Goal: Task Accomplishment & Management: Manage account settings

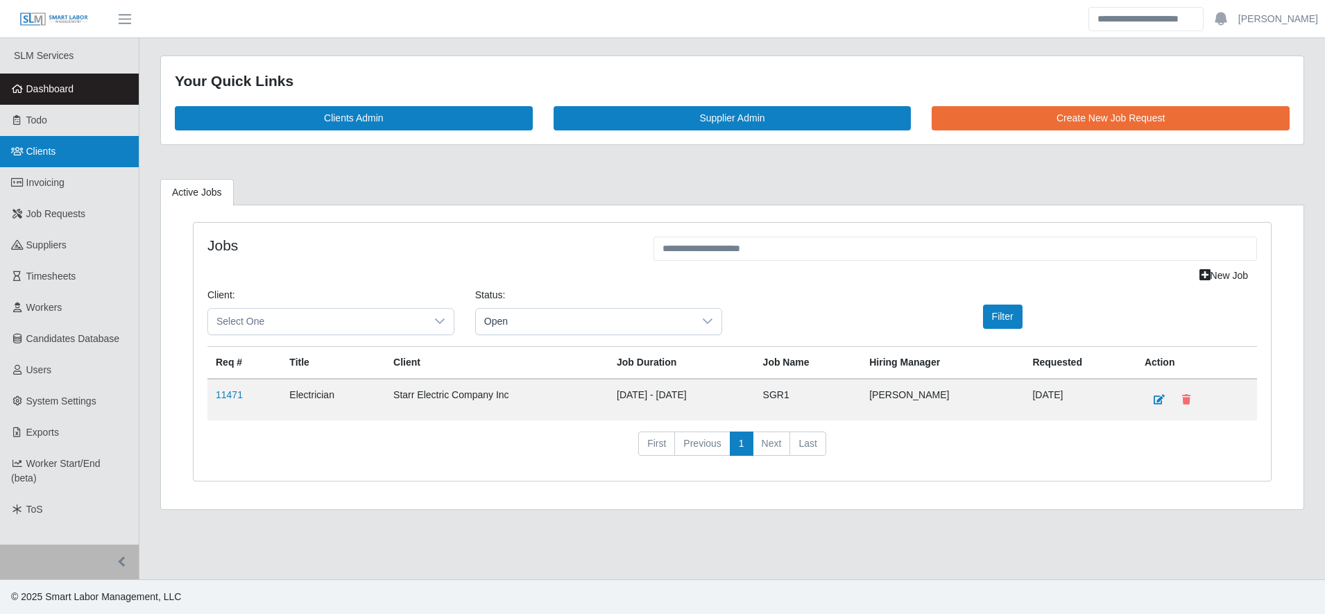
click at [105, 160] on link "Clients" at bounding box center [69, 151] width 139 height 31
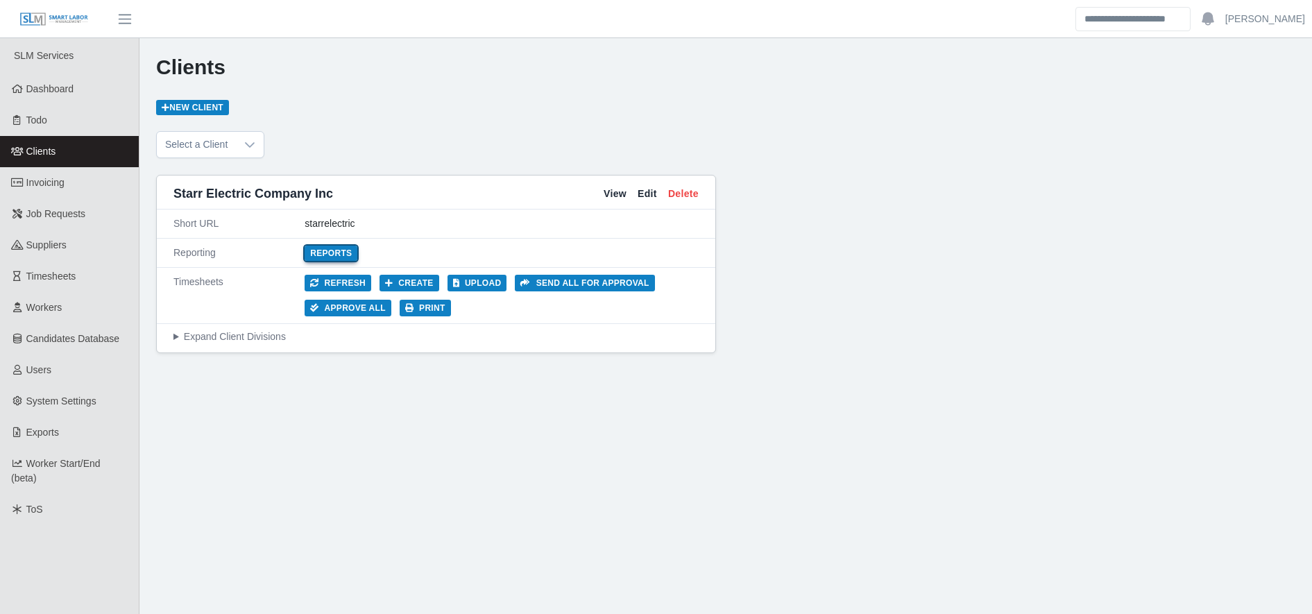
click at [329, 247] on link "Reports" at bounding box center [331, 253] width 53 height 15
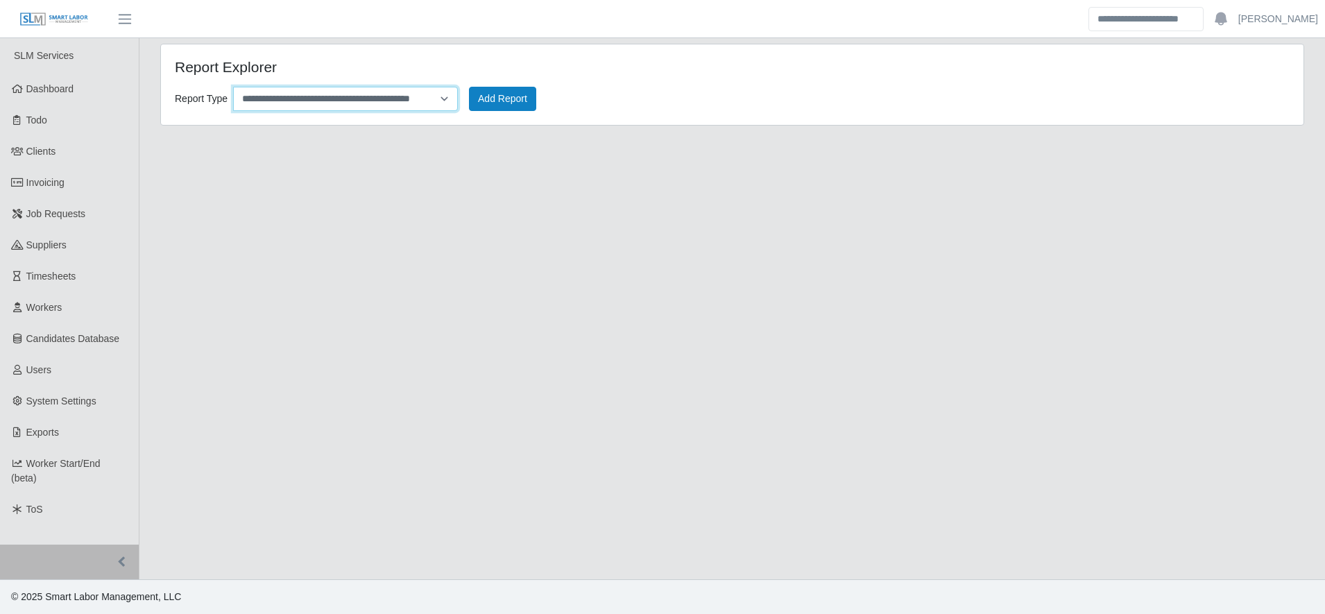
click at [291, 91] on select "**********" at bounding box center [345, 99] width 225 height 24
select select "**********"
click at [233, 87] on select "**********" at bounding box center [345, 99] width 225 height 24
click at [480, 109] on button "Add Report" at bounding box center [502, 99] width 67 height 24
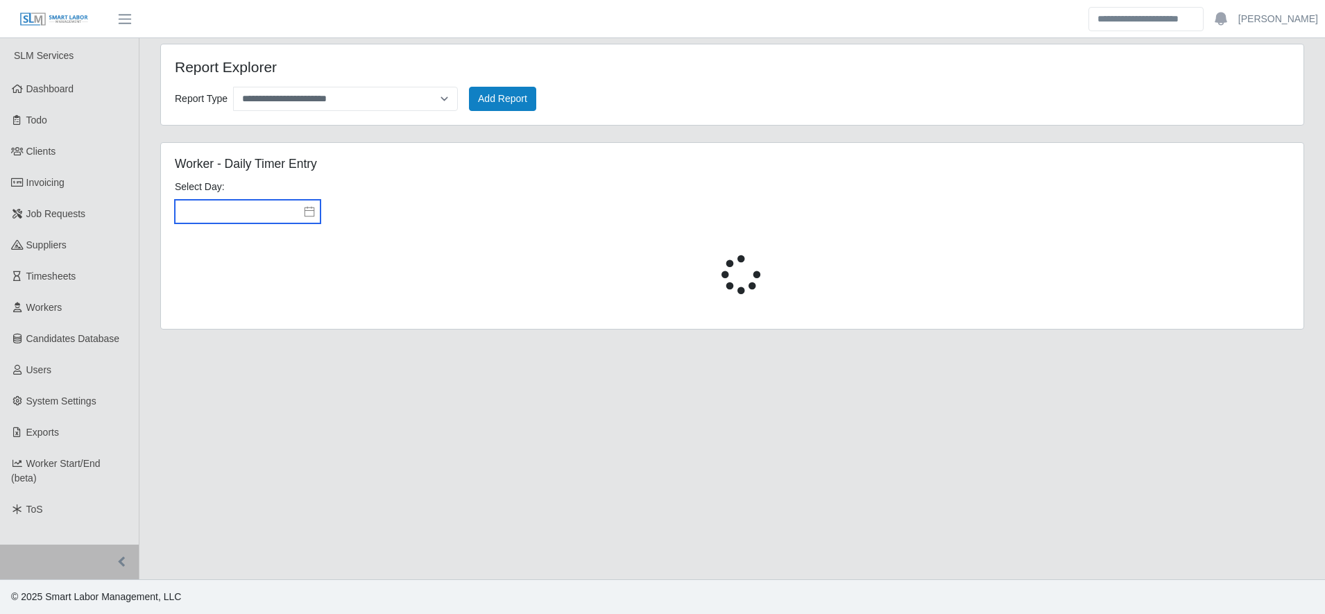
click at [254, 210] on input "text" at bounding box center [248, 212] width 146 height 24
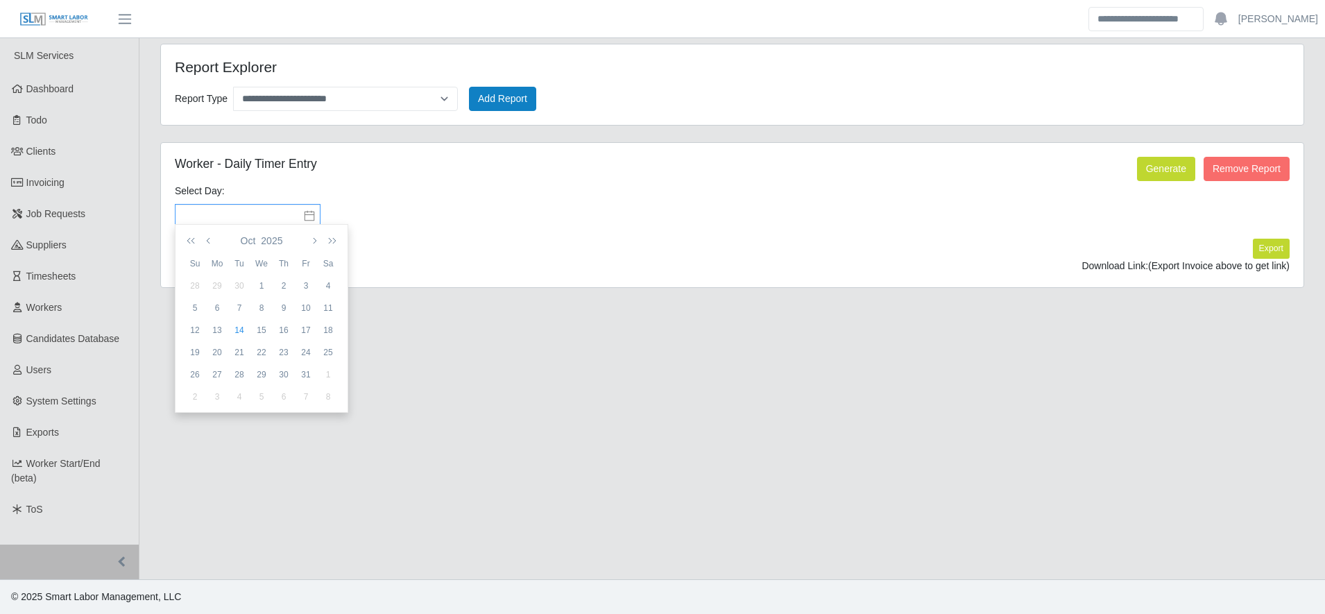
click at [217, 326] on div "13" at bounding box center [217, 330] width 22 height 12
type input "**********"
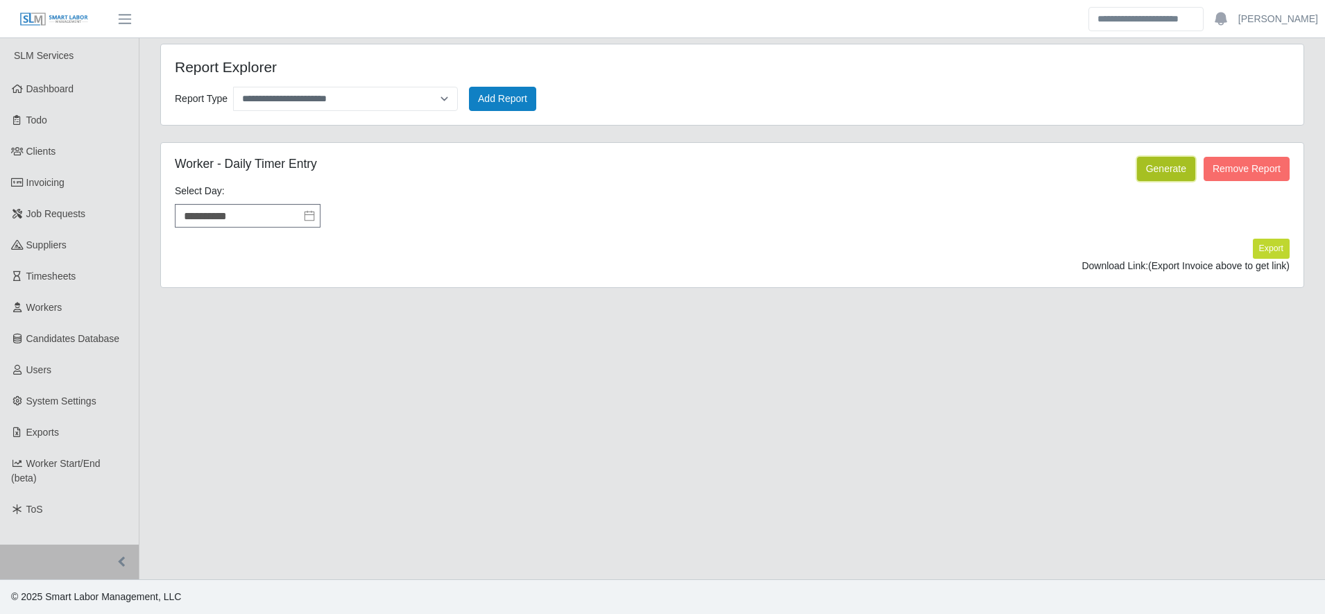
click at [1164, 173] on button "Generate" at bounding box center [1166, 169] width 58 height 24
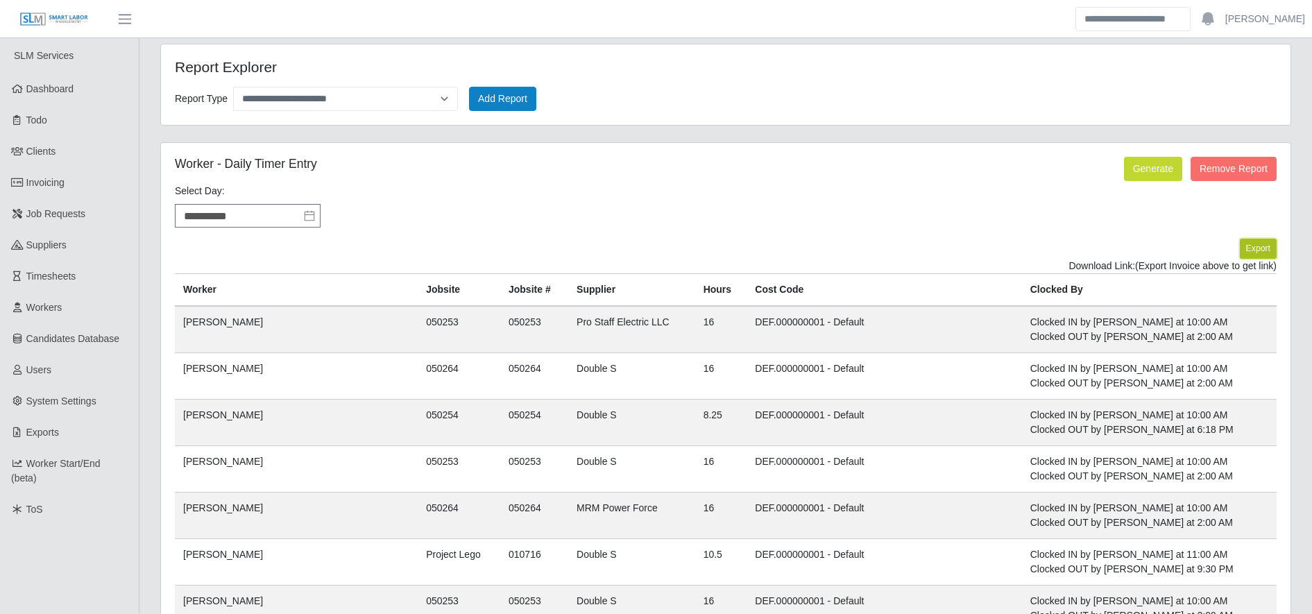
click at [1267, 248] on button "Export" at bounding box center [1258, 248] width 37 height 19
click at [1174, 268] on link "https://sm-slm-prod.s3.amazonaws.com/documents/client/2/Daily%20Timer%20Entries…" at bounding box center [1225, 265] width 103 height 11
click at [124, 182] on link "Invoicing" at bounding box center [69, 182] width 139 height 31
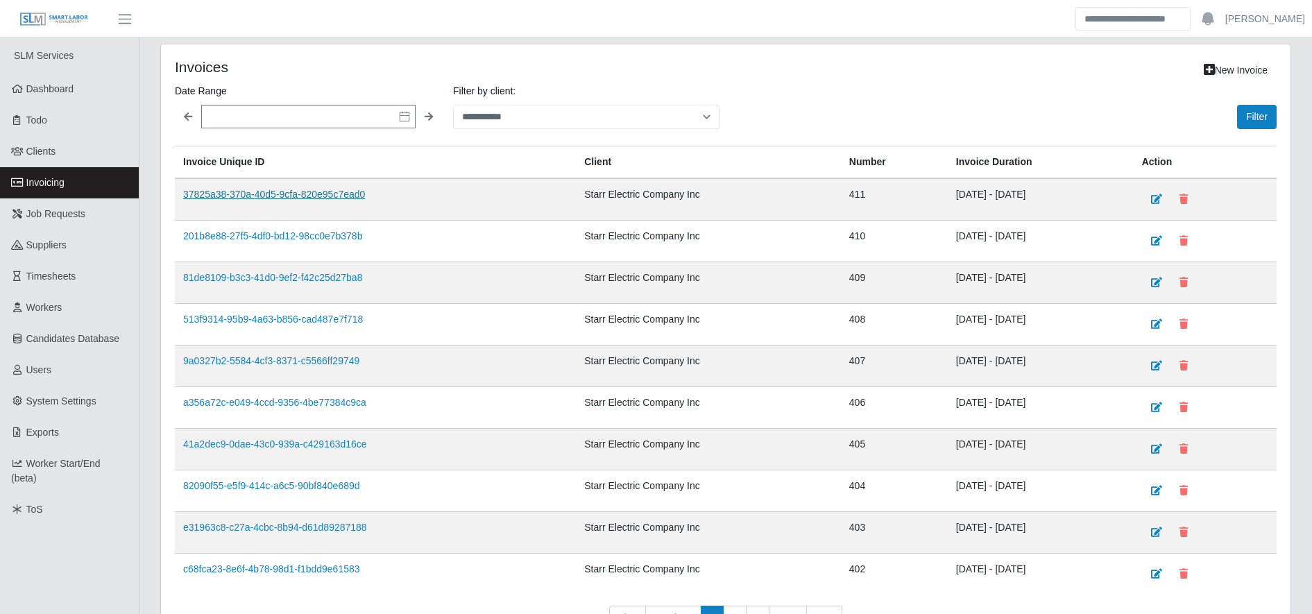
click at [350, 189] on link "37825a38-370a-40d5-9cfa-820e95c7ead0" at bounding box center [274, 194] width 182 height 11
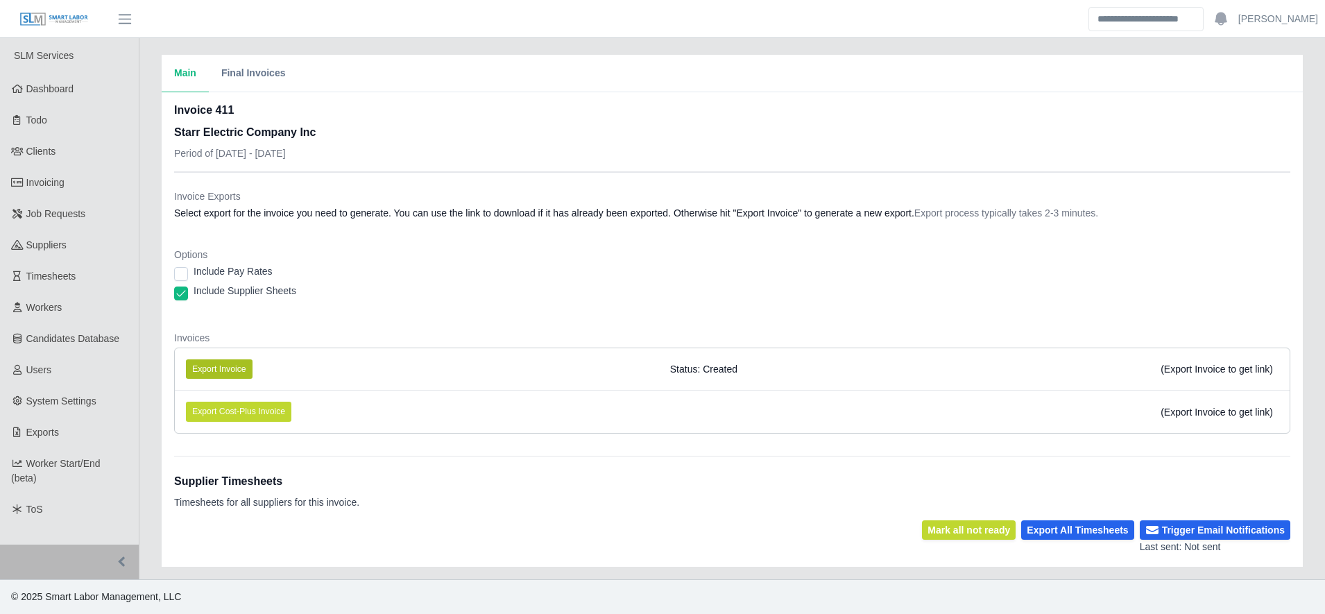
drag, startPoint x: 214, startPoint y: 384, endPoint x: 237, endPoint y: 373, distance: 25.4
click at [237, 373] on li "Export Invoice Status: Created (Export Invoice to get link)" at bounding box center [732, 369] width 1115 height 42
click at [237, 373] on button "Export Invoice" at bounding box center [219, 368] width 67 height 19
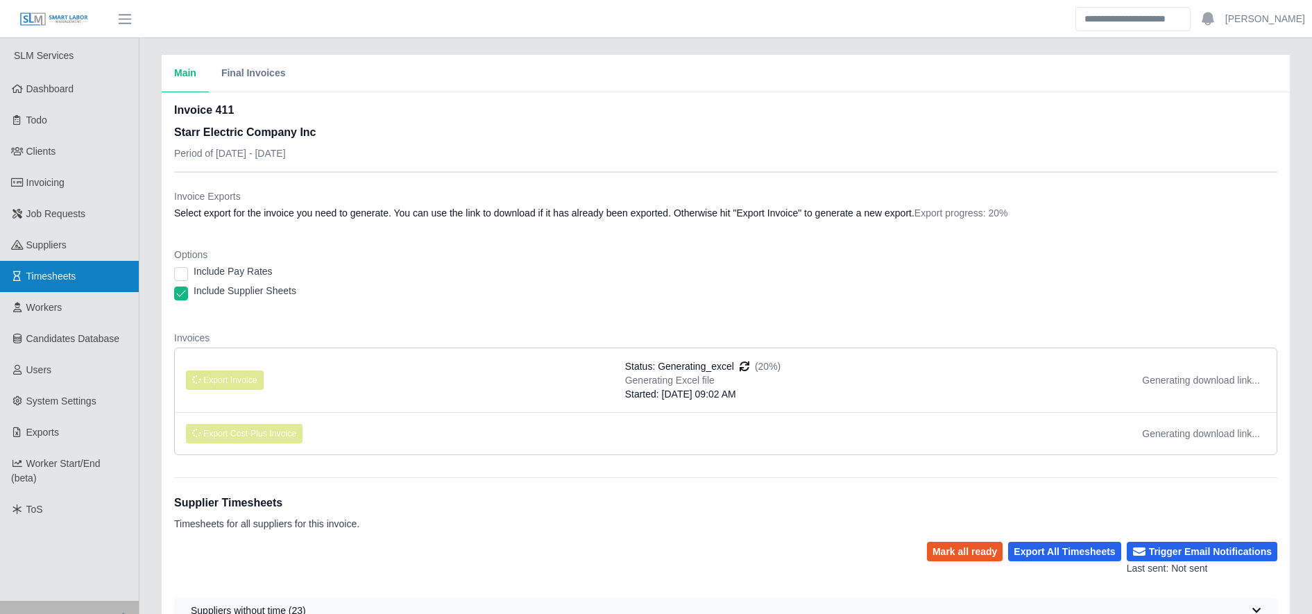
click at [76, 282] on link "Timesheets" at bounding box center [69, 276] width 139 height 31
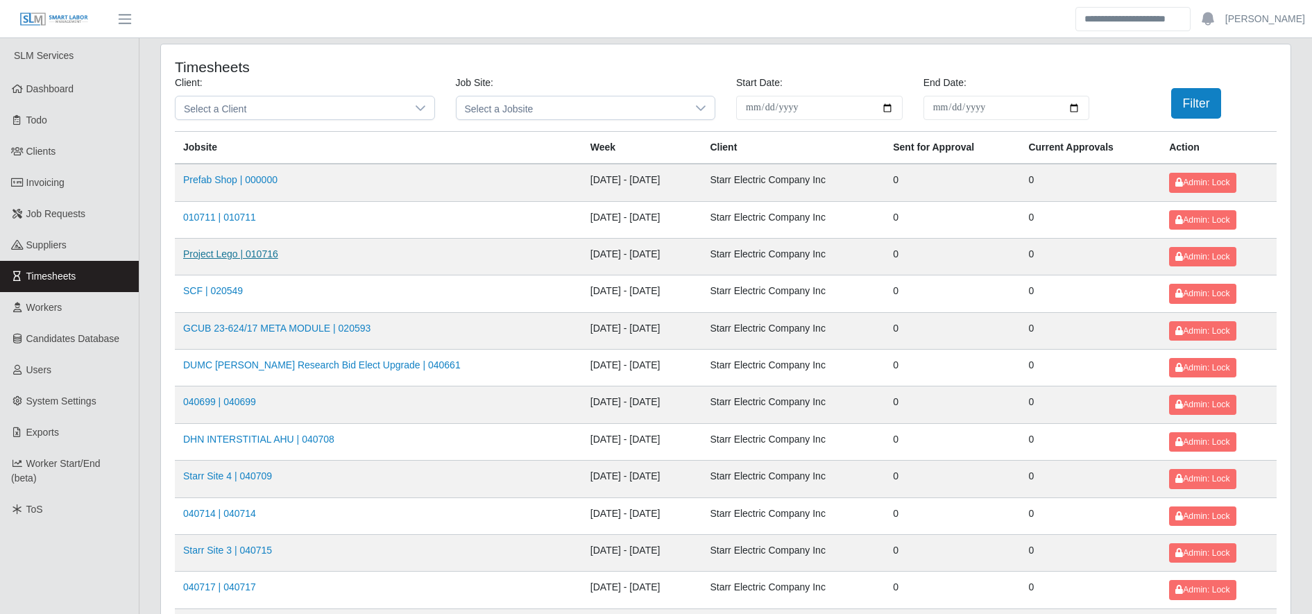
click at [241, 253] on link "Project Lego | 010716" at bounding box center [230, 253] width 95 height 11
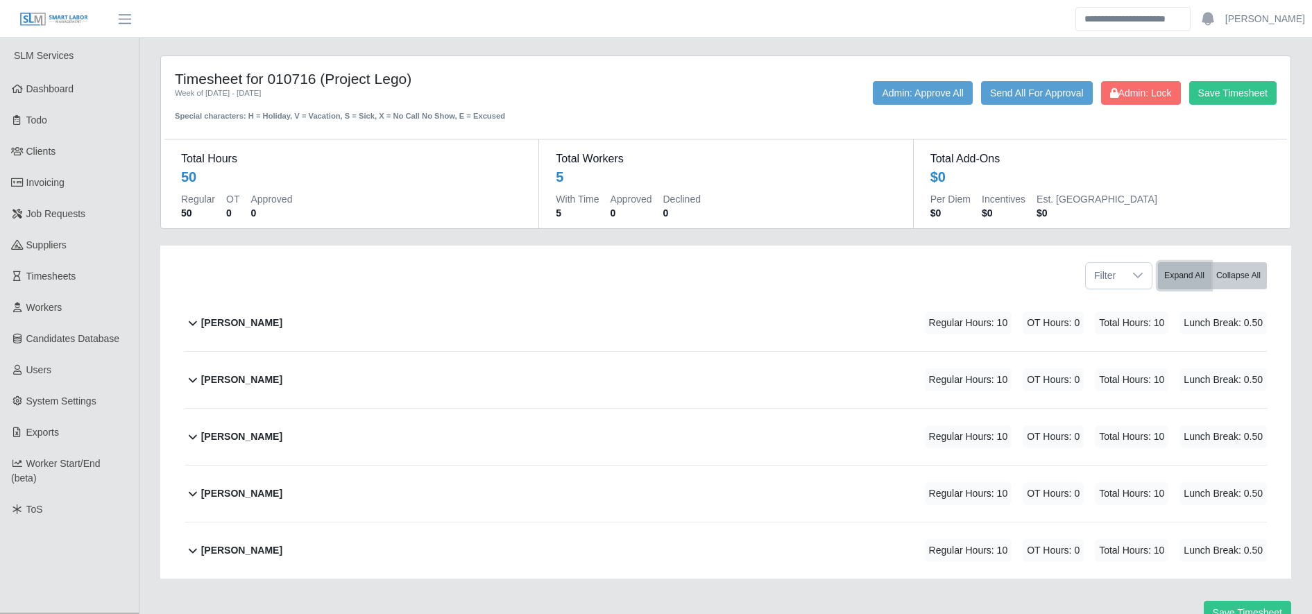
click at [1194, 282] on button "Expand All" at bounding box center [1184, 275] width 53 height 27
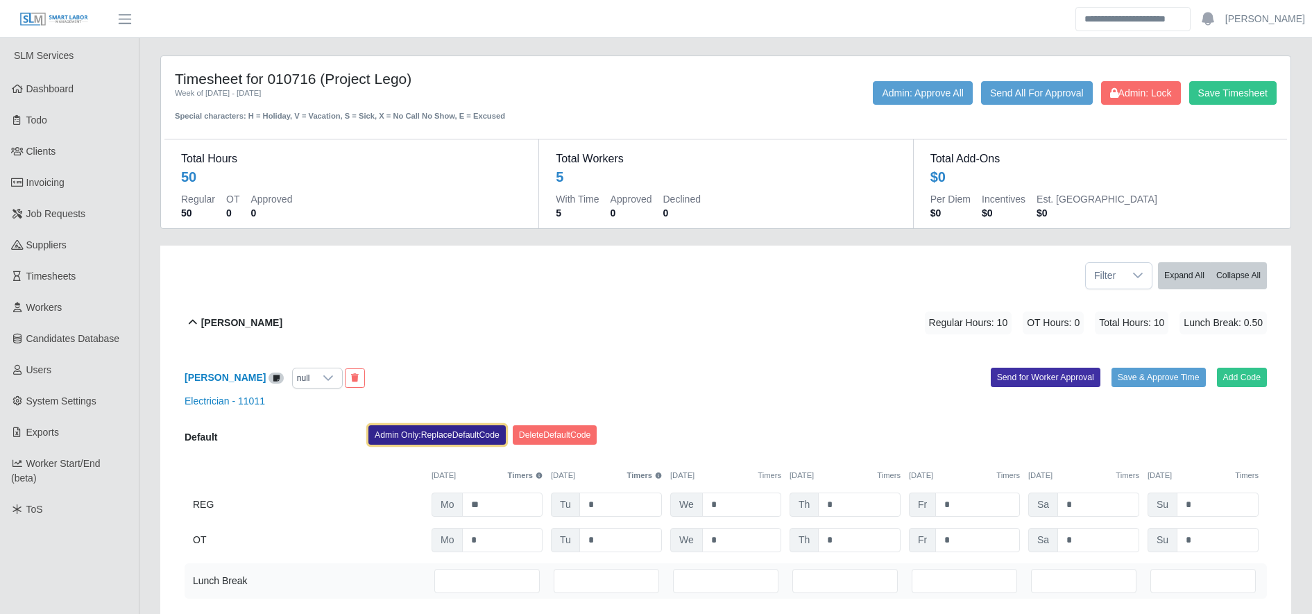
click at [434, 431] on button "Admin Only: Replace Default Code" at bounding box center [436, 434] width 137 height 19
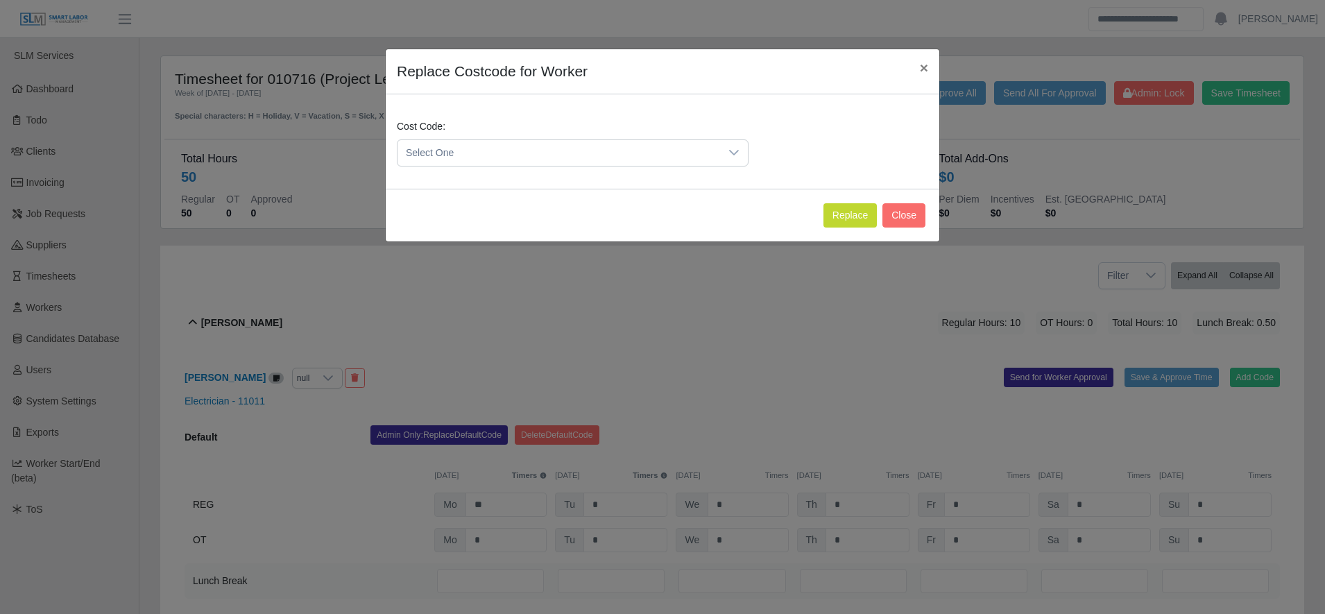
click at [440, 162] on span "Select One" at bounding box center [558, 153] width 323 height 26
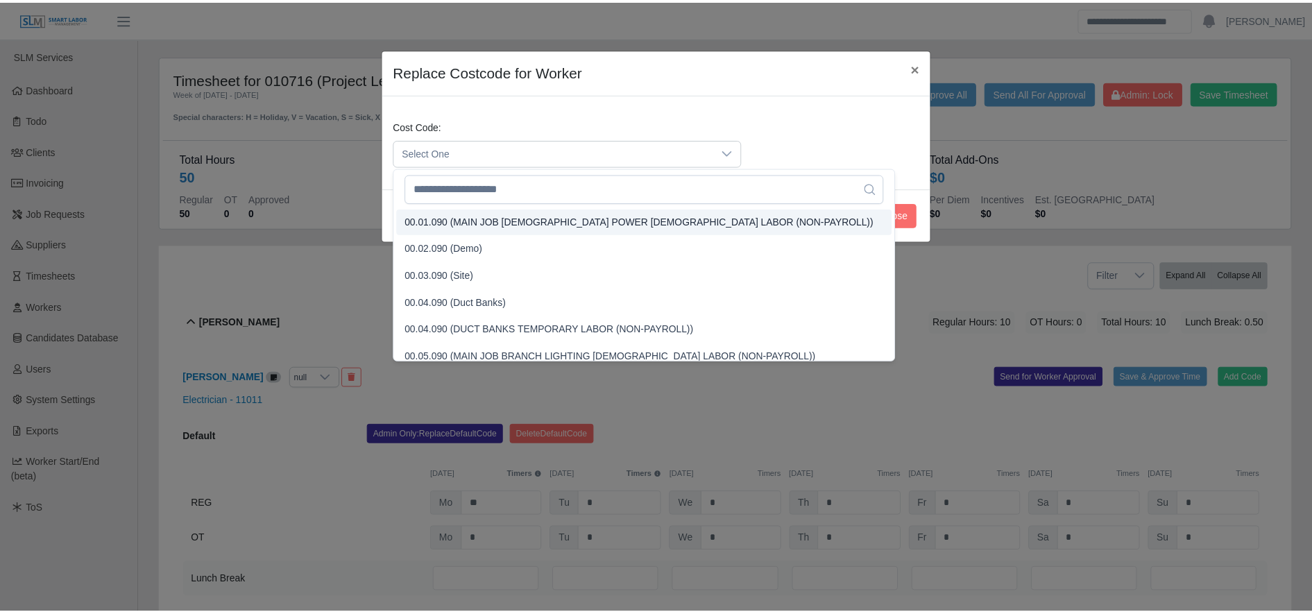
scroll to position [402, 0]
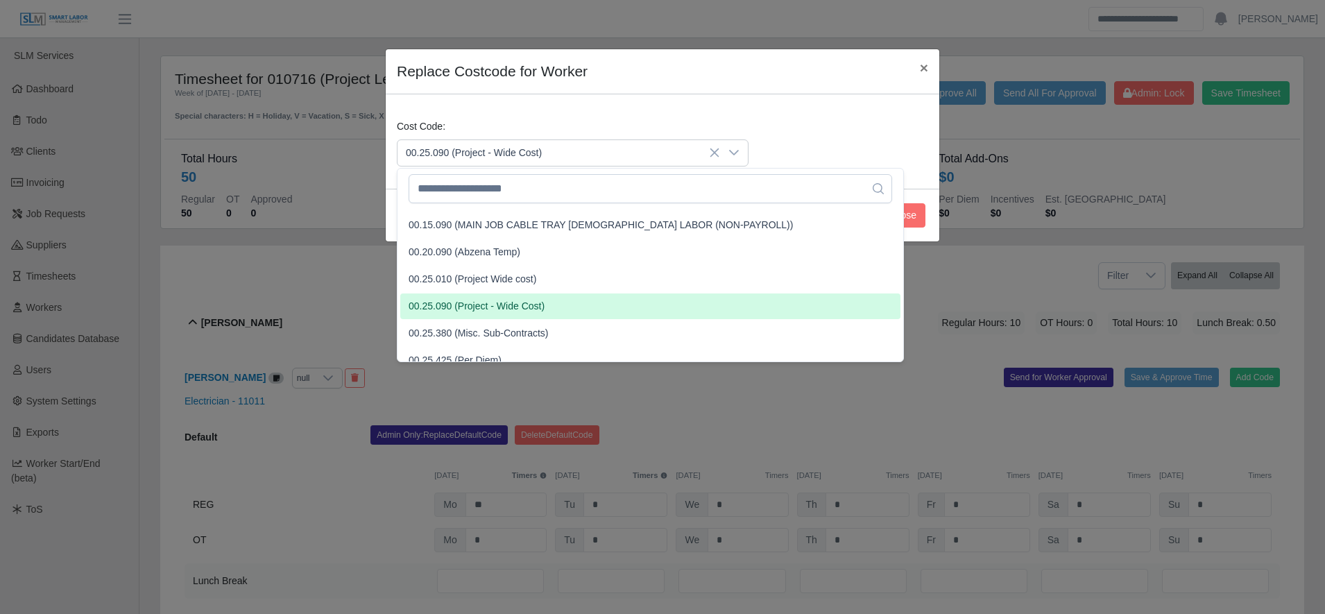
click at [487, 300] on span "00.25.090 (Project - Wide Cost)" at bounding box center [477, 306] width 136 height 15
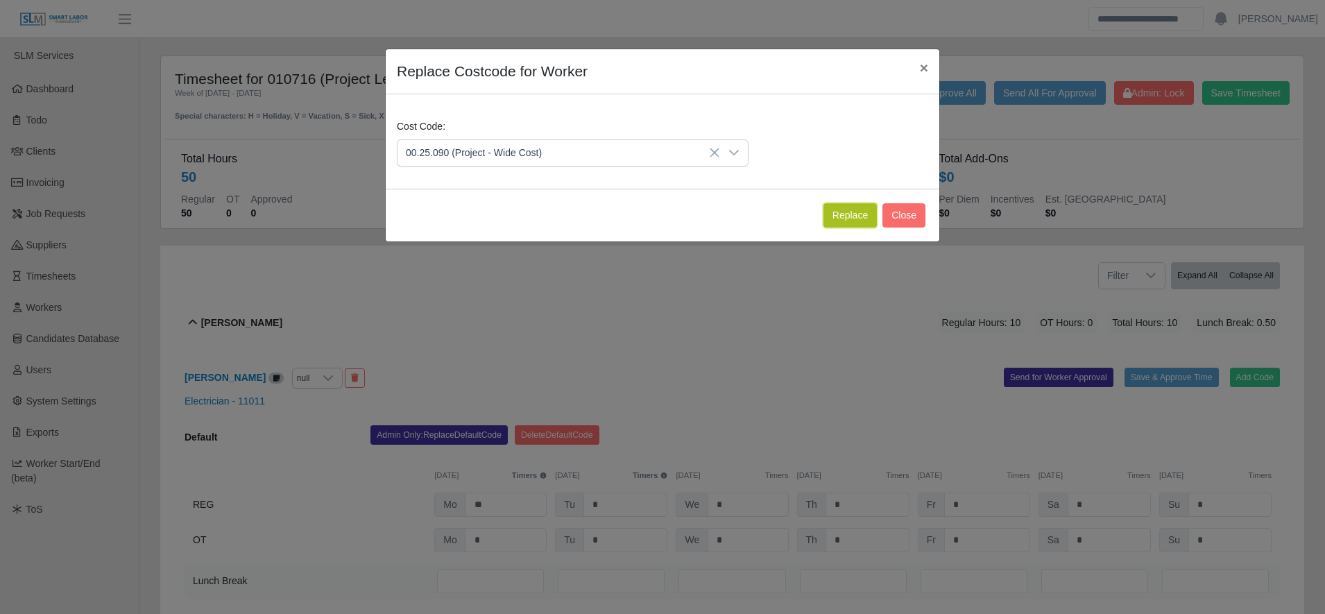
click at [850, 220] on button "Replace" at bounding box center [849, 215] width 53 height 24
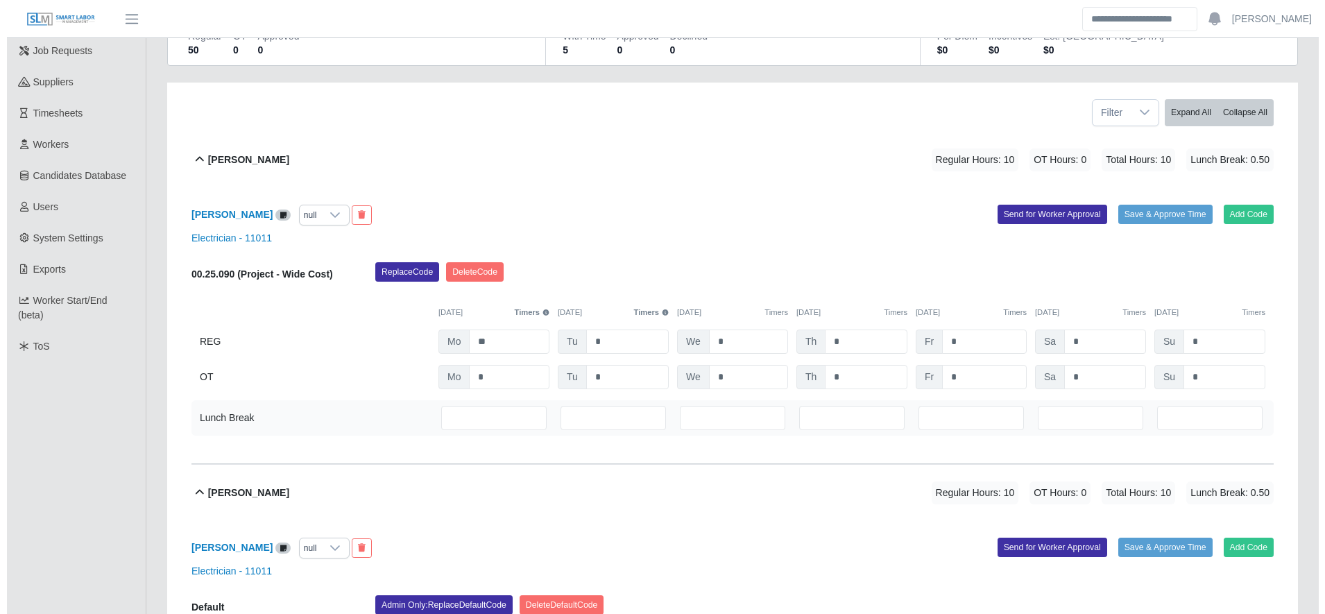
scroll to position [381, 0]
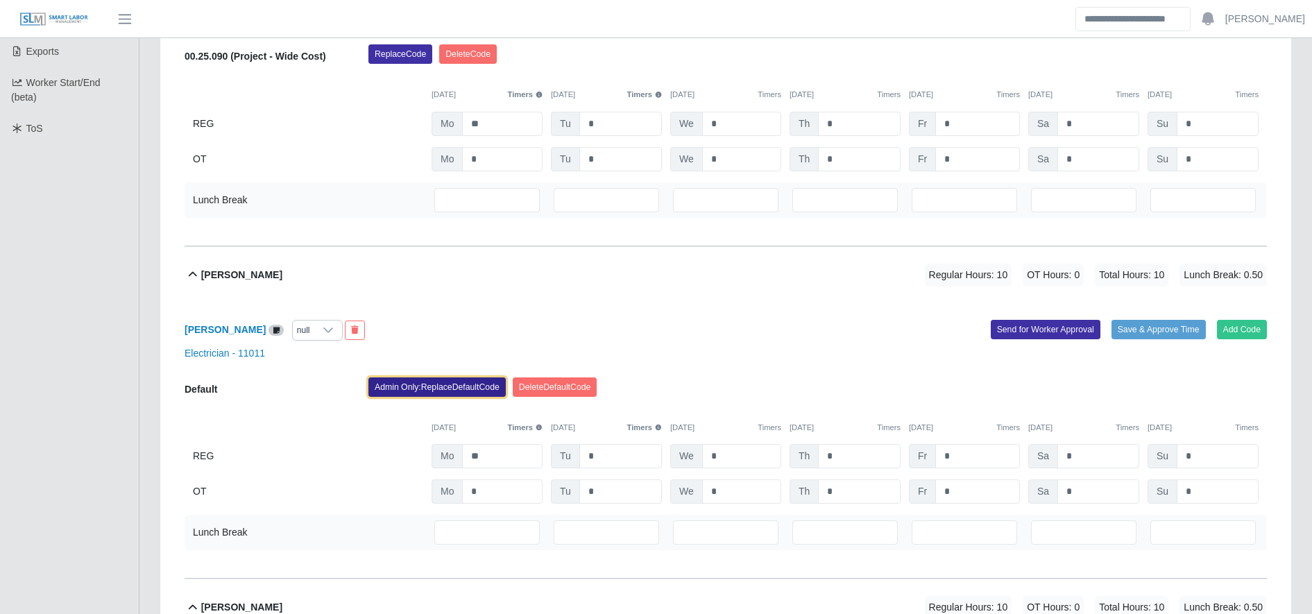
click at [437, 390] on button "Admin Only: Replace Default Code" at bounding box center [436, 386] width 137 height 19
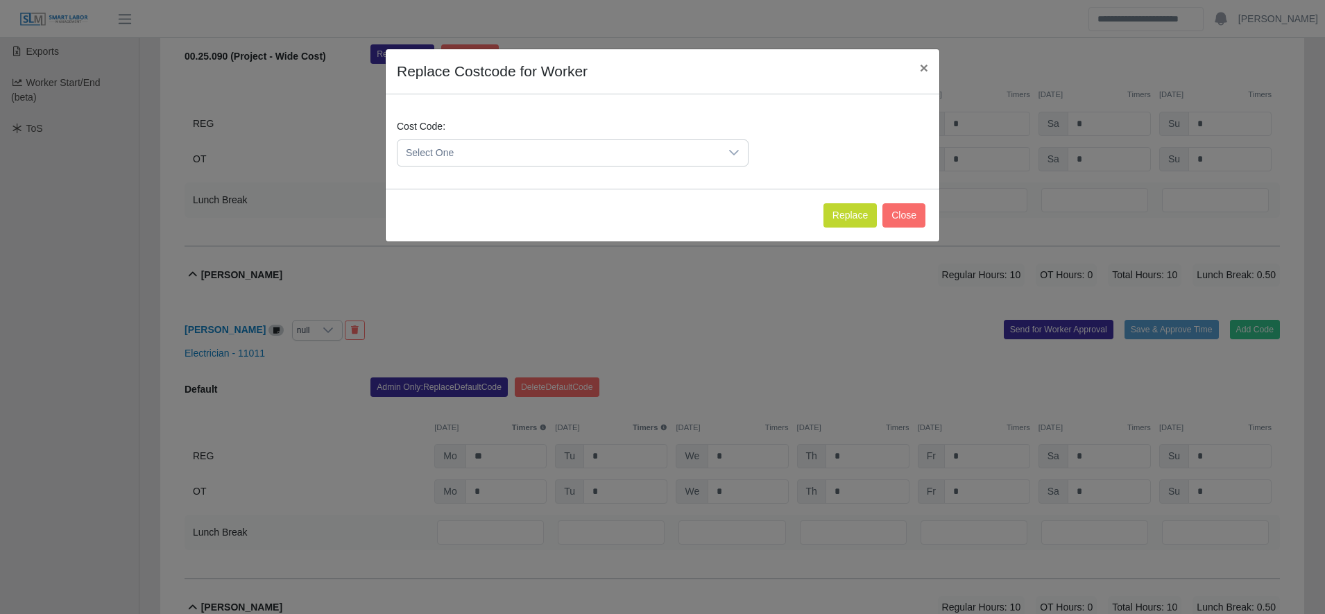
click at [485, 147] on span "Select One" at bounding box center [558, 153] width 323 height 26
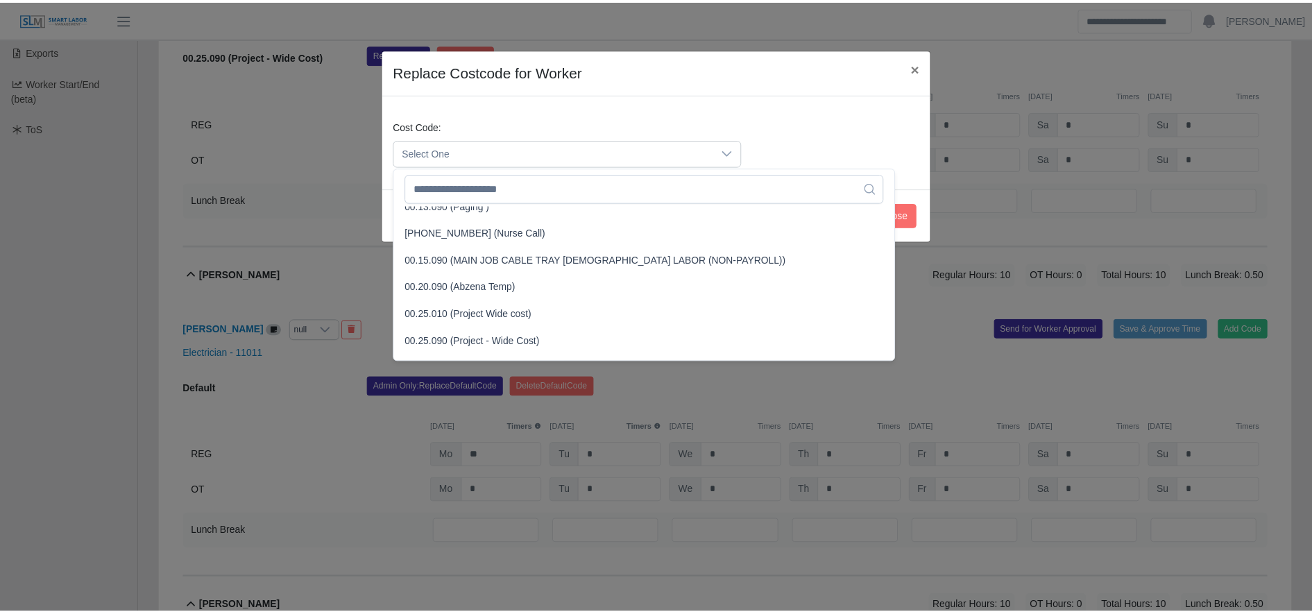
scroll to position [368, 0]
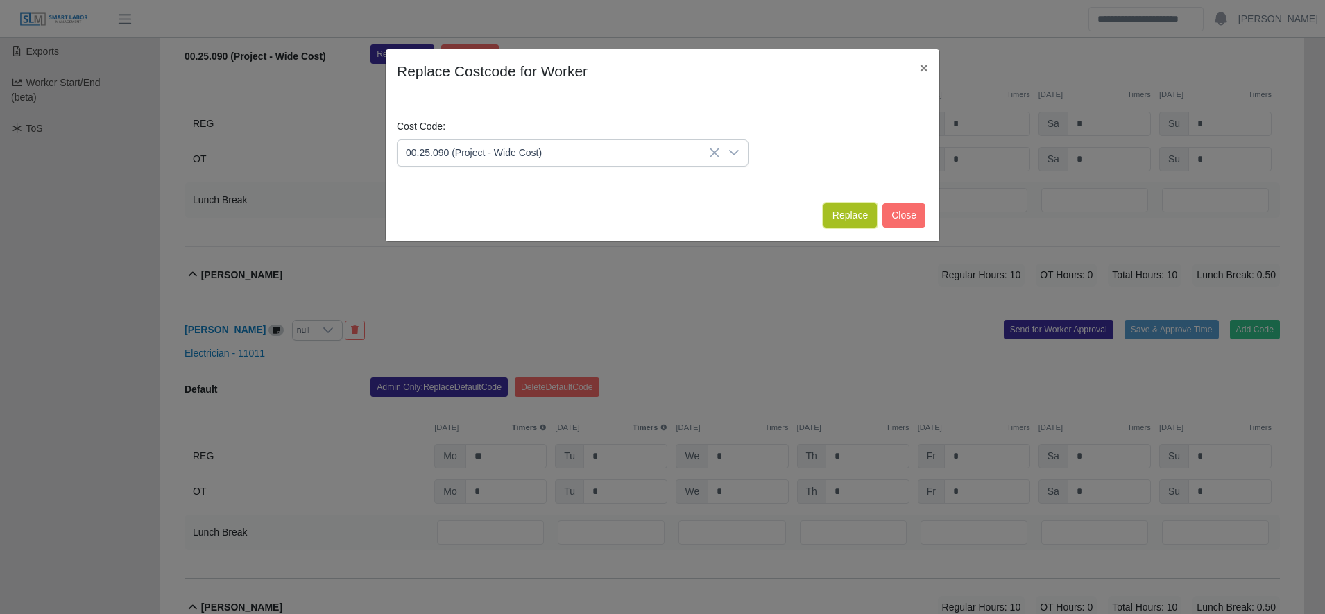
click at [869, 225] on button "Replace" at bounding box center [849, 215] width 53 height 24
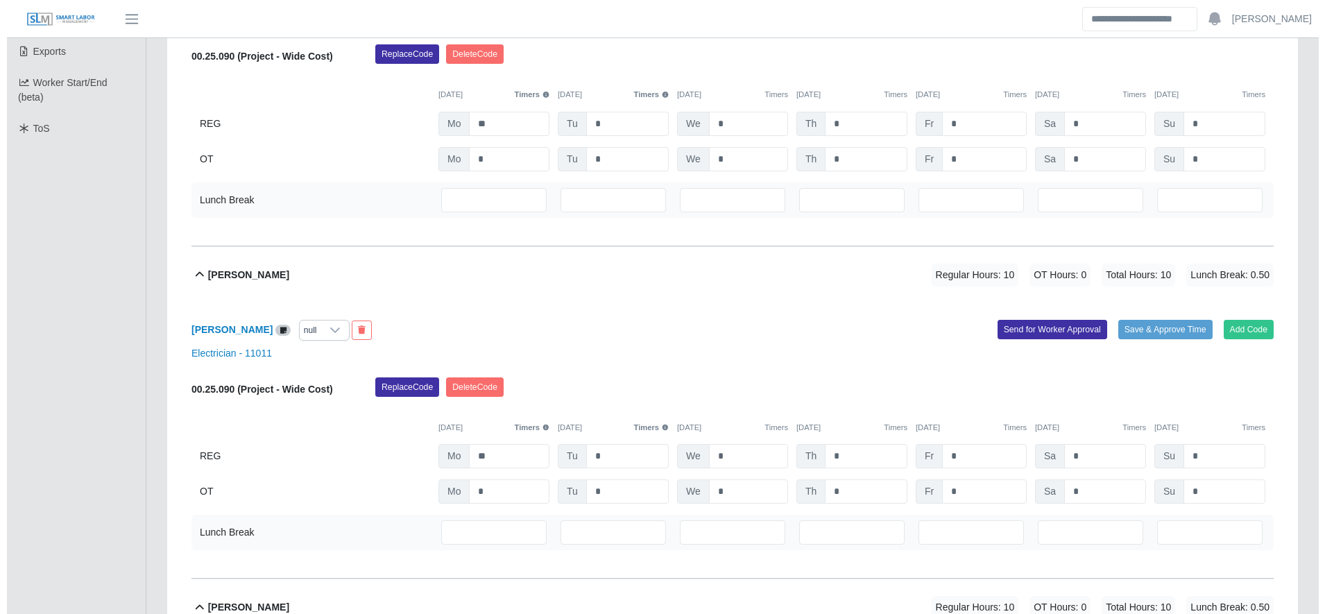
scroll to position [715, 0]
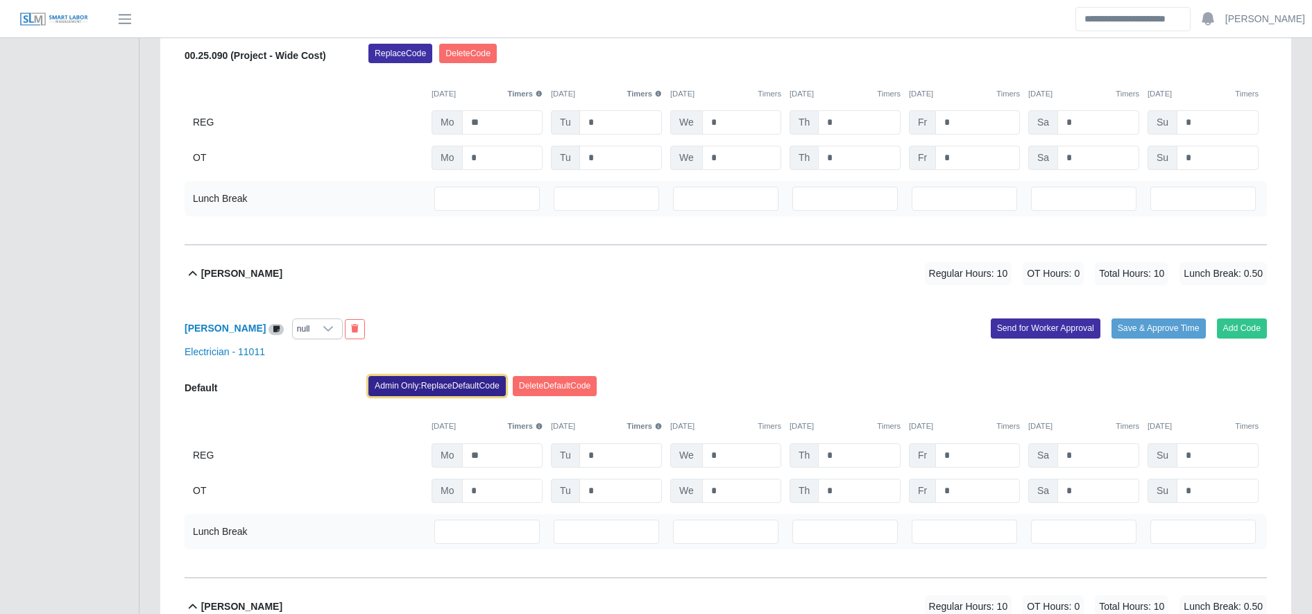
click at [477, 377] on button "Admin Only: Replace Default Code" at bounding box center [436, 385] width 137 height 19
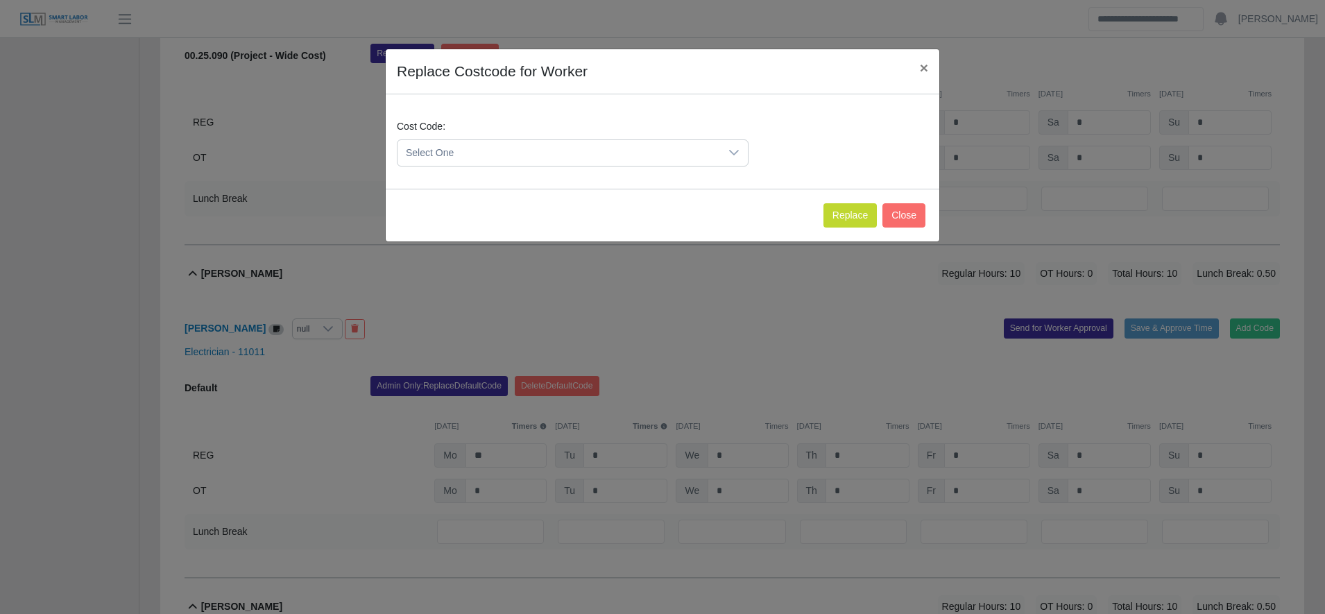
click at [539, 153] on span "Select One" at bounding box center [558, 153] width 323 height 26
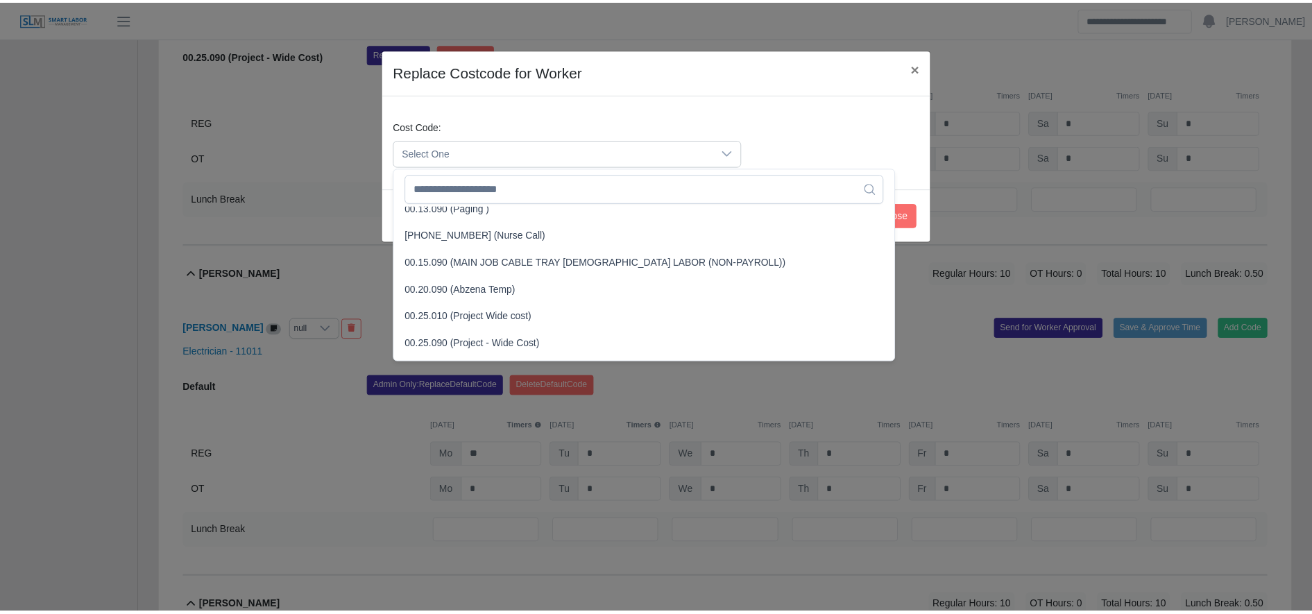
scroll to position [371, 0]
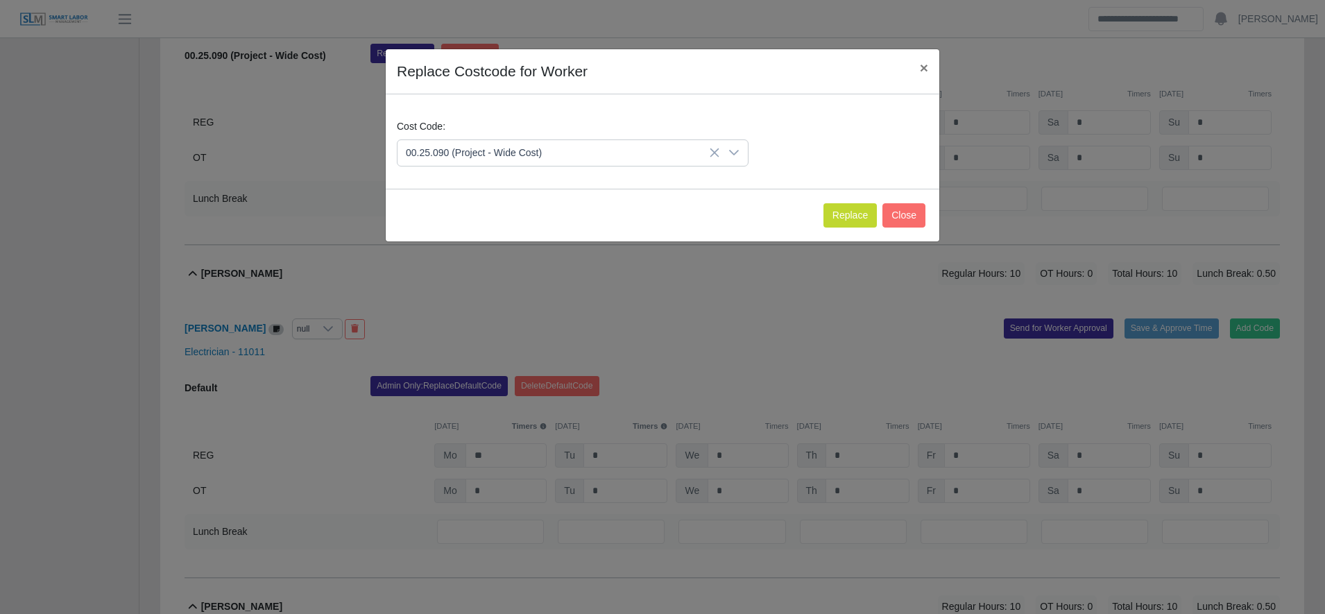
click at [518, 338] on span "00.25.090 (Project - Wide Cost)" at bounding box center [477, 337] width 136 height 15
click at [851, 212] on button "Replace" at bounding box center [849, 215] width 53 height 24
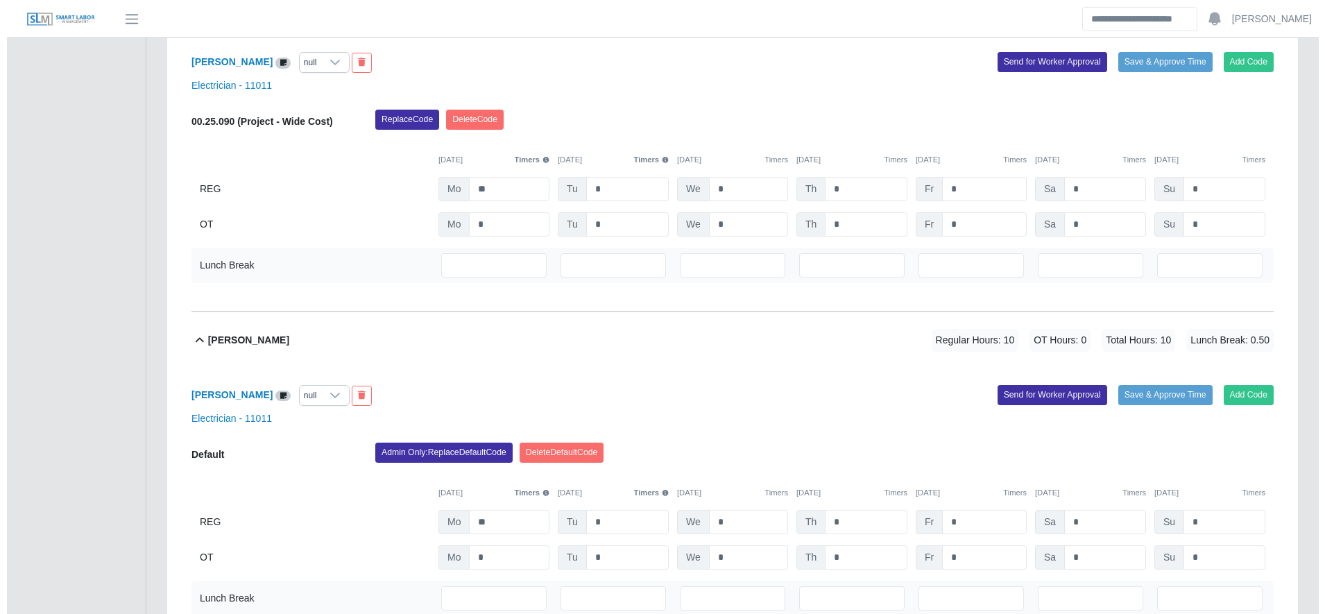
scroll to position [982, 0]
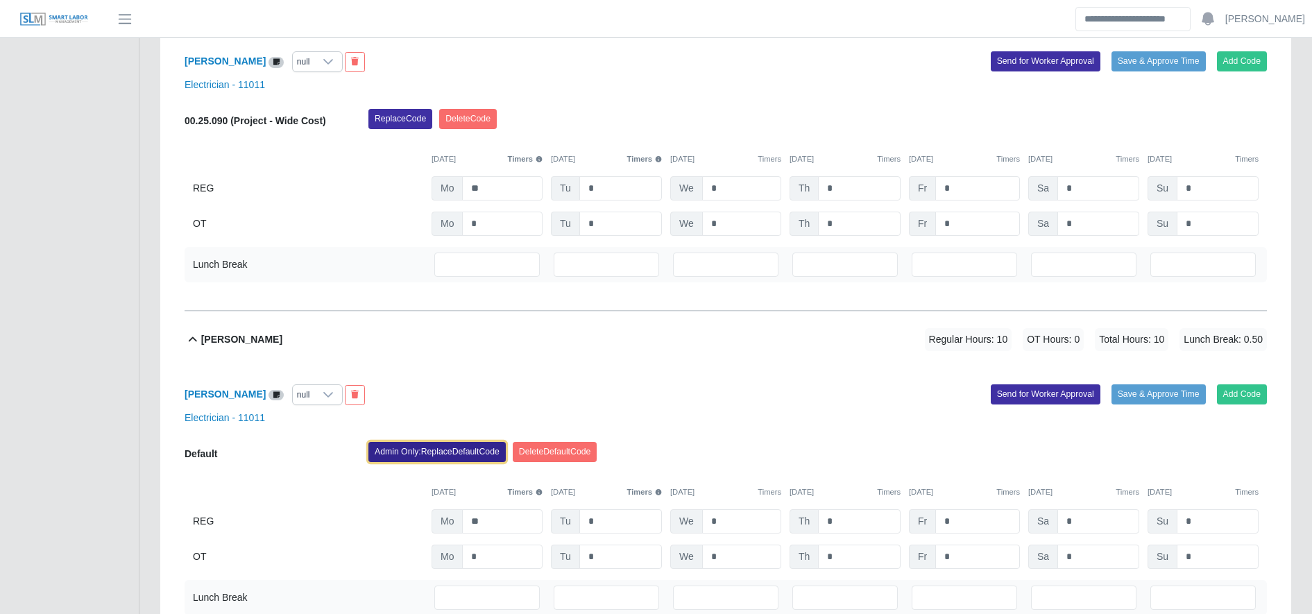
click at [420, 450] on button "Admin Only: Replace Default Code" at bounding box center [436, 451] width 137 height 19
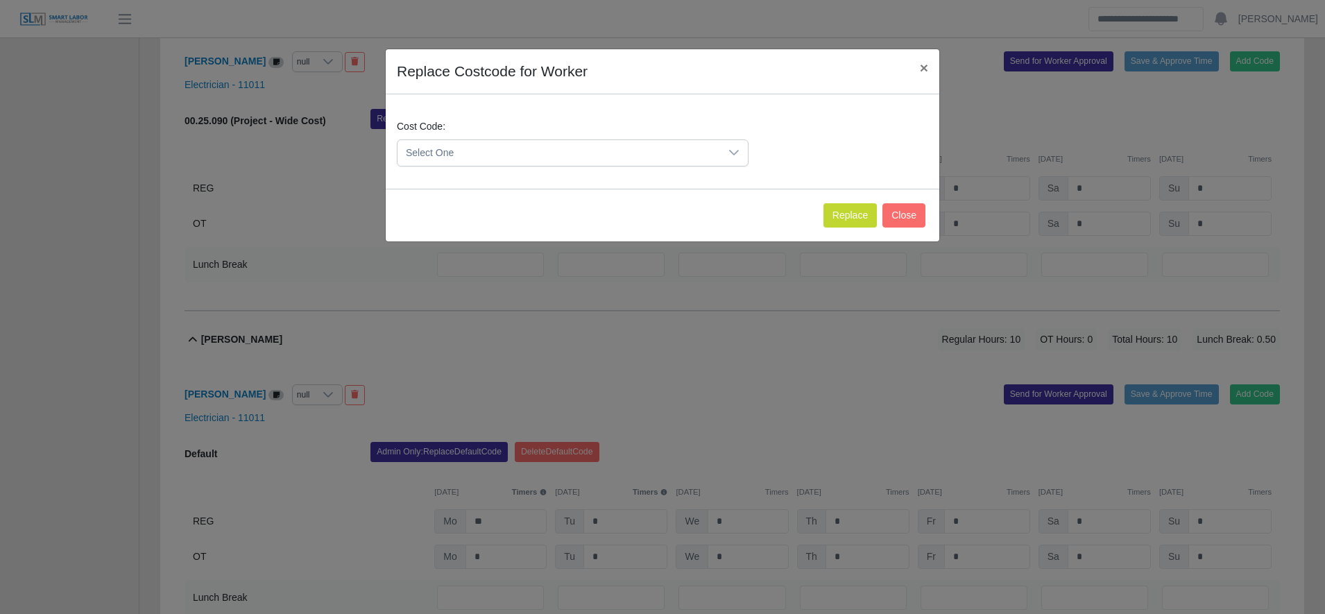
click at [540, 155] on span "Select One" at bounding box center [558, 153] width 323 height 26
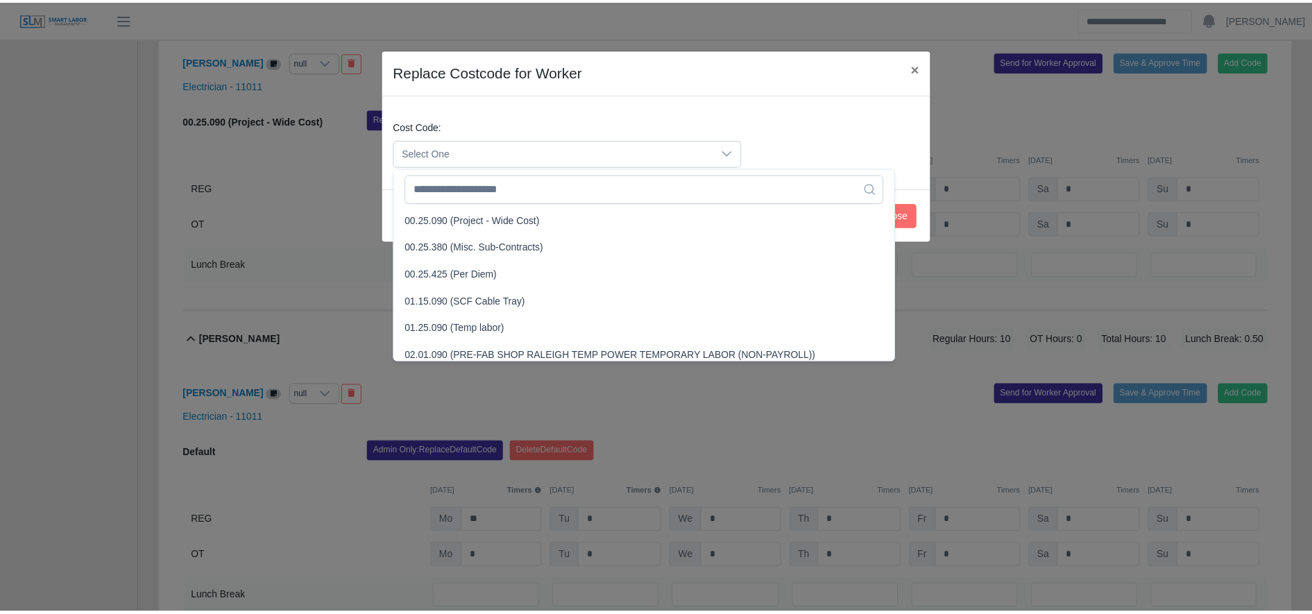
scroll to position [488, 0]
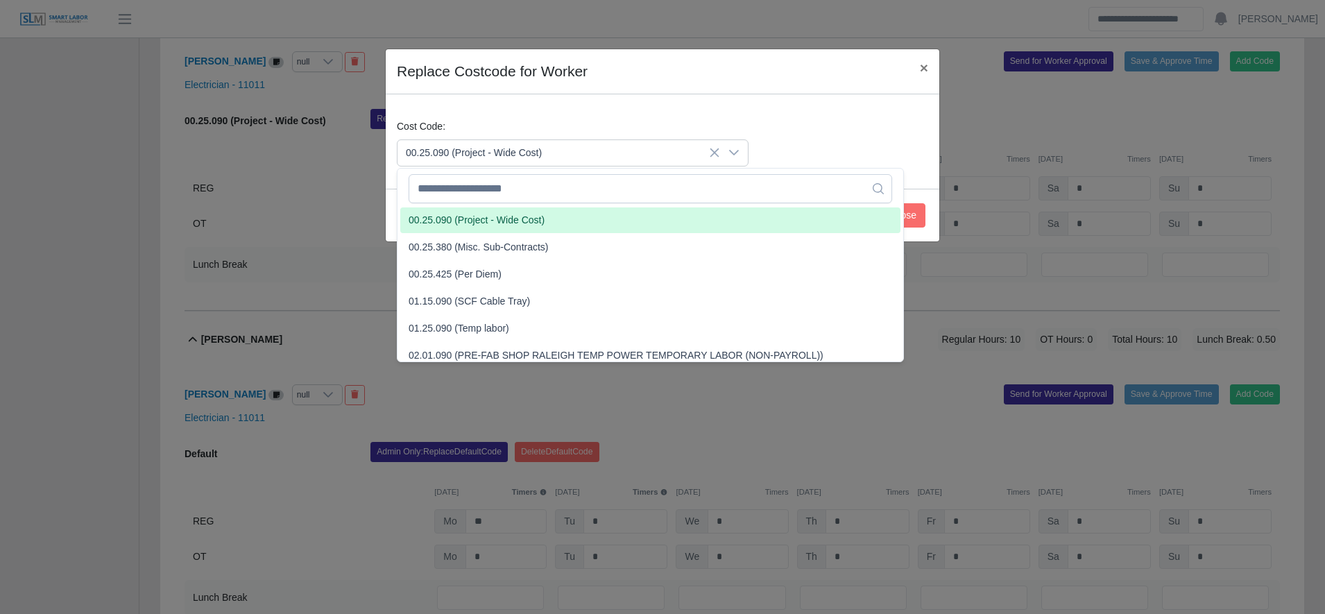
click at [520, 222] on span "00.25.090 (Project - Wide Cost)" at bounding box center [477, 220] width 136 height 15
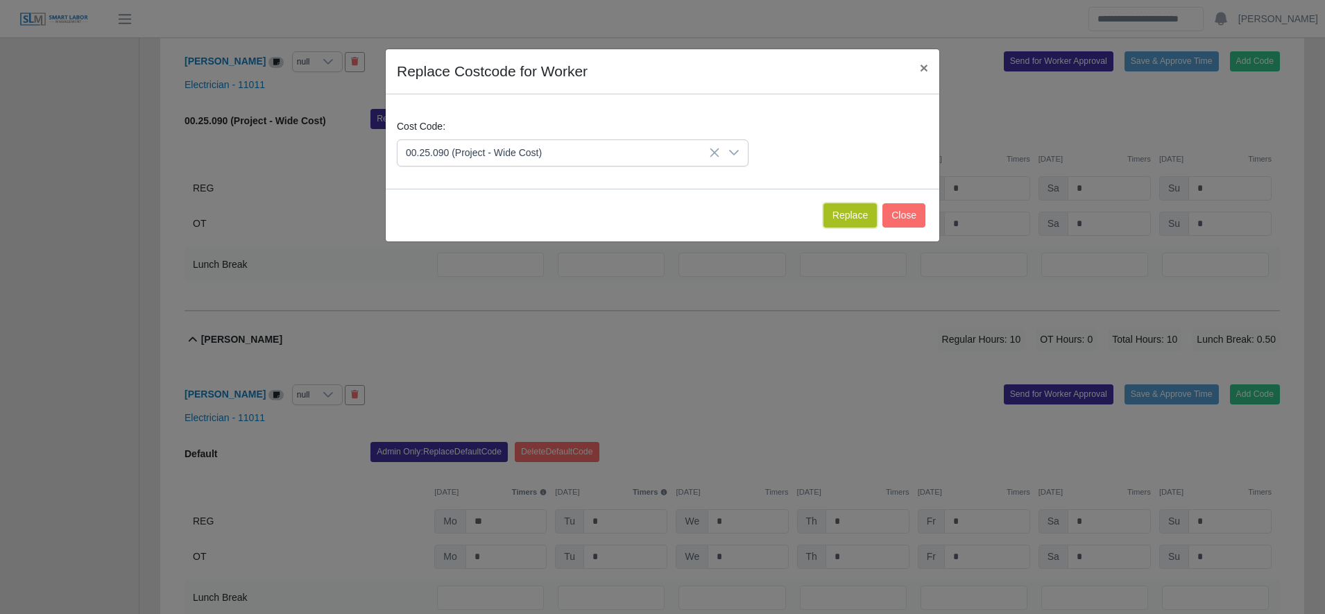
click at [849, 216] on button "Replace" at bounding box center [849, 215] width 53 height 24
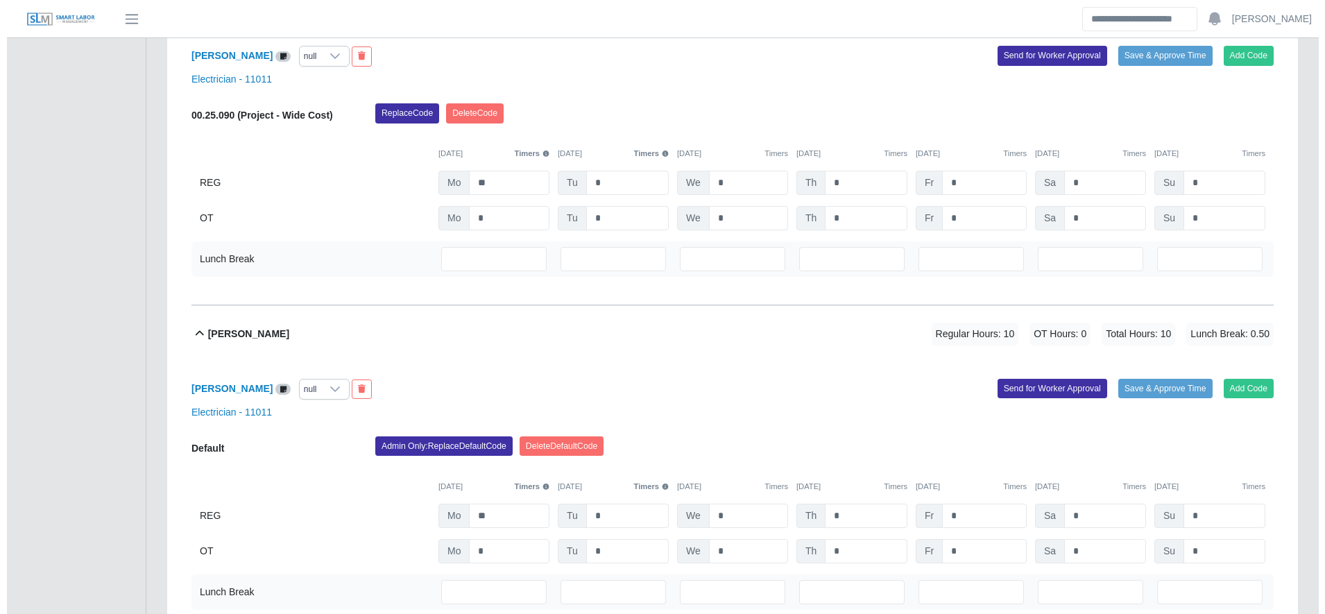
scroll to position [1319, 0]
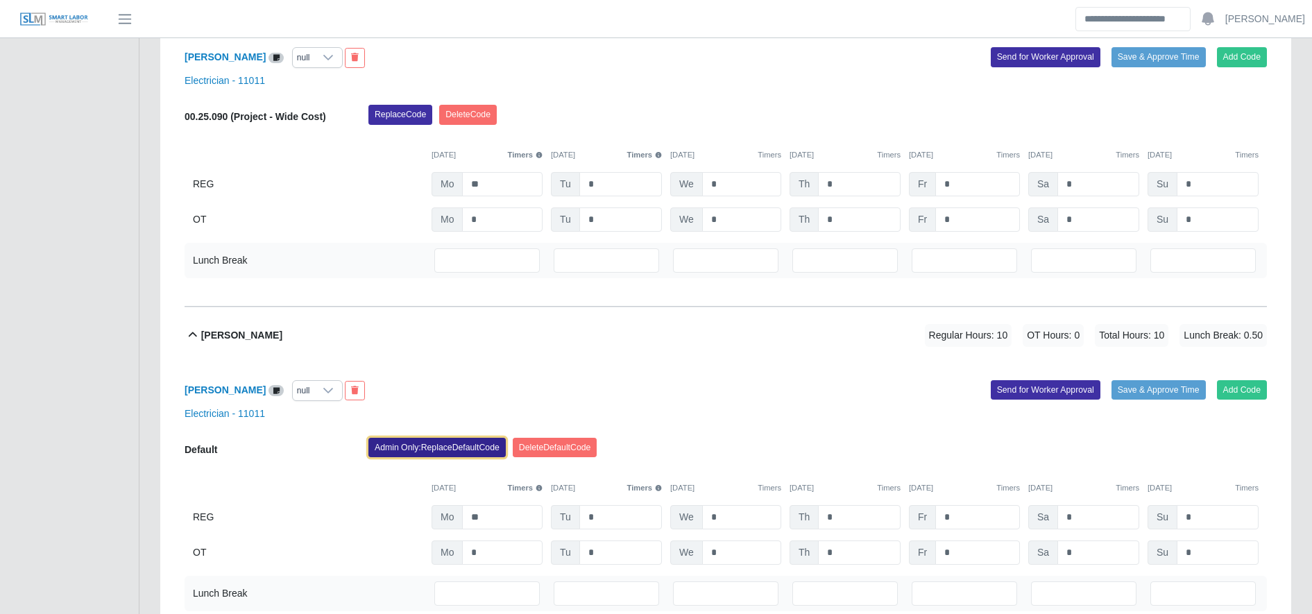
click at [468, 457] on button "Admin Only: Replace Default Code" at bounding box center [436, 447] width 137 height 19
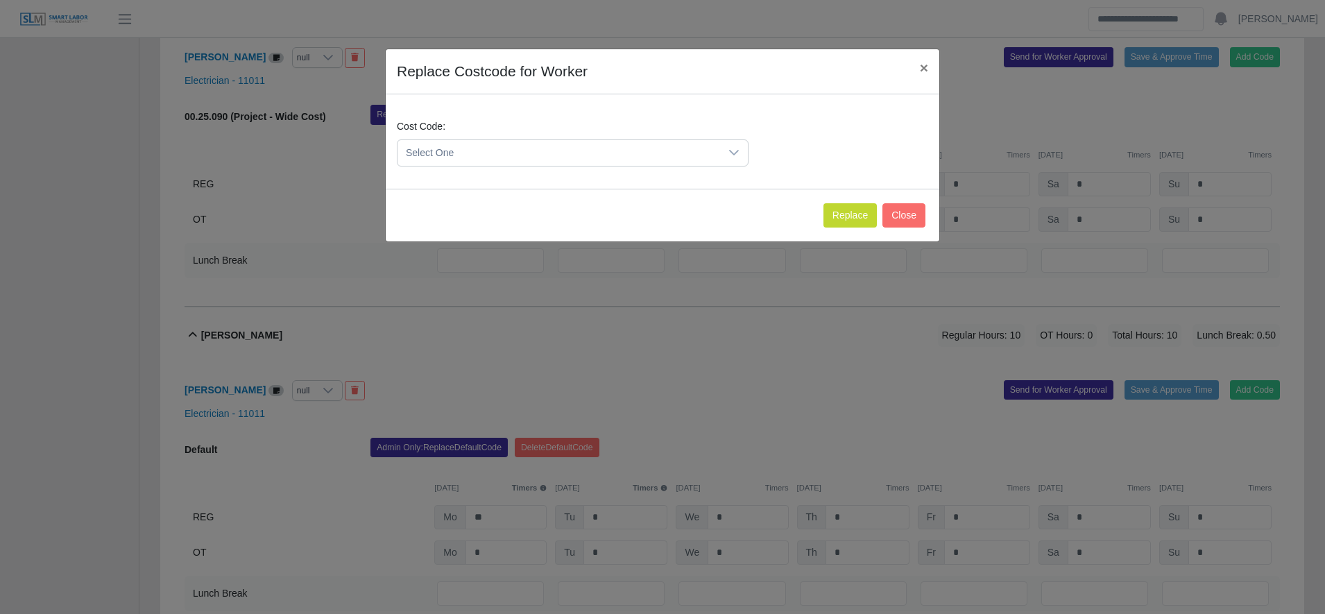
click at [486, 158] on span "Select One" at bounding box center [558, 153] width 323 height 26
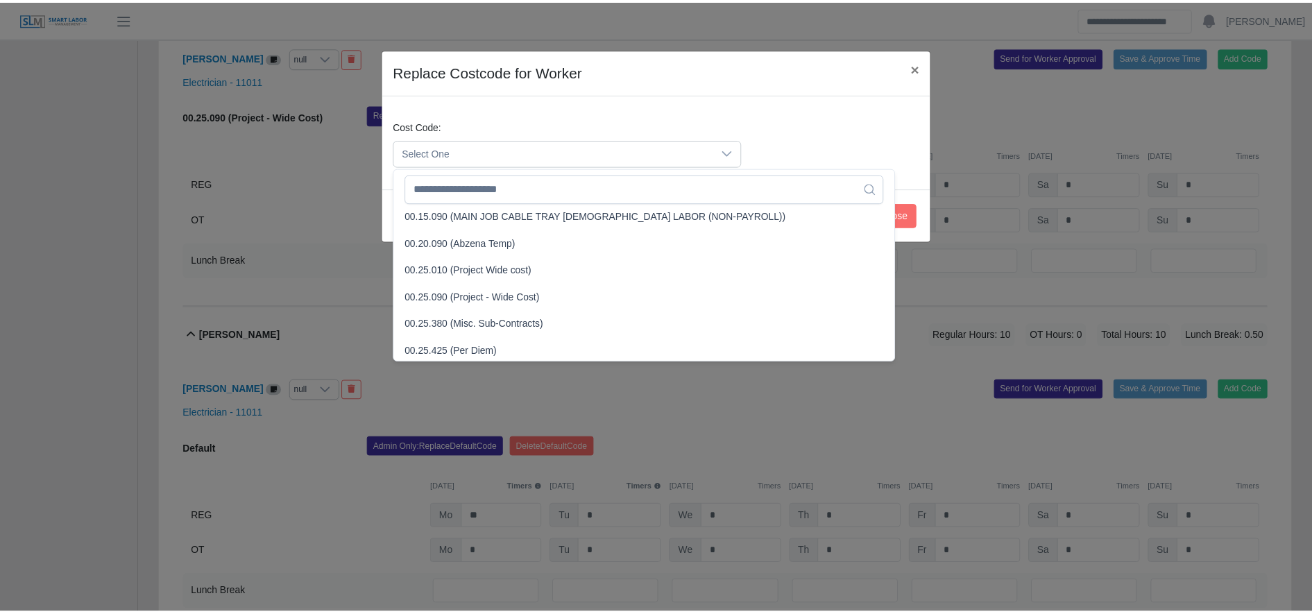
scroll to position [417, 0]
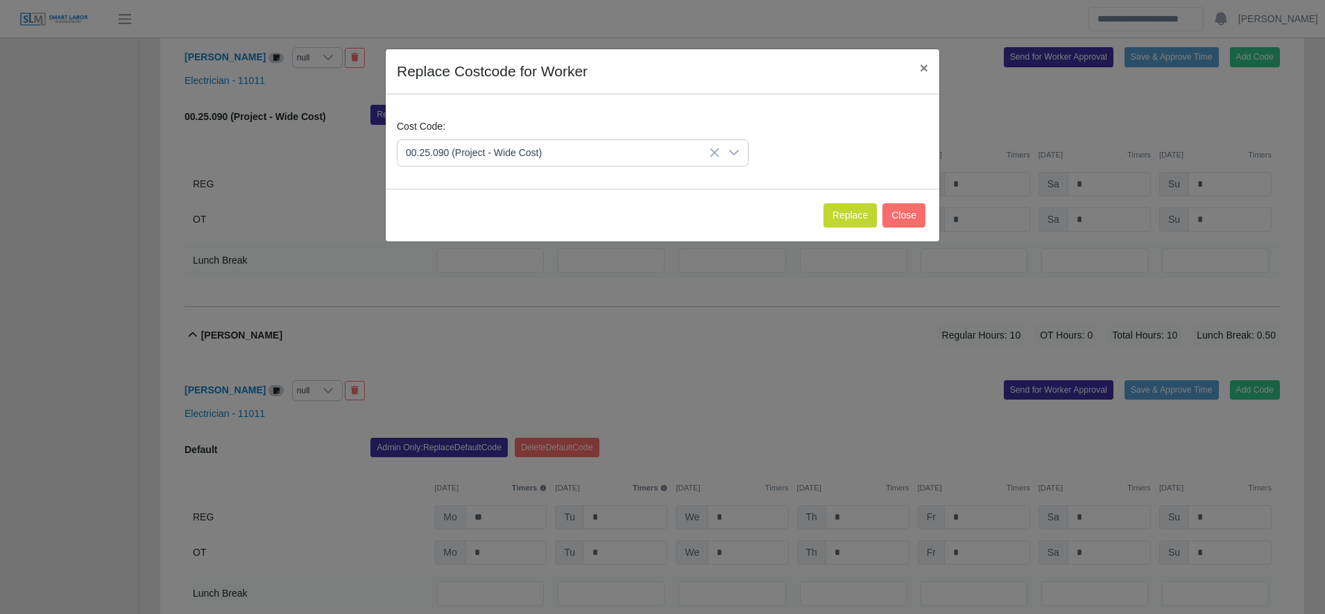
click at [510, 289] on span "00.25.090 (Project - Wide Cost)" at bounding box center [477, 291] width 136 height 15
click at [839, 216] on button "Replace" at bounding box center [849, 215] width 53 height 24
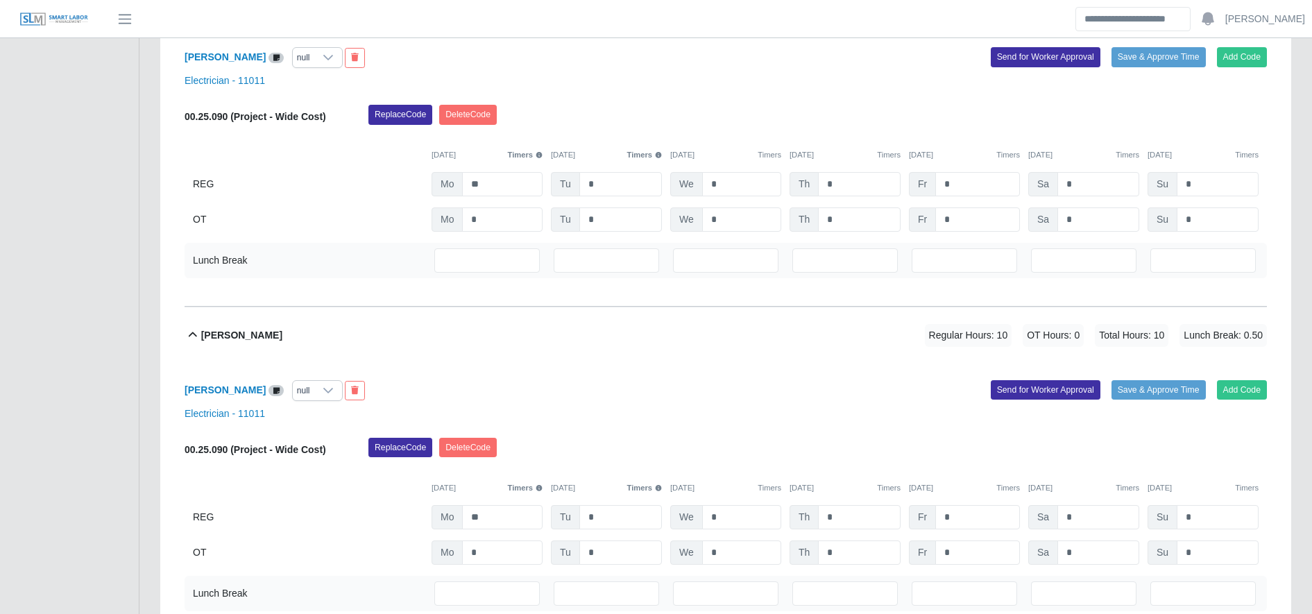
scroll to position [1450, 0]
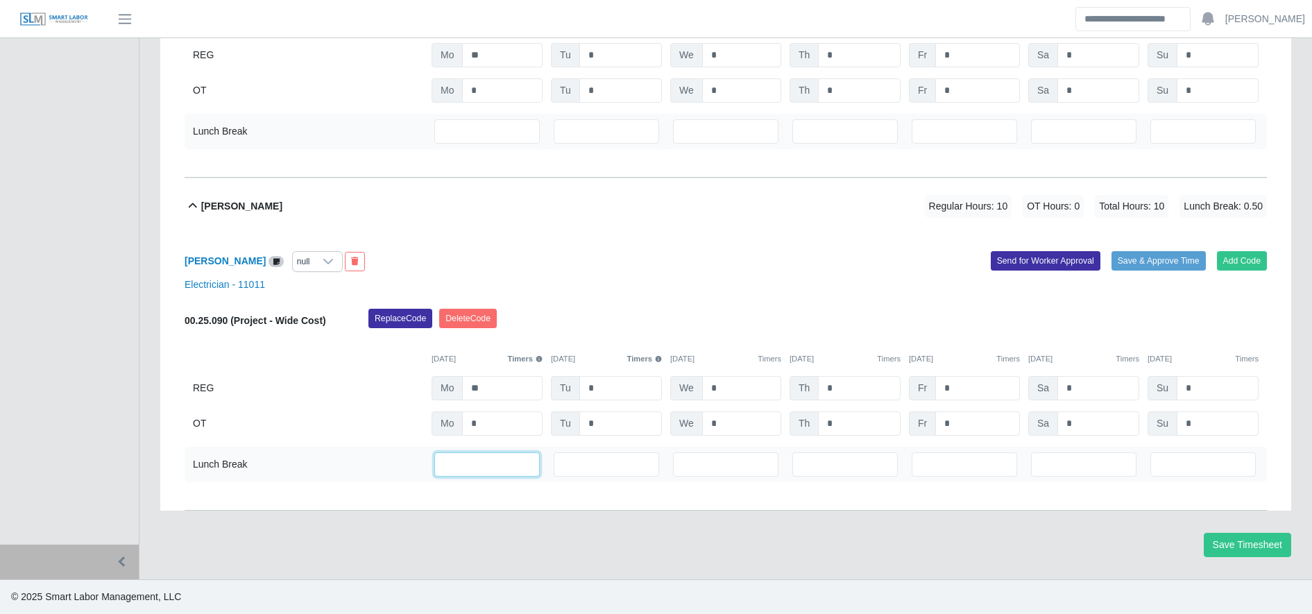
click at [500, 463] on input "***" at bounding box center [486, 464] width 105 height 24
type input "*"
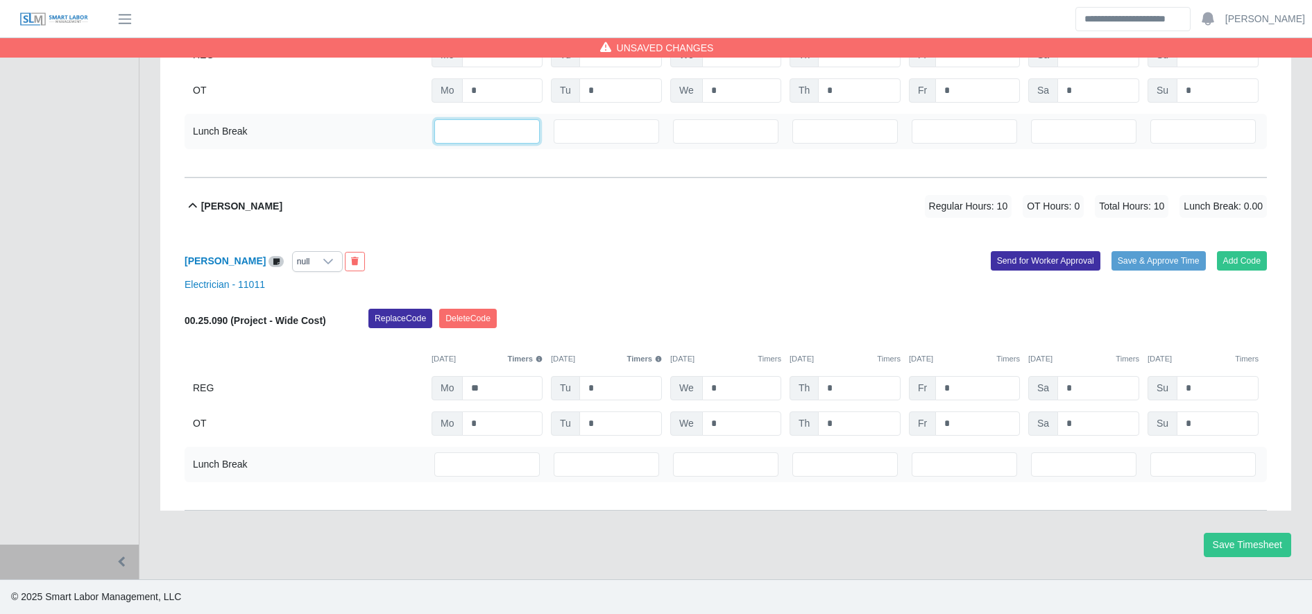
click at [489, 135] on input "***" at bounding box center [486, 131] width 105 height 24
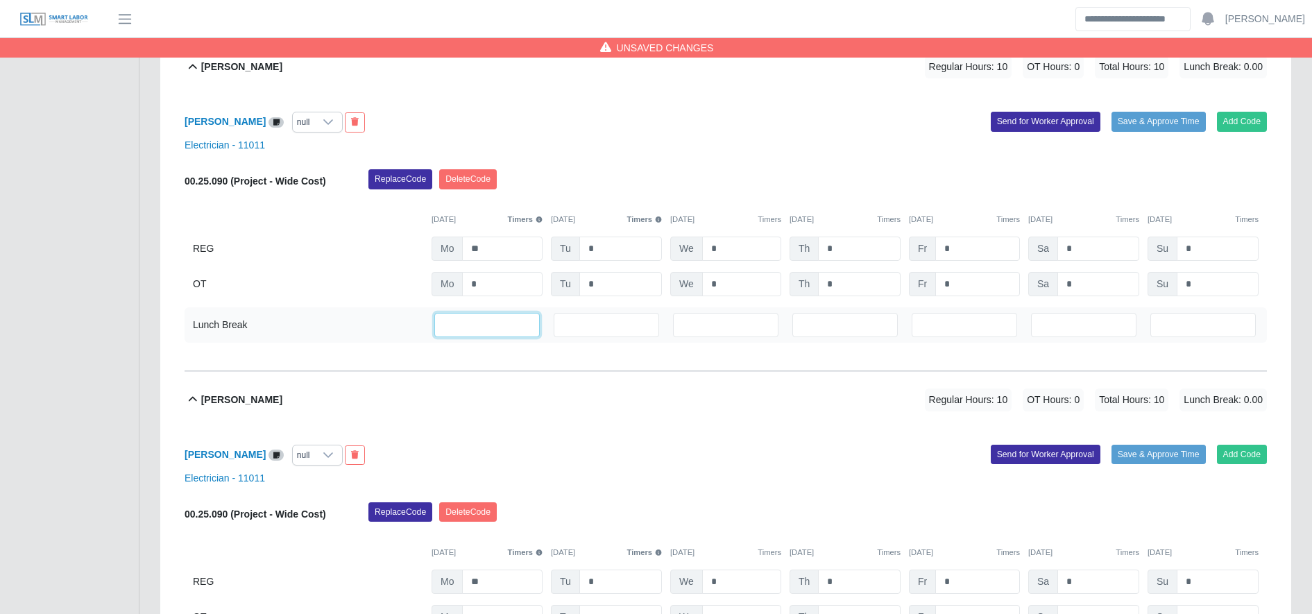
scroll to position [1124, 0]
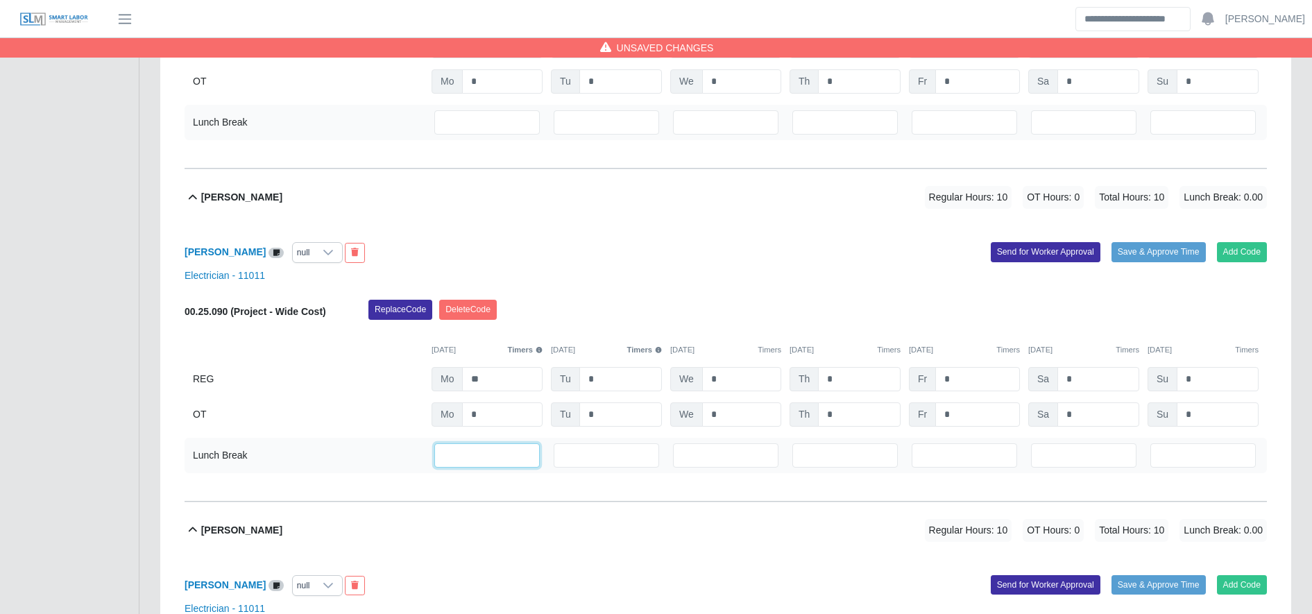
type input "*"
click at [485, 132] on input "***" at bounding box center [486, 122] width 105 height 24
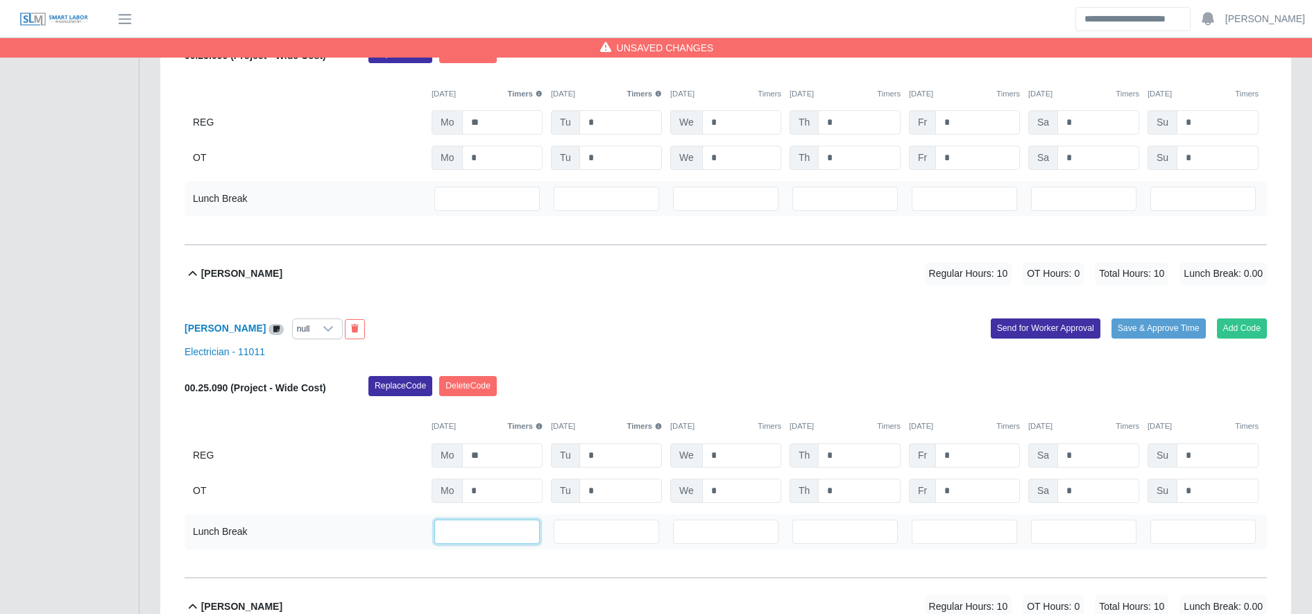
scroll to position [714, 0]
type input "*"
click at [500, 196] on input "***" at bounding box center [486, 199] width 105 height 24
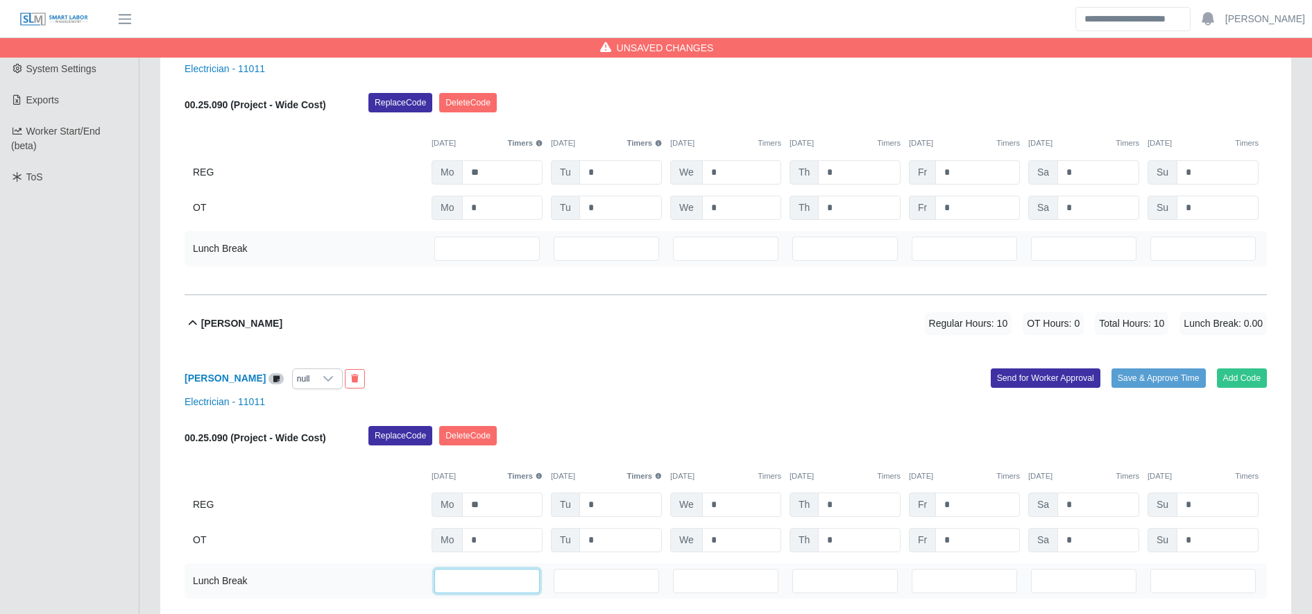
scroll to position [150, 0]
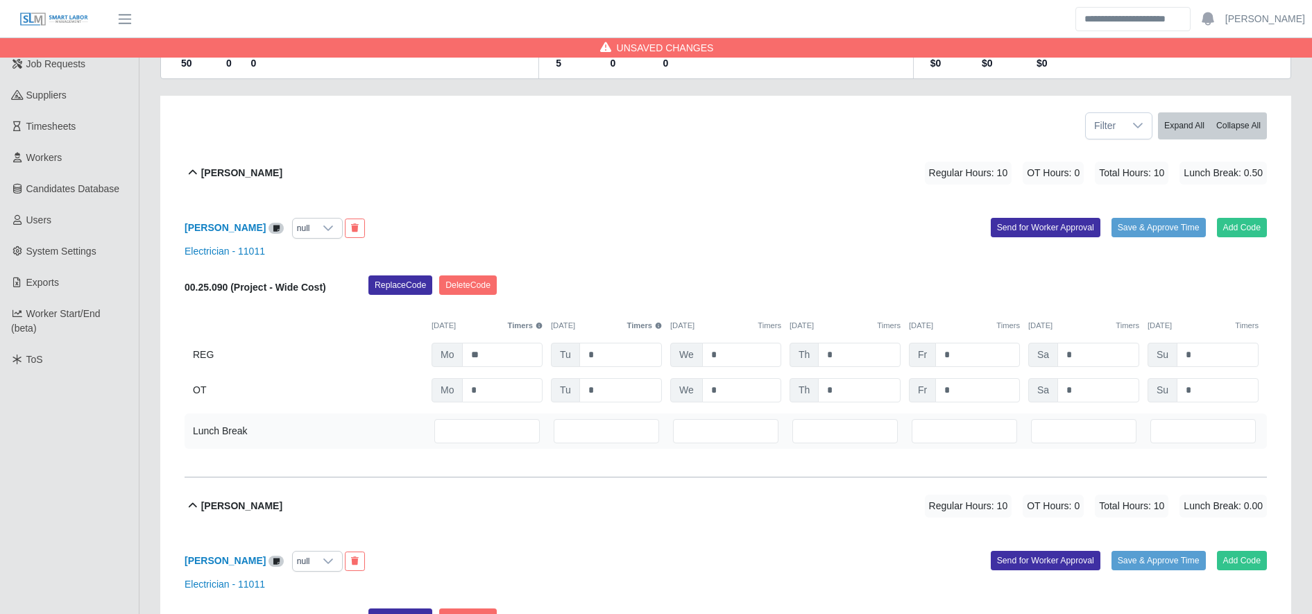
type input "*"
click at [488, 434] on input "***" at bounding box center [486, 431] width 105 height 24
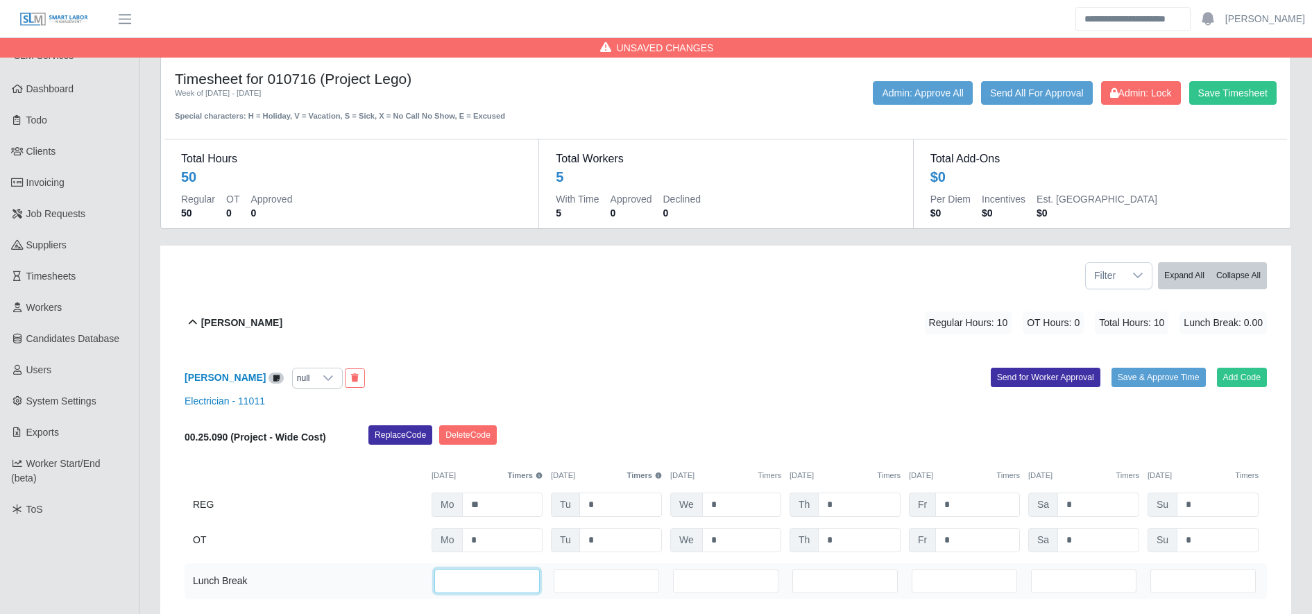
type input "*"
click at [1276, 89] on div "Save Timesheet Admin: Lock Send All For Approval Admin: Approve All" at bounding box center [959, 93] width 655 height 24
click at [1256, 89] on button "Save Timesheet" at bounding box center [1232, 93] width 87 height 24
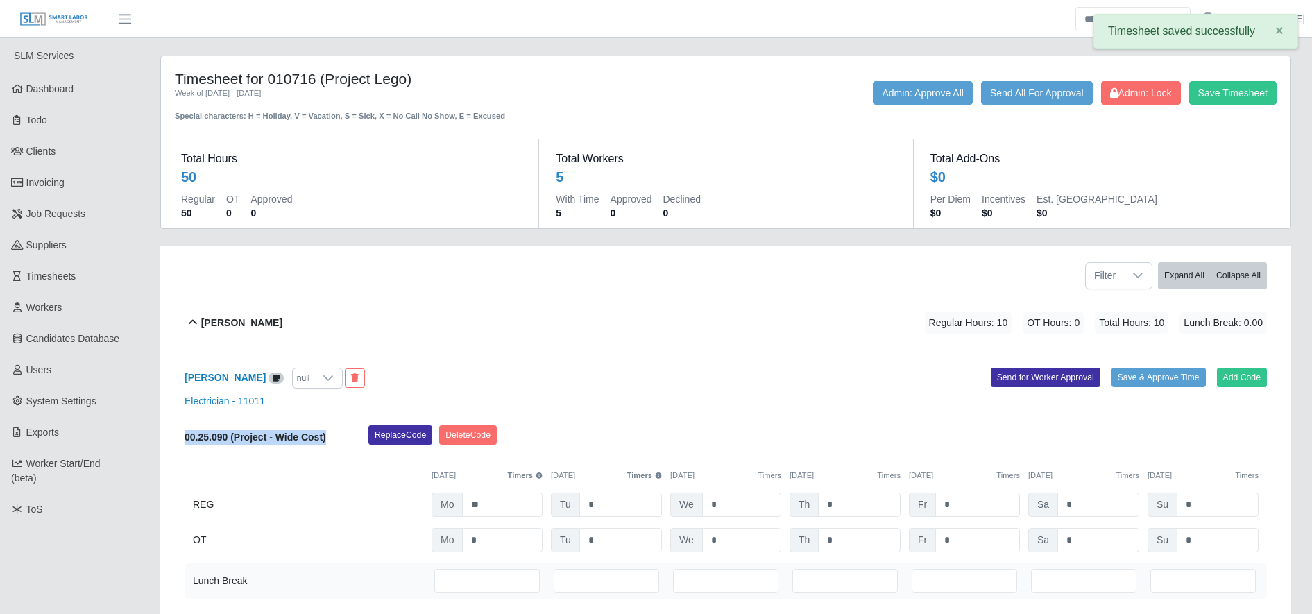
drag, startPoint x: 332, startPoint y: 438, endPoint x: 172, endPoint y: 438, distance: 159.6
drag, startPoint x: 172, startPoint y: 438, endPoint x: 191, endPoint y: 439, distance: 19.5
copy b "00.25.090 (Project - Wide Cost)"
click at [314, 382] on div "null" at bounding box center [304, 377] width 22 height 19
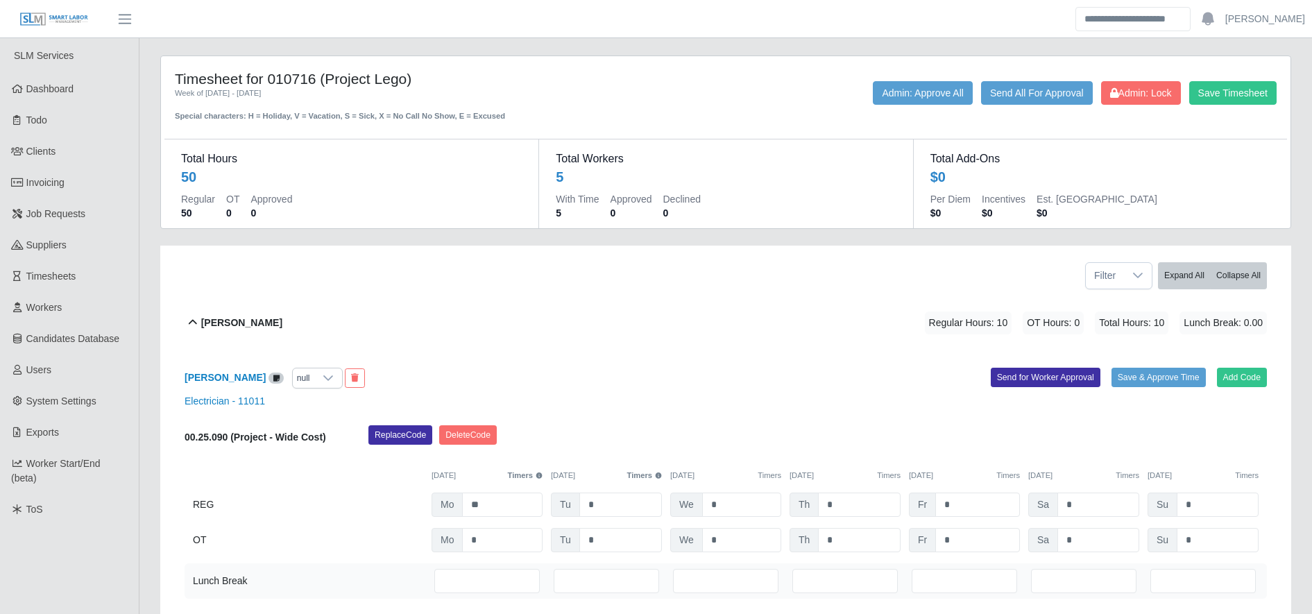
scroll to position [15, 9]
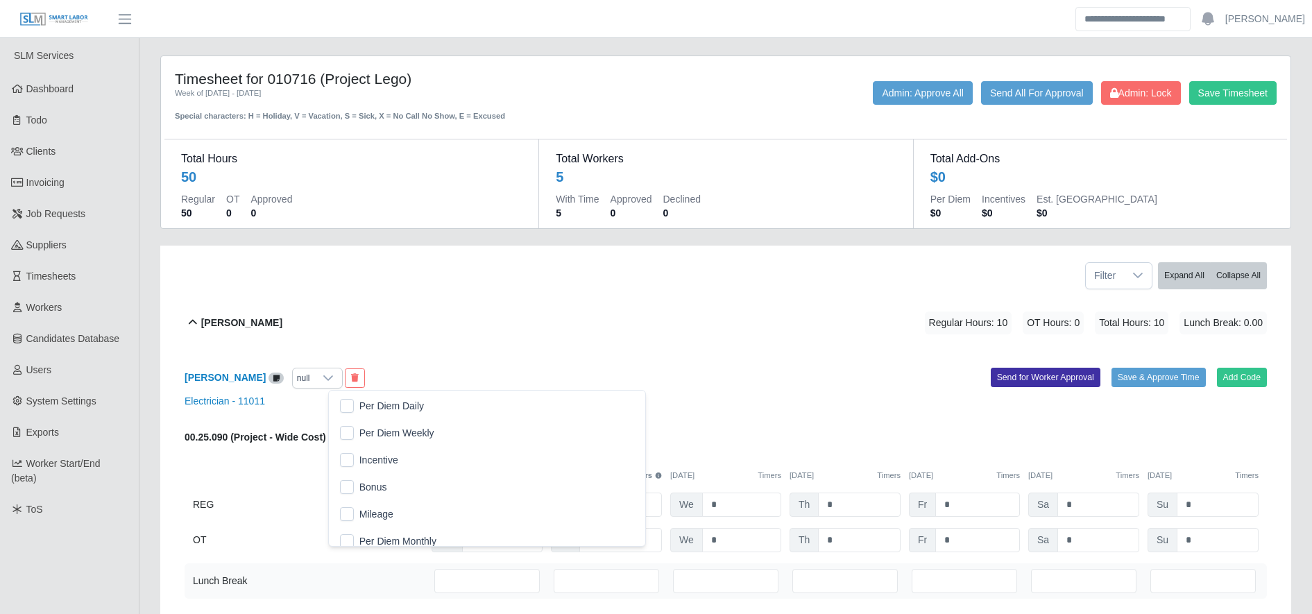
click at [386, 416] on li "Per Diem Daily" at bounding box center [487, 406] width 311 height 26
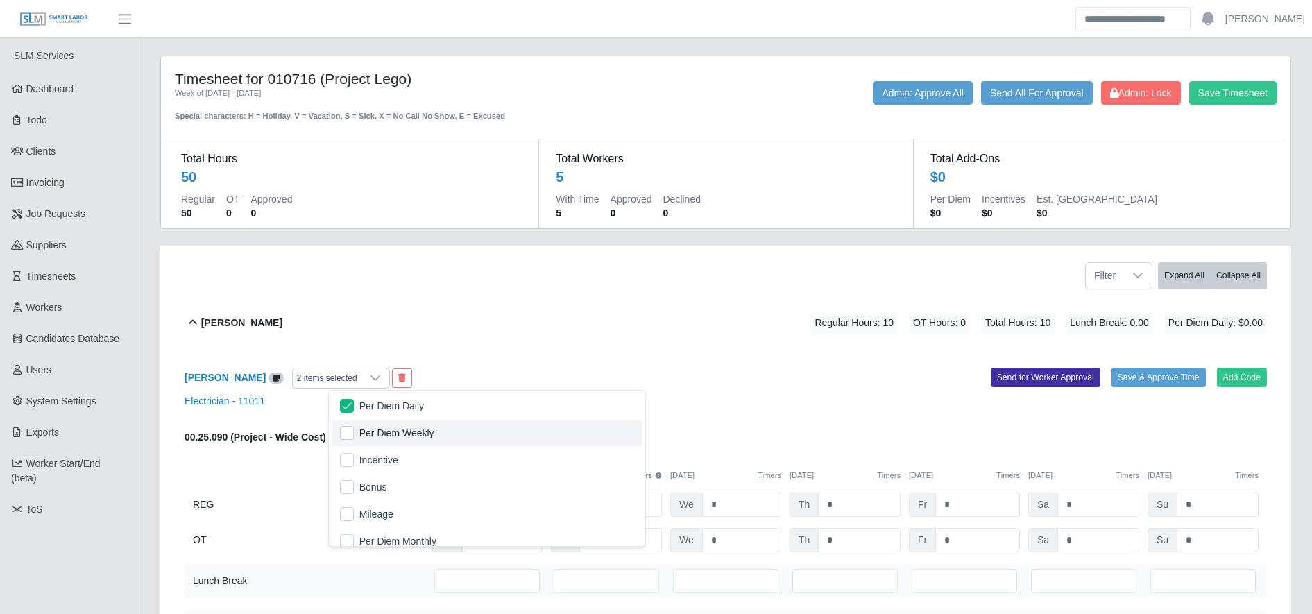
click at [558, 354] on div "Hector Lizandro Inestroza 2 items selected Add Code Save & Approve Time Send fo…" at bounding box center [726, 512] width 1082 height 323
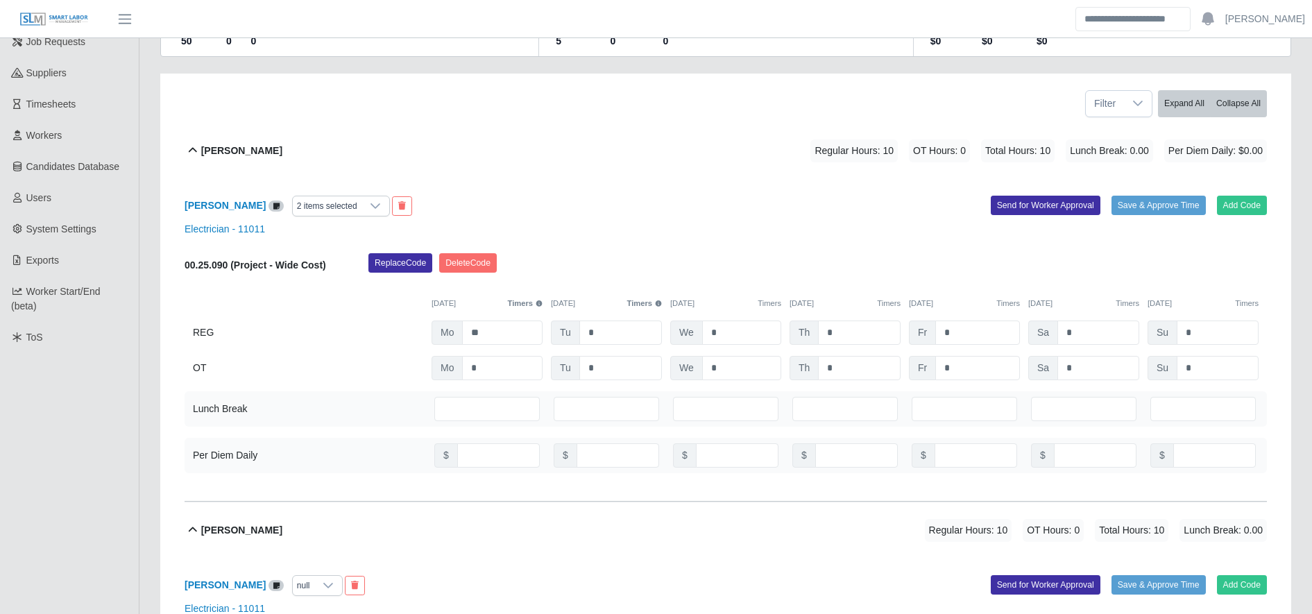
scroll to position [180, 0]
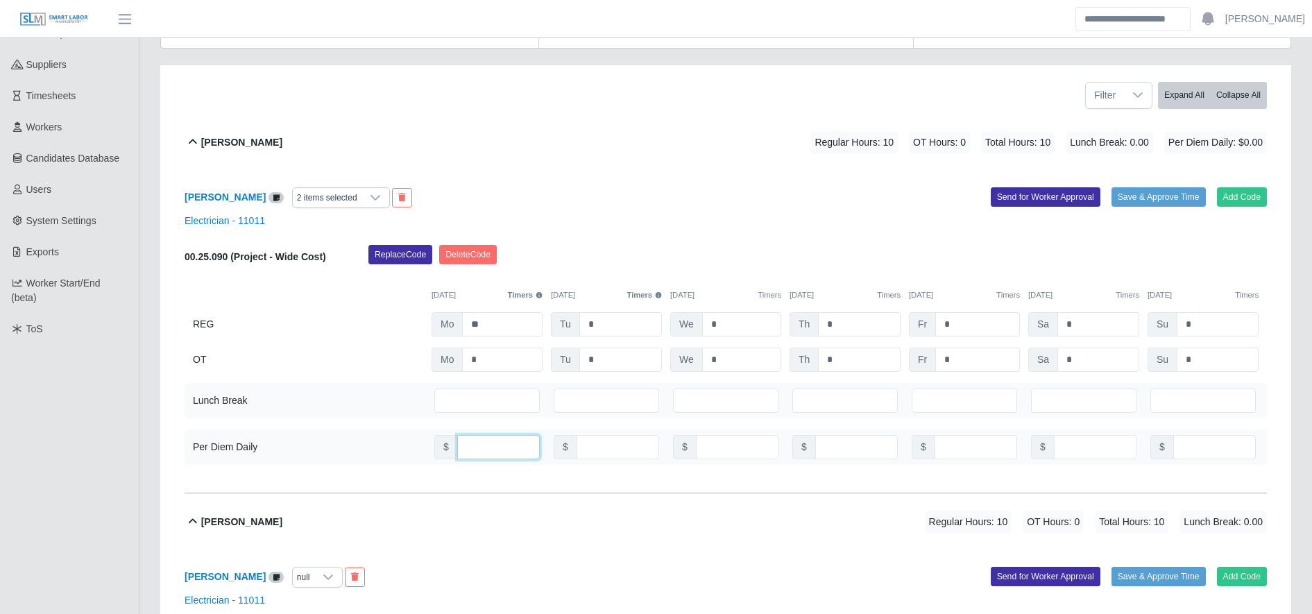
click at [502, 450] on input "number" at bounding box center [498, 447] width 83 height 24
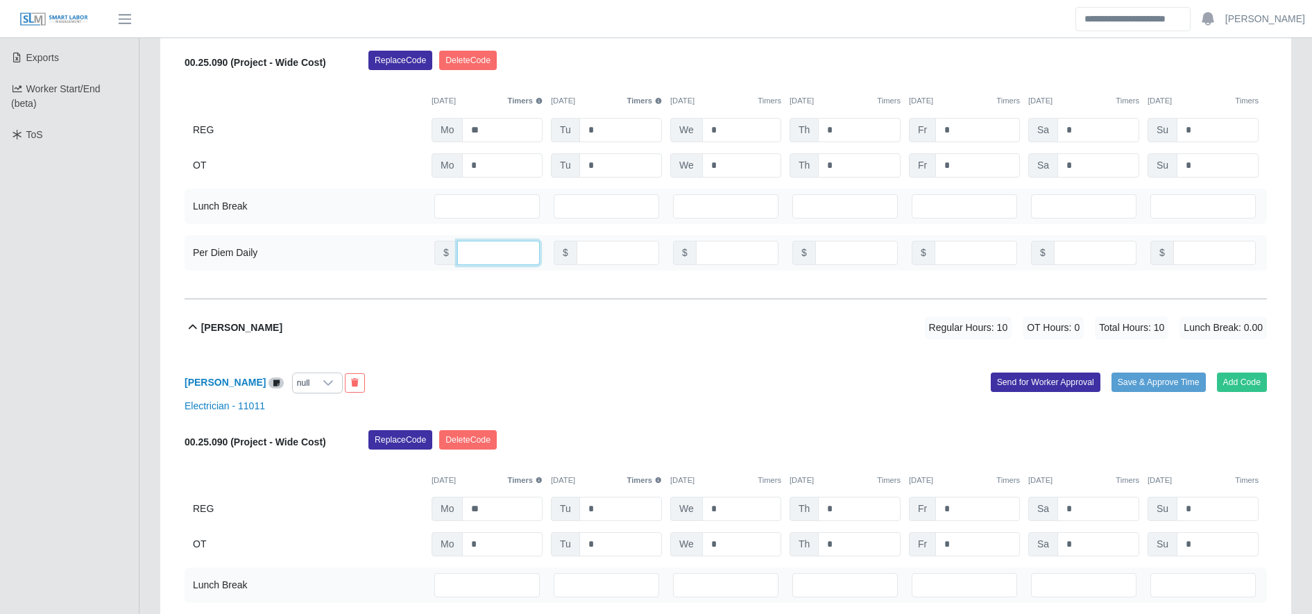
type input "***"
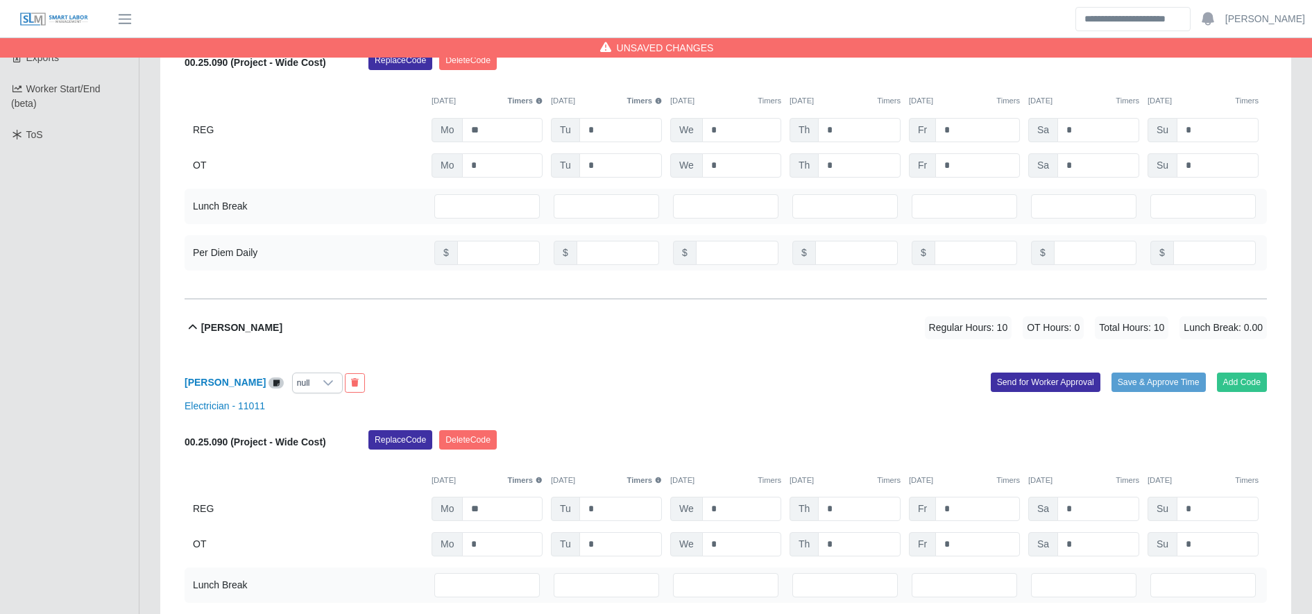
click at [314, 375] on div at bounding box center [328, 382] width 28 height 19
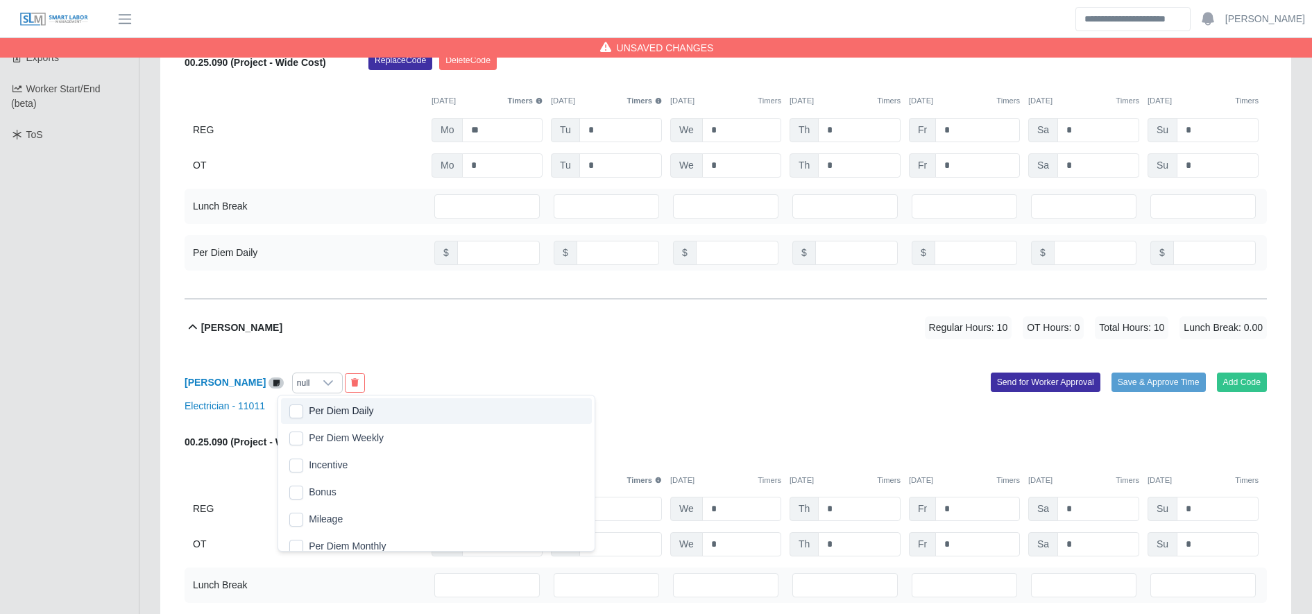
click at [341, 418] on span "Per Diem Daily" at bounding box center [341, 411] width 65 height 15
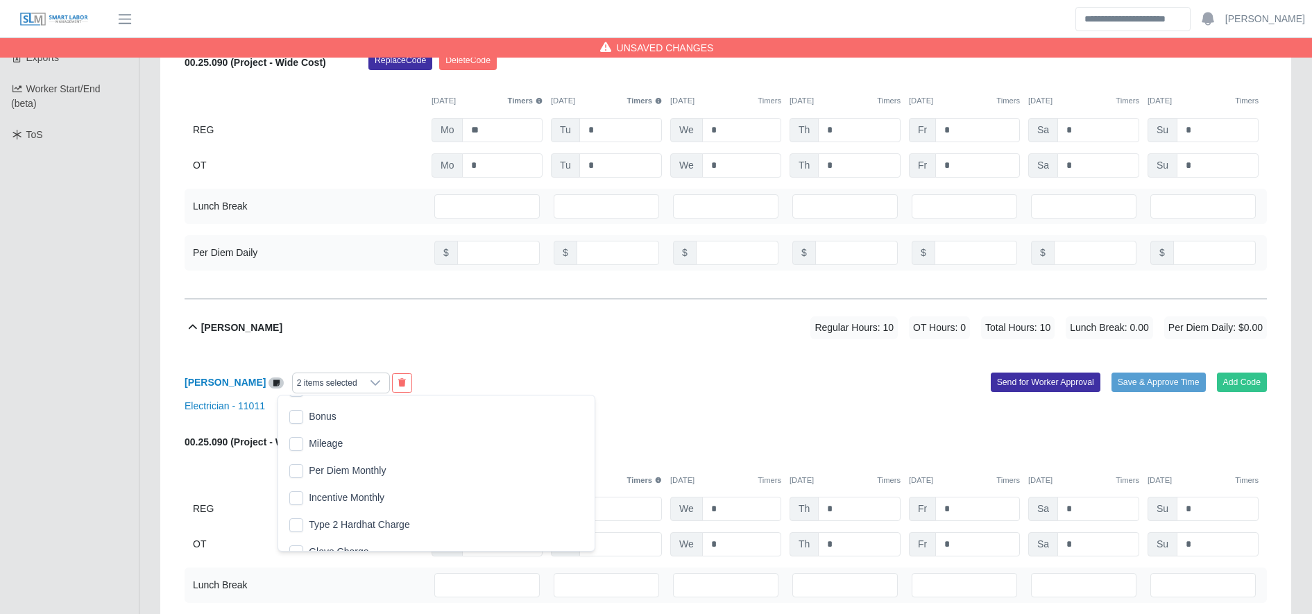
scroll to position [157, 0]
click at [705, 379] on div "Luis Rodriguez 2 items selected" at bounding box center [450, 383] width 552 height 21
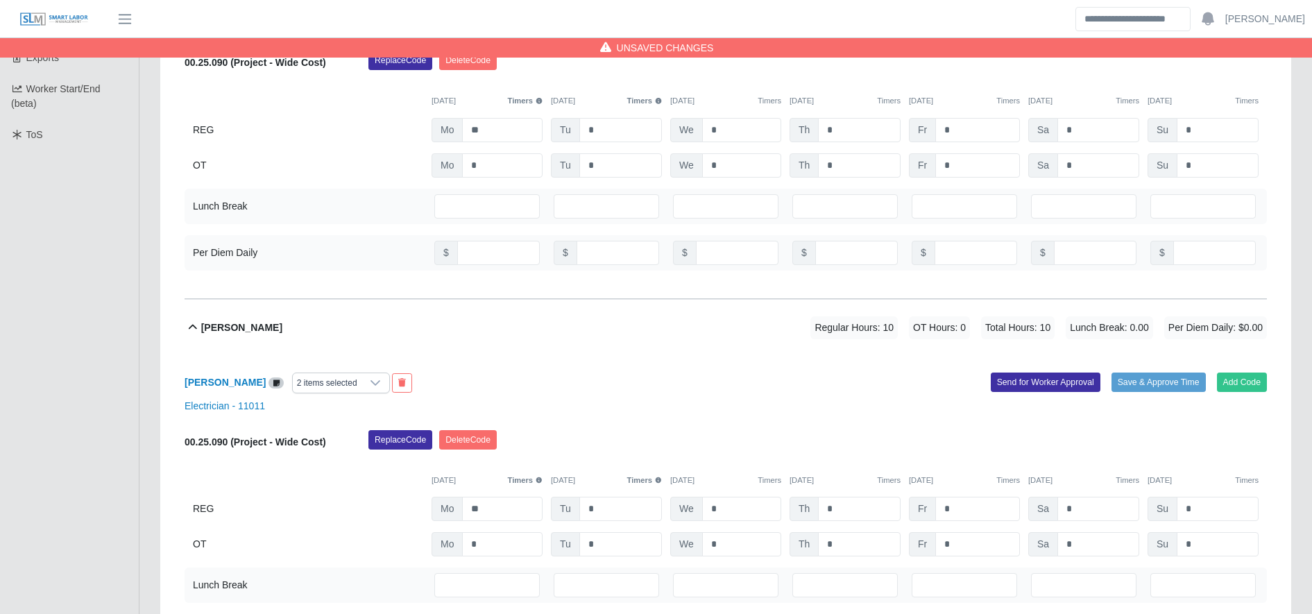
scroll to position [561, 0]
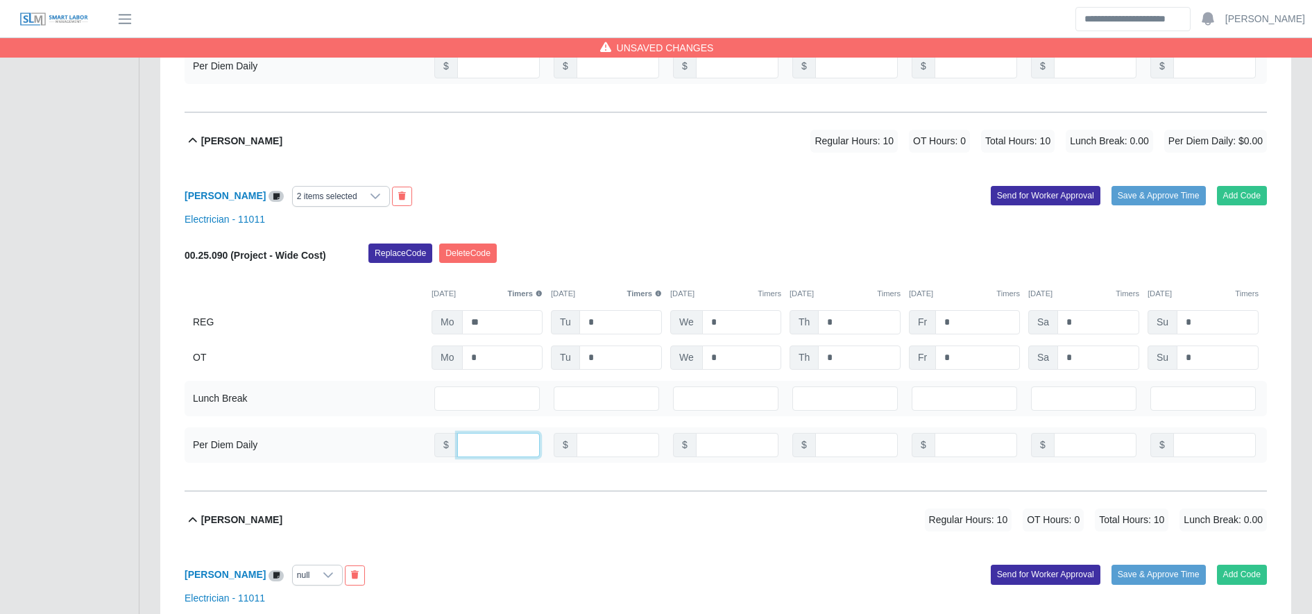
click at [479, 452] on input "number" at bounding box center [498, 445] width 83 height 24
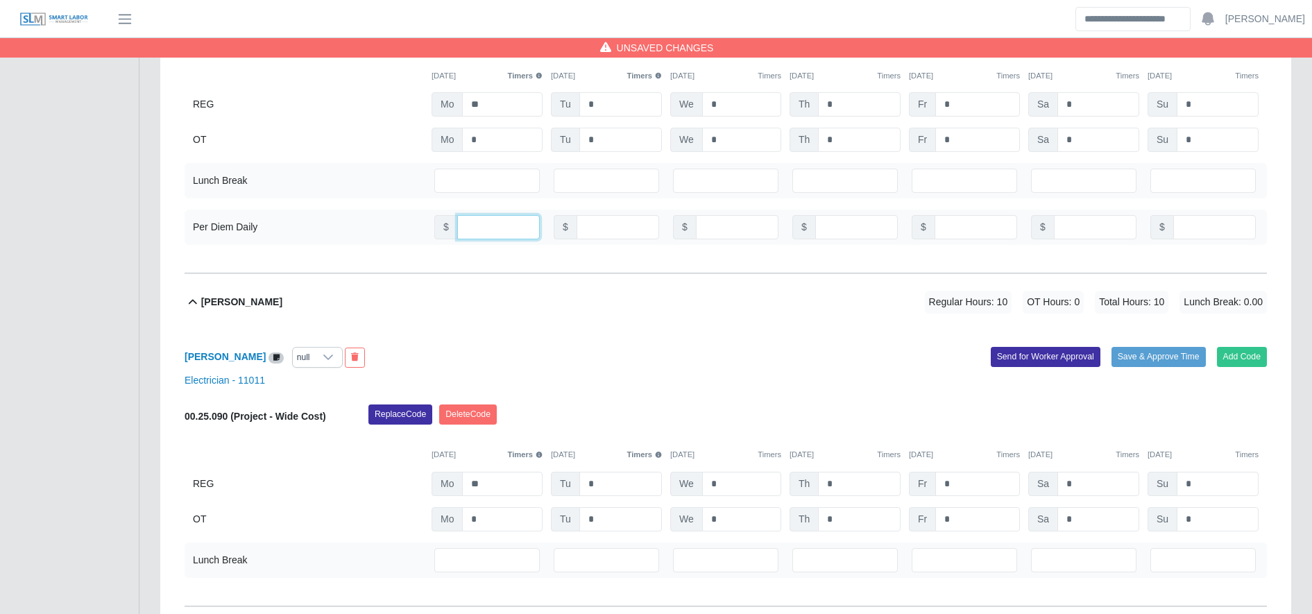
scroll to position [780, 0]
type input "***"
click at [314, 362] on div "null" at bounding box center [304, 356] width 22 height 19
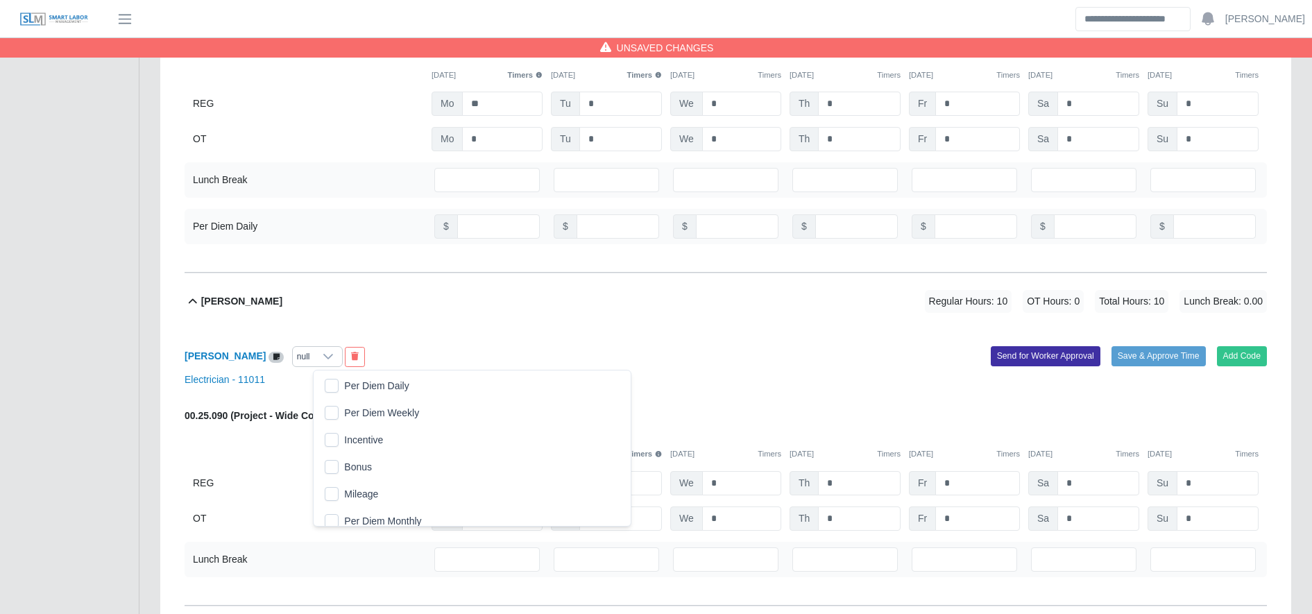
scroll to position [15, 9]
click at [360, 381] on span "Per Diem Daily" at bounding box center [376, 386] width 65 height 15
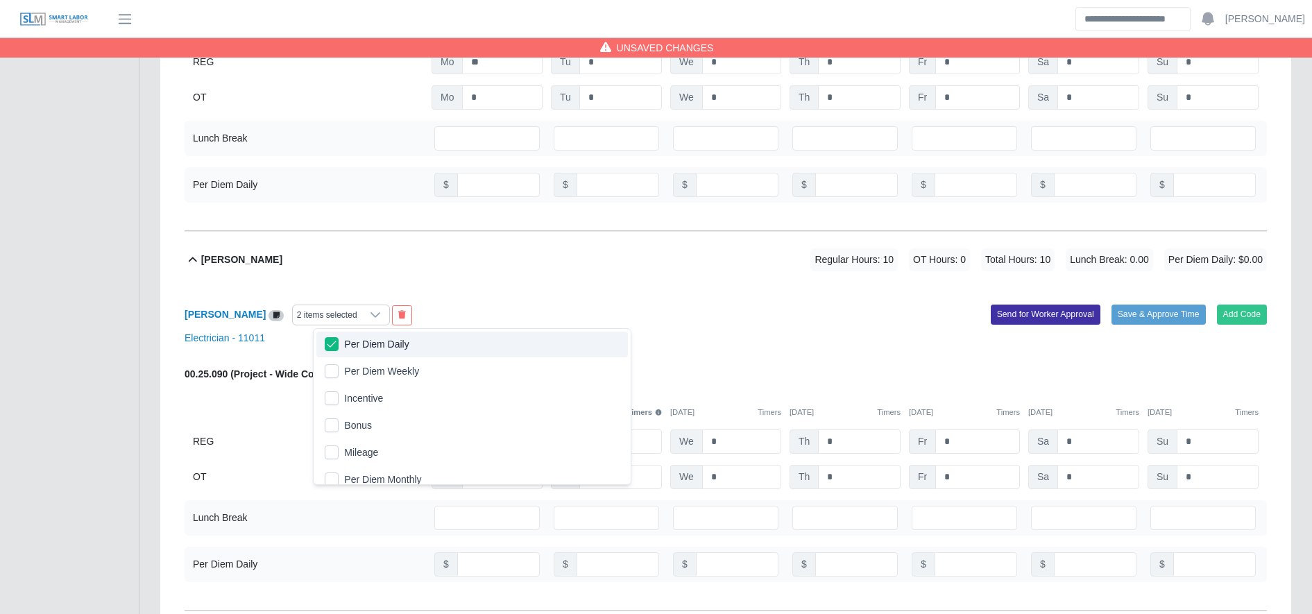
scroll to position [822, 0]
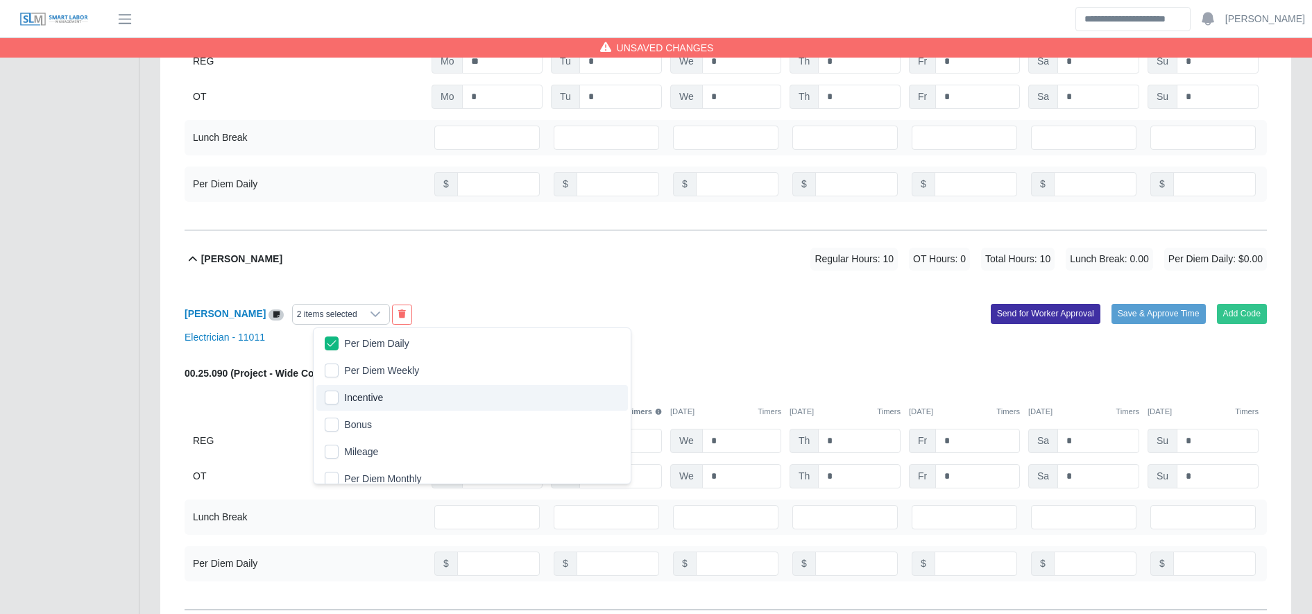
click at [501, 545] on div "Lunch Break * Per Diem Daily $ $ $ $ $ $ $" at bounding box center [726, 540] width 1082 height 82
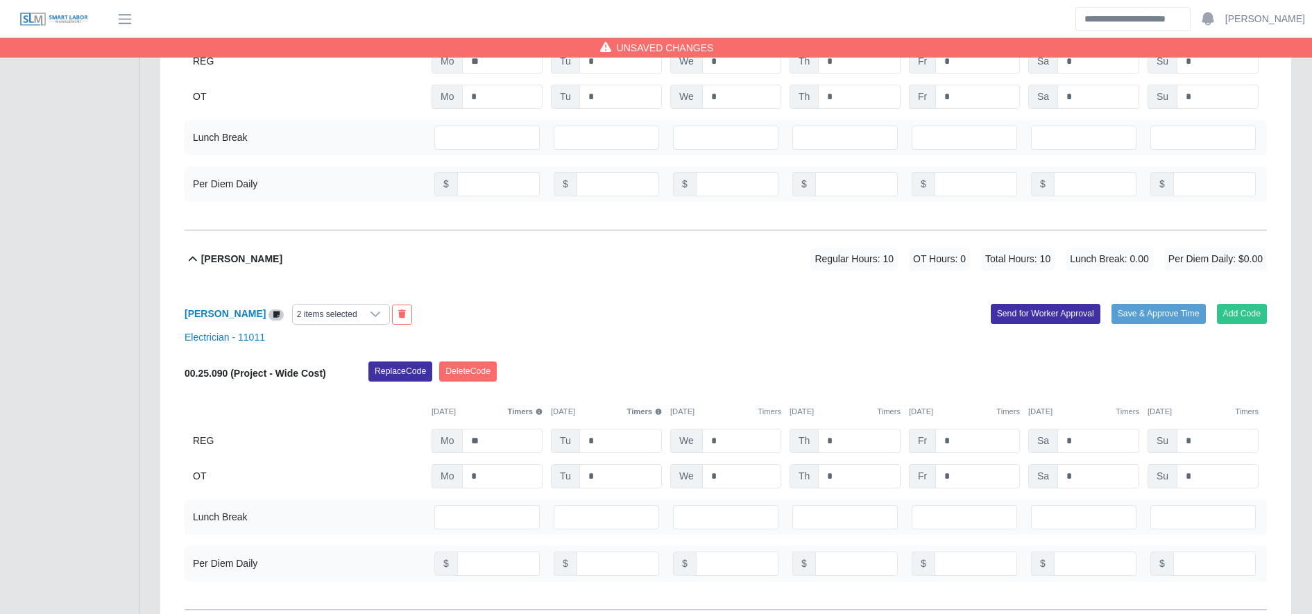
click at [501, 578] on div "$" at bounding box center [486, 564] width 111 height 30
click at [474, 557] on input "number" at bounding box center [498, 564] width 83 height 24
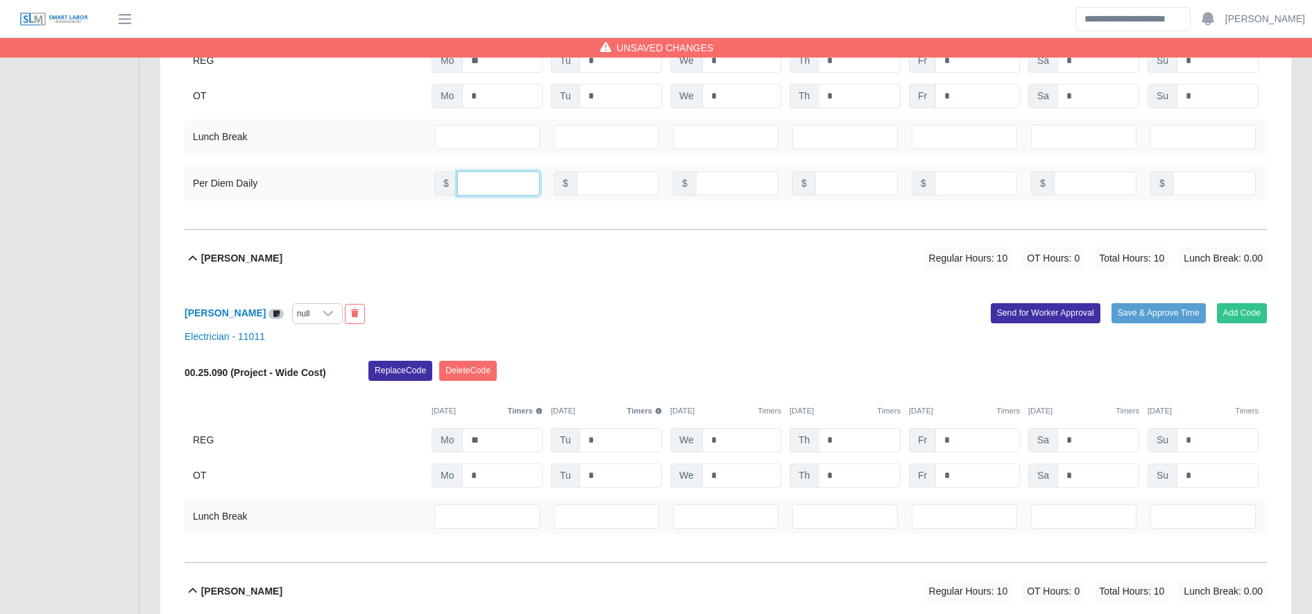
scroll to position [1204, 0]
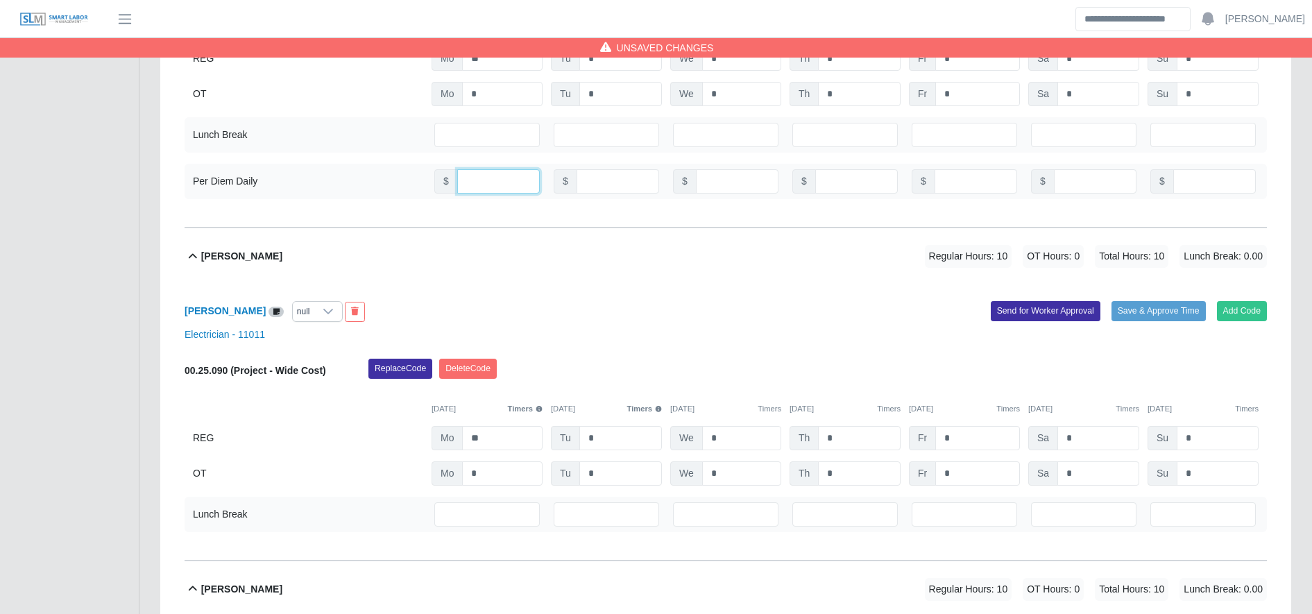
type input "***"
click at [314, 317] on div "null" at bounding box center [304, 311] width 22 height 19
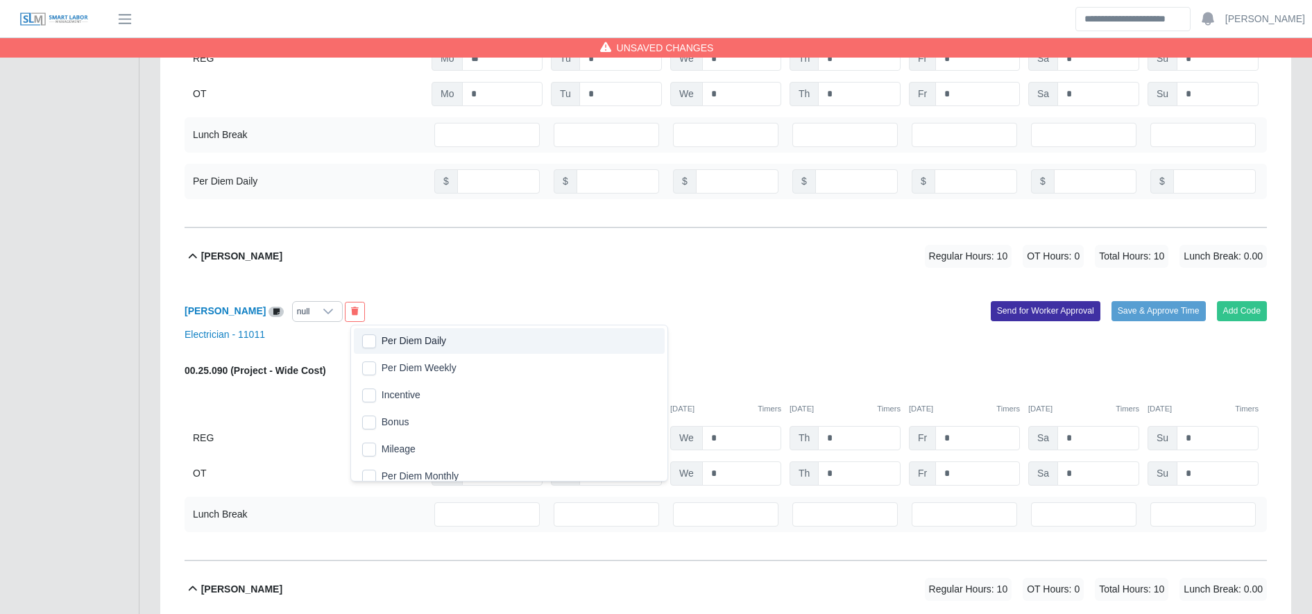
click at [388, 339] on span "Per Diem Daily" at bounding box center [414, 341] width 65 height 15
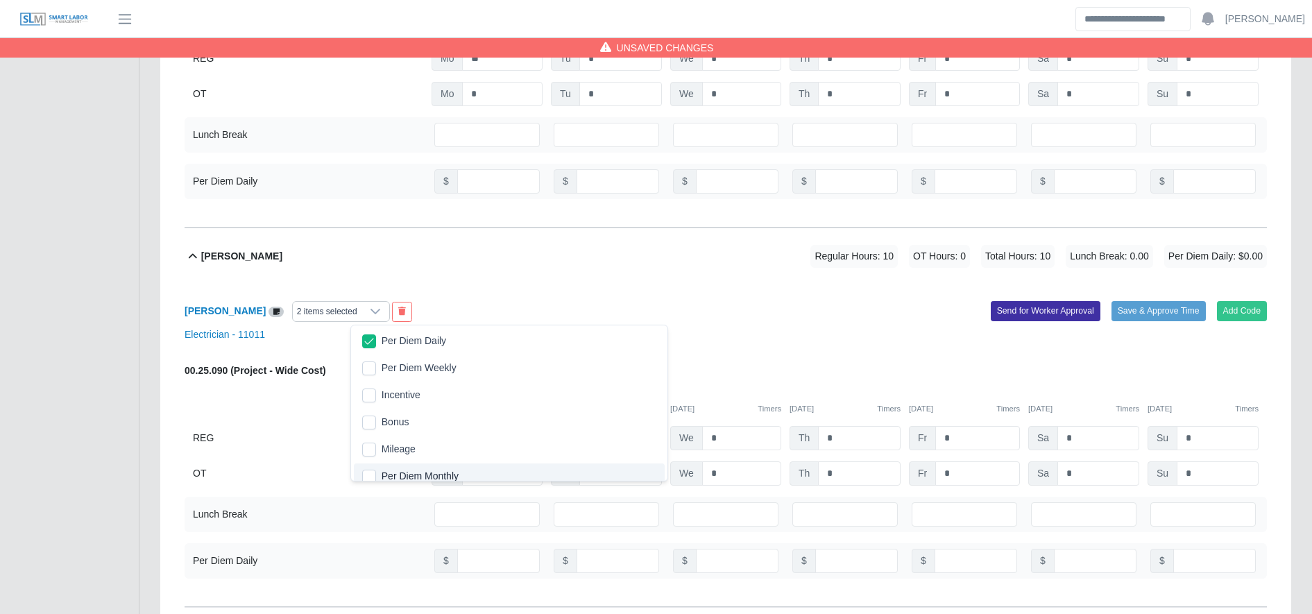
scroll to position [8, 0]
click at [485, 568] on input "number" at bounding box center [498, 561] width 83 height 24
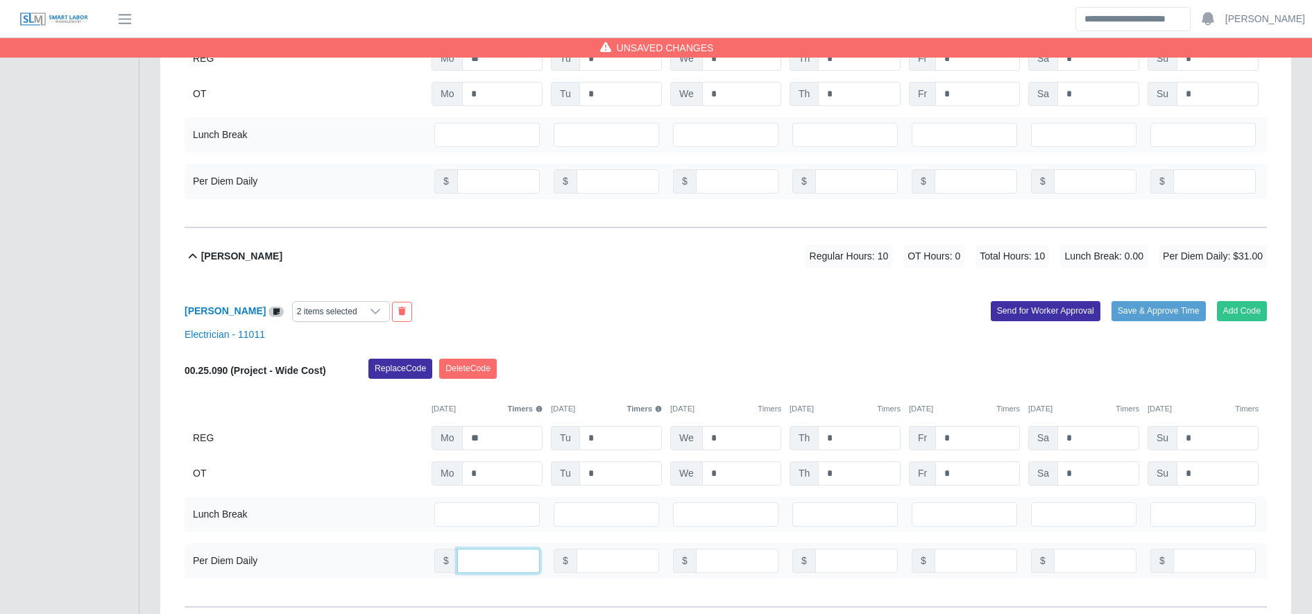
type input "*"
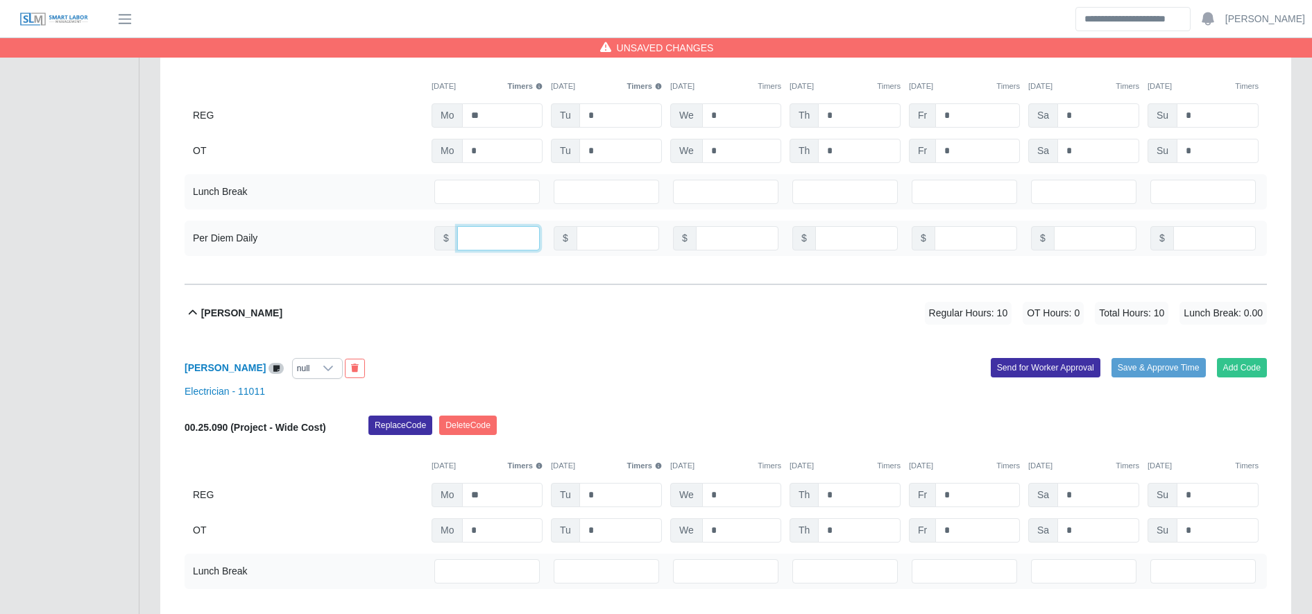
scroll to position [1530, 0]
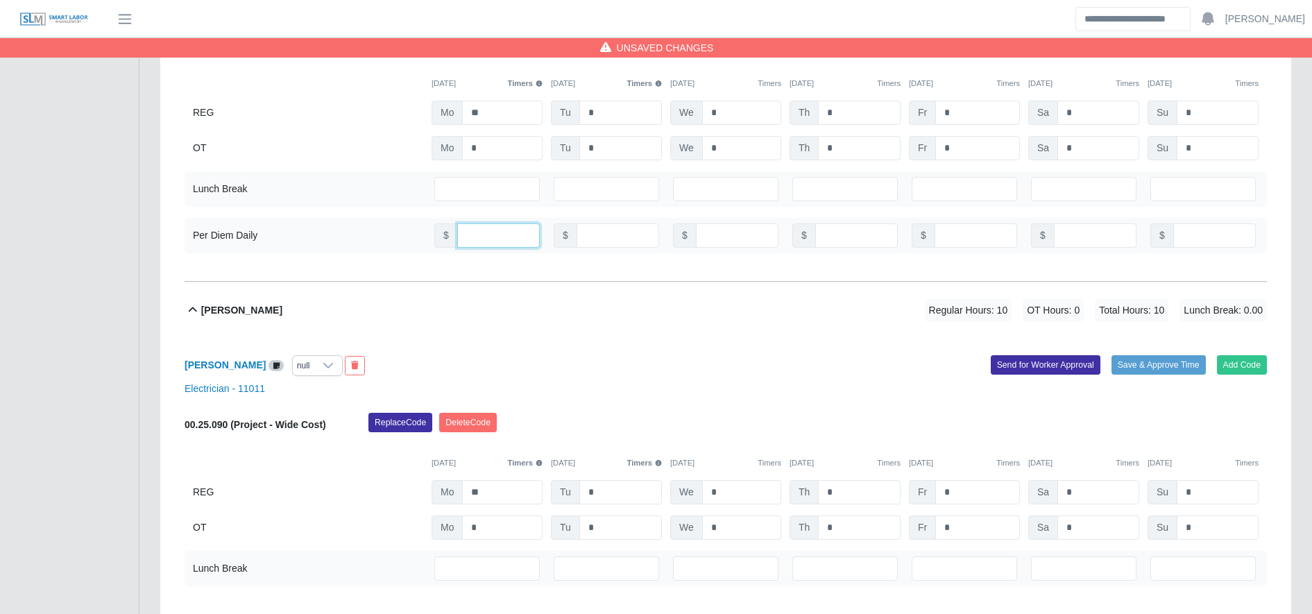
type input "***"
click at [340, 368] on div at bounding box center [328, 365] width 28 height 19
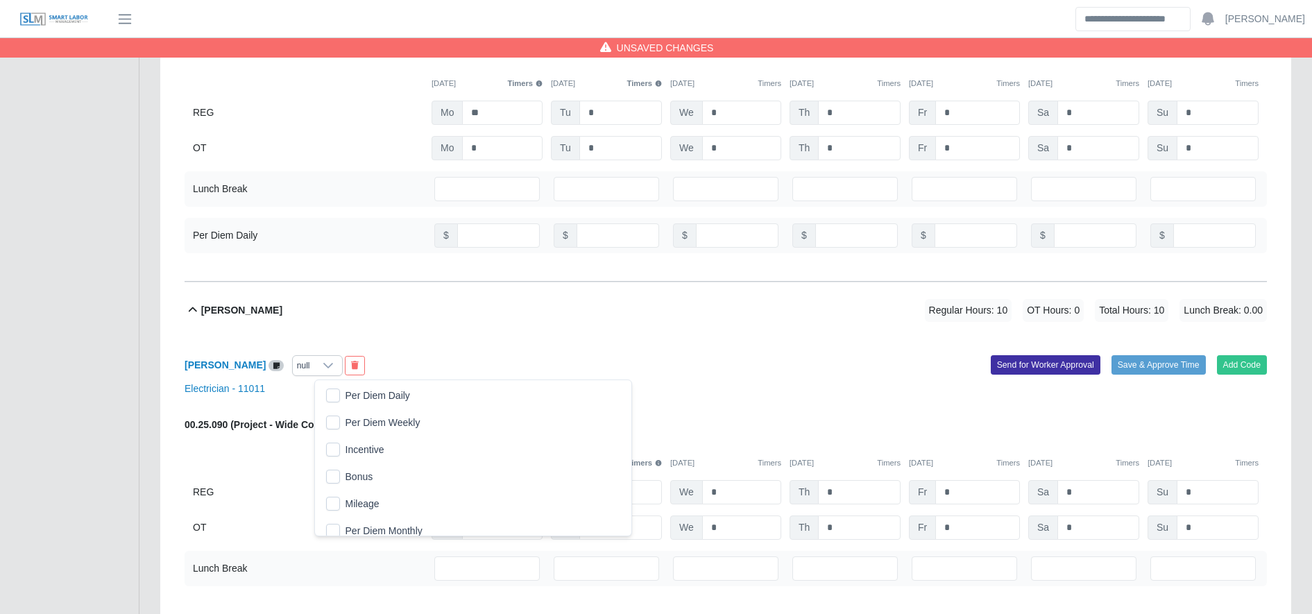
click at [413, 388] on li "Per Diem Daily" at bounding box center [473, 396] width 311 height 26
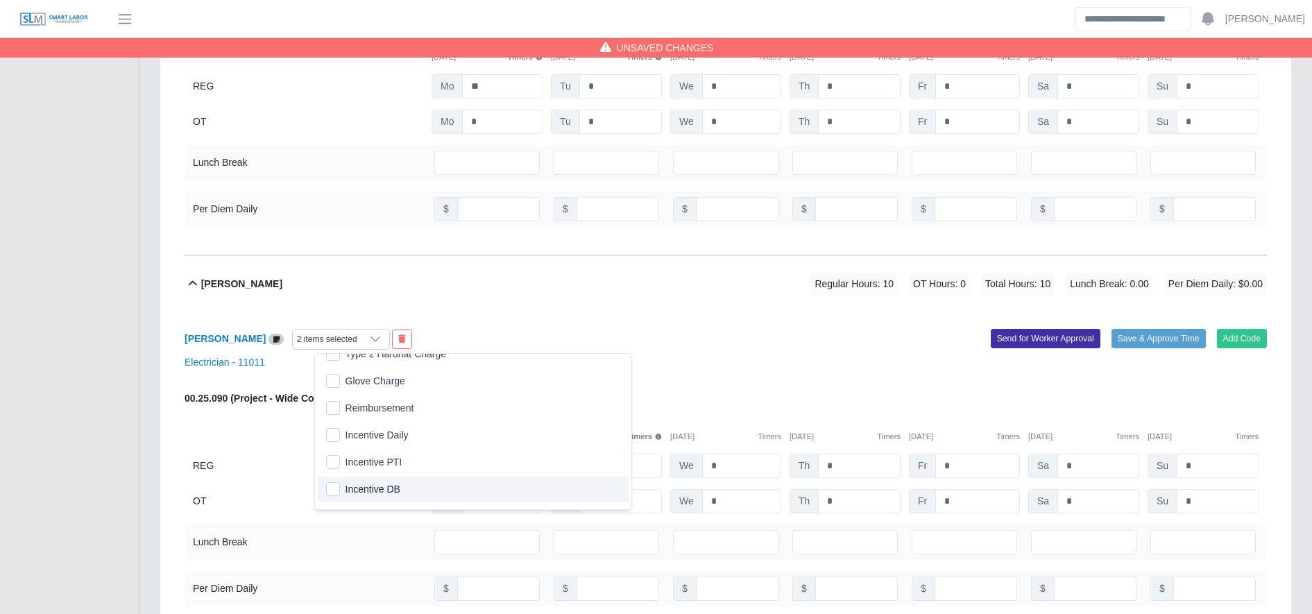
scroll to position [1568, 0]
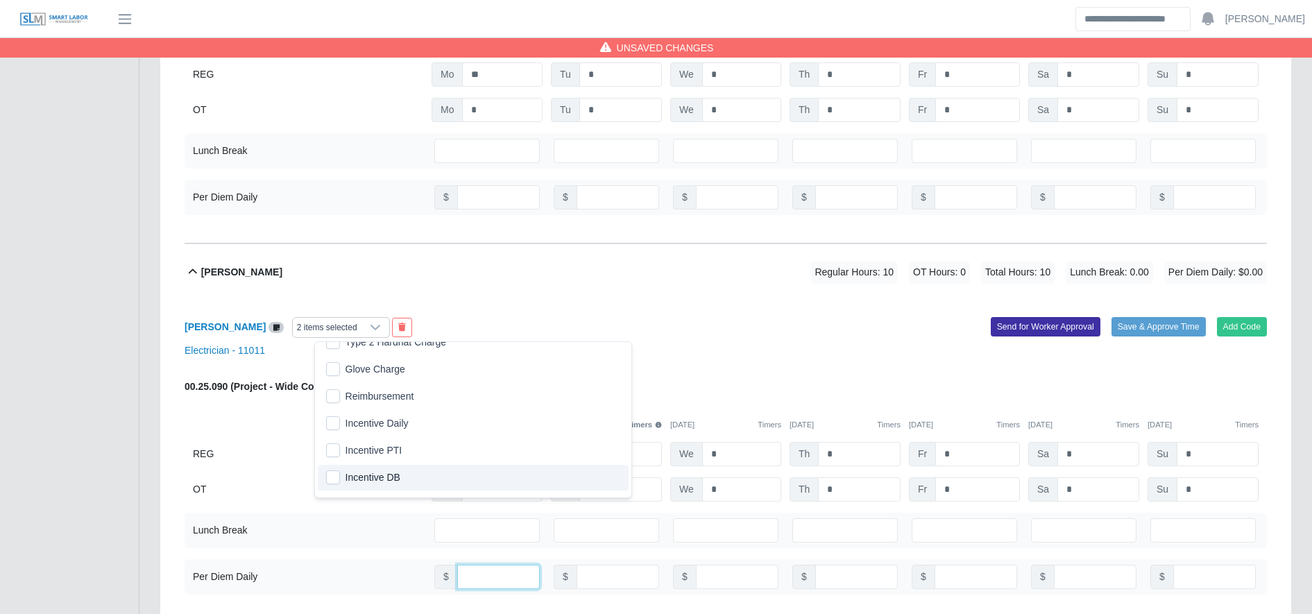
click at [480, 583] on input "number" at bounding box center [498, 577] width 83 height 24
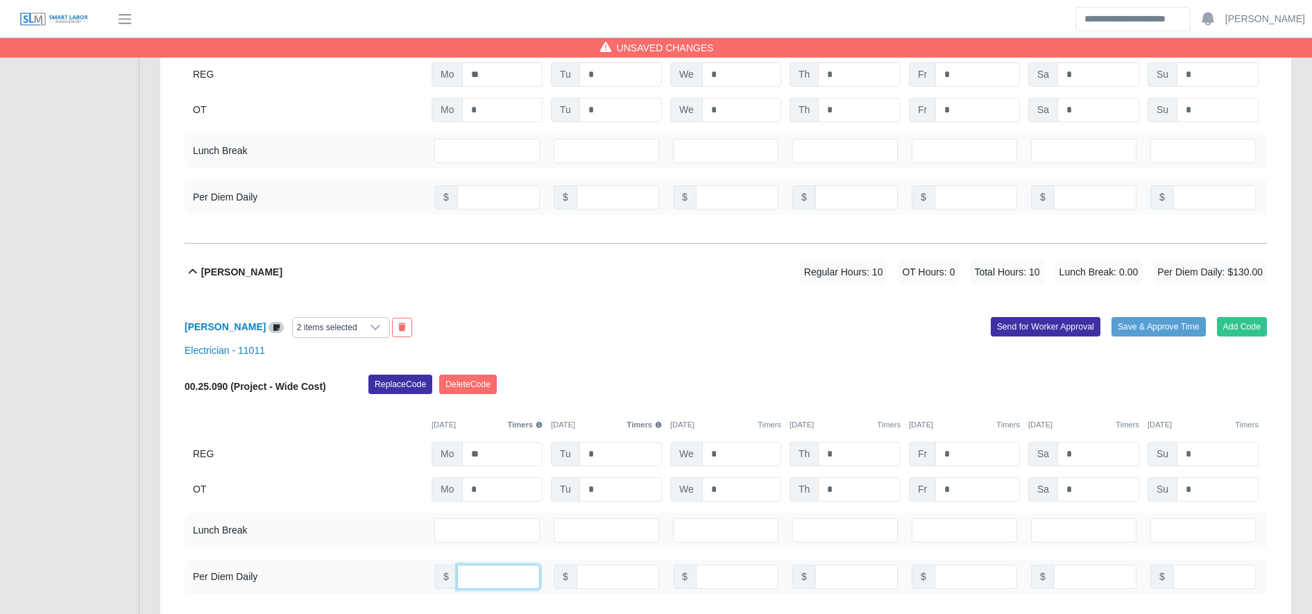
scroll to position [1682, 0]
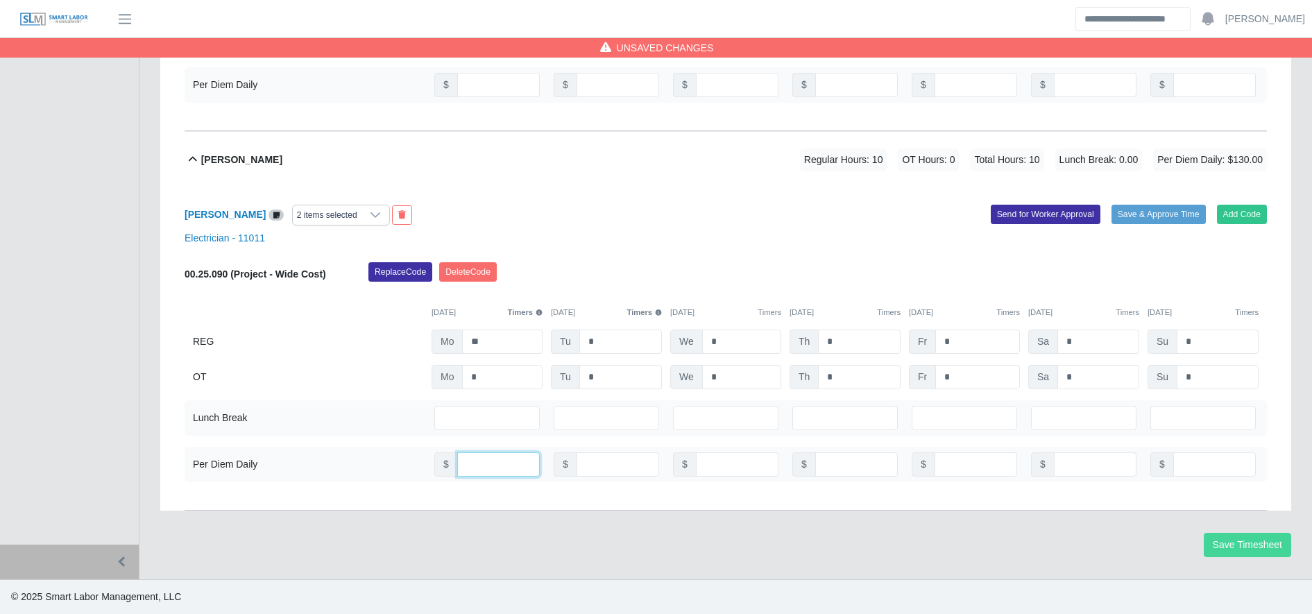
type input "***"
click at [1214, 548] on button "Save Timesheet" at bounding box center [1247, 545] width 87 height 24
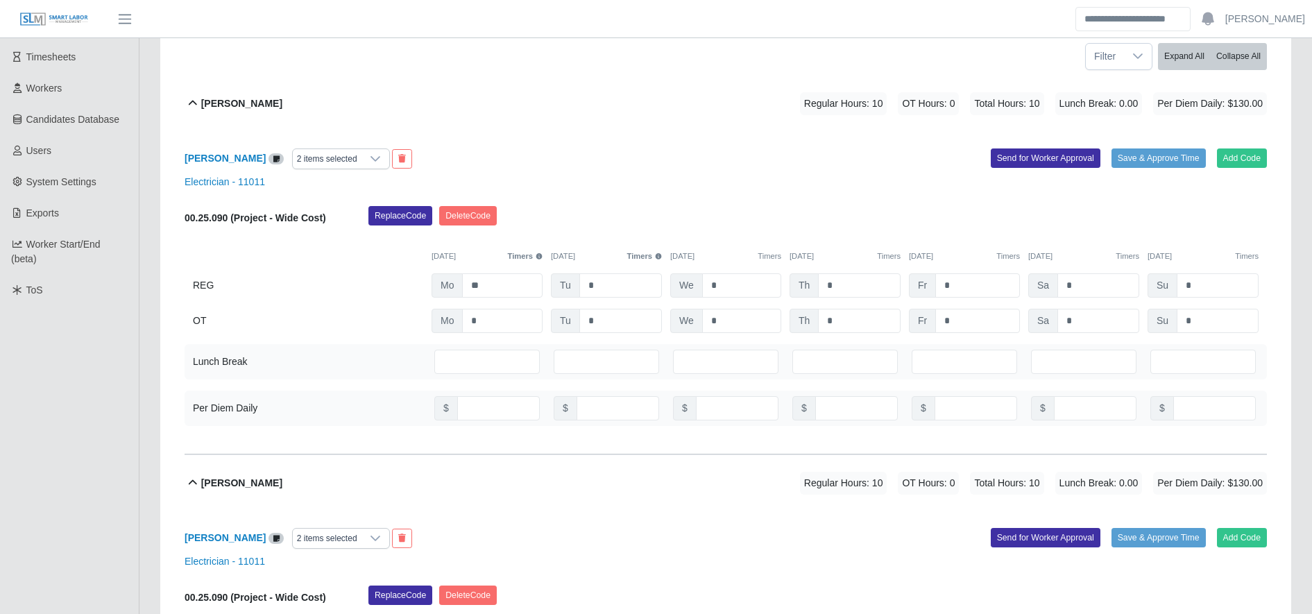
scroll to position [0, 0]
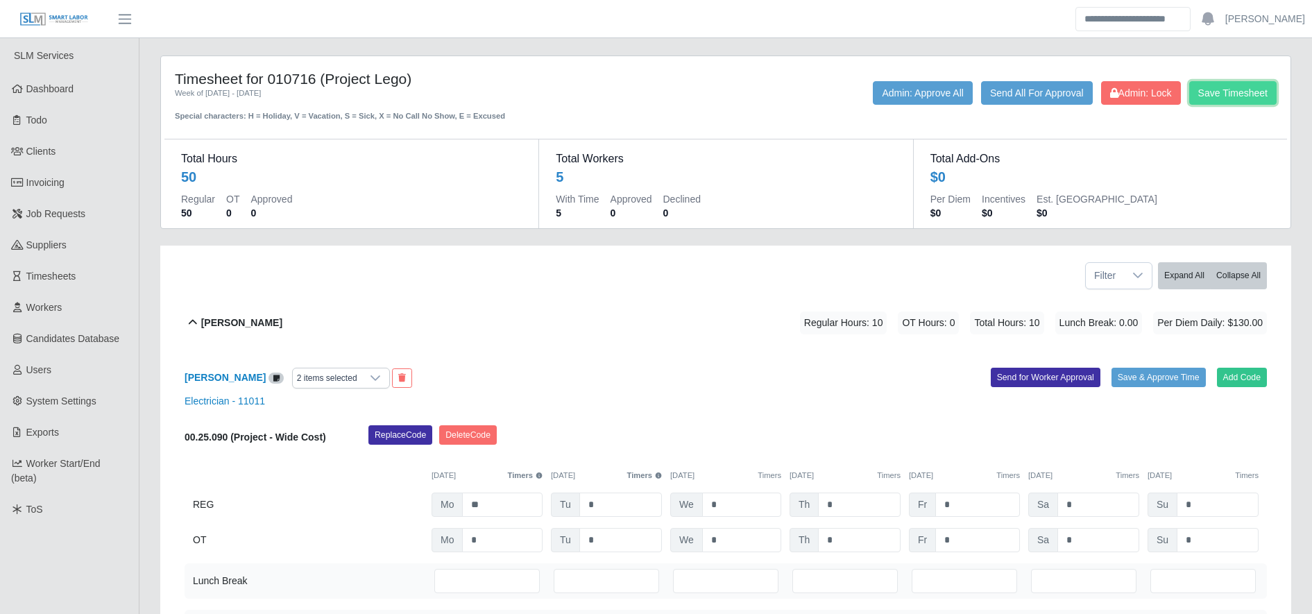
click at [1228, 96] on button "Save Timesheet" at bounding box center [1232, 93] width 87 height 24
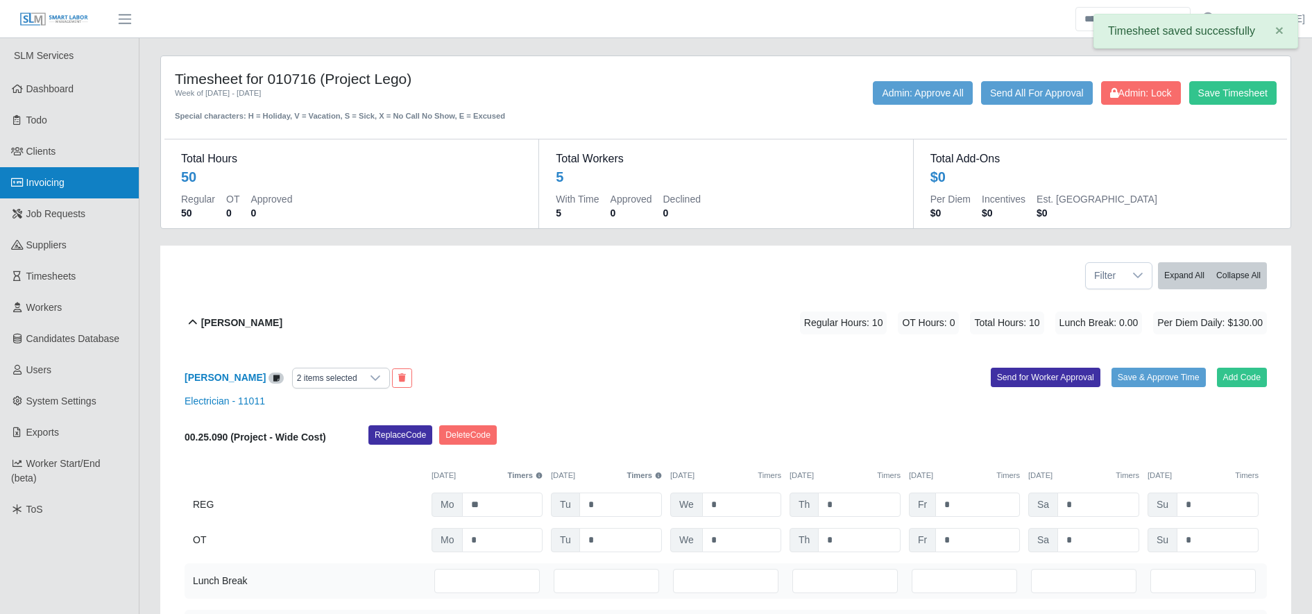
click at [85, 186] on link "Invoicing" at bounding box center [69, 182] width 139 height 31
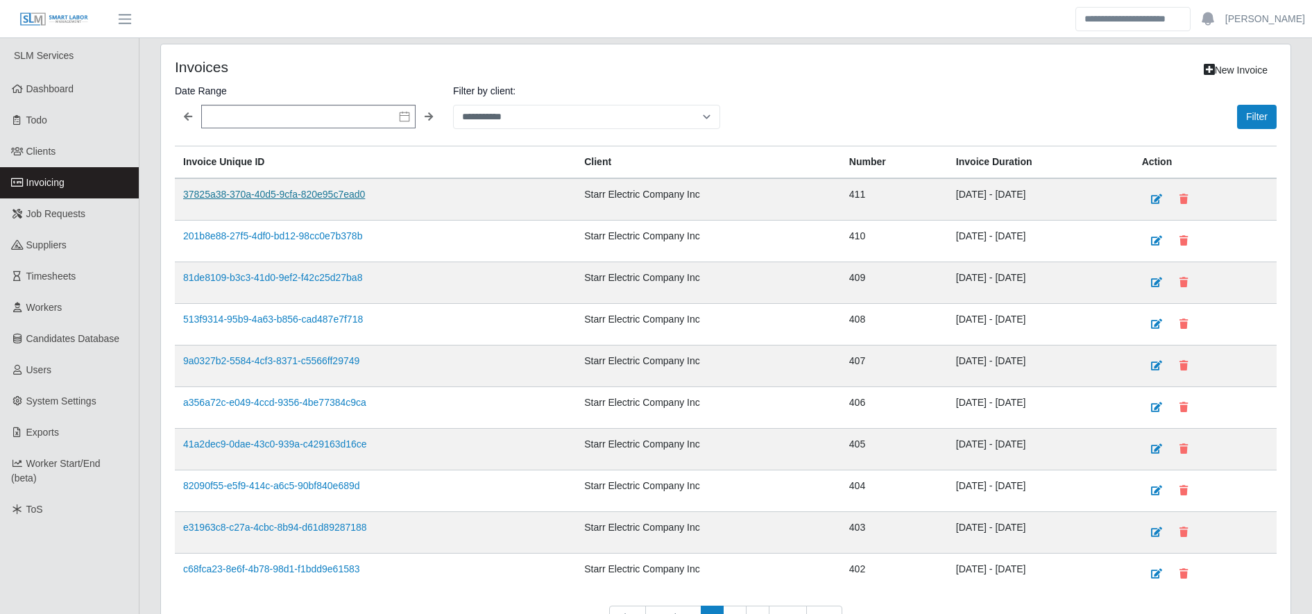
click at [259, 194] on link "37825a38-370a-40d5-9cfa-820e95c7ead0" at bounding box center [274, 194] width 182 height 11
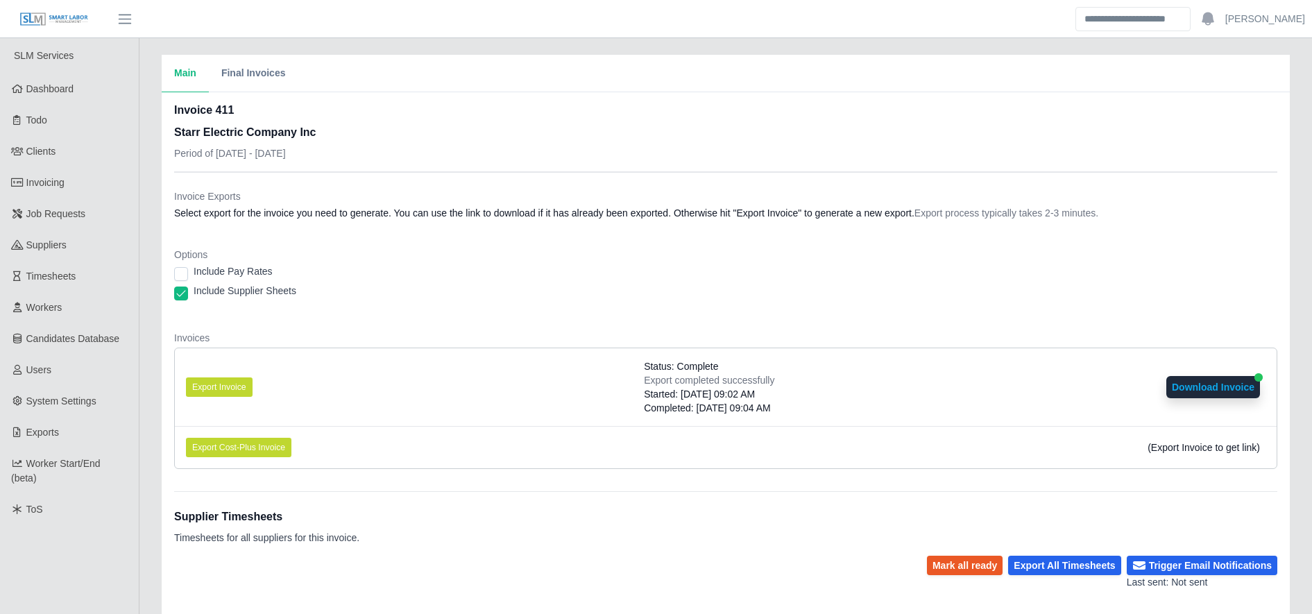
scroll to position [250, 0]
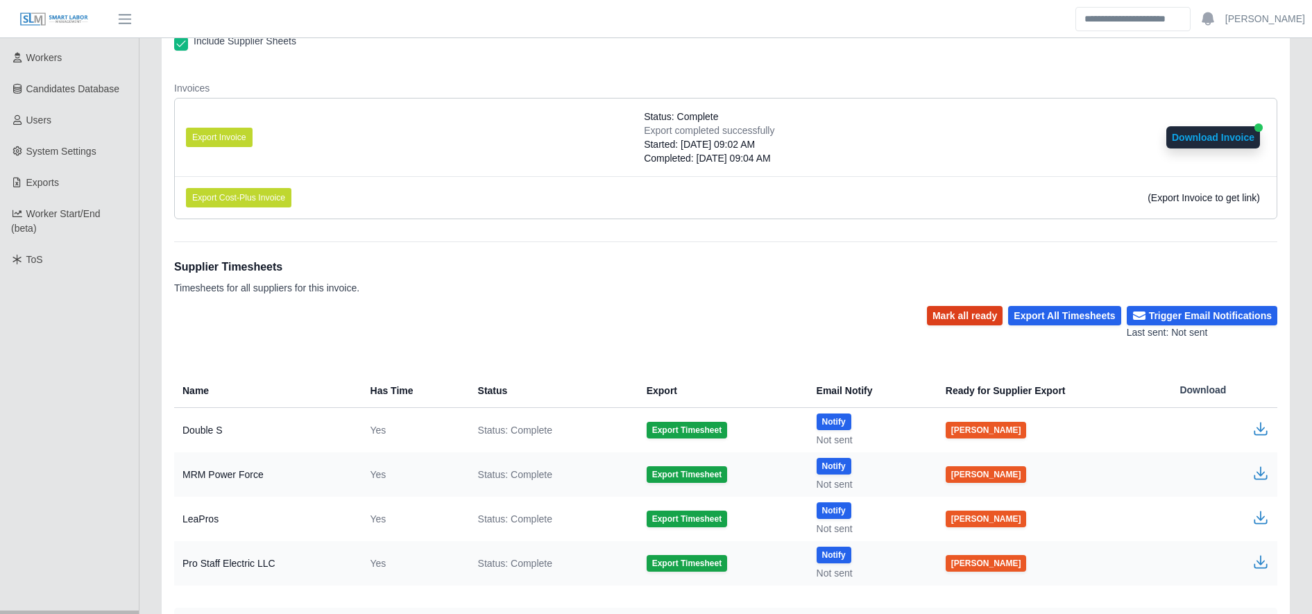
click at [962, 322] on button "Mark all ready" at bounding box center [965, 315] width 76 height 19
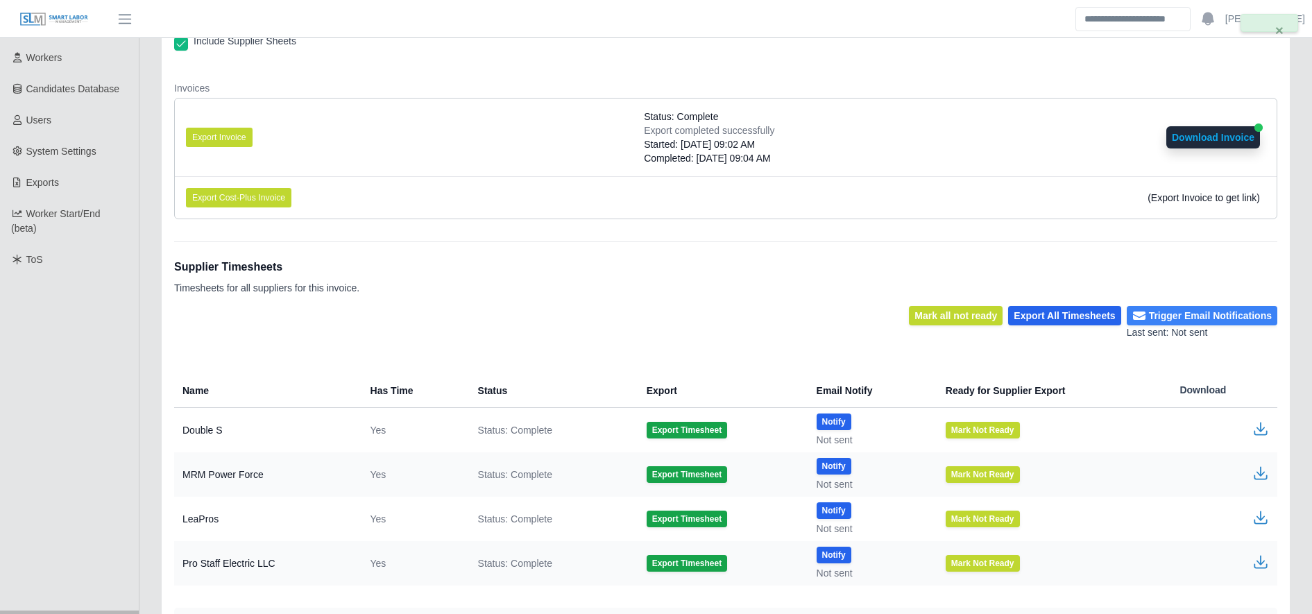
click at [1197, 320] on button "Trigger Email Notifications" at bounding box center [1202, 315] width 151 height 19
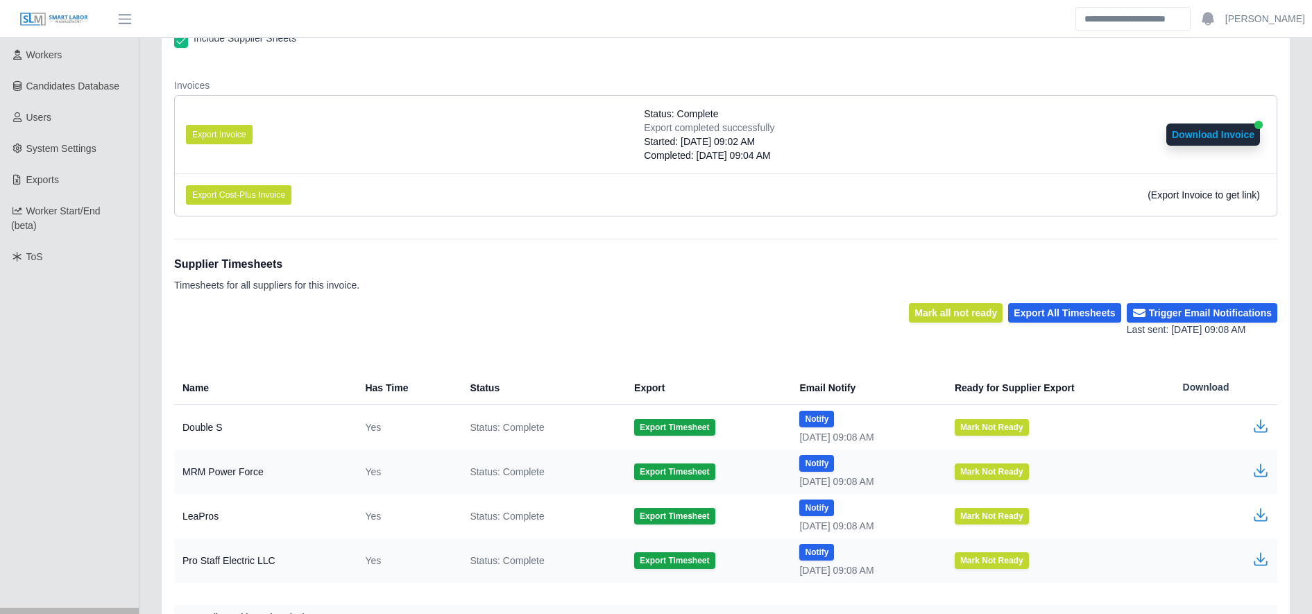
scroll to position [0, 0]
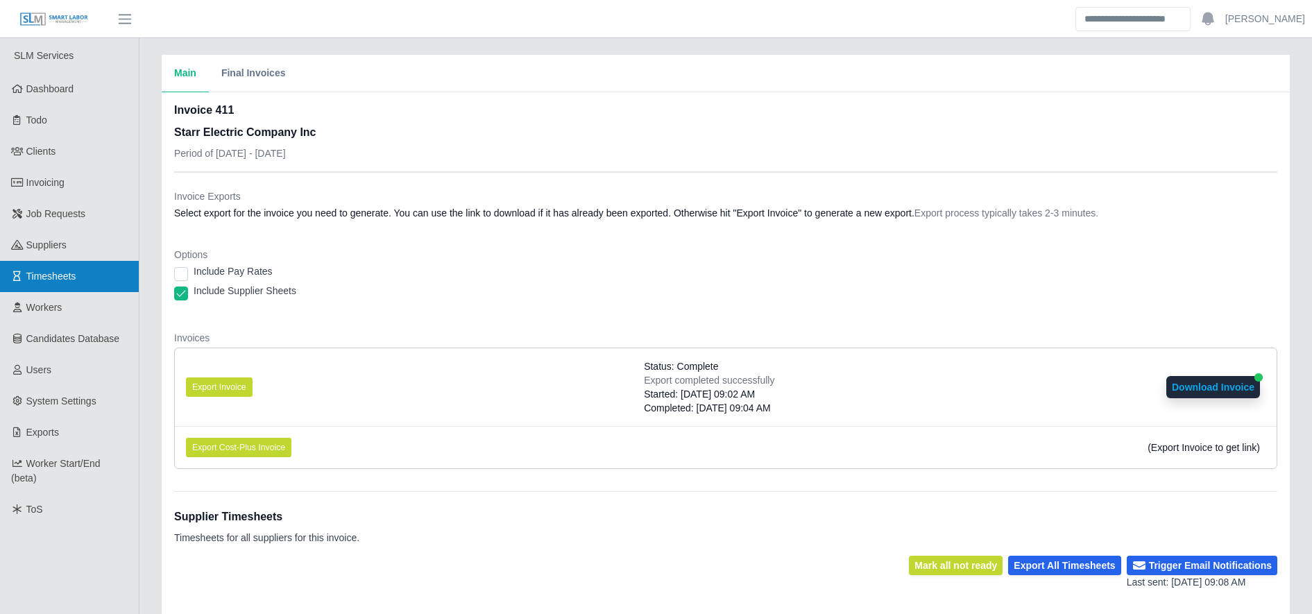
click at [81, 265] on link "Timesheets" at bounding box center [69, 276] width 139 height 31
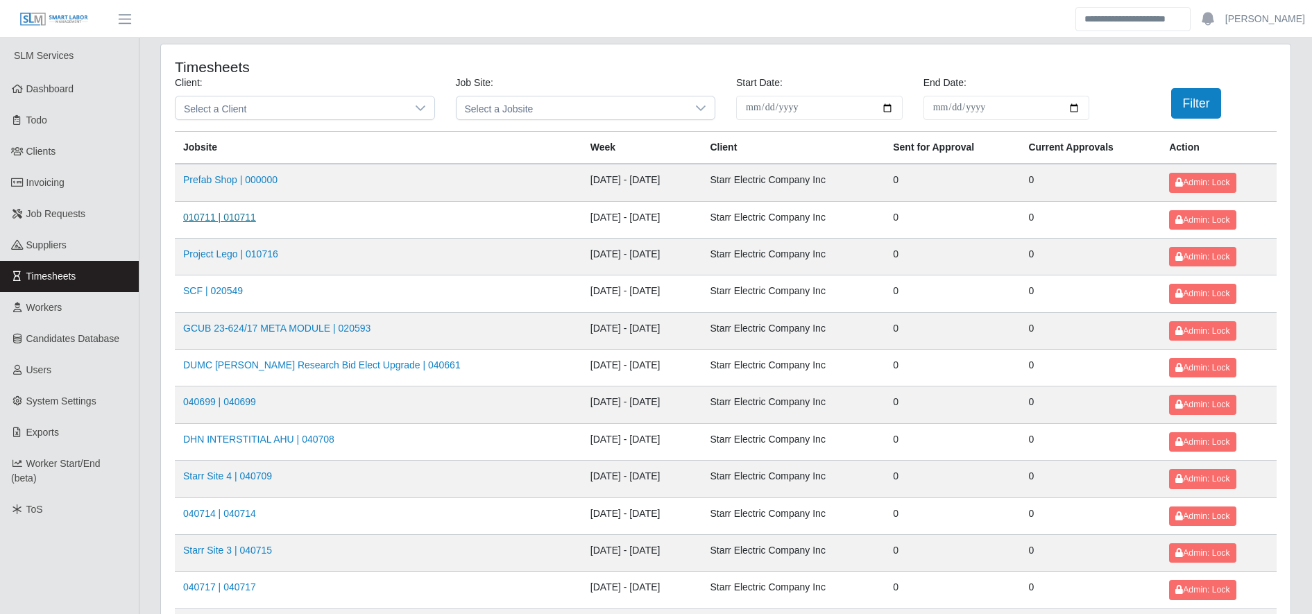
click at [214, 218] on link "010711 | 010711" at bounding box center [219, 217] width 73 height 11
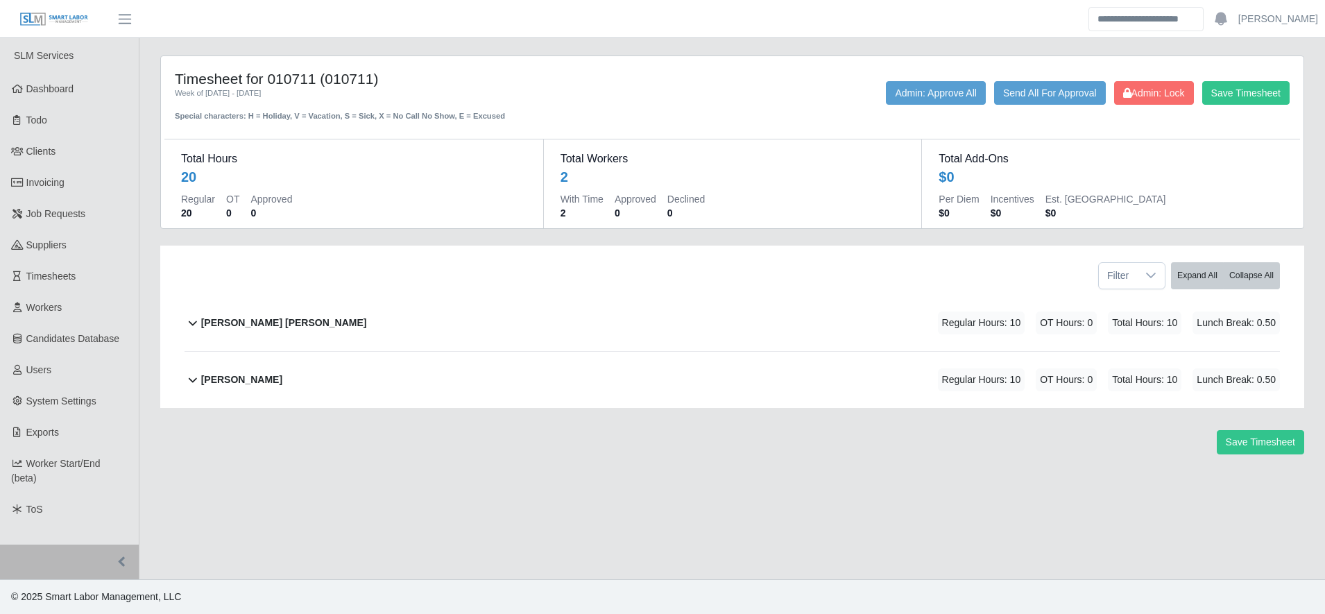
click at [476, 341] on div "[PERSON_NAME] [PERSON_NAME] Regular Hours: 10 OT Hours: 0 Total Hours: 10 Lunch…" at bounding box center [740, 323] width 1079 height 56
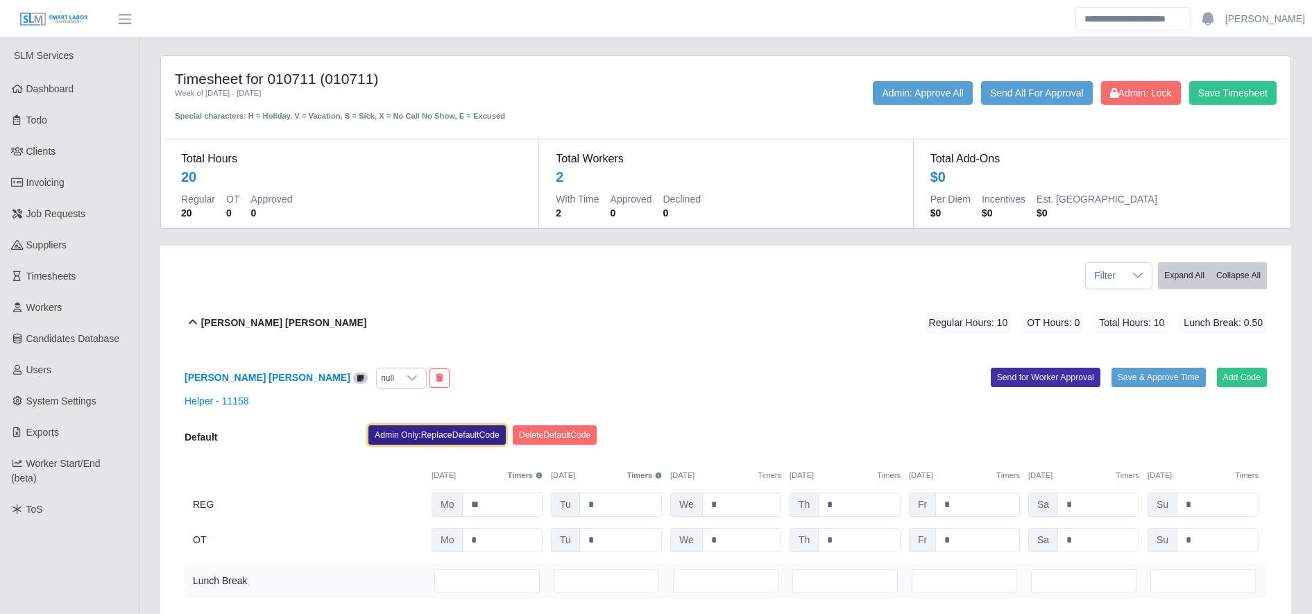
click at [452, 426] on button "Admin Only: Replace Default Code" at bounding box center [436, 434] width 137 height 19
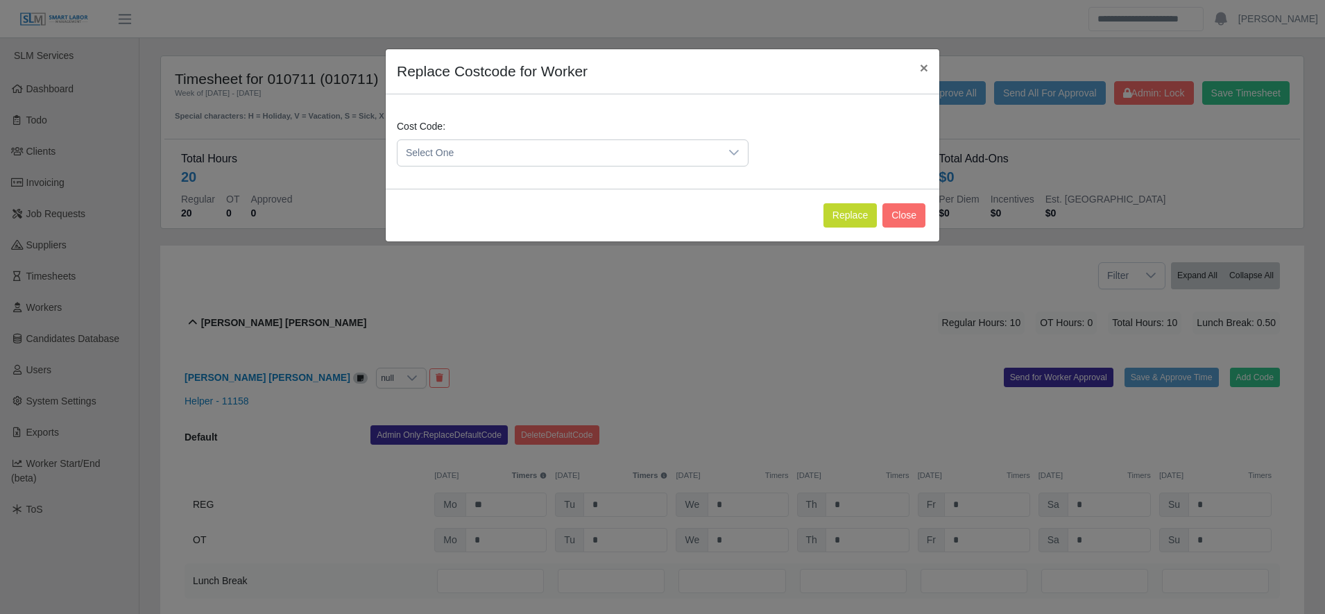
click at [449, 145] on span "Select One" at bounding box center [558, 153] width 323 height 26
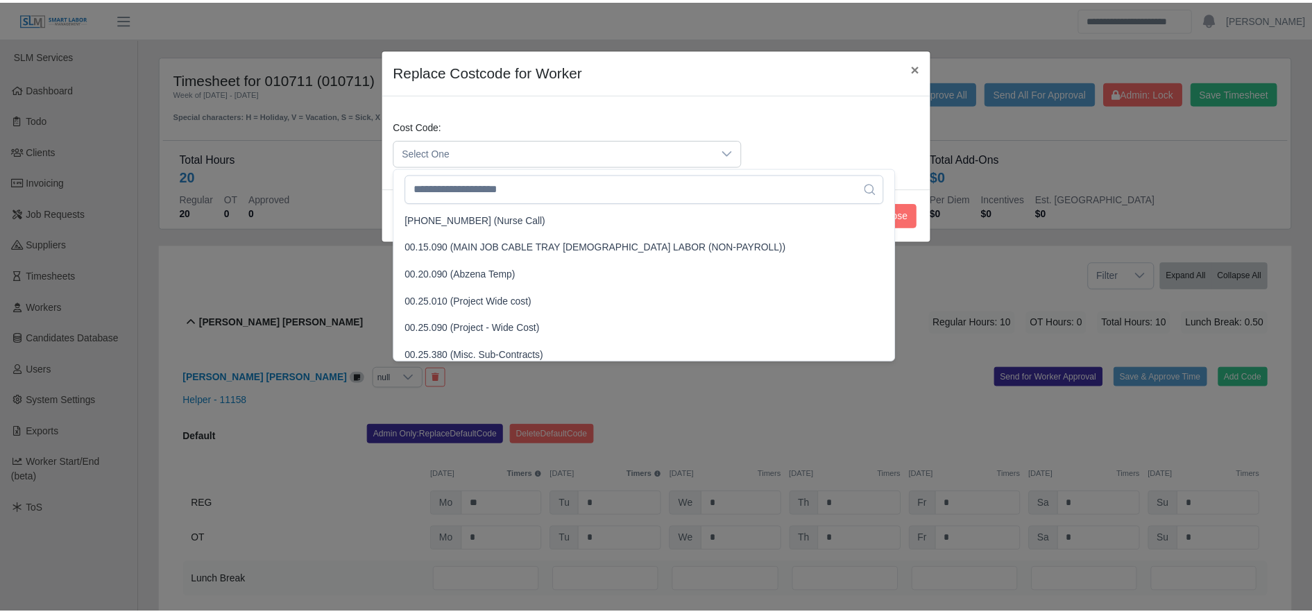
scroll to position [381, 0]
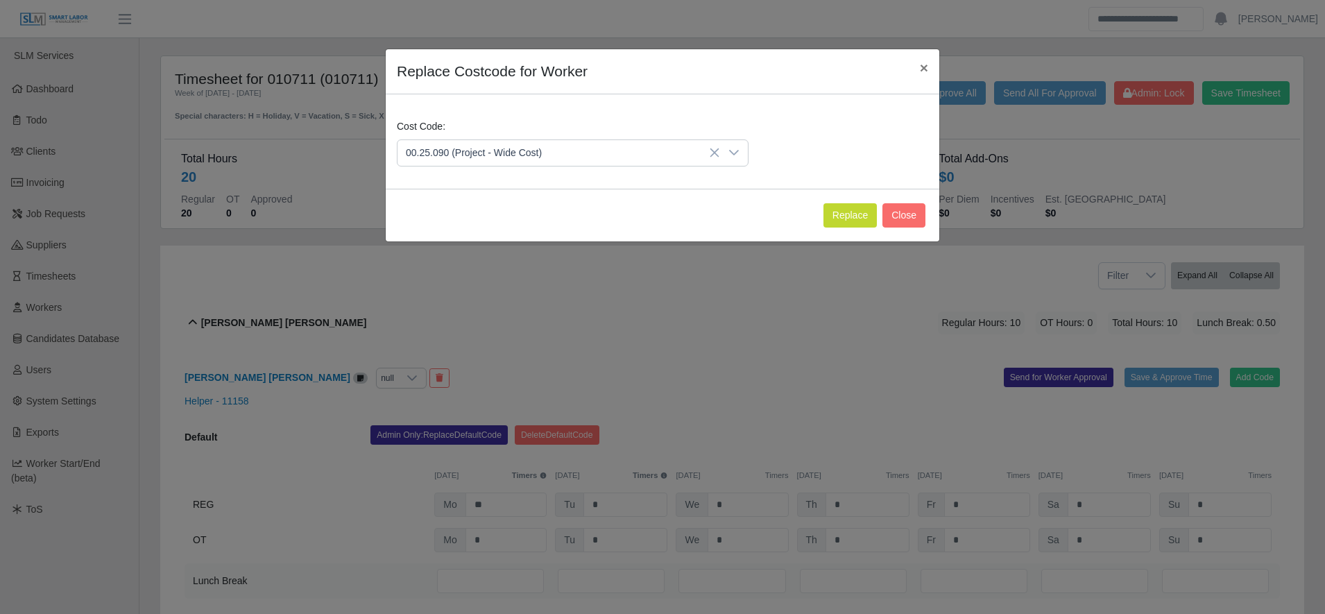
click at [484, 332] on span "00.25.090 (Project - Wide Cost)" at bounding box center [477, 327] width 136 height 15
click at [868, 207] on button "Replace" at bounding box center [849, 215] width 53 height 24
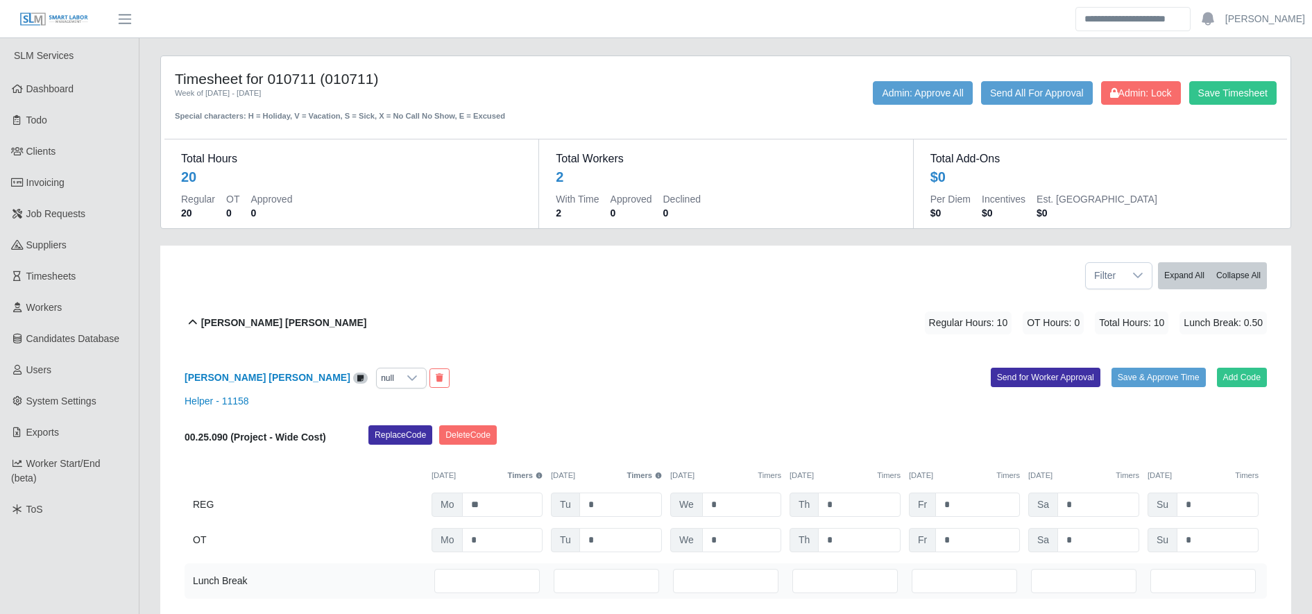
scroll to position [173, 0]
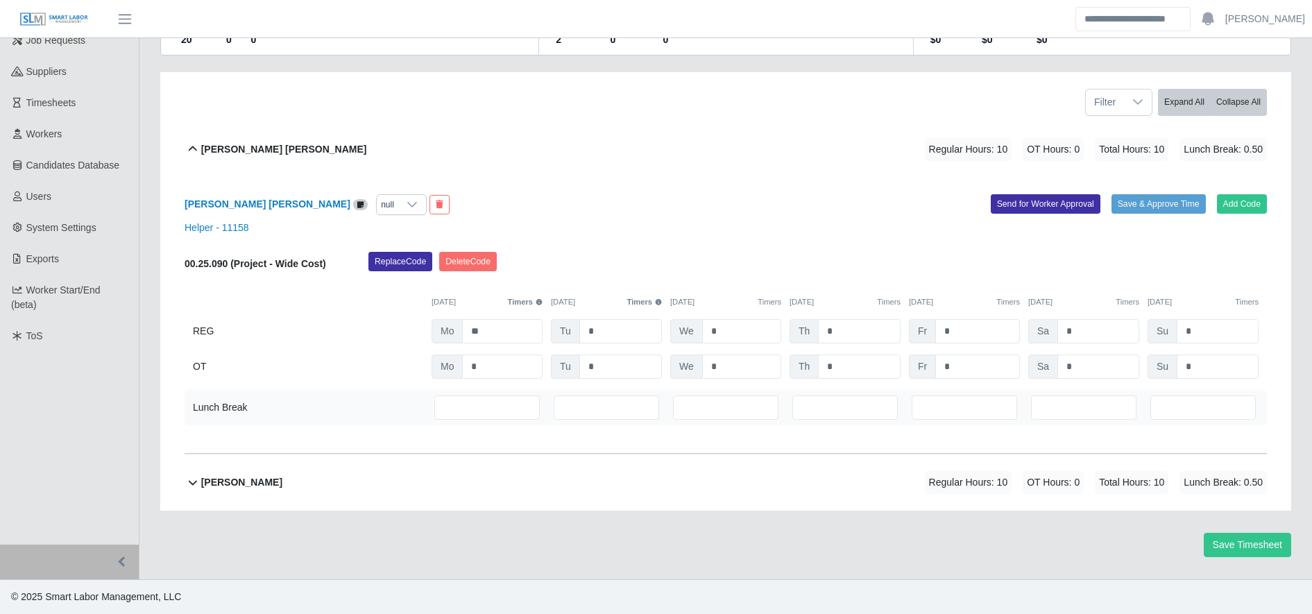
click at [413, 481] on div "Carlos Mancillas Regular Hours: 10 OT Hours: 0 Total Hours: 10 Lunch Break: 0.50" at bounding box center [734, 482] width 1066 height 56
click at [0, 0] on div "Carlos Mancillas null Add Code Save & Approve Time Send for Worker Approval Hel…" at bounding box center [0, 0] width 0 height 0
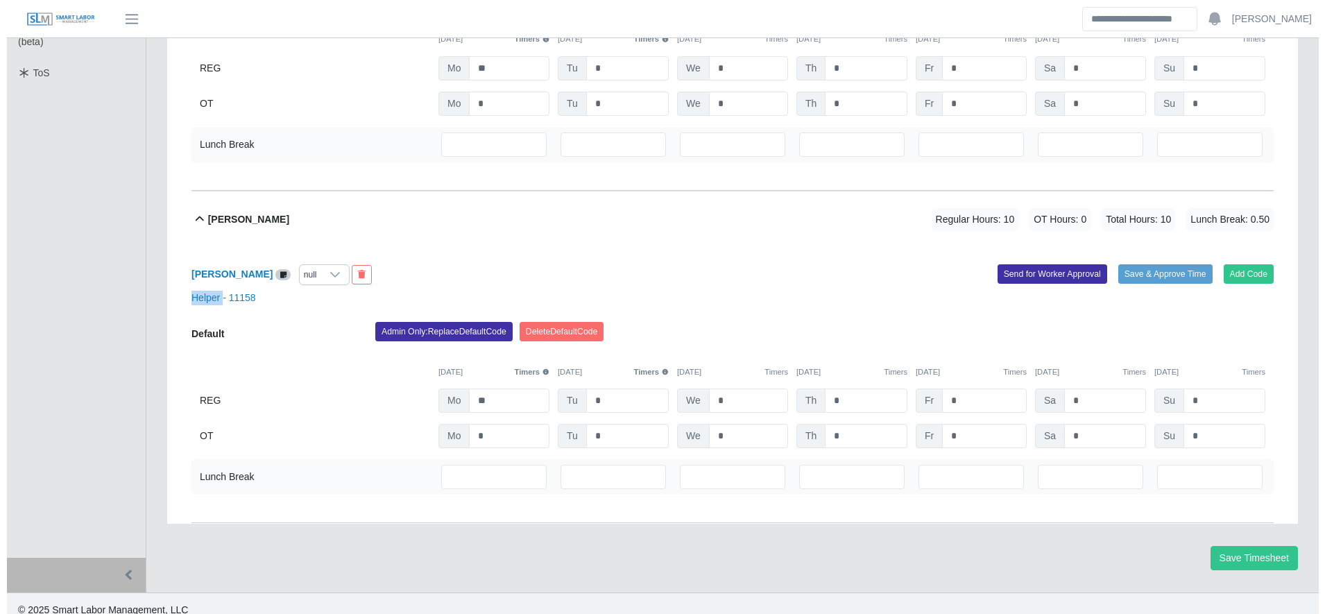
scroll to position [450, 0]
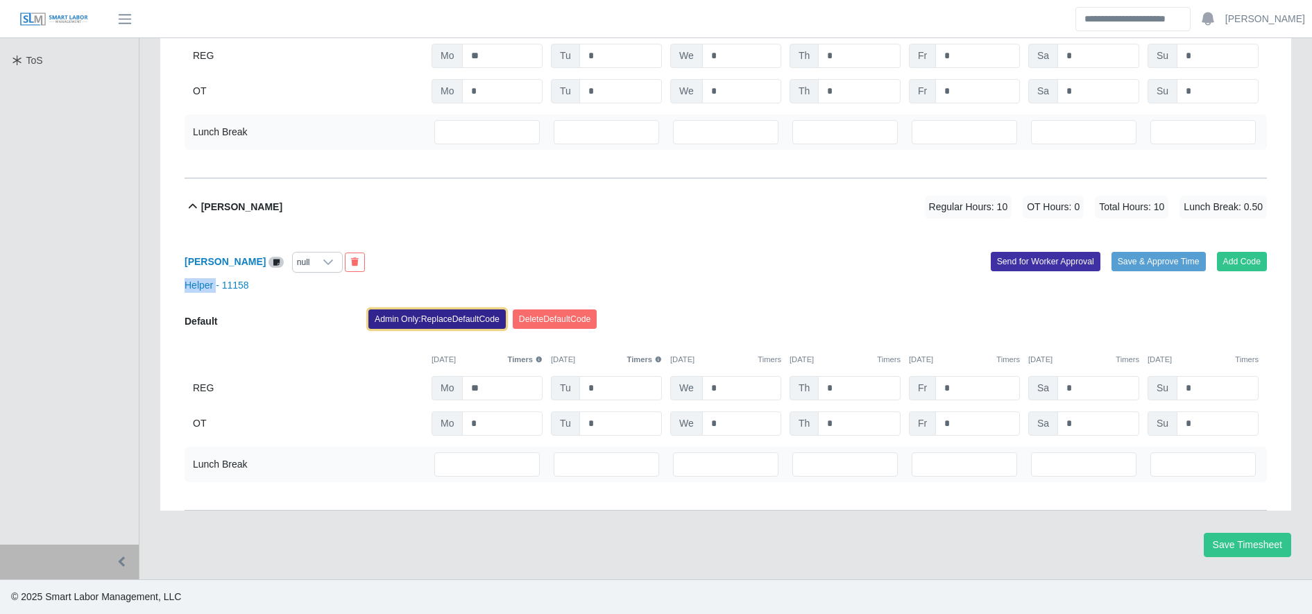
drag, startPoint x: 413, startPoint y: 481, endPoint x: 430, endPoint y: 311, distance: 171.5
click at [430, 311] on button "Admin Only: Replace Default Code" at bounding box center [436, 318] width 137 height 19
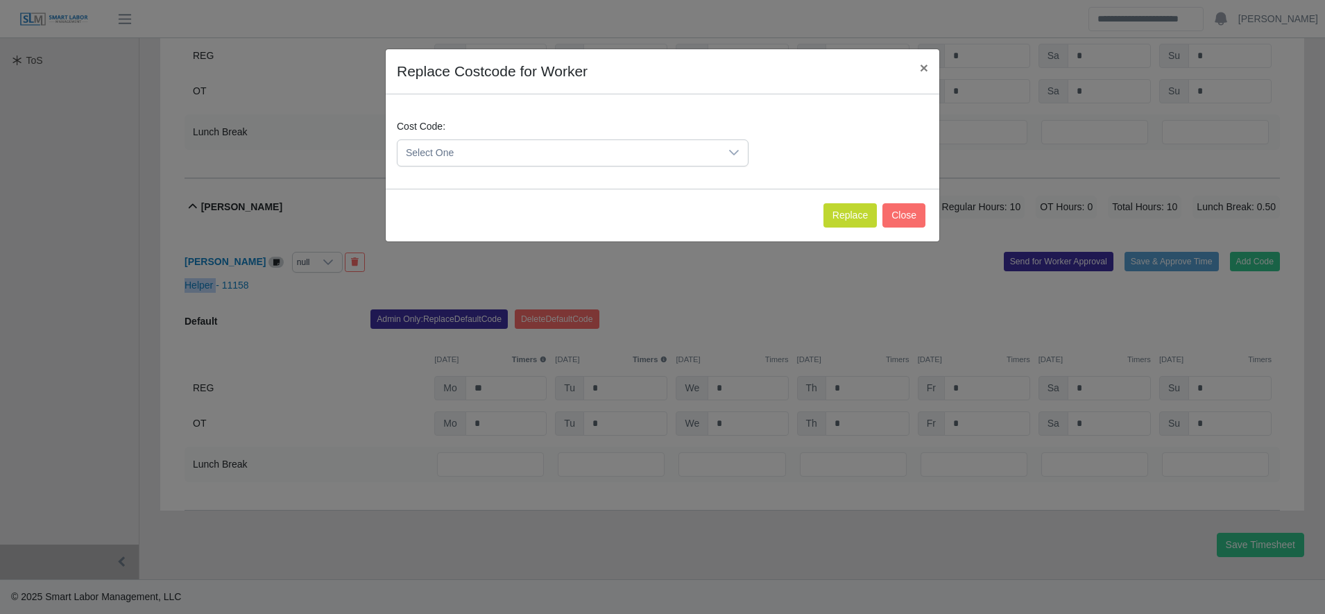
click at [456, 147] on span "Select One" at bounding box center [558, 153] width 323 height 26
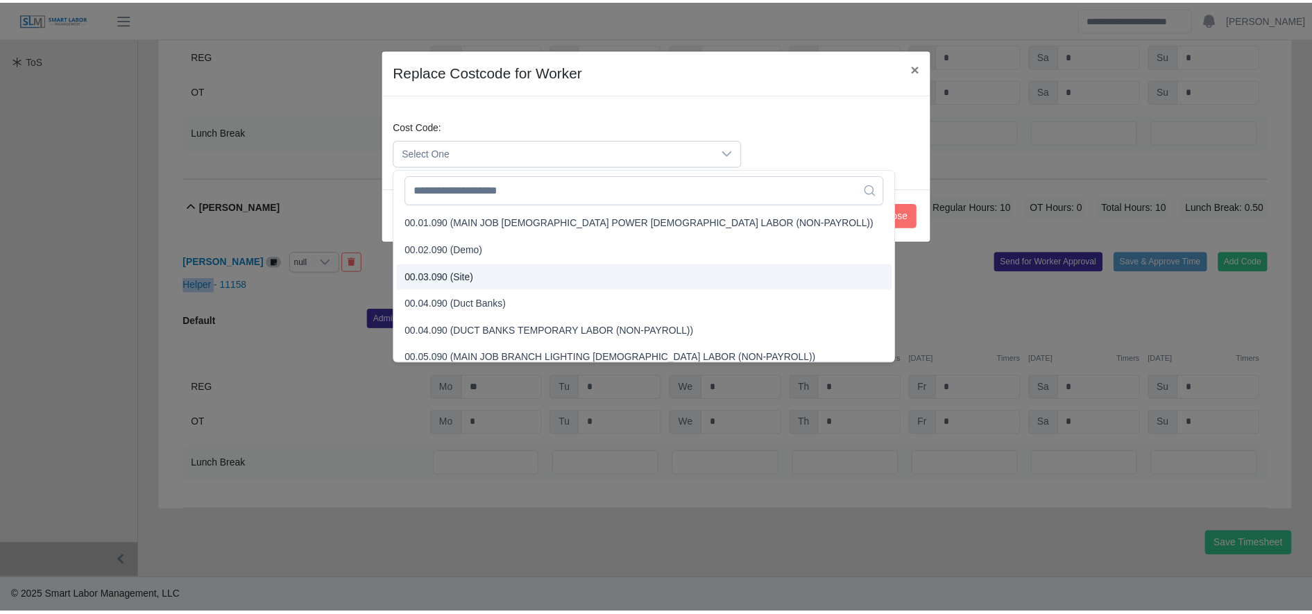
scroll to position [388, 0]
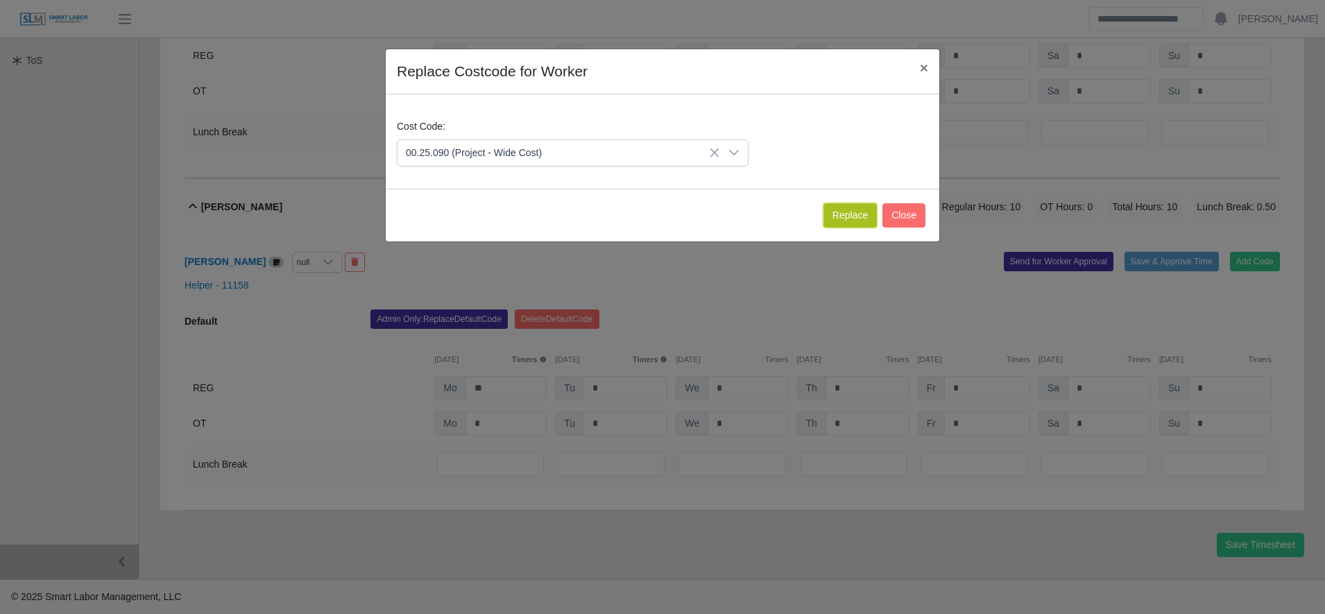
click at [848, 209] on button "Replace" at bounding box center [849, 215] width 53 height 24
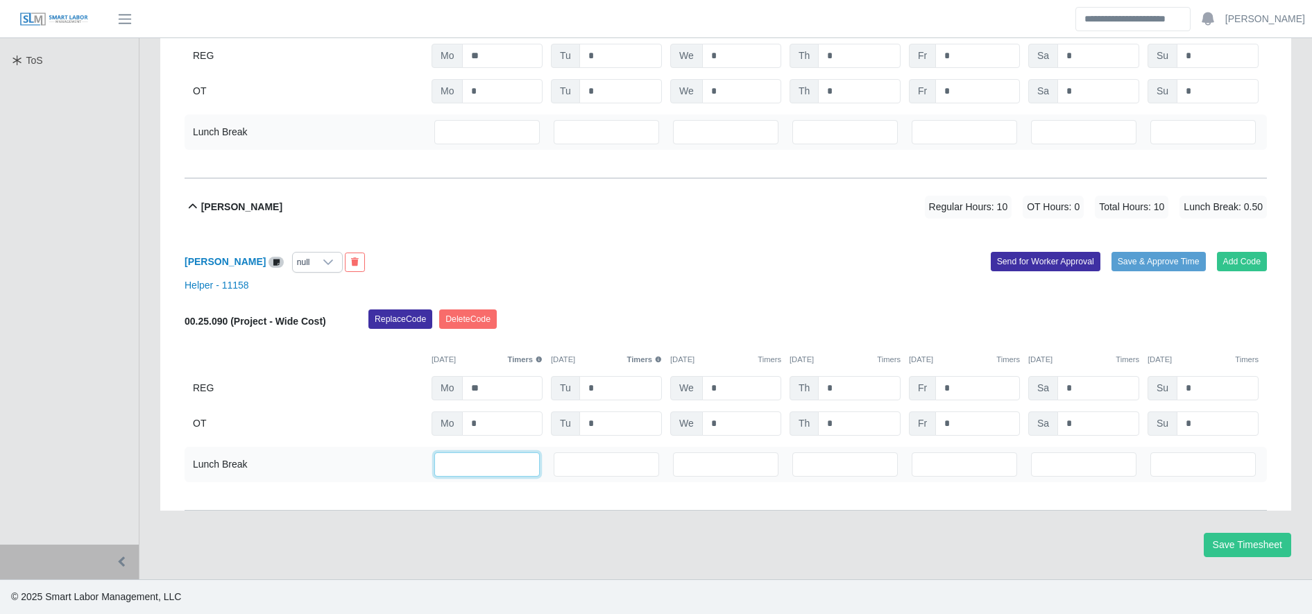
click at [486, 467] on input "***" at bounding box center [486, 464] width 105 height 24
type input "*"
click at [470, 125] on input "***" at bounding box center [486, 132] width 105 height 24
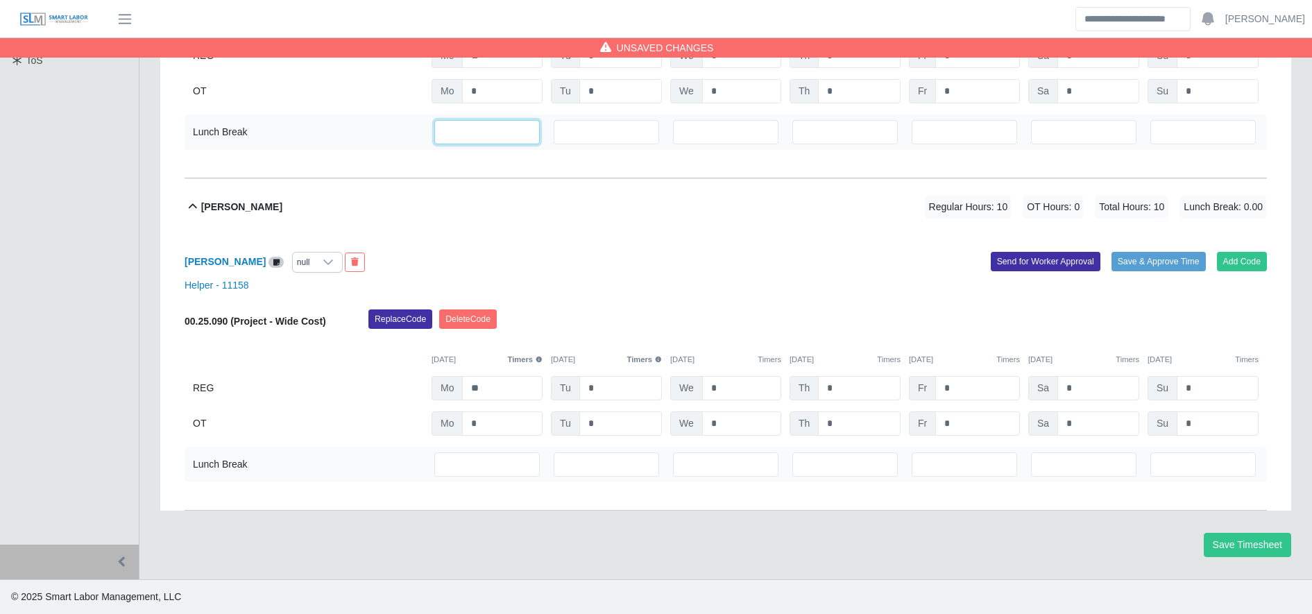
click at [470, 125] on input "***" at bounding box center [486, 132] width 105 height 24
type input "*"
click at [1204, 550] on button "Save Timesheet" at bounding box center [1247, 545] width 87 height 24
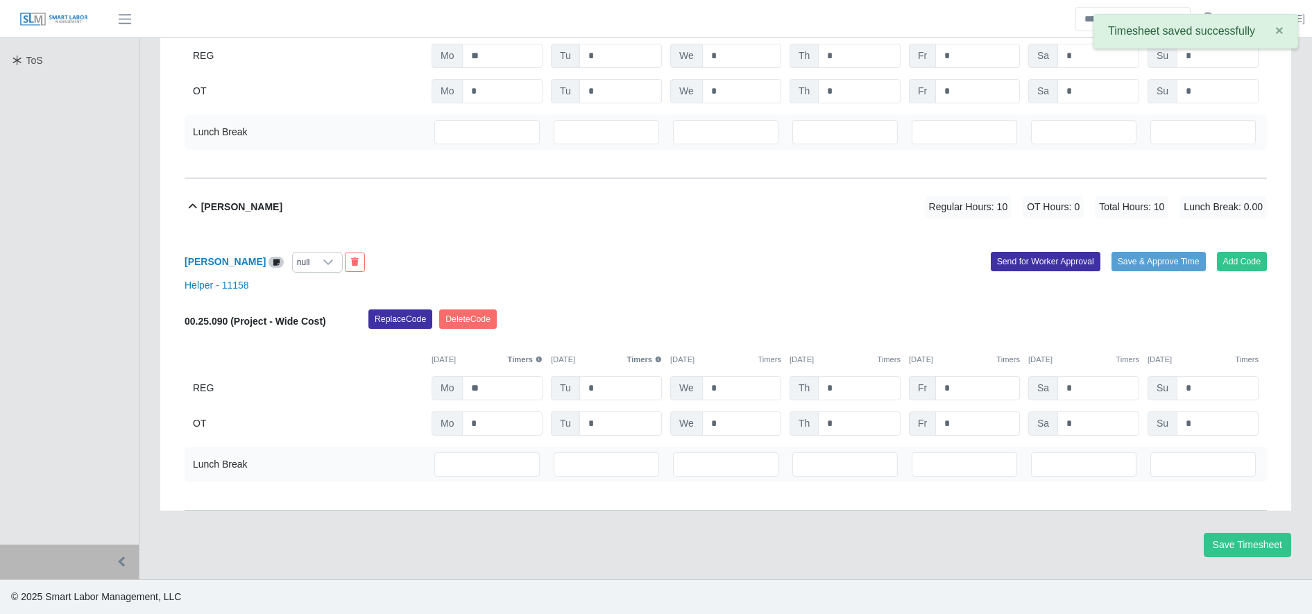
scroll to position [0, 0]
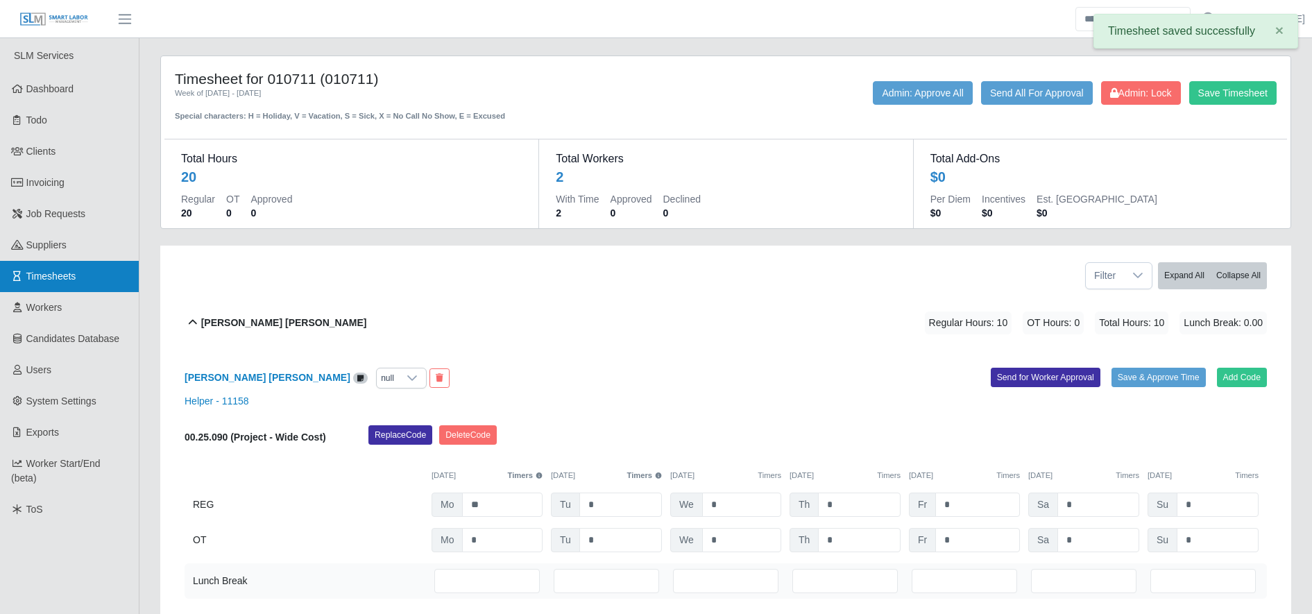
click at [42, 282] on span "Timesheets" at bounding box center [51, 276] width 50 height 11
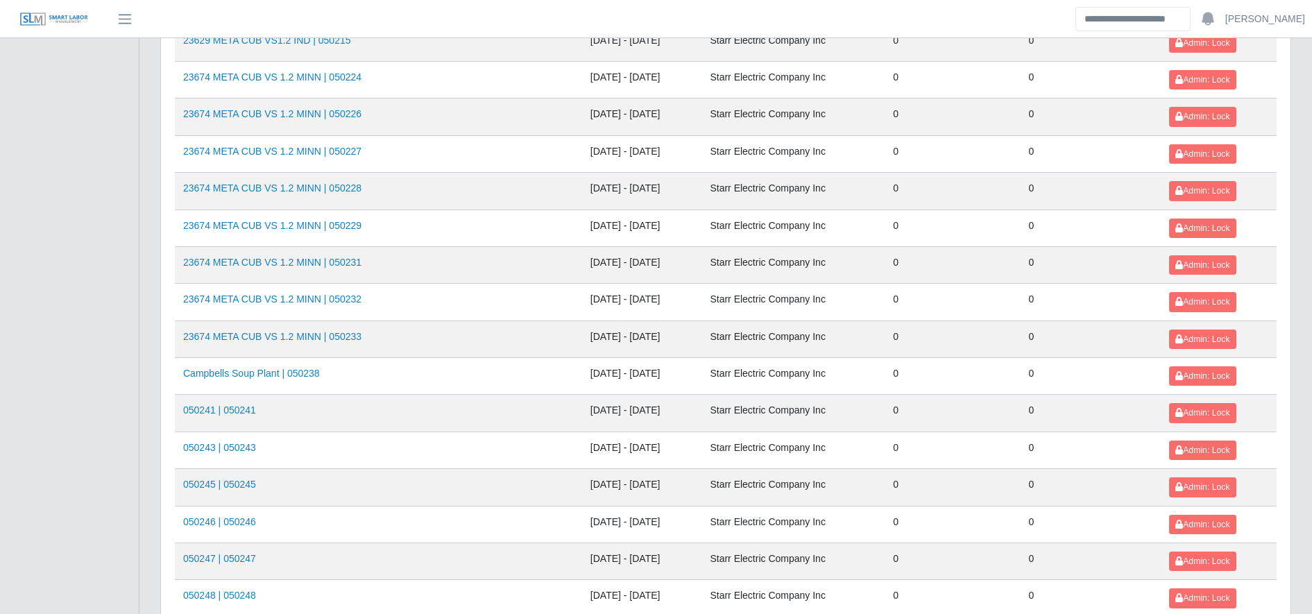
click at [429, 428] on td "050241 | 050241" at bounding box center [378, 413] width 407 height 37
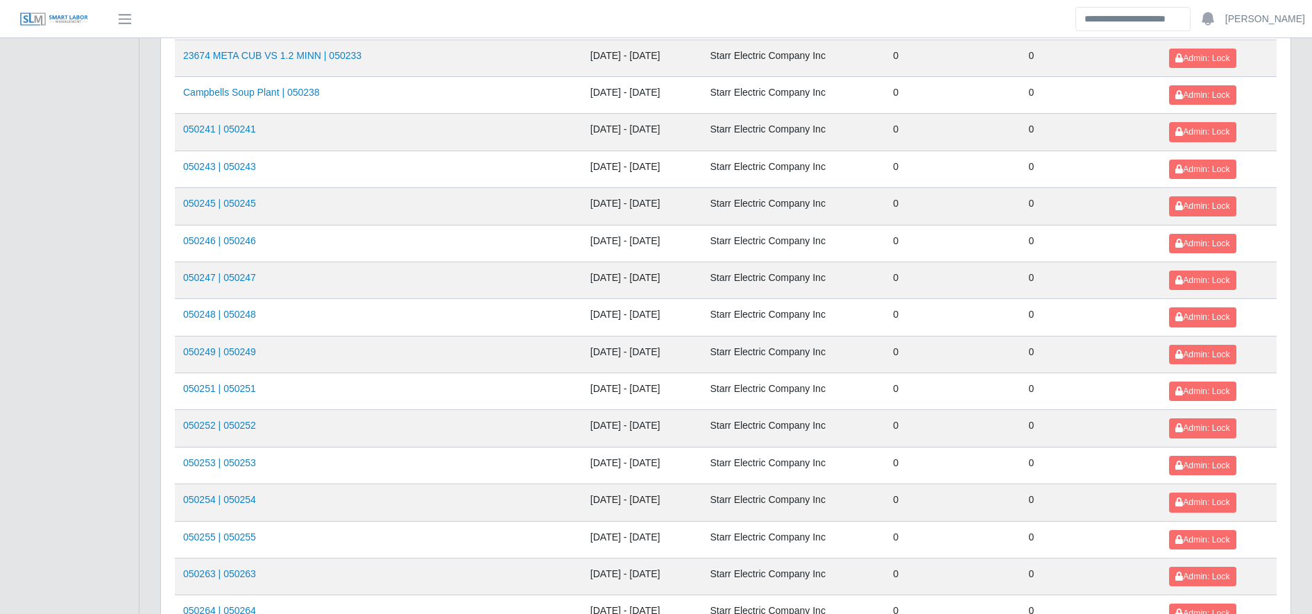
scroll to position [1452, 0]
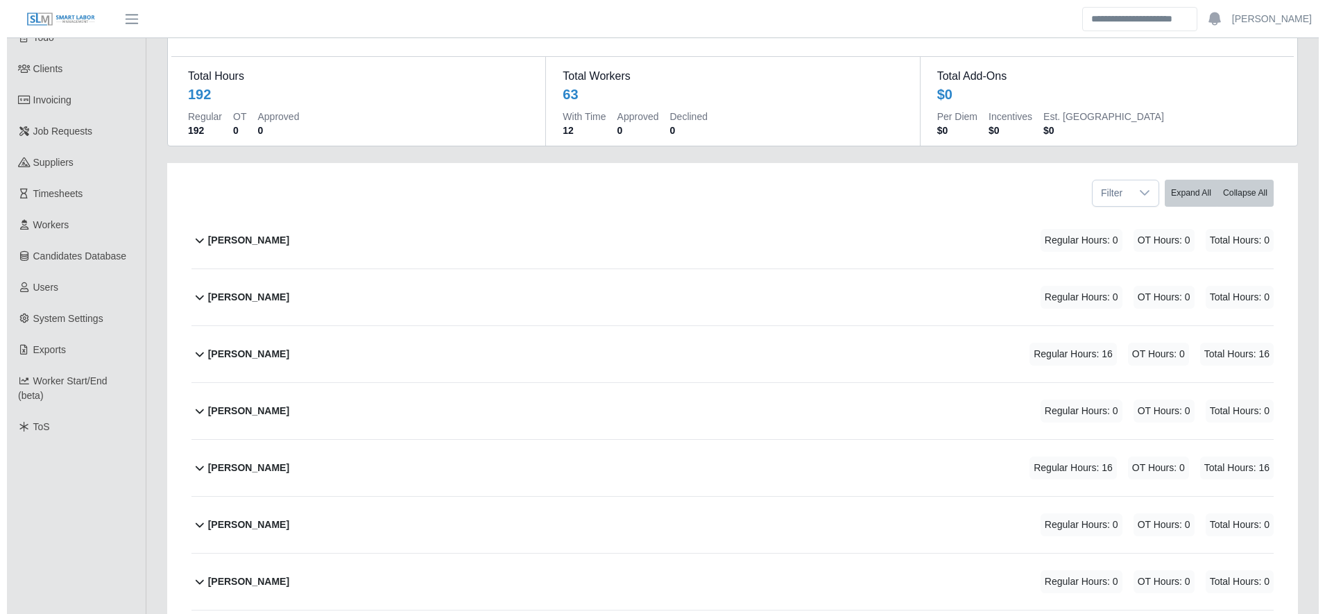
scroll to position [82, 0]
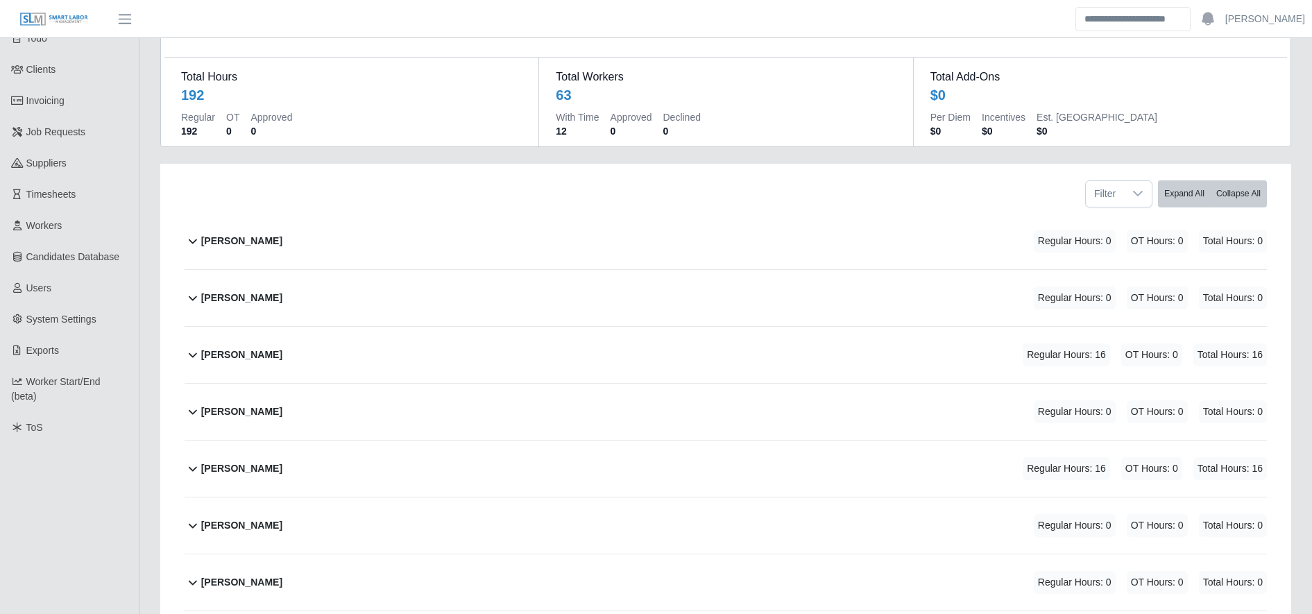
click at [622, 348] on div "Allan Roberto Inestroza Regular Hours: 16 OT Hours: 0 Total Hours: 16" at bounding box center [734, 355] width 1066 height 56
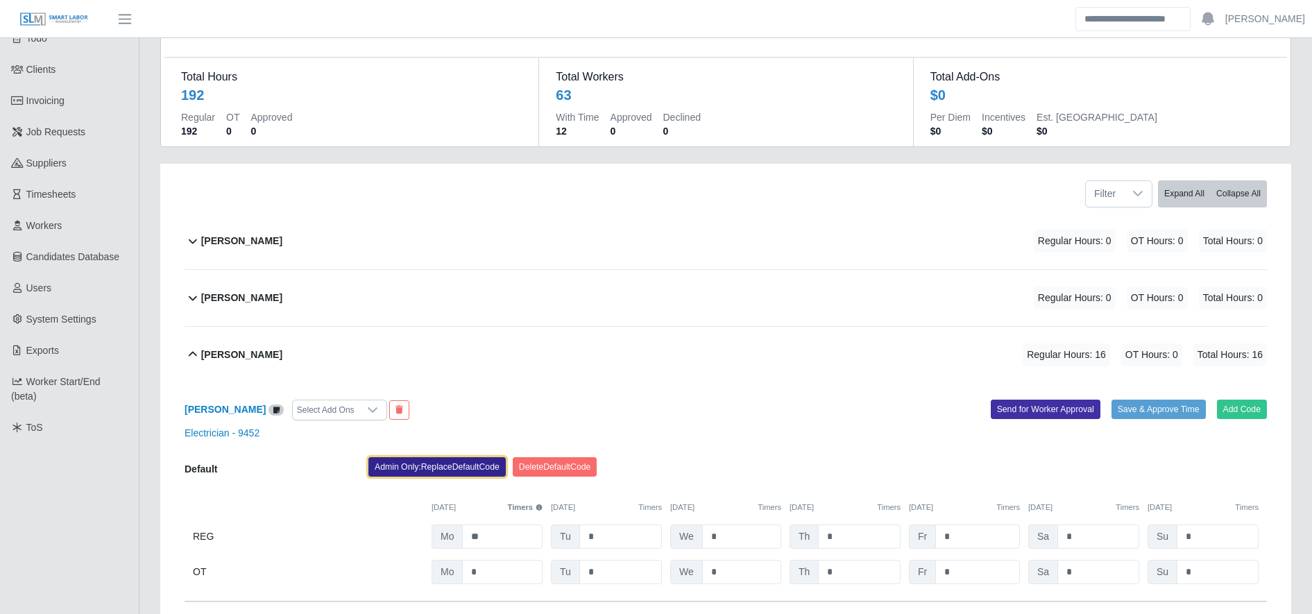
click at [483, 467] on button "Admin Only: Replace Default Code" at bounding box center [436, 466] width 137 height 19
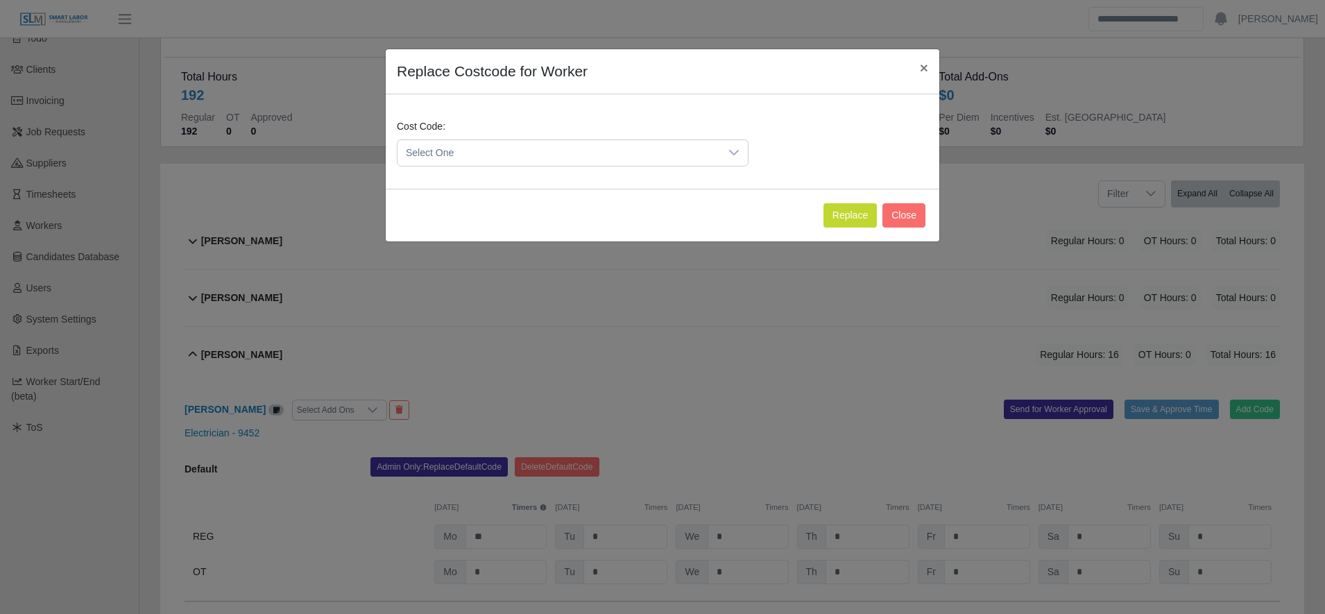
click at [521, 140] on span "Select One" at bounding box center [558, 153] width 323 height 26
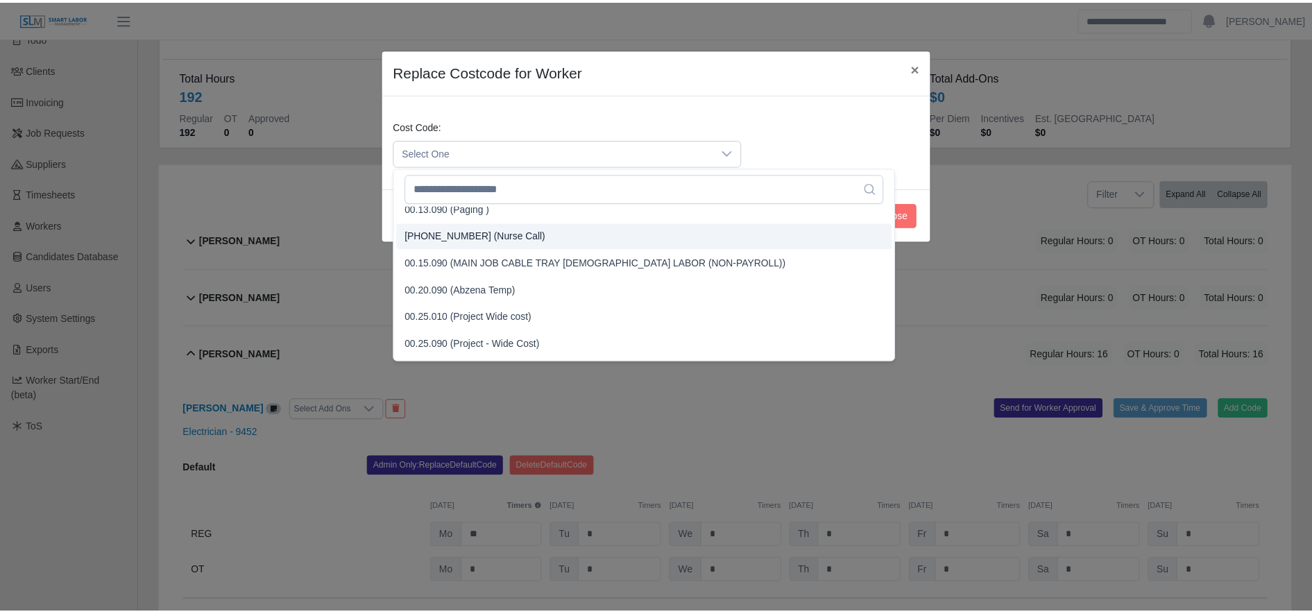
scroll to position [365, 0]
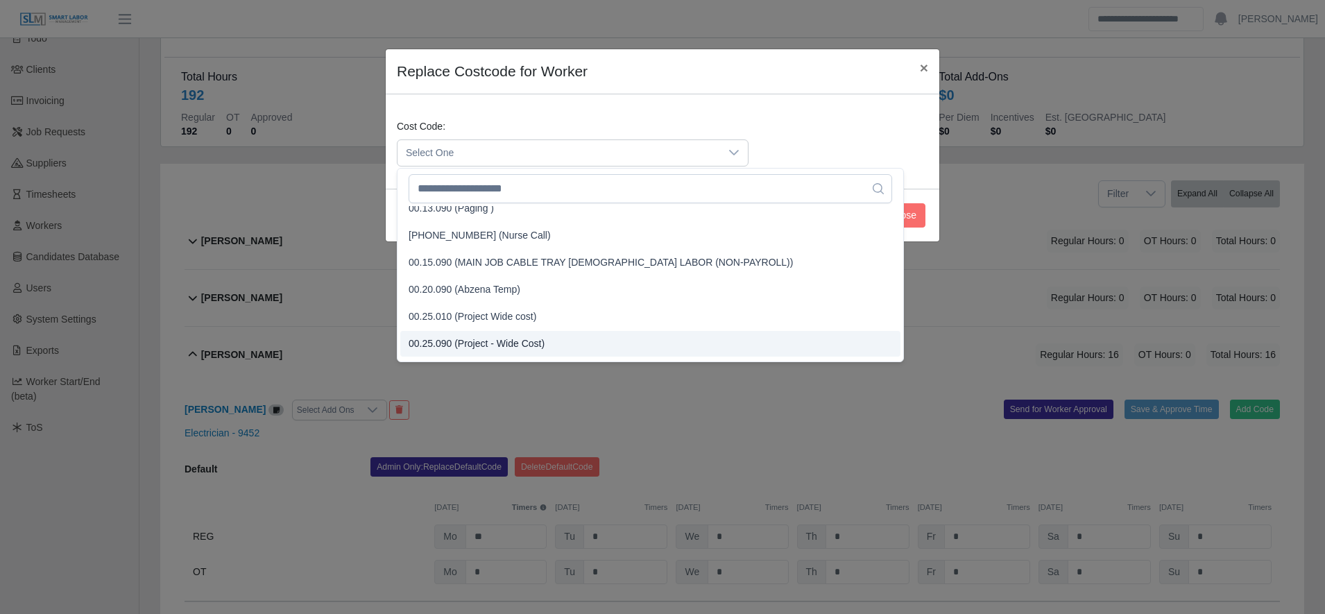
click at [519, 347] on span "00.25.090 (Project - Wide Cost)" at bounding box center [477, 343] width 136 height 15
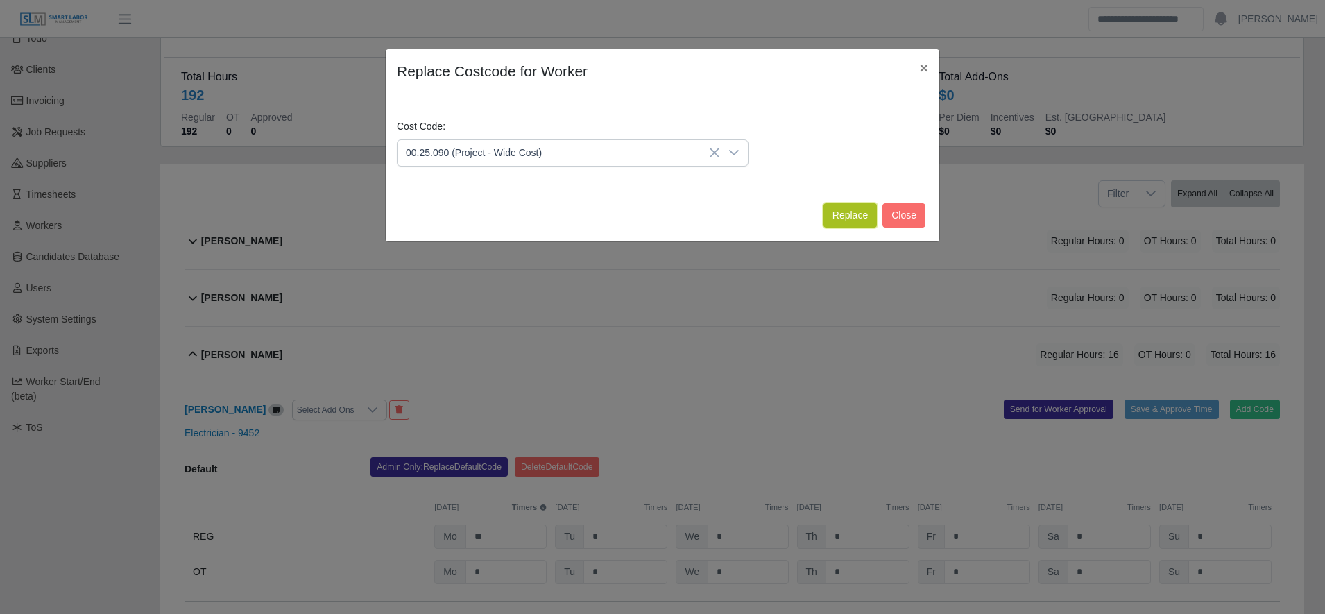
click at [870, 212] on button "Replace" at bounding box center [849, 215] width 53 height 24
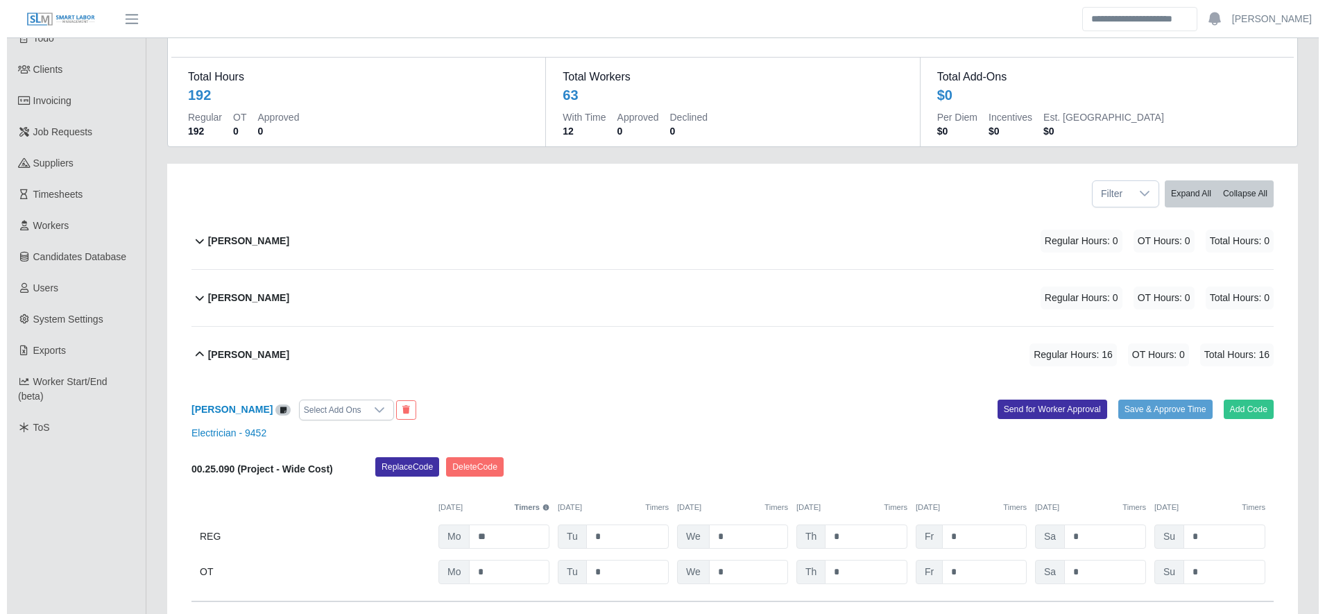
scroll to position [370, 0]
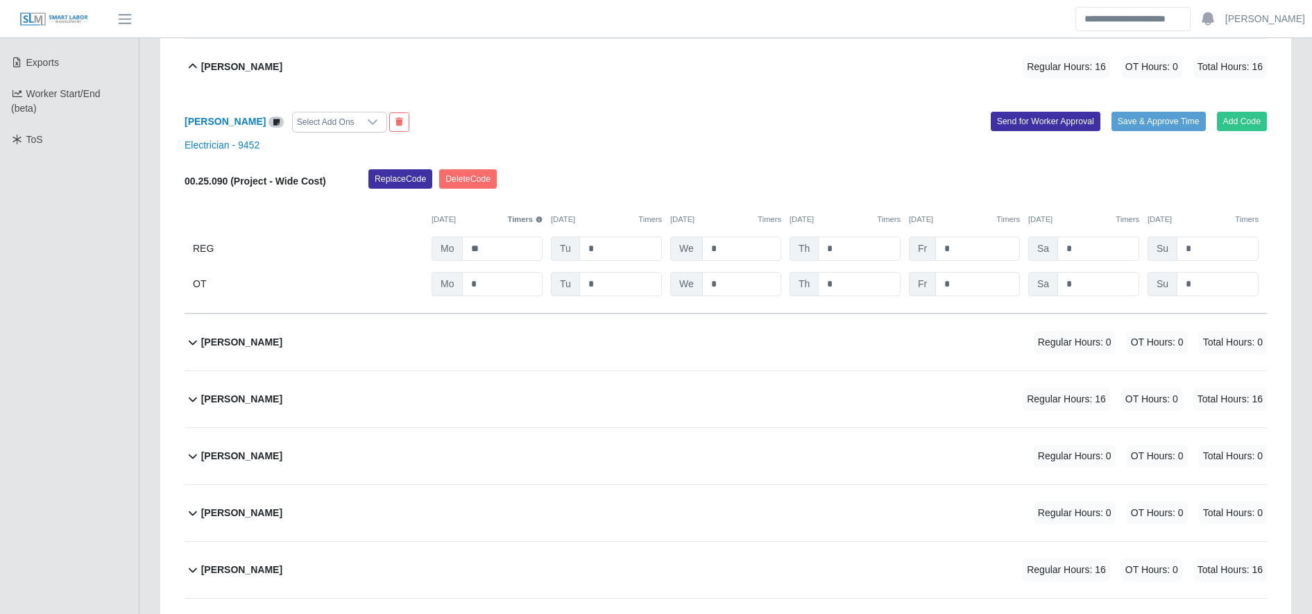
click at [547, 389] on div "Amner Alvarado Regular Hours: 16 OT Hours: 0 Total Hours: 16" at bounding box center [734, 399] width 1066 height 56
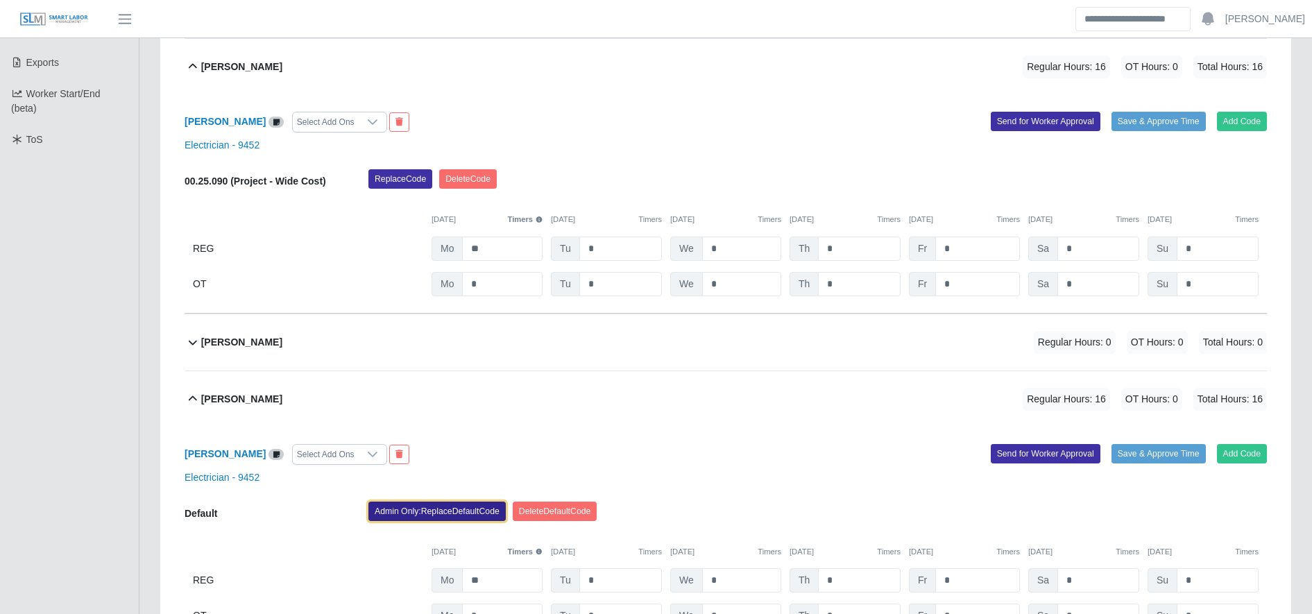
click at [421, 503] on button "Admin Only: Replace Default Code" at bounding box center [436, 511] width 137 height 19
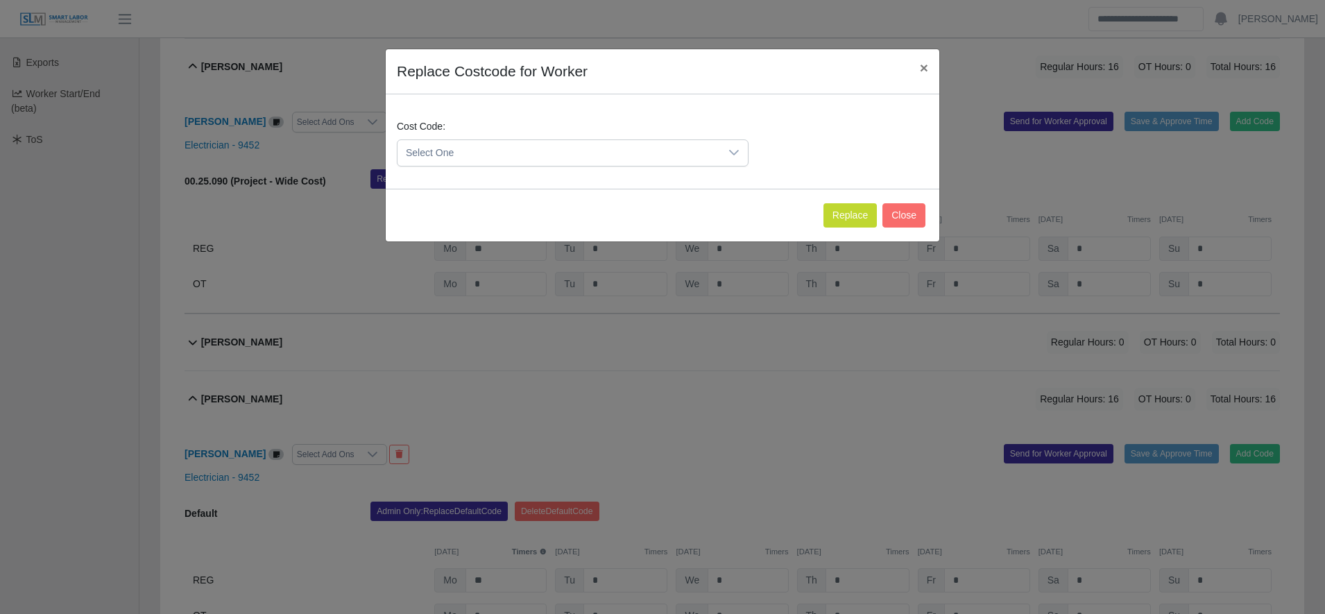
click at [458, 151] on span "Select One" at bounding box center [558, 153] width 323 height 26
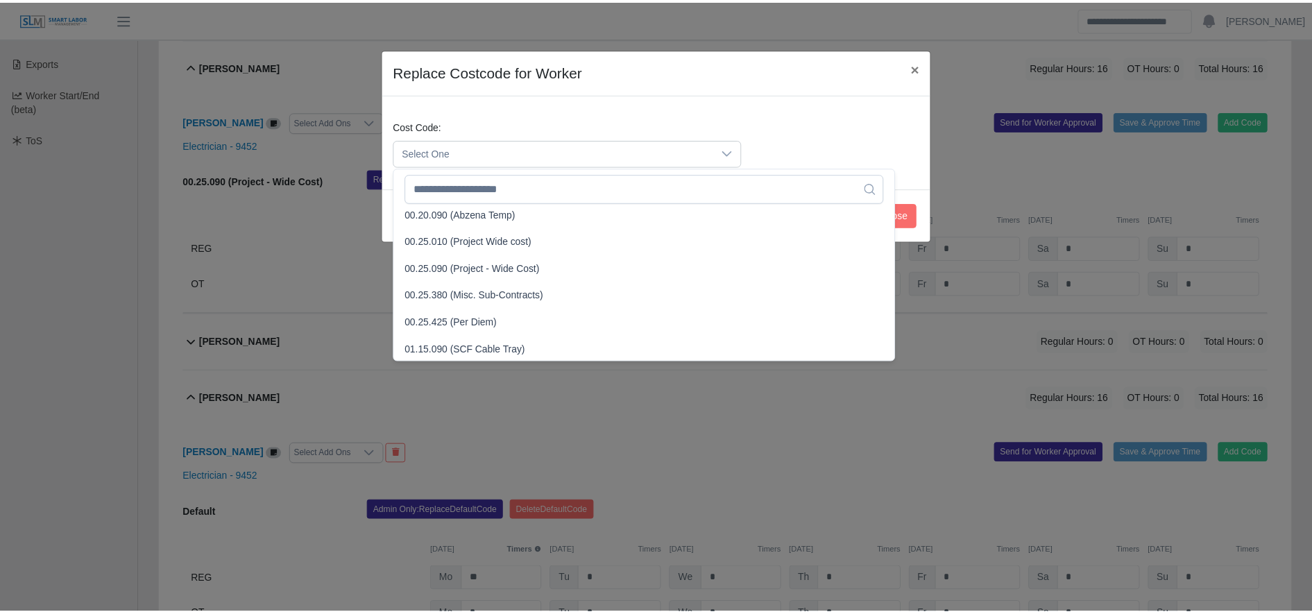
scroll to position [441, 0]
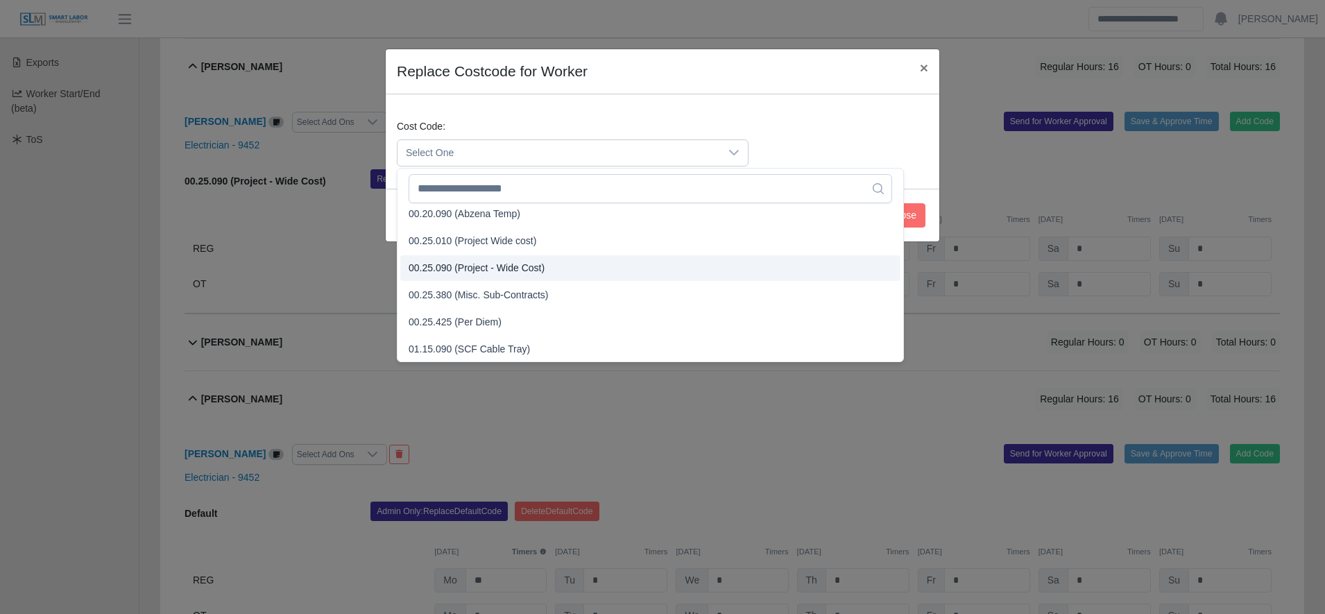
click at [496, 266] on span "00.25.090 (Project - Wide Cost)" at bounding box center [477, 268] width 136 height 15
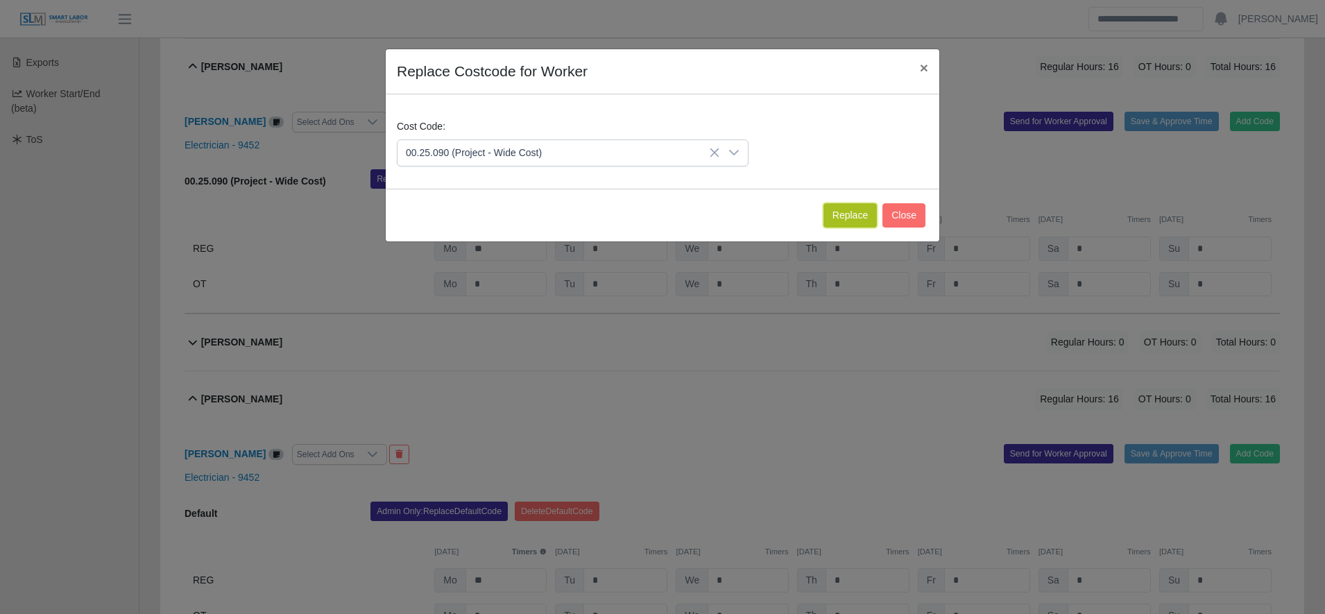
click at [843, 219] on button "Replace" at bounding box center [849, 215] width 53 height 24
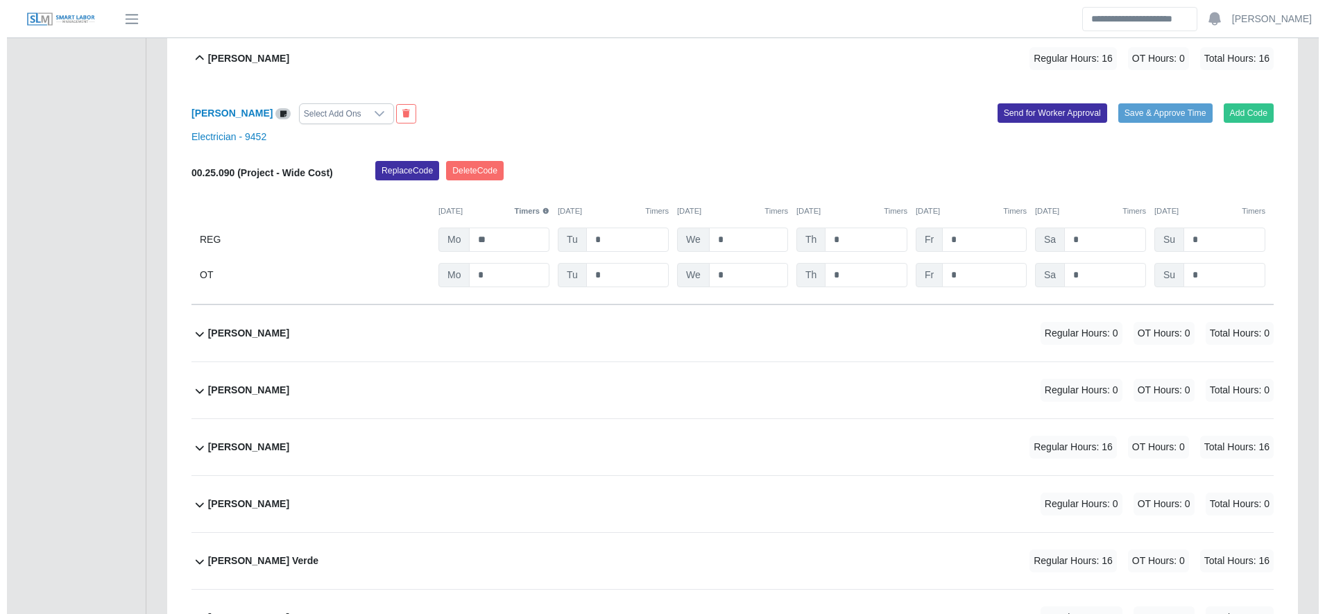
scroll to position [710, 0]
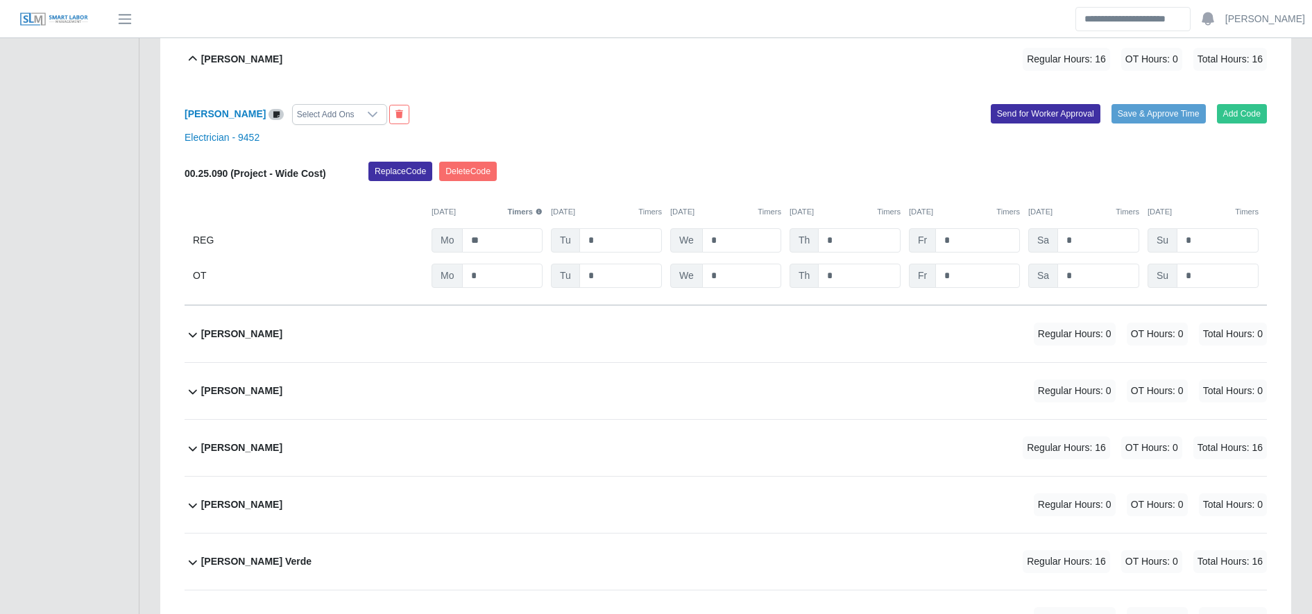
click at [575, 441] on div "Angel Meraz Reyes Sr. Regular Hours: 16 OT Hours: 0 Total Hours: 16" at bounding box center [734, 448] width 1066 height 56
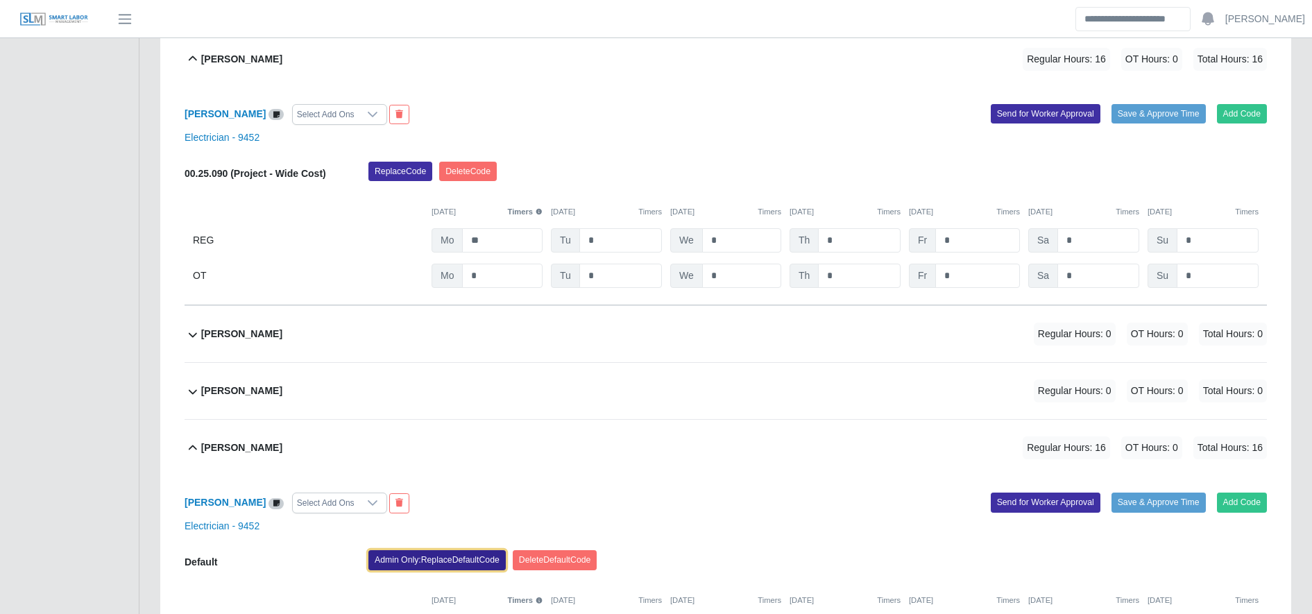
click at [447, 570] on button "Admin Only: Replace Default Code" at bounding box center [436, 559] width 137 height 19
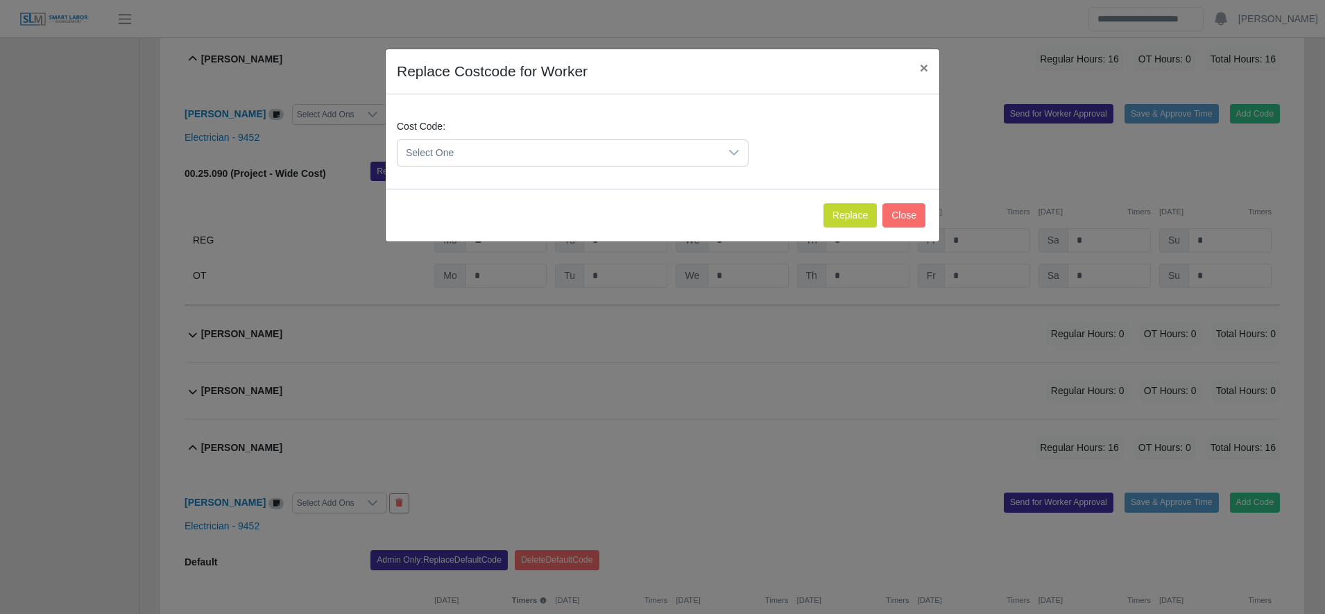
click at [504, 160] on span "Select One" at bounding box center [558, 153] width 323 height 26
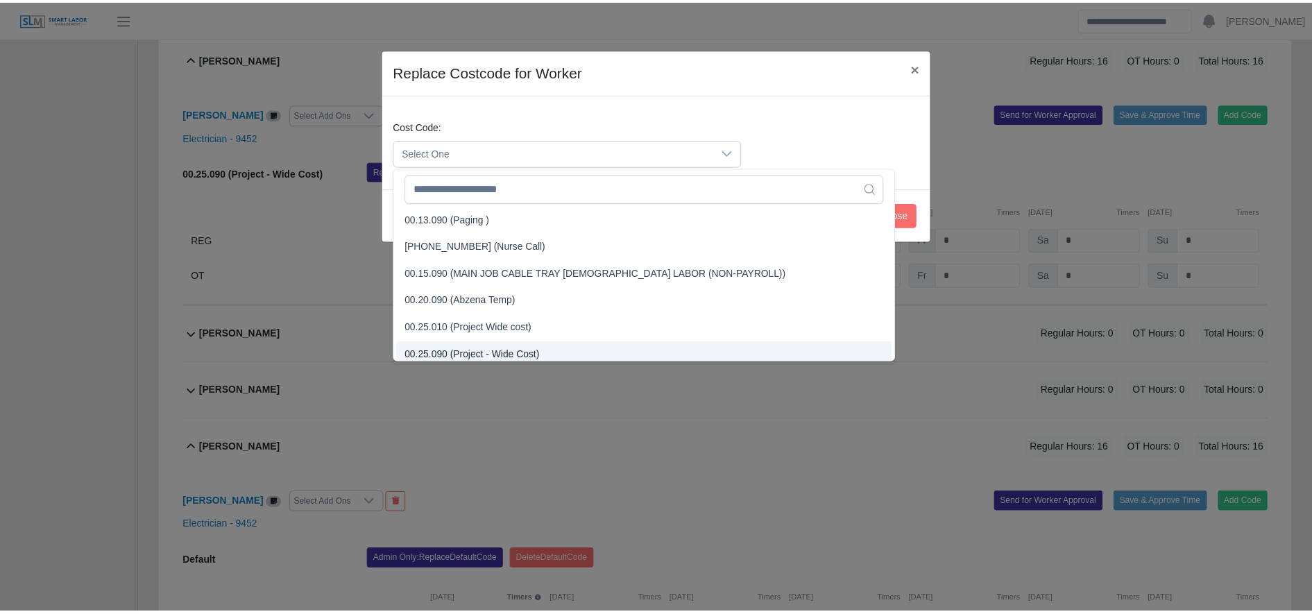
scroll to position [360, 0]
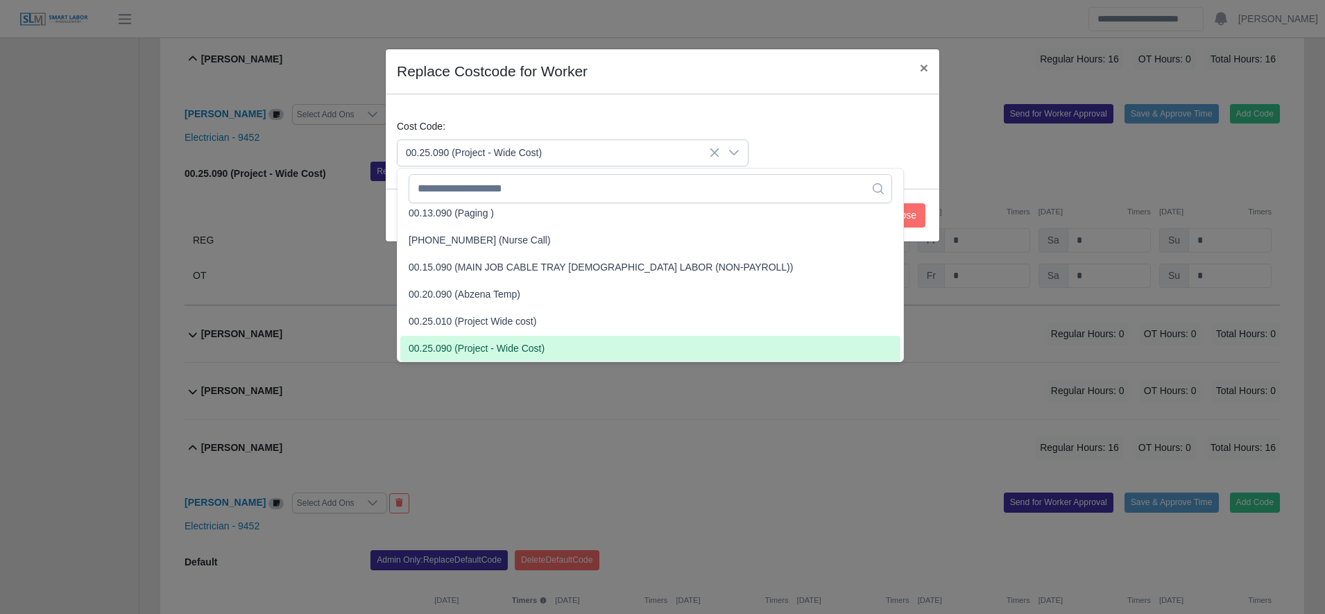
click at [496, 350] on span "00.25.090 (Project - Wide Cost)" at bounding box center [477, 348] width 136 height 15
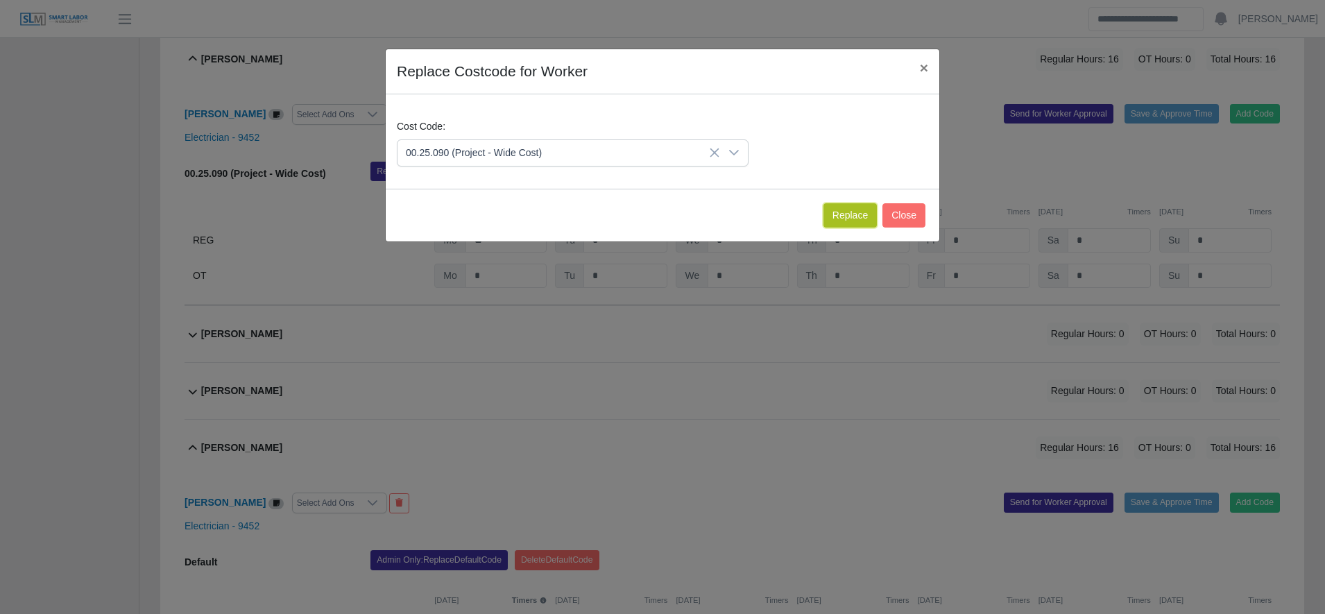
click at [855, 220] on button "Replace" at bounding box center [849, 215] width 53 height 24
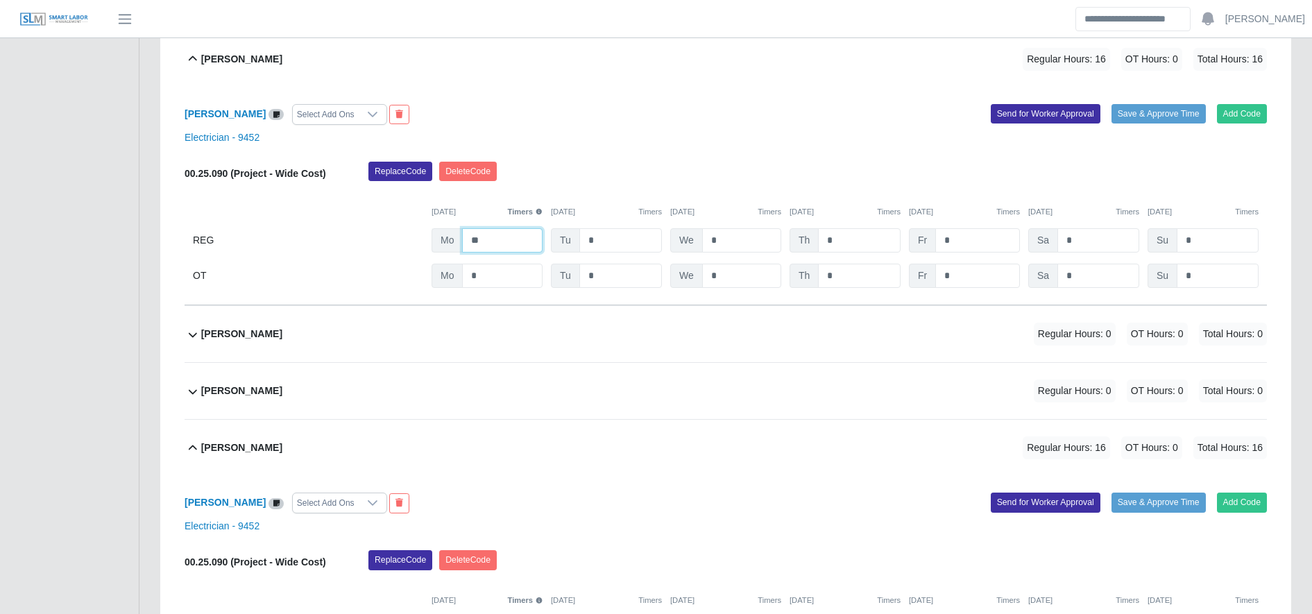
click at [522, 250] on input "**" at bounding box center [502, 240] width 80 height 24
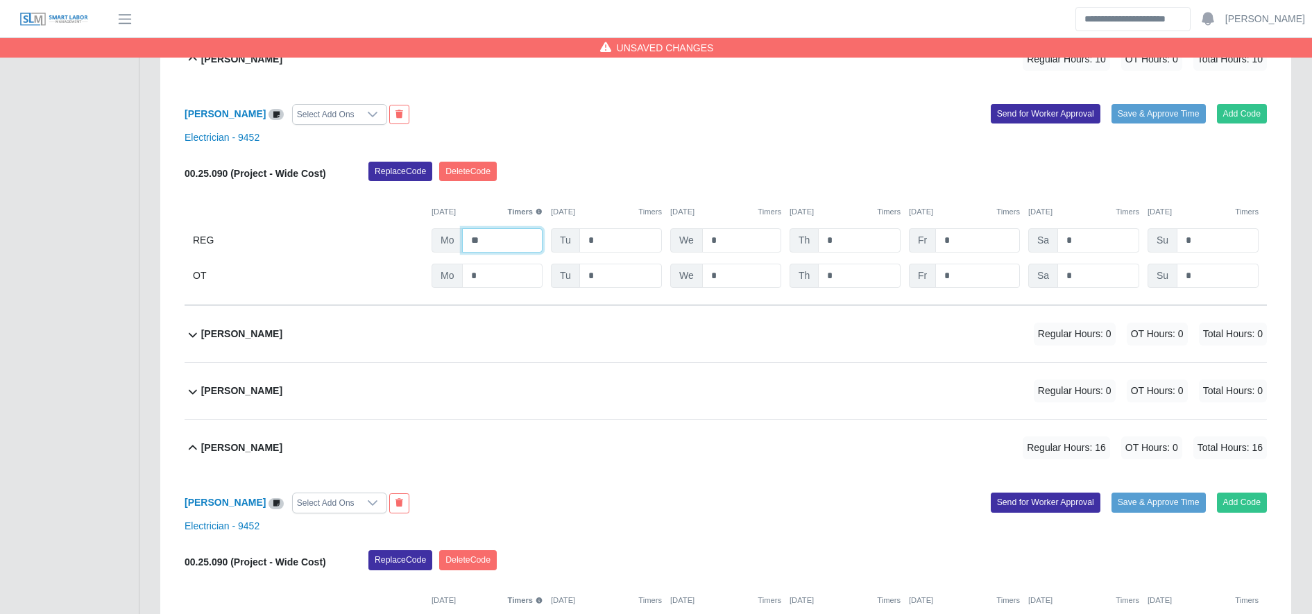
scroll to position [869, 0]
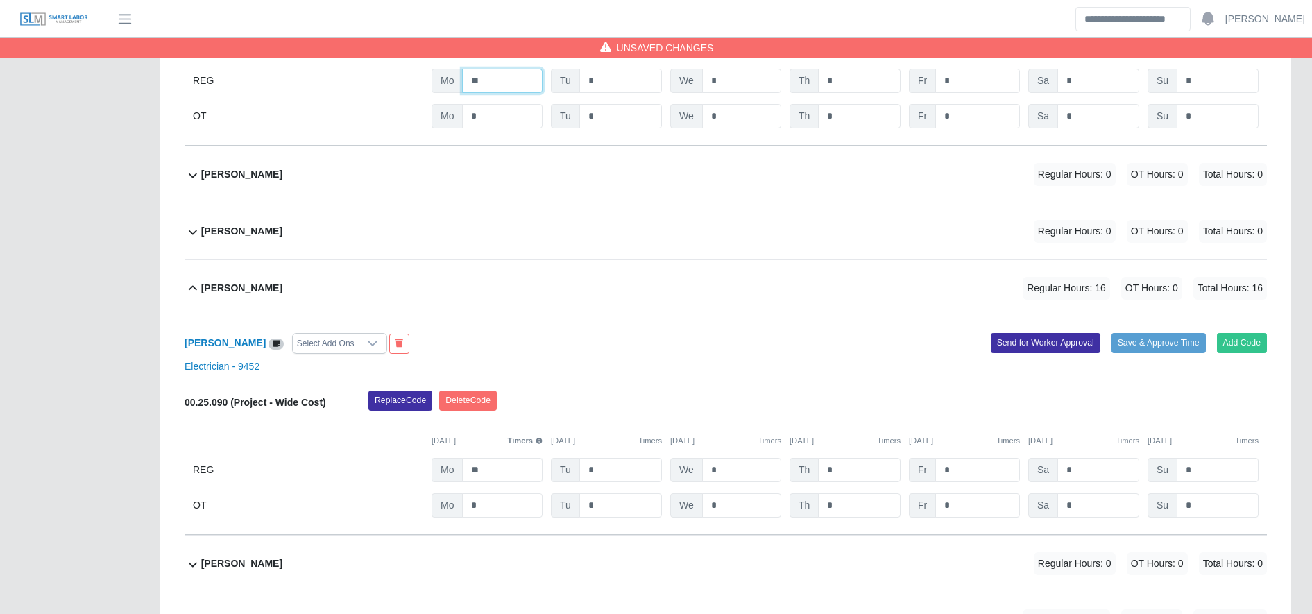
type input "**"
click at [500, 468] on input "**" at bounding box center [502, 470] width 80 height 24
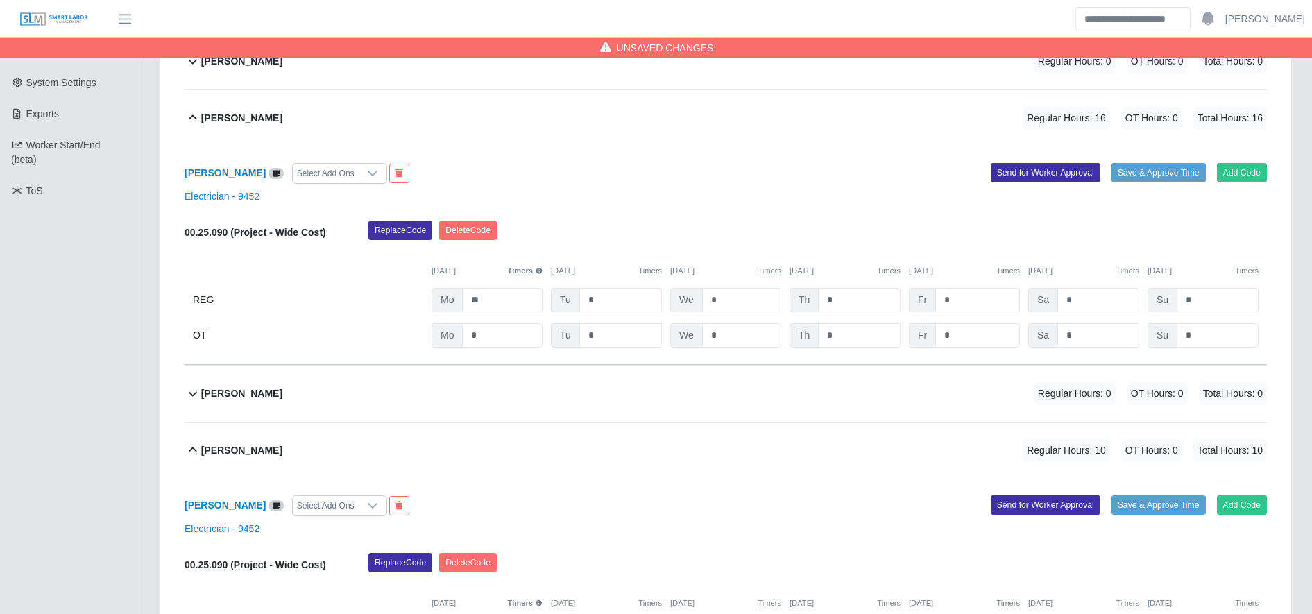
scroll to position [268, 0]
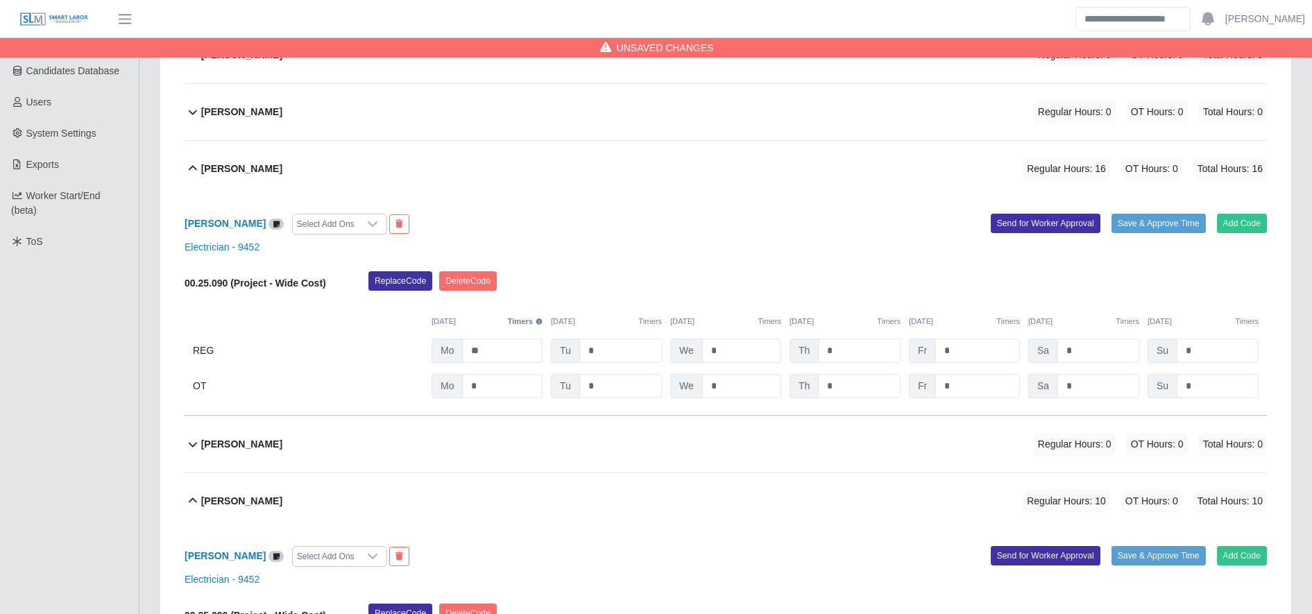
type input "**"
click at [494, 357] on input "**" at bounding box center [502, 351] width 80 height 24
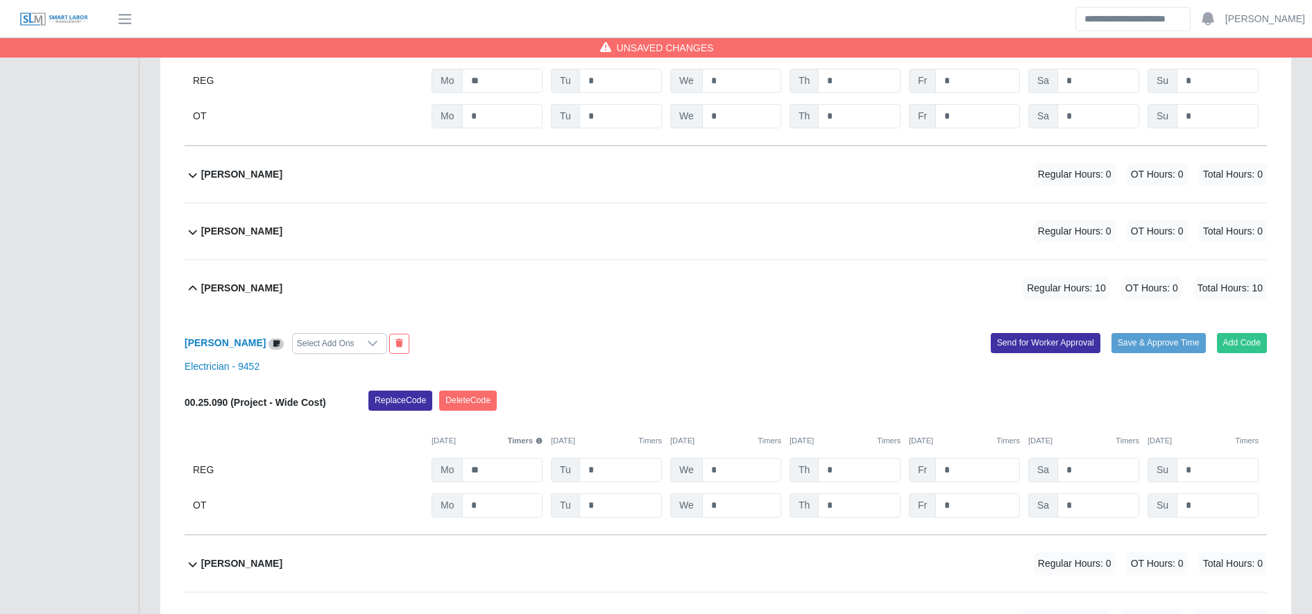
scroll to position [0, 0]
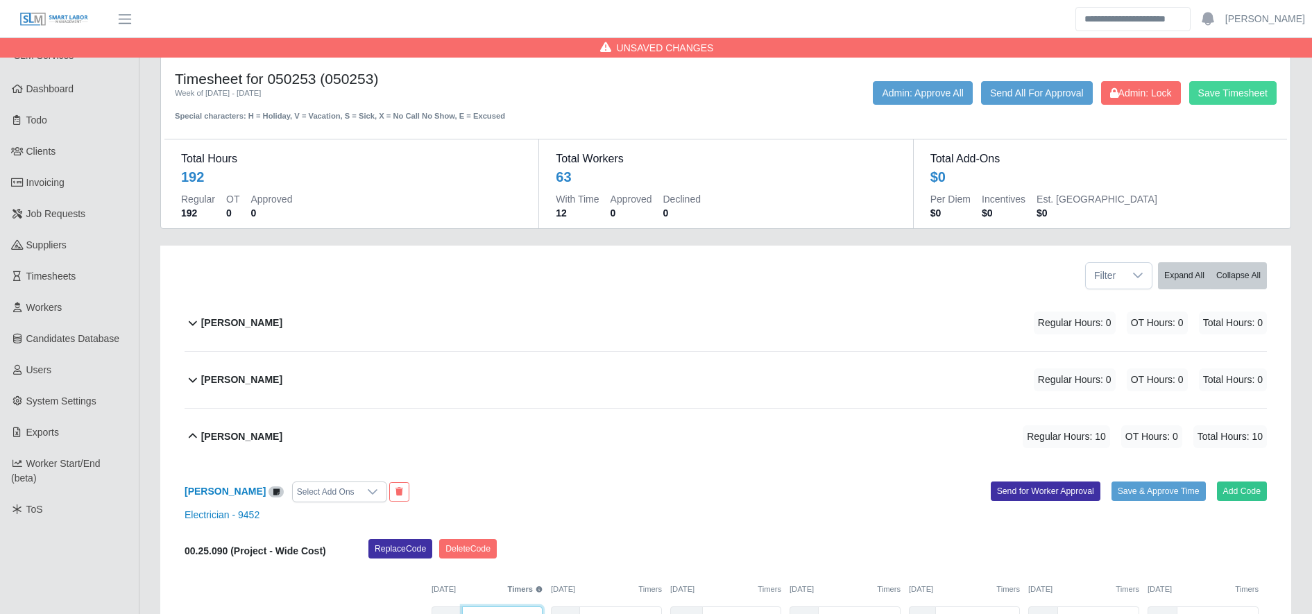
type input "**"
click at [1246, 95] on button "Save Timesheet" at bounding box center [1232, 93] width 87 height 24
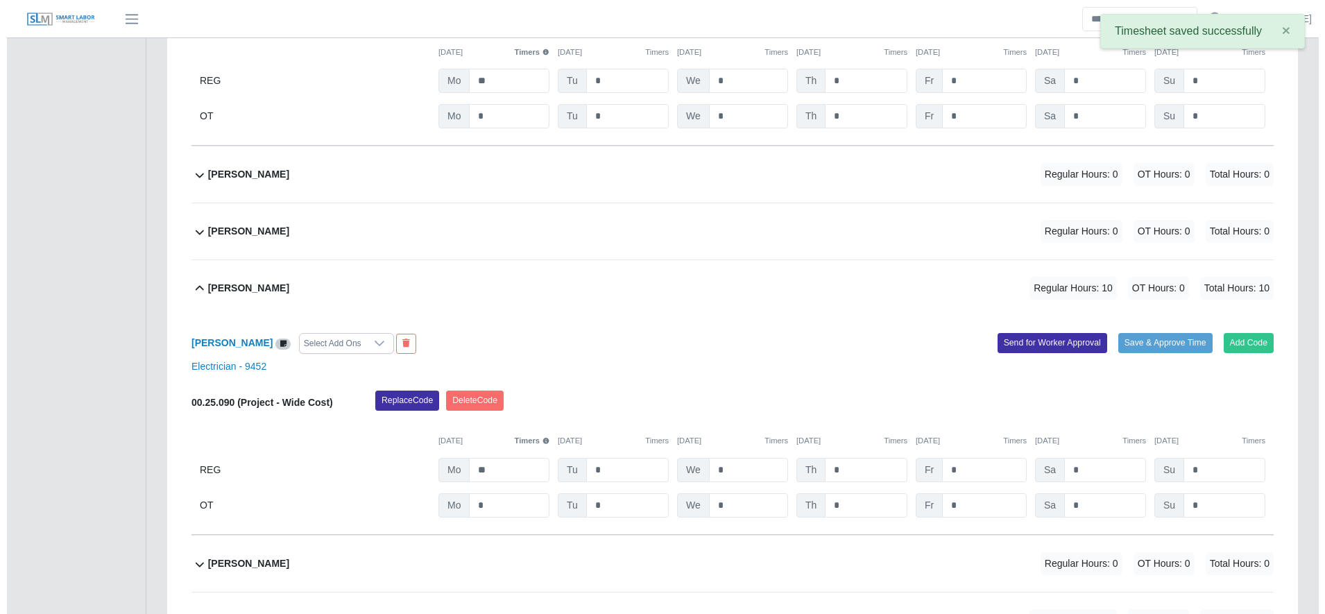
scroll to position [1328, 0]
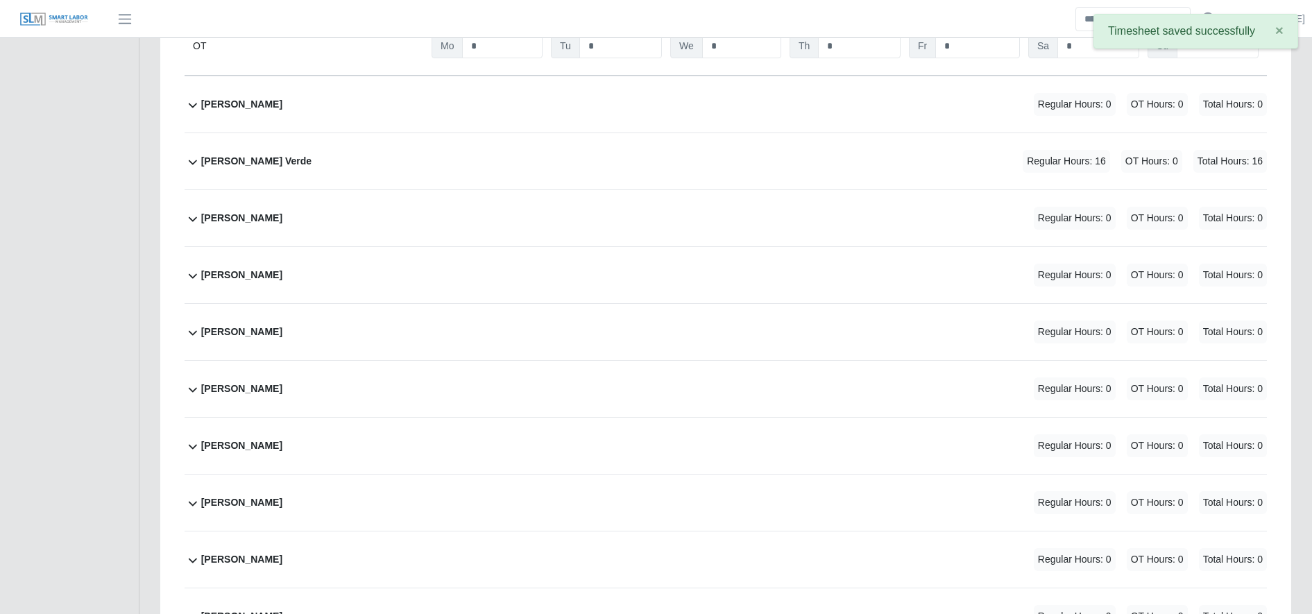
click at [683, 156] on div "Arnel Reyes Verde Regular Hours: 16 OT Hours: 0 Total Hours: 16" at bounding box center [734, 161] width 1066 height 56
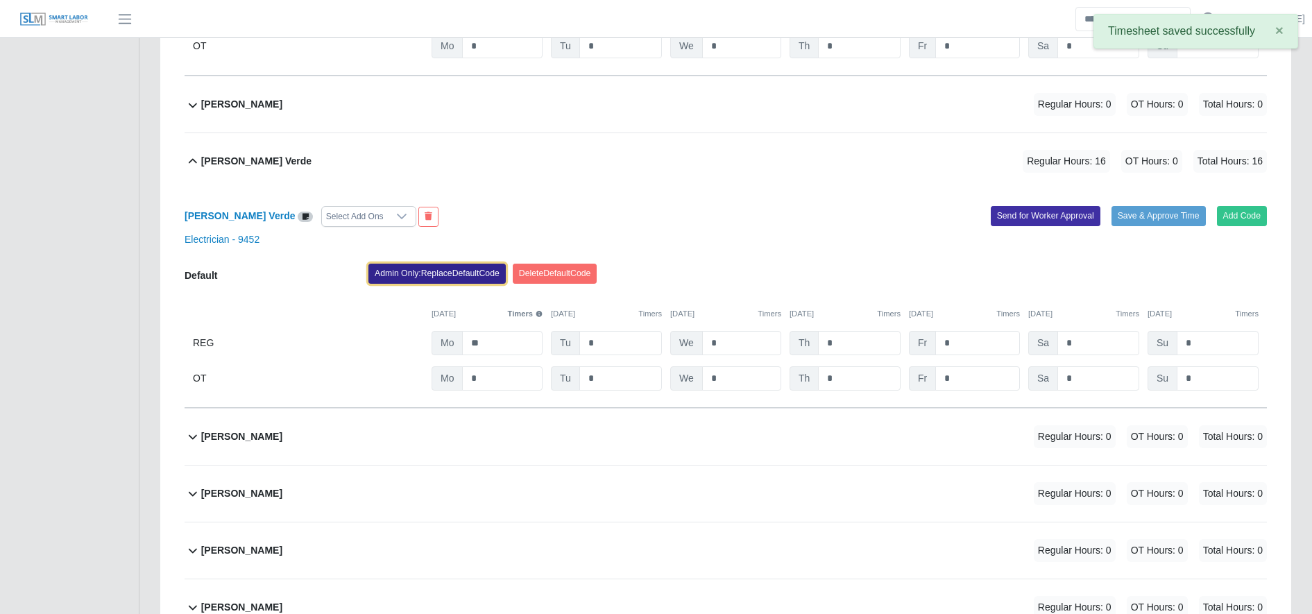
click at [434, 266] on button "Admin Only: Replace Default Code" at bounding box center [436, 273] width 137 height 19
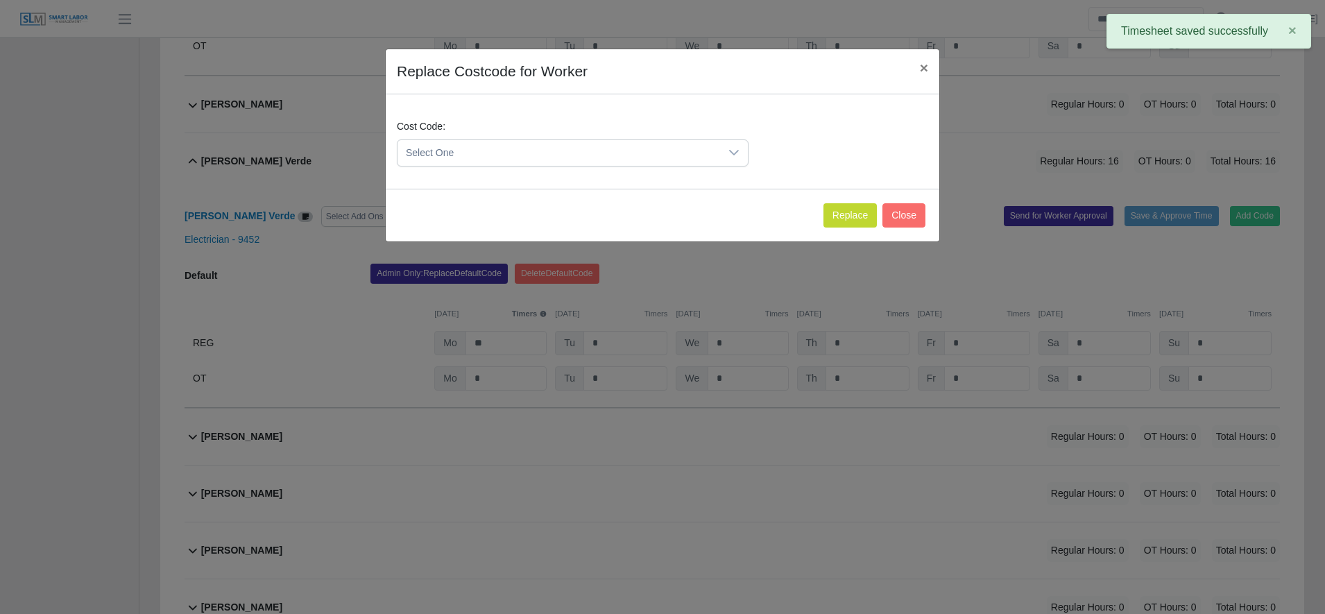
click at [482, 159] on span "Select One" at bounding box center [558, 153] width 323 height 26
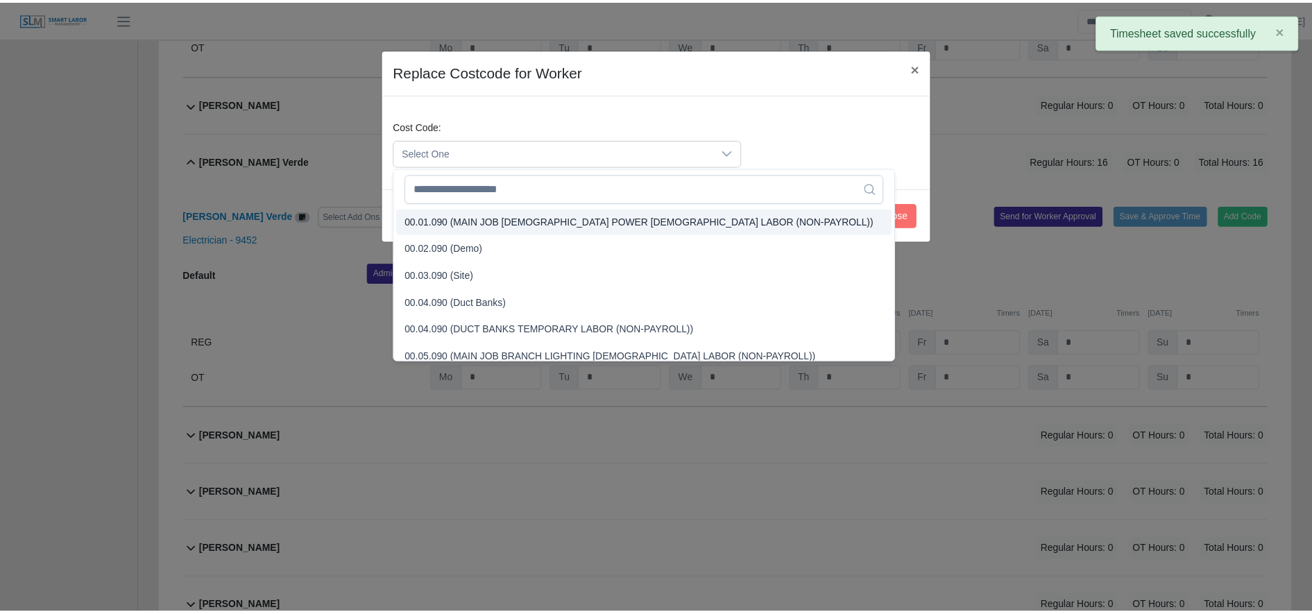
scroll to position [367, 0]
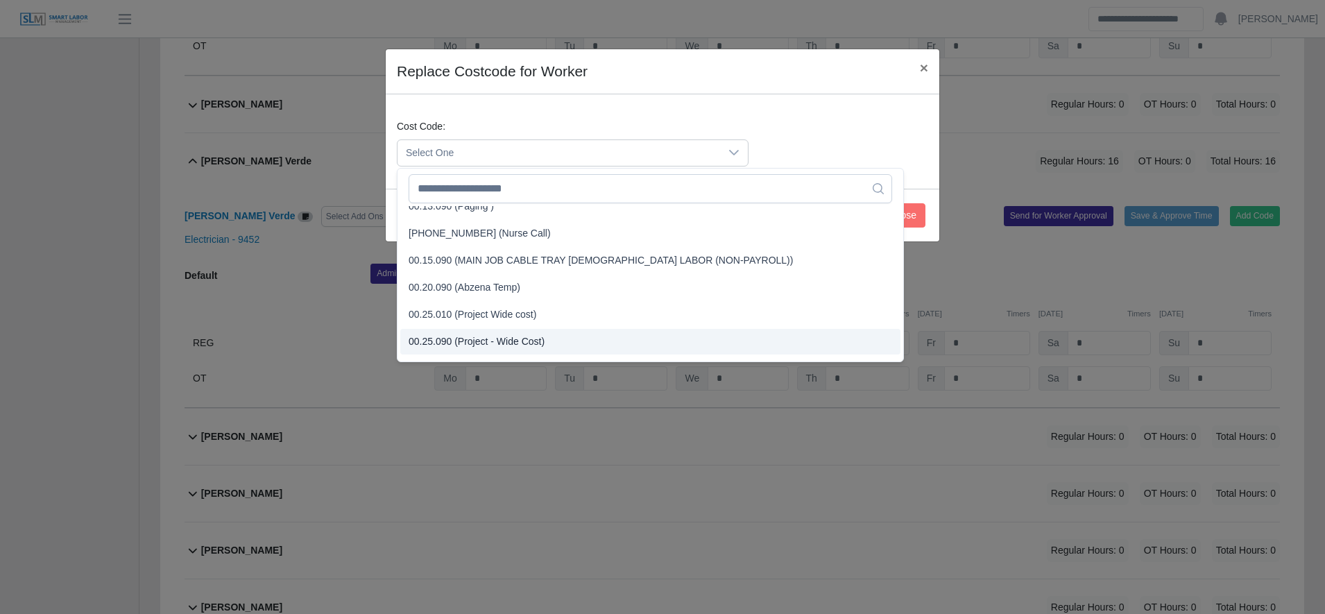
click at [497, 333] on li "00.25.090 (Project - Wide Cost)" at bounding box center [650, 342] width 500 height 26
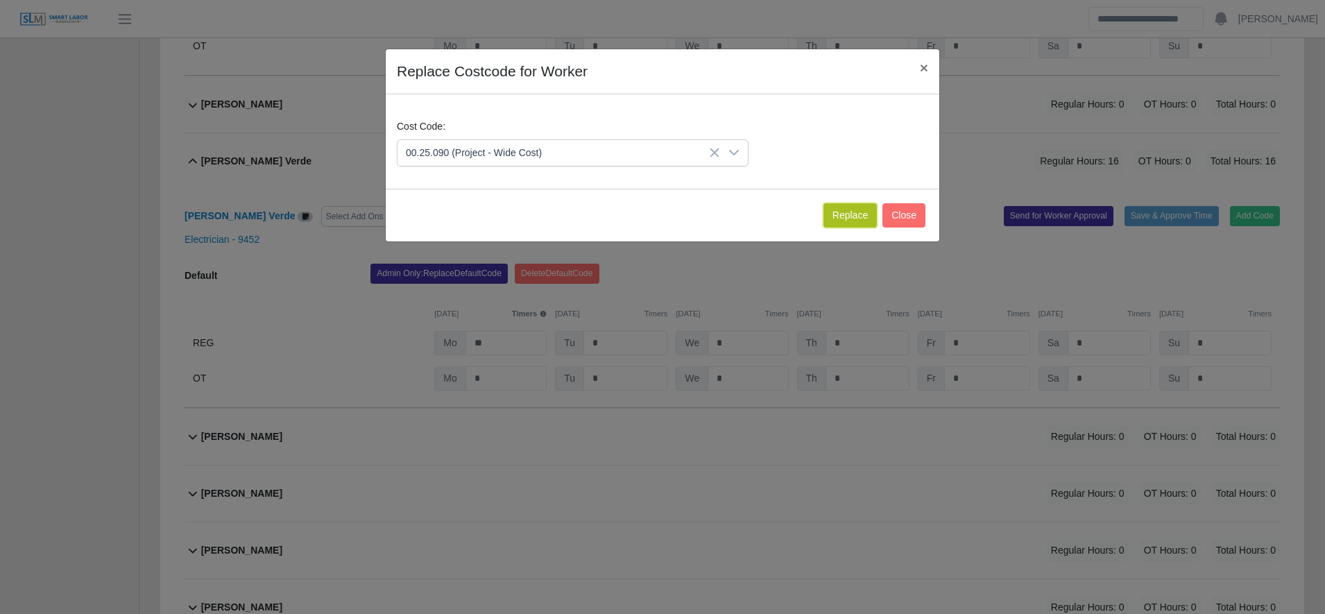
click at [858, 222] on button "Replace" at bounding box center [849, 215] width 53 height 24
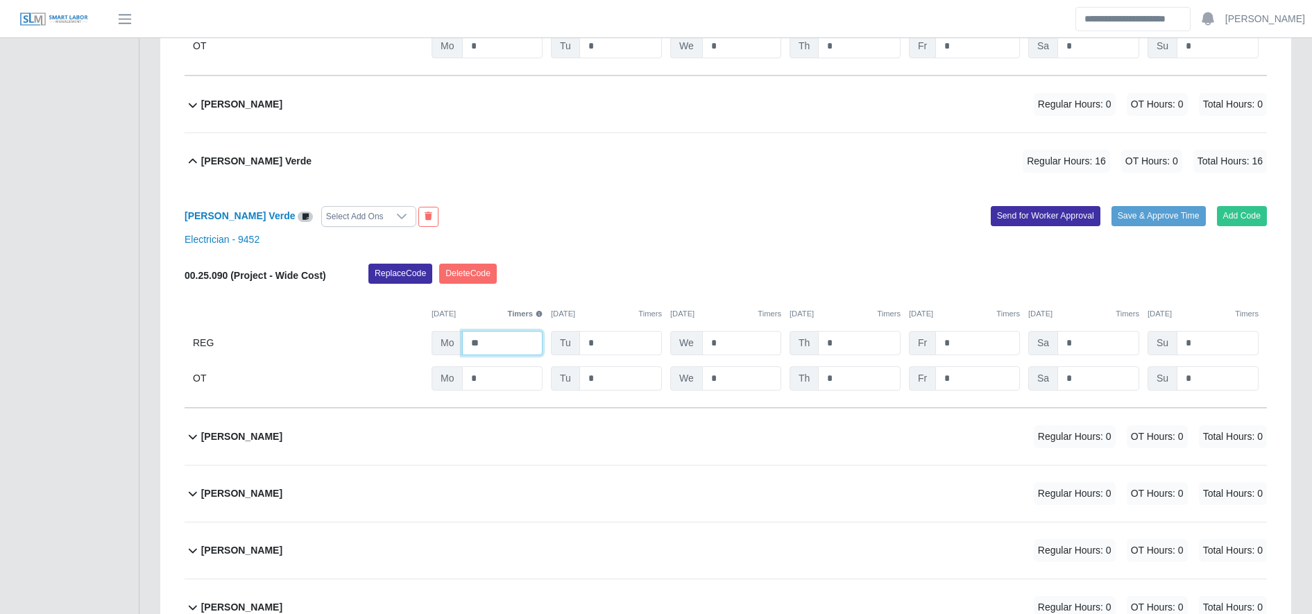
click at [507, 348] on input "**" at bounding box center [502, 343] width 80 height 24
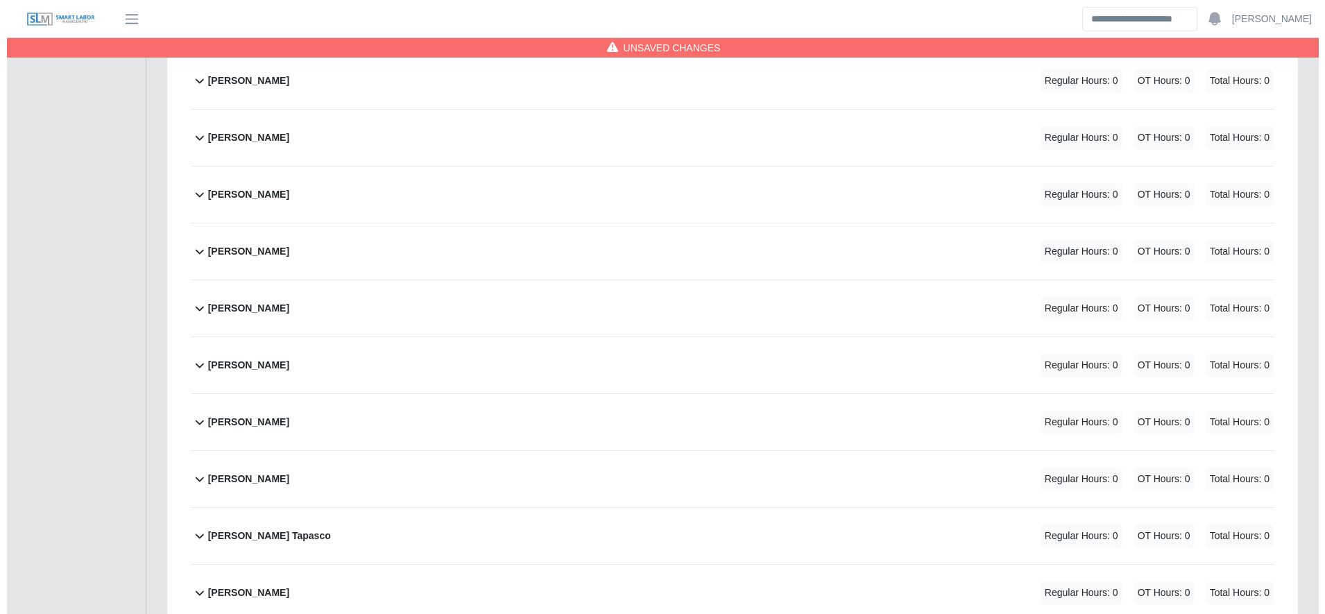
scroll to position [2055, 0]
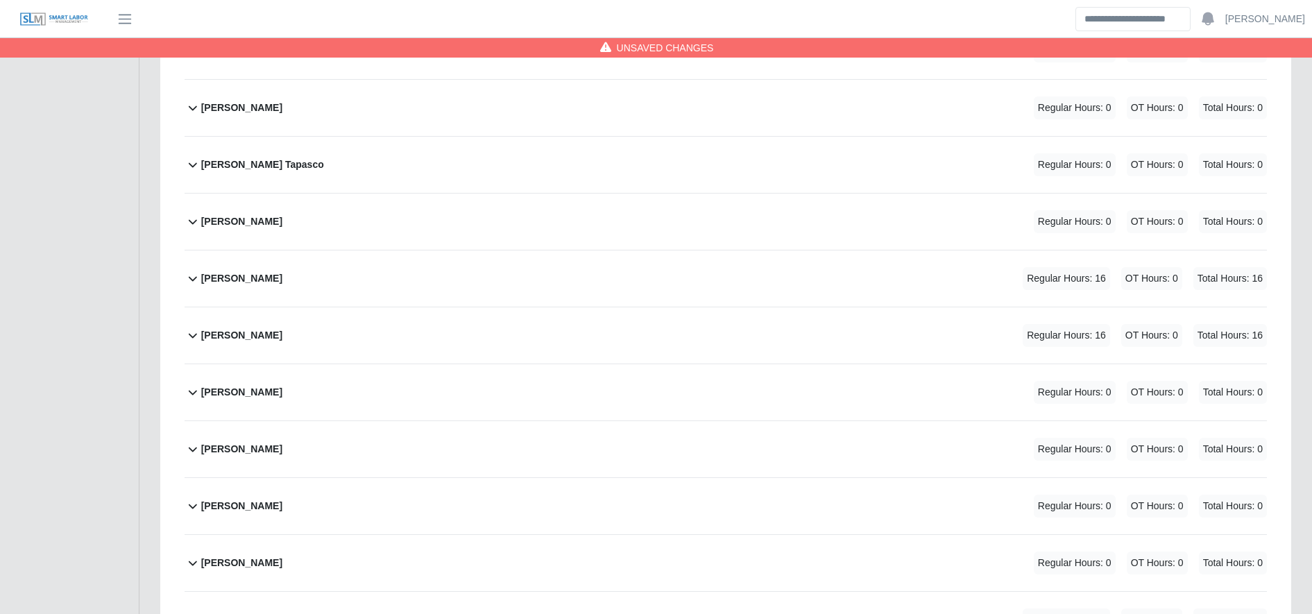
type input "**"
click at [509, 305] on div "Enrique Villatoro Regular Hours: 16 OT Hours: 0 Total Hours: 16" at bounding box center [734, 278] width 1066 height 56
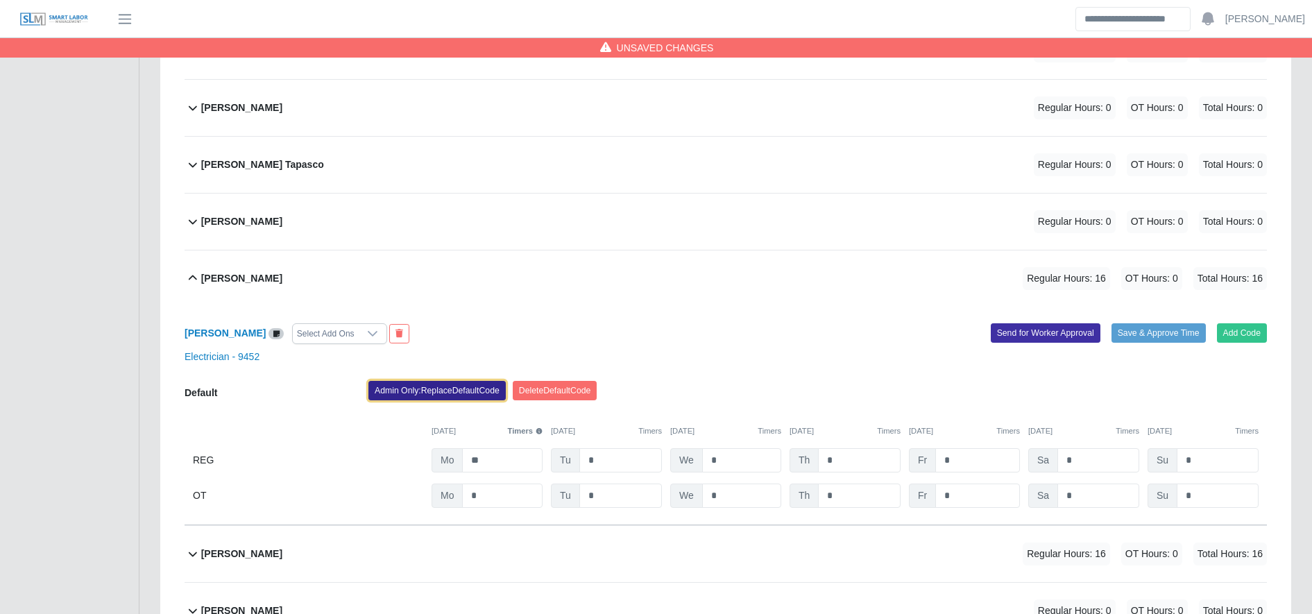
click at [426, 397] on button "Admin Only: Replace Default Code" at bounding box center [436, 390] width 137 height 19
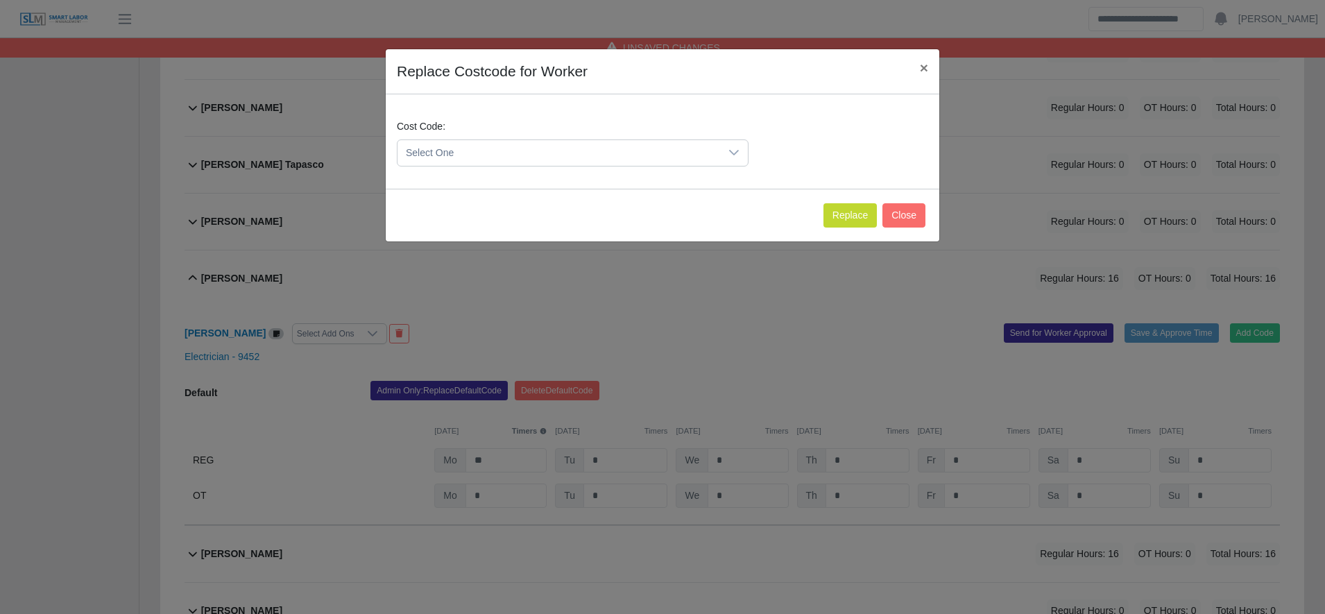
click at [527, 155] on span "Select One" at bounding box center [558, 153] width 323 height 26
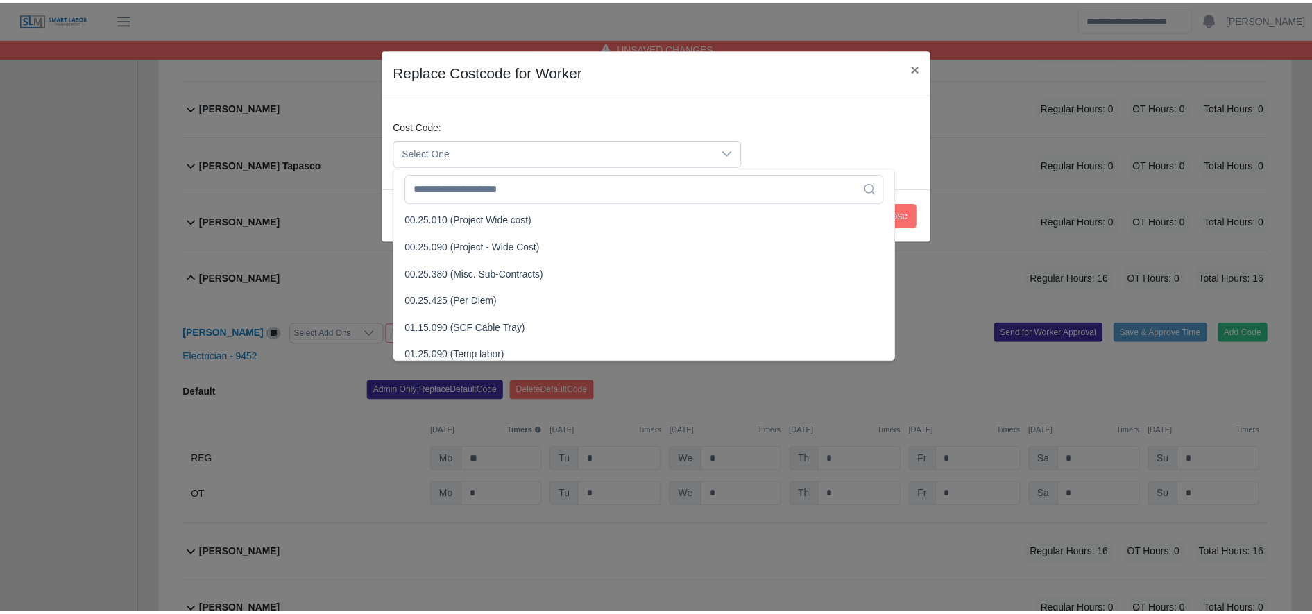
scroll to position [461, 0]
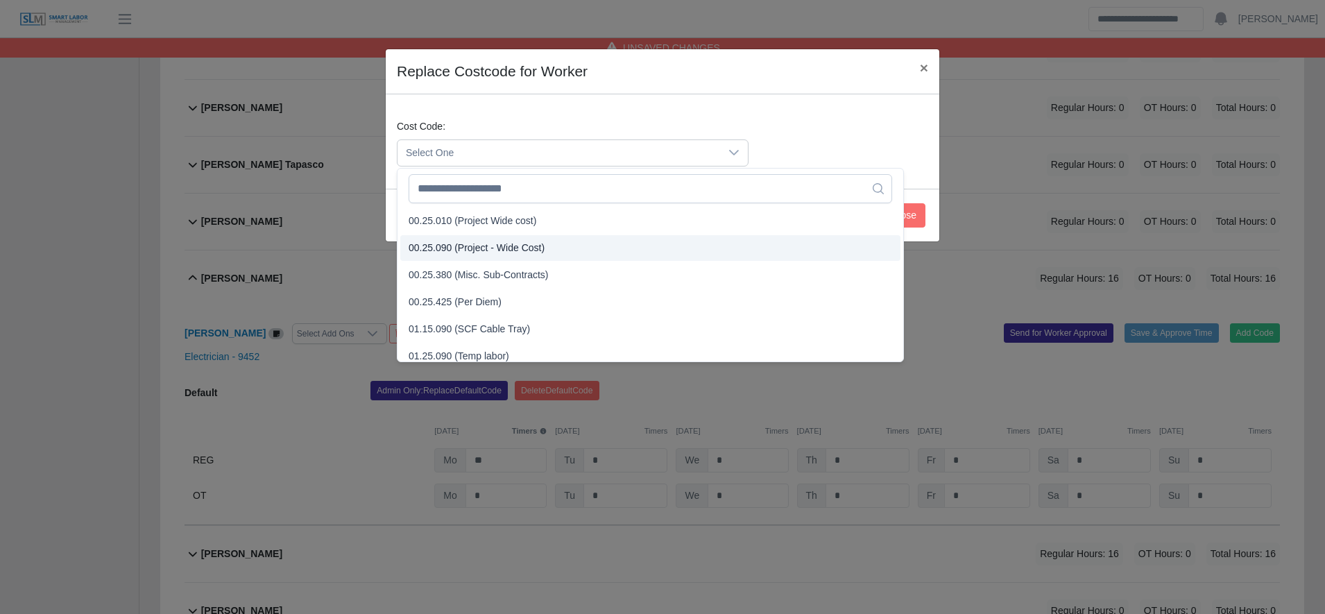
click at [506, 248] on span "00.25.090 (Project - Wide Cost)" at bounding box center [477, 248] width 136 height 15
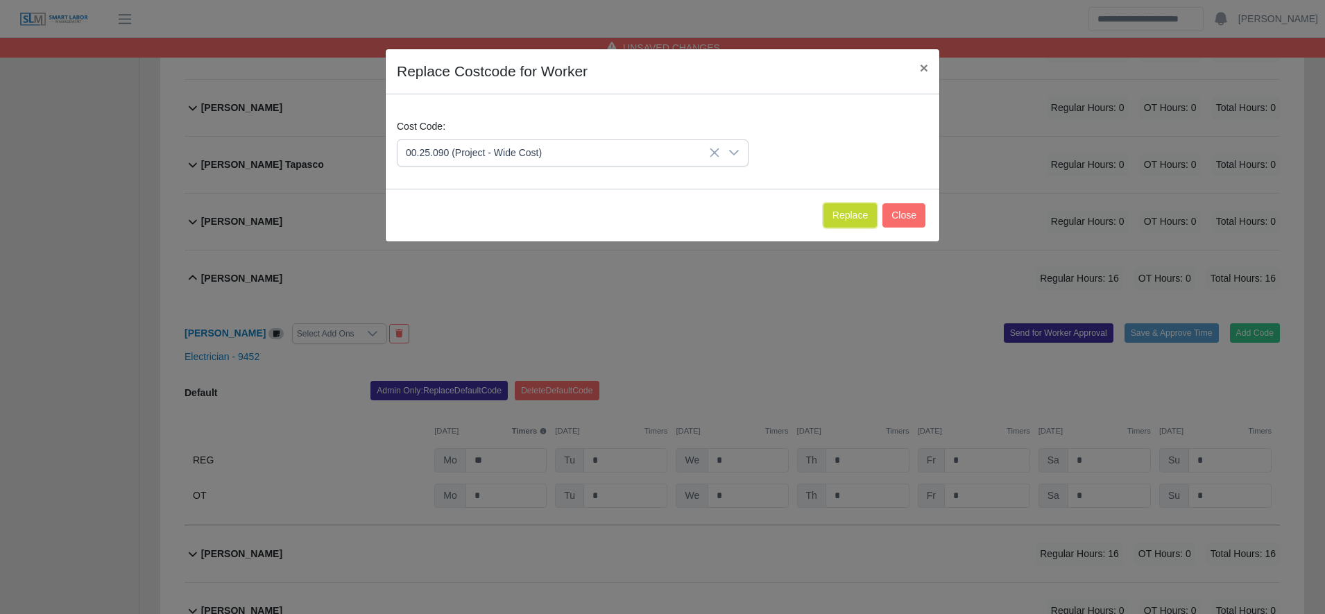
click at [855, 216] on button "Replace" at bounding box center [849, 215] width 53 height 24
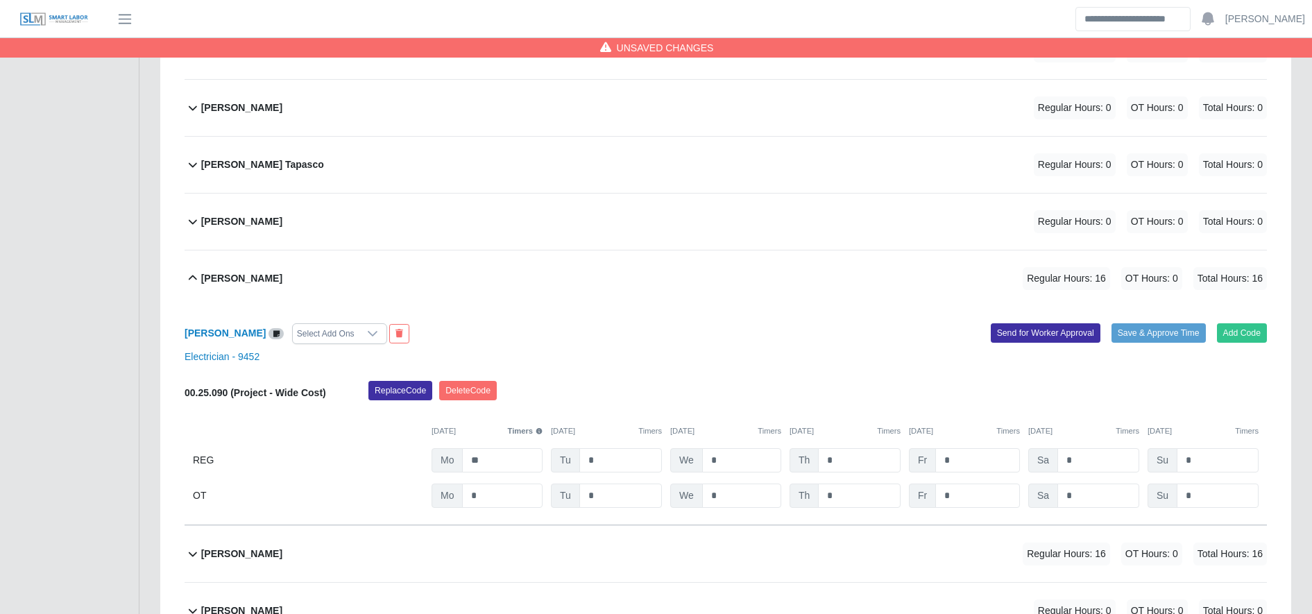
click at [497, 476] on div "00.25.090 (Project - Wide Cost) Replace Code Delete Code 10/13/2025 Timers 10/1…" at bounding box center [726, 444] width 1082 height 127
click at [497, 472] on input "**" at bounding box center [502, 460] width 80 height 24
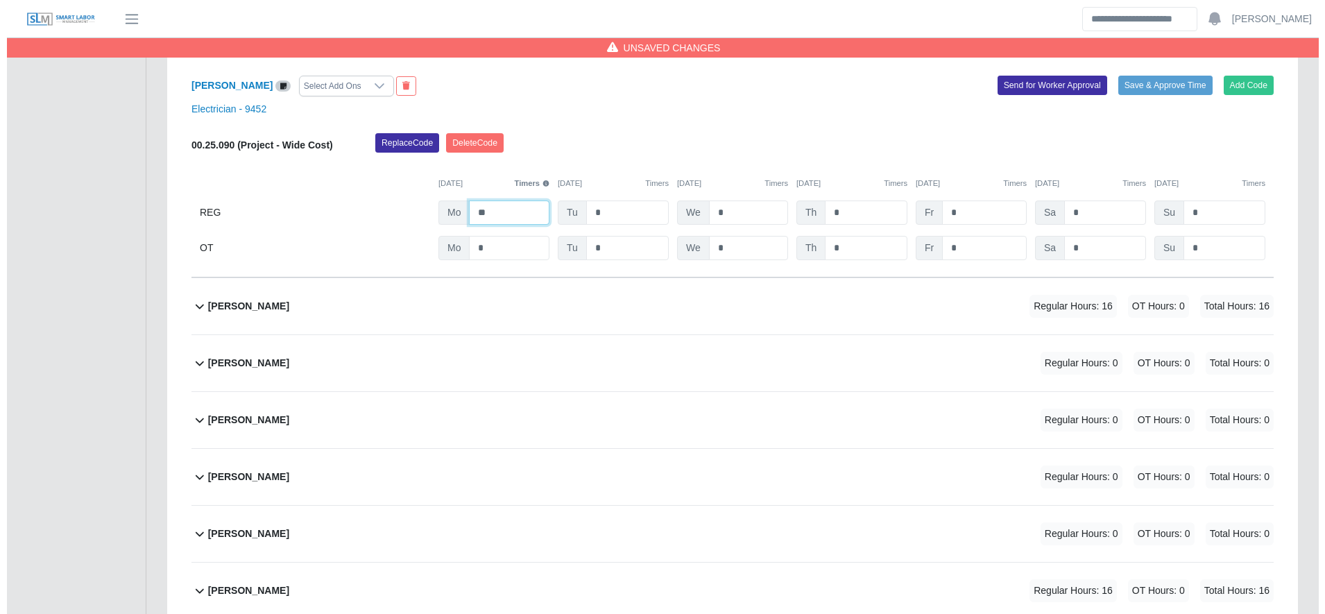
scroll to position [2304, 0]
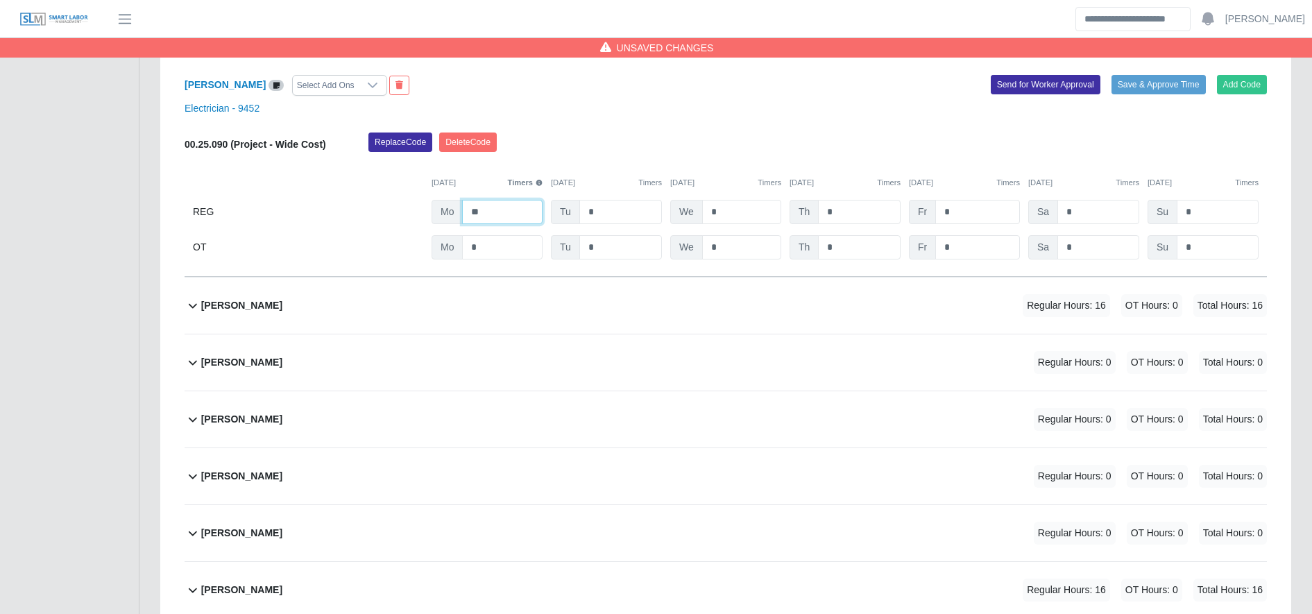
type input "**"
click at [631, 316] on div "Esbin Domingo Regular Hours: 16 OT Hours: 0 Total Hours: 16" at bounding box center [734, 305] width 1066 height 56
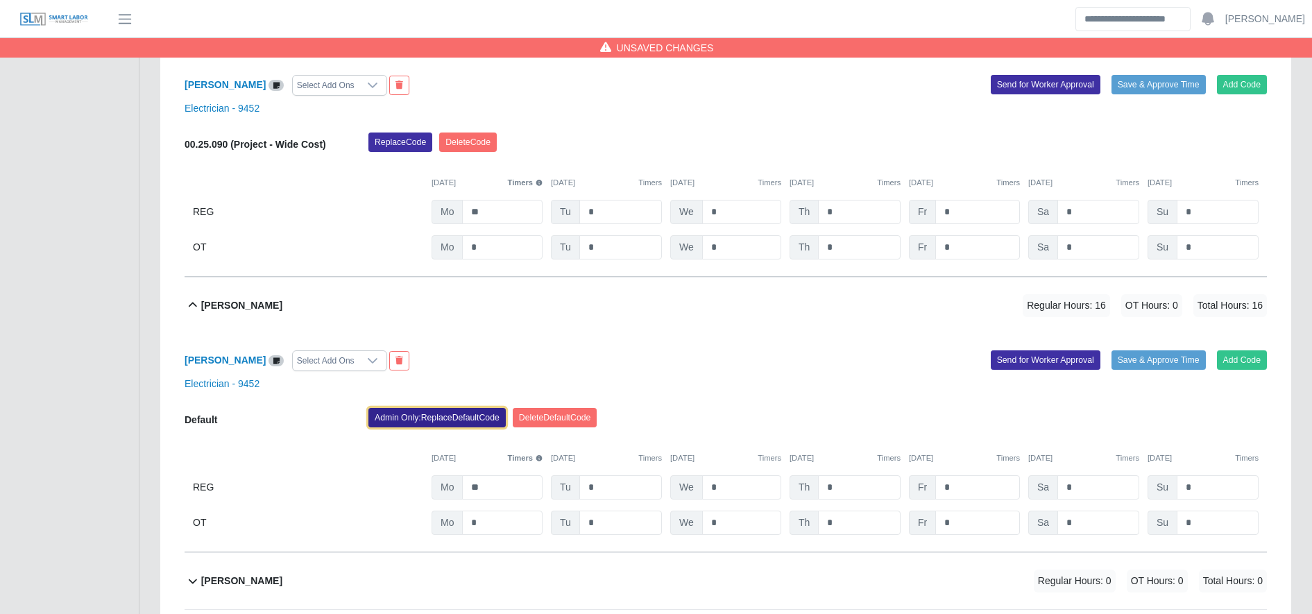
click at [477, 420] on button "Admin Only: Replace Default Code" at bounding box center [436, 417] width 137 height 19
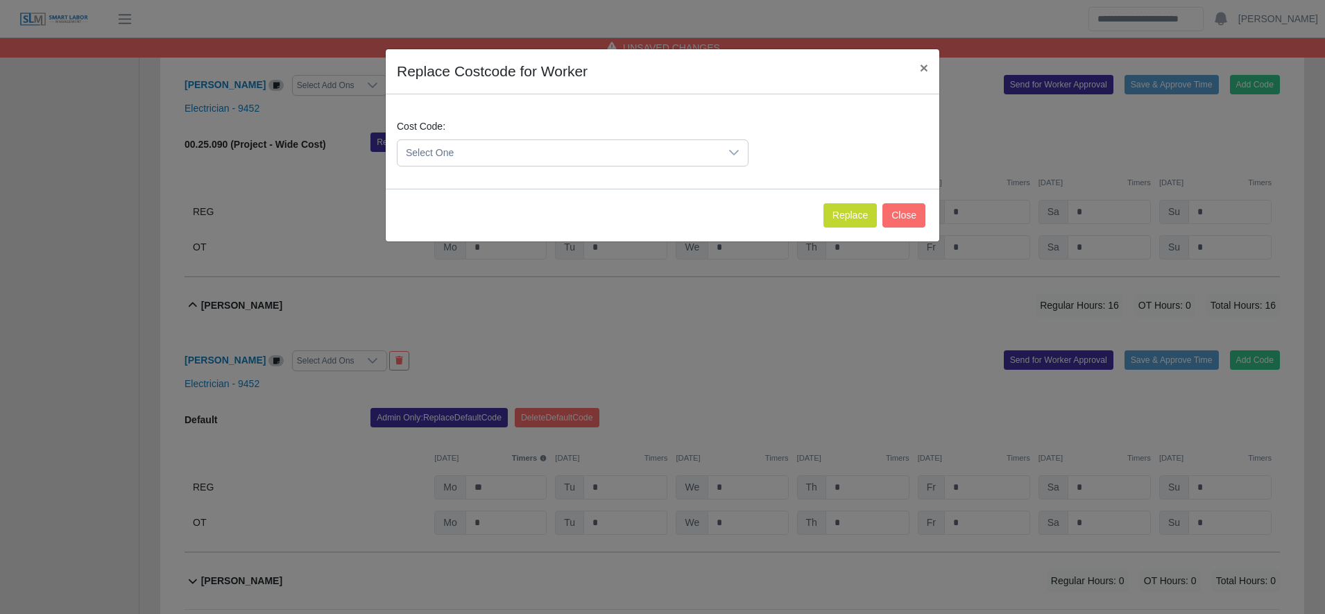
click at [481, 157] on span "Select One" at bounding box center [558, 153] width 323 height 26
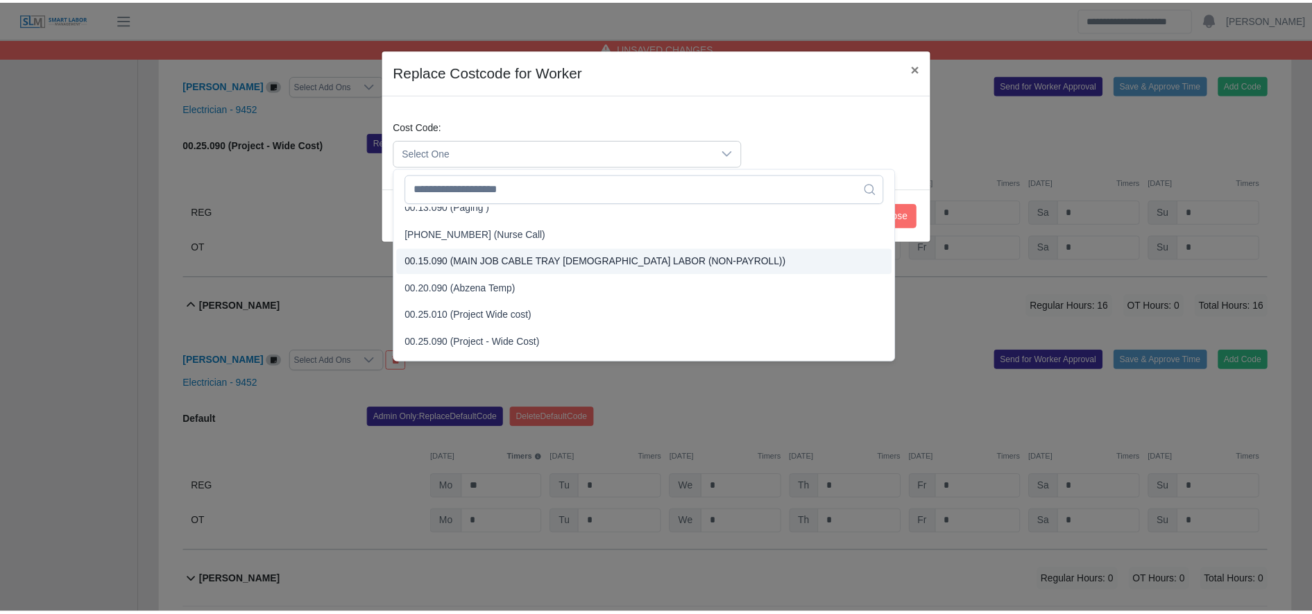
scroll to position [372, 0]
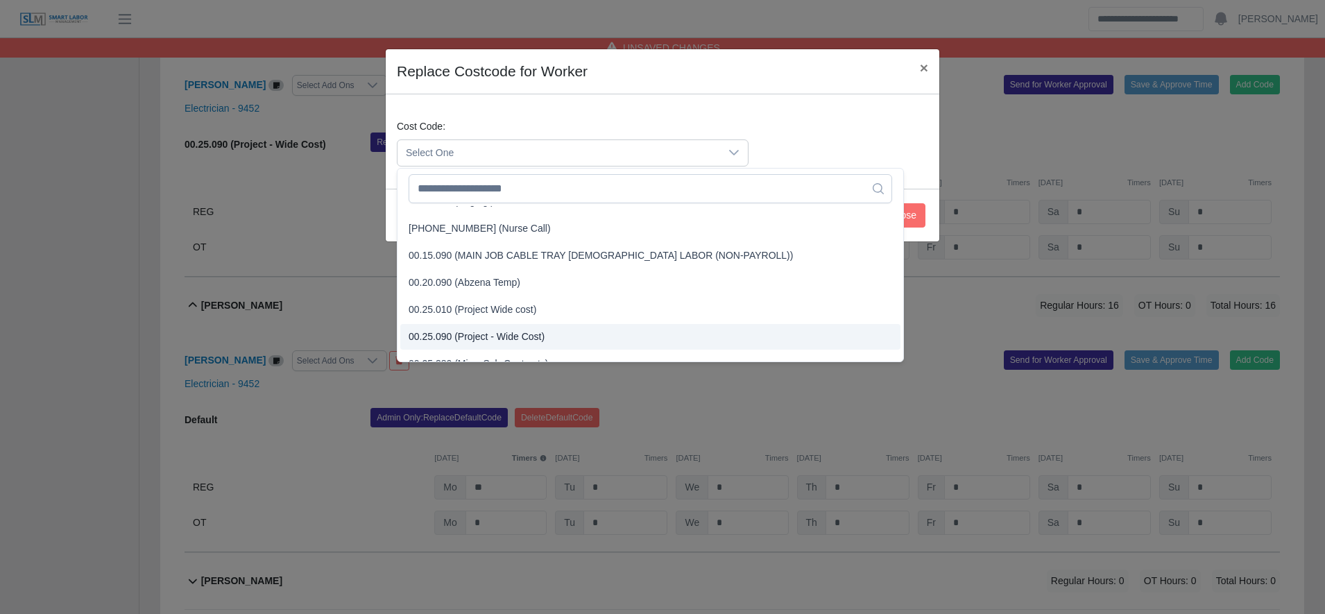
click at [501, 342] on span "00.25.090 (Project - Wide Cost)" at bounding box center [477, 337] width 136 height 15
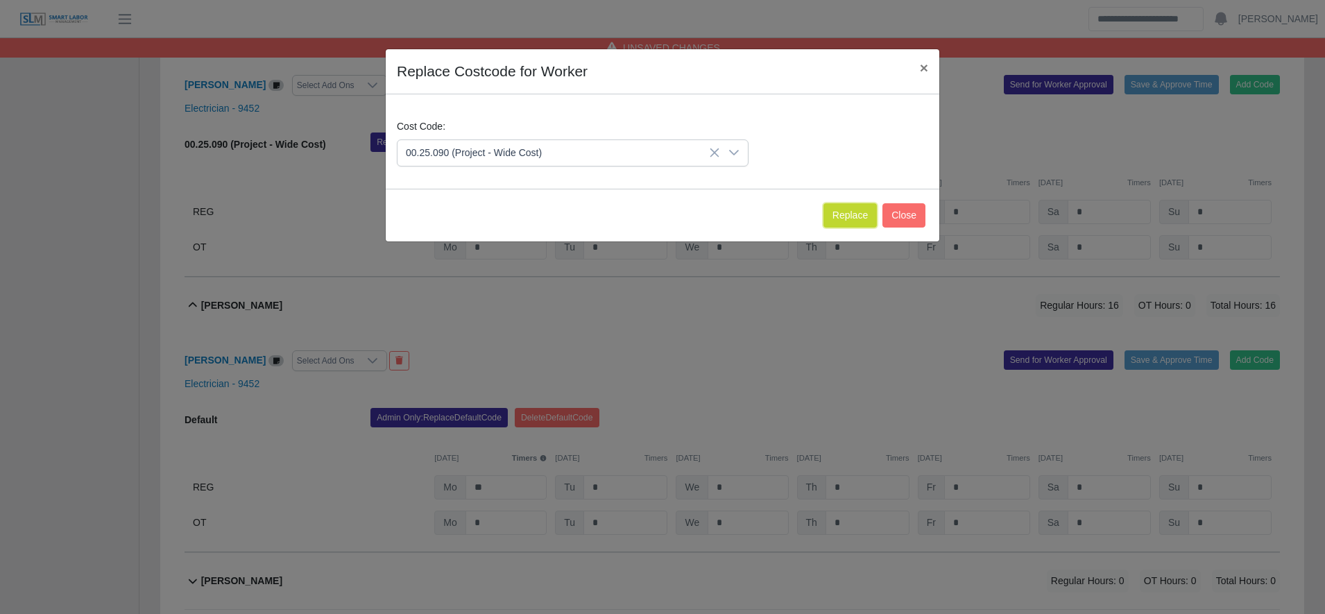
click at [839, 213] on button "Replace" at bounding box center [849, 215] width 53 height 24
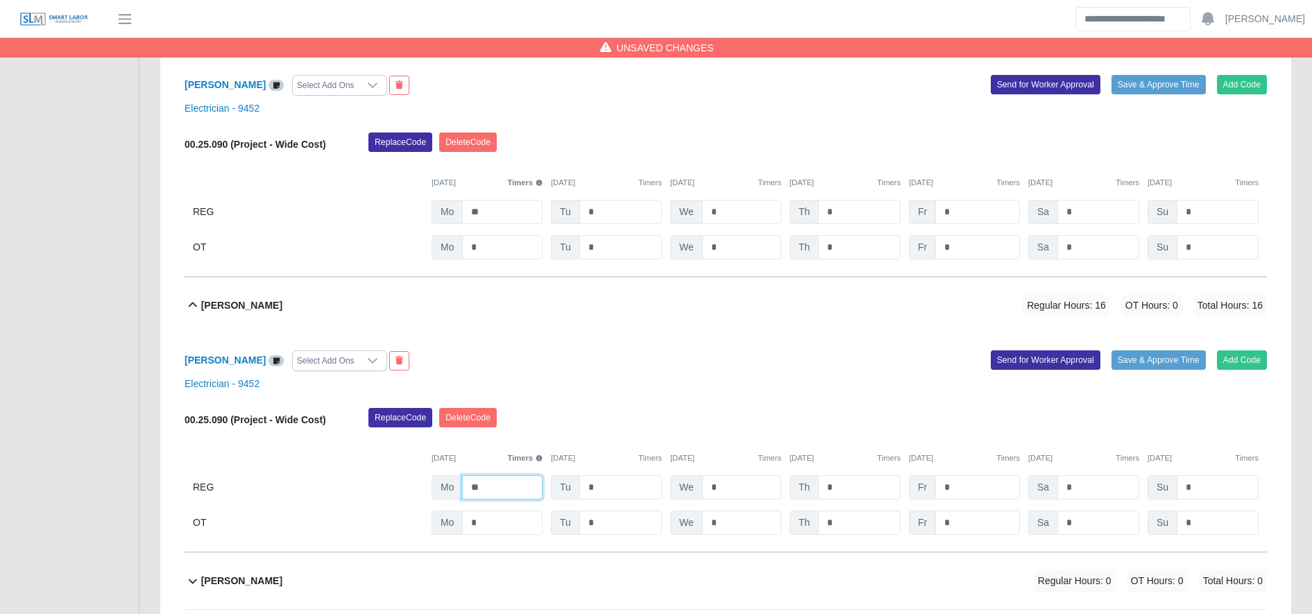
click at [525, 489] on input "**" at bounding box center [502, 487] width 80 height 24
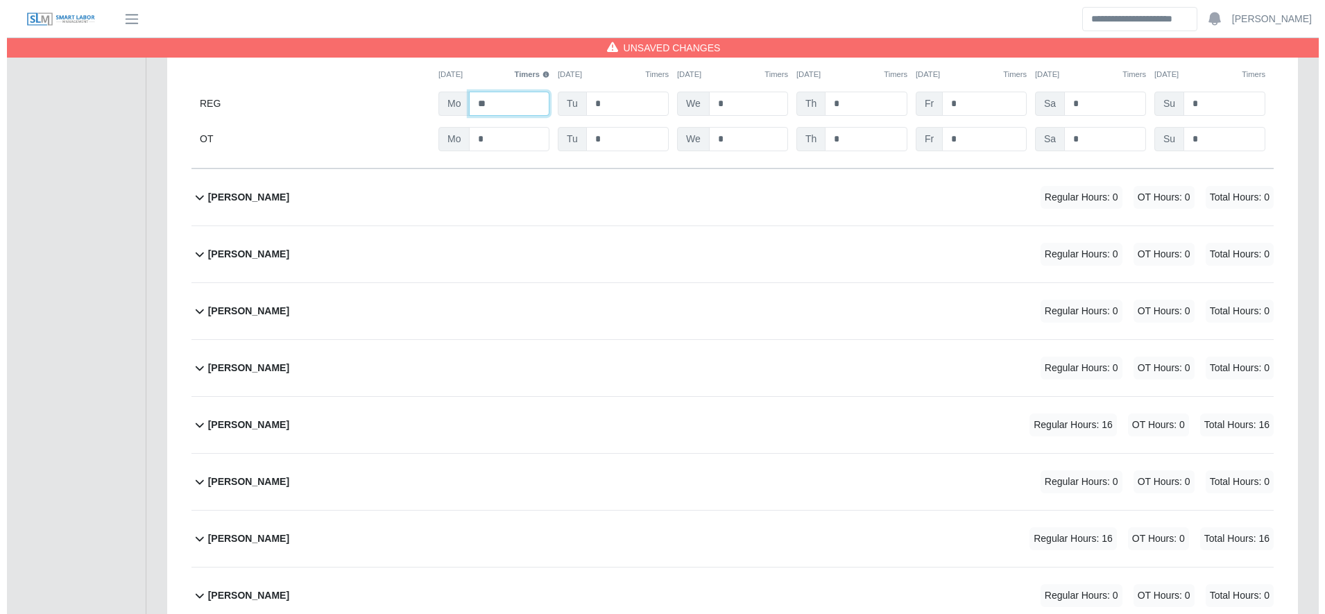
scroll to position [2685, 0]
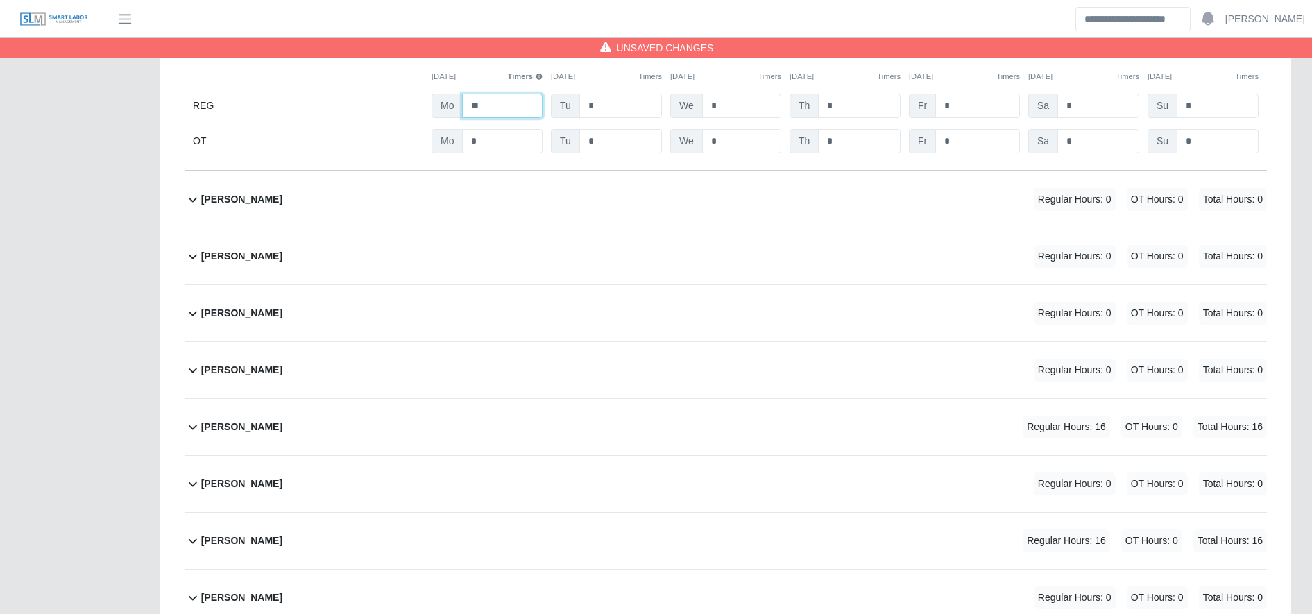
type input "**"
click at [571, 427] on div "Isidro Bustamante Rosales Regular Hours: 16 OT Hours: 0 Total Hours: 16" at bounding box center [734, 427] width 1066 height 56
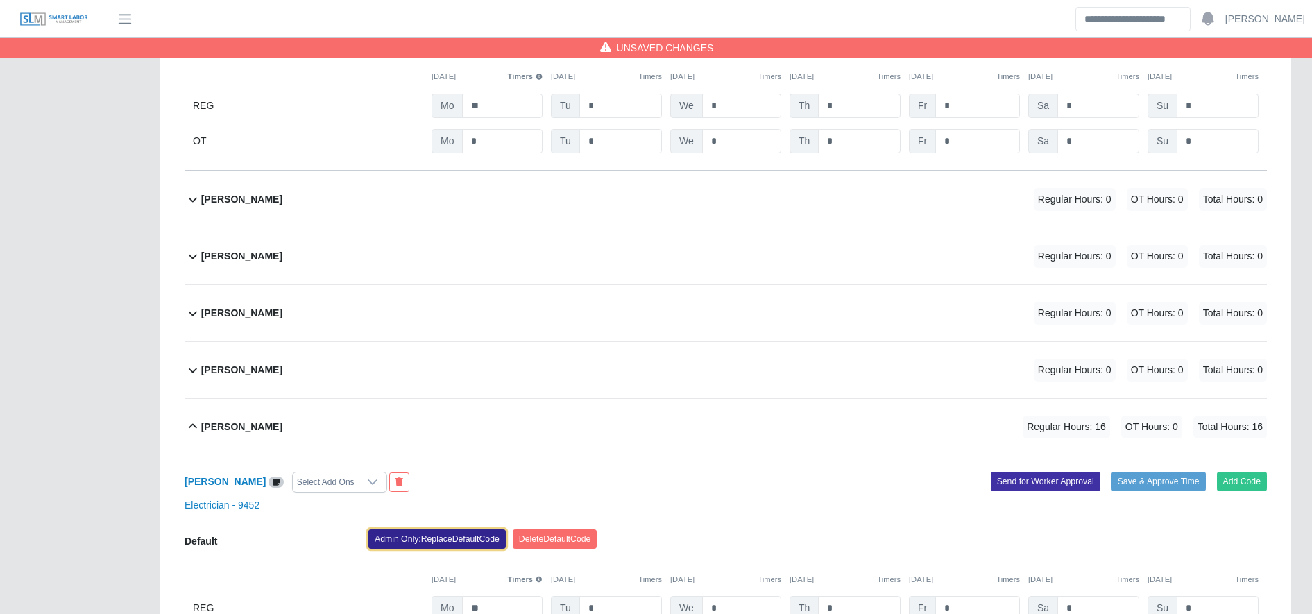
click at [411, 536] on button "Admin Only: Replace Default Code" at bounding box center [436, 538] width 137 height 19
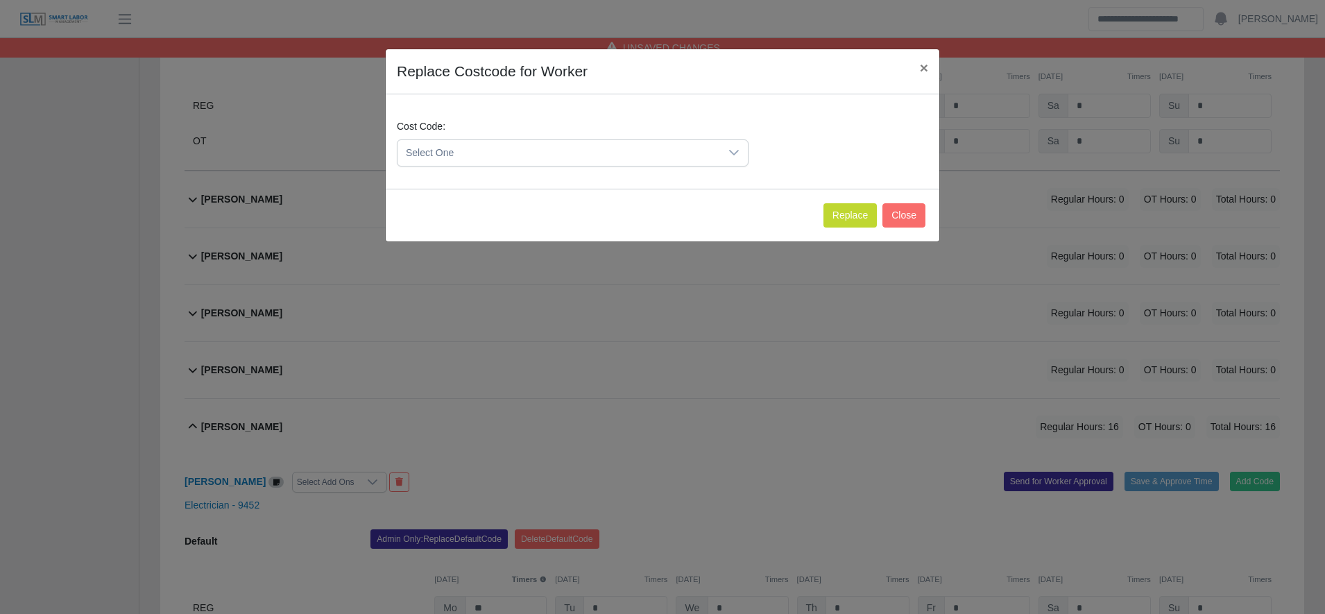
click at [533, 161] on span "Select One" at bounding box center [558, 153] width 323 height 26
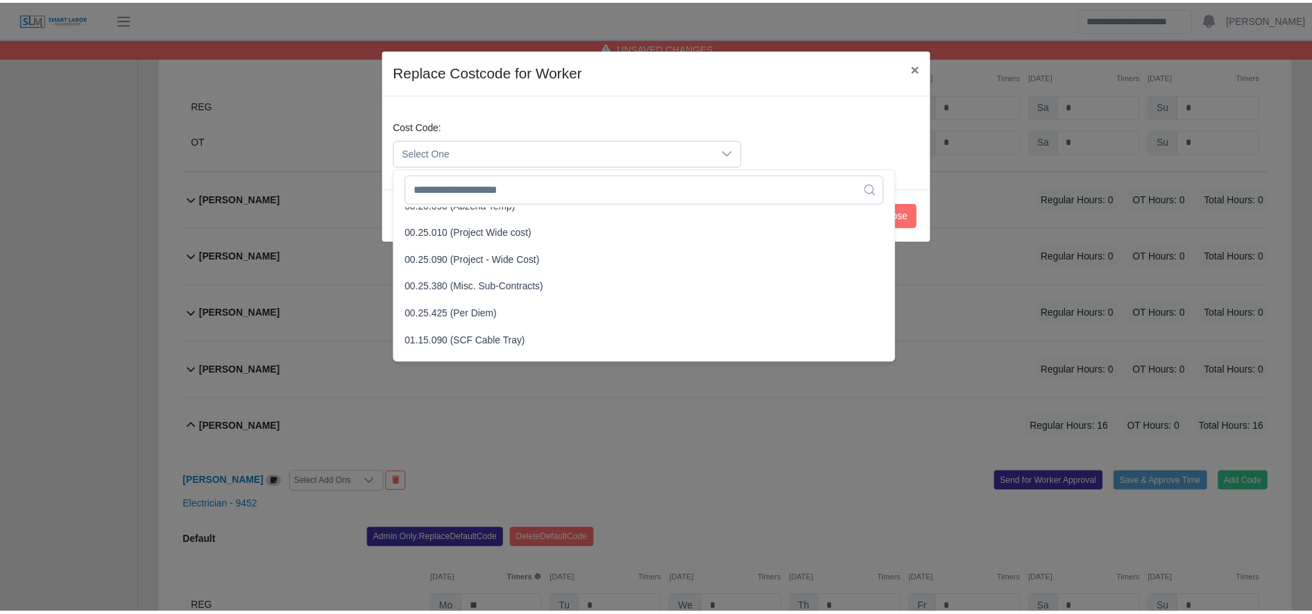
scroll to position [451, 0]
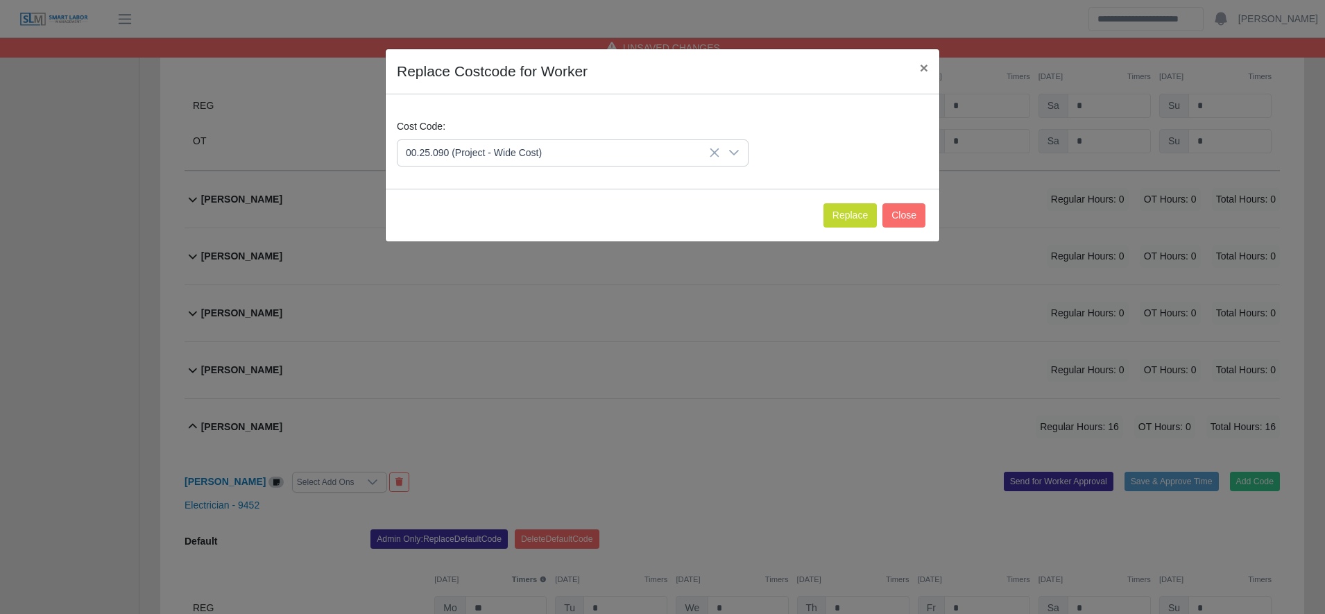
click at [502, 261] on span "00.25.090 (Project - Wide Cost)" at bounding box center [477, 257] width 136 height 15
click at [861, 204] on button "Replace" at bounding box center [849, 215] width 53 height 24
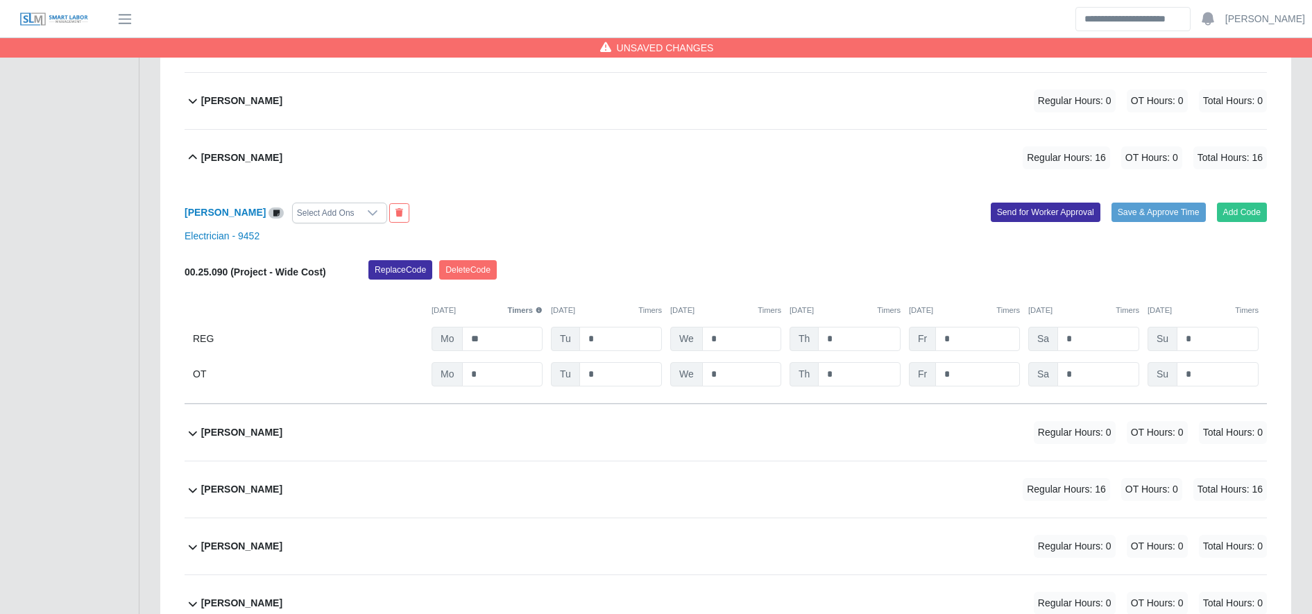
scroll to position [2956, 0]
click at [522, 340] on input "**" at bounding box center [502, 337] width 80 height 24
type input "**"
drag, startPoint x: 511, startPoint y: 578, endPoint x: 551, endPoint y: 433, distance: 150.3
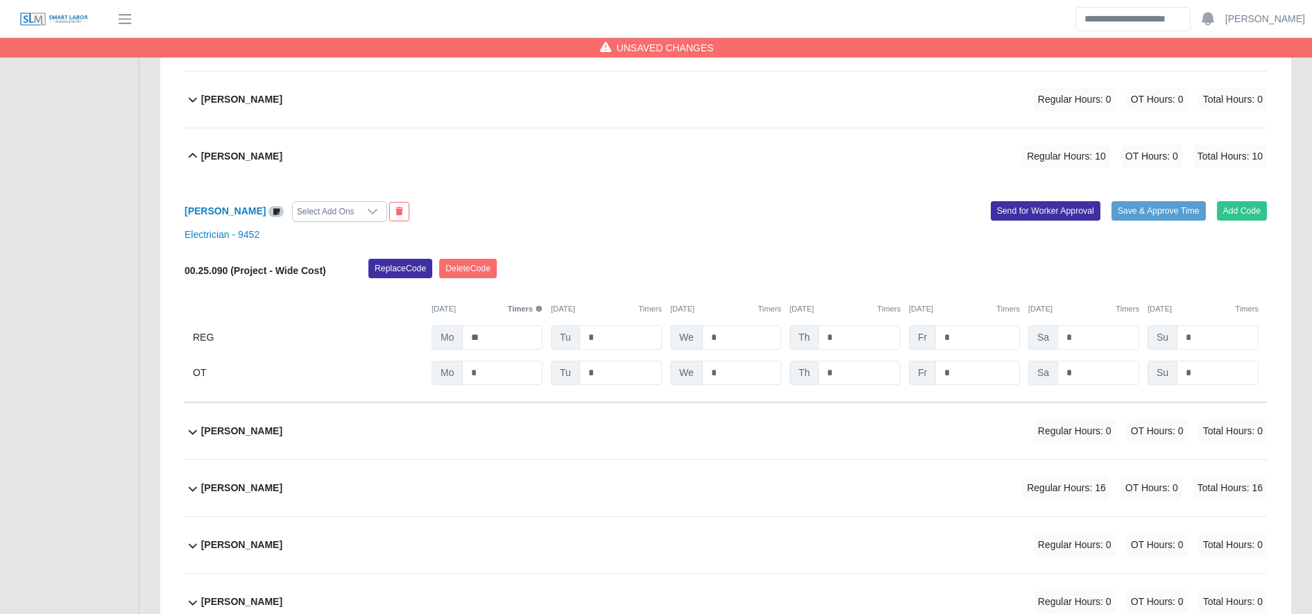
click at [552, 477] on div "Jimni Martinez Regular Hours: 16 OT Hours: 0 Total Hours: 16" at bounding box center [734, 488] width 1066 height 56
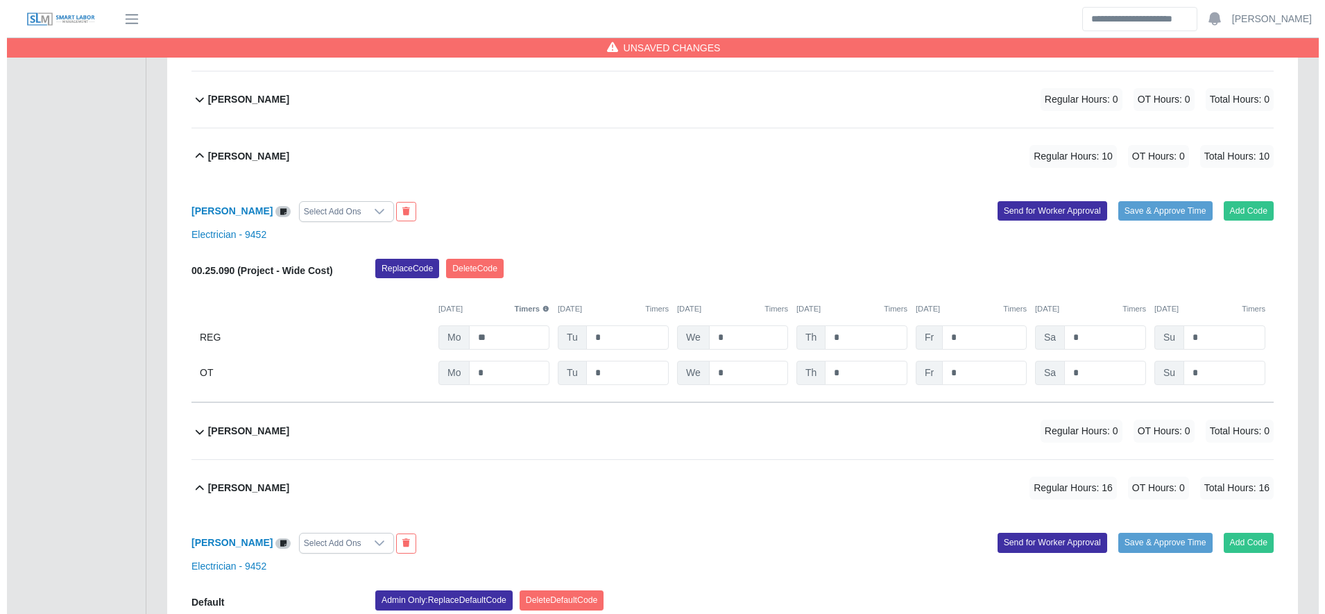
scroll to position [3170, 0]
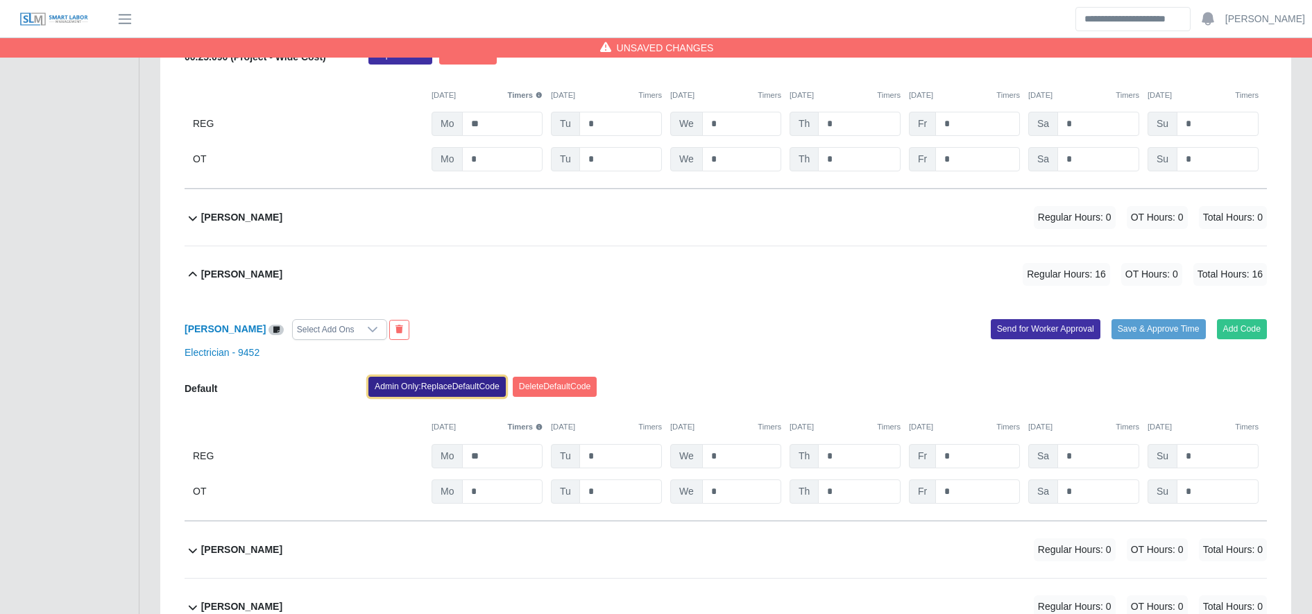
click at [468, 388] on button "Admin Only: Replace Default Code" at bounding box center [436, 386] width 137 height 19
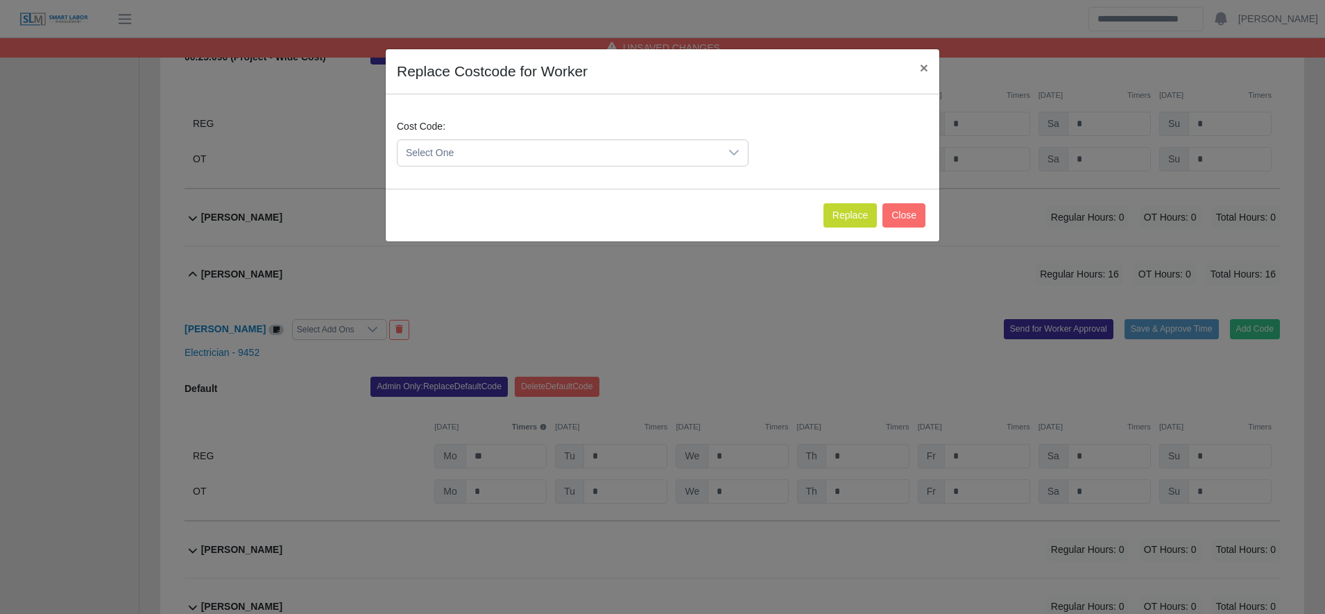
click at [471, 146] on span "Select One" at bounding box center [558, 153] width 323 height 26
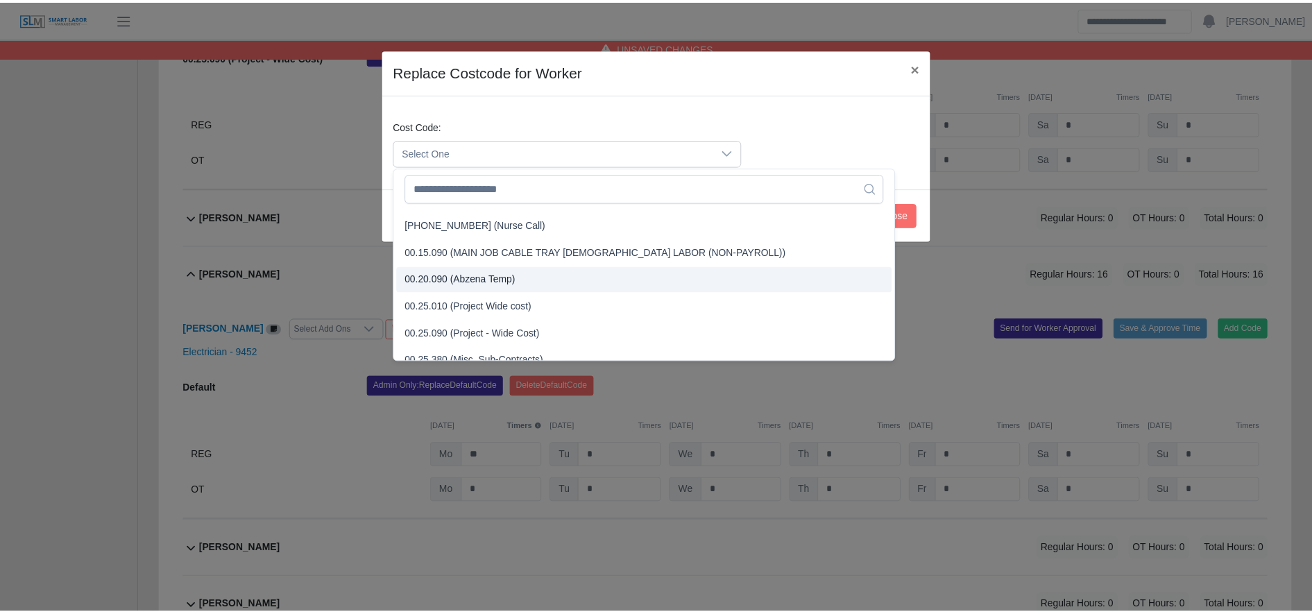
scroll to position [379, 0]
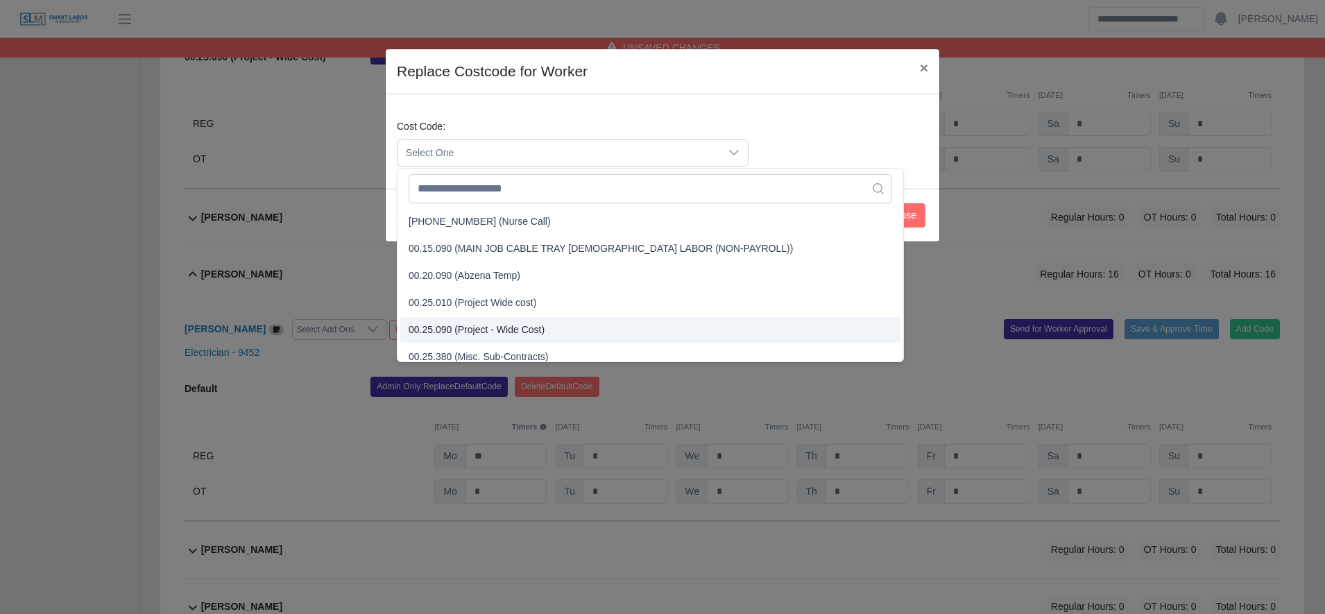
click at [495, 328] on span "00.25.090 (Project - Wide Cost)" at bounding box center [477, 330] width 136 height 15
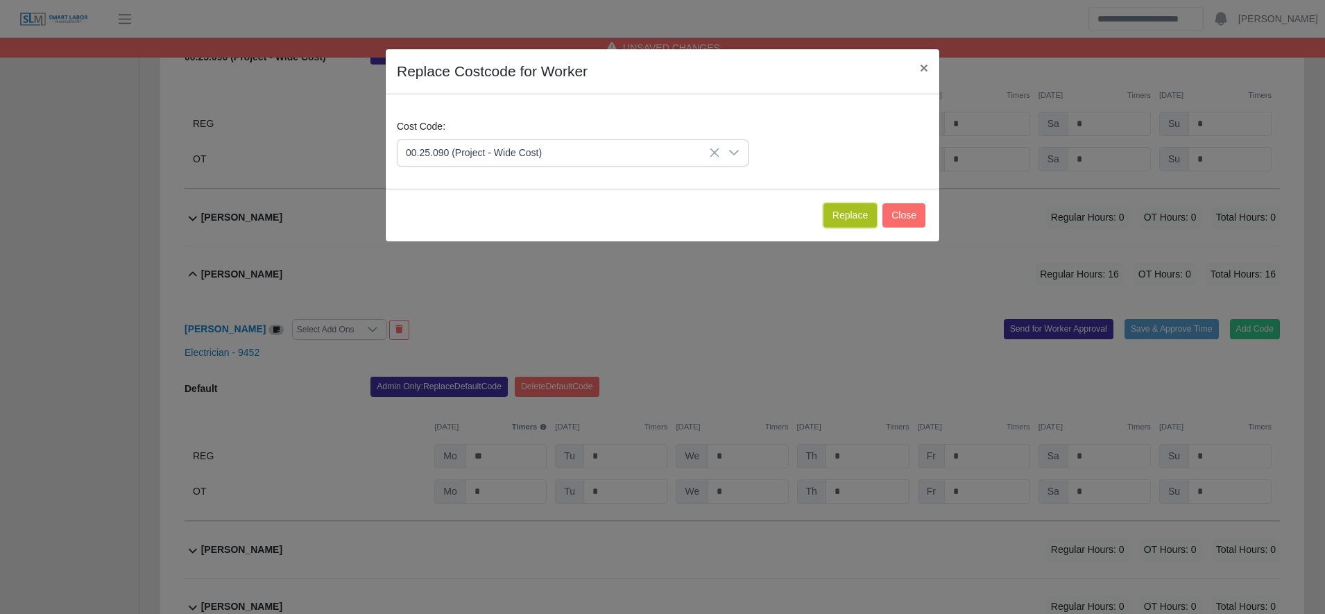
click at [841, 203] on button "Replace" at bounding box center [849, 215] width 53 height 24
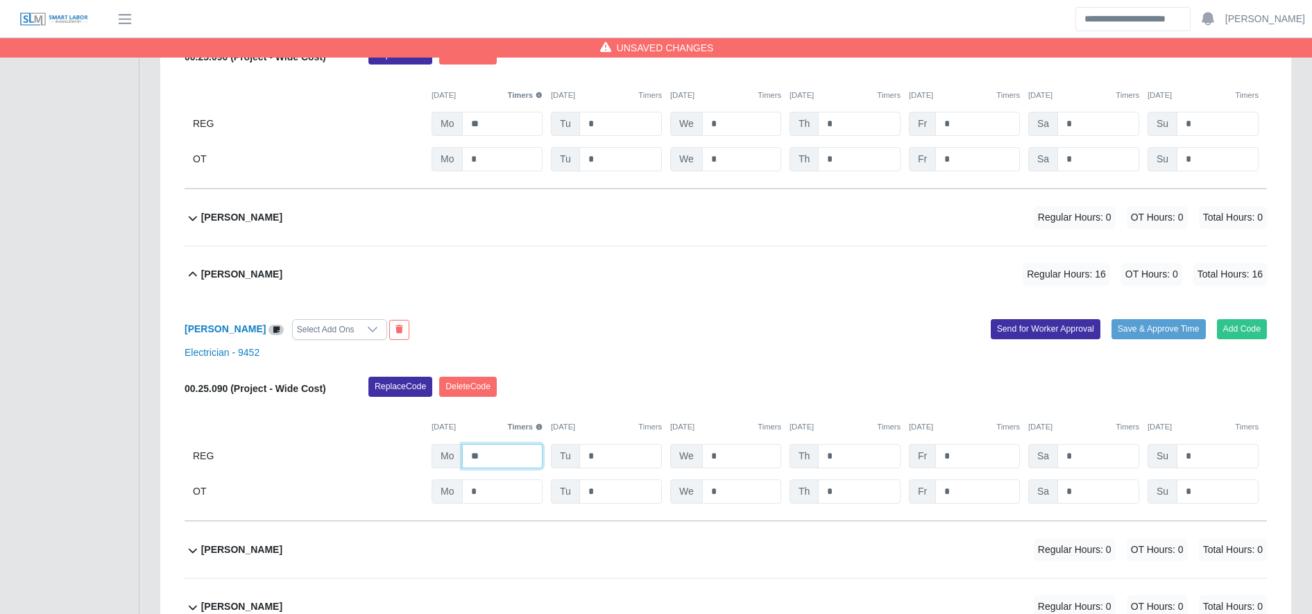
click at [495, 460] on input "**" at bounding box center [502, 456] width 80 height 24
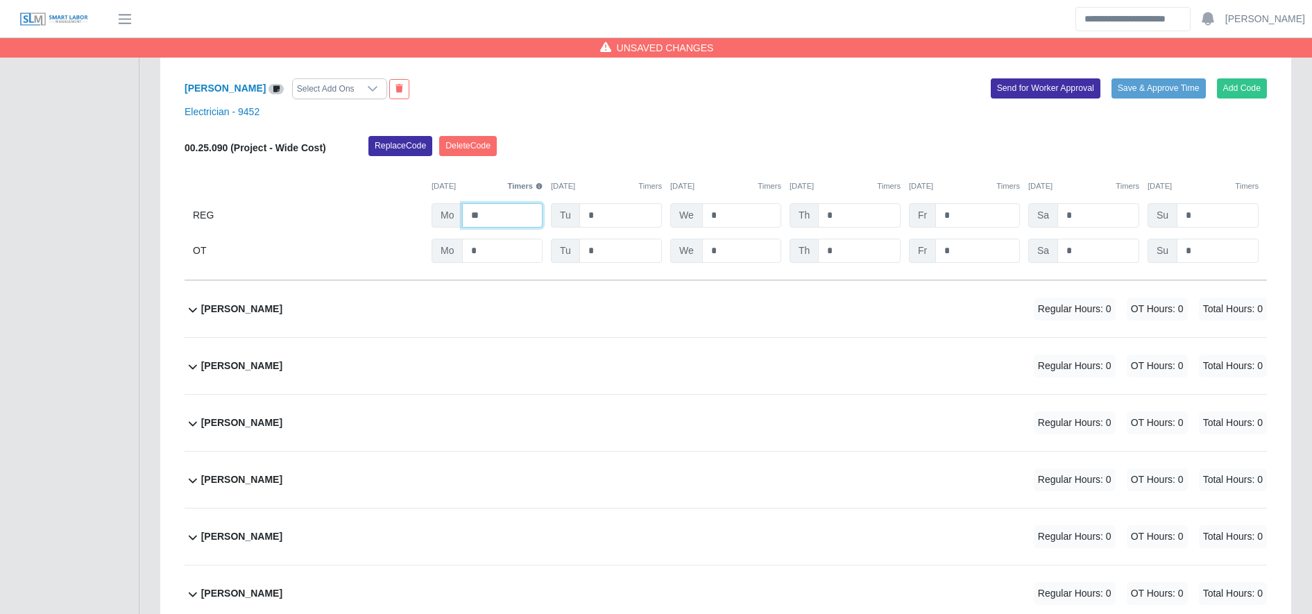
scroll to position [3716, 0]
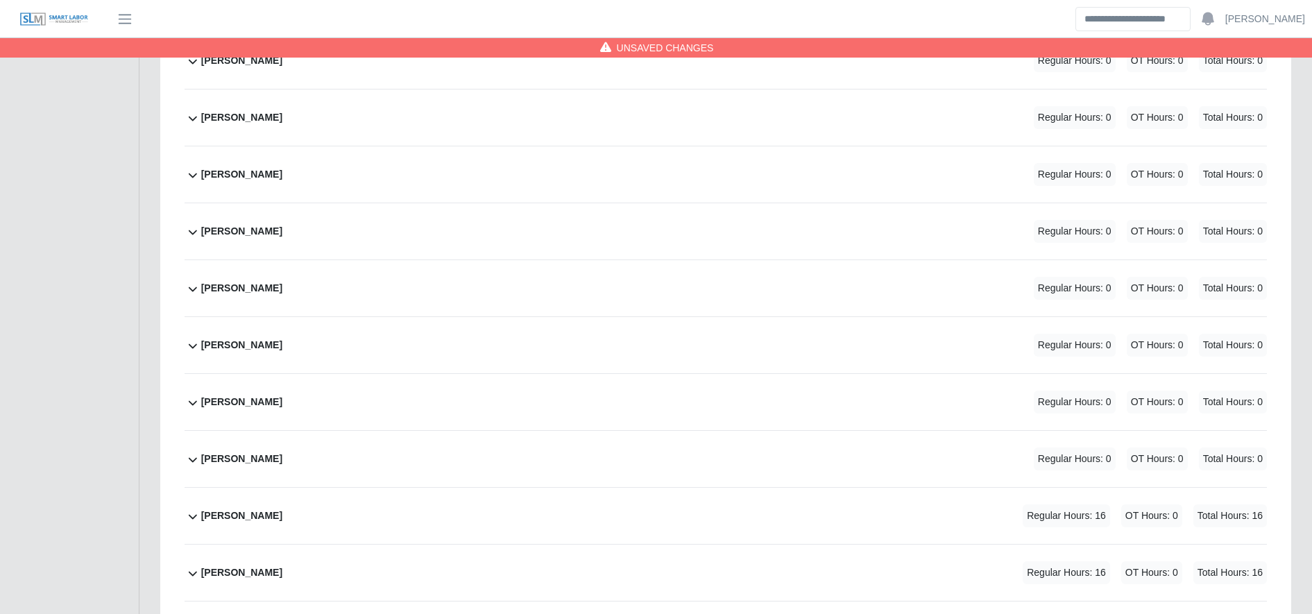
type input "**"
click at [535, 524] on div "Jose Matias Dominguez Regular Hours: 16 OT Hours: 0 Total Hours: 16" at bounding box center [734, 516] width 1066 height 56
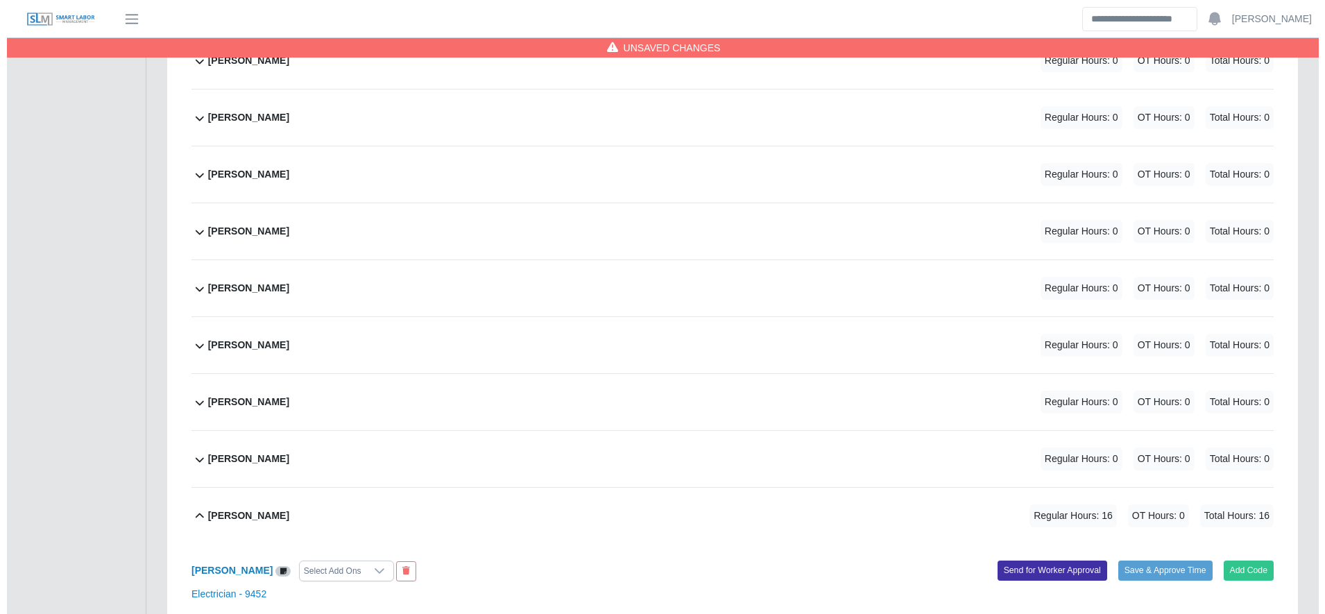
scroll to position [3999, 0]
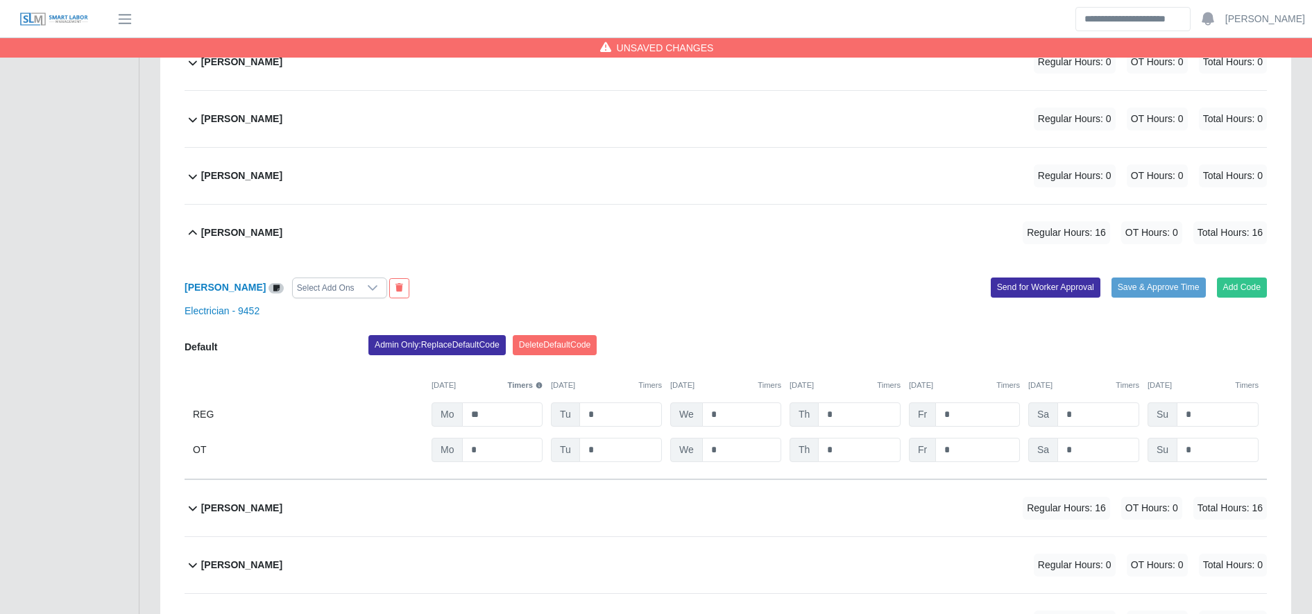
click at [420, 361] on div "Admin Only: Replace Default Code [GEOGRAPHIC_DATA] Default Code" at bounding box center [817, 349] width 919 height 28
click at [411, 352] on button "Admin Only: Replace Default Code" at bounding box center [436, 344] width 137 height 19
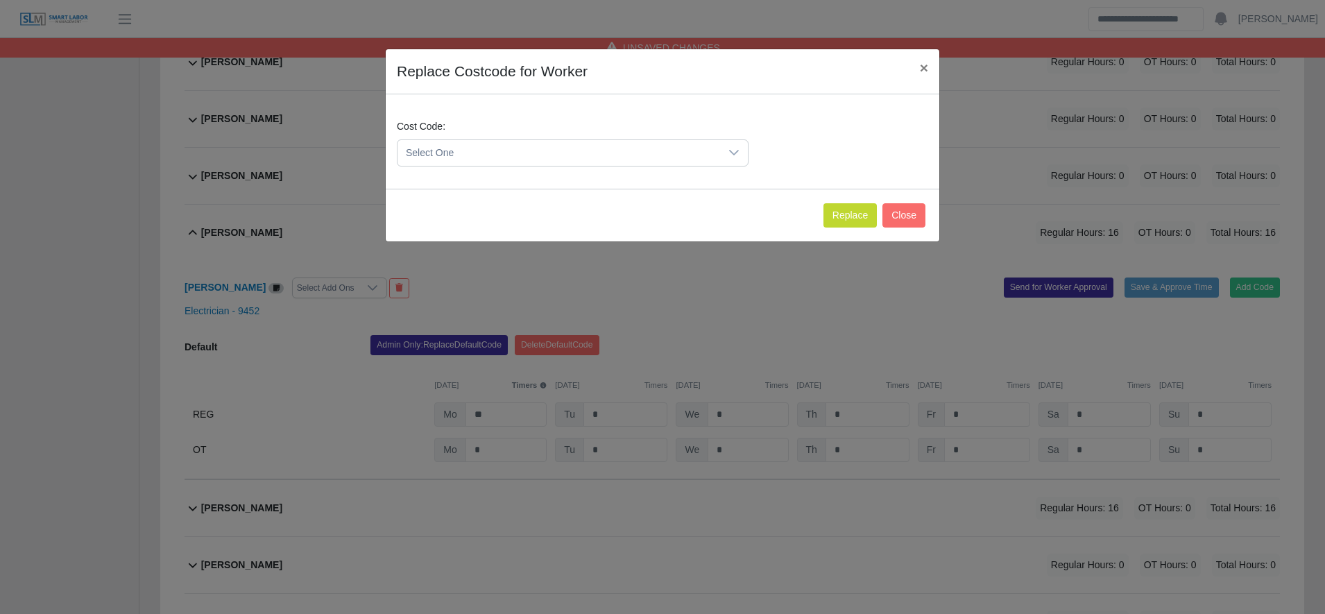
click at [553, 146] on span "Select One" at bounding box center [558, 153] width 323 height 26
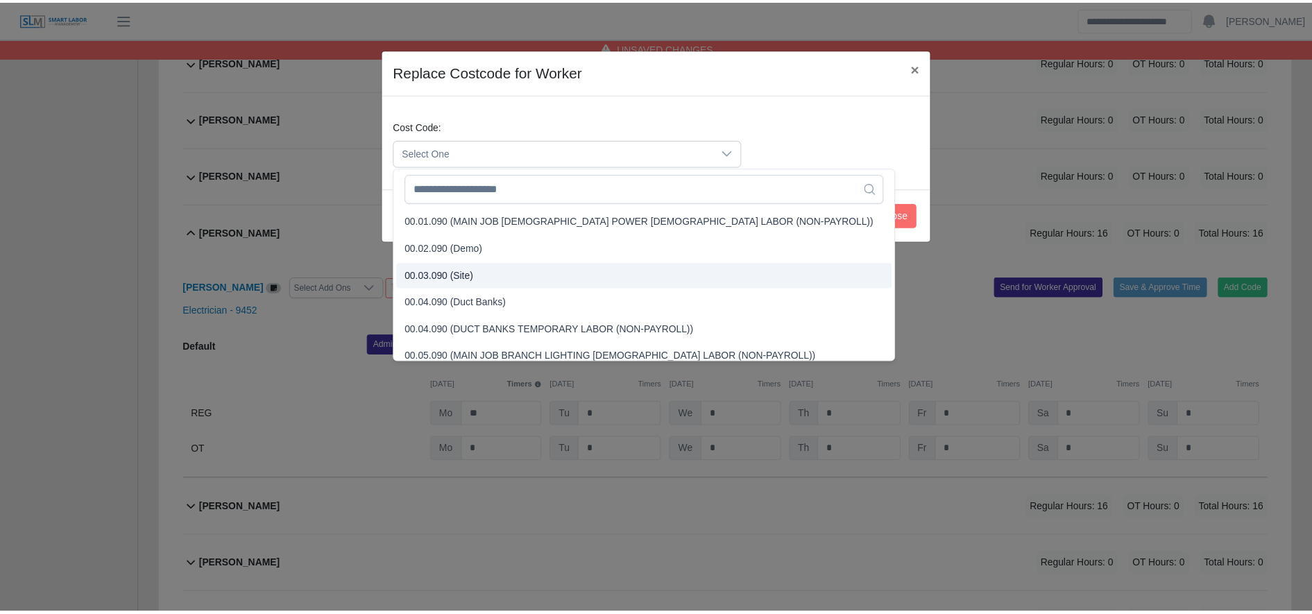
scroll to position [424, 0]
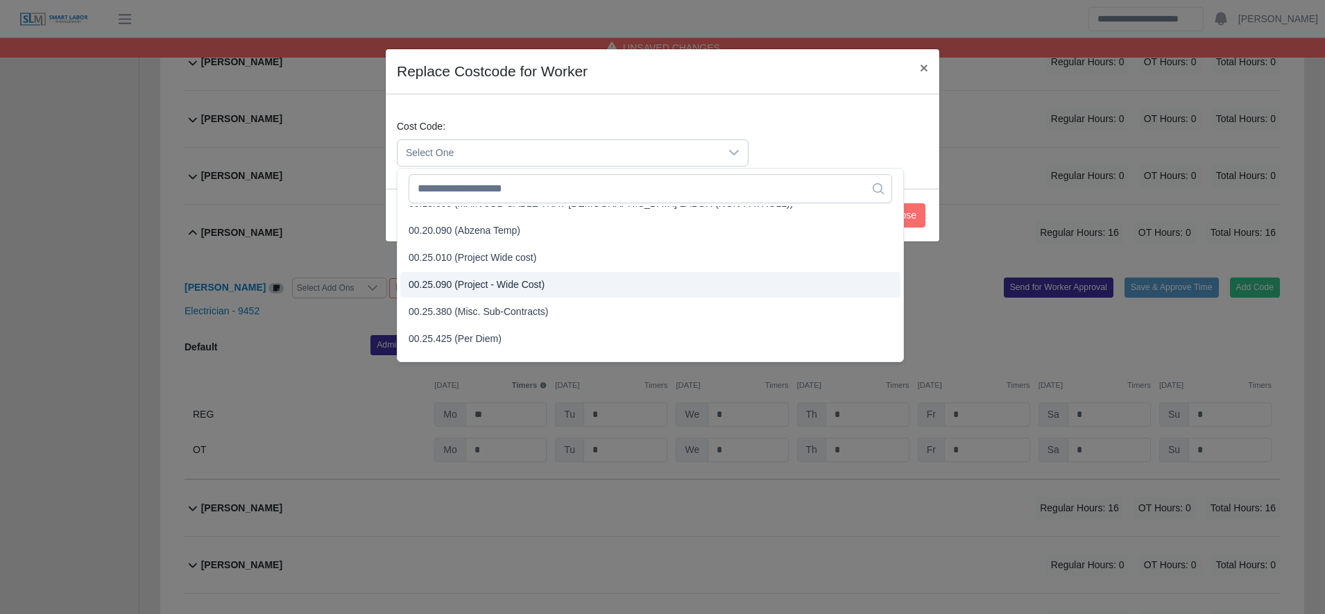
click at [540, 282] on span "00.25.090 (Project - Wide Cost)" at bounding box center [477, 284] width 136 height 15
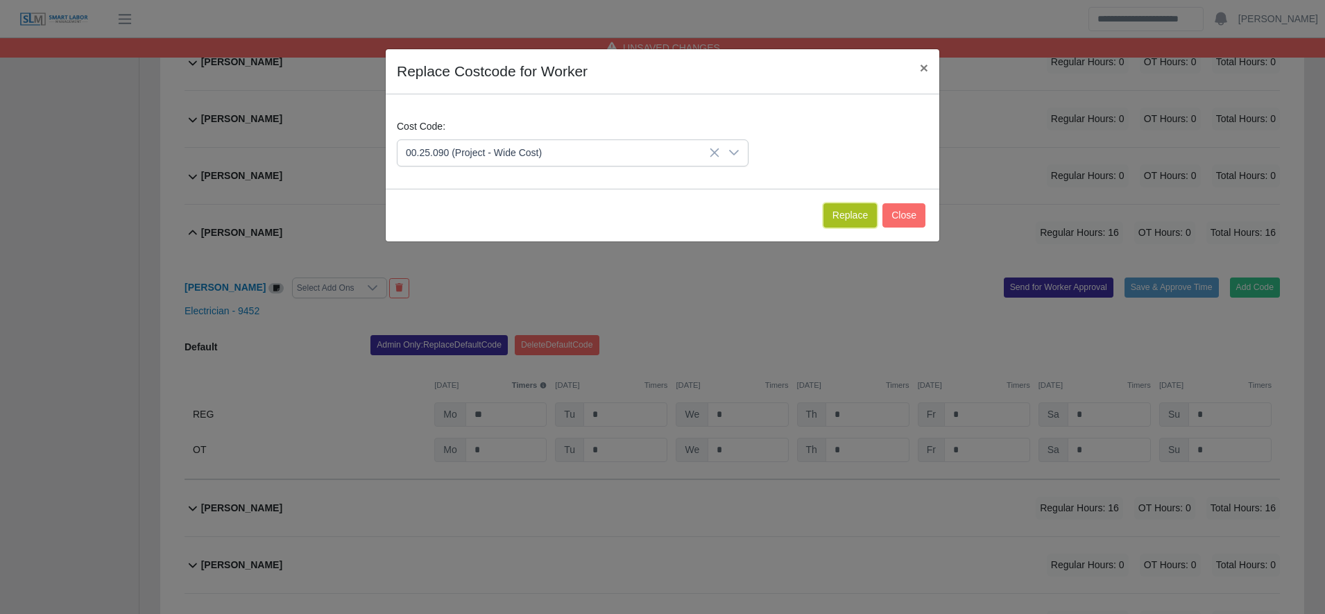
click at [862, 220] on button "Replace" at bounding box center [849, 215] width 53 height 24
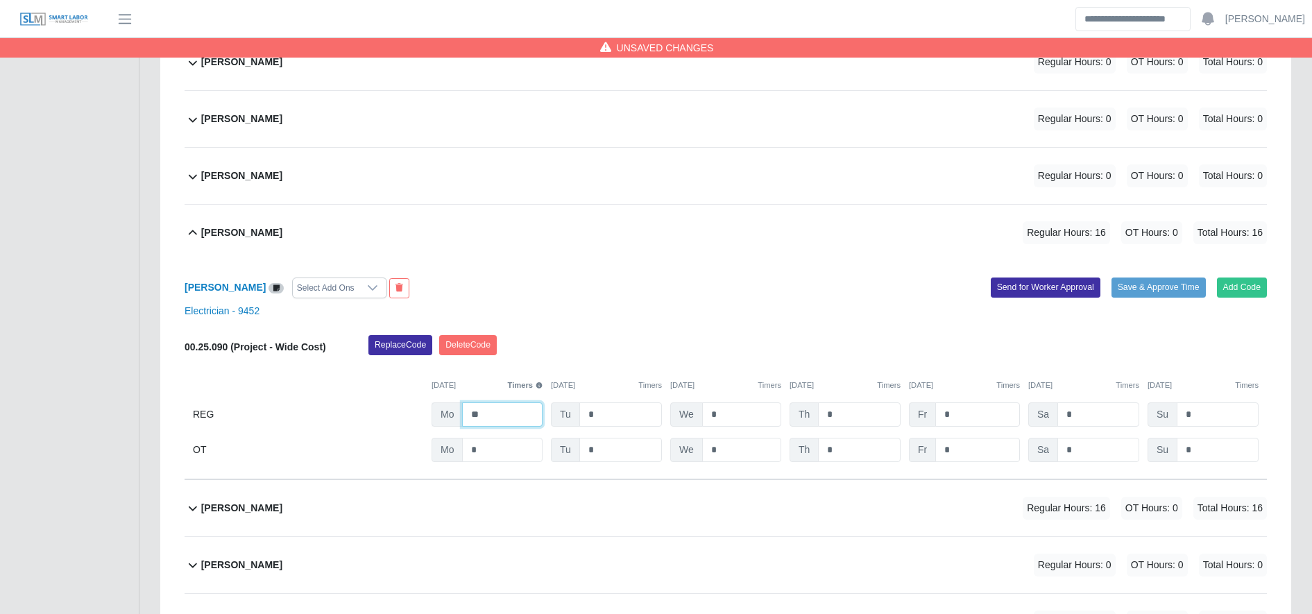
click at [522, 425] on input "**" at bounding box center [502, 414] width 80 height 24
type input "**"
click at [522, 487] on div "Josue Dominguez Regular Hours: 16 OT Hours: 0 Total Hours: 16" at bounding box center [734, 508] width 1066 height 56
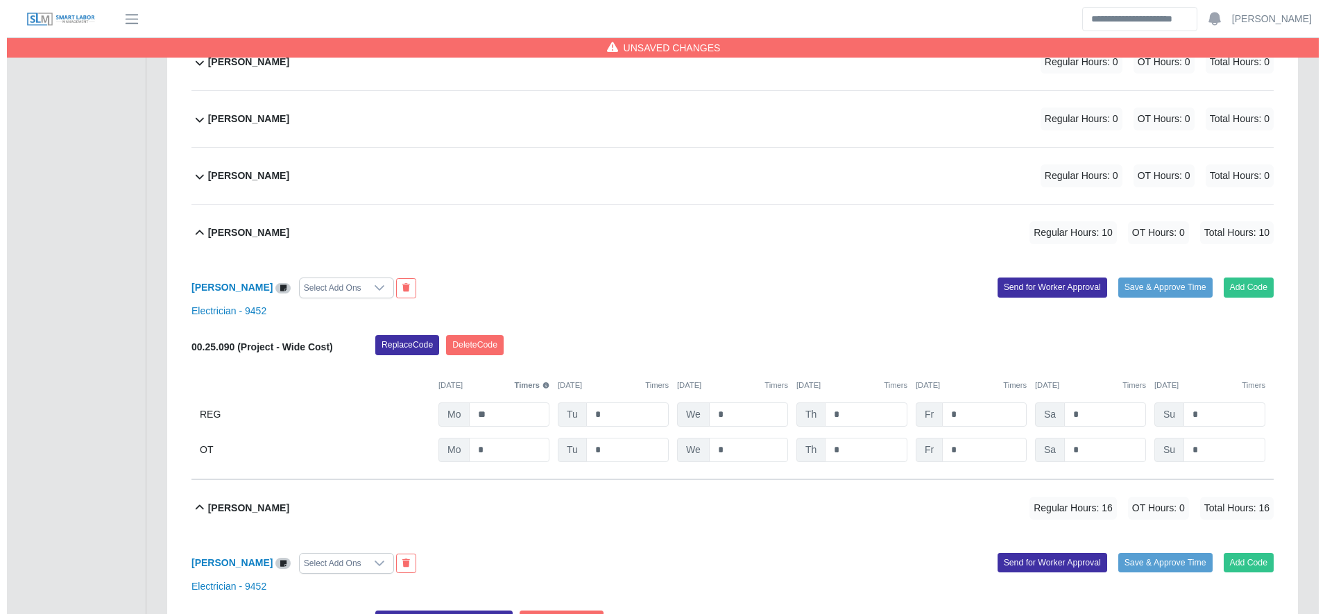
scroll to position [4229, 0]
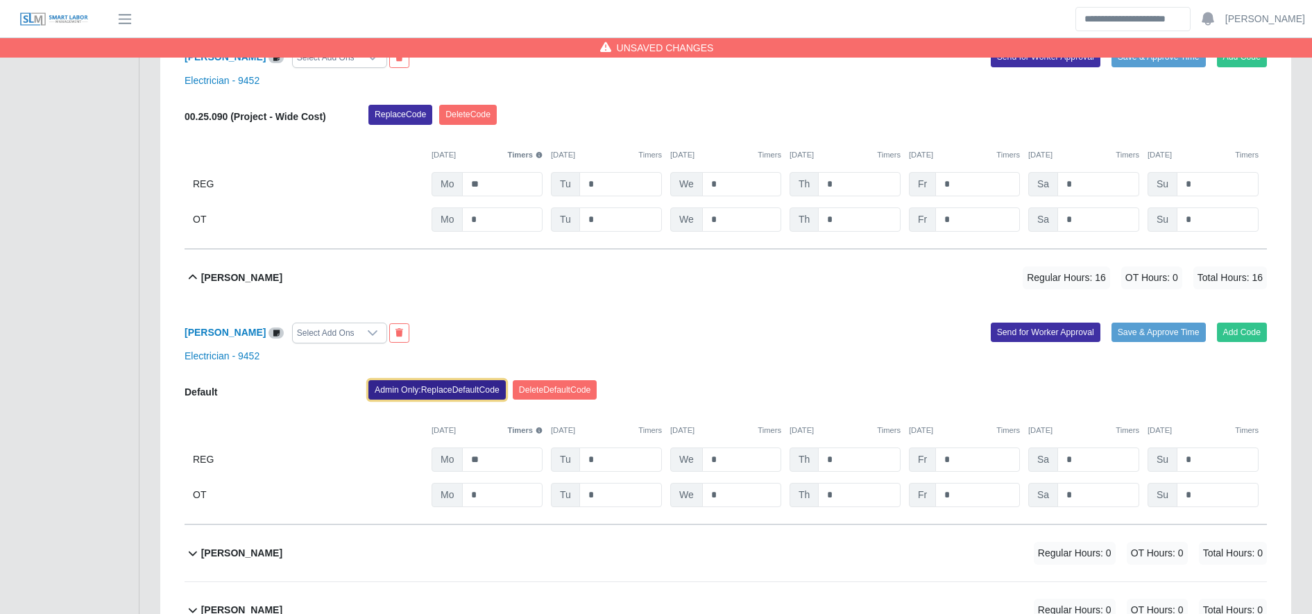
click at [445, 395] on button "Admin Only: Replace Default Code" at bounding box center [436, 389] width 137 height 19
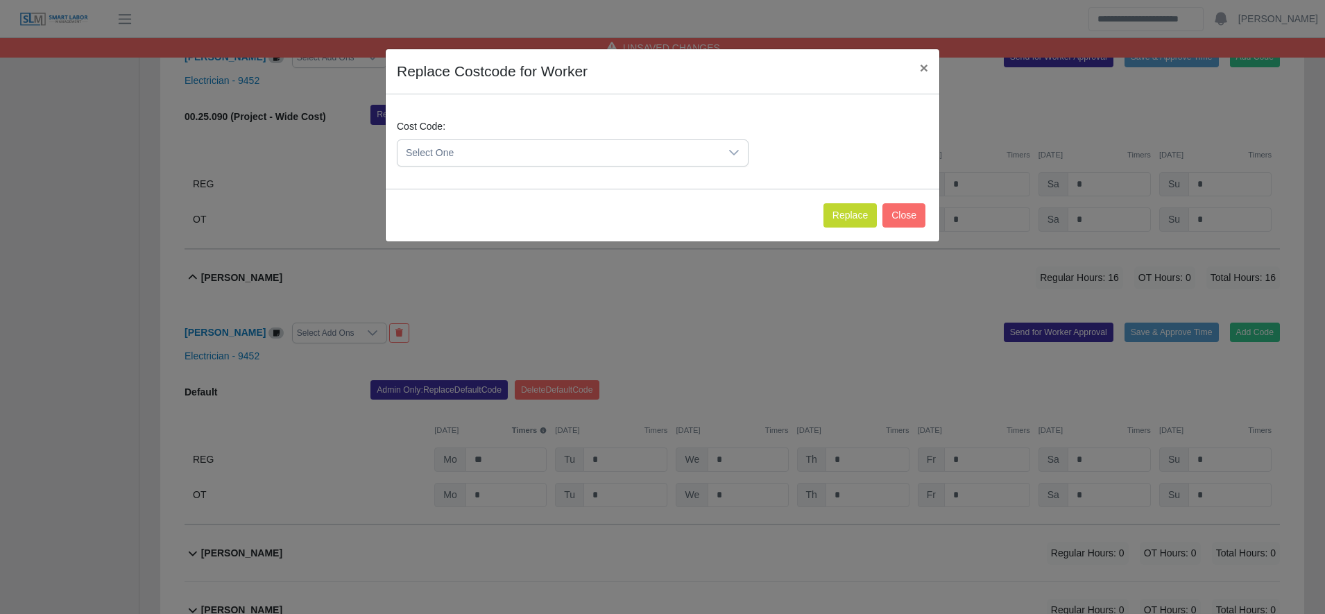
click at [527, 150] on span "Select One" at bounding box center [558, 153] width 323 height 26
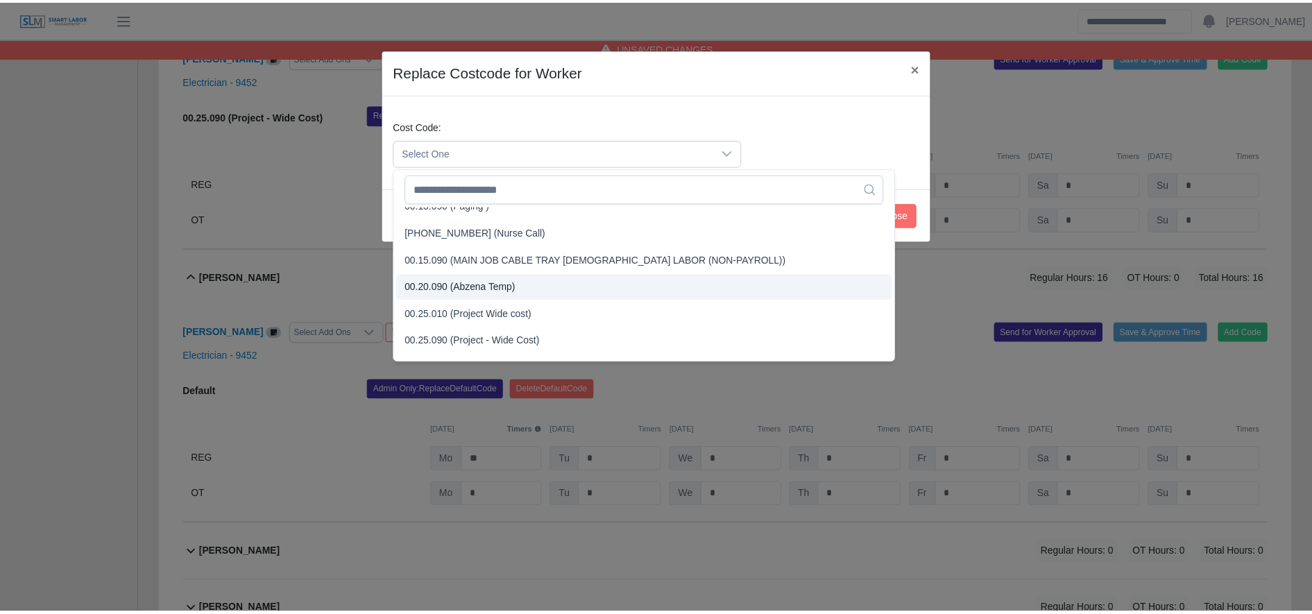
scroll to position [368, 0]
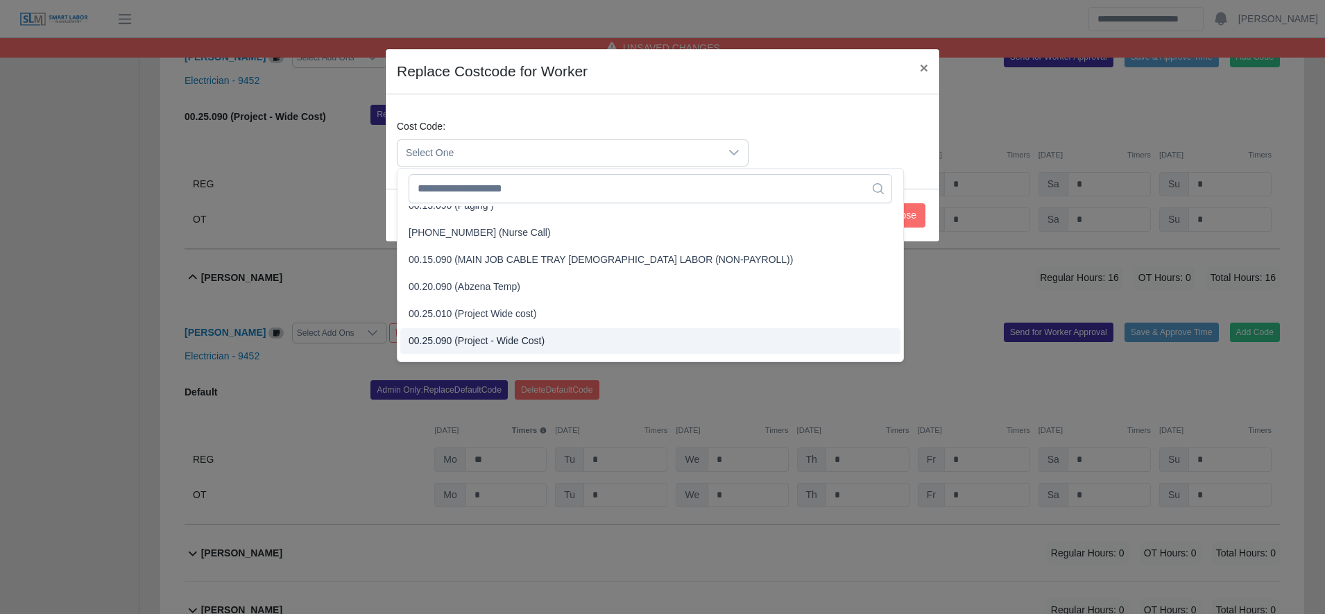
click at [533, 334] on span "00.25.090 (Project - Wide Cost)" at bounding box center [477, 341] width 136 height 15
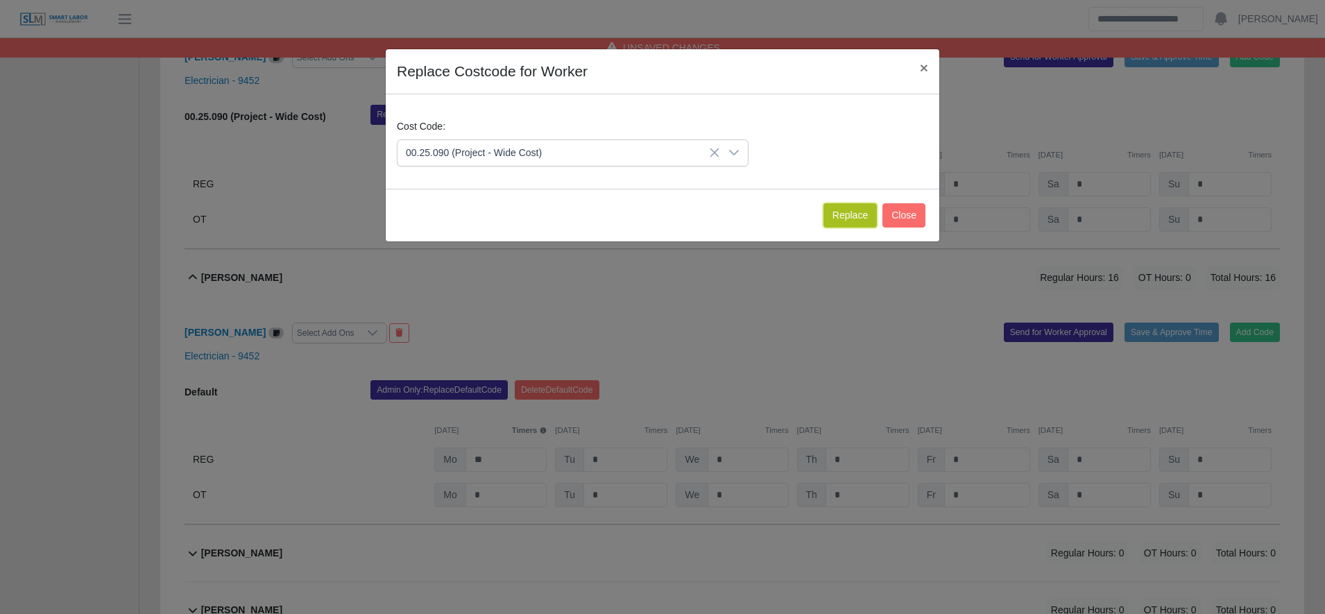
click at [844, 214] on button "Replace" at bounding box center [849, 215] width 53 height 24
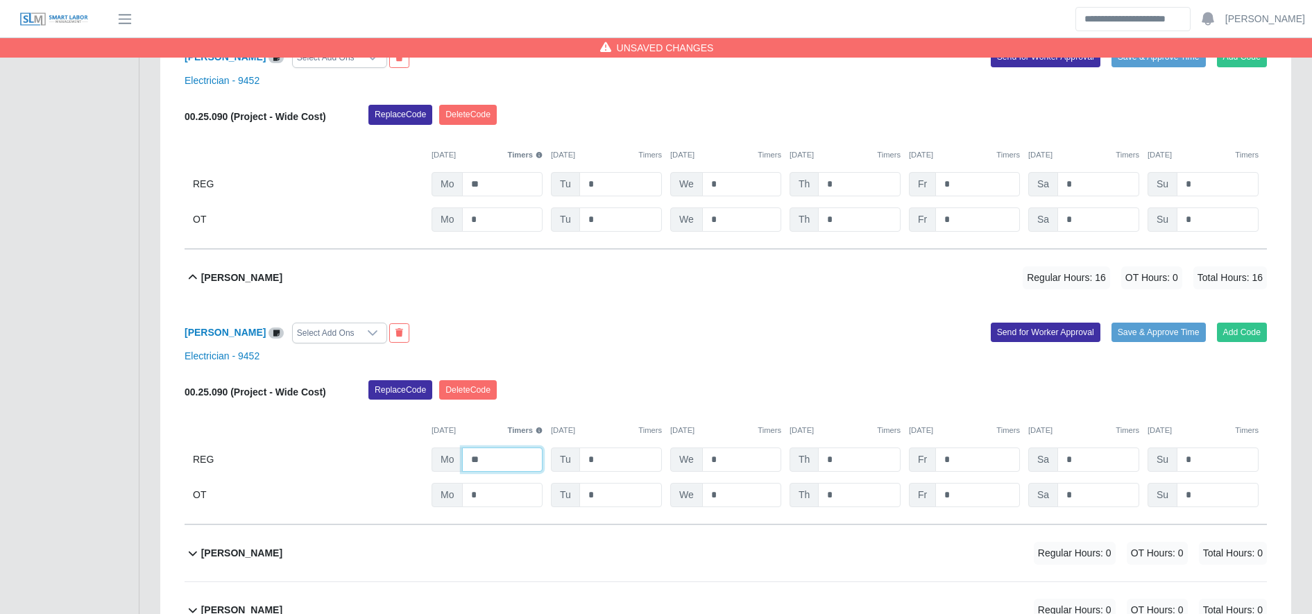
click at [529, 456] on input "**" at bounding box center [502, 459] width 80 height 24
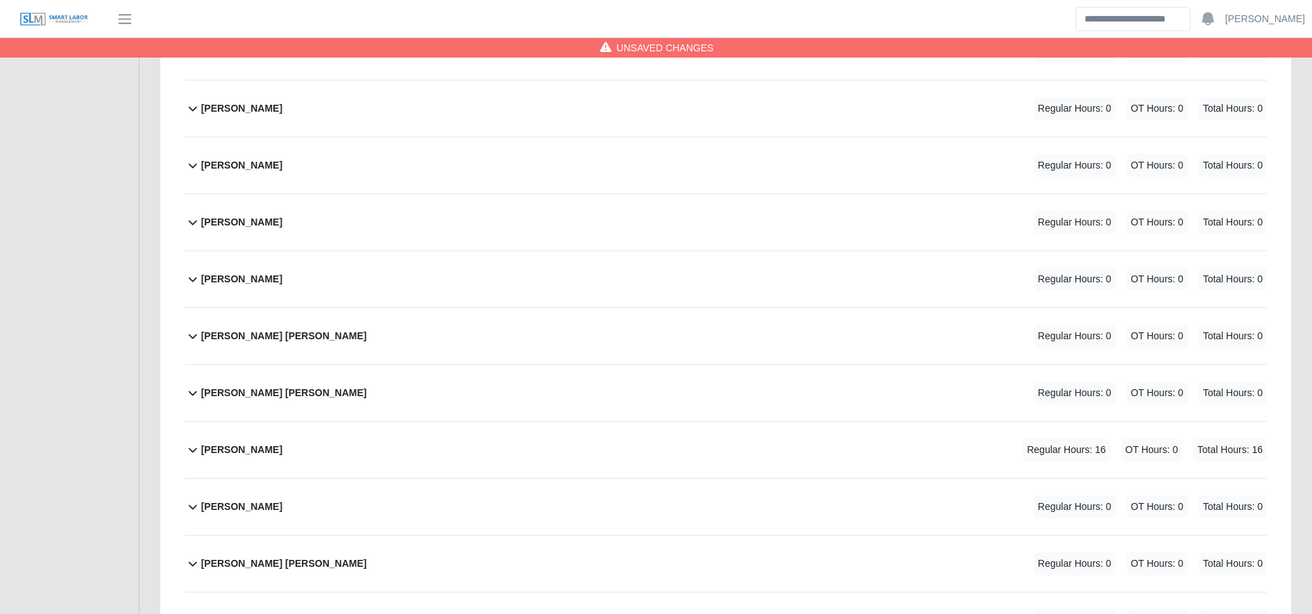
scroll to position [4791, 0]
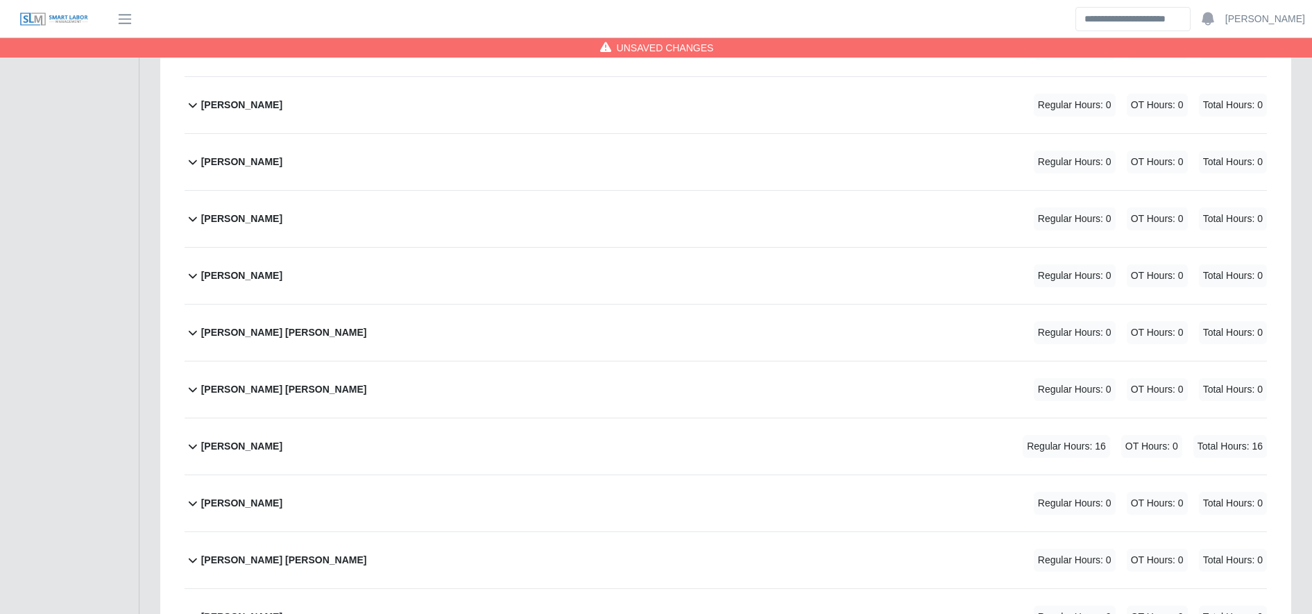
type input "**"
click at [522, 456] on div "Melvin Gerardo Aguilar Regular Hours: 16 OT Hours: 0 Total Hours: 16" at bounding box center [734, 446] width 1066 height 56
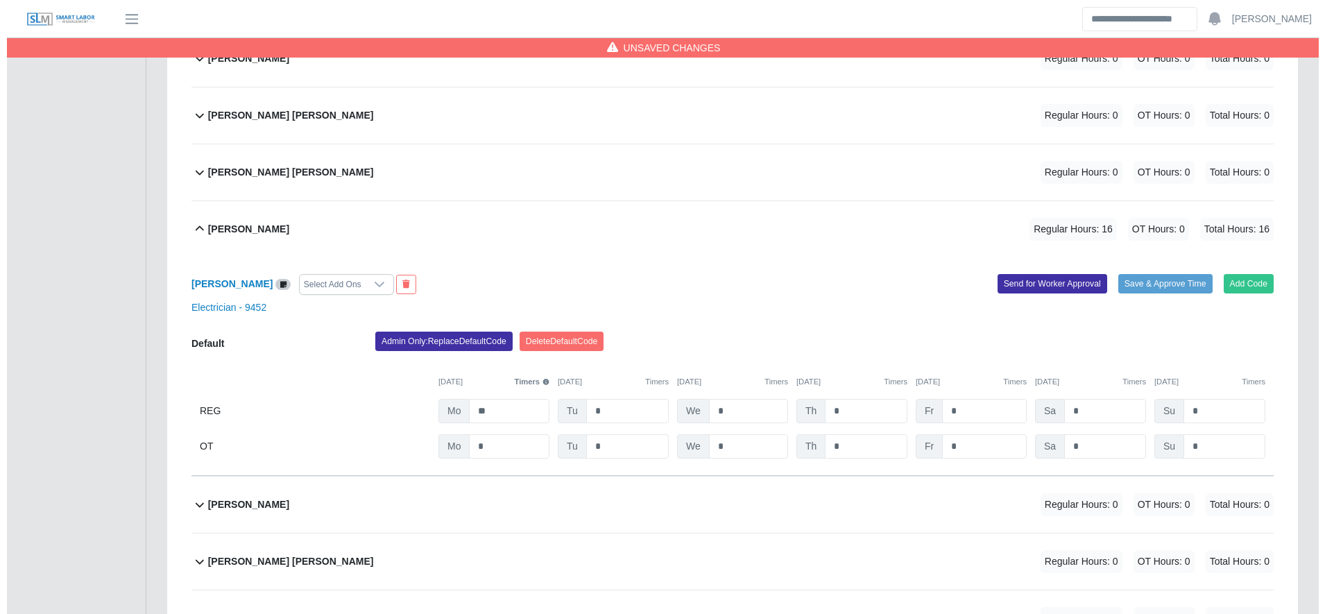
scroll to position [5016, 0]
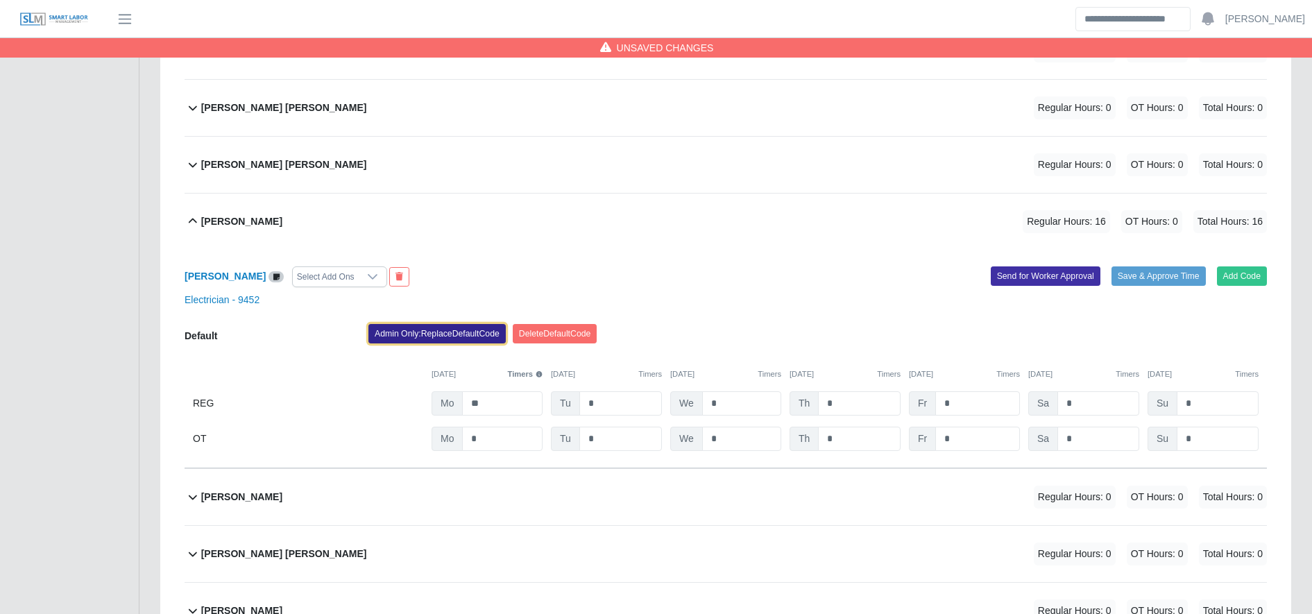
click at [440, 340] on button "Admin Only: Replace Default Code" at bounding box center [436, 333] width 137 height 19
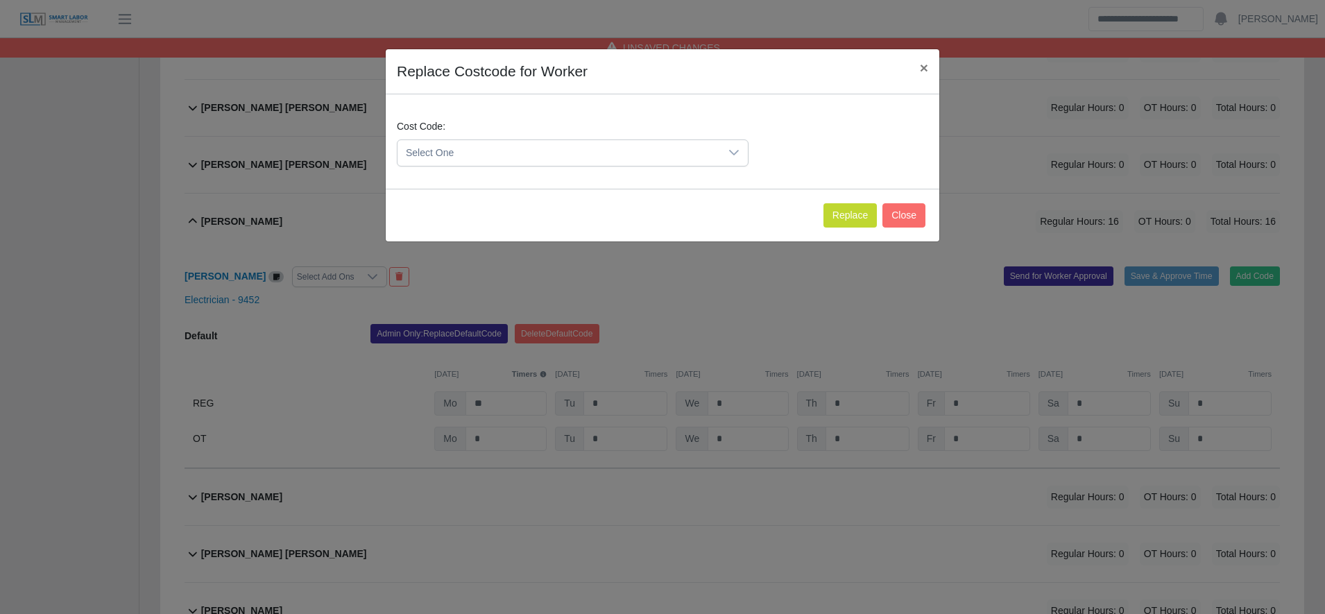
click at [501, 144] on span "Select One" at bounding box center [558, 153] width 323 height 26
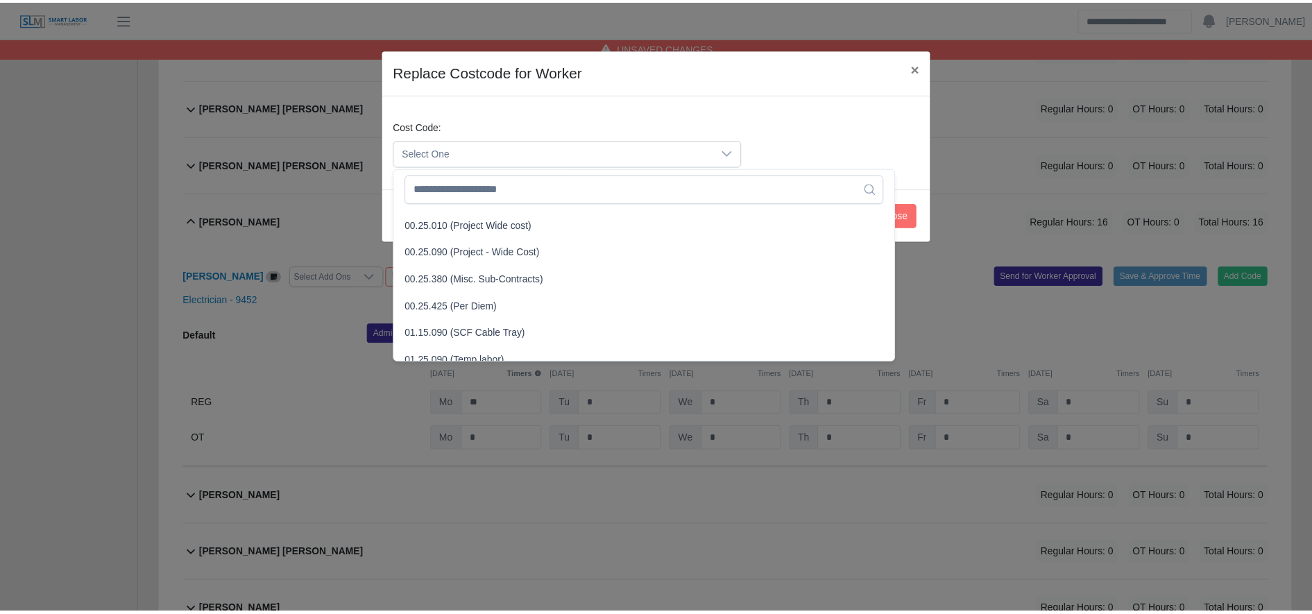
scroll to position [458, 0]
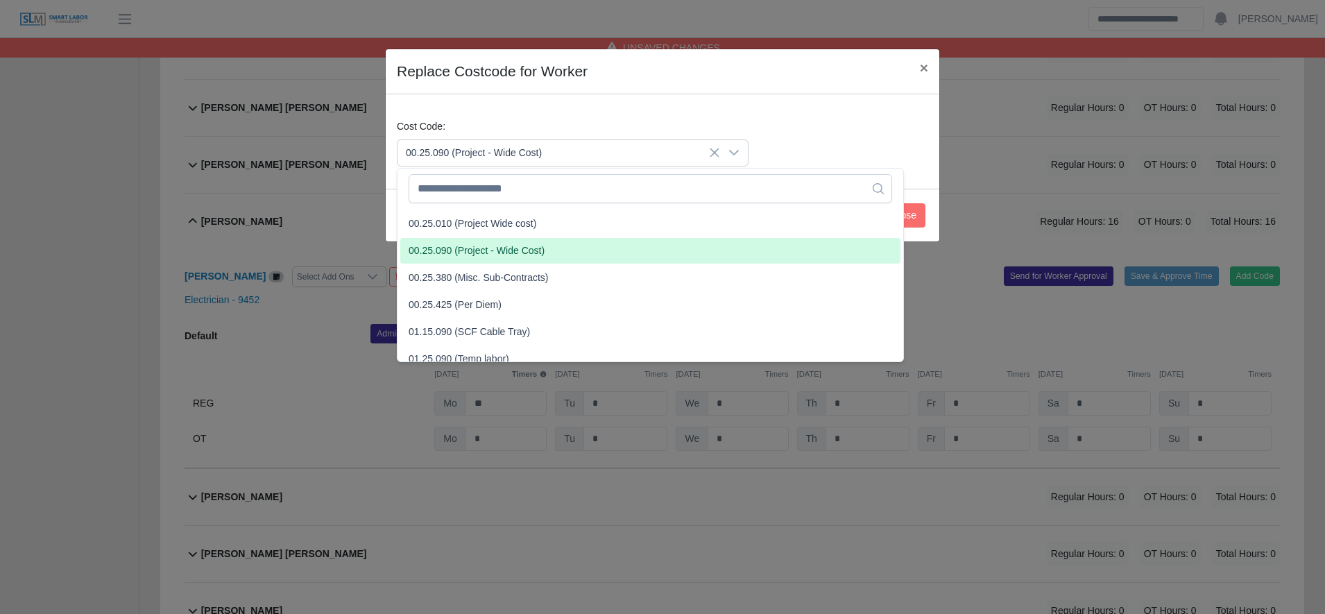
click at [481, 252] on span "00.25.090 (Project - Wide Cost)" at bounding box center [477, 250] width 136 height 15
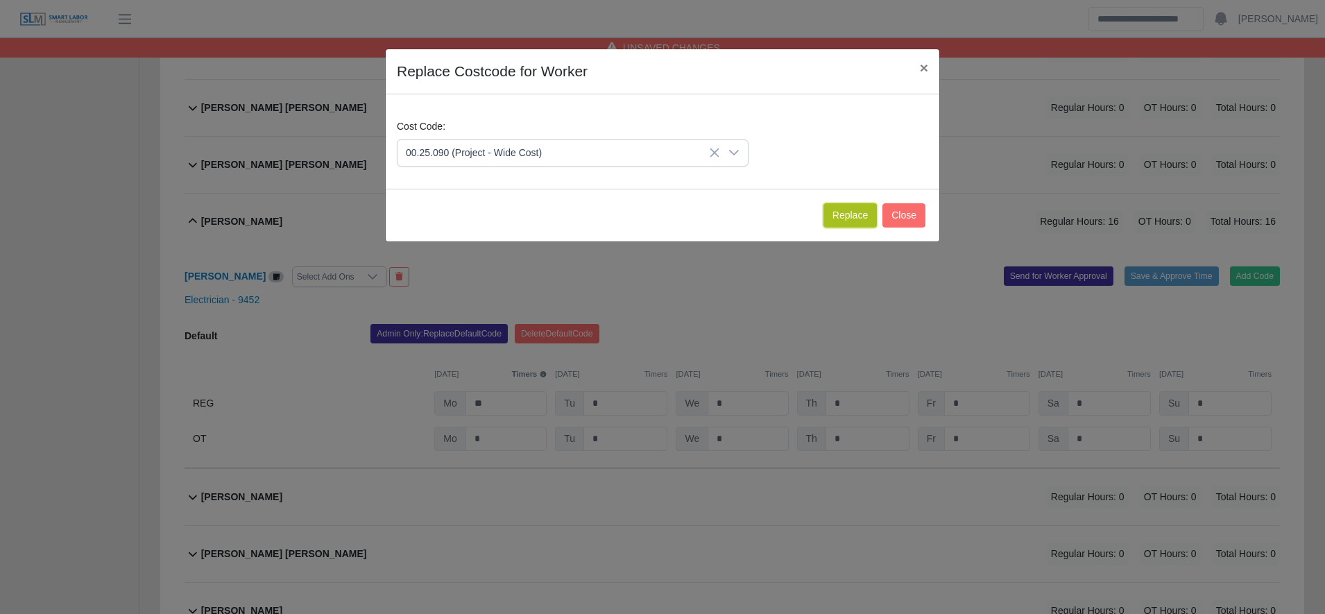
click at [857, 206] on button "Replace" at bounding box center [849, 215] width 53 height 24
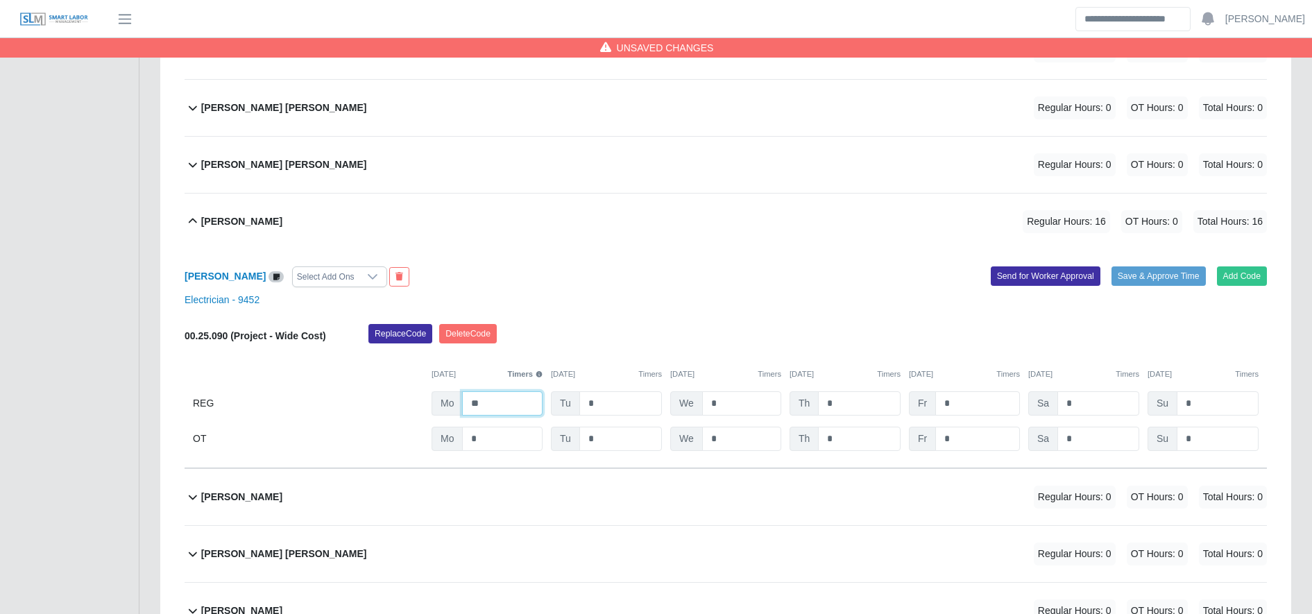
click at [512, 400] on input "**" at bounding box center [502, 403] width 80 height 24
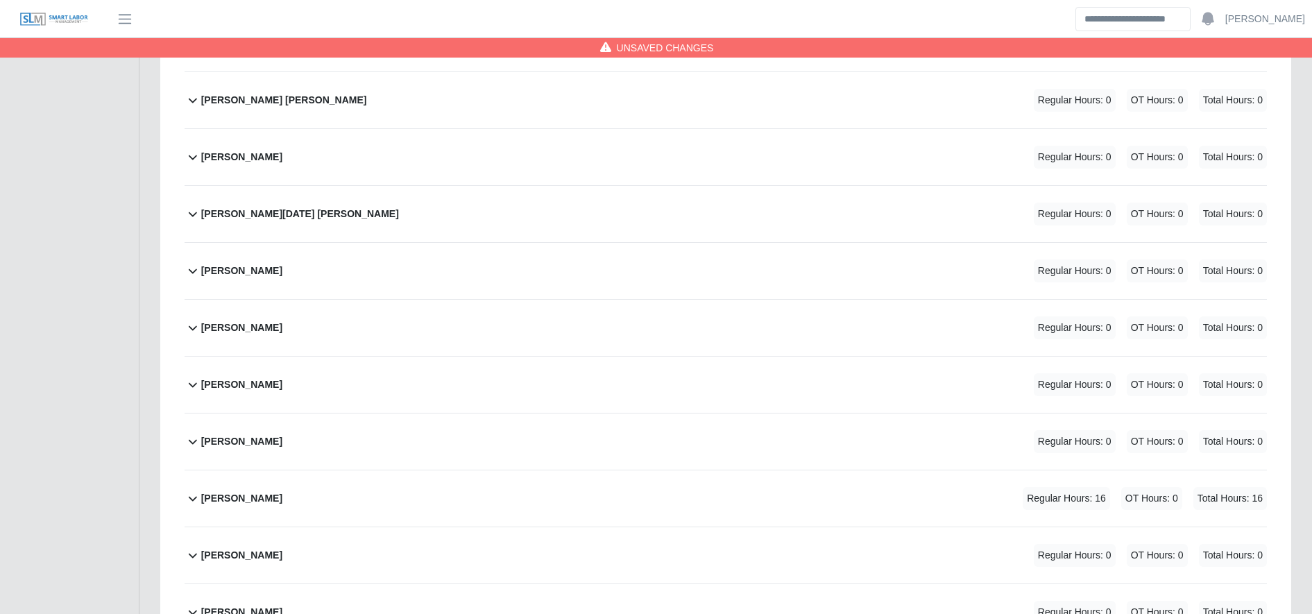
scroll to position [5471, 0]
type input "**"
click at [537, 508] on div "Saul Murillo Regular Hours: 16 OT Hours: 0 Total Hours: 16" at bounding box center [734, 497] width 1066 height 56
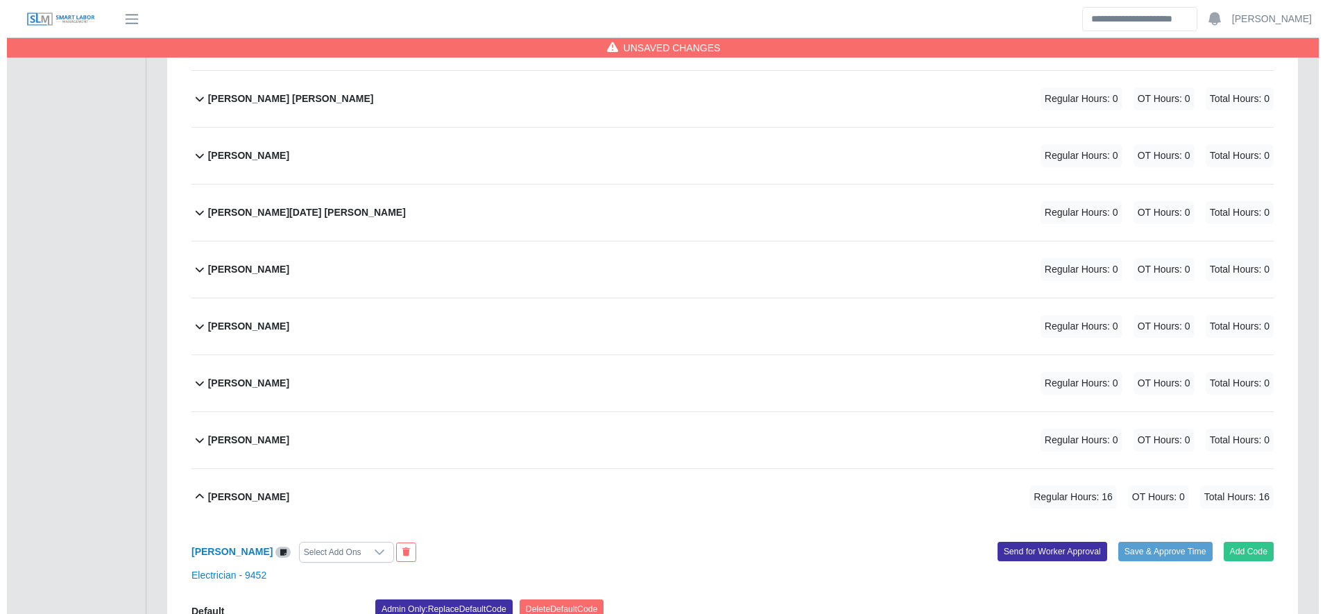
scroll to position [5759, 0]
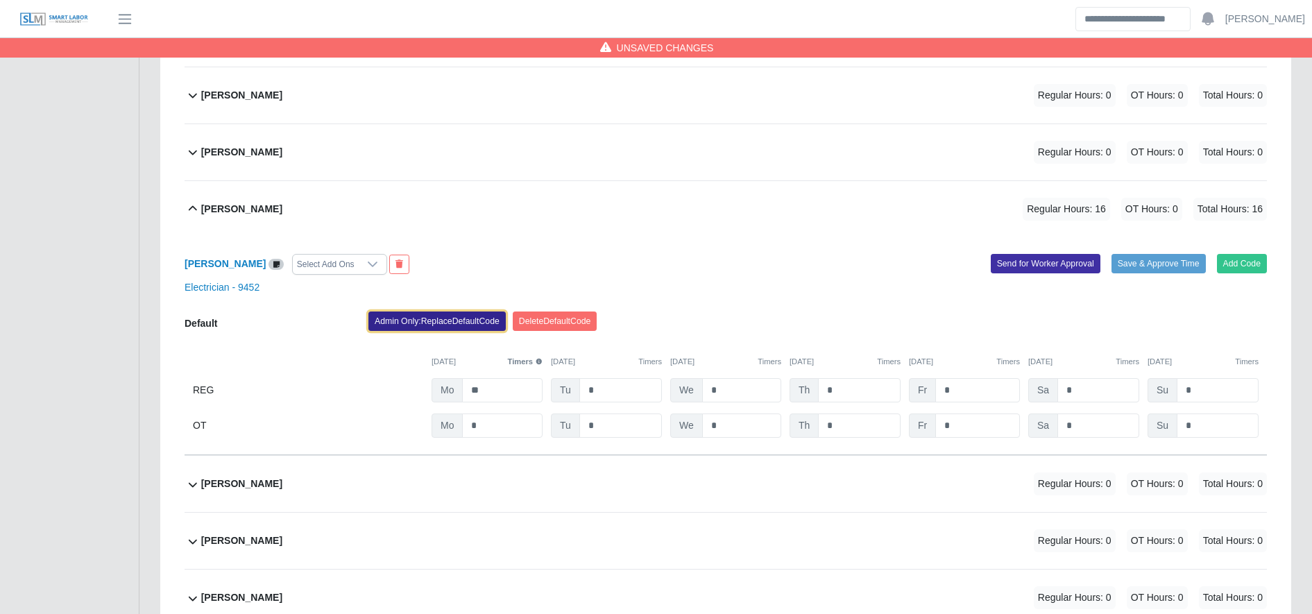
click at [434, 326] on button "Admin Only: Replace Default Code" at bounding box center [436, 320] width 137 height 19
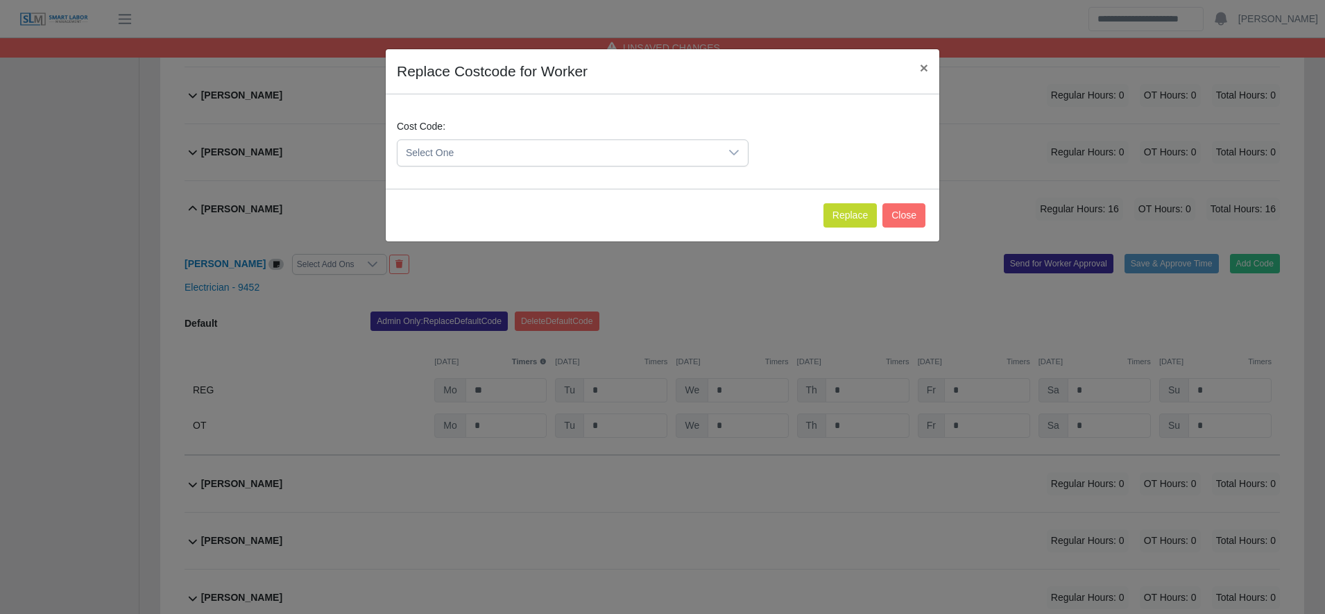
click at [453, 152] on span "Select One" at bounding box center [558, 153] width 323 height 26
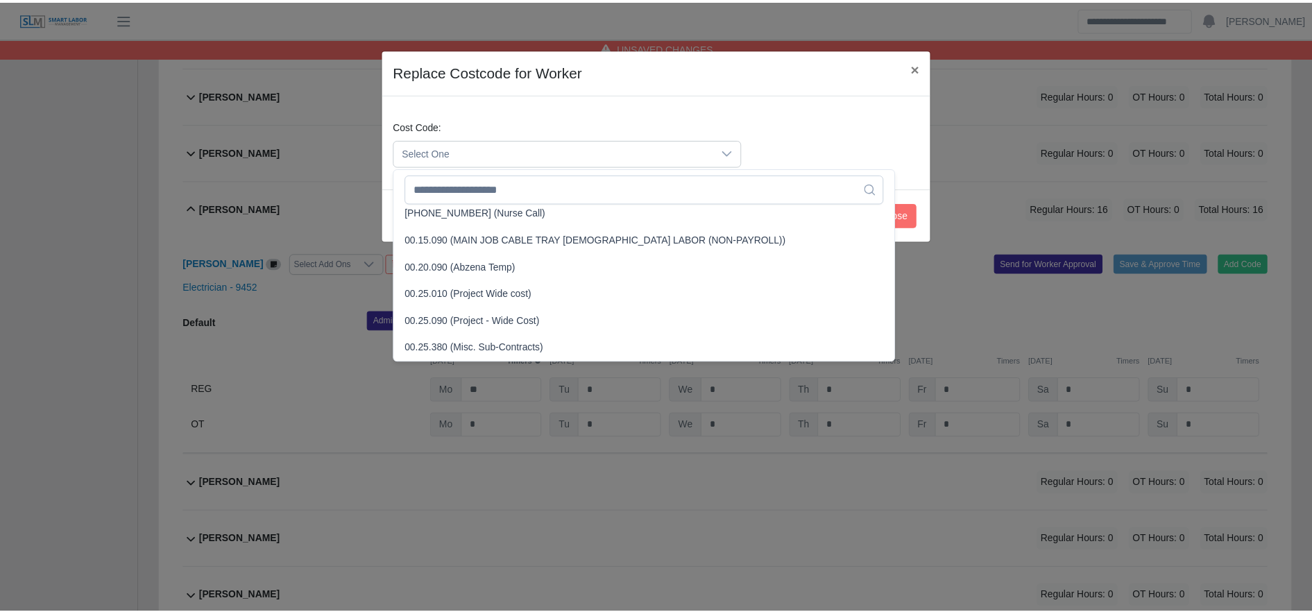
scroll to position [431, 0]
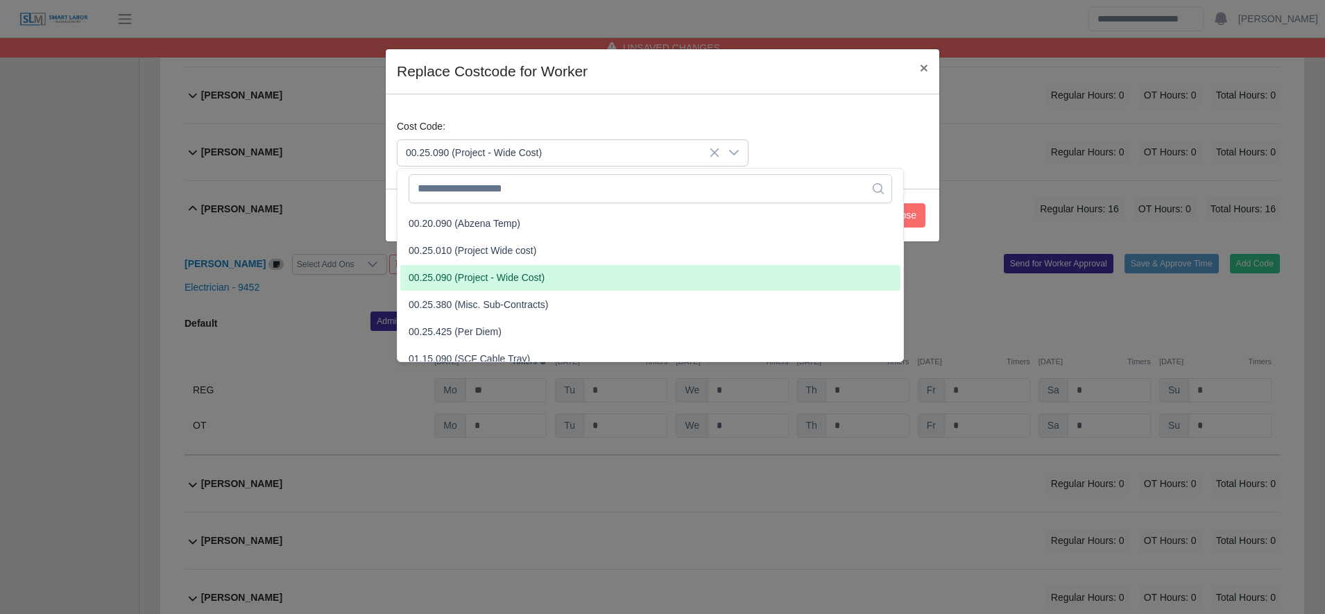
click at [499, 275] on span "00.25.090 (Project - Wide Cost)" at bounding box center [477, 278] width 136 height 15
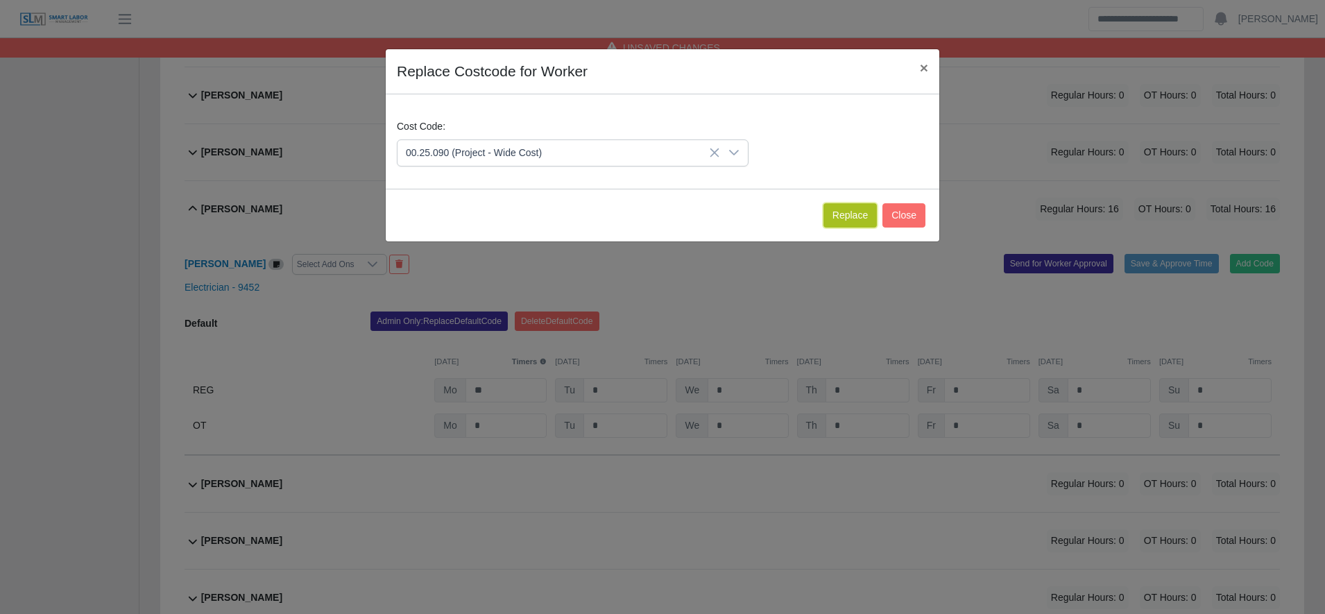
click at [863, 214] on button "Replace" at bounding box center [849, 215] width 53 height 24
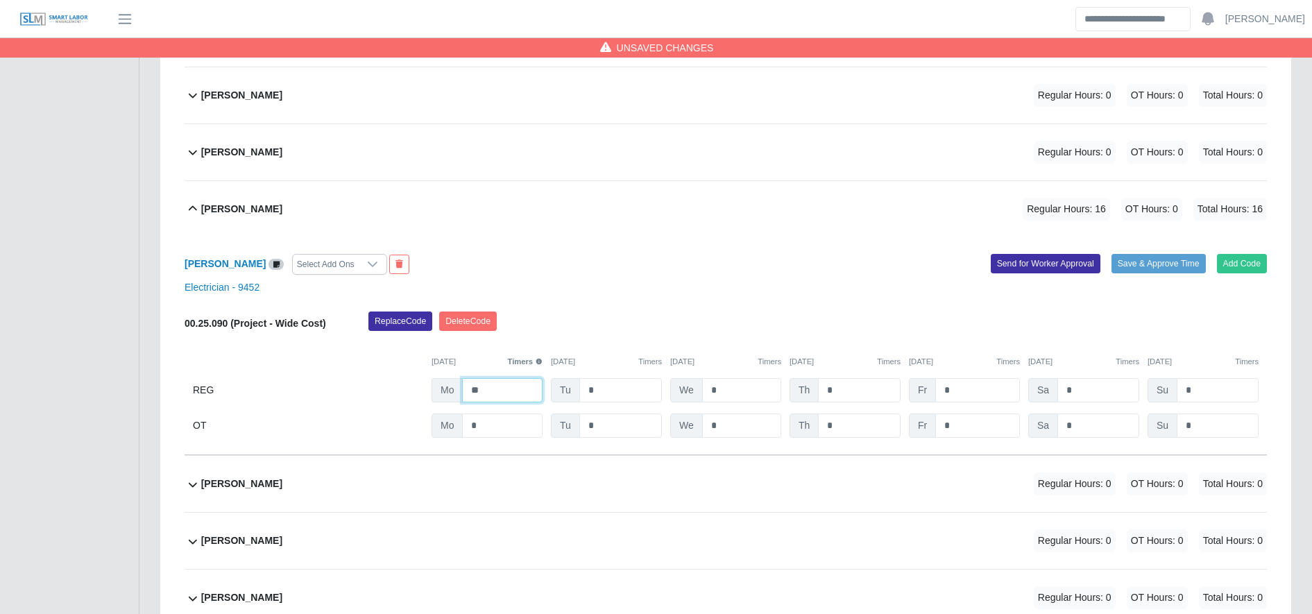
click at [530, 391] on input "**" at bounding box center [502, 390] width 80 height 24
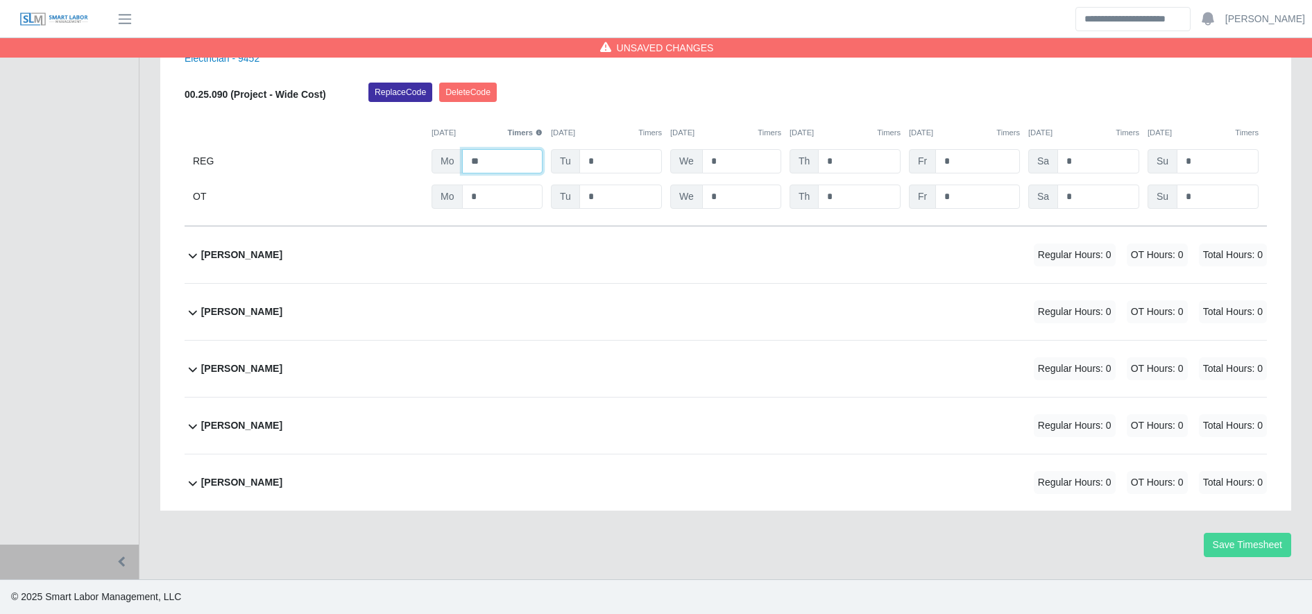
type input "**"
click at [1222, 555] on button "Save Timesheet" at bounding box center [1247, 545] width 87 height 24
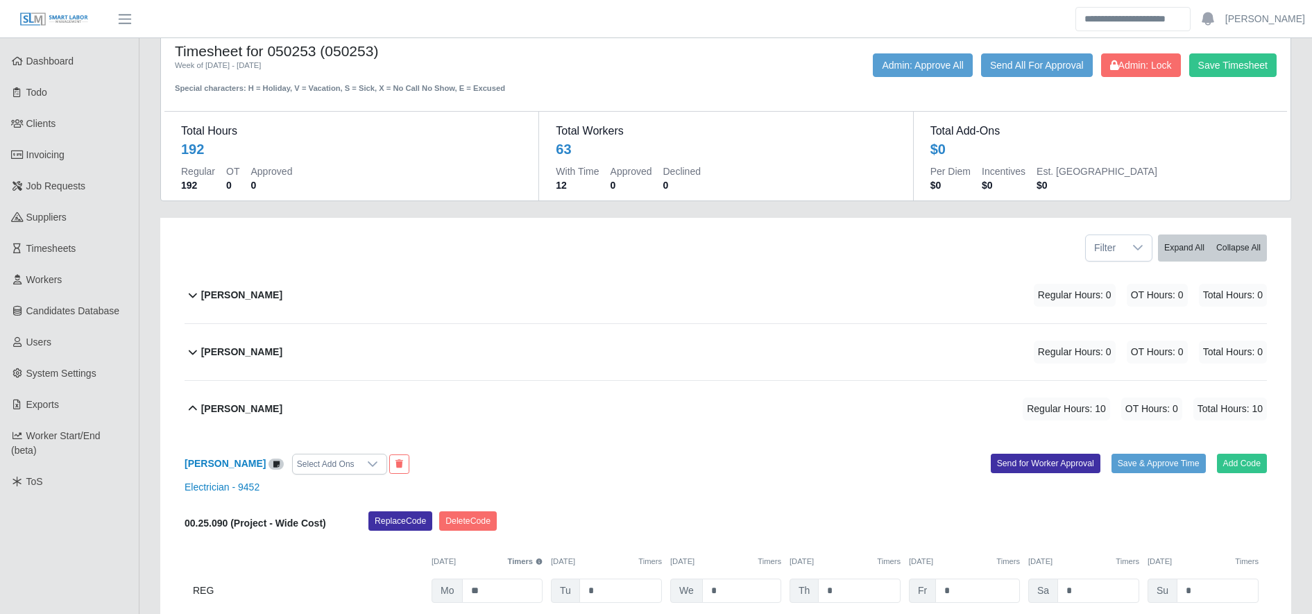
scroll to position [0, 0]
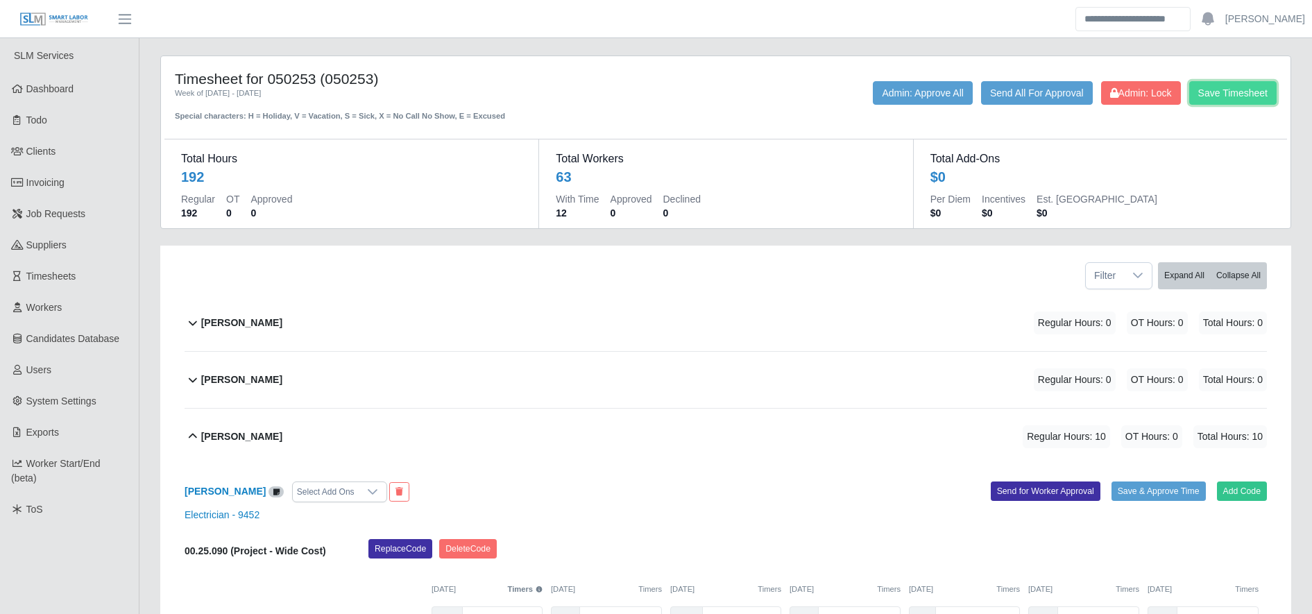
click at [1236, 103] on button "Save Timesheet" at bounding box center [1232, 93] width 87 height 24
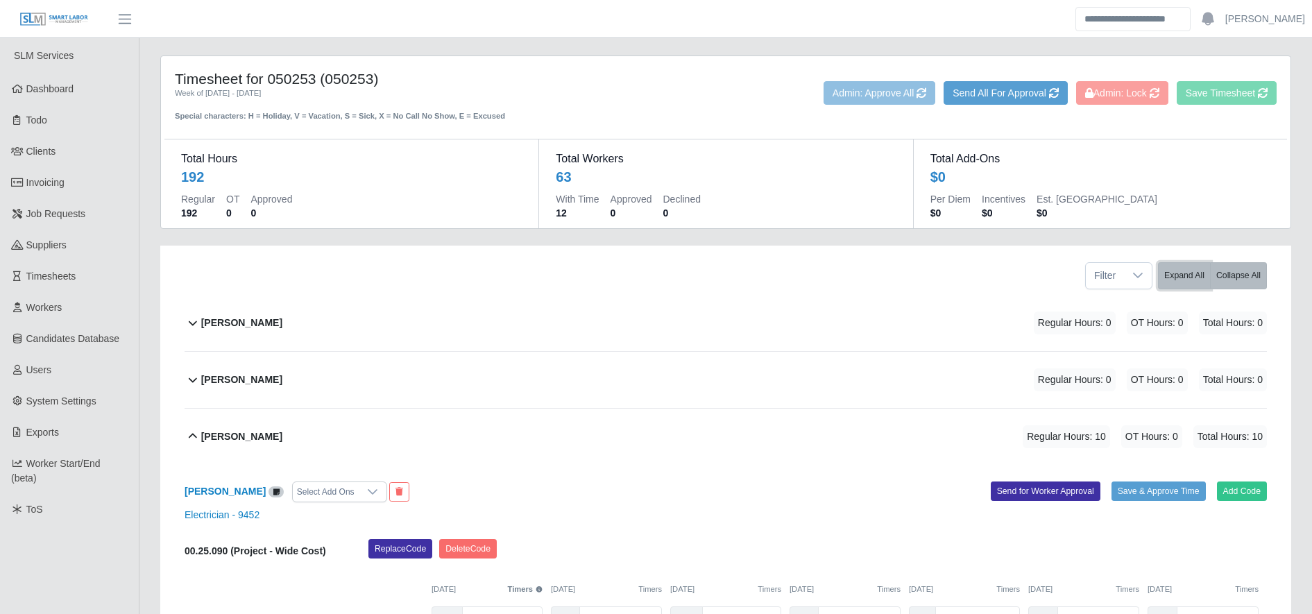
click at [1197, 271] on button "Expand All" at bounding box center [1184, 275] width 53 height 27
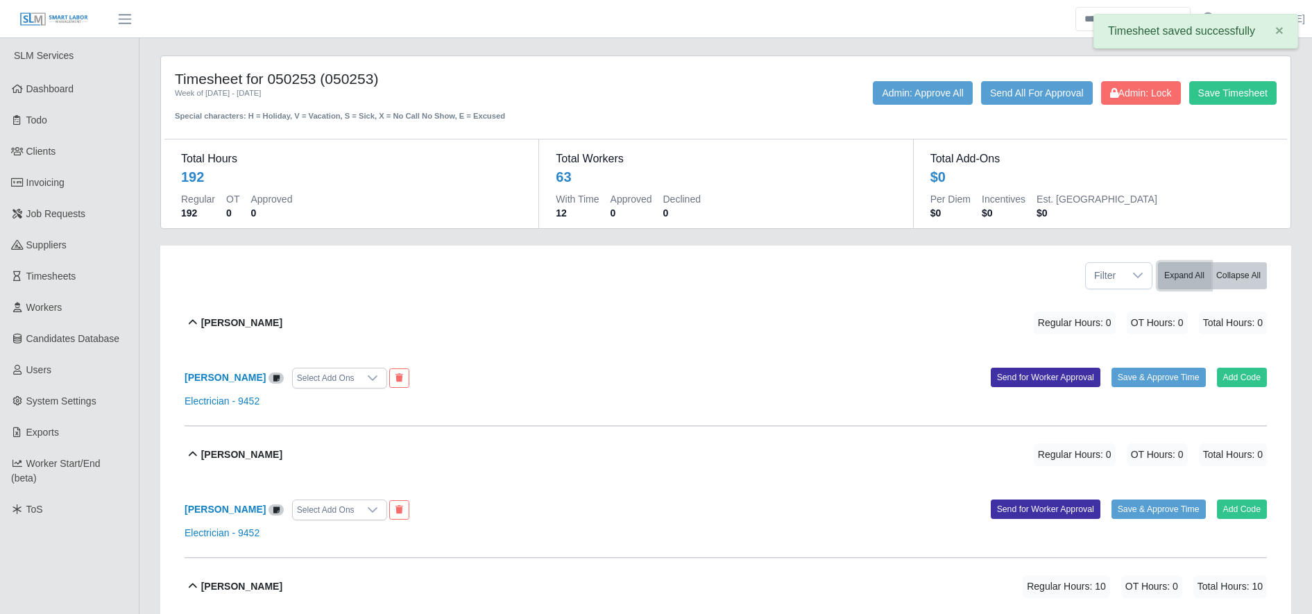
click at [1202, 275] on button "Expand All" at bounding box center [1184, 275] width 53 height 27
click at [1255, 279] on button "Collapse All" at bounding box center [1238, 275] width 57 height 27
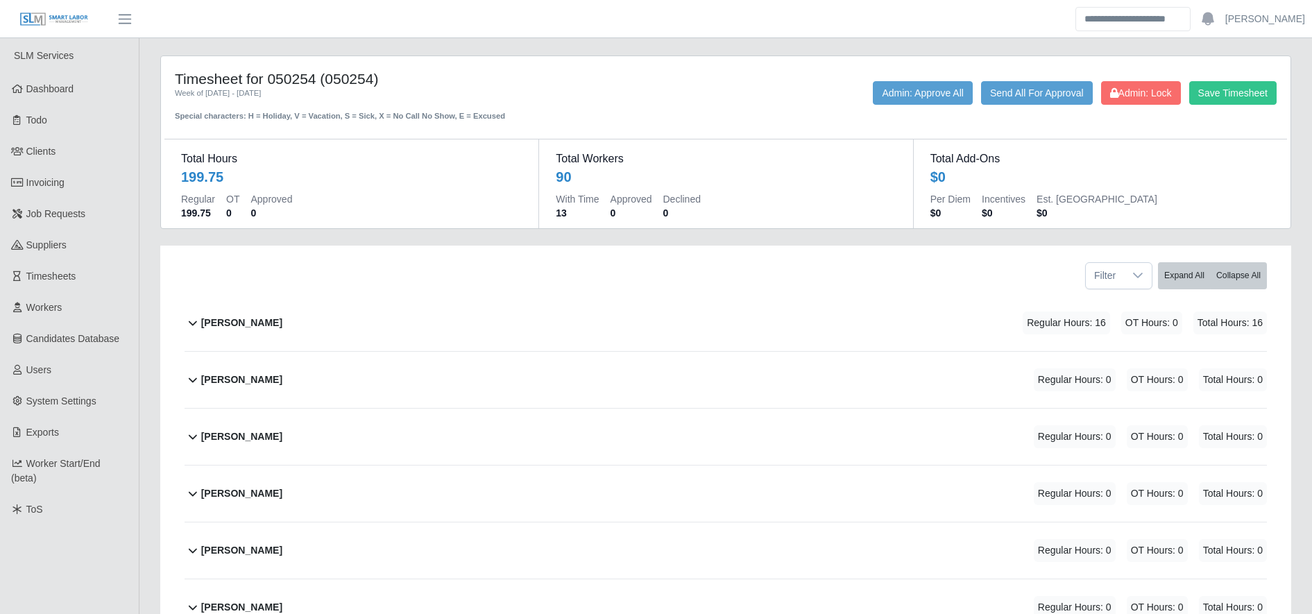
click at [495, 308] on div "[PERSON_NAME] Regular Hours: 16 OT Hours: 0 Total Hours: 16" at bounding box center [734, 323] width 1066 height 56
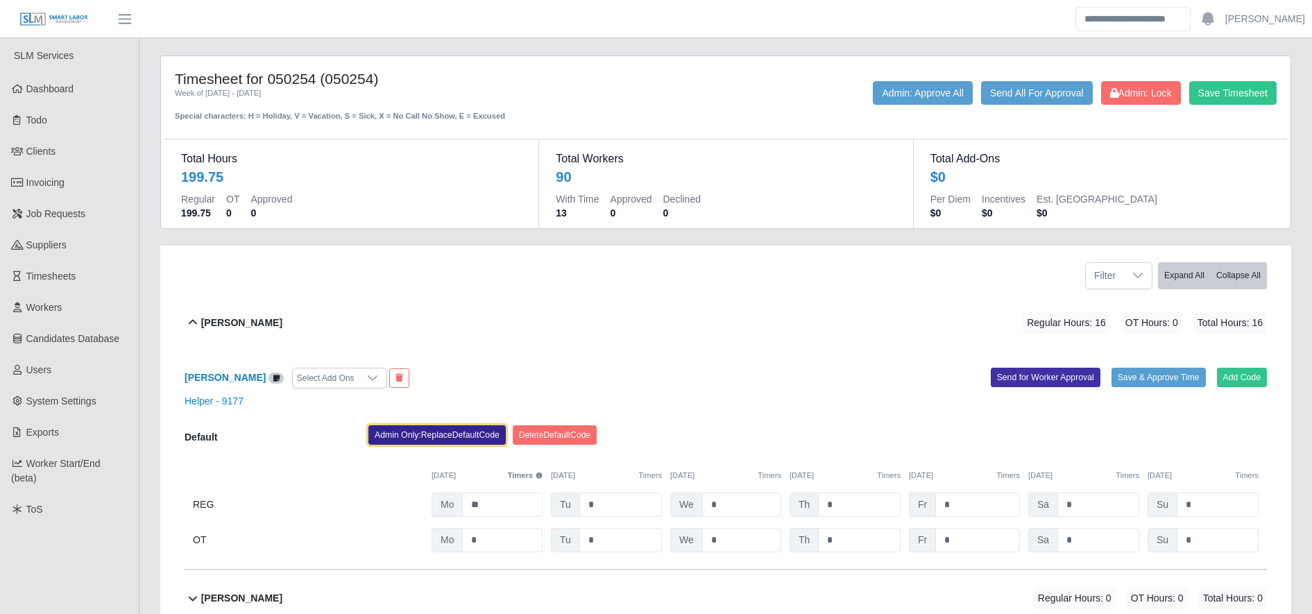
click at [406, 436] on button "Admin Only: Replace Default Code" at bounding box center [436, 434] width 137 height 19
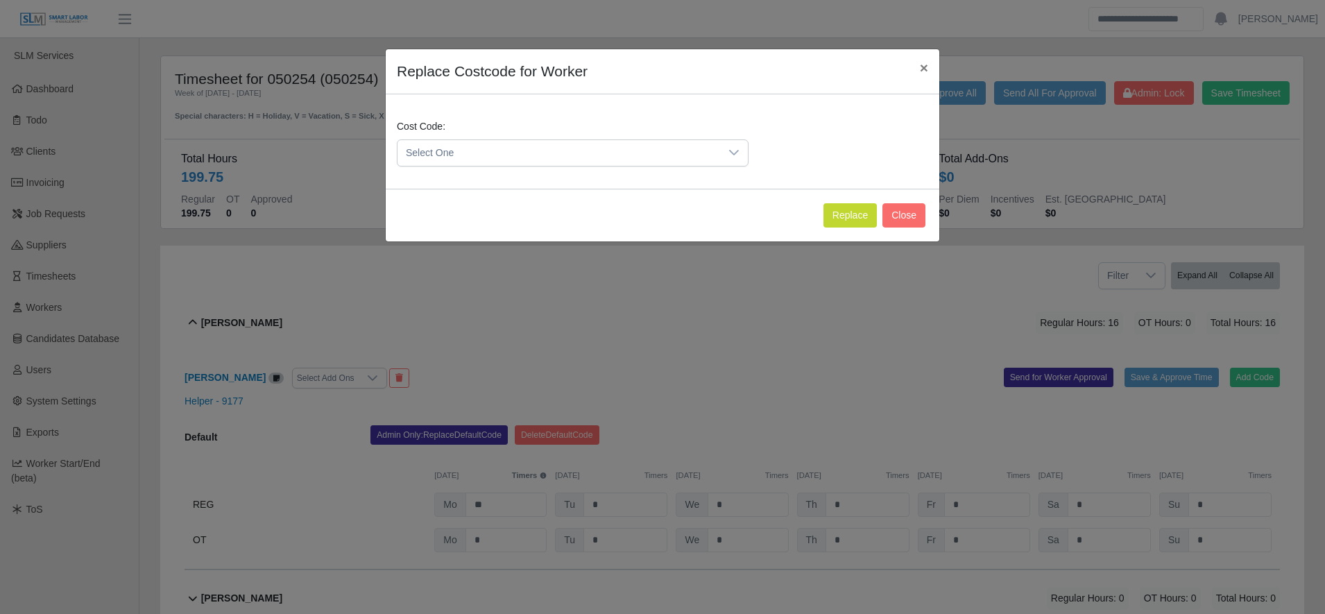
click at [479, 162] on span "Select One" at bounding box center [558, 153] width 323 height 26
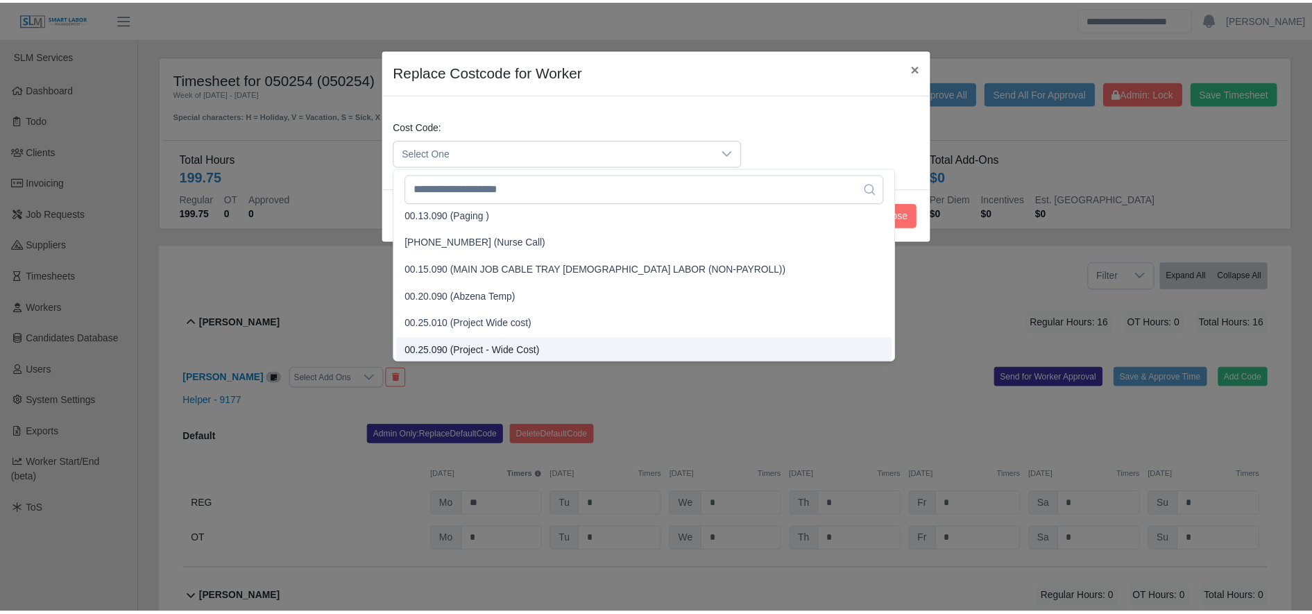
scroll to position [360, 0]
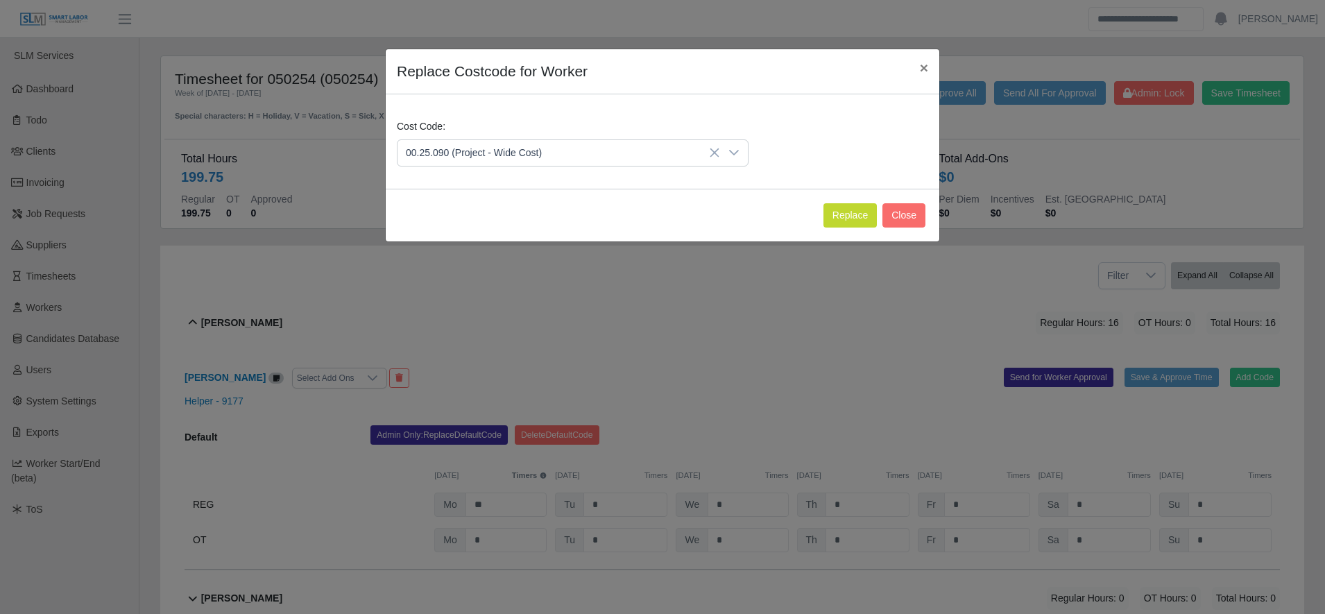
click at [511, 341] on span "00.25.090 (Project - Wide Cost)" at bounding box center [477, 348] width 136 height 15
click at [846, 210] on button "Replace" at bounding box center [849, 215] width 53 height 24
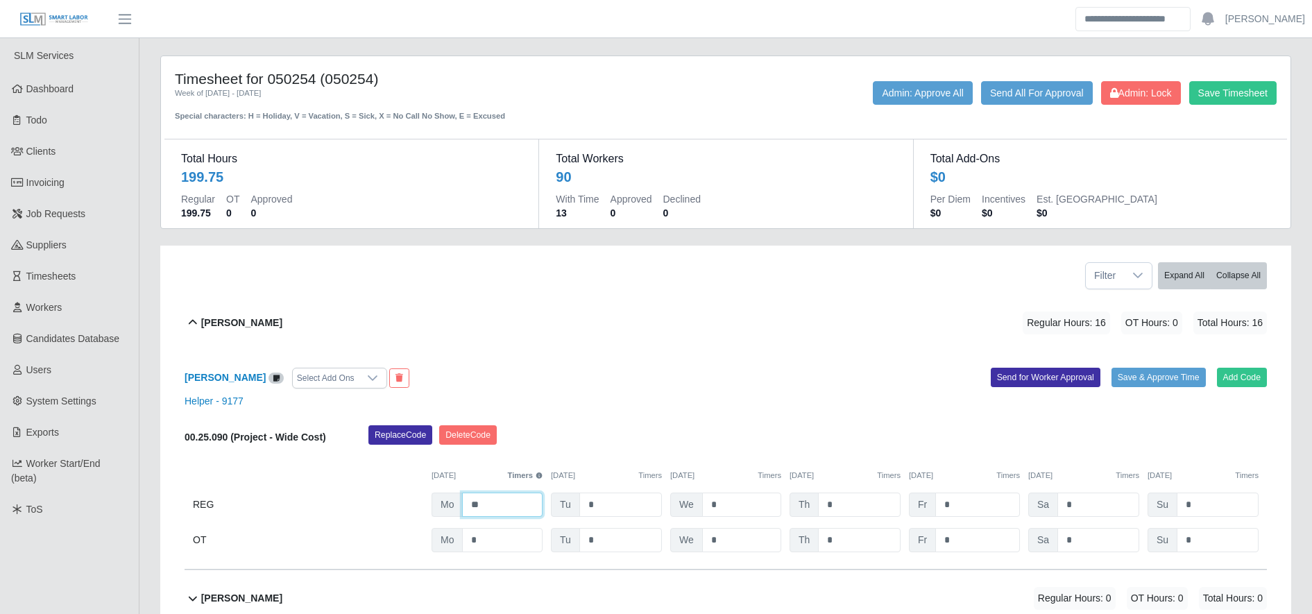
click at [500, 513] on input "**" at bounding box center [502, 505] width 80 height 24
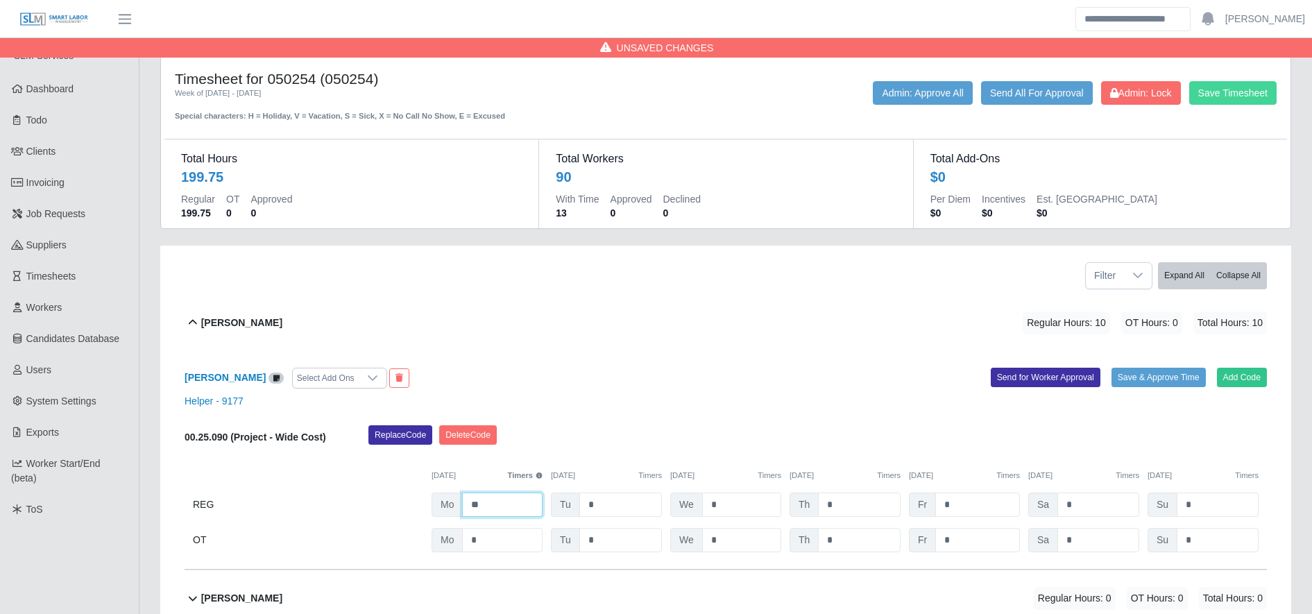
type input "**"
click at [1242, 90] on button "Save Timesheet" at bounding box center [1232, 93] width 87 height 24
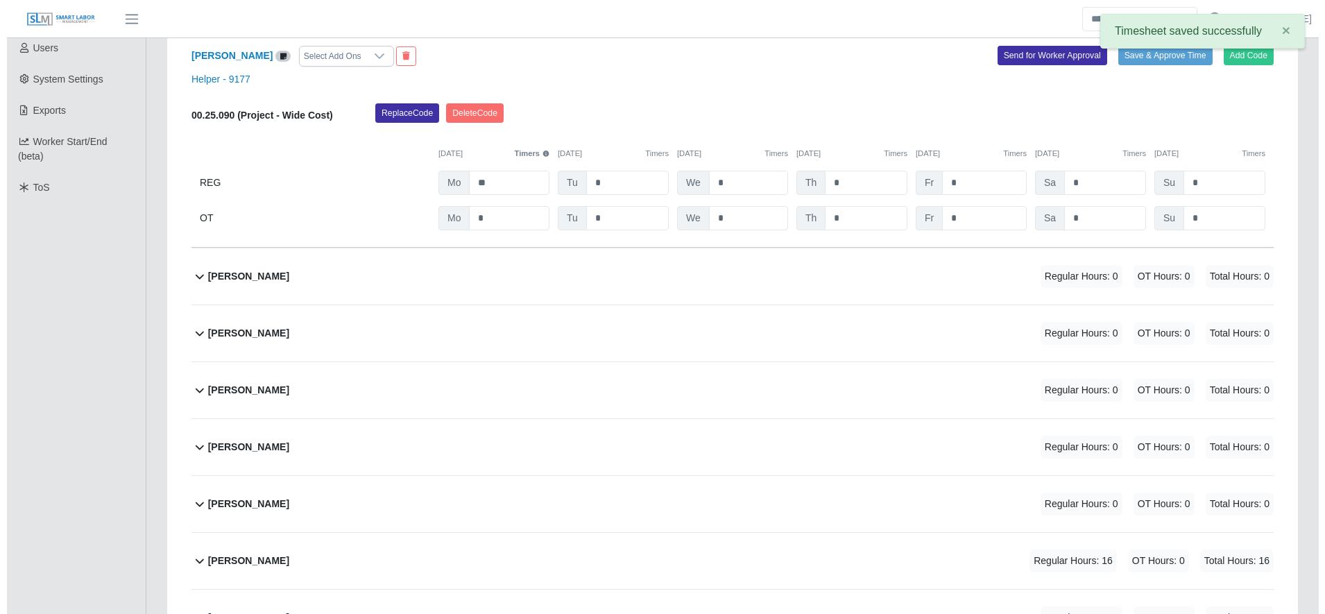
scroll to position [460, 0]
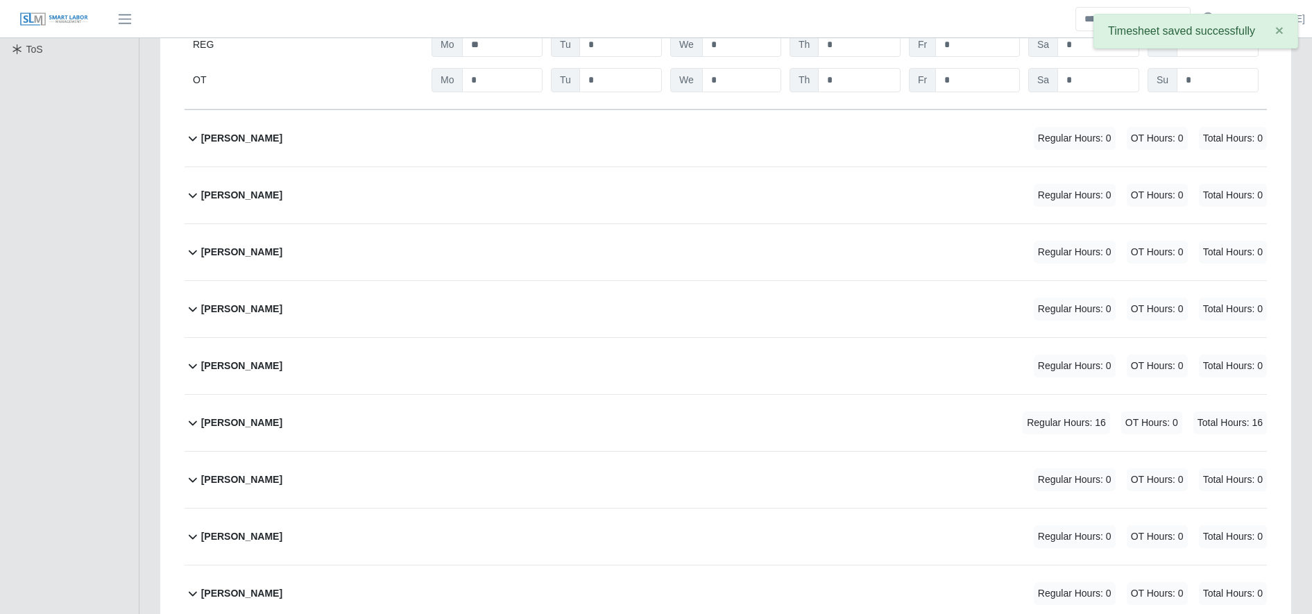
click at [589, 417] on div "[PERSON_NAME] Regular Hours: 16 OT Hours: 0 Total Hours: 16" at bounding box center [734, 423] width 1066 height 56
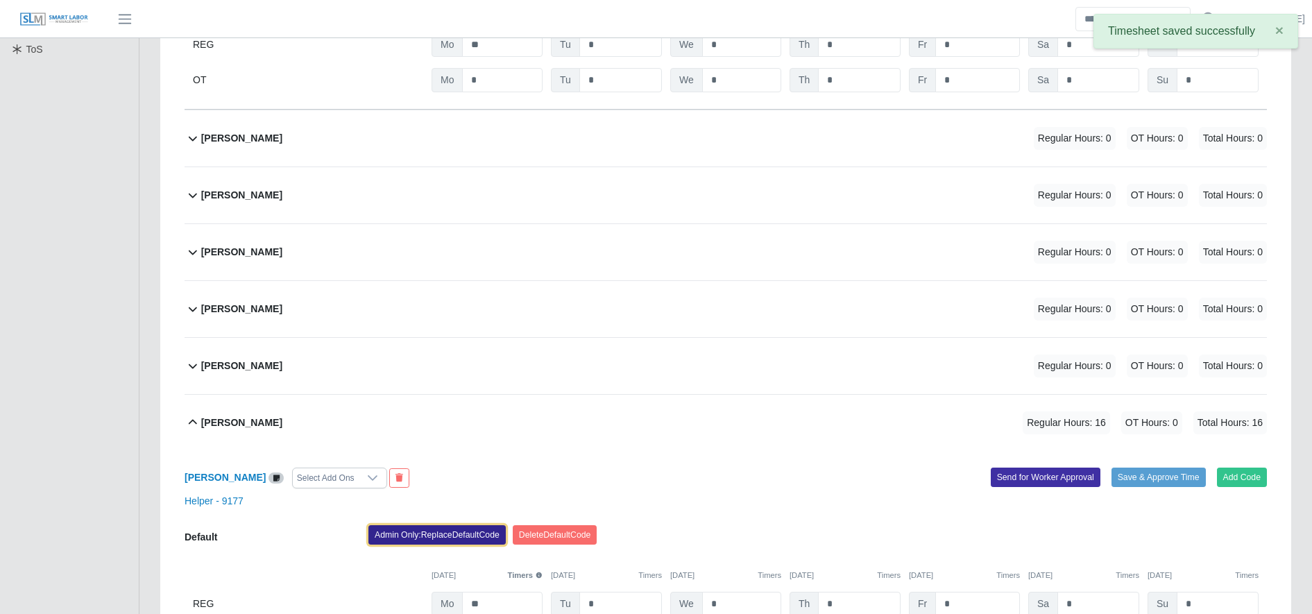
click at [447, 541] on button "Admin Only: Replace Default Code" at bounding box center [436, 534] width 137 height 19
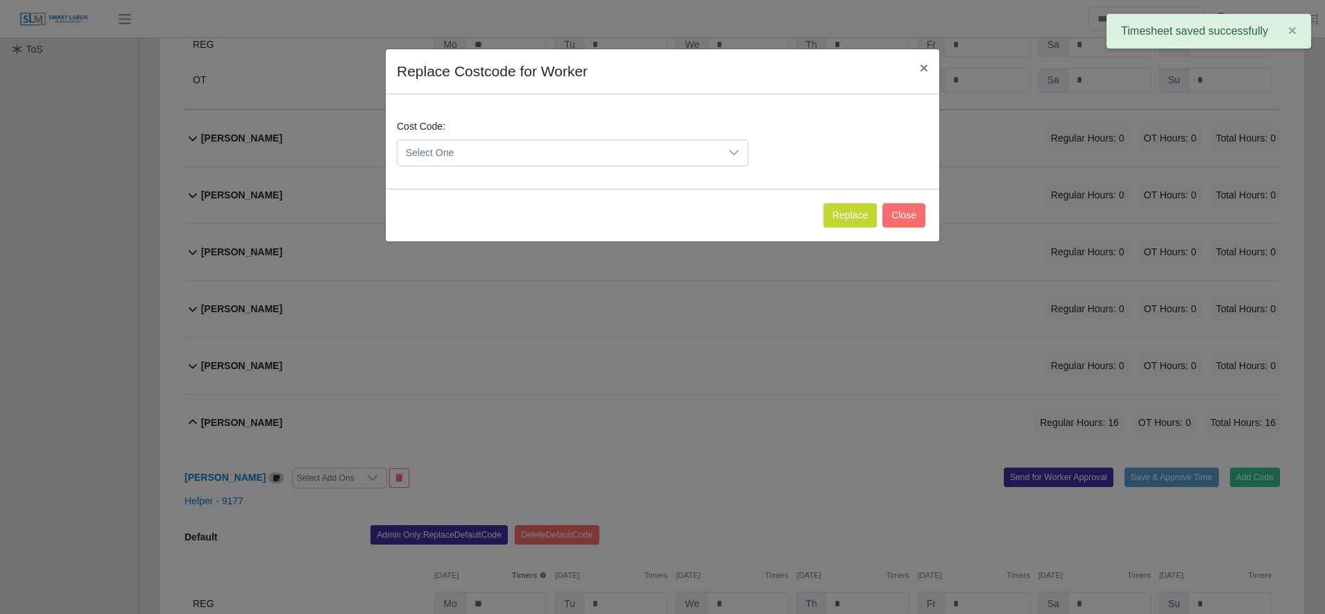
click at [555, 159] on span "Select One" at bounding box center [558, 153] width 323 height 26
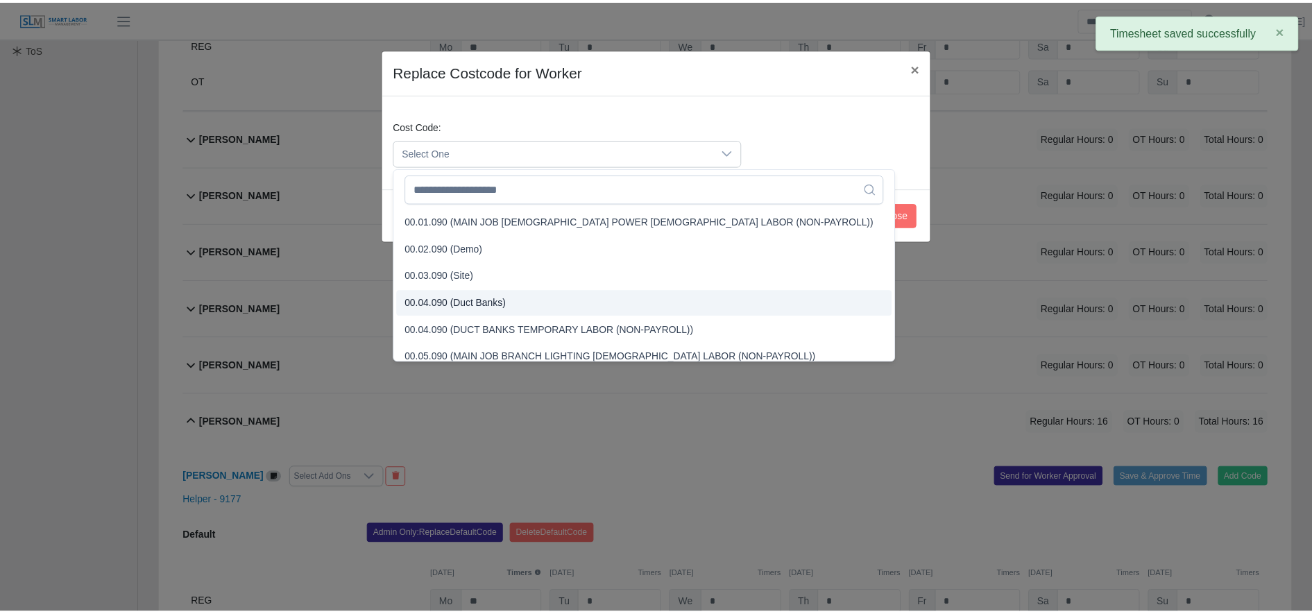
scroll to position [403, 0]
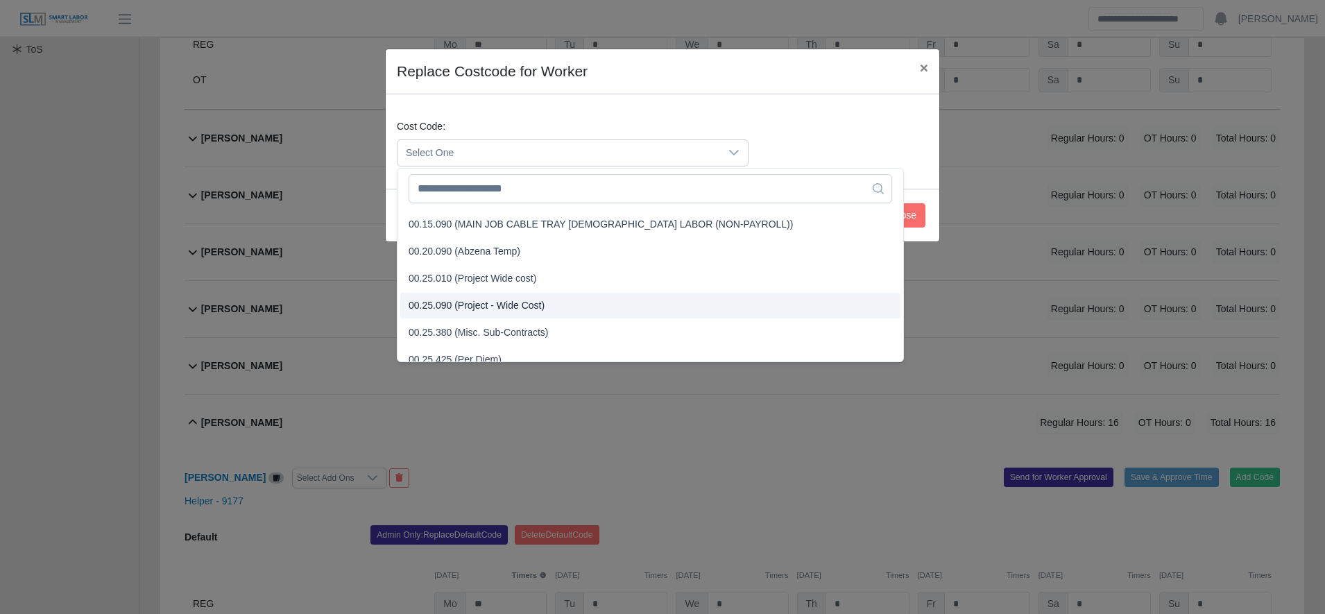
click at [485, 302] on span "00.25.090 (Project - Wide Cost)" at bounding box center [477, 305] width 136 height 15
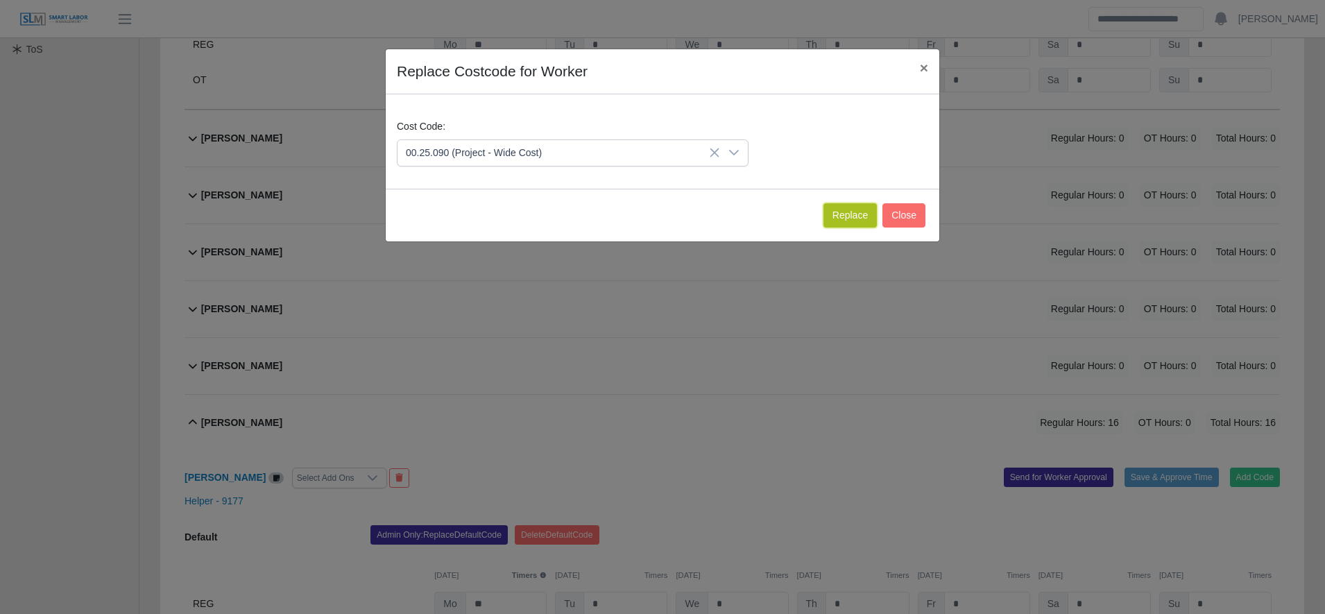
click at [838, 215] on button "Replace" at bounding box center [849, 215] width 53 height 24
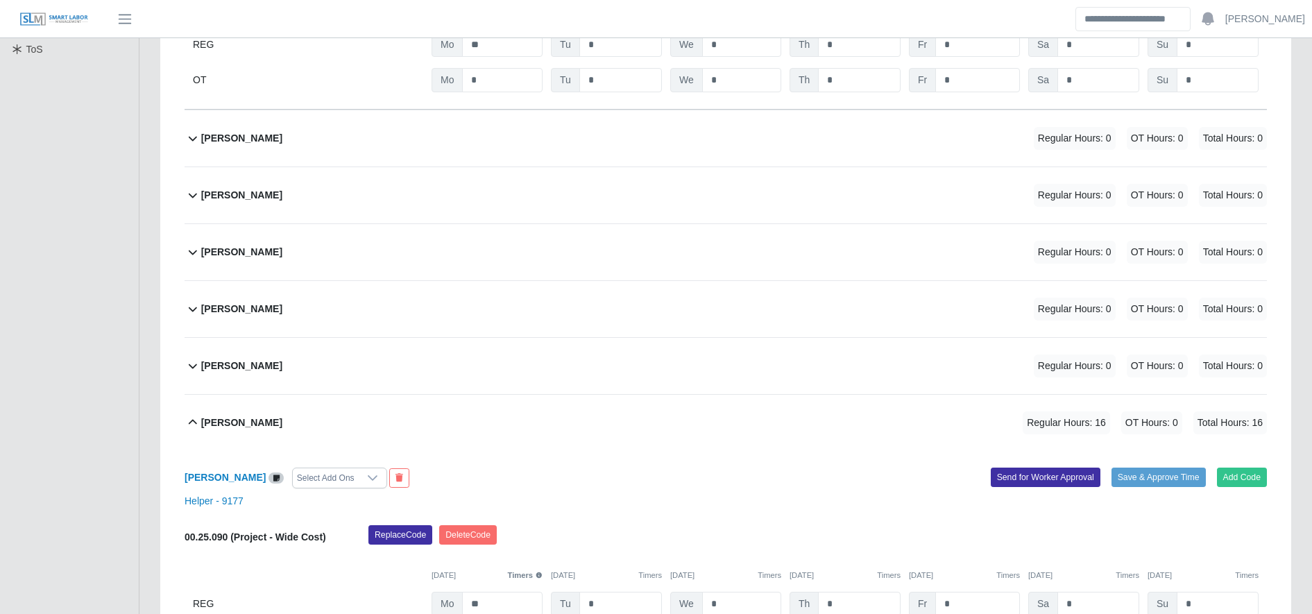
scroll to position [594, 0]
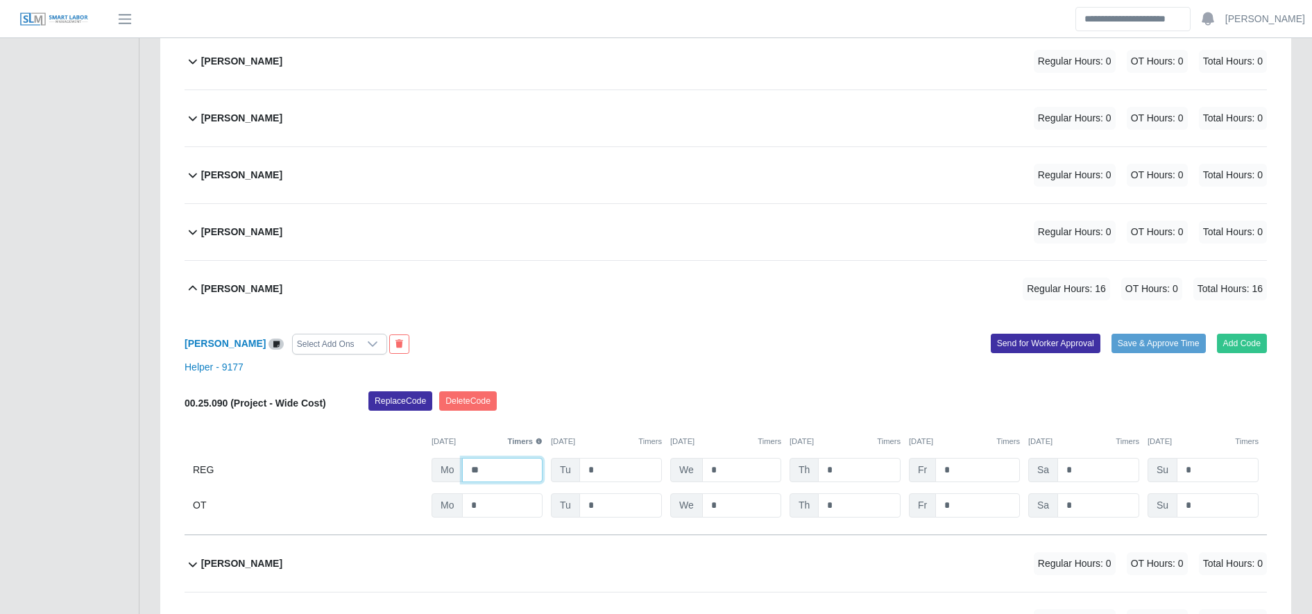
click at [513, 471] on input "**" at bounding box center [502, 470] width 80 height 24
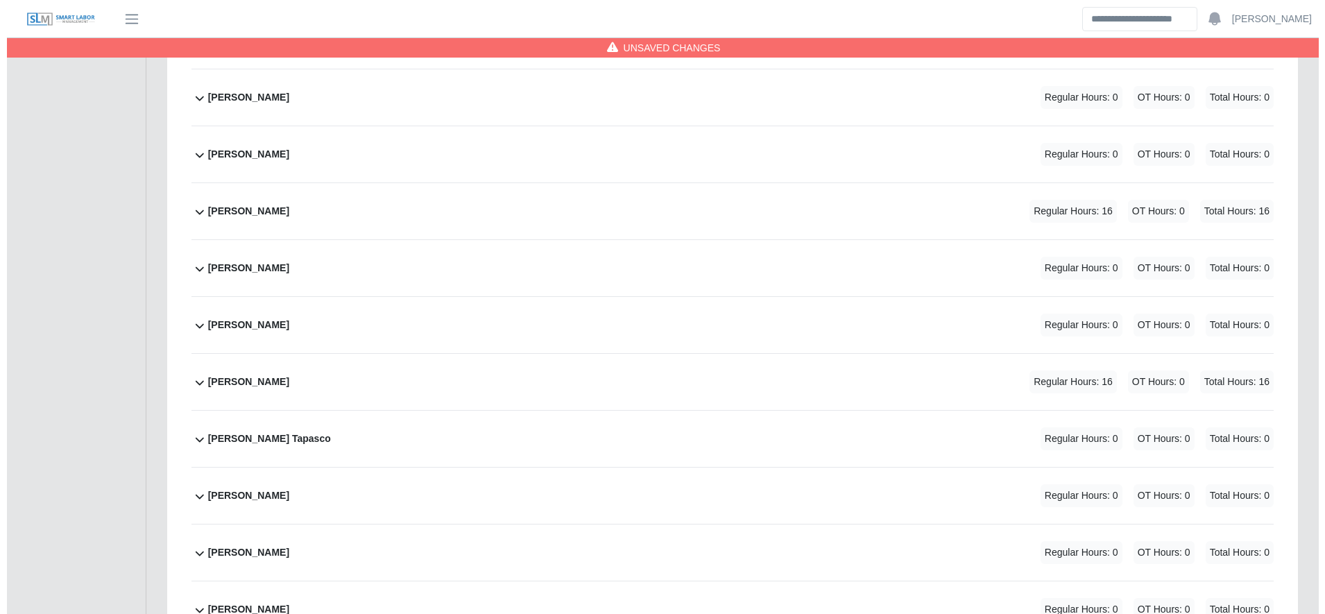
scroll to position [1922, 0]
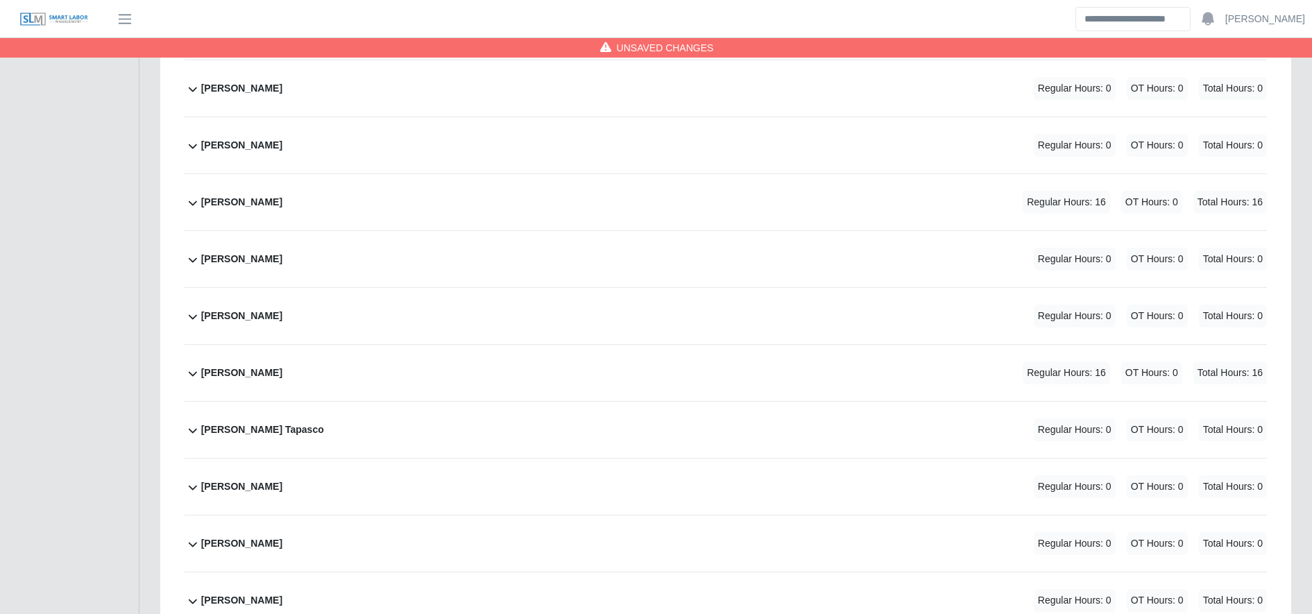
type input "**"
click at [760, 368] on div "Edwin Espinal Regular Hours: 16 OT Hours: 0 Total Hours: 16" at bounding box center [734, 373] width 1066 height 56
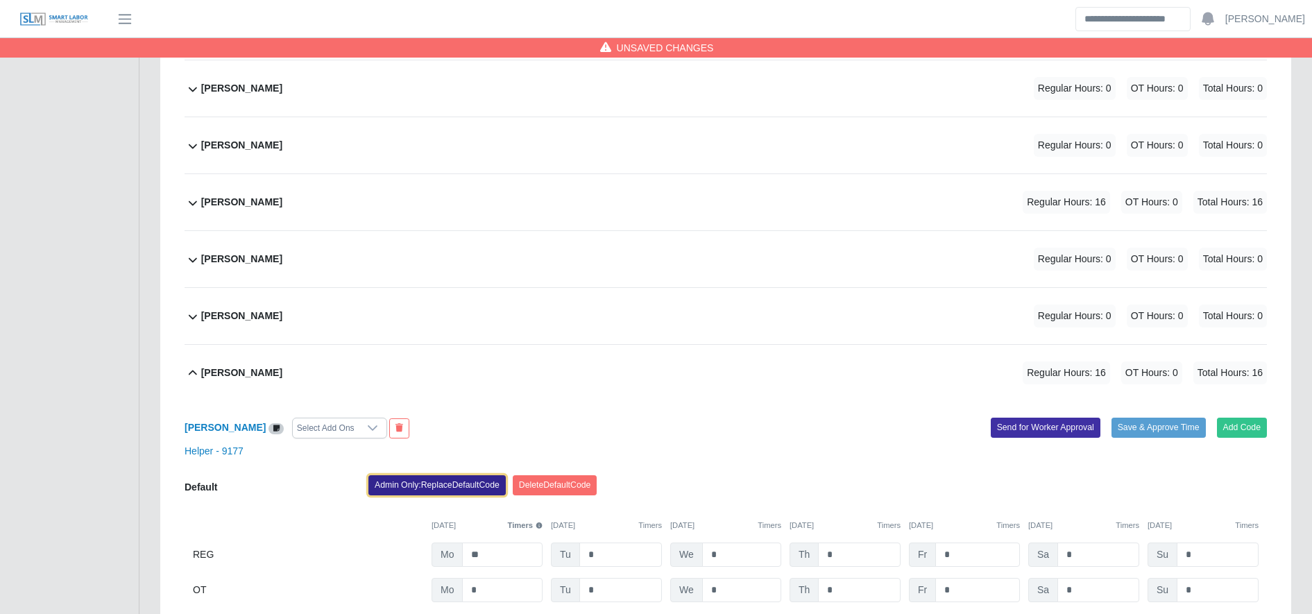
click at [434, 493] on button "Admin Only: Replace Default Code" at bounding box center [436, 484] width 137 height 19
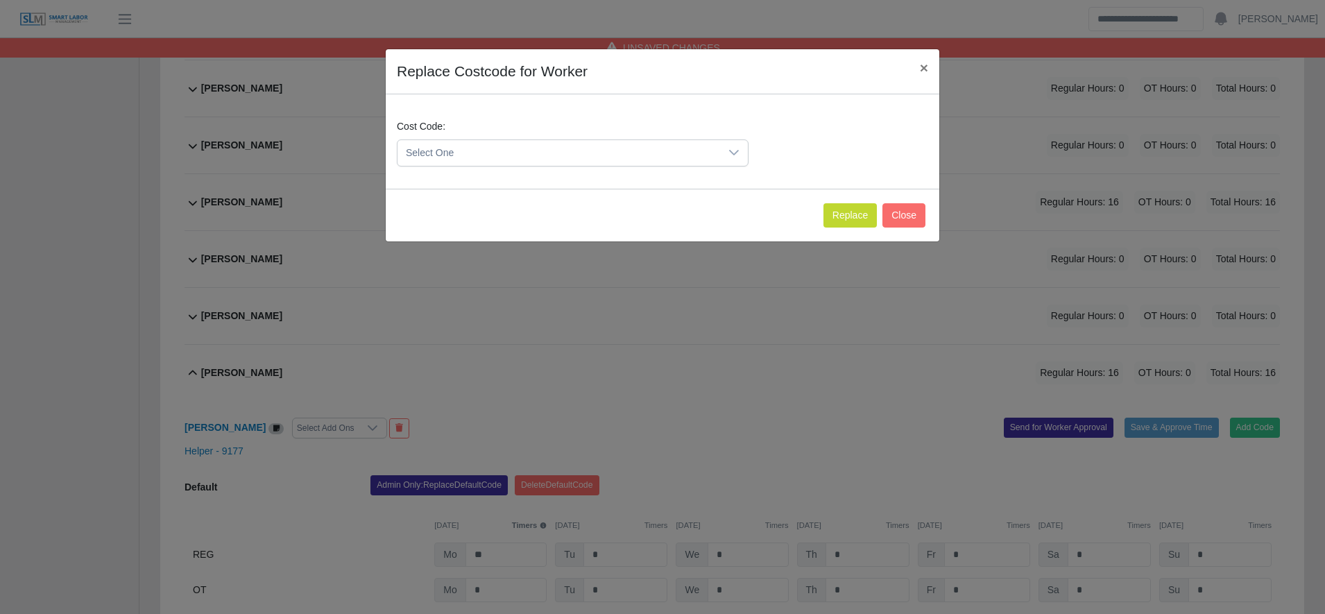
click at [502, 153] on span "Select One" at bounding box center [558, 153] width 323 height 26
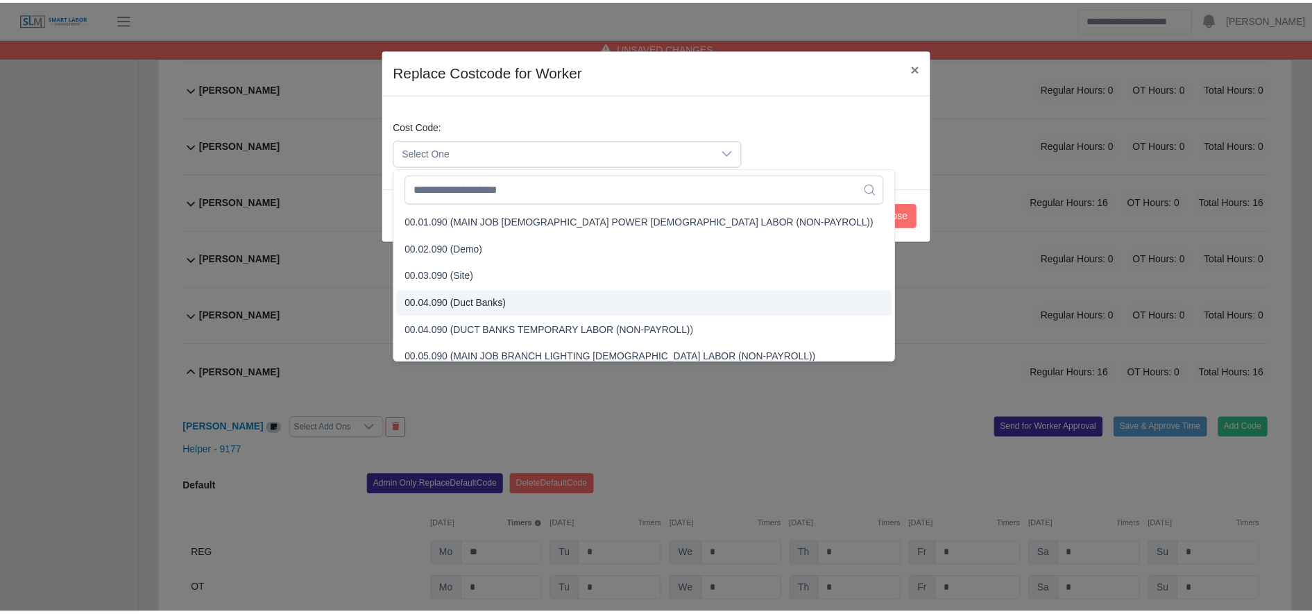
scroll to position [364, 0]
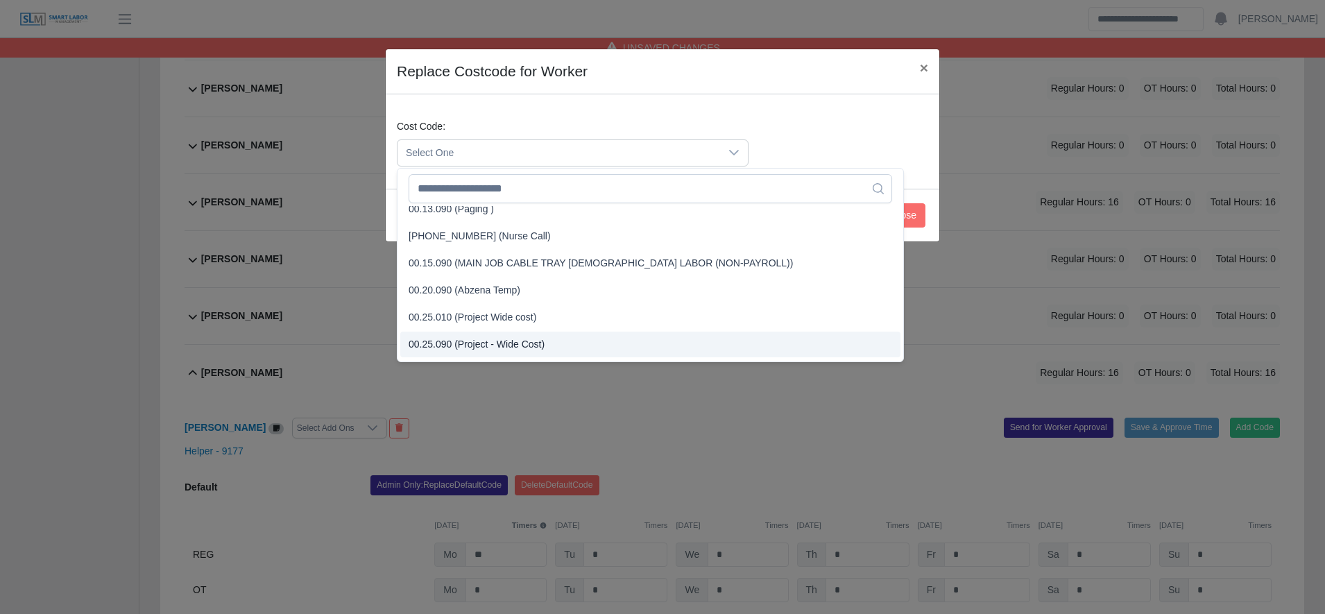
click at [502, 352] on li "00.25.090 (Project - Wide Cost)" at bounding box center [650, 345] width 500 height 26
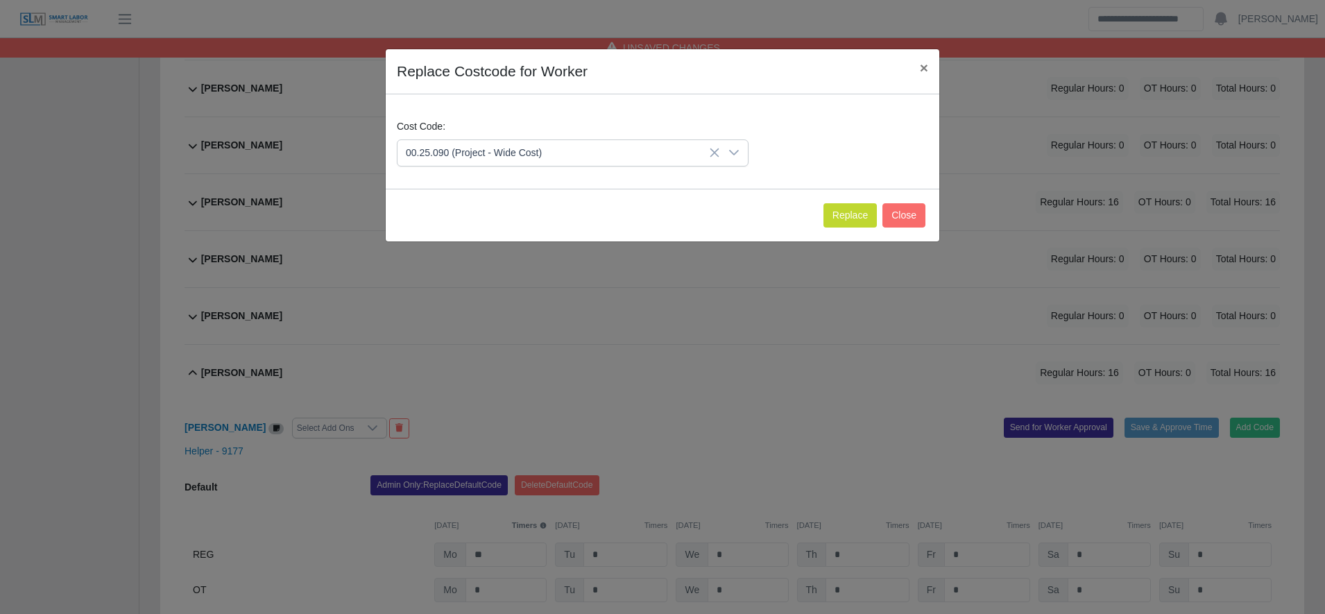
click at [838, 230] on div "Replace Close" at bounding box center [663, 215] width 554 height 53
click at [839, 221] on button "Replace" at bounding box center [849, 215] width 53 height 24
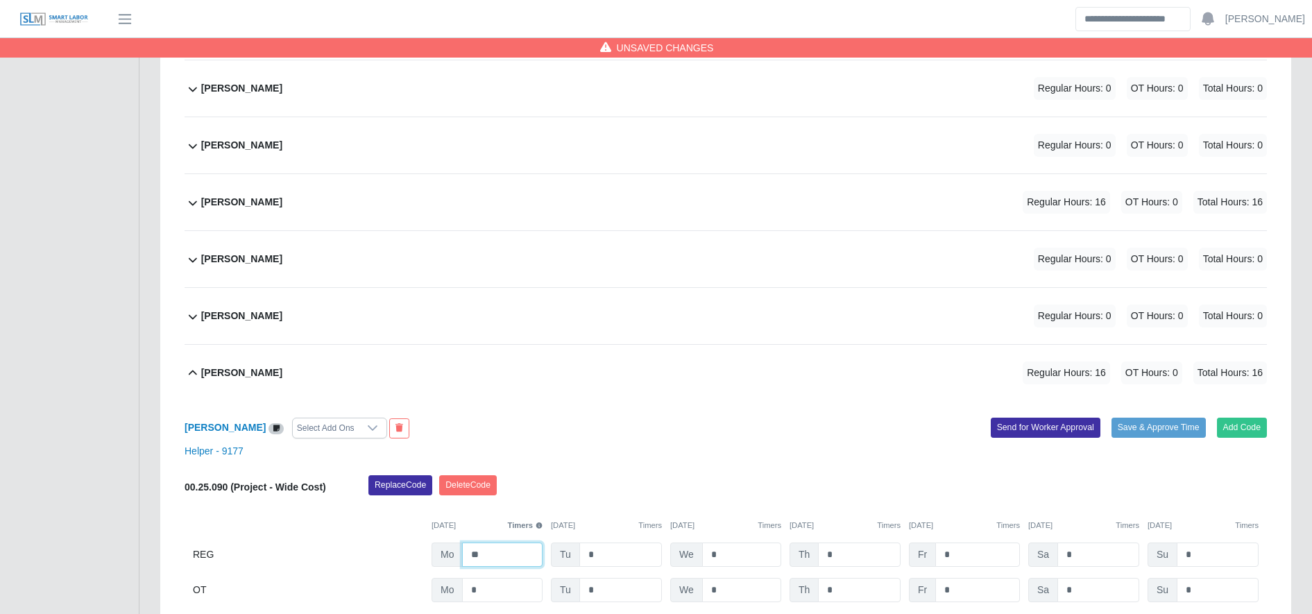
click at [512, 558] on input "**" at bounding box center [502, 554] width 80 height 24
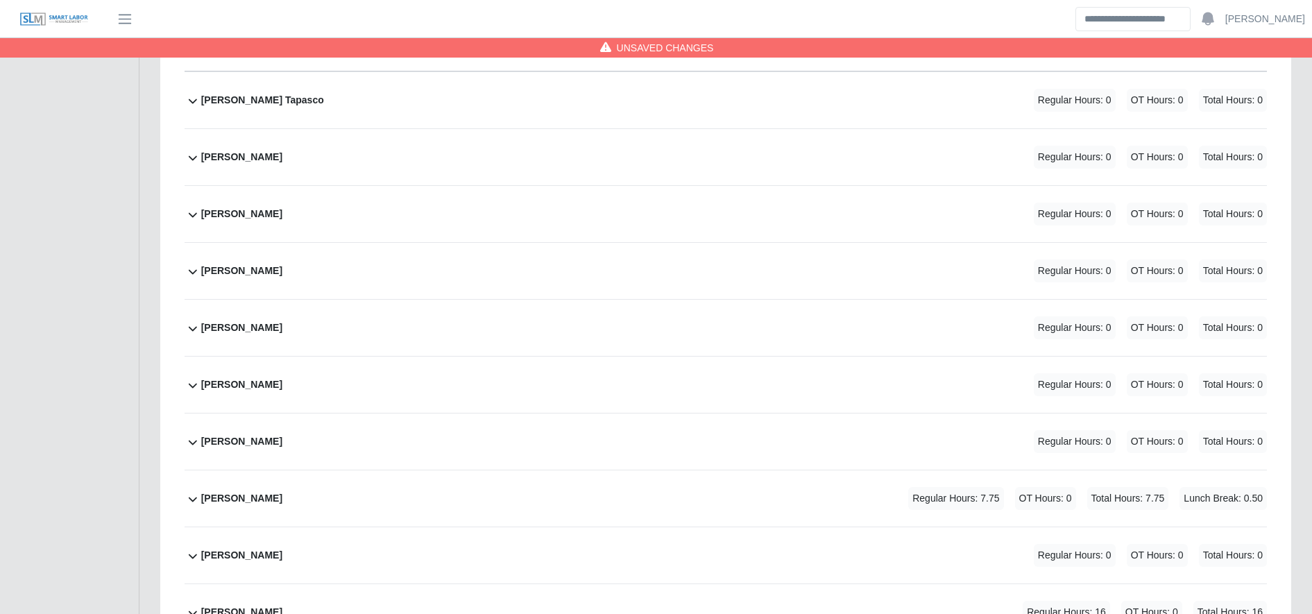
scroll to position [2483, 0]
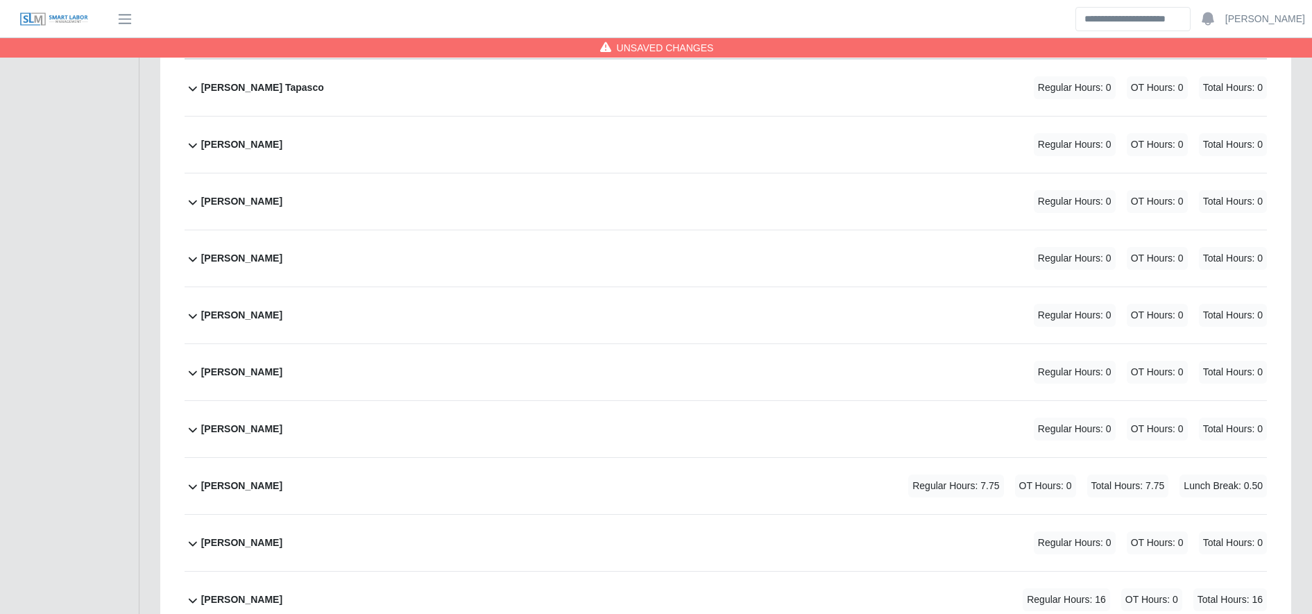
type input "**"
click at [467, 505] on div "Isidro Bustamante Rosales Regular Hours: 7.75 OT Hours: 0 Total Hours: 7.75 Lun…" at bounding box center [734, 486] width 1066 height 56
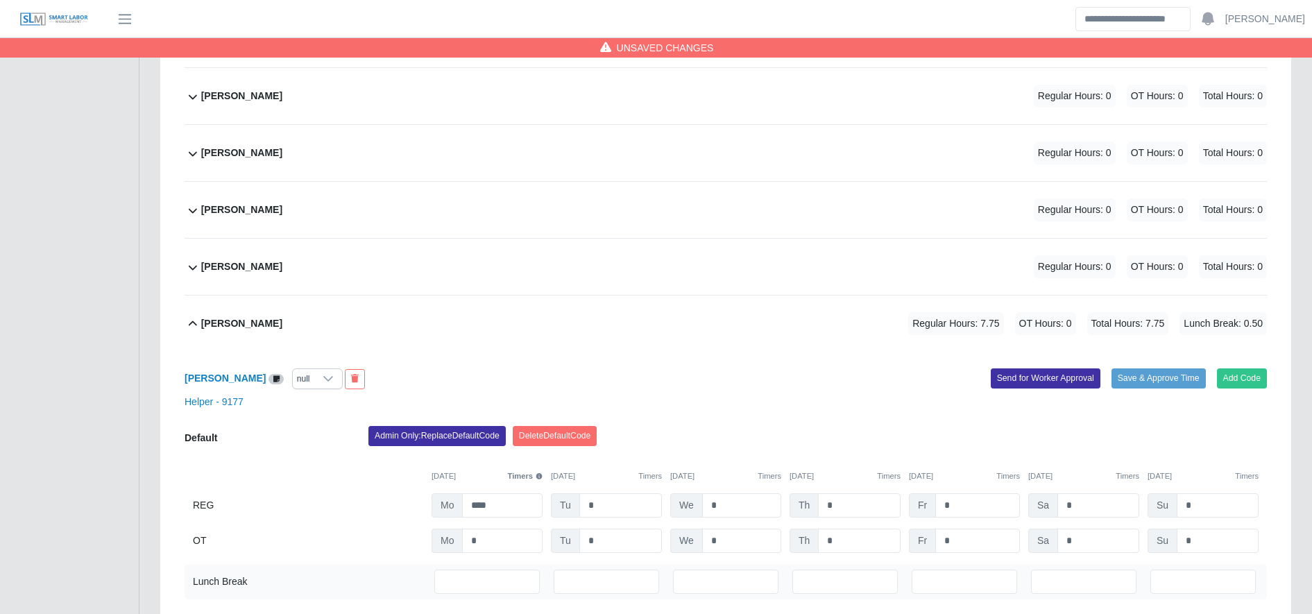
scroll to position [2647, 0]
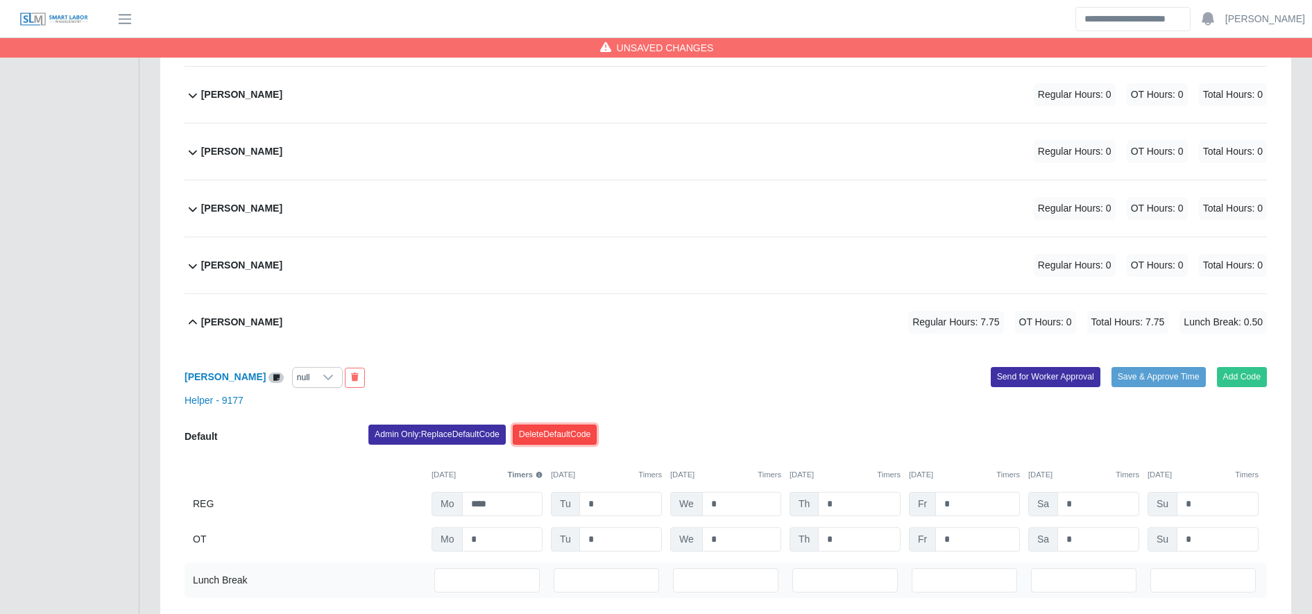
click at [556, 439] on button "Delete Default Code" at bounding box center [555, 434] width 85 height 19
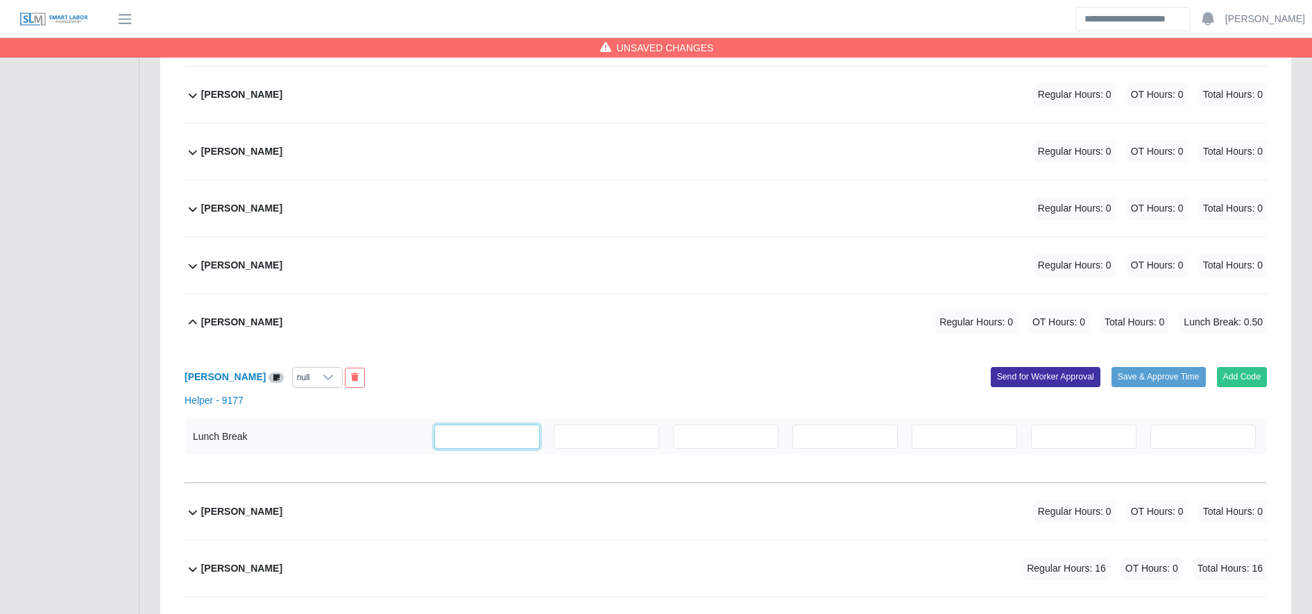
click at [490, 447] on input "***" at bounding box center [486, 437] width 105 height 24
click at [490, 447] on input "****" at bounding box center [486, 437] width 105 height 24
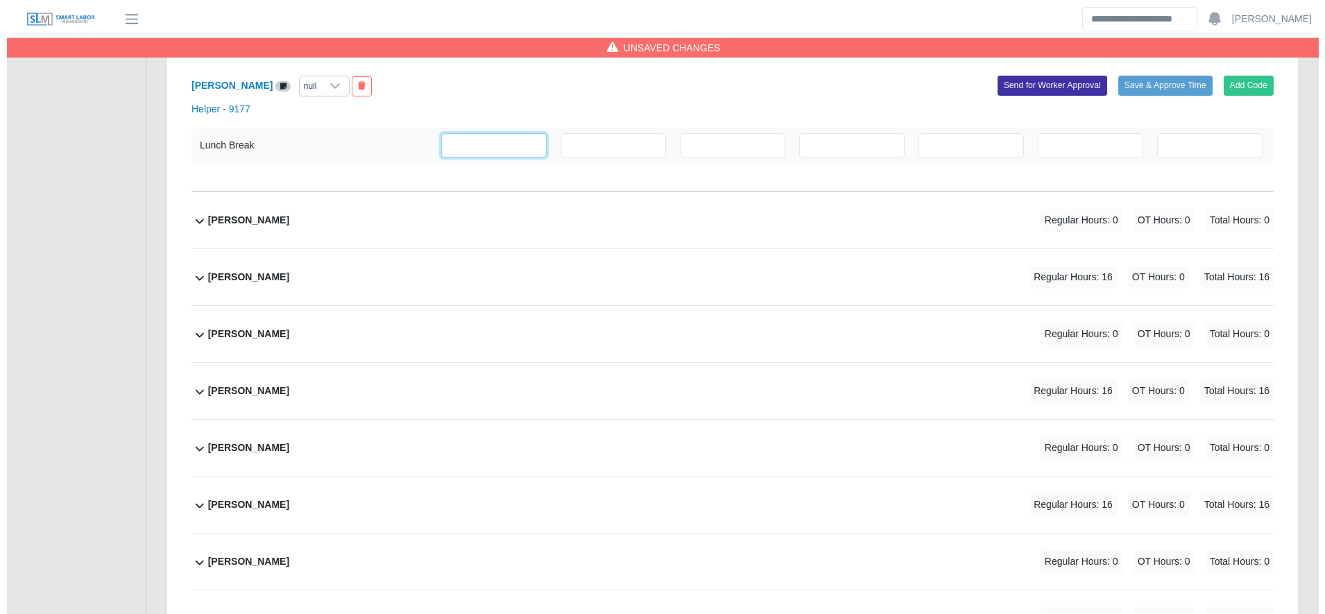
scroll to position [2940, 0]
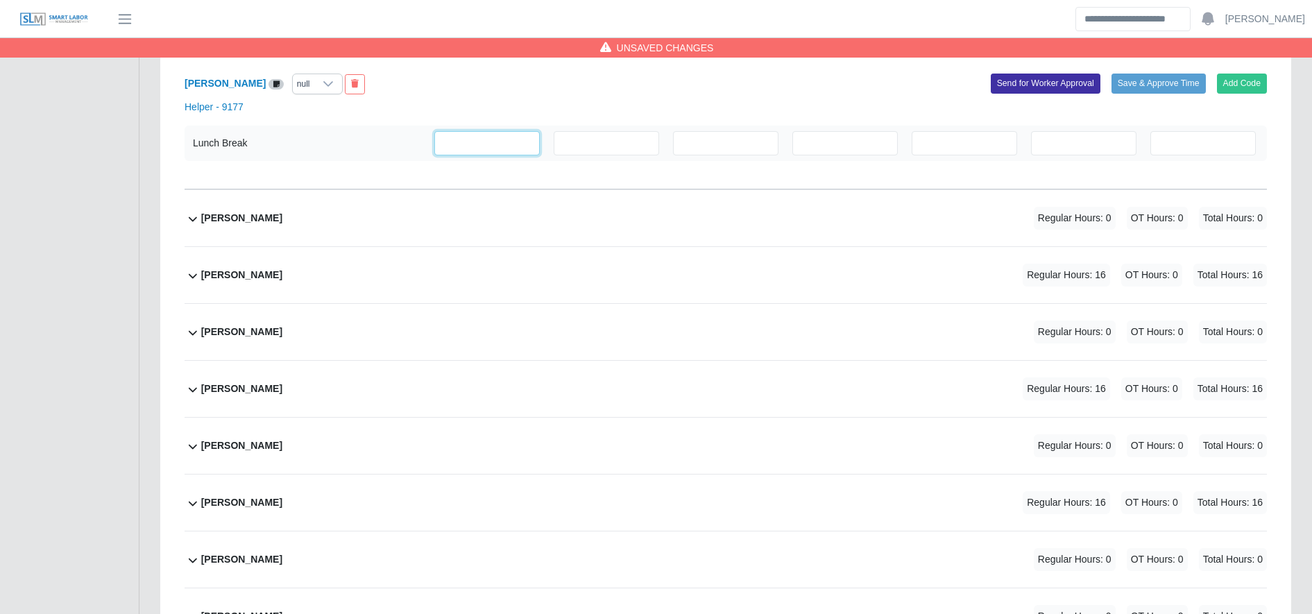
type input "*"
click at [561, 290] on div "Jaime Rivera Regular Hours: 16 OT Hours: 0 Total Hours: 16" at bounding box center [734, 275] width 1066 height 56
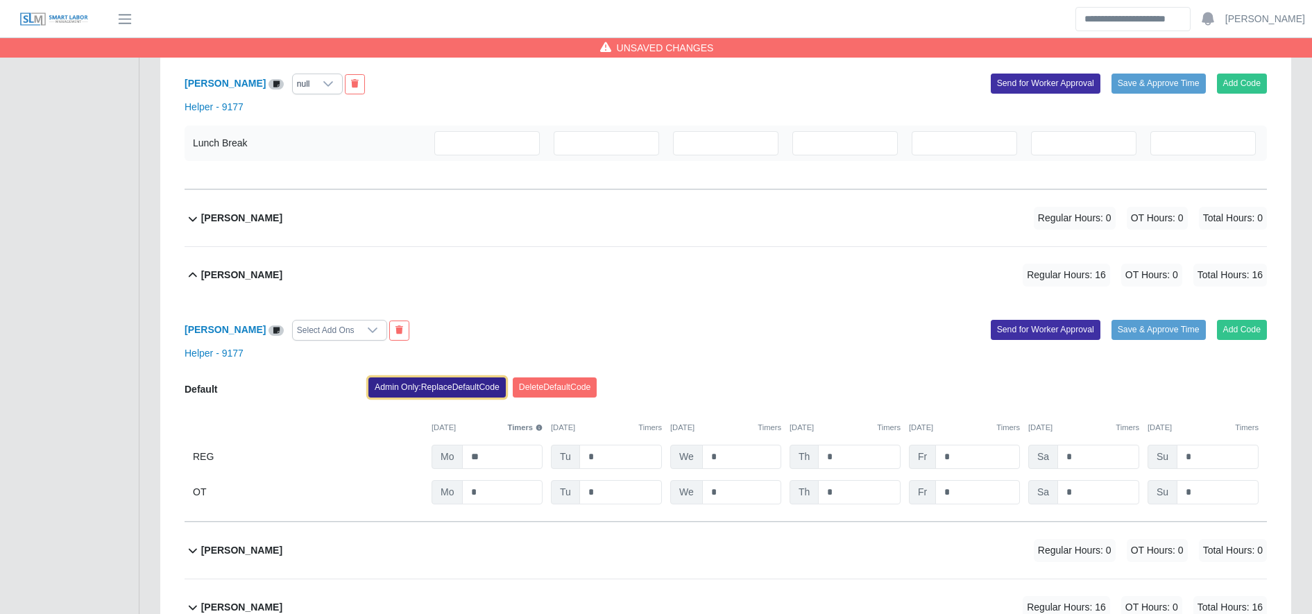
click at [434, 389] on button "Admin Only: Replace Default Code" at bounding box center [436, 386] width 137 height 19
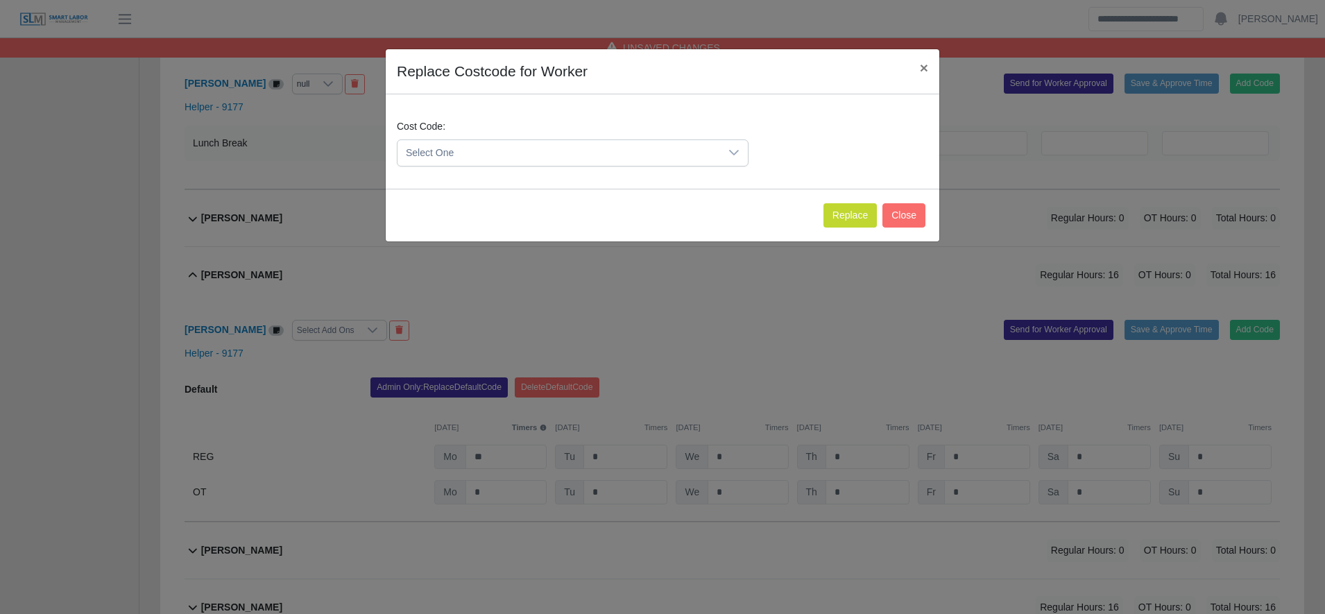
click at [507, 151] on span "Select One" at bounding box center [558, 153] width 323 height 26
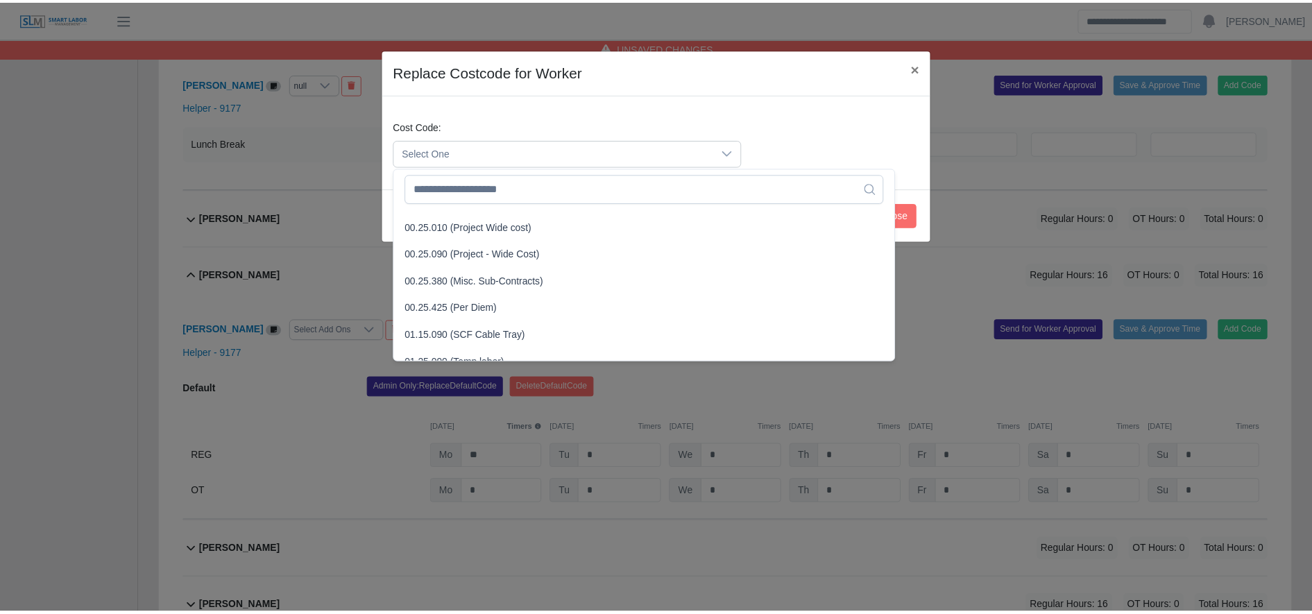
scroll to position [455, 0]
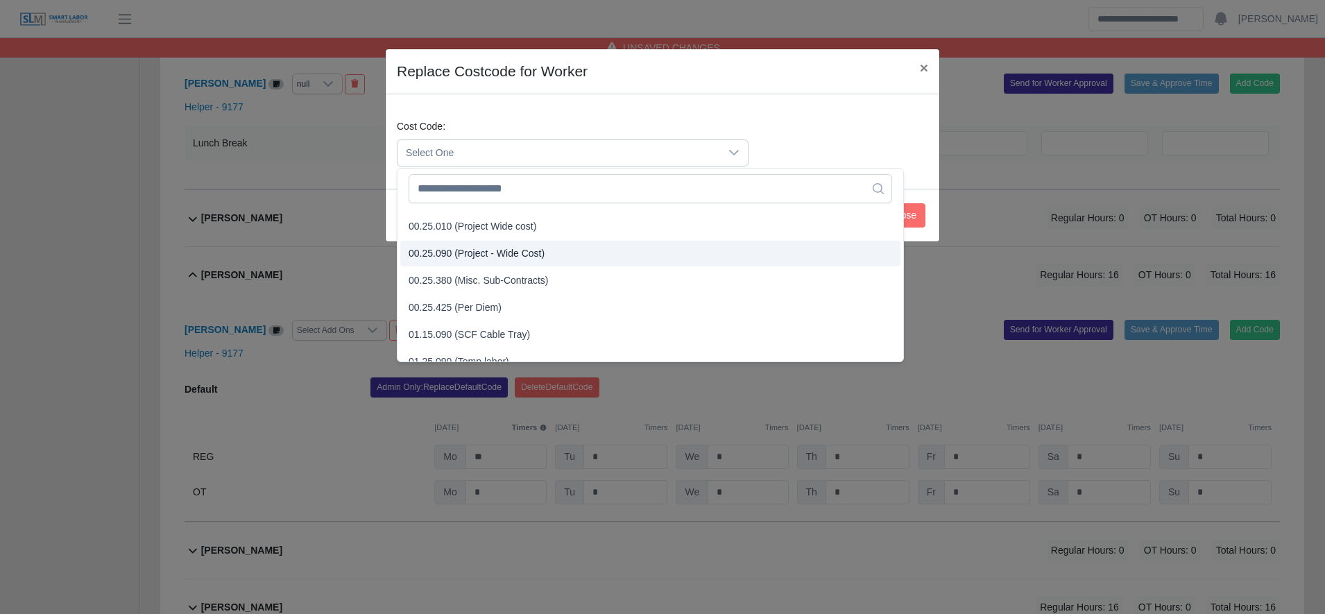
click at [515, 252] on span "00.25.090 (Project - Wide Cost)" at bounding box center [477, 253] width 136 height 15
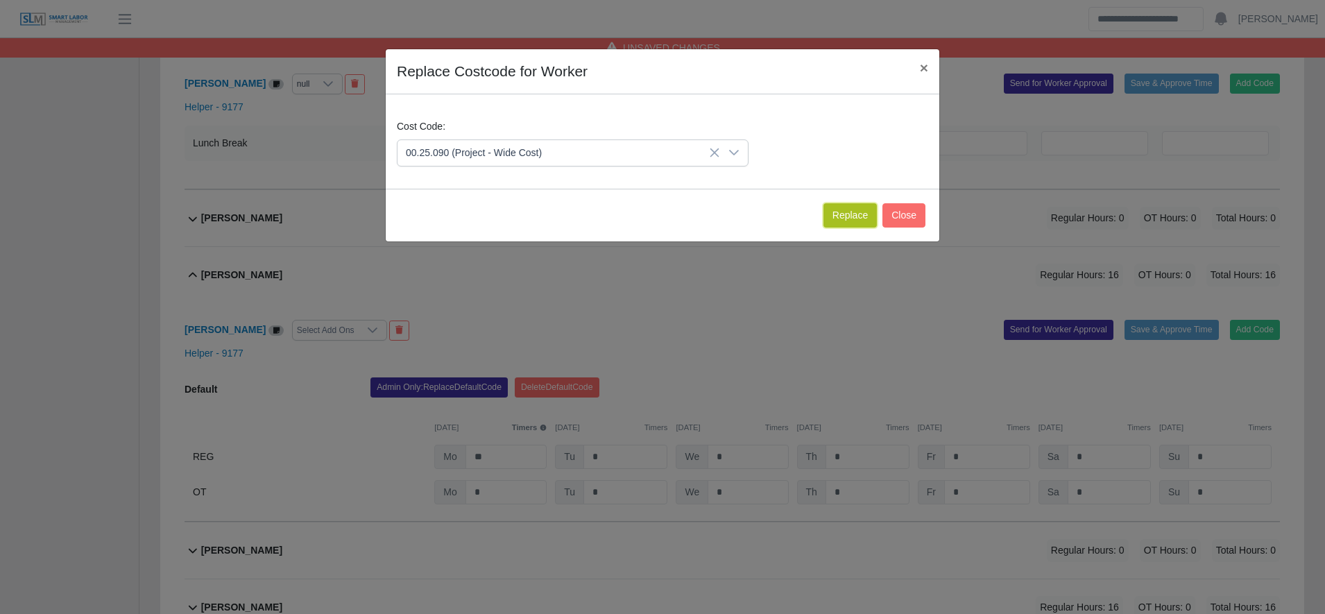
click at [838, 207] on button "Replace" at bounding box center [849, 215] width 53 height 24
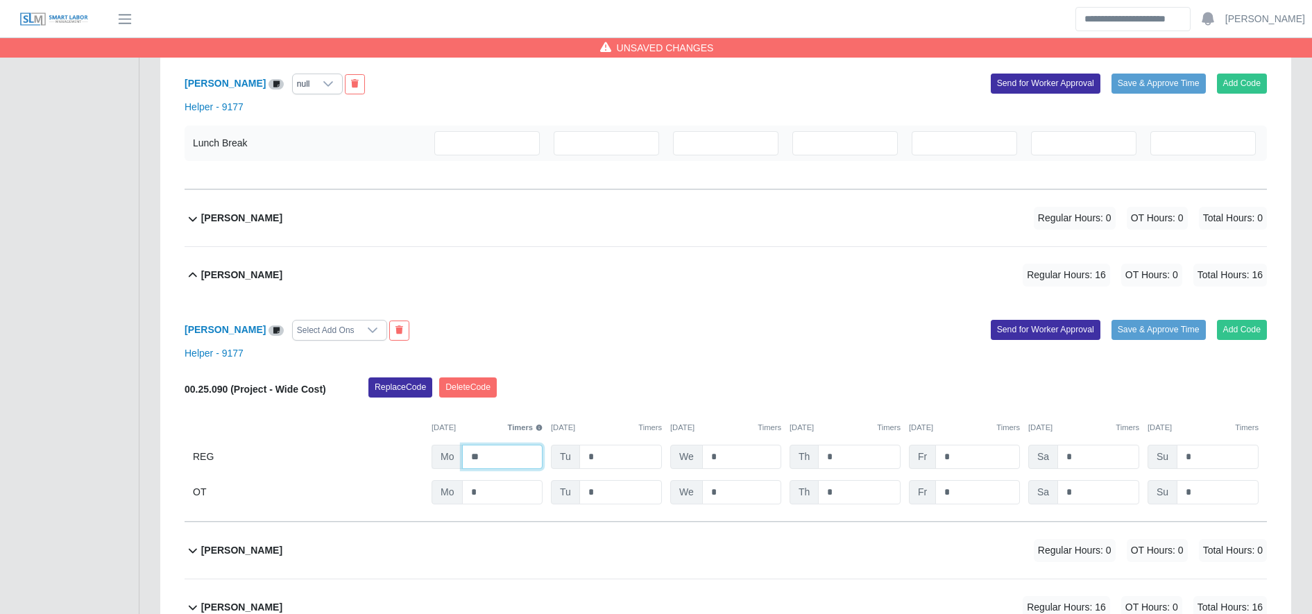
click at [500, 452] on input "**" at bounding box center [502, 457] width 80 height 24
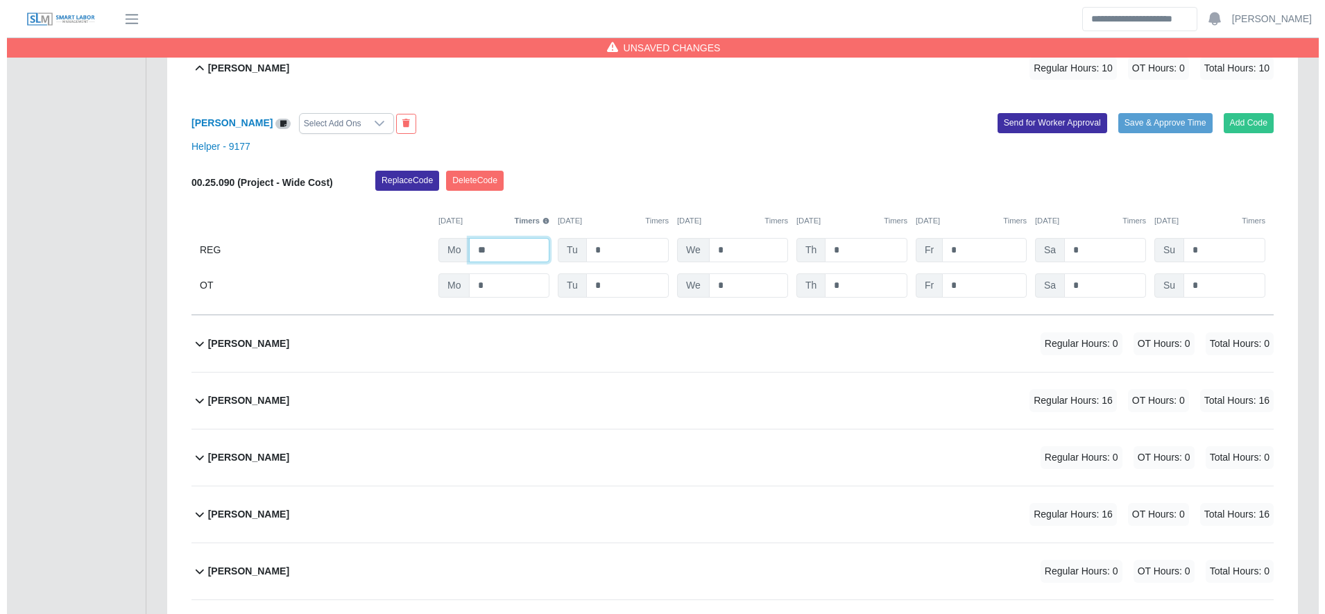
scroll to position [3146, 0]
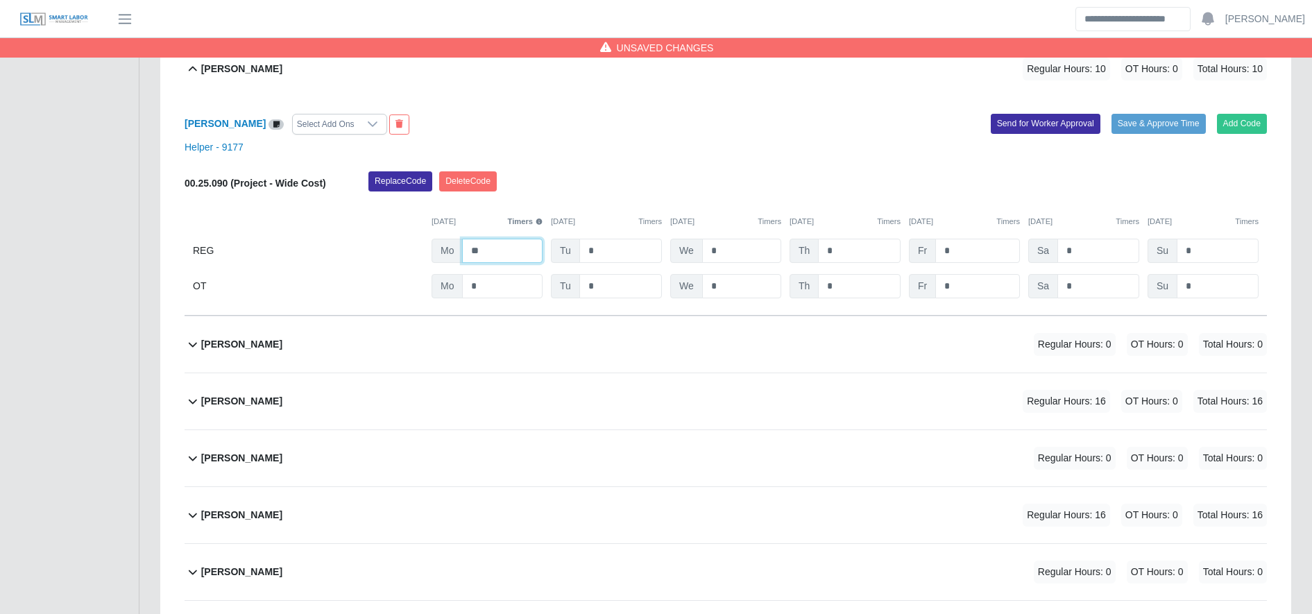
type input "**"
click at [640, 388] on div "Jonatan Portillo Regular Hours: 16 OT Hours: 0 Total Hours: 16" at bounding box center [734, 401] width 1066 height 56
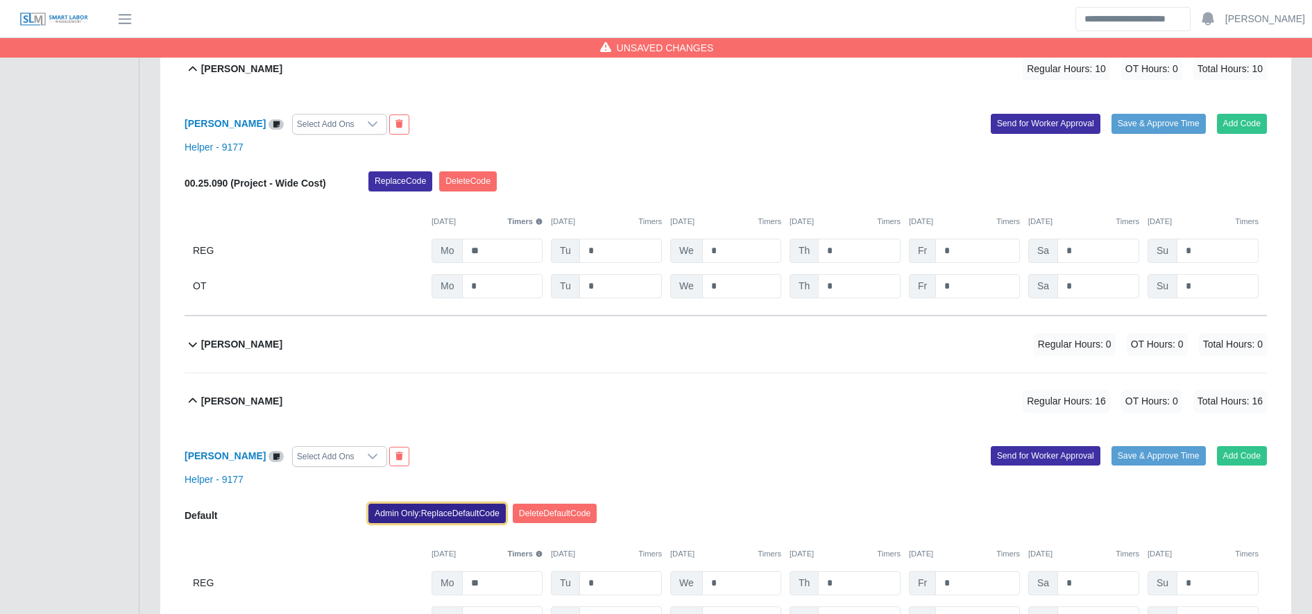
click at [470, 513] on button "Admin Only: Replace Default Code" at bounding box center [436, 513] width 137 height 19
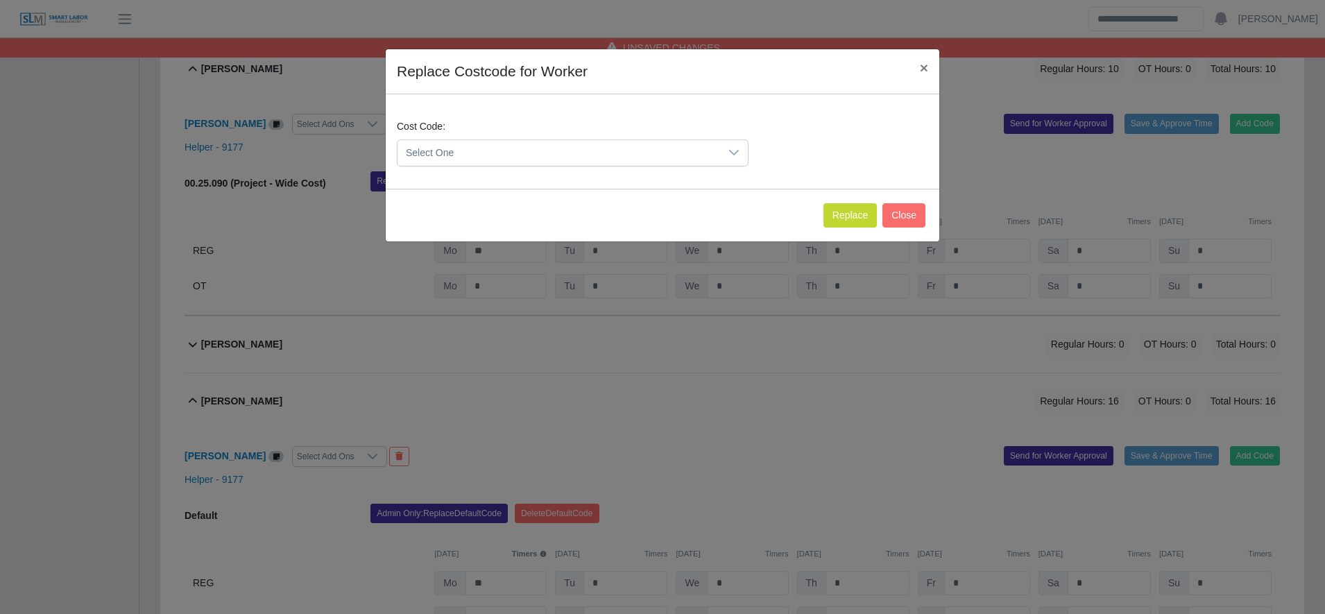
click at [518, 162] on span "Select One" at bounding box center [558, 153] width 323 height 26
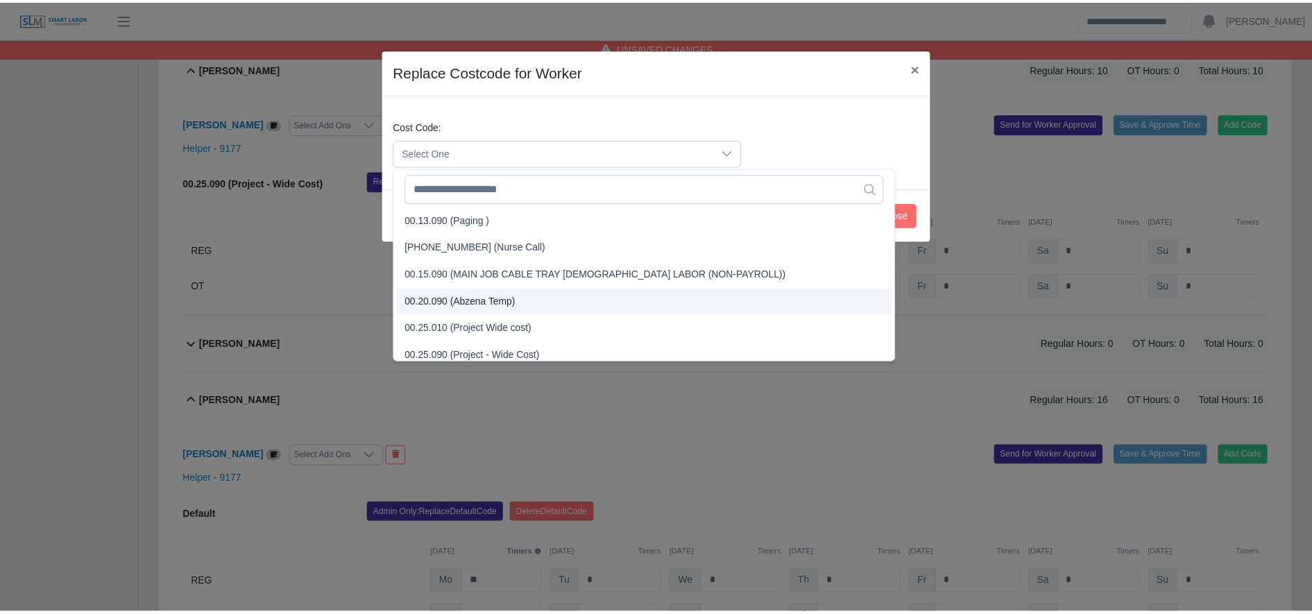
scroll to position [361, 0]
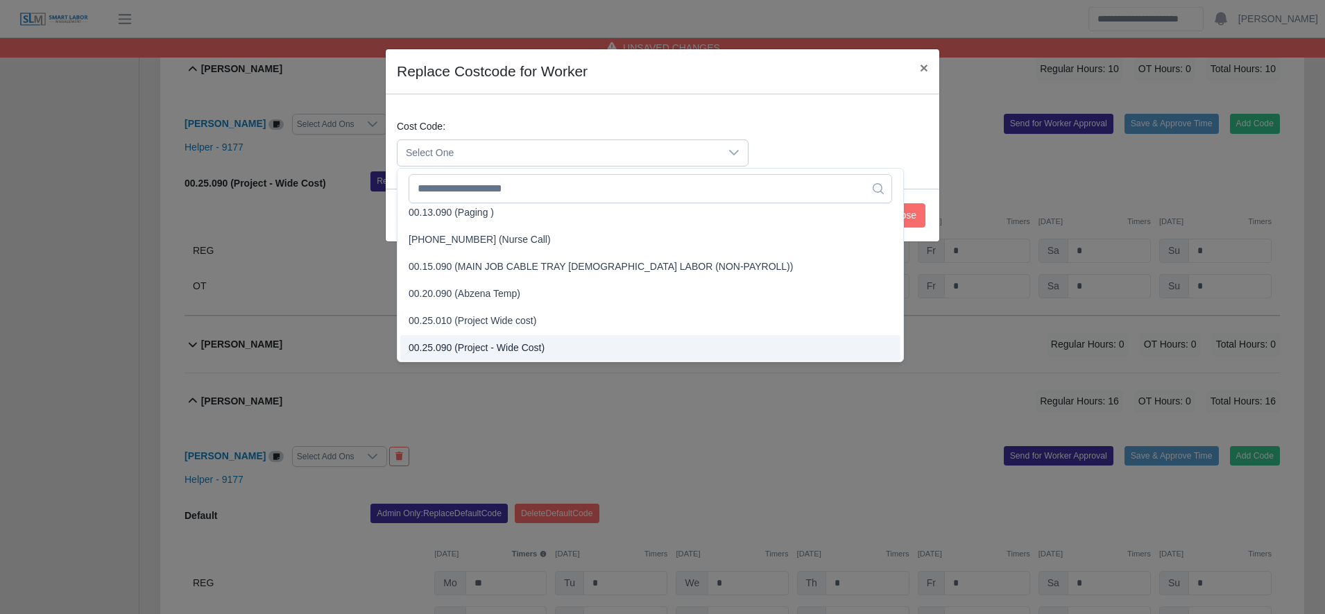
click at [546, 343] on li "00.25.090 (Project - Wide Cost)" at bounding box center [650, 348] width 500 height 26
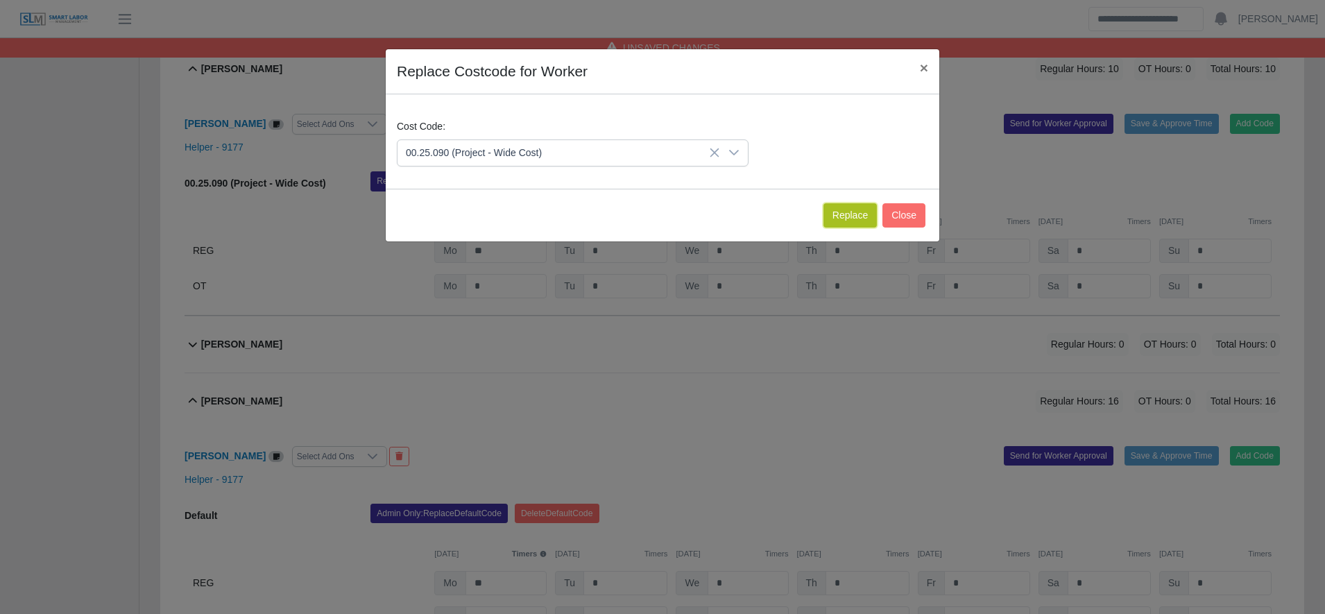
click at [861, 207] on button "Replace" at bounding box center [849, 215] width 53 height 24
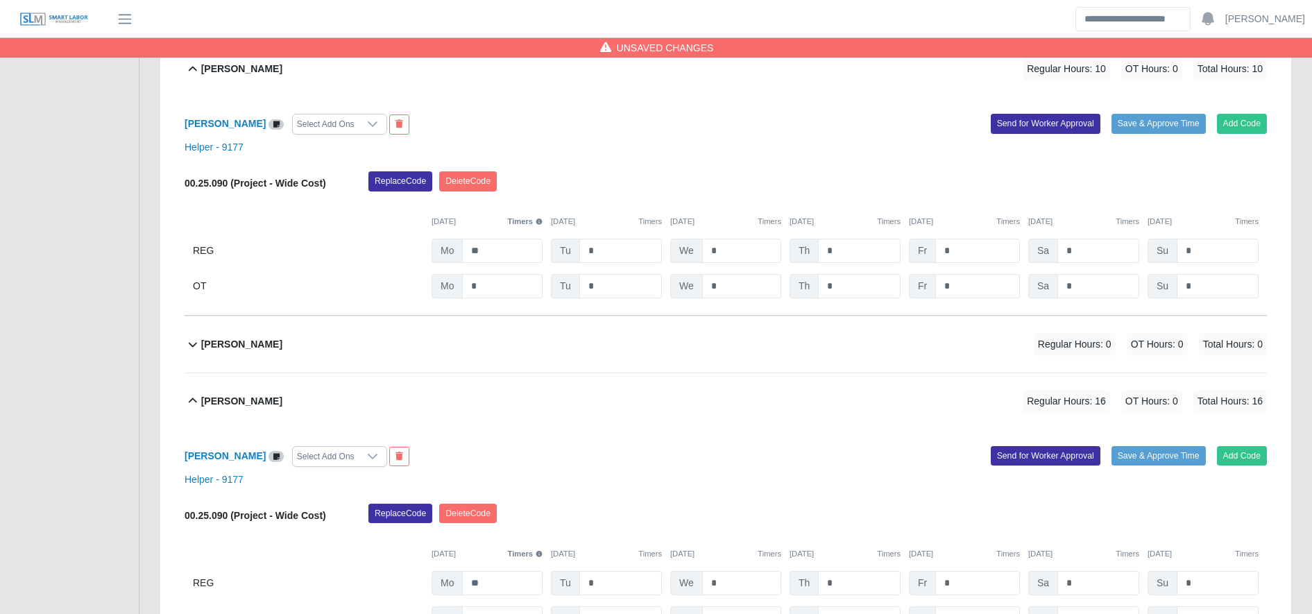
scroll to position [3339, 0]
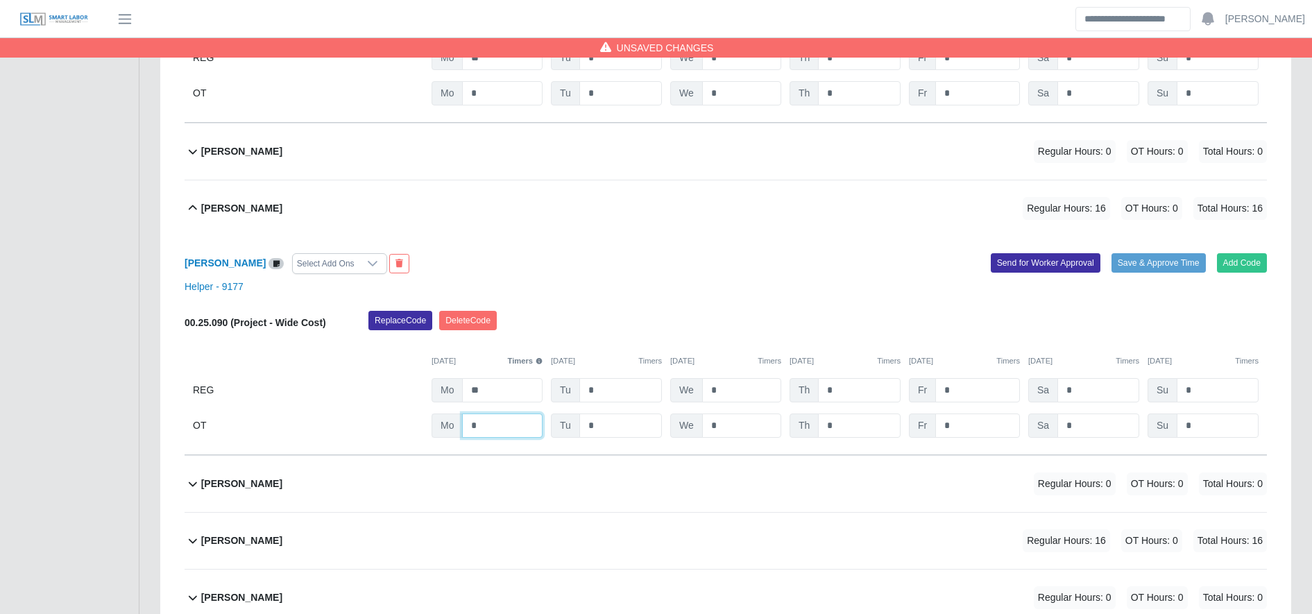
click at [499, 416] on input "*" at bounding box center [502, 425] width 80 height 24
click at [499, 394] on input "**" at bounding box center [502, 390] width 80 height 24
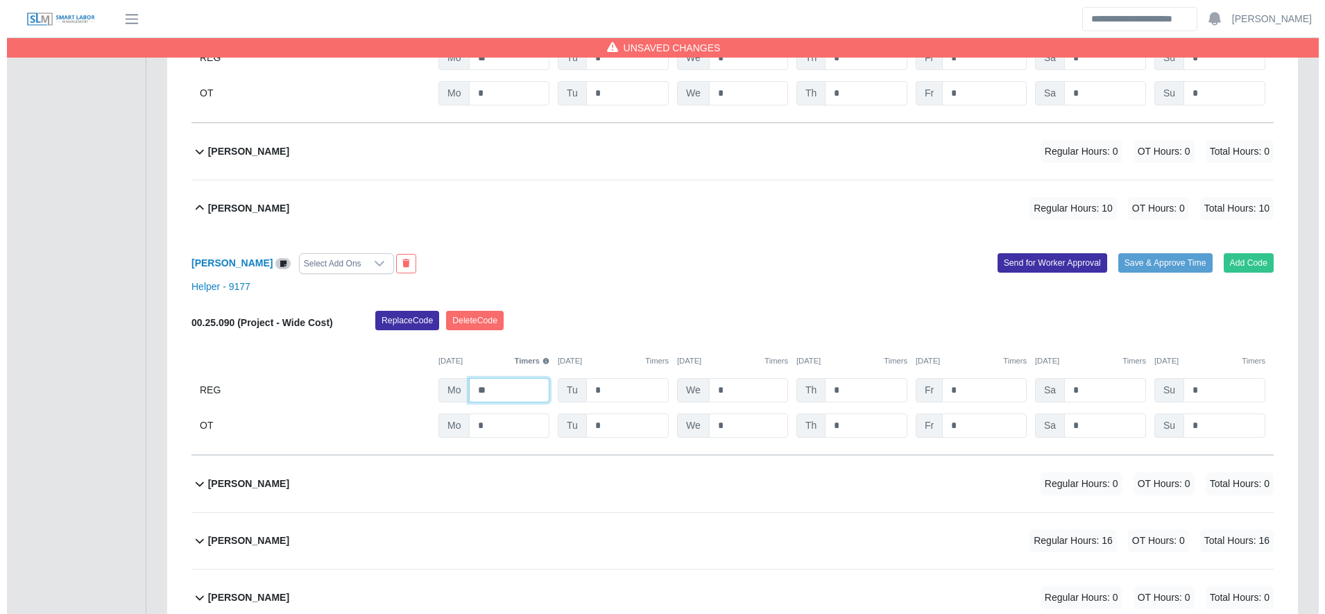
scroll to position [3511, 0]
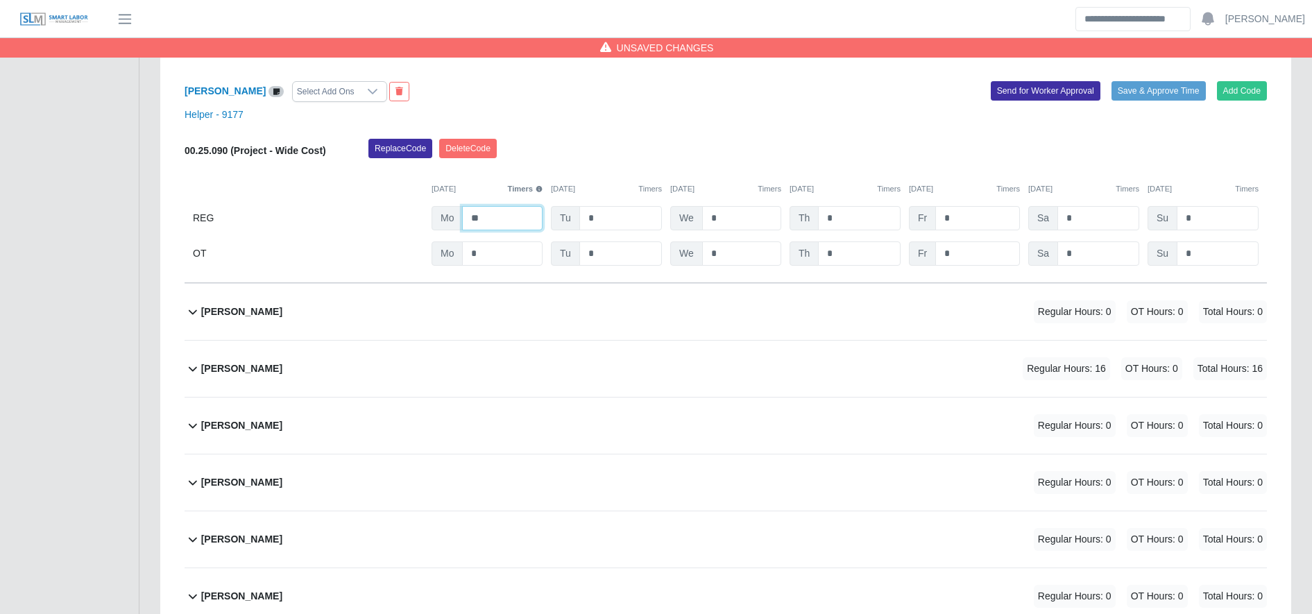
type input "**"
click at [601, 378] on div "Jorge Valera Regular Hours: 16 OT Hours: 0 Total Hours: 16" at bounding box center [734, 369] width 1066 height 56
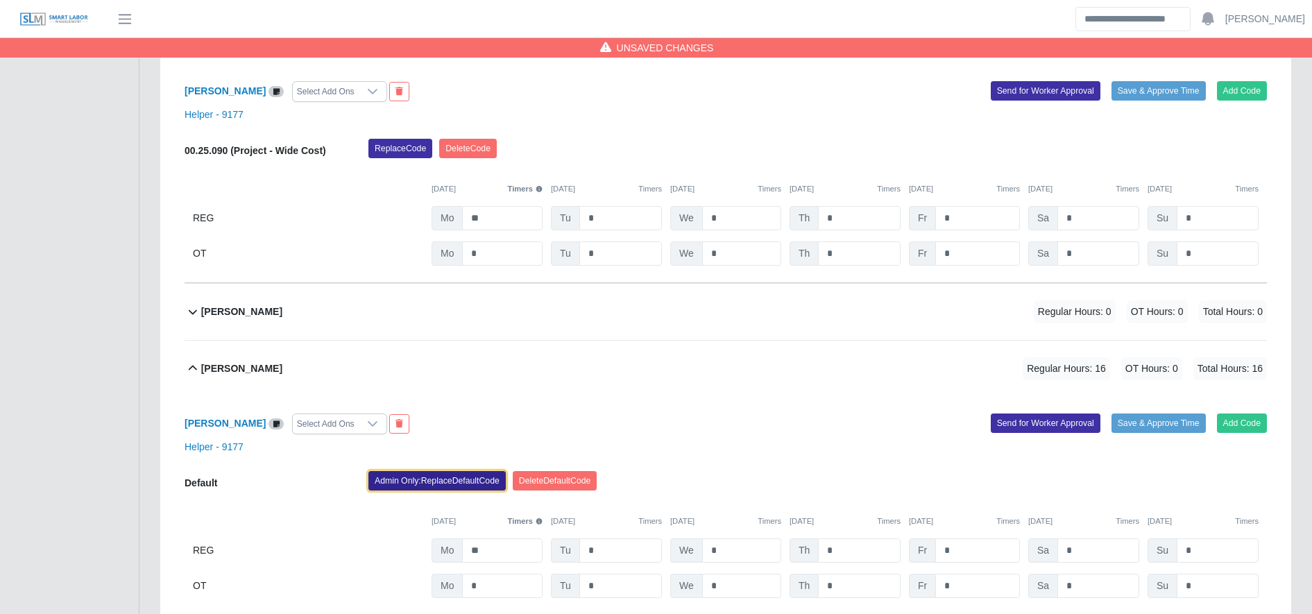
click at [448, 481] on button "Admin Only: Replace Default Code" at bounding box center [436, 480] width 137 height 19
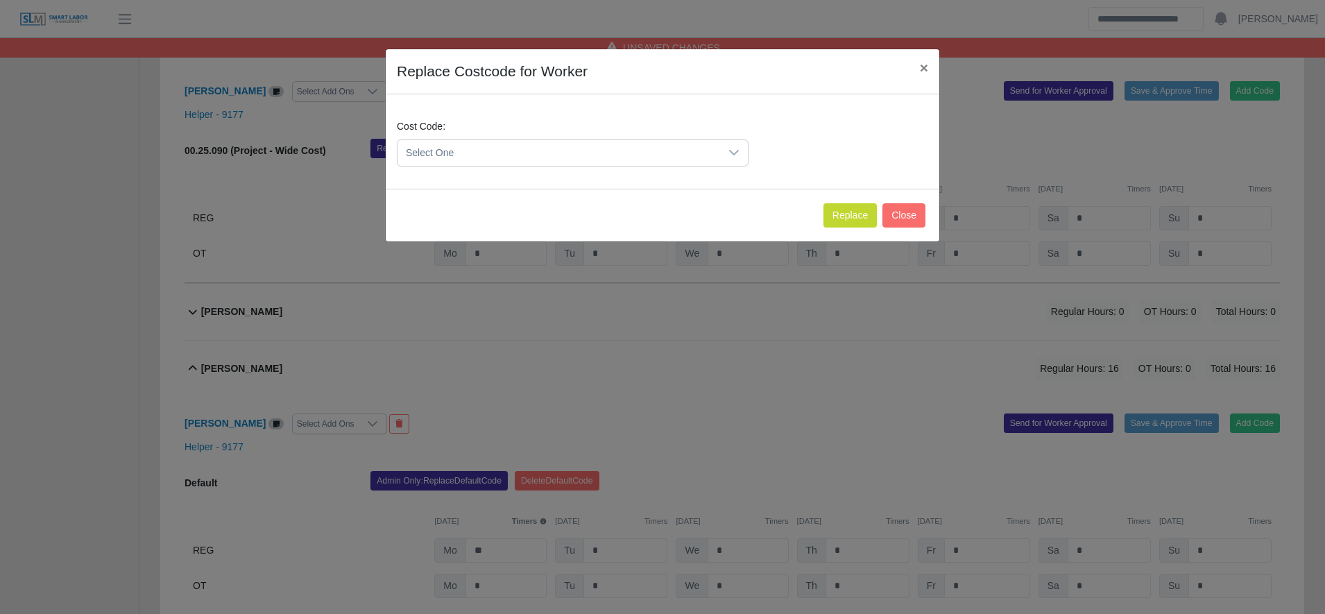
click at [558, 152] on span "Select One" at bounding box center [558, 153] width 323 height 26
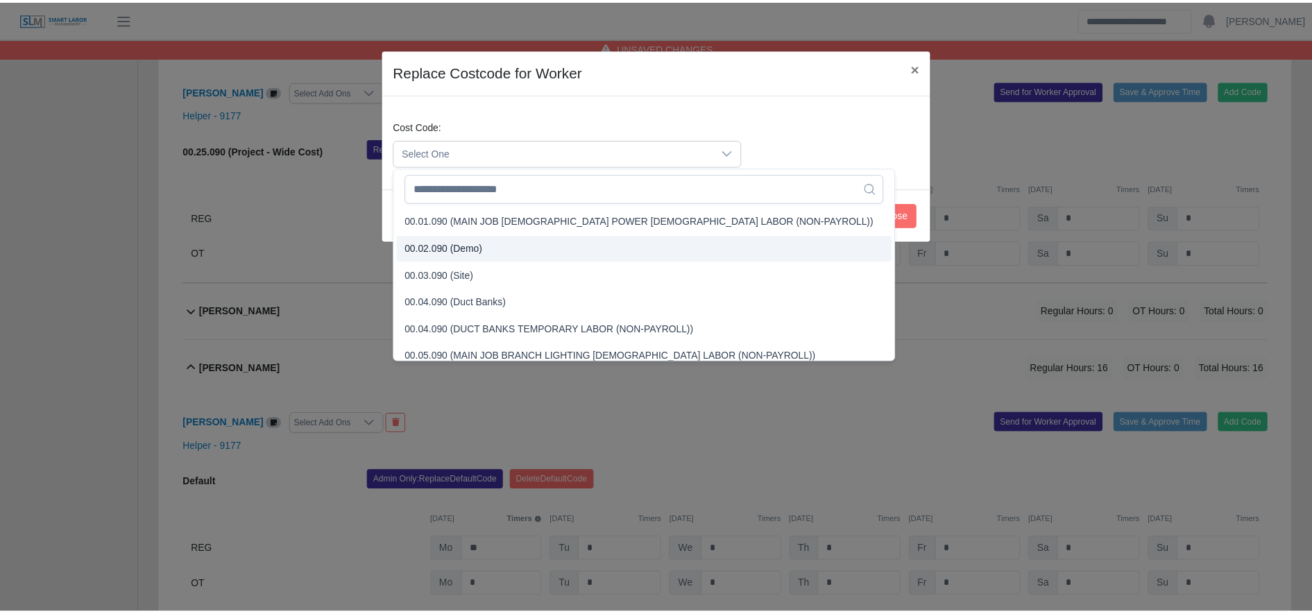
scroll to position [436, 0]
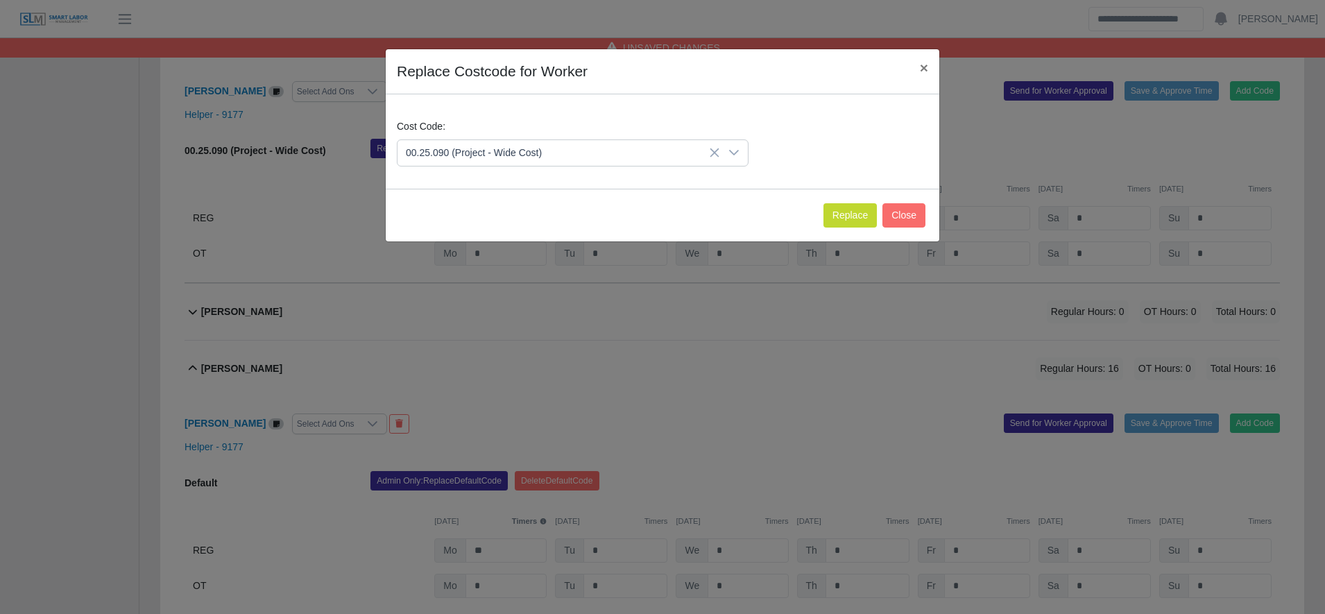
click at [547, 261] on li "00.25.090 (Project - Wide Cost)" at bounding box center [650, 272] width 500 height 26
click at [840, 216] on button "Replace" at bounding box center [849, 215] width 53 height 24
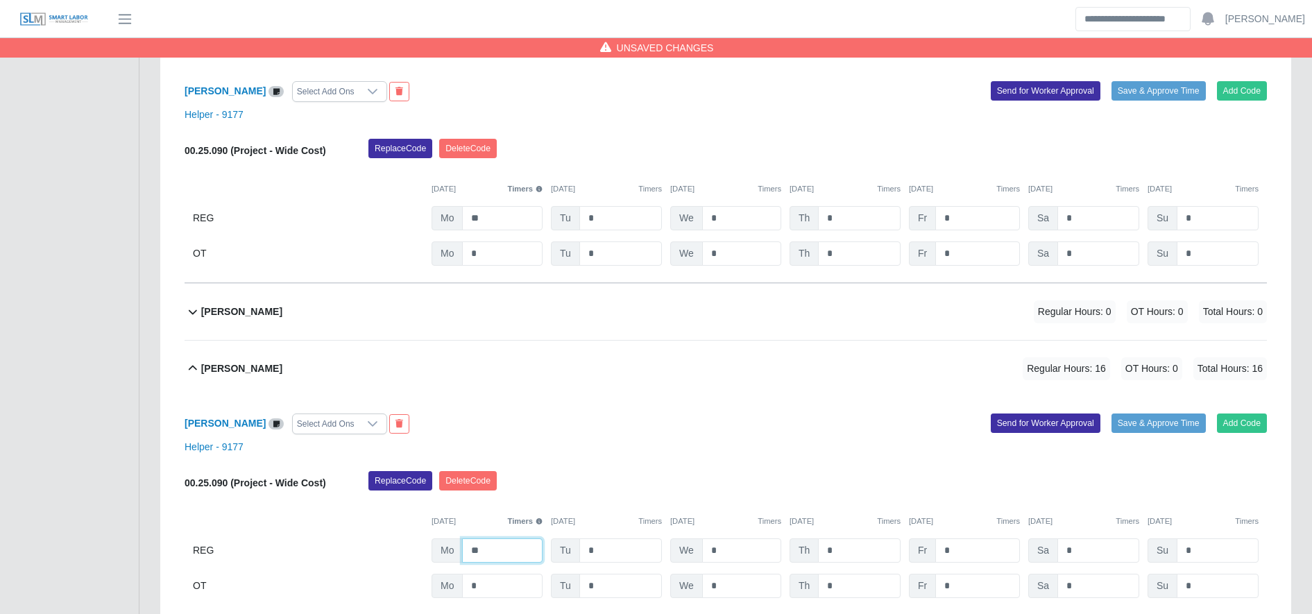
click at [504, 556] on input "**" at bounding box center [502, 550] width 80 height 24
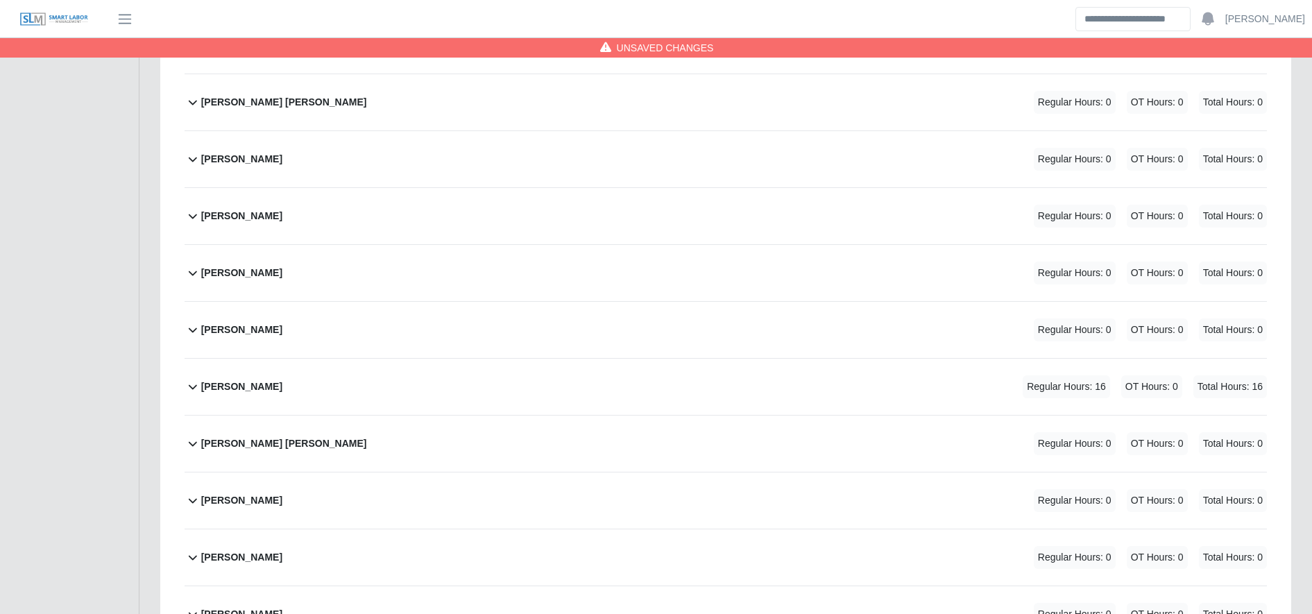
scroll to position [5360, 0]
type input "**"
click at [769, 389] on div "Omar Rodriguez Huertas Regular Hours: 16 OT Hours: 0 Total Hours: 16" at bounding box center [734, 388] width 1066 height 56
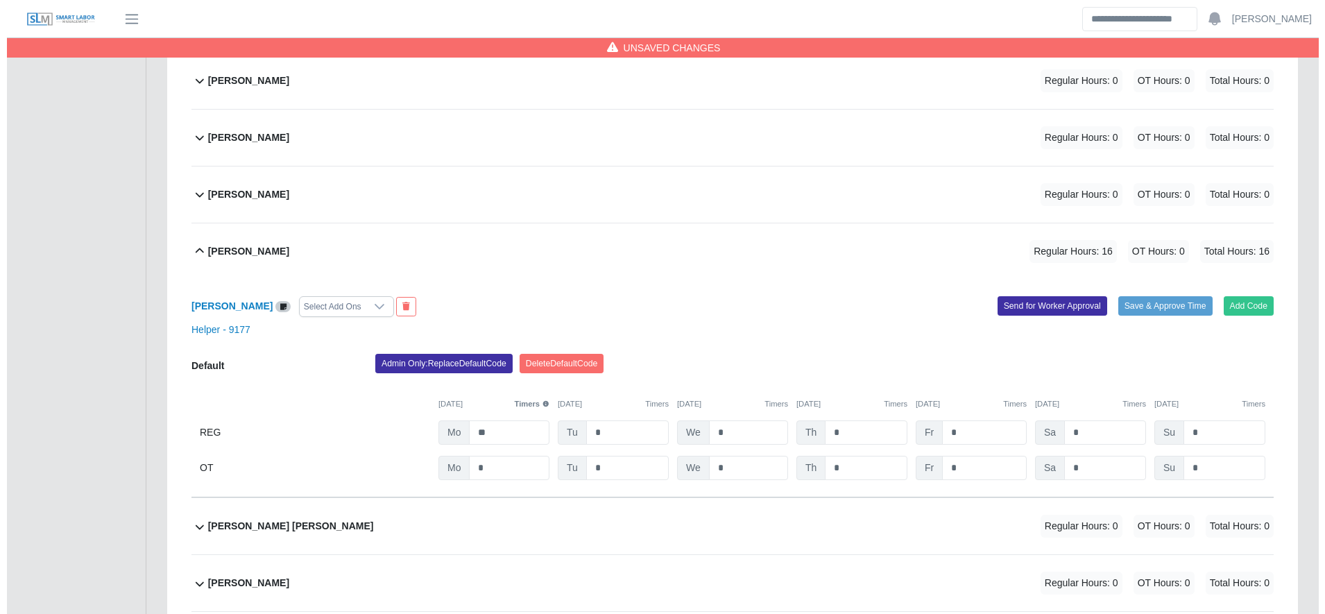
scroll to position [5497, 0]
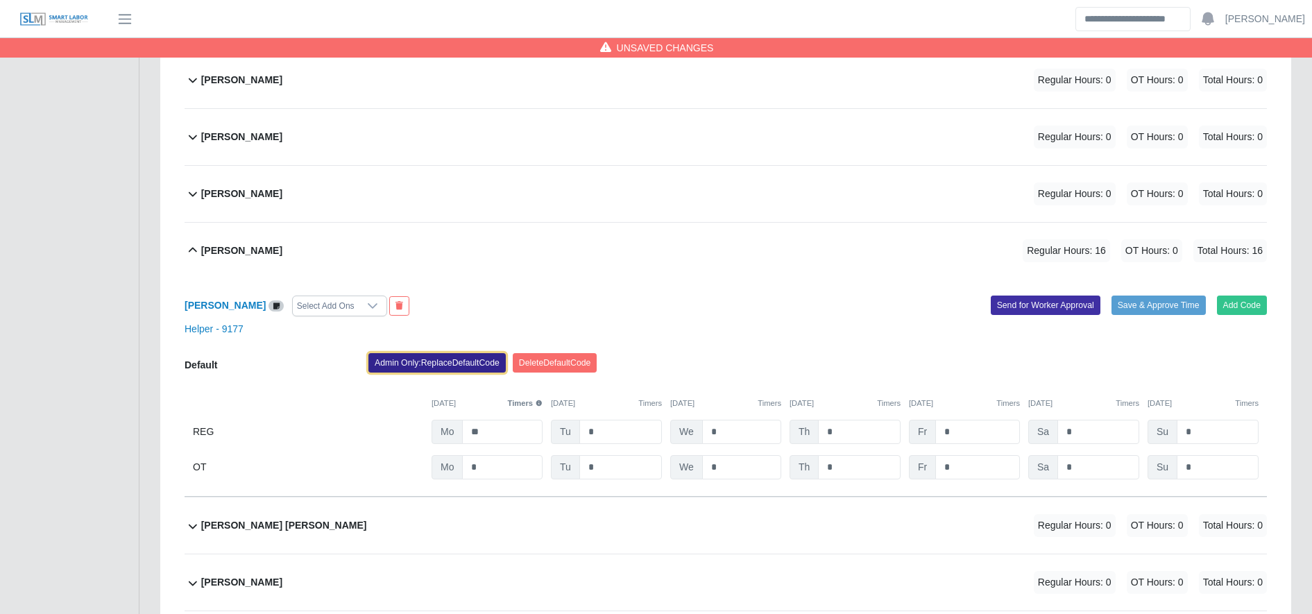
click at [474, 368] on button "Admin Only: Replace Default Code" at bounding box center [436, 362] width 137 height 19
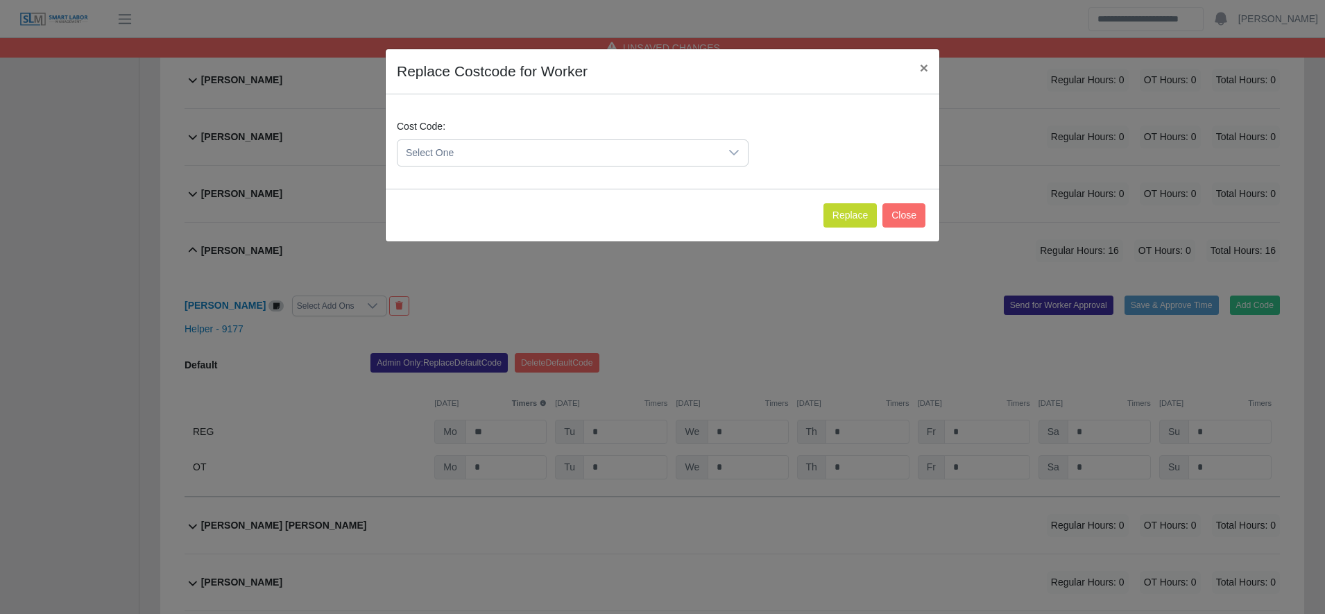
click at [493, 150] on span "Select One" at bounding box center [558, 153] width 323 height 26
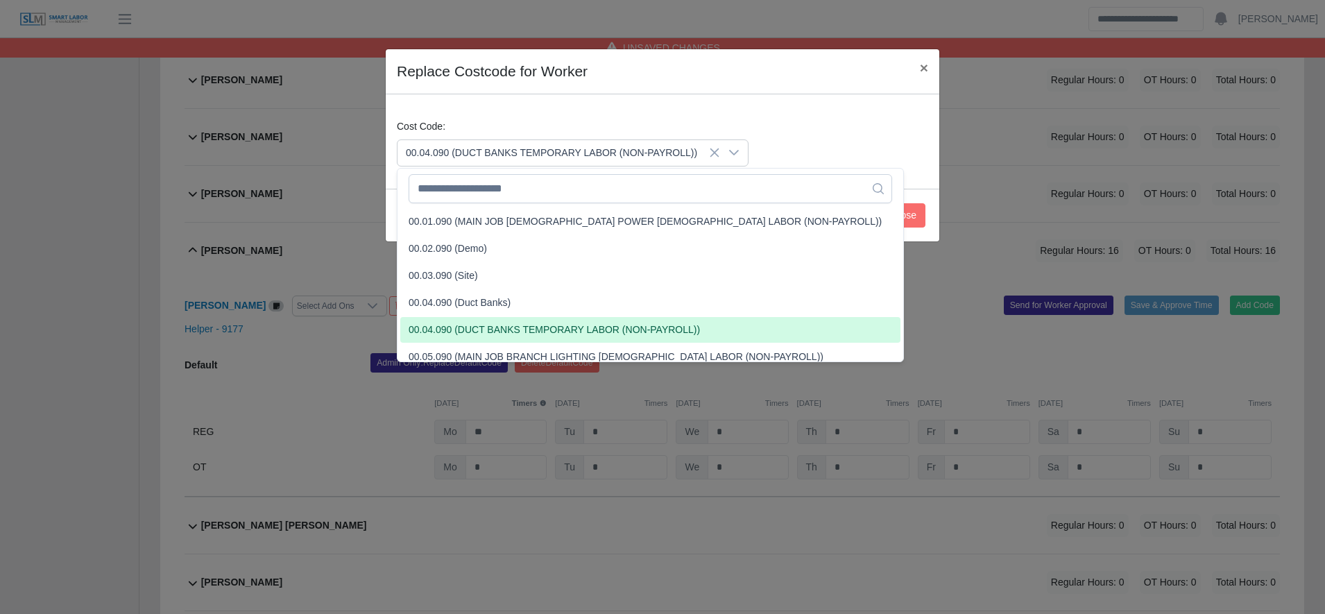
scroll to position [0, 0]
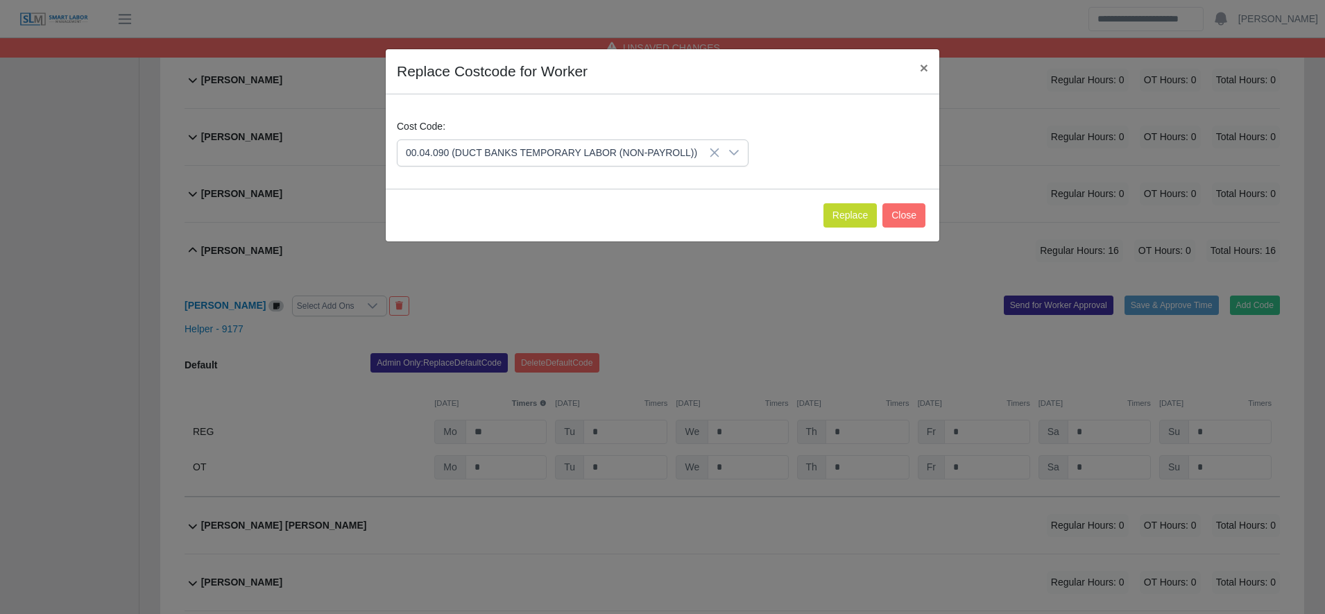
click at [512, 166] on div "00.04.090 (DUCT BANKS TEMPORARY LABOR (NON-PAYROLL))" at bounding box center [573, 152] width 352 height 27
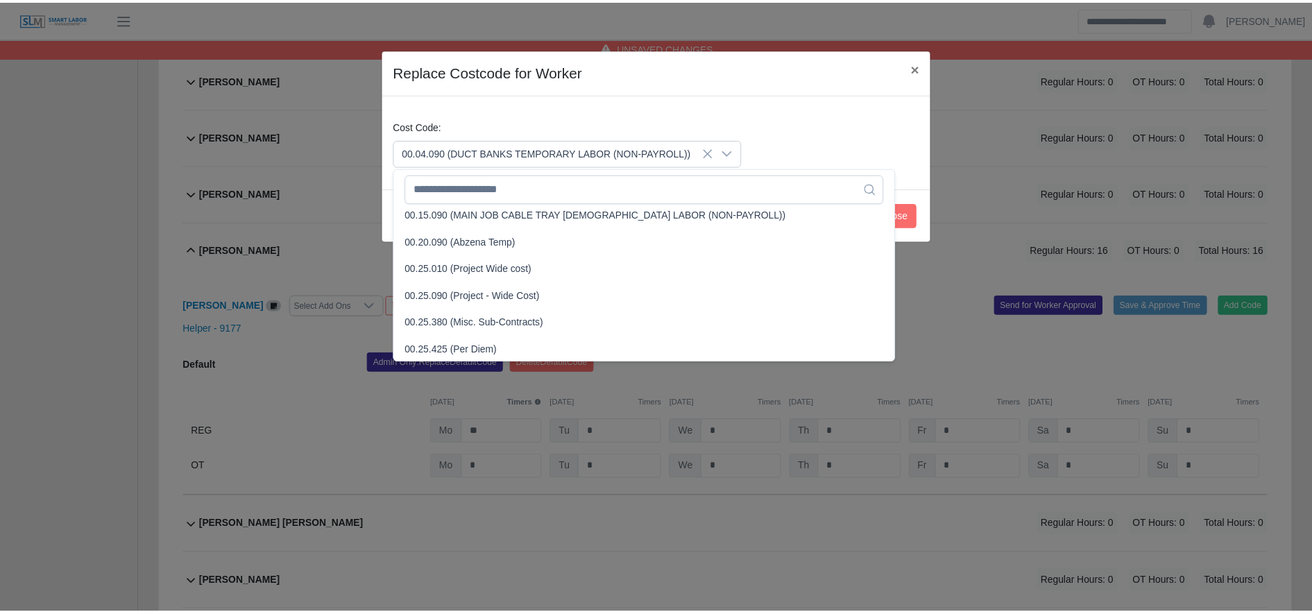
scroll to position [415, 0]
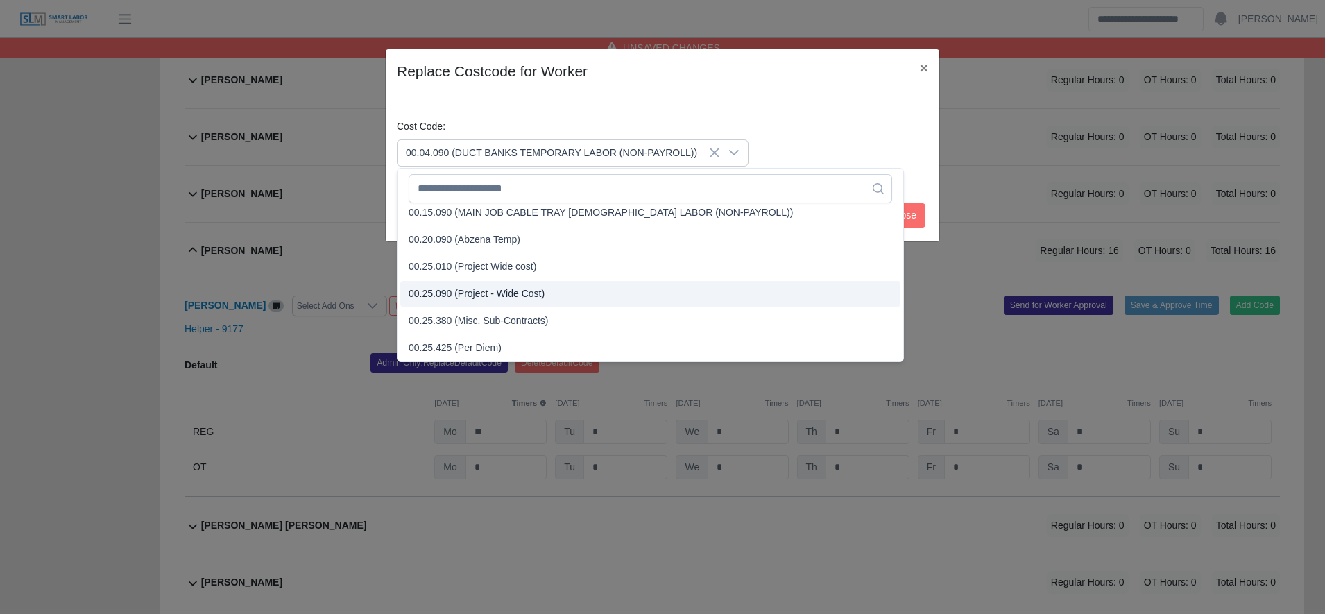
click at [536, 297] on span "00.25.090 (Project - Wide Cost)" at bounding box center [477, 294] width 136 height 15
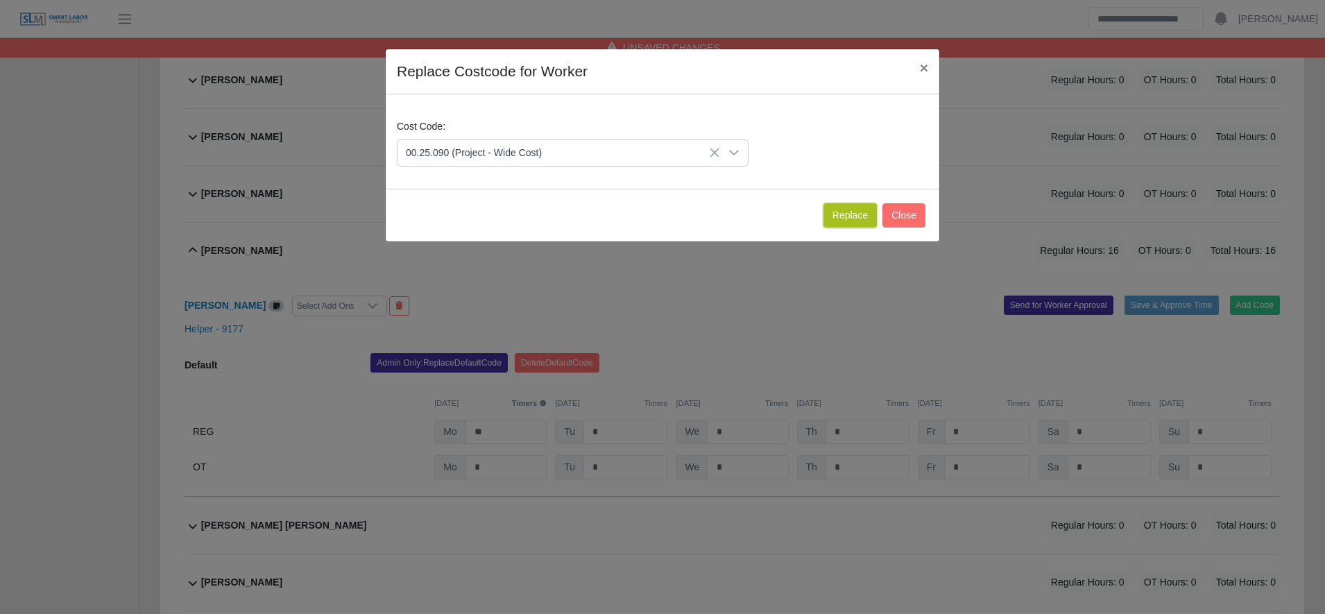
click at [843, 213] on button "Replace" at bounding box center [849, 215] width 53 height 24
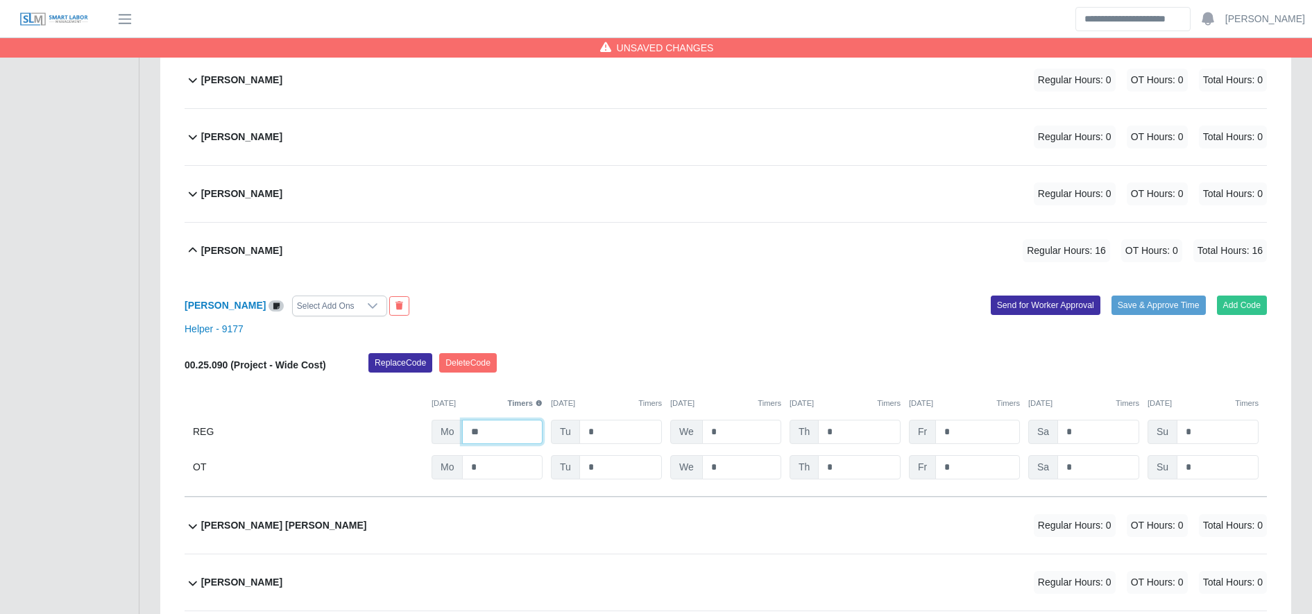
click at [524, 438] on input "**" at bounding box center [502, 432] width 80 height 24
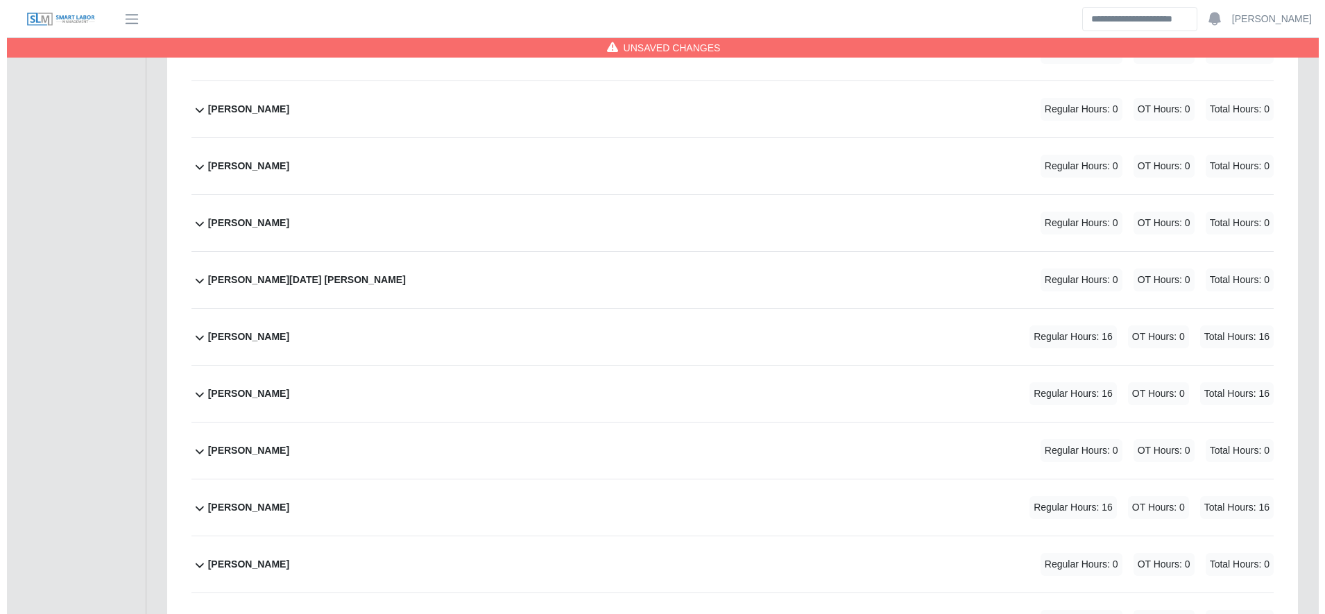
scroll to position [6028, 0]
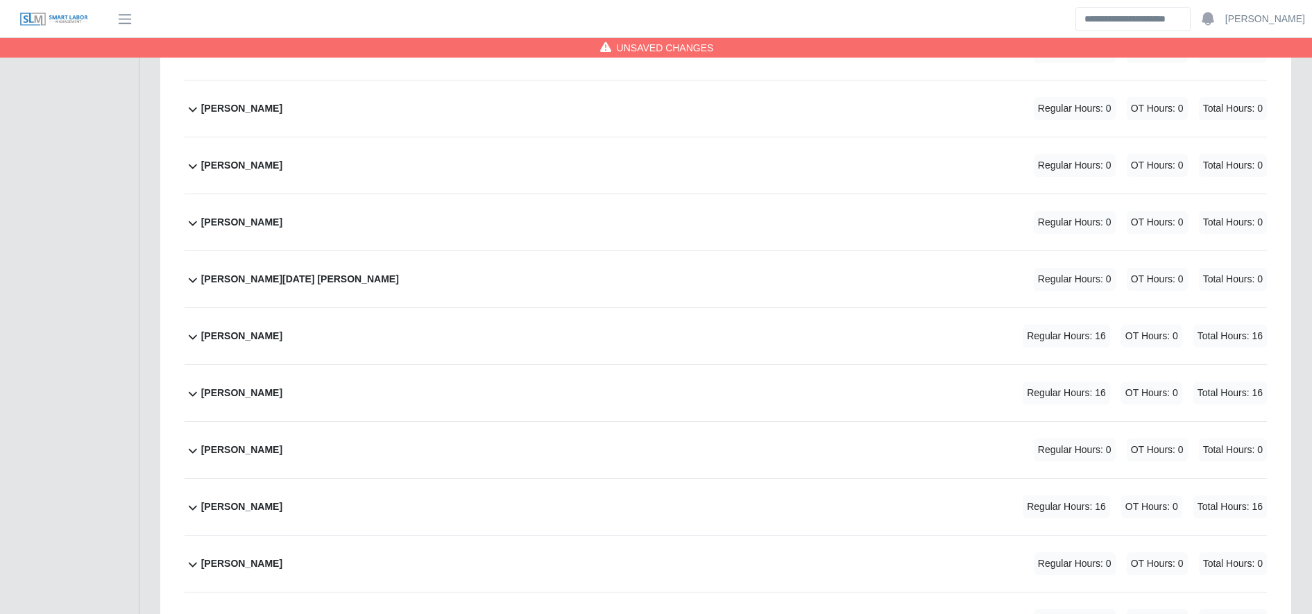
type input "**"
click at [588, 350] on div "Ramiro Villanueva Jr. Regular Hours: 16 OT Hours: 0 Total Hours: 16" at bounding box center [734, 336] width 1066 height 56
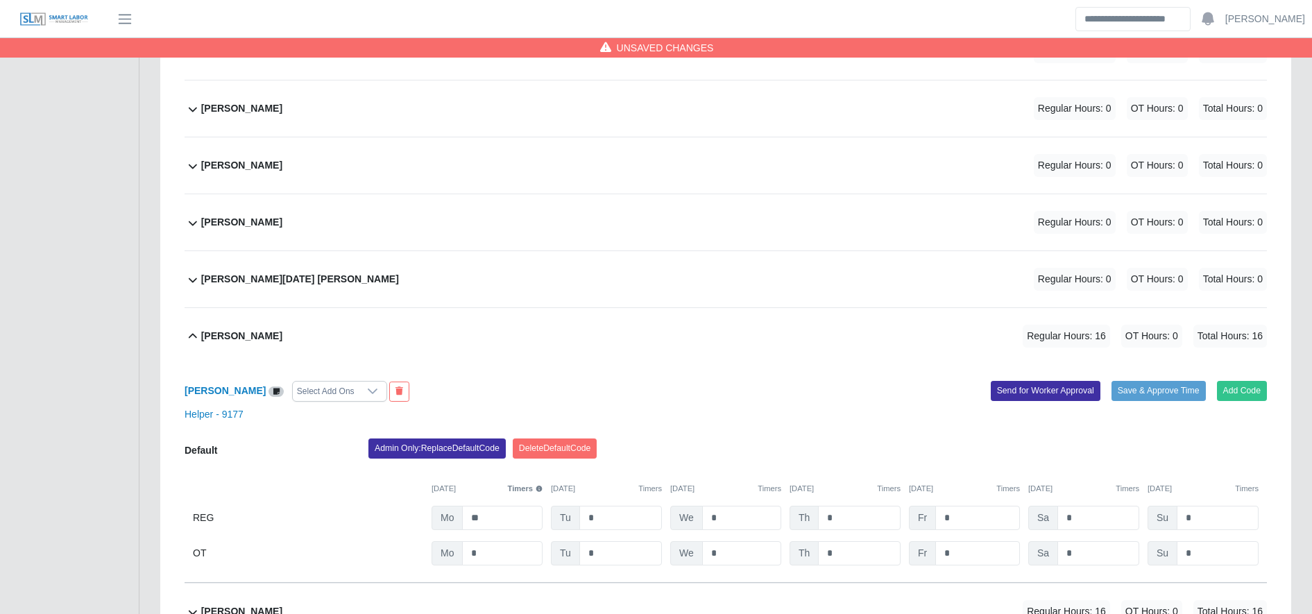
click at [461, 438] on div "Ramiro Villanueva Jr. Select Add Ons Add Code Save & Approve Time Send for Work…" at bounding box center [726, 473] width 1082 height 219
click at [461, 443] on button "Admin Only: Replace Default Code" at bounding box center [436, 447] width 137 height 19
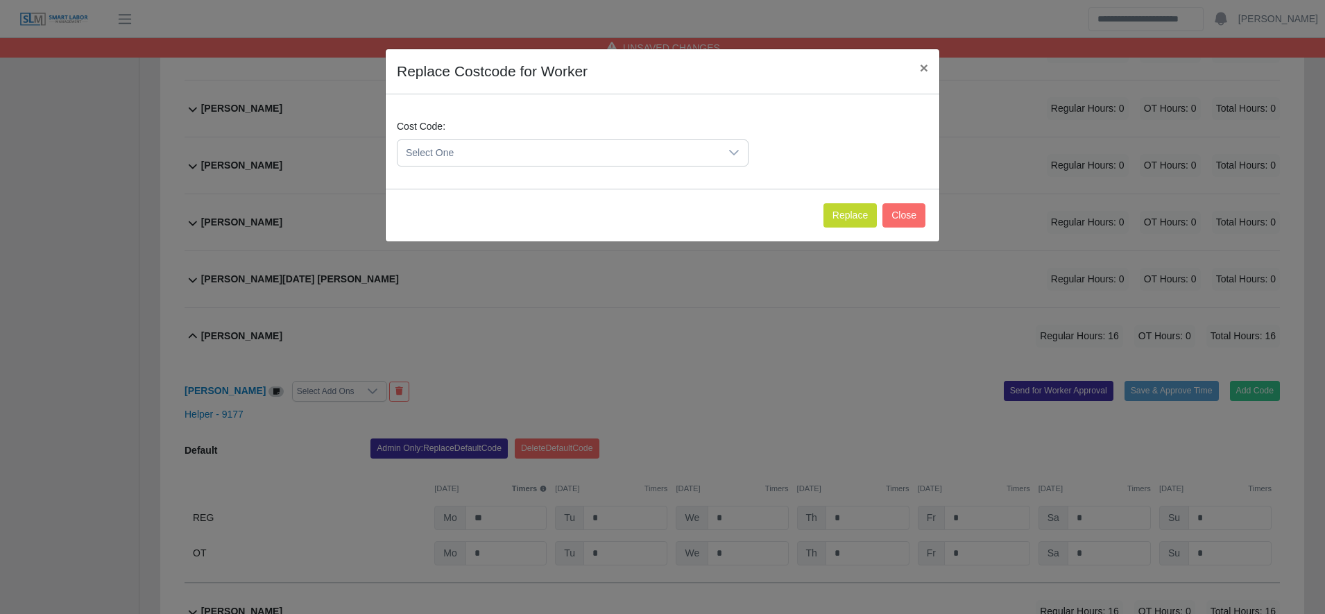
click at [488, 142] on span "Select One" at bounding box center [558, 153] width 323 height 26
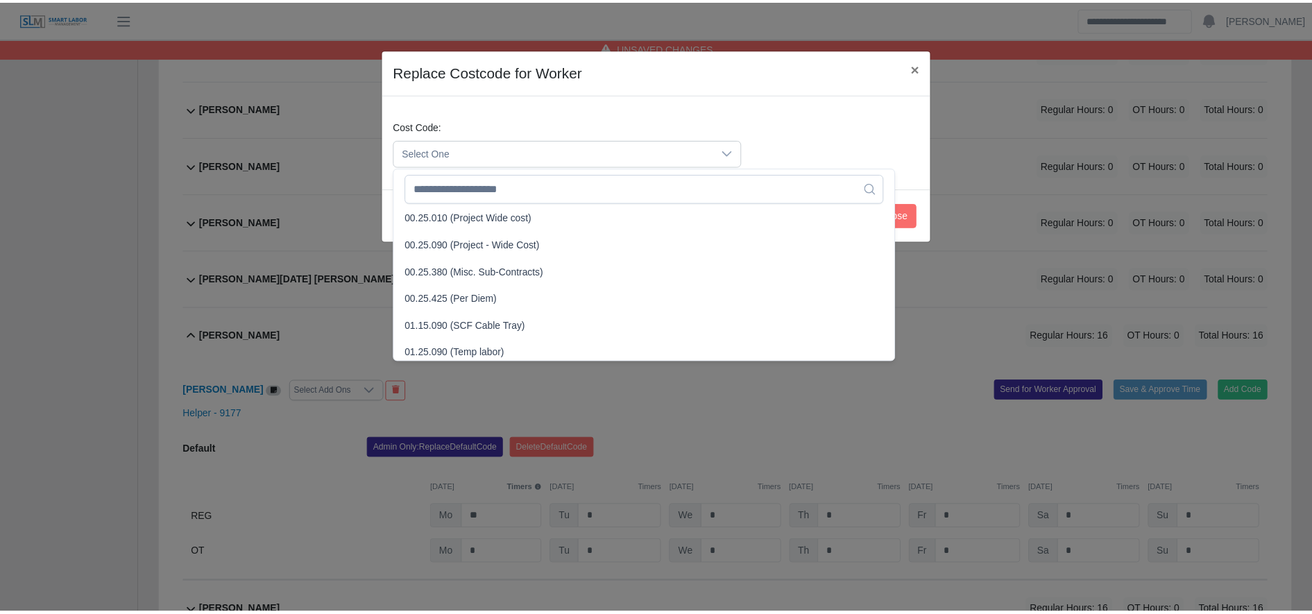
scroll to position [464, 0]
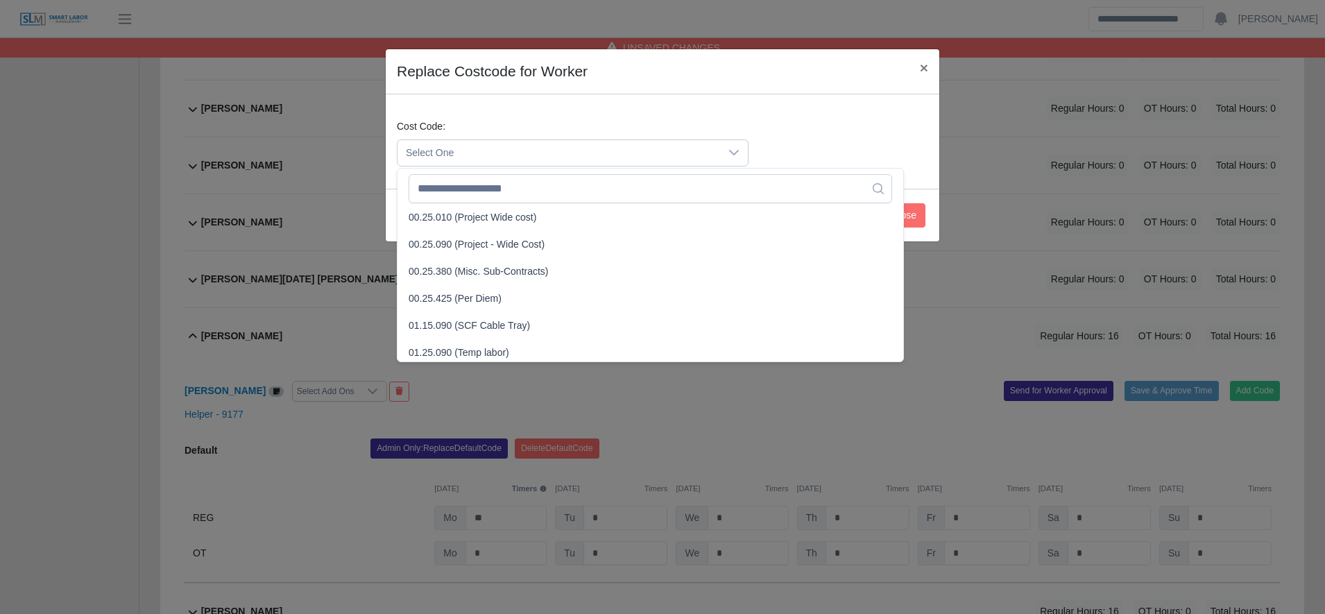
click at [490, 245] on span "00.25.090 (Project - Wide Cost)" at bounding box center [477, 244] width 136 height 15
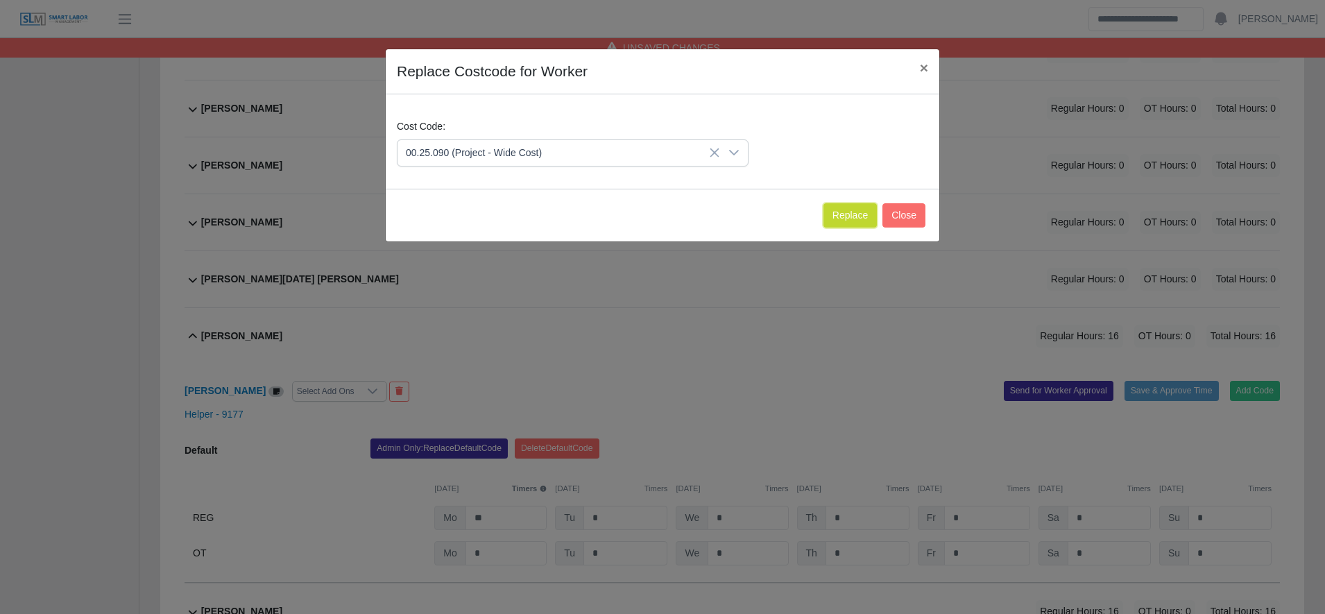
click at [852, 215] on button "Replace" at bounding box center [849, 215] width 53 height 24
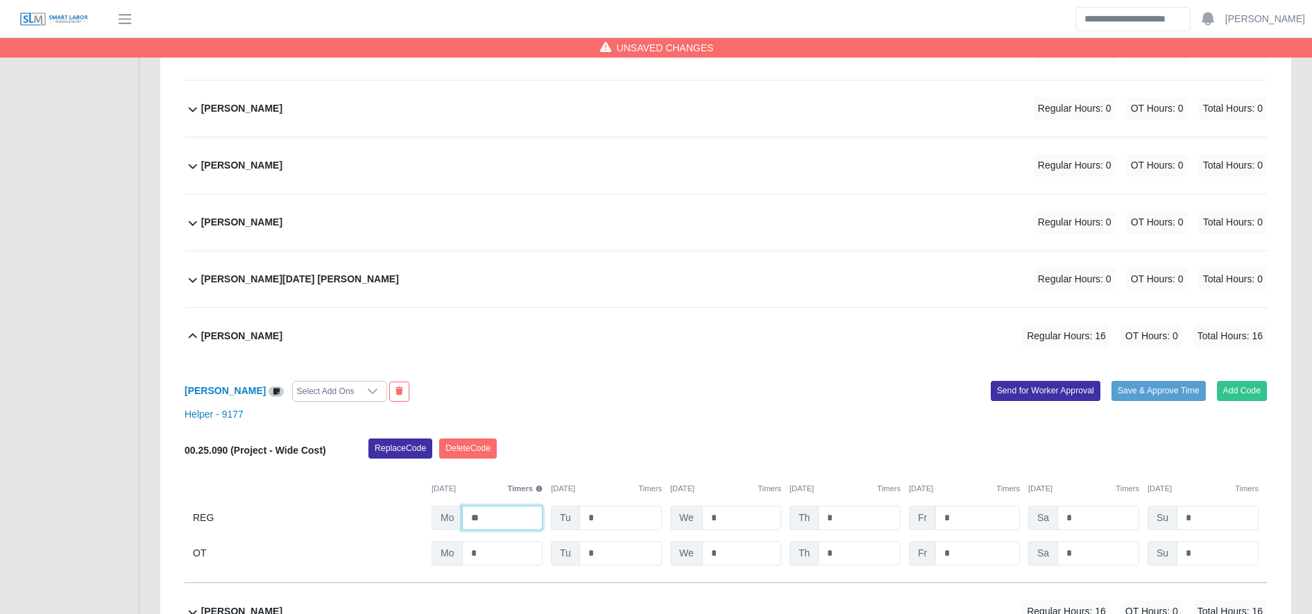
click at [499, 517] on input "**" at bounding box center [502, 518] width 80 height 24
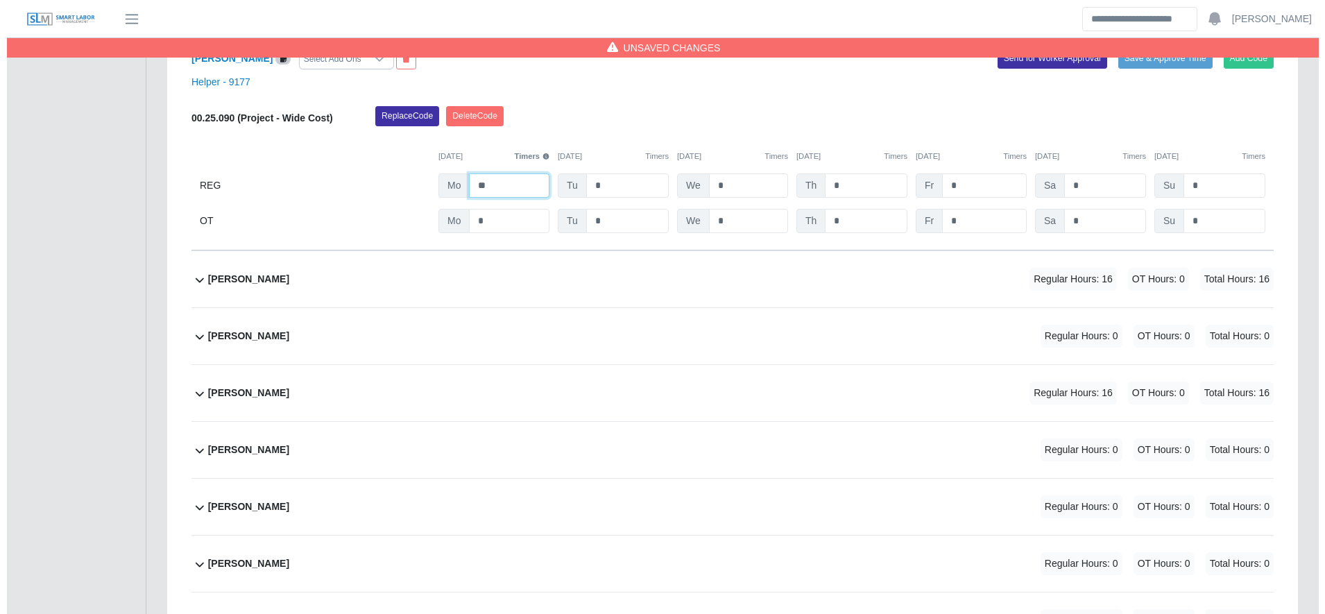
scroll to position [6361, 0]
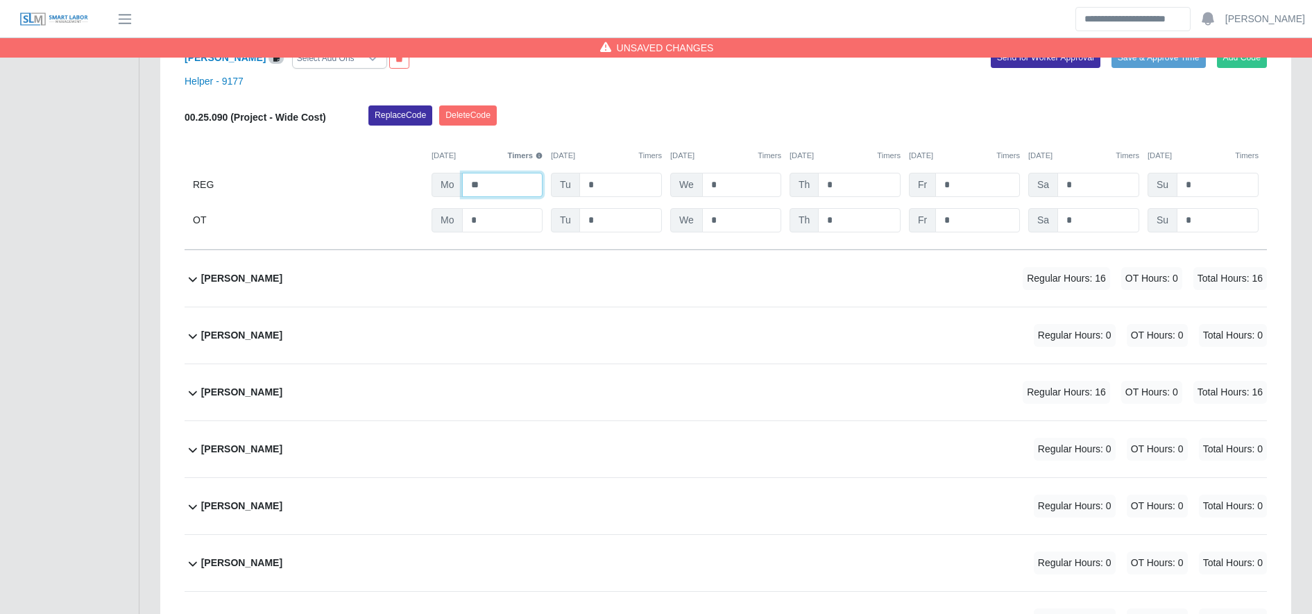
type input "**"
click at [610, 267] on div "Rene Portillo Regular Hours: 16 OT Hours: 0 Total Hours: 16" at bounding box center [734, 278] width 1066 height 56
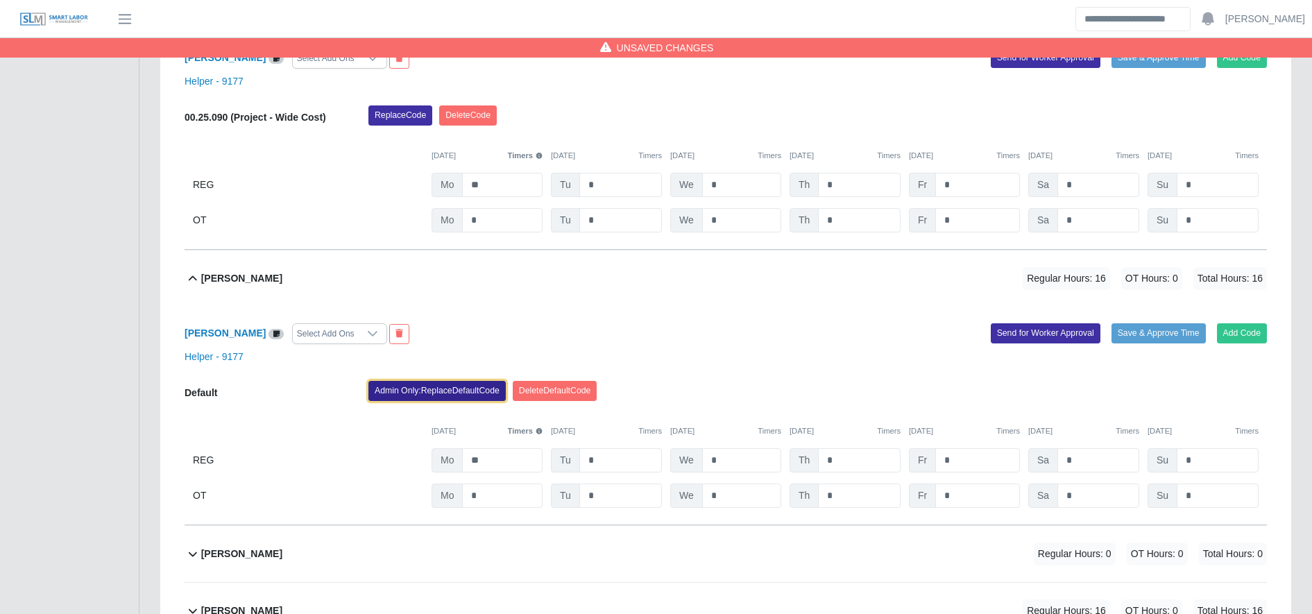
click at [445, 397] on button "Admin Only: Replace Default Code" at bounding box center [436, 390] width 137 height 19
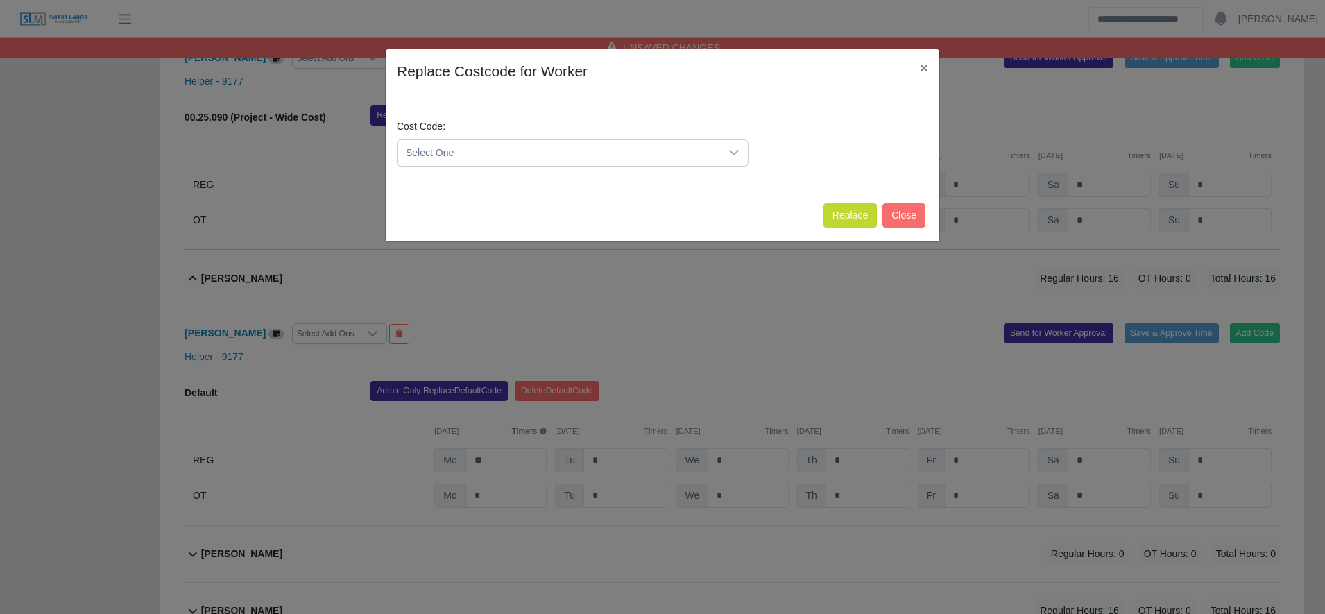
click at [487, 160] on span "Select One" at bounding box center [558, 153] width 323 height 26
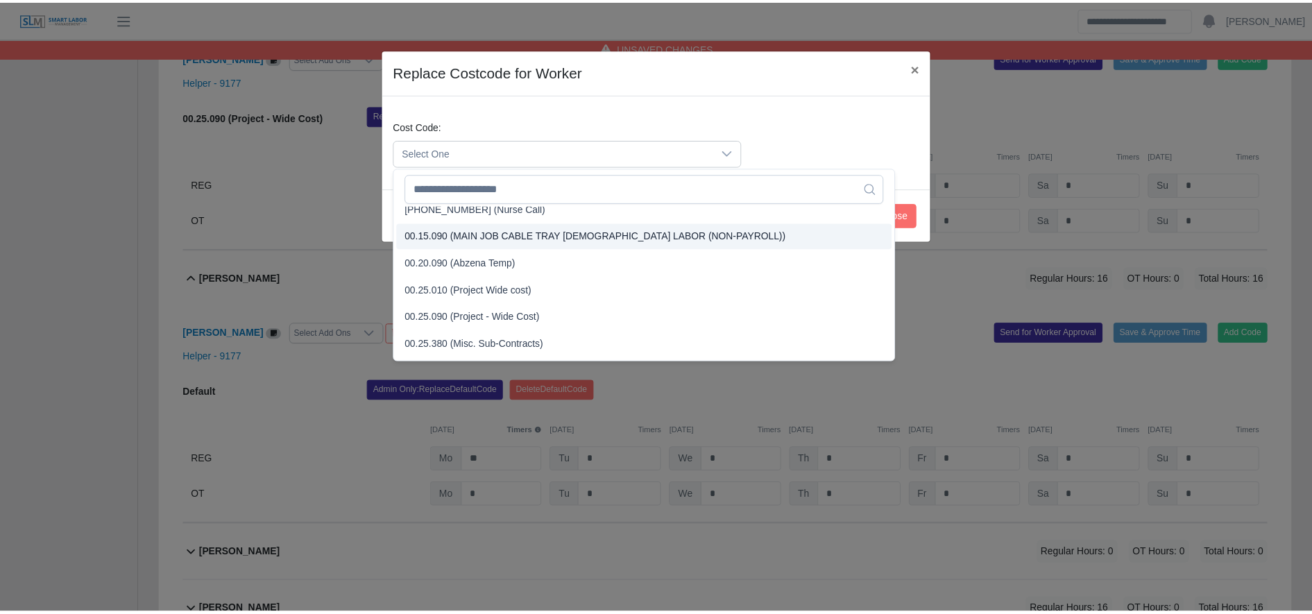
scroll to position [392, 0]
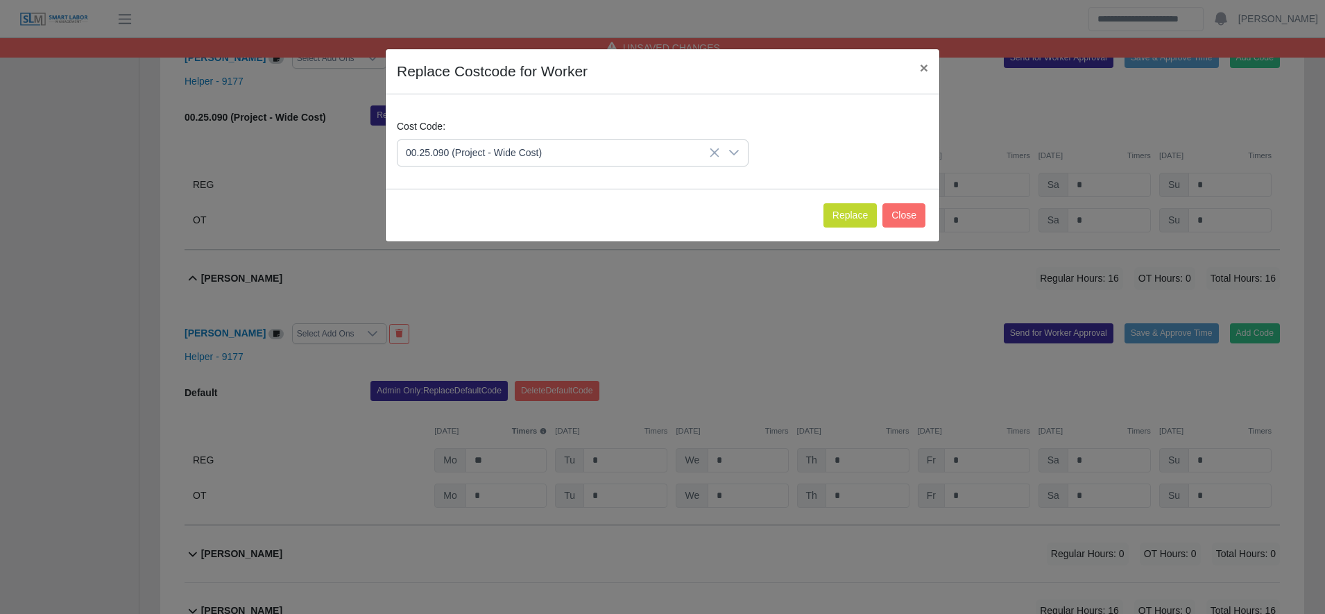
click at [522, 318] on span "00.25.090 (Project - Wide Cost)" at bounding box center [477, 316] width 136 height 15
click at [829, 216] on button "Replace" at bounding box center [849, 215] width 53 height 24
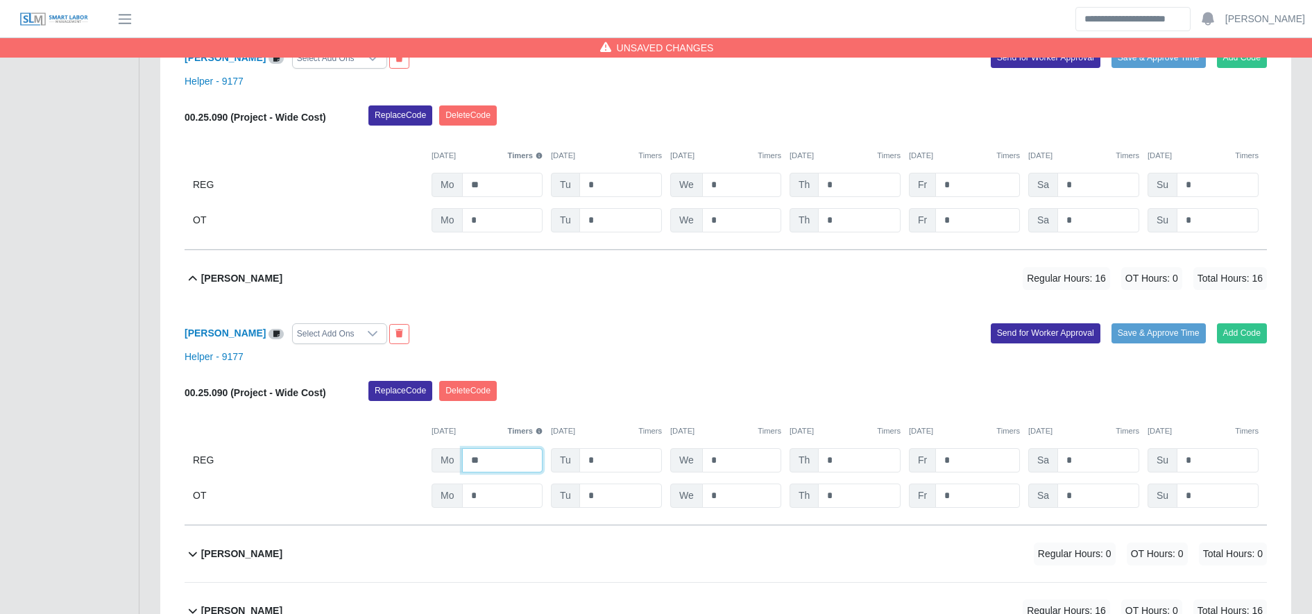
click at [504, 460] on input "**" at bounding box center [502, 460] width 80 height 24
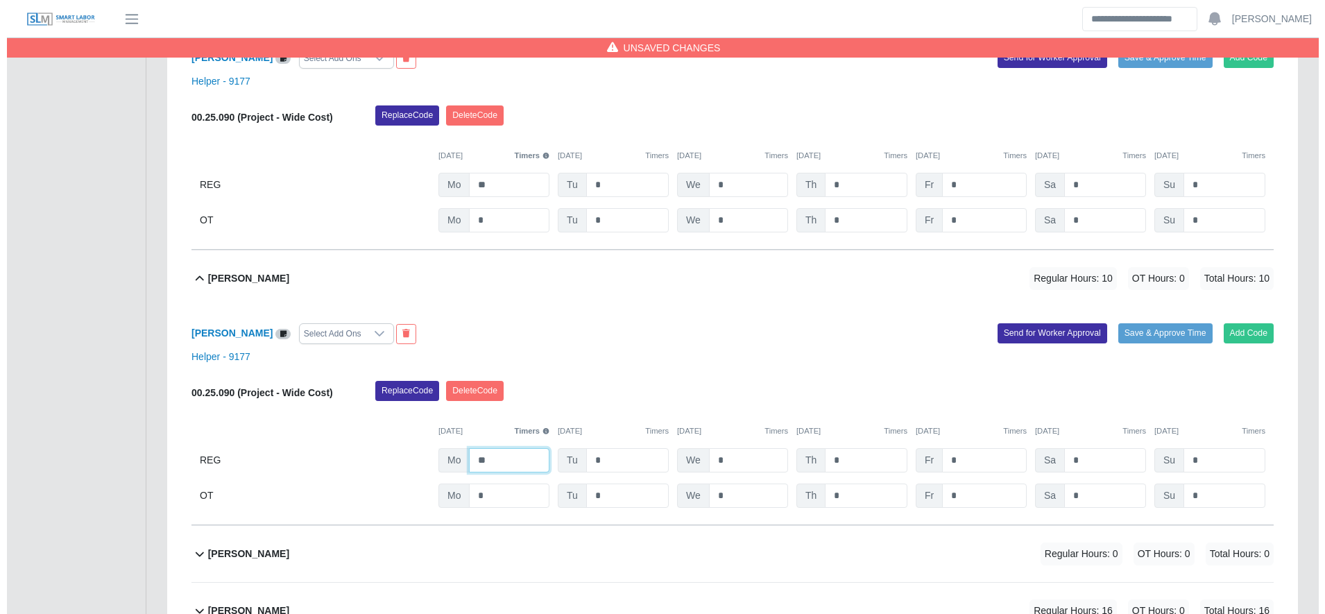
scroll to position [6742, 0]
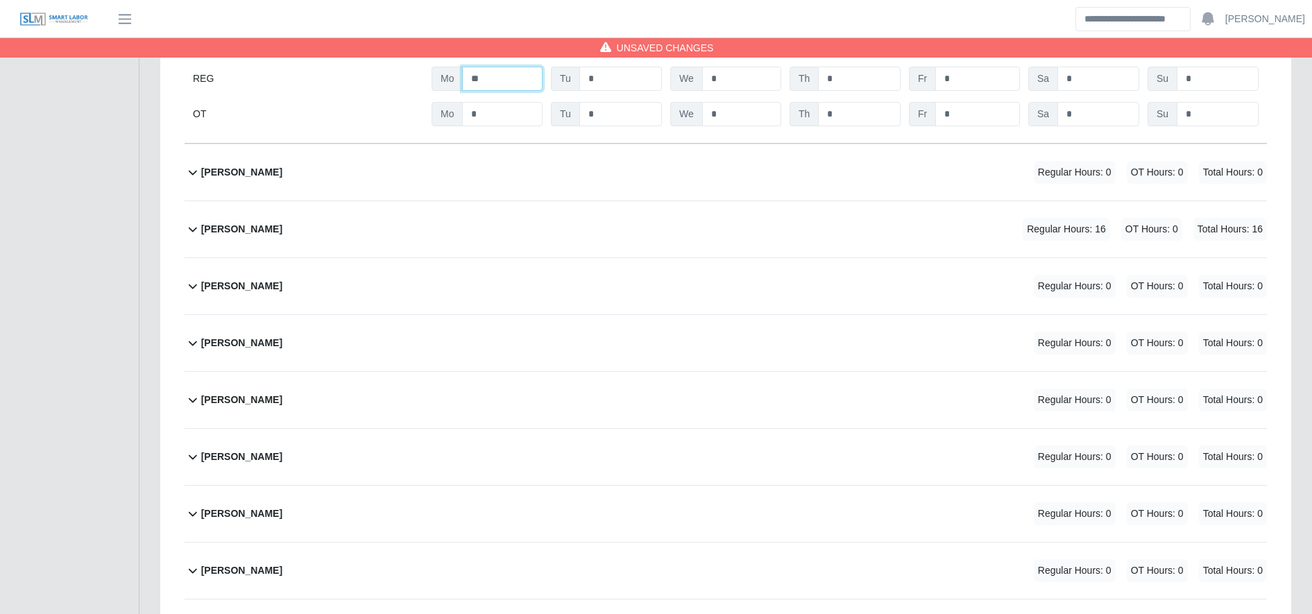
type input "**"
click at [598, 238] on div "Roger Rivera Regular Hours: 16 OT Hours: 0 Total Hours: 16" at bounding box center [734, 229] width 1066 height 56
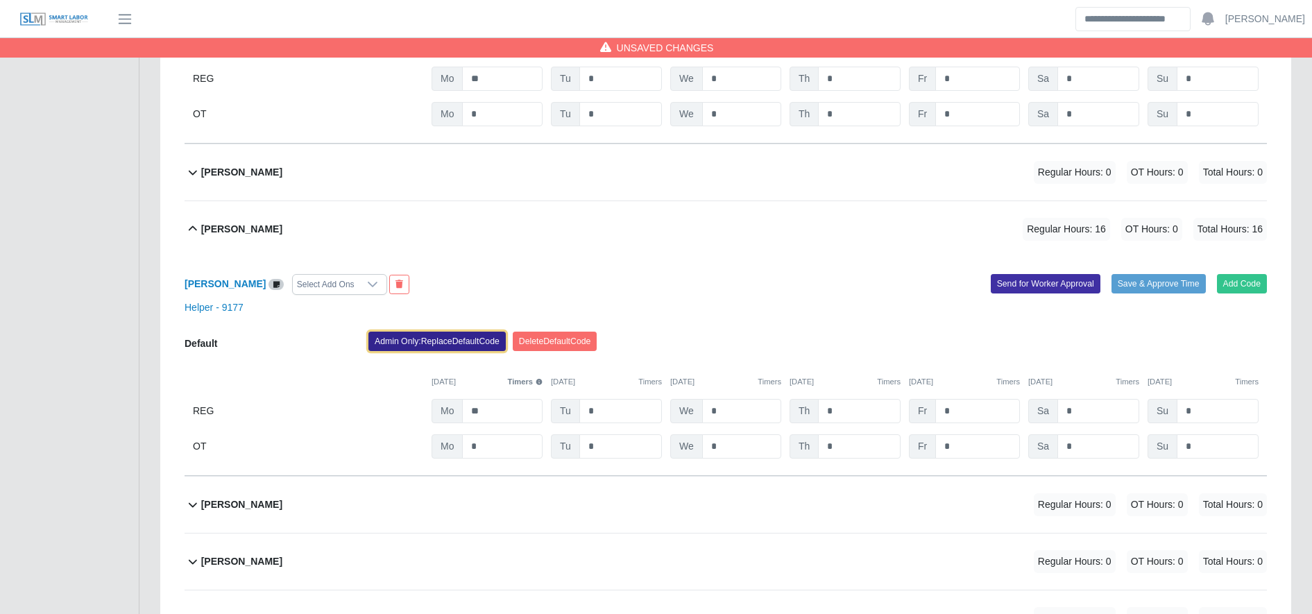
click at [427, 338] on button "Admin Only: Replace Default Code" at bounding box center [436, 341] width 137 height 19
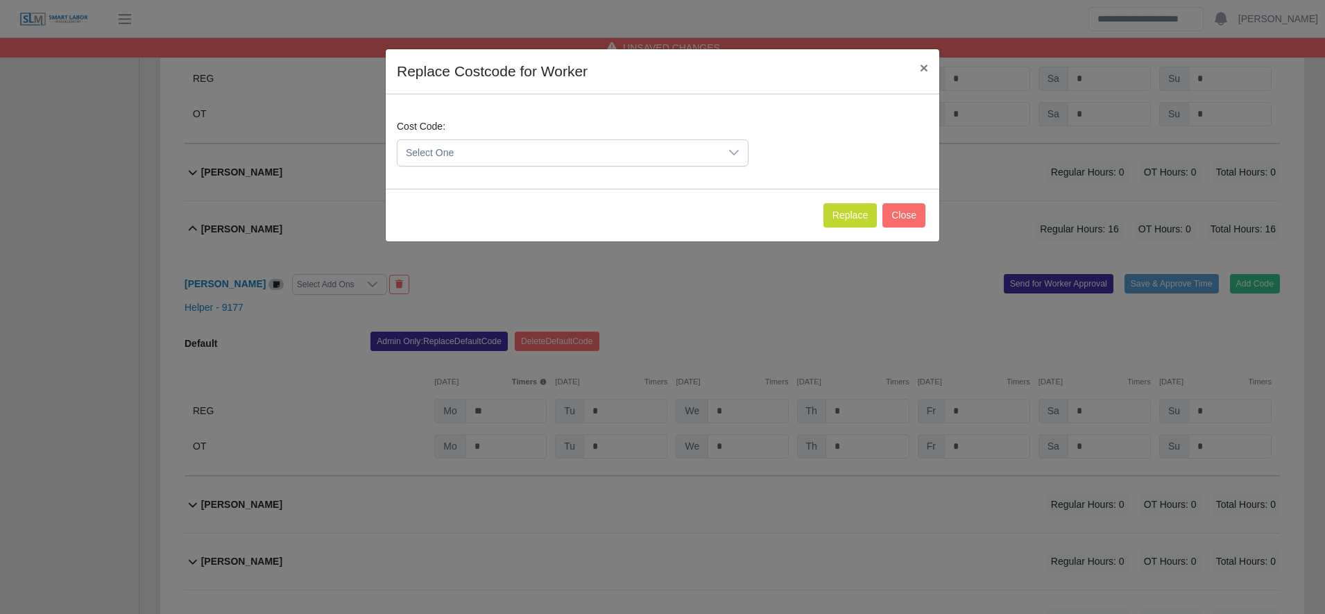
click at [506, 153] on span "Select One" at bounding box center [558, 153] width 323 height 26
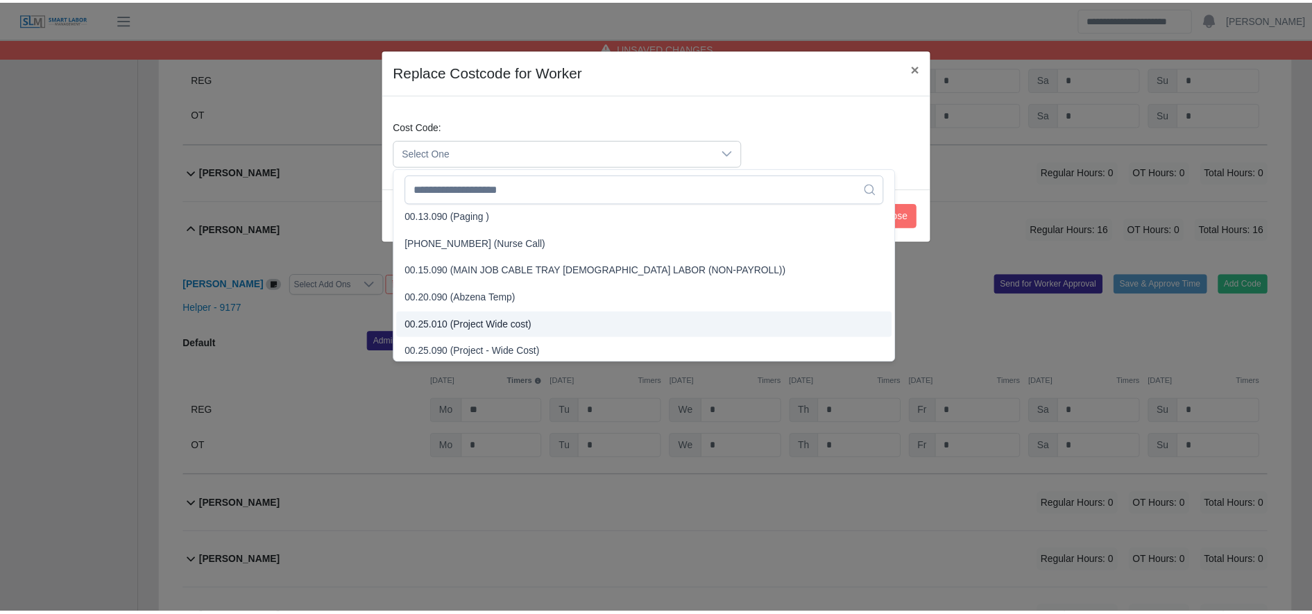
scroll to position [360, 0]
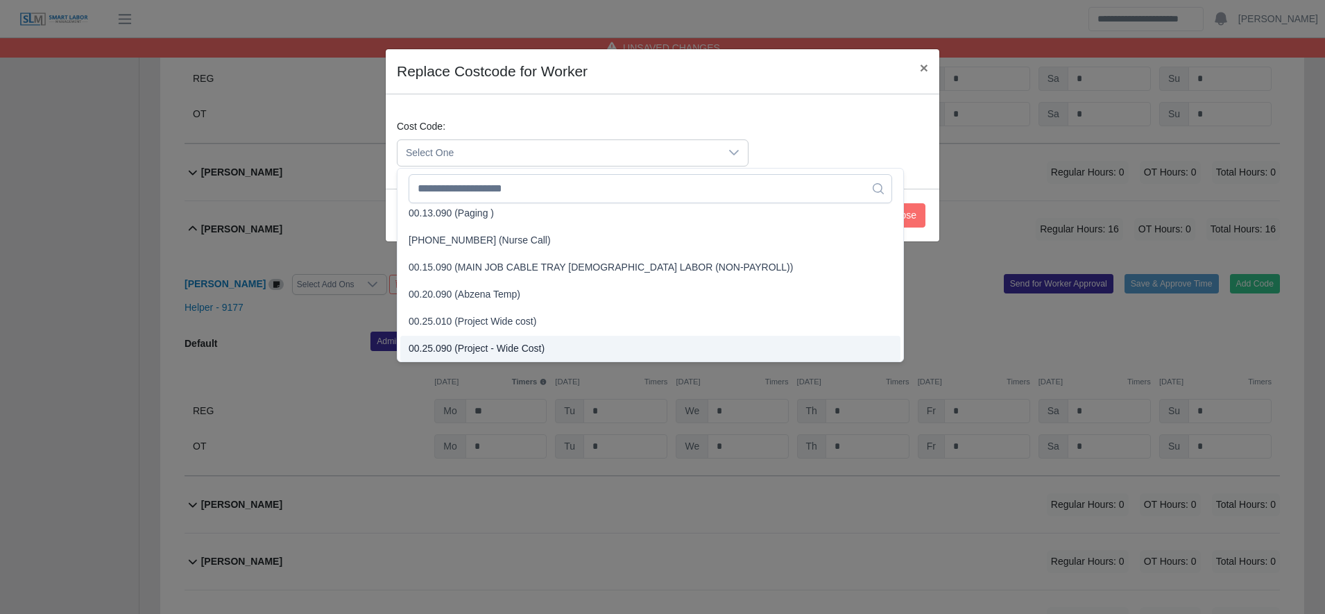
click at [533, 343] on span "00.25.090 (Project - Wide Cost)" at bounding box center [477, 348] width 136 height 15
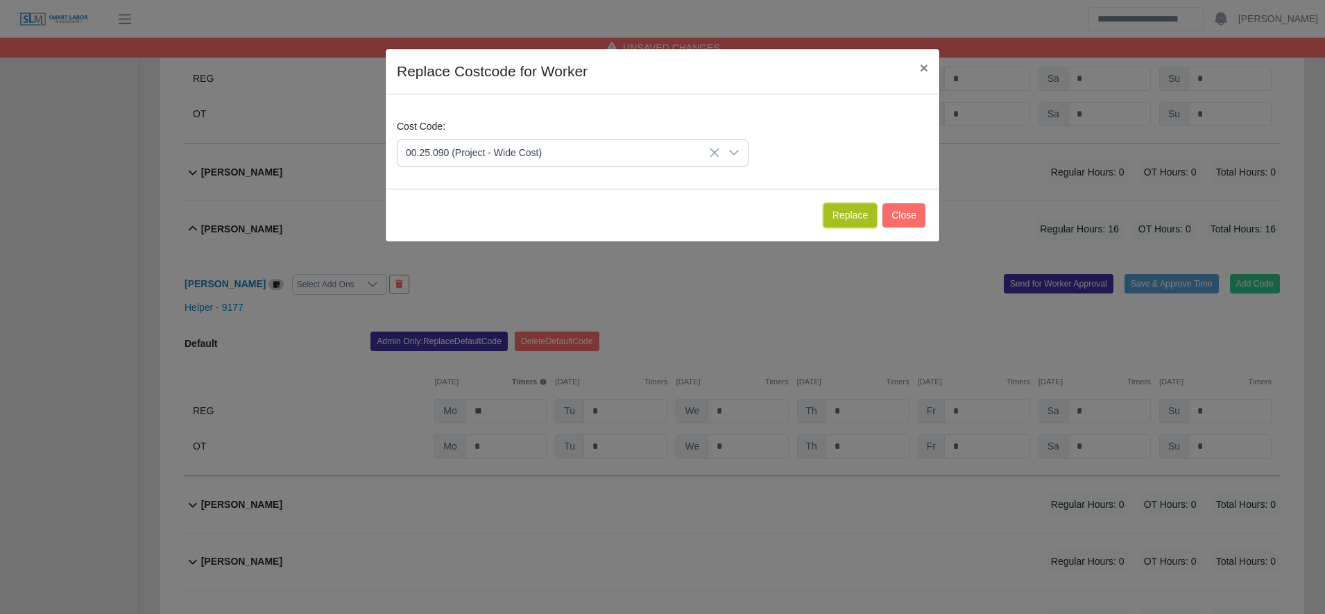
click at [853, 213] on button "Replace" at bounding box center [849, 215] width 53 height 24
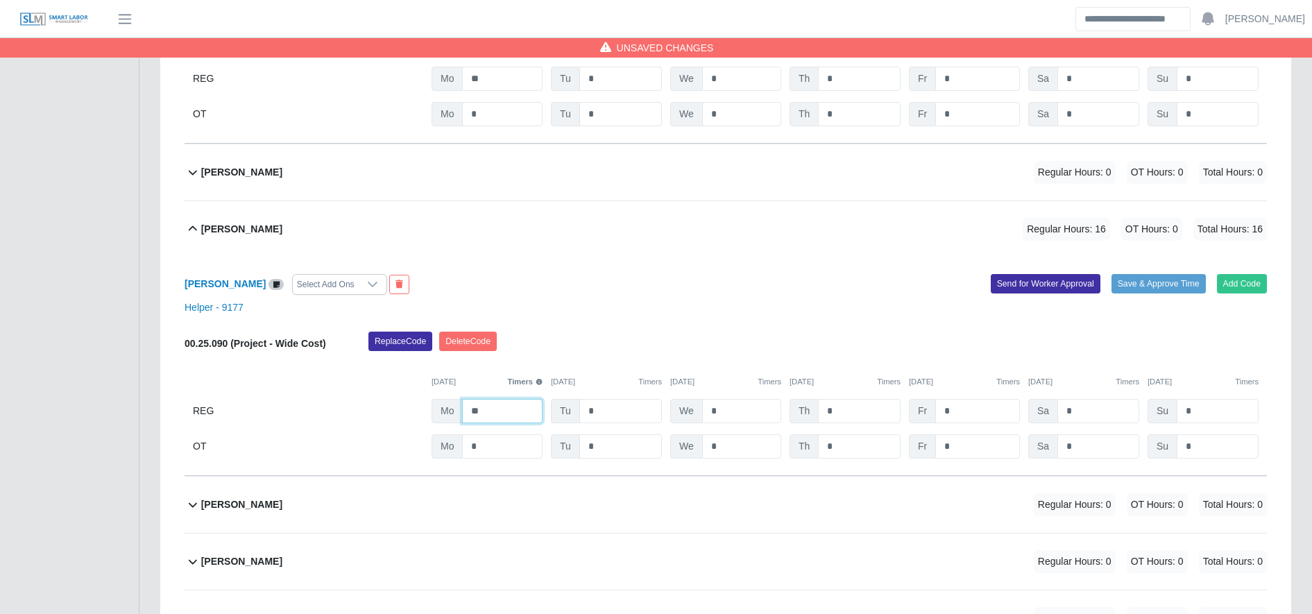
click at [528, 420] on input "**" at bounding box center [502, 411] width 80 height 24
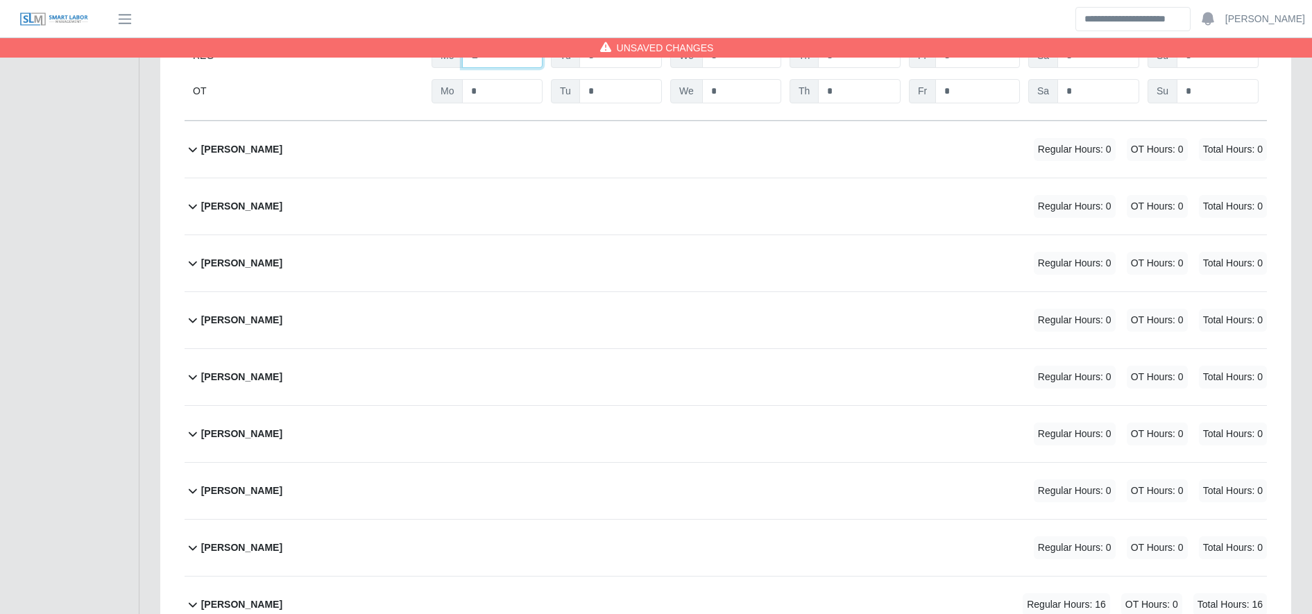
scroll to position [7224, 0]
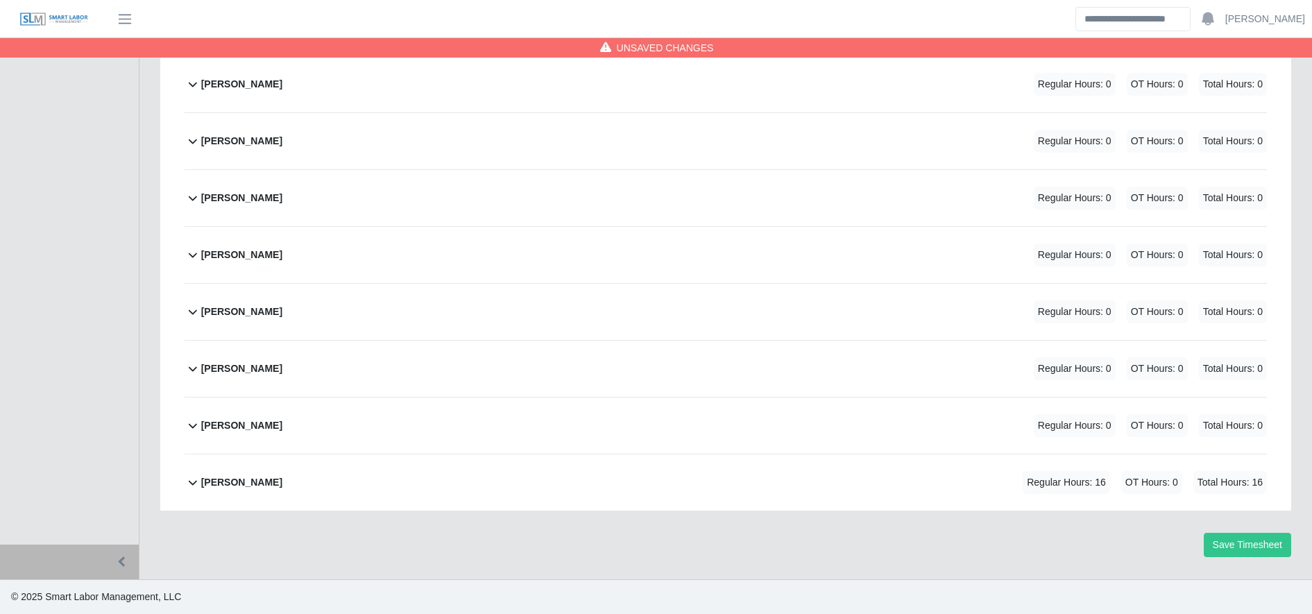
type input "**"
click at [925, 470] on div "Yobany Granados Meraz Regular Hours: 16 OT Hours: 0 Total Hours: 16" at bounding box center [734, 482] width 1066 height 56
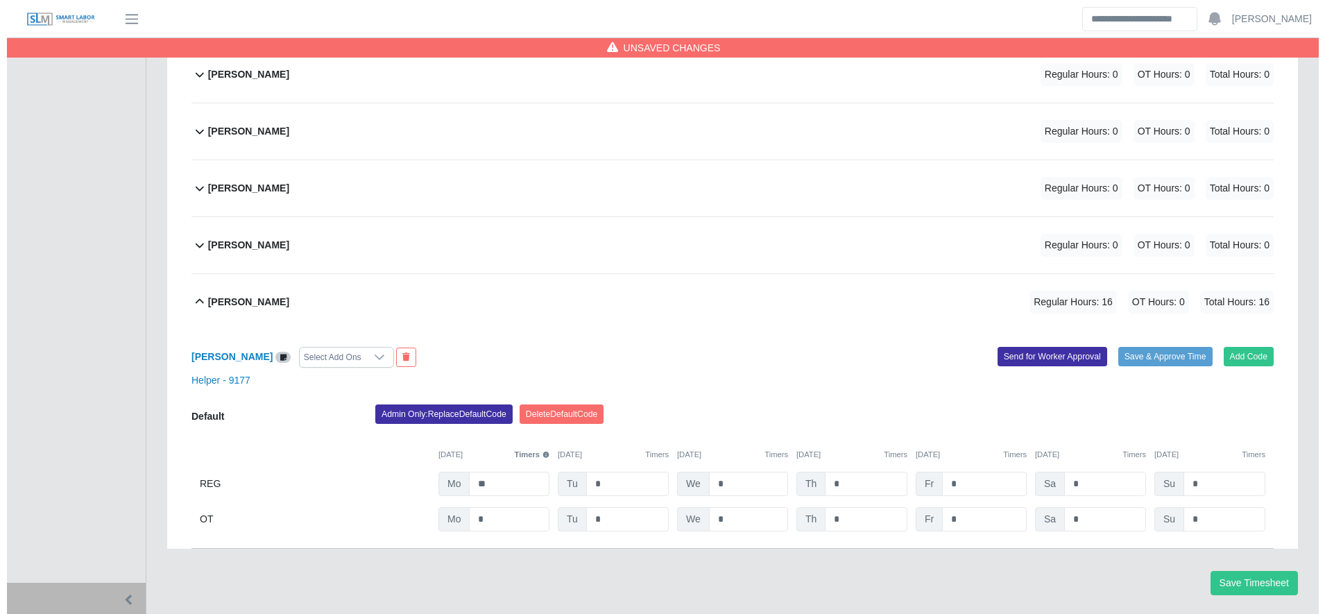
scroll to position [7444, 0]
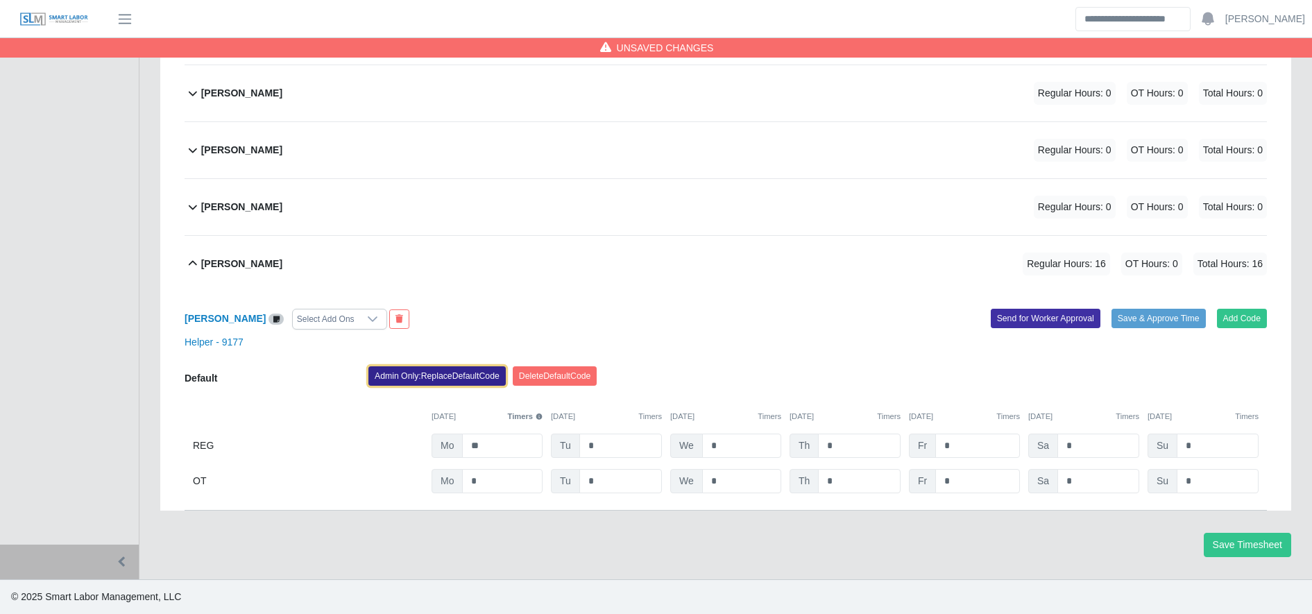
click at [452, 373] on button "Admin Only: Replace Default Code" at bounding box center [436, 375] width 137 height 19
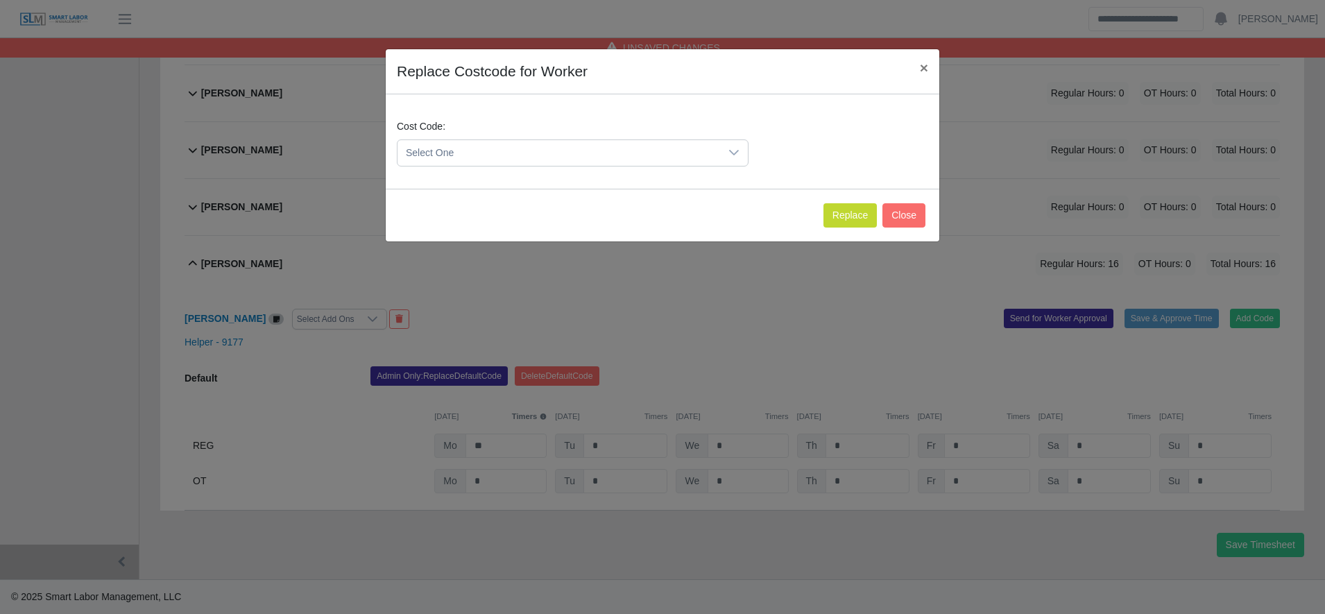
click at [482, 164] on span "Select One" at bounding box center [558, 153] width 323 height 26
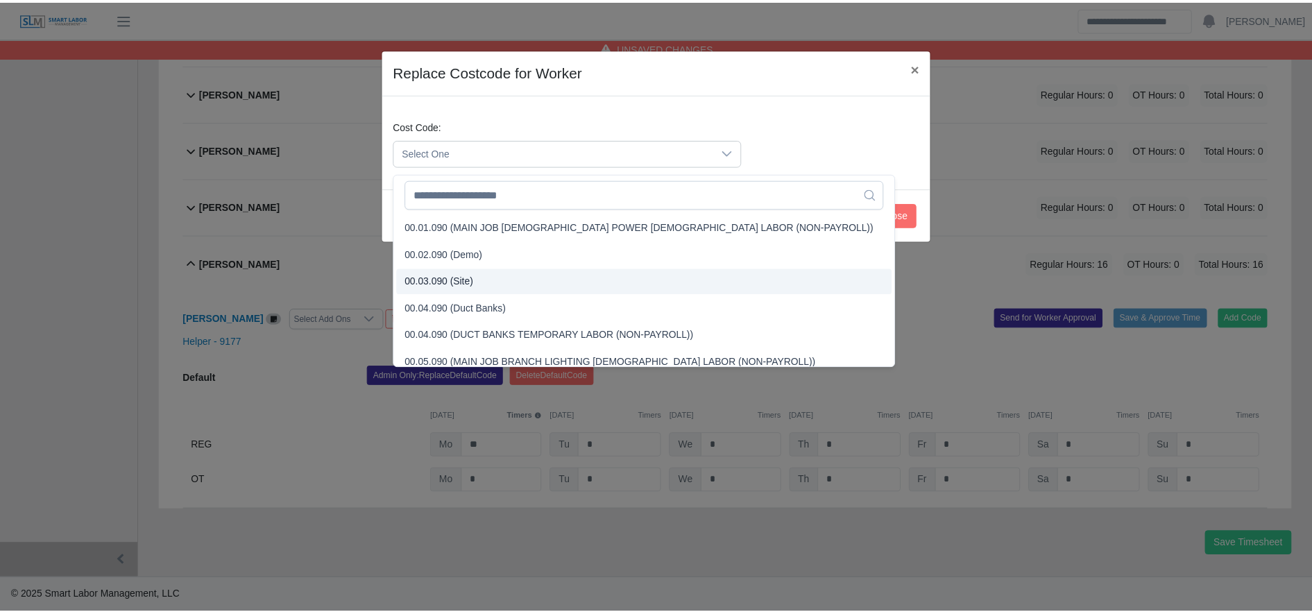
scroll to position [439, 0]
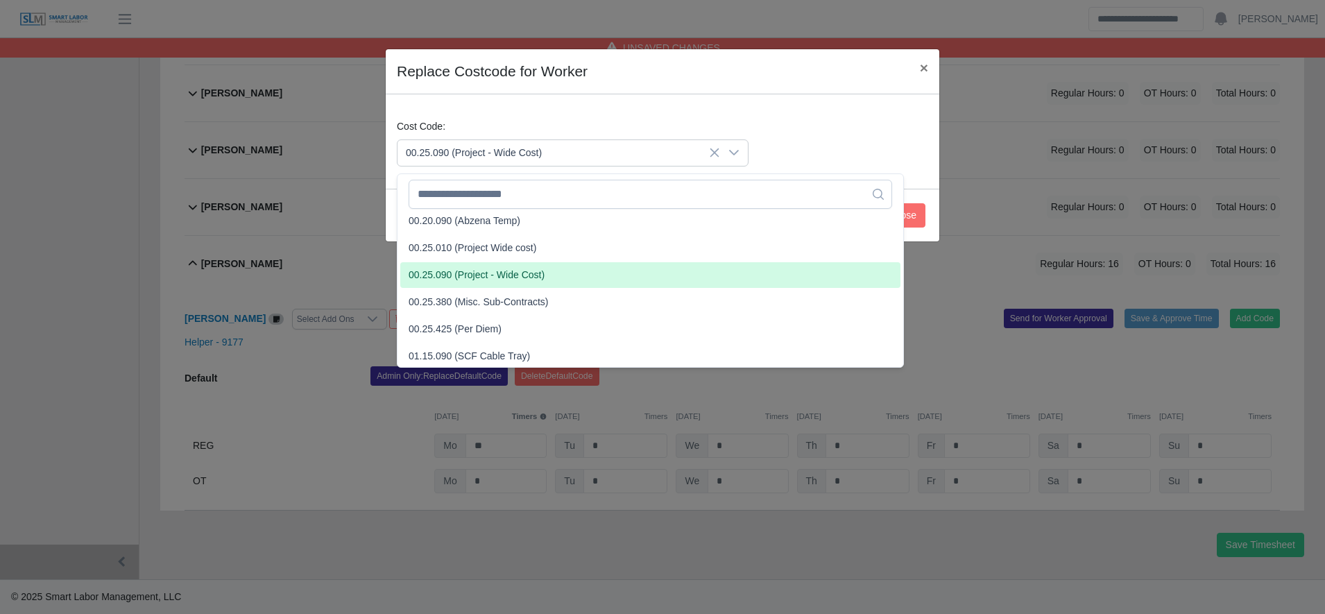
click at [498, 268] on span "00.25.090 (Project - Wide Cost)" at bounding box center [477, 275] width 136 height 15
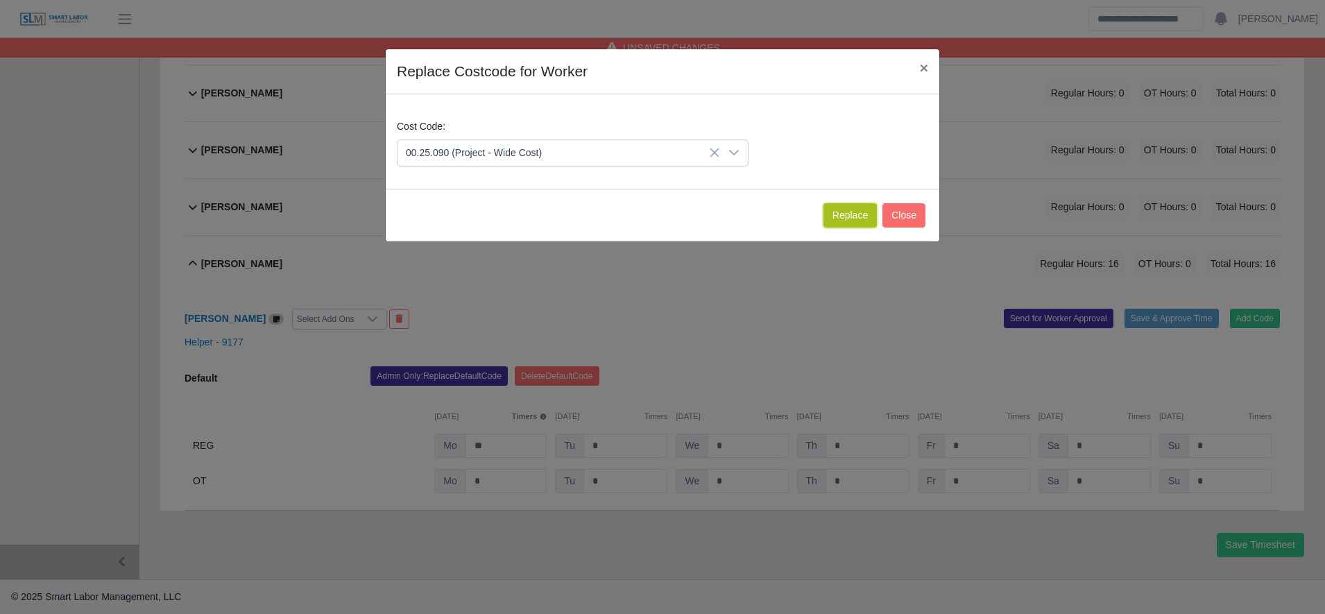
click at [856, 209] on button "Replace" at bounding box center [849, 215] width 53 height 24
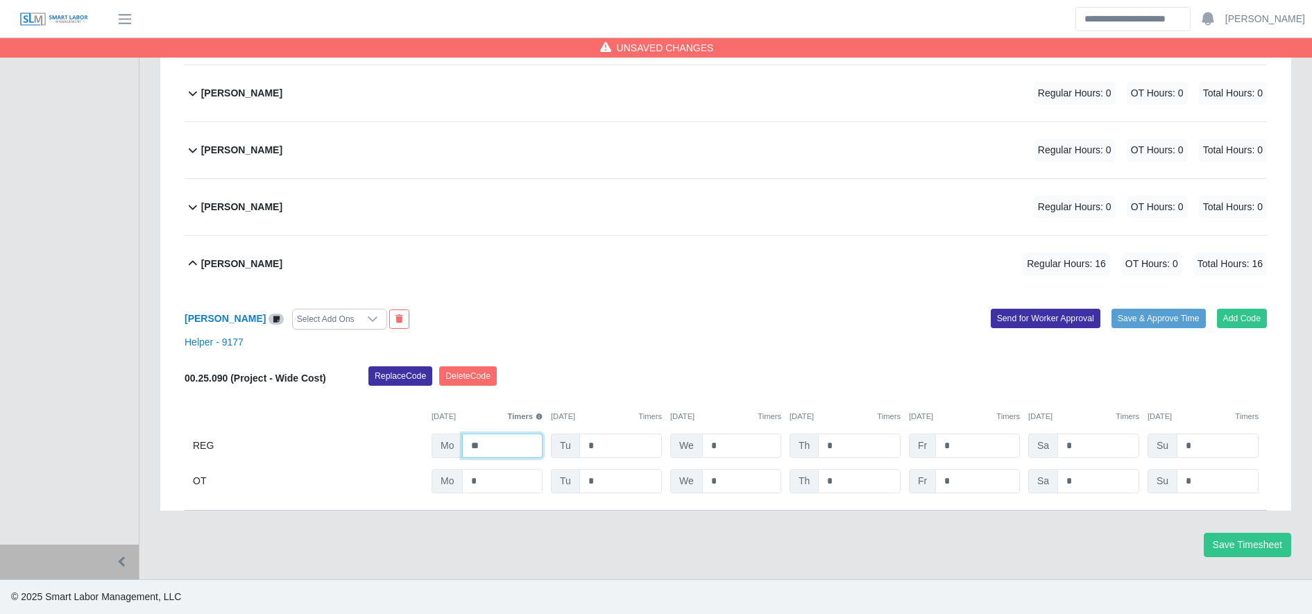
click at [521, 450] on input "**" at bounding box center [502, 446] width 80 height 24
type input "**"
click at [1254, 543] on button "Save Timesheet" at bounding box center [1247, 545] width 87 height 24
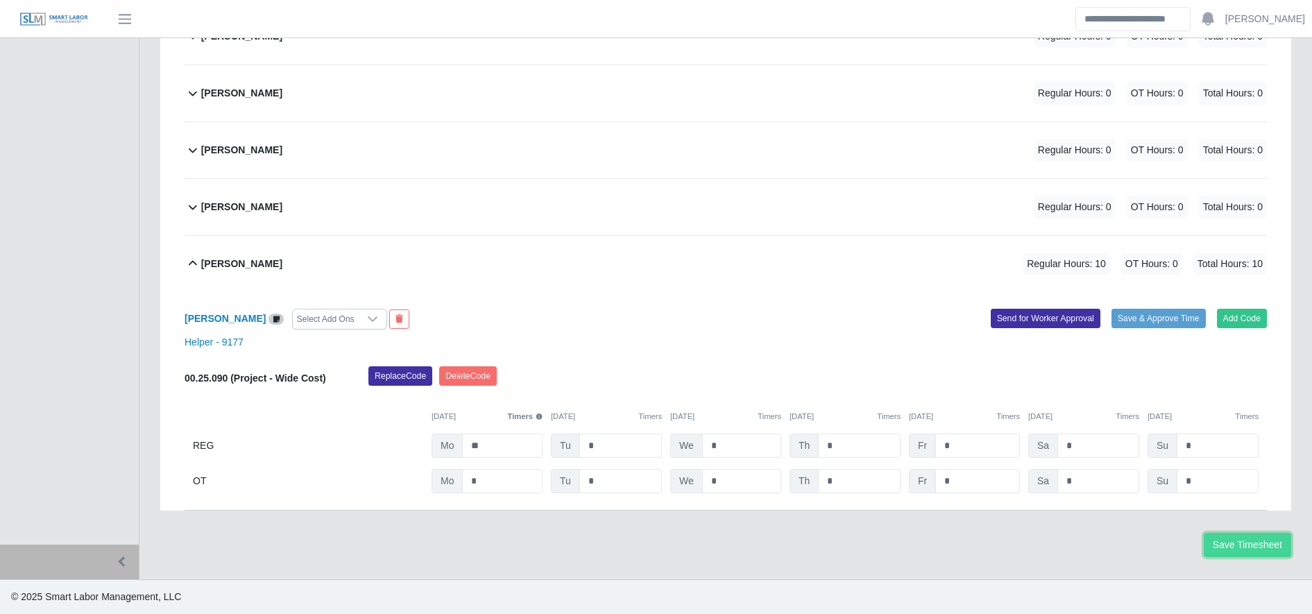
click at [1254, 543] on button "Save Timesheet" at bounding box center [1247, 545] width 87 height 24
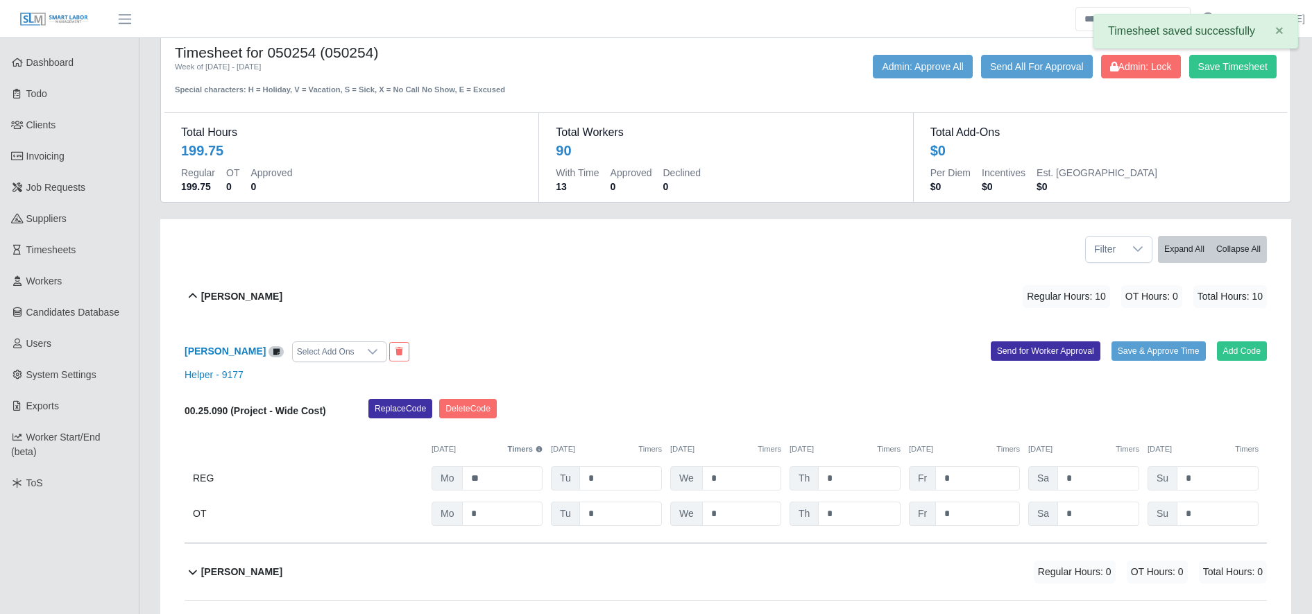
scroll to position [0, 0]
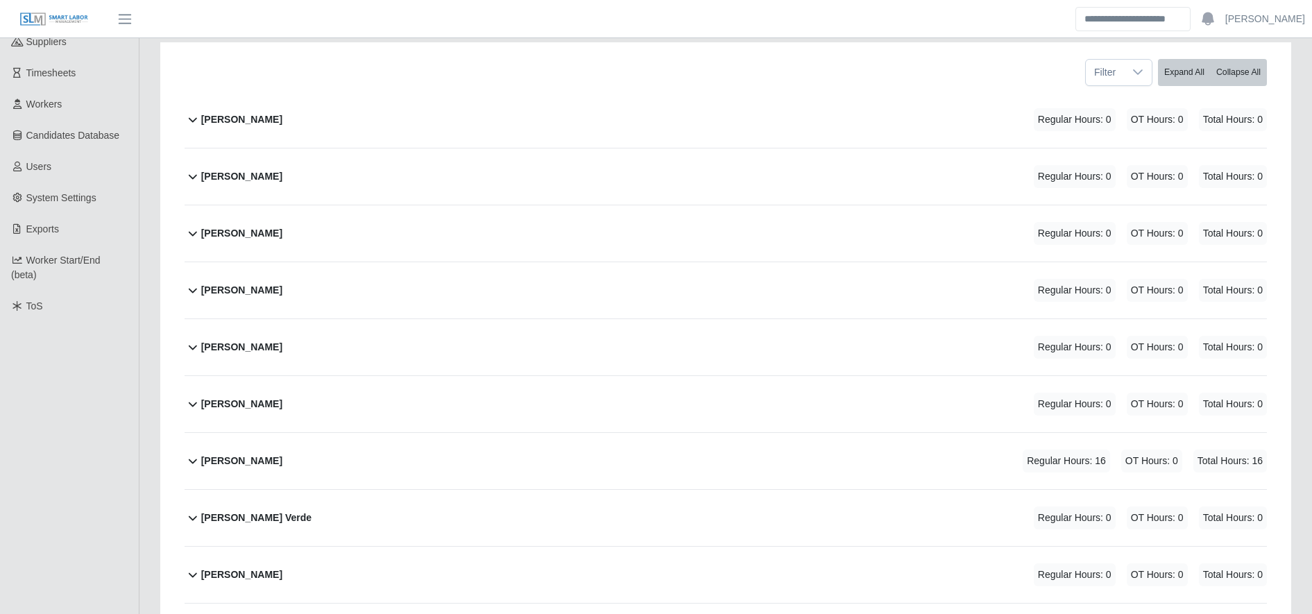
scroll to position [204, 0]
click at [711, 449] on div "[PERSON_NAME] Regular Hours: 16 OT Hours: 0 Total Hours: 16" at bounding box center [734, 460] width 1066 height 56
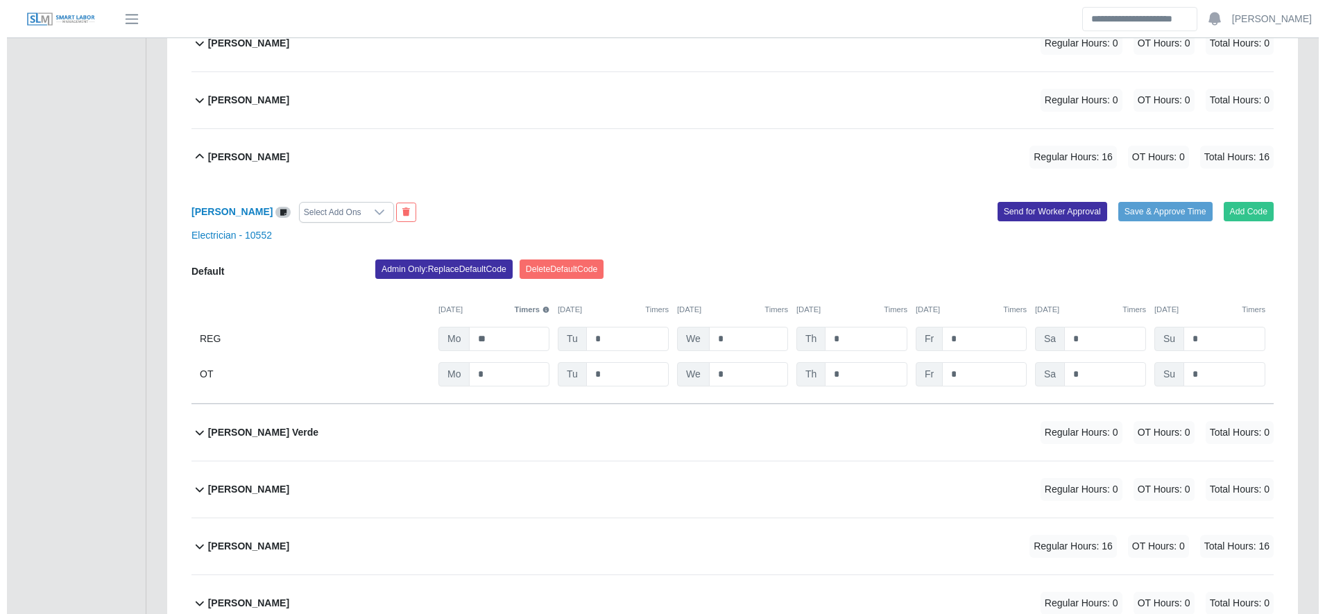
scroll to position [508, 0]
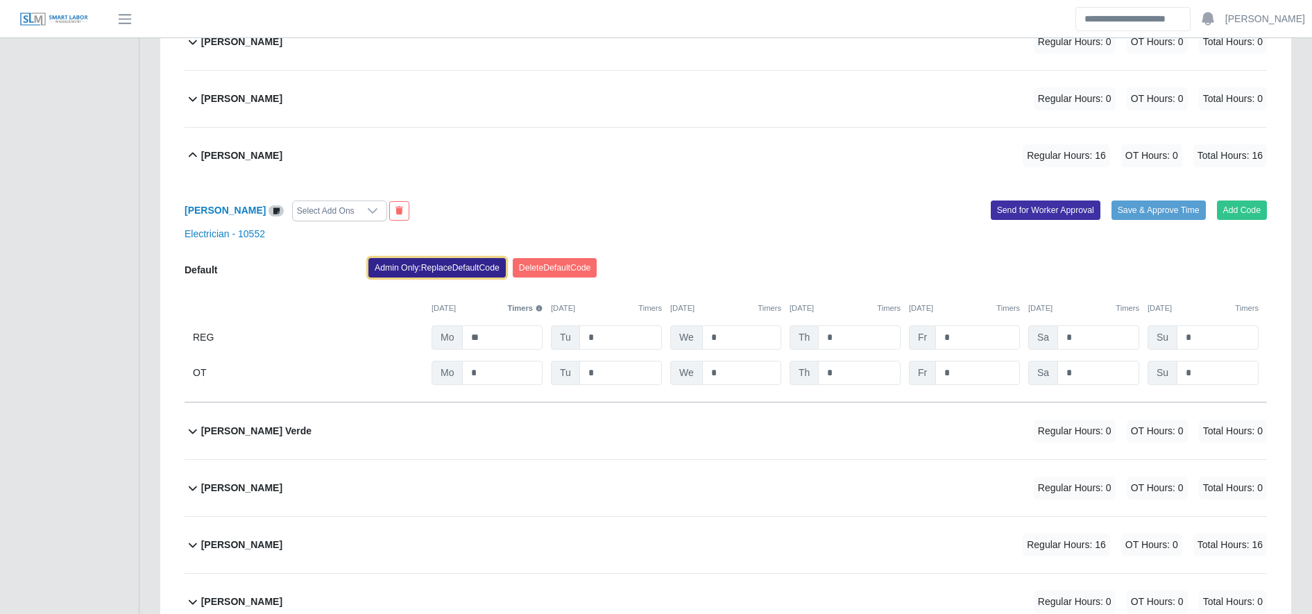
click at [471, 259] on button "Admin Only: Replace Default Code" at bounding box center [436, 267] width 137 height 19
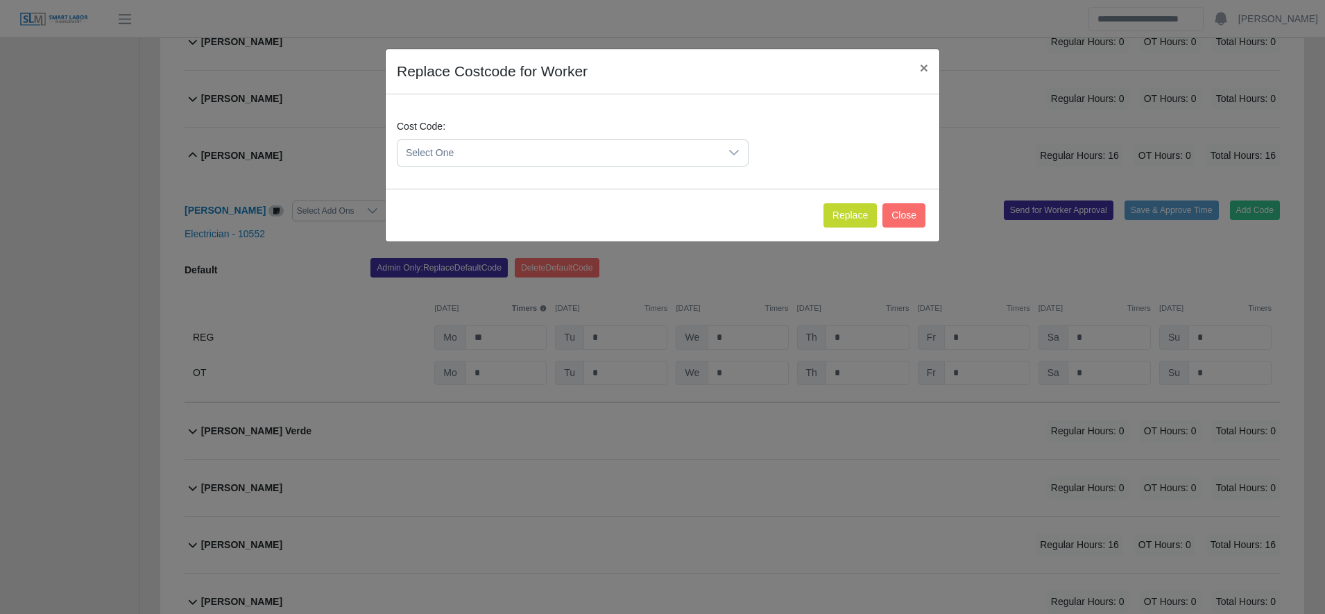
click at [454, 164] on span "Select One" at bounding box center [558, 153] width 323 height 26
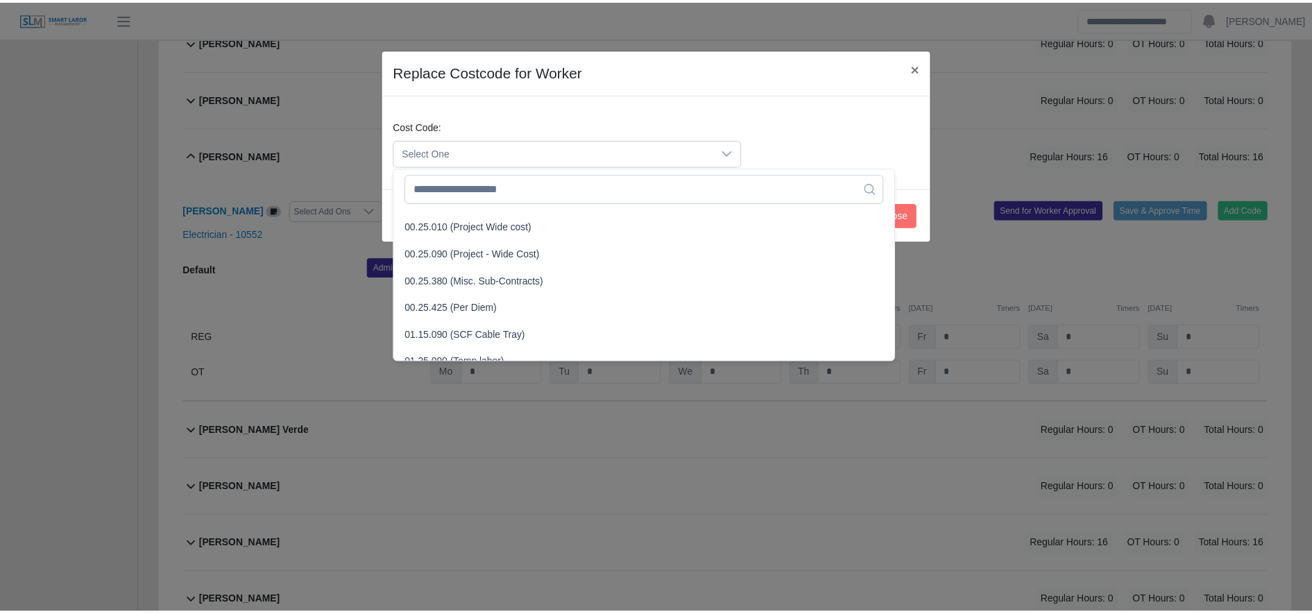
scroll to position [454, 0]
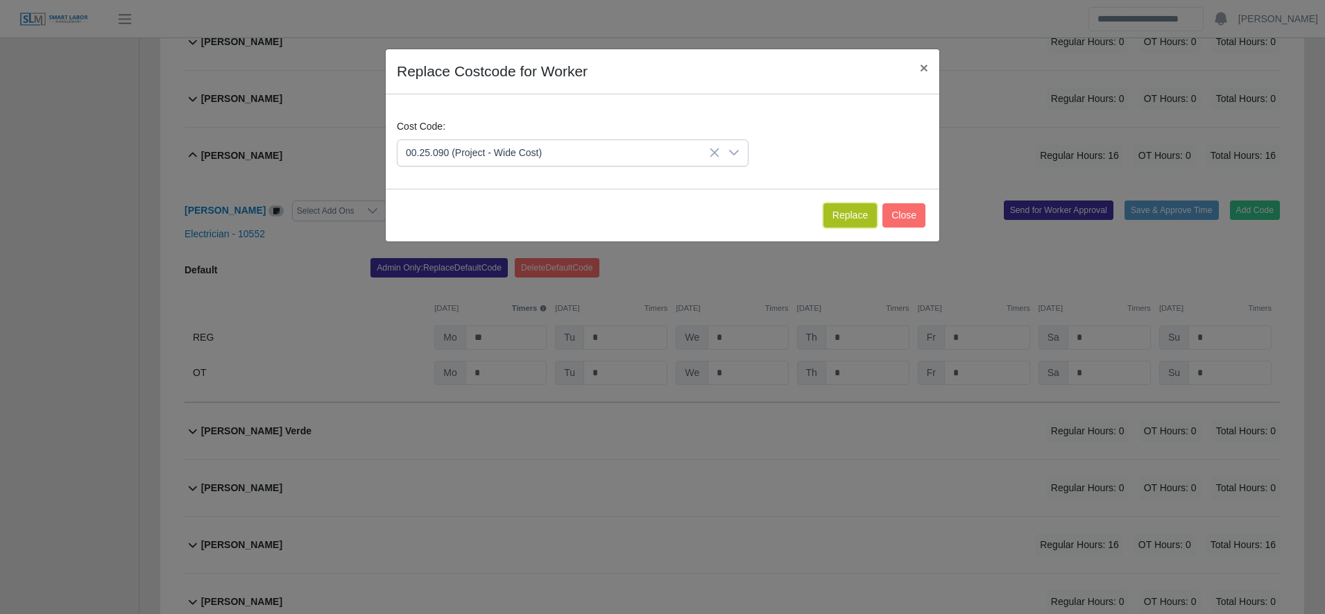
click at [868, 224] on button "Replace" at bounding box center [849, 215] width 53 height 24
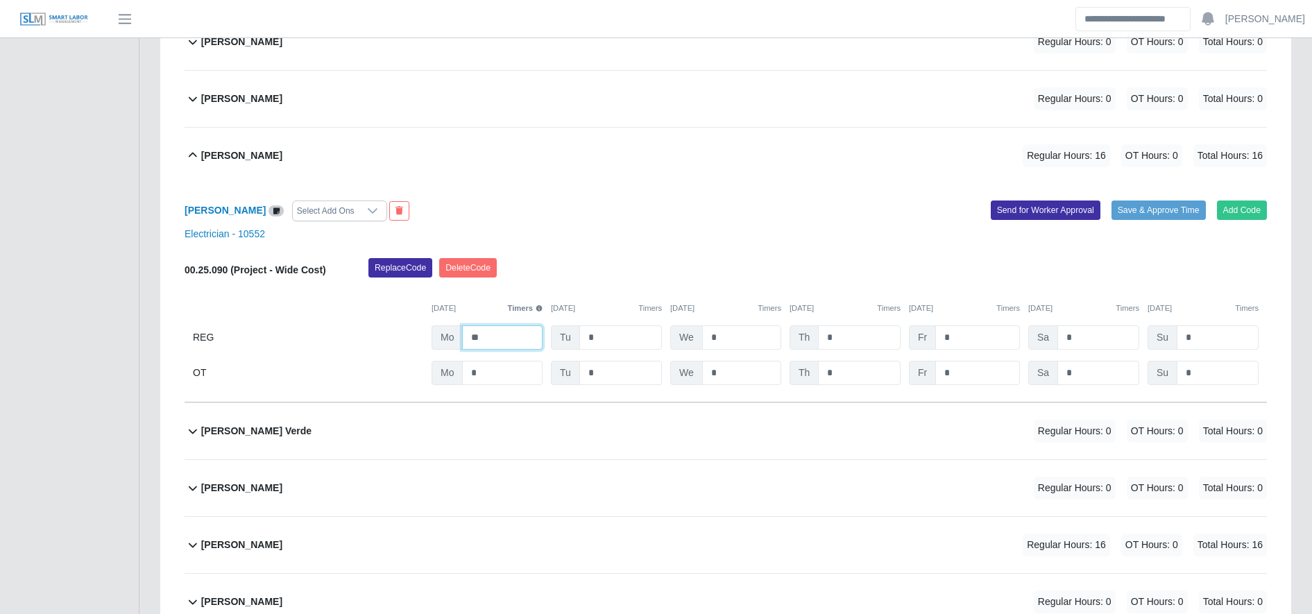
click at [502, 338] on input "**" at bounding box center [502, 337] width 80 height 24
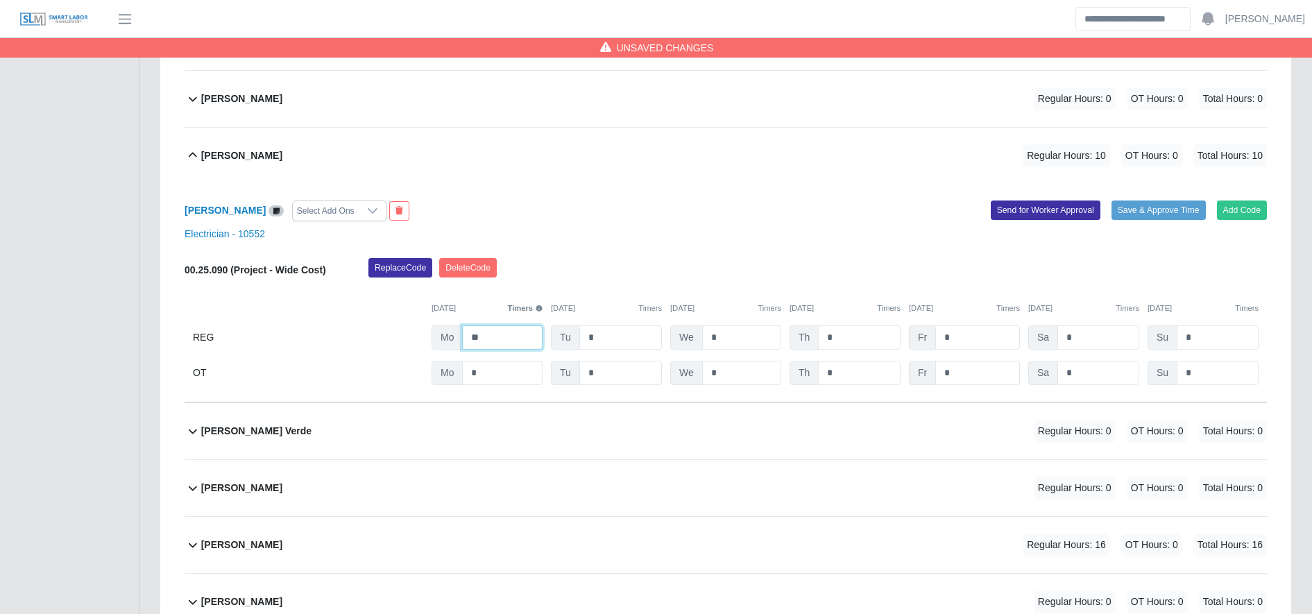
type input "**"
click at [640, 562] on div "[PERSON_NAME] Regular Hours: 16 OT Hours: 0 Total Hours: 16" at bounding box center [734, 545] width 1066 height 56
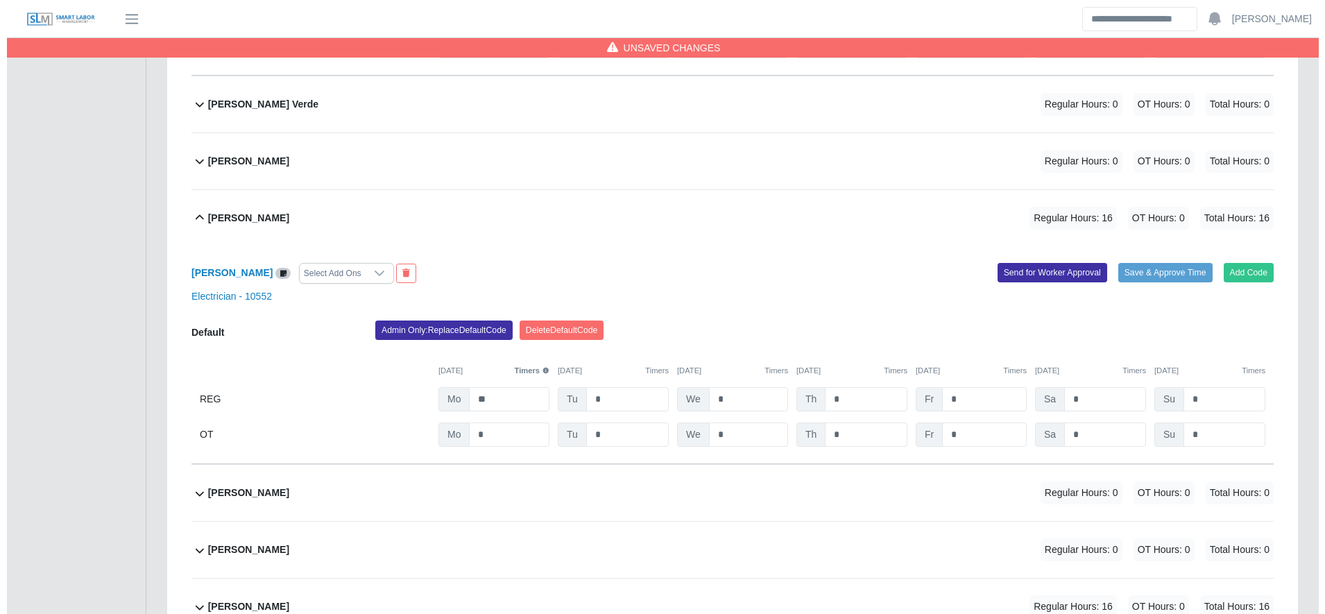
scroll to position [836, 0]
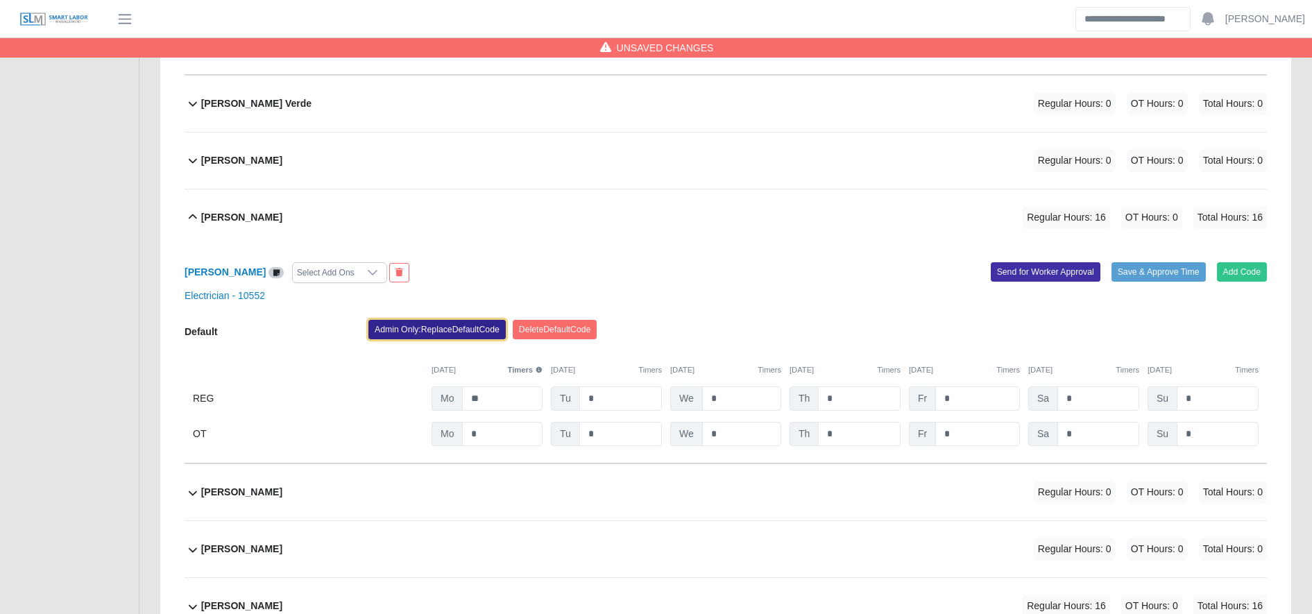
click at [434, 323] on button "Admin Only: Replace Default Code" at bounding box center [436, 329] width 137 height 19
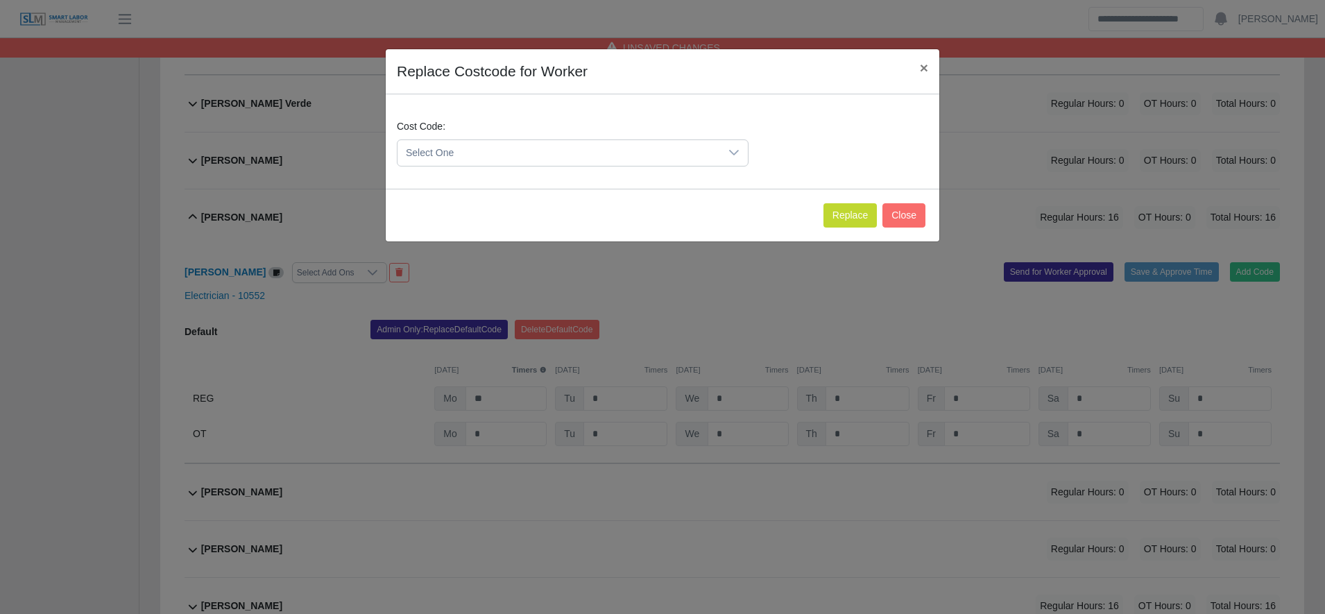
click at [482, 152] on span "Select One" at bounding box center [558, 153] width 323 height 26
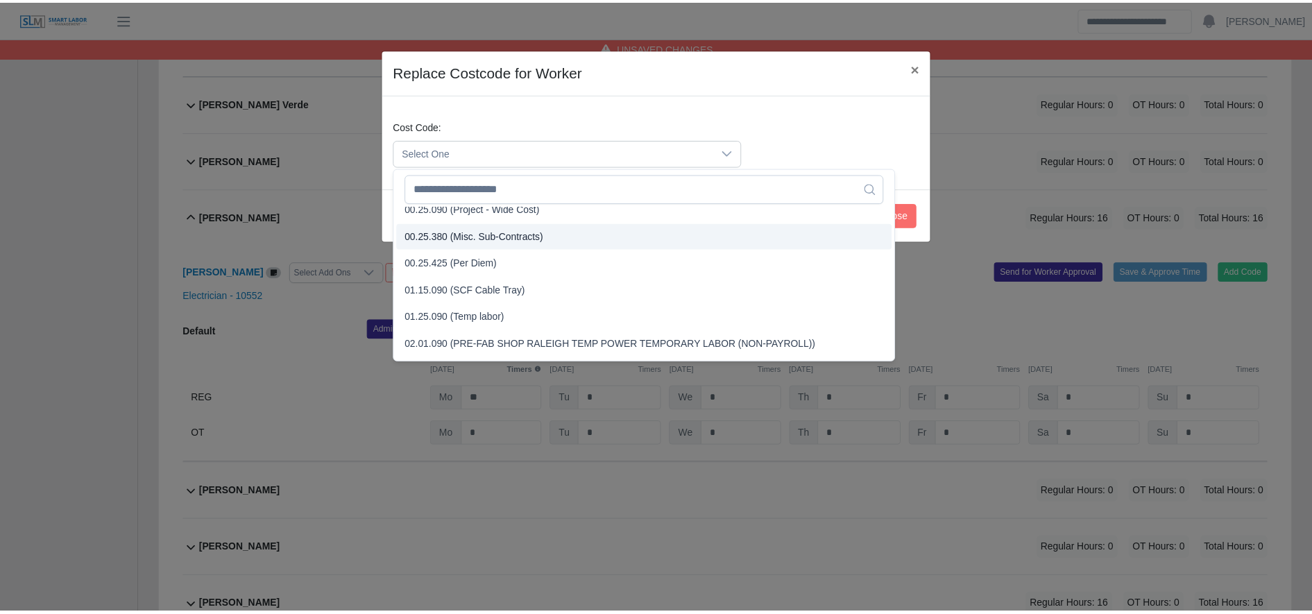
scroll to position [490, 0]
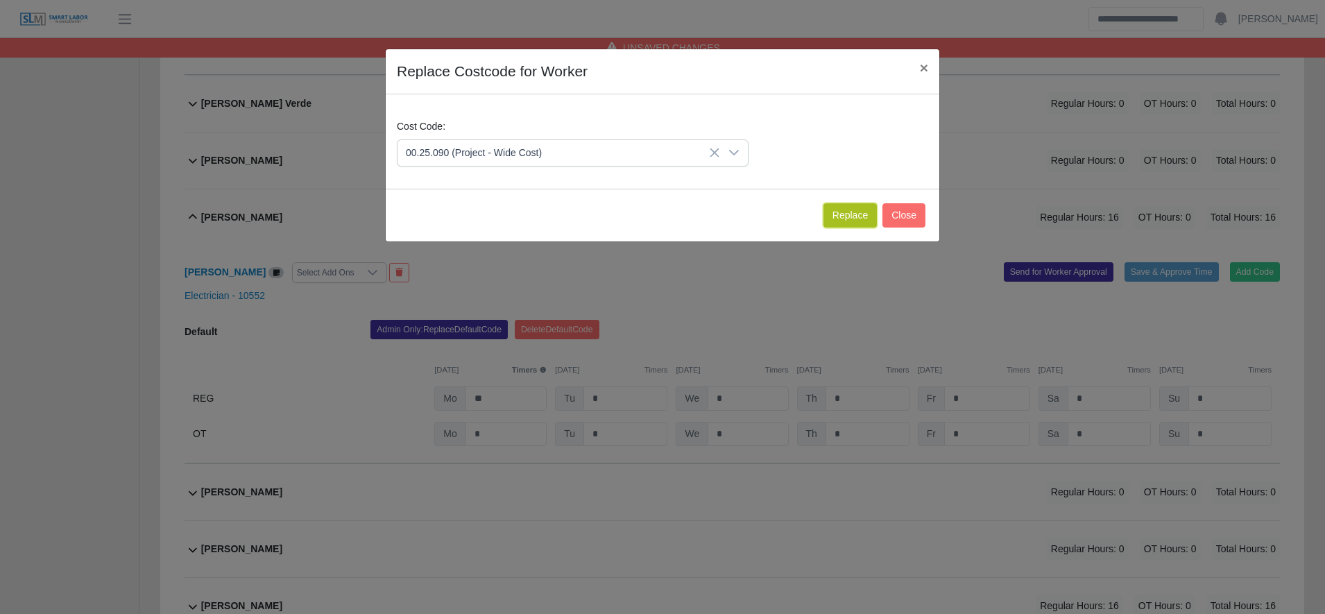
click at [851, 204] on button "Replace" at bounding box center [849, 215] width 53 height 24
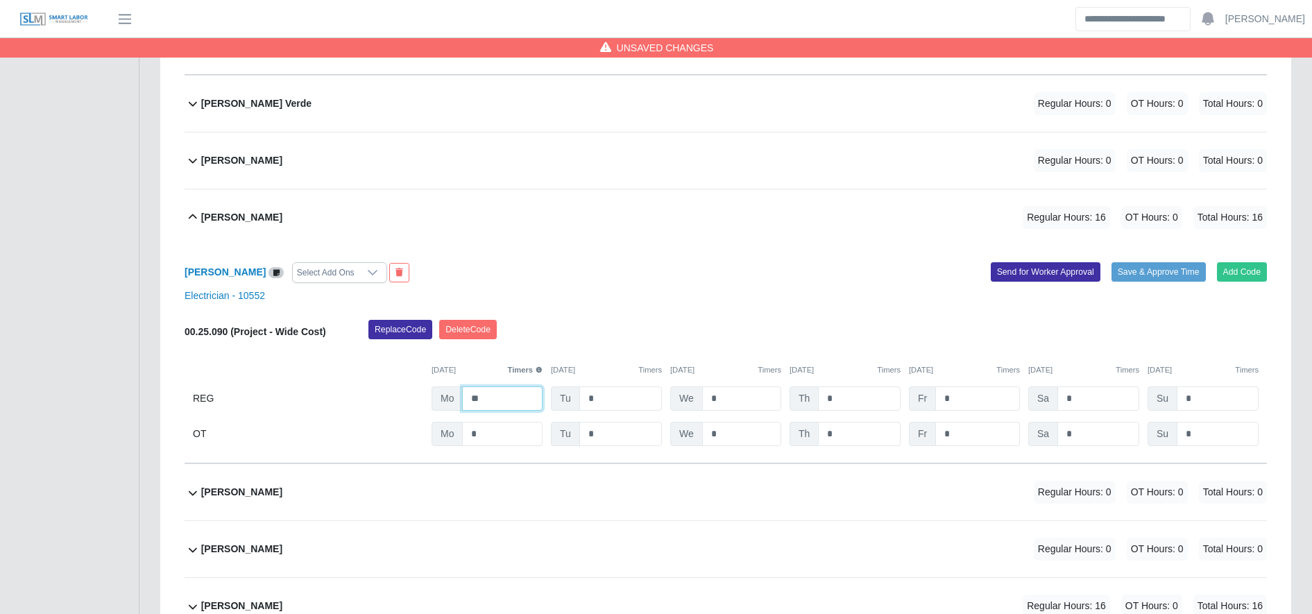
click at [514, 397] on input "**" at bounding box center [502, 398] width 80 height 24
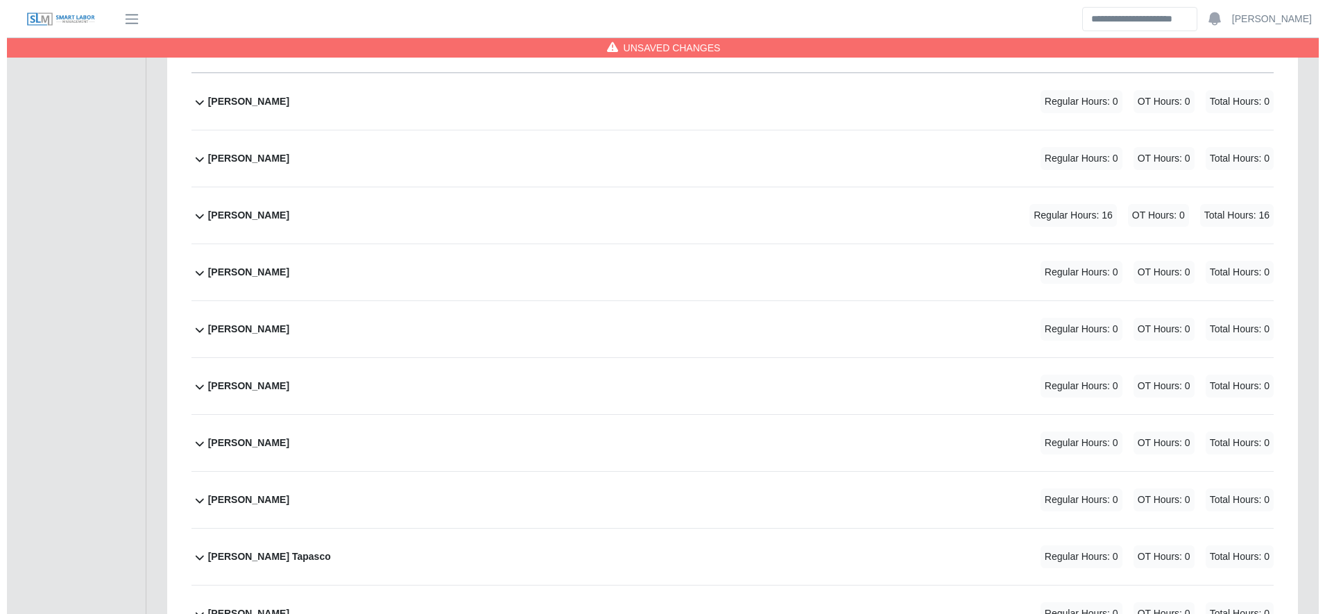
scroll to position [1227, 0]
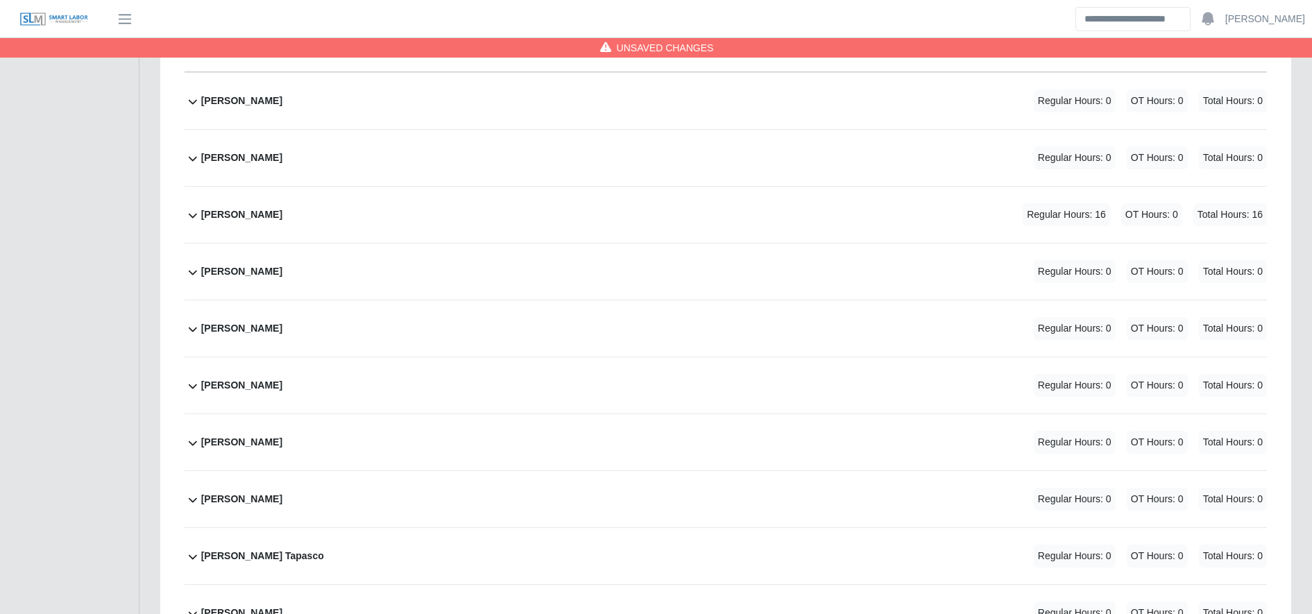
type input "**"
click at [767, 196] on div "[PERSON_NAME] Regular Hours: 16 OT Hours: 0 Total Hours: 16" at bounding box center [734, 215] width 1066 height 56
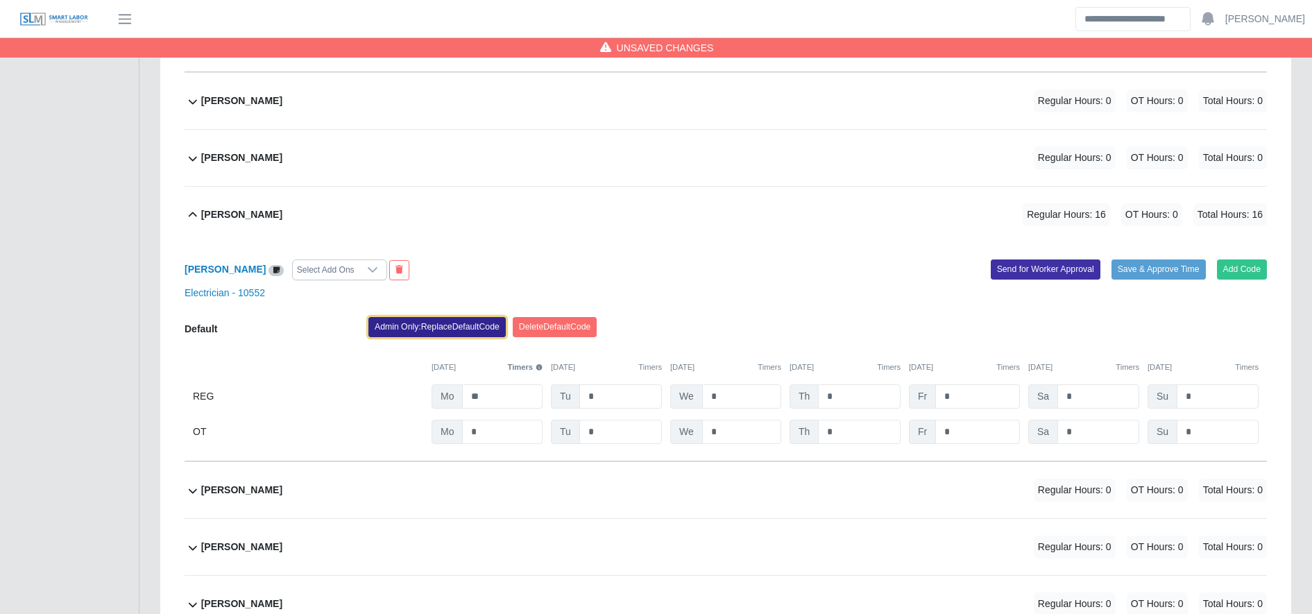
click at [487, 325] on button "Admin Only: Replace Default Code" at bounding box center [436, 326] width 137 height 19
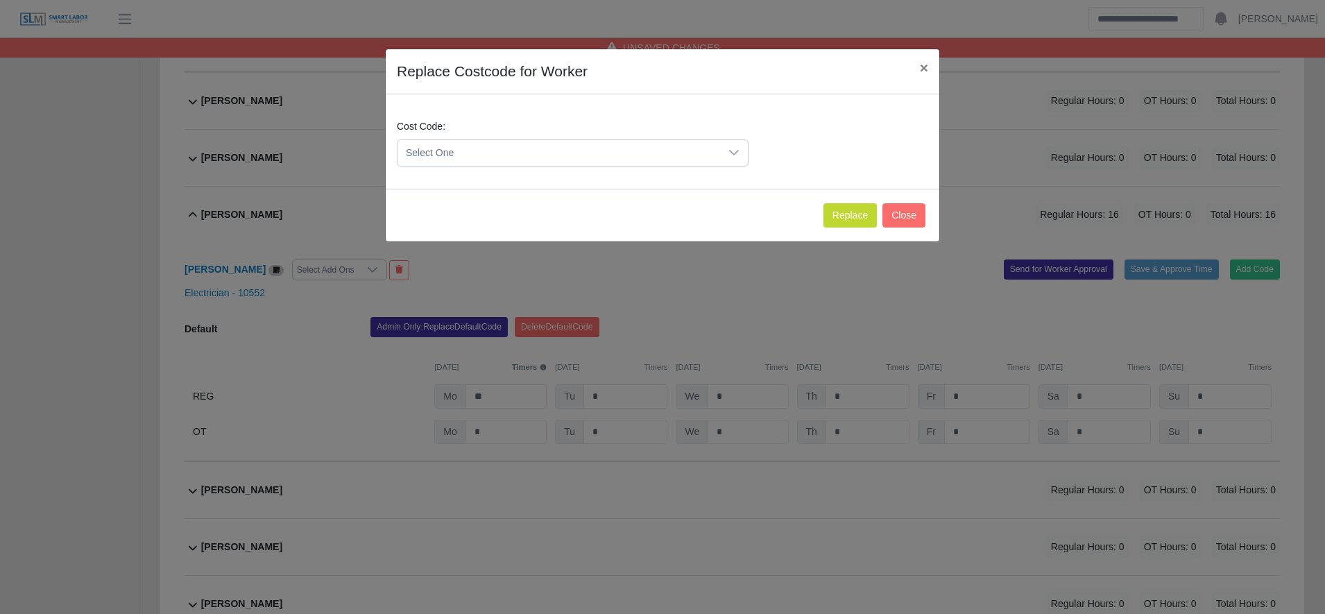
click at [485, 150] on span "Select One" at bounding box center [558, 153] width 323 height 26
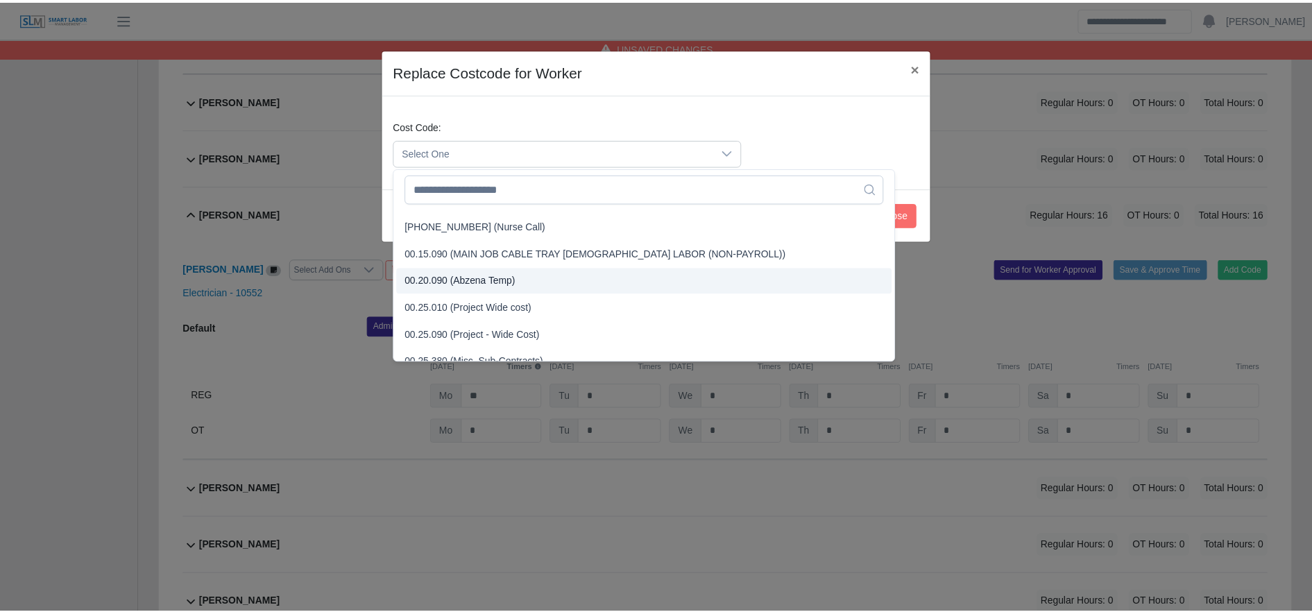
scroll to position [375, 0]
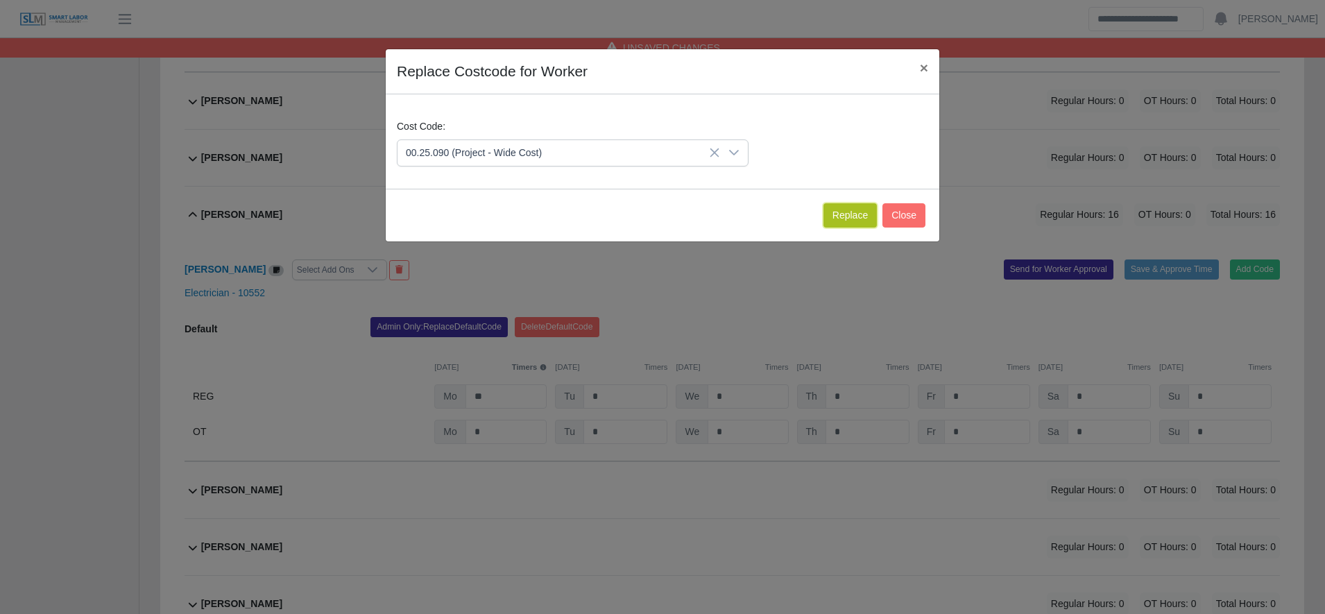
click at [841, 208] on button "Replace" at bounding box center [849, 215] width 53 height 24
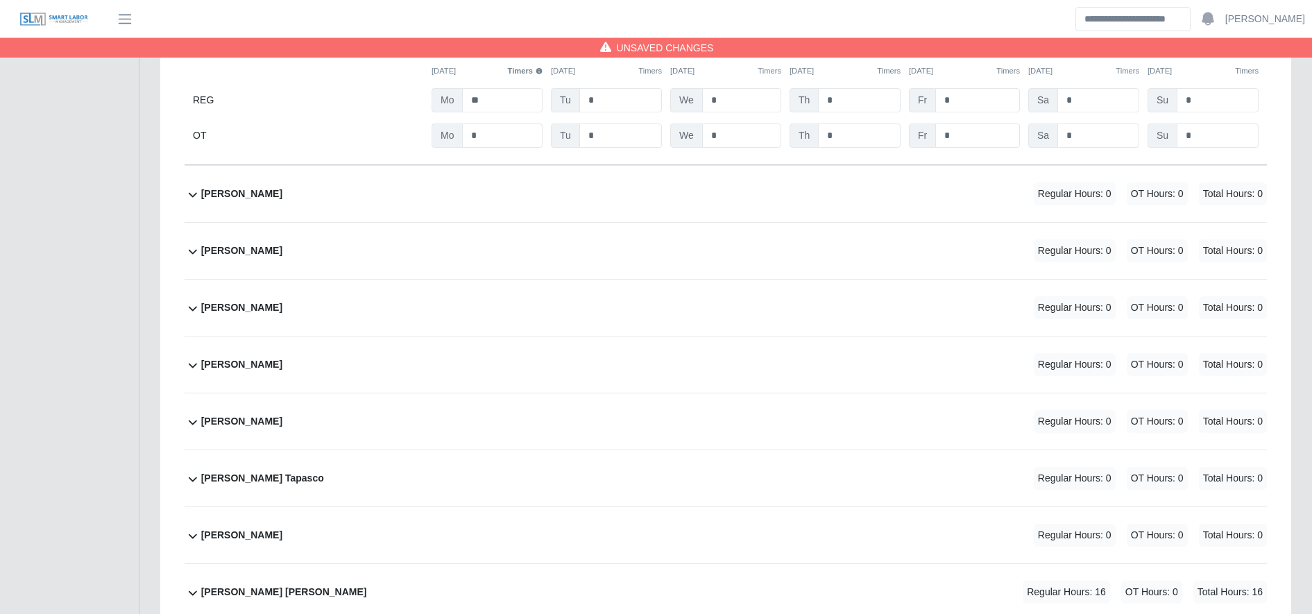
scroll to position [1544, 0]
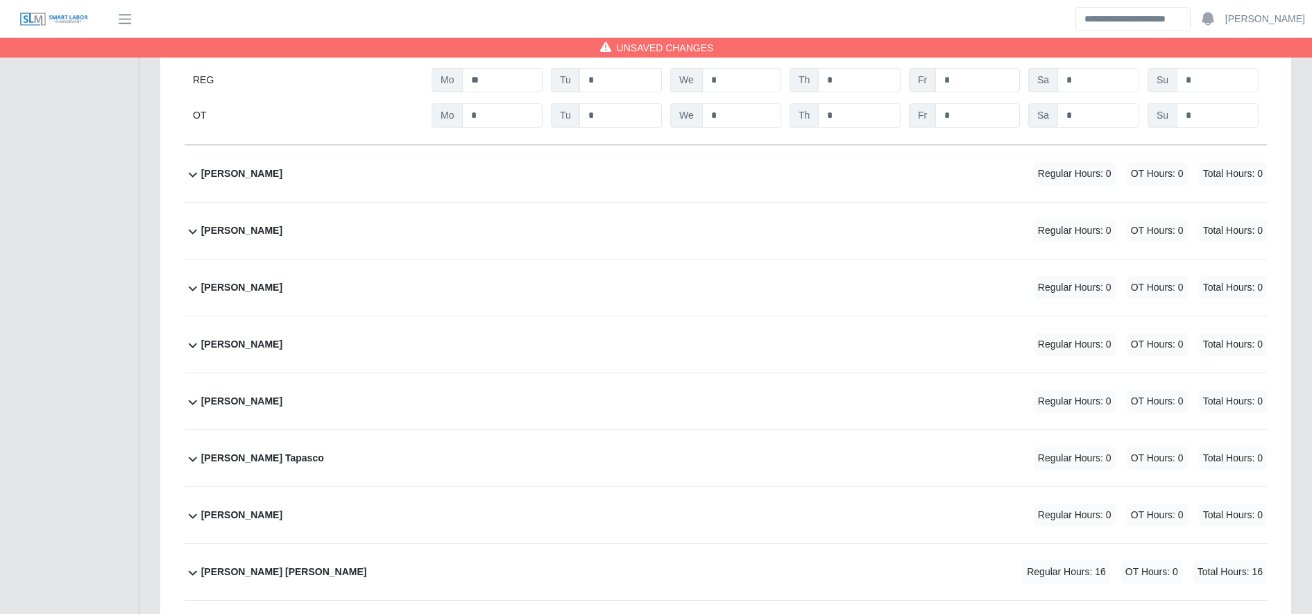
click at [911, 563] on div "[PERSON_NAME] [PERSON_NAME] Regular Hours: 16 OT Hours: 0 Total Hours: 16" at bounding box center [734, 572] width 1066 height 56
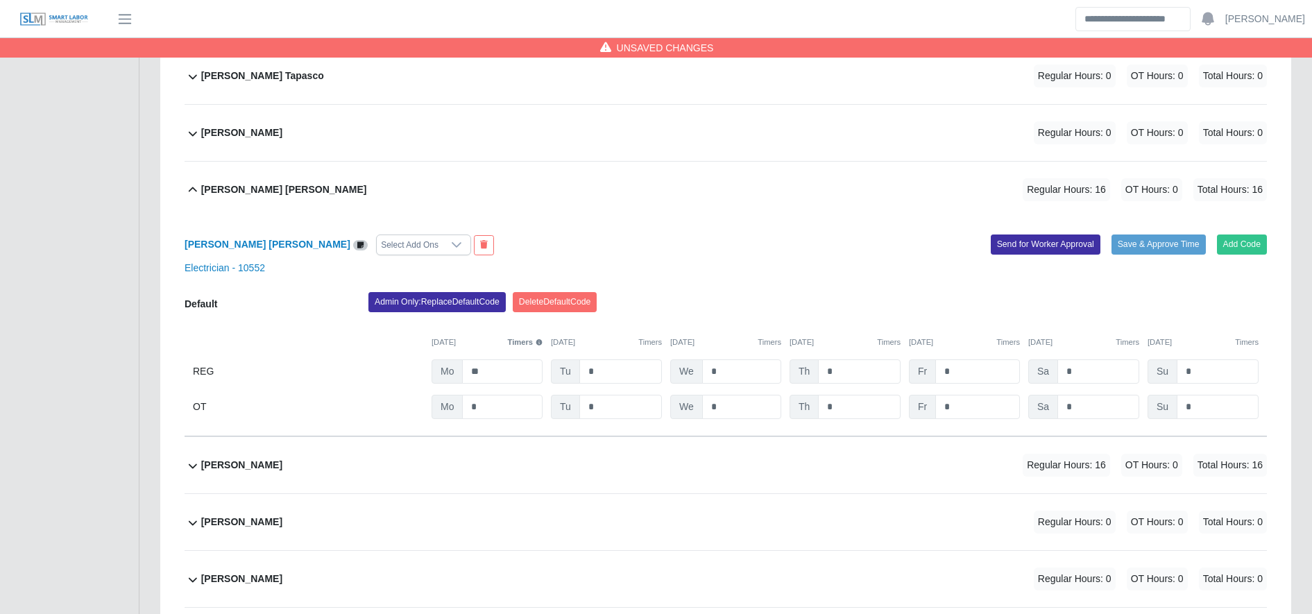
scroll to position [1934, 0]
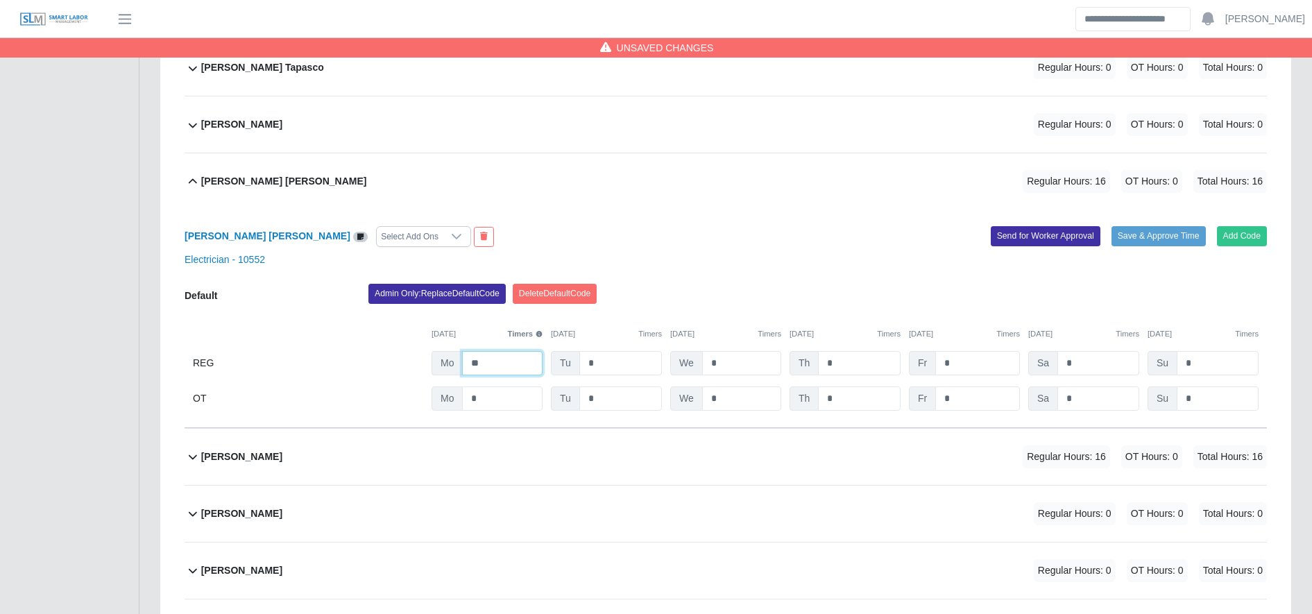
click at [515, 373] on input "**" at bounding box center [502, 363] width 80 height 24
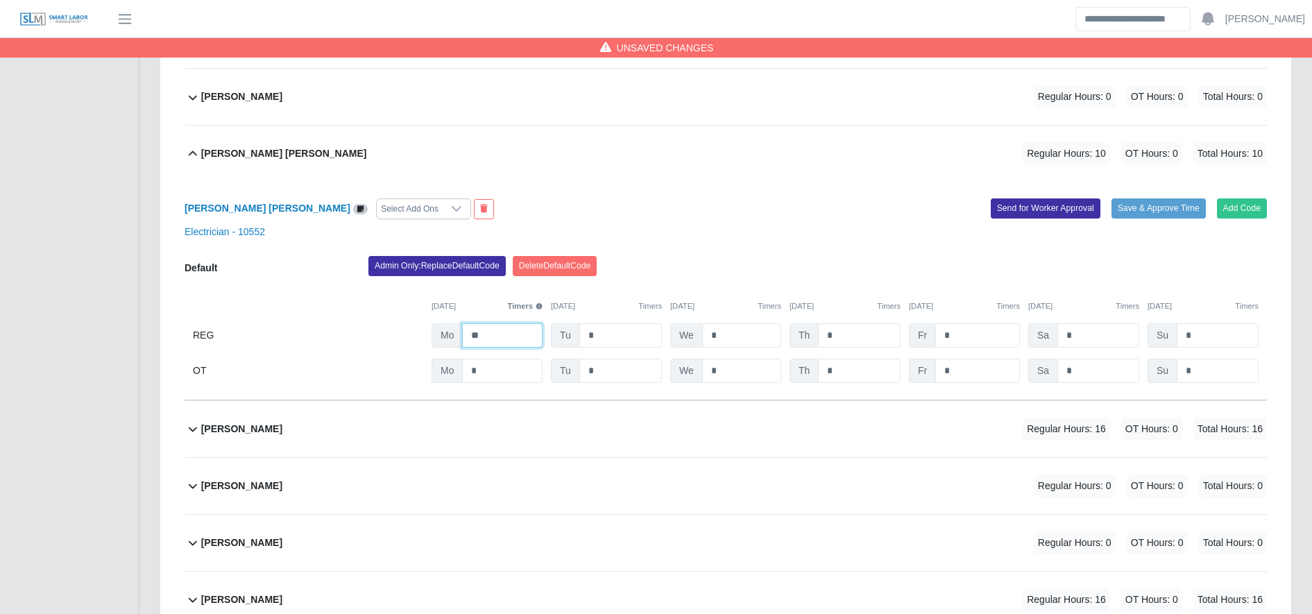
scroll to position [1963, 0]
type input "**"
click at [515, 441] on div "[PERSON_NAME] Regular Hours: 16 OT Hours: 0 Total Hours: 16" at bounding box center [734, 428] width 1066 height 56
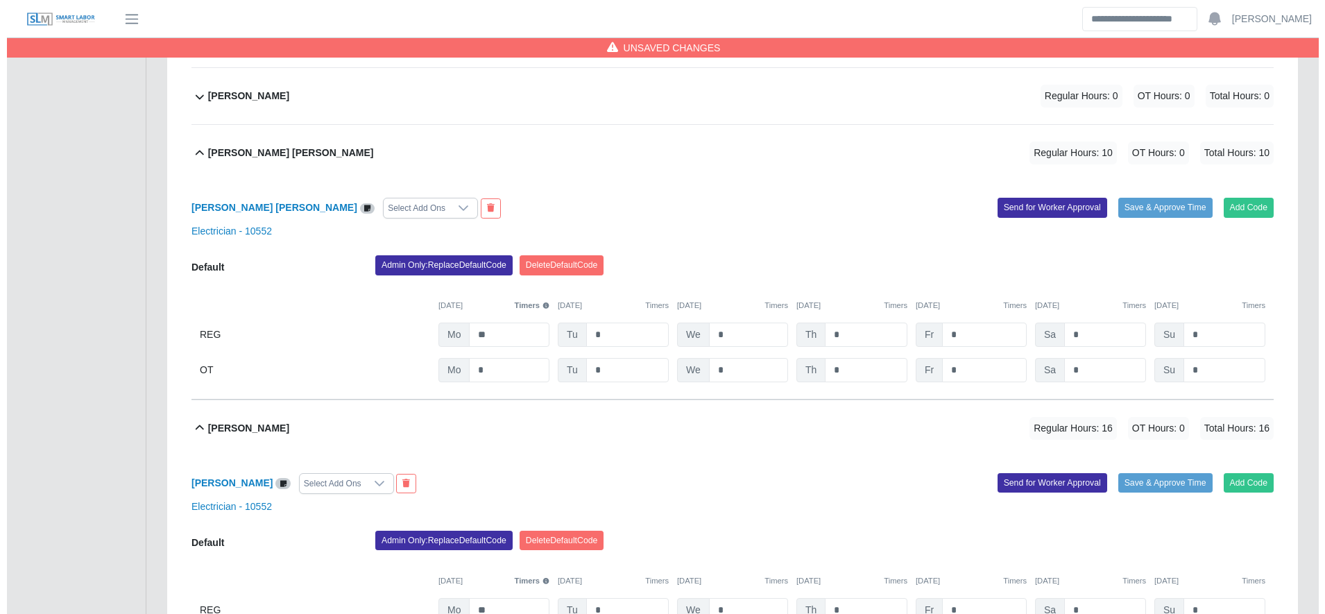
scroll to position [2240, 0]
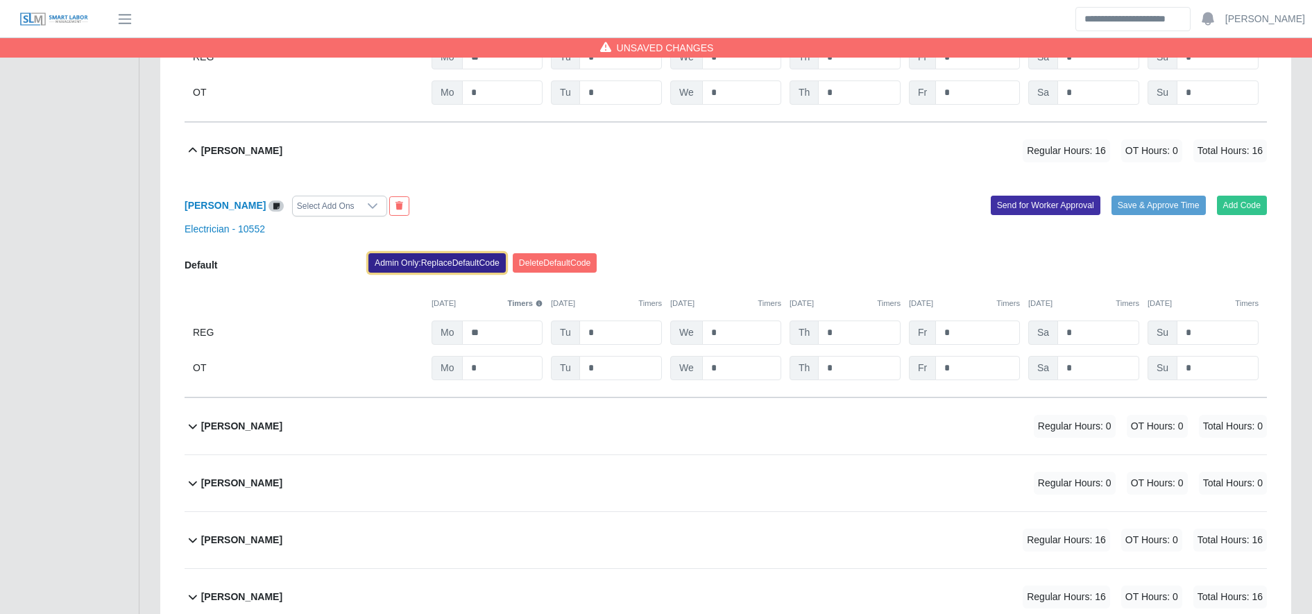
click at [432, 263] on button "Admin Only: Replace Default Code" at bounding box center [436, 262] width 137 height 19
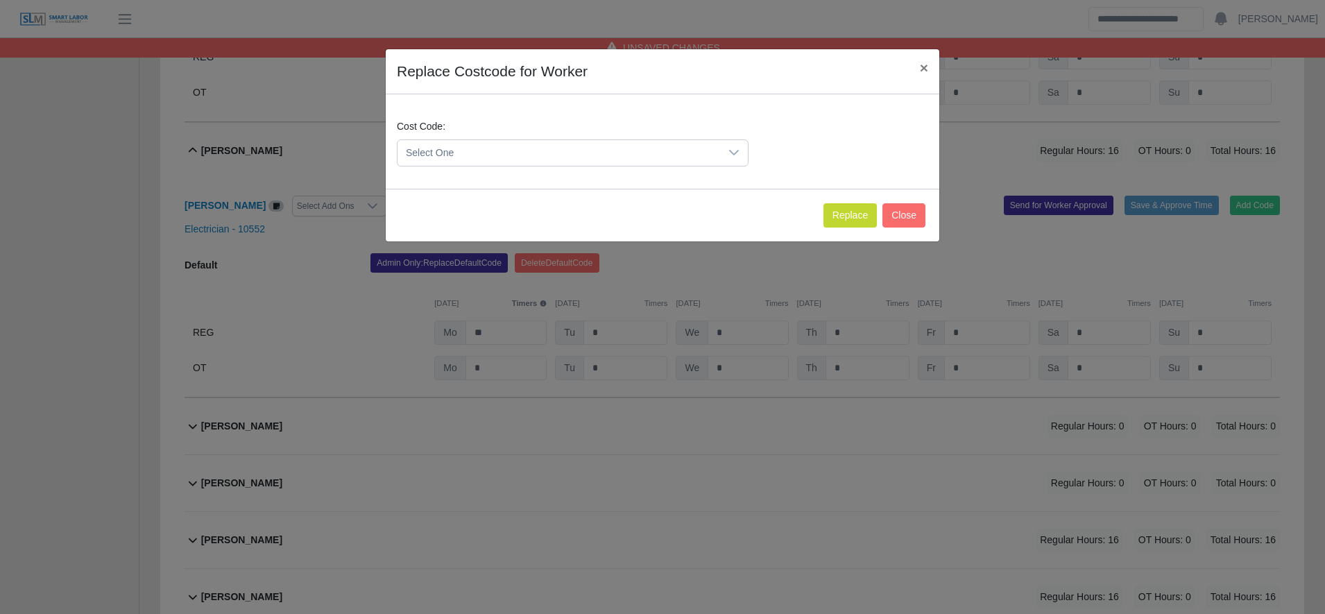
click at [465, 156] on span "Select One" at bounding box center [558, 153] width 323 height 26
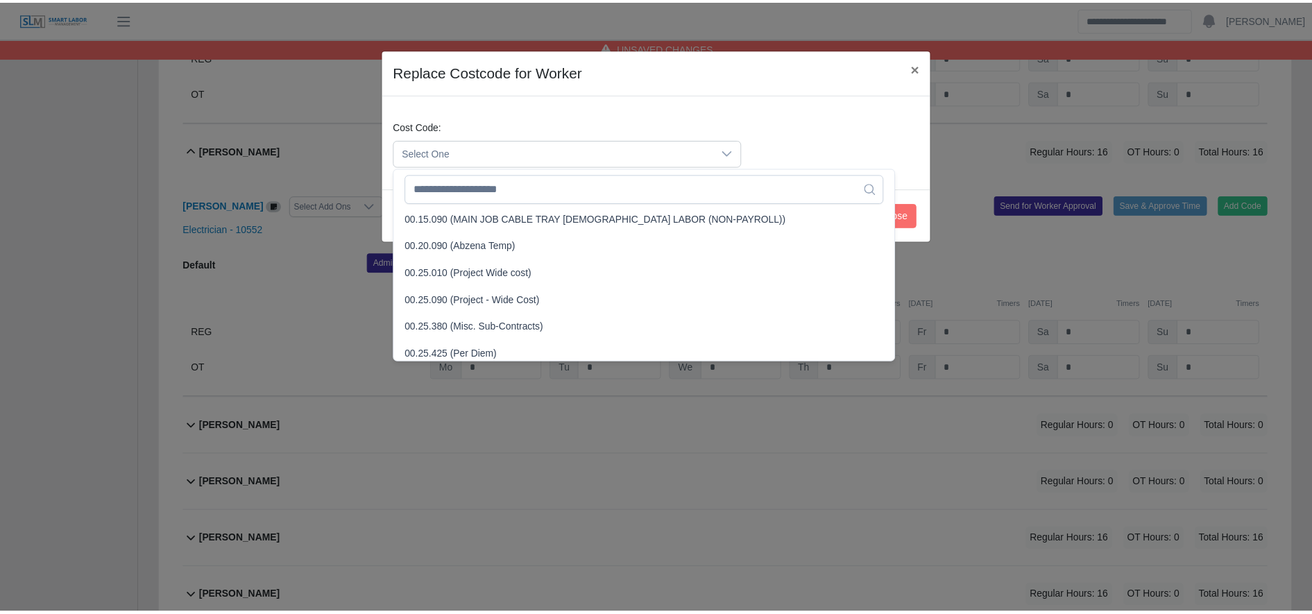
scroll to position [409, 0]
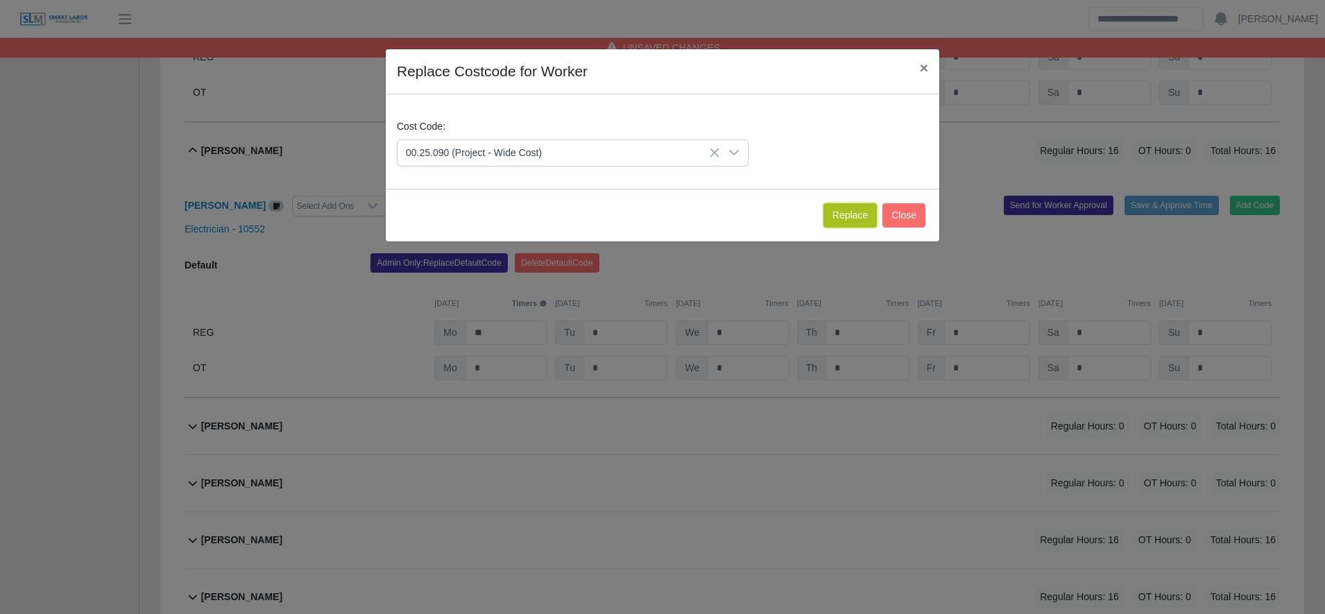
click at [839, 218] on button "Replace" at bounding box center [849, 215] width 53 height 24
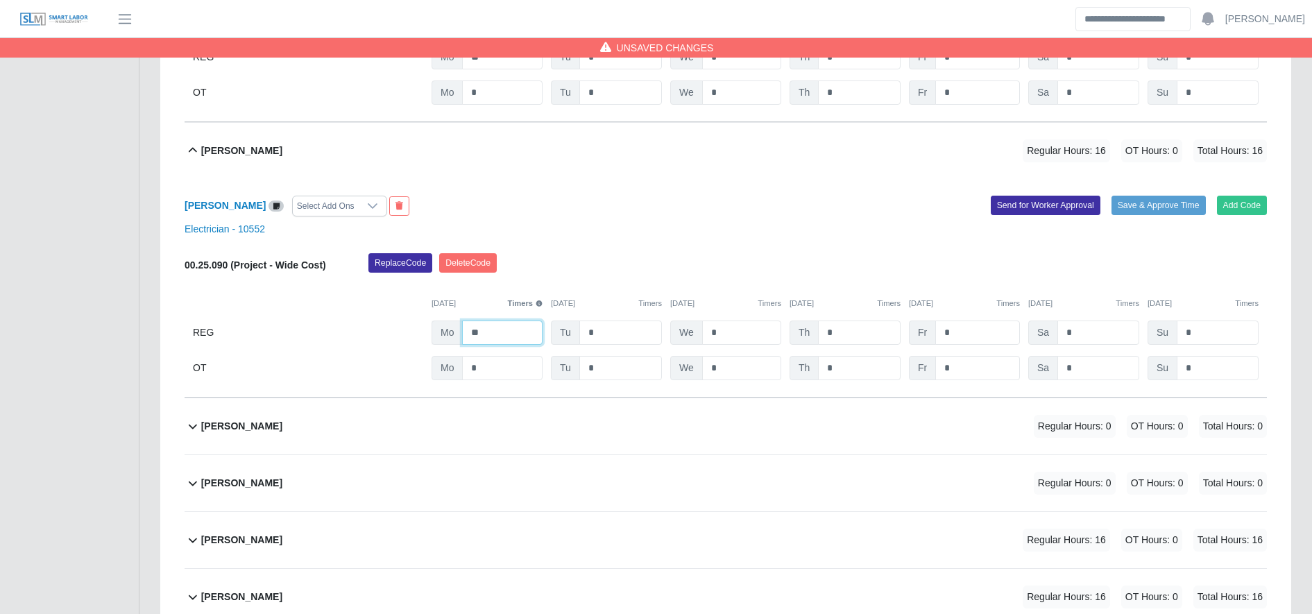
click at [516, 337] on input "**" at bounding box center [502, 332] width 80 height 24
type input "**"
click at [579, 514] on div "[PERSON_NAME] Regular Hours: 16 OT Hours: 0 Total Hours: 16" at bounding box center [734, 540] width 1066 height 56
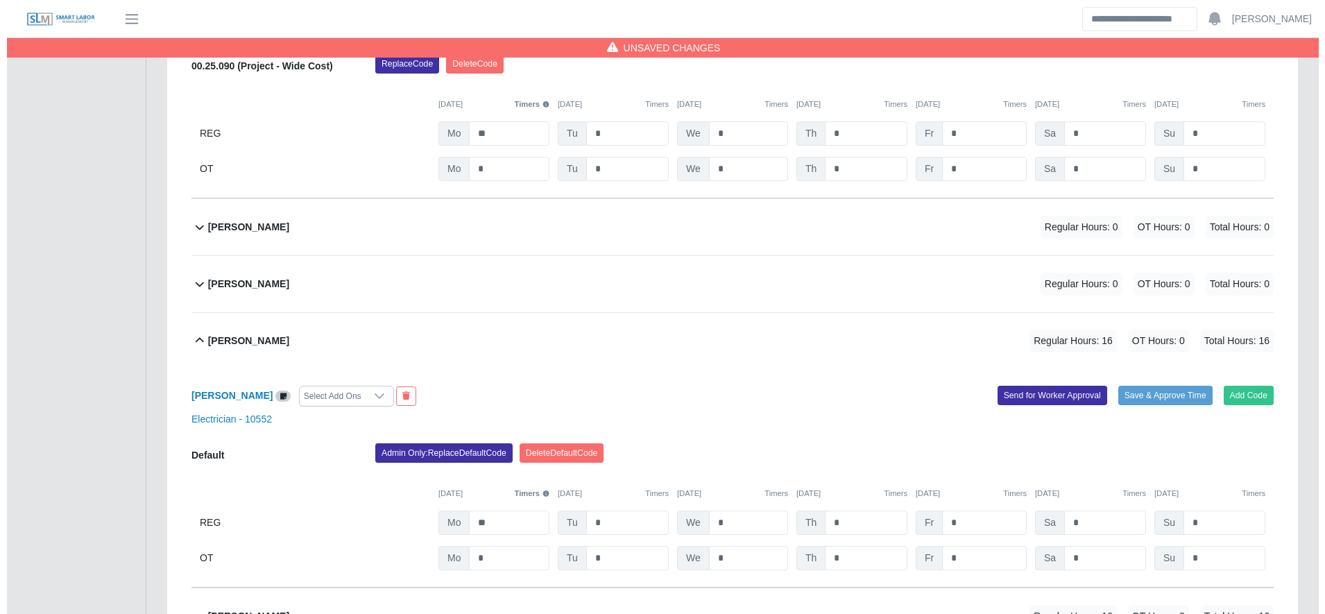
scroll to position [2445, 0]
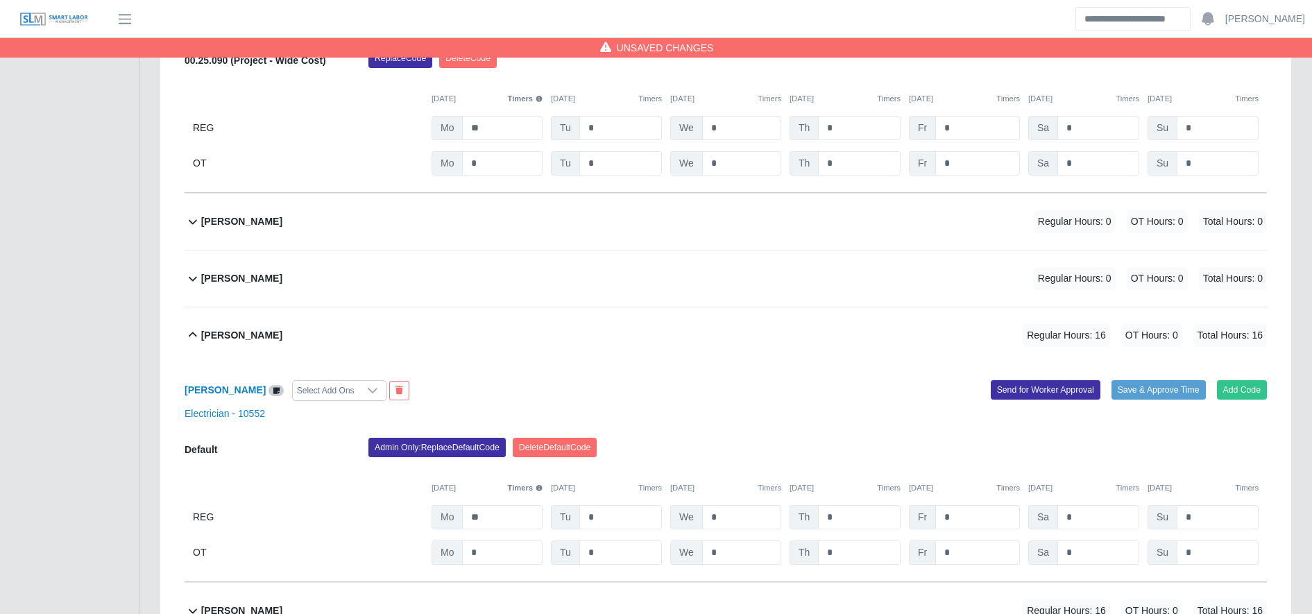
click at [416, 464] on div "Admin Only: Replace Default Code [GEOGRAPHIC_DATA] Default Code" at bounding box center [817, 452] width 919 height 28
click at [413, 457] on button "Admin Only: Replace Default Code" at bounding box center [436, 447] width 137 height 19
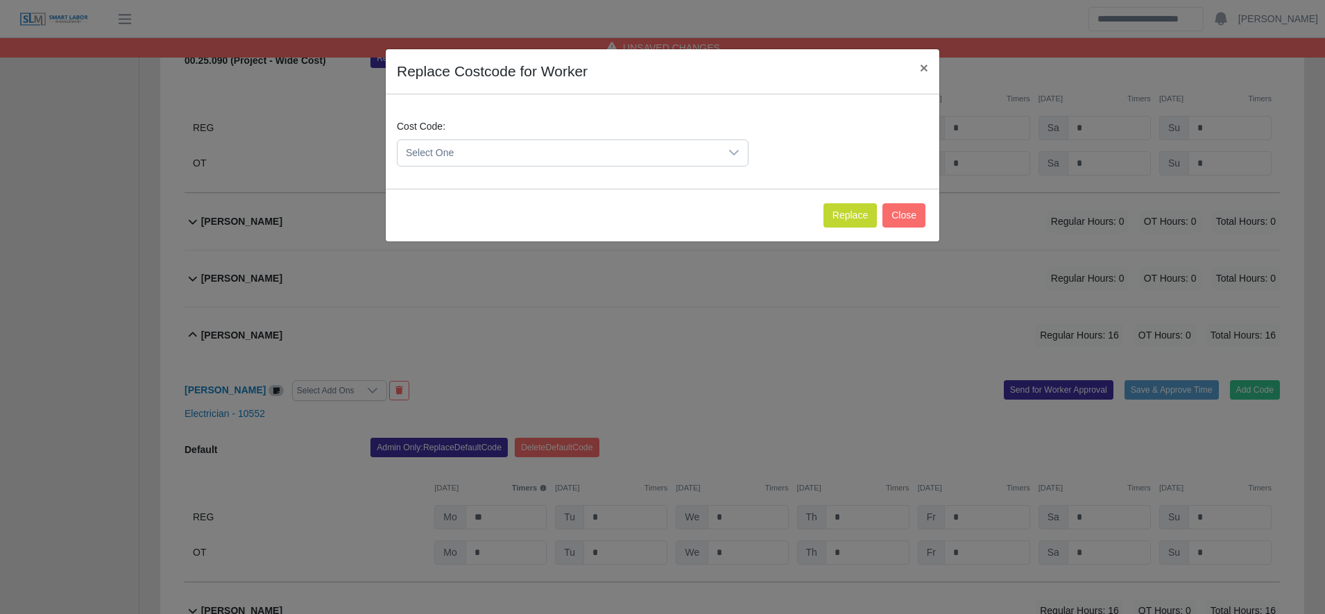
click at [477, 151] on span "Select One" at bounding box center [558, 153] width 323 height 26
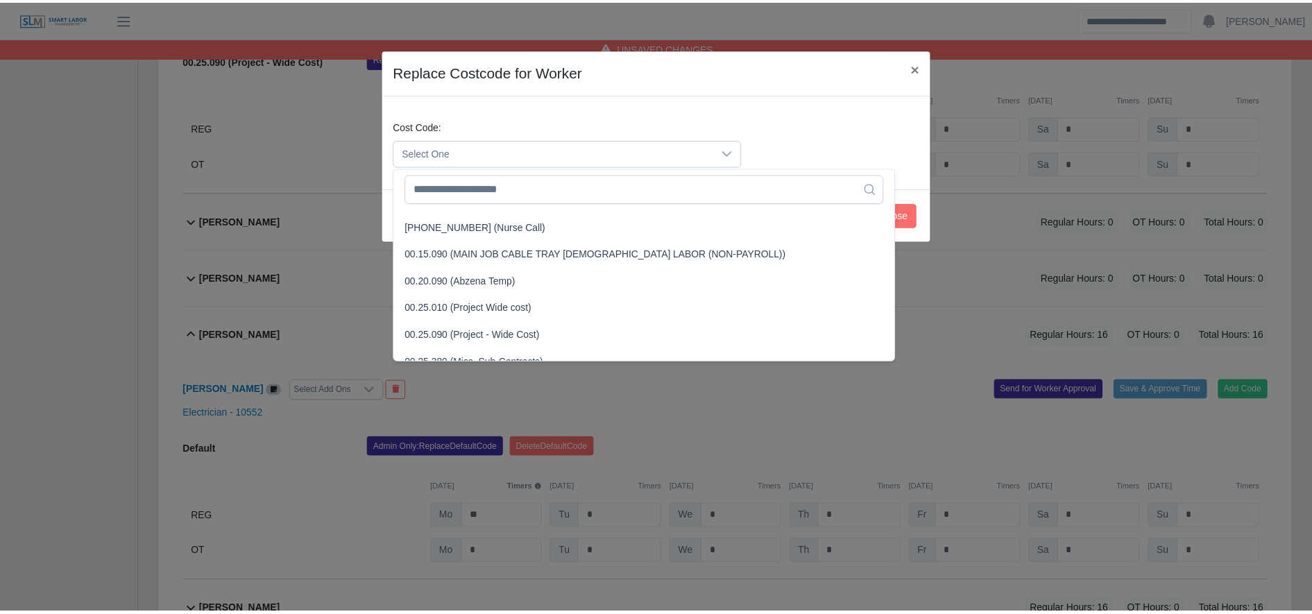
scroll to position [394, 0]
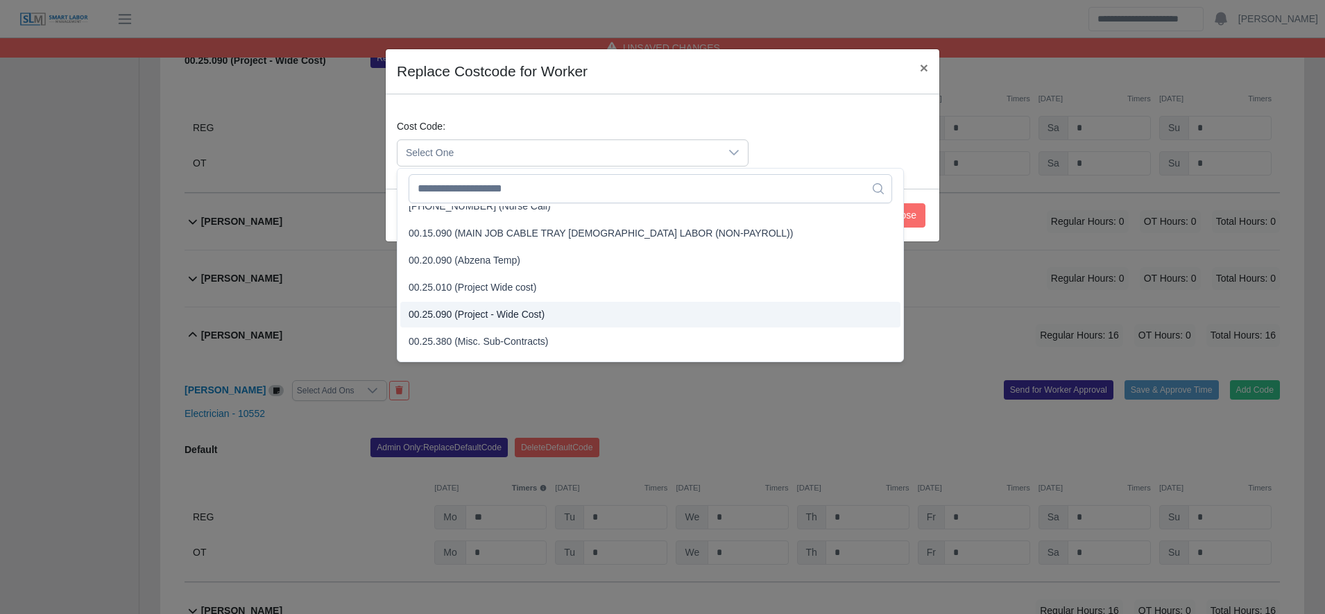
click at [509, 317] on span "00.25.090 (Project - Wide Cost)" at bounding box center [477, 314] width 136 height 15
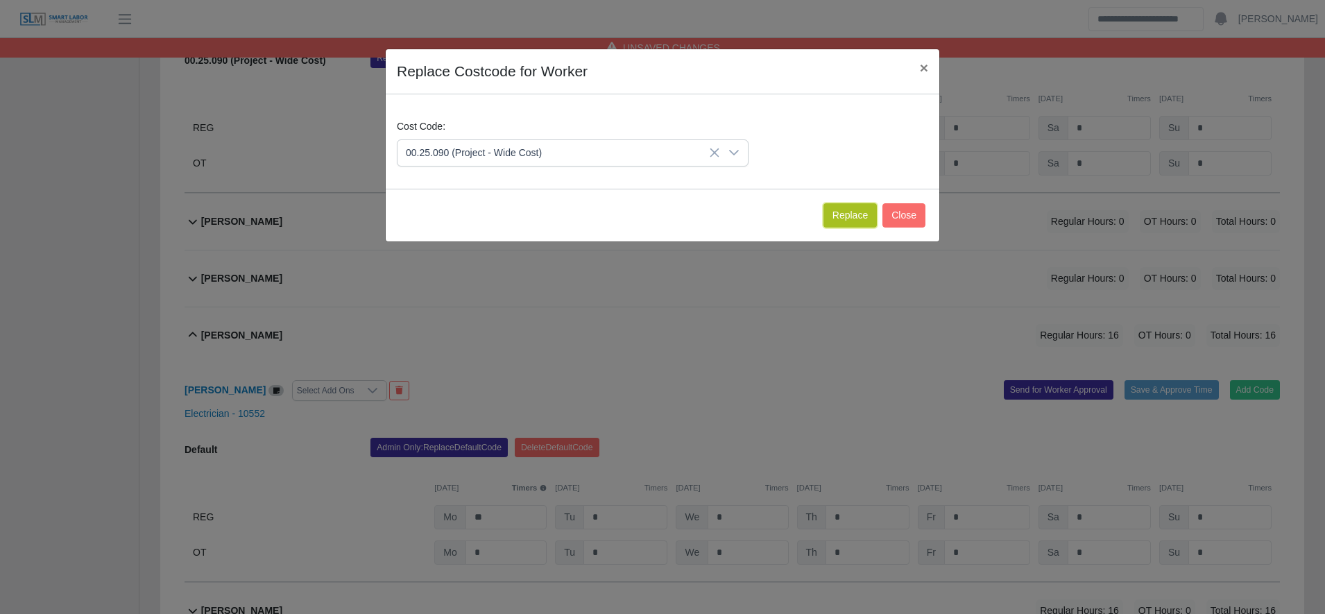
click at [855, 217] on button "Replace" at bounding box center [849, 215] width 53 height 24
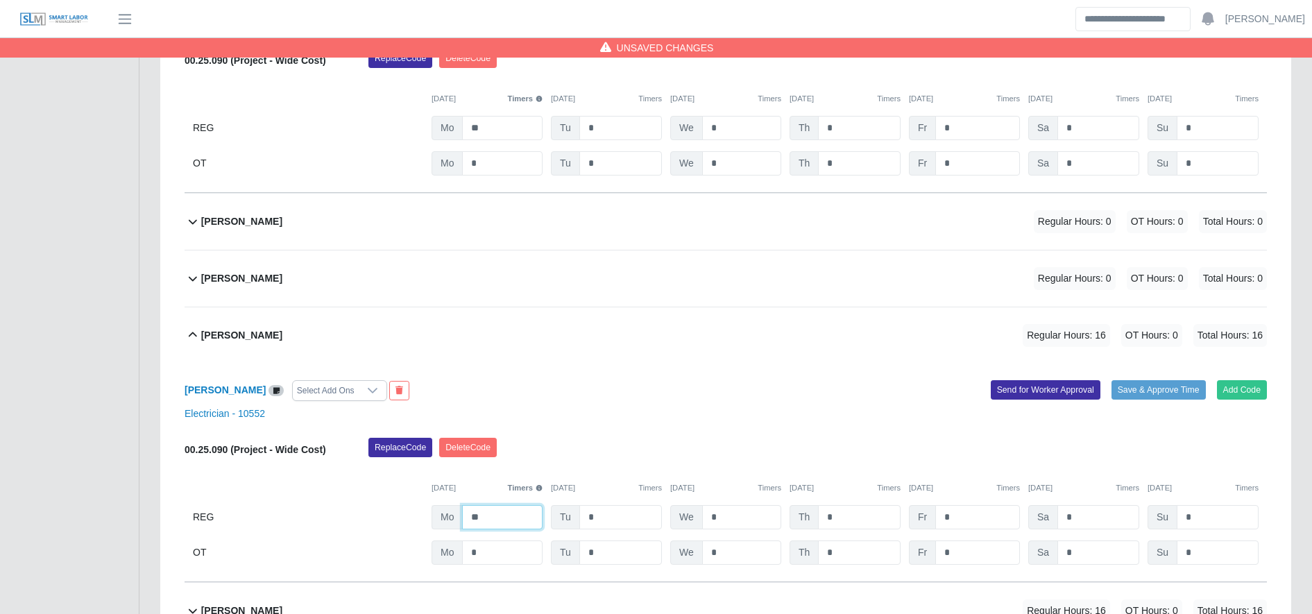
click at [496, 508] on input "**" at bounding box center [502, 517] width 80 height 24
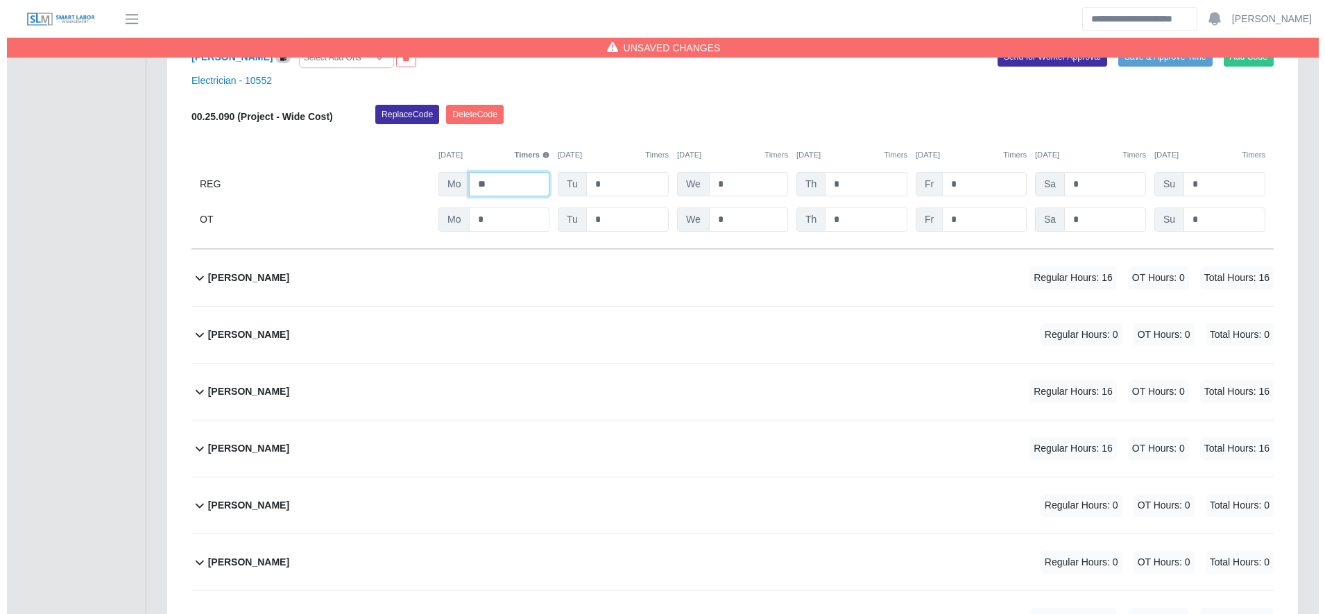
scroll to position [2798, 0]
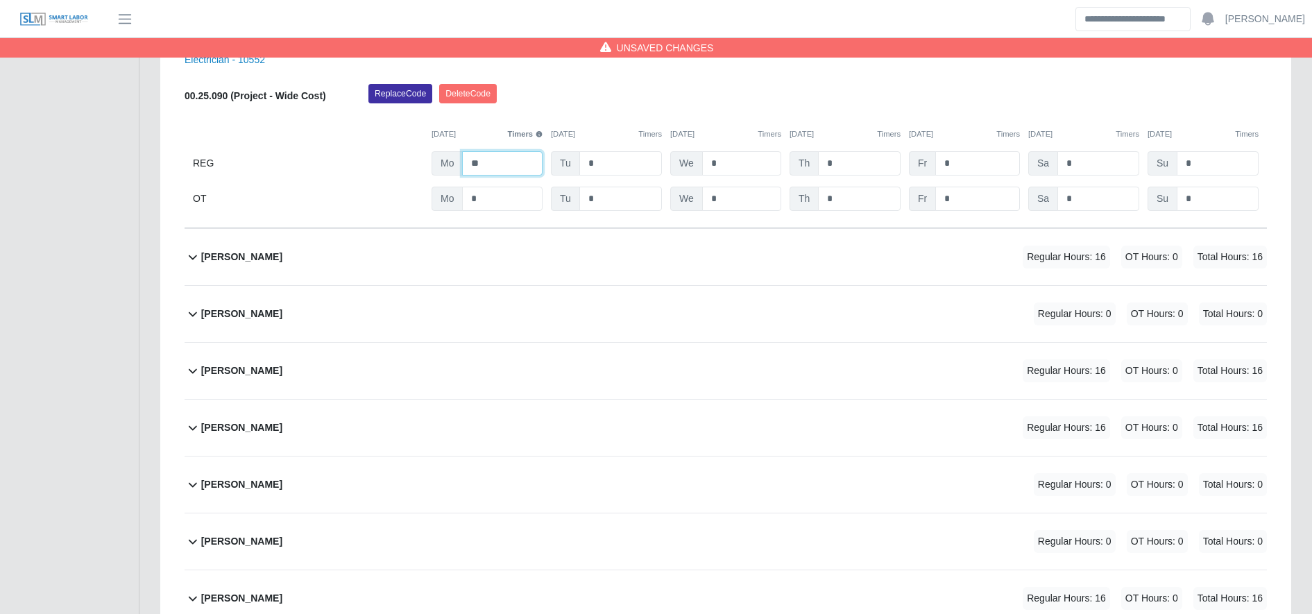
type input "**"
click at [616, 265] on div "[PERSON_NAME] Regular Hours: 16 OT Hours: 0 Total Hours: 16" at bounding box center [734, 257] width 1066 height 56
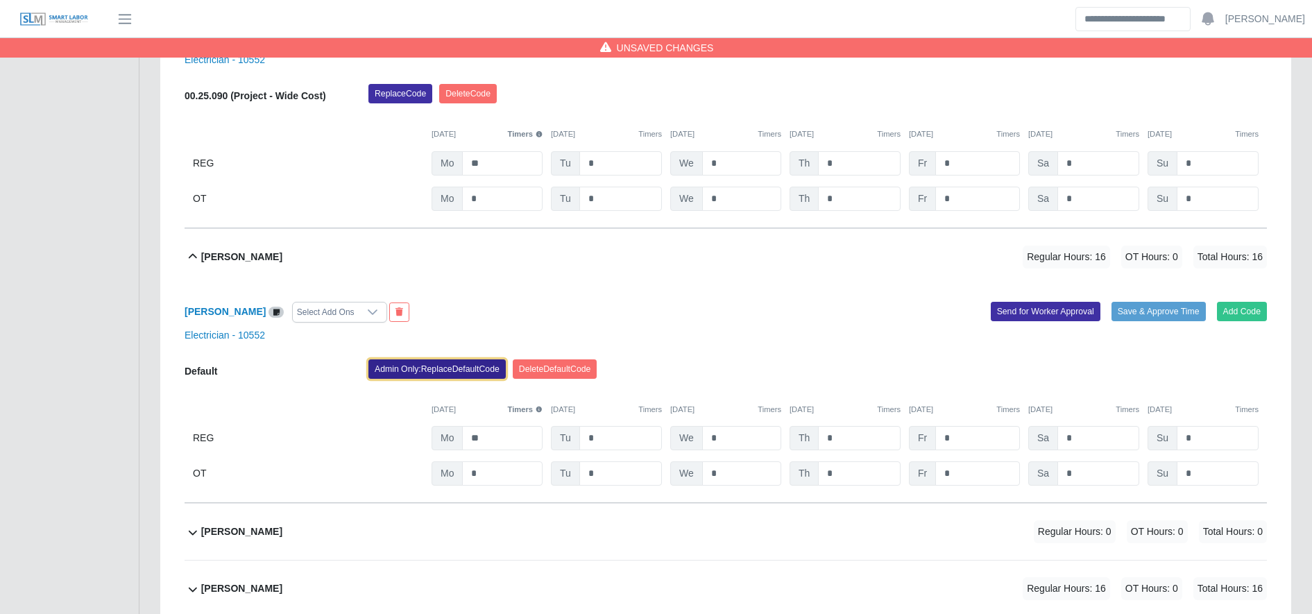
click at [472, 368] on button "Admin Only: Replace Default Code" at bounding box center [436, 368] width 137 height 19
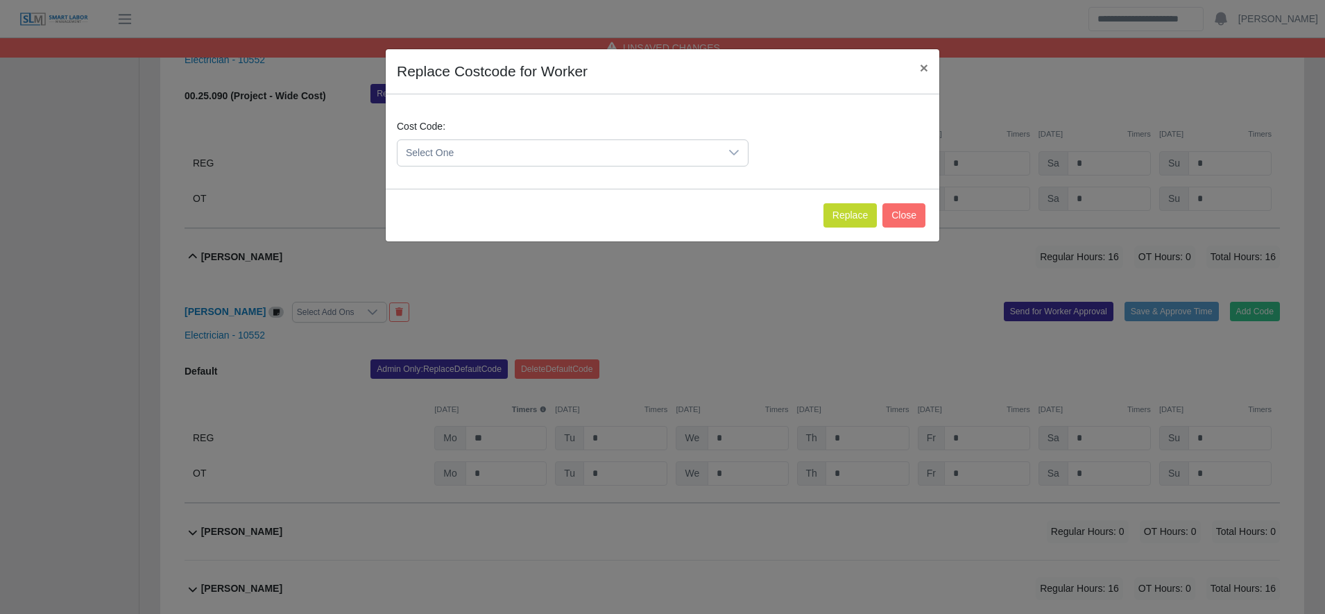
click at [453, 158] on span "Select One" at bounding box center [558, 153] width 323 height 26
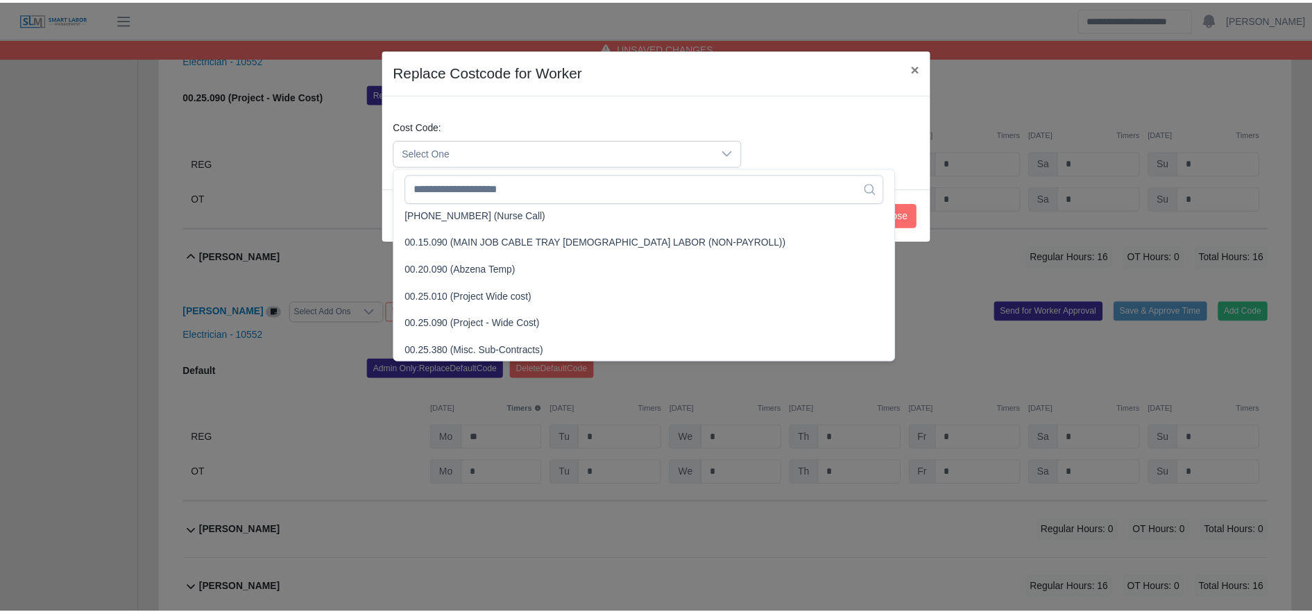
scroll to position [384, 0]
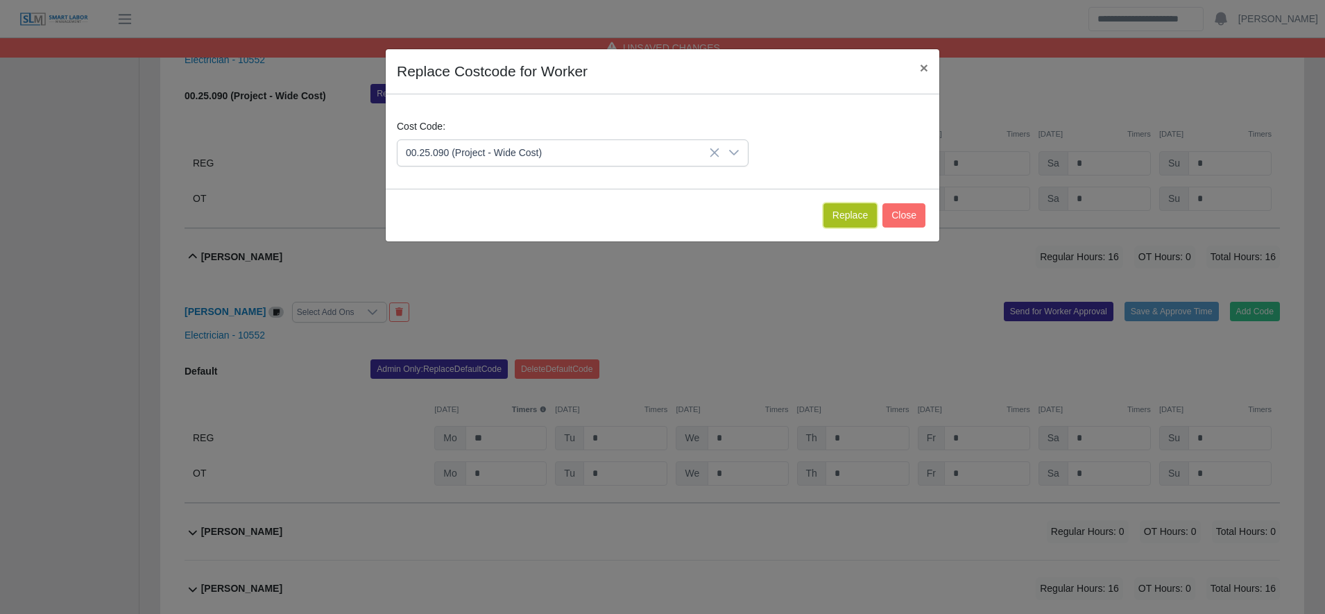
click at [842, 221] on button "Replace" at bounding box center [849, 215] width 53 height 24
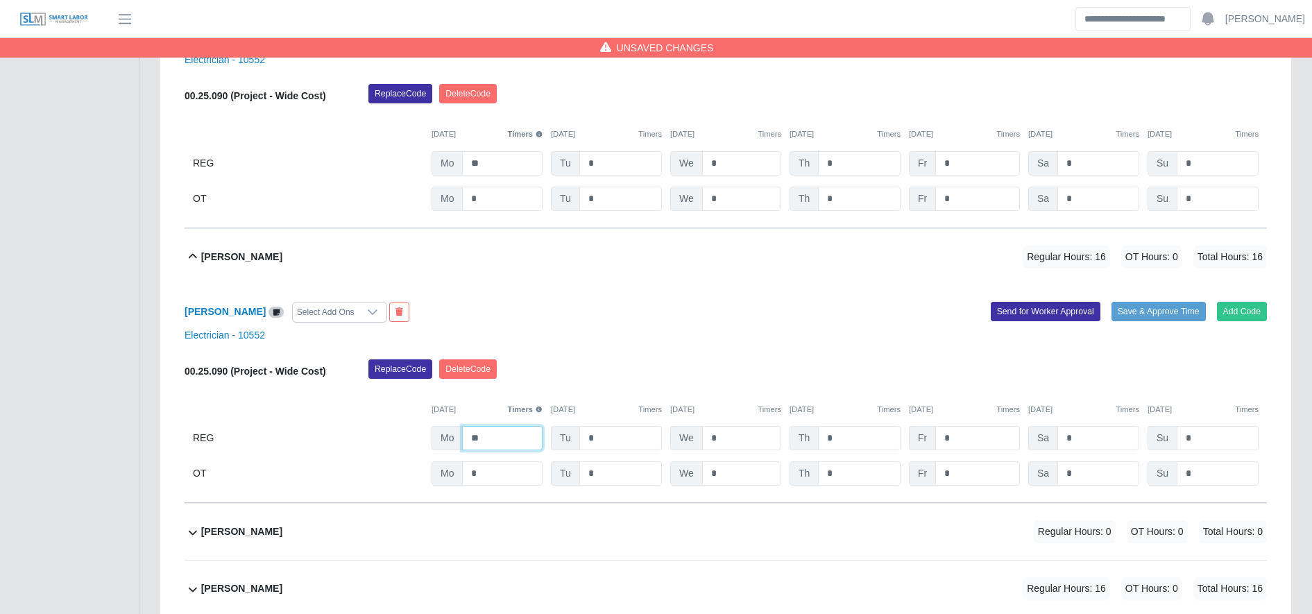
click at [518, 450] on input "**" at bounding box center [502, 438] width 80 height 24
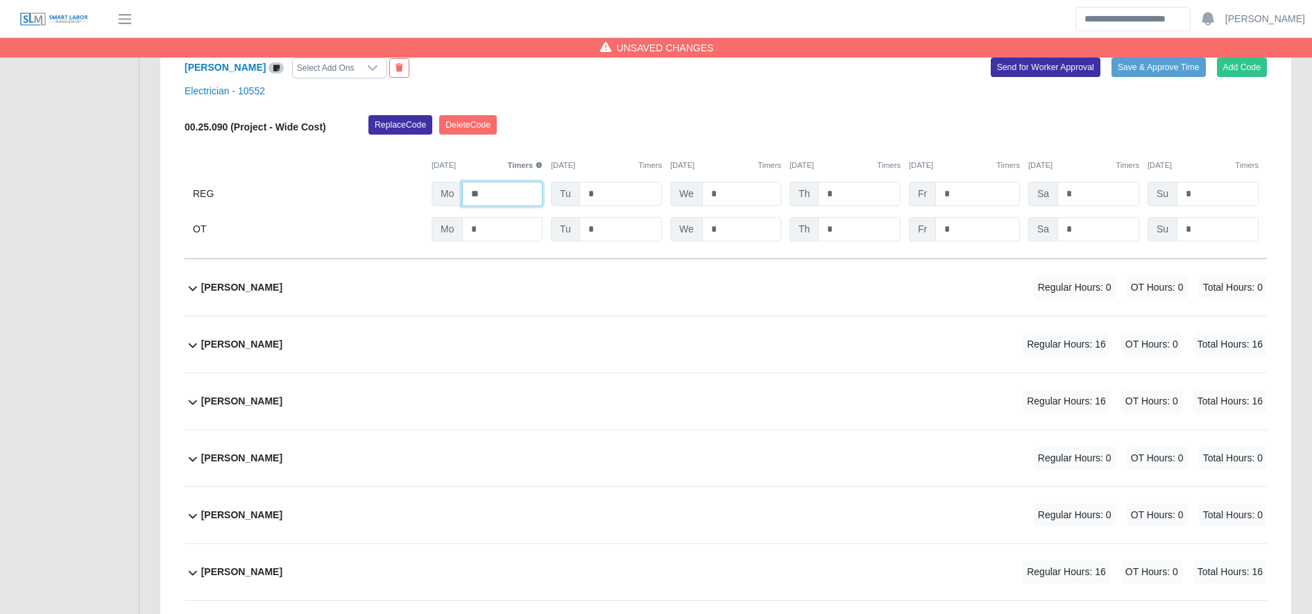
scroll to position [3044, 0]
type input "**"
click at [682, 323] on div "[PERSON_NAME] Regular Hours: 16 OT Hours: 0 Total Hours: 16" at bounding box center [734, 343] width 1066 height 56
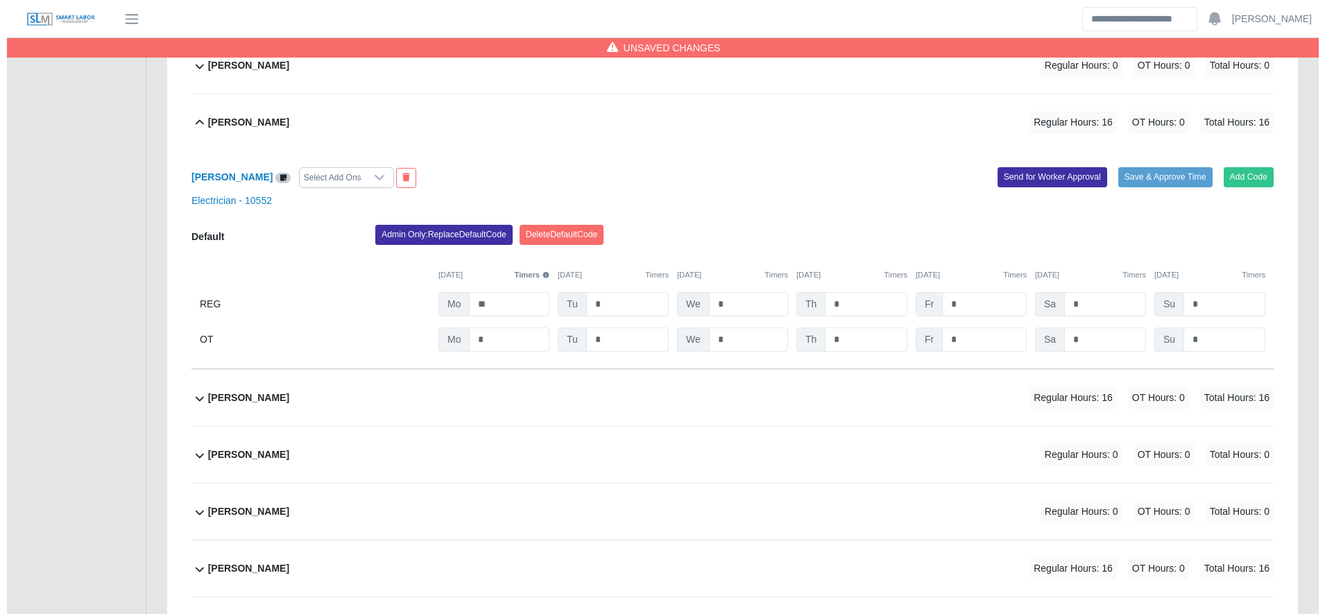
scroll to position [3266, 0]
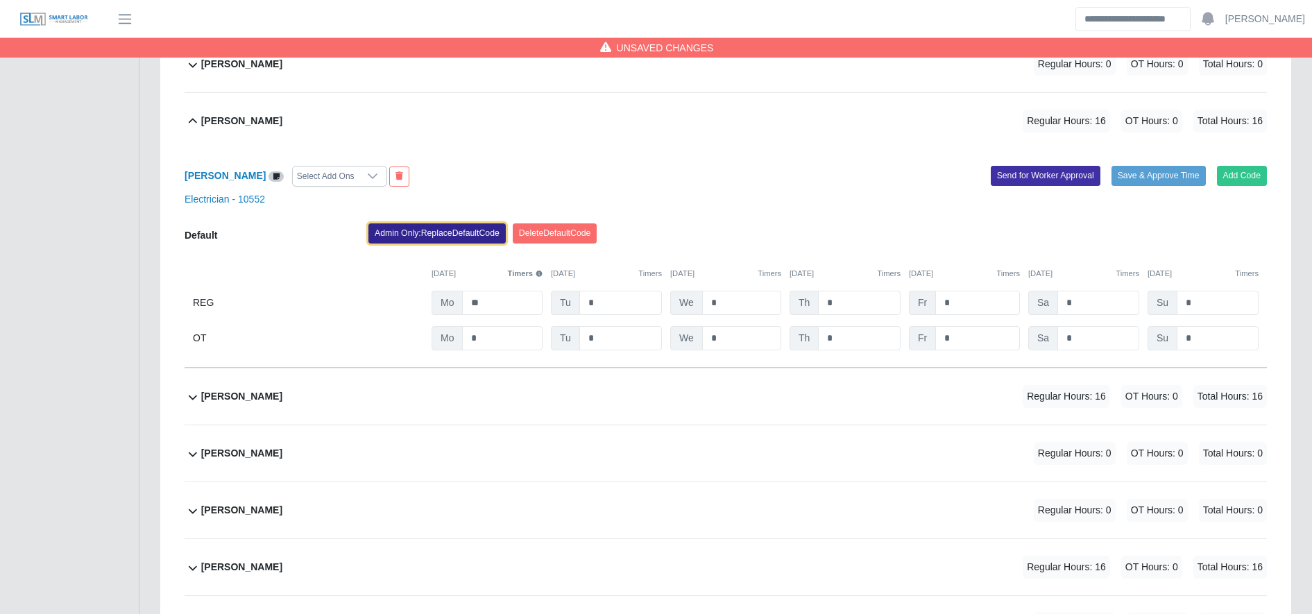
click at [436, 228] on button "Admin Only: Replace Default Code" at bounding box center [436, 232] width 137 height 19
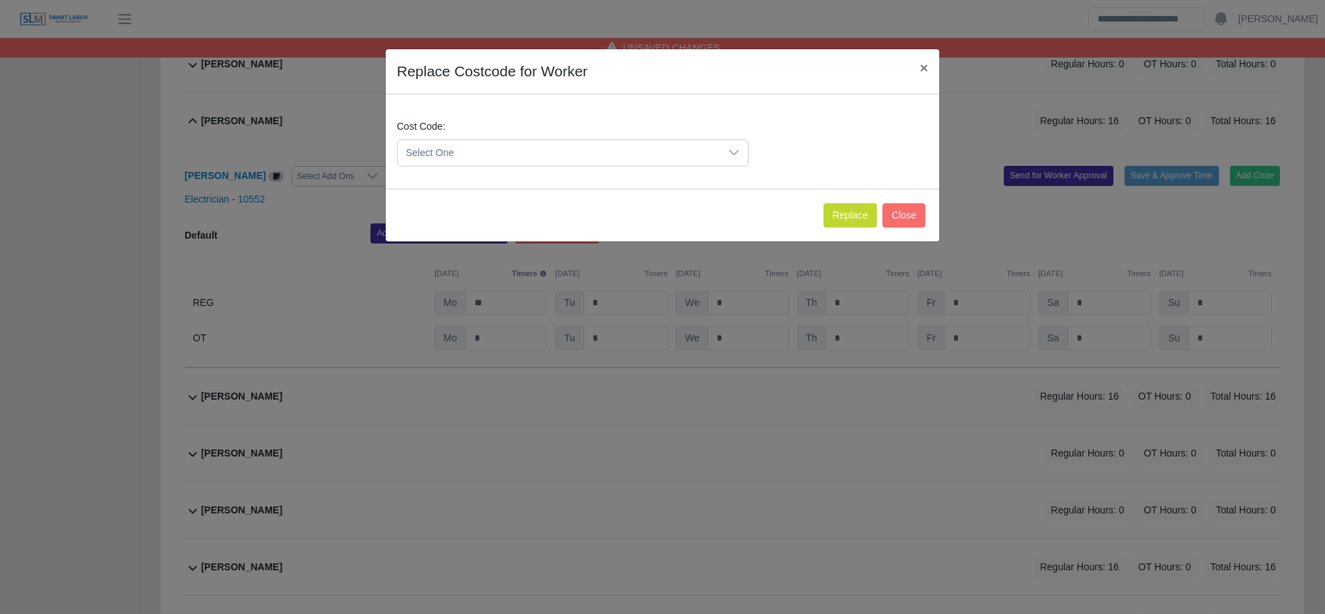
click at [451, 144] on span "Select One" at bounding box center [558, 153] width 323 height 26
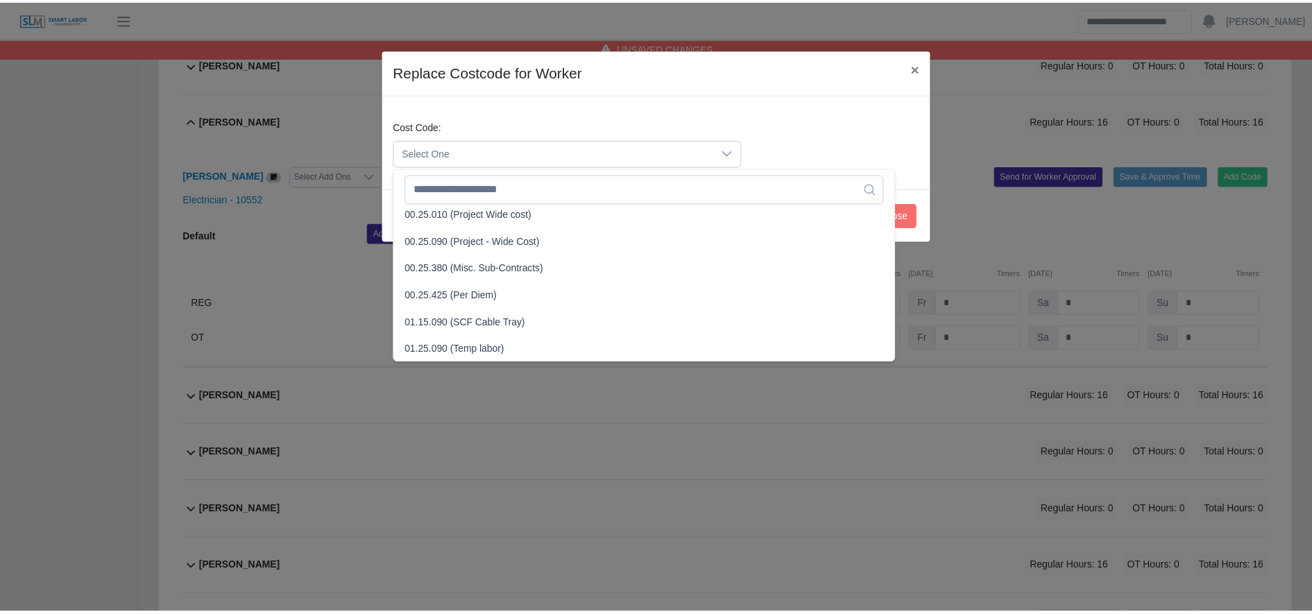
scroll to position [468, 0]
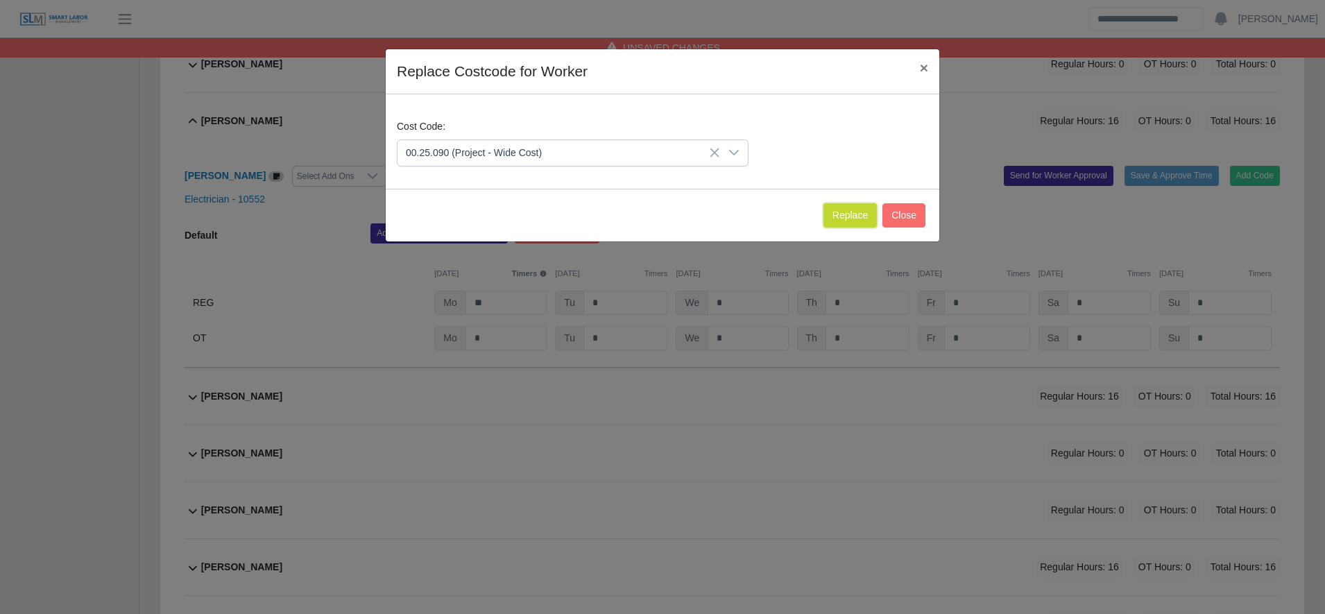
drag, startPoint x: 847, startPoint y: 211, endPoint x: 748, endPoint y: 62, distance: 178.5
click at [850, 214] on button "Replace" at bounding box center [849, 215] width 53 height 24
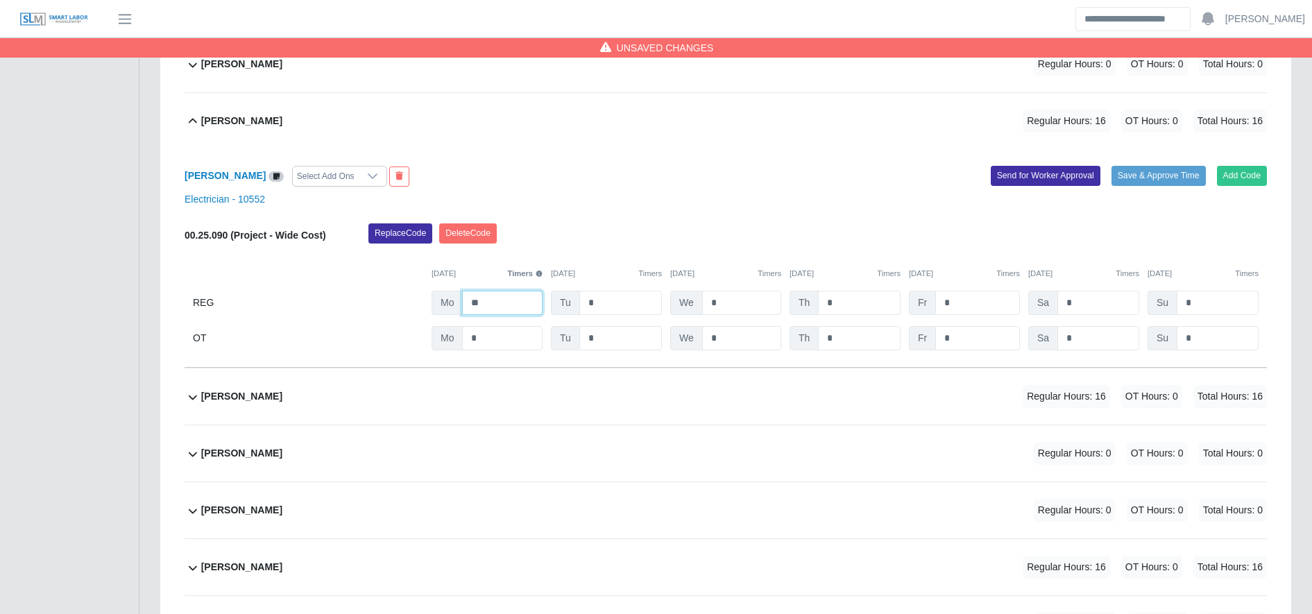
click at [518, 297] on input "**" at bounding box center [502, 303] width 80 height 24
type input "**"
click at [665, 412] on div "[PERSON_NAME] Regular Hours: 16 OT Hours: 0 Total Hours: 16" at bounding box center [734, 396] width 1066 height 56
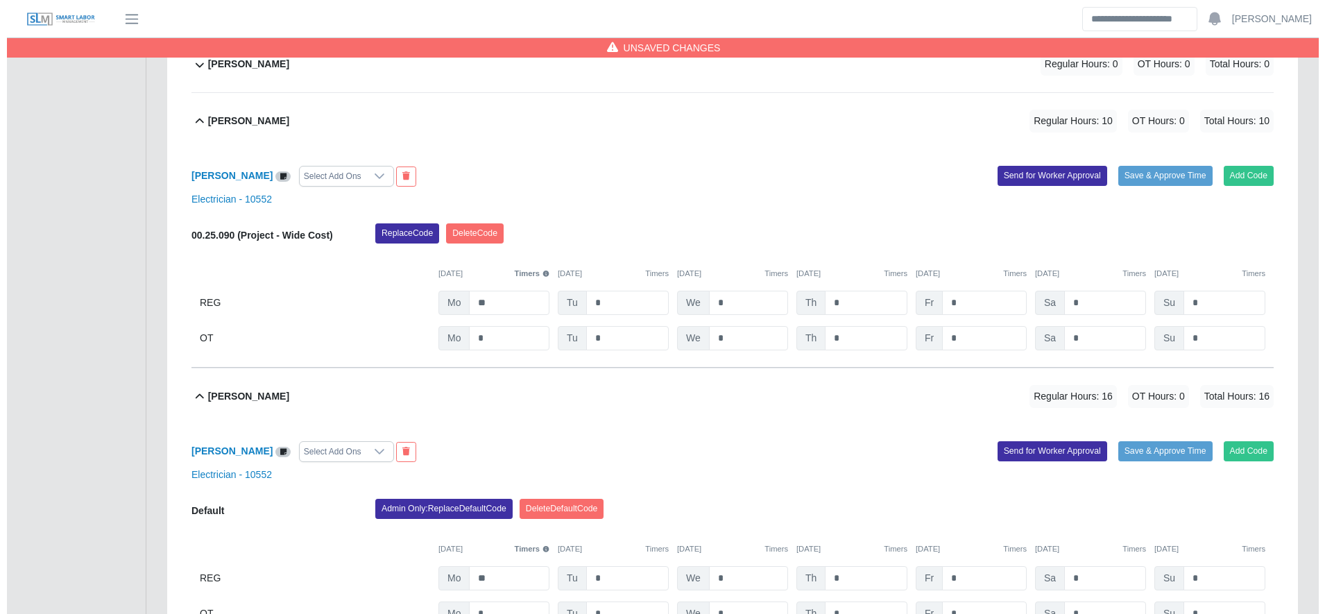
scroll to position [3429, 0]
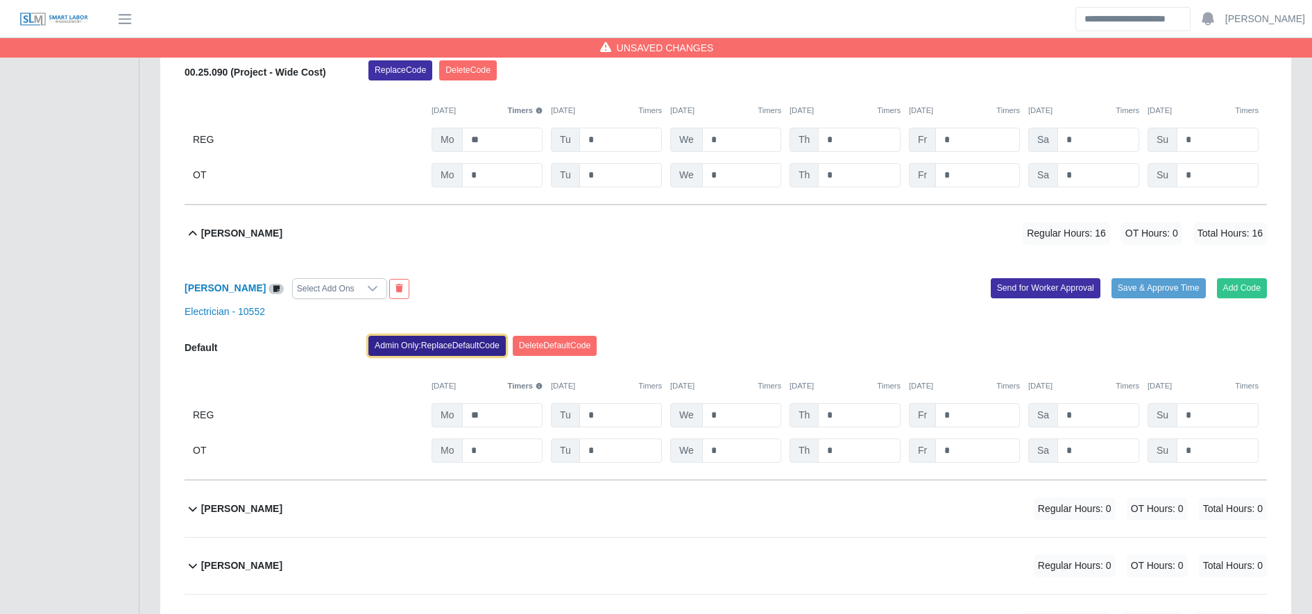
click at [422, 343] on button "Admin Only: Replace Default Code" at bounding box center [436, 345] width 137 height 19
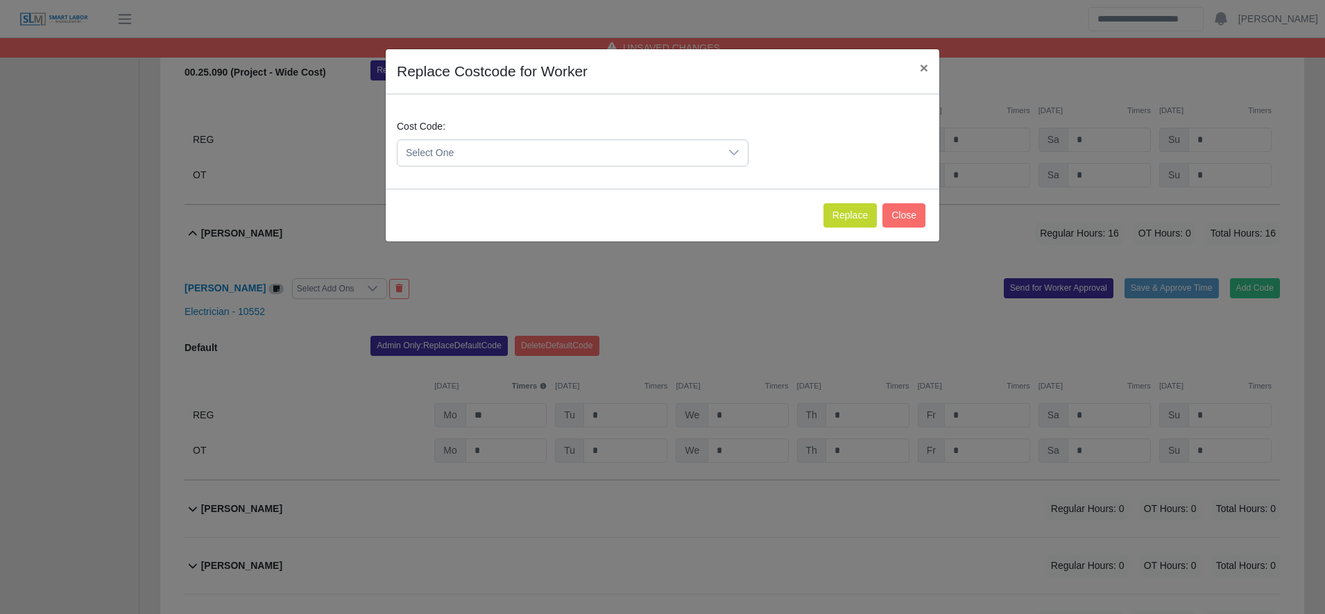
click at [456, 153] on span "Select One" at bounding box center [558, 153] width 323 height 26
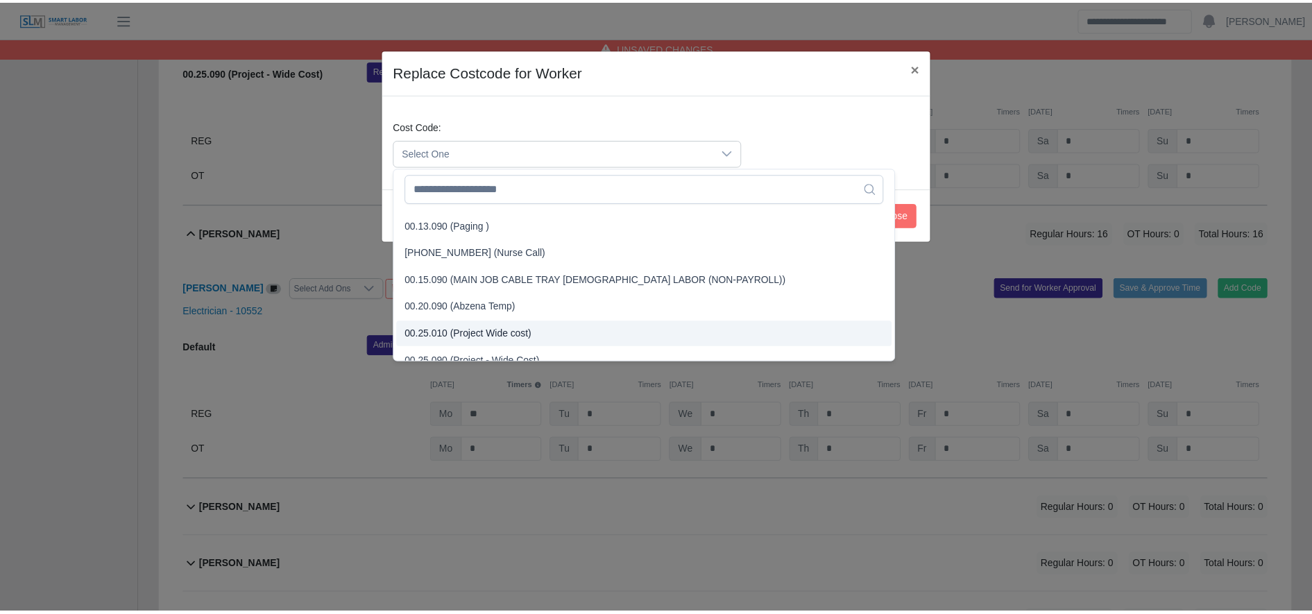
scroll to position [434, 0]
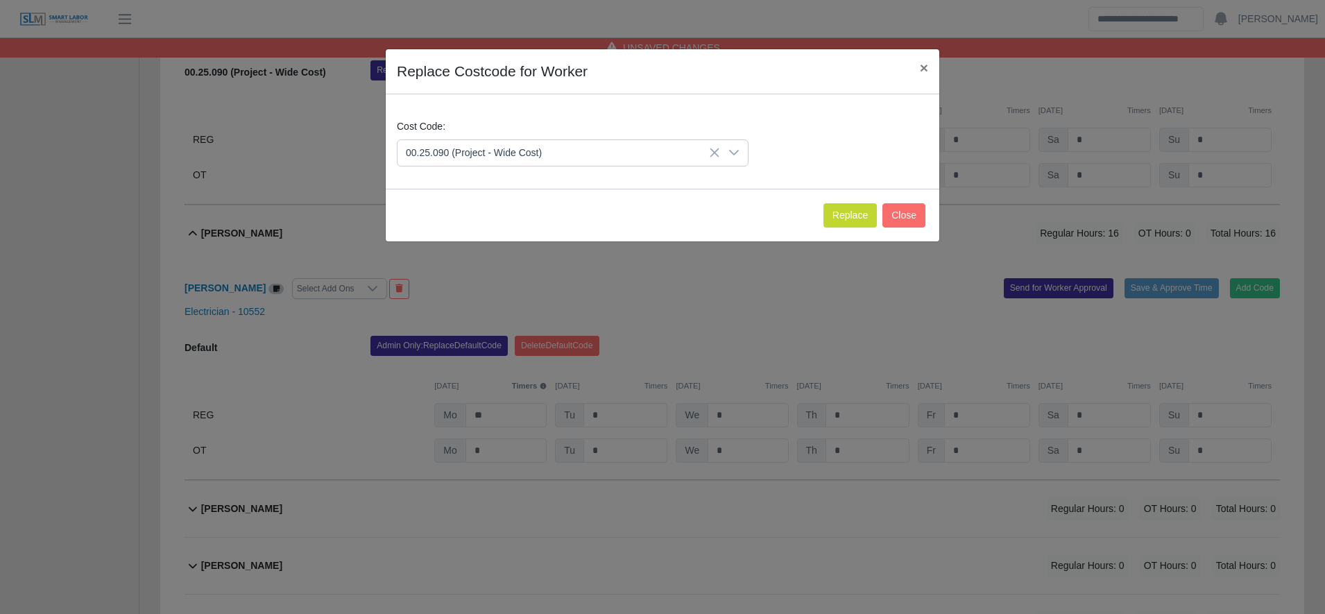
click at [495, 276] on span "00.25.090 (Project - Wide Cost)" at bounding box center [477, 275] width 136 height 15
click at [833, 208] on button "Replace" at bounding box center [849, 215] width 53 height 24
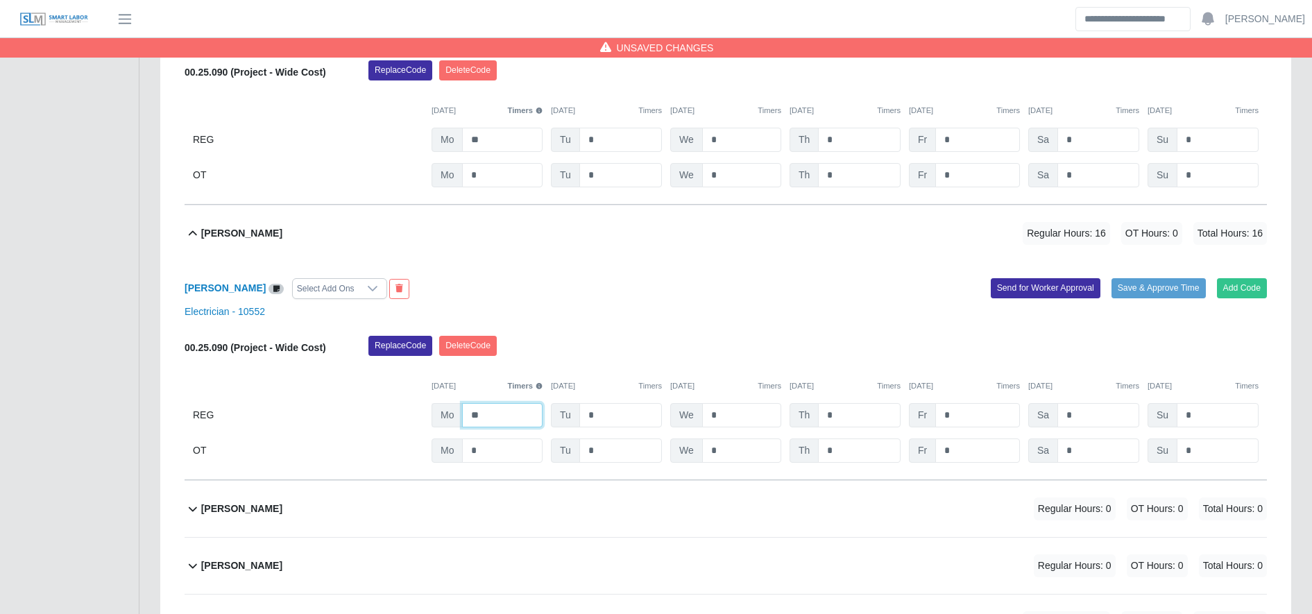
click at [505, 420] on input "**" at bounding box center [502, 415] width 80 height 24
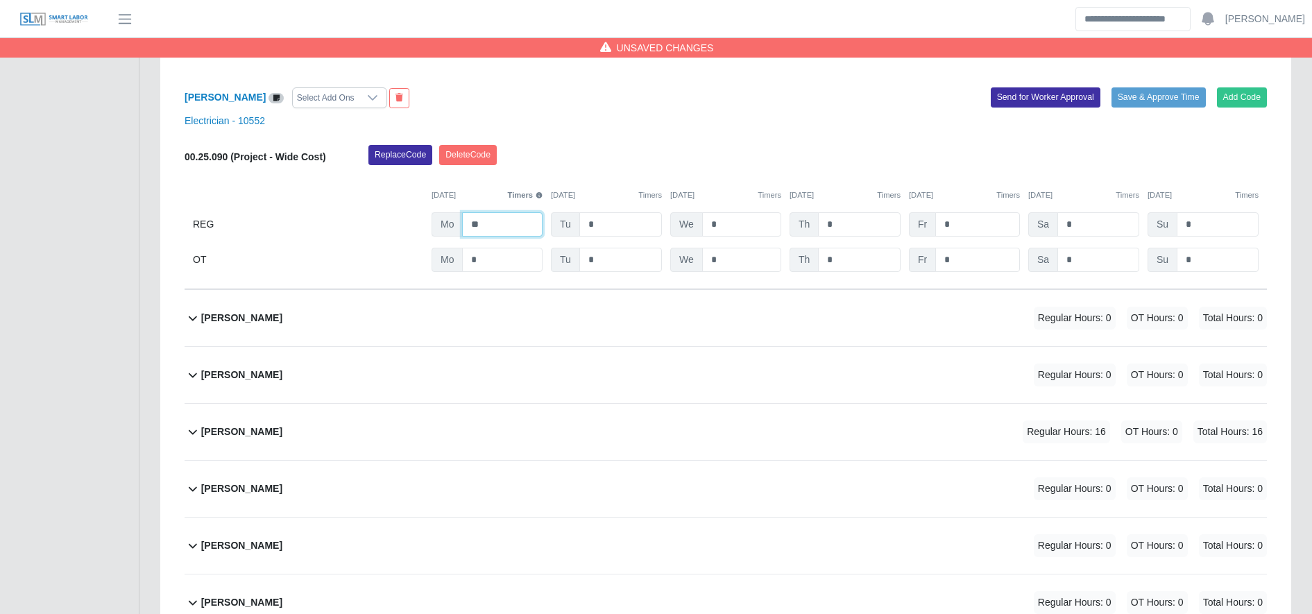
scroll to position [3621, 0]
type input "**"
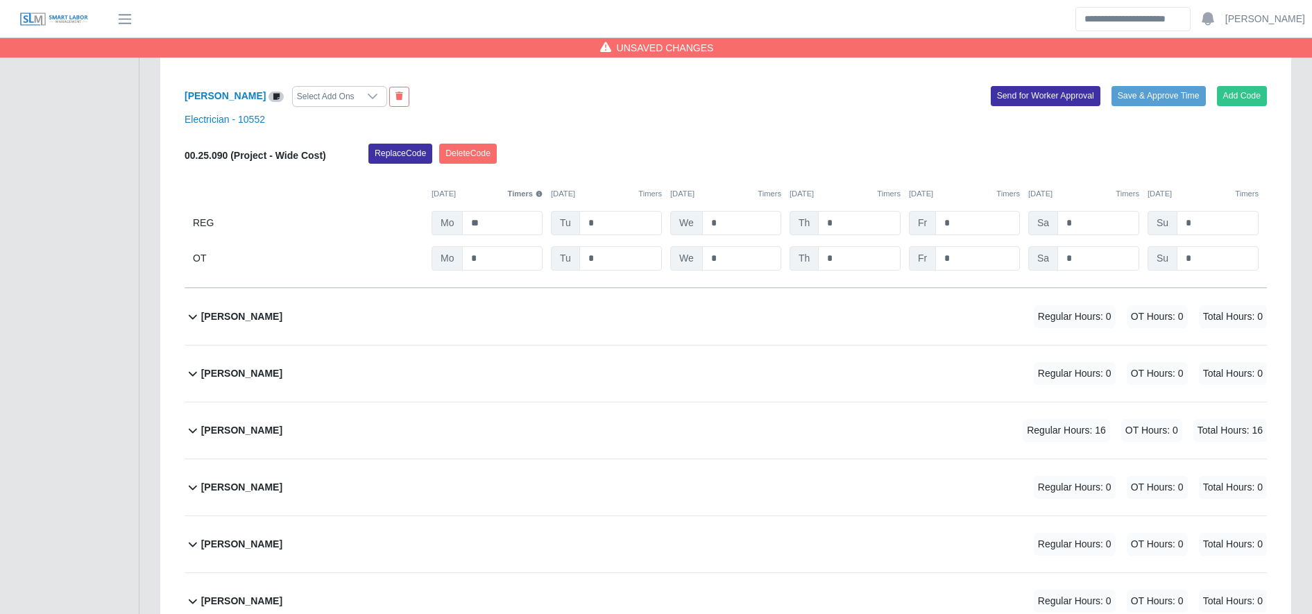
click at [505, 420] on div "Jose Odanis Bardales Regular Hours: 16 OT Hours: 0 Total Hours: 16" at bounding box center [734, 430] width 1066 height 56
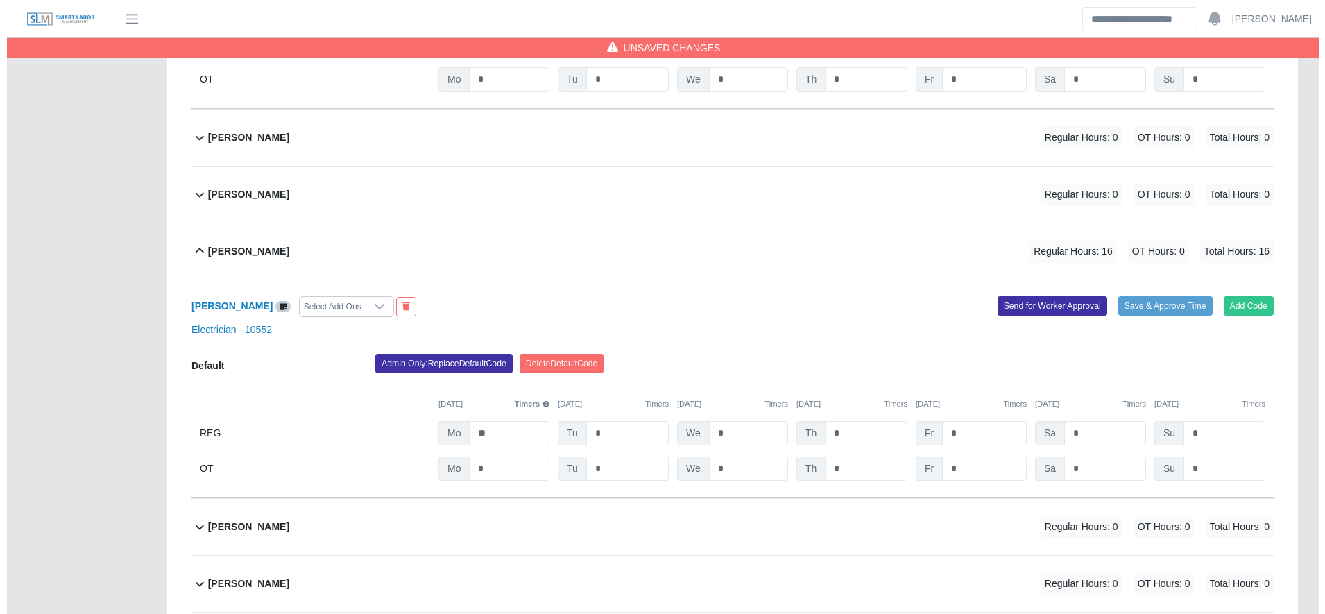
scroll to position [3801, 0]
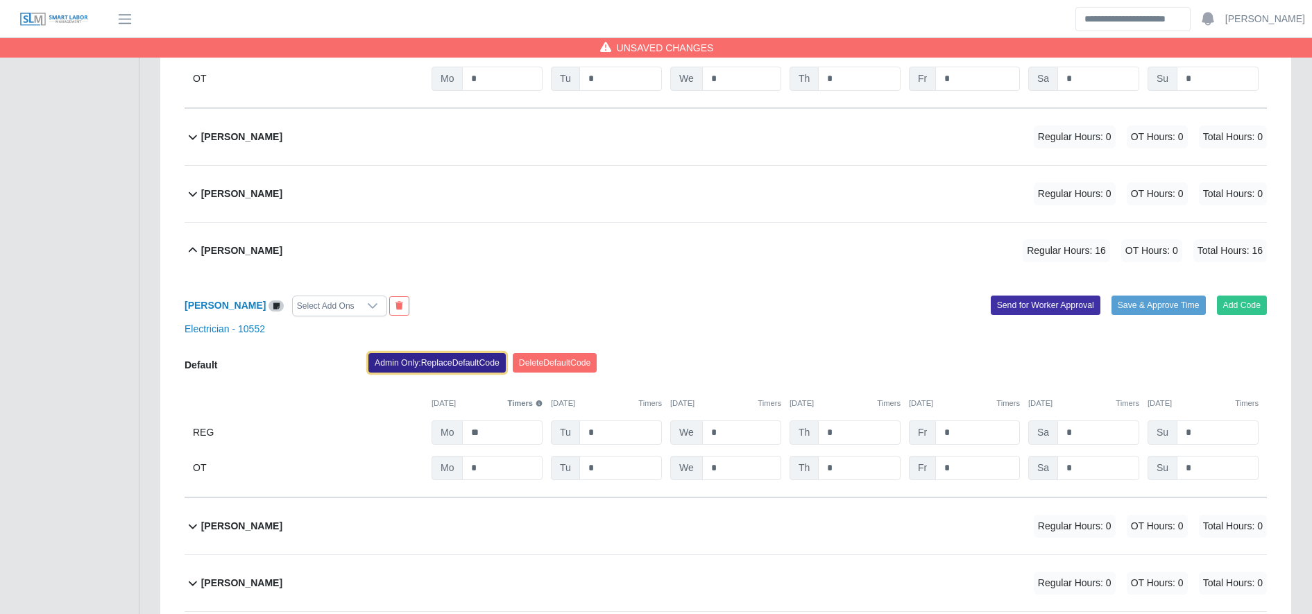
click at [429, 359] on button "Admin Only: Replace Default Code" at bounding box center [436, 362] width 137 height 19
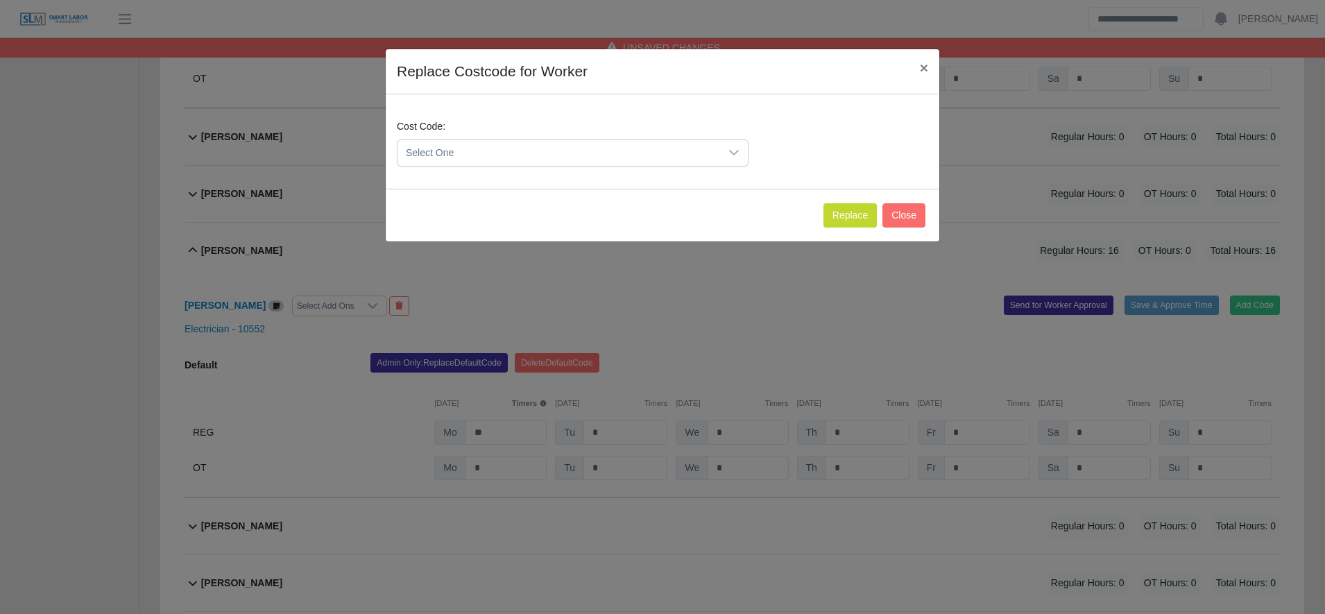
click at [486, 160] on span "Select One" at bounding box center [558, 153] width 323 height 26
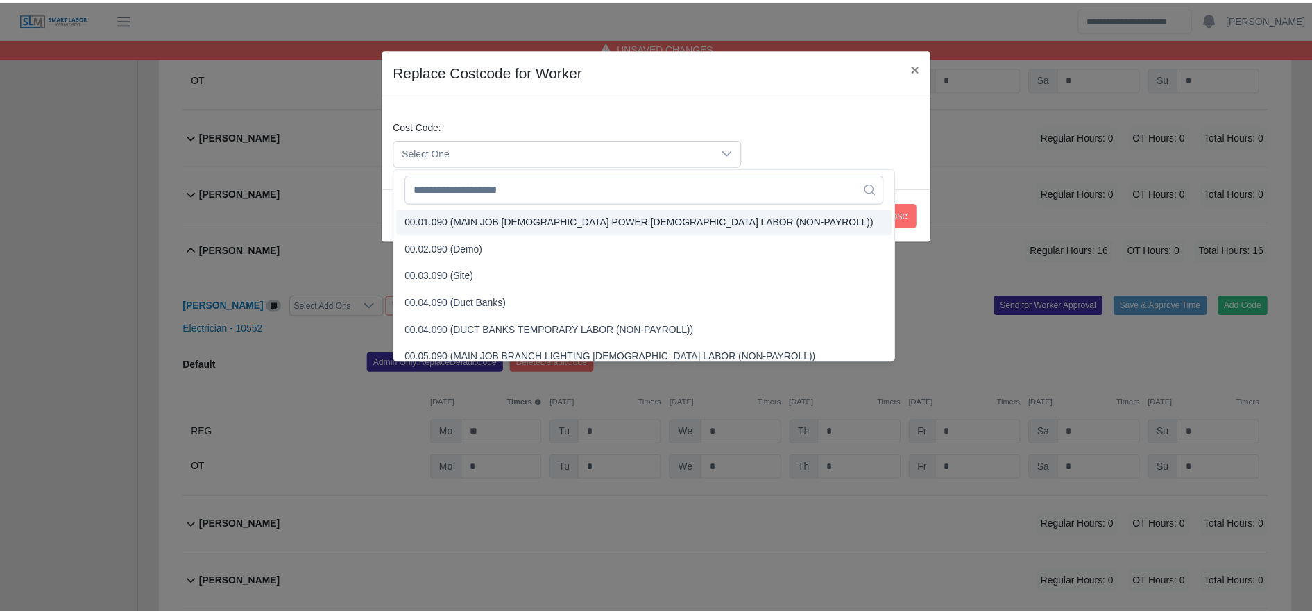
scroll to position [460, 0]
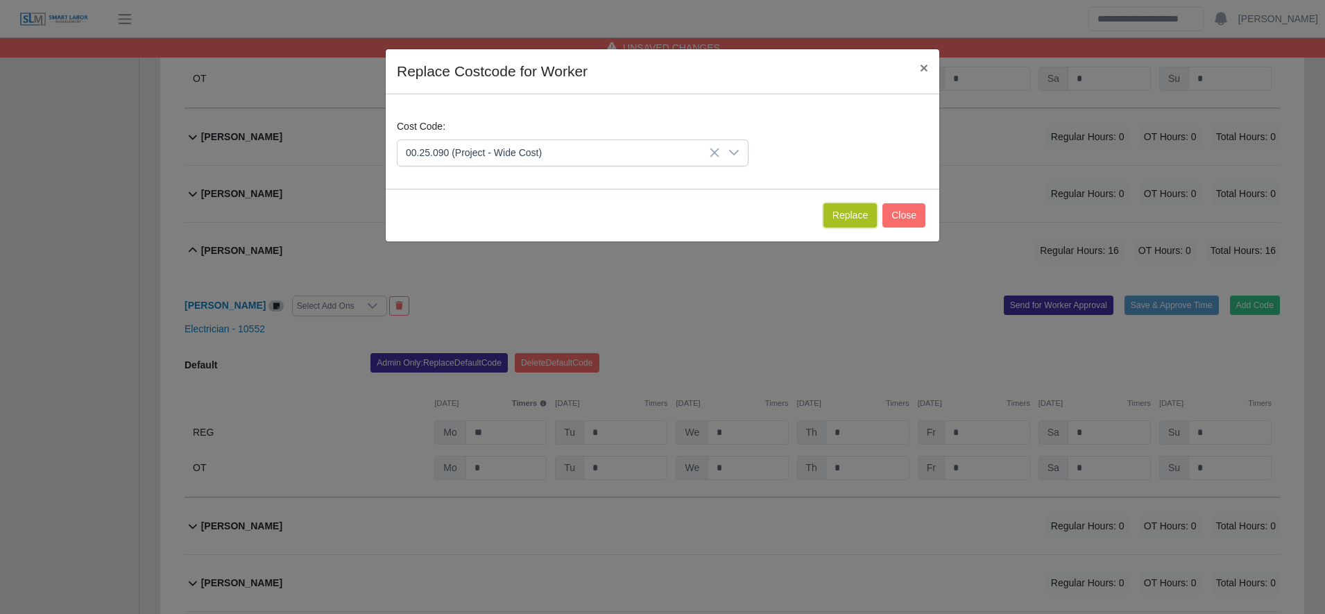
click at [856, 208] on button "Replace" at bounding box center [849, 215] width 53 height 24
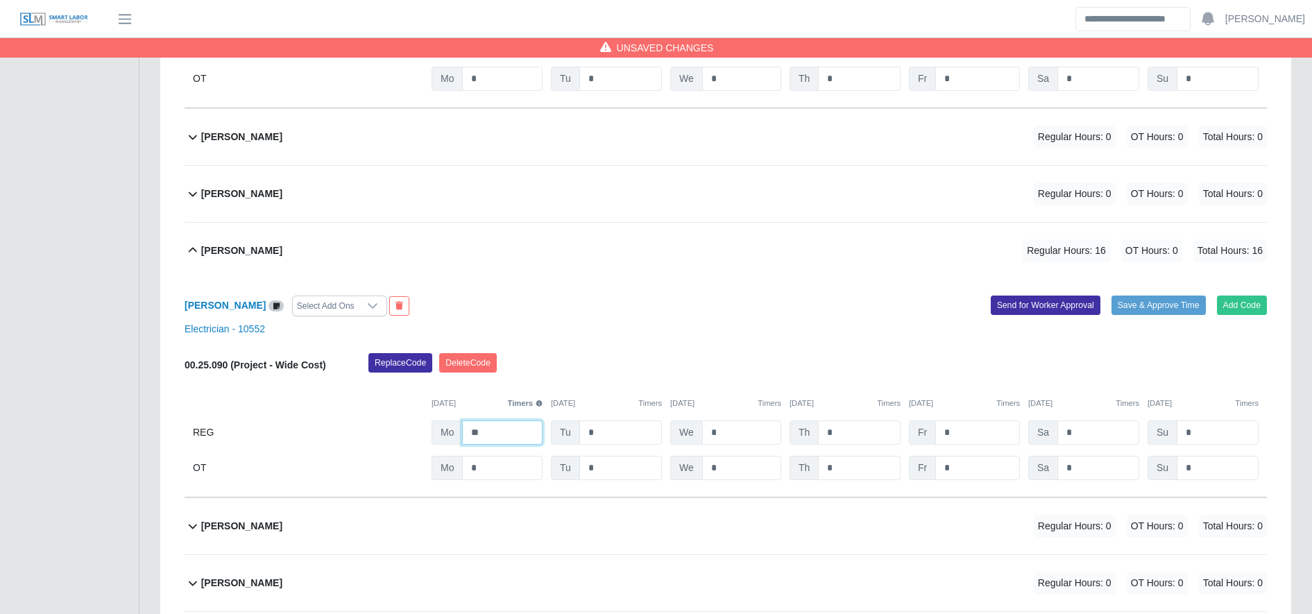
click at [497, 442] on input "**" at bounding box center [502, 432] width 80 height 24
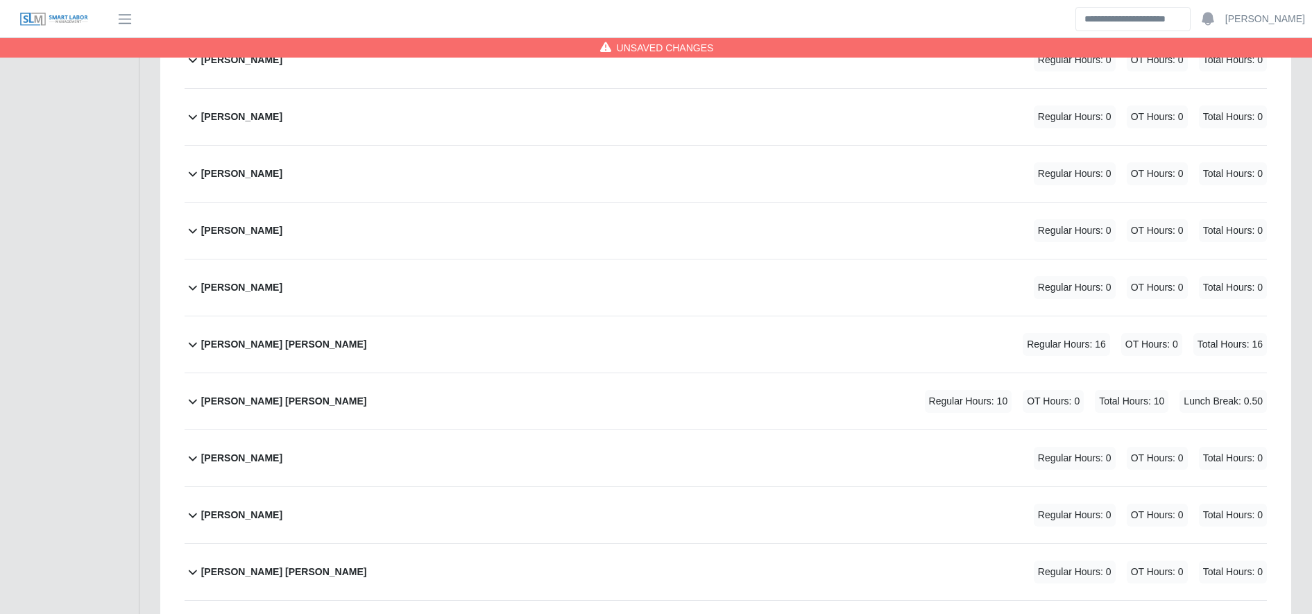
scroll to position [4896, 0]
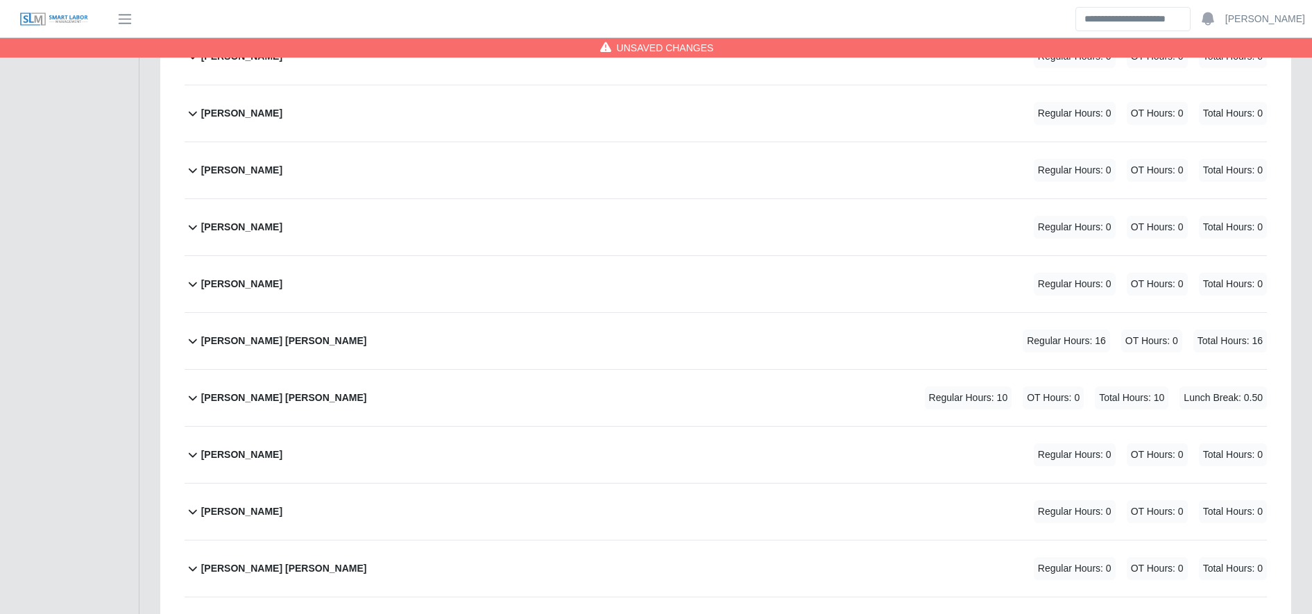
type input "**"
click at [592, 406] on div "Melvin Martinez Ordóñez Regular Hours: 10 OT Hours: 0 Total Hours: 10 Lunch Bre…" at bounding box center [734, 398] width 1066 height 56
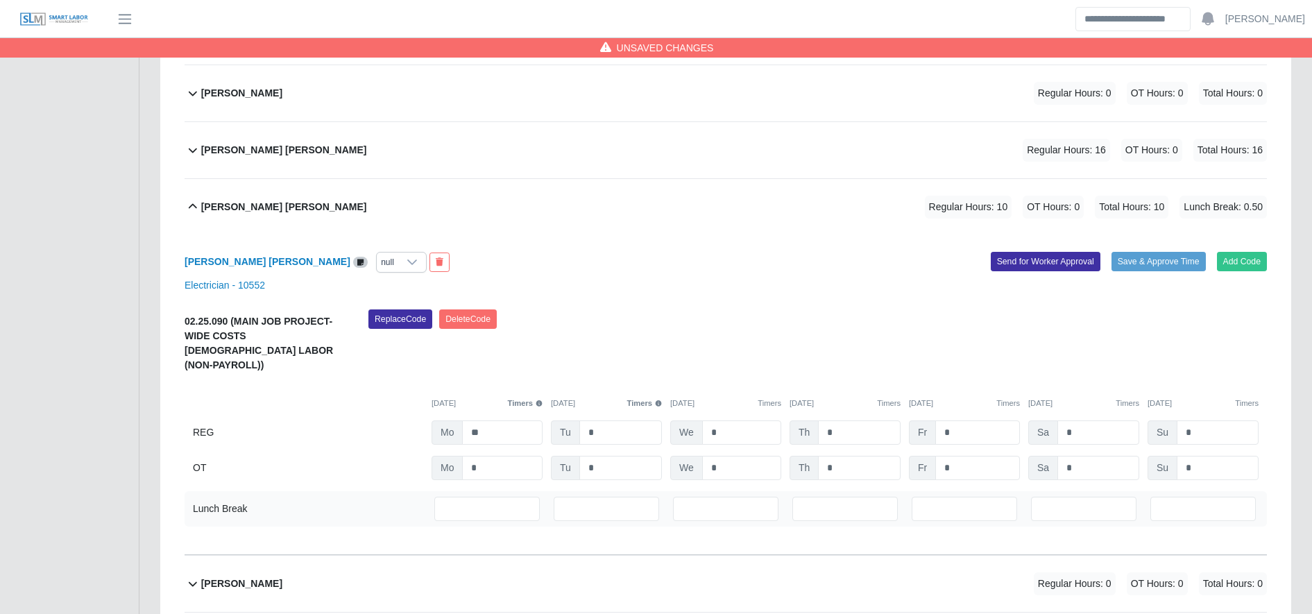
scroll to position [5133, 0]
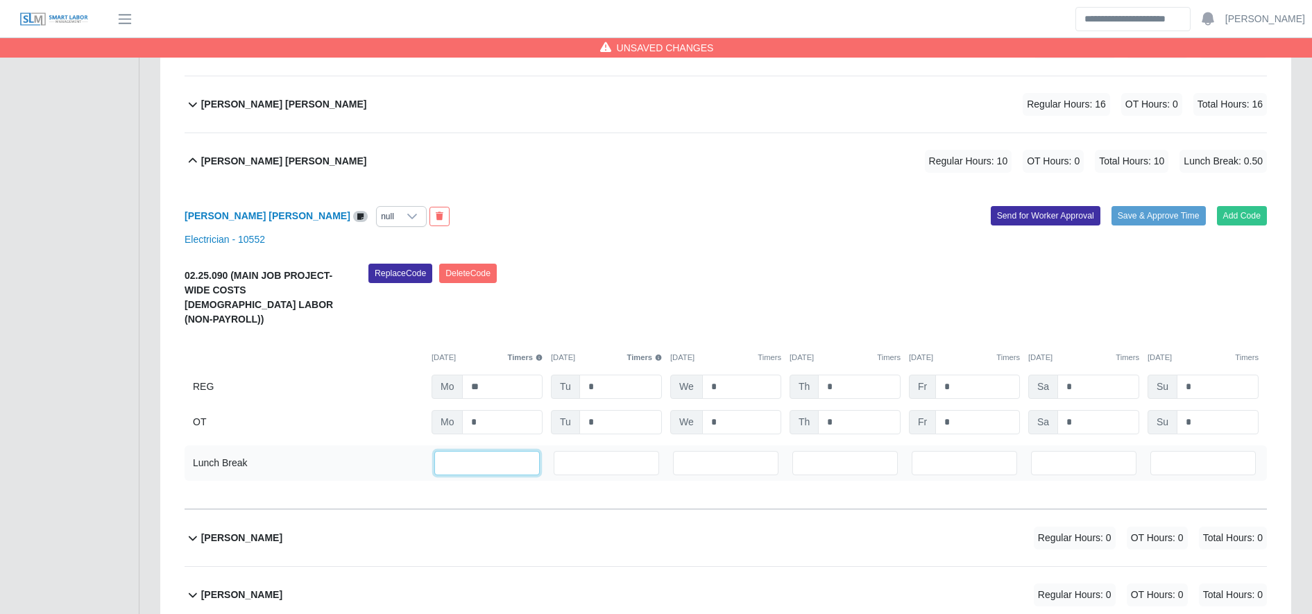
click at [498, 453] on input "***" at bounding box center [486, 463] width 105 height 24
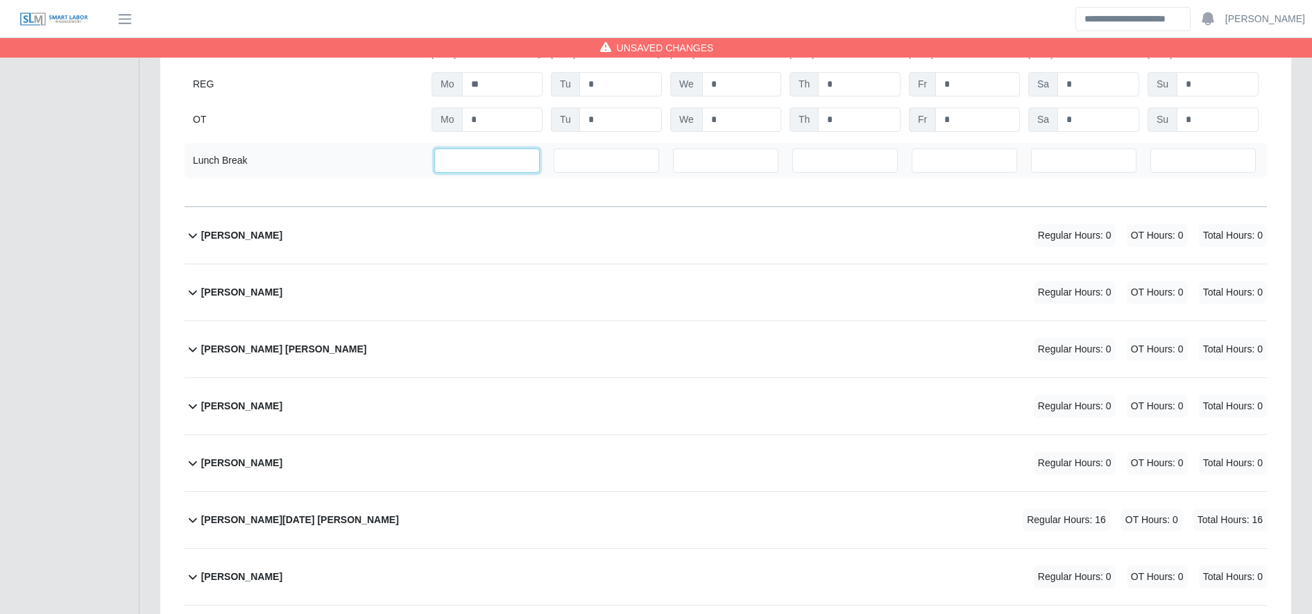
scroll to position [5435, 0]
type input "*"
click at [531, 494] on div "Pedro Noel Zelaya Torres Regular Hours: 16 OT Hours: 0 Total Hours: 16" at bounding box center [734, 521] width 1066 height 56
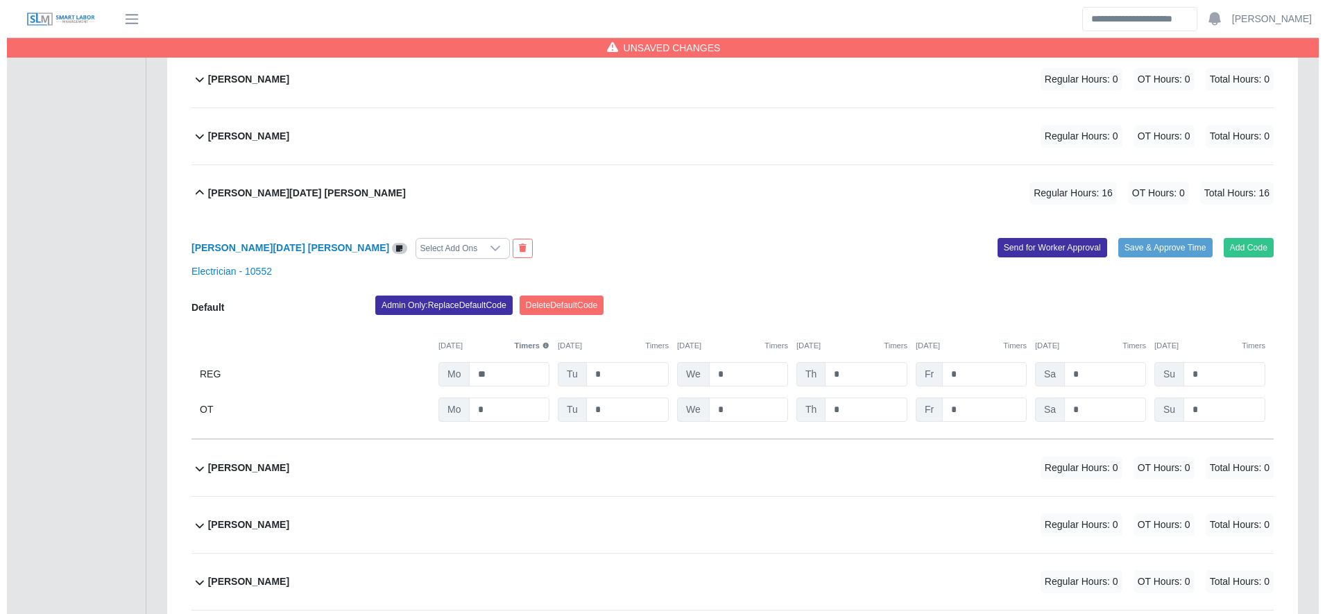
scroll to position [5771, 0]
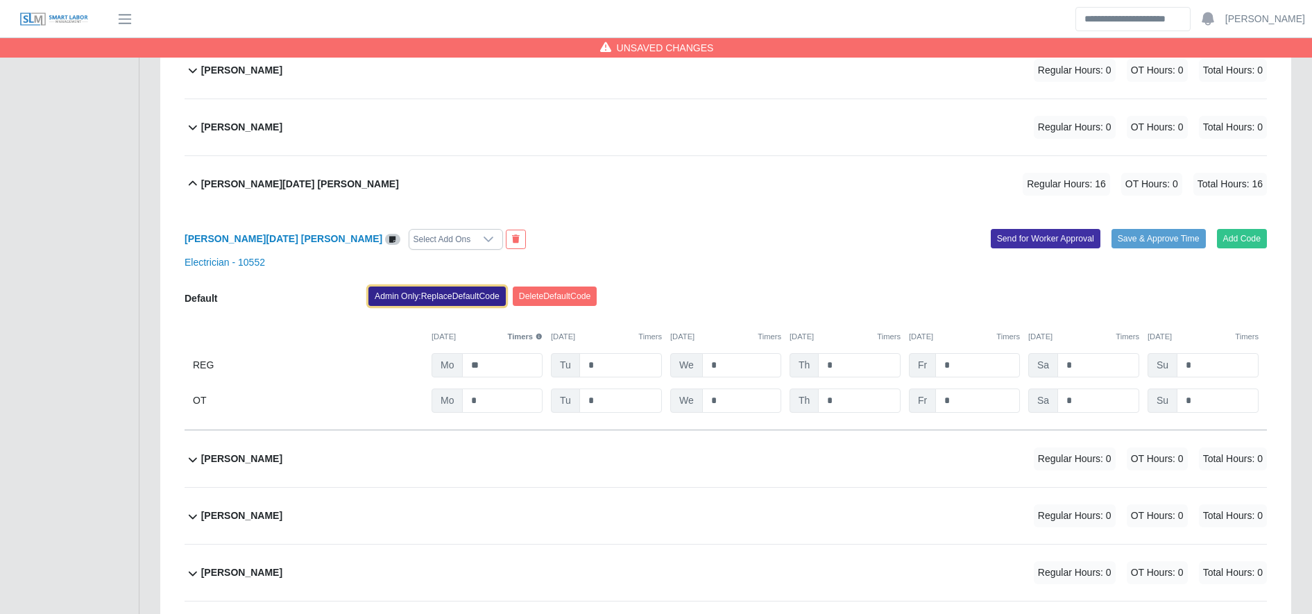
drag, startPoint x: 454, startPoint y: 287, endPoint x: 474, endPoint y: 283, distance: 21.1
click at [474, 287] on button "Admin Only: Replace Default Code" at bounding box center [436, 296] width 137 height 19
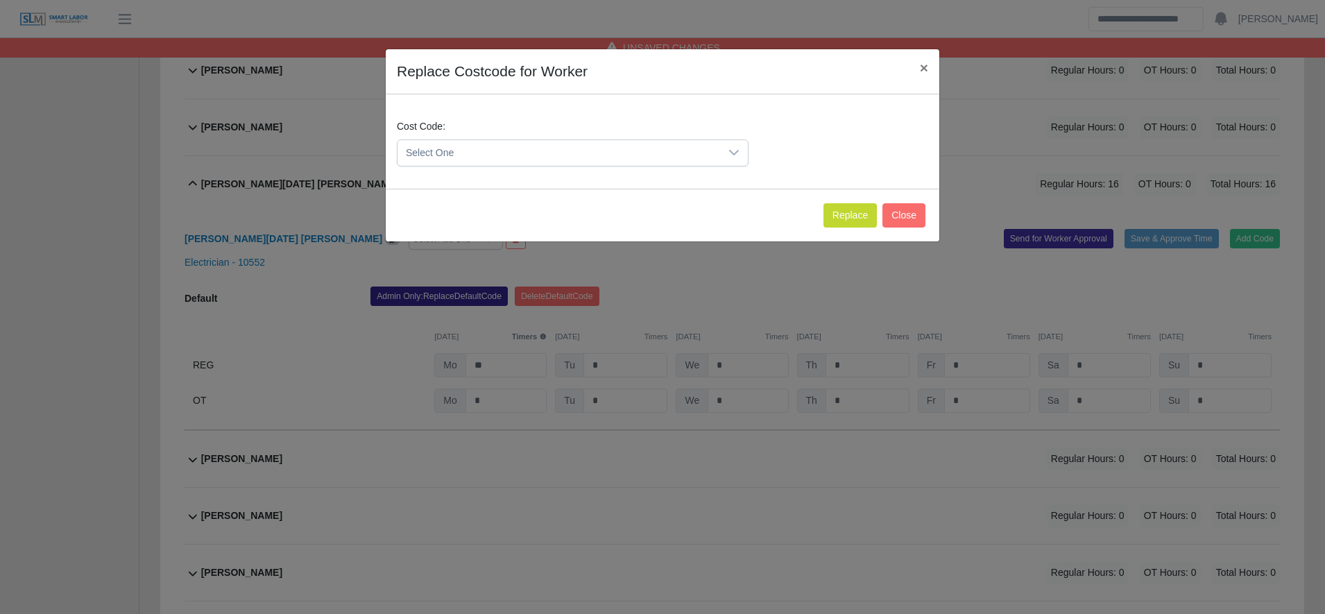
click at [474, 283] on div "Replace Costcode for Worker × Cost Code: Select One Replace Close" at bounding box center [662, 307] width 1325 height 614
click at [463, 148] on span "Select One" at bounding box center [558, 153] width 323 height 26
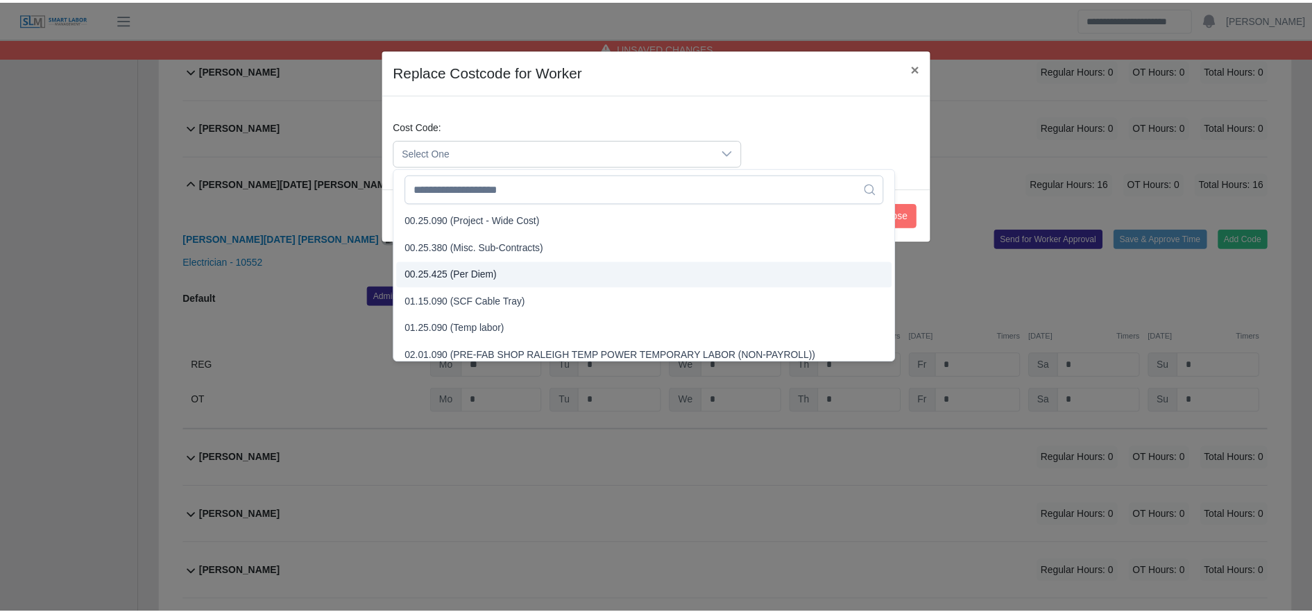
scroll to position [486, 0]
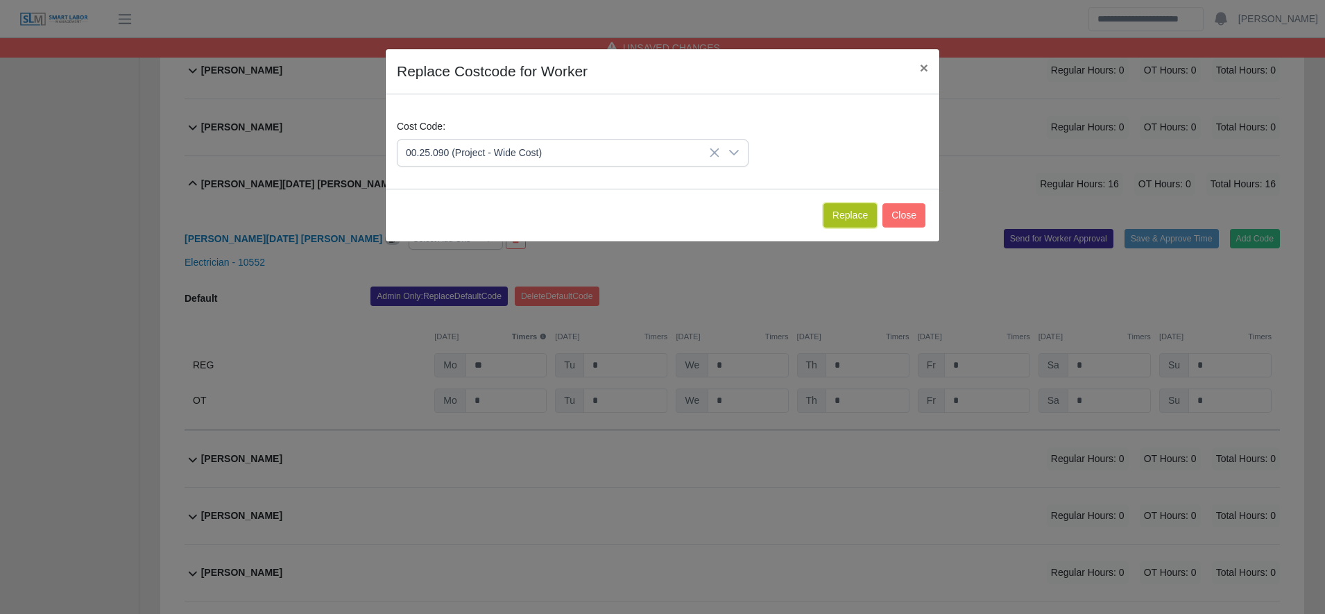
click at [847, 215] on button "Replace" at bounding box center [849, 215] width 53 height 24
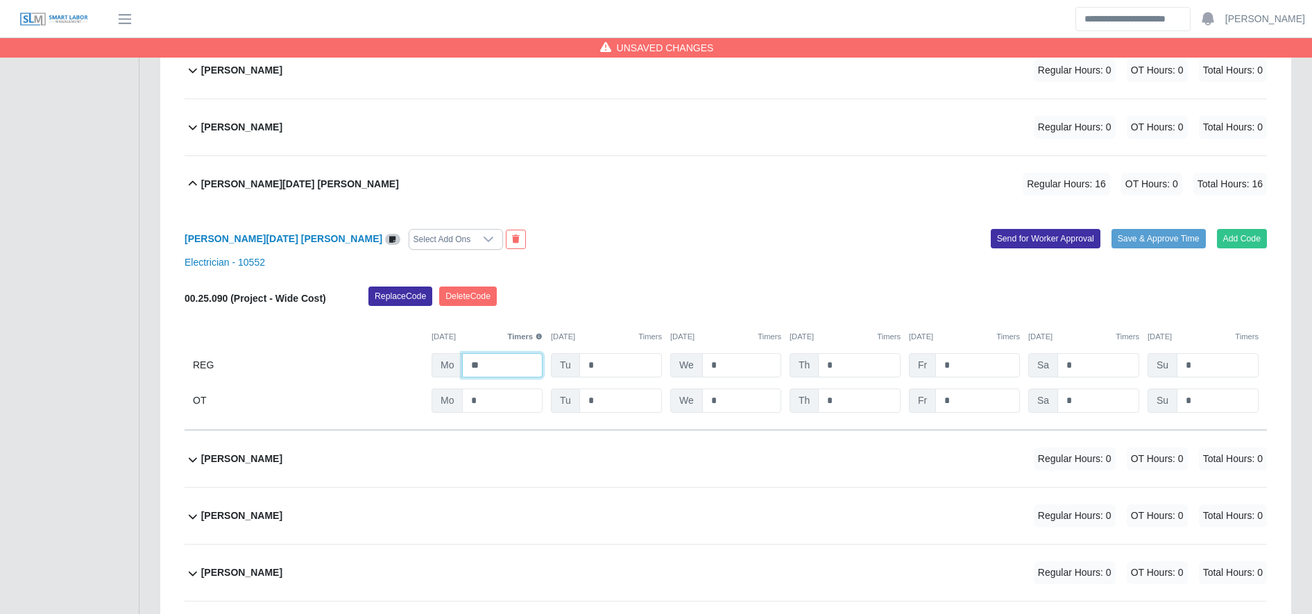
click at [509, 361] on input "**" at bounding box center [502, 365] width 80 height 24
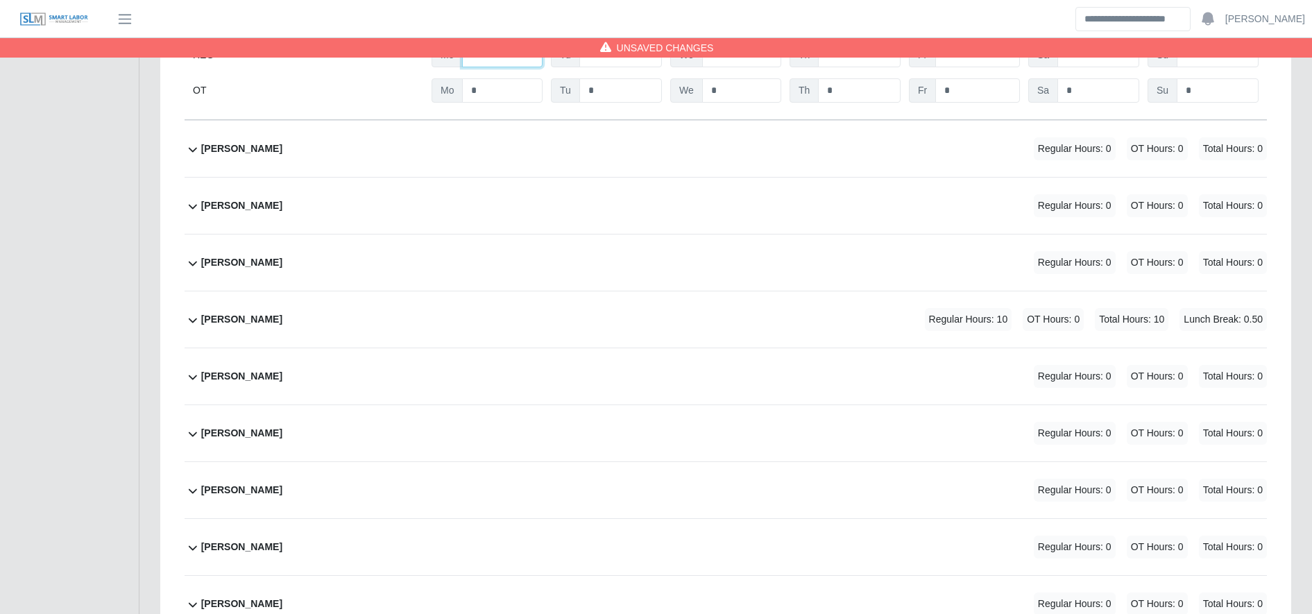
scroll to position [6090, 0]
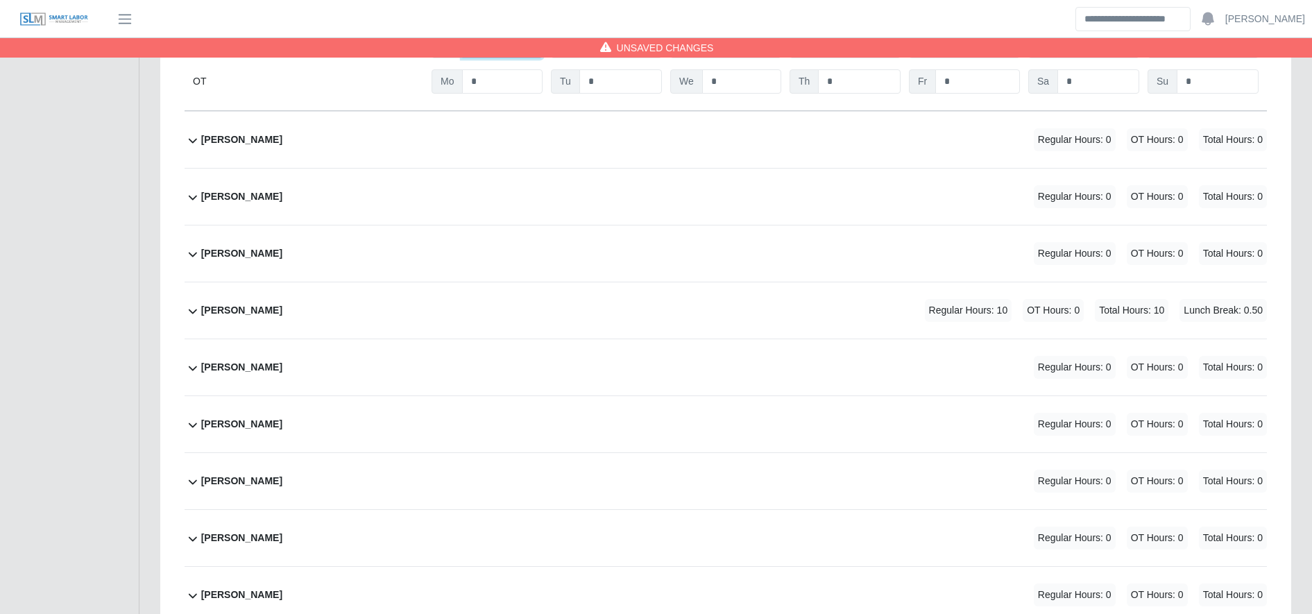
type input "**"
click at [745, 282] on div "Sandra Palacios Regular Hours: 10 OT Hours: 0 Total Hours: 10 Lunch Break: 0.50" at bounding box center [734, 310] width 1066 height 56
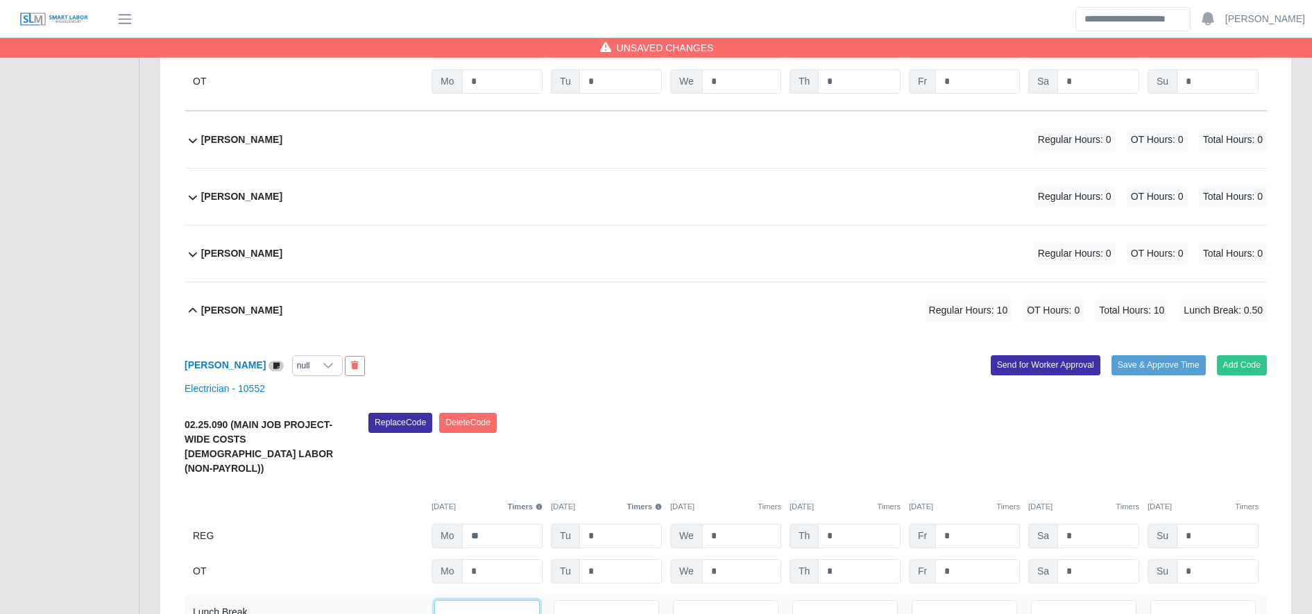
click at [501, 600] on input "***" at bounding box center [486, 612] width 105 height 24
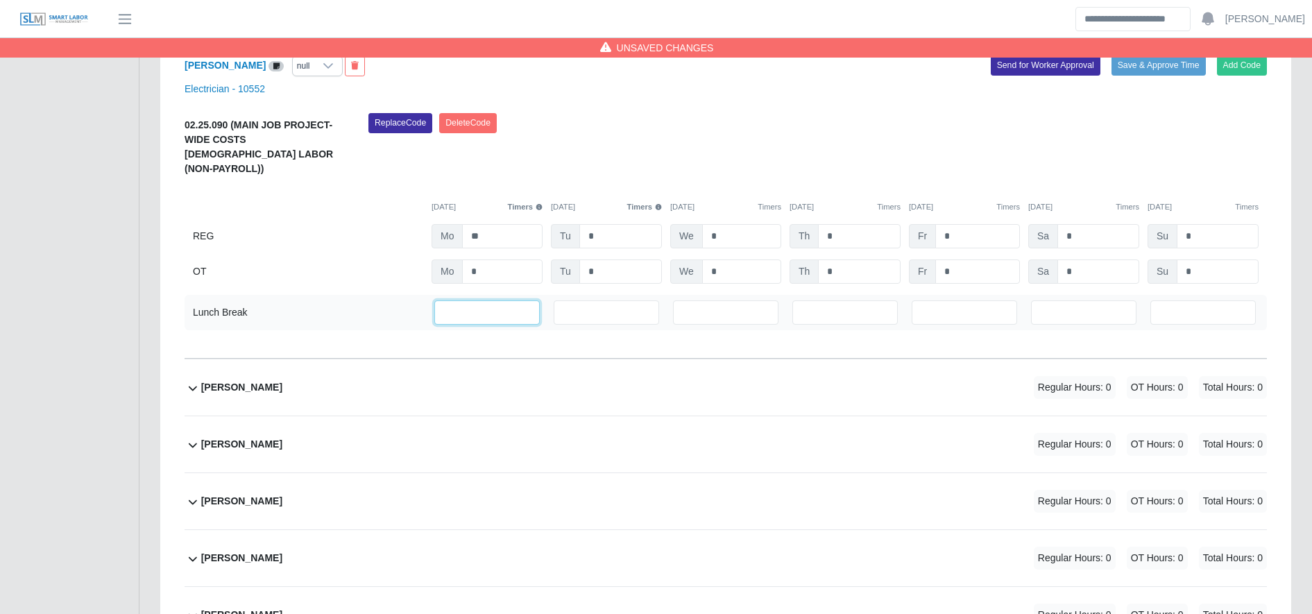
scroll to position [6499, 0]
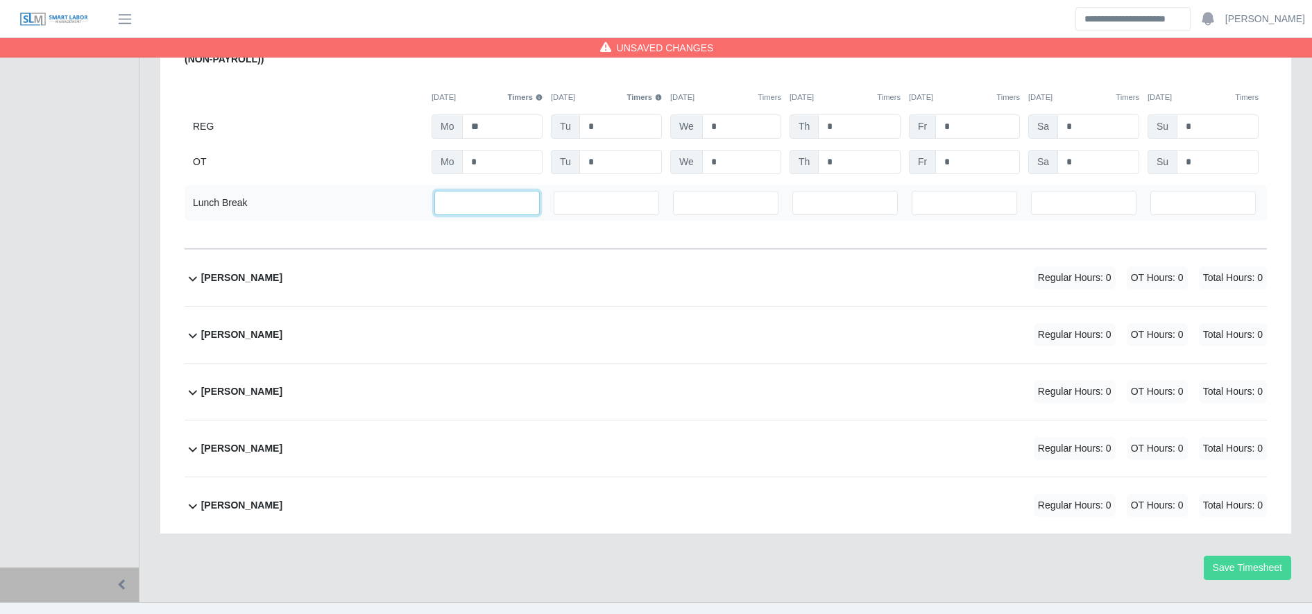
type input "*"
click at [1247, 556] on button "Save Timesheet" at bounding box center [1247, 568] width 87 height 24
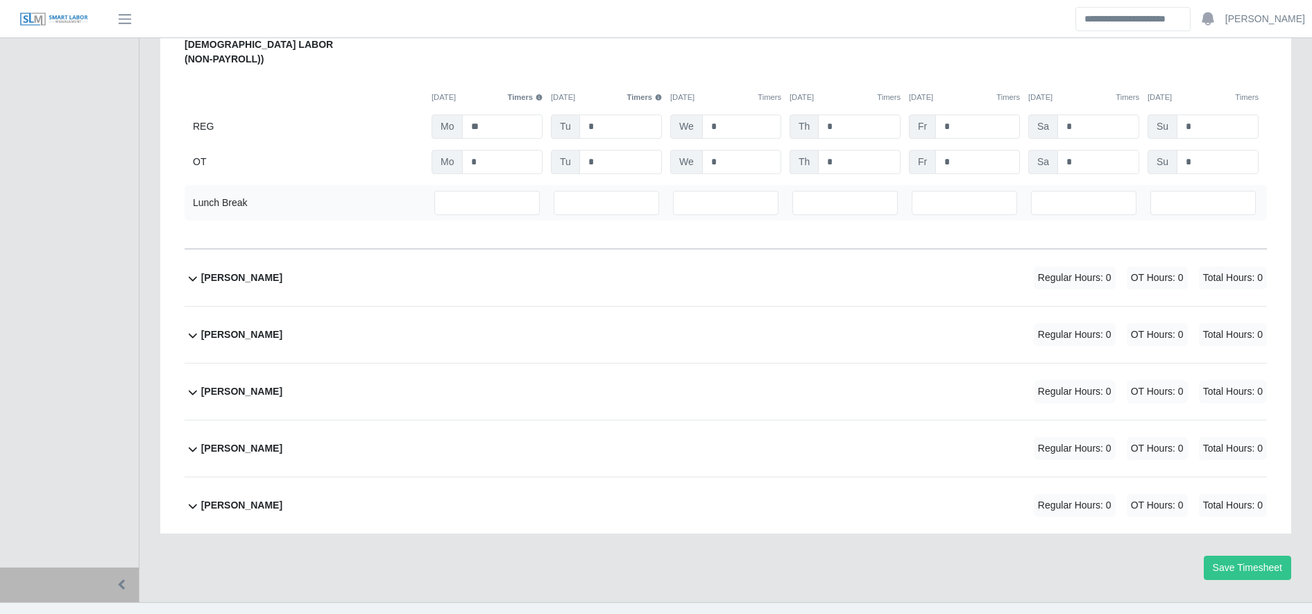
click at [1253, 556] on button "Save Timesheet" at bounding box center [1247, 568] width 87 height 24
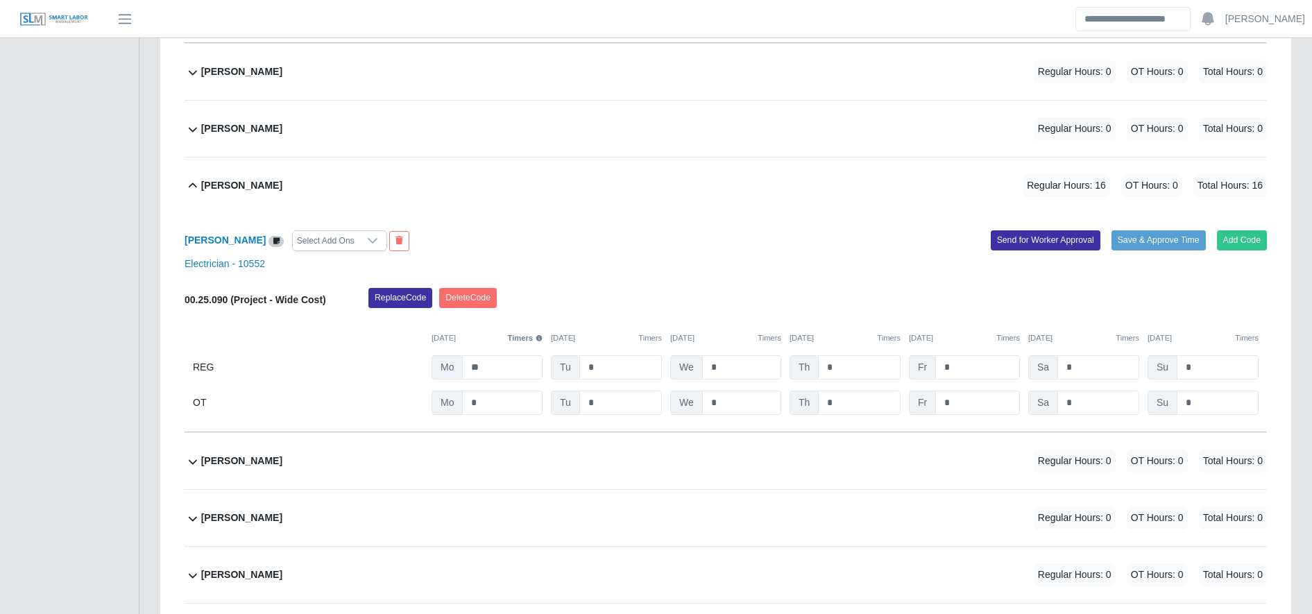
scroll to position [1290, 0]
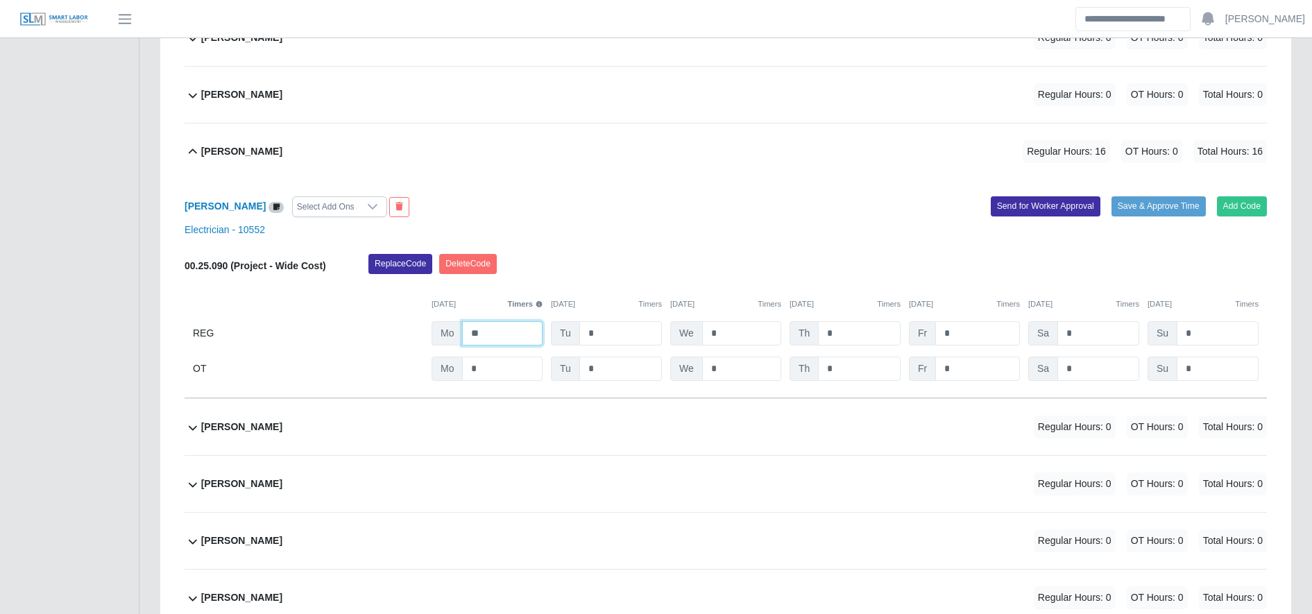
click at [499, 336] on input "**" at bounding box center [502, 333] width 80 height 24
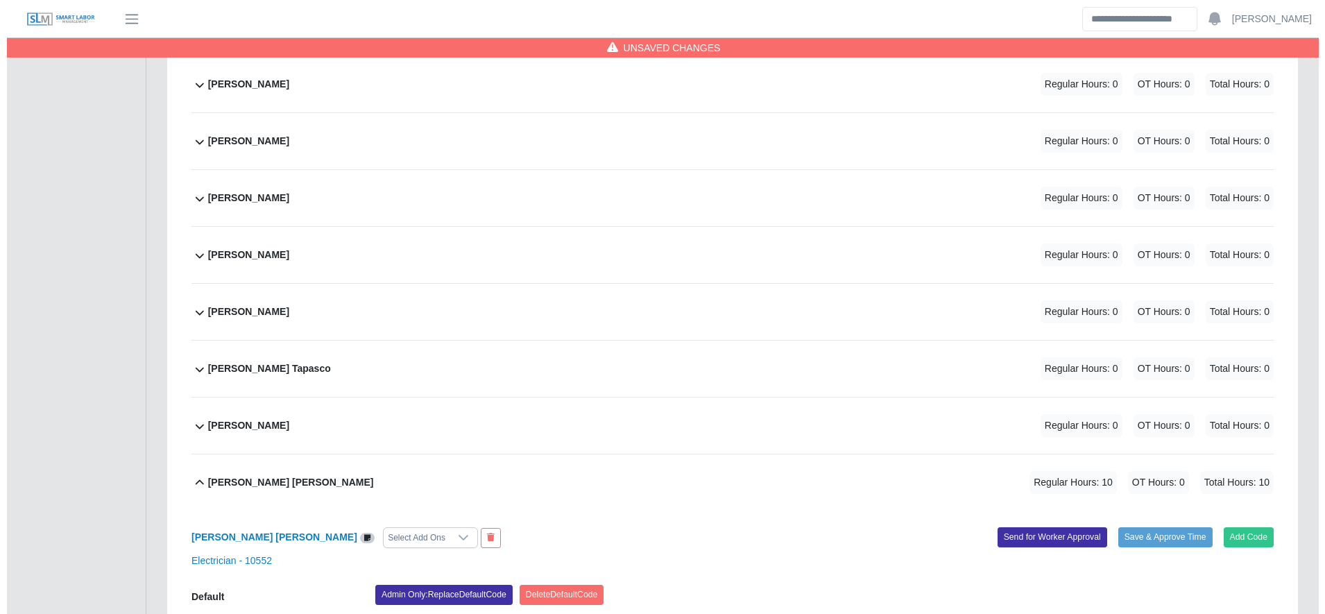
scroll to position [1921, 0]
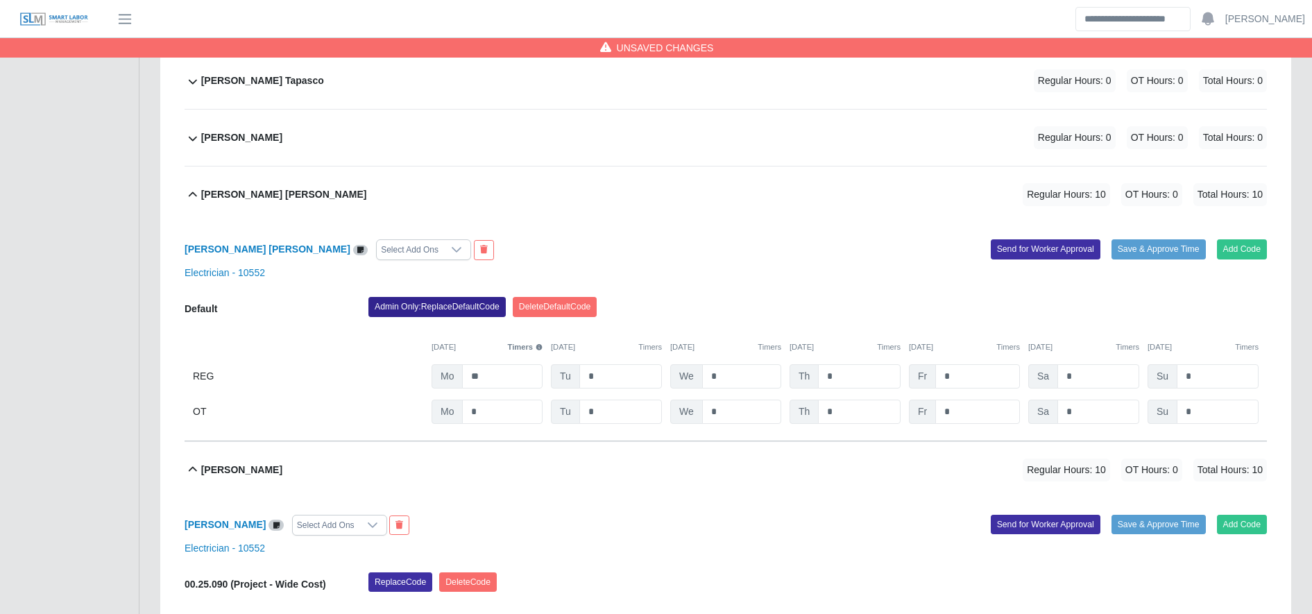
type input "**"
click at [456, 314] on button "Admin Only: Replace Default Code" at bounding box center [436, 306] width 137 height 19
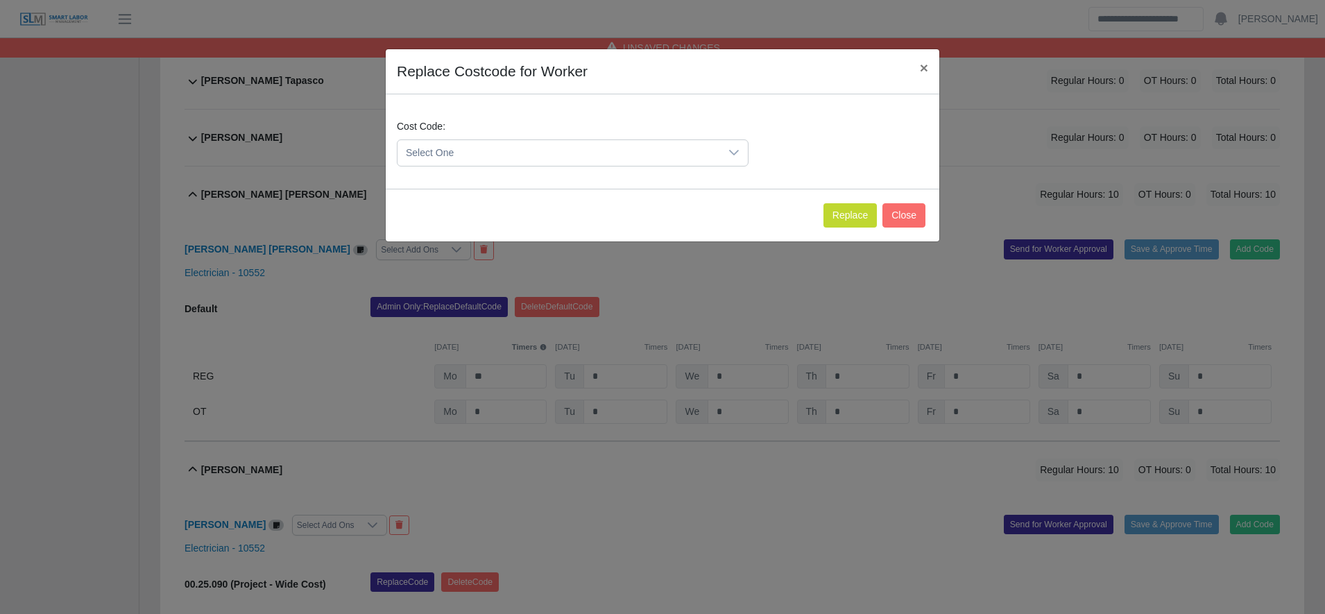
click at [475, 148] on span "Select One" at bounding box center [558, 153] width 323 height 26
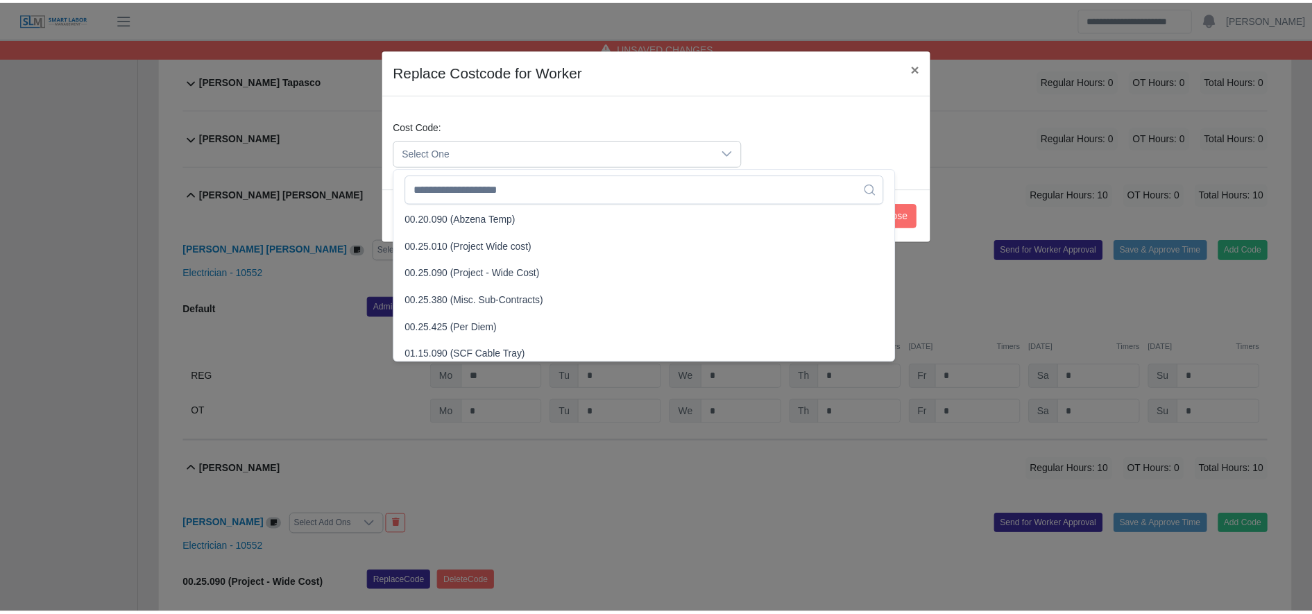
scroll to position [439, 0]
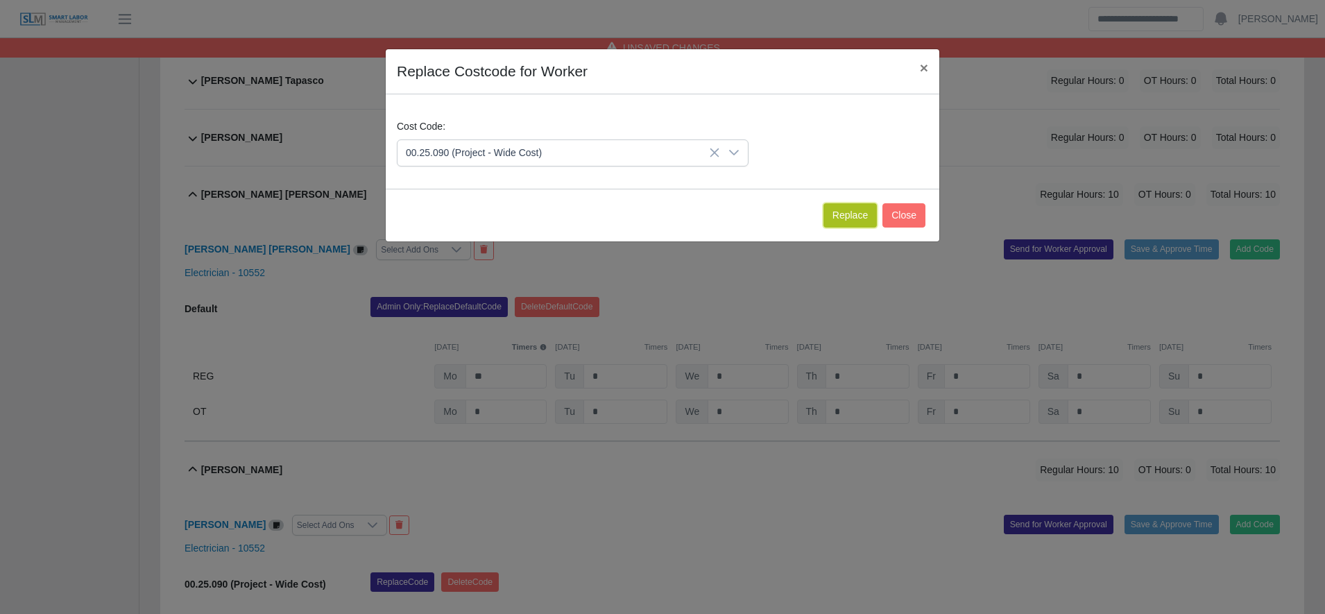
click at [841, 210] on button "Replace" at bounding box center [849, 215] width 53 height 24
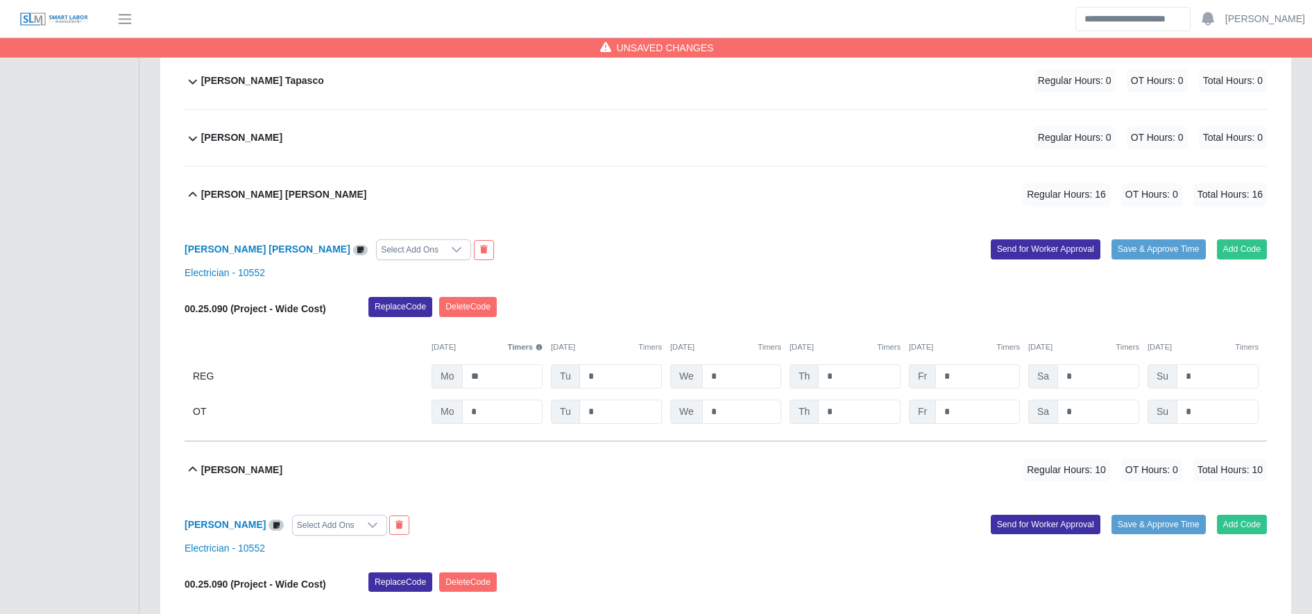
scroll to position [2132, 0]
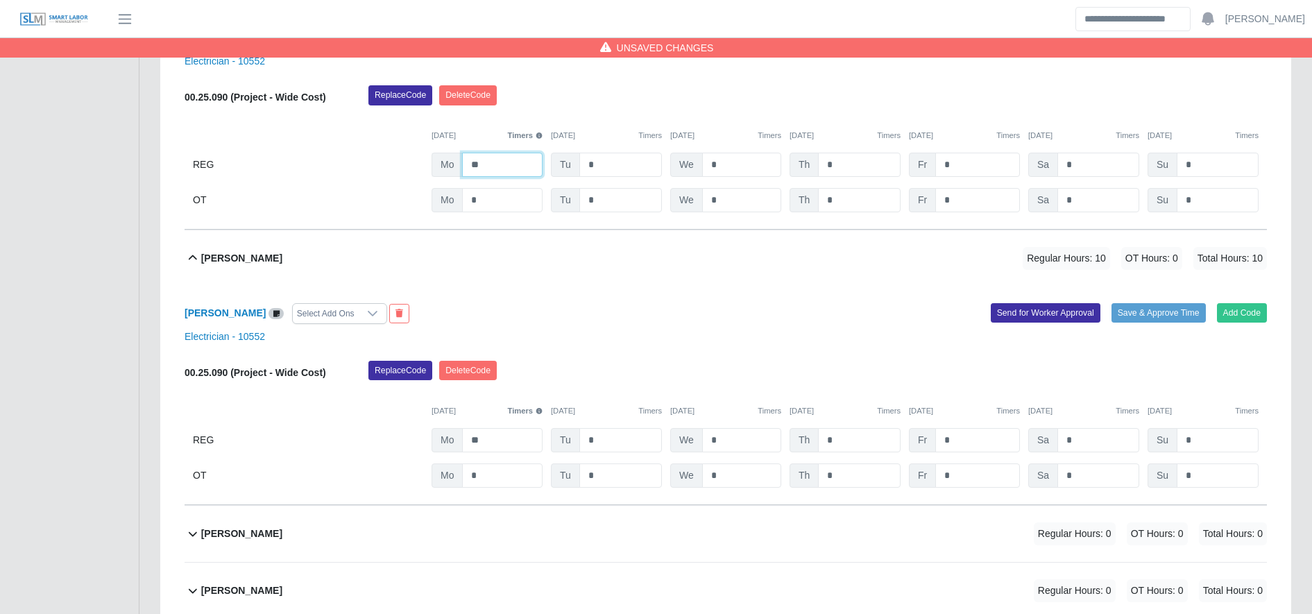
click at [529, 169] on input "**" at bounding box center [502, 165] width 80 height 24
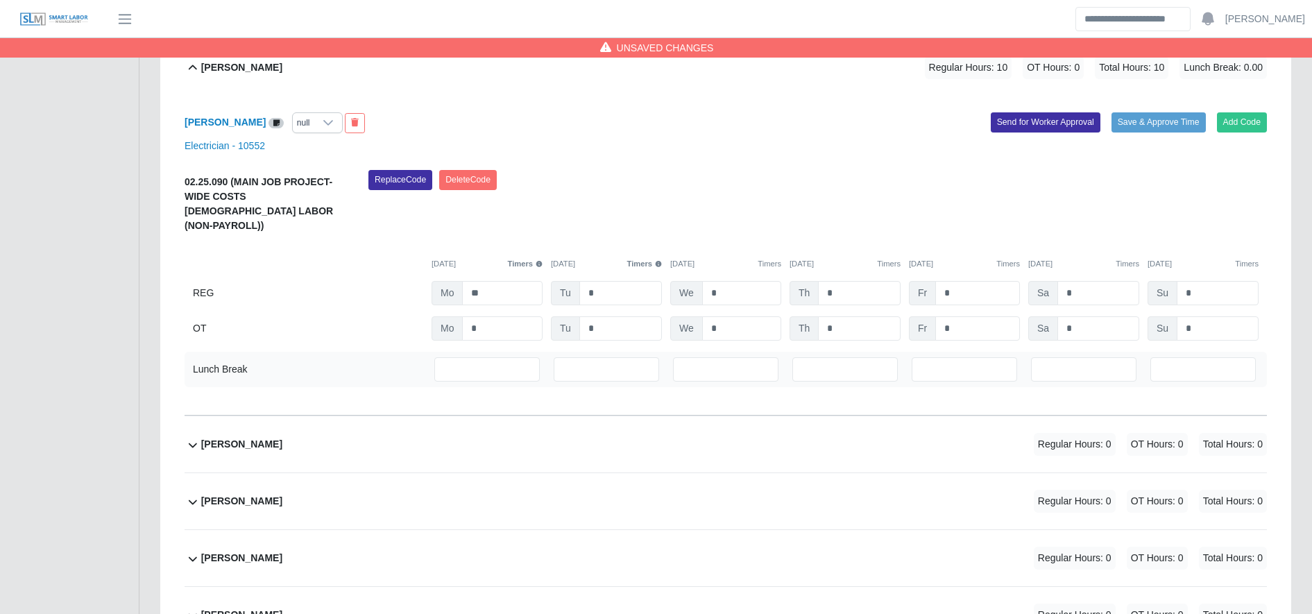
scroll to position [6499, 0]
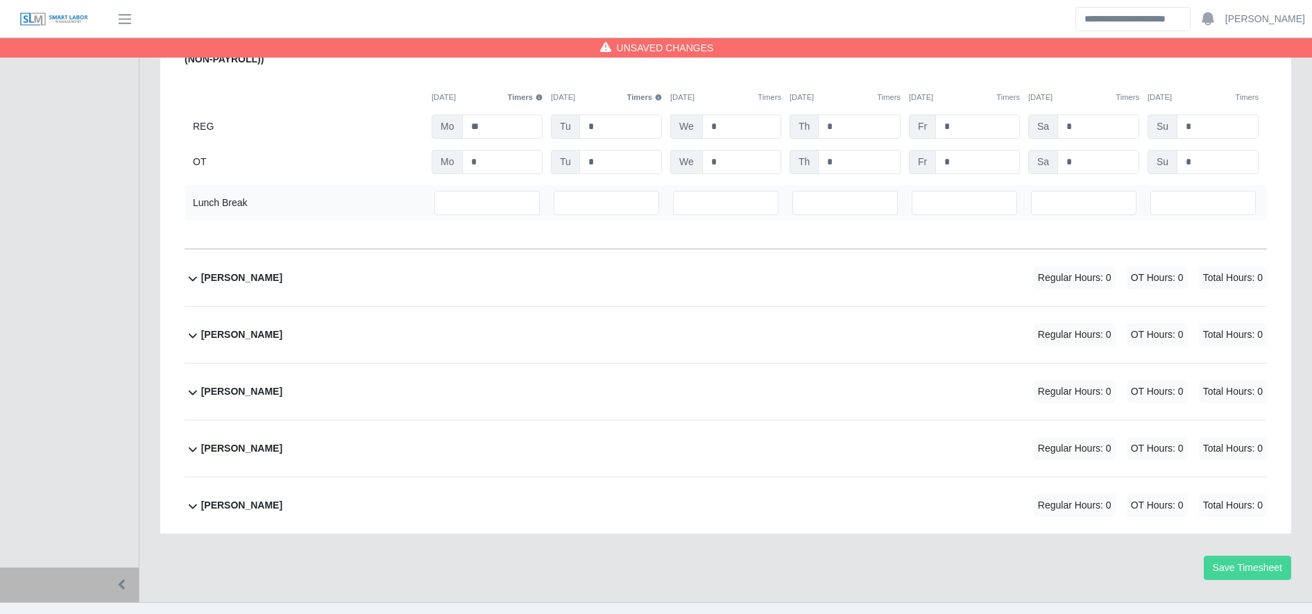
type input "**"
click at [1215, 556] on button "Save Timesheet" at bounding box center [1247, 568] width 87 height 24
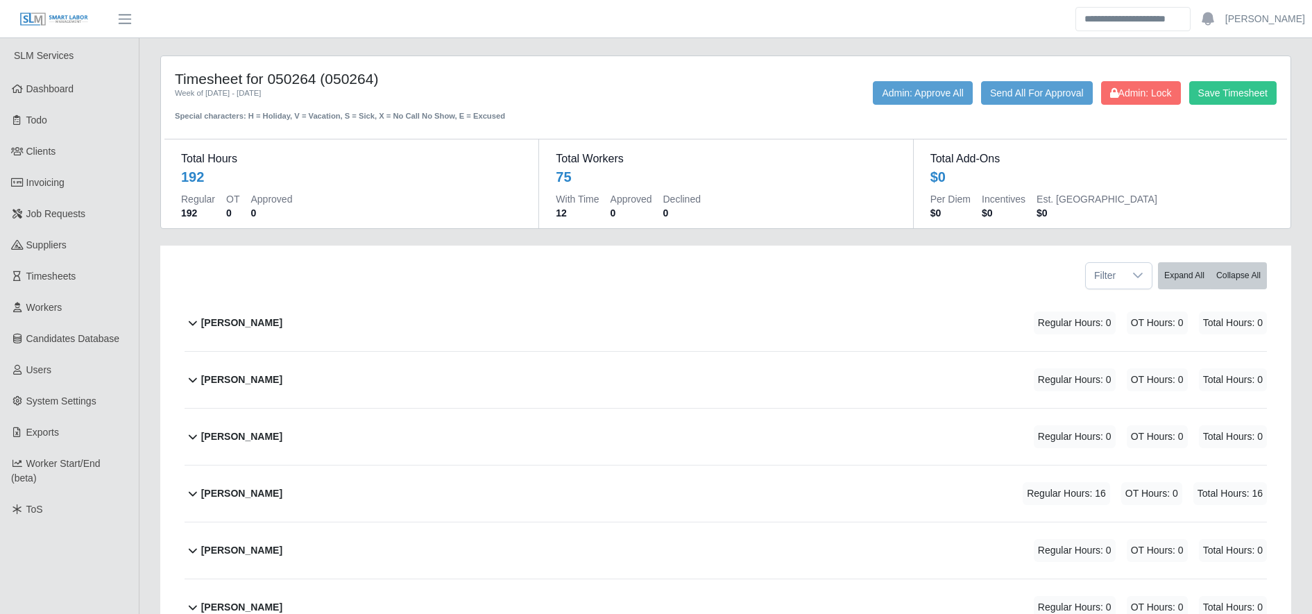
click at [518, 499] on div "[PERSON_NAME] Regular Hours: 16 OT Hours: 0 Total Hours: 16" at bounding box center [734, 493] width 1066 height 56
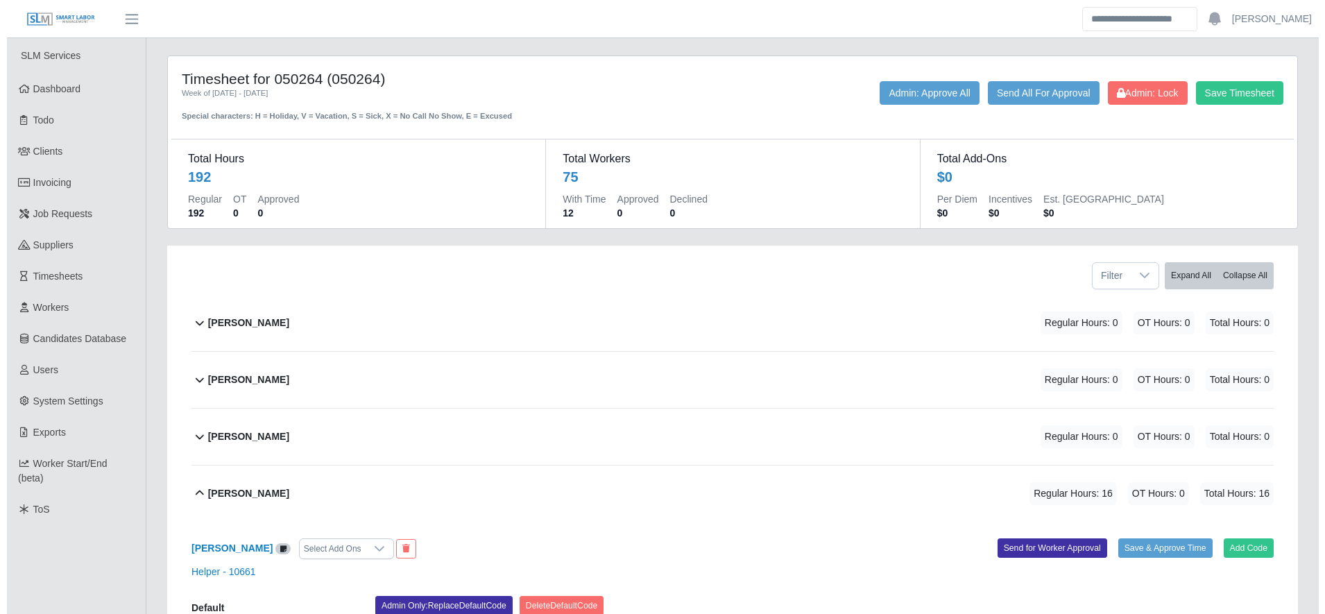
scroll to position [295, 0]
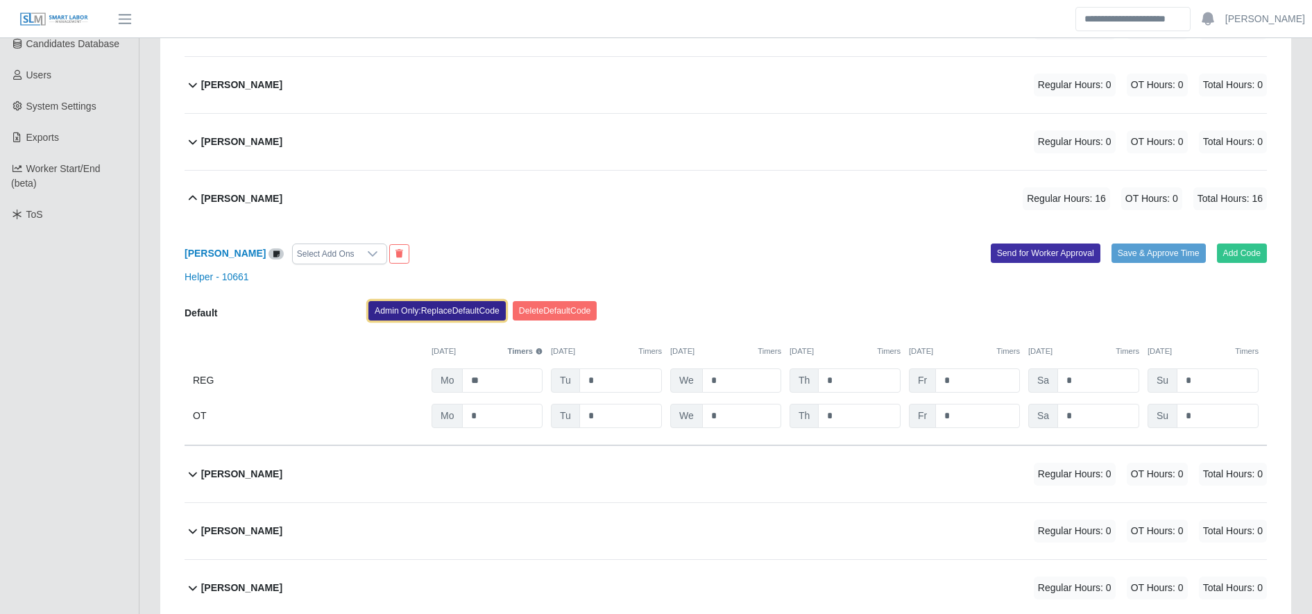
click at [446, 317] on button "Admin Only: Replace Default Code" at bounding box center [436, 310] width 137 height 19
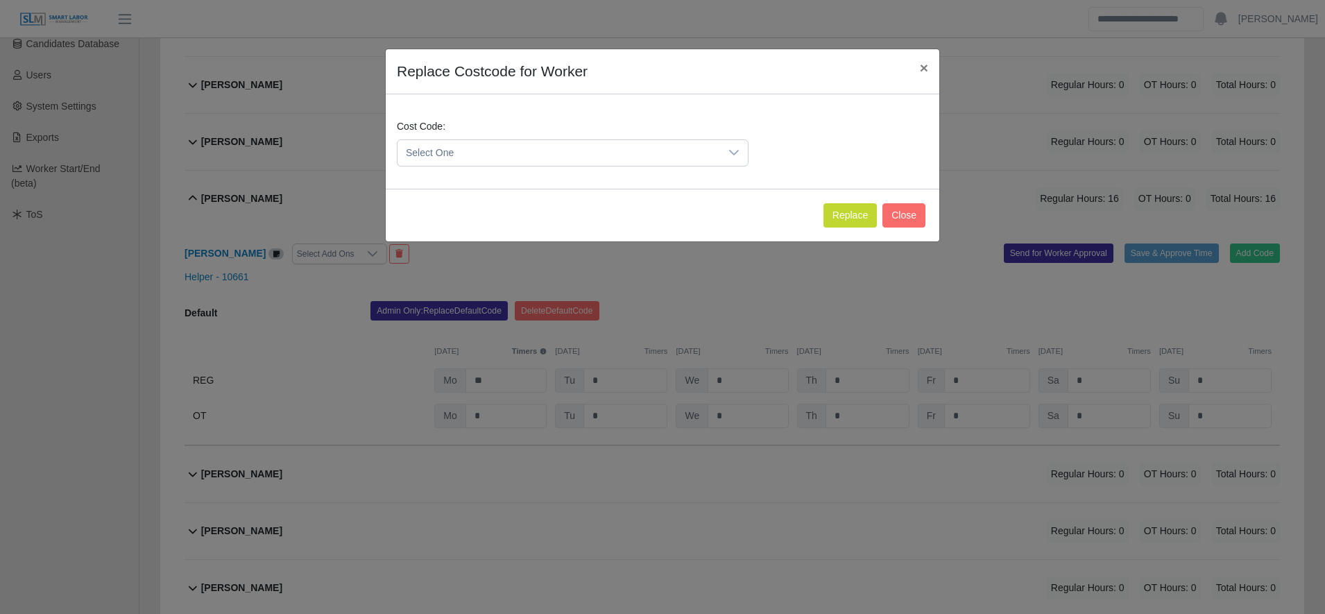
click at [451, 140] on span "Select One" at bounding box center [558, 153] width 323 height 26
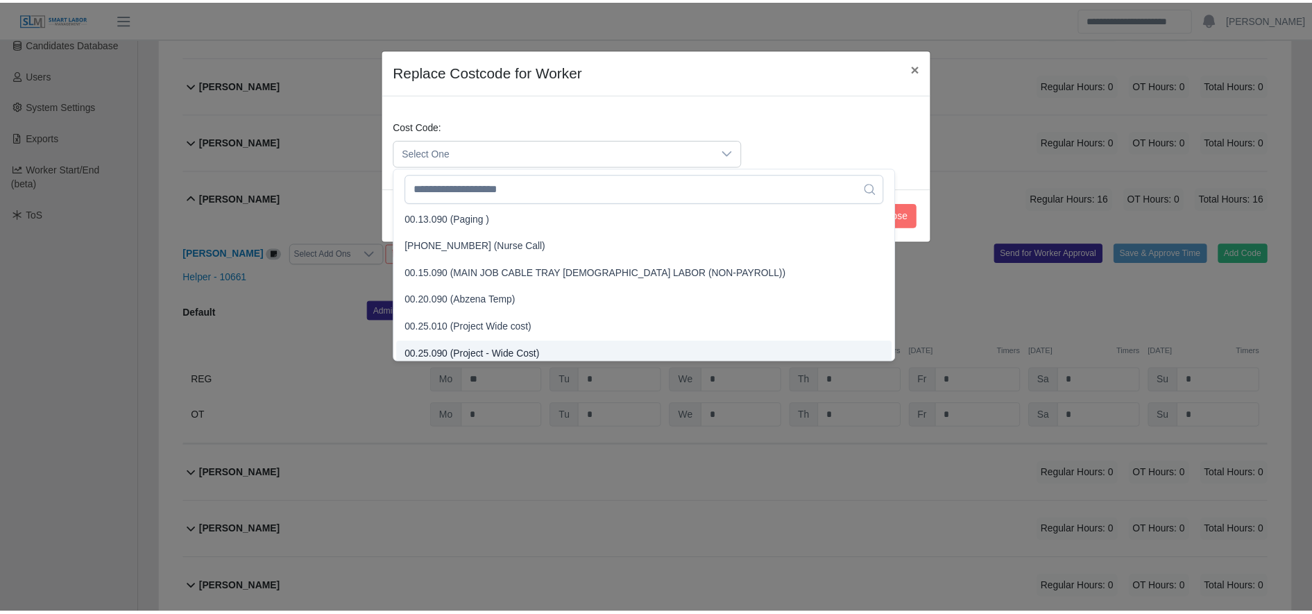
scroll to position [360, 0]
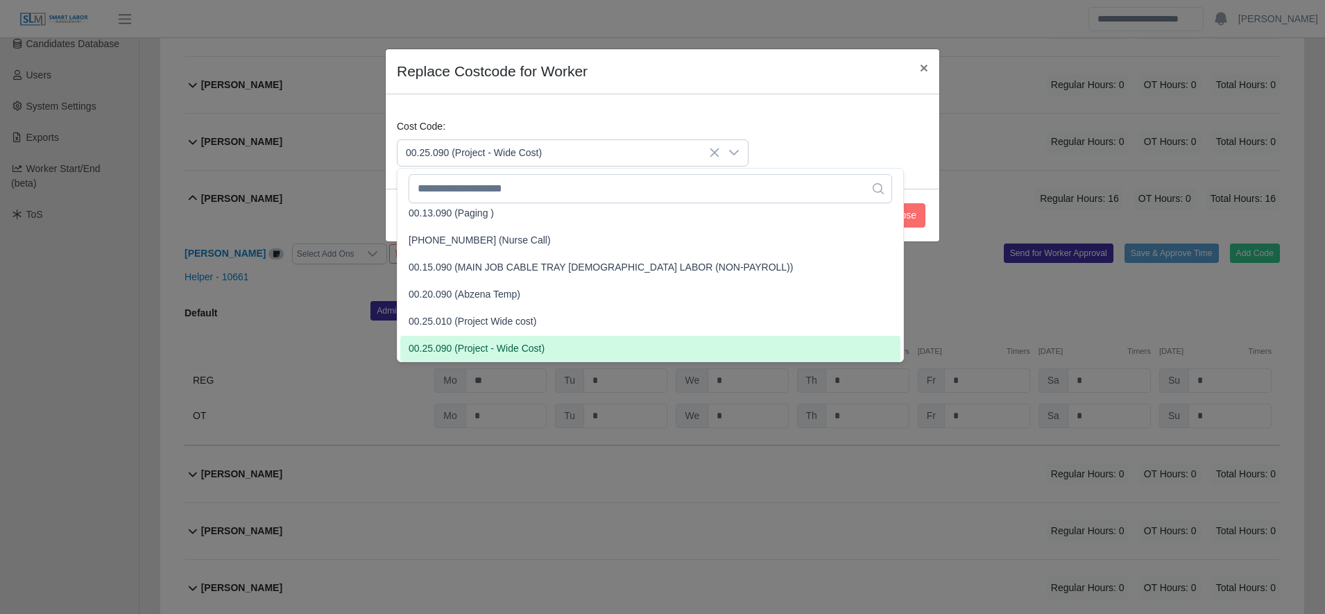
click at [513, 350] on span "00.25.090 (Project - Wide Cost)" at bounding box center [477, 348] width 136 height 15
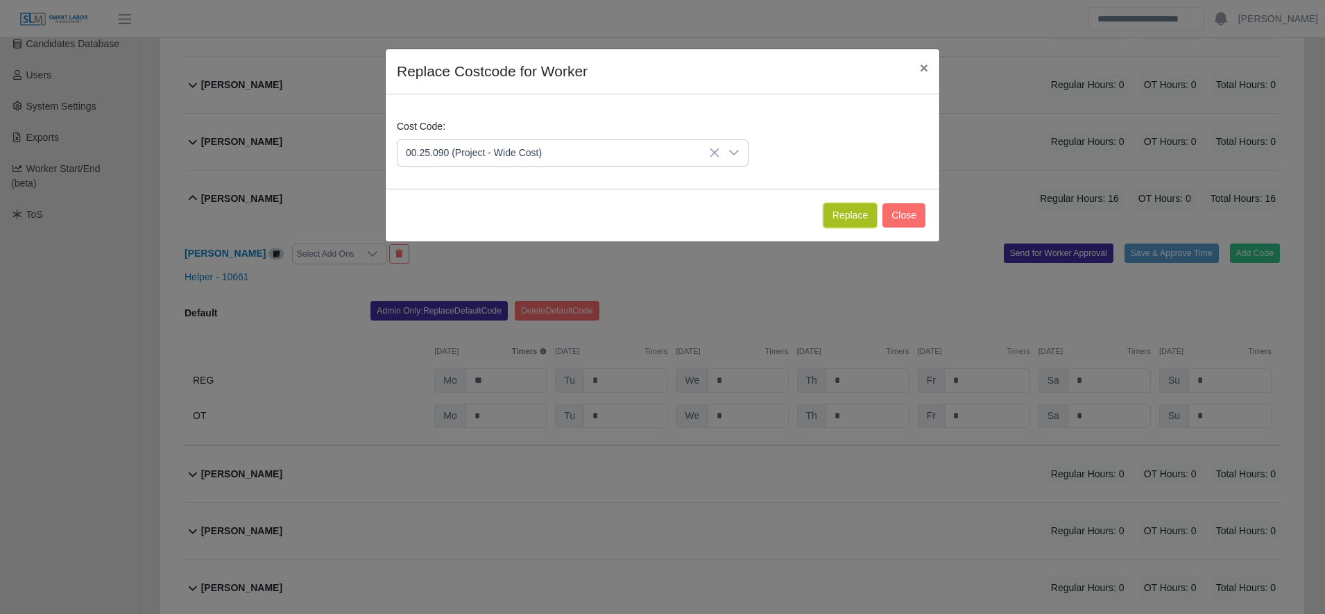
click at [831, 219] on button "Replace" at bounding box center [849, 215] width 53 height 24
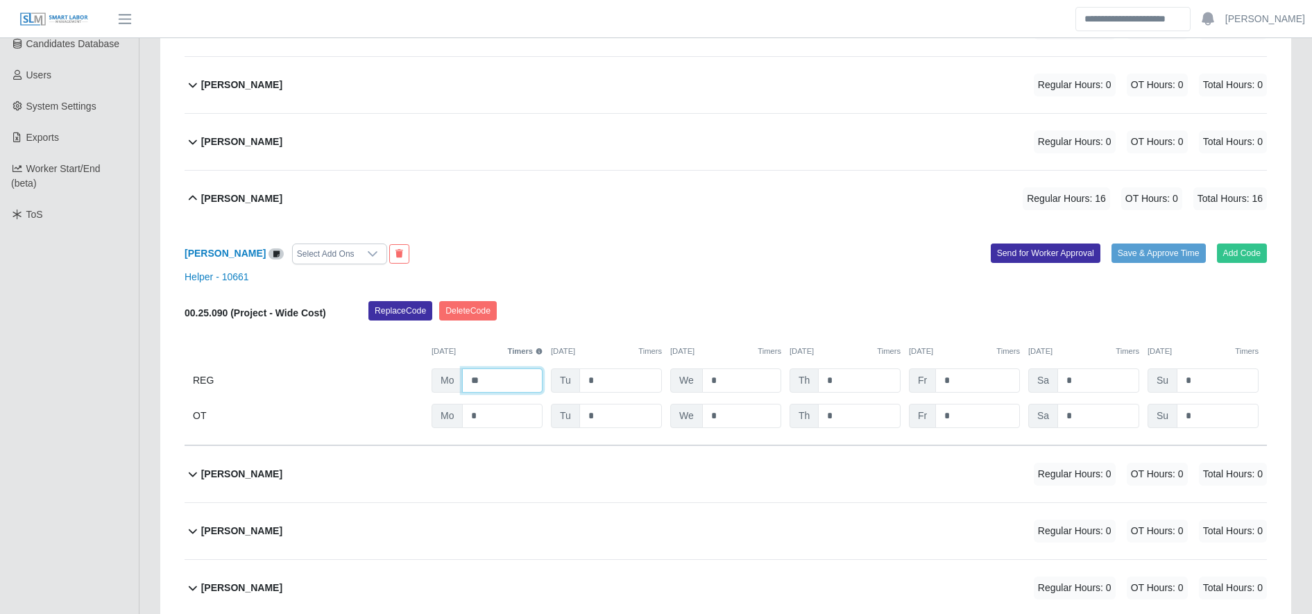
click at [532, 372] on input "**" at bounding box center [502, 380] width 80 height 24
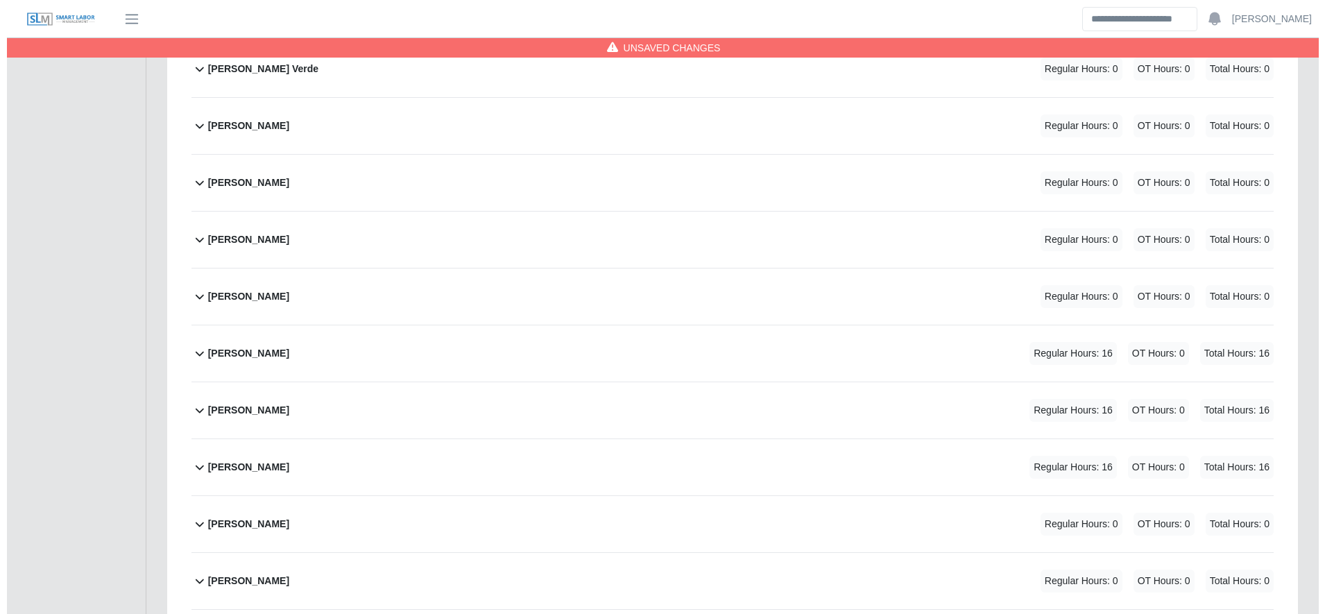
scroll to position [1041, 0]
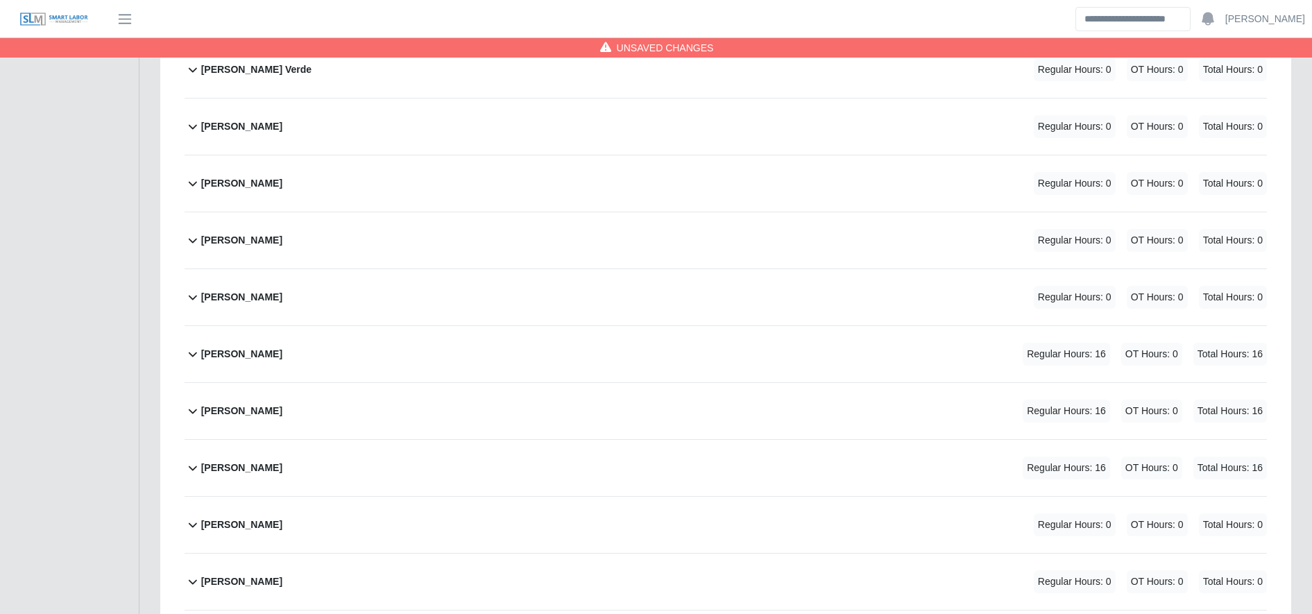
type input "**"
click at [552, 368] on div "Delmar Tello Regular Hours: 16 OT Hours: 0 Total Hours: 16" at bounding box center [734, 354] width 1066 height 56
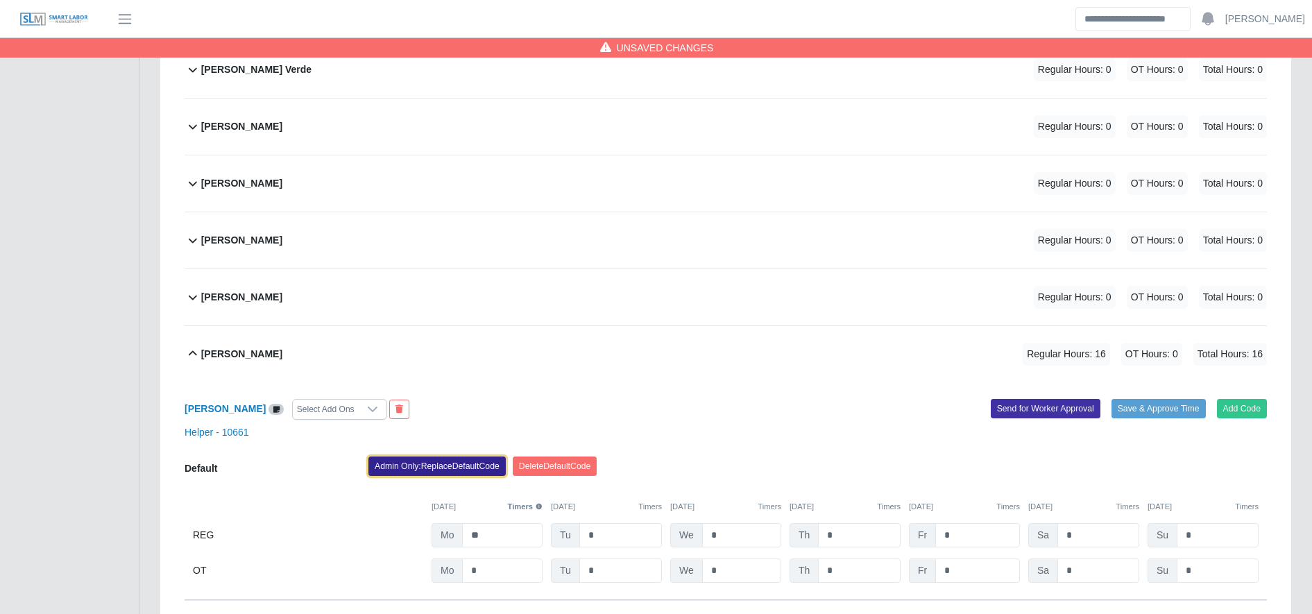
click at [457, 461] on button "Admin Only: Replace Default Code" at bounding box center [436, 465] width 137 height 19
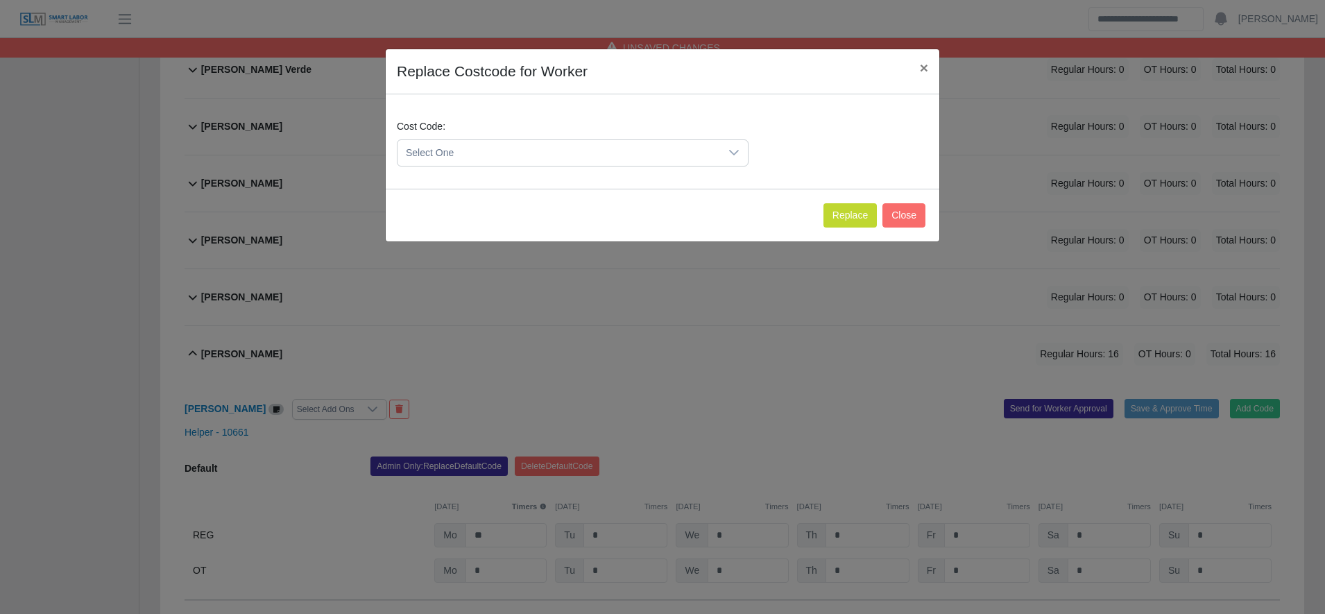
click at [549, 141] on span "Select One" at bounding box center [558, 153] width 323 height 26
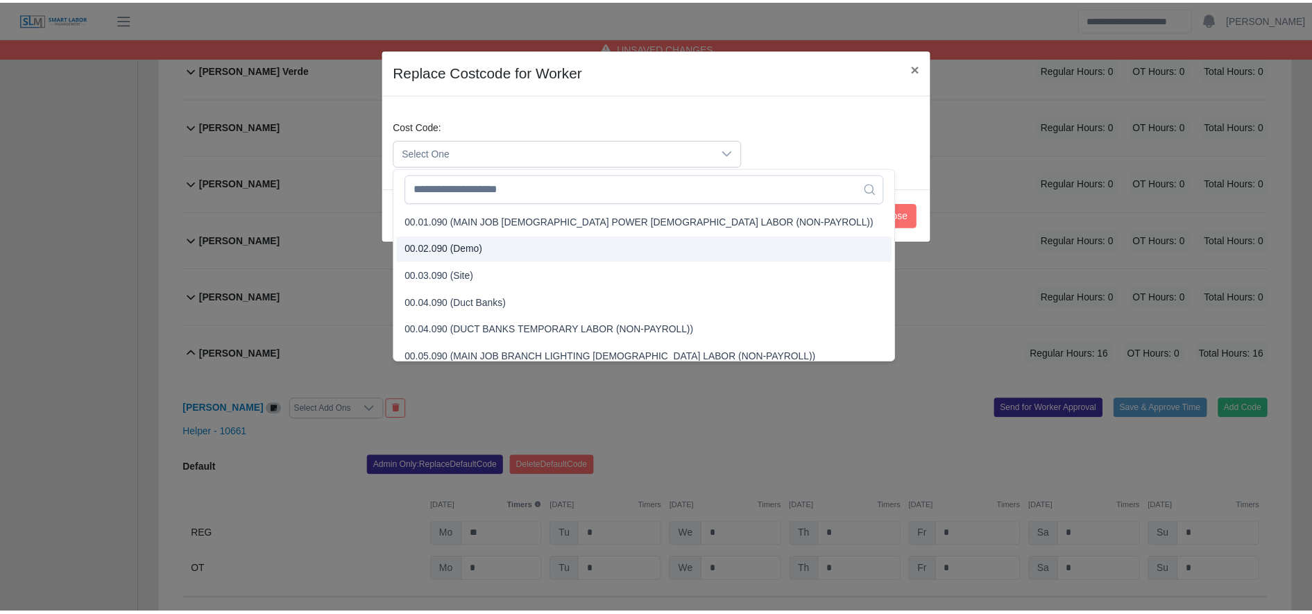
scroll to position [394, 0]
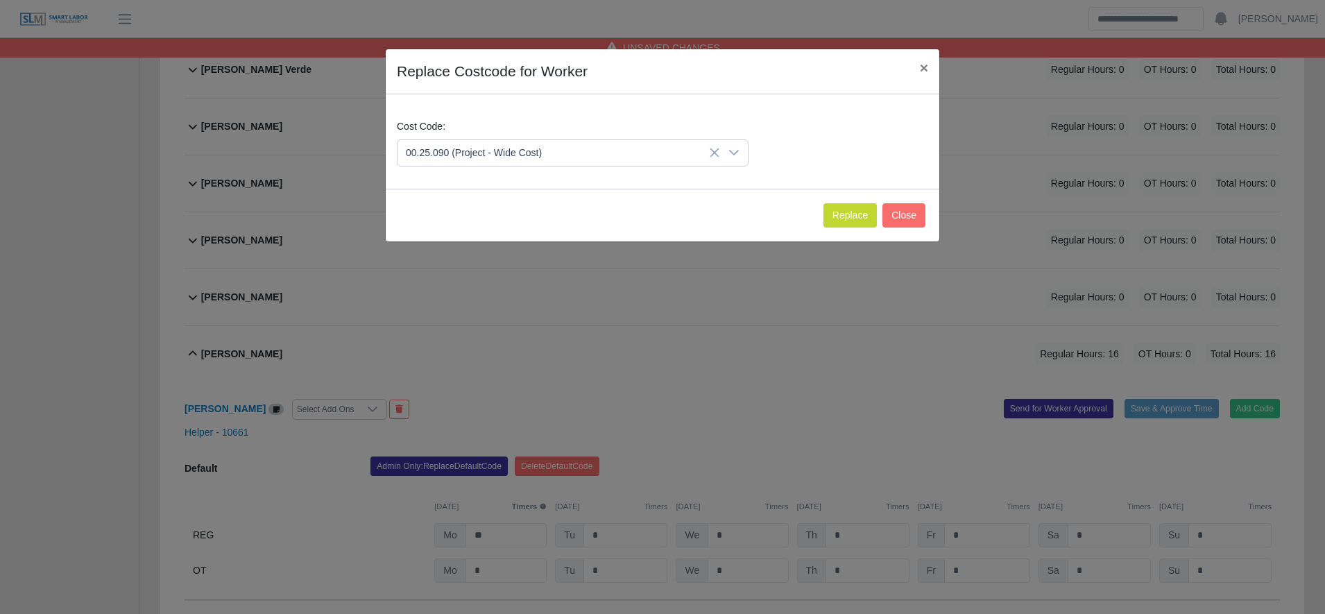
click at [546, 317] on li "00.25.090 (Project - Wide Cost)" at bounding box center [650, 315] width 500 height 26
click at [846, 219] on button "Replace" at bounding box center [849, 215] width 53 height 24
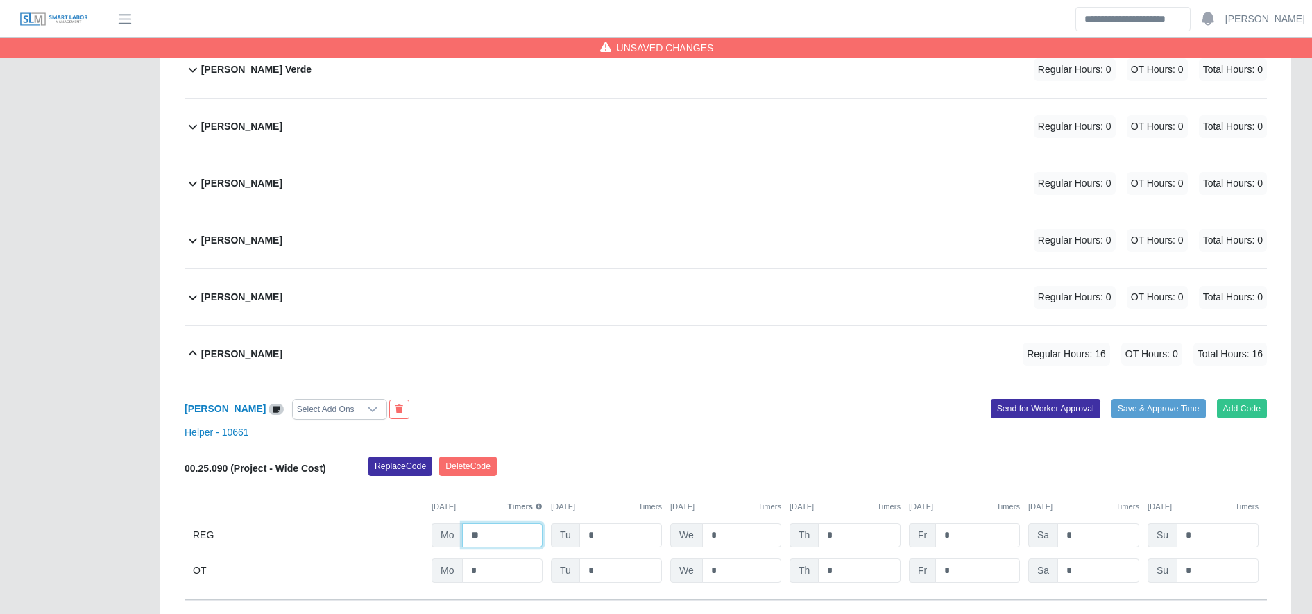
click at [509, 537] on input "**" at bounding box center [502, 535] width 80 height 24
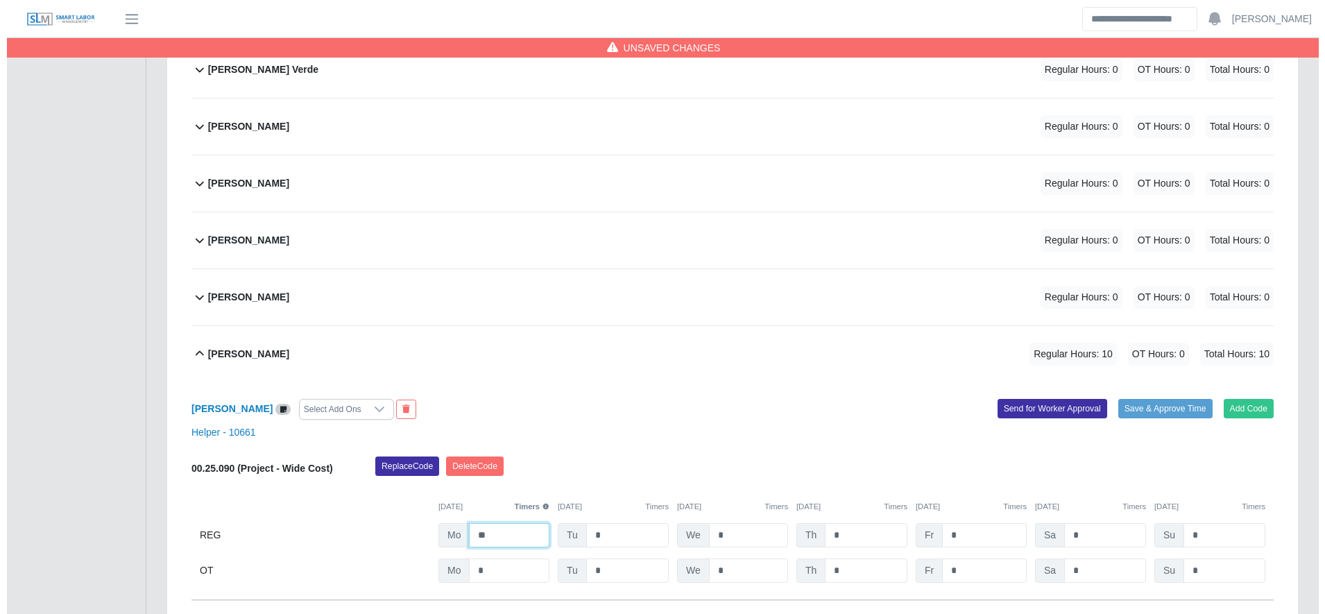
scroll to position [1421, 0]
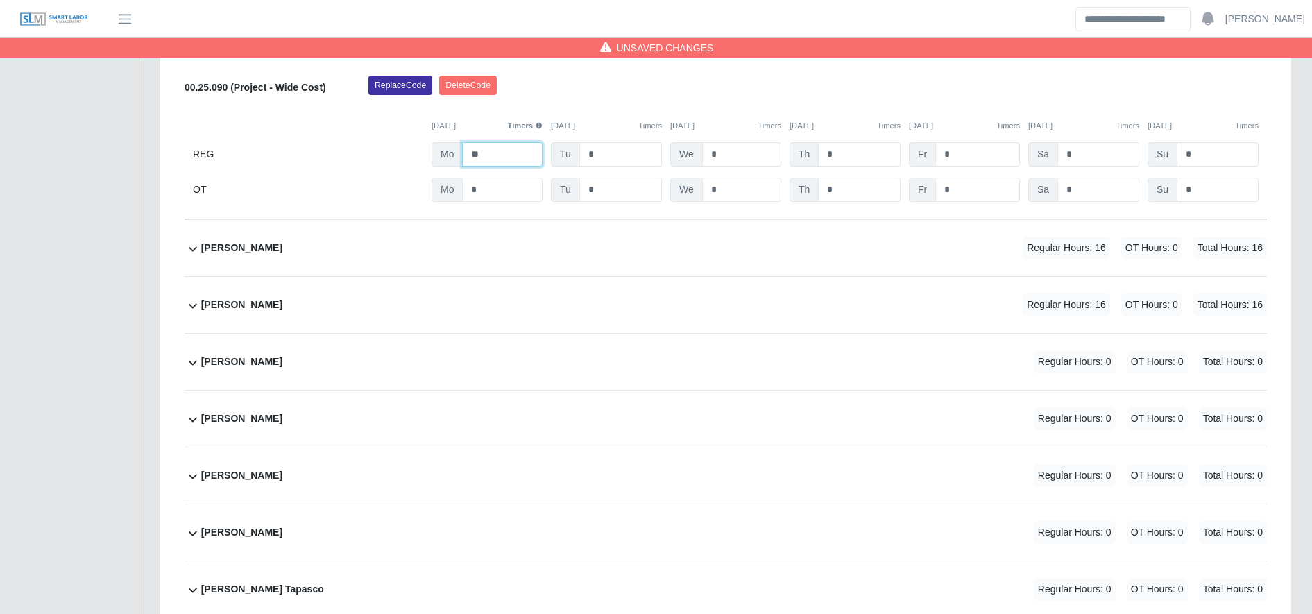
type input "**"
click at [666, 259] on div "Delmar Martinez Ordonez Regular Hours: 16 OT Hours: 0 Total Hours: 16" at bounding box center [734, 248] width 1066 height 56
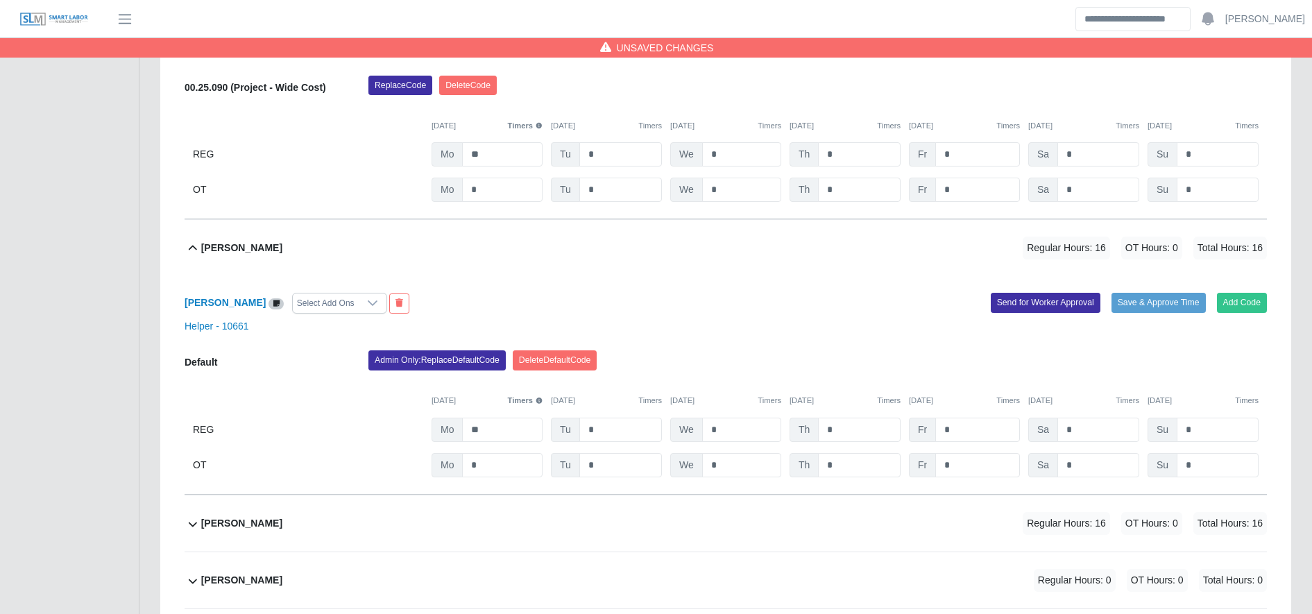
click at [474, 373] on div "Admin Only: Replace Default Code Delete Default Code" at bounding box center [817, 364] width 919 height 28
click at [466, 361] on button "Admin Only: Replace Default Code" at bounding box center [436, 359] width 137 height 19
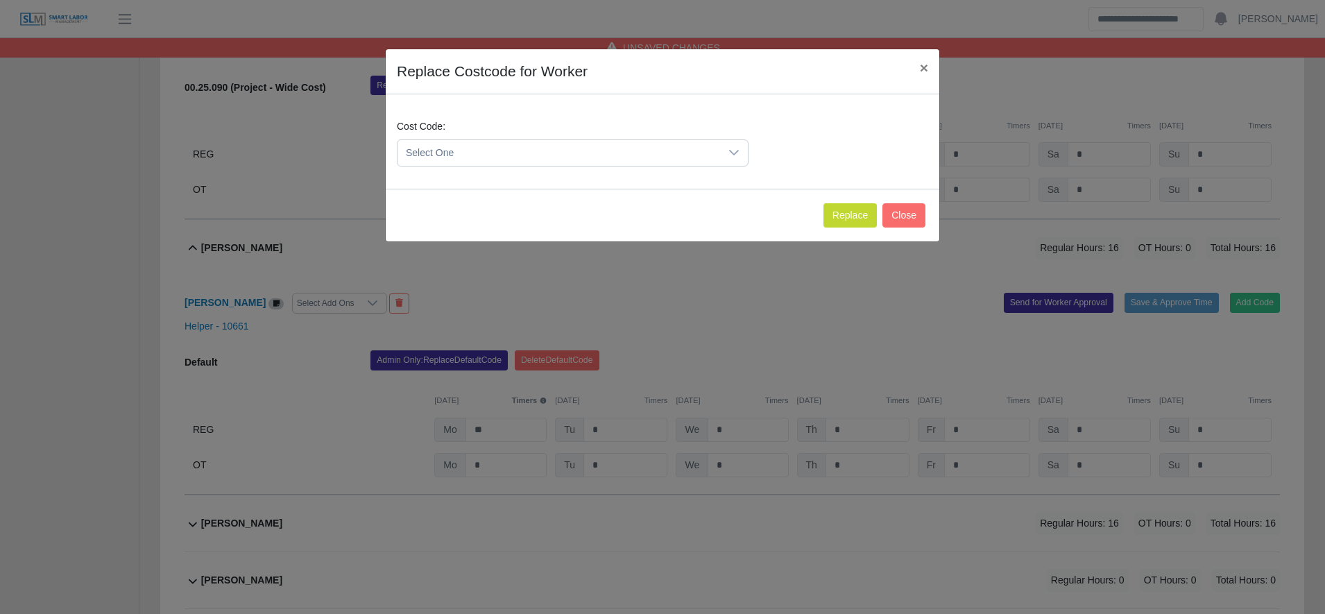
click at [497, 152] on span "Select One" at bounding box center [558, 153] width 323 height 26
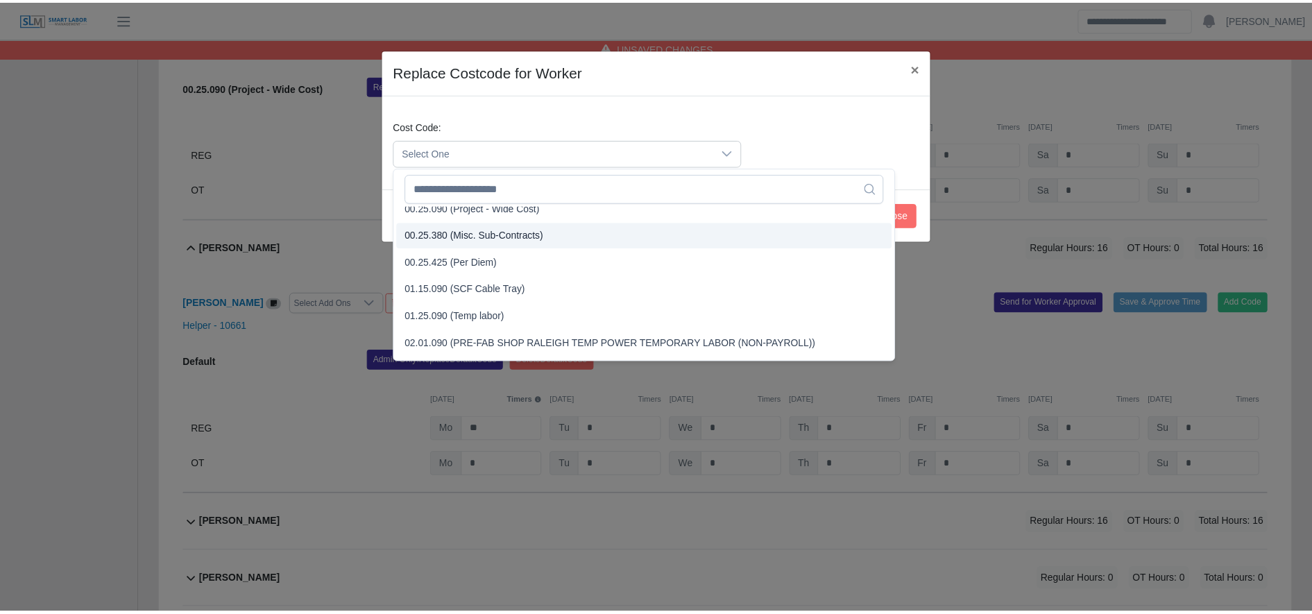
scroll to position [490, 0]
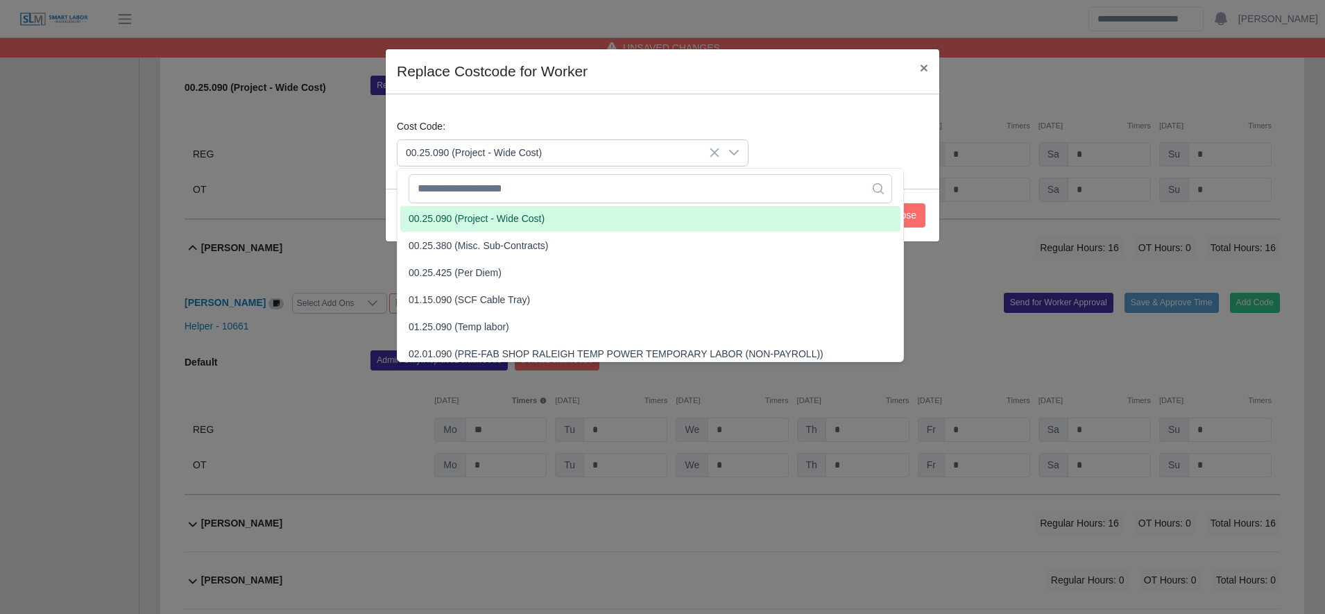
click at [505, 216] on span "00.25.090 (Project - Wide Cost)" at bounding box center [477, 219] width 136 height 15
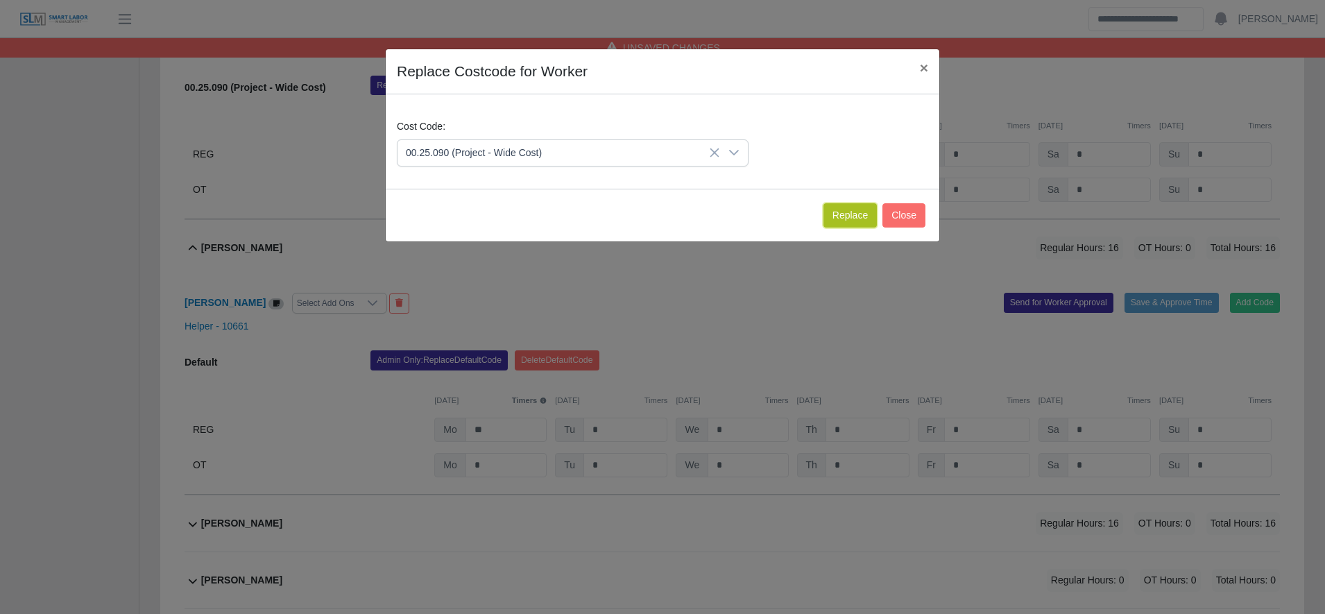
click at [847, 207] on button "Replace" at bounding box center [849, 215] width 53 height 24
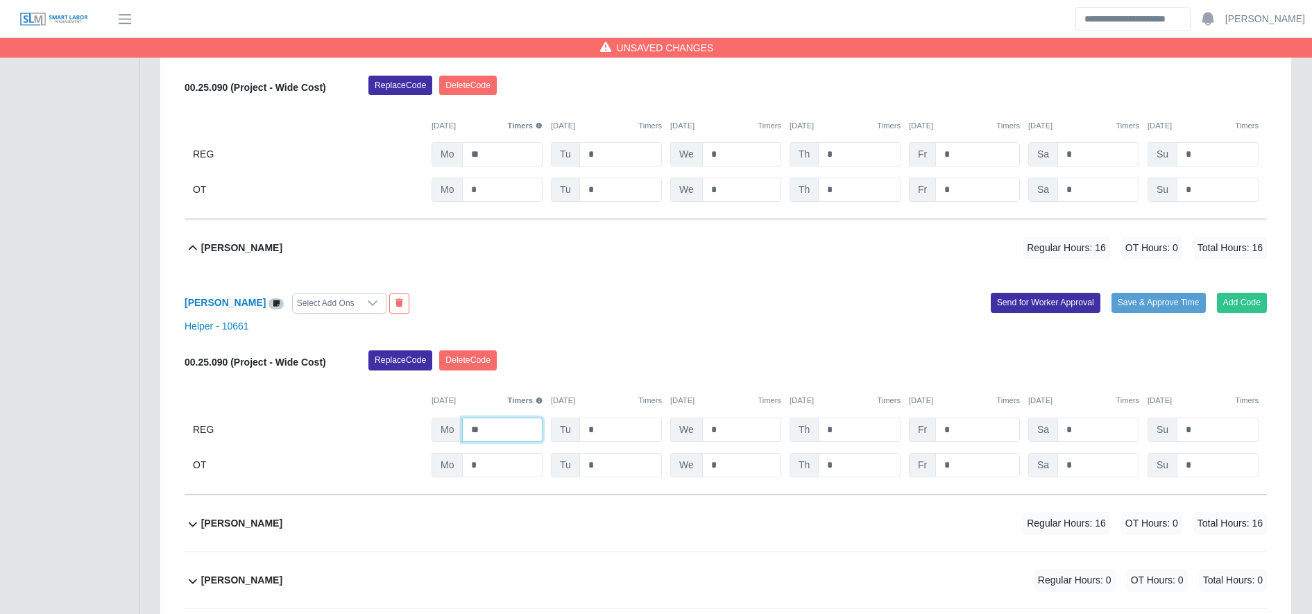
click at [508, 428] on input "**" at bounding box center [502, 430] width 80 height 24
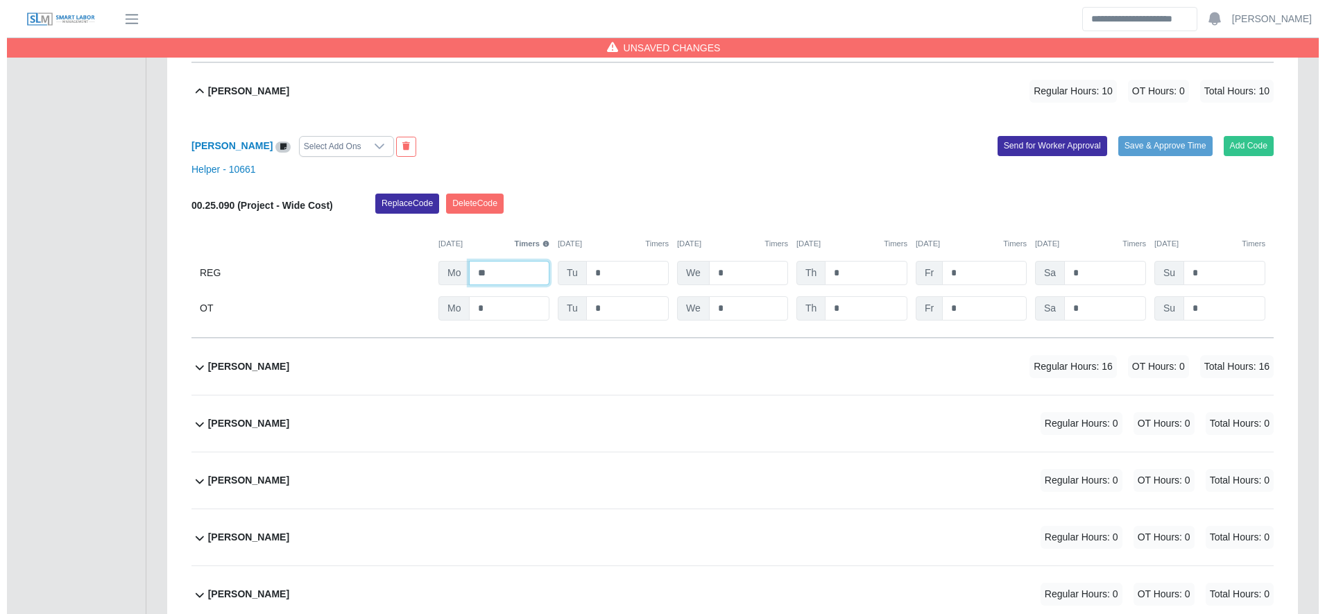
scroll to position [1579, 0]
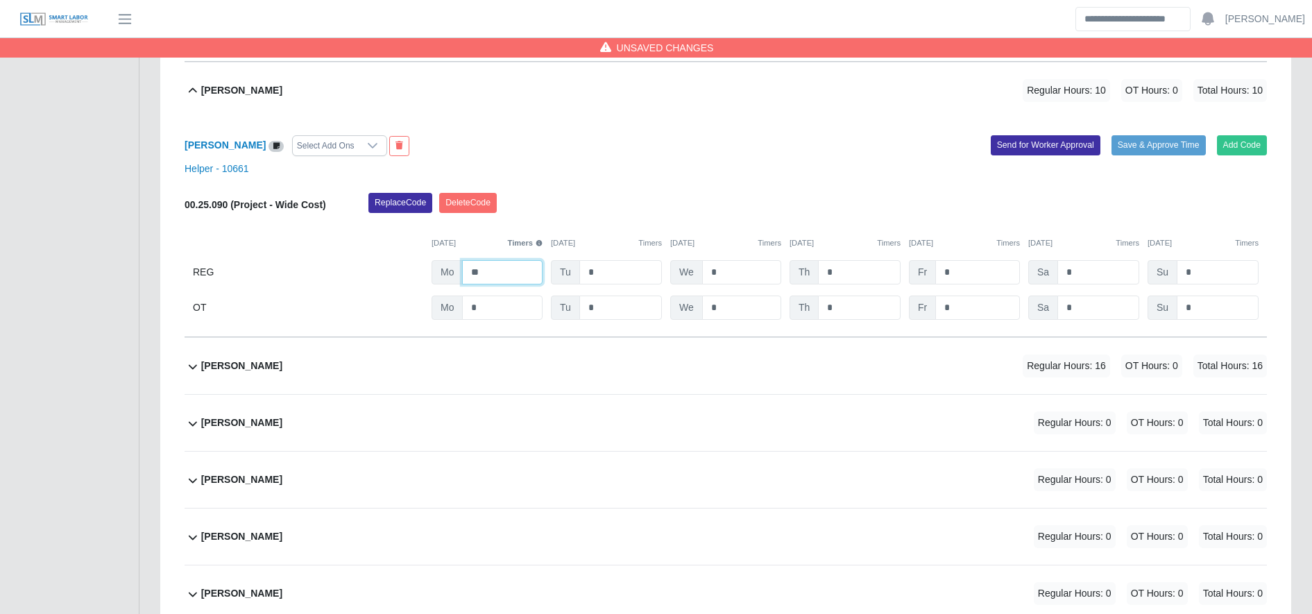
type input "**"
click at [519, 391] on div "Edgar Chirinos Regular Hours: 16 OT Hours: 0 Total Hours: 16" at bounding box center [734, 366] width 1066 height 56
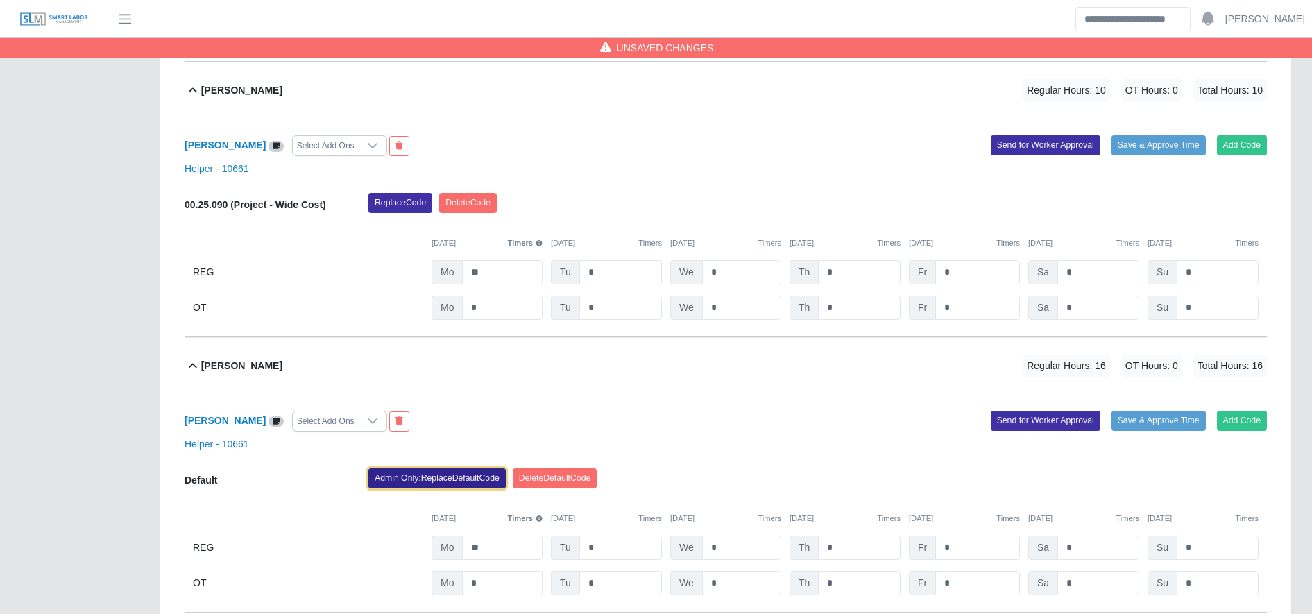
click at [488, 472] on button "Admin Only: Replace Default Code" at bounding box center [436, 477] width 137 height 19
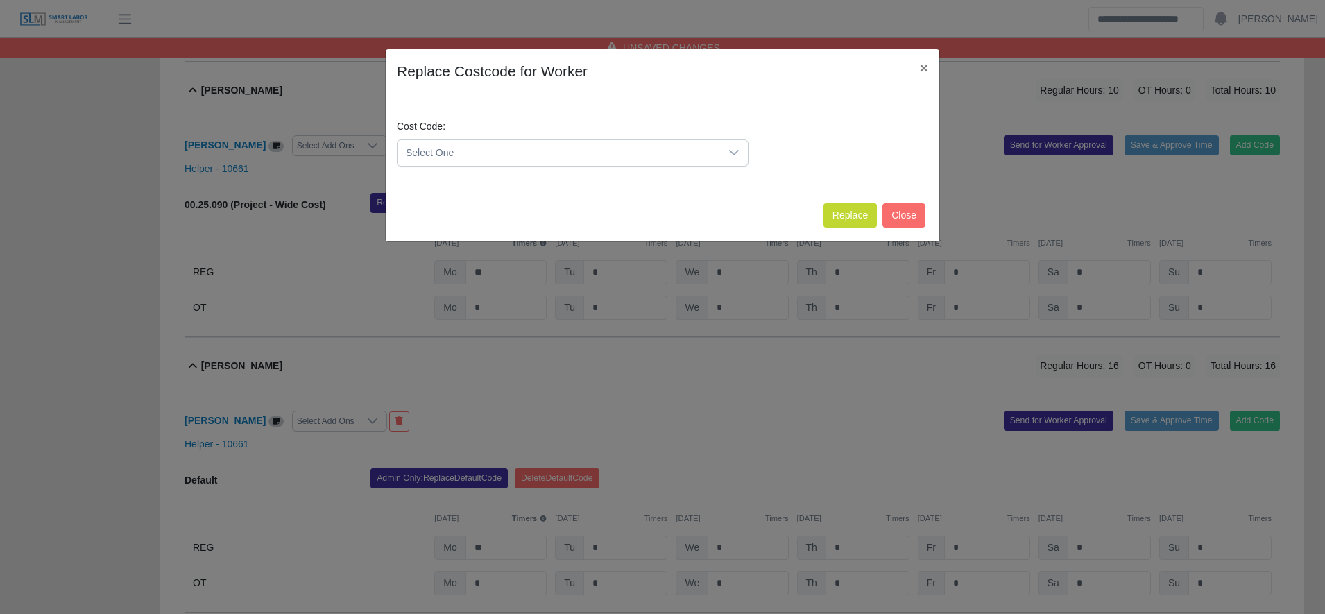
click at [476, 167] on div "Cost Code: Select One" at bounding box center [662, 148] width 538 height 58
click at [474, 159] on span "Select One" at bounding box center [558, 153] width 323 height 26
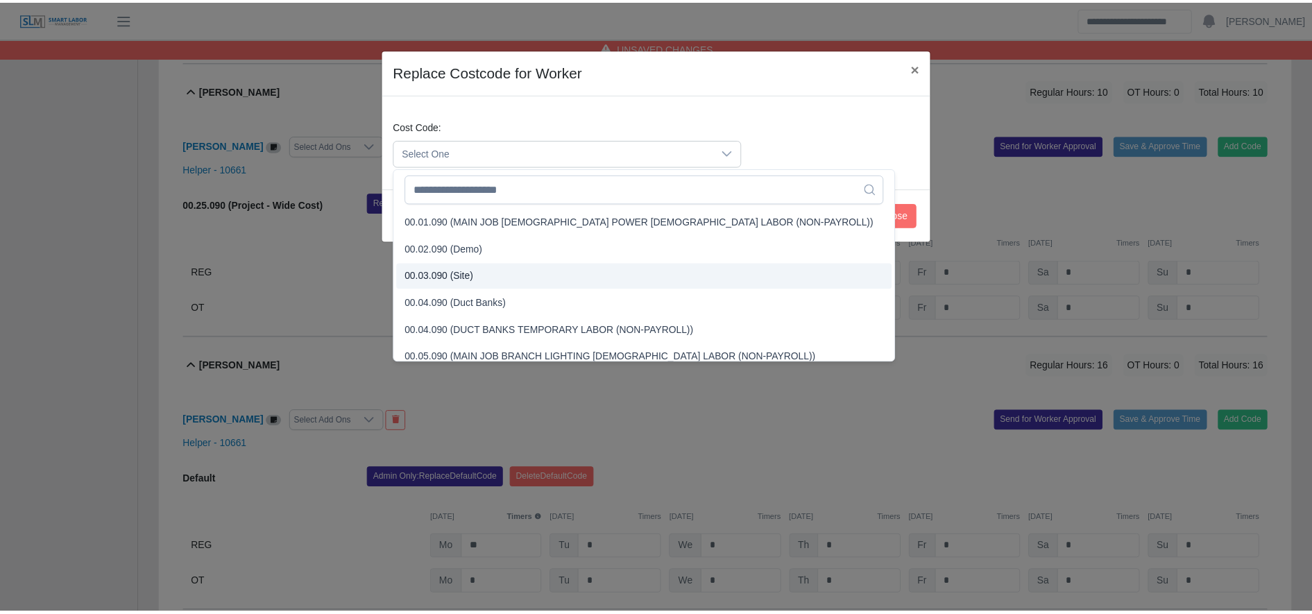
scroll to position [397, 0]
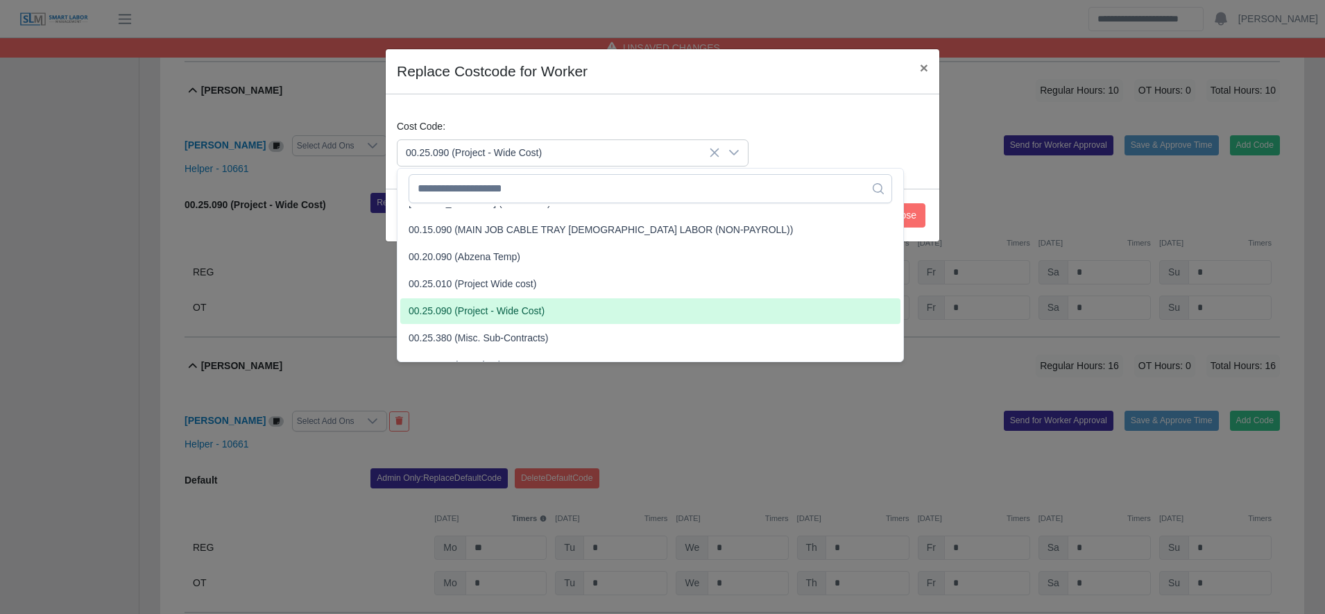
click at [512, 314] on span "00.25.090 (Project - Wide Cost)" at bounding box center [477, 311] width 136 height 15
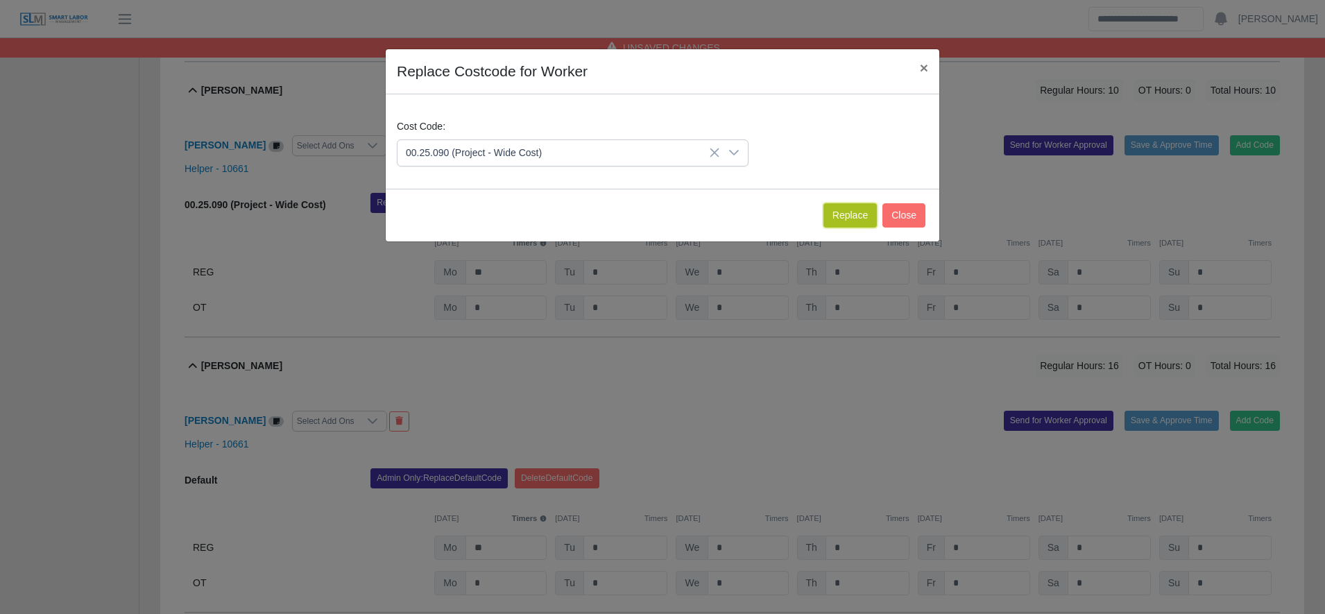
click at [850, 216] on button "Replace" at bounding box center [849, 215] width 53 height 24
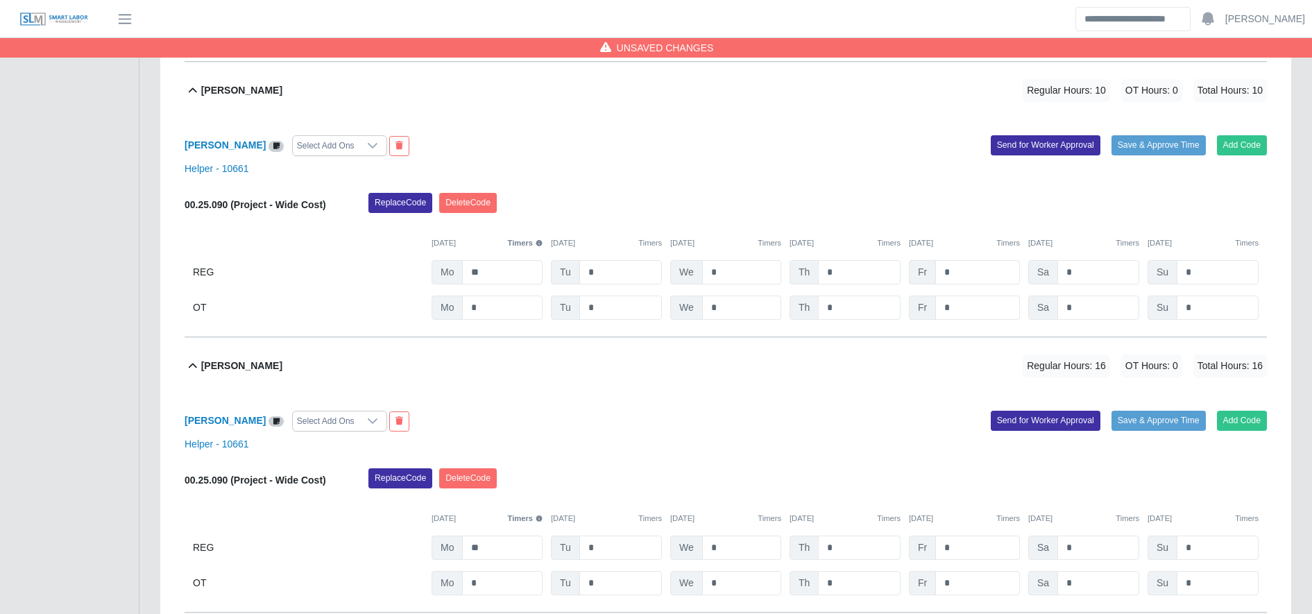
scroll to position [1614, 0]
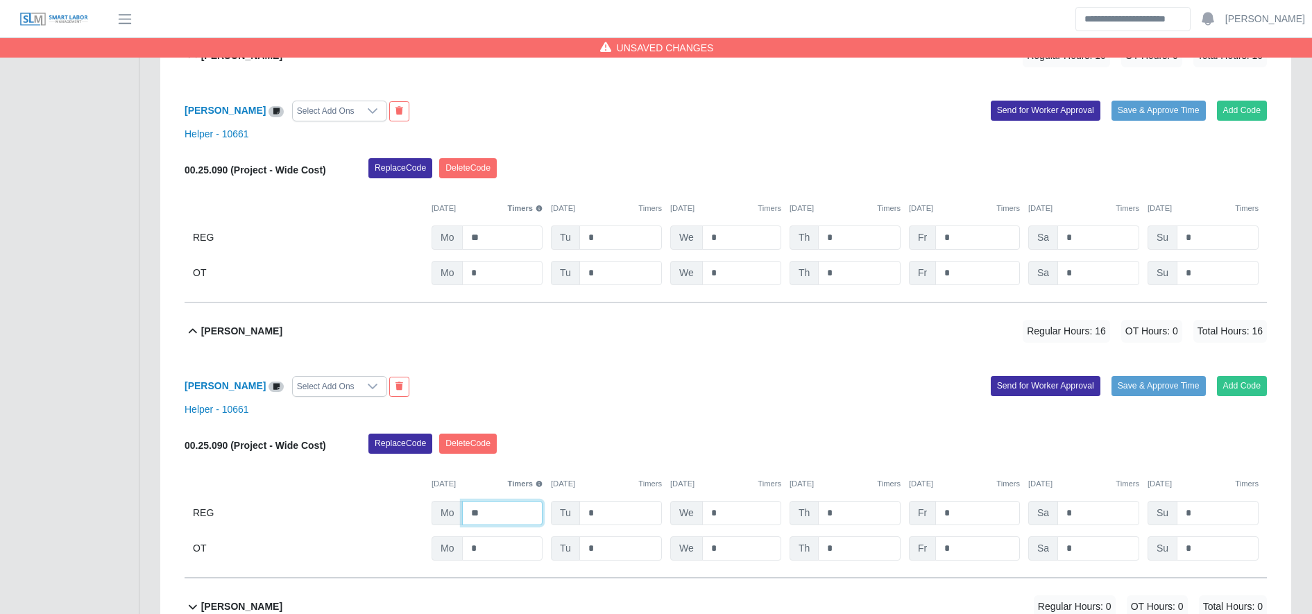
click at [520, 515] on input "**" at bounding box center [502, 513] width 80 height 24
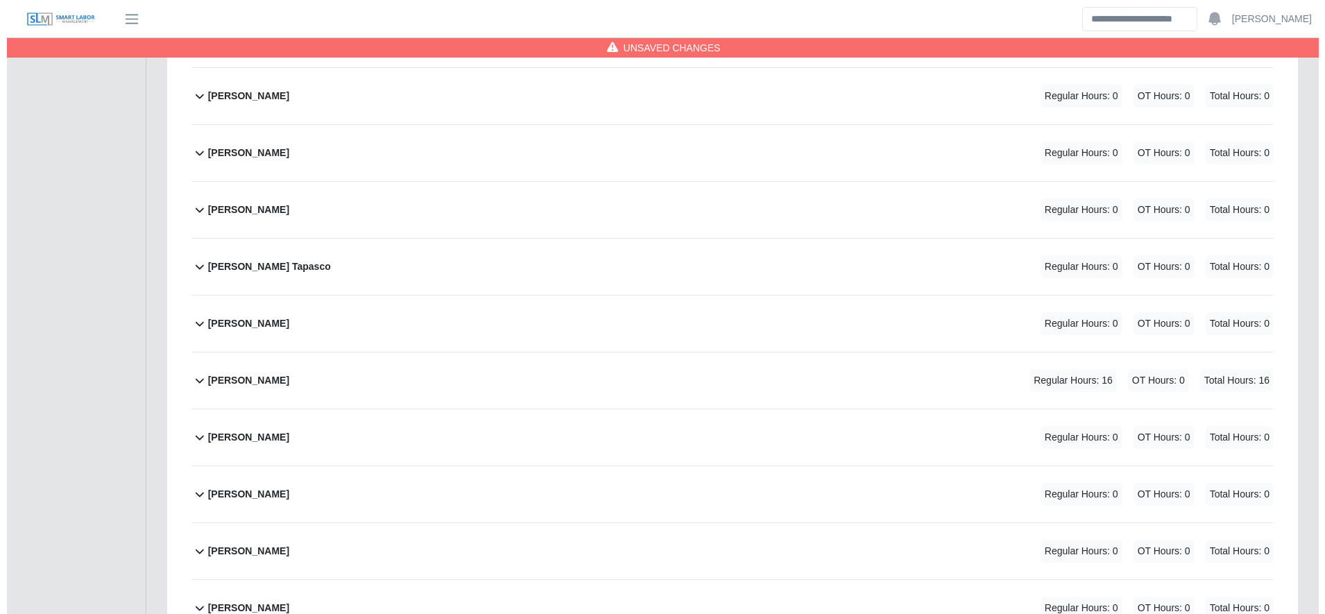
scroll to position [2182, 0]
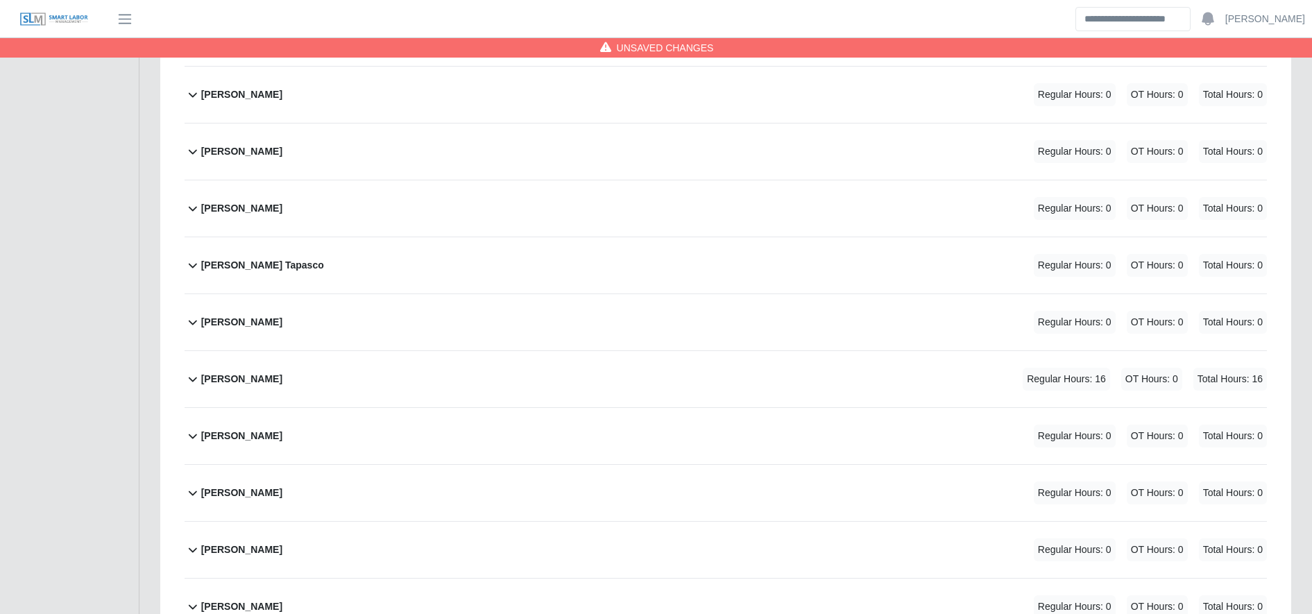
type input "**"
click at [489, 382] on div "Francisco Trejo Regular Hours: 16 OT Hours: 0 Total Hours: 16" at bounding box center [734, 379] width 1066 height 56
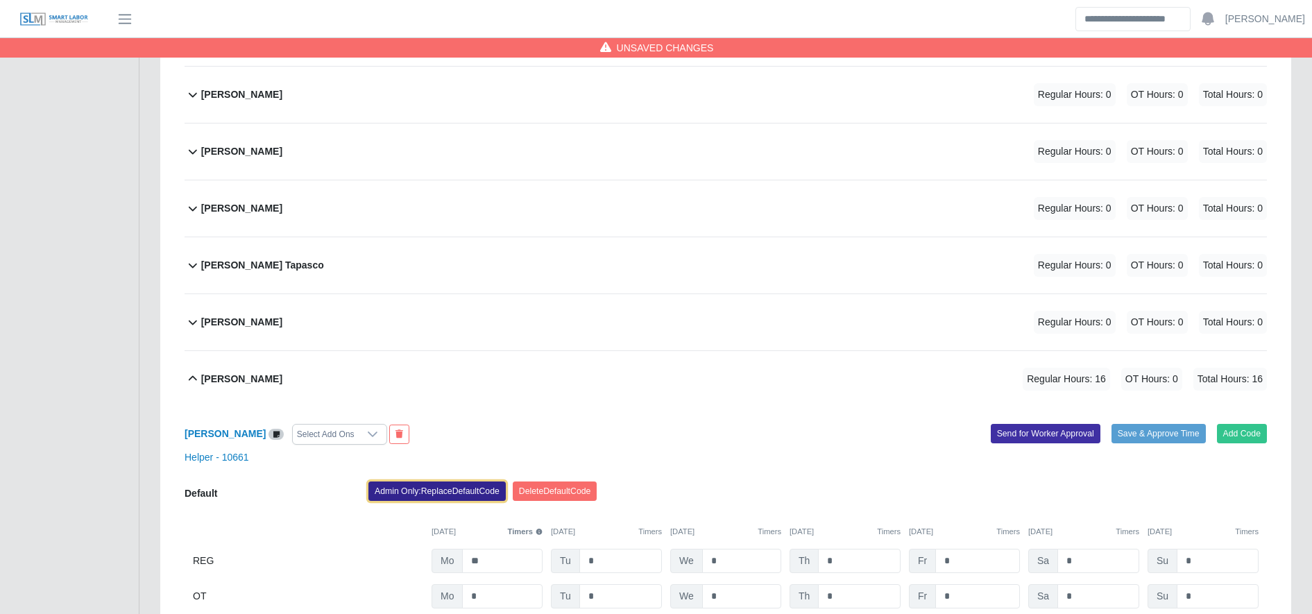
click at [459, 494] on button "Admin Only: Replace Default Code" at bounding box center [436, 490] width 137 height 19
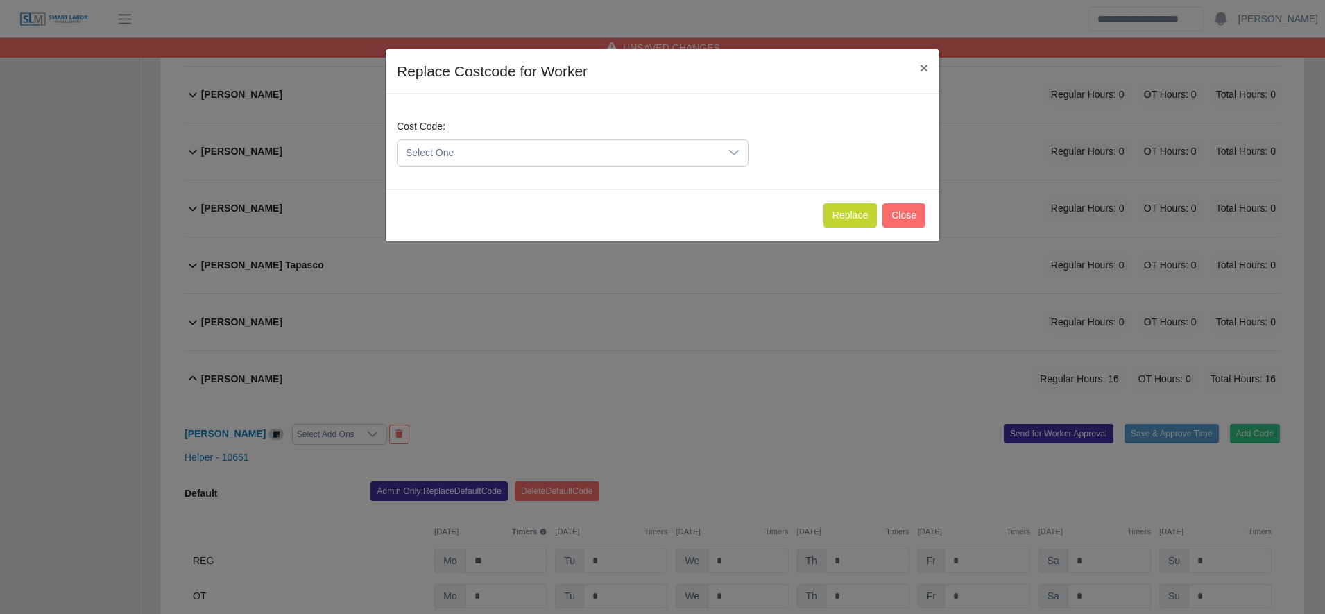
click at [446, 153] on span "Select One" at bounding box center [558, 153] width 323 height 26
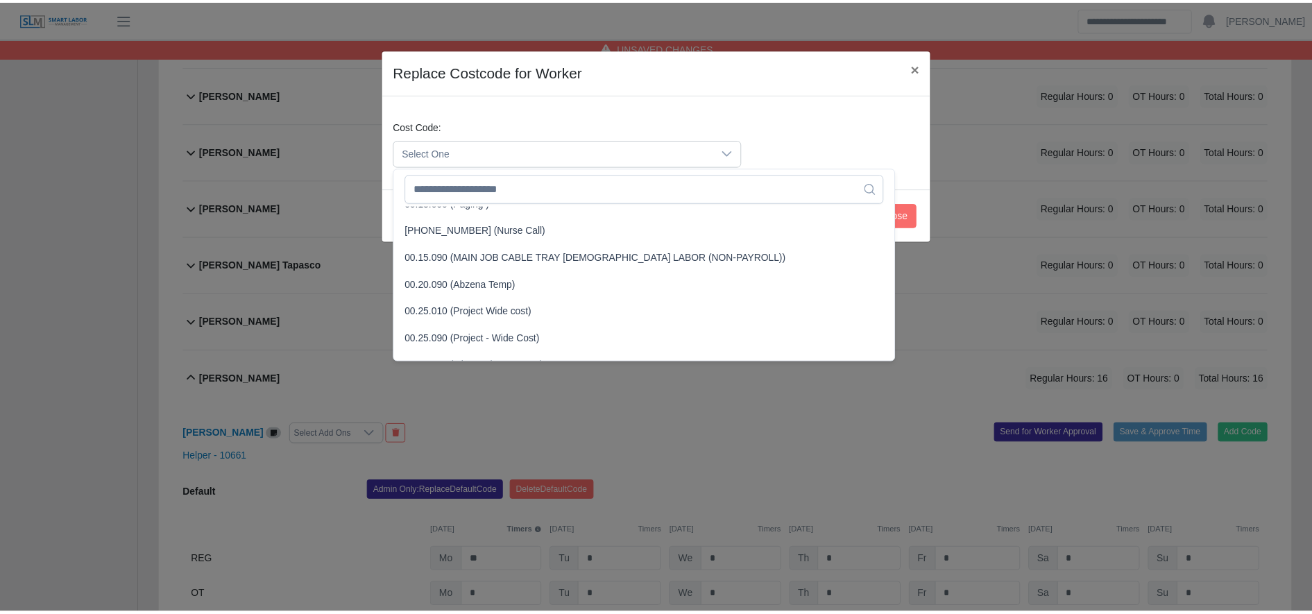
scroll to position [378, 0]
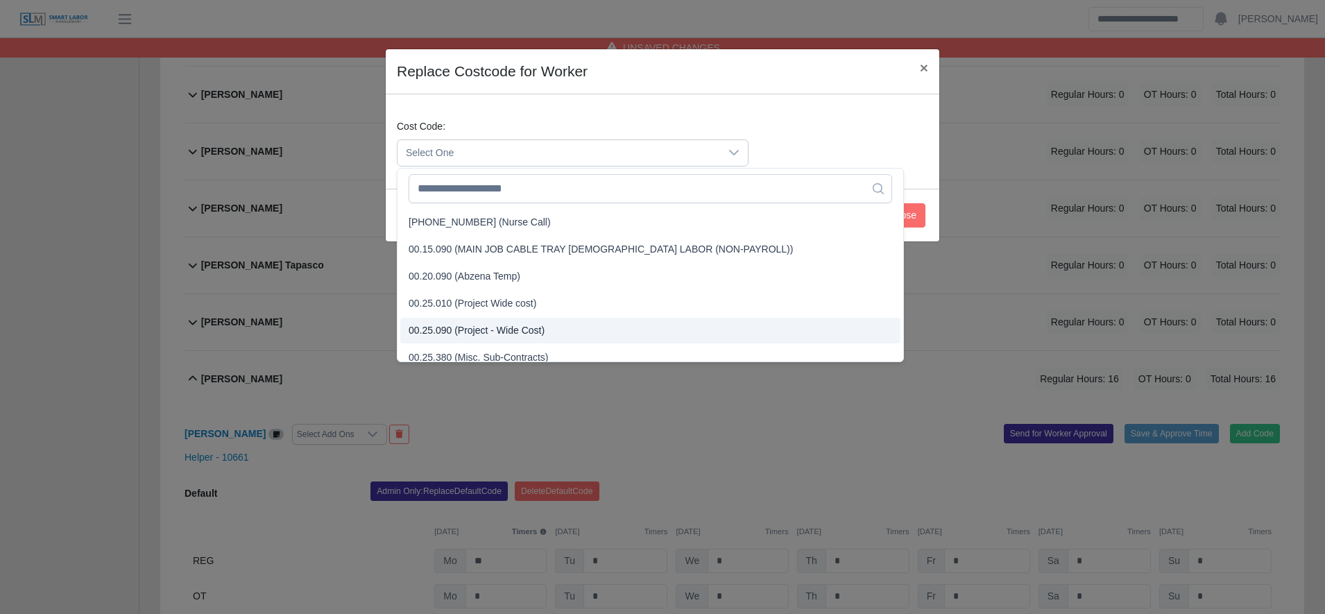
click at [524, 327] on span "00.25.090 (Project - Wide Cost)" at bounding box center [477, 330] width 136 height 15
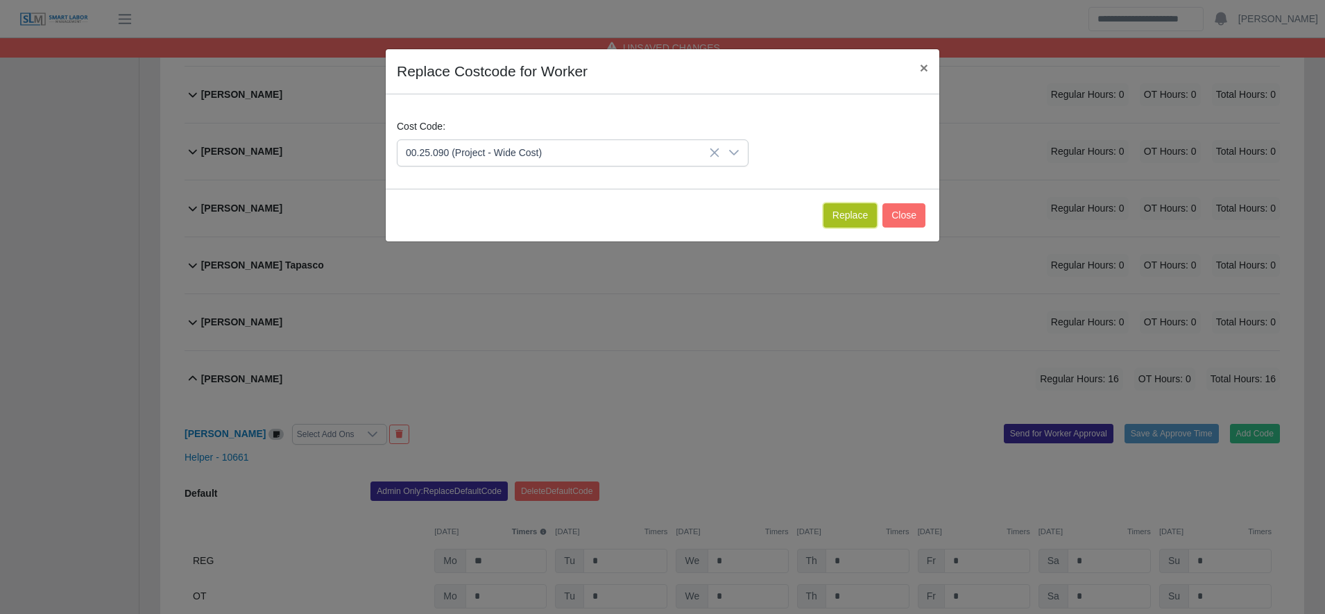
click at [835, 225] on button "Replace" at bounding box center [849, 215] width 53 height 24
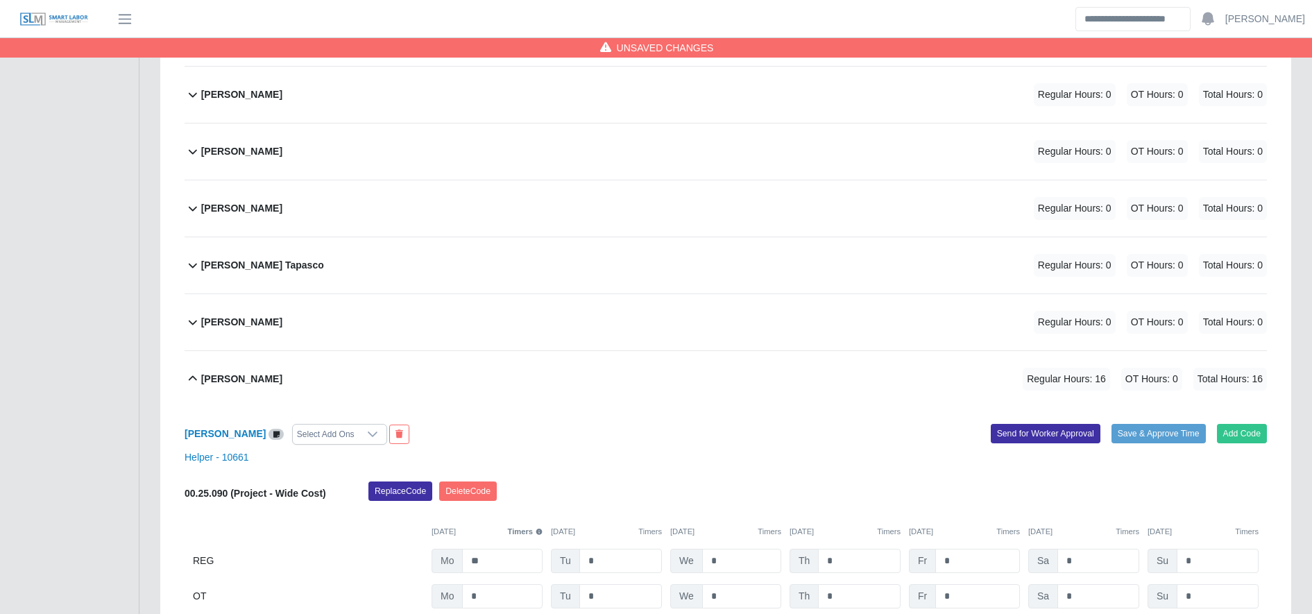
scroll to position [2341, 0]
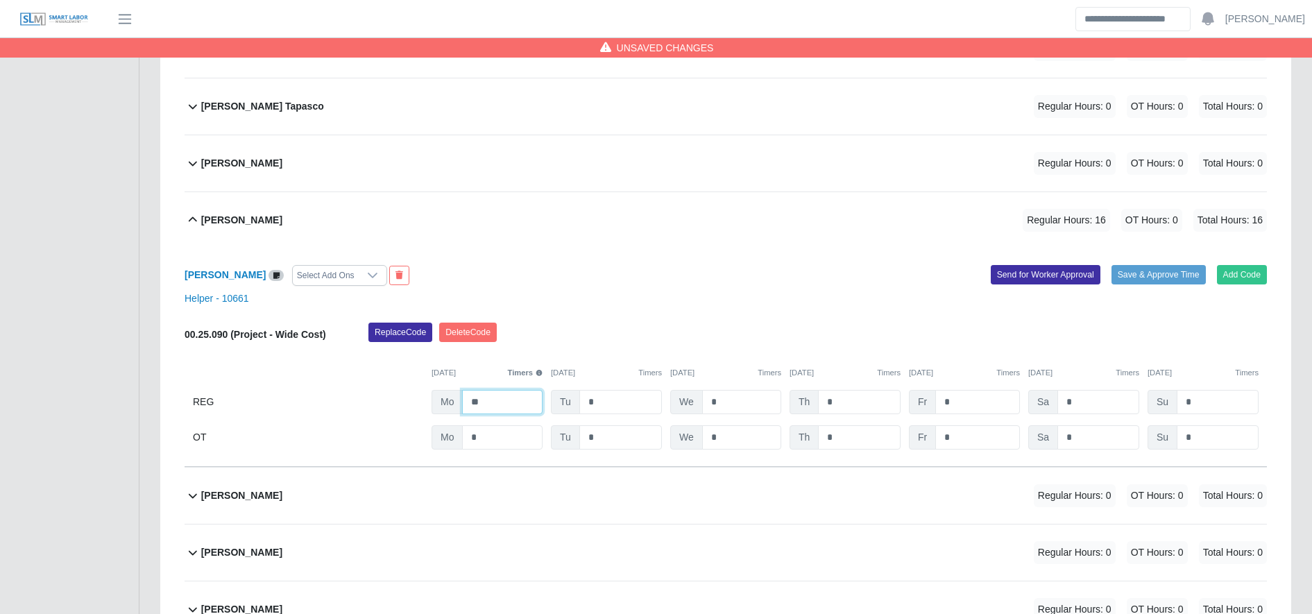
click at [490, 408] on input "**" at bounding box center [502, 402] width 80 height 24
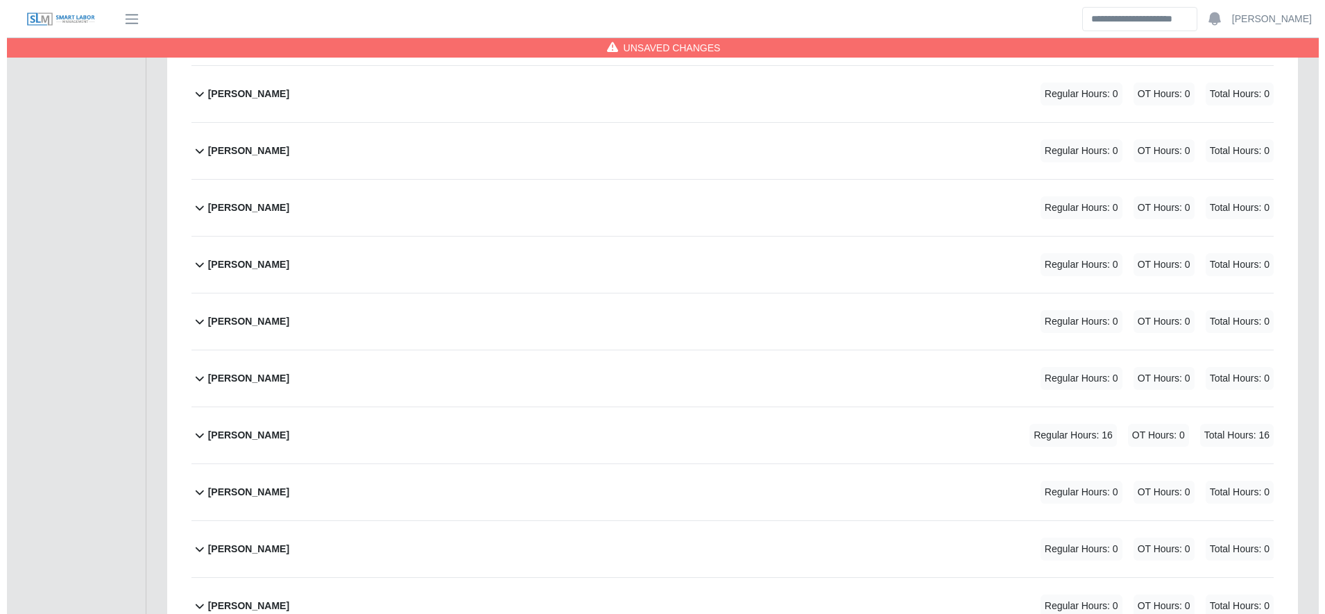
scroll to position [3199, 0]
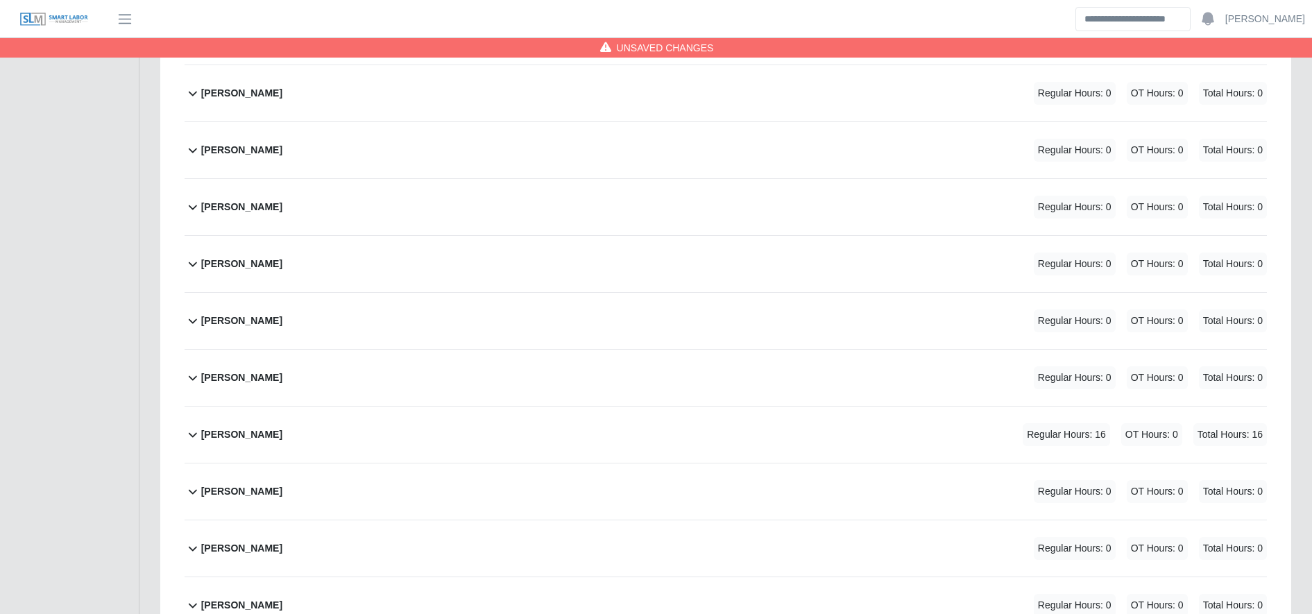
type input "**"
click at [633, 431] on div "Jose Hernandez Regular Hours: 16 OT Hours: 0 Total Hours: 16" at bounding box center [734, 435] width 1066 height 56
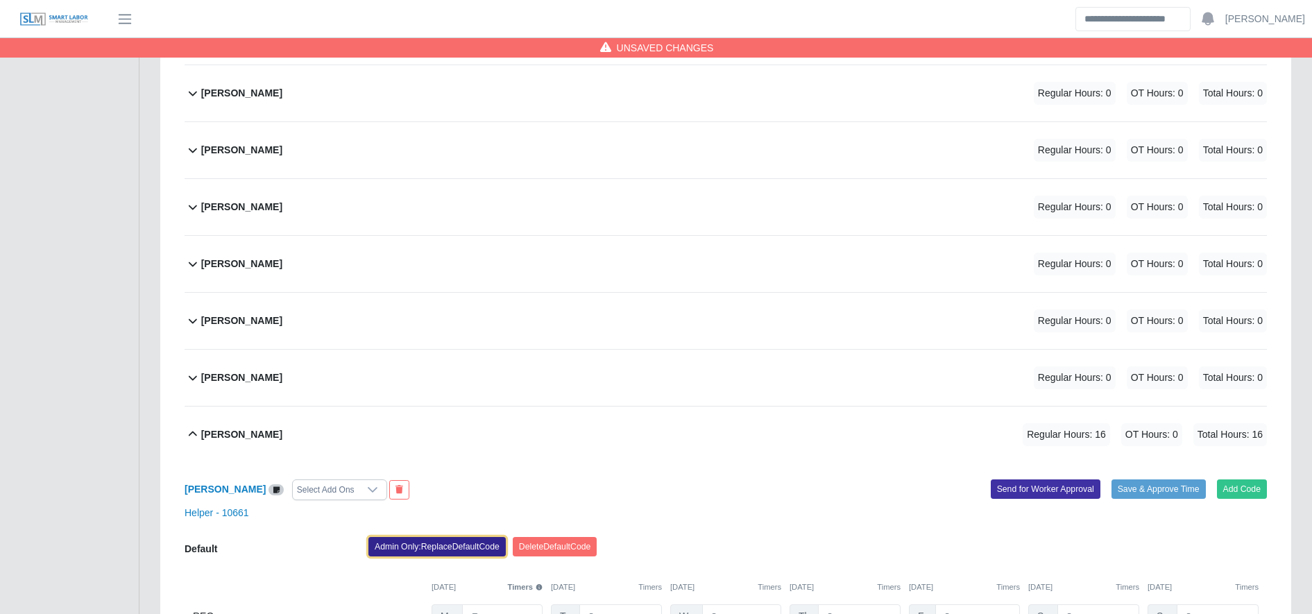
click at [472, 547] on button "Admin Only: Replace Default Code" at bounding box center [436, 546] width 137 height 19
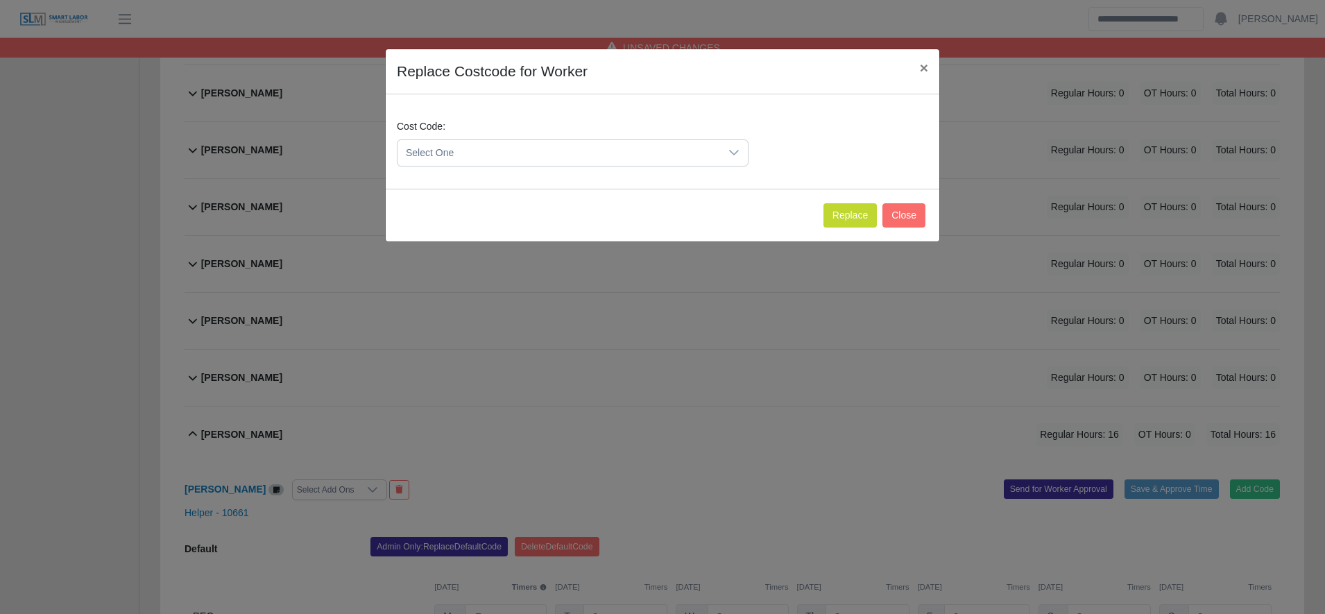
click at [502, 151] on span "Select One" at bounding box center [558, 153] width 323 height 26
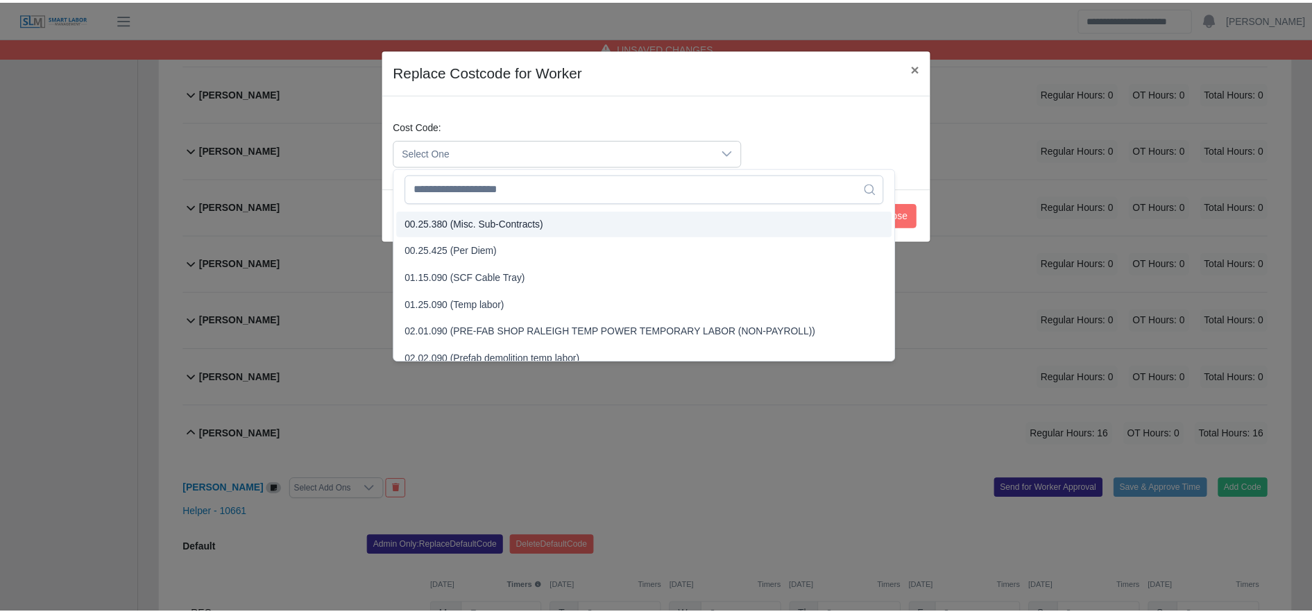
scroll to position [486, 0]
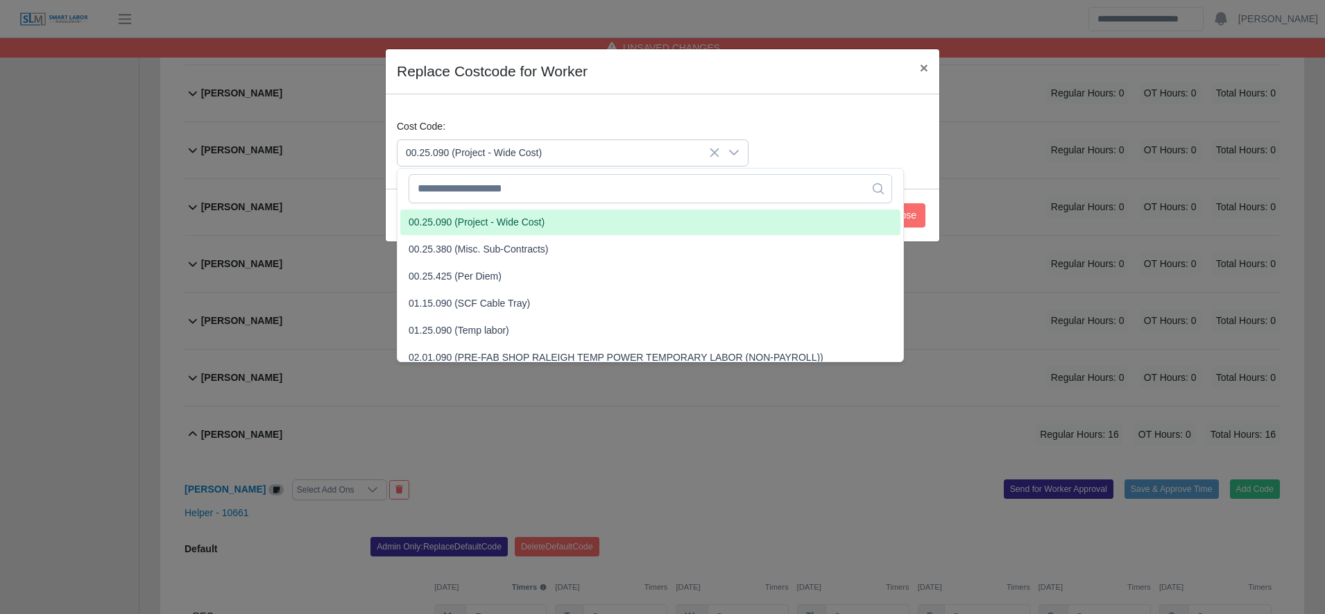
click at [484, 215] on span "00.25.090 (Project - Wide Cost)" at bounding box center [477, 222] width 136 height 15
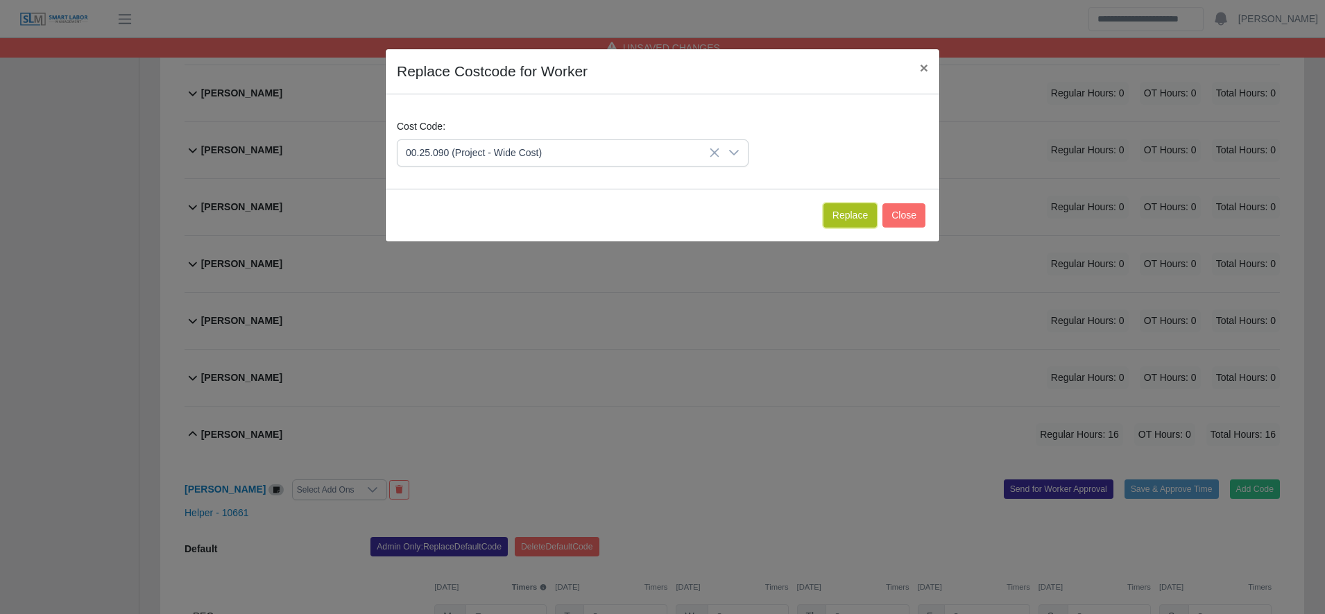
click at [863, 223] on button "Replace" at bounding box center [849, 215] width 53 height 24
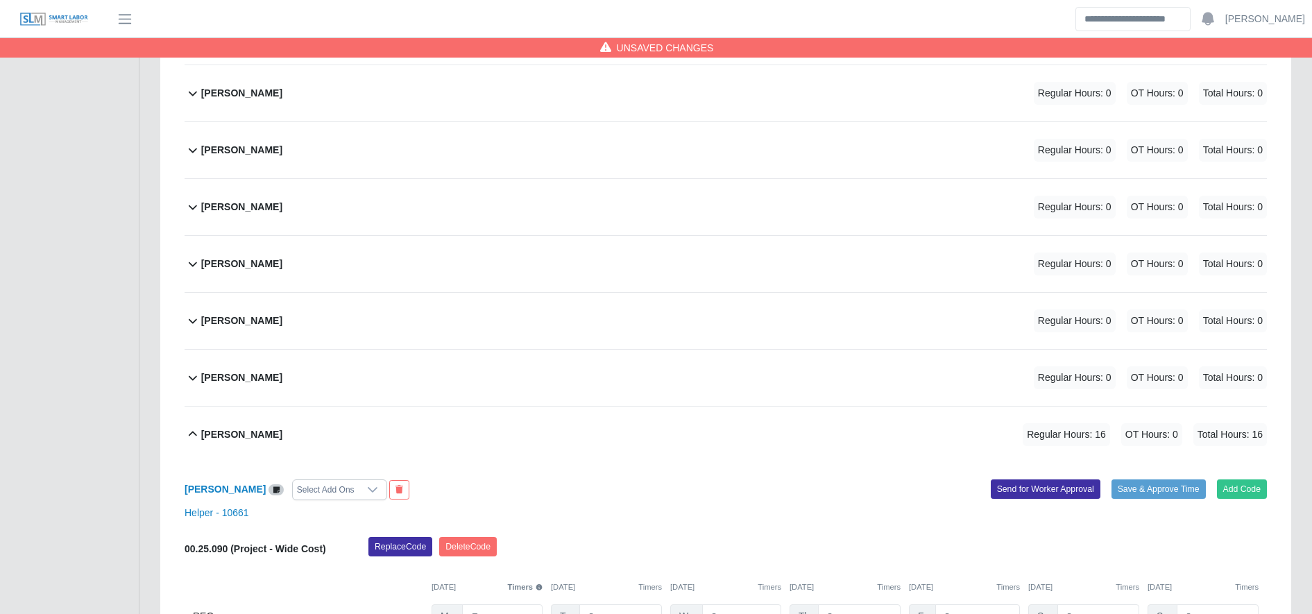
scroll to position [3428, 0]
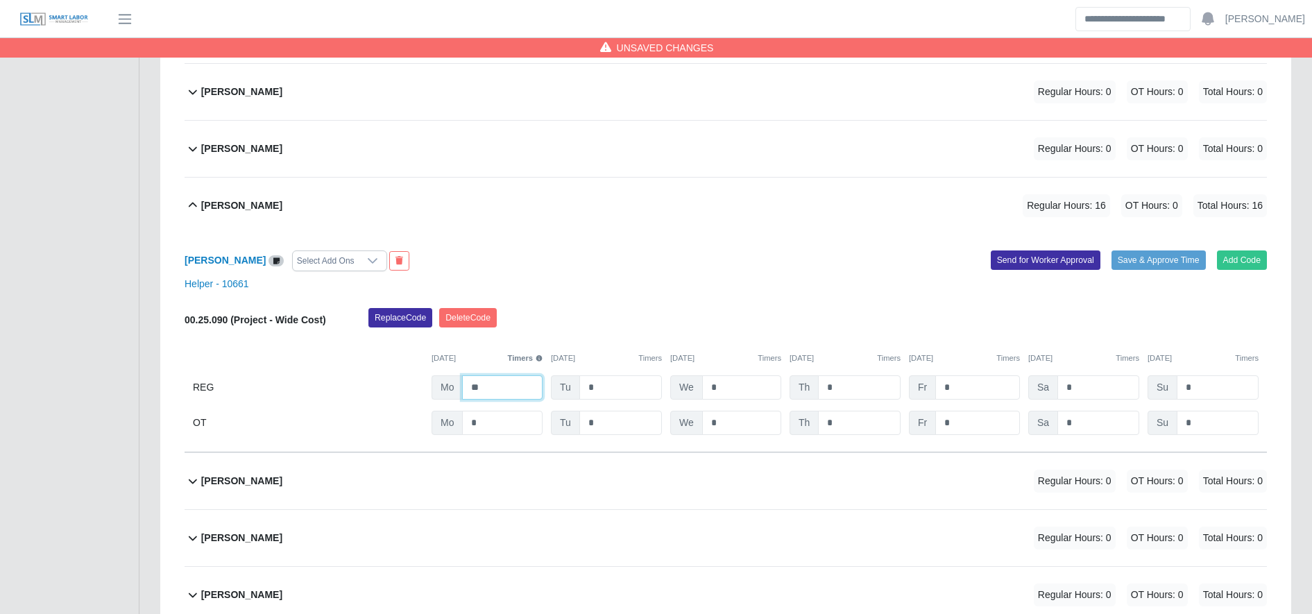
click at [511, 394] on input "**" at bounding box center [502, 387] width 80 height 24
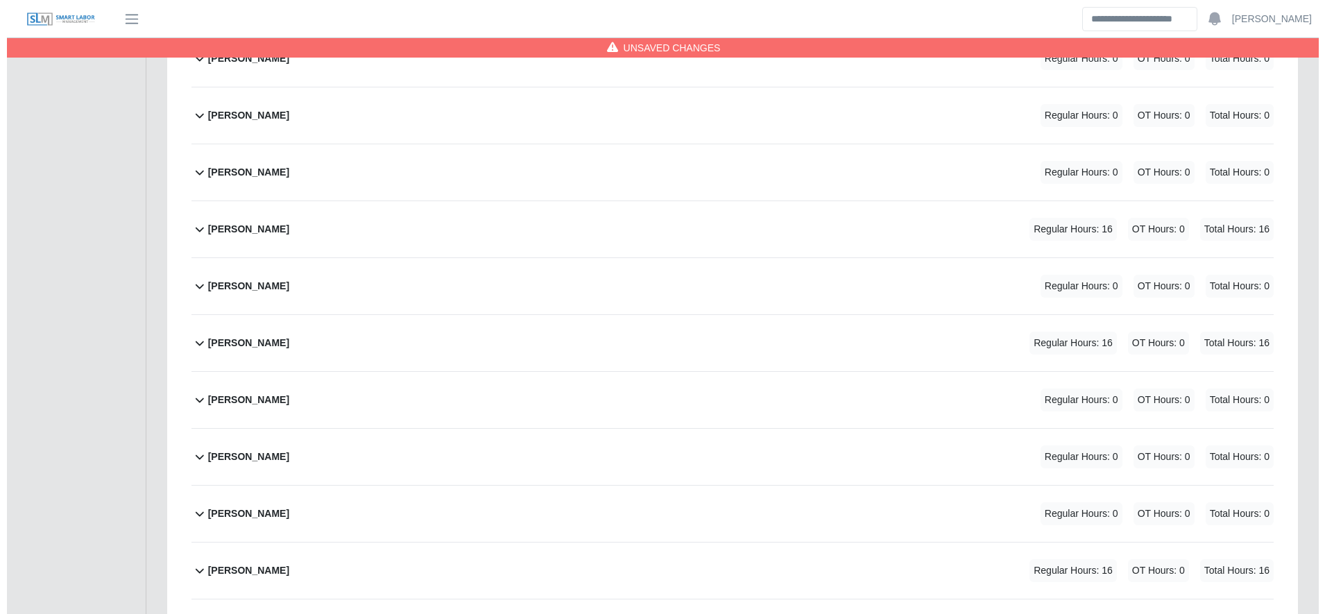
scroll to position [4078, 0]
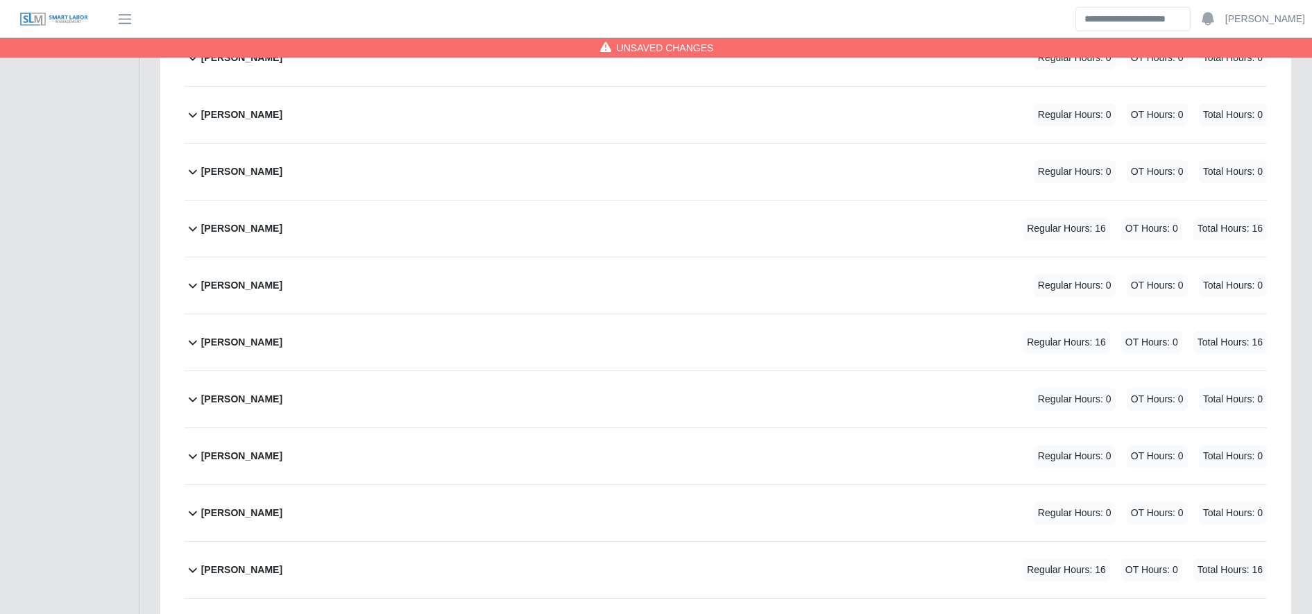
type input "**"
click at [505, 232] on div "Kevin Meraz Regular Hours: 16 OT Hours: 0 Total Hours: 16" at bounding box center [734, 228] width 1066 height 56
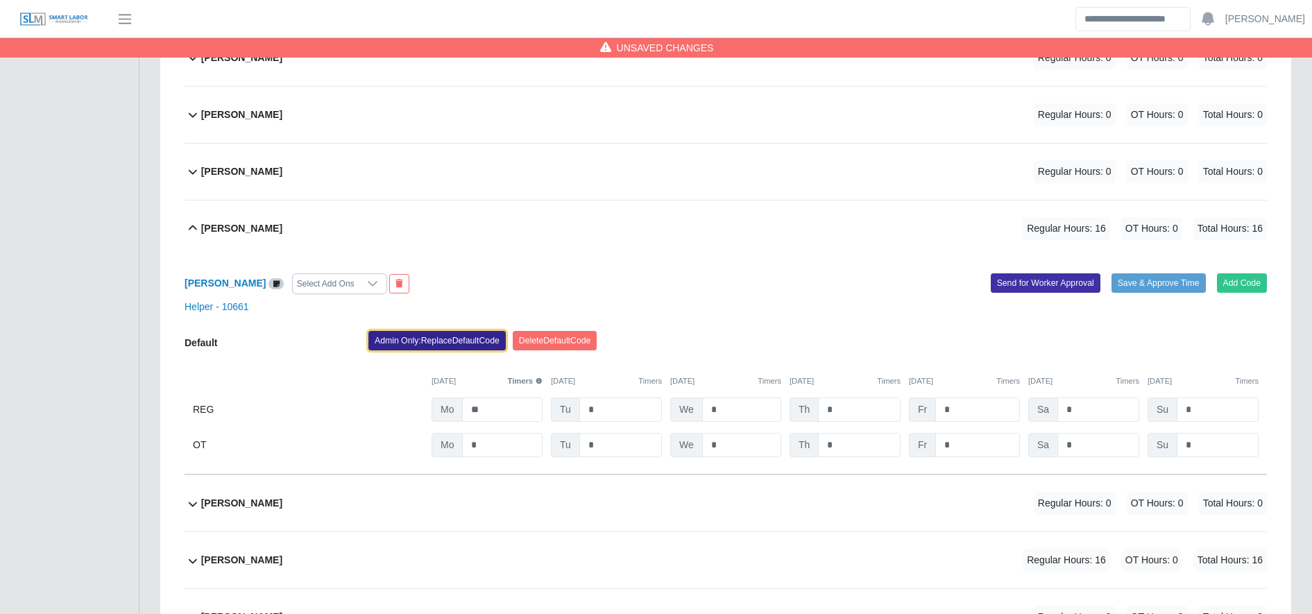
click at [408, 336] on button "Admin Only: Replace Default Code" at bounding box center [436, 340] width 137 height 19
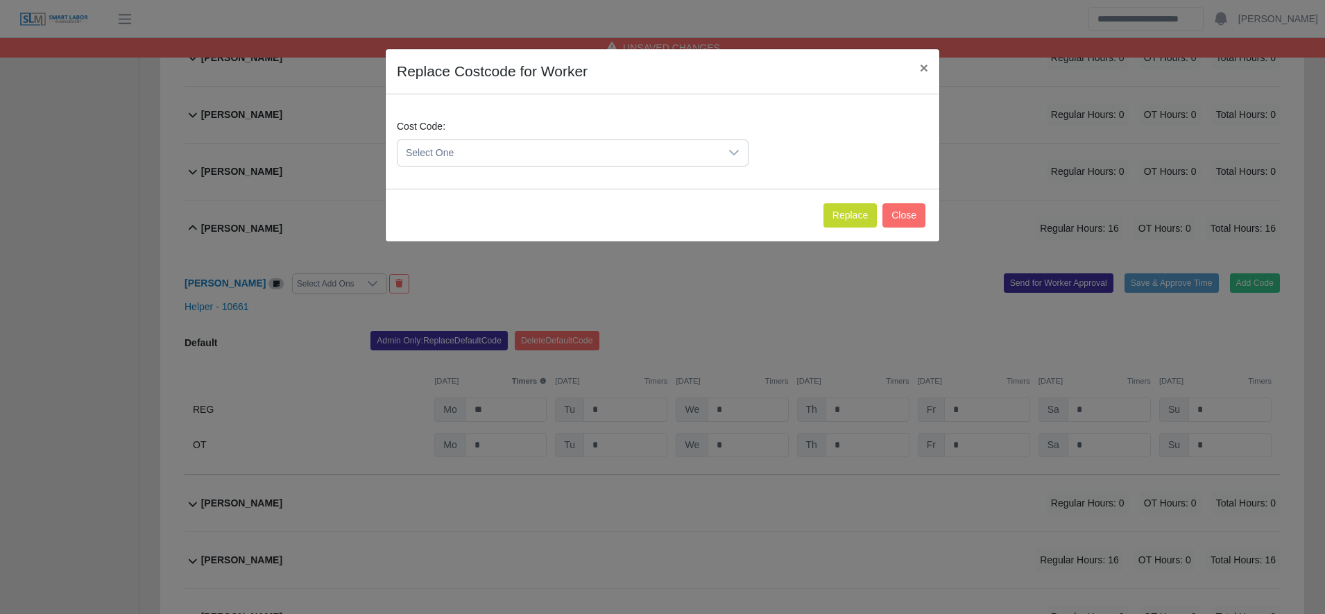
click at [465, 162] on span "Select One" at bounding box center [558, 153] width 323 height 26
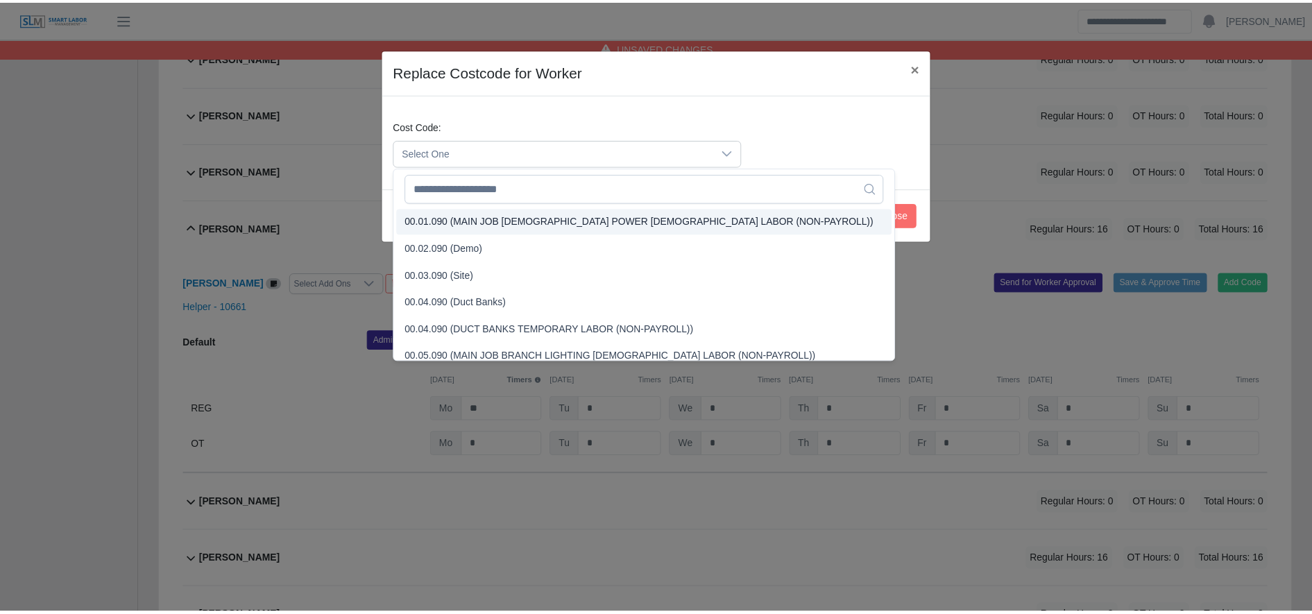
scroll to position [387, 0]
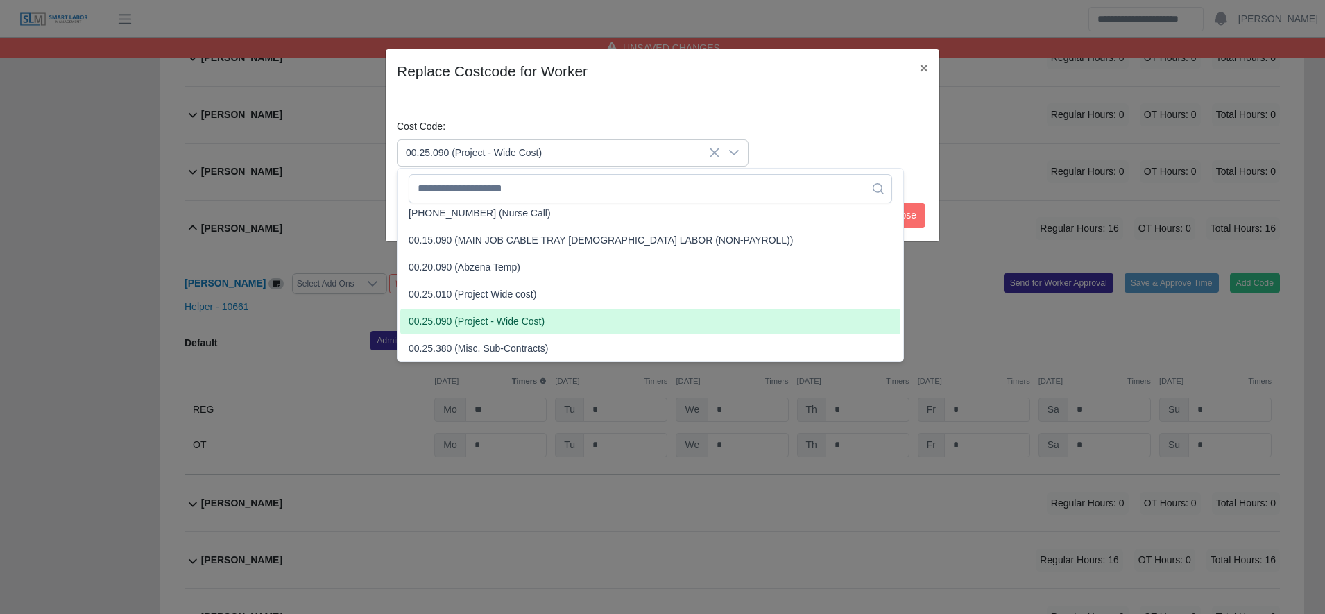
click at [517, 314] on span "00.25.090 (Project - Wide Cost)" at bounding box center [477, 321] width 136 height 15
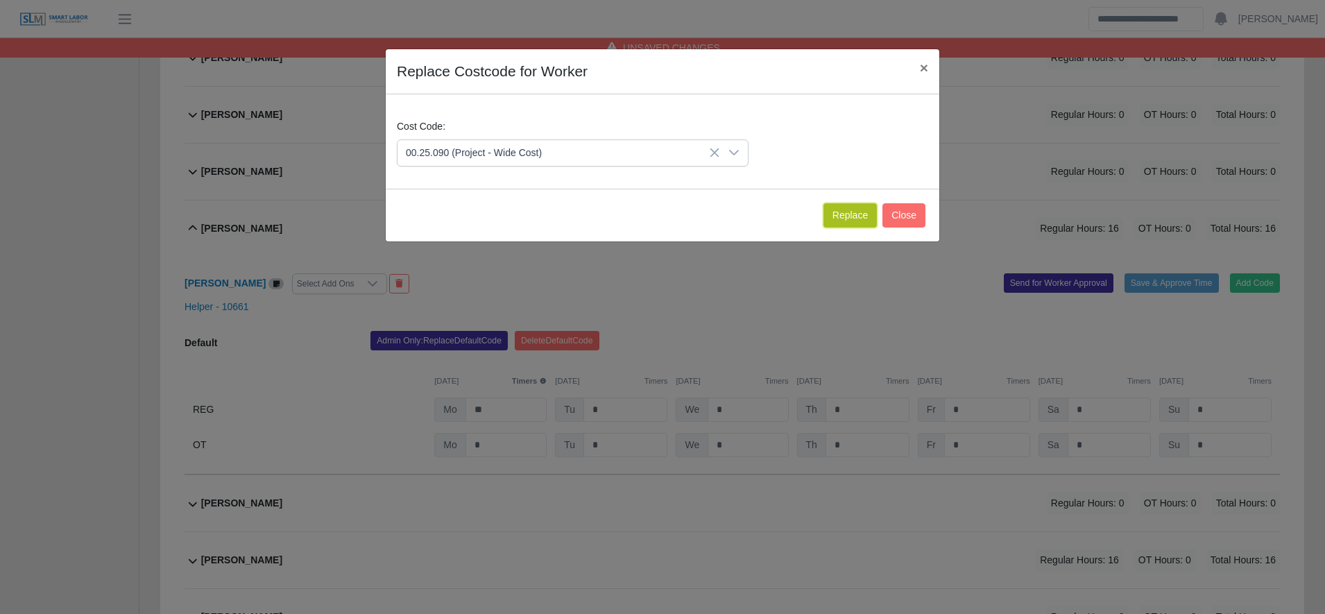
click at [857, 210] on button "Replace" at bounding box center [849, 215] width 53 height 24
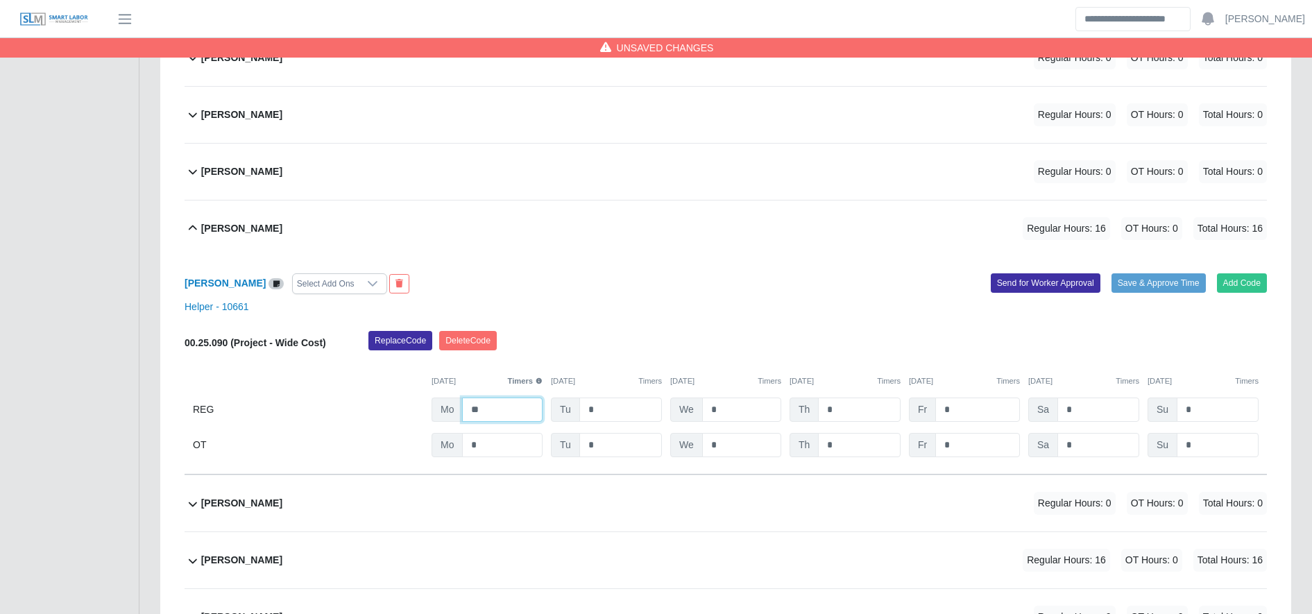
click at [508, 418] on input "**" at bounding box center [502, 409] width 80 height 24
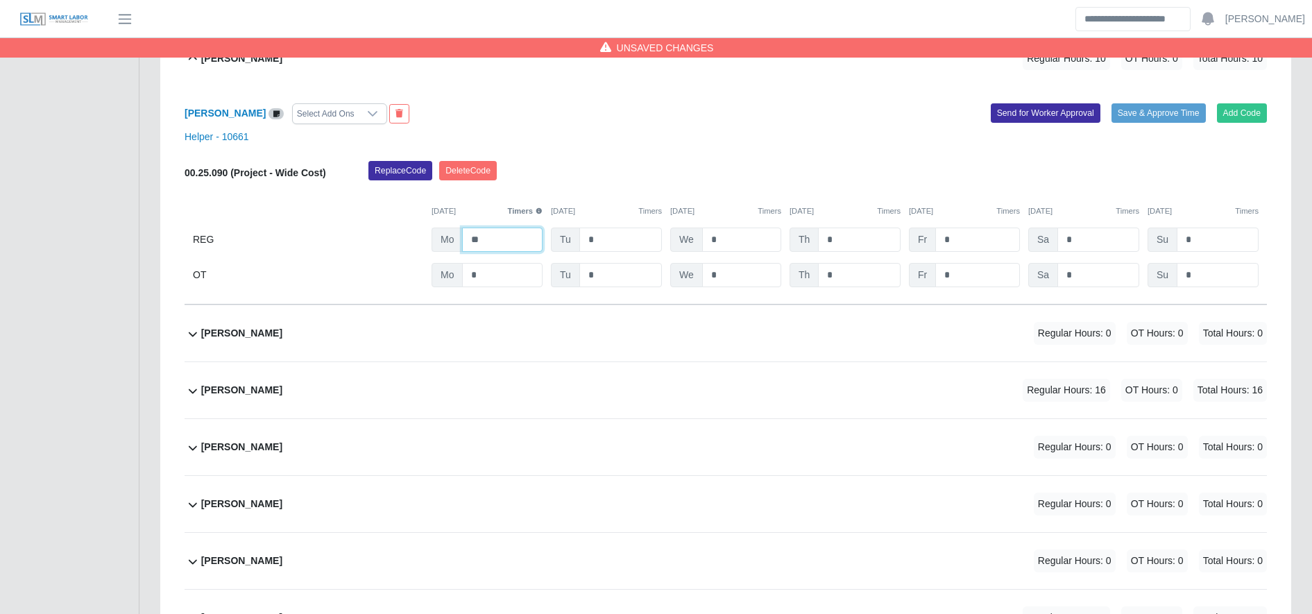
scroll to position [4249, 0]
type input "**"
click at [909, 399] on div "Lester Sosa Mejia Regular Hours: 16 OT Hours: 0 Total Hours: 16" at bounding box center [734, 389] width 1066 height 56
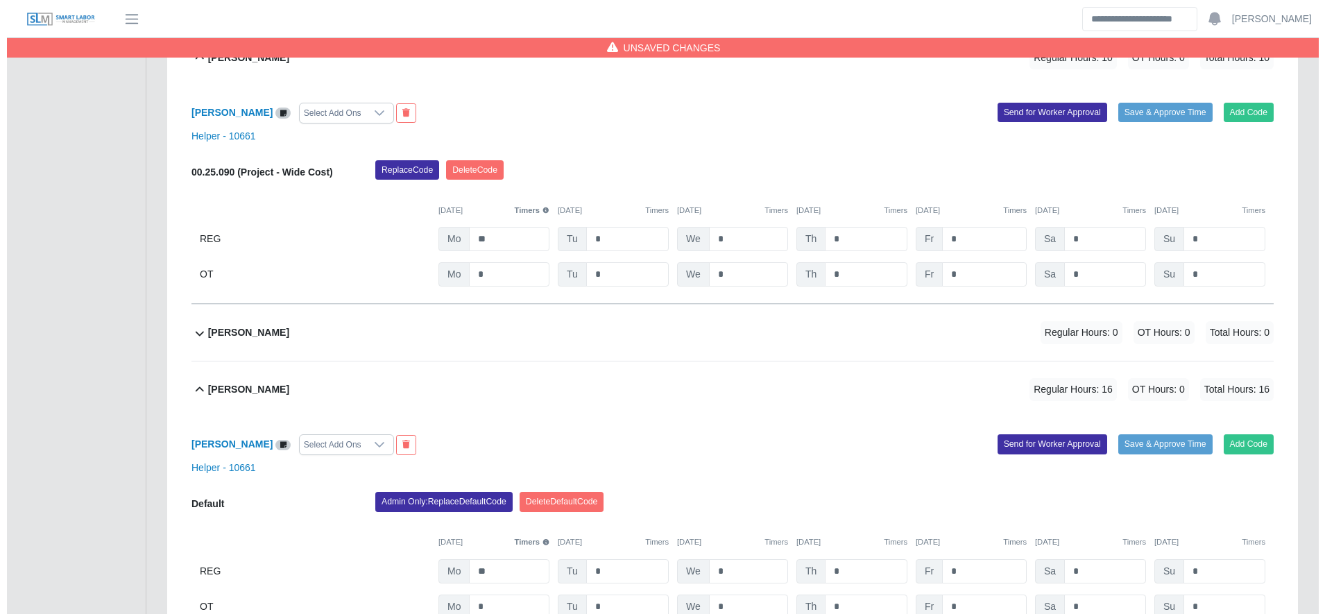
scroll to position [4422, 0]
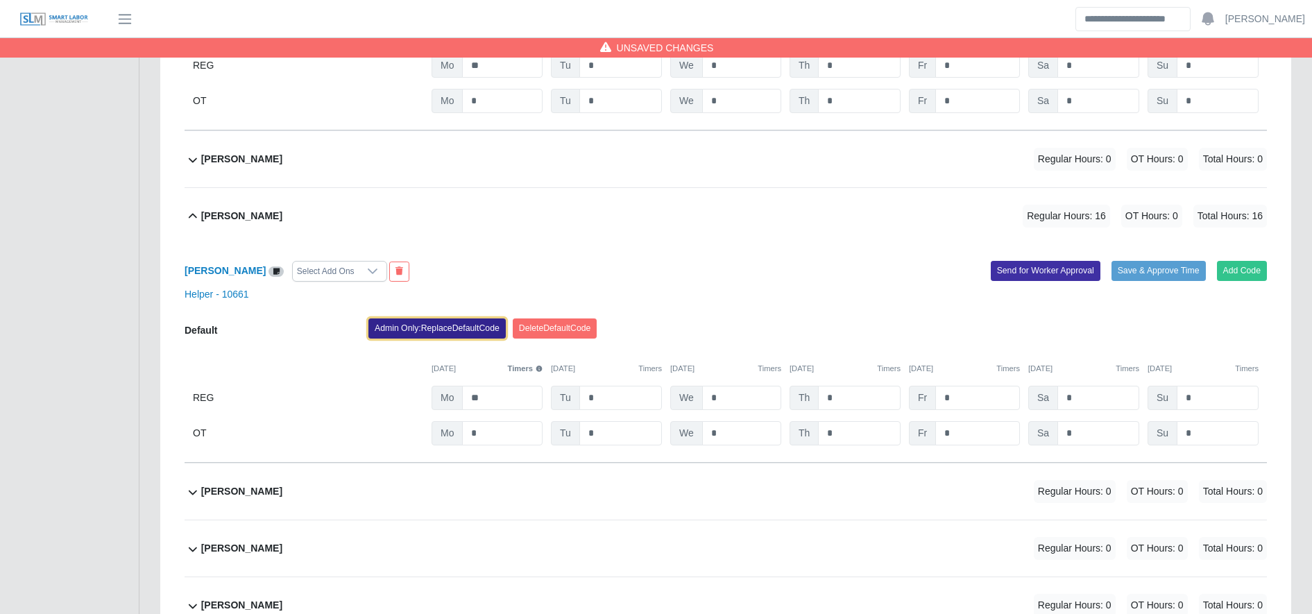
click at [411, 333] on button "Admin Only: Replace Default Code" at bounding box center [436, 327] width 137 height 19
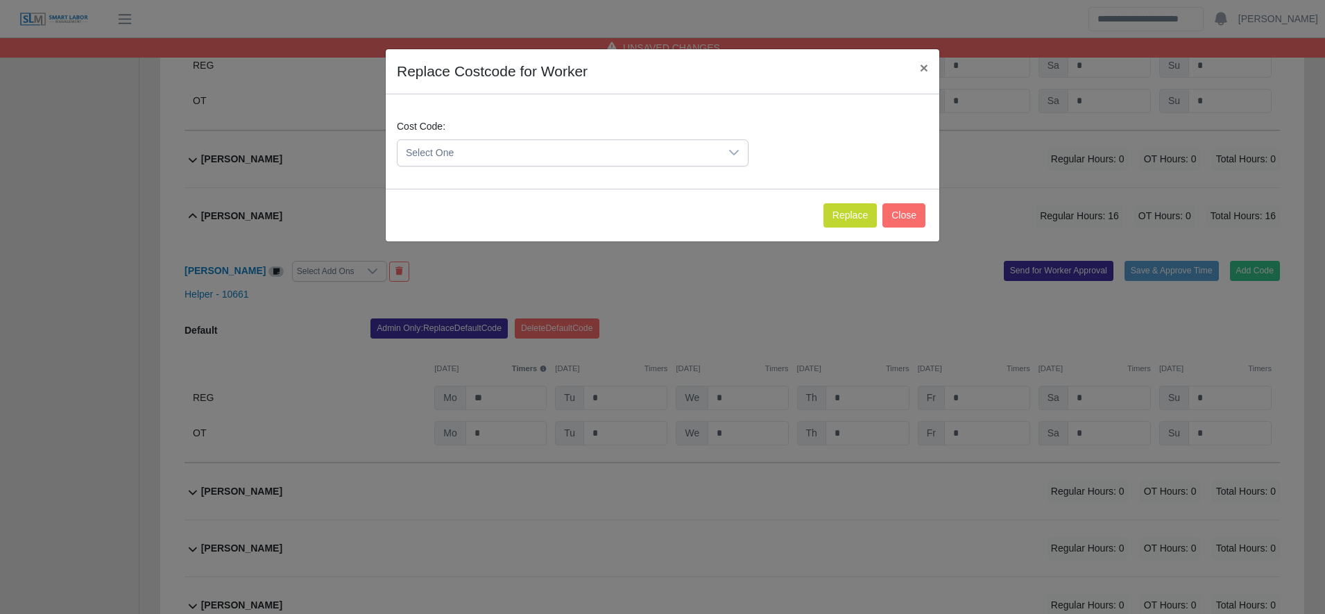
click at [483, 151] on span "Select One" at bounding box center [558, 153] width 323 height 26
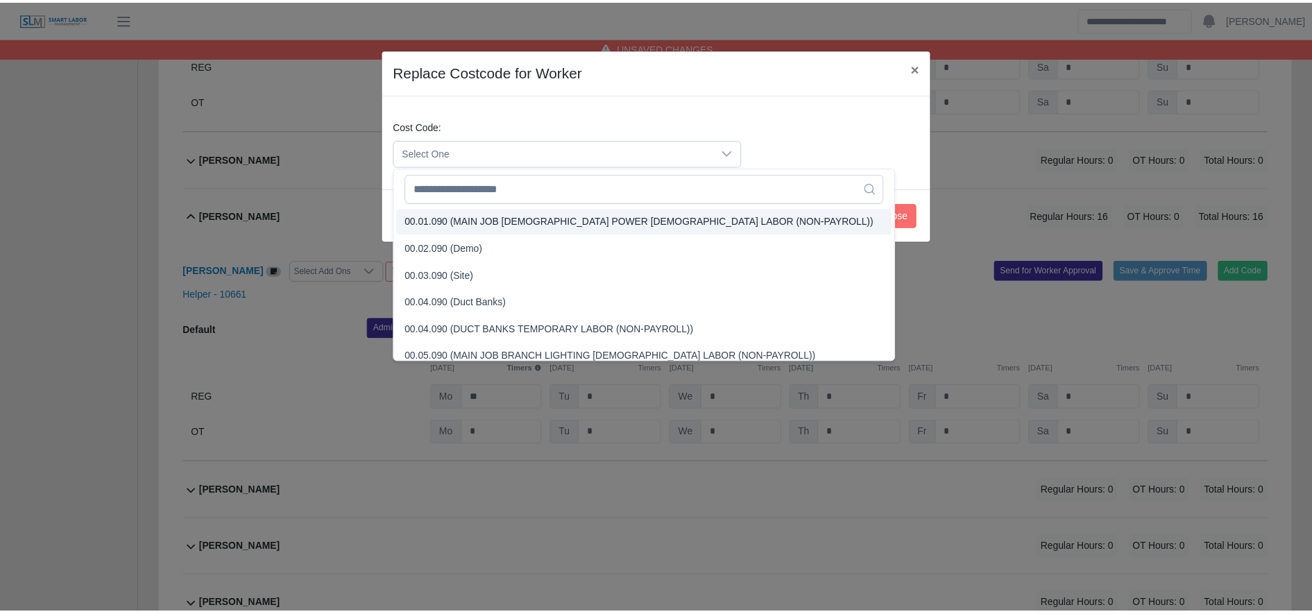
scroll to position [460, 0]
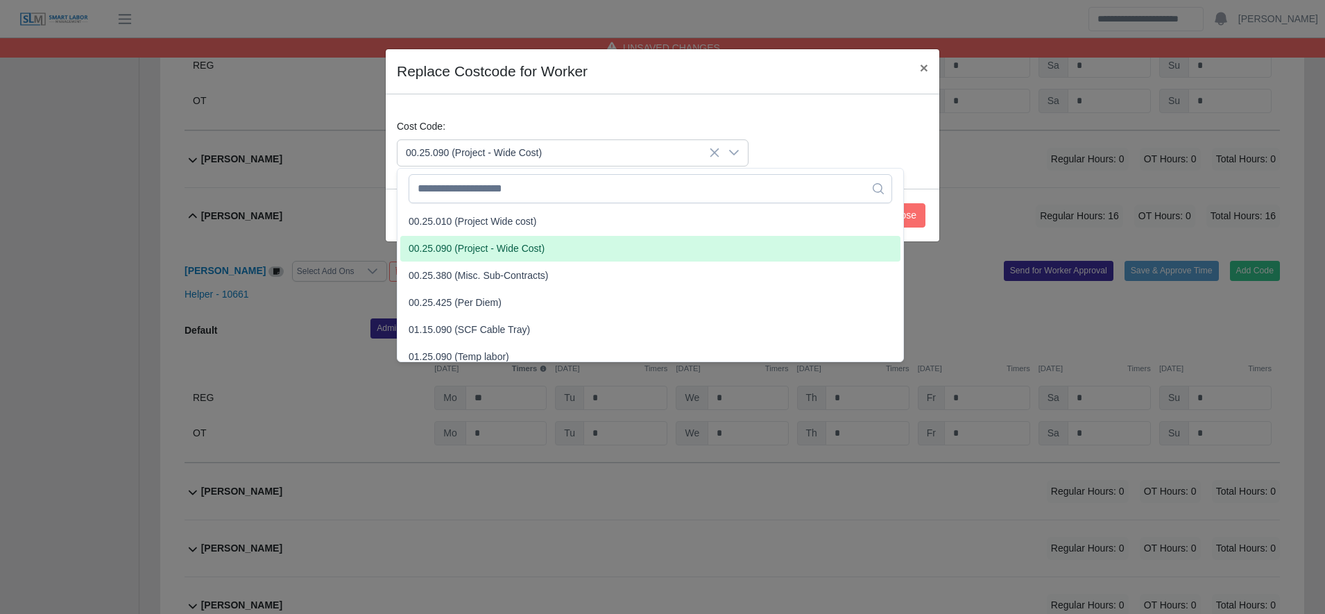
click at [506, 255] on span "00.25.090 (Project - Wide Cost)" at bounding box center [477, 248] width 136 height 15
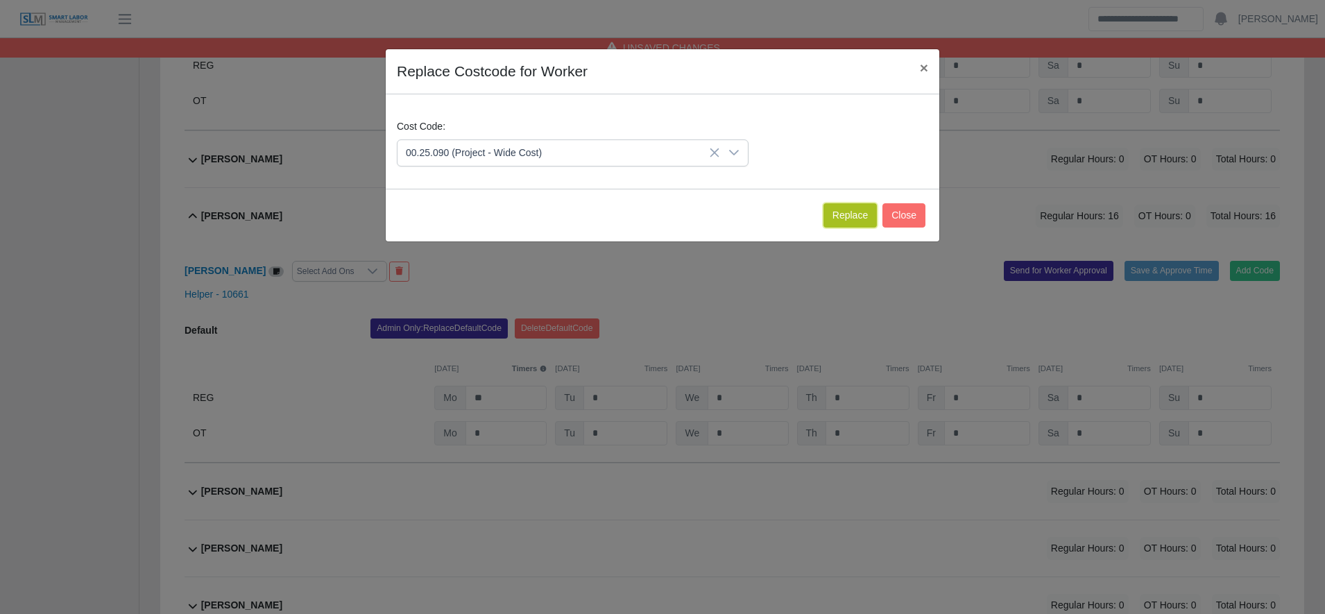
click at [863, 216] on button "Replace" at bounding box center [849, 215] width 53 height 24
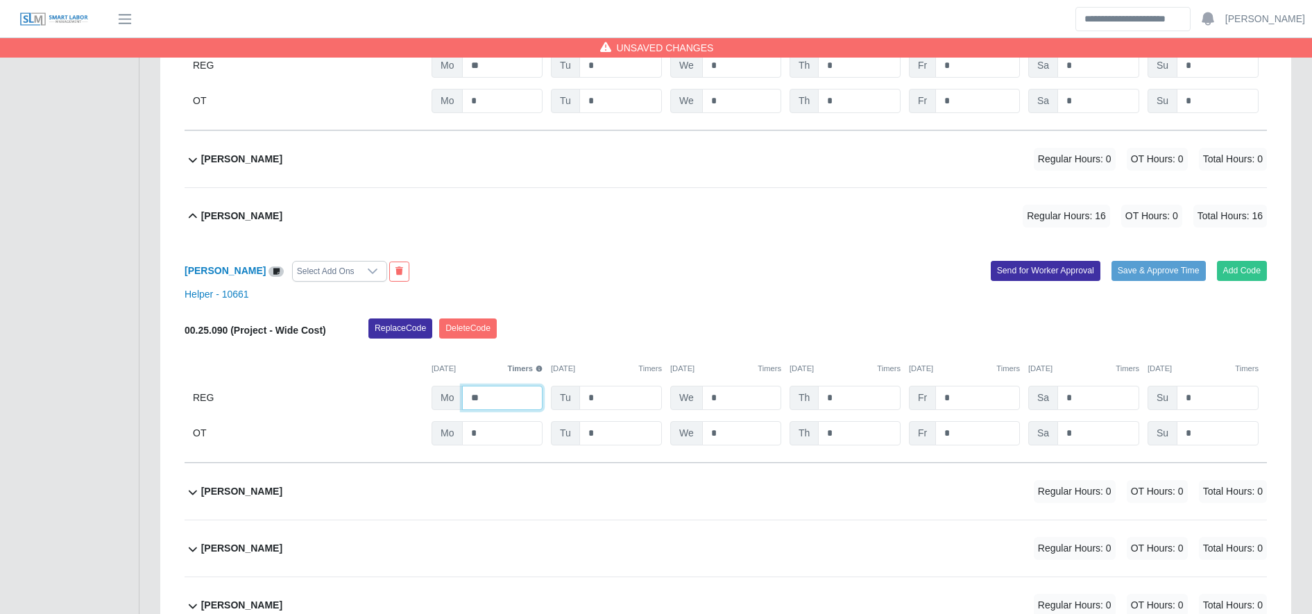
click at [520, 389] on input "**" at bounding box center [502, 398] width 80 height 24
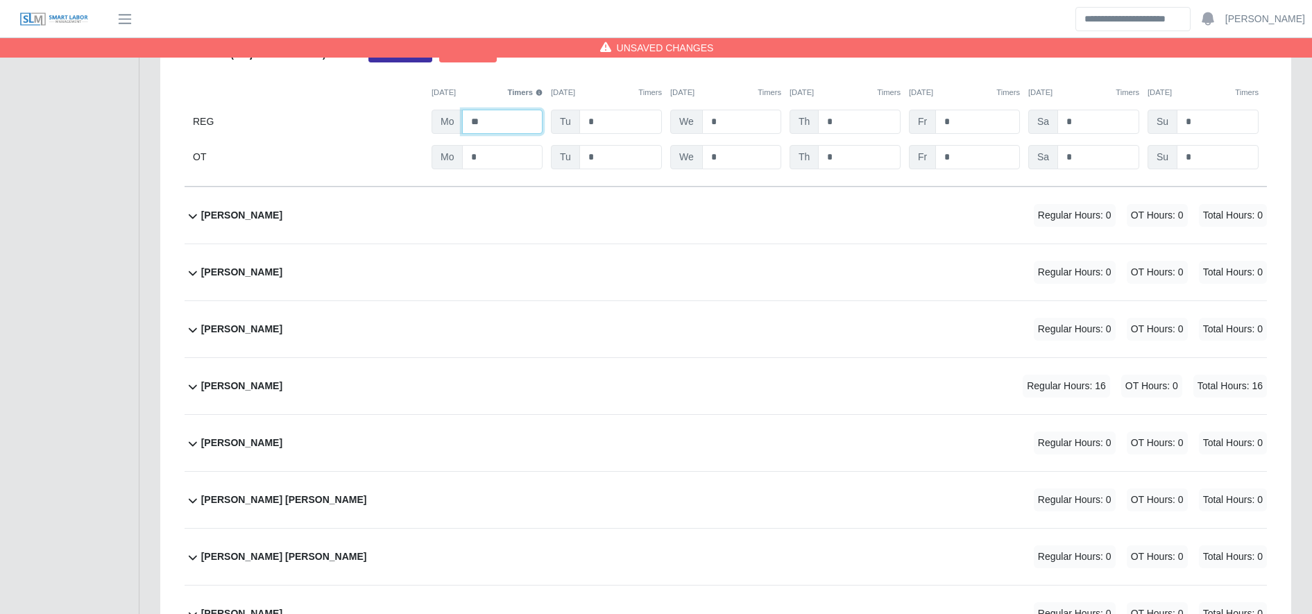
type input "**"
click at [537, 405] on div "Maria Ayala Regular Hours: 16 OT Hours: 0 Total Hours: 16" at bounding box center [734, 386] width 1066 height 56
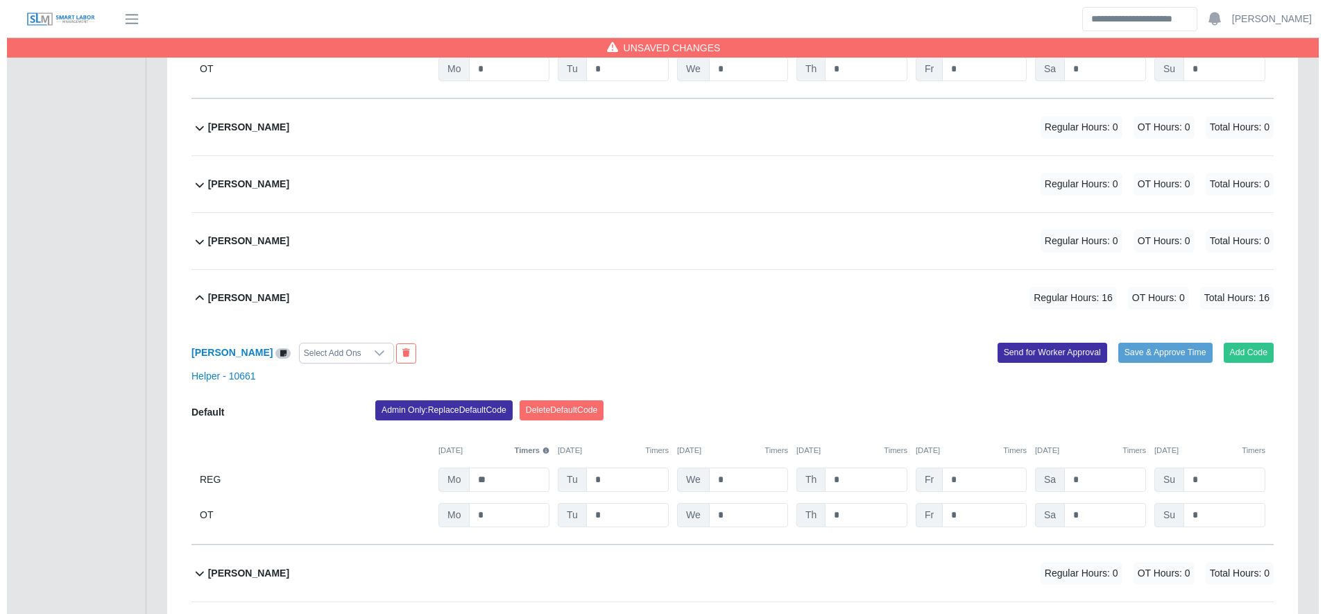
scroll to position [4884, 0]
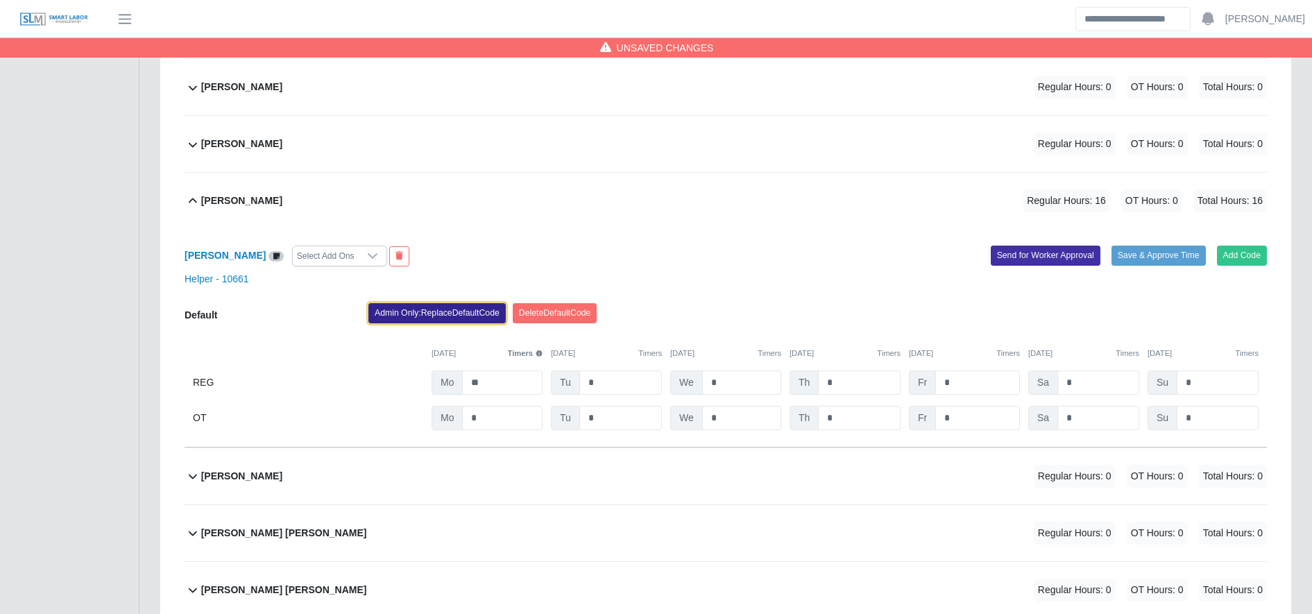
click at [420, 314] on button "Admin Only: Replace Default Code" at bounding box center [436, 312] width 137 height 19
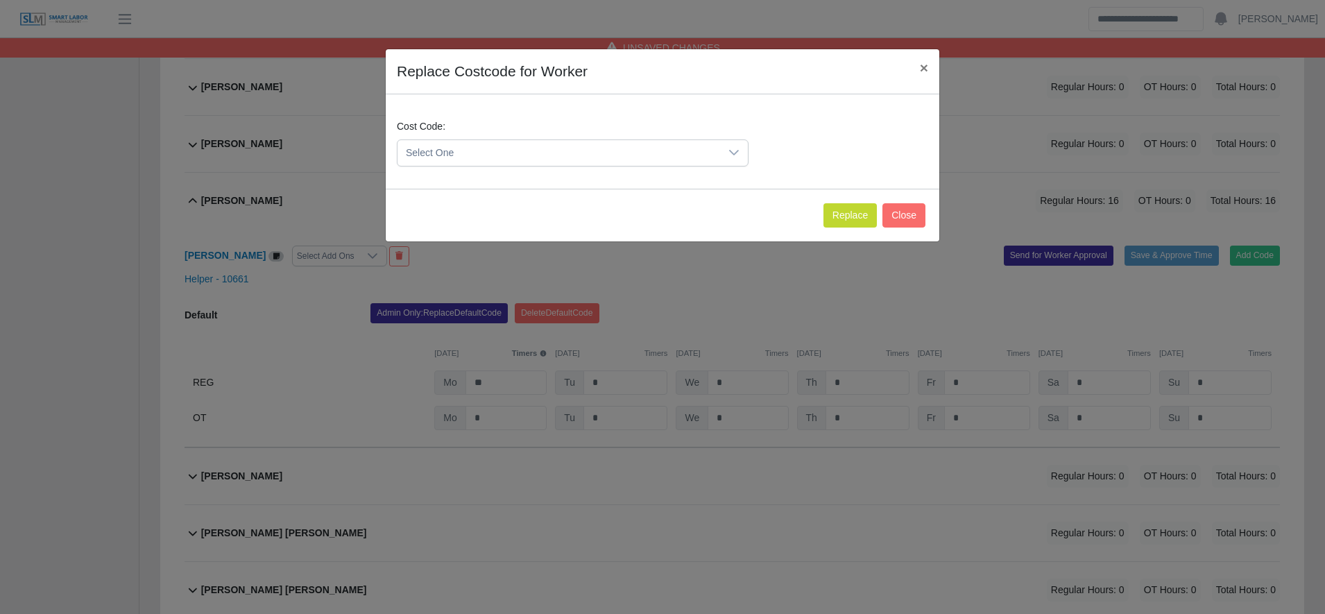
click at [494, 142] on span "Select One" at bounding box center [558, 153] width 323 height 26
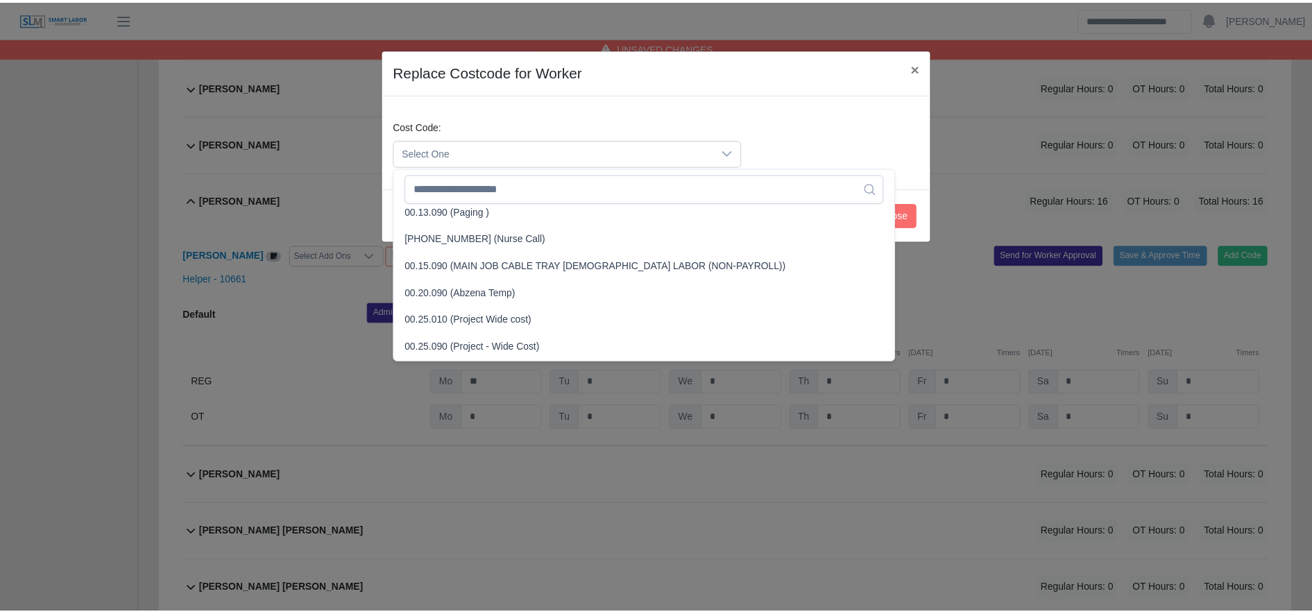
scroll to position [361, 0]
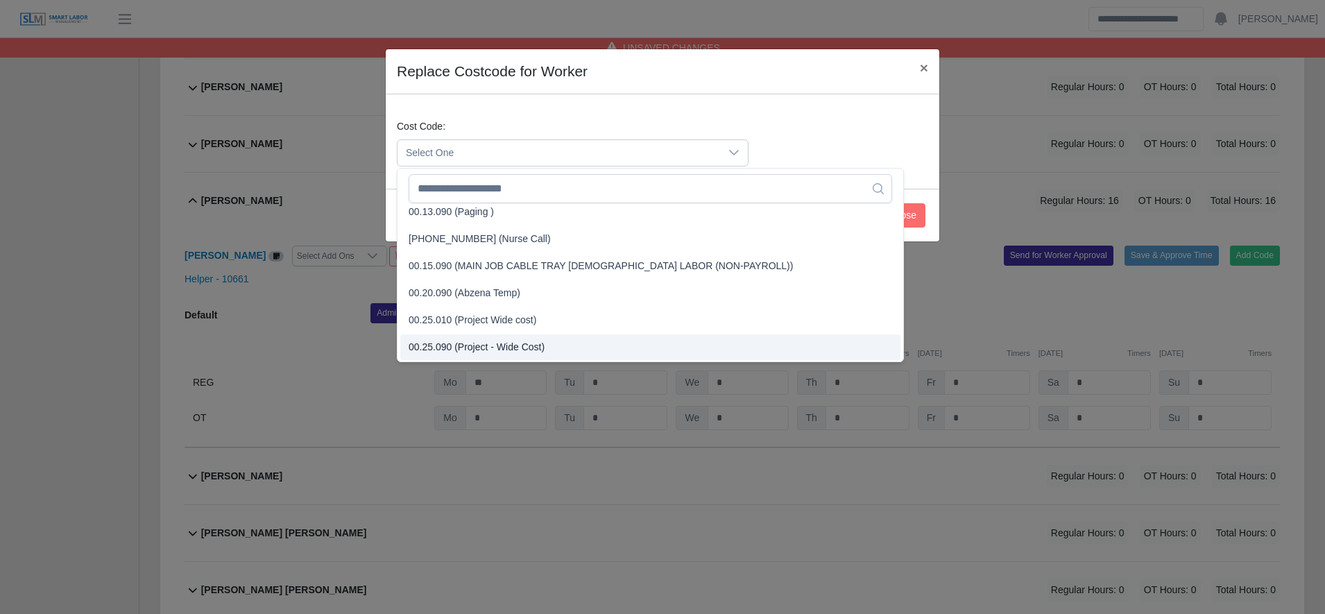
click at [524, 348] on span "00.25.090 (Project - Wide Cost)" at bounding box center [477, 347] width 136 height 15
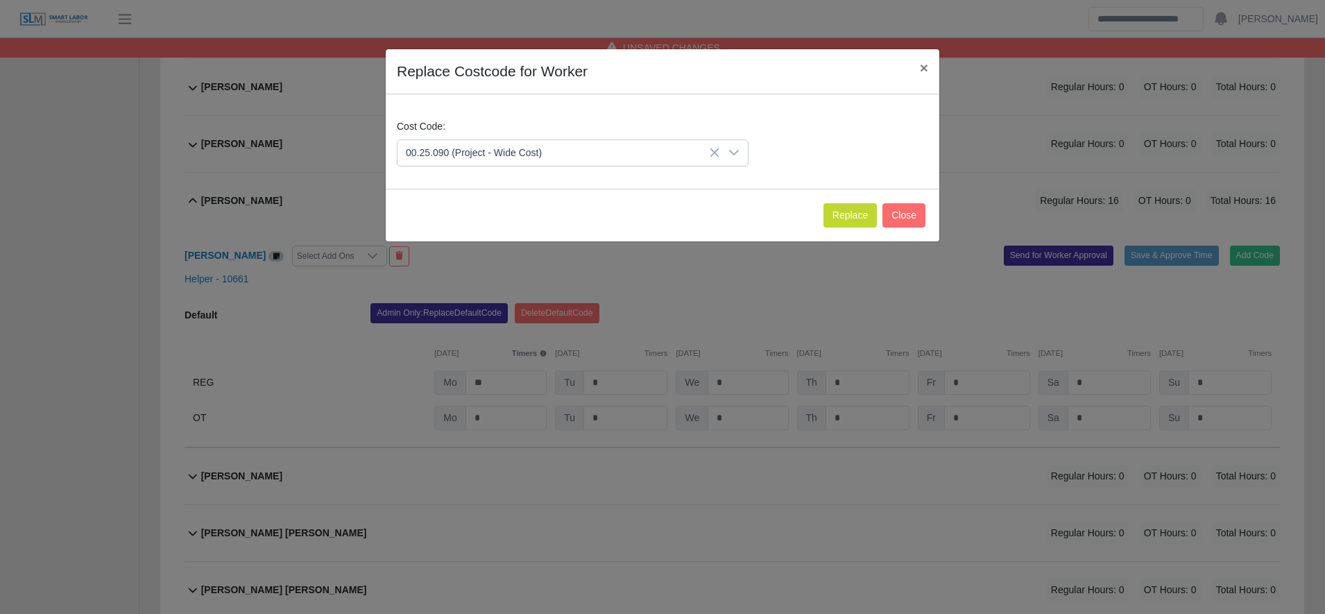
click at [881, 212] on div "Replace Close" at bounding box center [663, 215] width 554 height 53
click at [835, 223] on button "Replace" at bounding box center [849, 215] width 53 height 24
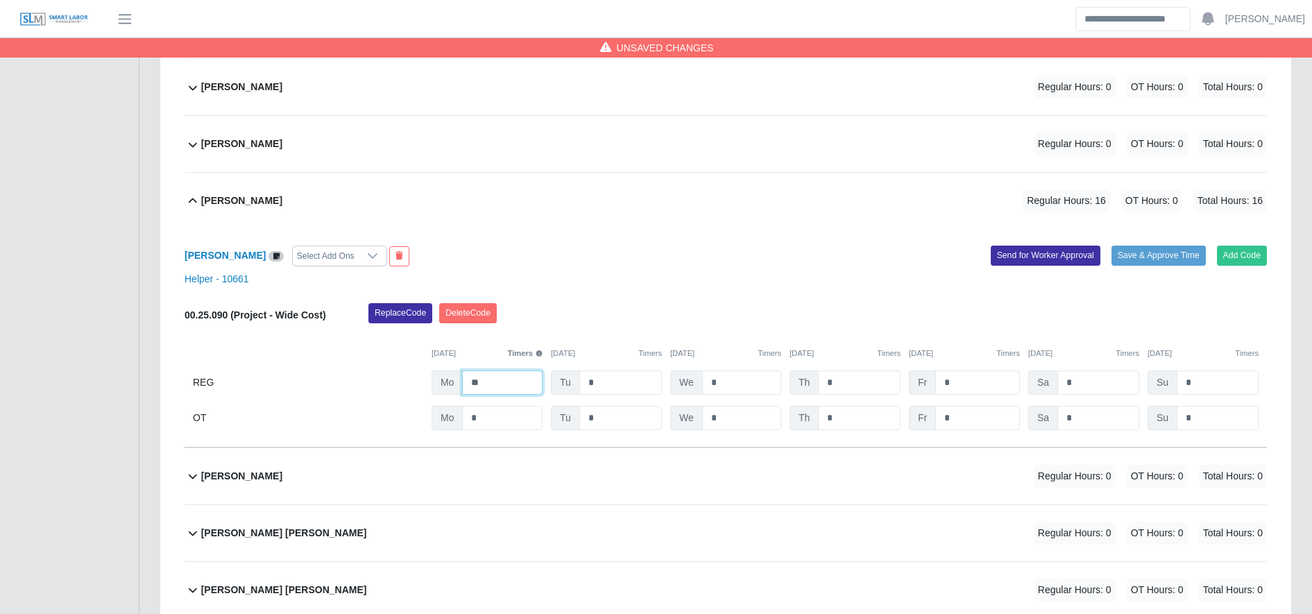
click at [516, 395] on input "**" at bounding box center [502, 382] width 80 height 24
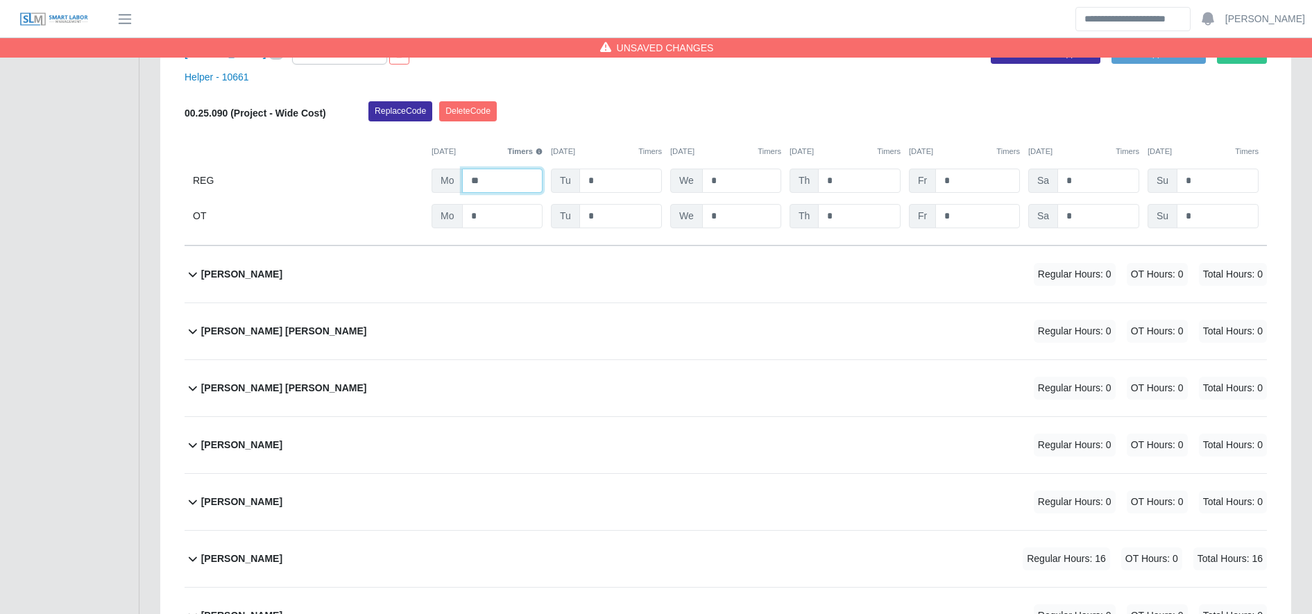
scroll to position [5203, 0]
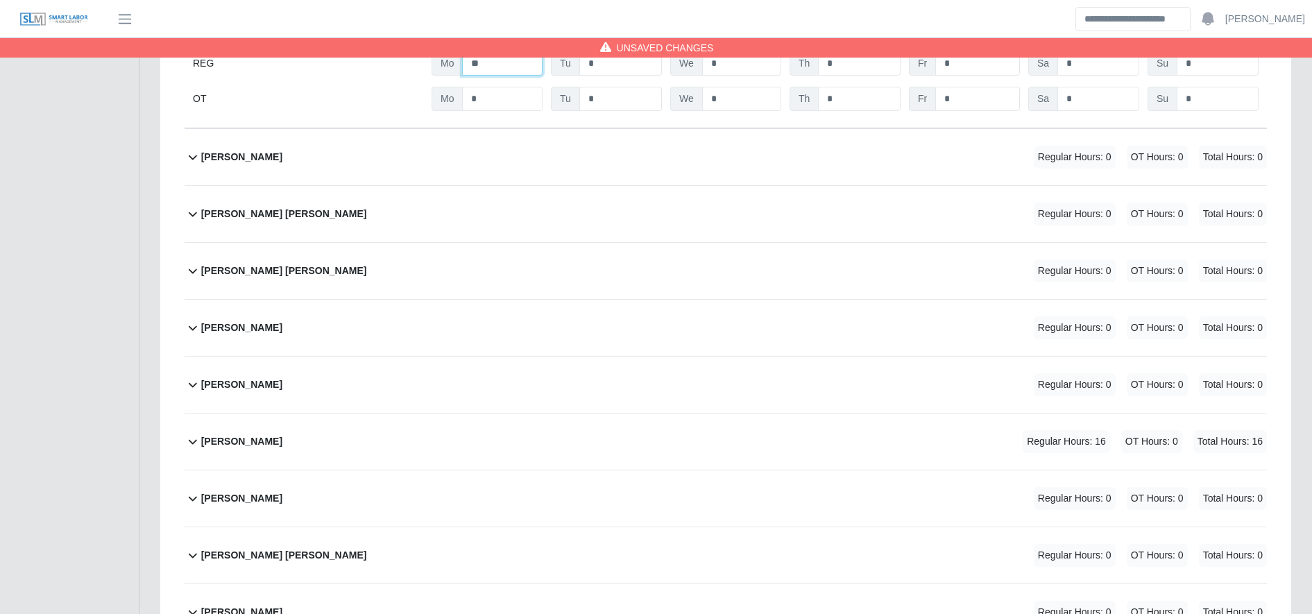
type input "**"
click at [523, 446] on div "Ogilber Martinez Regular Hours: 16 OT Hours: 0 Total Hours: 16" at bounding box center [734, 441] width 1066 height 56
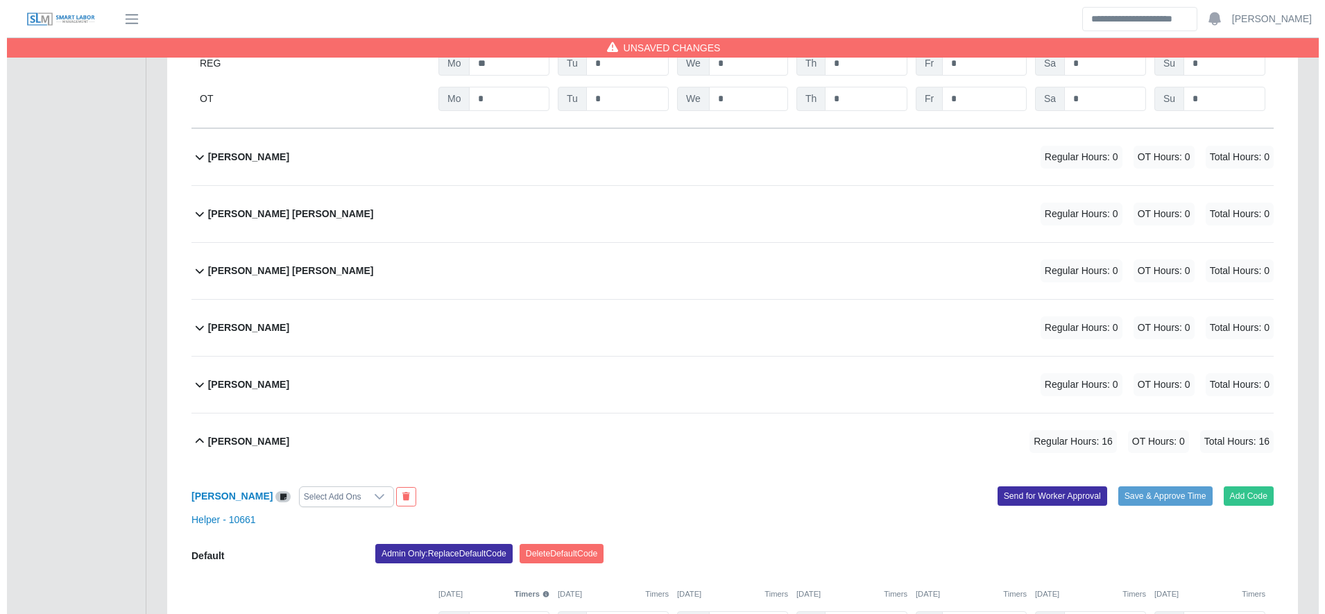
scroll to position [5341, 0]
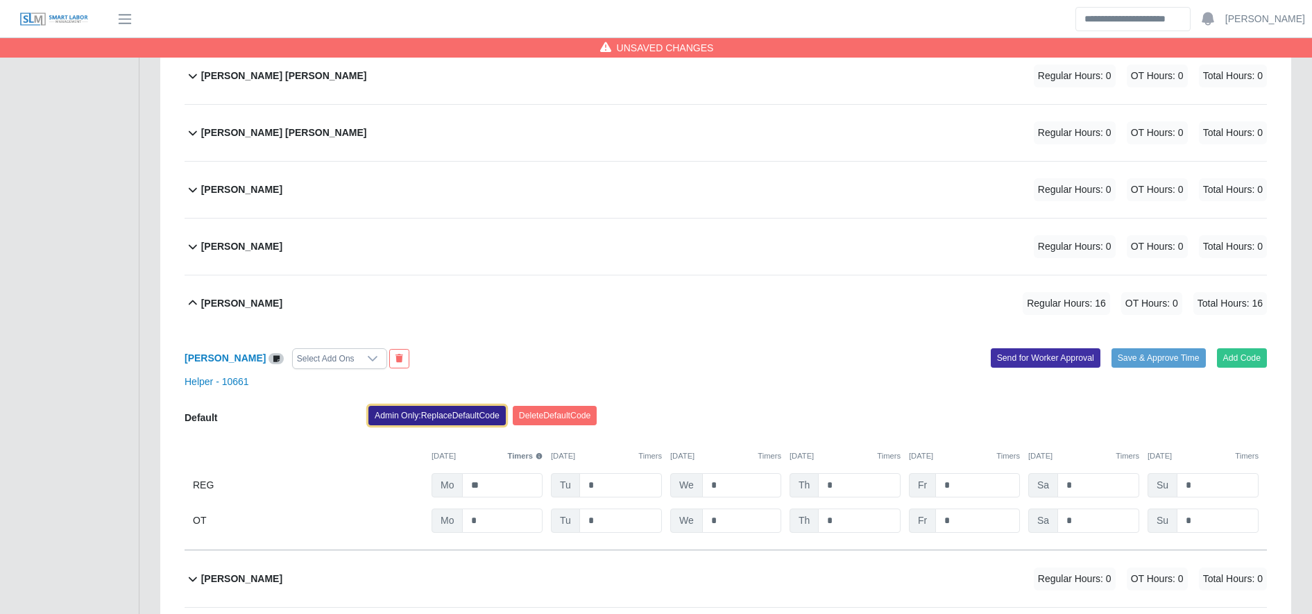
click at [436, 416] on button "Admin Only: Replace Default Code" at bounding box center [436, 415] width 137 height 19
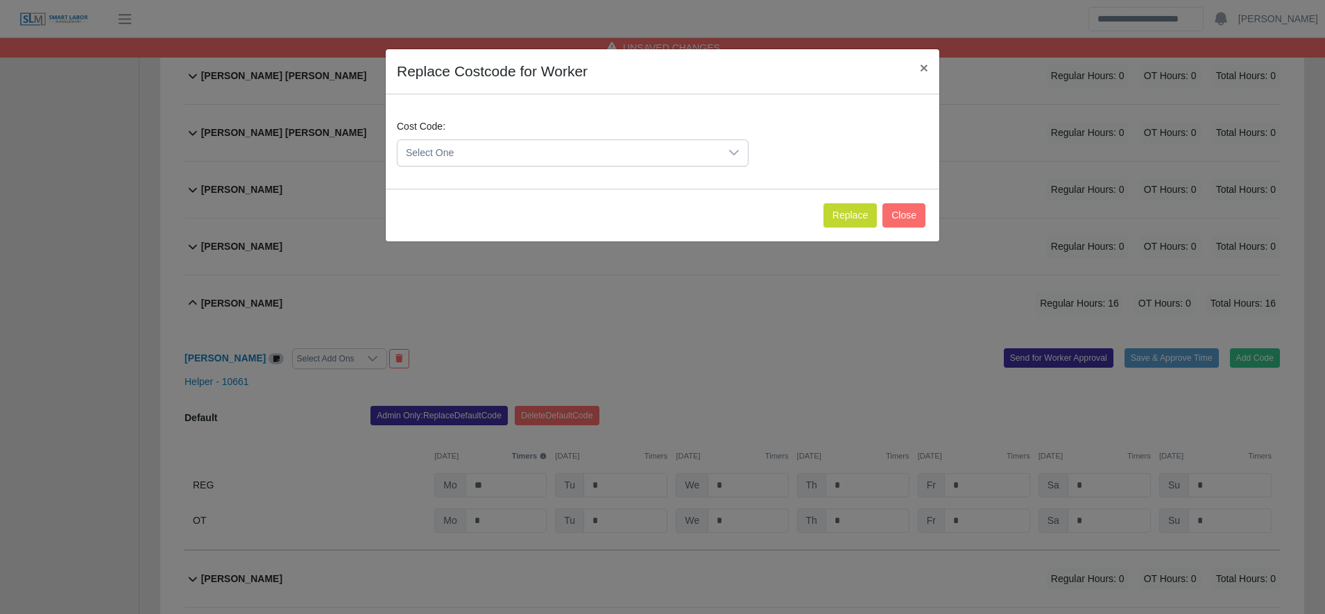
click at [488, 146] on span "Select One" at bounding box center [558, 153] width 323 height 26
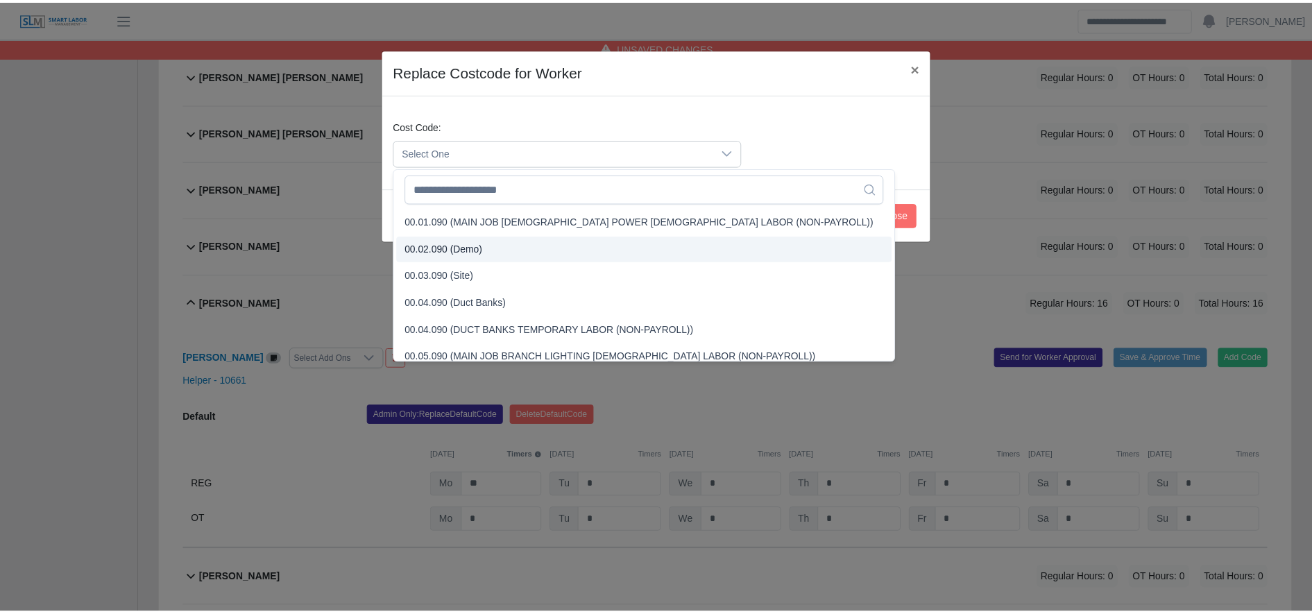
scroll to position [393, 0]
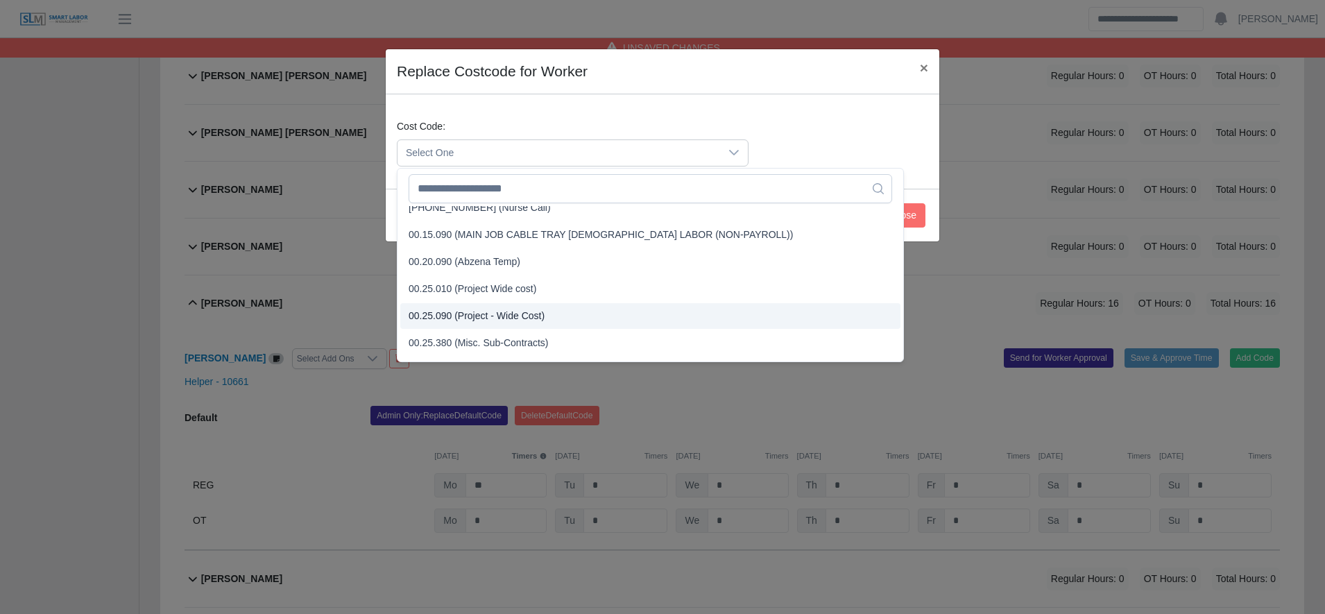
click at [510, 315] on span "00.25.090 (Project - Wide Cost)" at bounding box center [477, 316] width 136 height 15
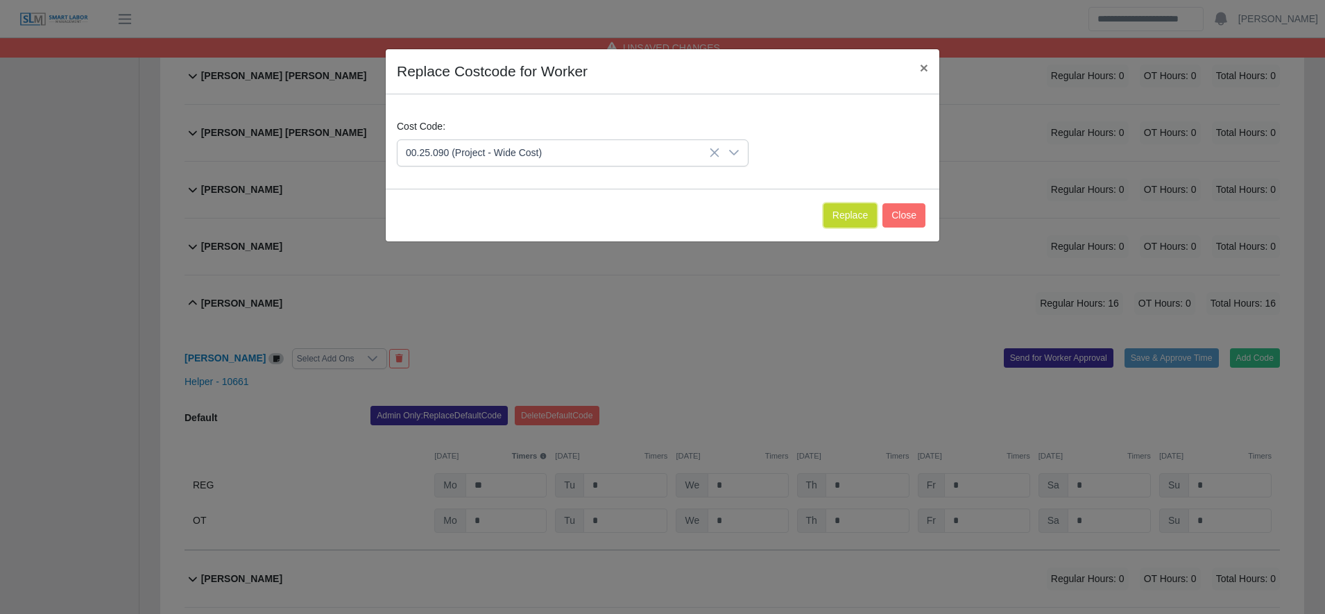
click at [845, 216] on button "Replace" at bounding box center [849, 215] width 53 height 24
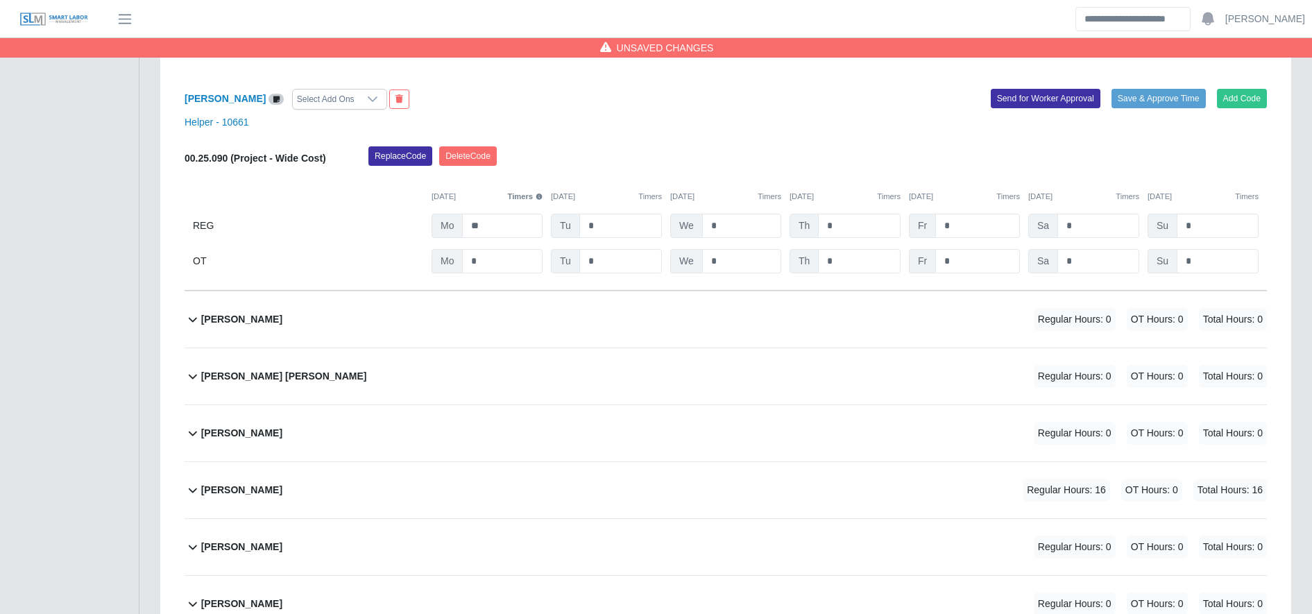
scroll to position [5601, 0]
drag, startPoint x: 473, startPoint y: 311, endPoint x: 420, endPoint y: 207, distance: 116.3
click at [420, 207] on div "00.25.090 (Project - Wide Cost) Replace Code Delete Code 10/13/2025 Timers 10/1…" at bounding box center [726, 209] width 1082 height 127
click at [502, 228] on input "**" at bounding box center [502, 225] width 80 height 24
type input "**"
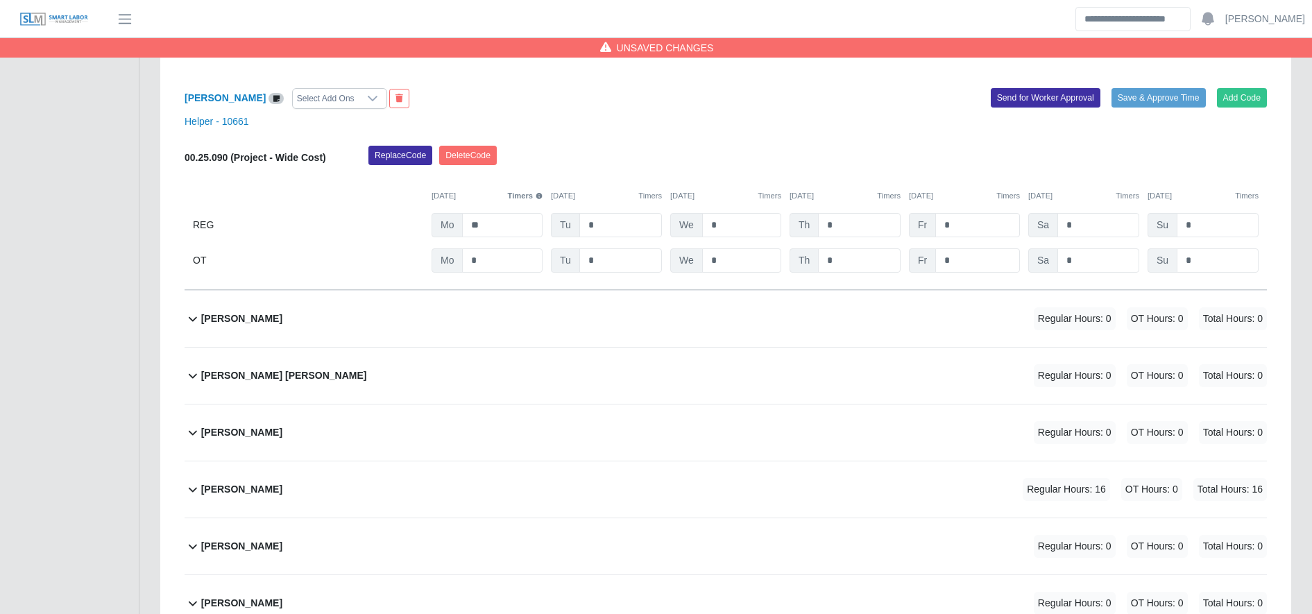
click at [726, 486] on div "Osman Granado Reyes Regular Hours: 16 OT Hours: 0 Total Hours: 16" at bounding box center [734, 489] width 1066 height 56
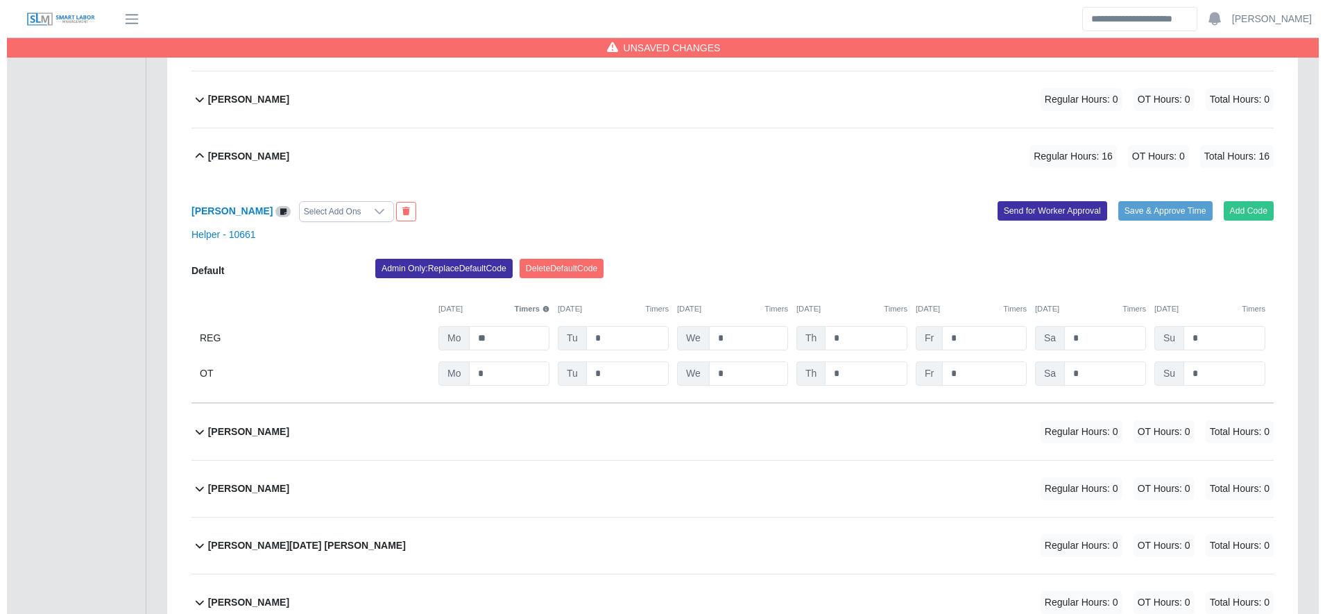
scroll to position [5956, 0]
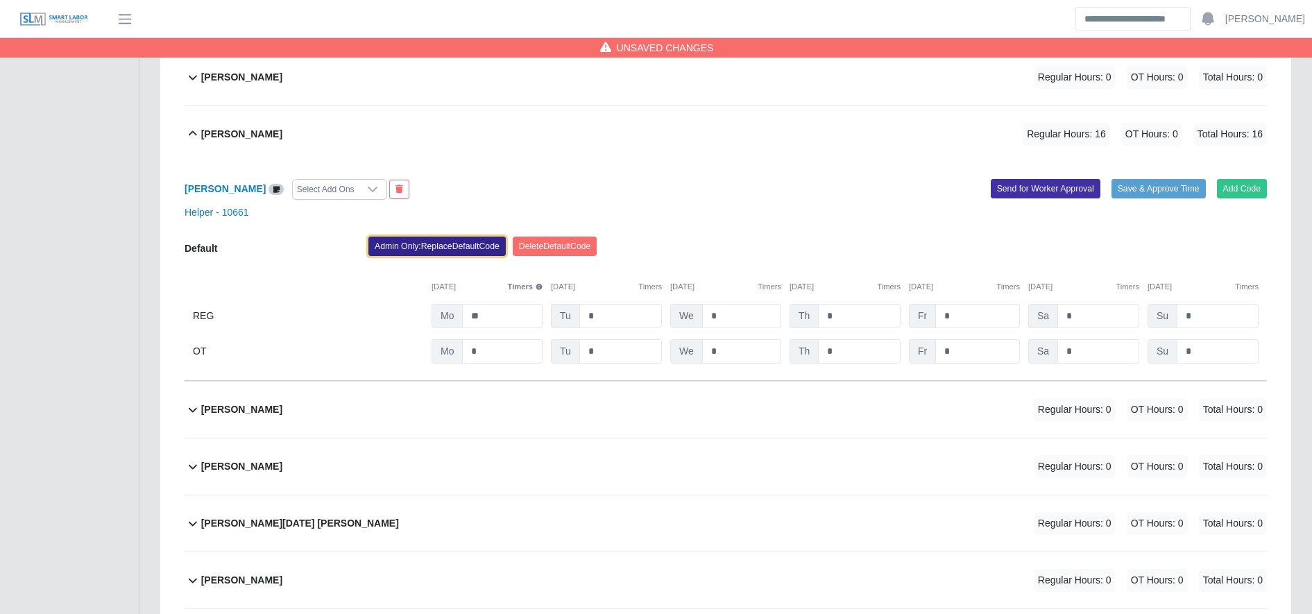
click at [437, 256] on button "Admin Only: Replace Default Code" at bounding box center [436, 246] width 137 height 19
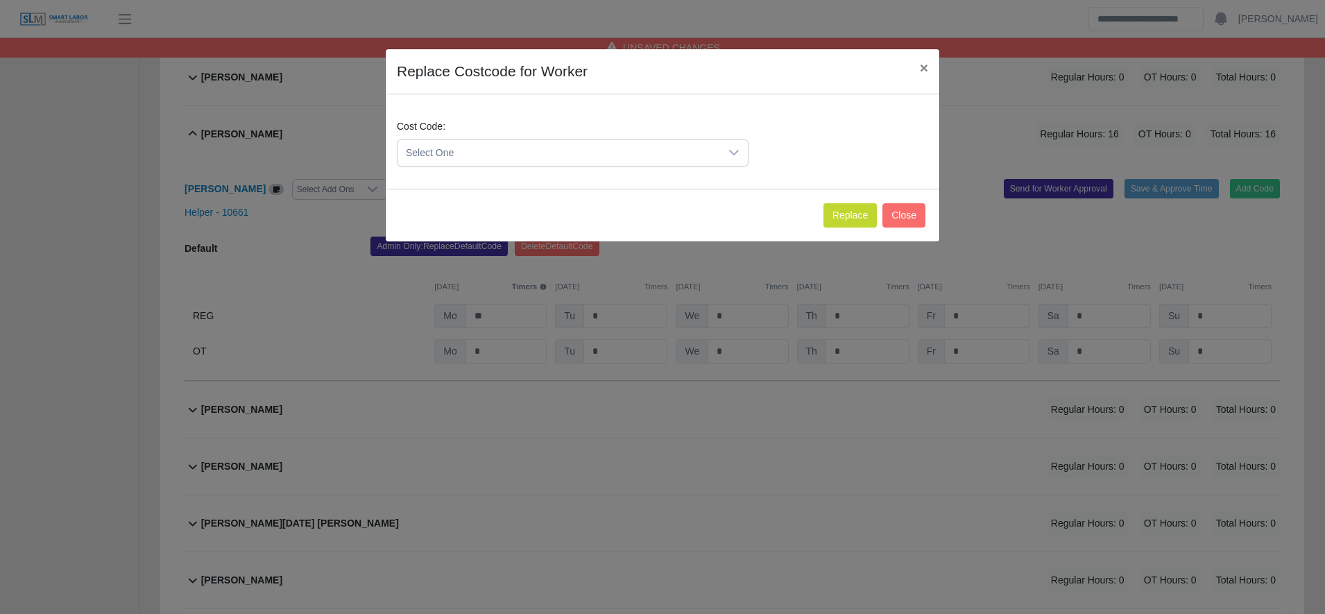
click at [458, 170] on div "Cost Code: Select One" at bounding box center [662, 148] width 538 height 58
click at [454, 151] on span "Select One" at bounding box center [558, 153] width 323 height 26
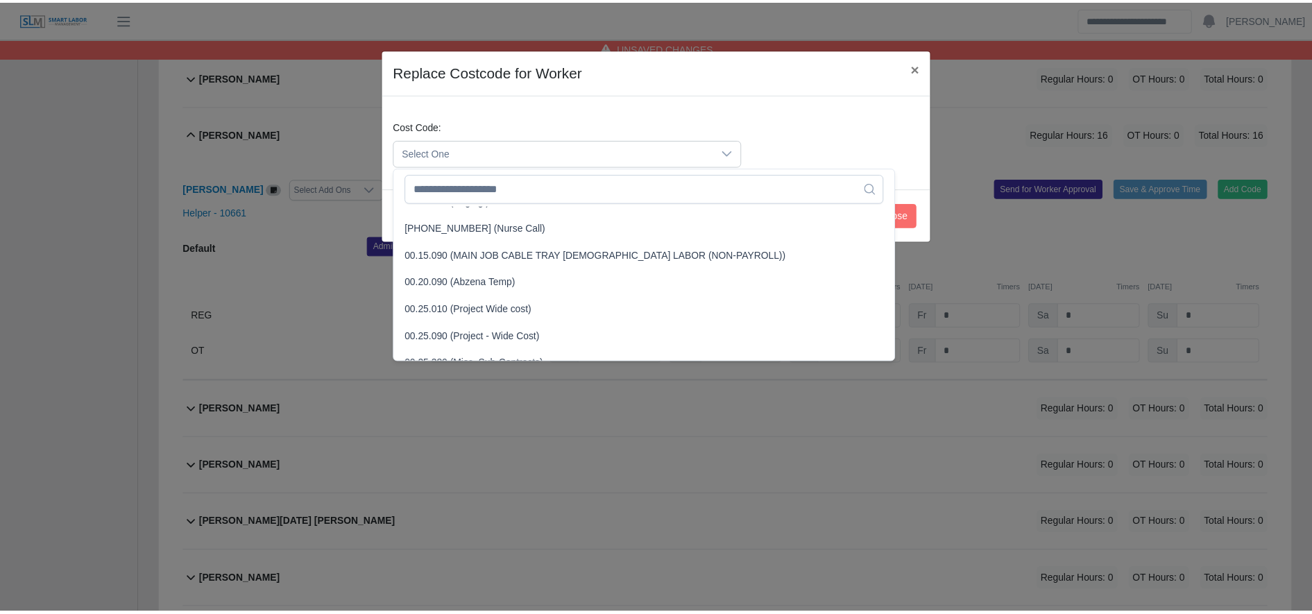
scroll to position [371, 0]
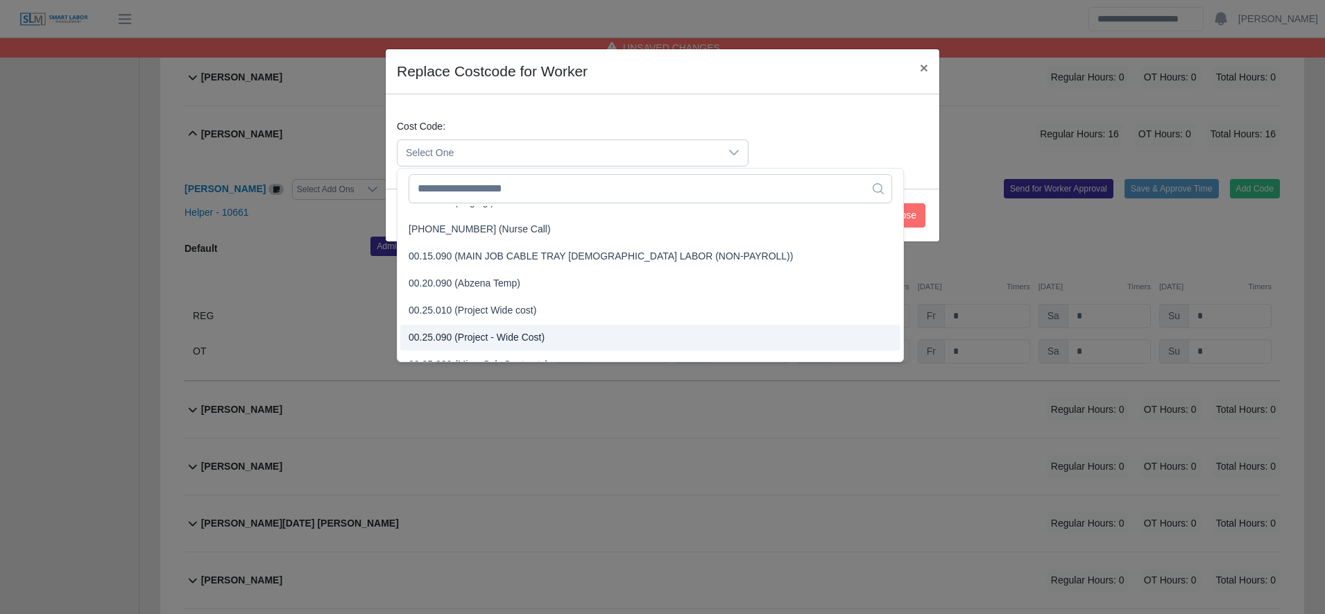
click at [529, 336] on span "00.25.090 (Project - Wide Cost)" at bounding box center [477, 337] width 136 height 15
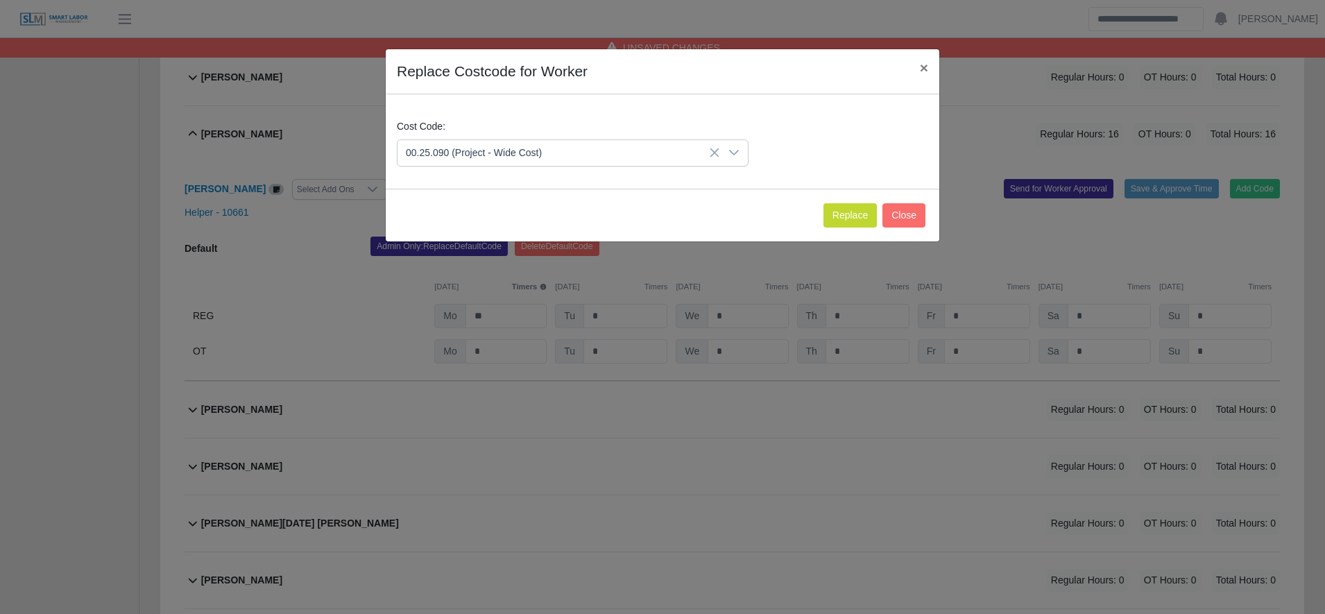
click at [847, 193] on div "Replace Close" at bounding box center [663, 215] width 554 height 53
click at [850, 215] on button "Replace" at bounding box center [849, 215] width 53 height 24
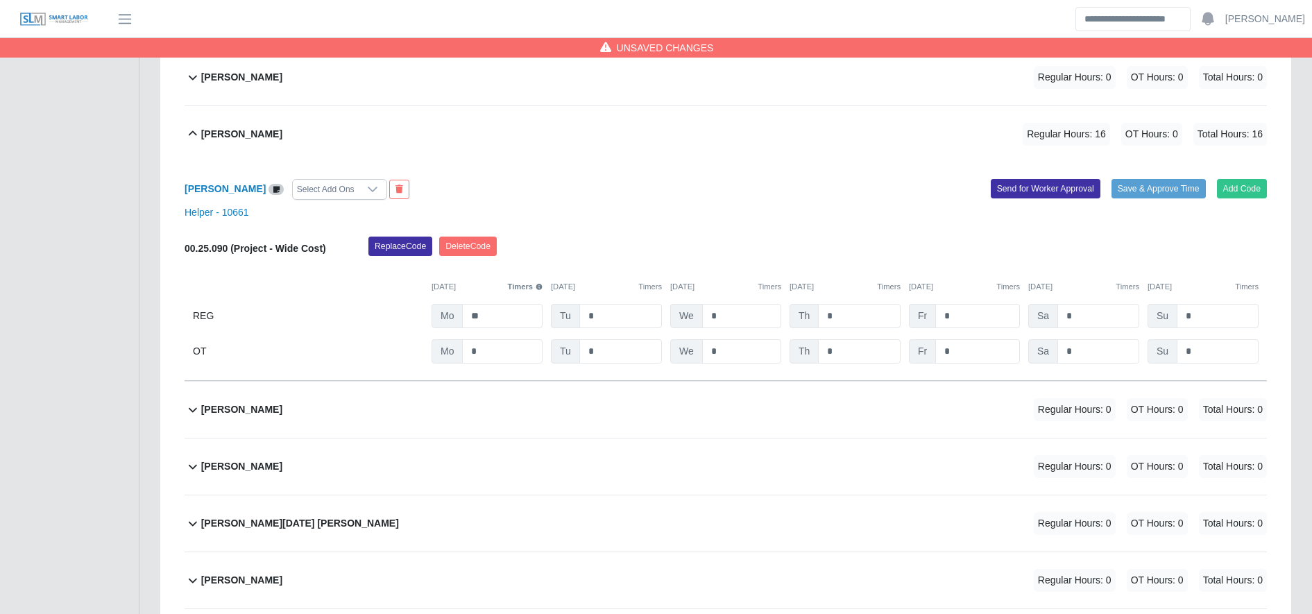
click at [496, 335] on div "00.25.090 (Project - Wide Cost) Replace Code Delete Code 10/13/2025 Timers 10/1…" at bounding box center [726, 300] width 1082 height 127
click at [504, 309] on input "**" at bounding box center [502, 316] width 80 height 24
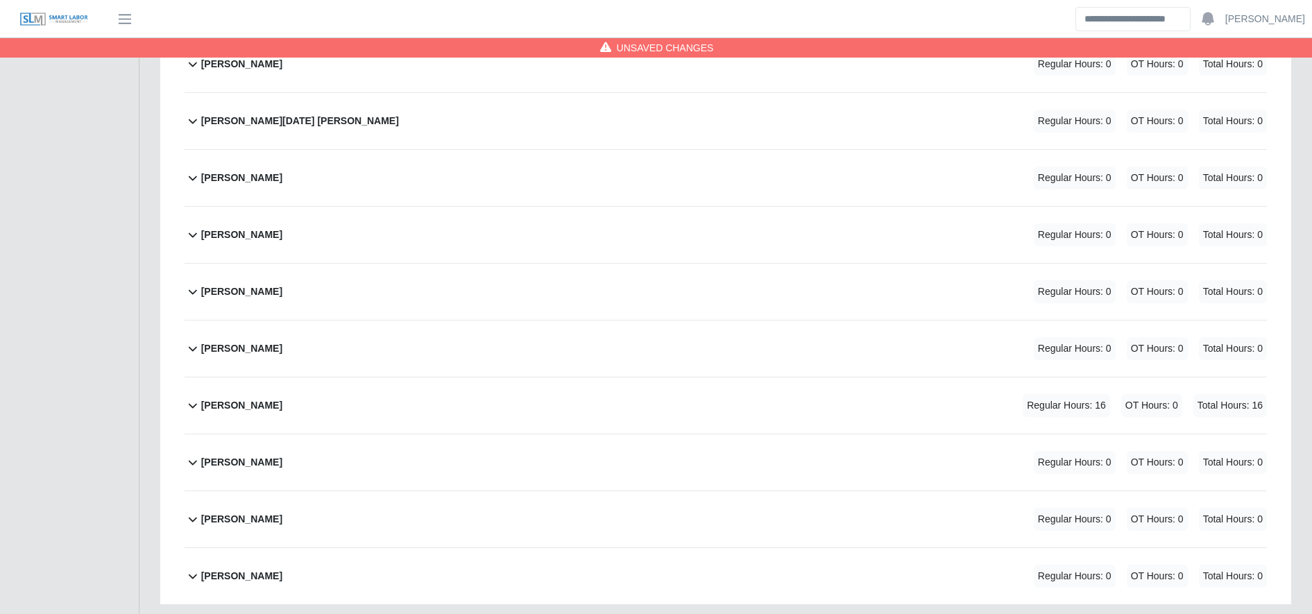
scroll to position [6363, 0]
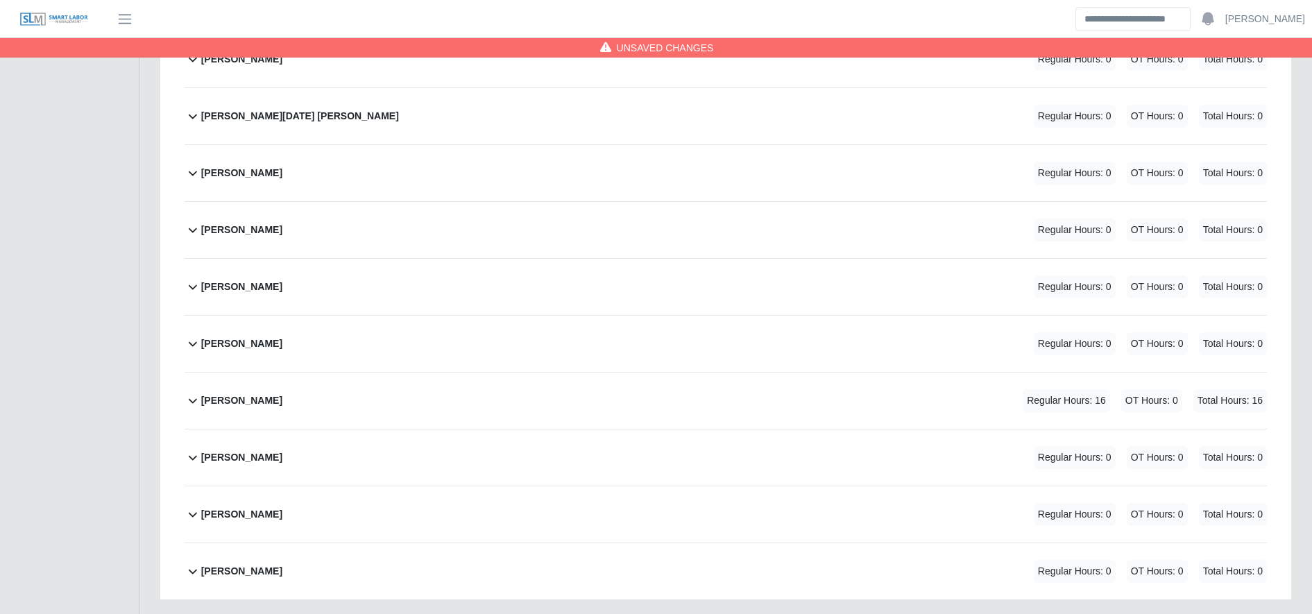
type input "**"
click at [522, 404] on div "Sihony Izaguirre Regular Hours: 16 OT Hours: 0 Total Hours: 16" at bounding box center [734, 401] width 1066 height 56
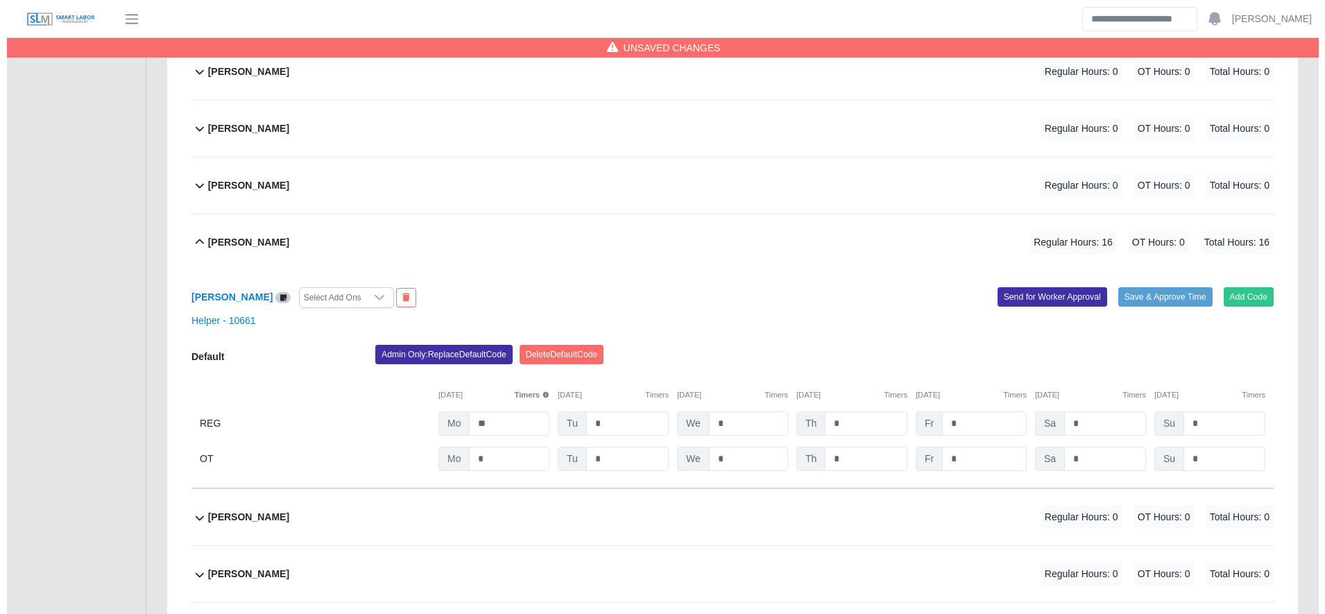
scroll to position [6523, 0]
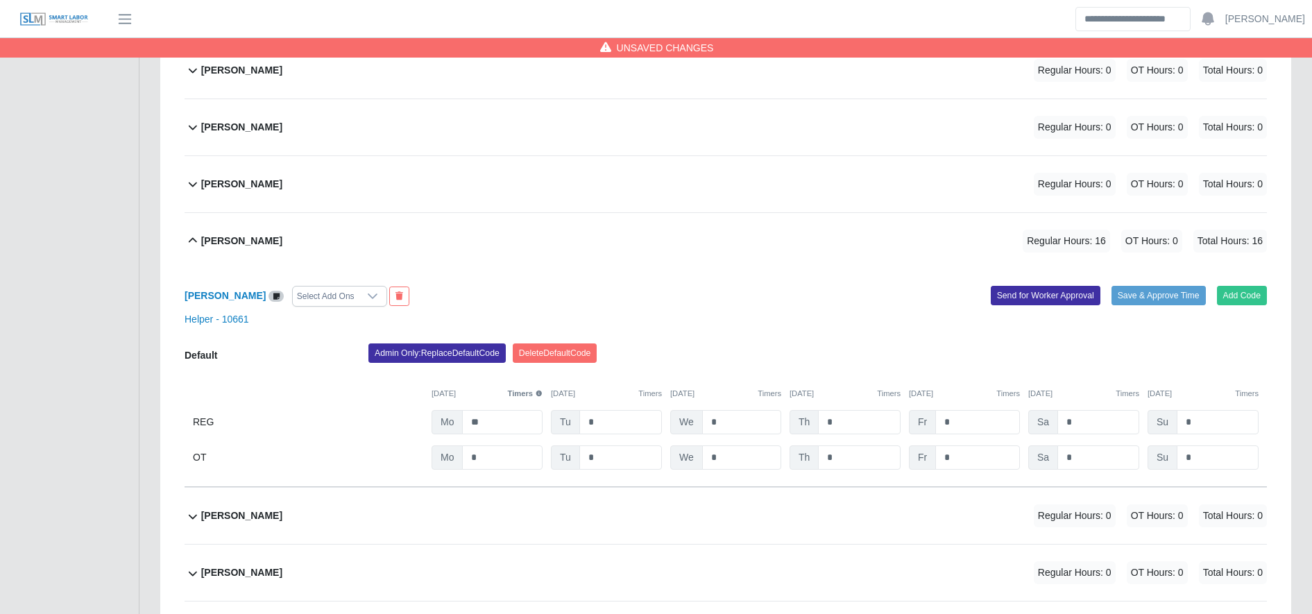
click at [442, 347] on div "Sihony Izaguirre Select Add Ons Add Code Save & Approve Time Send for Worker Ap…" at bounding box center [726, 378] width 1082 height 219
click at [447, 361] on button "Admin Only: Replace Default Code" at bounding box center [436, 352] width 137 height 19
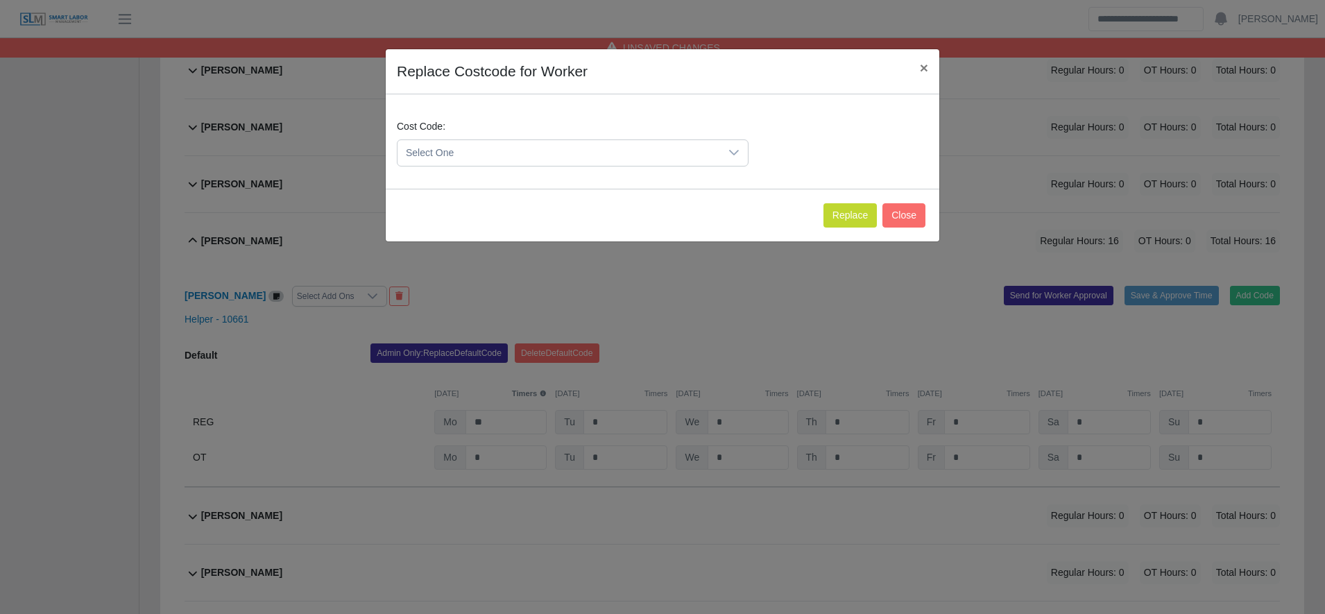
click at [482, 142] on span "Select One" at bounding box center [558, 153] width 323 height 26
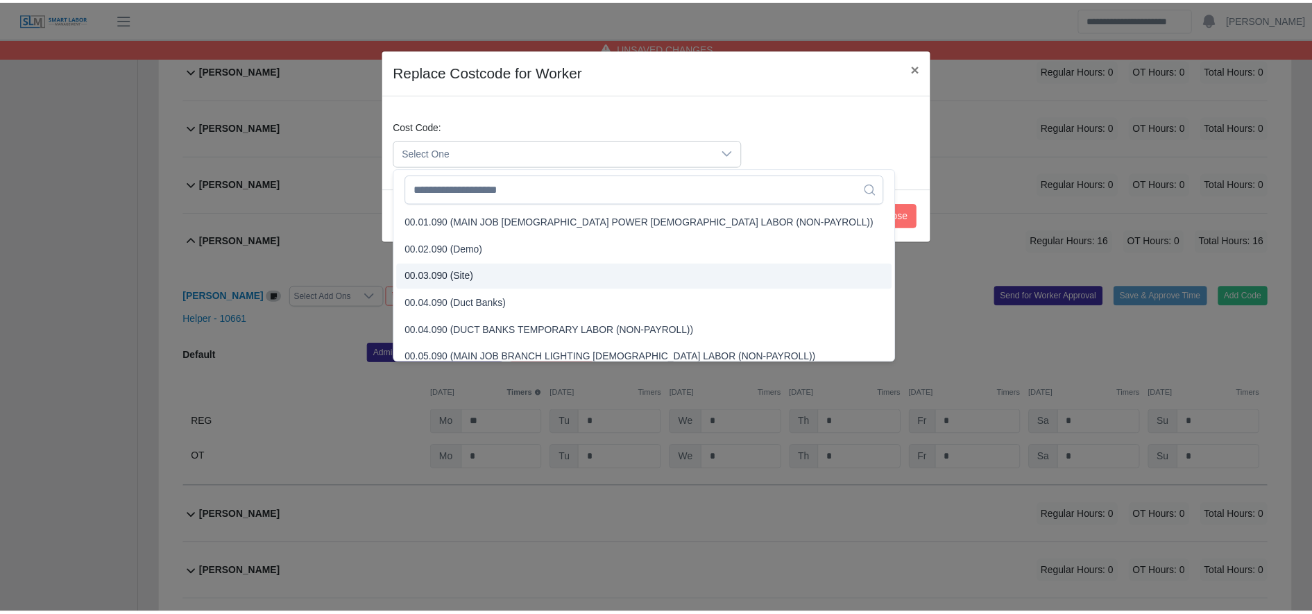
scroll to position [401, 0]
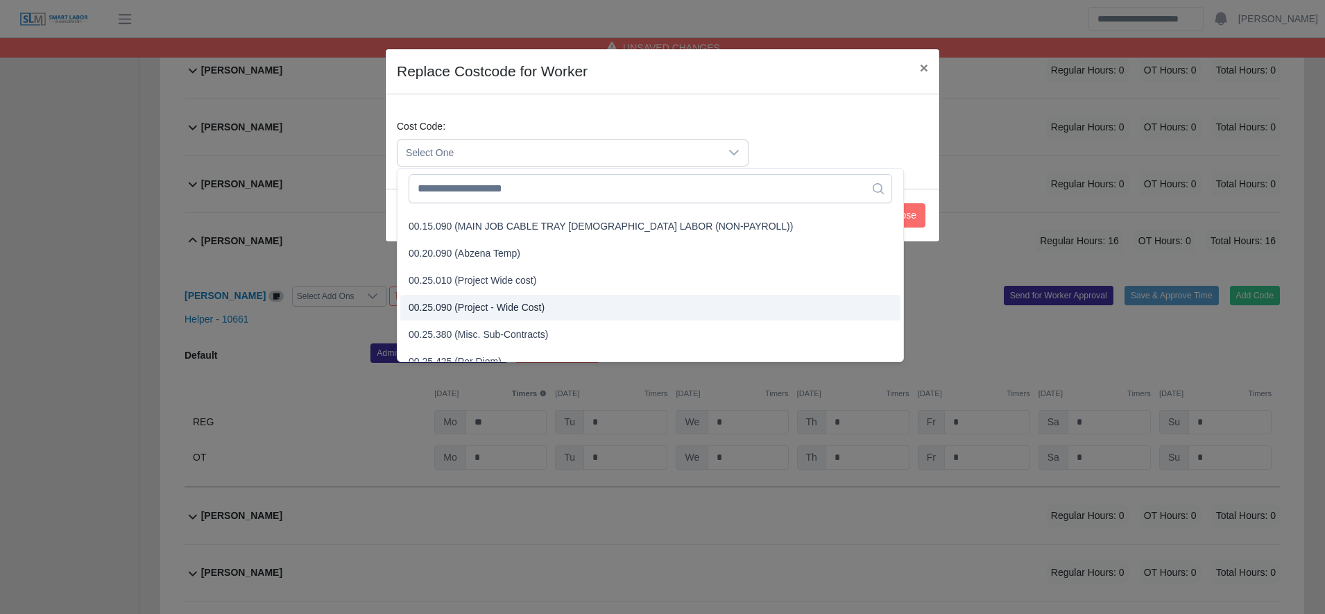
click at [504, 305] on span "00.25.090 (Project - Wide Cost)" at bounding box center [477, 307] width 136 height 15
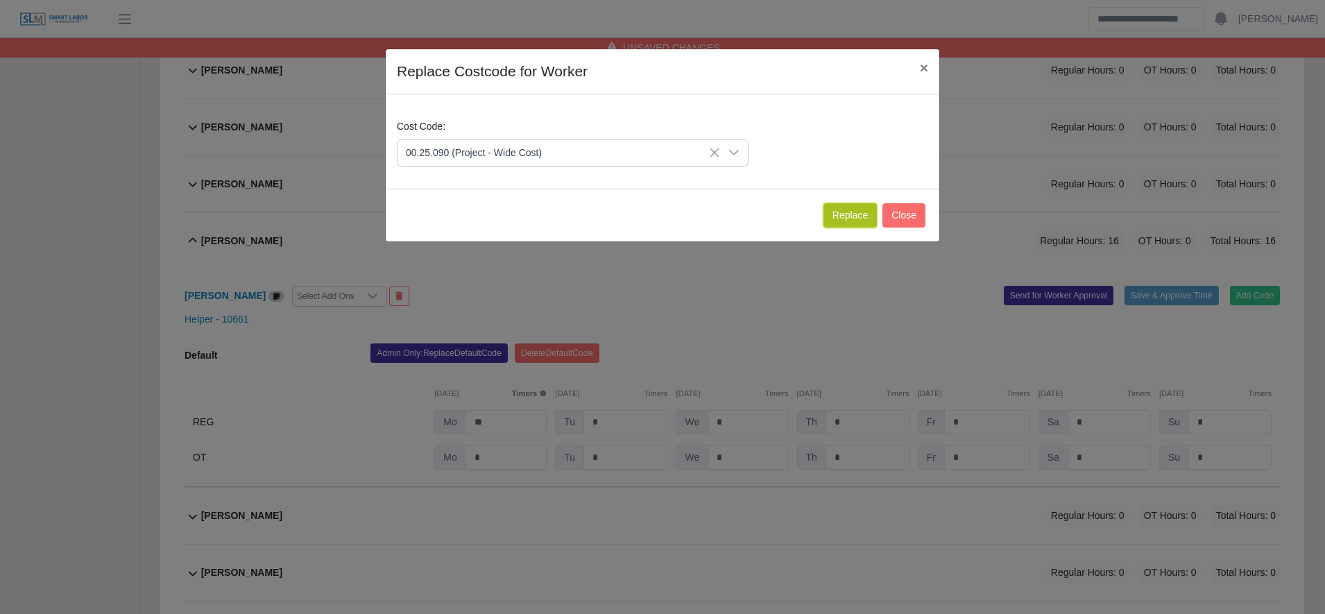
click at [848, 212] on button "Replace" at bounding box center [849, 215] width 53 height 24
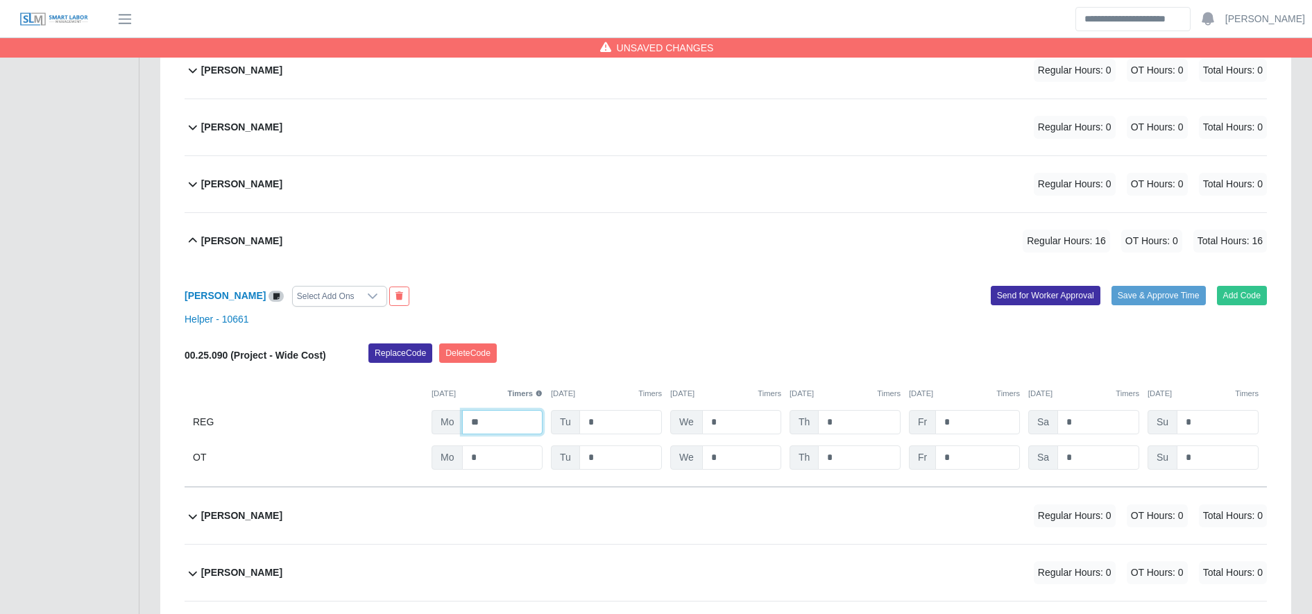
click at [498, 434] on input "**" at bounding box center [502, 422] width 80 height 24
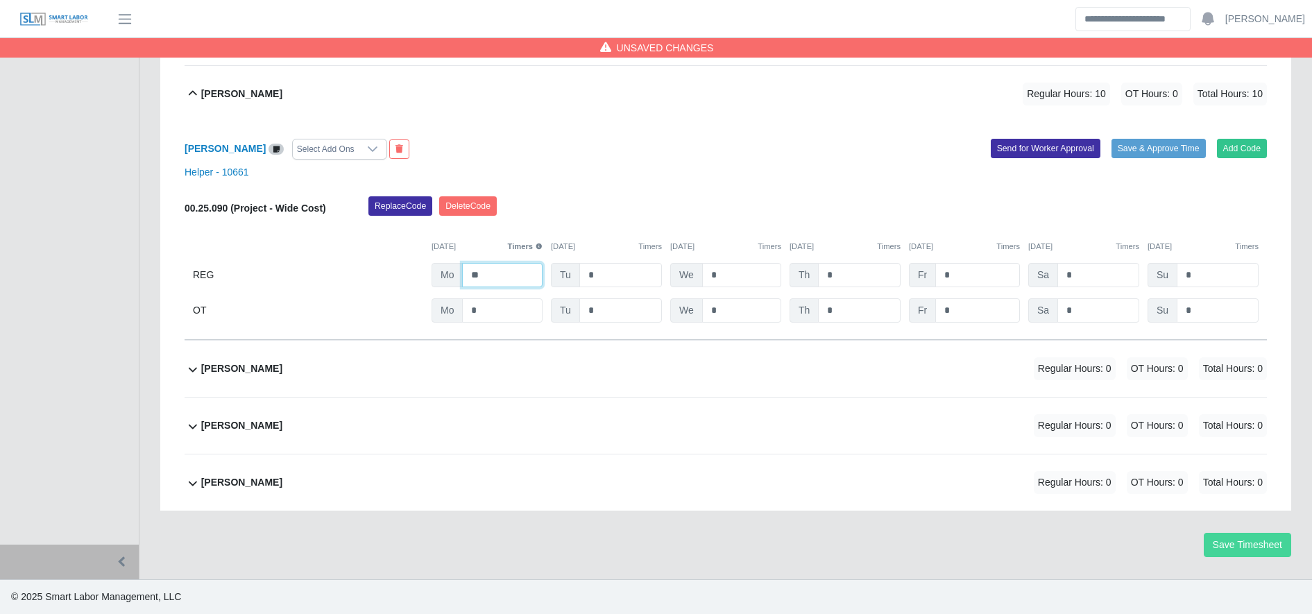
type input "**"
click at [1254, 541] on button "Save Timesheet" at bounding box center [1247, 545] width 87 height 24
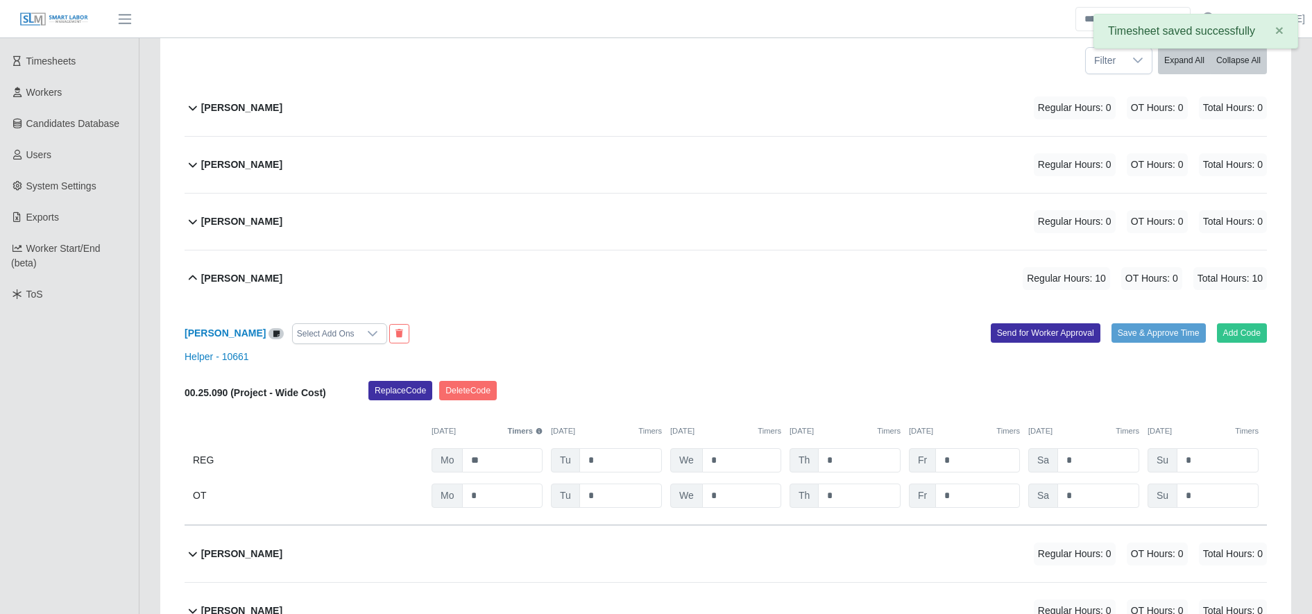
scroll to position [0, 0]
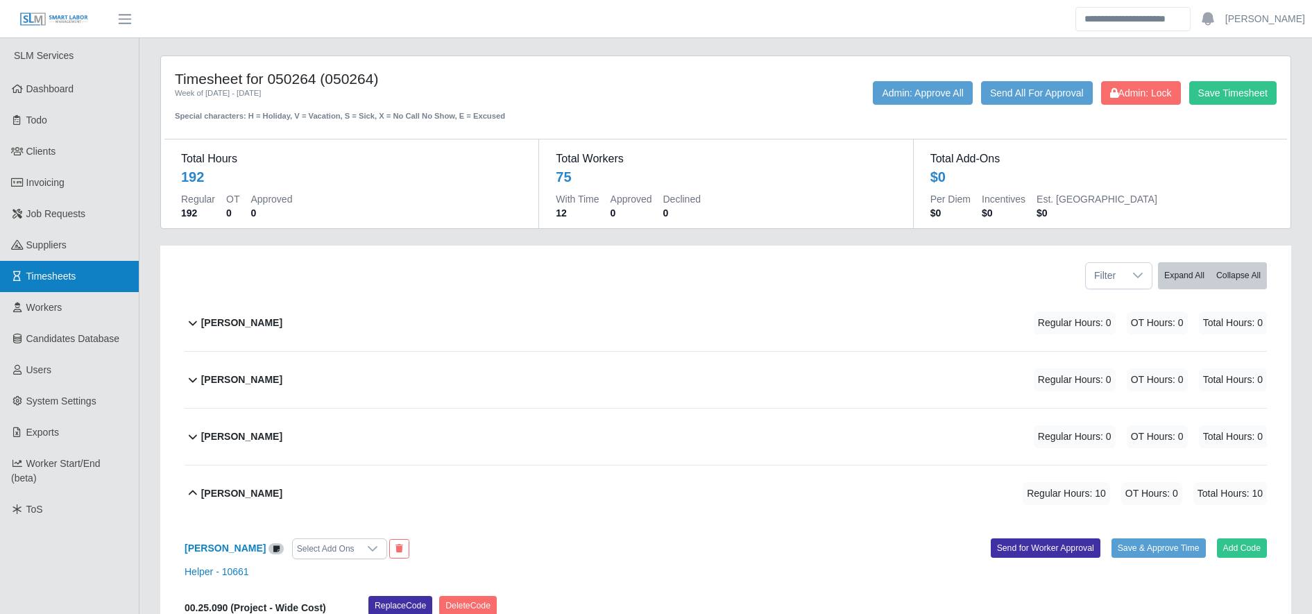
click at [78, 267] on link "Timesheets" at bounding box center [69, 276] width 139 height 31
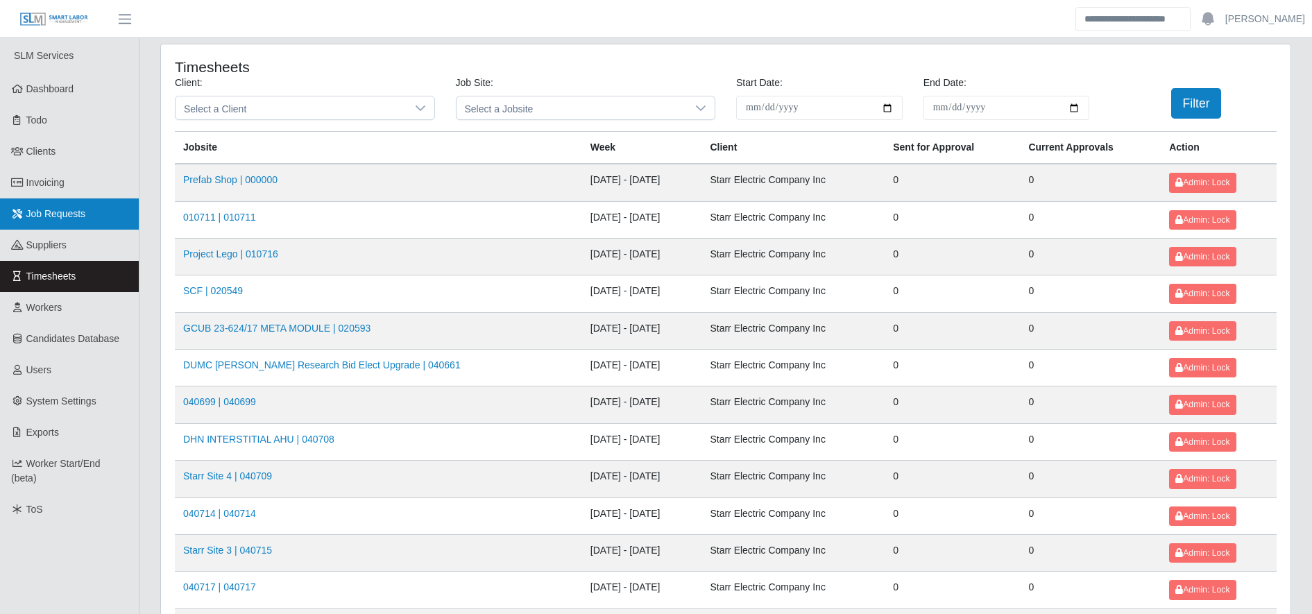
click at [66, 218] on span "Job Requests" at bounding box center [56, 213] width 60 height 11
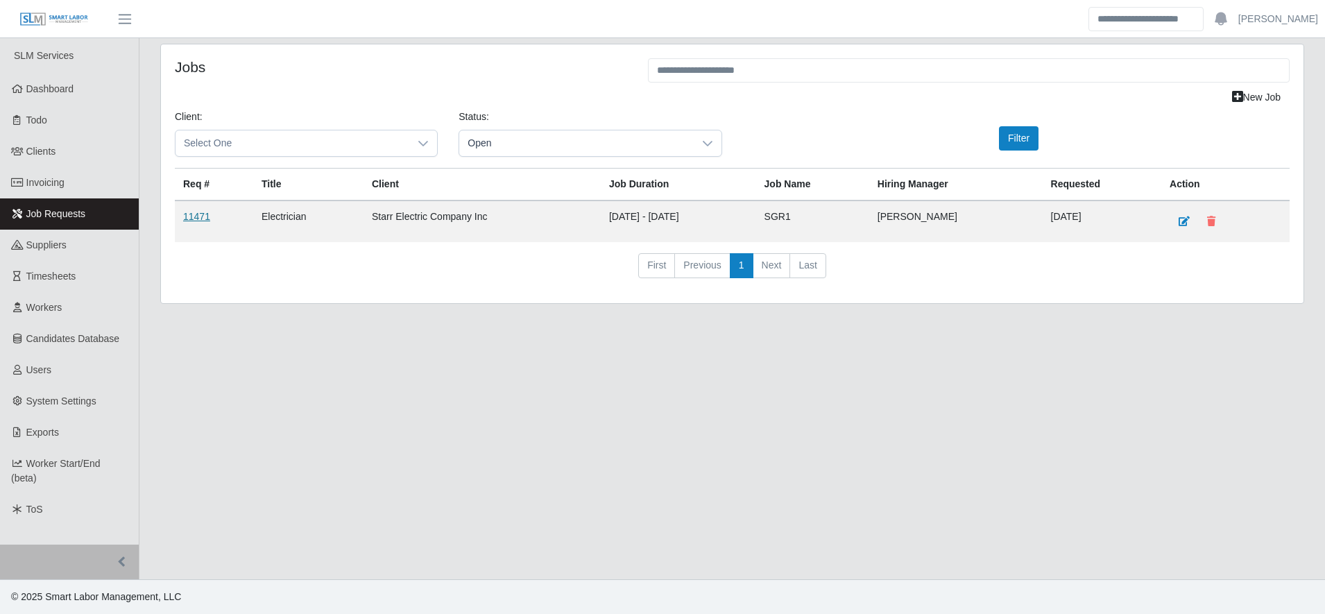
click at [209, 214] on link "11471" at bounding box center [196, 216] width 27 height 11
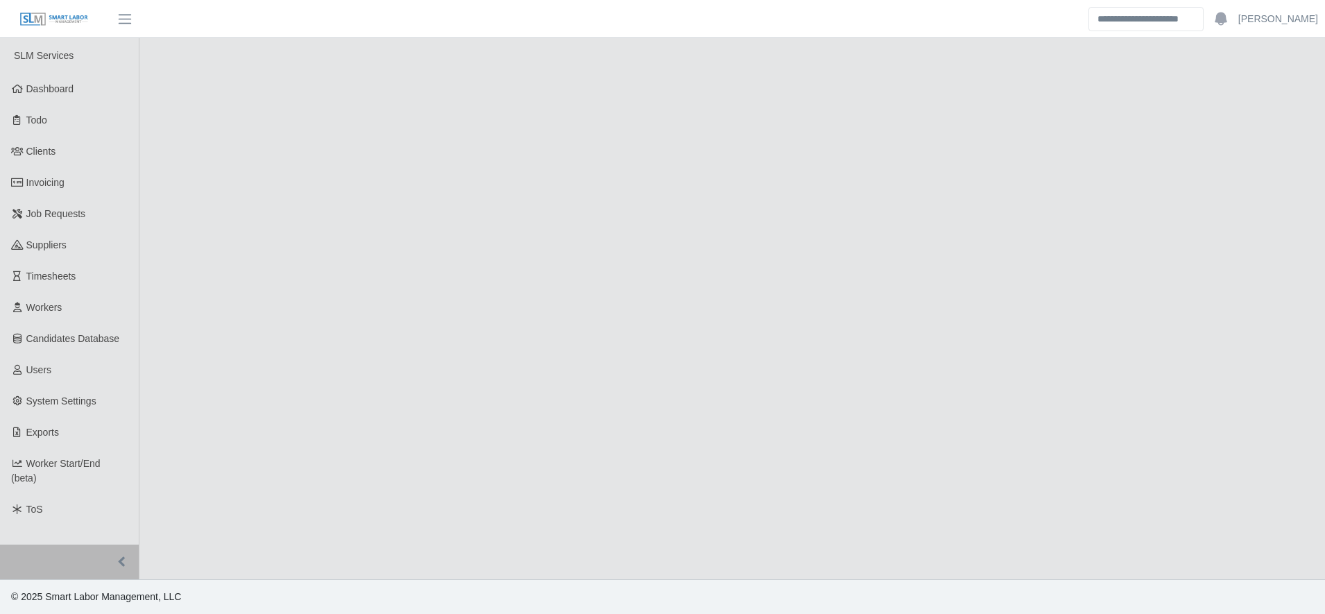
select select "****"
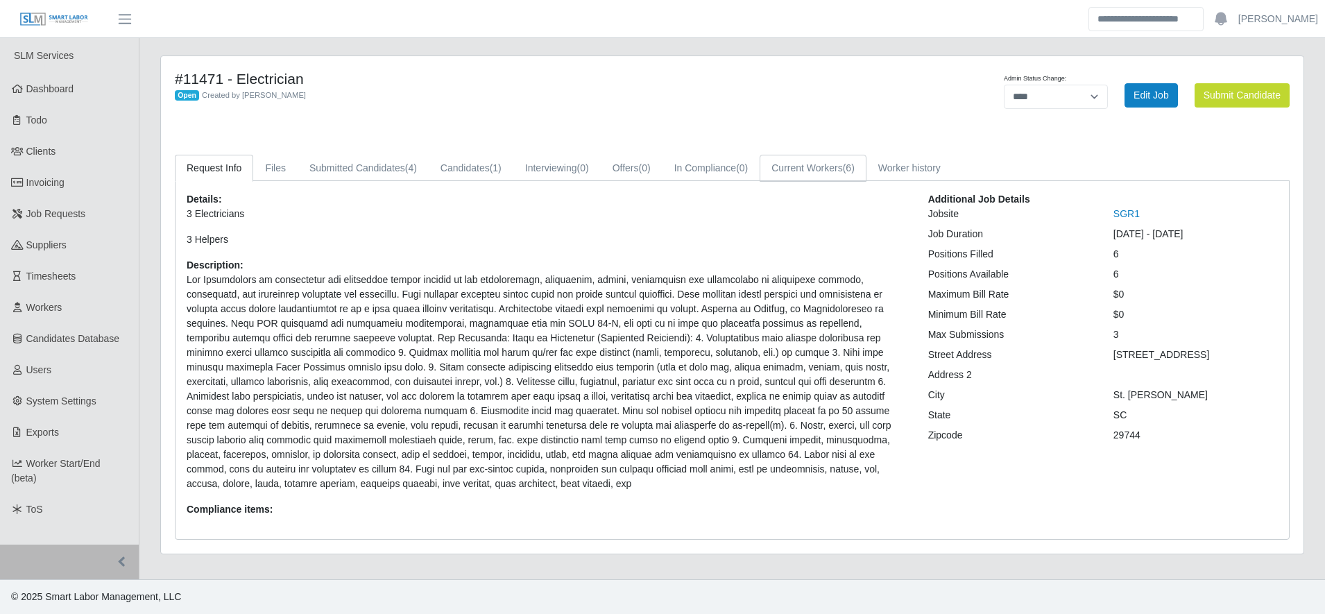
click at [828, 174] on link "Current Workers (6)" at bounding box center [813, 168] width 107 height 27
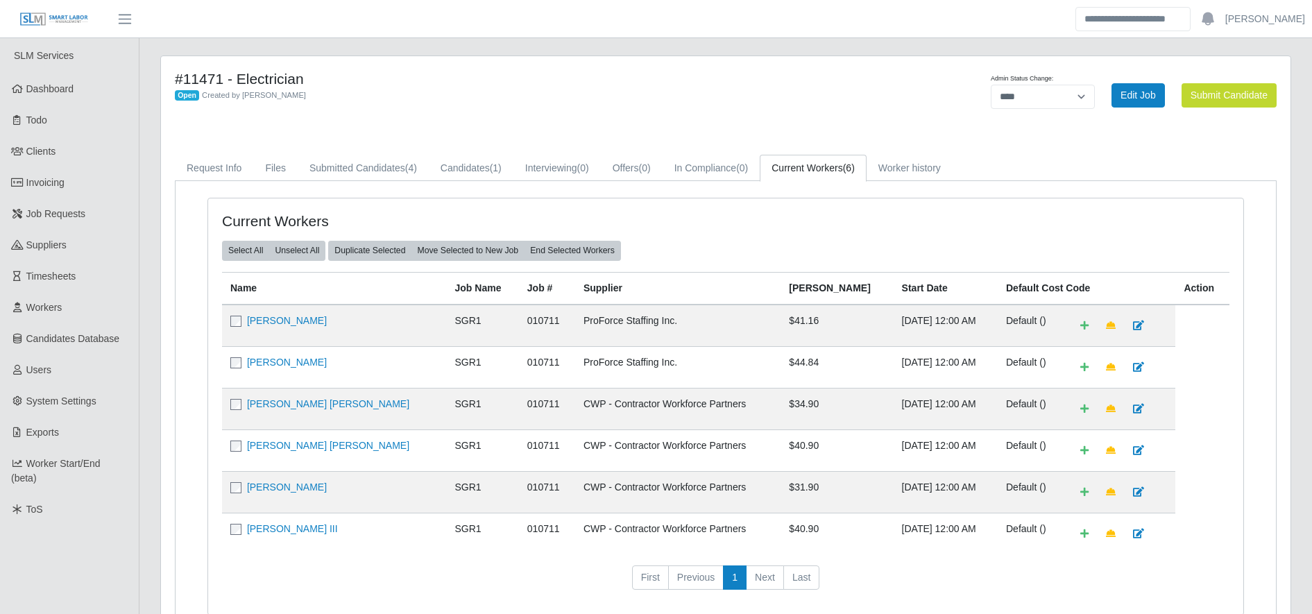
click at [671, 272] on th "Supplier" at bounding box center [677, 288] width 205 height 33
click at [619, 361] on td "ProForce Staffing Inc." at bounding box center [677, 367] width 205 height 42
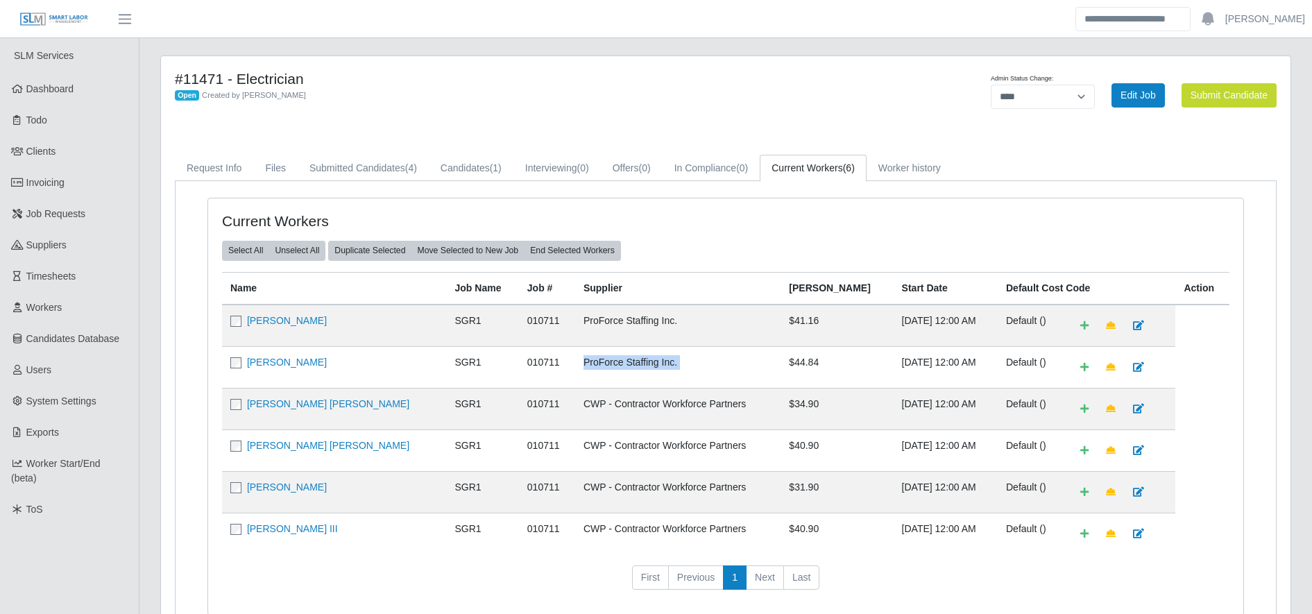
drag, startPoint x: 619, startPoint y: 361, endPoint x: 674, endPoint y: 372, distance: 55.2
click at [674, 372] on td "ProForce Staffing Inc." at bounding box center [677, 367] width 205 height 42
click at [289, 359] on link "[PERSON_NAME]" at bounding box center [287, 362] width 80 height 11
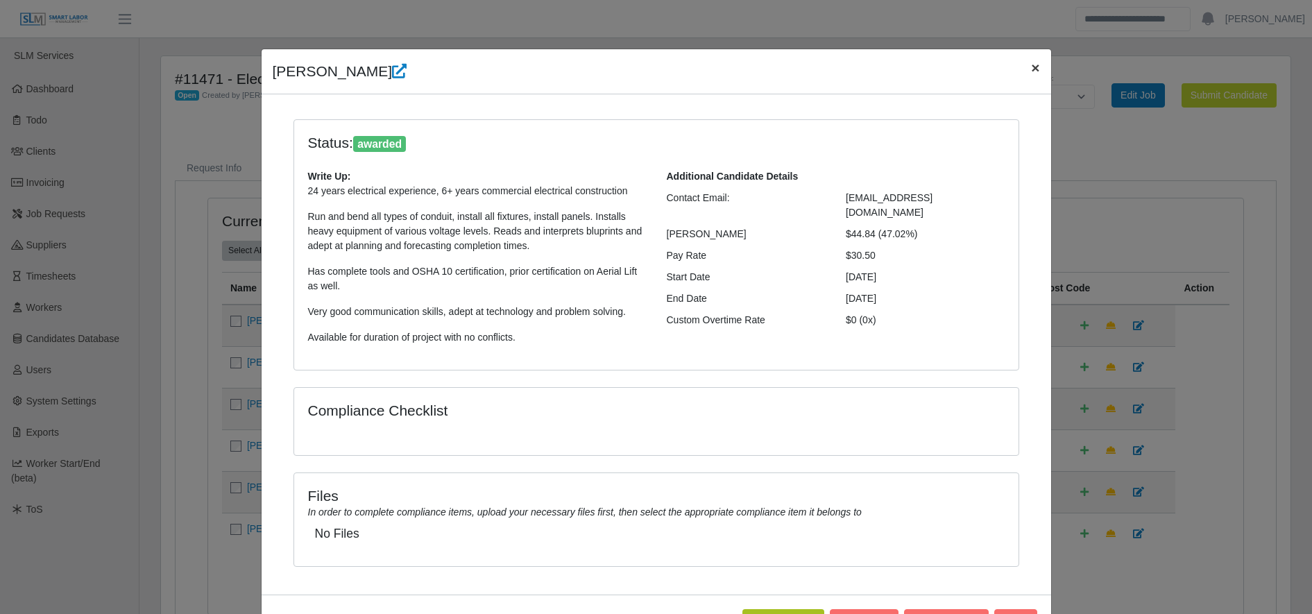
click at [1020, 75] on button "×" at bounding box center [1035, 67] width 31 height 37
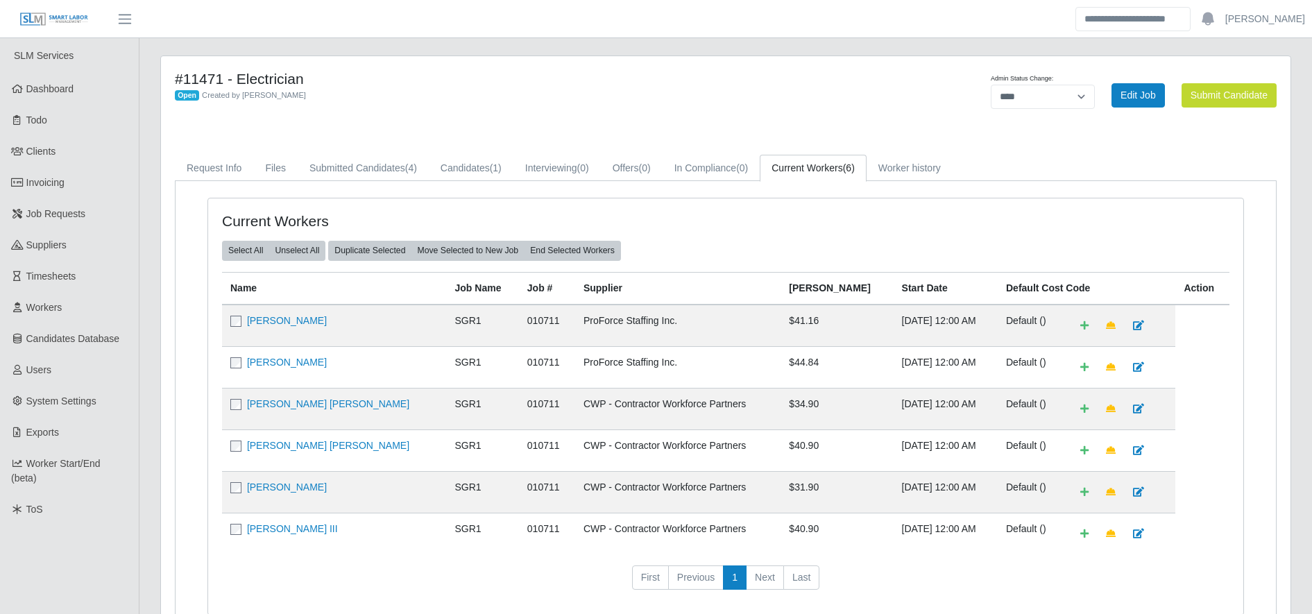
click at [583, 364] on td "ProForce Staffing Inc." at bounding box center [677, 367] width 205 height 42
drag, startPoint x: 583, startPoint y: 364, endPoint x: 682, endPoint y: 368, distance: 99.3
click at [682, 368] on td "ProForce Staffing Inc." at bounding box center [677, 367] width 205 height 42
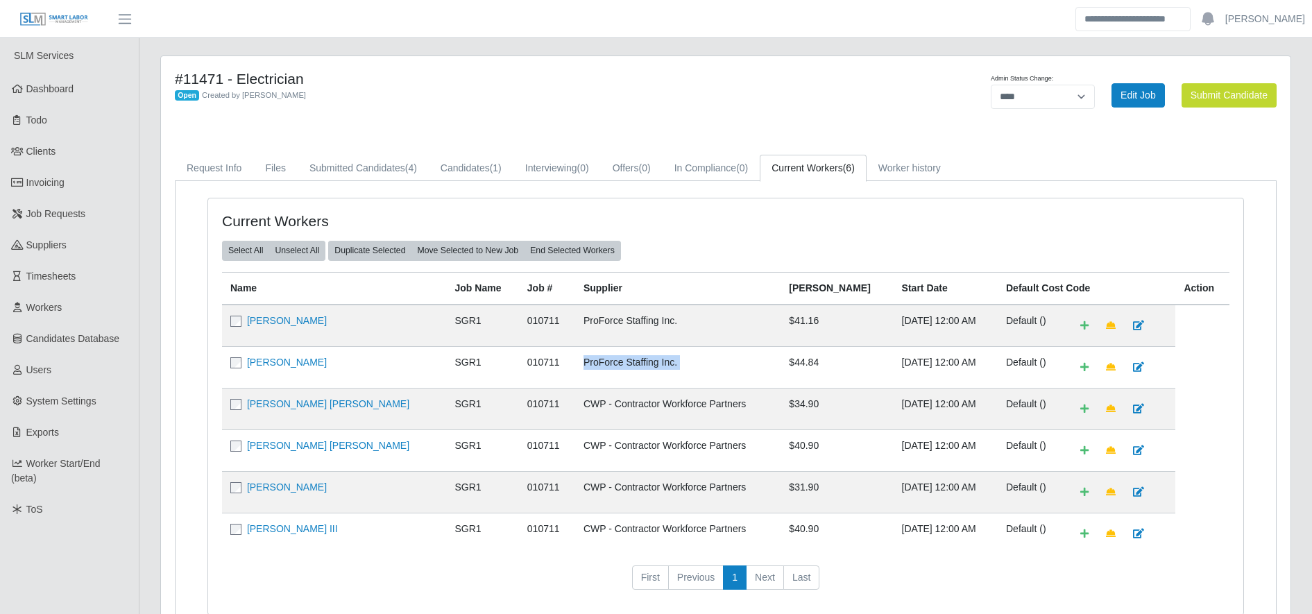
click at [682, 368] on td "ProForce Staffing Inc." at bounding box center [677, 367] width 205 height 42
click at [580, 96] on div "Open Created by Gary Conner" at bounding box center [492, 94] width 634 height 15
click at [669, 200] on div "Current Workers Select All Unselect All Duplicate Selected Move Selected to New…" at bounding box center [725, 406] width 1035 height 416
click at [575, 370] on td "ProForce Staffing Inc." at bounding box center [677, 367] width 205 height 42
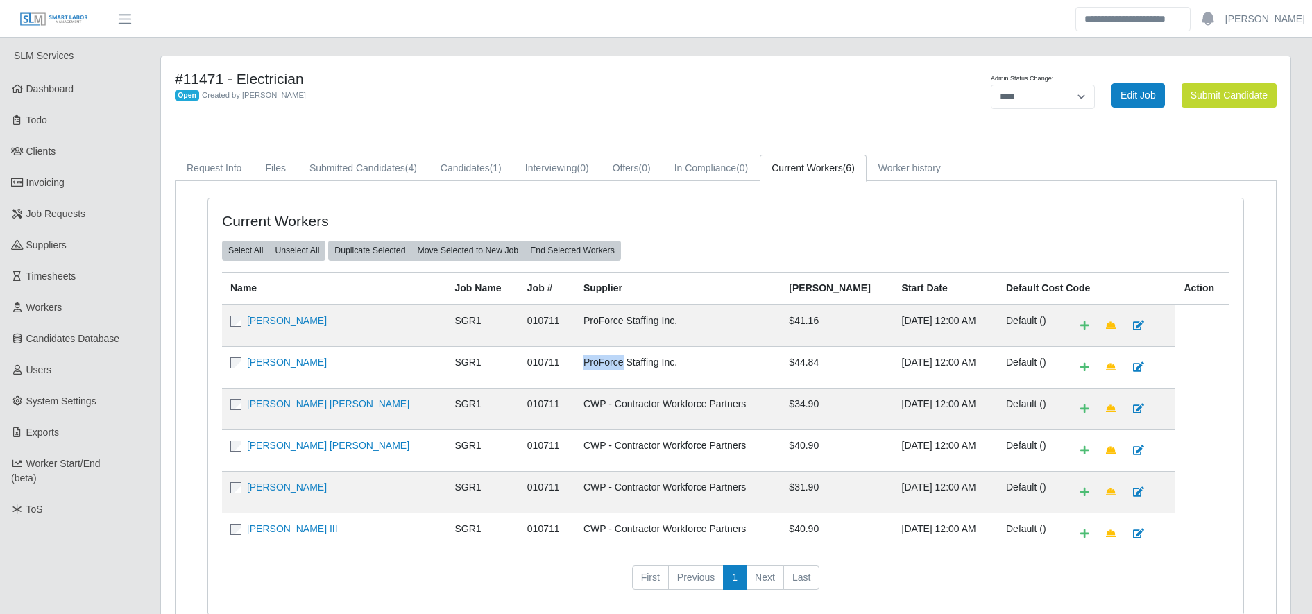
drag, startPoint x: 559, startPoint y: 370, endPoint x: 580, endPoint y: 364, distance: 21.5
click at [580, 364] on td "ProForce Staffing Inc." at bounding box center [677, 367] width 205 height 42
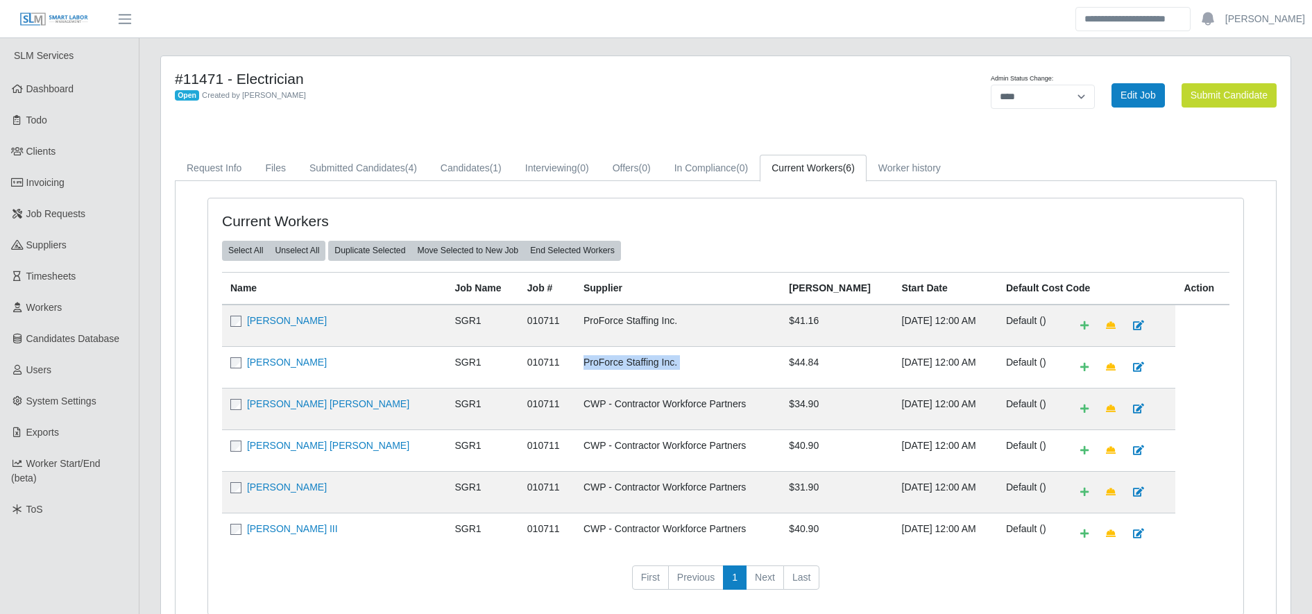
copy tr "ProForce Staffing Inc."
click at [669, 309] on td "ProForce Staffing Inc." at bounding box center [677, 326] width 205 height 42
click at [588, 361] on td "ProForce Staffing Inc." at bounding box center [677, 367] width 205 height 42
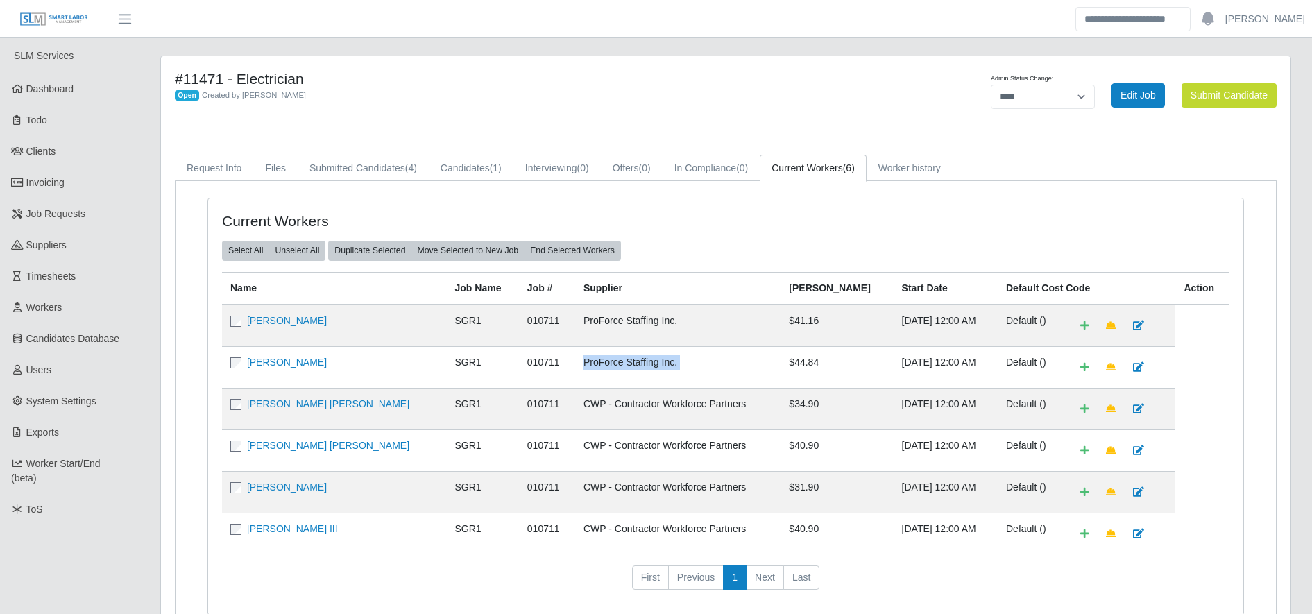
click at [588, 361] on td "ProForce Staffing Inc." at bounding box center [677, 367] width 205 height 42
drag, startPoint x: 588, startPoint y: 361, endPoint x: 640, endPoint y: 375, distance: 54.5
click at [640, 375] on td "ProForce Staffing Inc." at bounding box center [677, 367] width 205 height 42
click at [649, 372] on td "ProForce Staffing Inc." at bounding box center [677, 367] width 205 height 42
click at [314, 533] on link "[PERSON_NAME] III" at bounding box center [292, 528] width 91 height 11
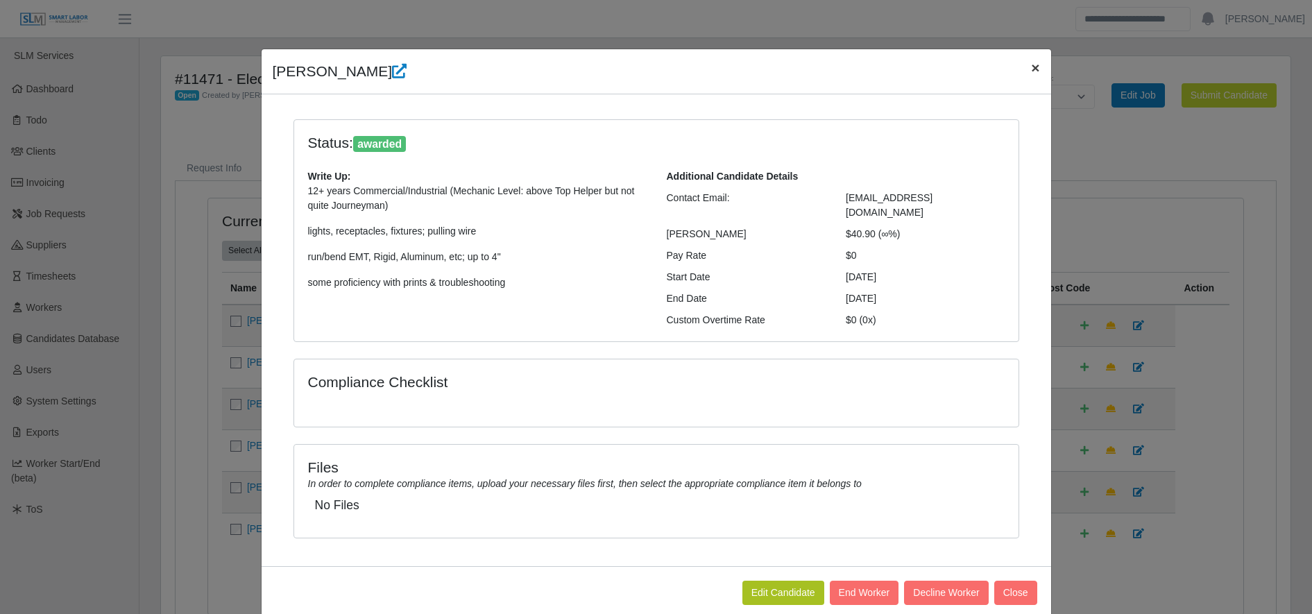
click at [1031, 74] on span "×" at bounding box center [1035, 68] width 8 height 16
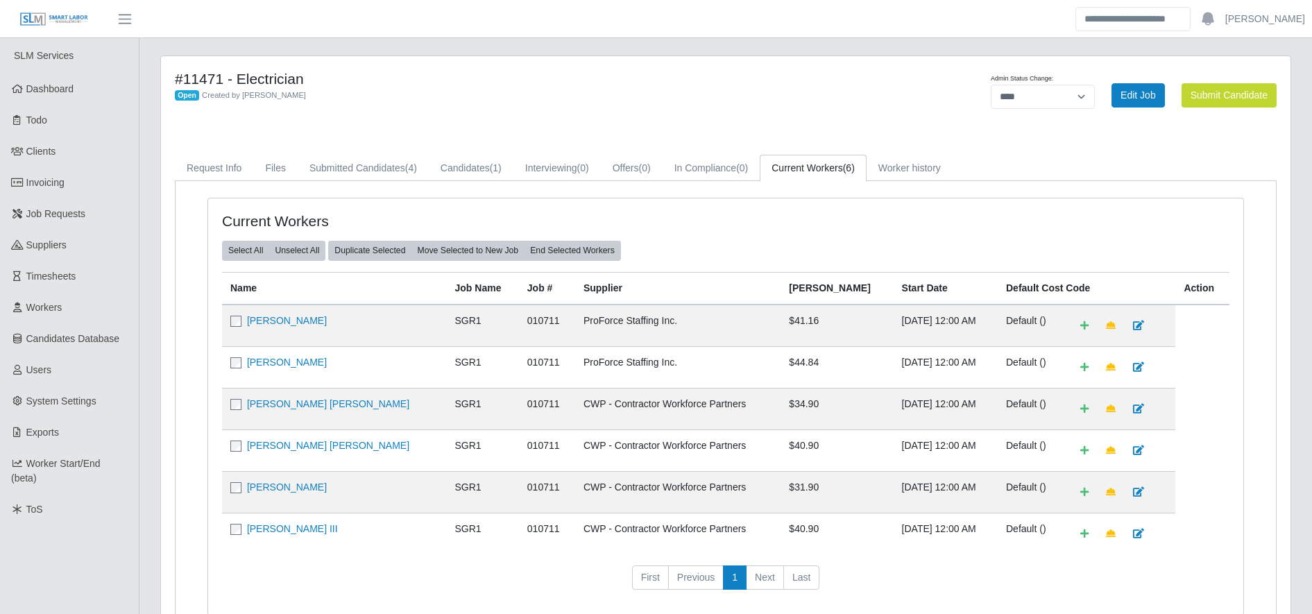
click at [1025, 70] on div "Admin Status Change: ******* **** ******" at bounding box center [1043, 89] width 104 height 39
click at [285, 450] on link "[PERSON_NAME] [PERSON_NAME]" at bounding box center [328, 445] width 162 height 11
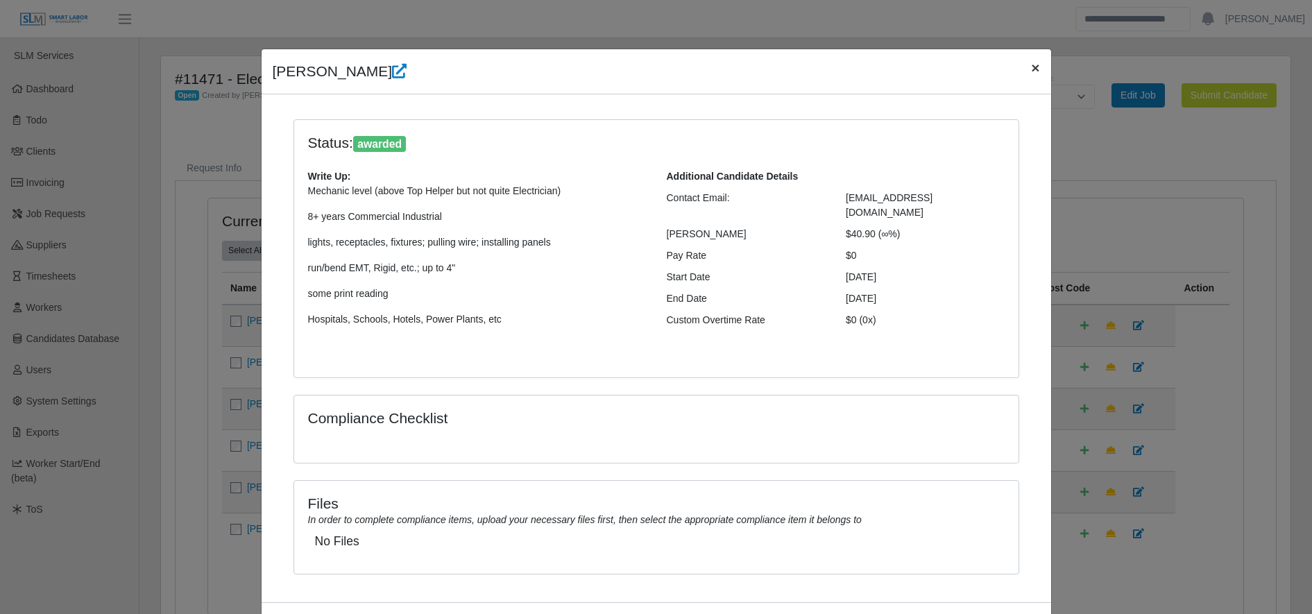
click at [1031, 73] on span "×" at bounding box center [1035, 68] width 8 height 16
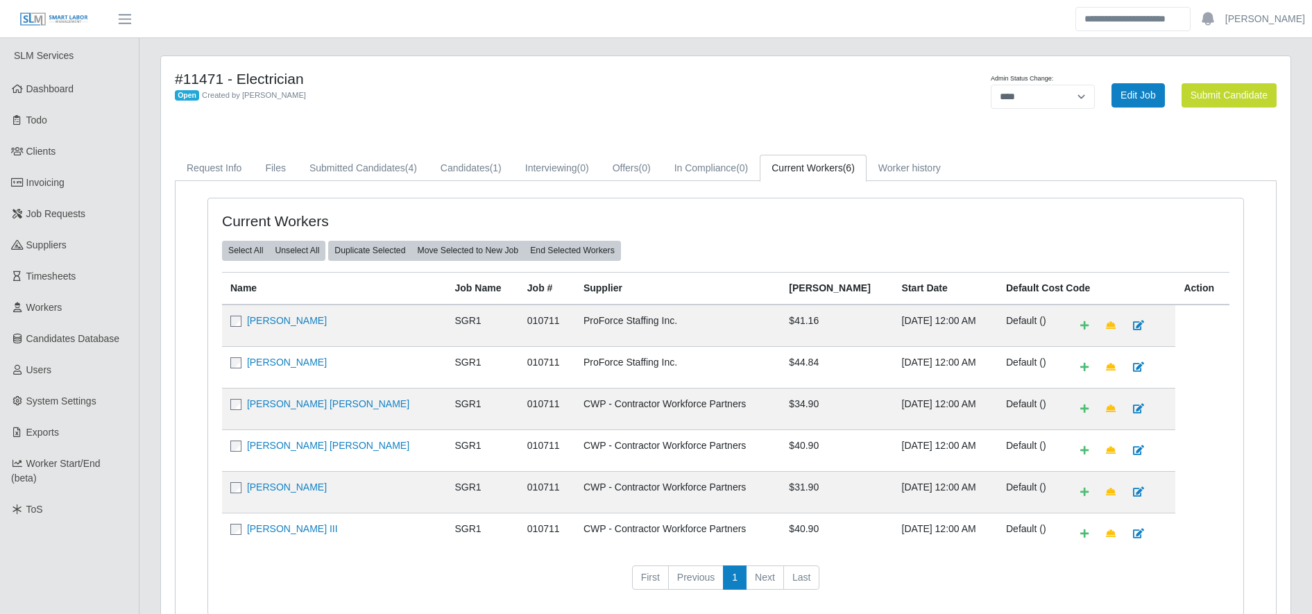
click at [1025, 73] on div "Admin Status Change: ******* **** ******" at bounding box center [1043, 89] width 104 height 39
click at [302, 323] on link "[PERSON_NAME]" at bounding box center [287, 320] width 80 height 11
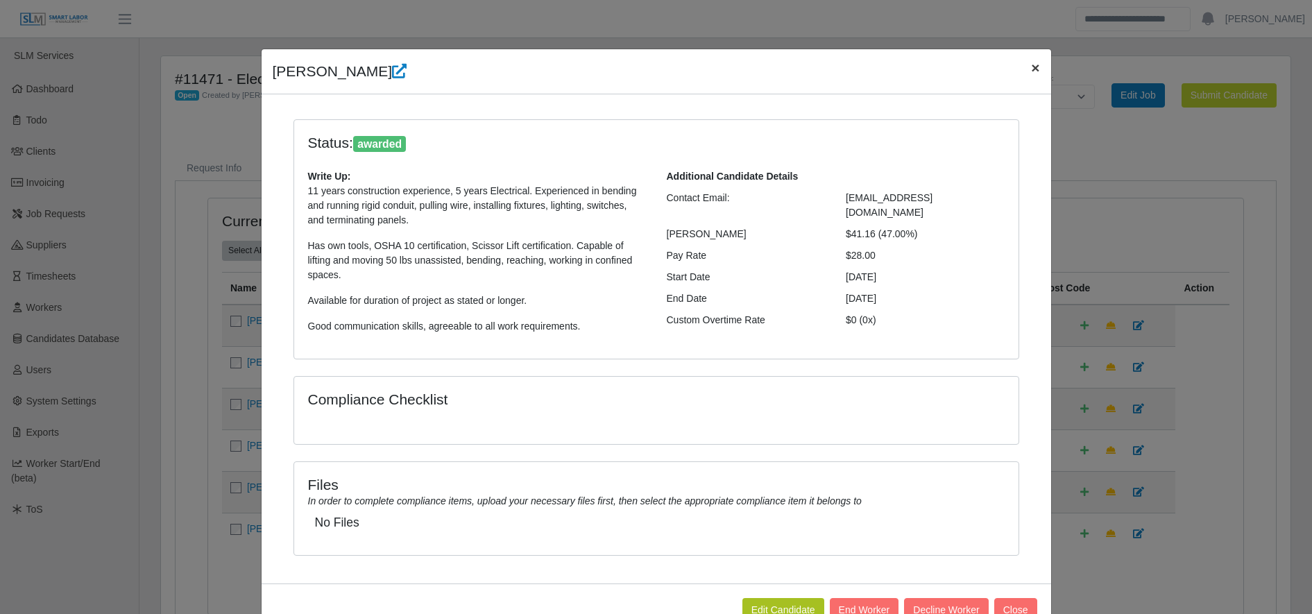
click at [1028, 81] on button "×" at bounding box center [1035, 67] width 31 height 37
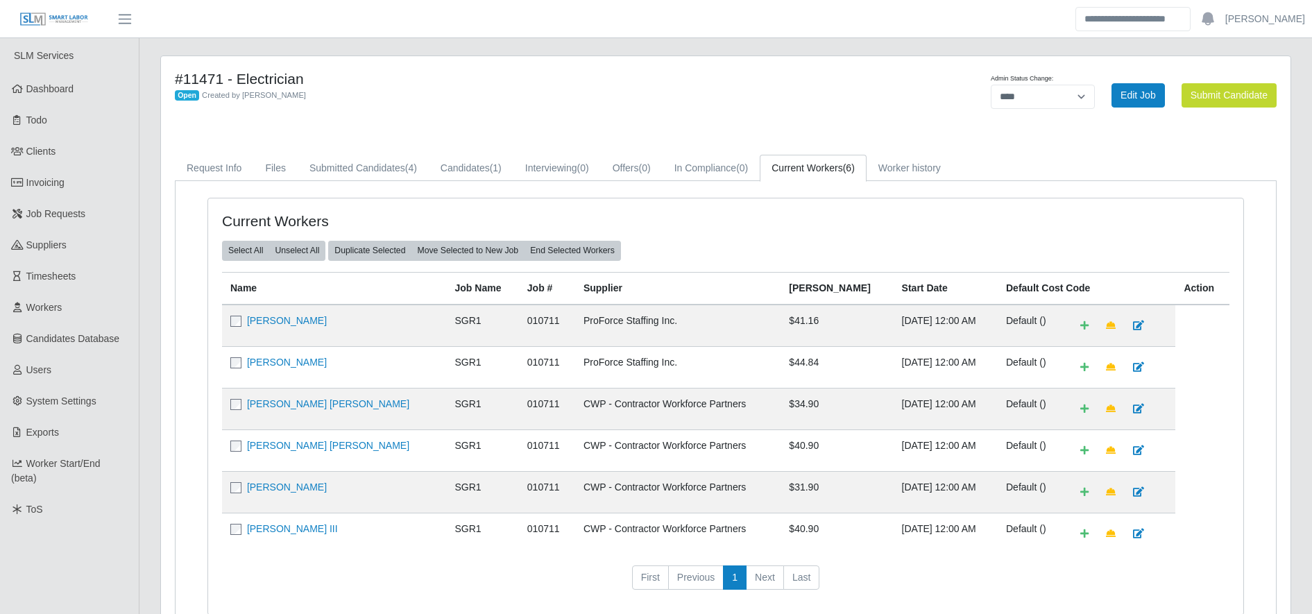
click at [234, 328] on td "[PERSON_NAME]" at bounding box center [334, 326] width 225 height 42
click at [253, 325] on link "[PERSON_NAME]" at bounding box center [287, 320] width 80 height 11
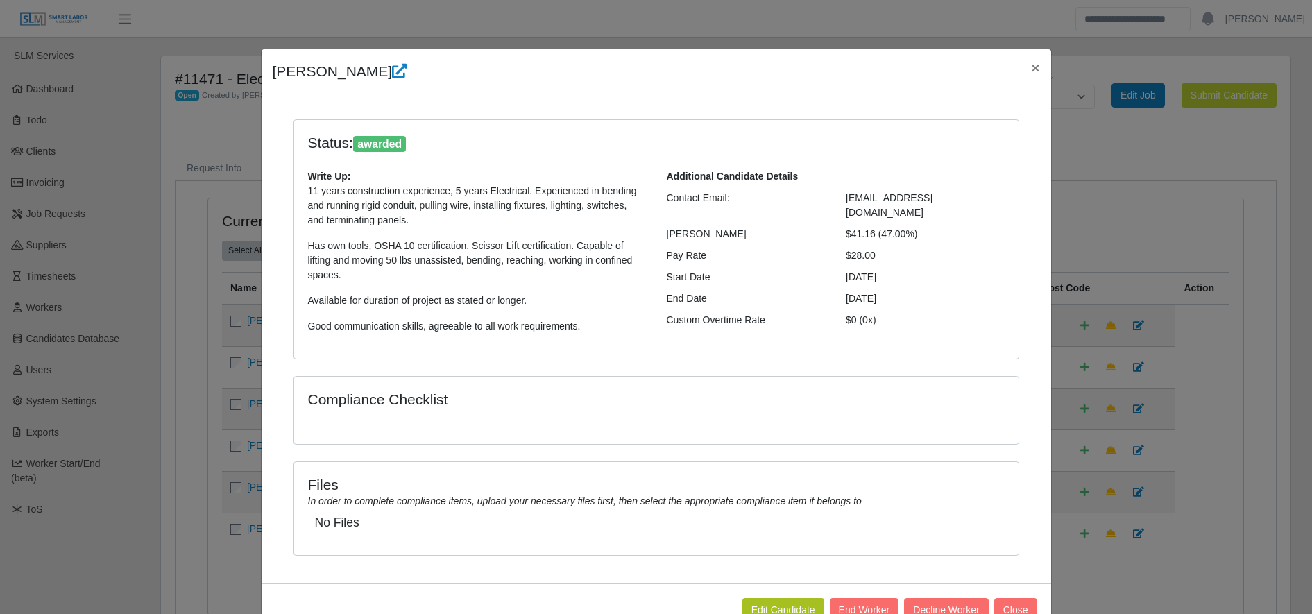
scroll to position [1, 0]
click at [911, 194] on span "jamiehatfield21@gmail.com" at bounding box center [889, 204] width 87 height 26
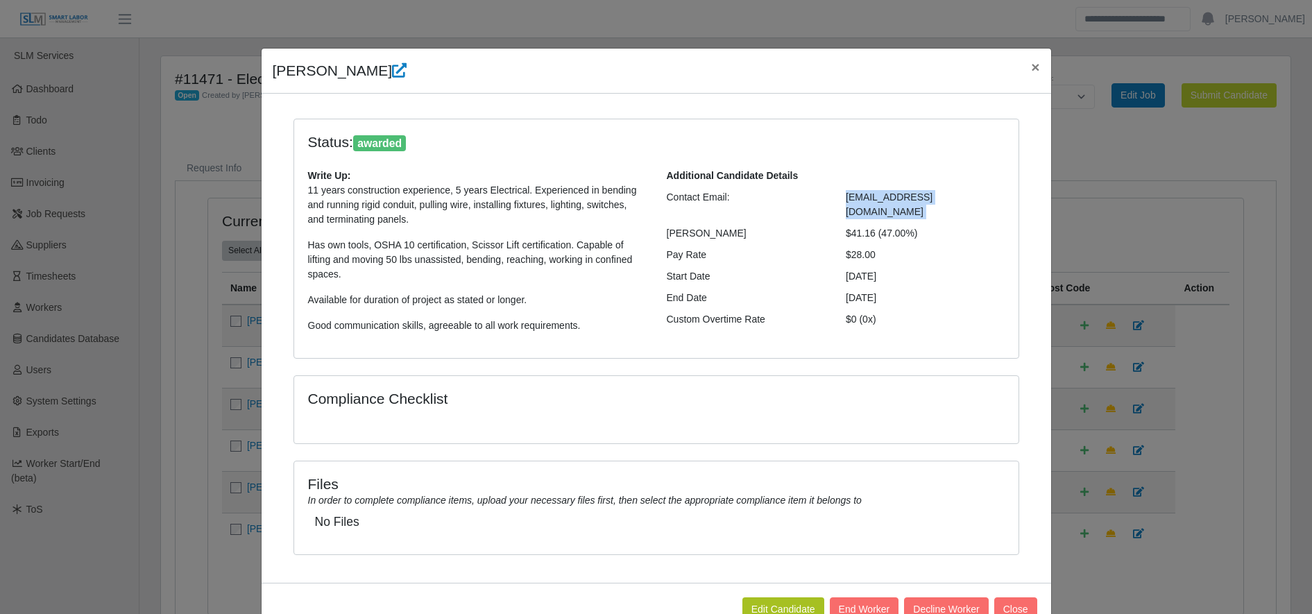
copy div "jamiehatfield21@gmail.com"
click at [934, 141] on div "Status: awarded" at bounding box center [656, 142] width 717 height 19
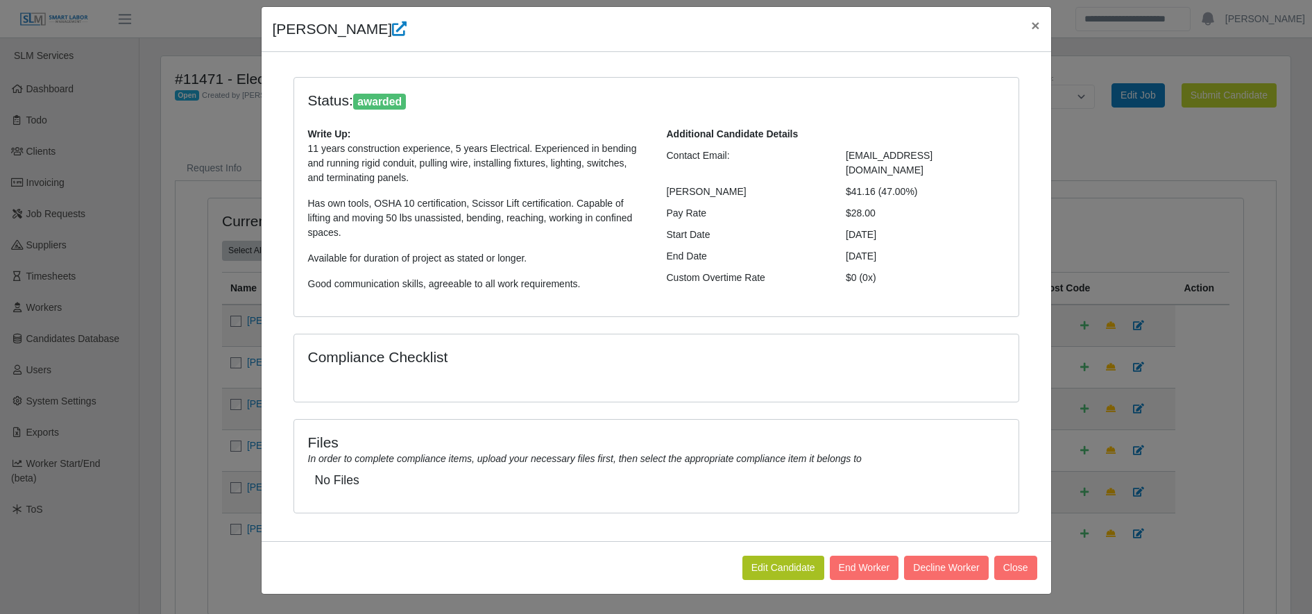
scroll to position [8, 0]
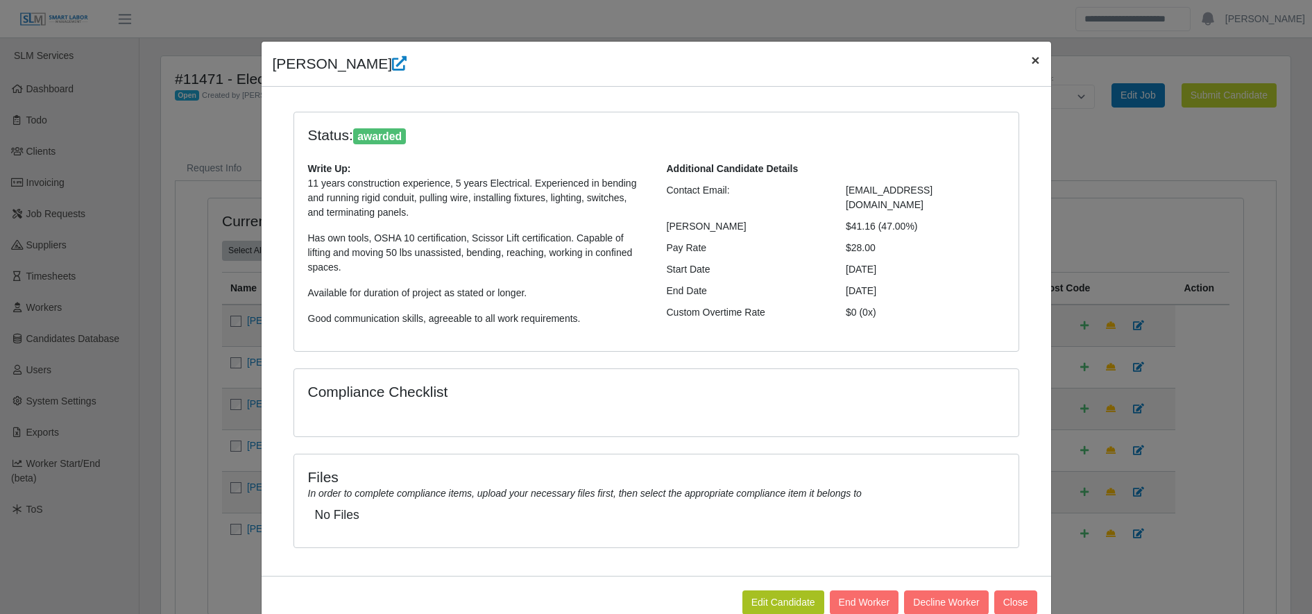
click at [1031, 67] on span "×" at bounding box center [1035, 60] width 8 height 16
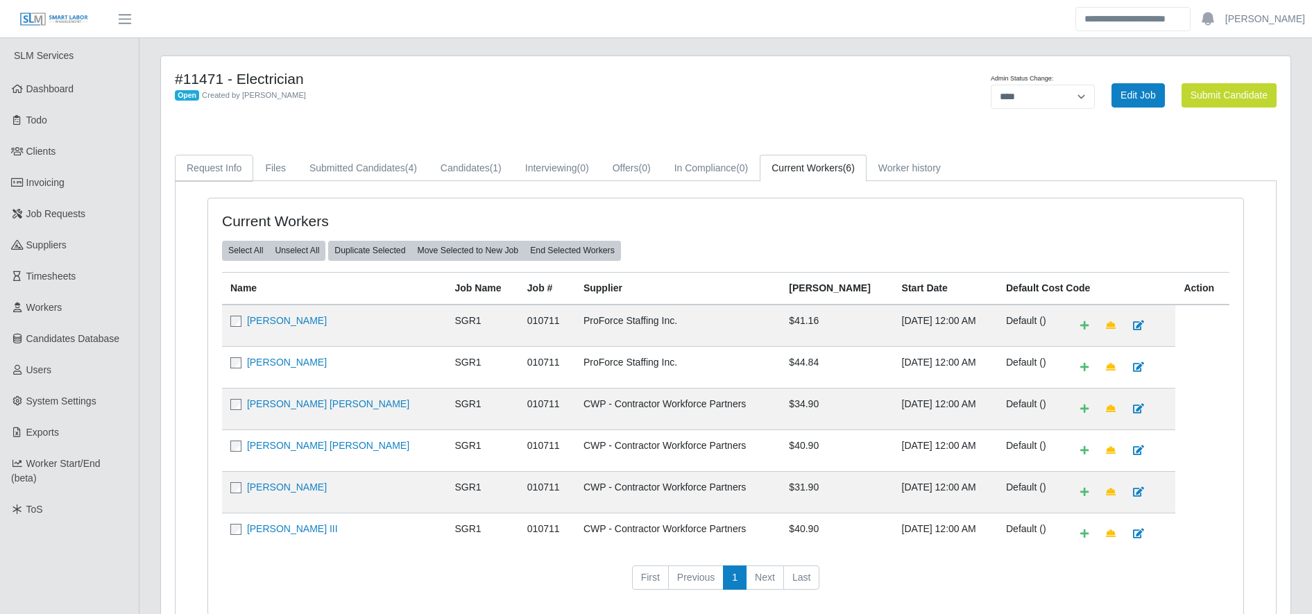
click at [247, 161] on link "Request Info" at bounding box center [214, 168] width 78 height 27
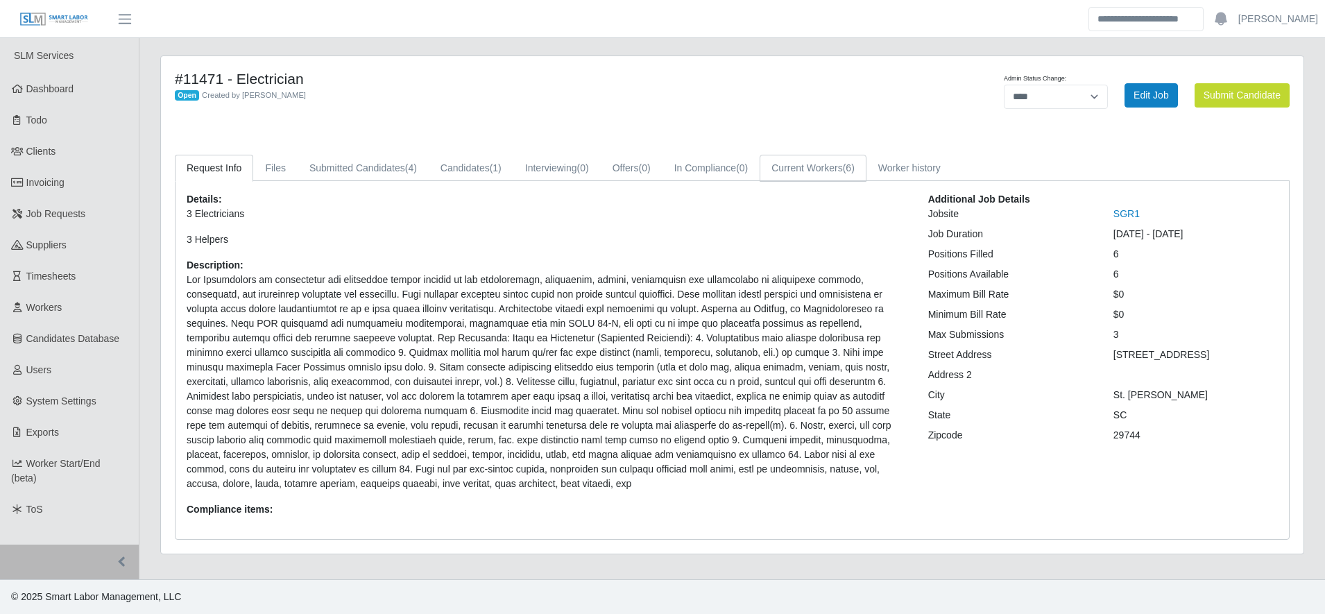
click at [822, 173] on link "Current Workers (6)" at bounding box center [813, 168] width 107 height 27
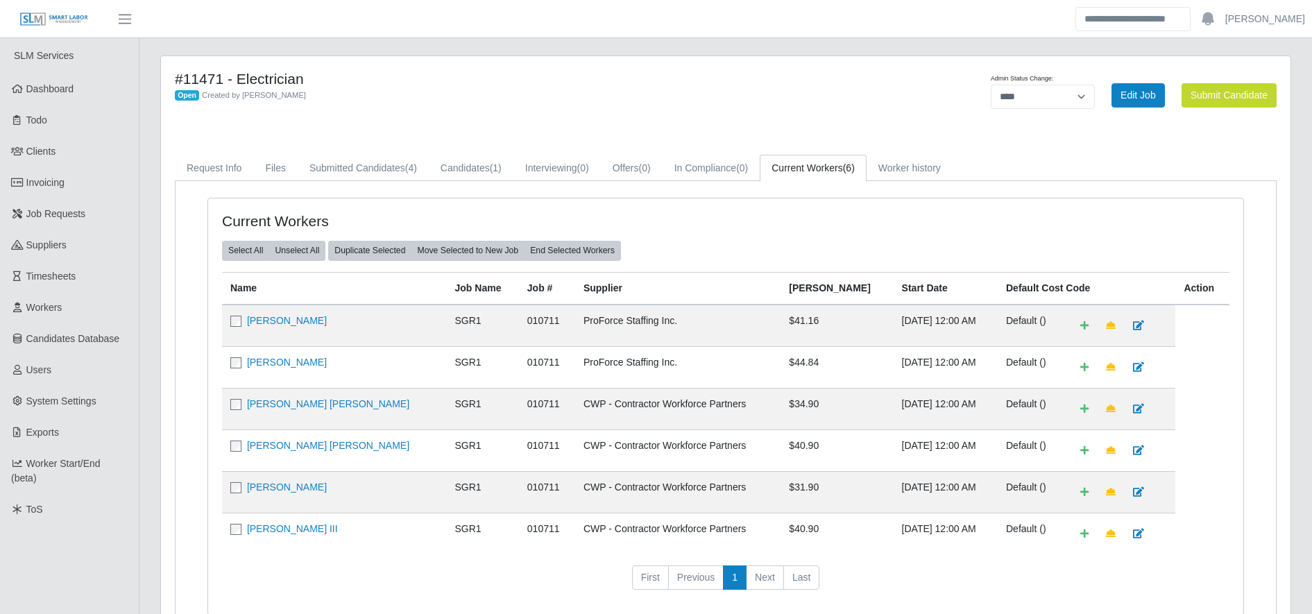
click at [468, 131] on div "#11471 - Electrician Open Created by Gary Conner Admin Status Change: ******* *…" at bounding box center [725, 356] width 1129 height 601
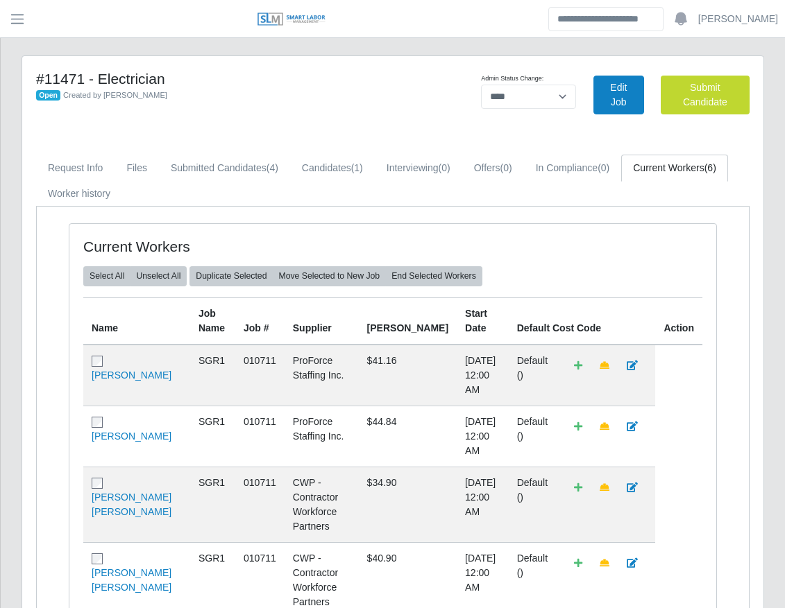
click at [277, 98] on div "Open Created by Gary Conner" at bounding box center [239, 94] width 407 height 15
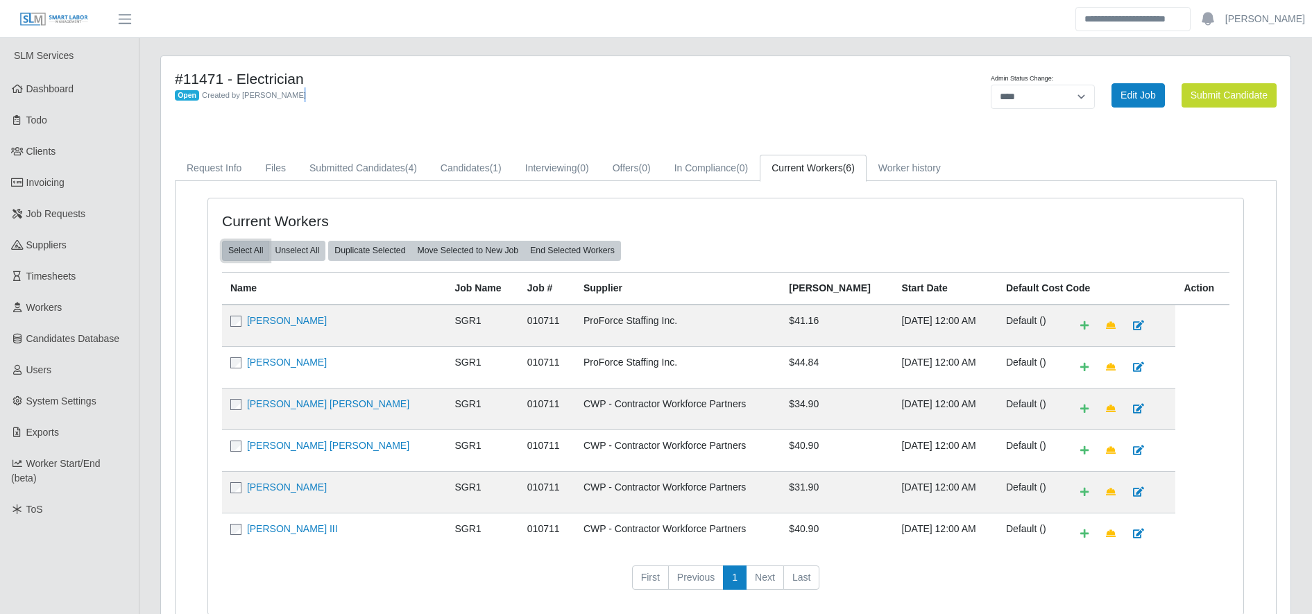
click at [232, 251] on button "Select All" at bounding box center [245, 250] width 47 height 19
click at [576, 246] on button "End Selected Workers" at bounding box center [572, 250] width 97 height 19
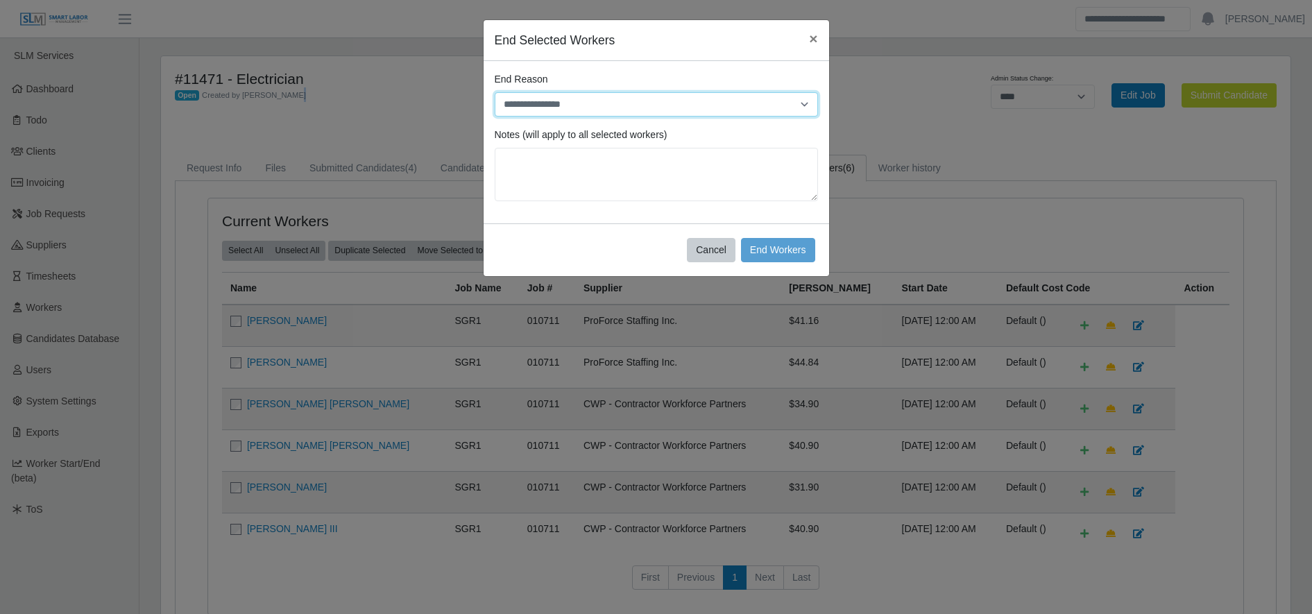
click at [641, 113] on select "**********" at bounding box center [656, 104] width 323 height 24
click at [495, 92] on select "**********" at bounding box center [656, 104] width 323 height 24
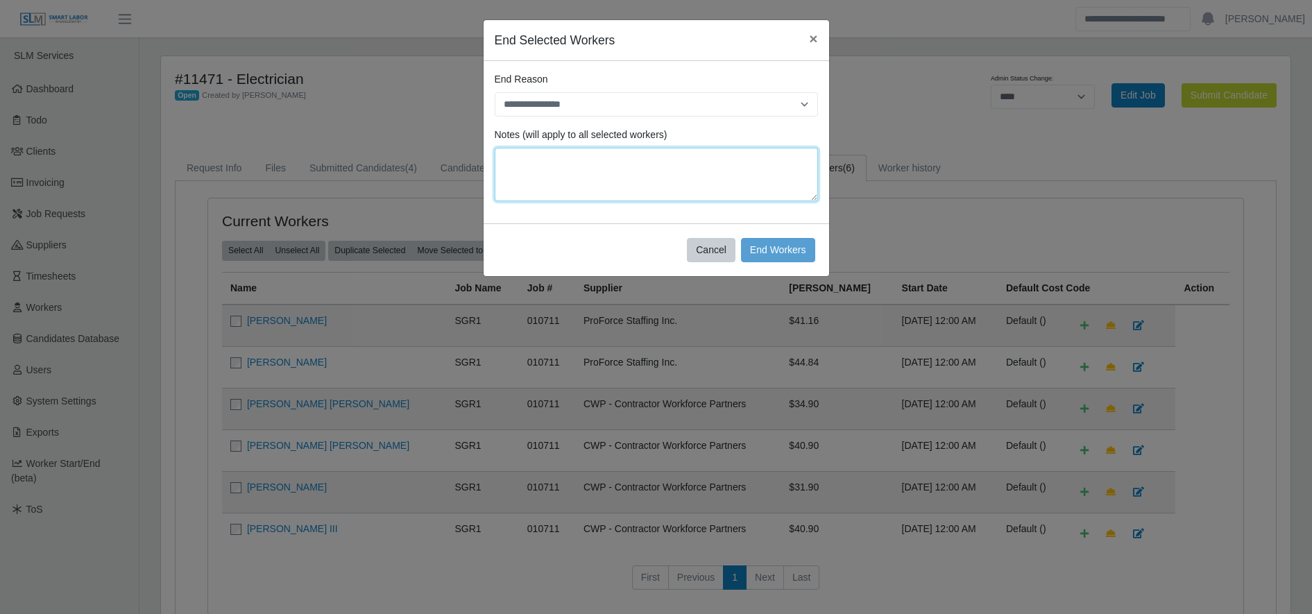
click at [630, 162] on textarea at bounding box center [656, 174] width 323 height 53
type textarea "**********"
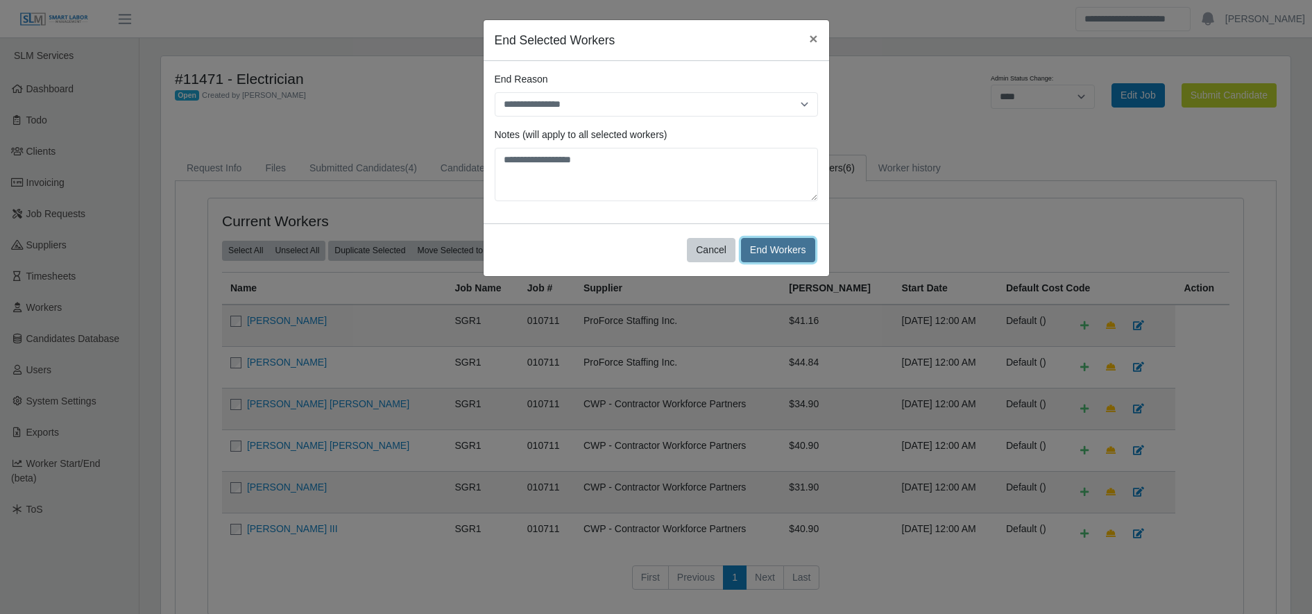
click at [782, 250] on button "End Workers" at bounding box center [778, 250] width 74 height 24
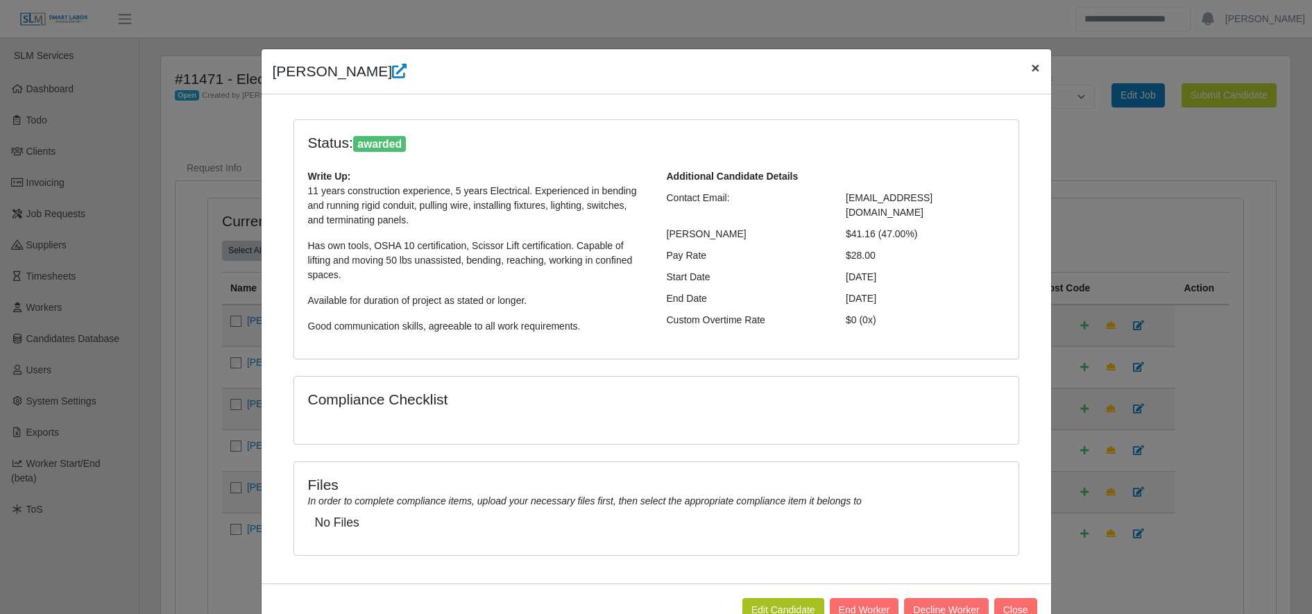
click at [1031, 67] on span "×" at bounding box center [1035, 68] width 8 height 16
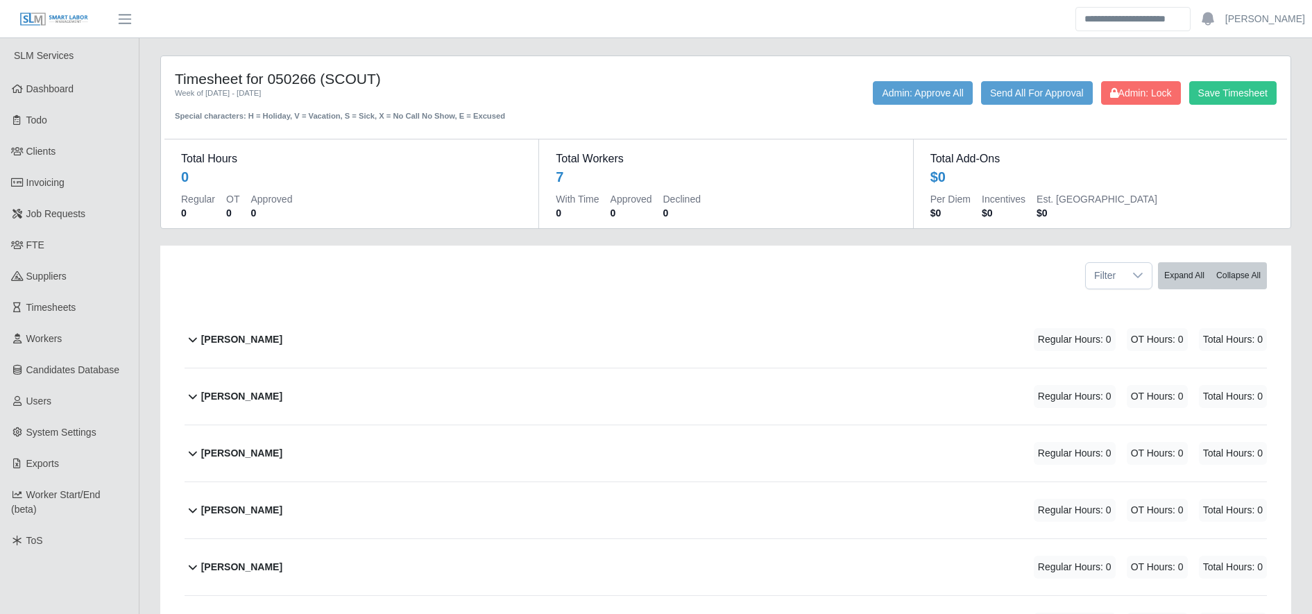
click at [295, 348] on div "[PERSON_NAME] Regular Hours: 0 OT Hours: 0 Total Hours: 0" at bounding box center [734, 339] width 1066 height 56
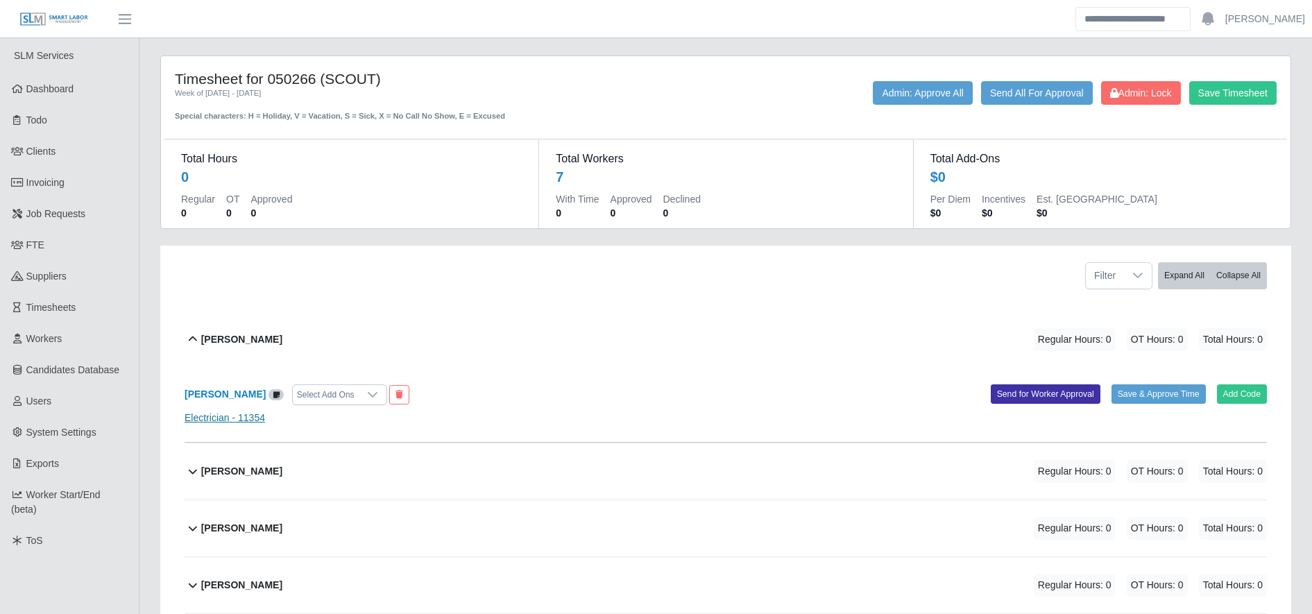
click at [224, 420] on link "Electrician - 11354" at bounding box center [225, 417] width 80 height 11
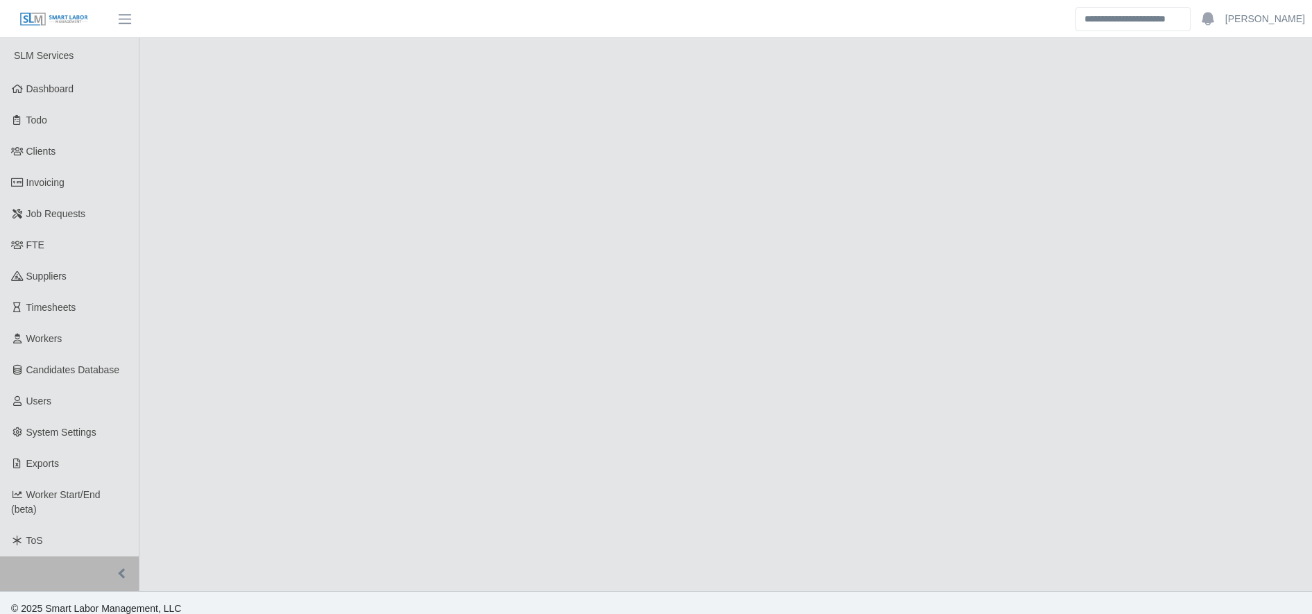
select select "******"
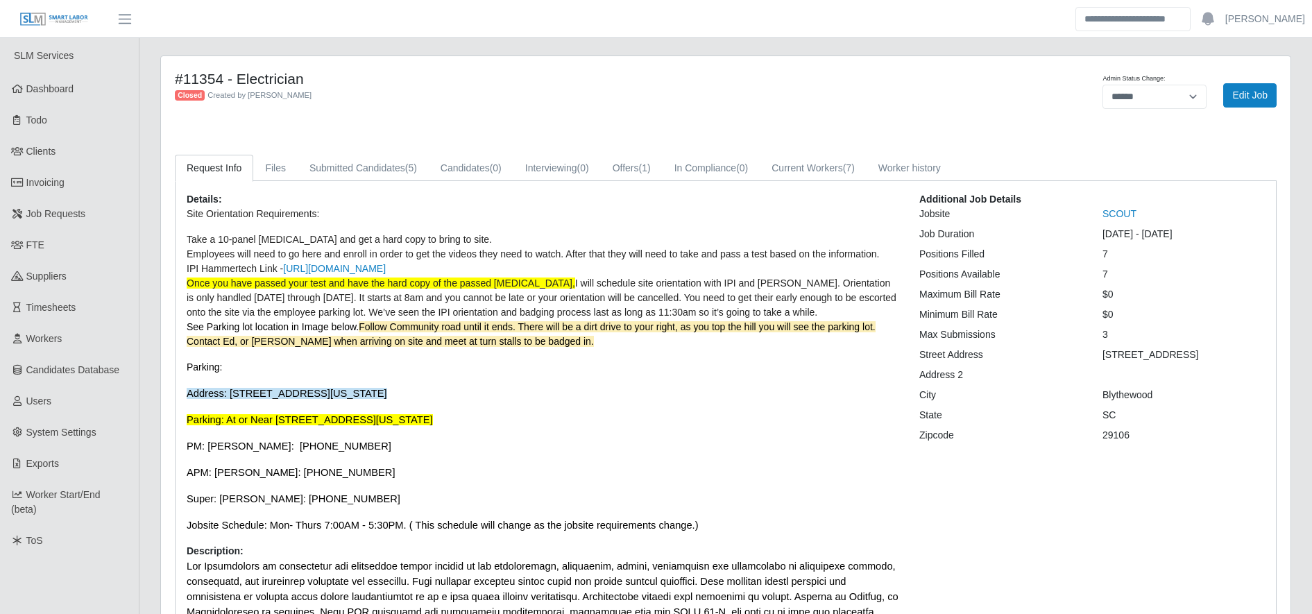
click at [634, 429] on p "Site Orientation Requirements: Take a 10-panel [MEDICAL_DATA] and get a hard co…" at bounding box center [543, 370] width 712 height 326
click at [637, 164] on link "Offers (1)" at bounding box center [632, 168] width 62 height 27
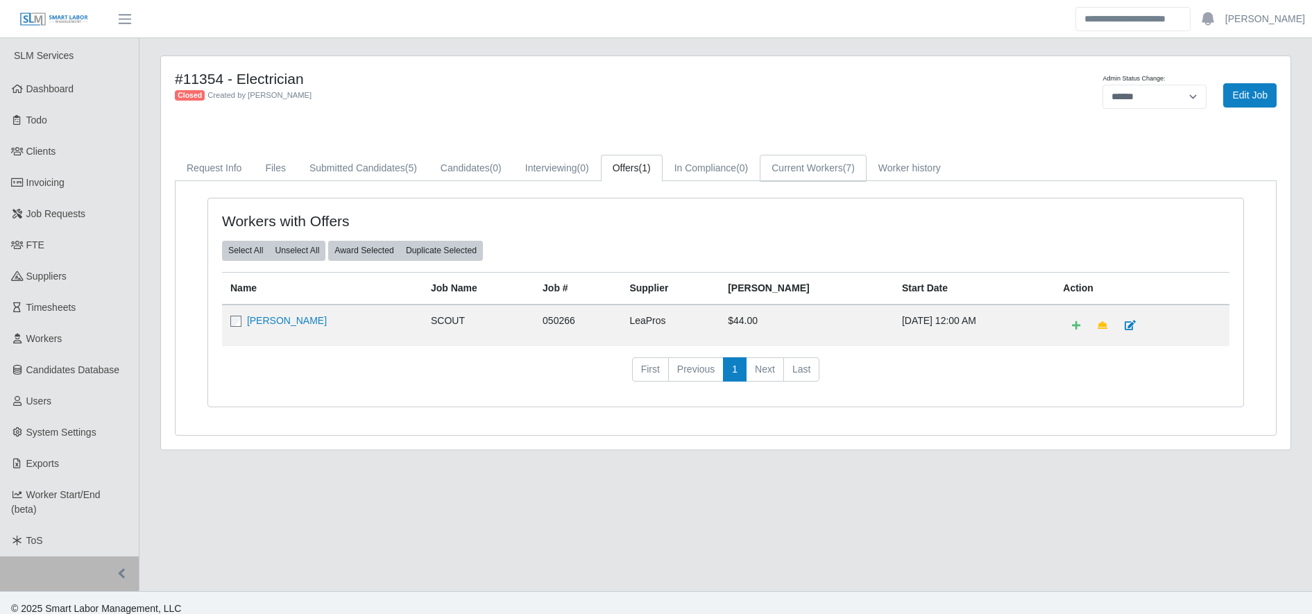
click at [796, 160] on link "Current Workers (7)" at bounding box center [813, 168] width 107 height 27
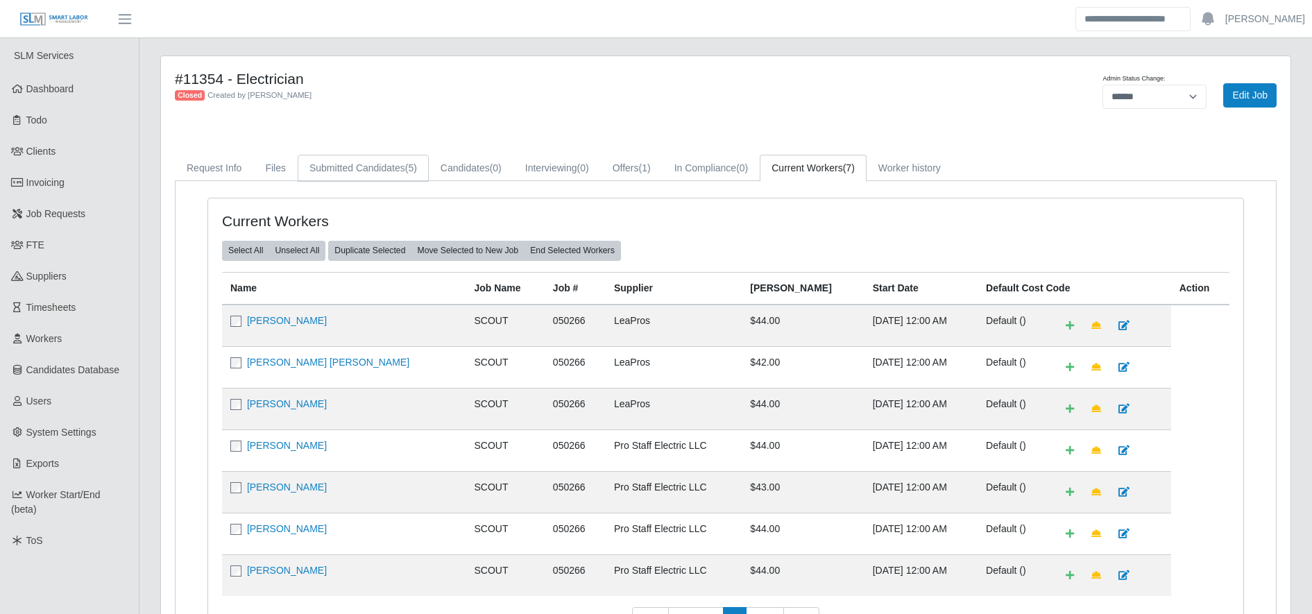
click at [351, 178] on link "Submitted Candidates (5)" at bounding box center [363, 168] width 131 height 27
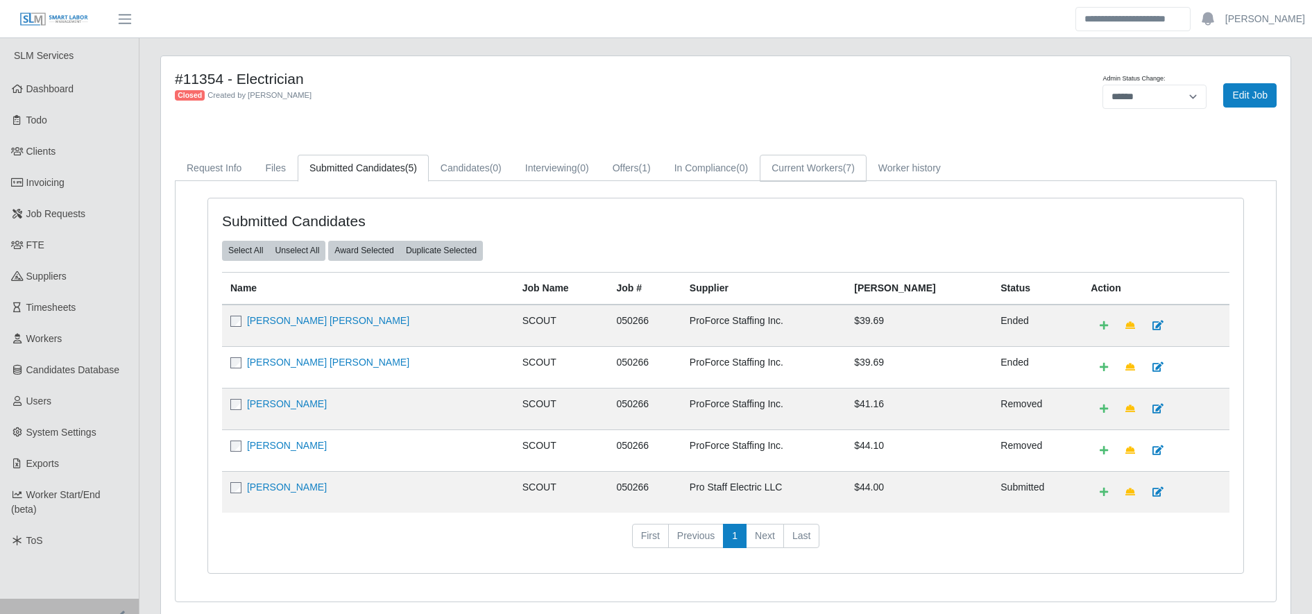
click at [805, 162] on link "Current Workers (7)" at bounding box center [813, 168] width 107 height 27
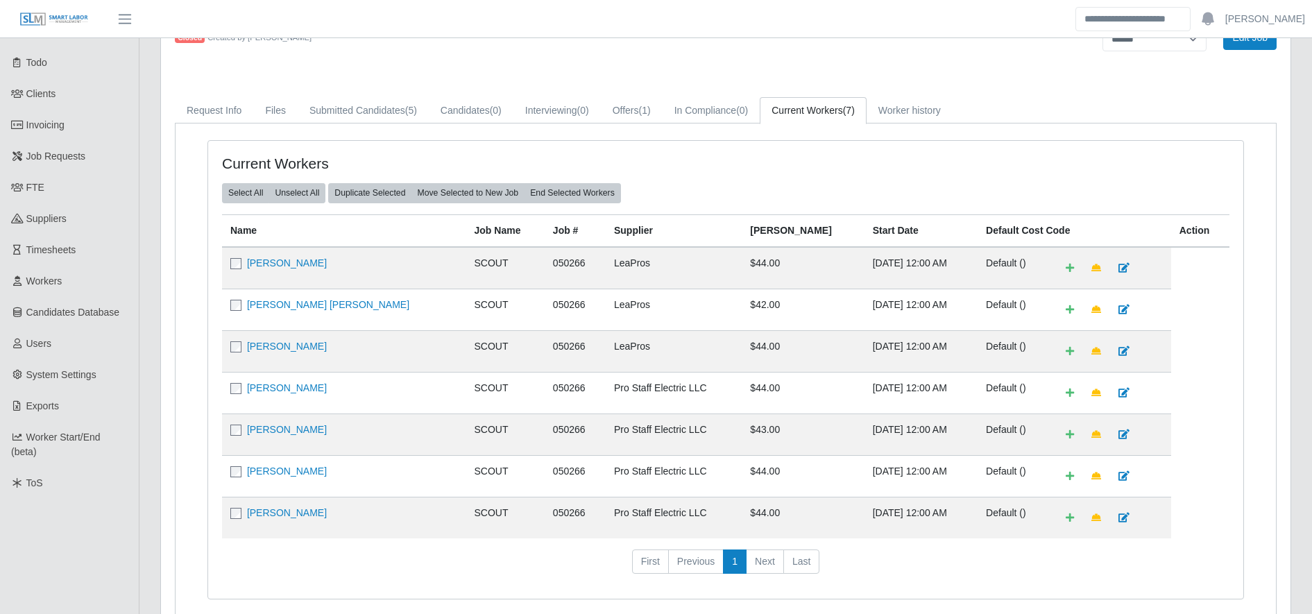
scroll to position [70, 0]
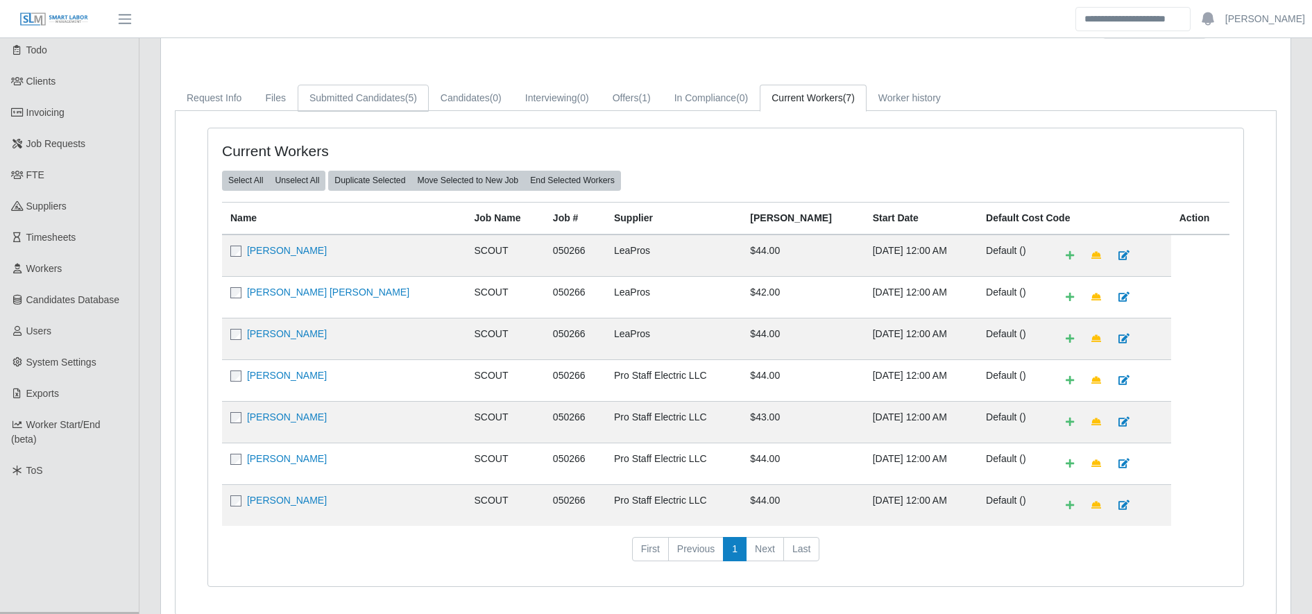
click at [335, 101] on link "Submitted Candidates (5)" at bounding box center [363, 98] width 131 height 27
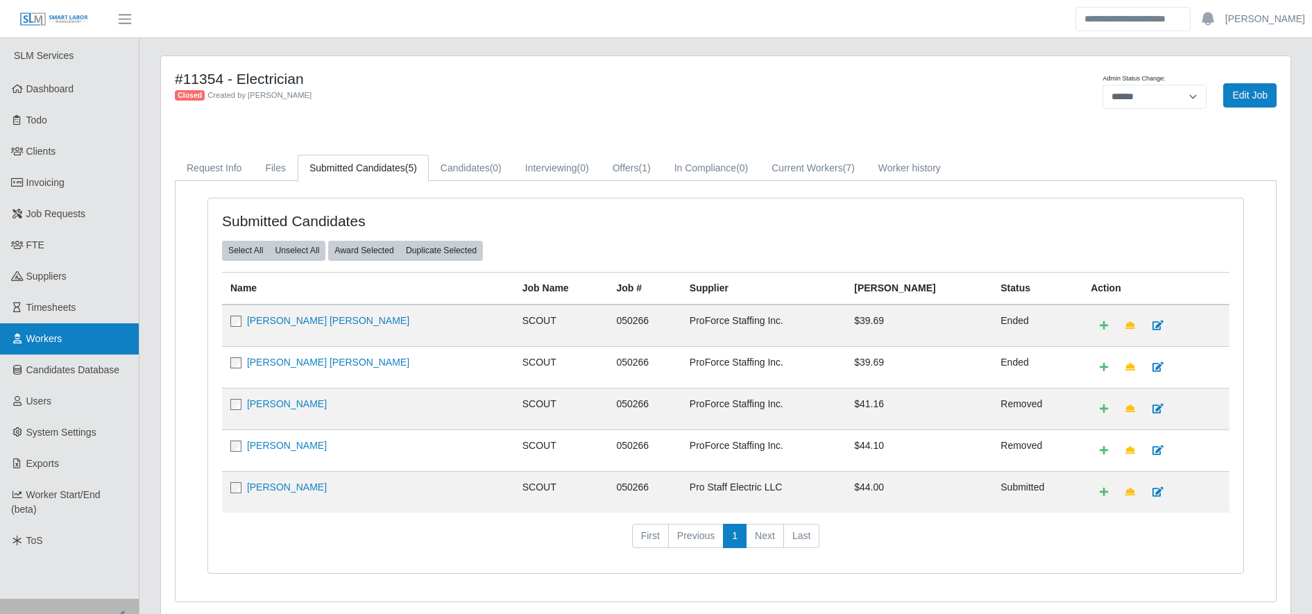
click at [94, 337] on link "Workers" at bounding box center [69, 338] width 139 height 31
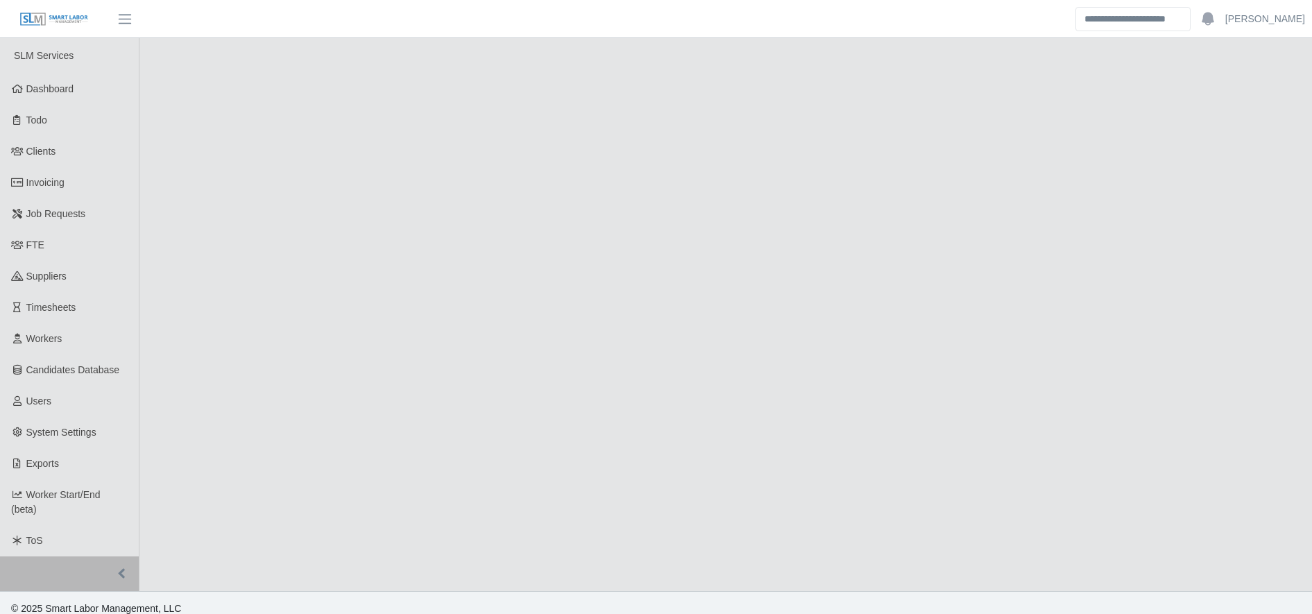
select select "****"
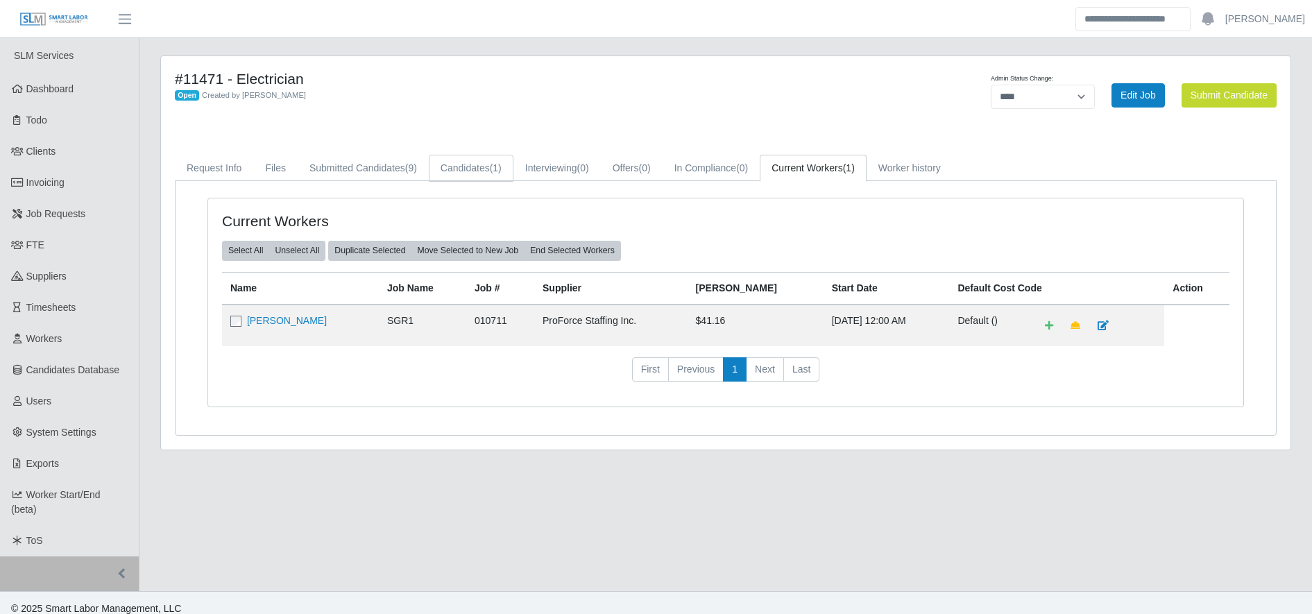
click at [471, 157] on link "Candidates (1)" at bounding box center [471, 168] width 85 height 27
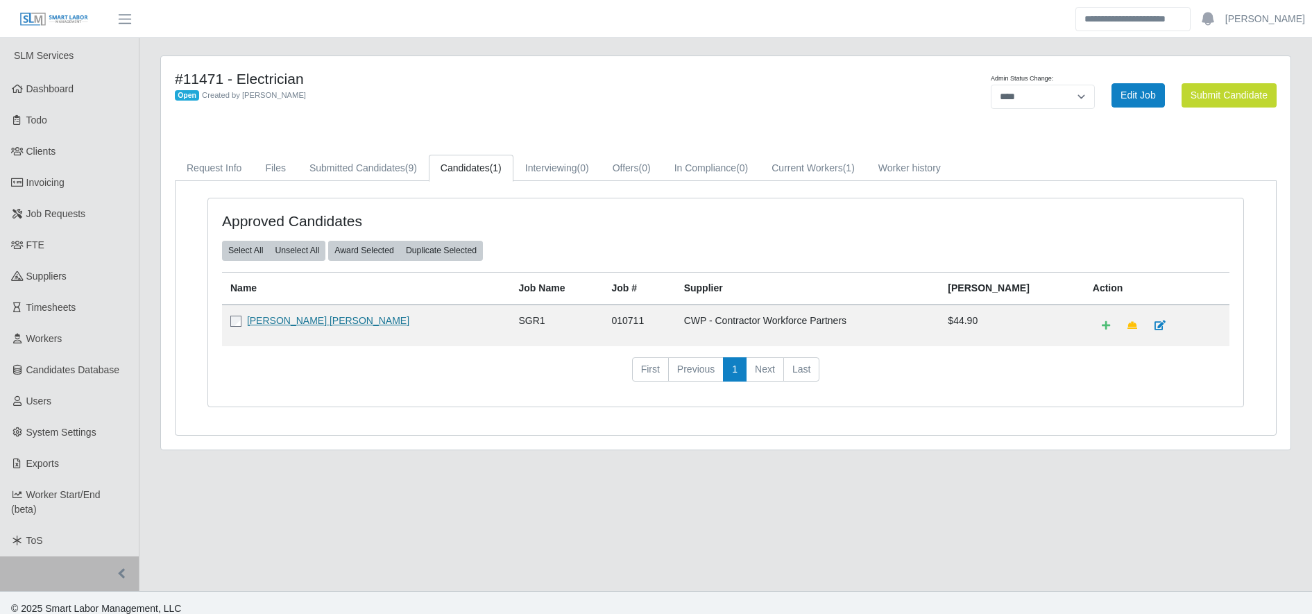
click at [347, 315] on link "[PERSON_NAME] [PERSON_NAME]" at bounding box center [328, 320] width 162 height 11
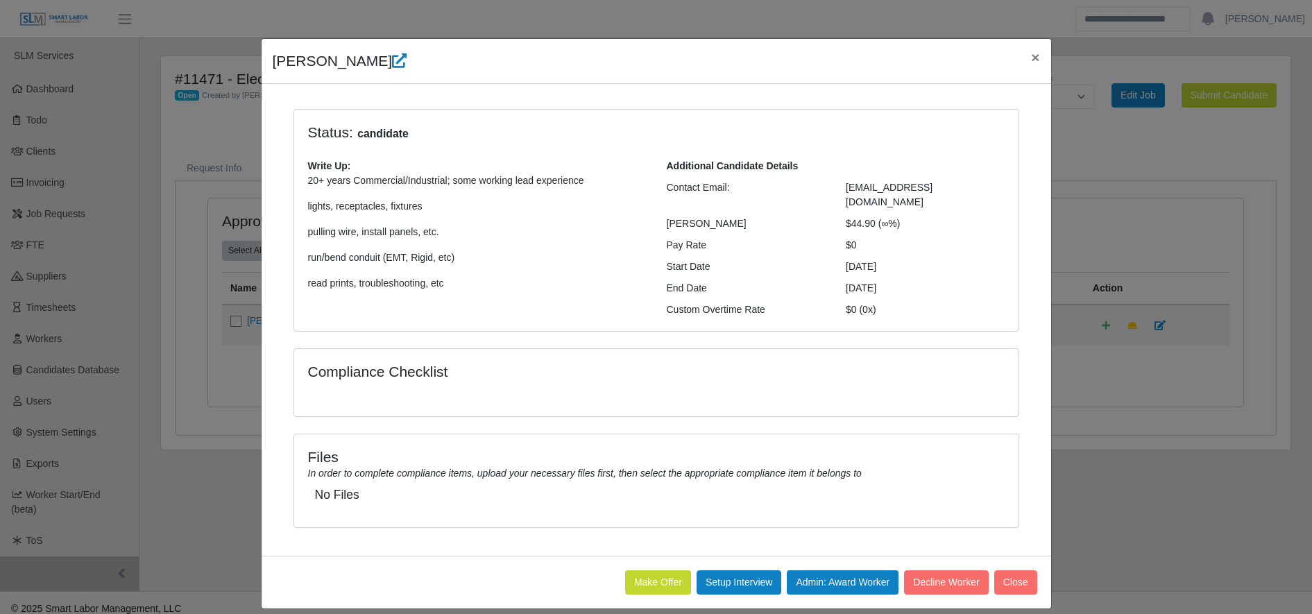
scroll to position [10, 0]
click at [918, 571] on button "Decline Worker" at bounding box center [946, 583] width 84 height 24
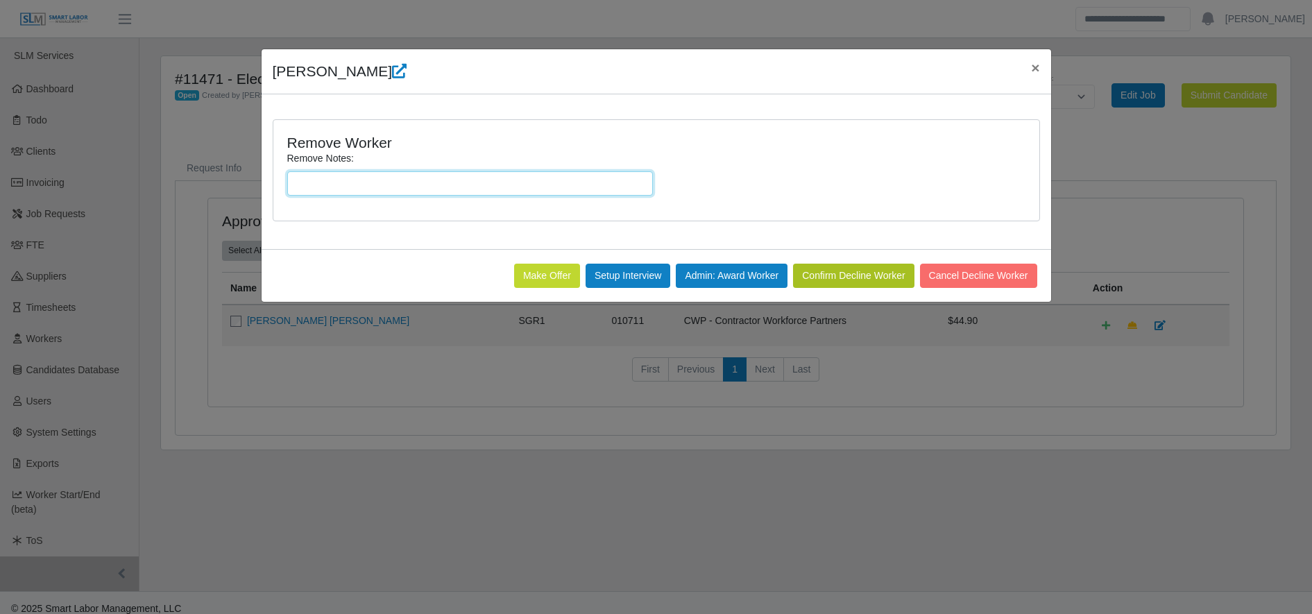
click at [532, 187] on input "Remove Notes:" at bounding box center [470, 183] width 366 height 24
type input "**********"
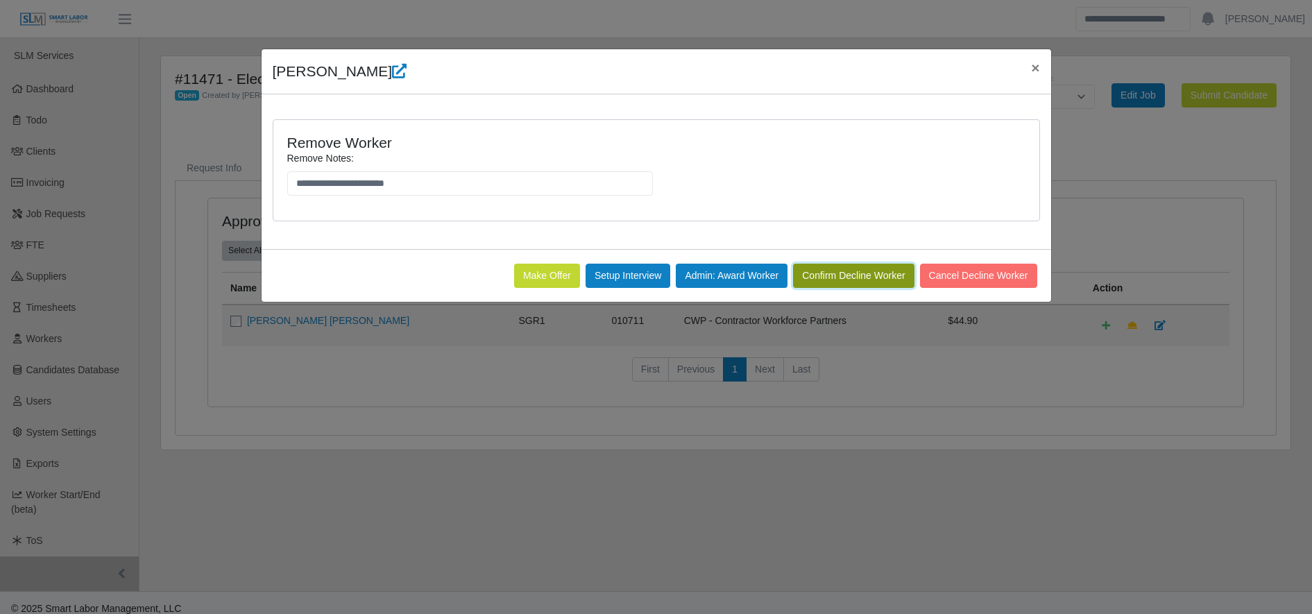
click at [874, 279] on button "Confirm Decline Worker" at bounding box center [853, 276] width 121 height 24
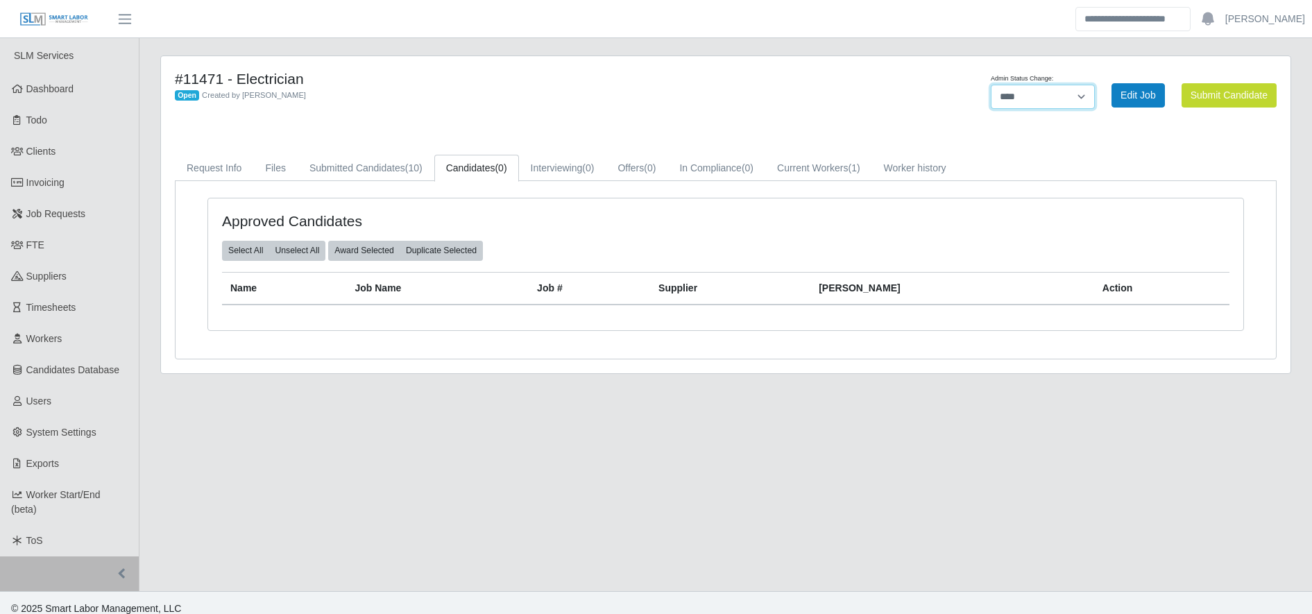
click at [1064, 89] on select "******* **** ******" at bounding box center [1043, 97] width 104 height 24
select select "******"
click at [1095, 85] on select "******* **** ******" at bounding box center [1043, 97] width 104 height 24
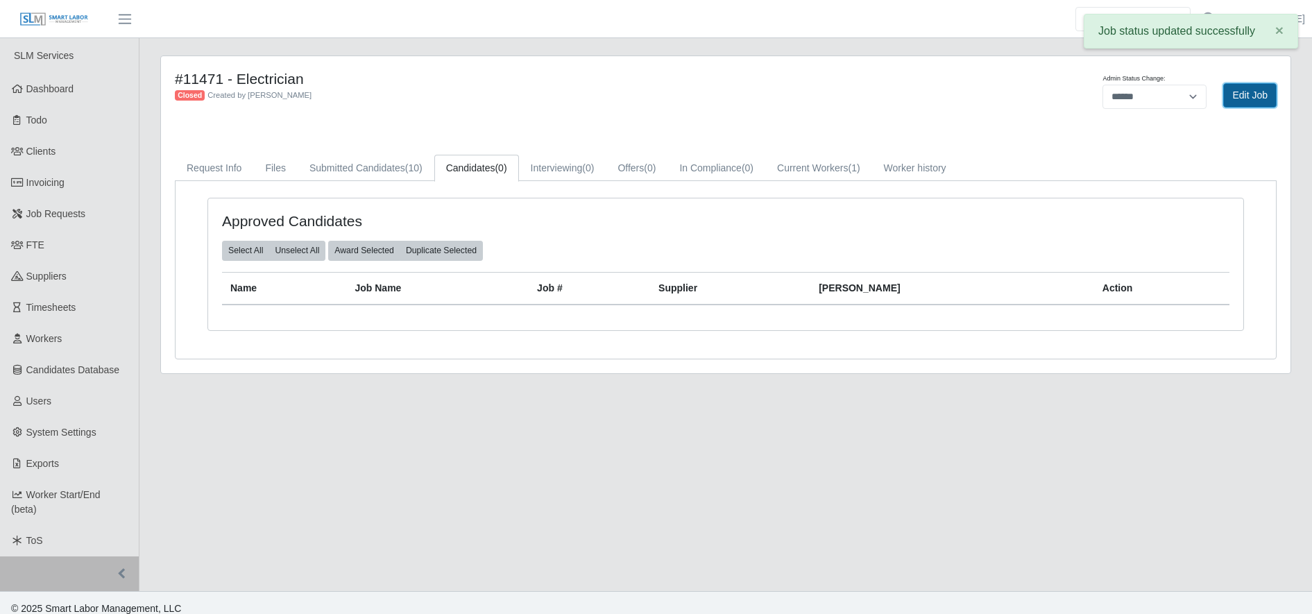
click at [1248, 94] on link "Edit Job" at bounding box center [1249, 95] width 53 height 24
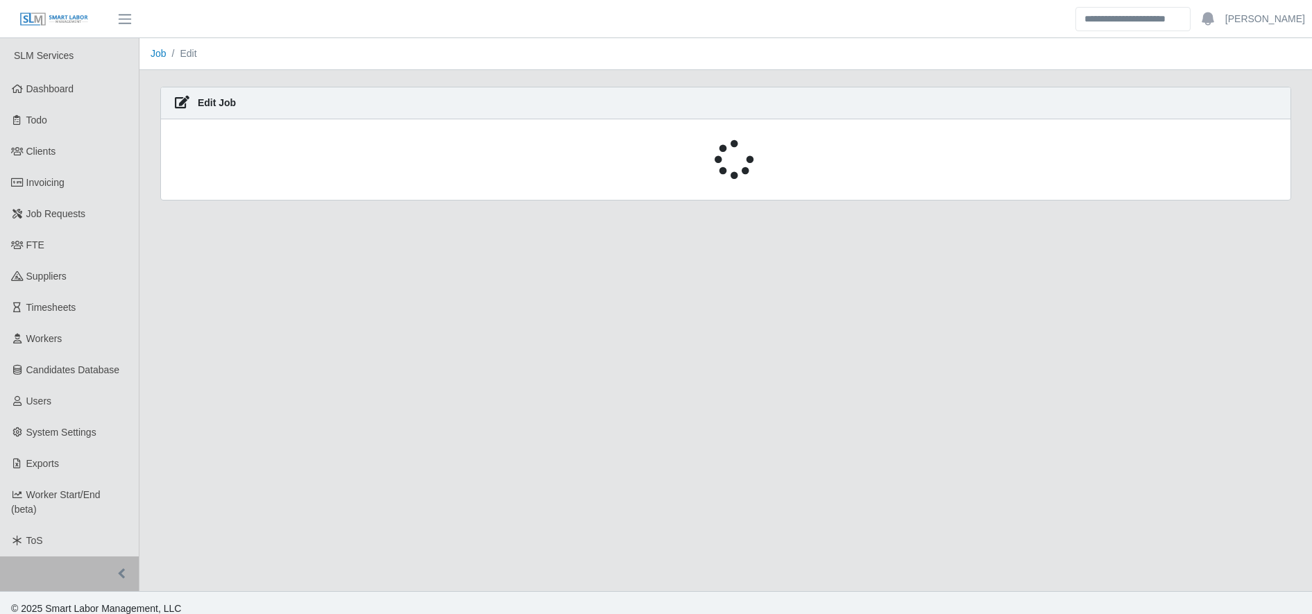
scroll to position [12, 0]
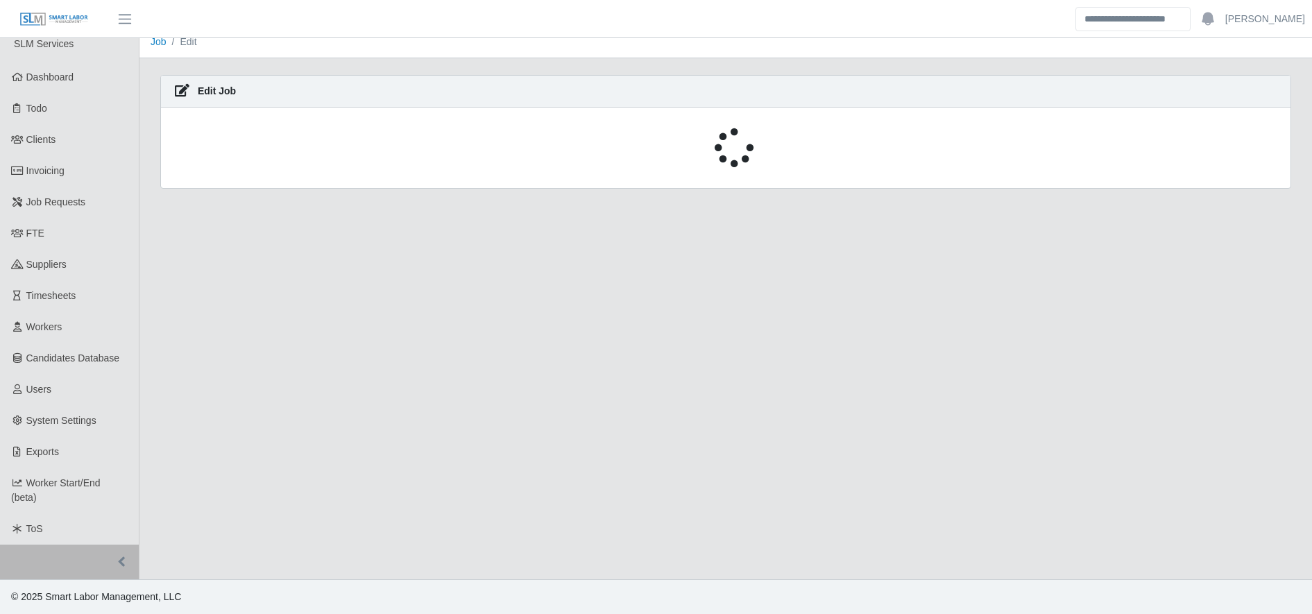
select select "******"
select select "****"
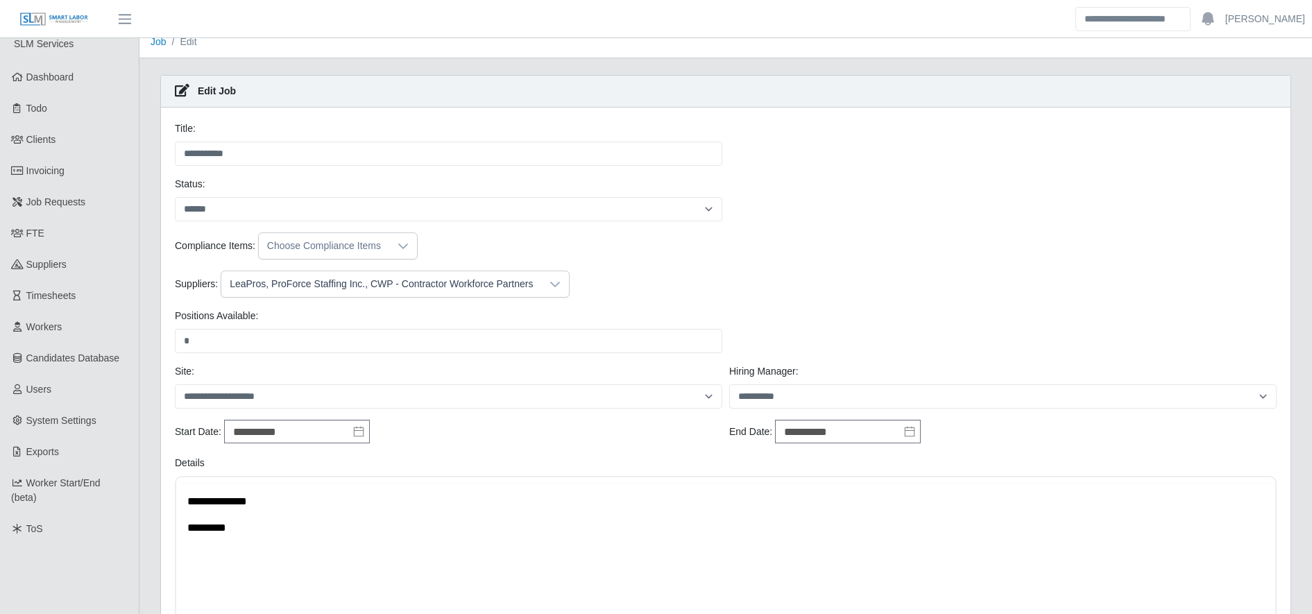
scroll to position [0, 0]
click at [859, 425] on input "**********" at bounding box center [848, 432] width 146 height 24
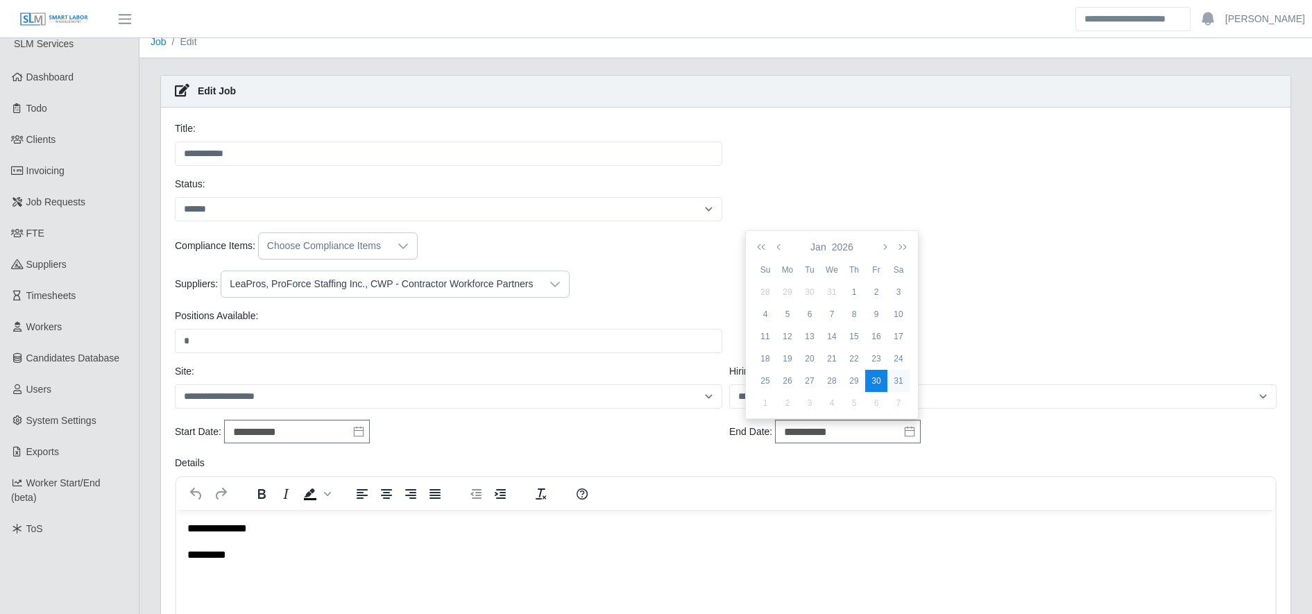
click at [896, 384] on div "31" at bounding box center [898, 381] width 22 height 12
type input "**********"
click at [255, 567] on html "**********" at bounding box center [725, 541] width 1099 height 65
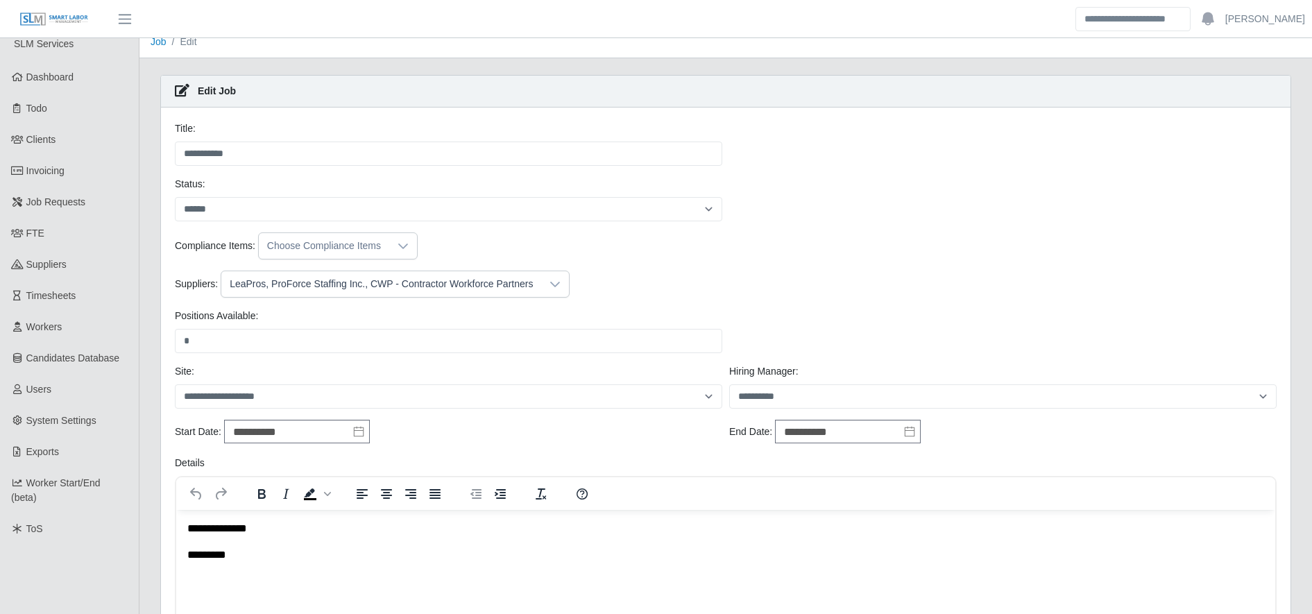
drag, startPoint x: 255, startPoint y: 567, endPoint x: 151, endPoint y: 511, distance: 117.3
click at [176, 511] on html "**********" at bounding box center [725, 541] width 1099 height 65
click at [243, 547] on p "*********" at bounding box center [725, 554] width 1077 height 15
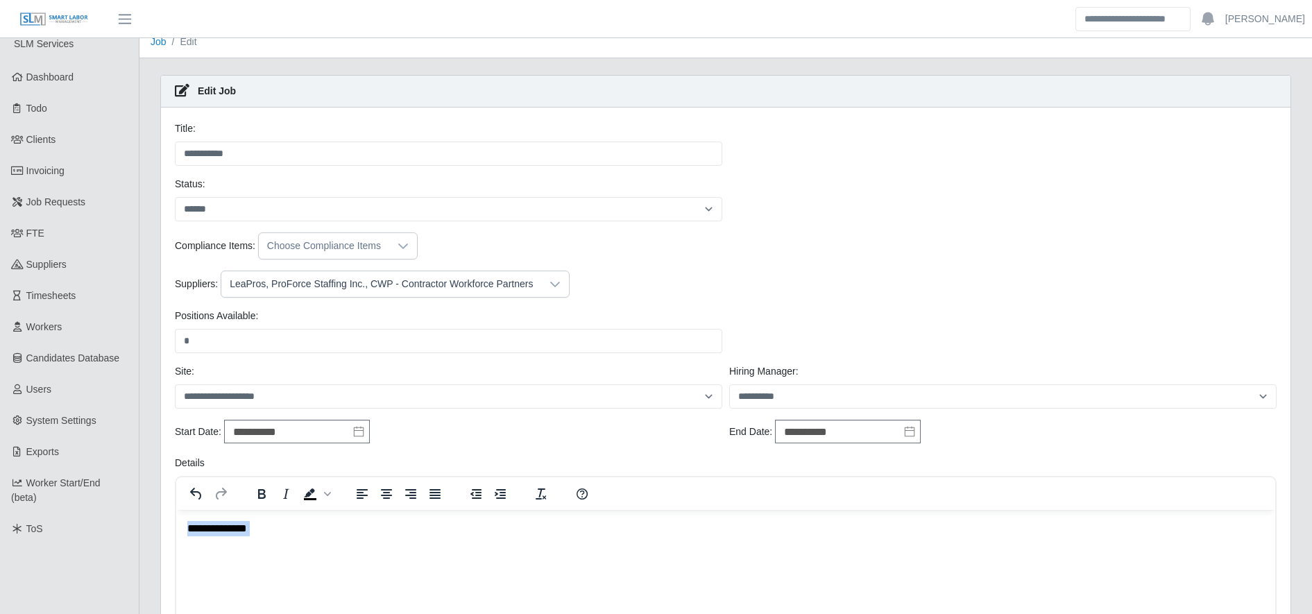
drag, startPoint x: 244, startPoint y: 549, endPoint x: 184, endPoint y: 520, distance: 67.0
click at [184, 520] on html "**********" at bounding box center [725, 541] width 1099 height 65
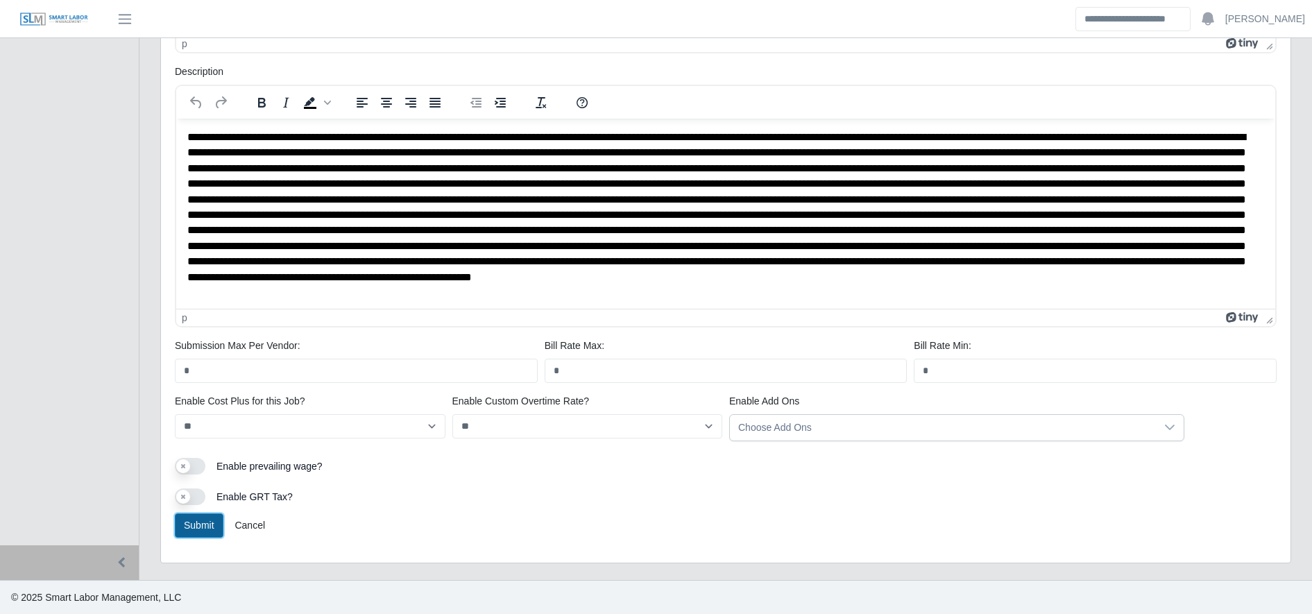
drag, startPoint x: 208, startPoint y: 533, endPoint x: 183, endPoint y: 533, distance: 25.0
click at [183, 533] on button "Submit" at bounding box center [199, 525] width 49 height 24
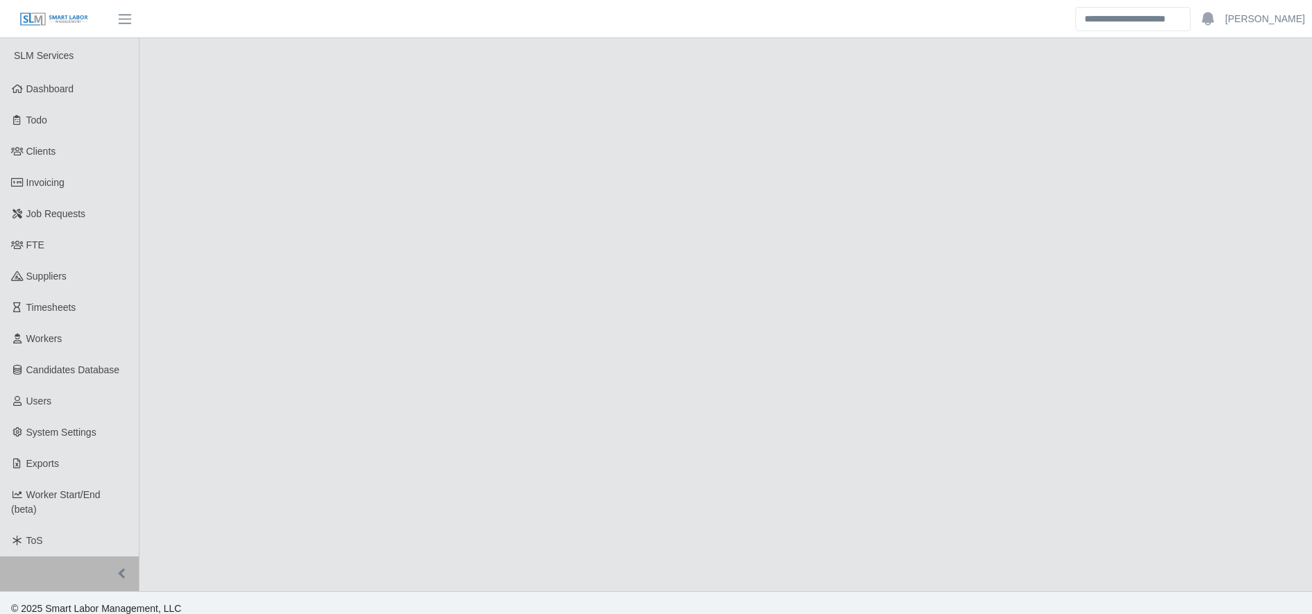
select select "******"
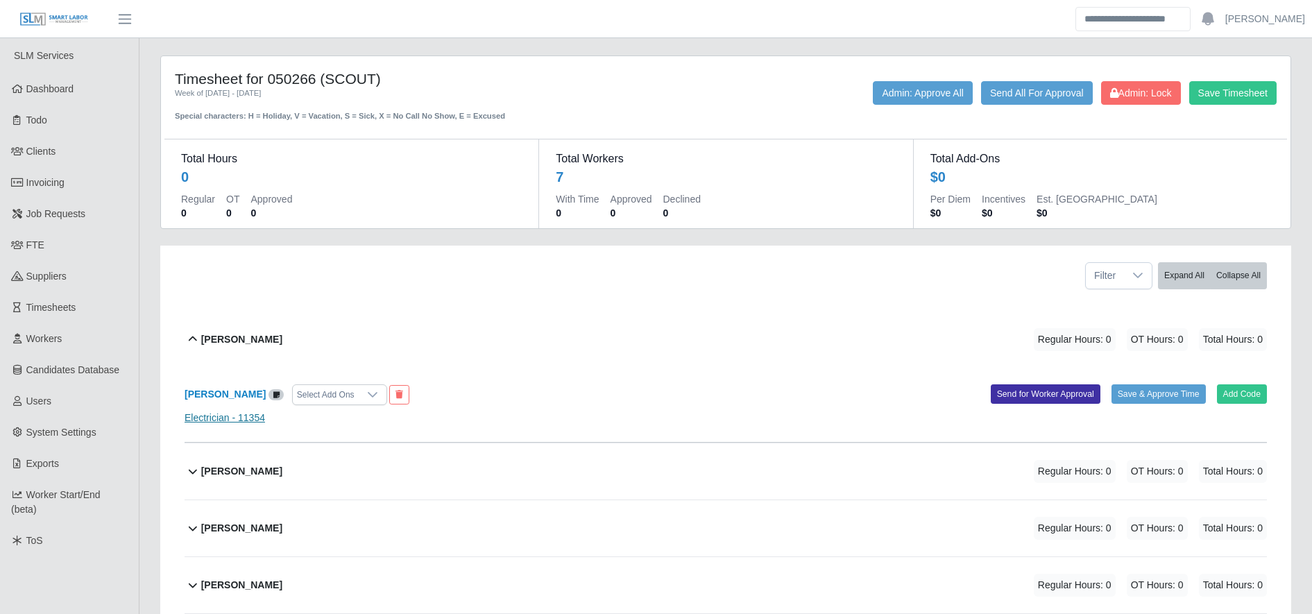
click at [243, 412] on link "Electrician - 11354" at bounding box center [225, 417] width 80 height 11
click at [286, 325] on div "[PERSON_NAME] Regular Hours: 0 OT Hours: 0 Total Hours: 0" at bounding box center [734, 339] width 1066 height 56
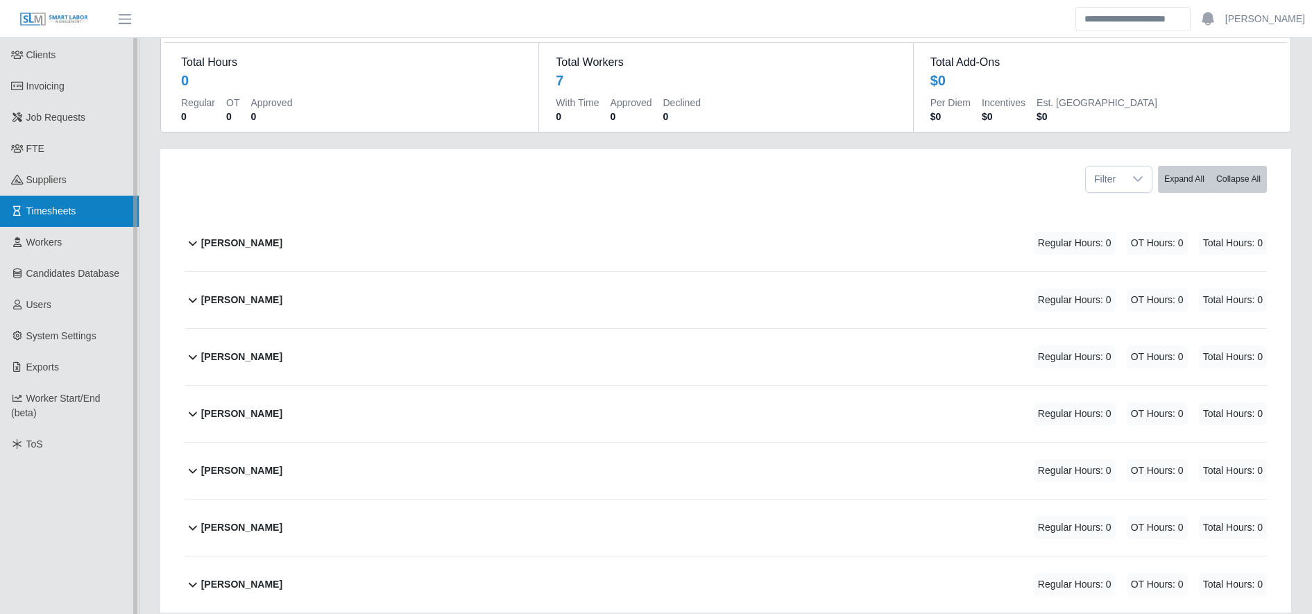
scroll to position [95, 0]
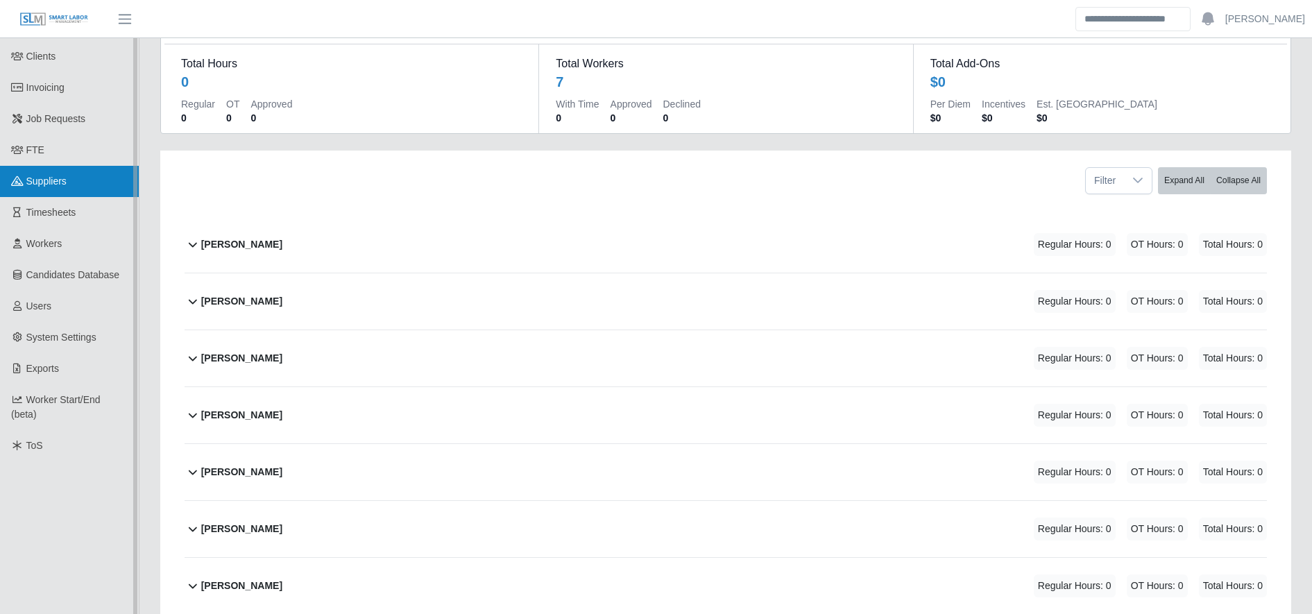
click at [62, 189] on link "Suppliers" at bounding box center [69, 181] width 139 height 31
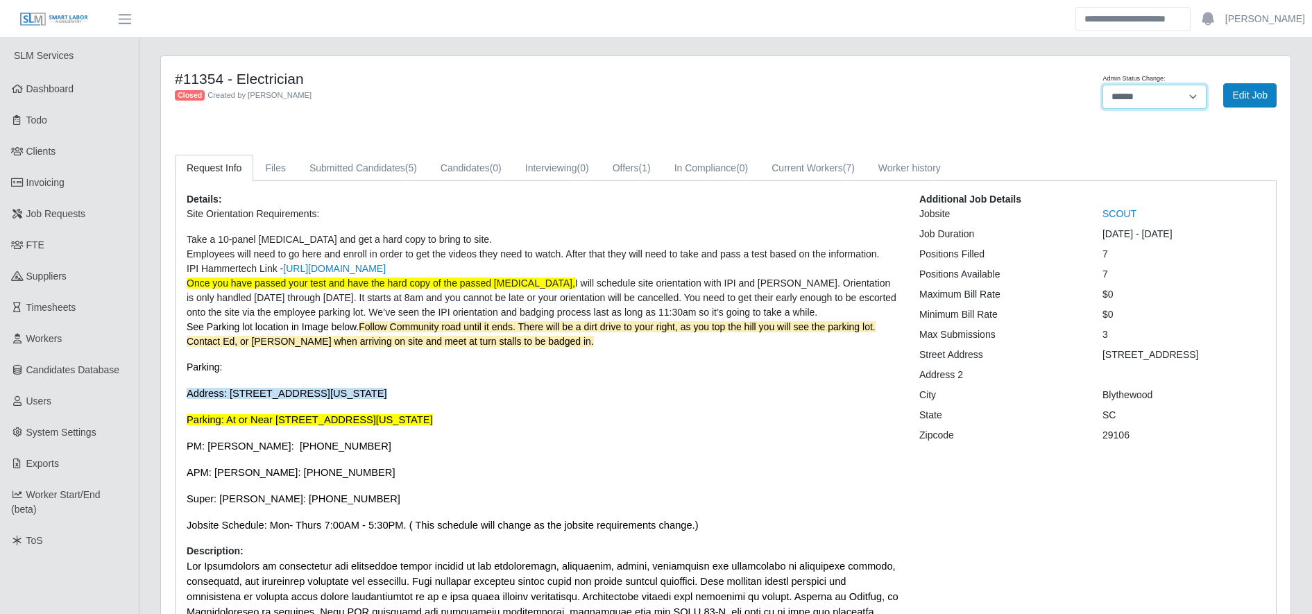
click at [1134, 101] on select "******* **** ******" at bounding box center [1154, 97] width 104 height 24
select select "****"
click at [1102, 85] on select "******* **** ******" at bounding box center [1154, 97] width 104 height 24
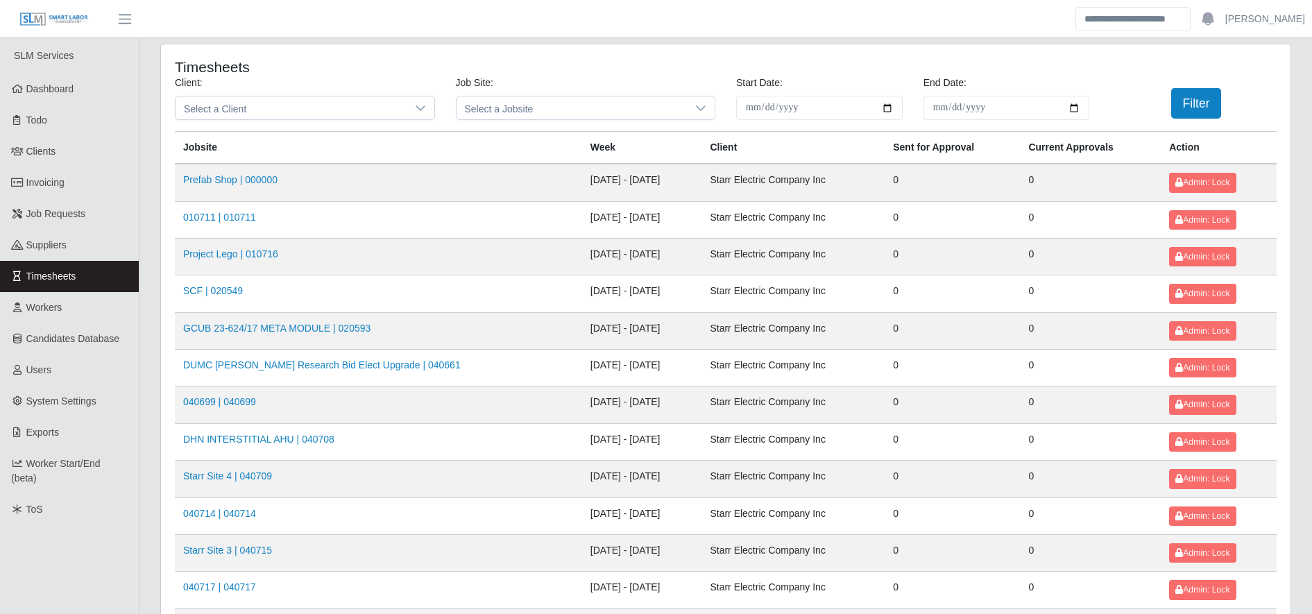
scroll to position [1452, 0]
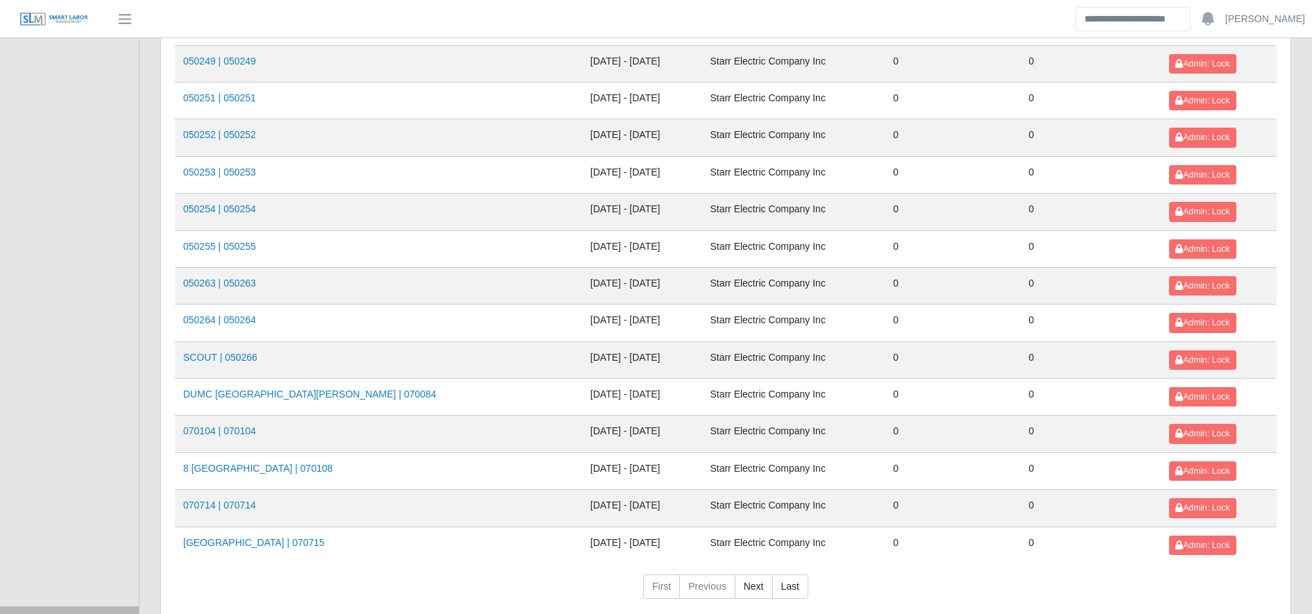
click at [267, 108] on td "050251 | 050251" at bounding box center [378, 101] width 407 height 37
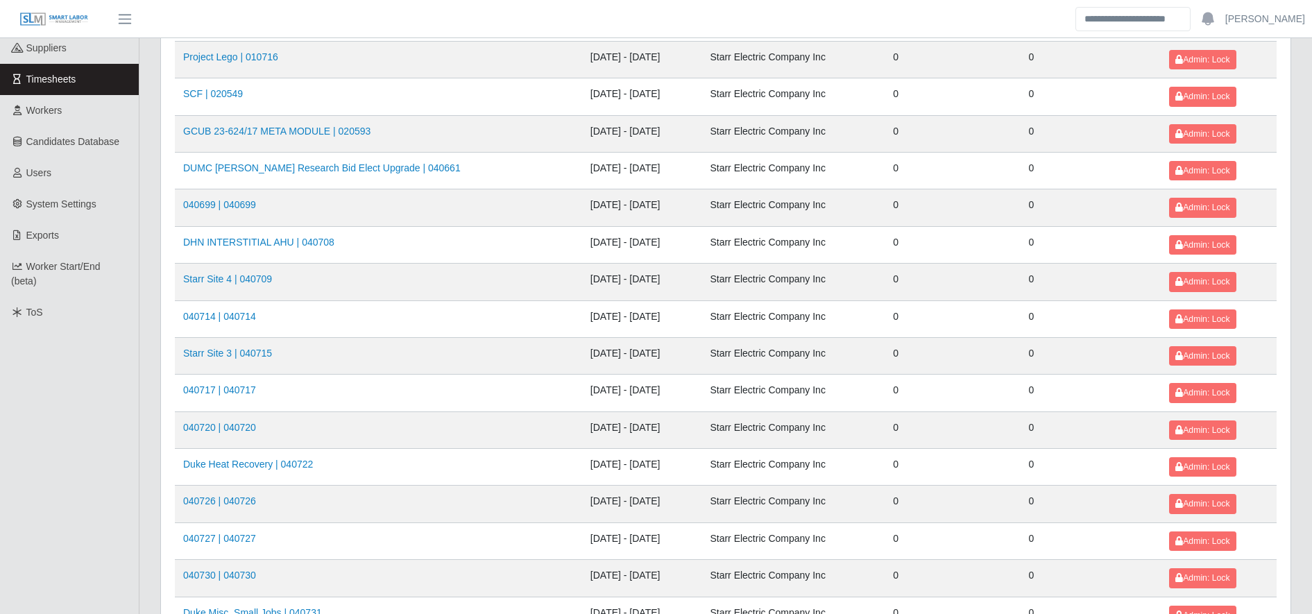
scroll to position [0, 0]
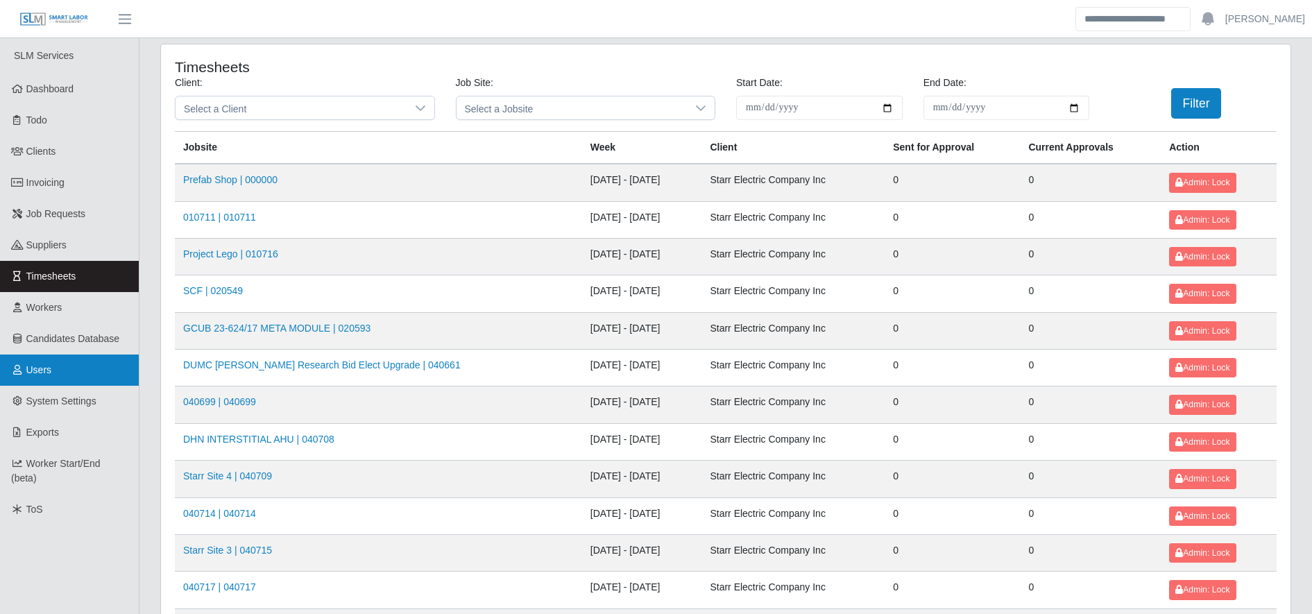
click at [94, 373] on link "Users" at bounding box center [69, 369] width 139 height 31
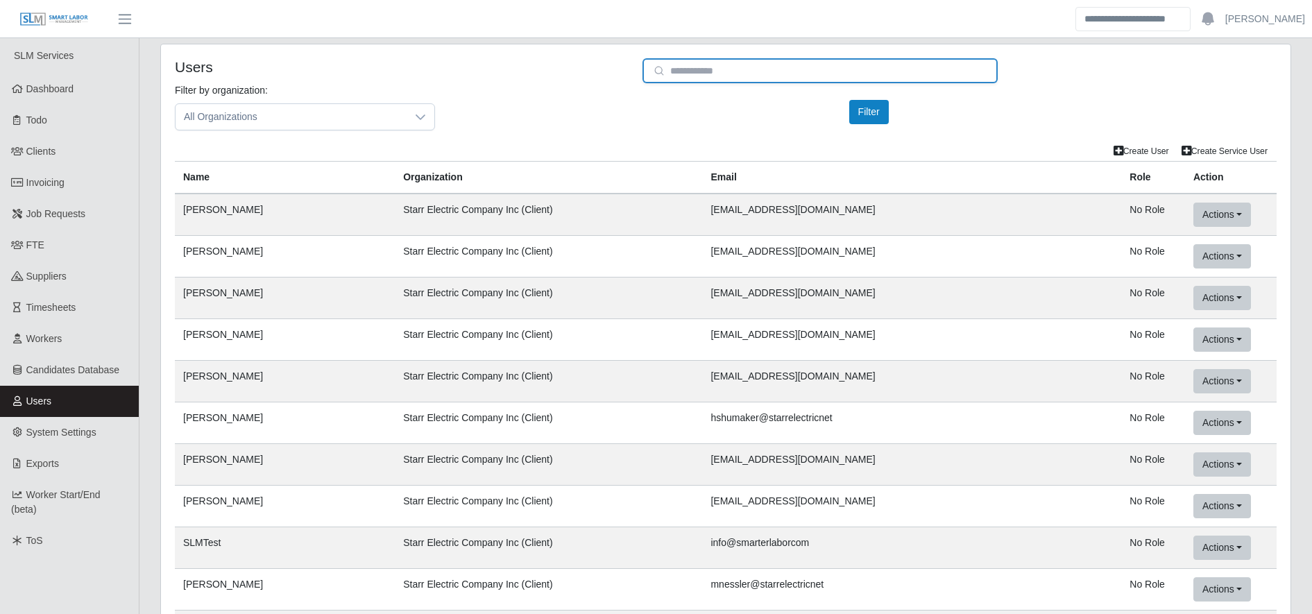
click at [853, 74] on input "email" at bounding box center [819, 70] width 355 height 25
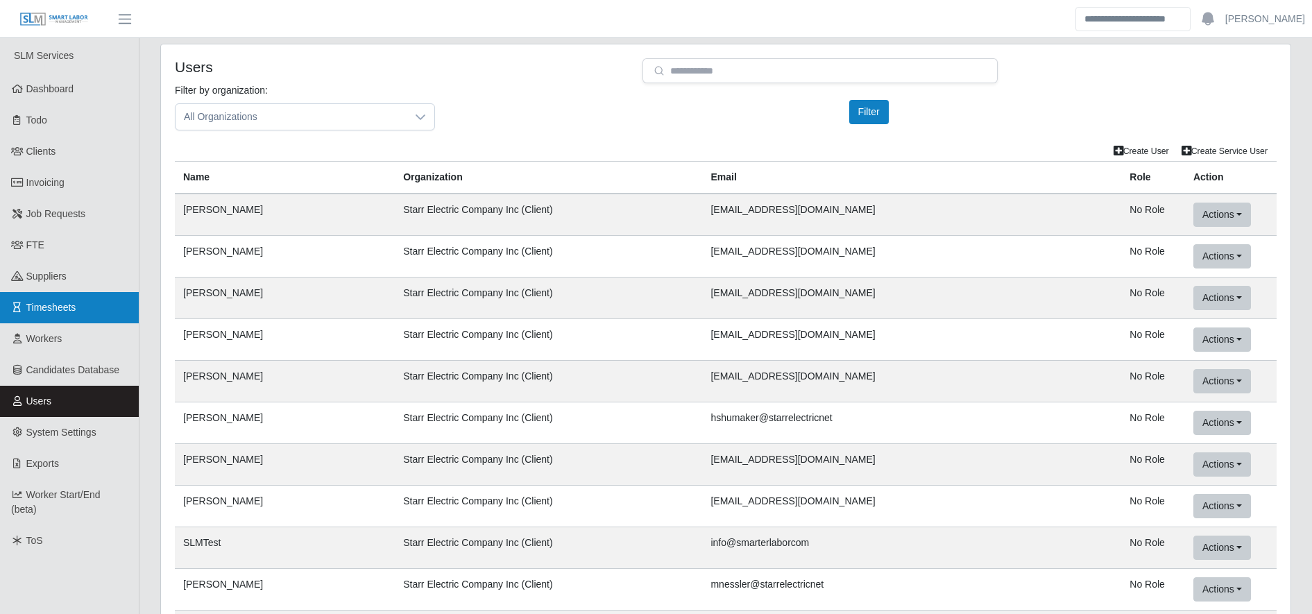
click at [79, 293] on link "Timesheets" at bounding box center [69, 307] width 139 height 31
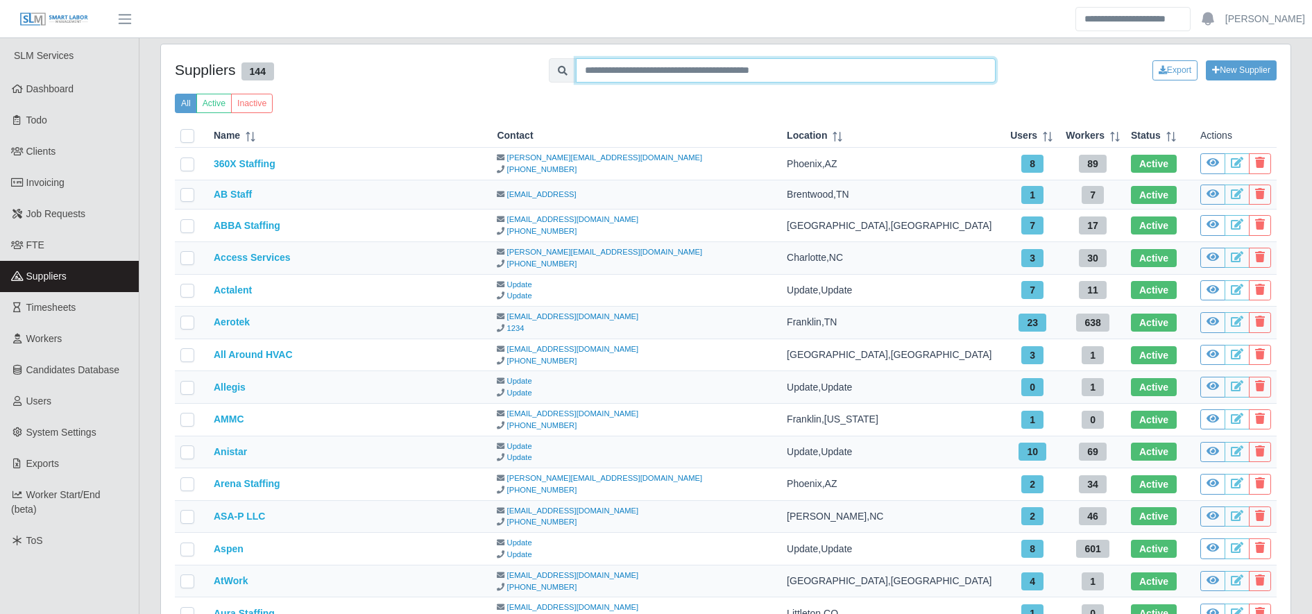
click at [821, 61] on input "text" at bounding box center [786, 70] width 420 height 24
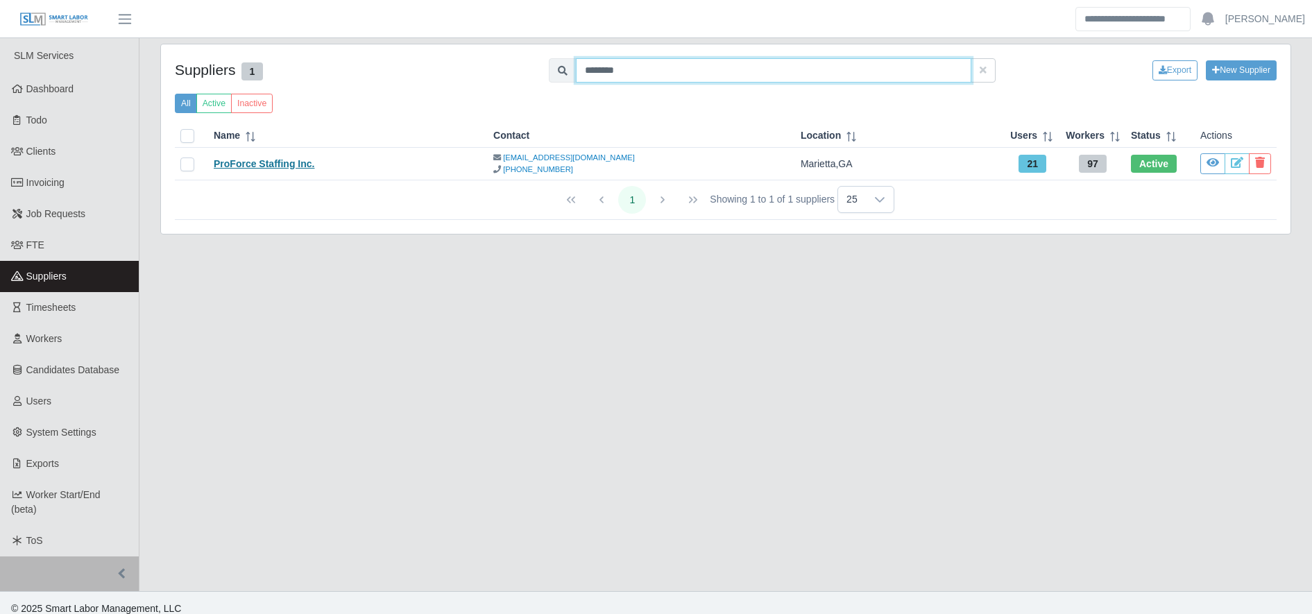
type input "********"
click at [258, 164] on link "ProForce Staffing Inc." at bounding box center [264, 163] width 101 height 11
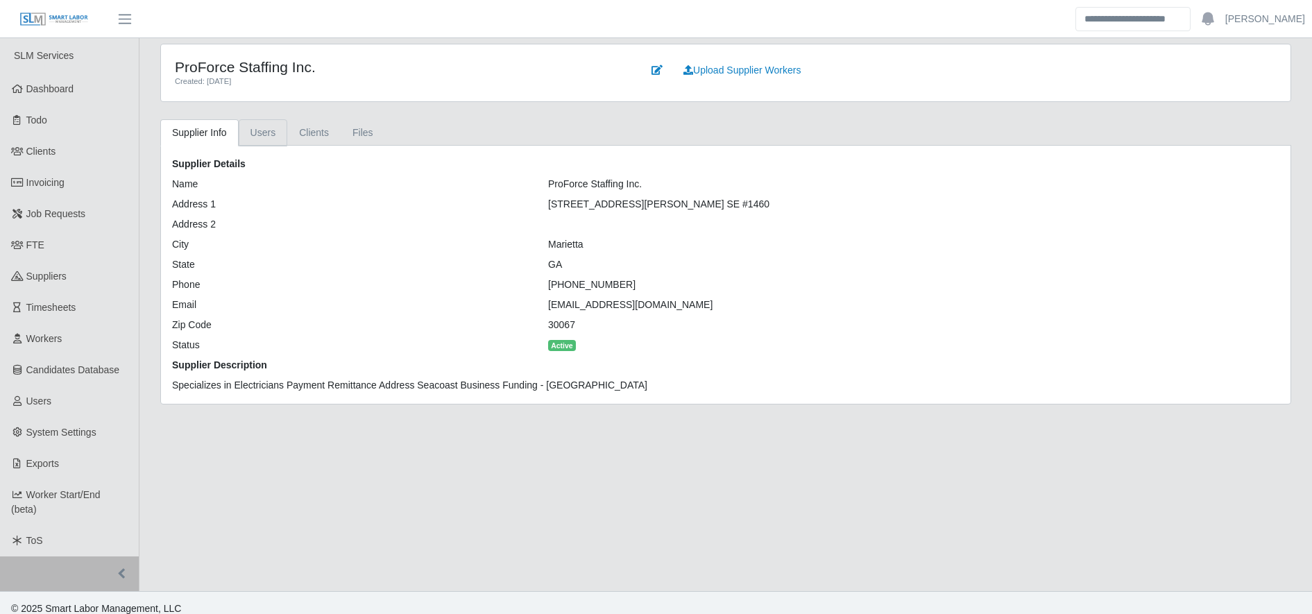
click at [273, 132] on link "Users" at bounding box center [263, 132] width 49 height 27
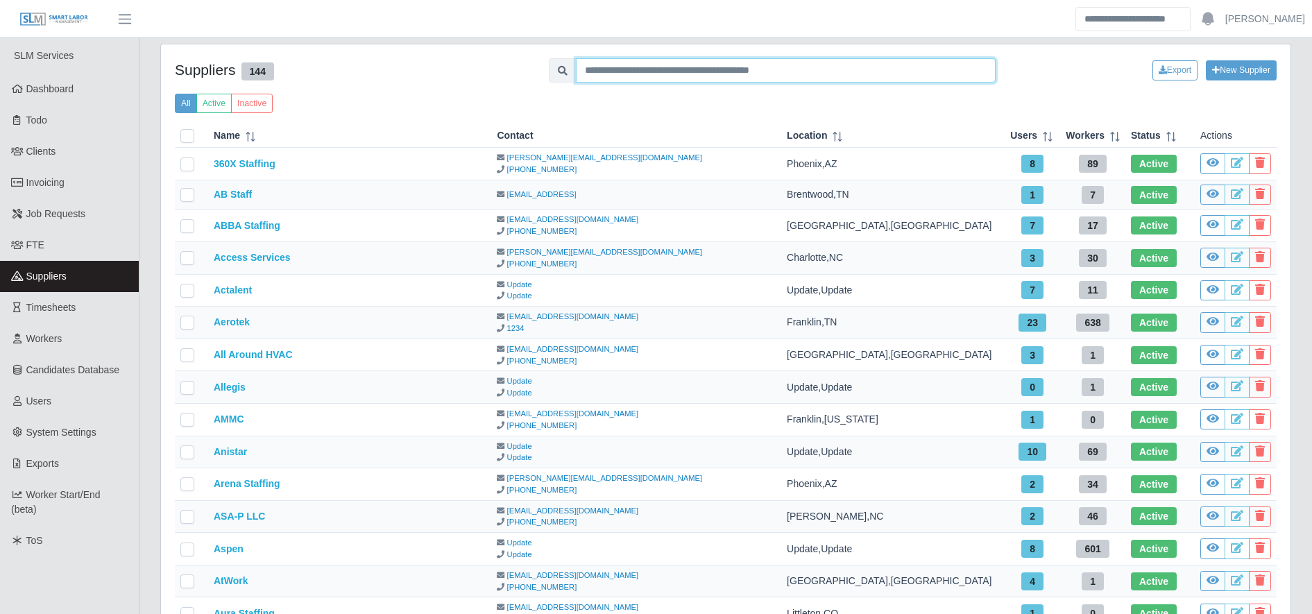
click at [894, 70] on input "text" at bounding box center [786, 70] width 420 height 24
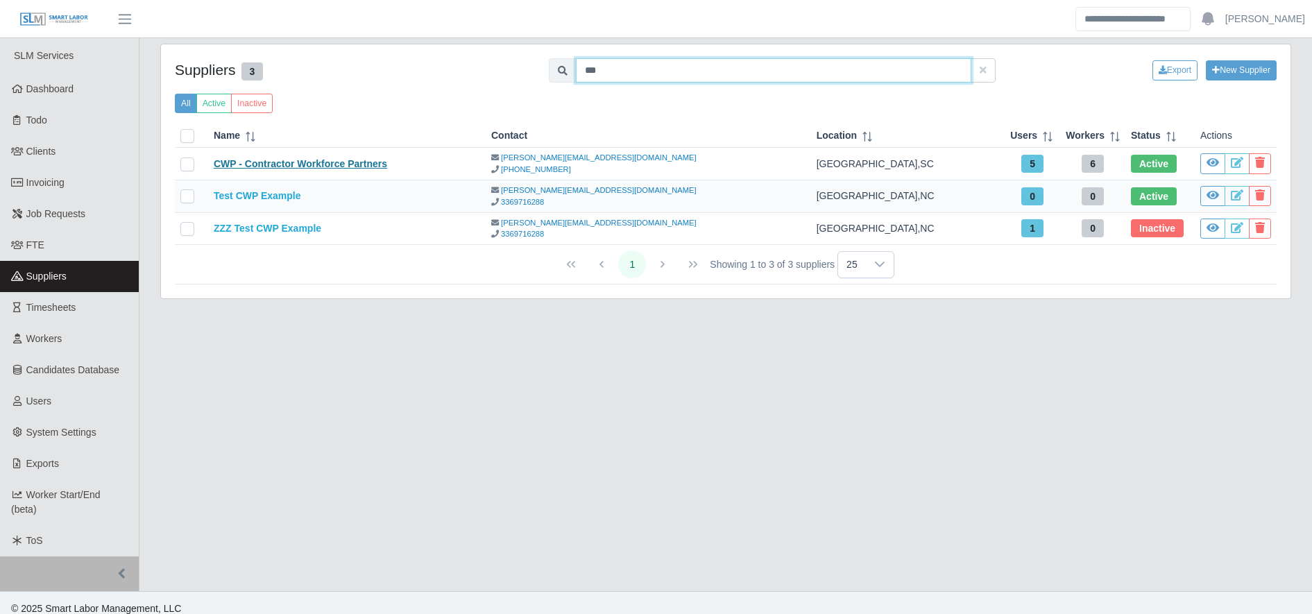
type input "***"
click at [270, 158] on link "CWP - Contractor Workforce Partners" at bounding box center [300, 163] width 173 height 11
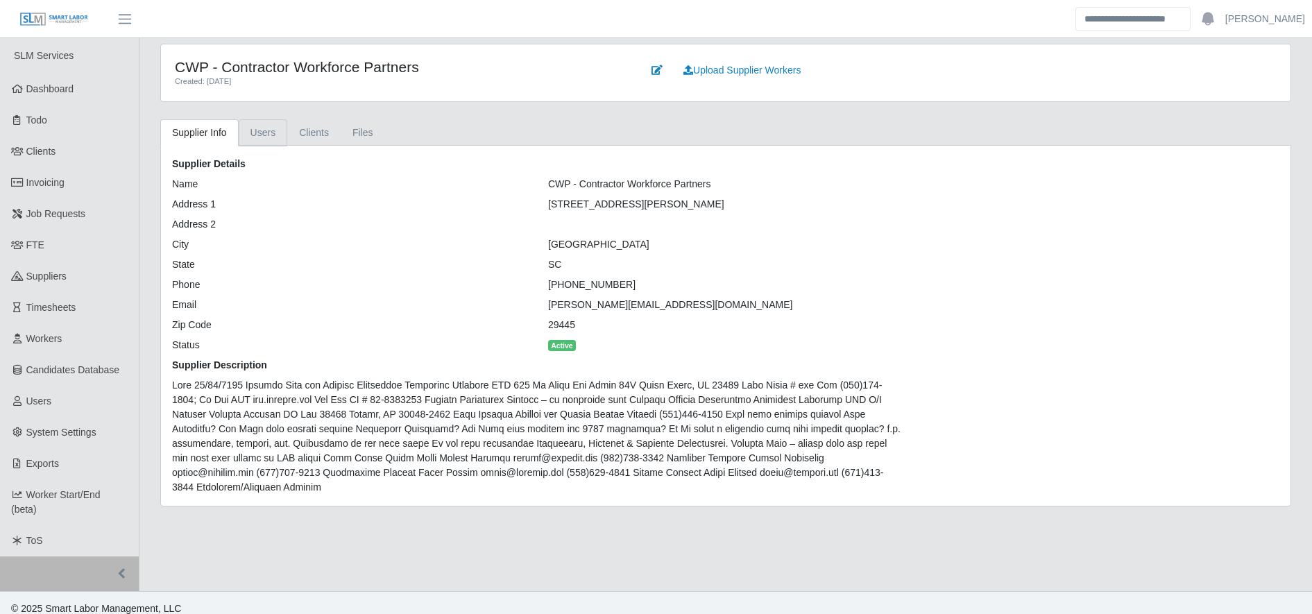
click at [248, 130] on link "Users" at bounding box center [263, 132] width 49 height 27
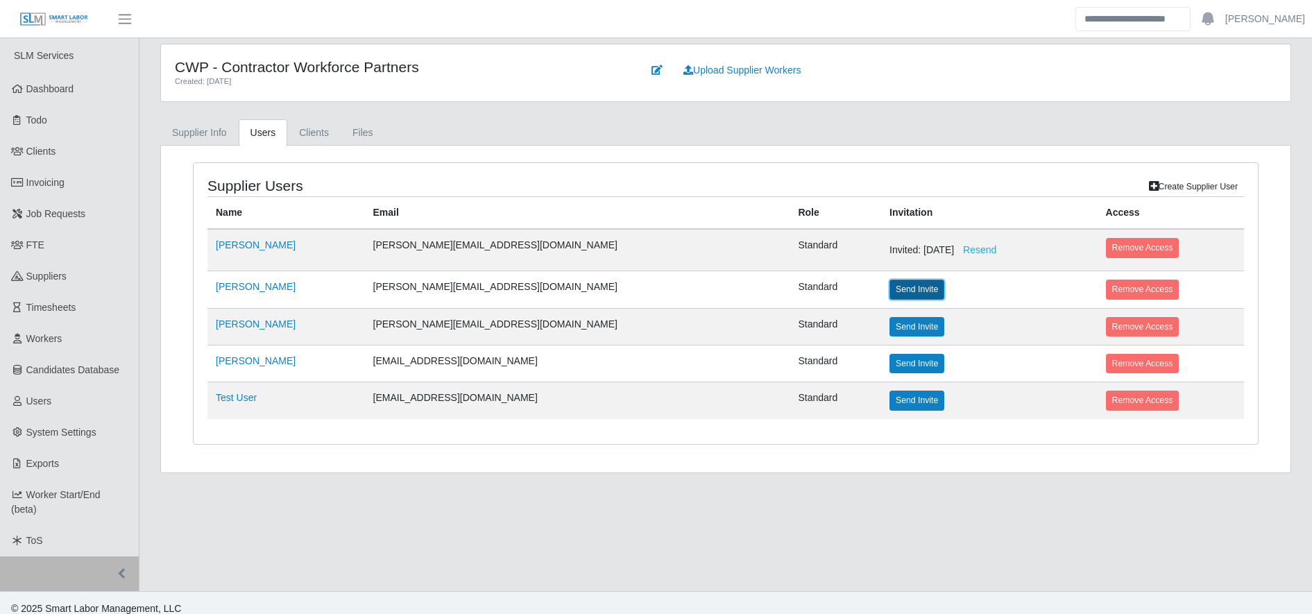
click at [889, 286] on button "Send Invite" at bounding box center [916, 289] width 55 height 19
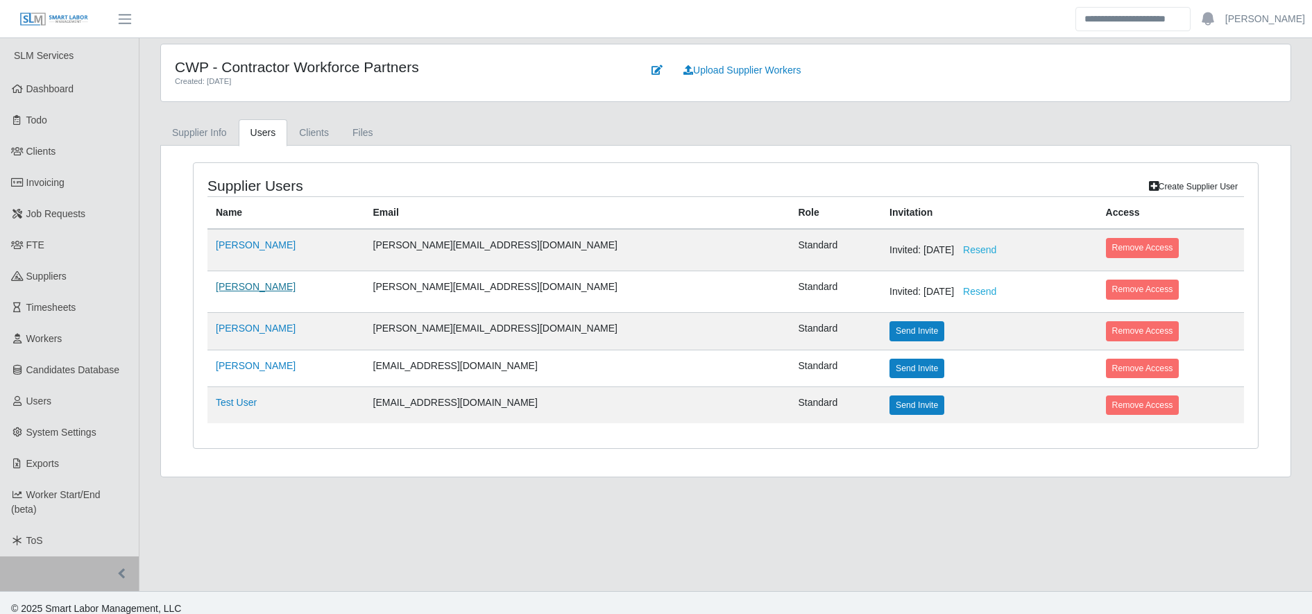
click at [249, 292] on link "Sergio Hernandez" at bounding box center [256, 286] width 80 height 11
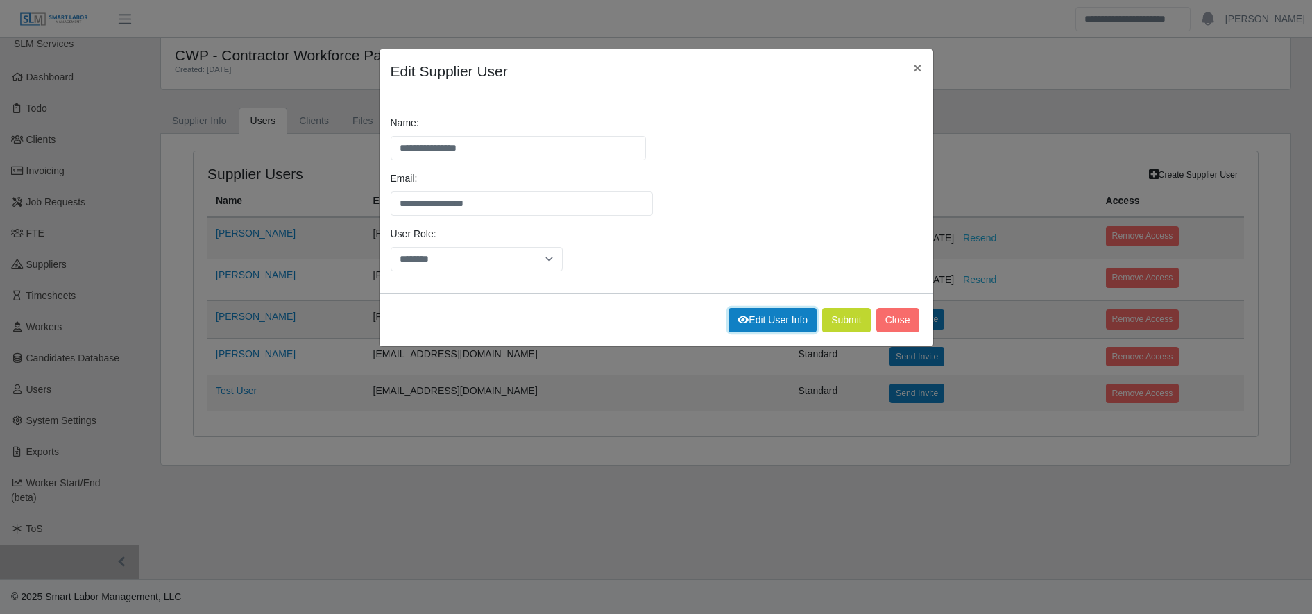
click at [785, 319] on link "Edit User Info" at bounding box center [772, 320] width 88 height 24
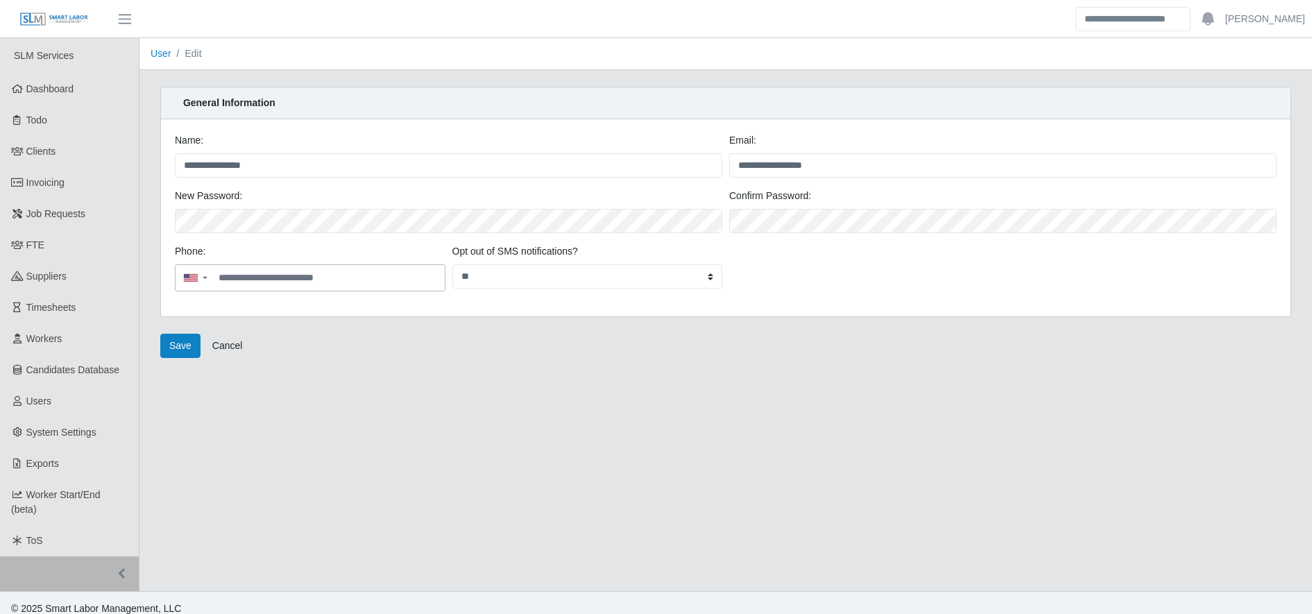
click at [160, 352] on div "Save Cancel" at bounding box center [726, 346] width 1152 height 24
click at [181, 358] on main "**********" at bounding box center [725, 314] width 1172 height 553
click at [177, 348] on button "Save" at bounding box center [180, 346] width 40 height 24
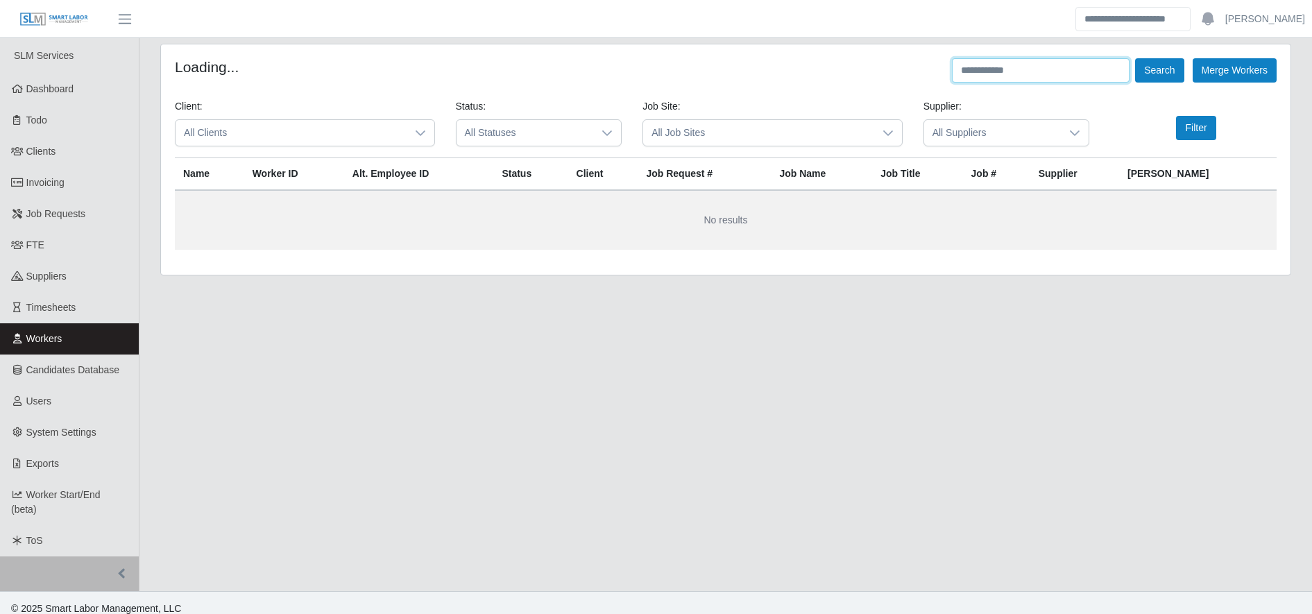
click at [1097, 69] on input "text" at bounding box center [1041, 70] width 178 height 24
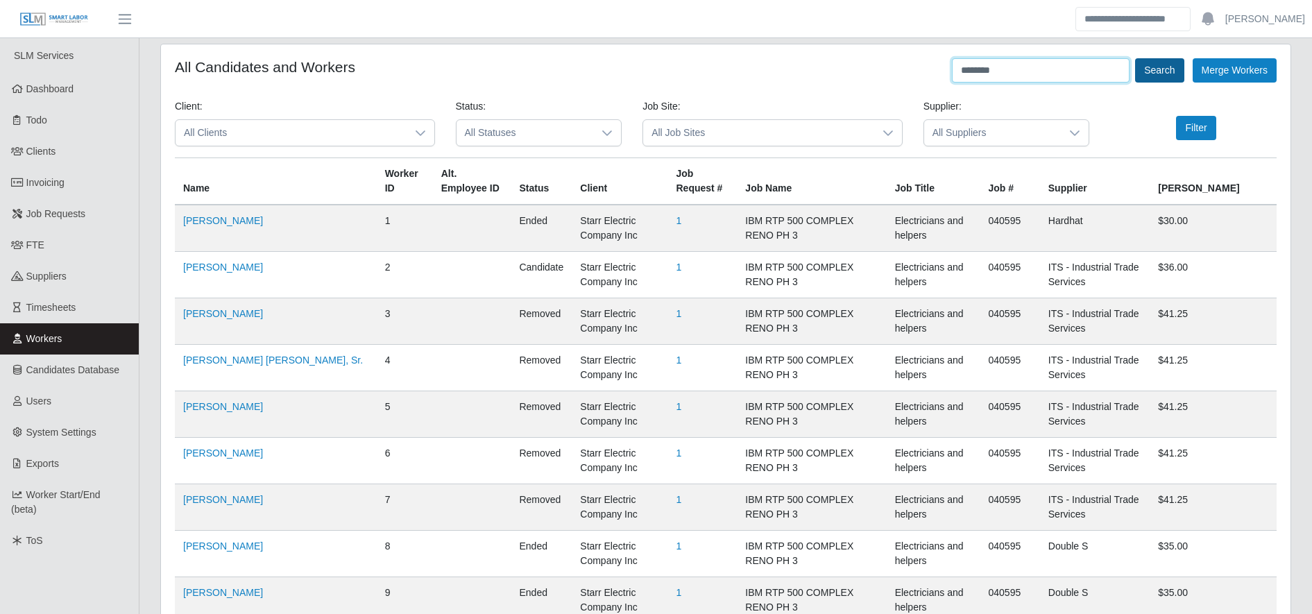
type input "********"
click at [1161, 71] on button "Search" at bounding box center [1159, 70] width 49 height 24
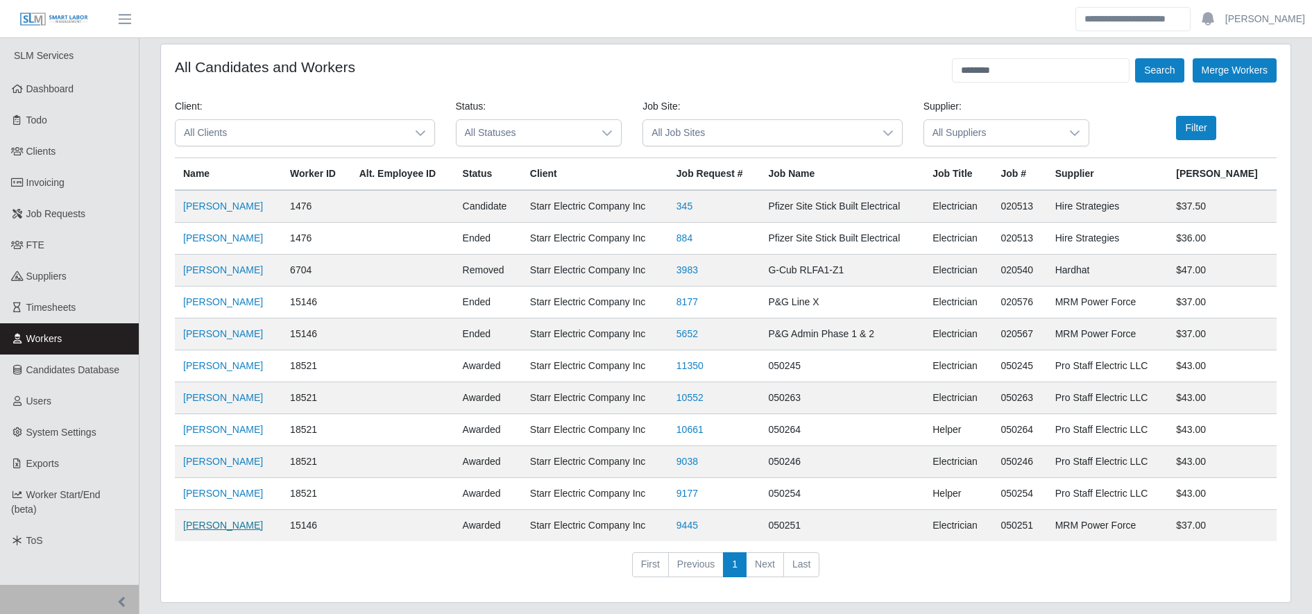
click at [225, 530] on link "Daniel Maldonado" at bounding box center [223, 525] width 80 height 11
click at [28, 321] on link "Timesheets" at bounding box center [69, 307] width 139 height 31
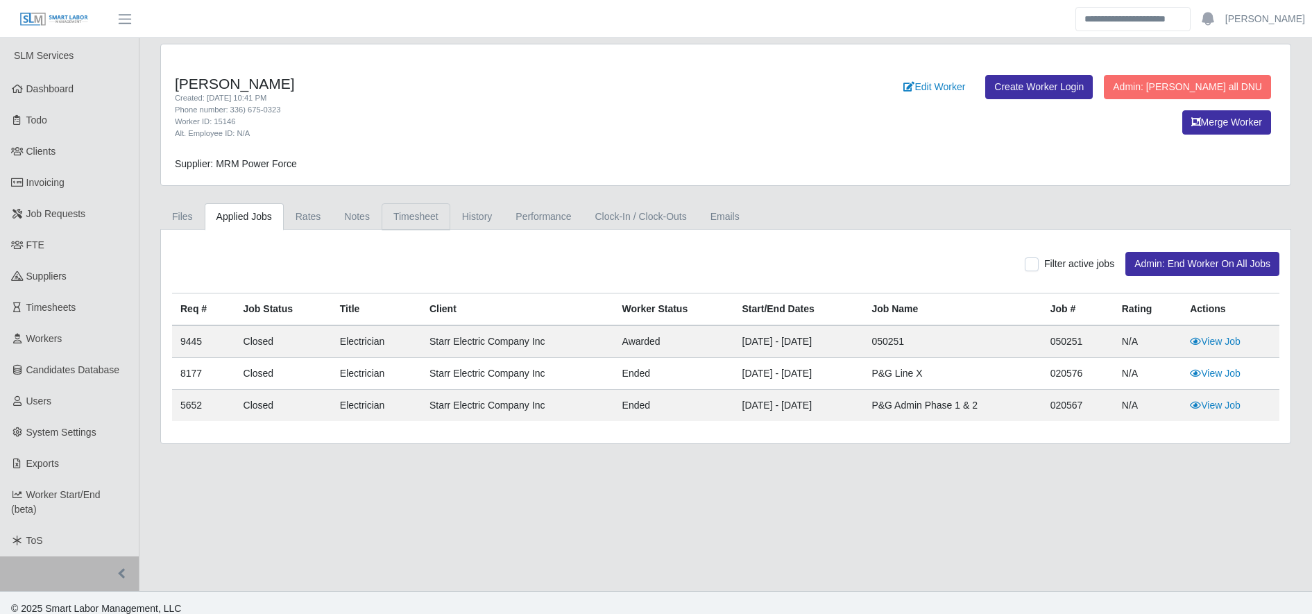
click at [398, 210] on link "Timesheet" at bounding box center [416, 216] width 69 height 27
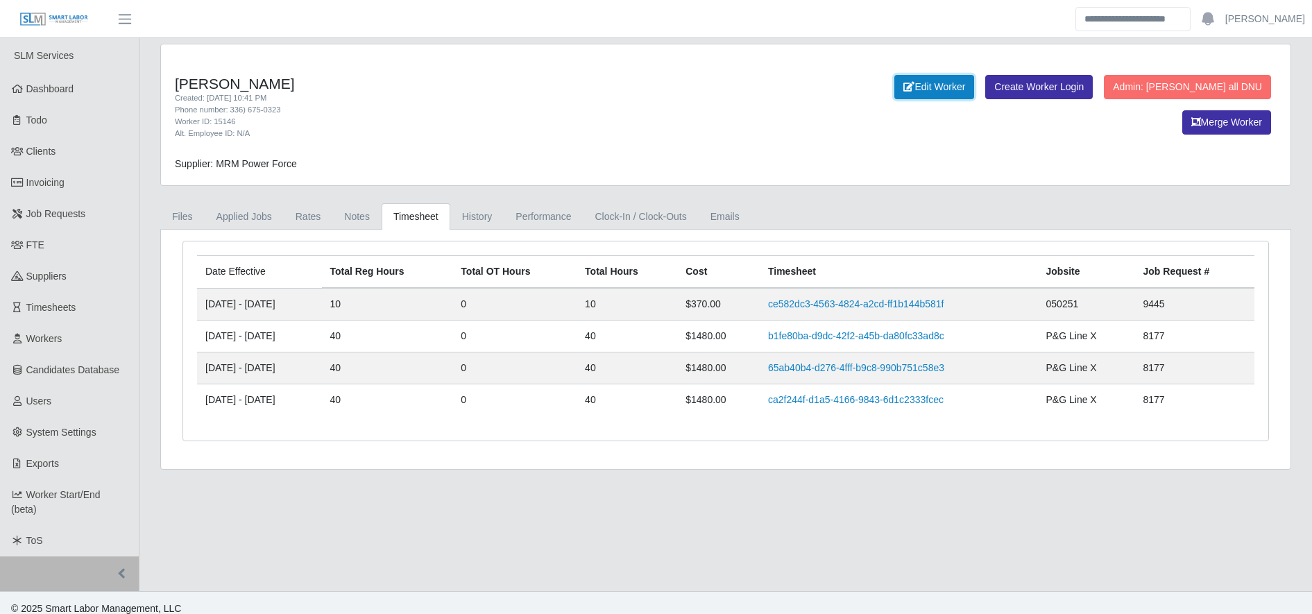
click at [894, 90] on link "Edit Worker" at bounding box center [934, 87] width 80 height 24
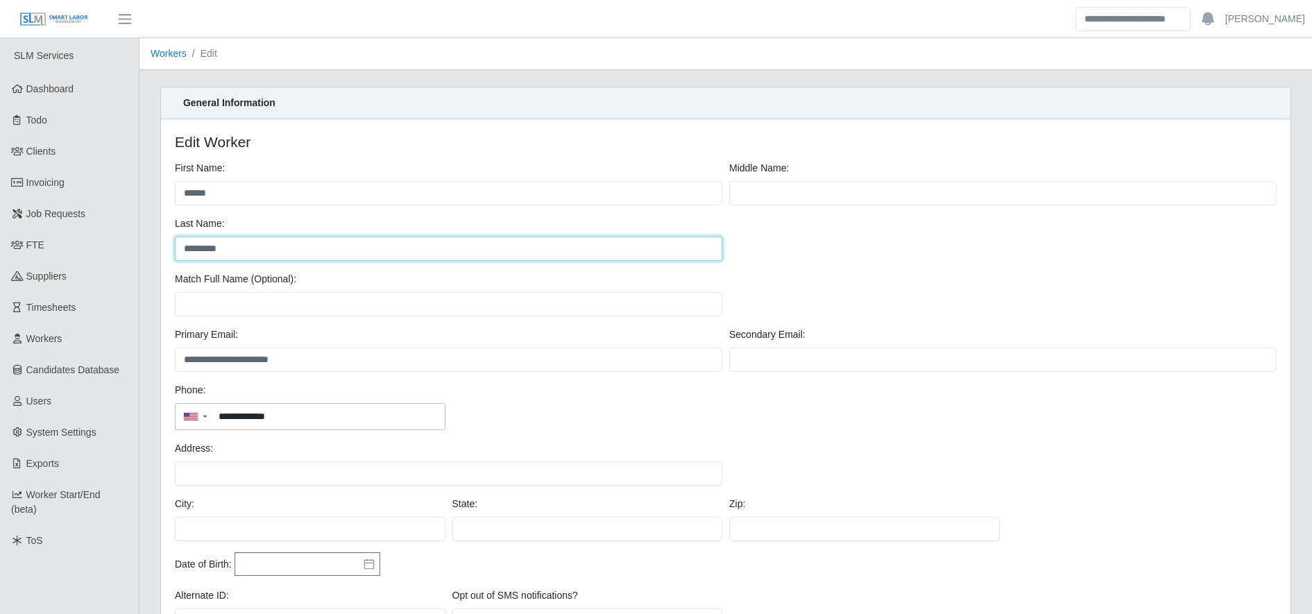
click at [377, 244] on input "*********" at bounding box center [448, 249] width 547 height 24
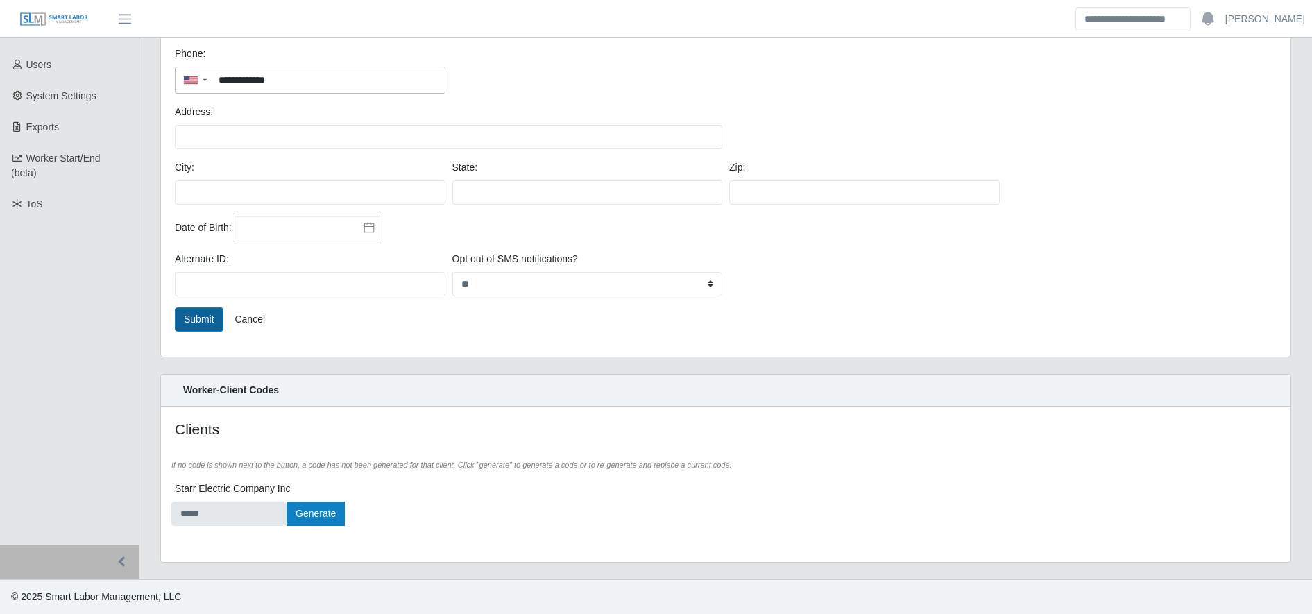
type input "**********"
click at [214, 320] on button "Submit" at bounding box center [199, 319] width 49 height 24
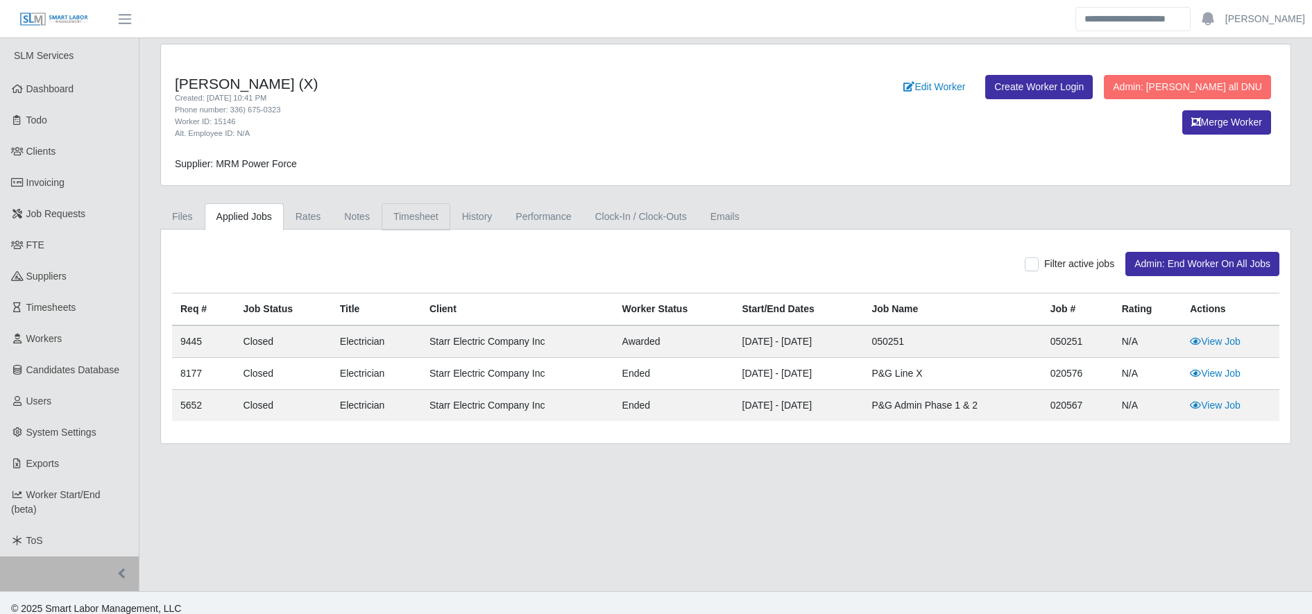
click at [400, 221] on link "Timesheet" at bounding box center [416, 216] width 69 height 27
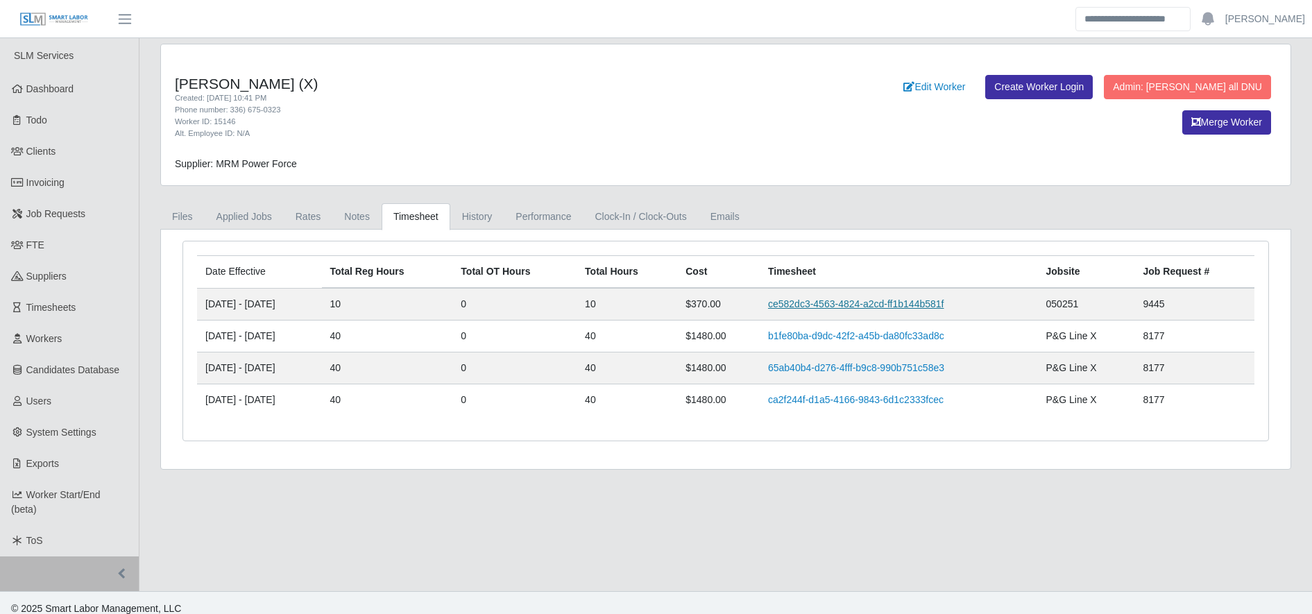
click at [937, 298] on link "ce582dc3-4563-4824-a2cd-ff1b144b581f" at bounding box center [856, 303] width 176 height 11
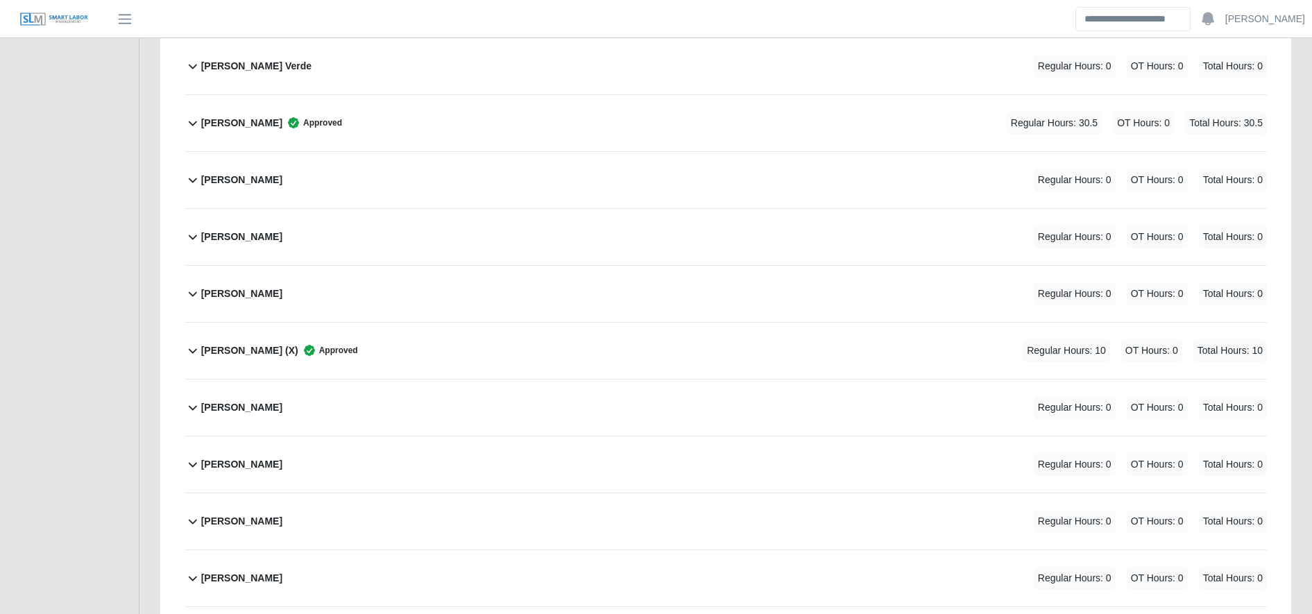
scroll to position [1060, 0]
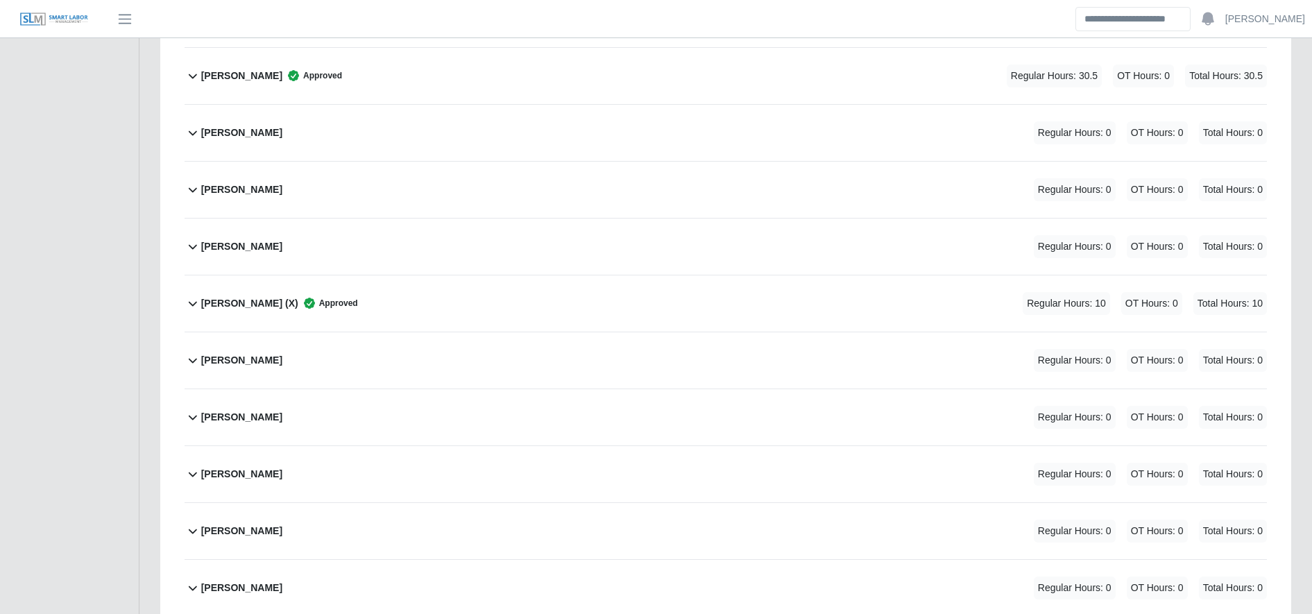
click at [386, 292] on div "Daniel Maldonado (X) Approved Regular Hours: 10 OT Hours: 0 Total Hours: 10" at bounding box center [734, 303] width 1066 height 56
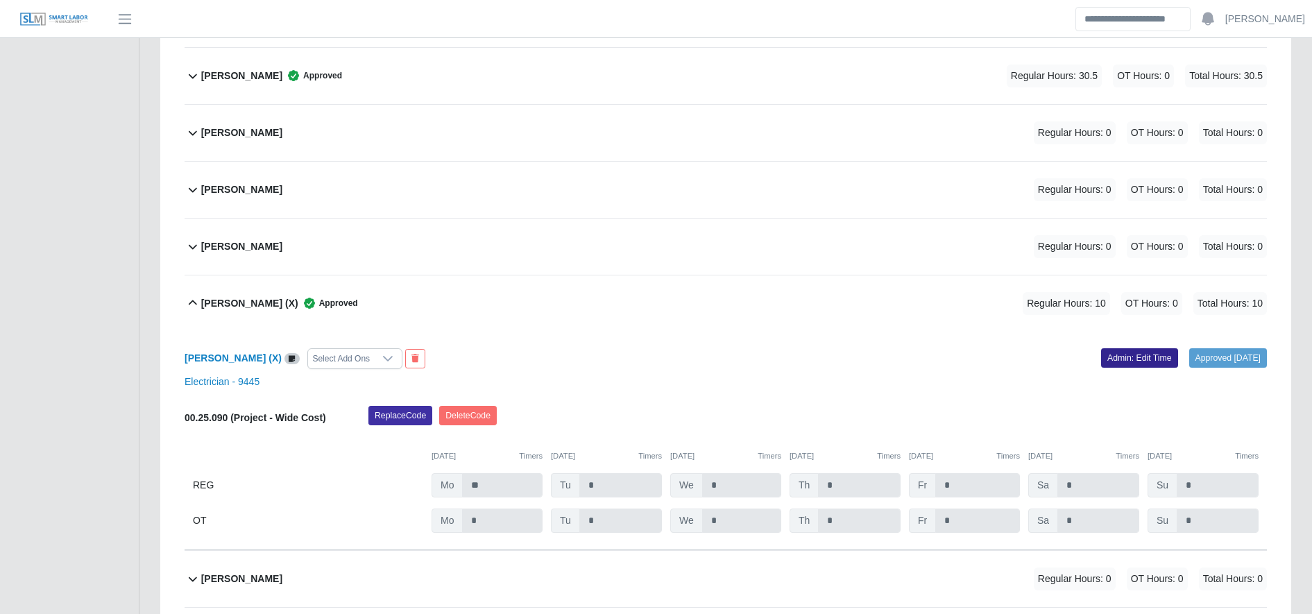
click at [1121, 361] on link "Admin: Edit Time" at bounding box center [1139, 357] width 77 height 19
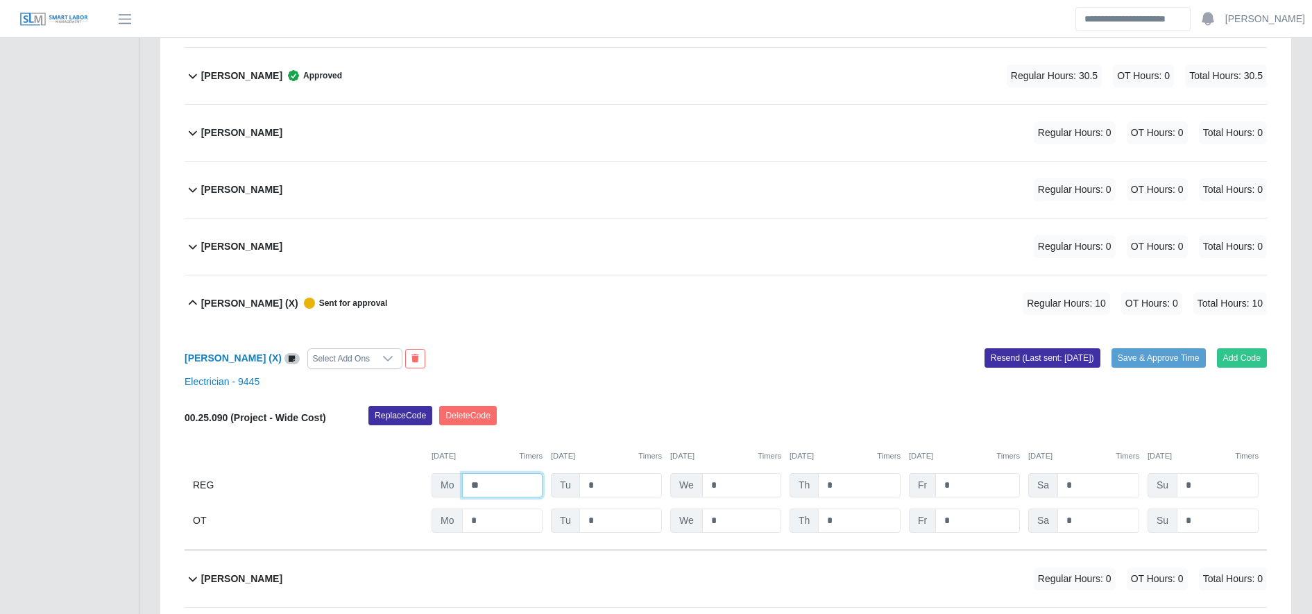
click at [514, 481] on input "**" at bounding box center [502, 485] width 80 height 24
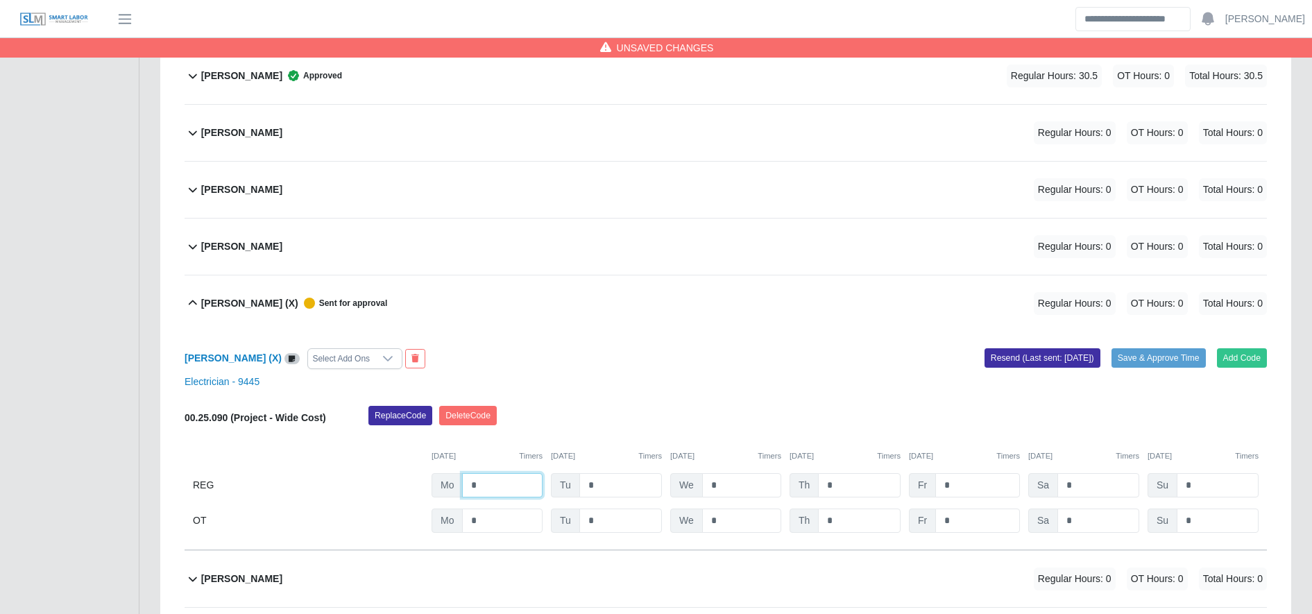
scroll to position [0, 0]
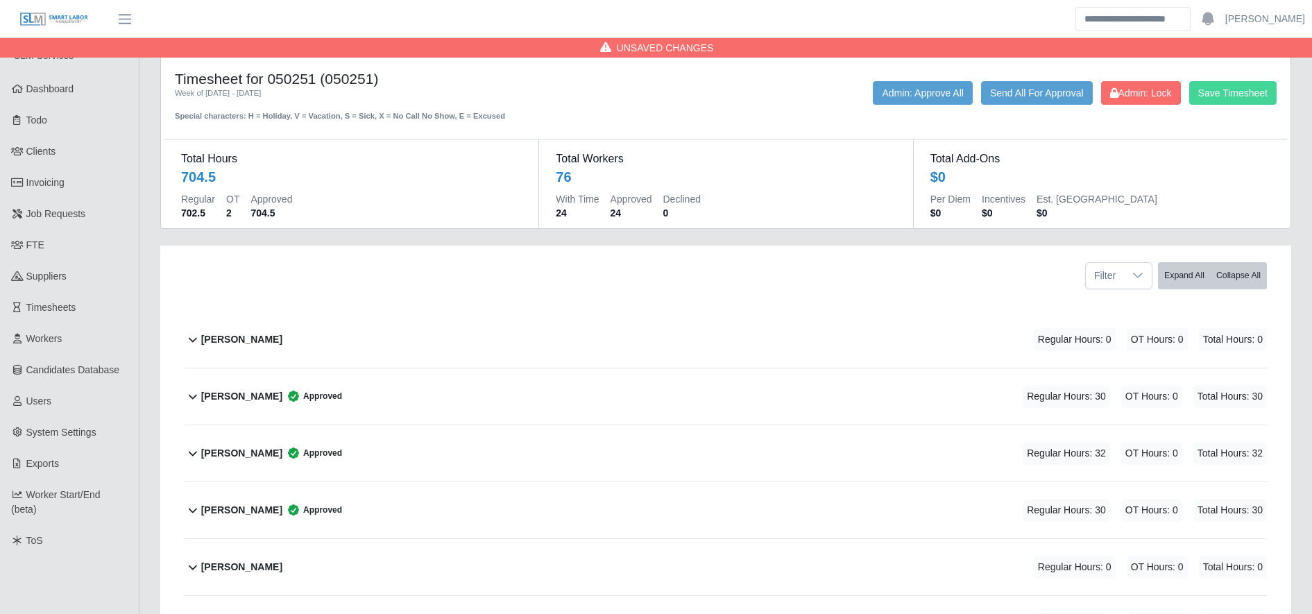
type input "*"
click at [1202, 87] on button "Save Timesheet" at bounding box center [1232, 93] width 87 height 24
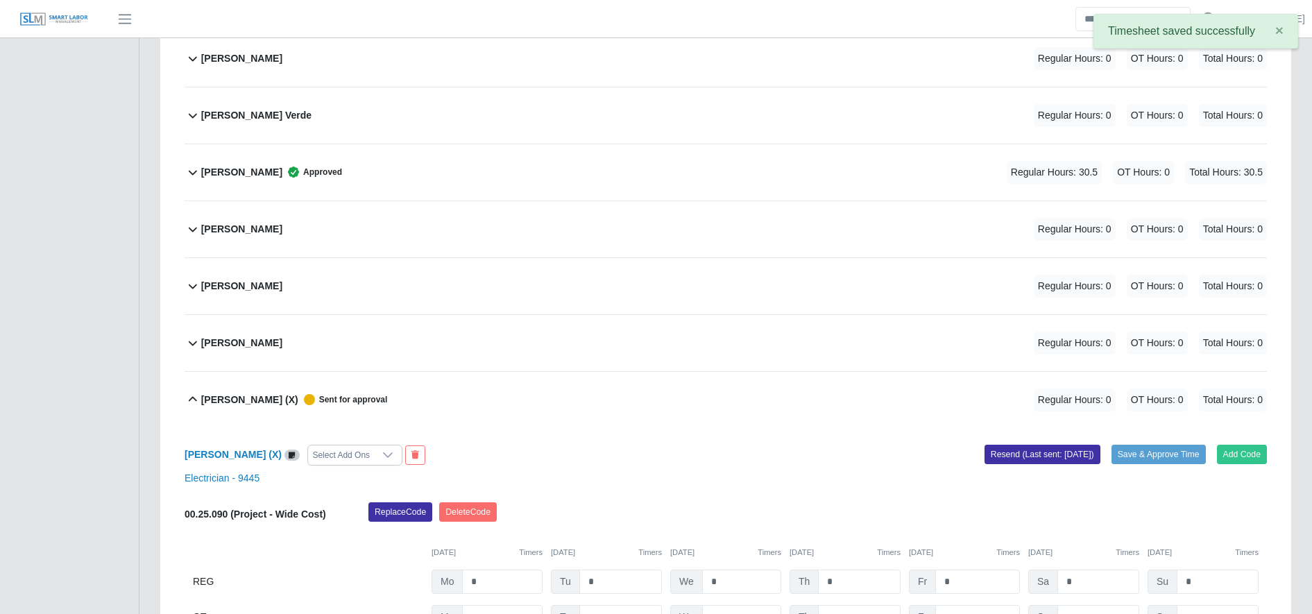
scroll to position [964, 0]
click at [484, 508] on button "Delete Code" at bounding box center [468, 511] width 58 height 19
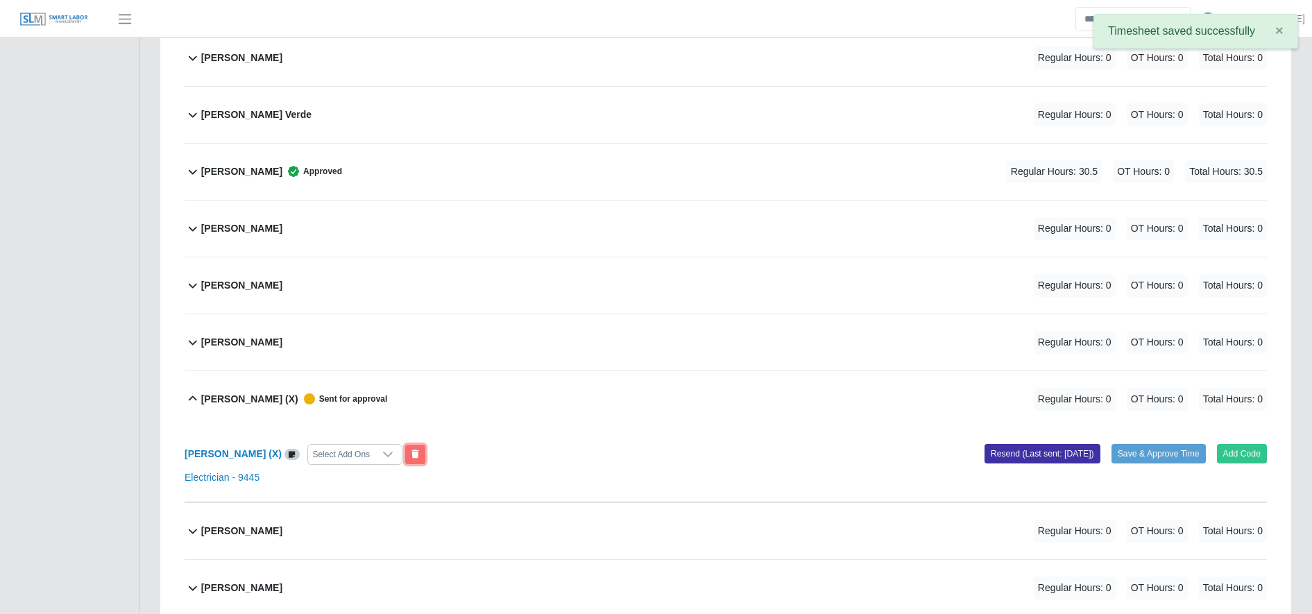
click at [417, 454] on icon at bounding box center [415, 454] width 8 height 8
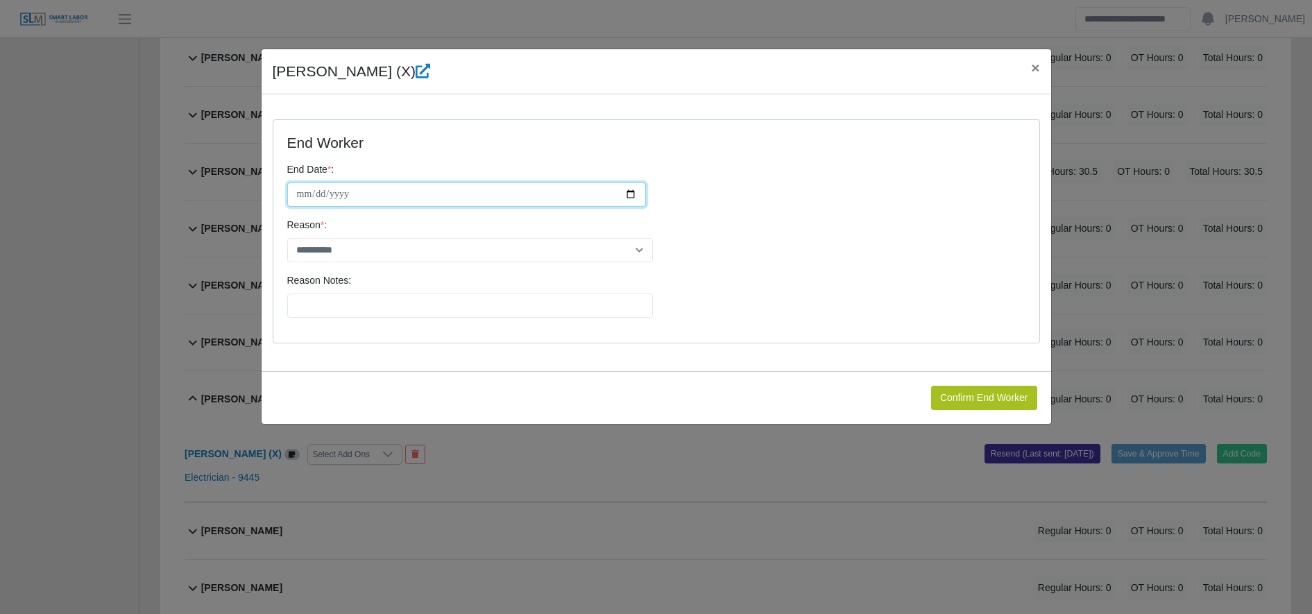
click at [626, 193] on input "**********" at bounding box center [466, 194] width 359 height 24
click at [631, 196] on input "**********" at bounding box center [466, 194] width 359 height 24
click at [631, 198] on input "**********" at bounding box center [466, 194] width 359 height 24
type input "**********"
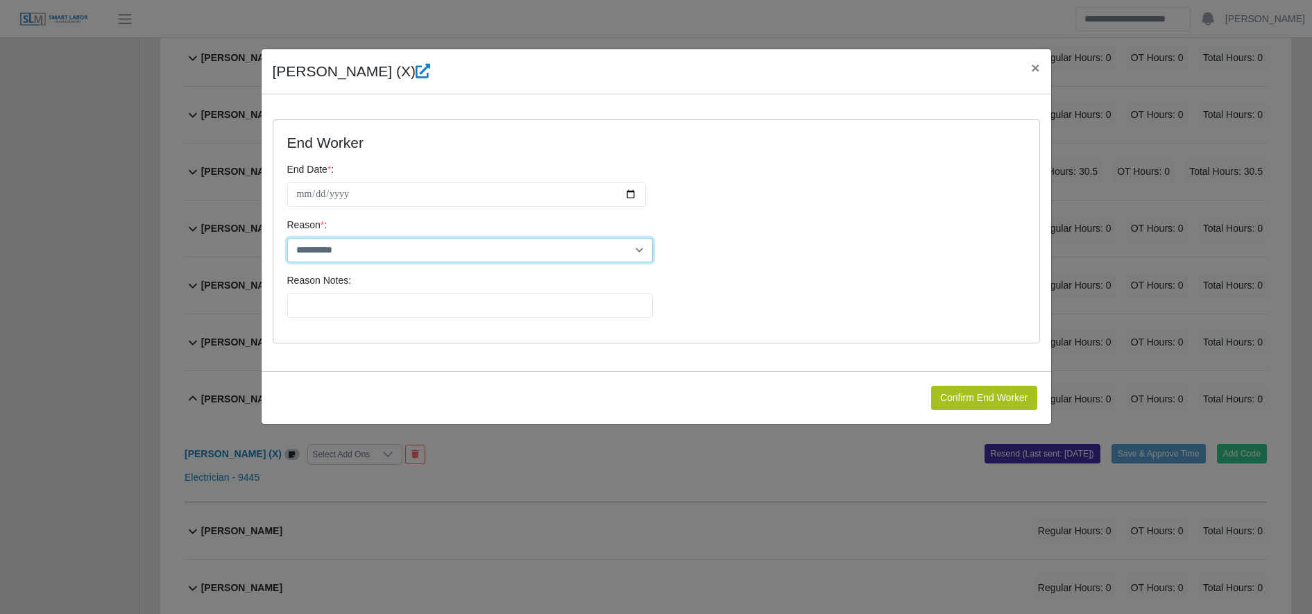
click at [366, 250] on select "**********" at bounding box center [470, 250] width 366 height 24
select select "**********"
click at [287, 238] on select "**********" at bounding box center [470, 250] width 366 height 24
click at [353, 318] on div "Reason Notes:" at bounding box center [656, 300] width 745 height 55
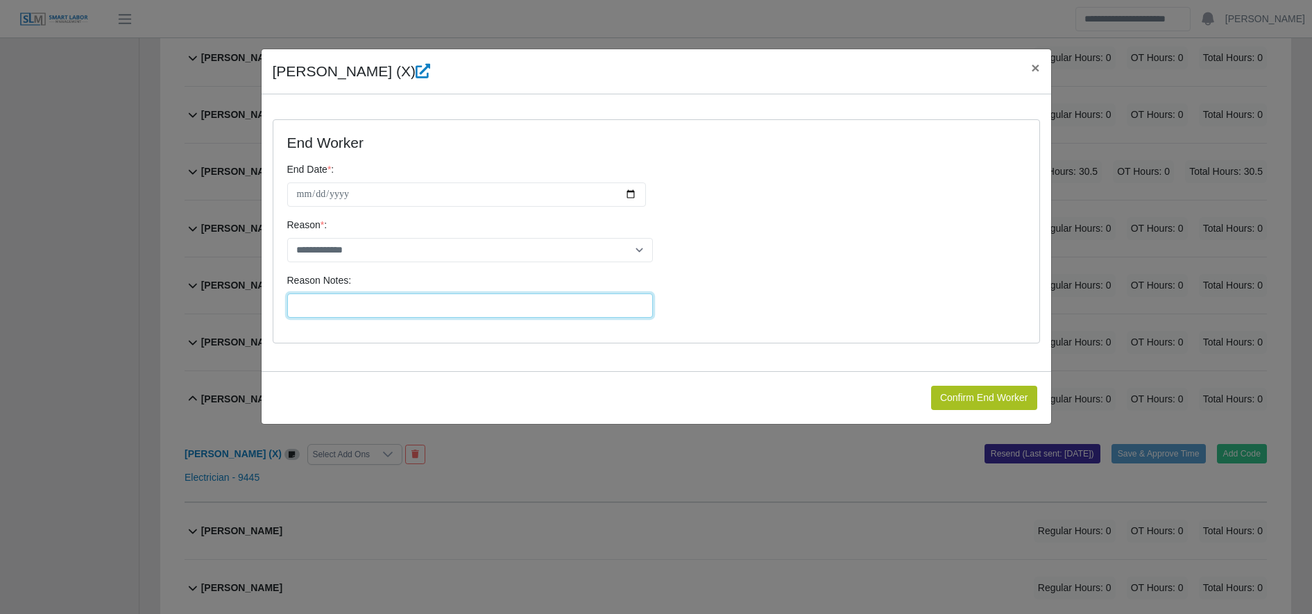
click at [352, 316] on input "Reason Notes:" at bounding box center [470, 305] width 366 height 24
type input "**********"
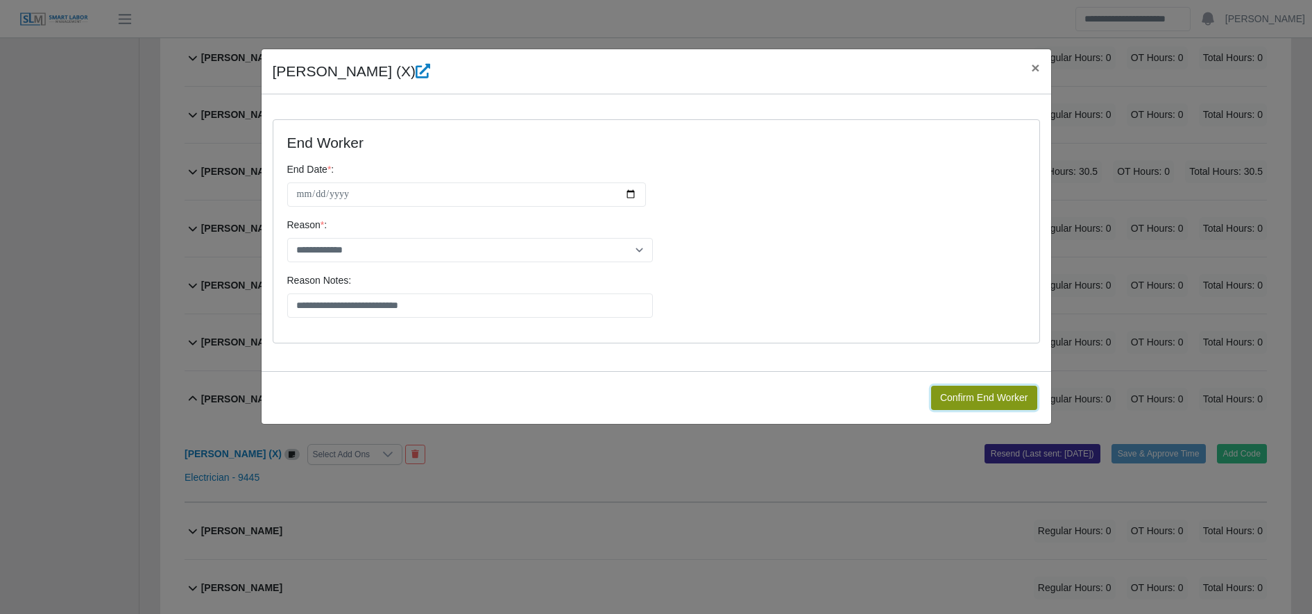
click at [991, 391] on button "Confirm End Worker" at bounding box center [984, 398] width 106 height 24
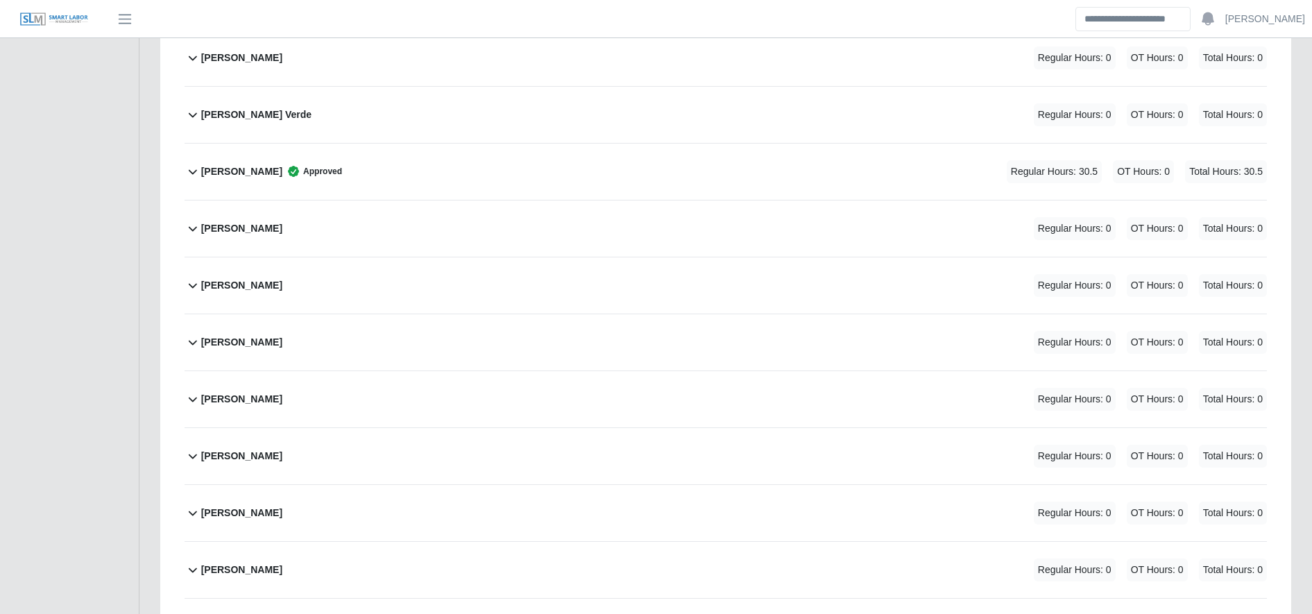
click at [241, 170] on b "Brayan Martinez" at bounding box center [241, 171] width 81 height 15
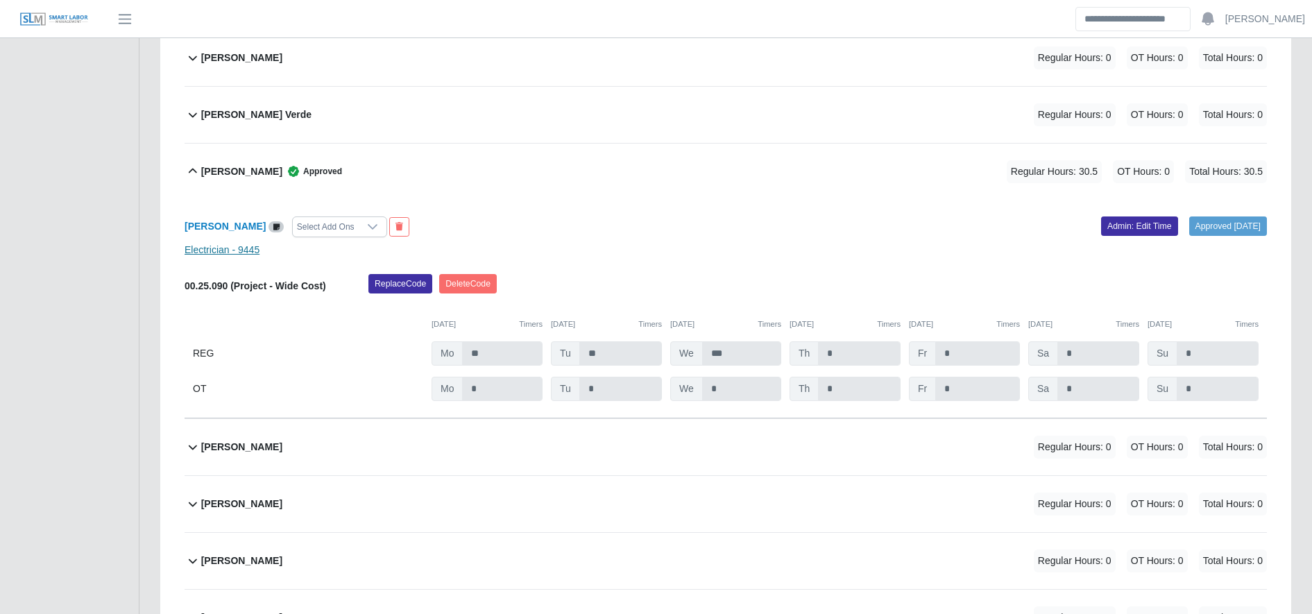
click at [230, 255] on link "Electrician - 9445" at bounding box center [222, 249] width 75 height 11
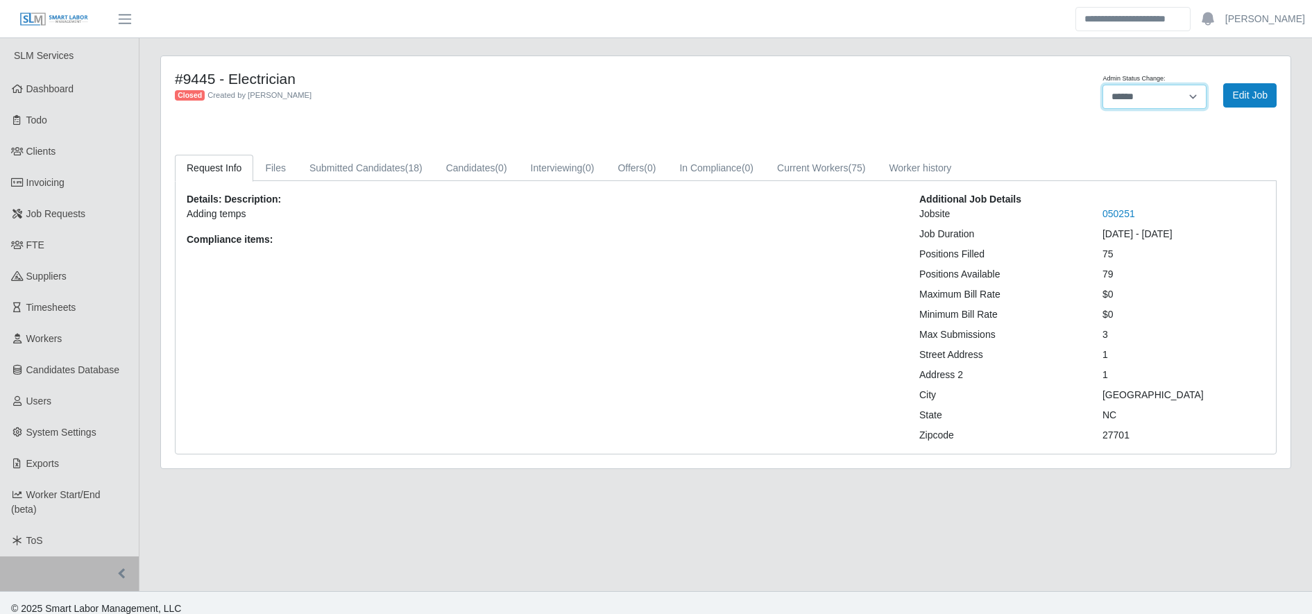
click at [1140, 99] on select "******* **** ******" at bounding box center [1154, 97] width 104 height 24
select select "****"
click at [1102, 85] on select "******* **** ******" at bounding box center [1154, 97] width 104 height 24
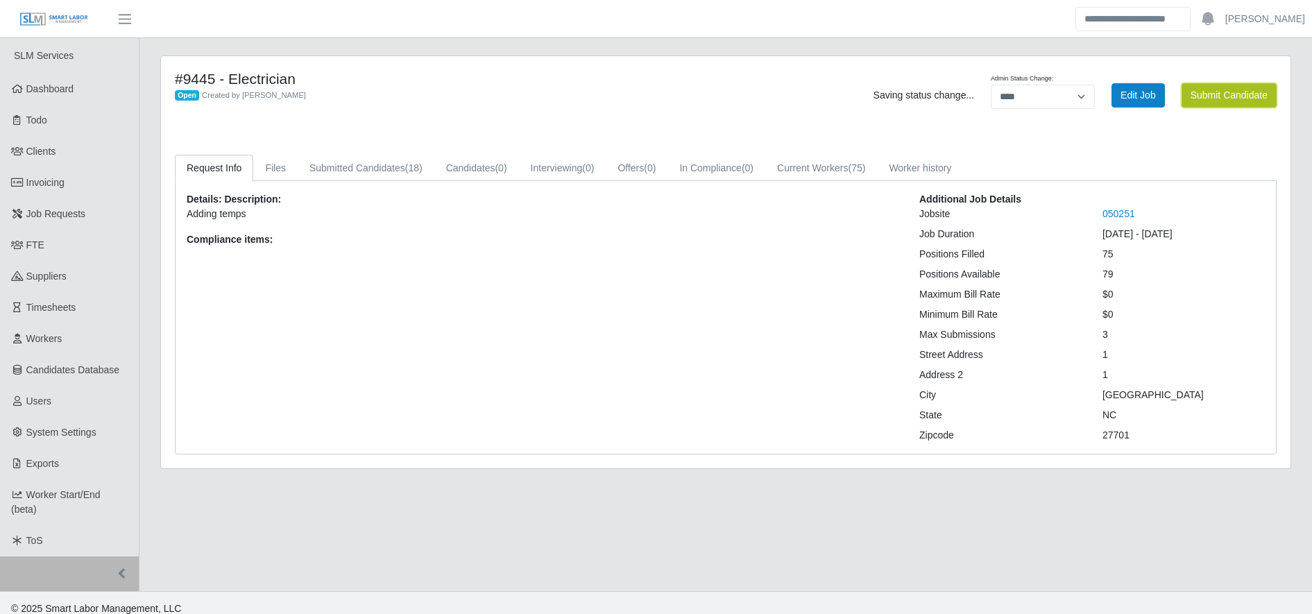
click at [1260, 89] on button "Submit Candidate" at bounding box center [1228, 95] width 95 height 24
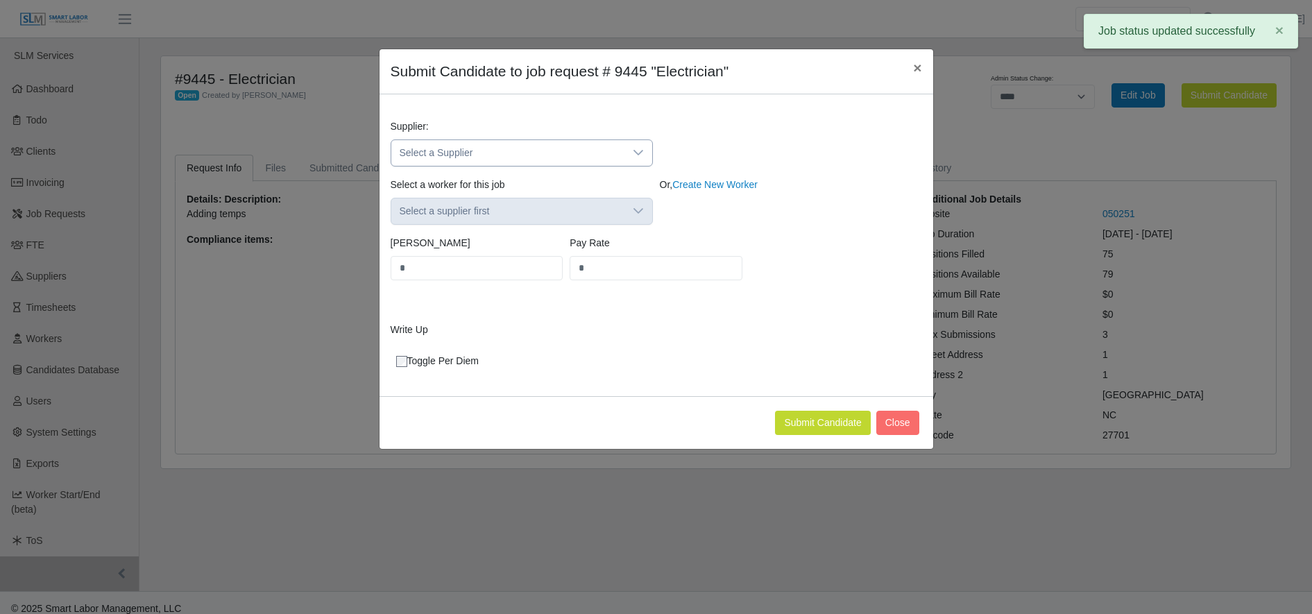
click at [441, 150] on span "Select a Supplier" at bounding box center [507, 153] width 233 height 26
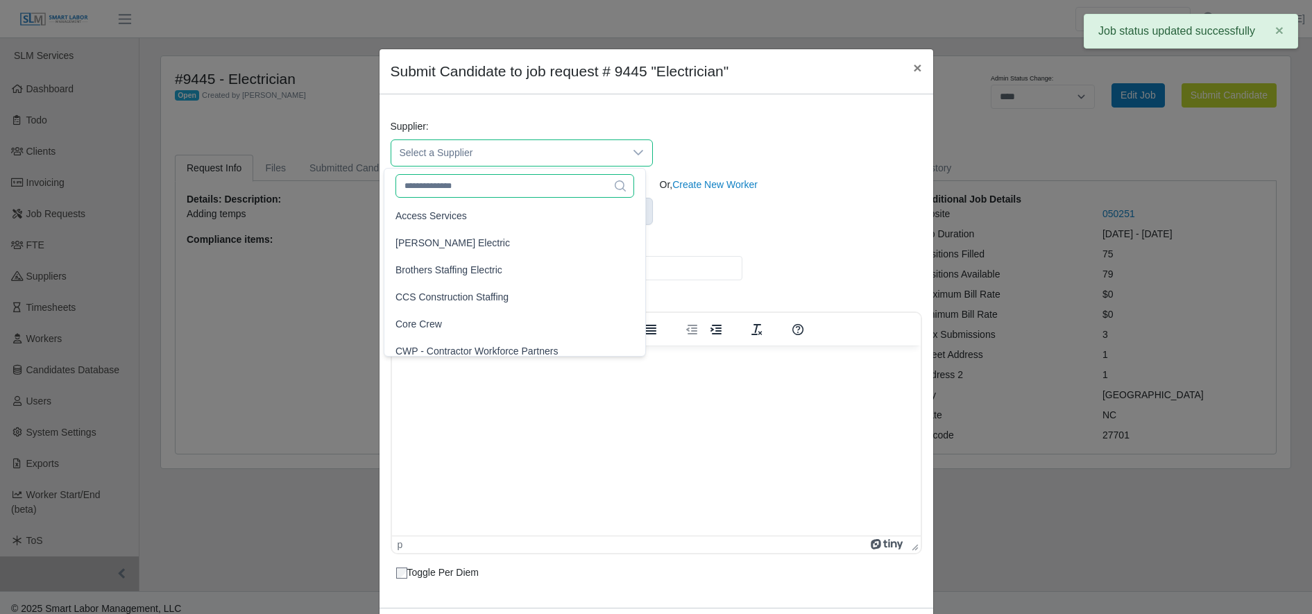
click at [466, 185] on input "text" at bounding box center [514, 186] width 239 height 24
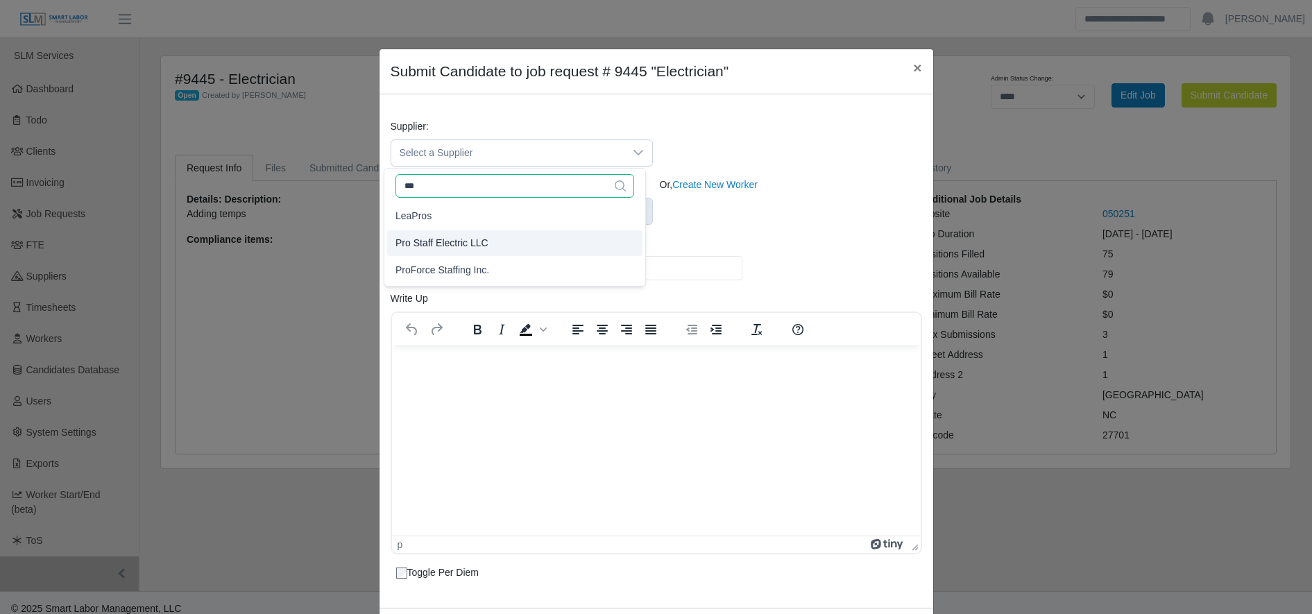
type input "***"
click at [486, 242] on li "Pro Staff Electric LLC" at bounding box center [514, 243] width 255 height 26
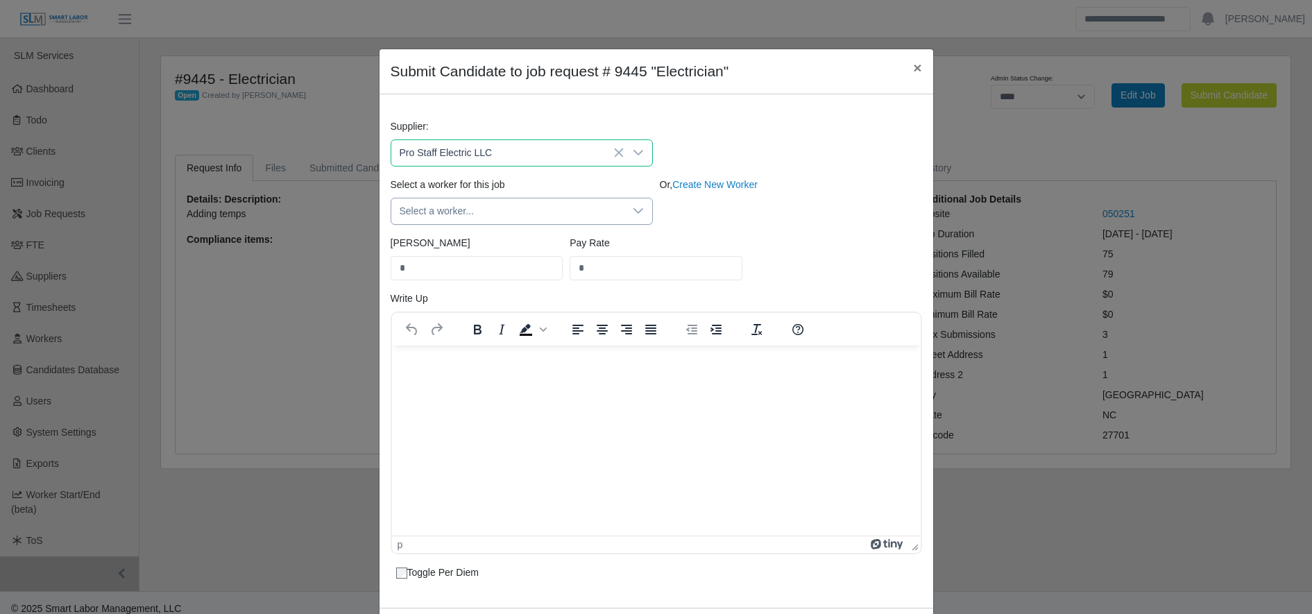
click at [476, 216] on span "Select a worker..." at bounding box center [507, 211] width 233 height 26
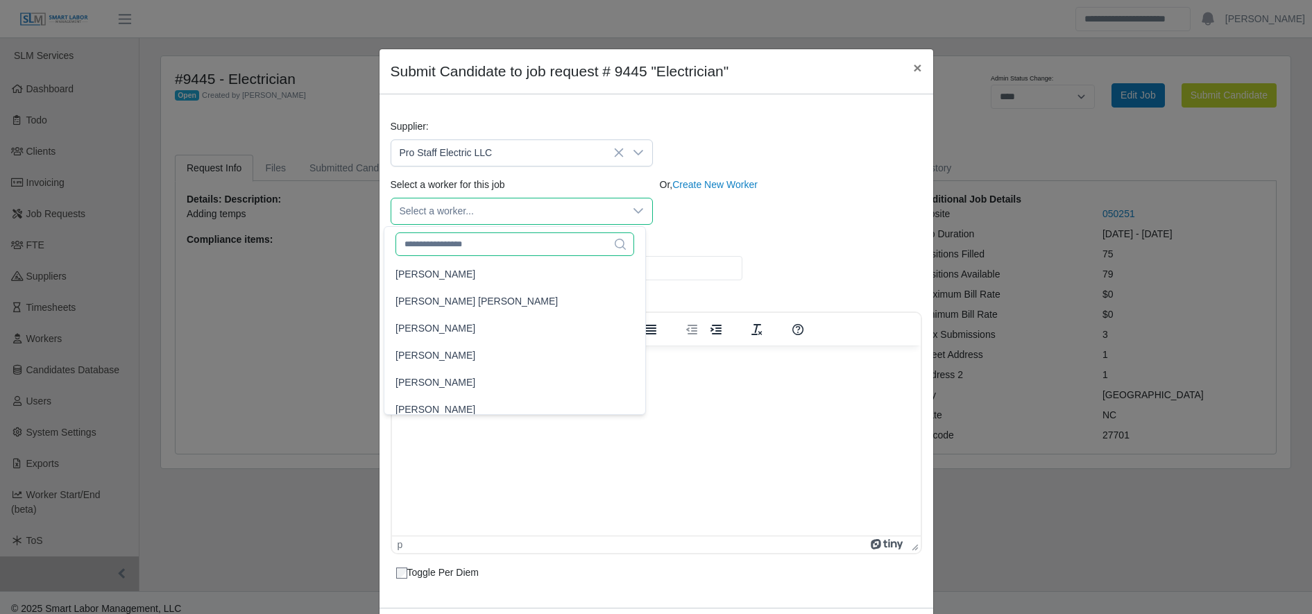
click at [483, 246] on input "text" at bounding box center [514, 244] width 239 height 24
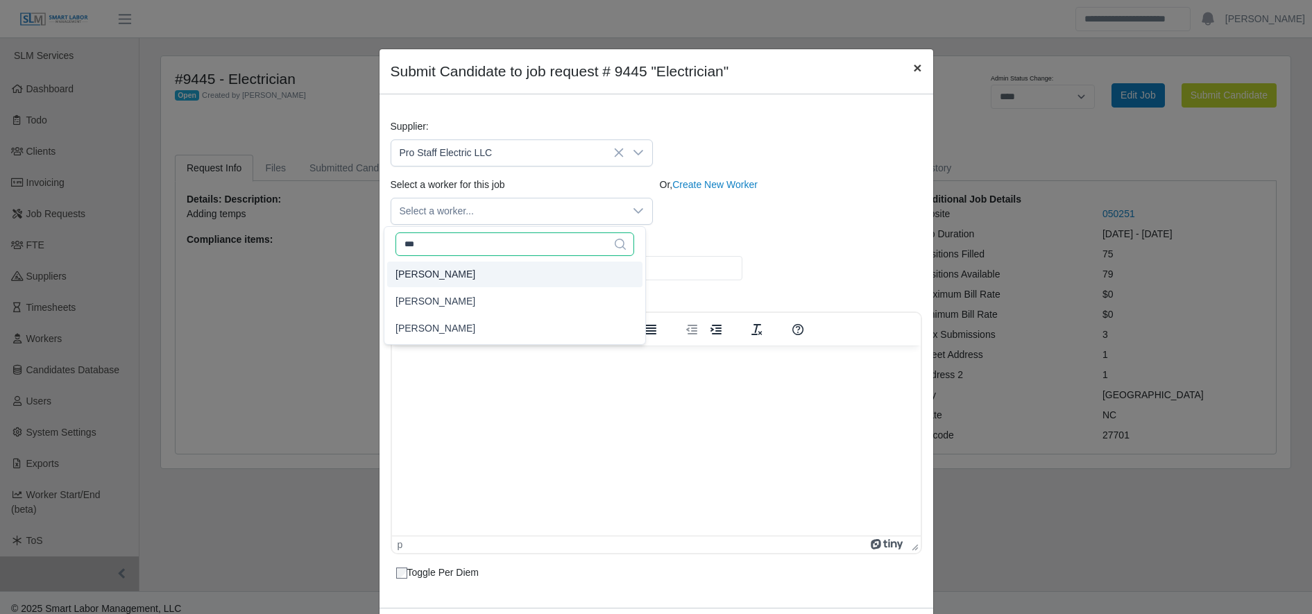
type input "***"
click at [913, 70] on span "×" at bounding box center [917, 68] width 8 height 16
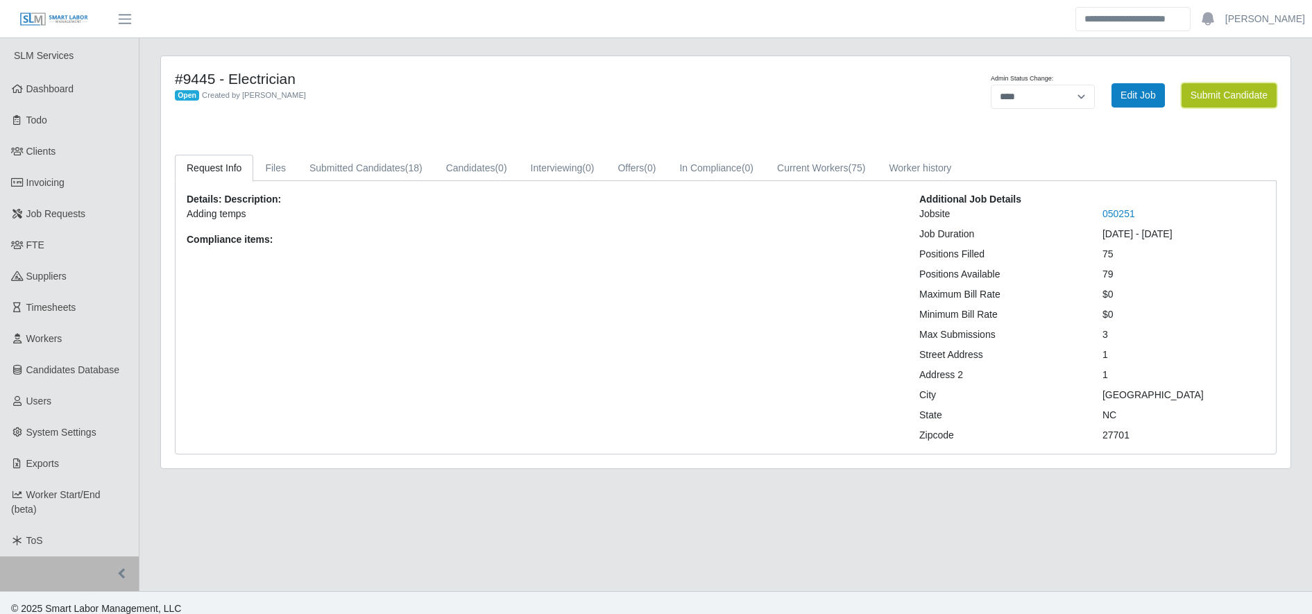
click at [1184, 85] on button "Submit Candidate" at bounding box center [1228, 95] width 95 height 24
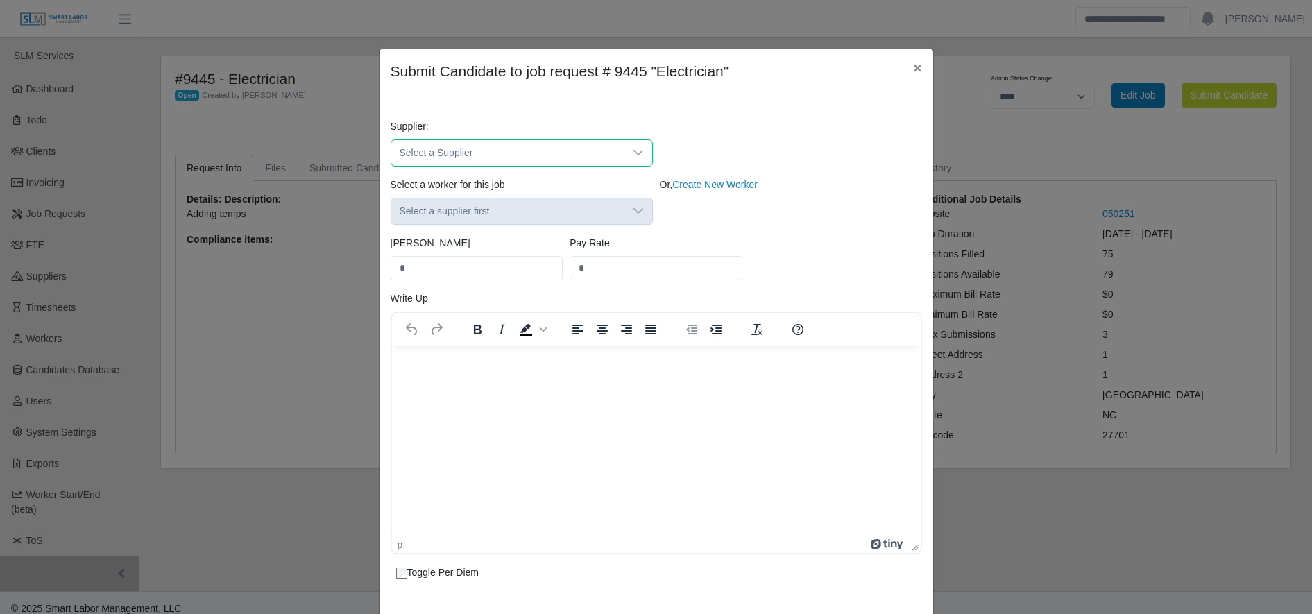
click at [507, 142] on span "Select a Supplier" at bounding box center [507, 153] width 233 height 26
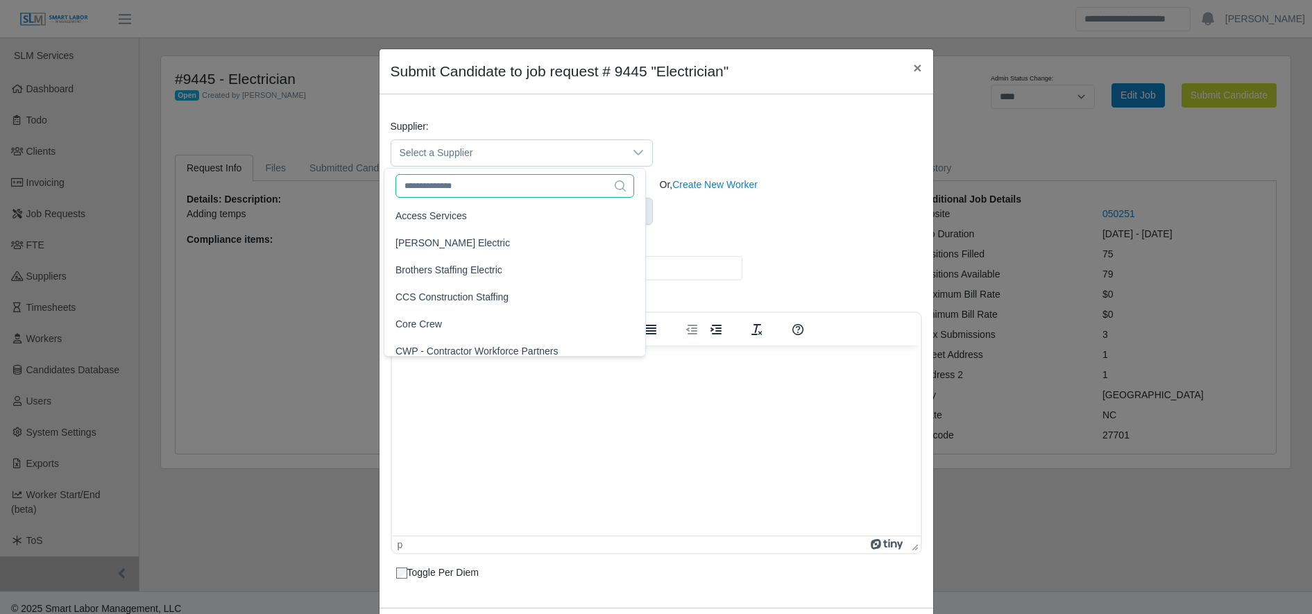
click at [488, 182] on input "text" at bounding box center [514, 186] width 239 height 24
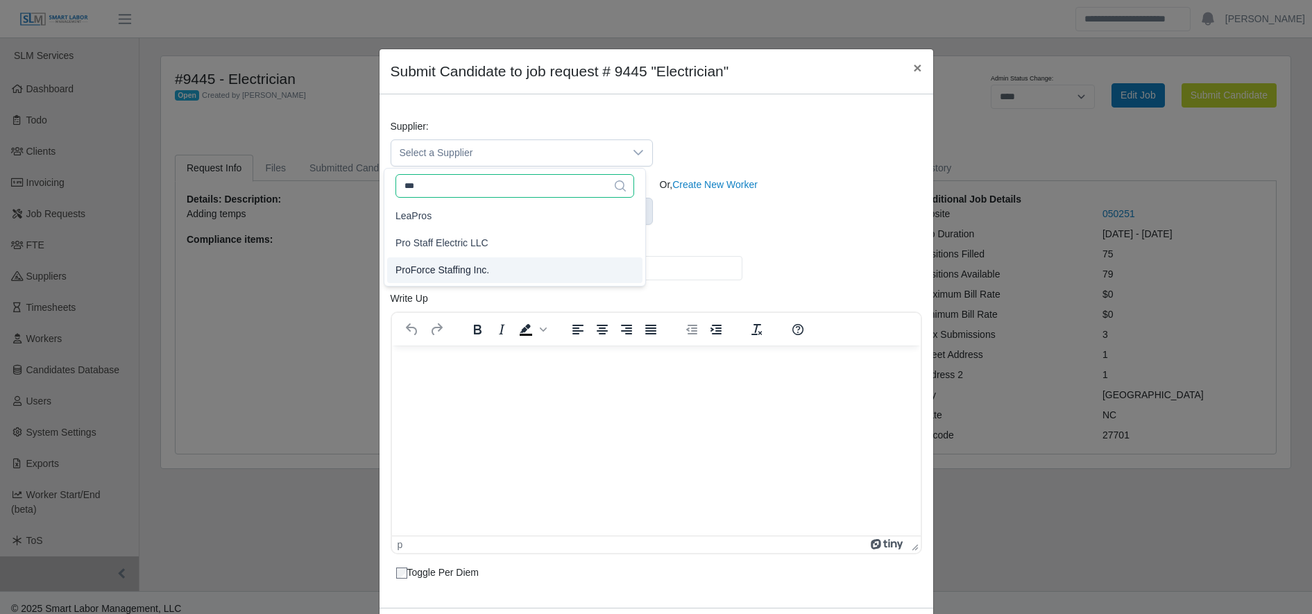
type input "***"
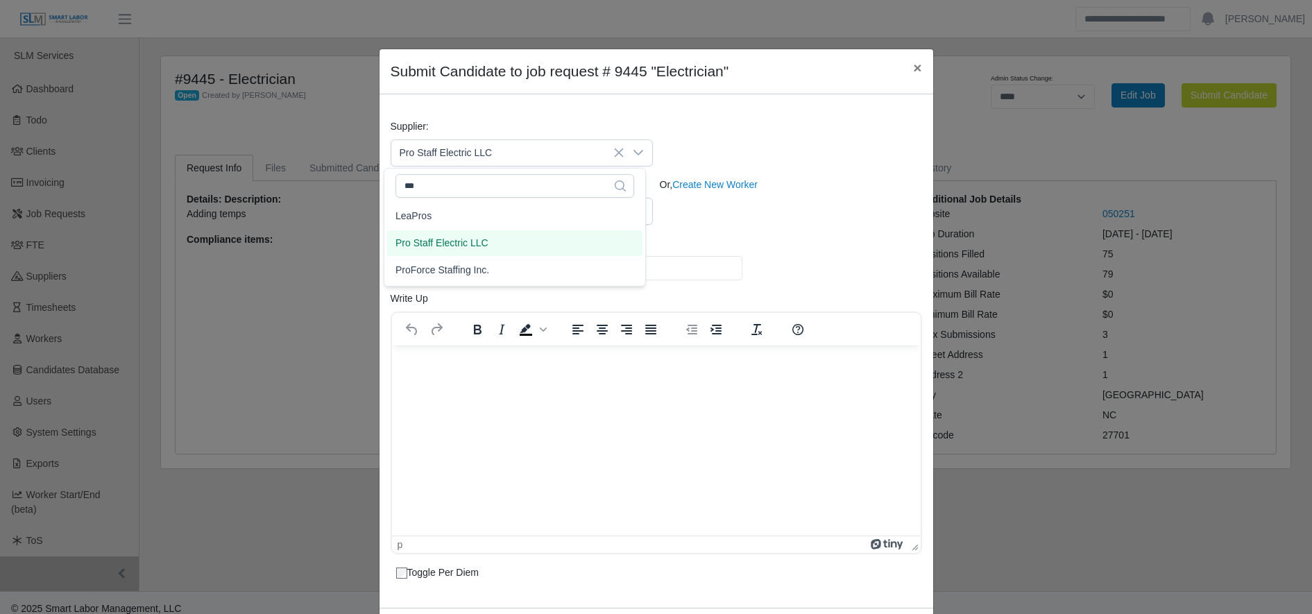
click at [490, 241] on li "Pro Staff Electric LLC" at bounding box center [514, 243] width 255 height 26
click at [488, 213] on span "Select a worker..." at bounding box center [507, 211] width 233 height 26
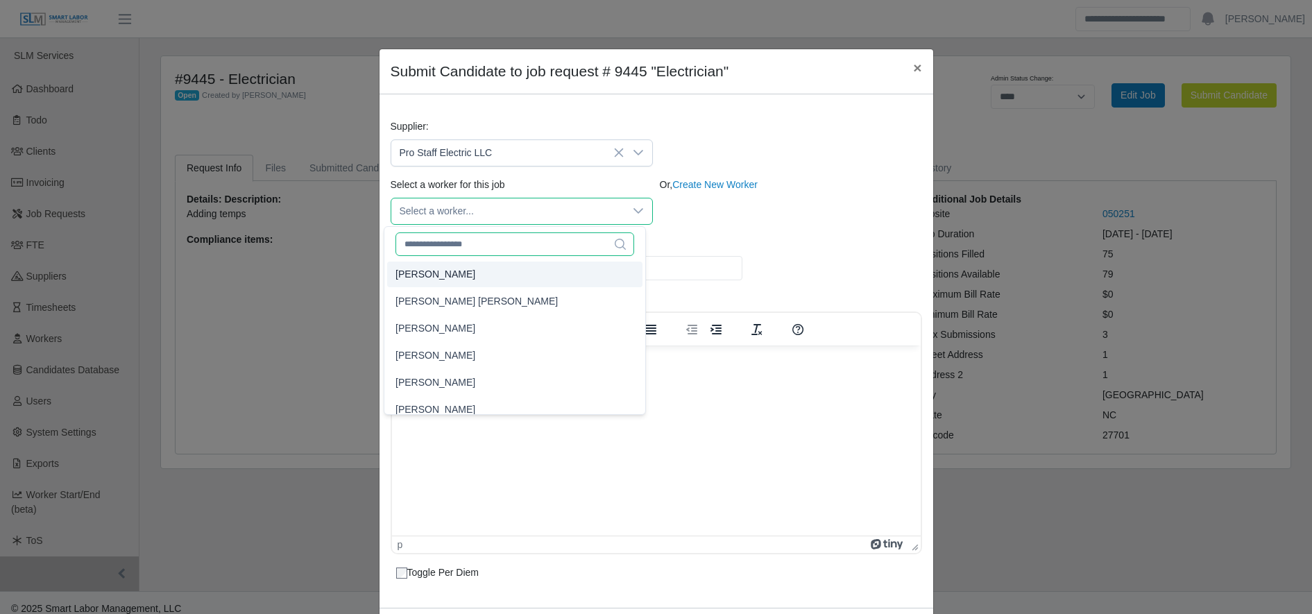
click at [479, 248] on input "text" at bounding box center [514, 244] width 239 height 24
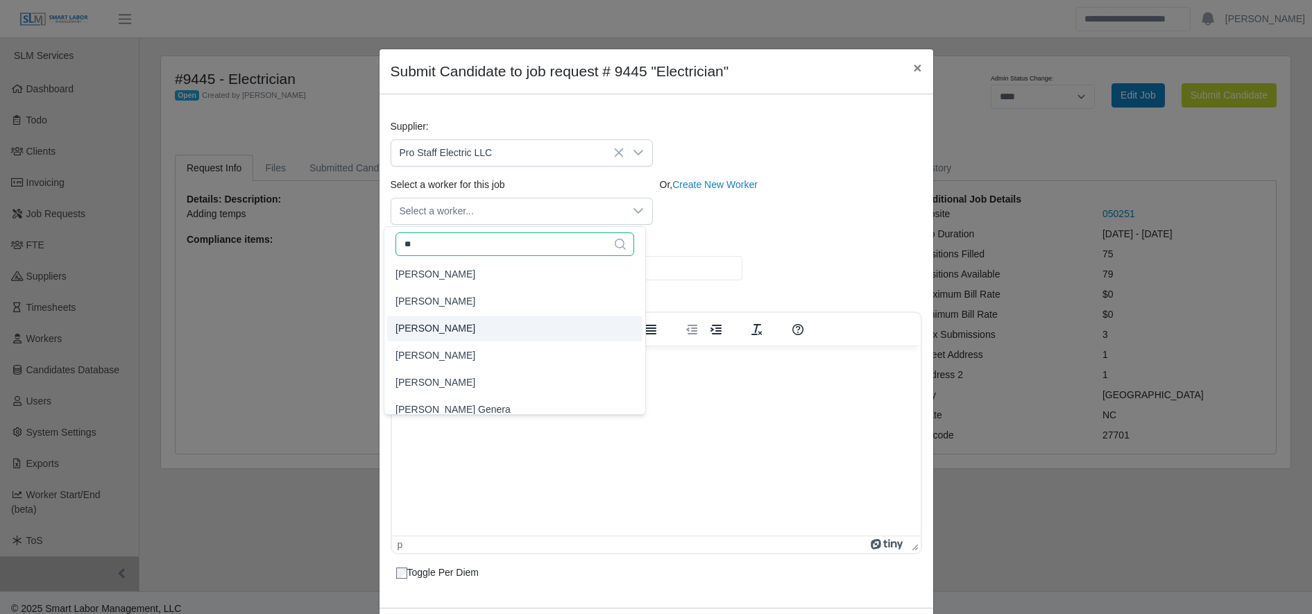
type input "**"
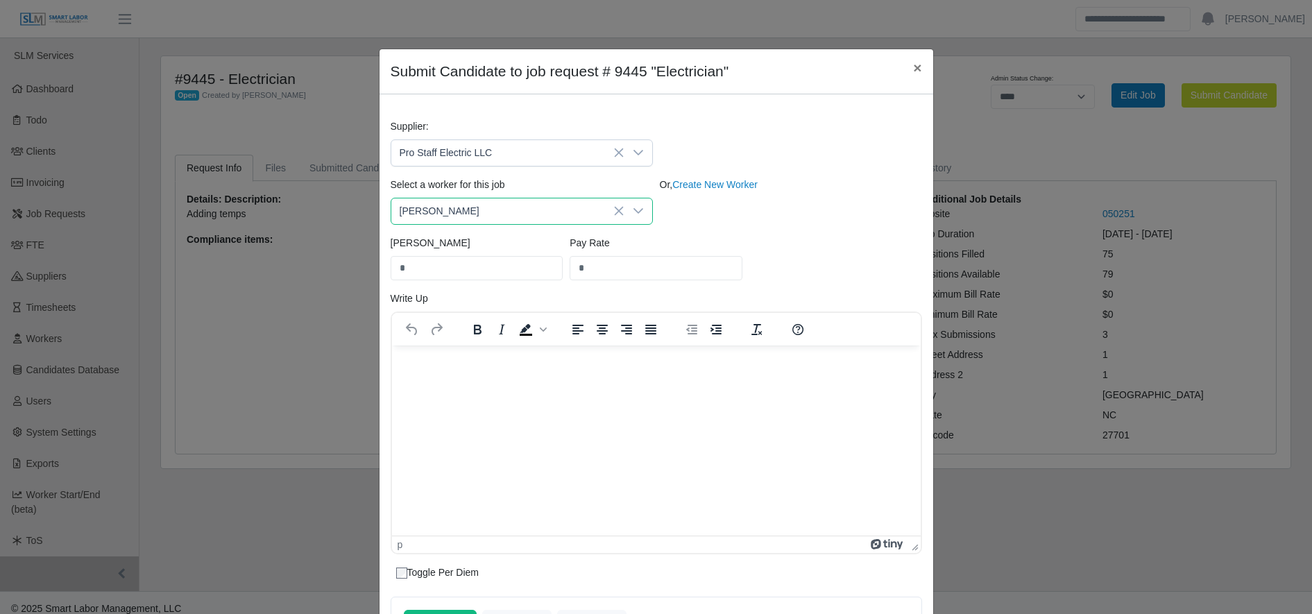
click at [638, 210] on div at bounding box center [638, 211] width 28 height 26
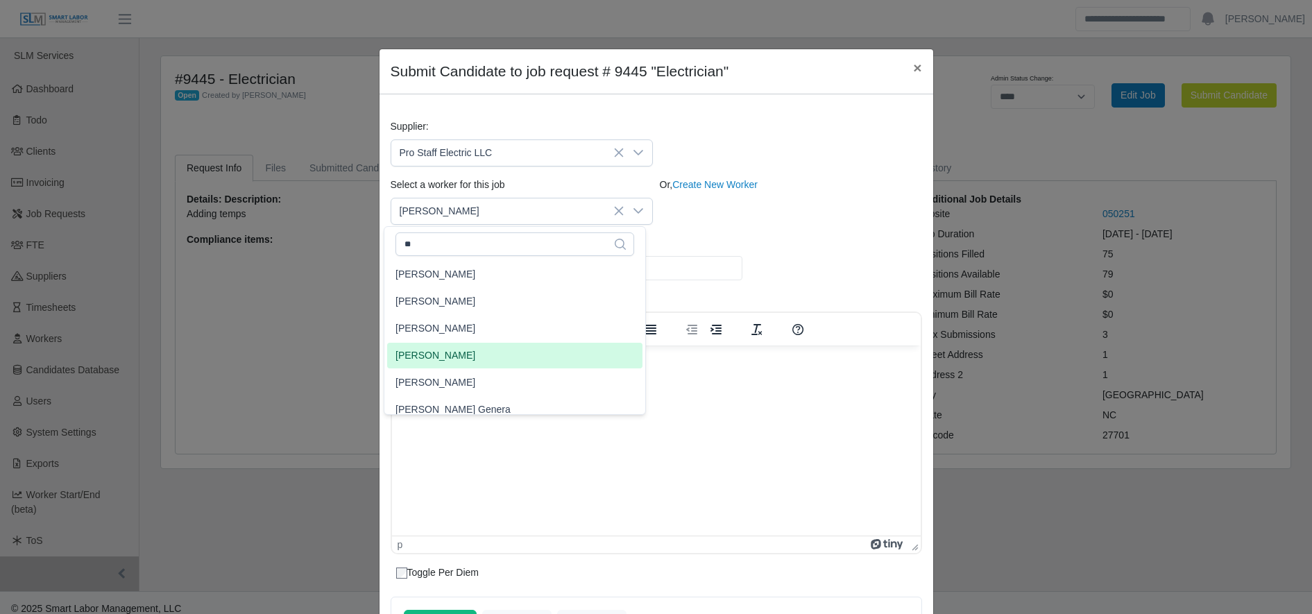
type input "**"
click at [519, 360] on li "Daniel Maldonado" at bounding box center [514, 356] width 255 height 26
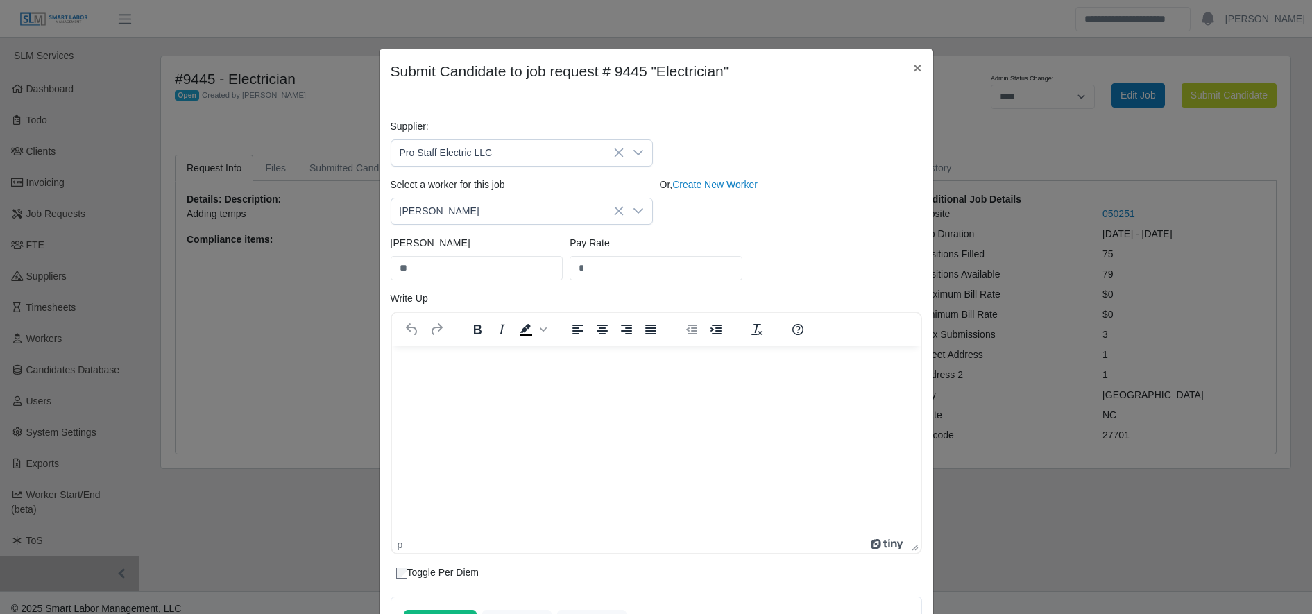
click at [793, 284] on div "Bill Rate ** Pay Rate *" at bounding box center [656, 263] width 538 height 55
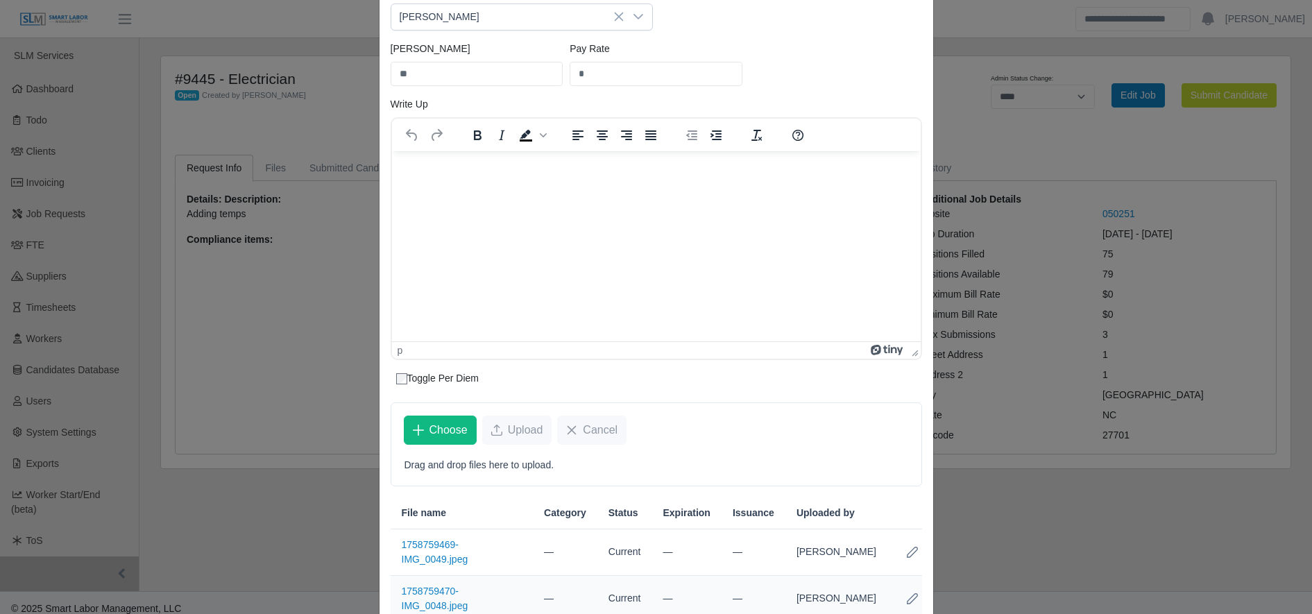
scroll to position [465, 0]
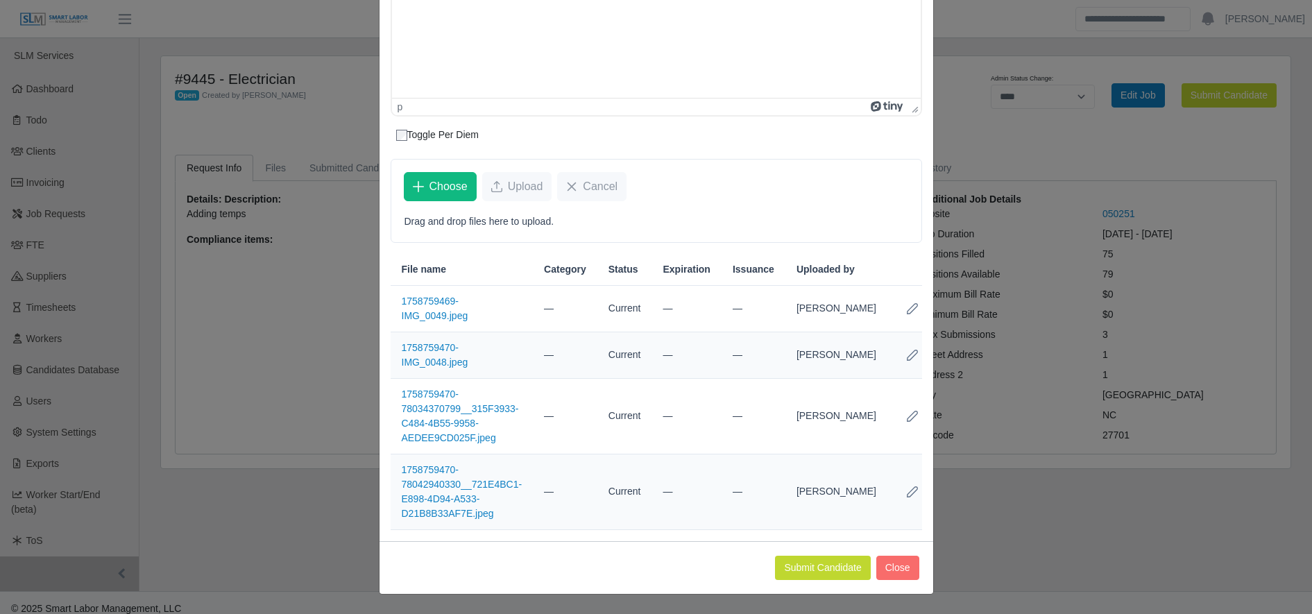
click at [816, 583] on div "Submit Candidate Close" at bounding box center [656, 567] width 554 height 53
click at [796, 568] on button "Submit Candidate" at bounding box center [822, 568] width 95 height 24
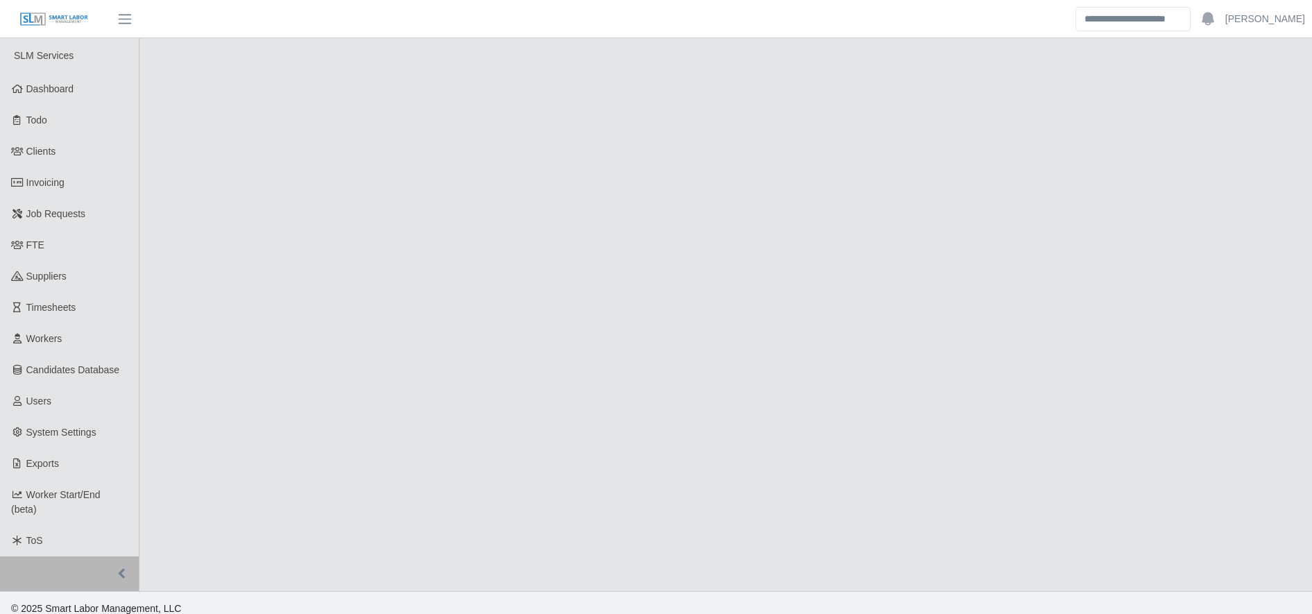
select select "****"
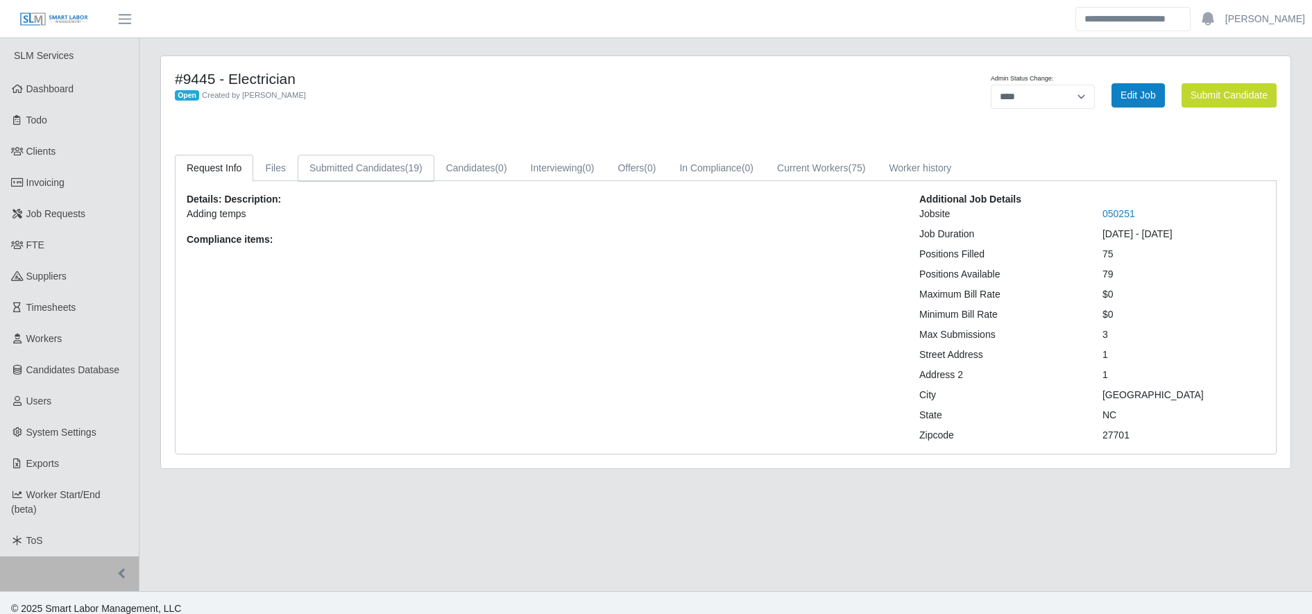
click at [391, 175] on link "Submitted Candidates (19)" at bounding box center [366, 168] width 137 height 27
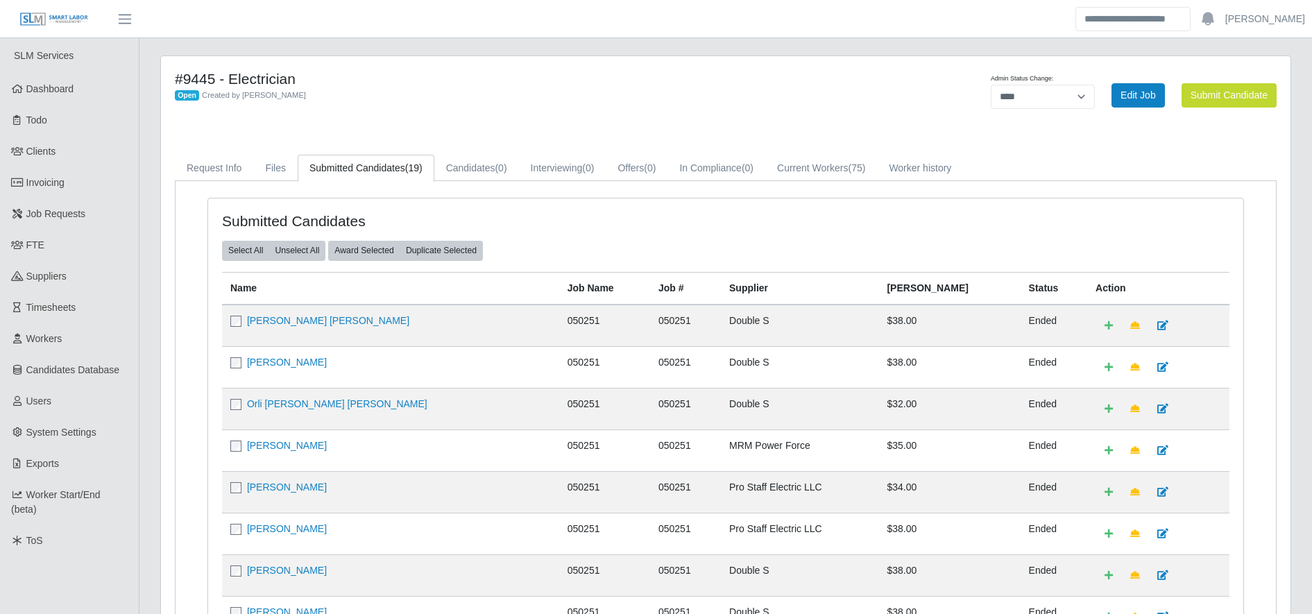
scroll to position [470, 0]
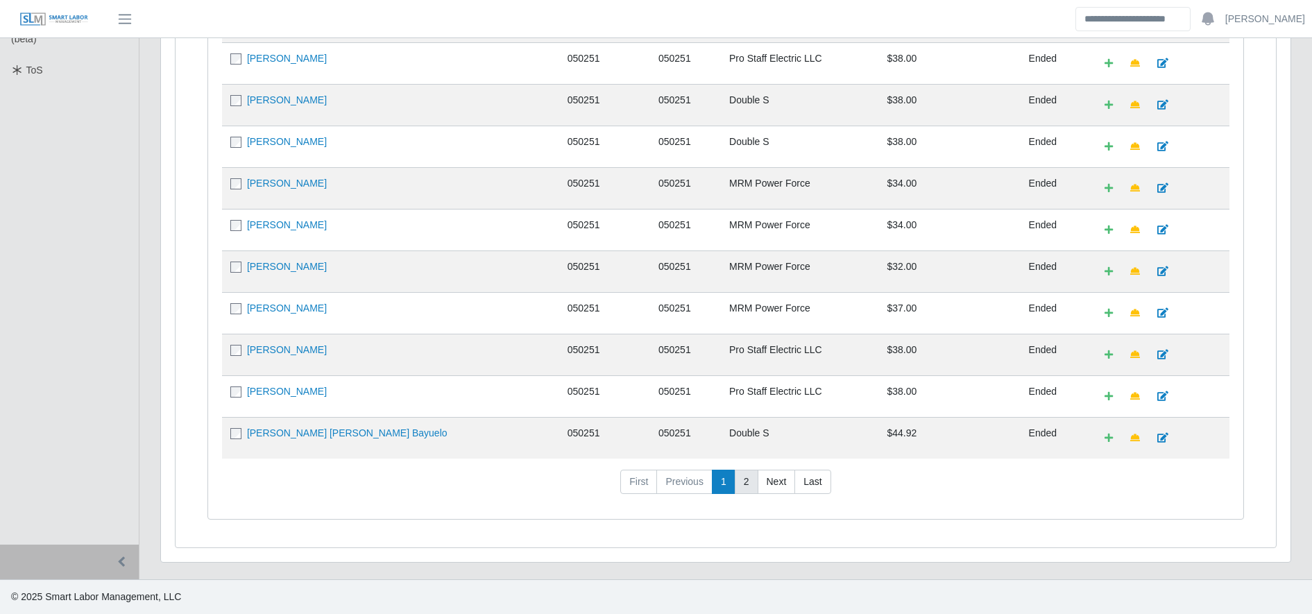
click at [742, 484] on link "2" at bounding box center [747, 482] width 24 height 25
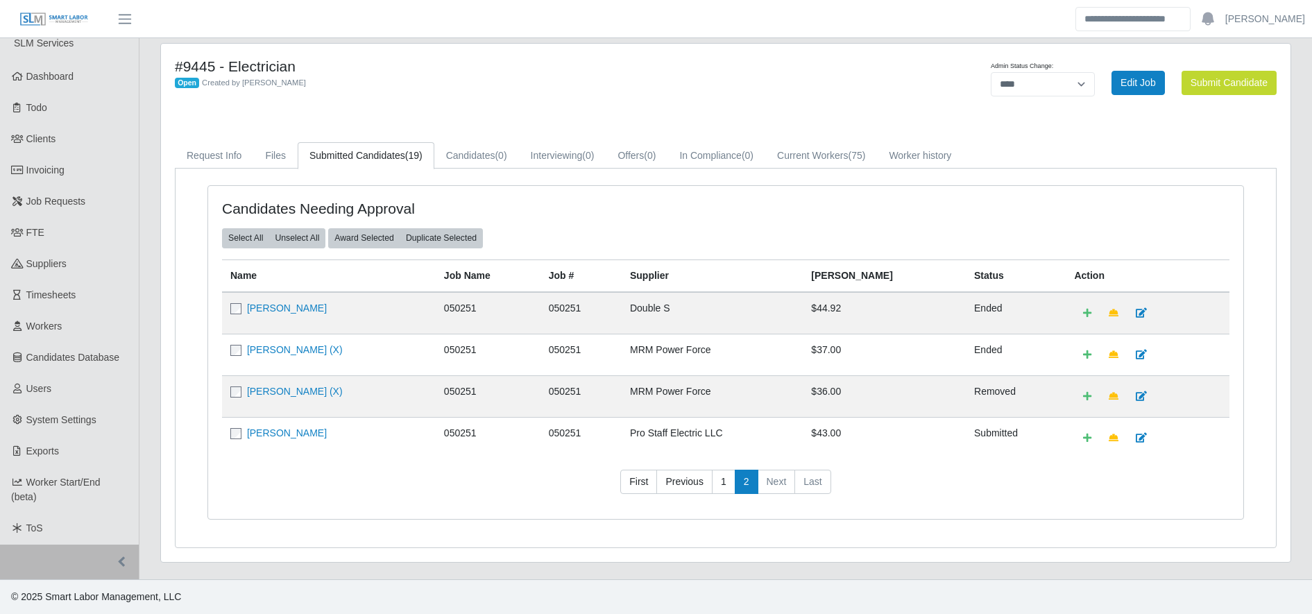
click at [243, 429] on span at bounding box center [237, 432] width 14 height 11
click at [381, 227] on div "Candidates Needing Approval" at bounding box center [726, 214] width 1028 height 28
click at [382, 235] on button "Award Selected" at bounding box center [364, 237] width 72 height 19
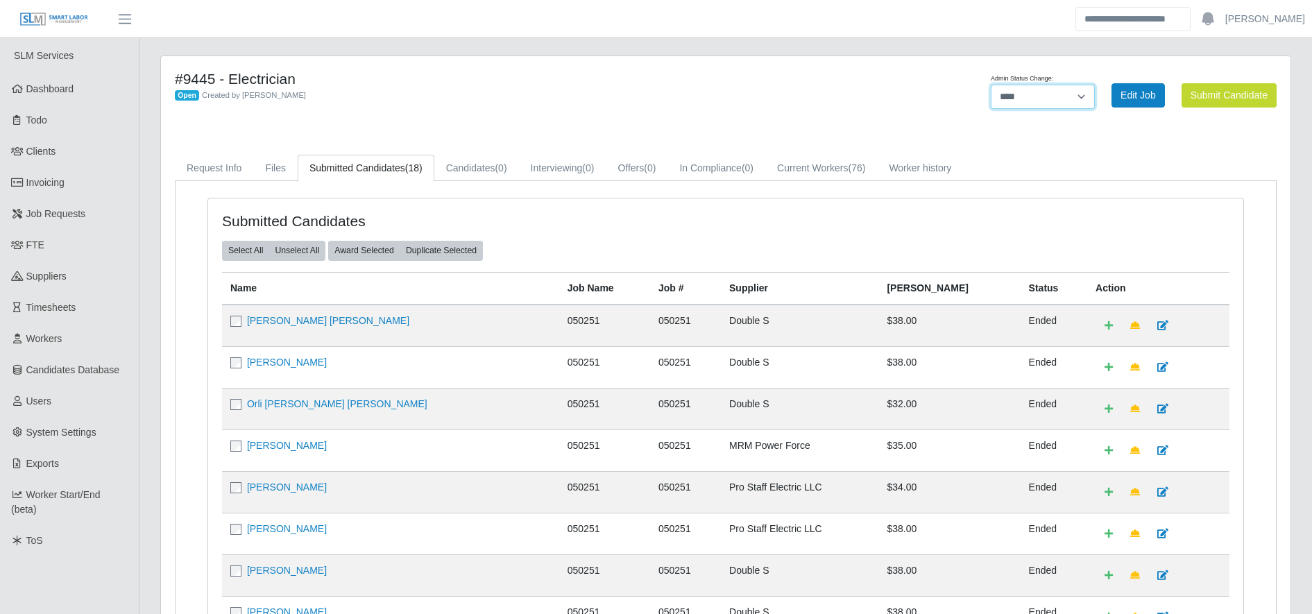
click at [1072, 96] on select "******* **** ******" at bounding box center [1043, 97] width 104 height 24
select select "******"
click at [1095, 85] on select "******* **** ******" at bounding box center [1043, 97] width 104 height 24
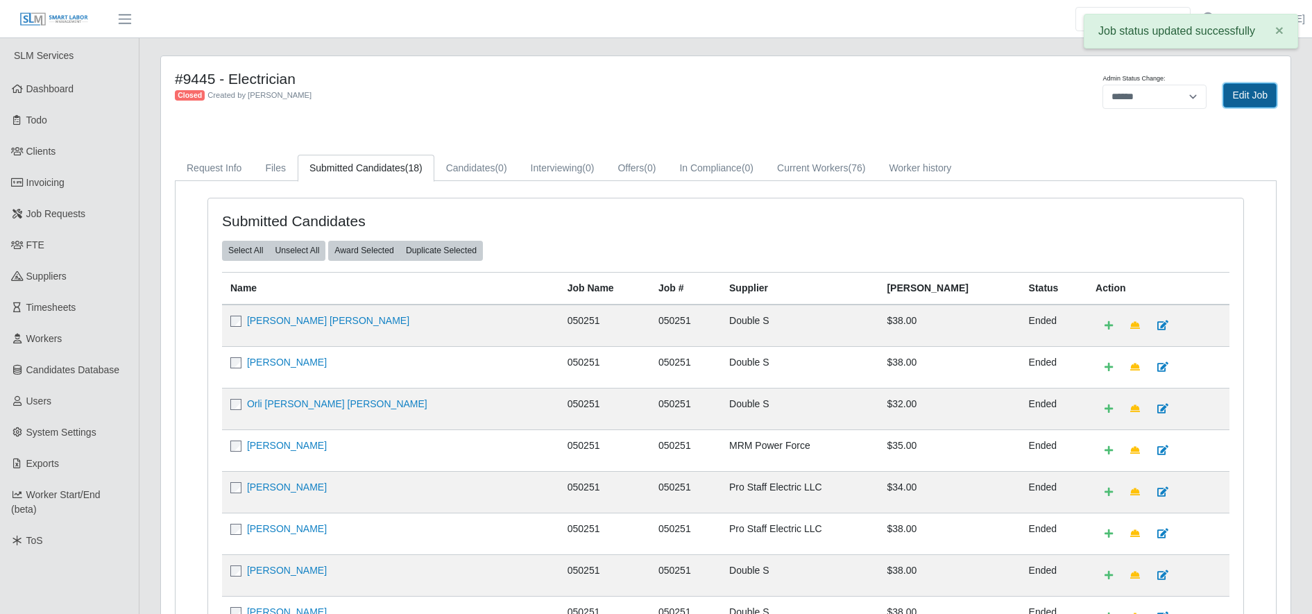
click at [1242, 94] on link "Edit Job" at bounding box center [1249, 95] width 53 height 24
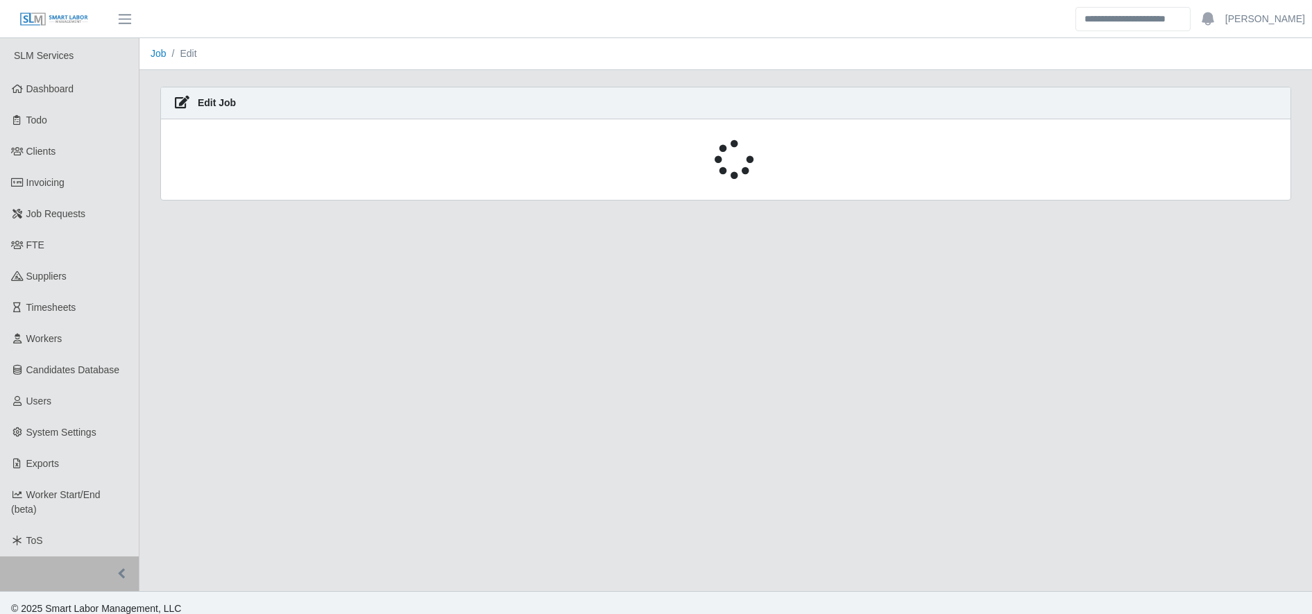
select select "******"
select select "****"
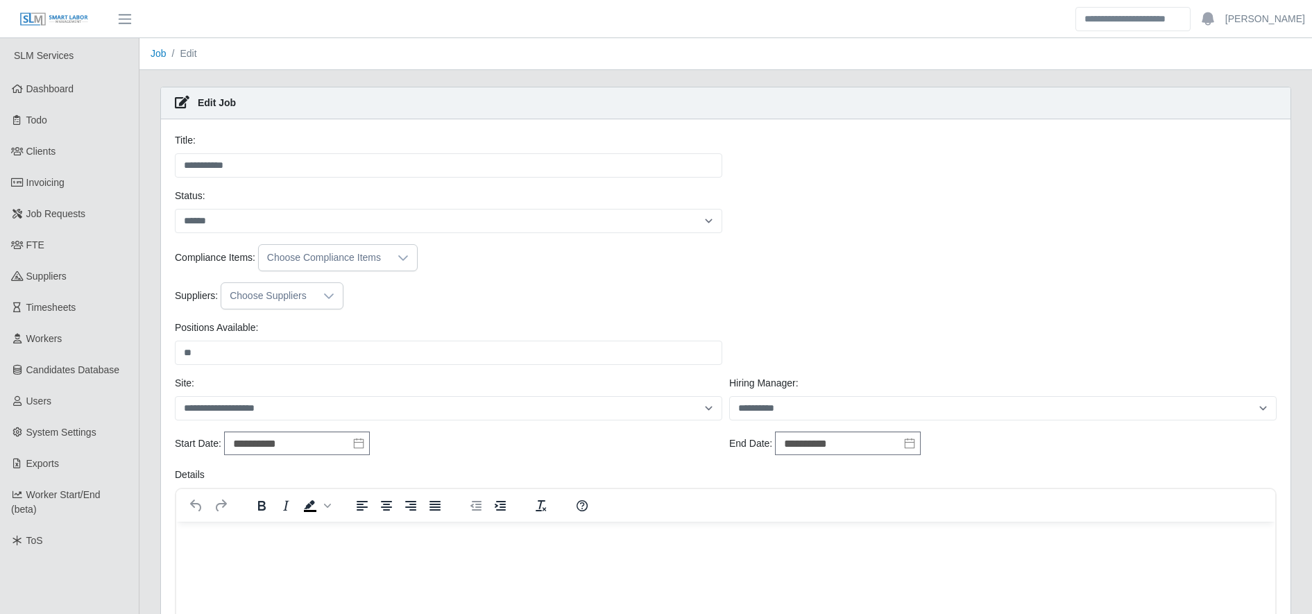
click at [844, 456] on div "**********" at bounding box center [1003, 443] width 554 height 25
click at [851, 444] on input "**********" at bounding box center [848, 443] width 146 height 24
click at [894, 350] on div "17" at bounding box center [898, 348] width 22 height 12
type input "**********"
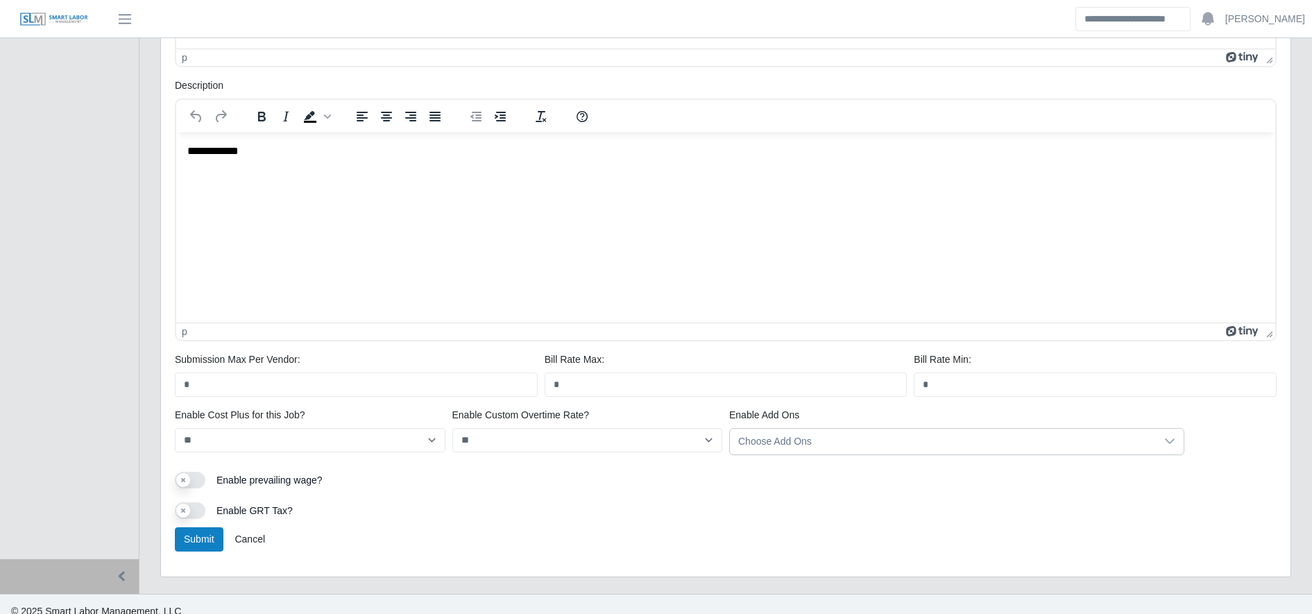
scroll to position [677, 0]
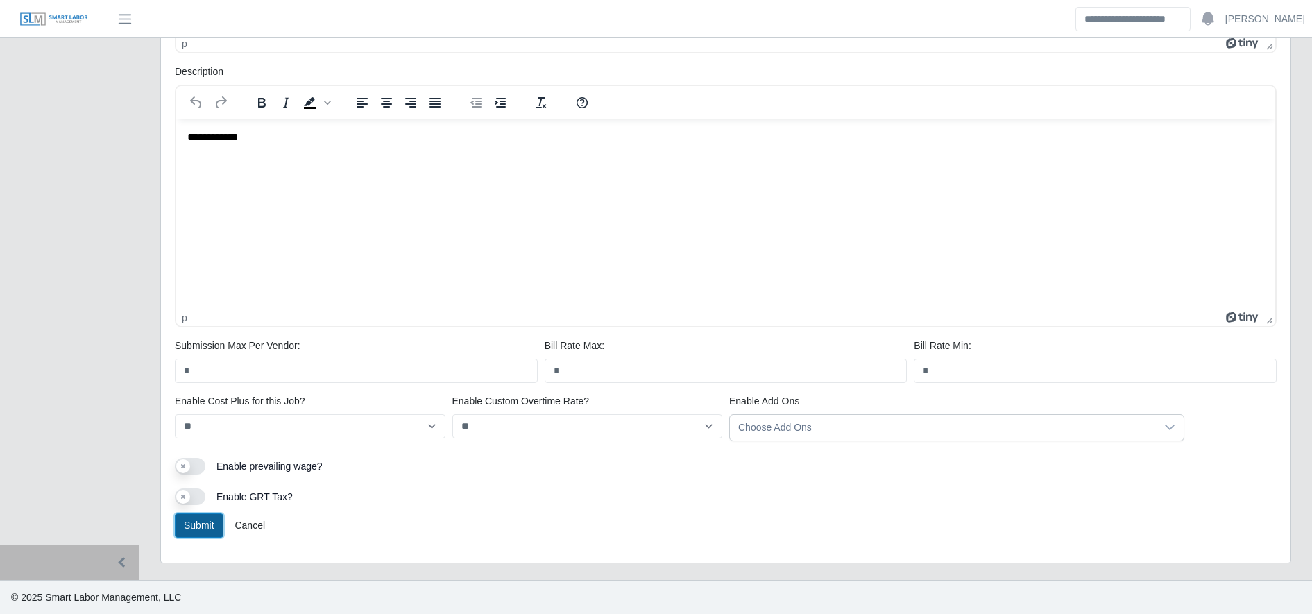
click at [210, 532] on button "Submit" at bounding box center [199, 525] width 49 height 24
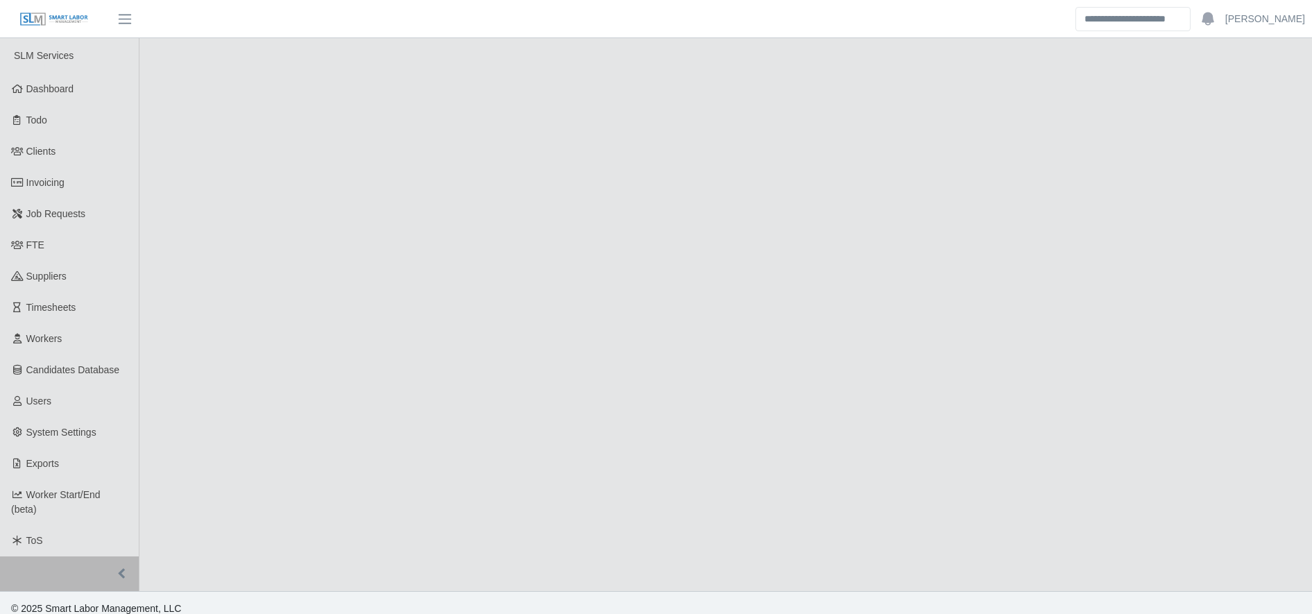
select select "******"
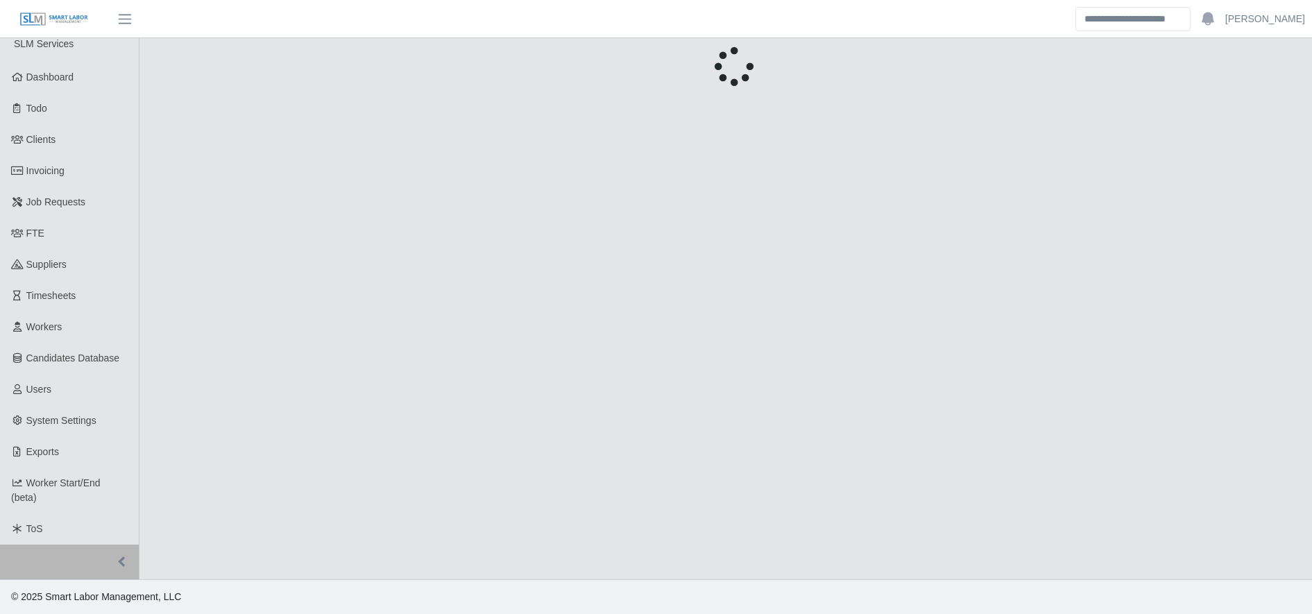
drag, startPoint x: 0, startPoint y: 0, endPoint x: 673, endPoint y: 393, distance: 779.4
click at [673, 393] on main "Unsaved Timesheet Warning × Please save this timesheet before approving time, o…" at bounding box center [725, 302] width 1172 height 553
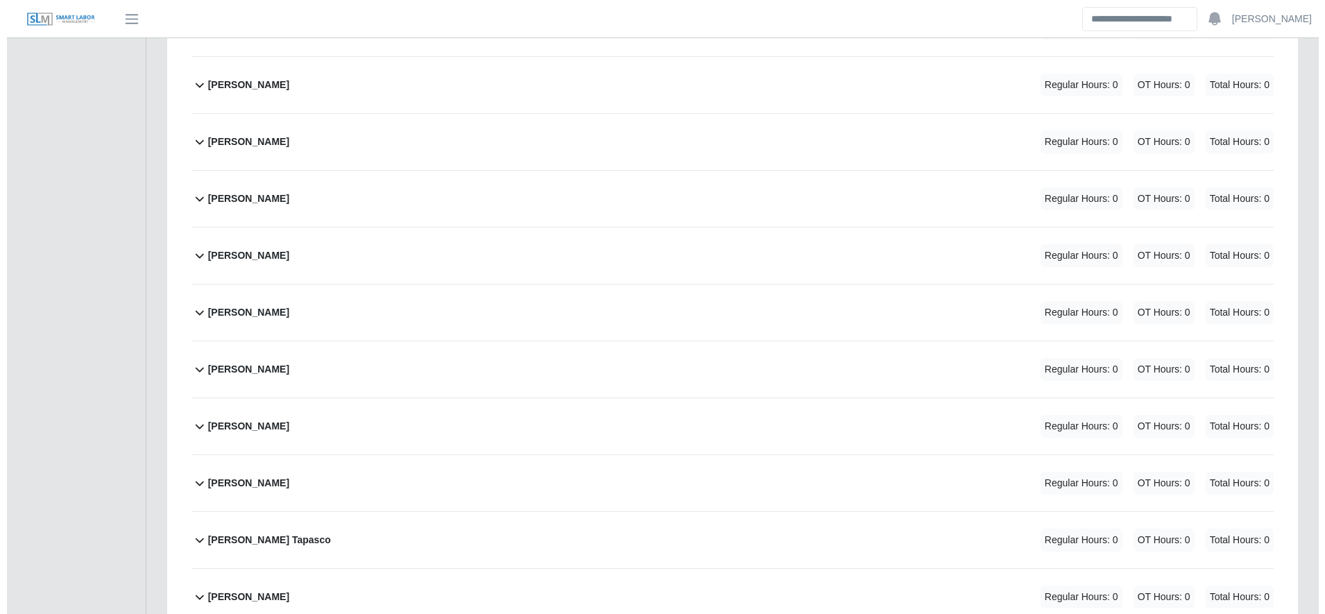
scroll to position [1222, 0]
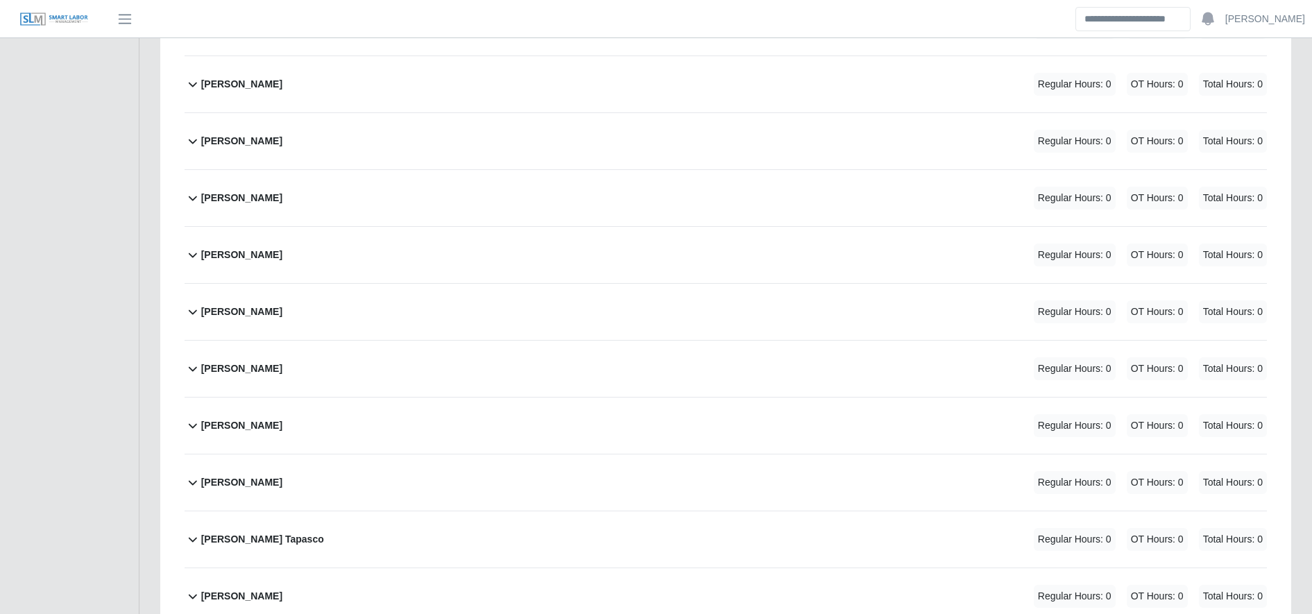
click at [443, 135] on div "[PERSON_NAME] Regular Hours: 0 OT Hours: 0 Total Hours: 0" at bounding box center [734, 141] width 1066 height 56
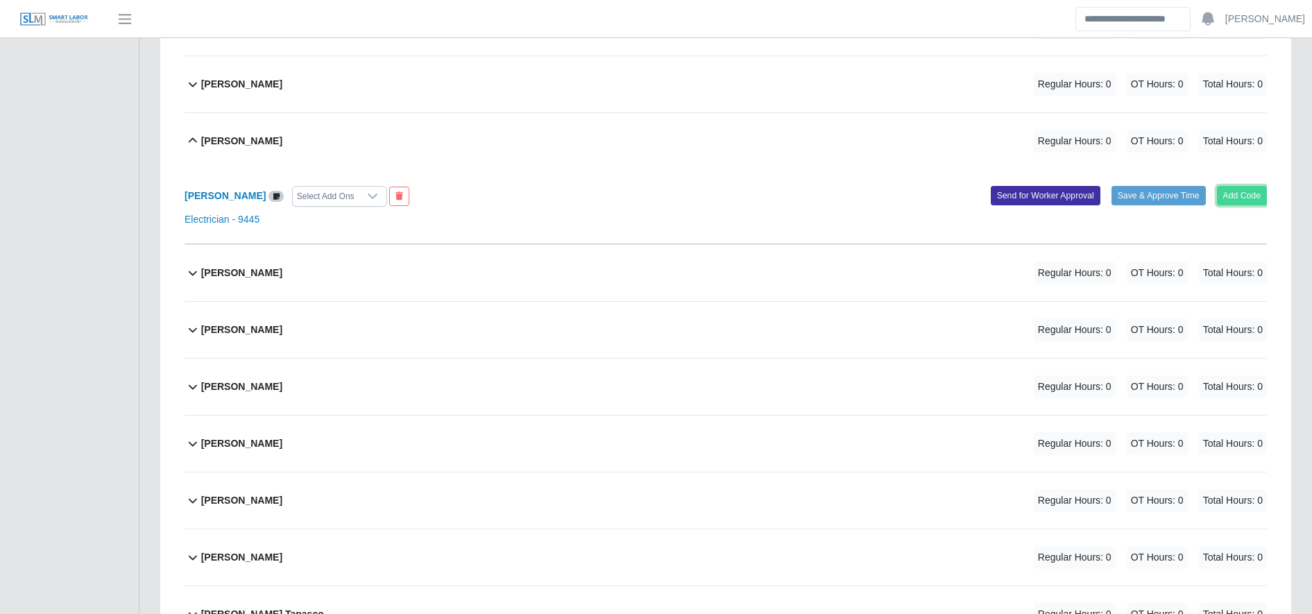
click at [1232, 196] on button "Add Code" at bounding box center [1242, 195] width 51 height 19
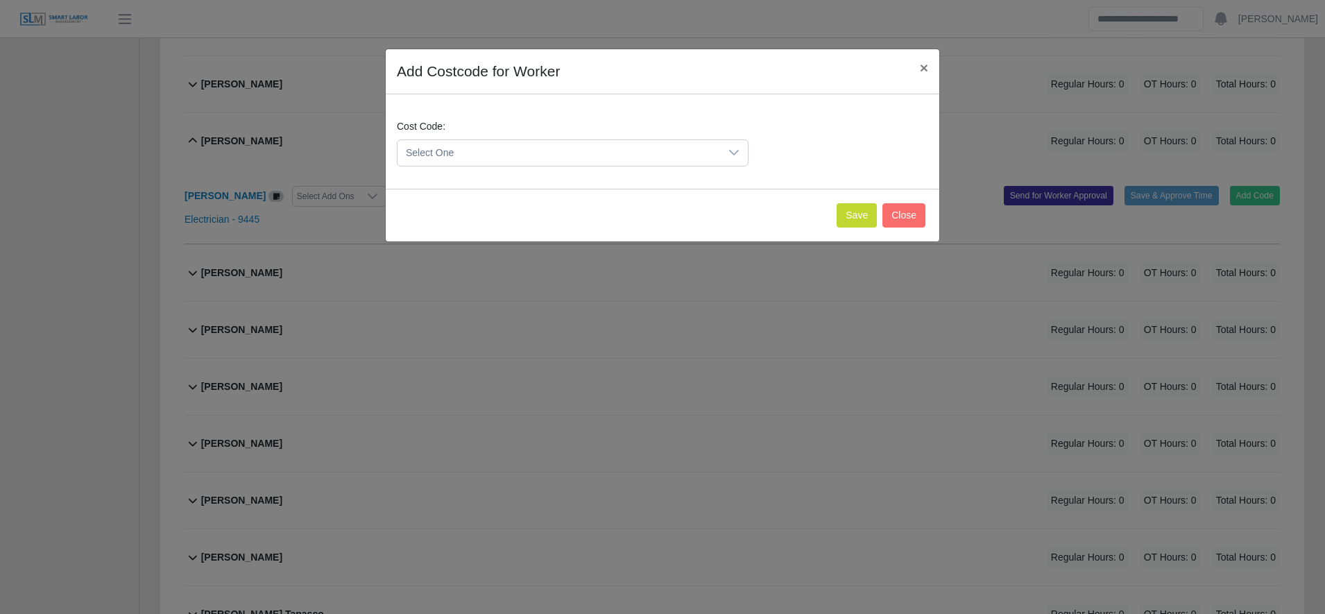
click at [474, 148] on span "Select One" at bounding box center [558, 153] width 323 height 26
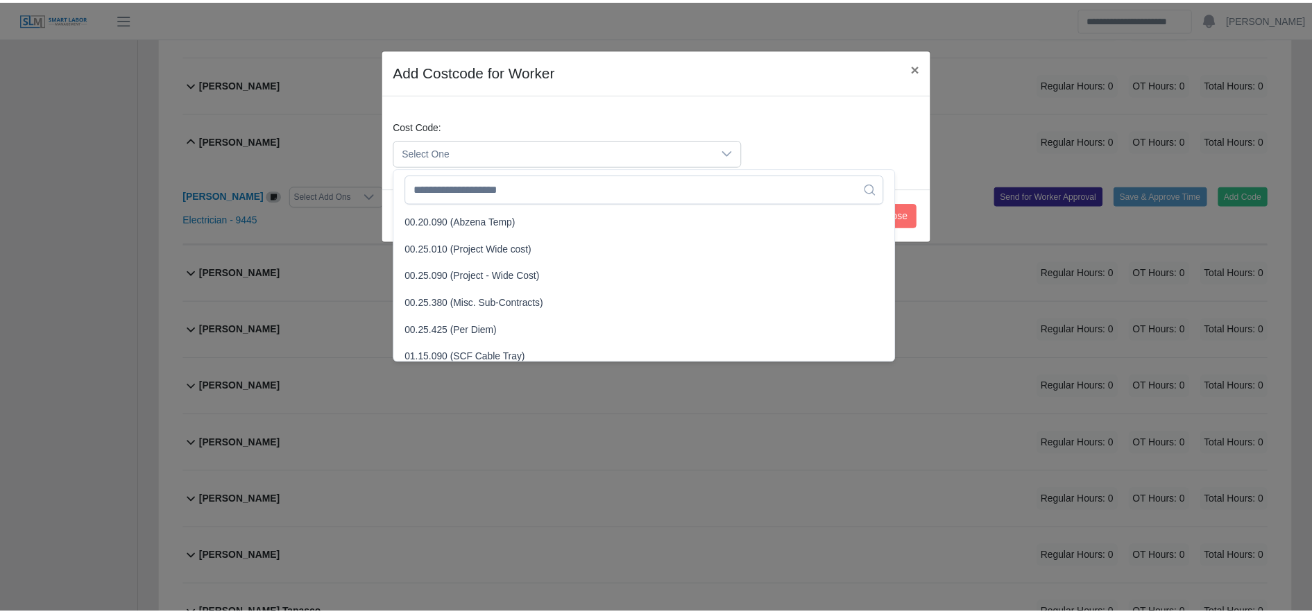
scroll to position [432, 0]
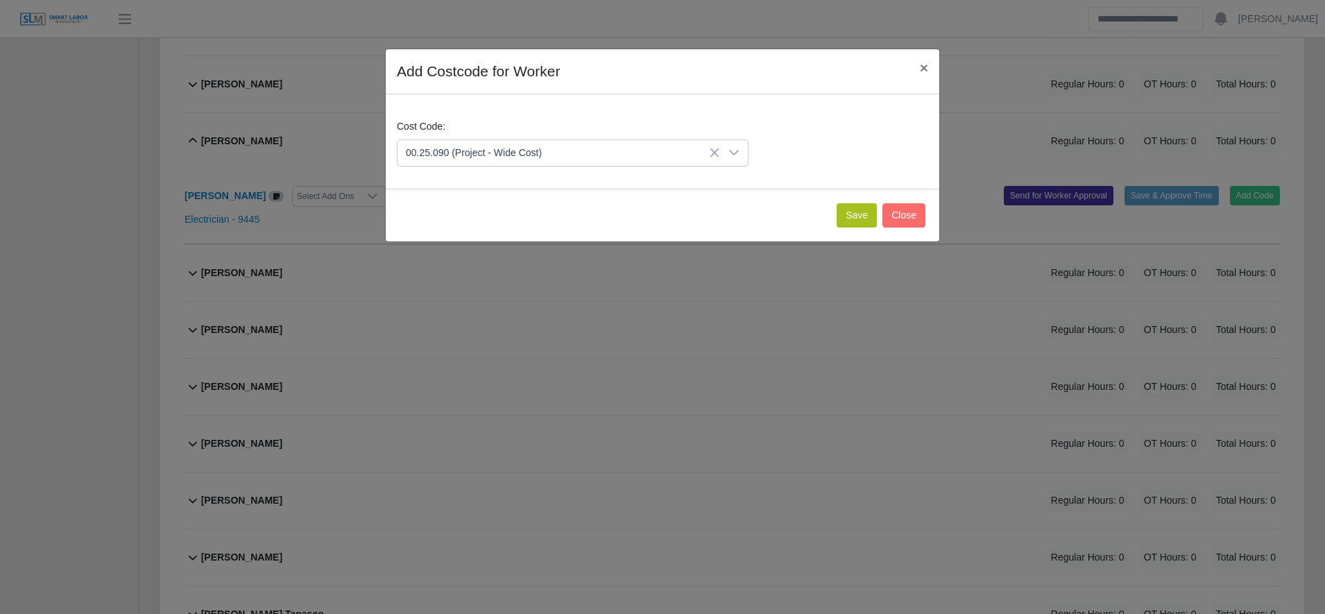
drag, startPoint x: 501, startPoint y: 273, endPoint x: 870, endPoint y: 205, distance: 375.3
click at [870, 205] on button "Save" at bounding box center [857, 215] width 40 height 24
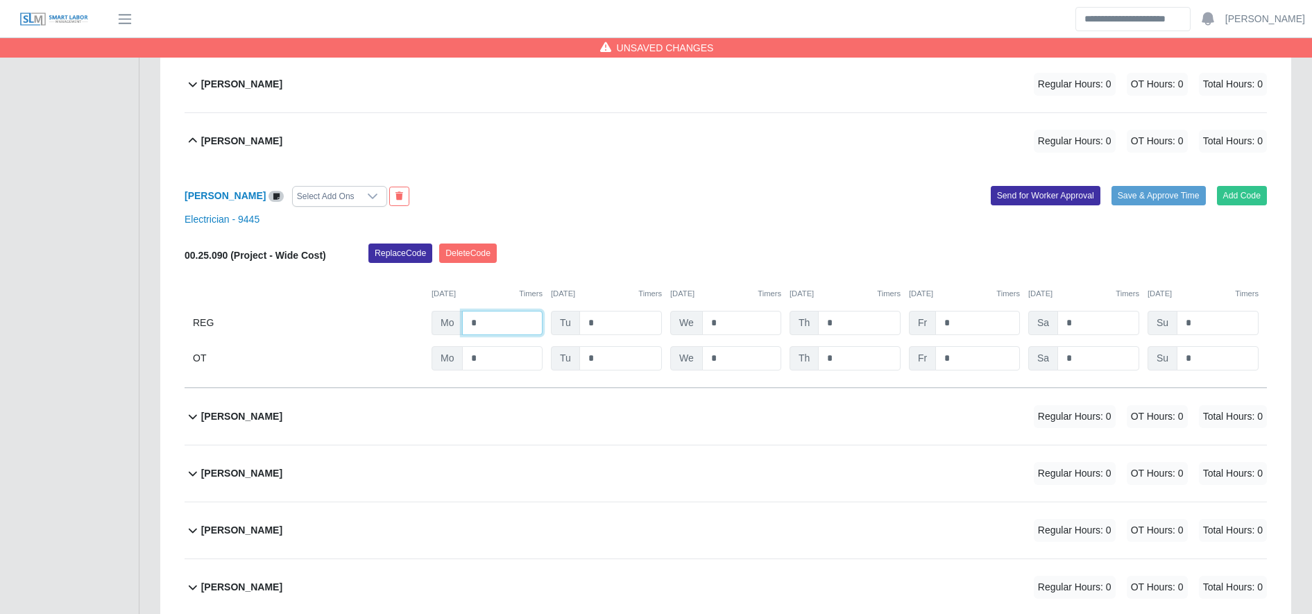
click at [484, 318] on input "*" at bounding box center [502, 323] width 80 height 24
type input "**"
drag, startPoint x: 484, startPoint y: 318, endPoint x: 996, endPoint y: 203, distance: 525.3
click at [996, 203] on button "Send for Worker Approval" at bounding box center [1046, 195] width 110 height 19
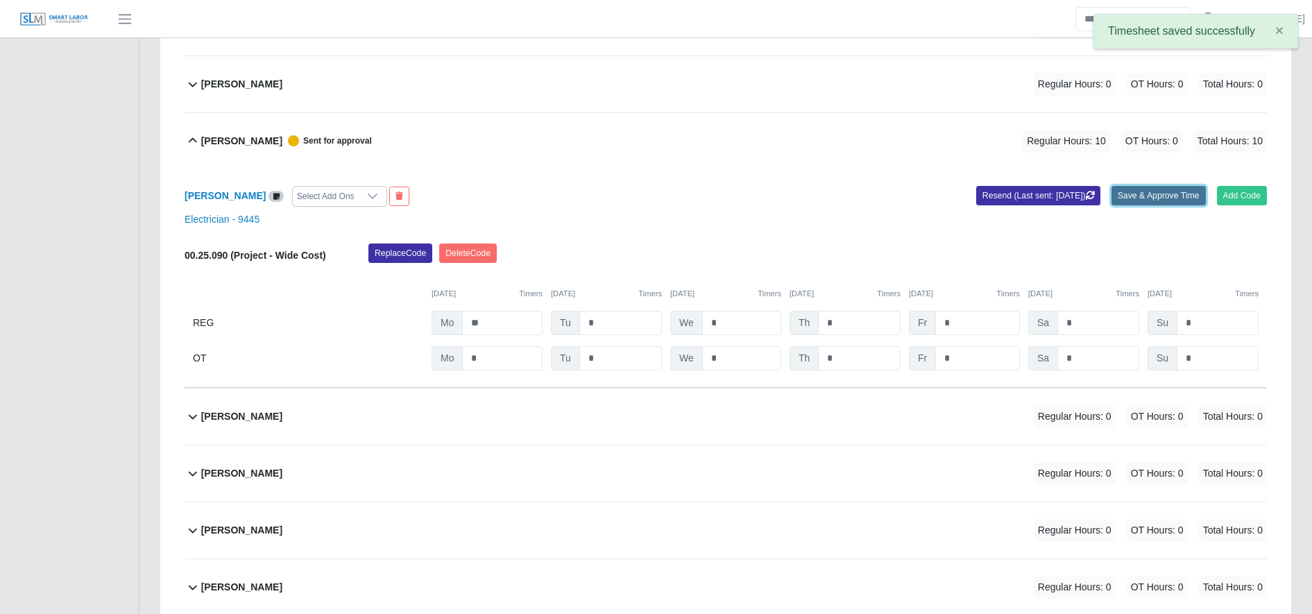
click at [1154, 200] on button "Save & Approve Time" at bounding box center [1158, 195] width 94 height 19
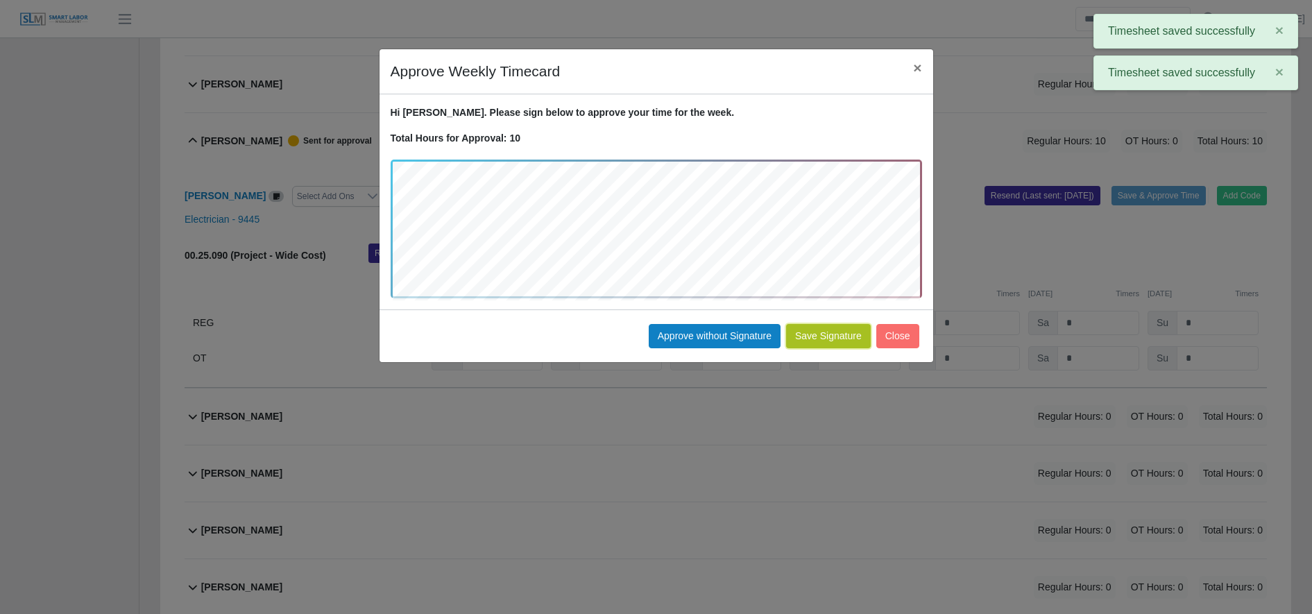
click at [819, 336] on button "Save Signature" at bounding box center [828, 336] width 85 height 24
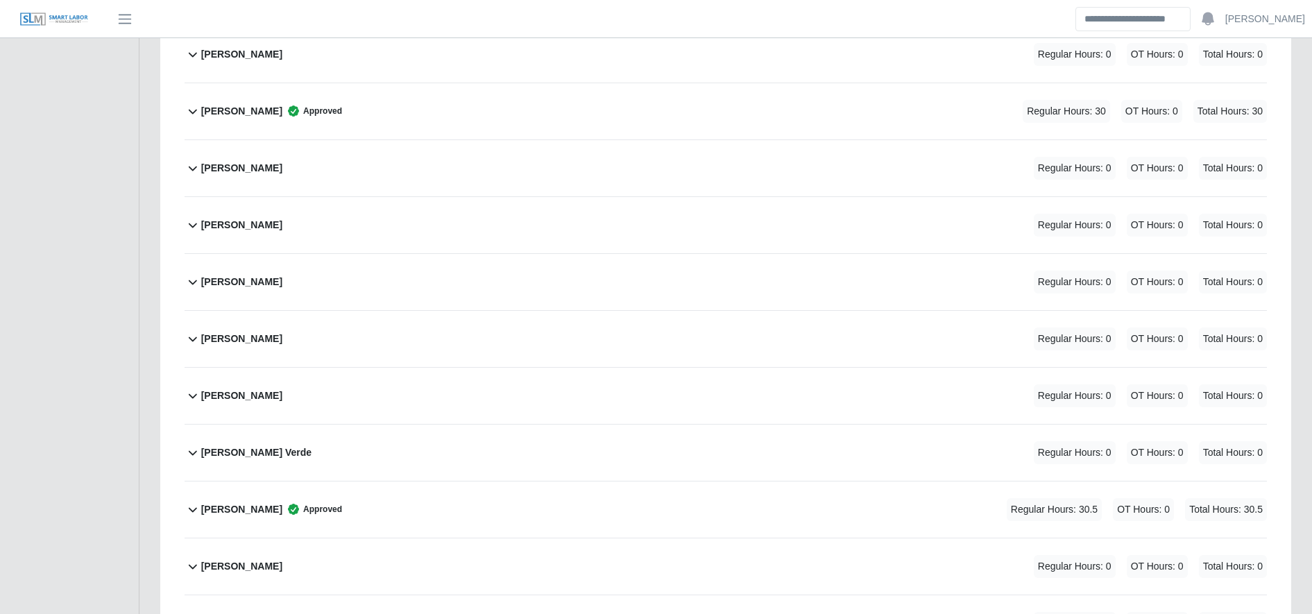
scroll to position [0, 0]
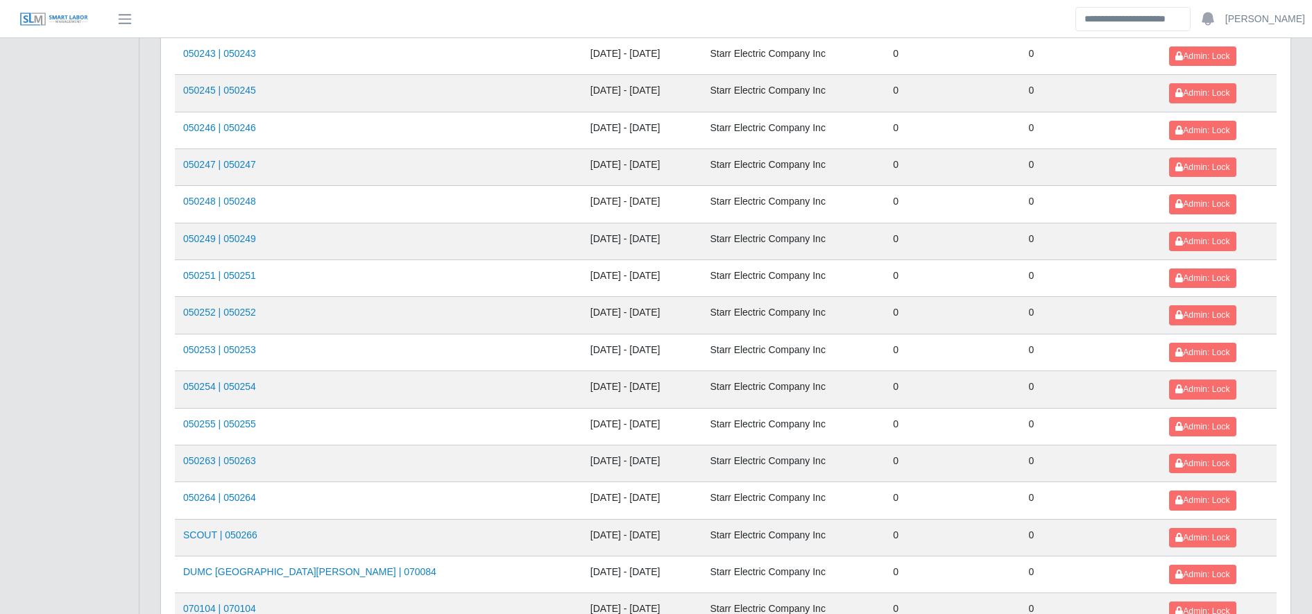
scroll to position [1514, 0]
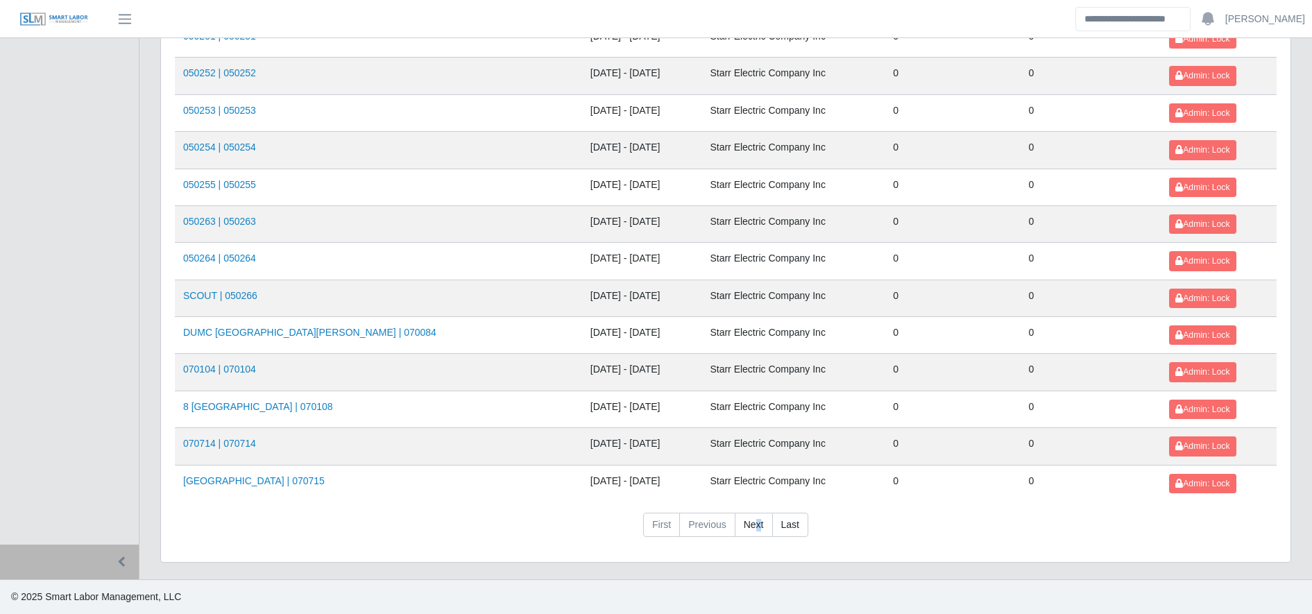
drag, startPoint x: 758, startPoint y: 548, endPoint x: 755, endPoint y: 538, distance: 10.1
click at [755, 538] on nav "First Previous Next Last" at bounding box center [726, 531] width 1102 height 36
click at [750, 522] on link "Next" at bounding box center [754, 525] width 38 height 25
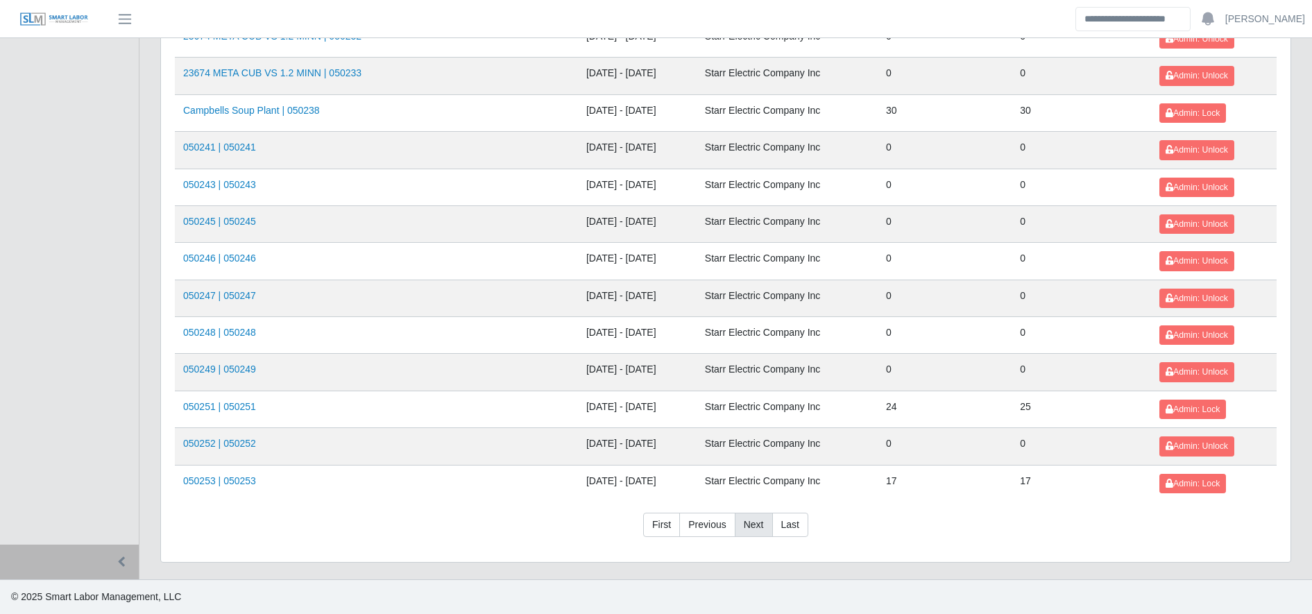
click at [750, 529] on link "Next" at bounding box center [754, 525] width 38 height 25
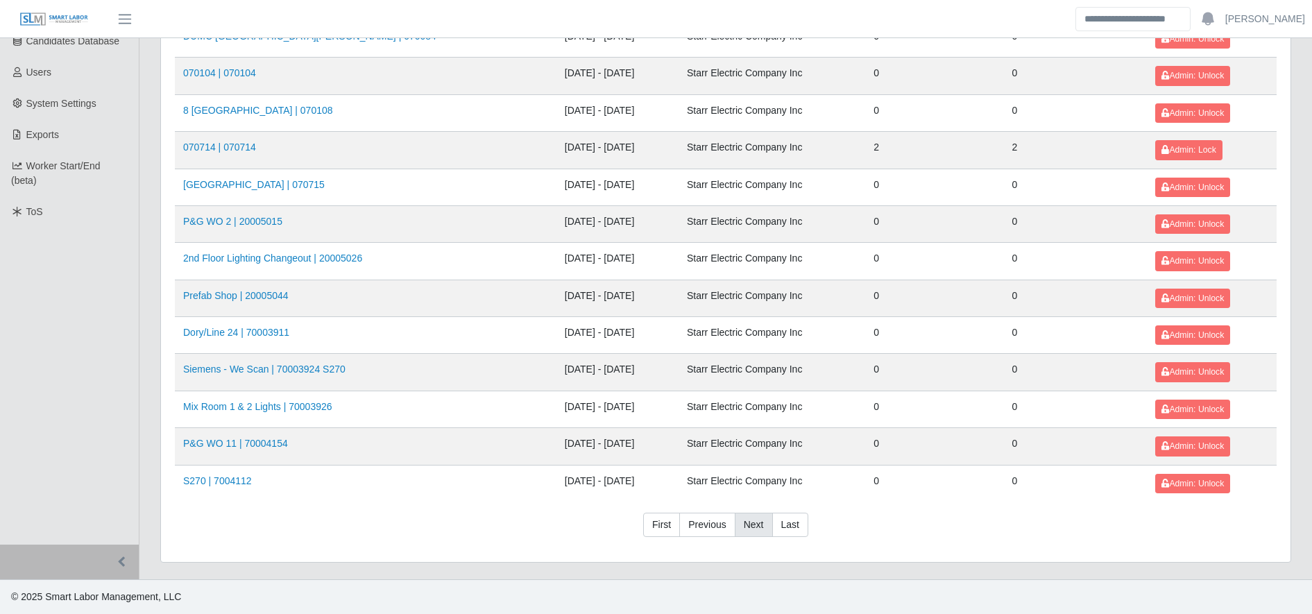
scroll to position [329, 0]
click at [750, 529] on link "Next" at bounding box center [754, 525] width 38 height 25
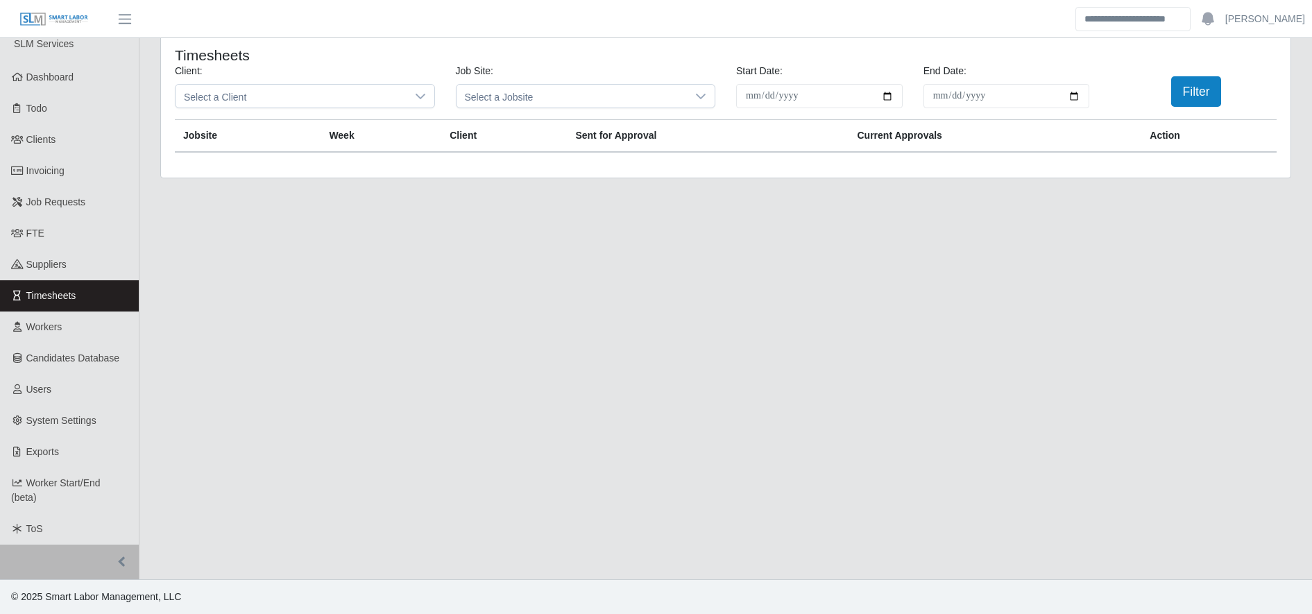
scroll to position [12, 0]
click at [92, 300] on link "Timesheets" at bounding box center [69, 295] width 139 height 31
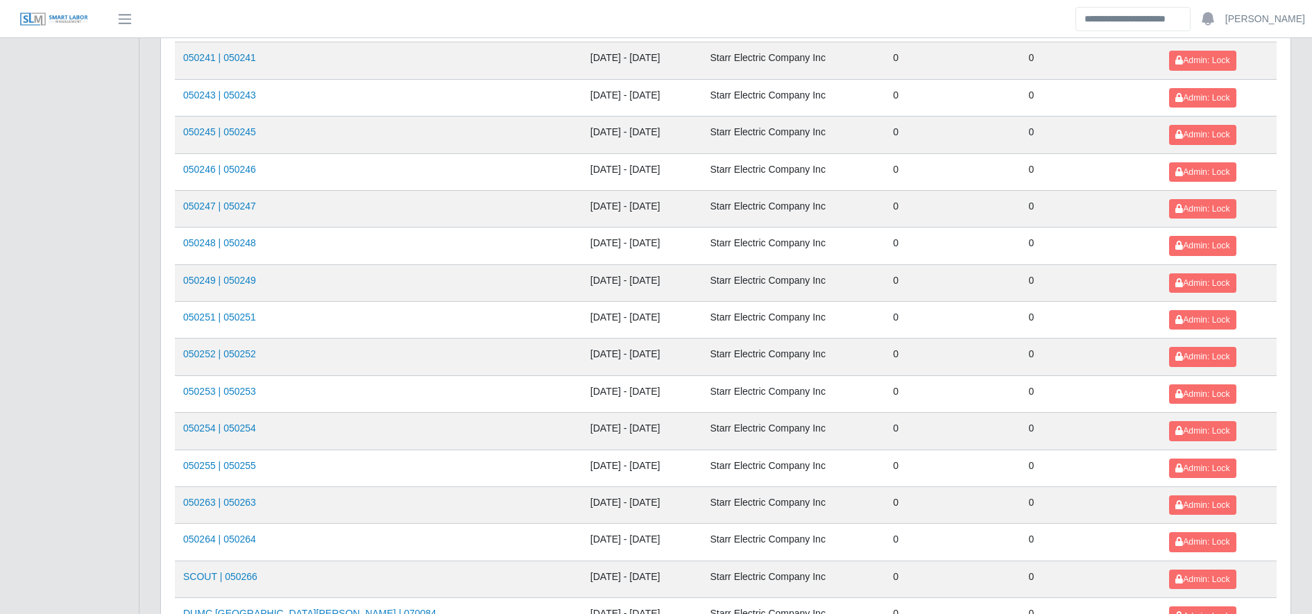
scroll to position [1514, 0]
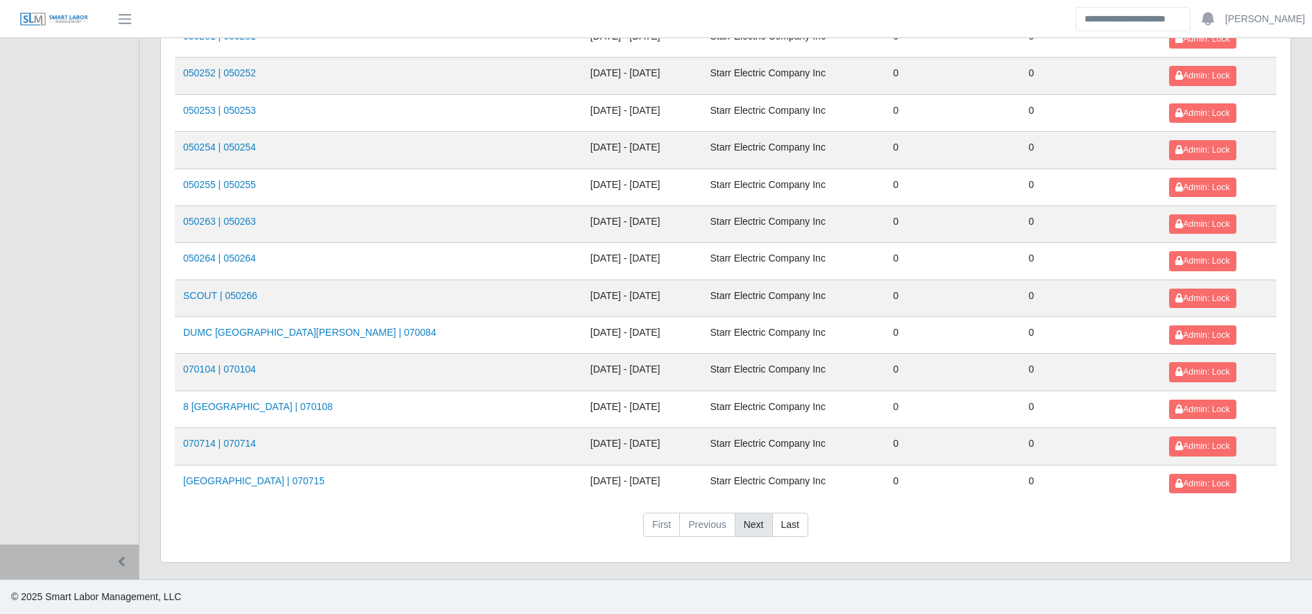
click at [755, 530] on link "Next" at bounding box center [754, 525] width 38 height 25
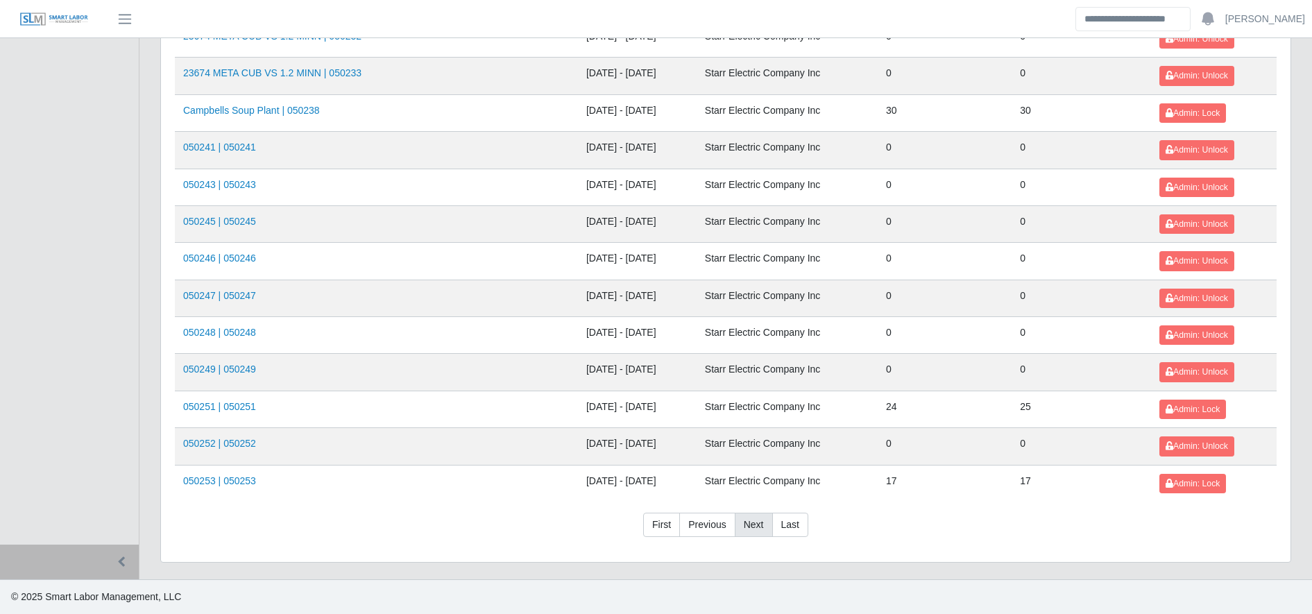
click at [768, 520] on link "Next" at bounding box center [754, 525] width 38 height 25
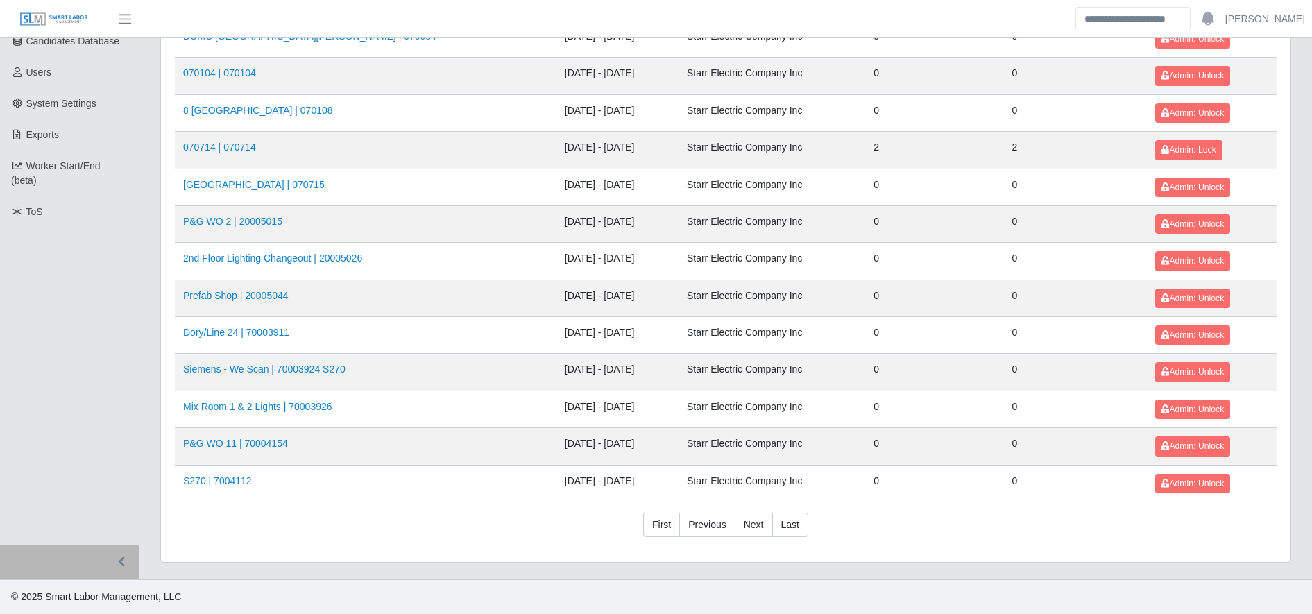
scroll to position [12, 0]
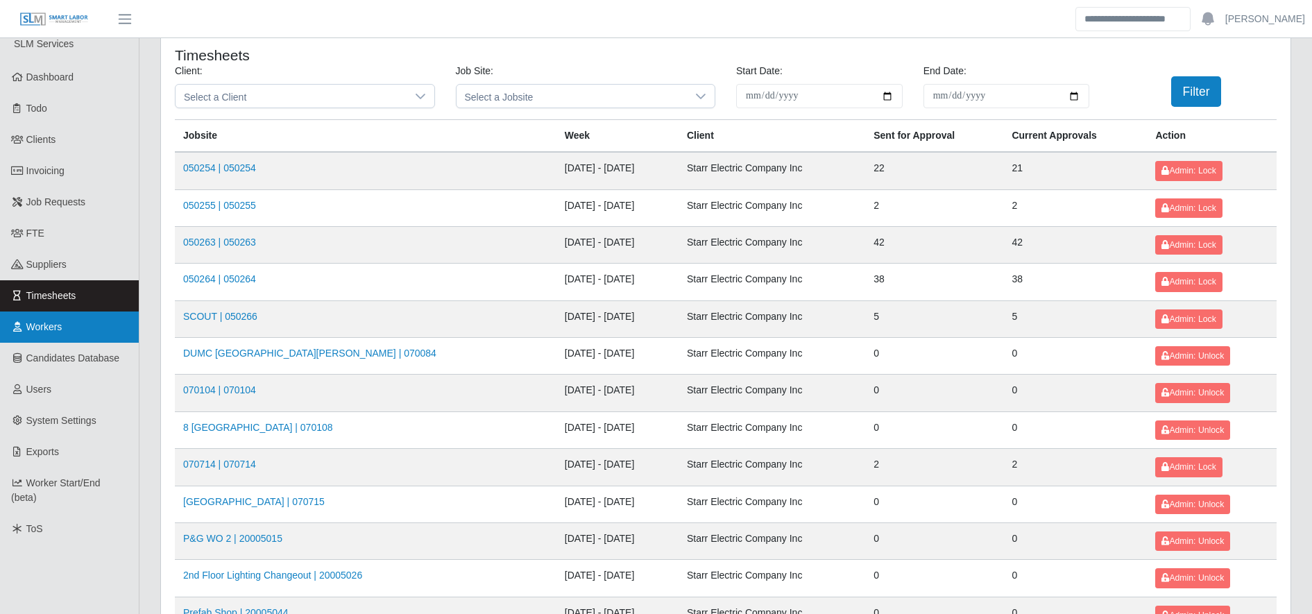
click at [38, 319] on link "Workers" at bounding box center [69, 326] width 139 height 31
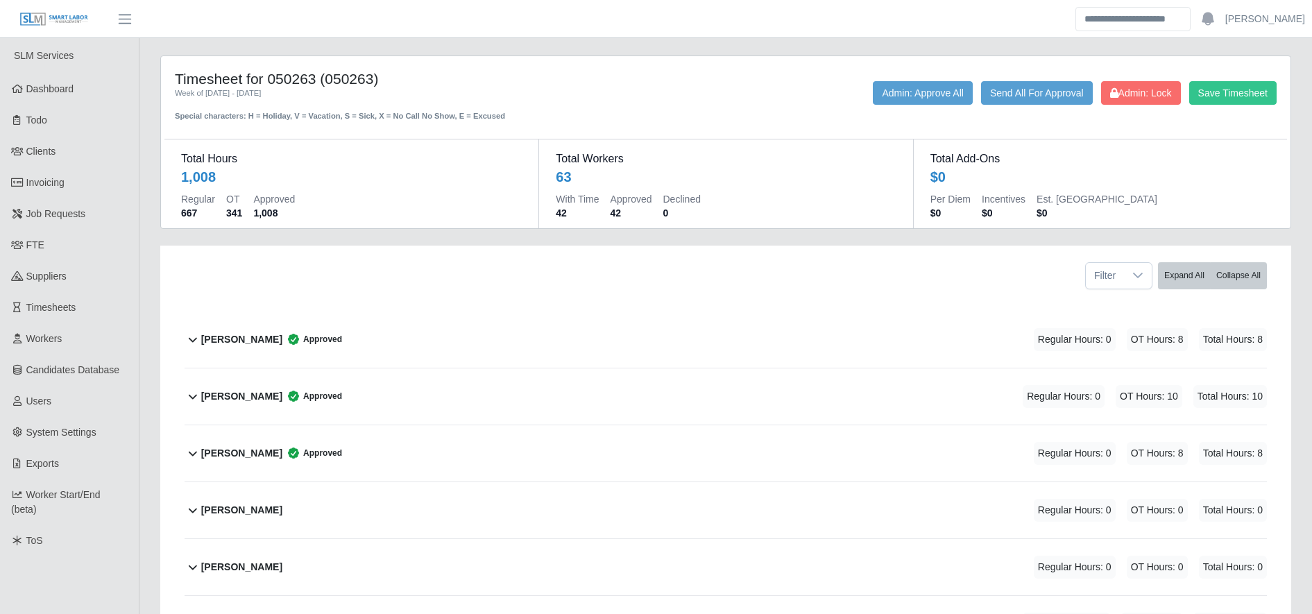
click at [264, 389] on b "[PERSON_NAME]" at bounding box center [241, 396] width 81 height 15
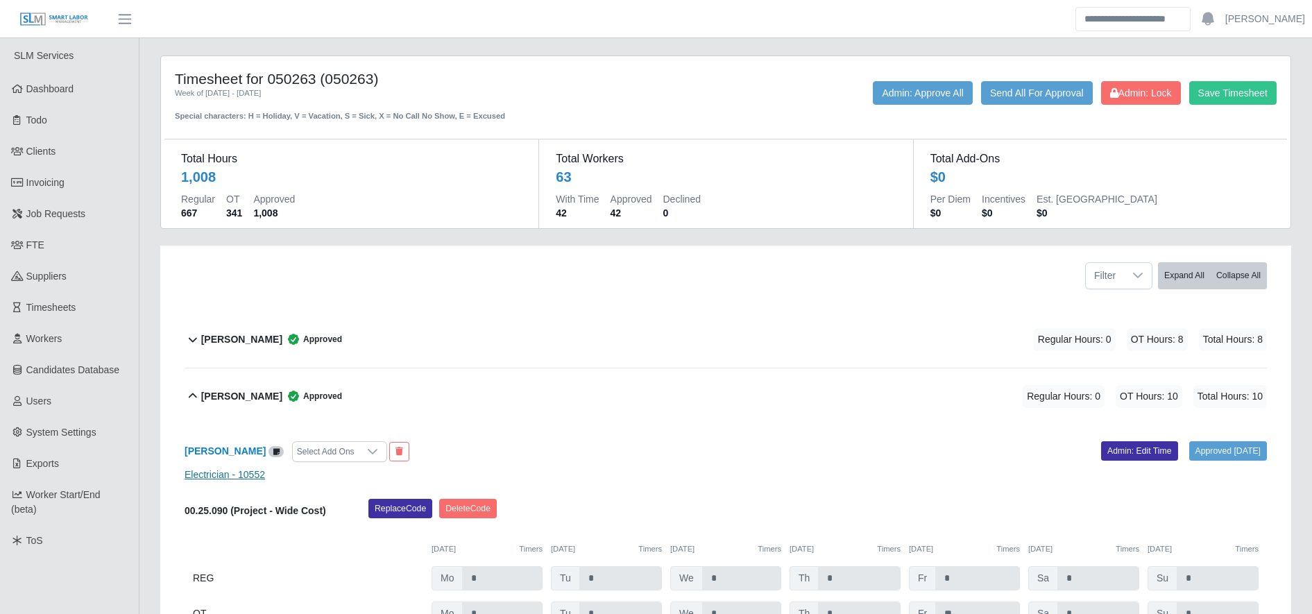
click at [241, 475] on link "Electrician - 10552" at bounding box center [225, 474] width 80 height 11
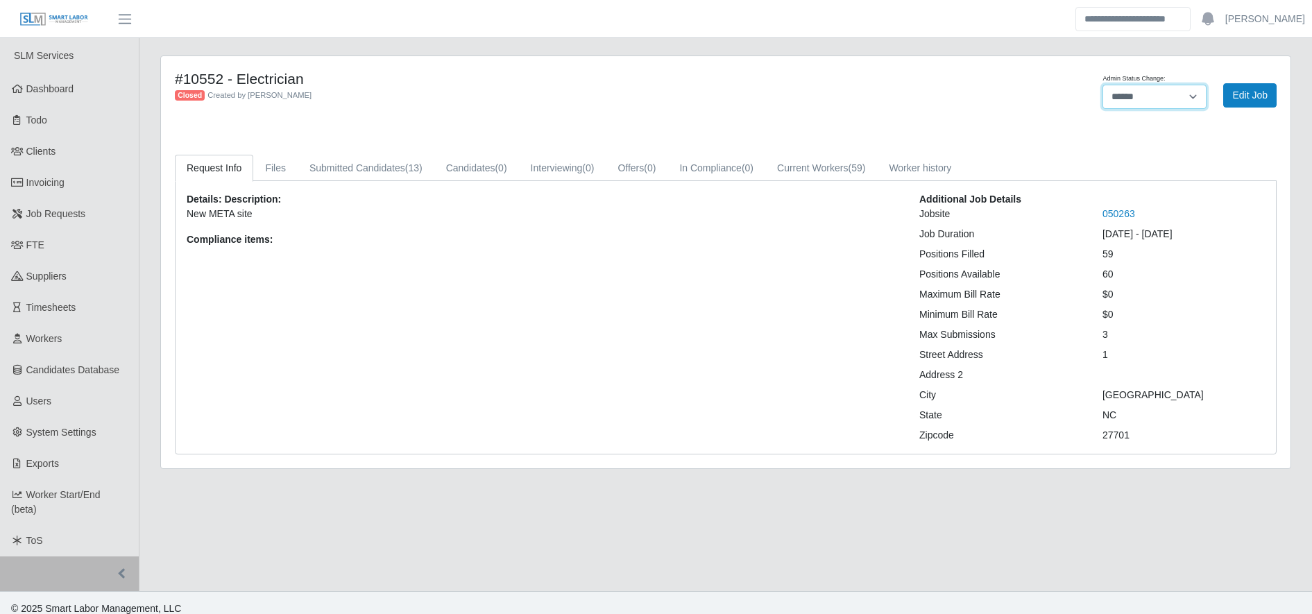
click at [1134, 89] on select "******* **** ******" at bounding box center [1154, 97] width 104 height 24
select select "****"
click at [1102, 85] on select "******* **** ******" at bounding box center [1154, 97] width 104 height 24
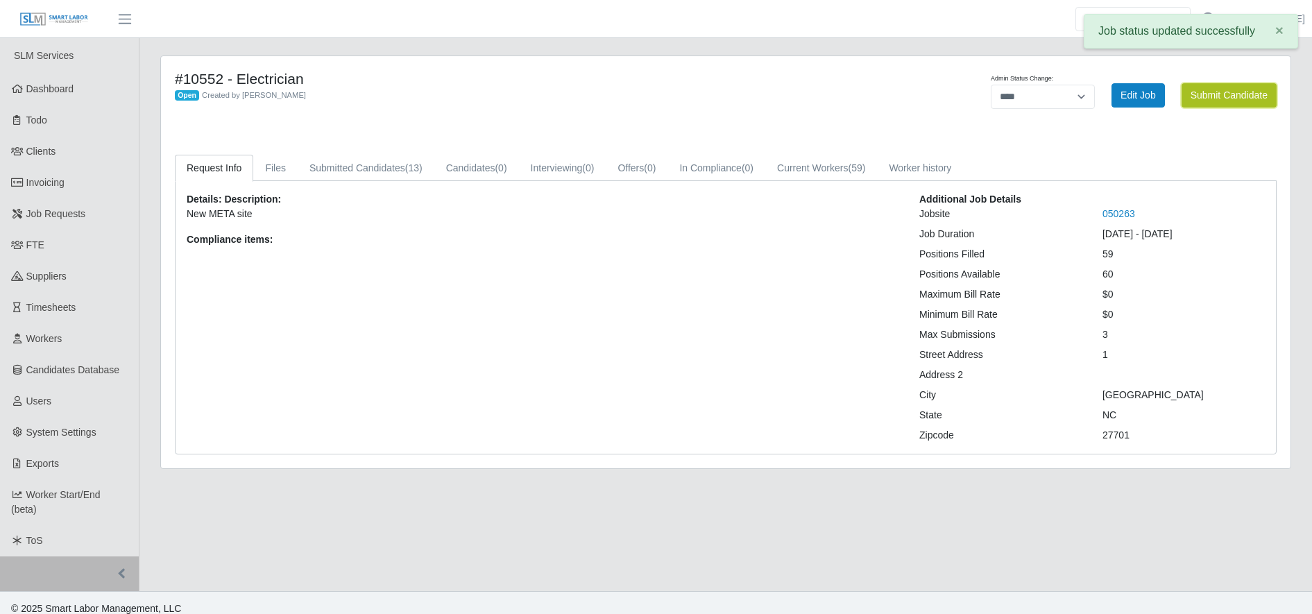
click at [1204, 103] on button "Submit Candidate" at bounding box center [1228, 95] width 95 height 24
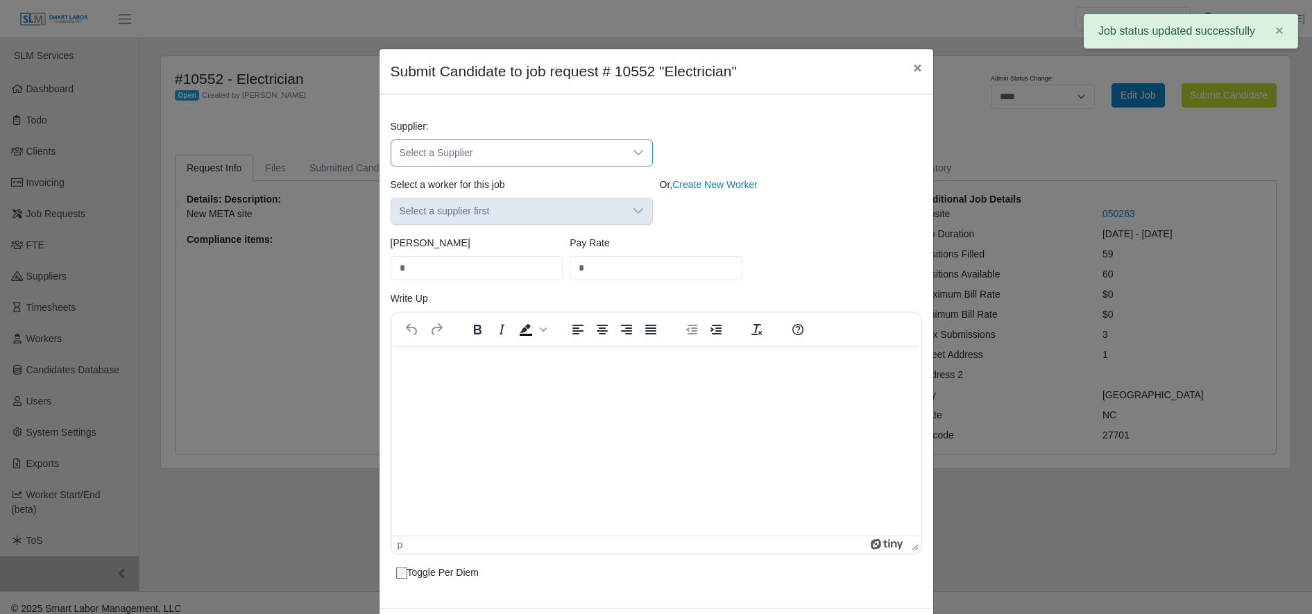
click at [400, 140] on span "Select a Supplier" at bounding box center [507, 153] width 233 height 26
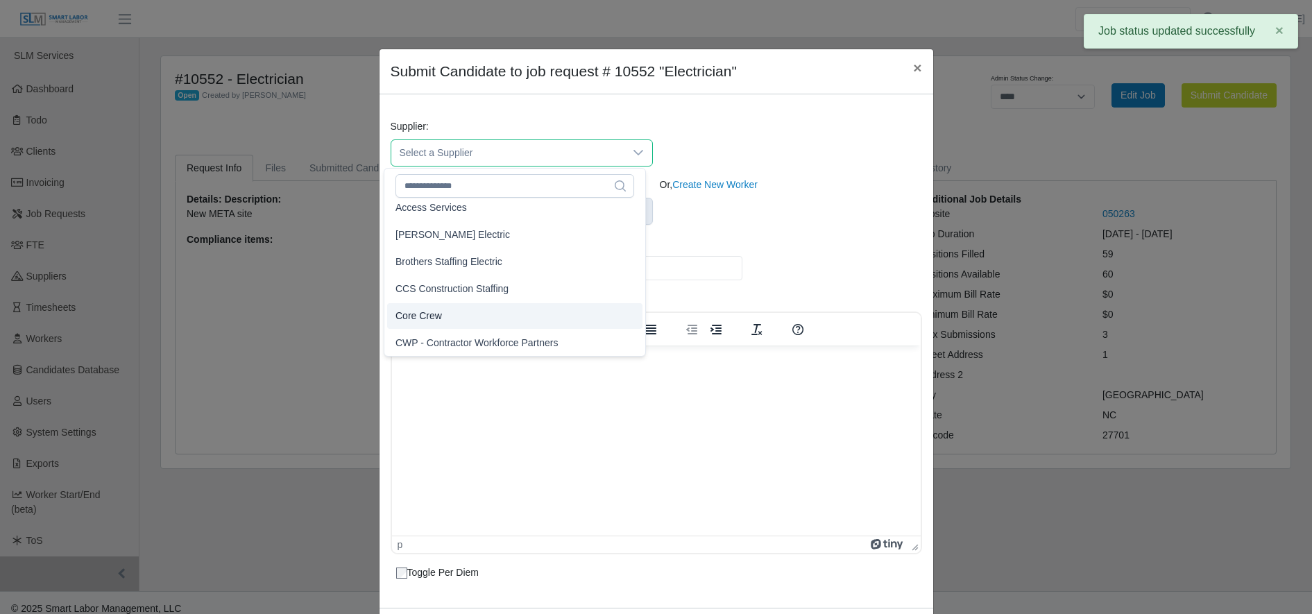
scroll to position [407, 0]
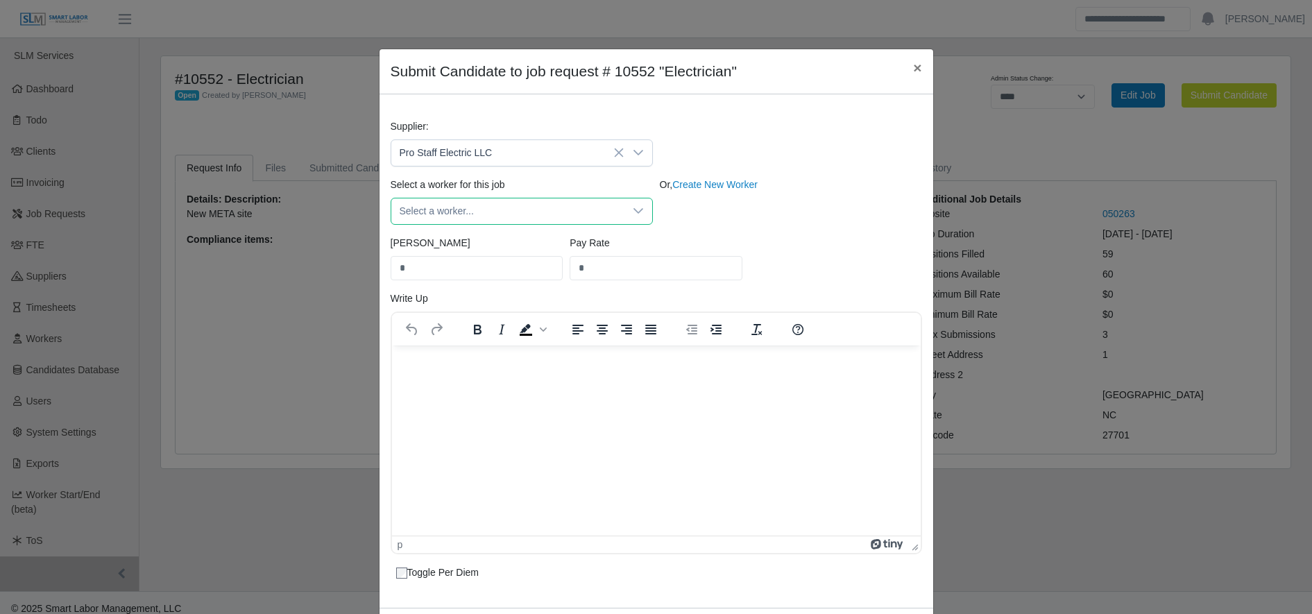
click at [484, 216] on span "Select a worker..." at bounding box center [507, 211] width 233 height 26
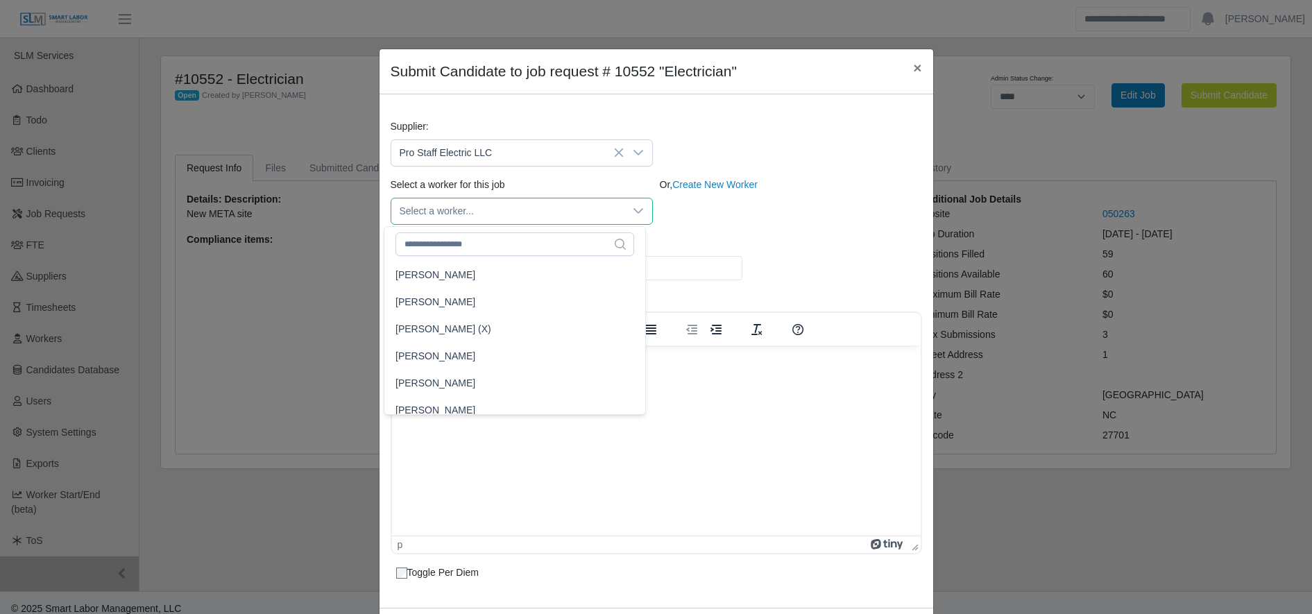
scroll to position [679, 0]
type input "**"
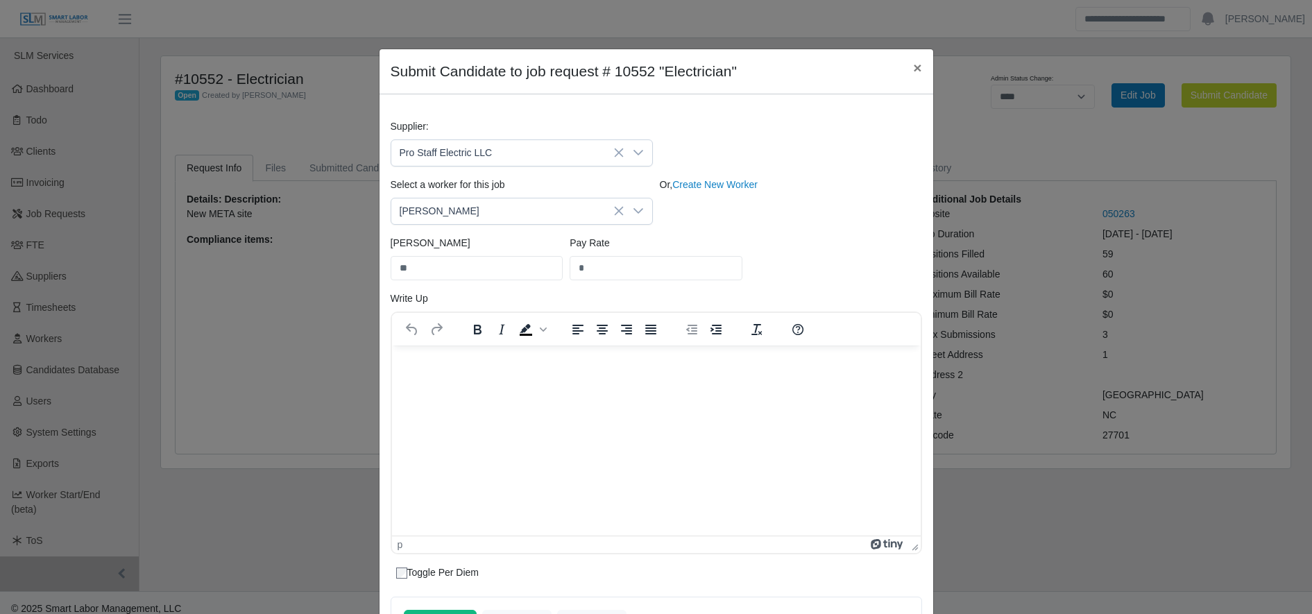
click at [789, 214] on div "Or, Create New Worker" at bounding box center [790, 201] width 269 height 47
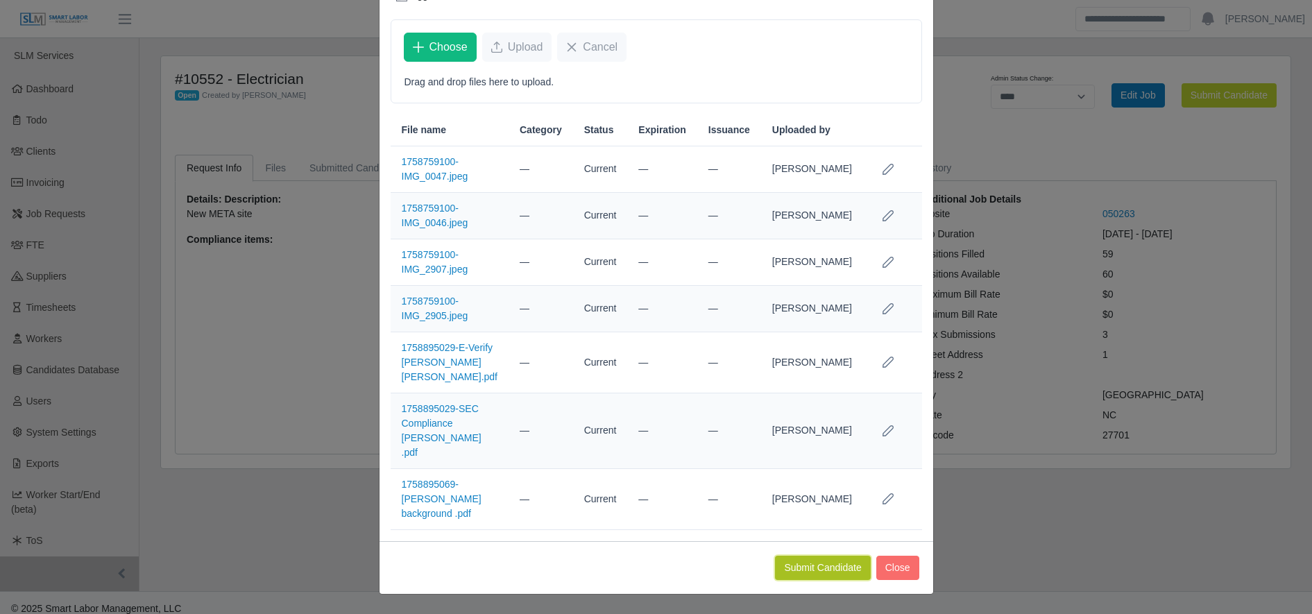
click at [811, 559] on button "Submit Candidate" at bounding box center [822, 568] width 95 height 24
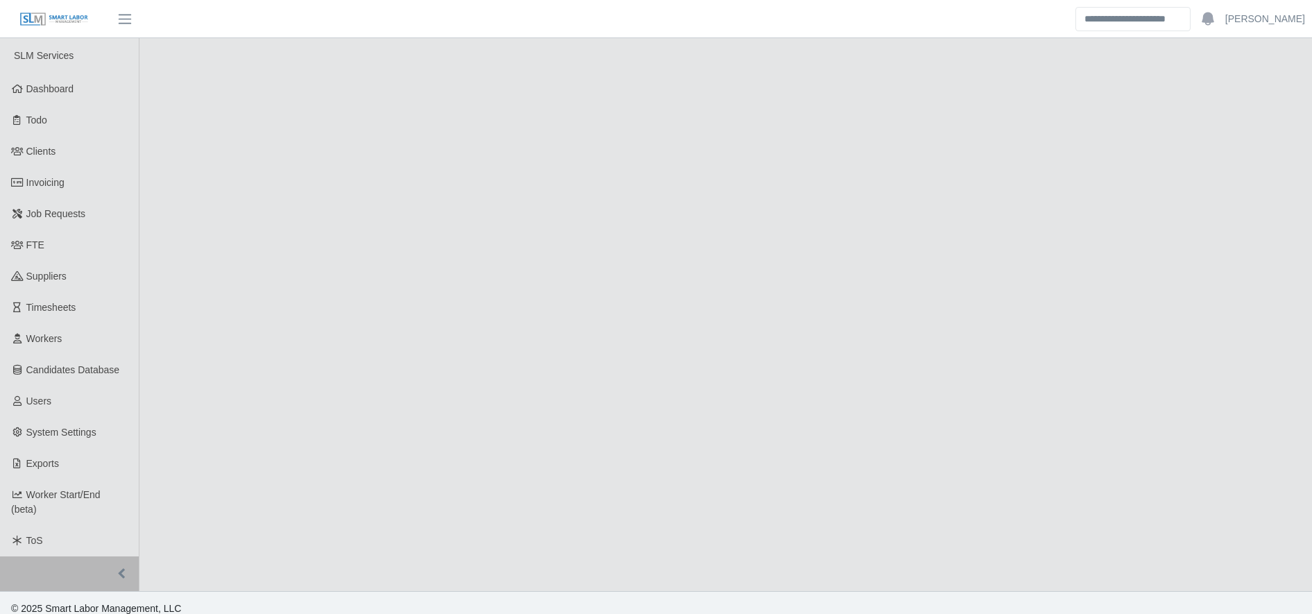
select select "****"
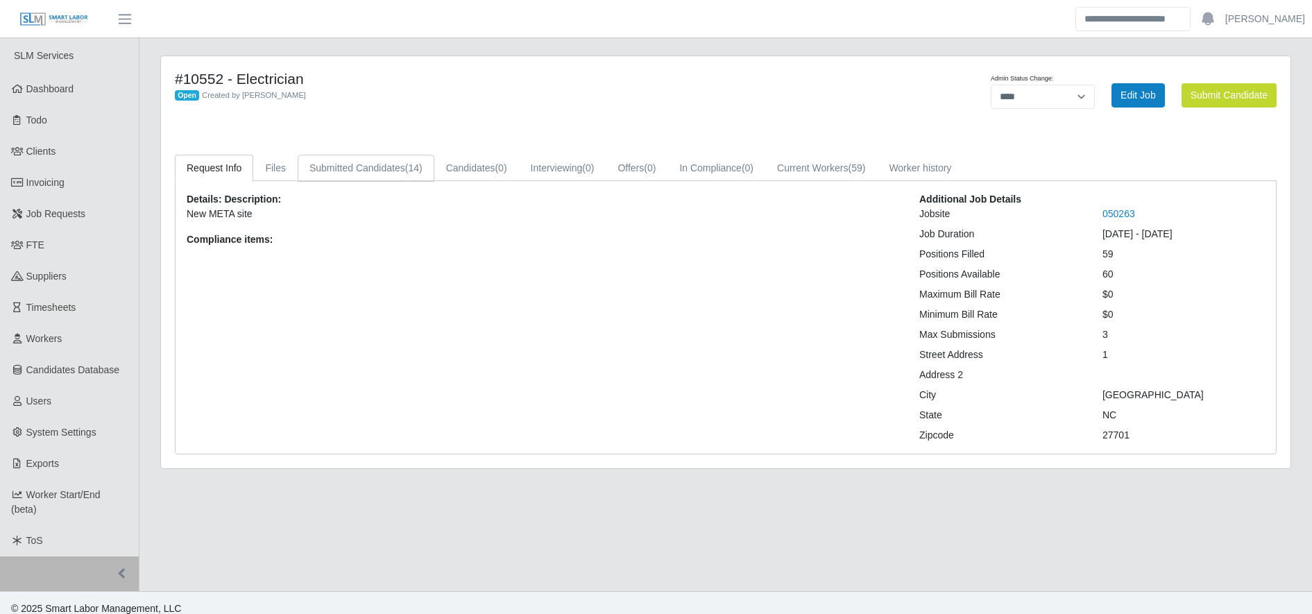
click at [376, 159] on link "Submitted Candidates (14)" at bounding box center [366, 168] width 137 height 27
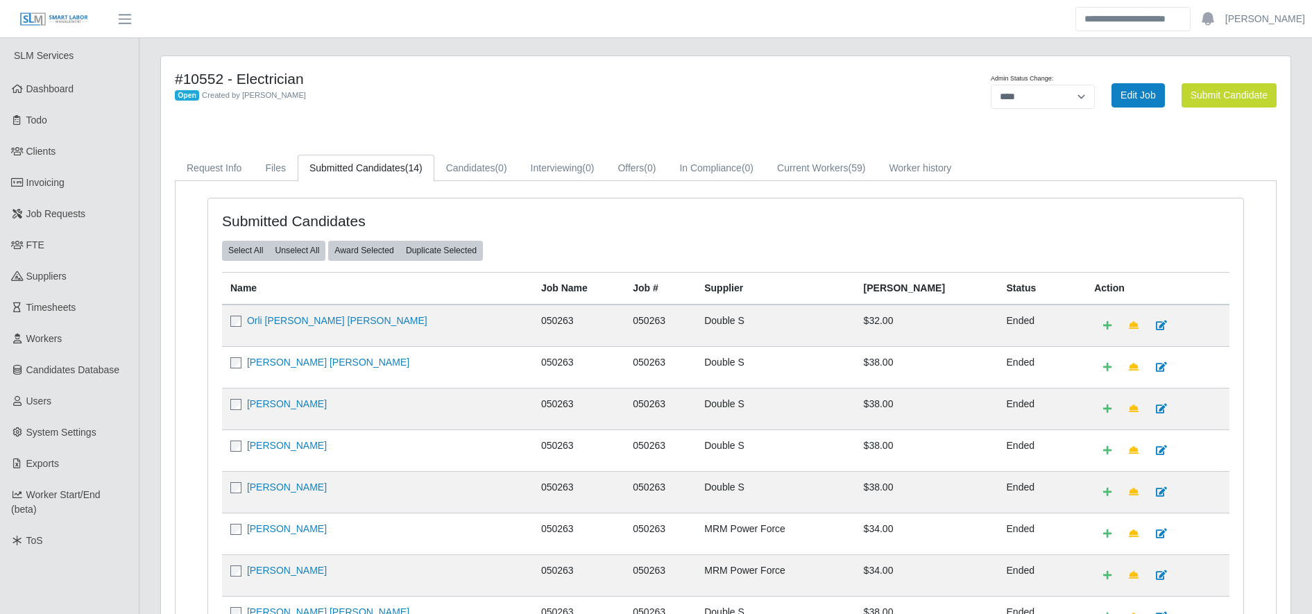
scroll to position [429, 0]
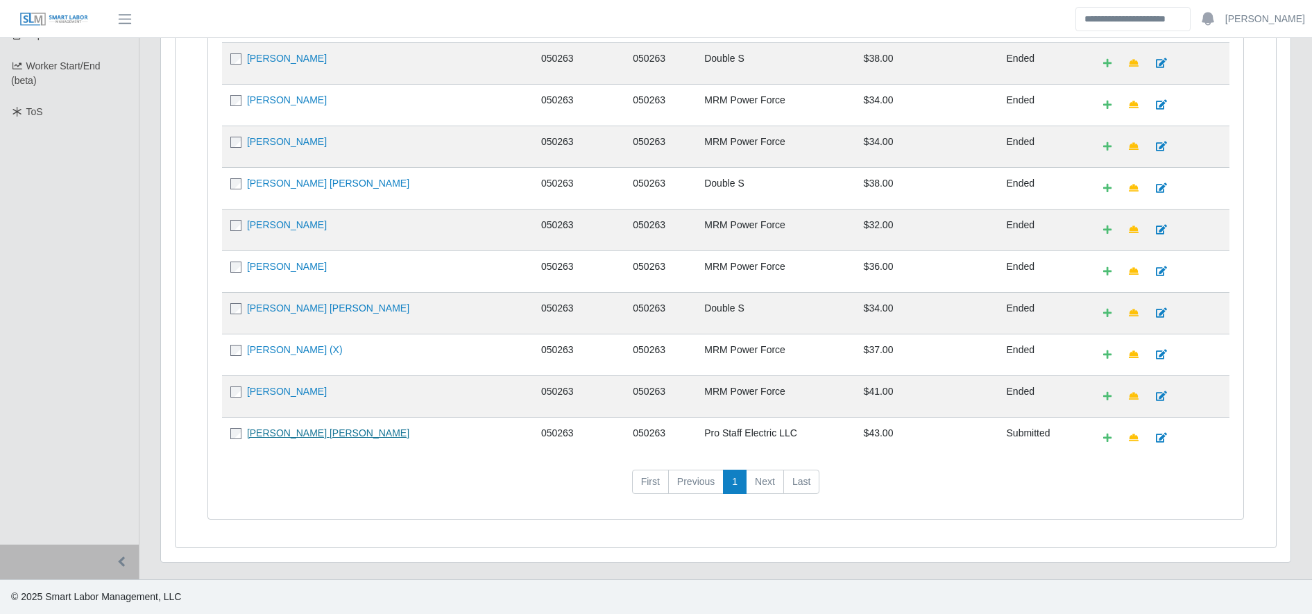
click at [286, 438] on link "[PERSON_NAME] [PERSON_NAME]" at bounding box center [328, 432] width 162 height 11
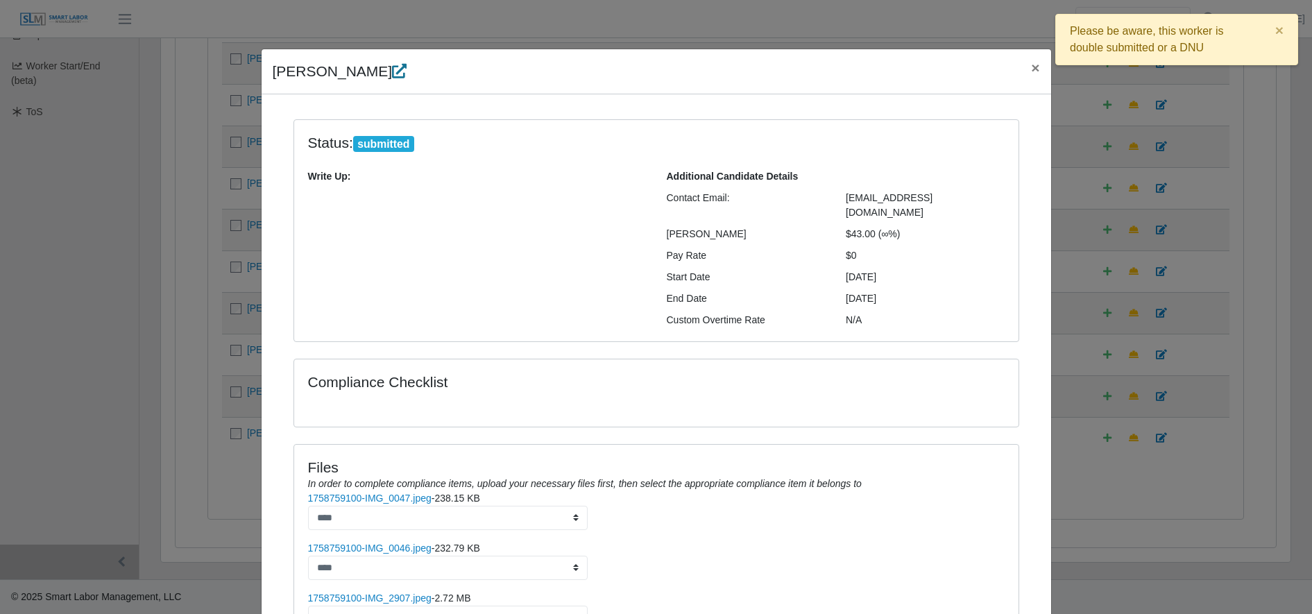
click at [392, 71] on icon at bounding box center [399, 71] width 15 height 15
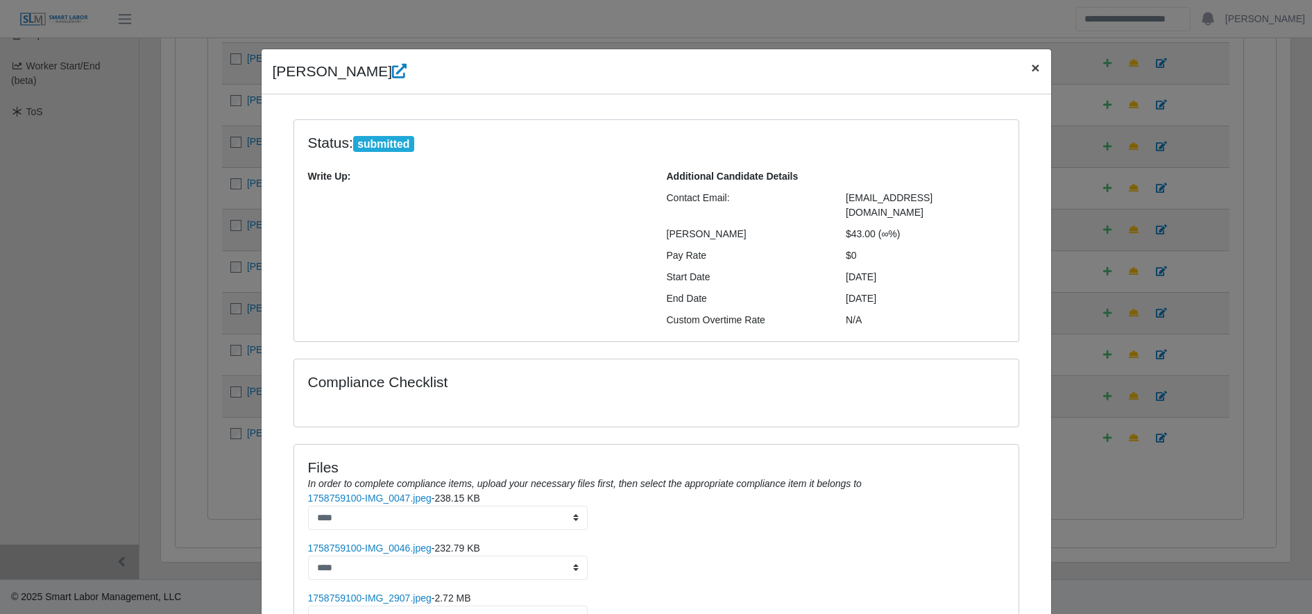
click at [1031, 68] on span "×" at bounding box center [1035, 68] width 8 height 16
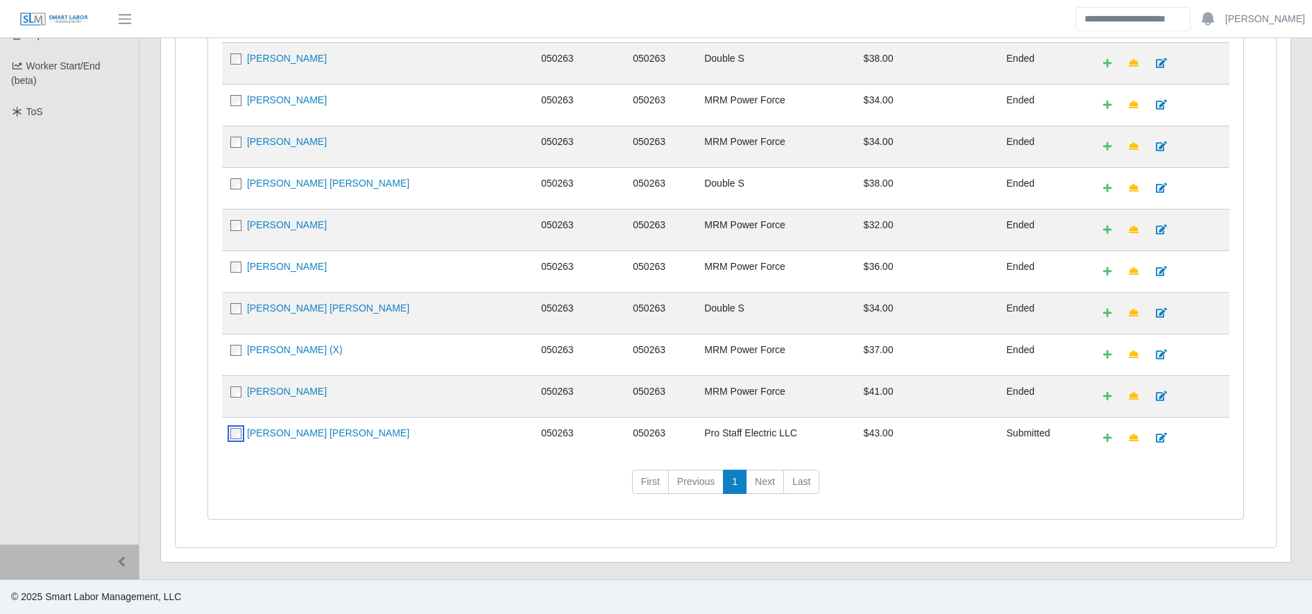
scroll to position [0, 0]
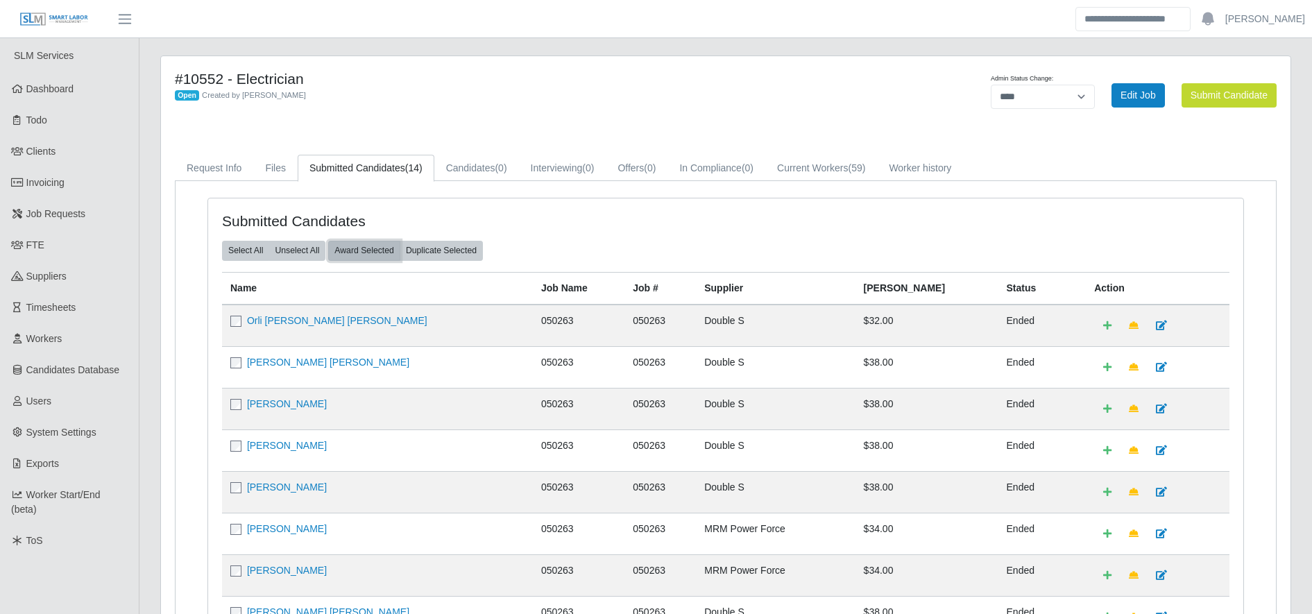
click at [361, 252] on button "Award Selected" at bounding box center [364, 250] width 72 height 19
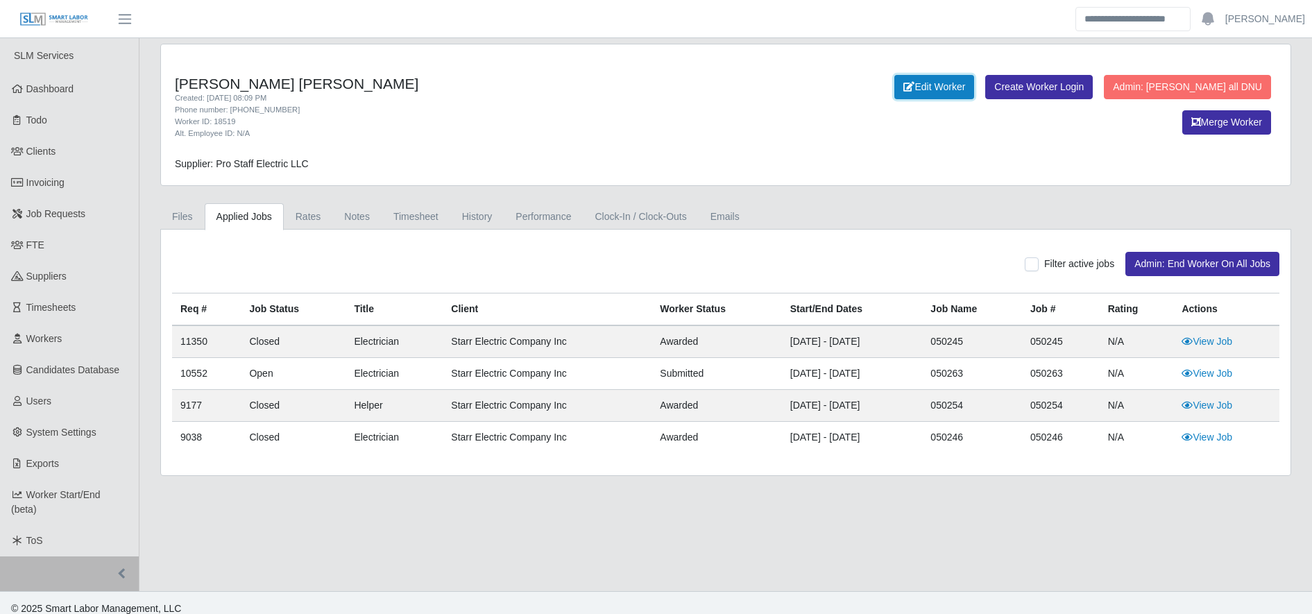
click at [894, 79] on link "Edit Worker" at bounding box center [934, 87] width 80 height 24
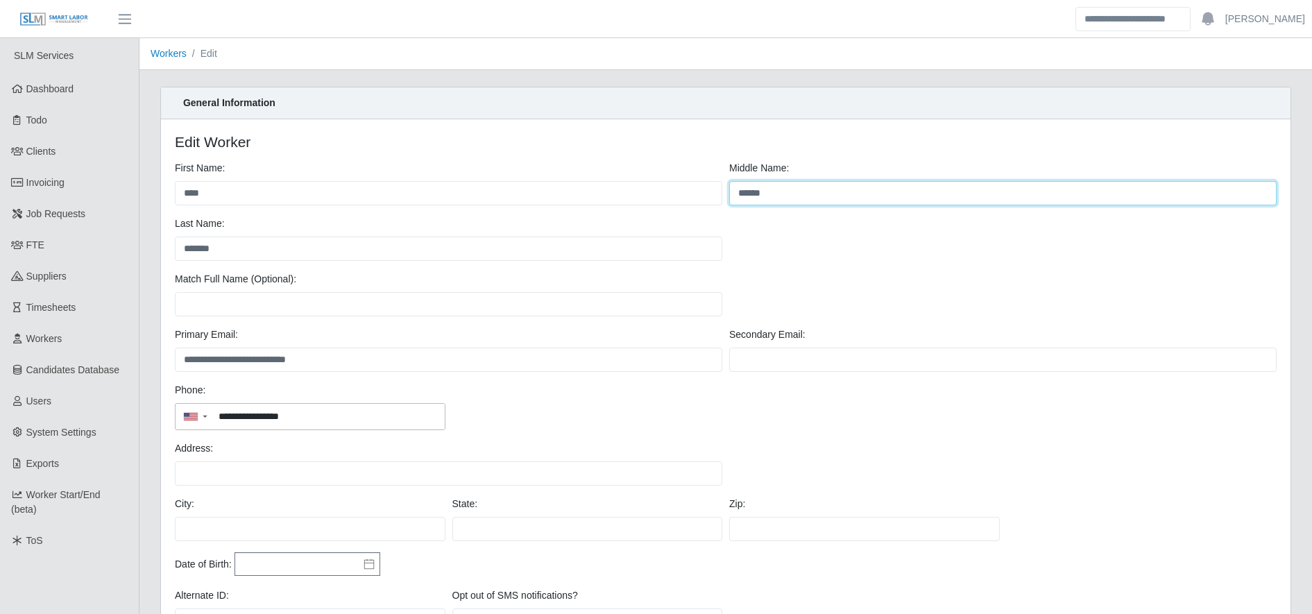
click at [787, 194] on input "******" at bounding box center [1002, 193] width 547 height 24
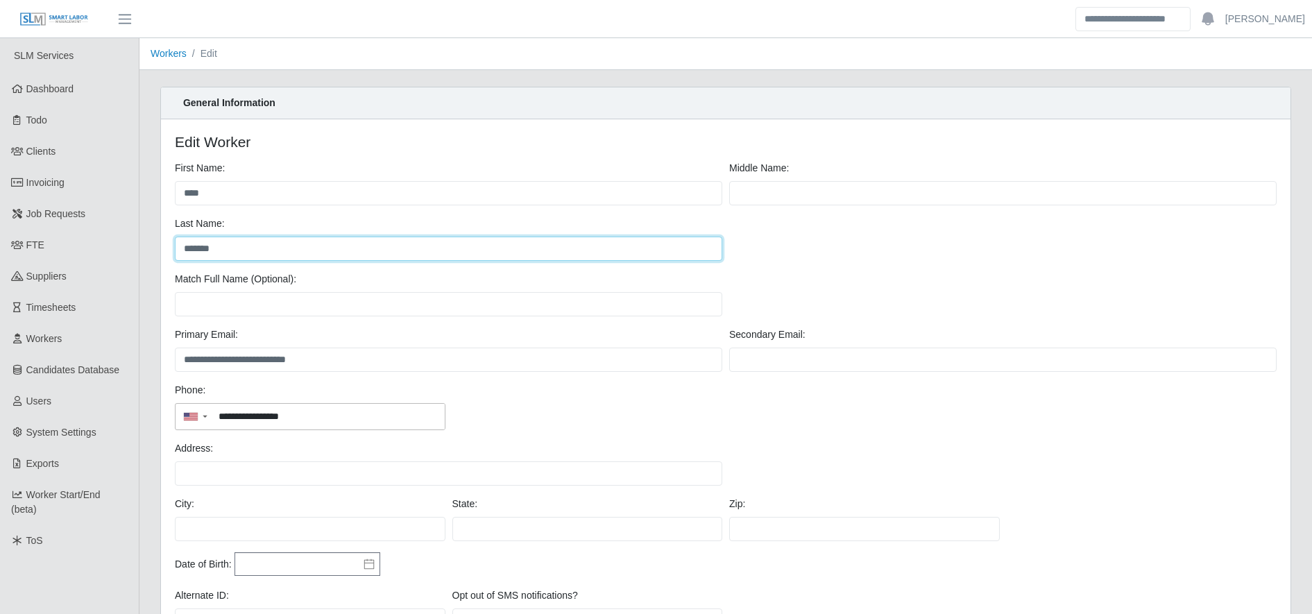
click at [182, 253] on input "*******" at bounding box center [448, 249] width 547 height 24
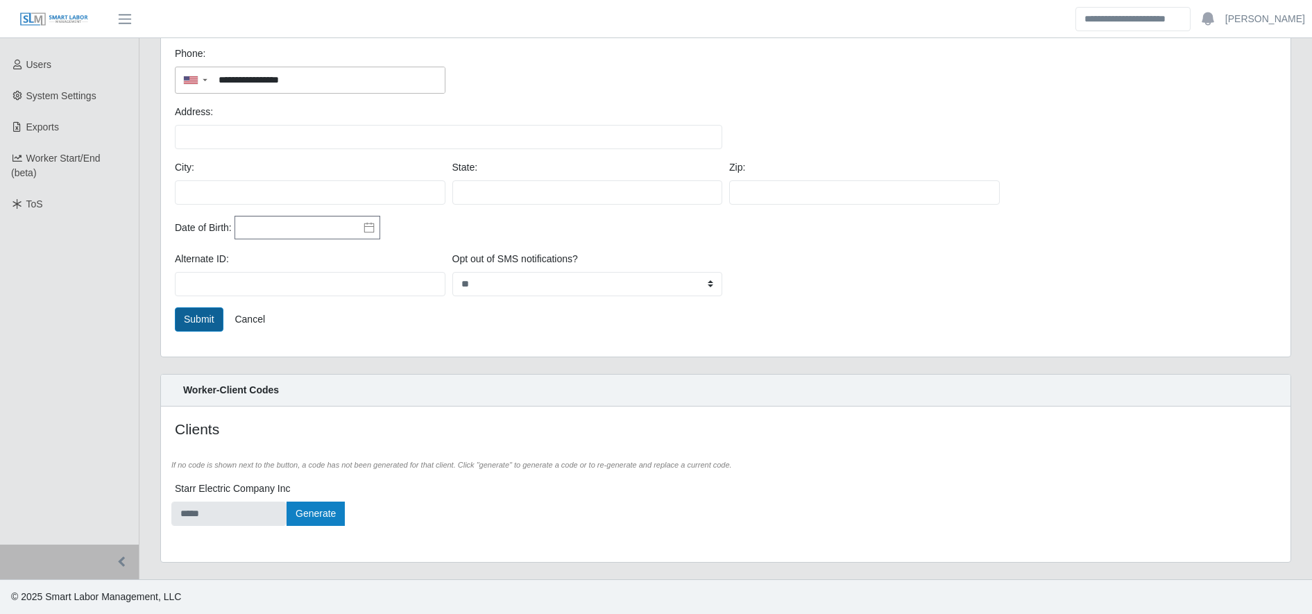
type input "**********"
click at [192, 316] on button "Submit" at bounding box center [199, 319] width 49 height 24
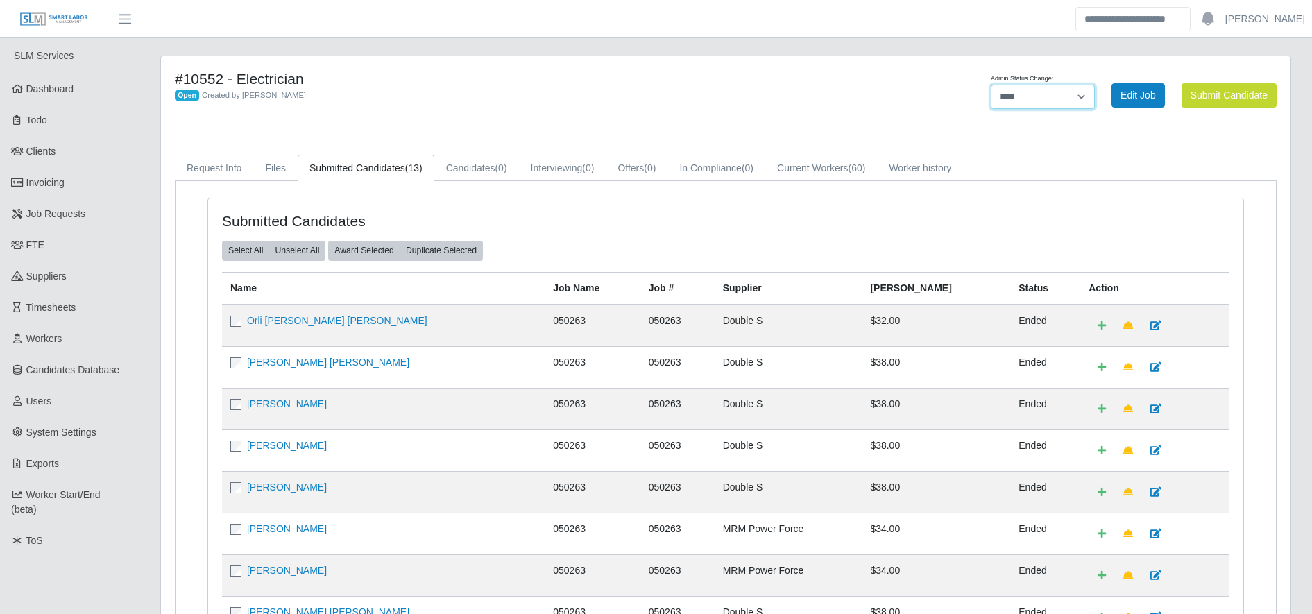
click at [1027, 101] on select "******* **** ******" at bounding box center [1043, 97] width 104 height 24
select select "******"
click at [1095, 85] on select "******* **** ******" at bounding box center [1043, 97] width 104 height 24
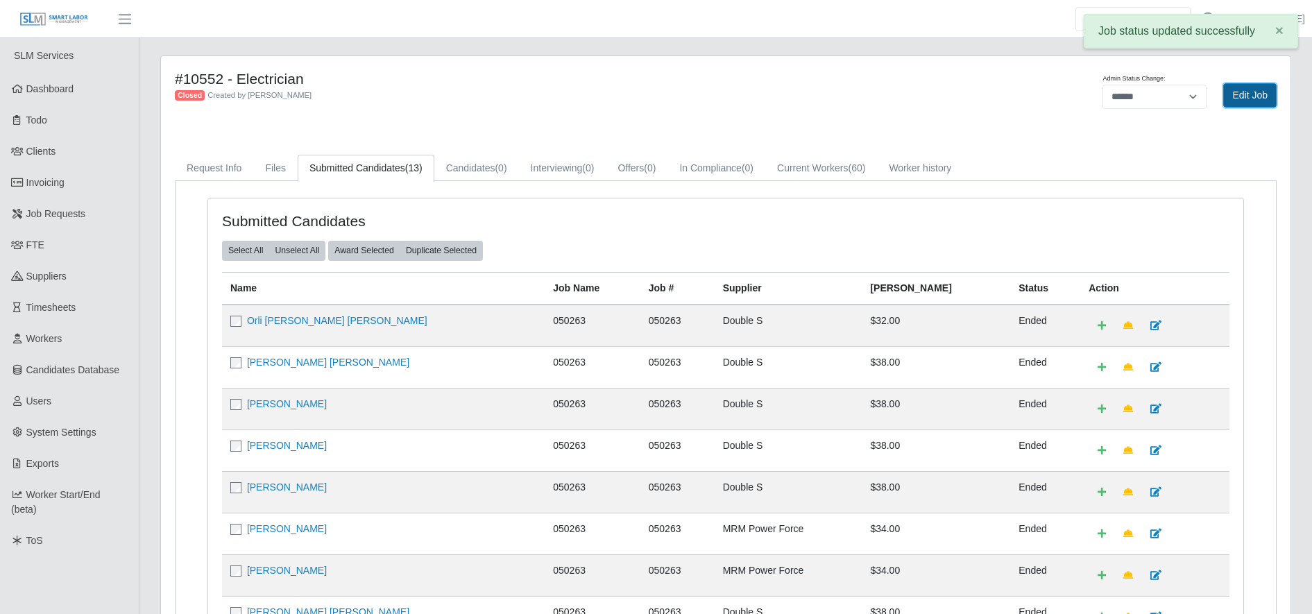
click at [1268, 83] on link "Edit Job" at bounding box center [1249, 95] width 53 height 24
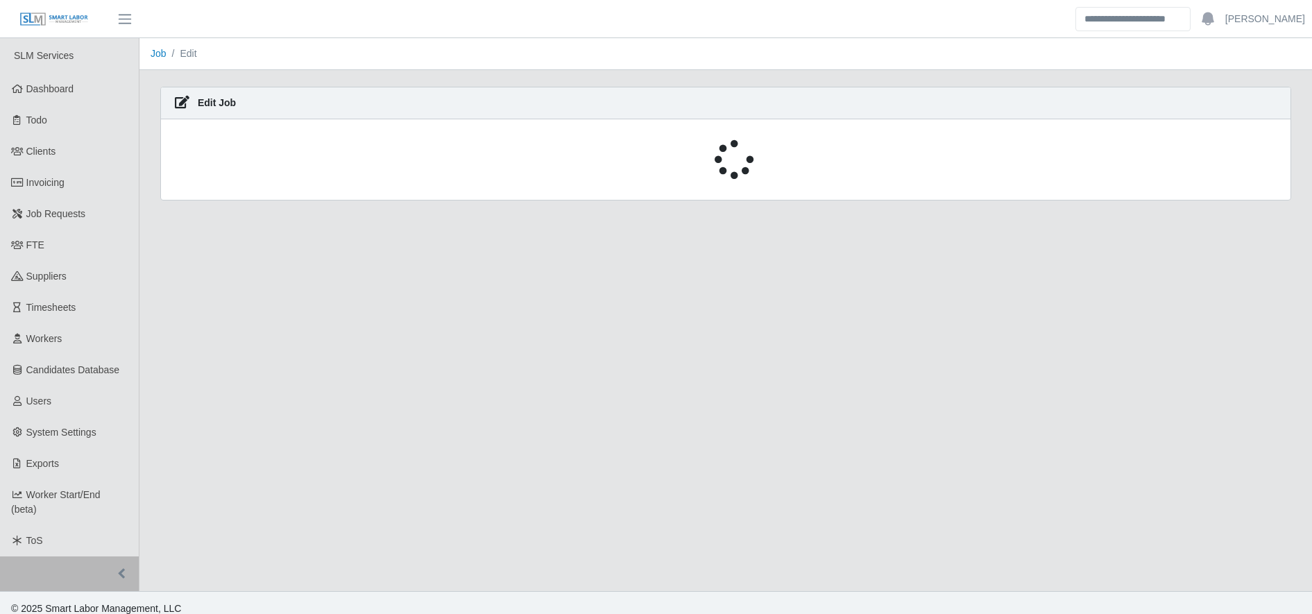
select select "******"
select select "****"
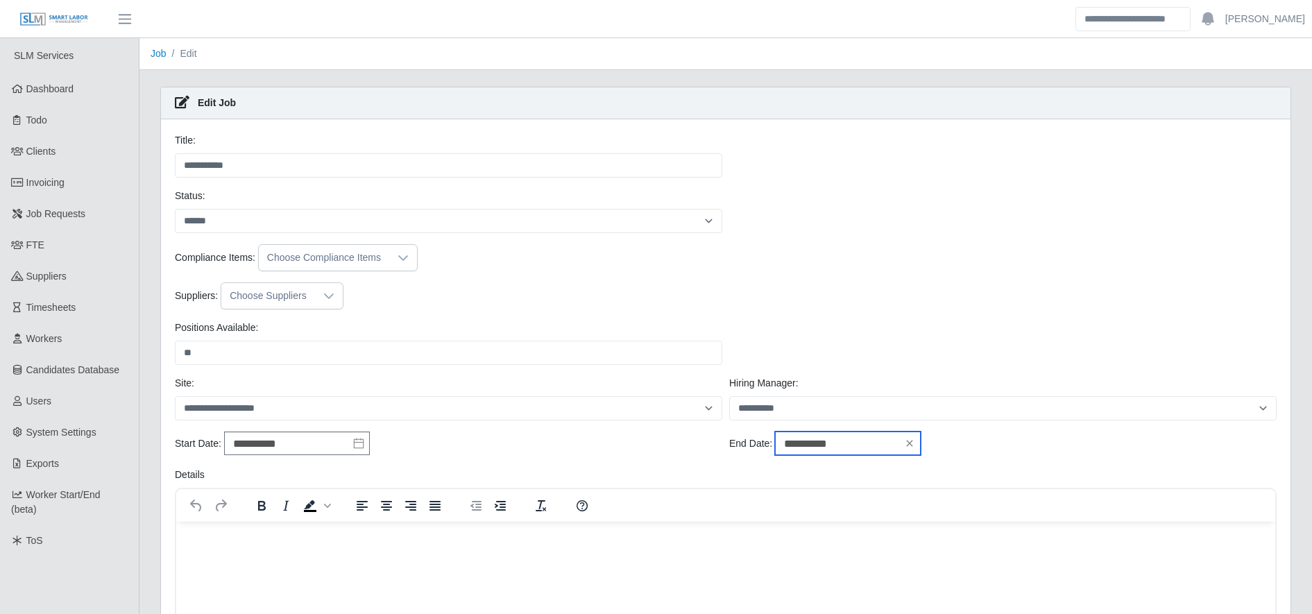
click at [875, 452] on input "**********" at bounding box center [848, 443] width 146 height 24
click at [899, 392] on div "28" at bounding box center [898, 392] width 22 height 12
type input "**********"
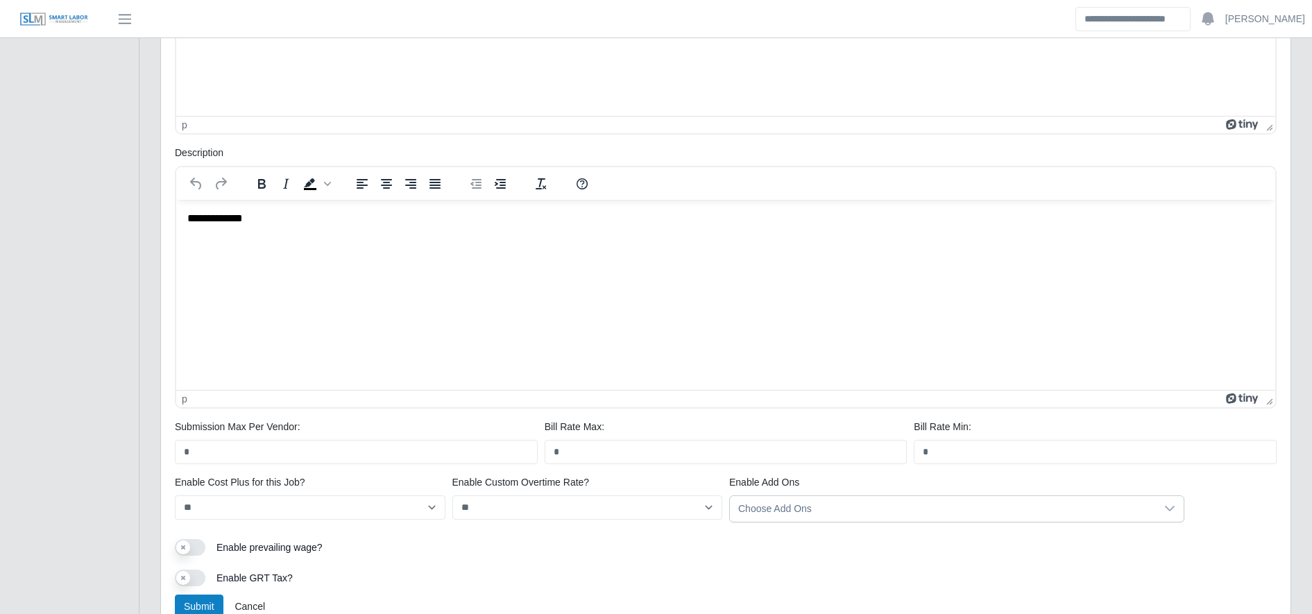
scroll to position [677, 0]
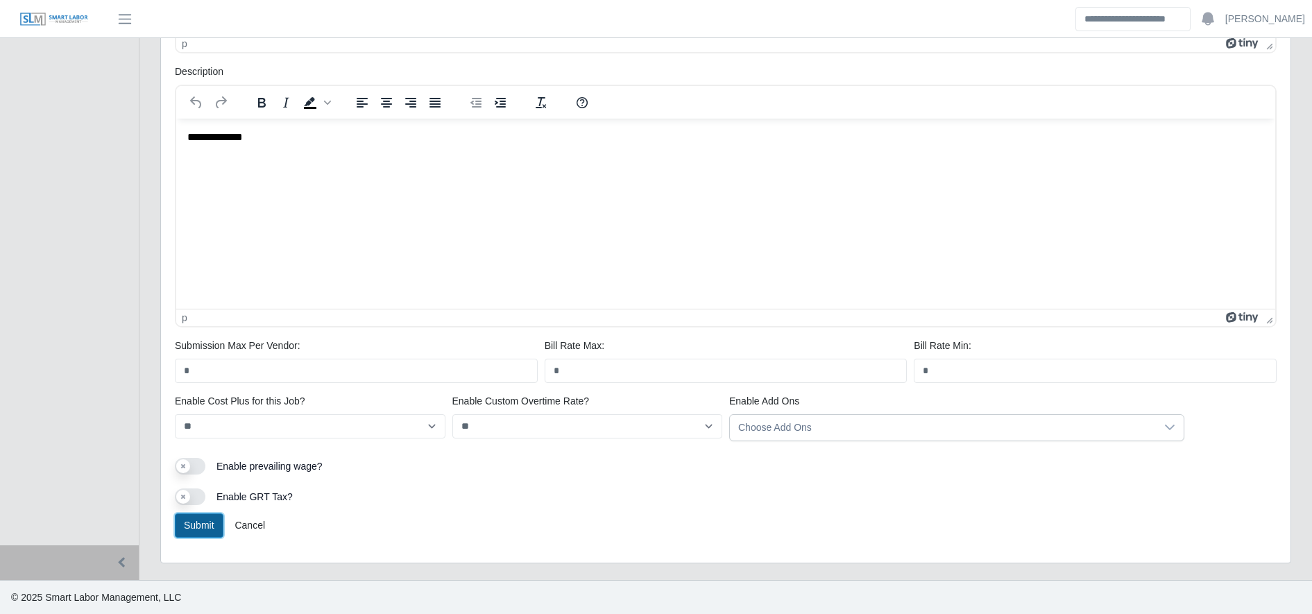
click at [202, 521] on button "Submit" at bounding box center [199, 525] width 49 height 24
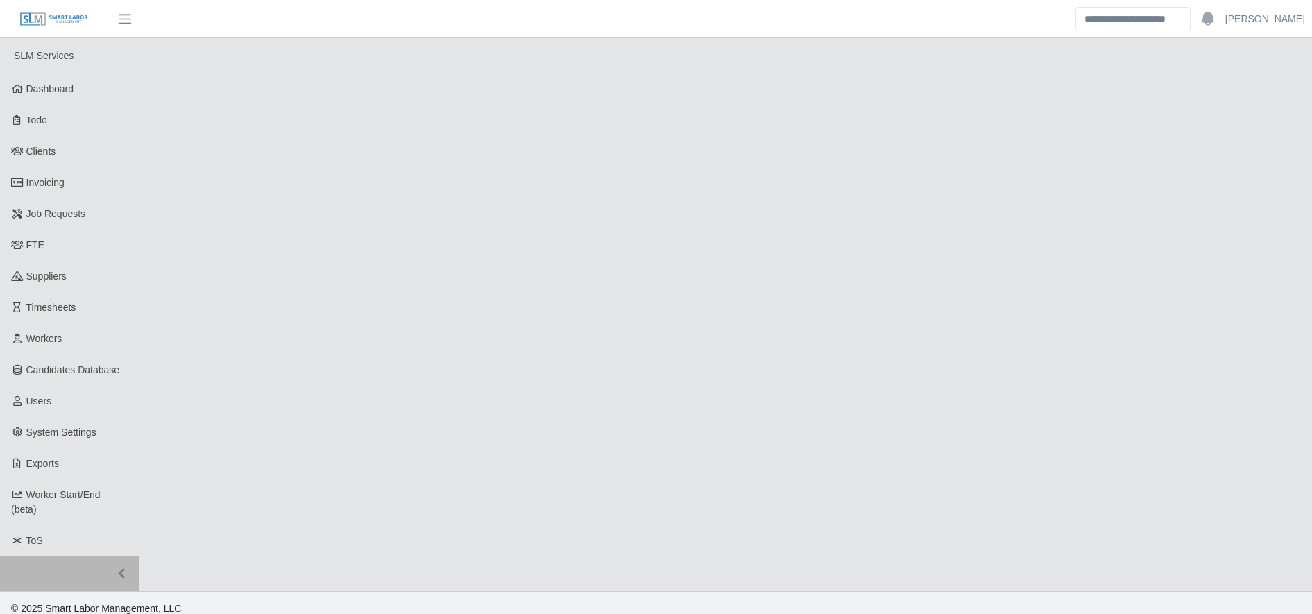
select select "******"
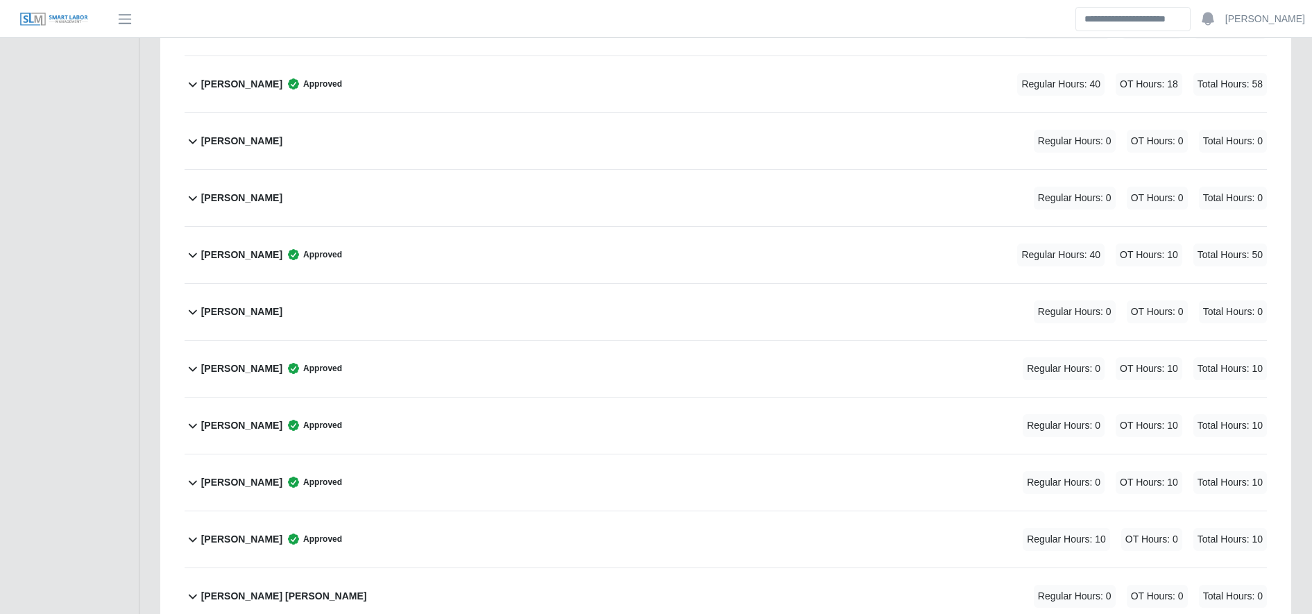
scroll to position [1781, 0]
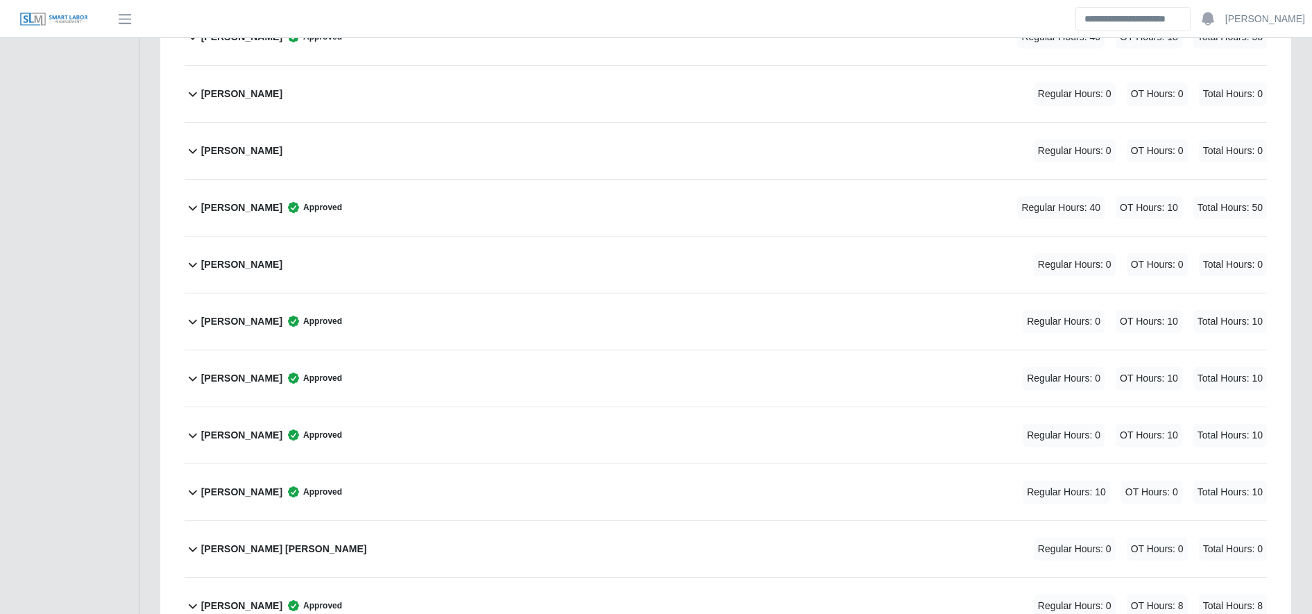
click at [476, 543] on div "[PERSON_NAME] [PERSON_NAME] Regular Hours: 0 OT Hours: 0 Total Hours: 0" at bounding box center [734, 549] width 1066 height 56
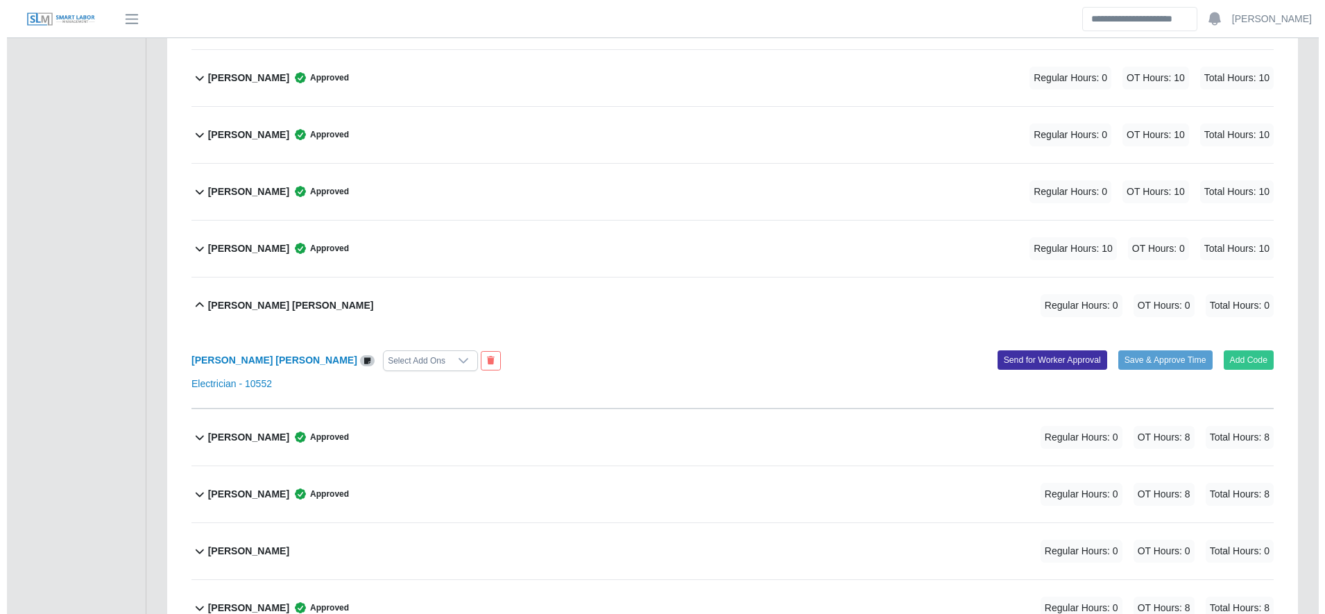
scroll to position [2026, 0]
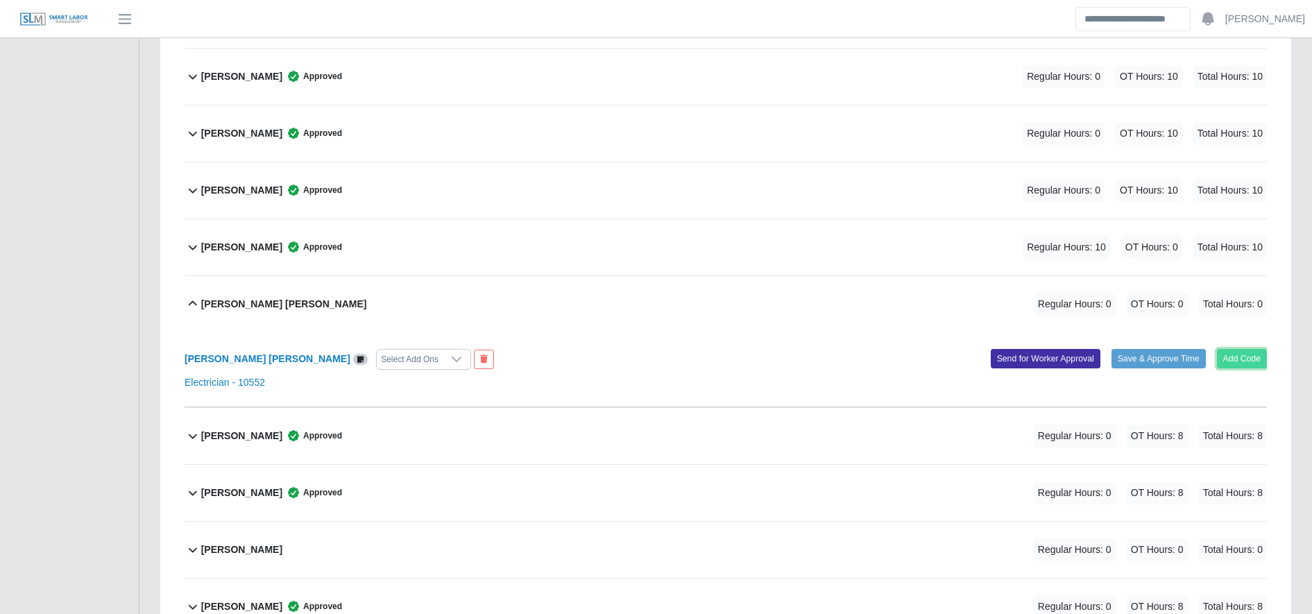
click at [1256, 357] on button "Add Code" at bounding box center [1242, 358] width 51 height 19
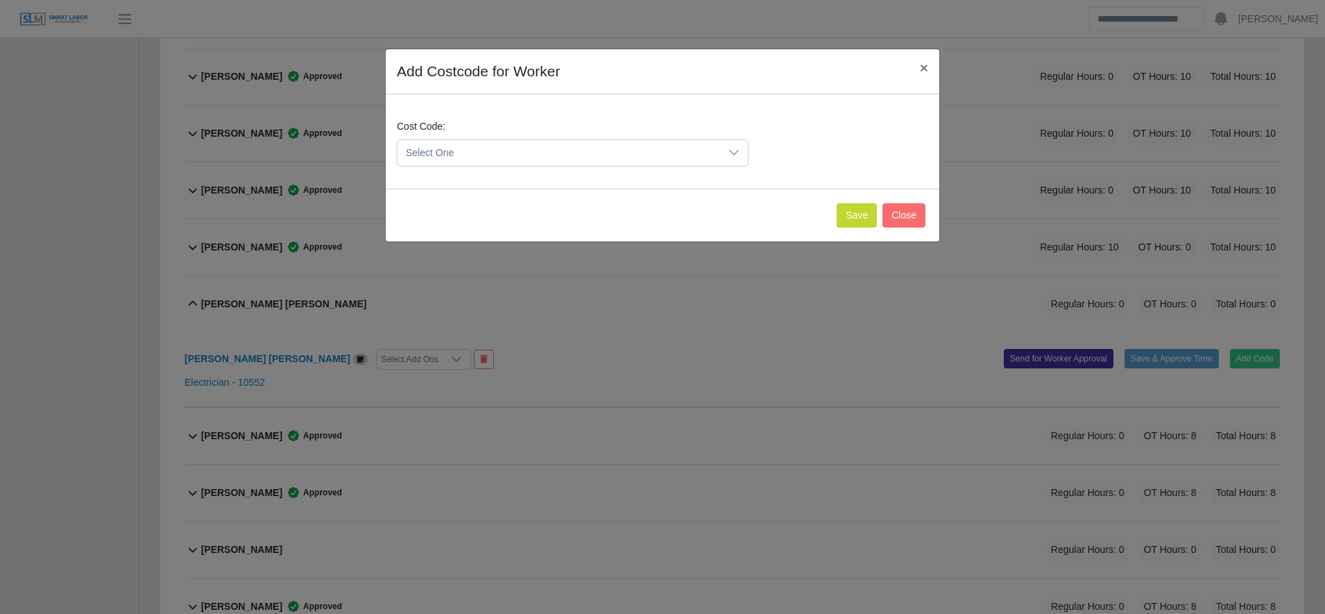
click at [473, 164] on span "Select One" at bounding box center [558, 153] width 323 height 26
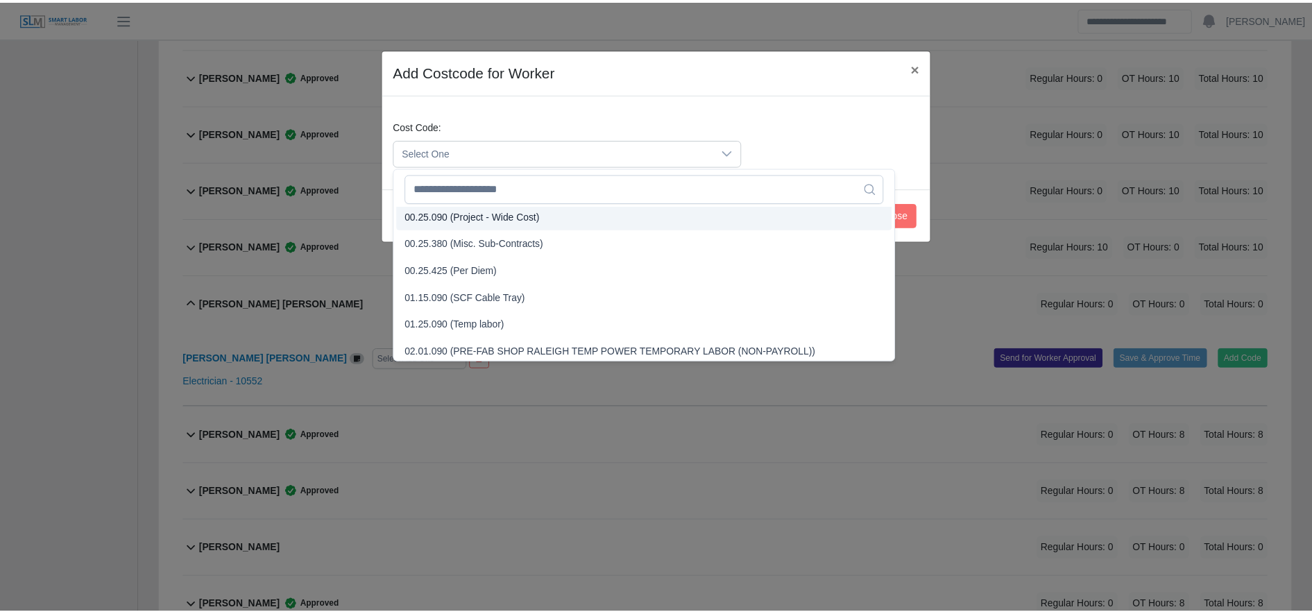
scroll to position [490, 0]
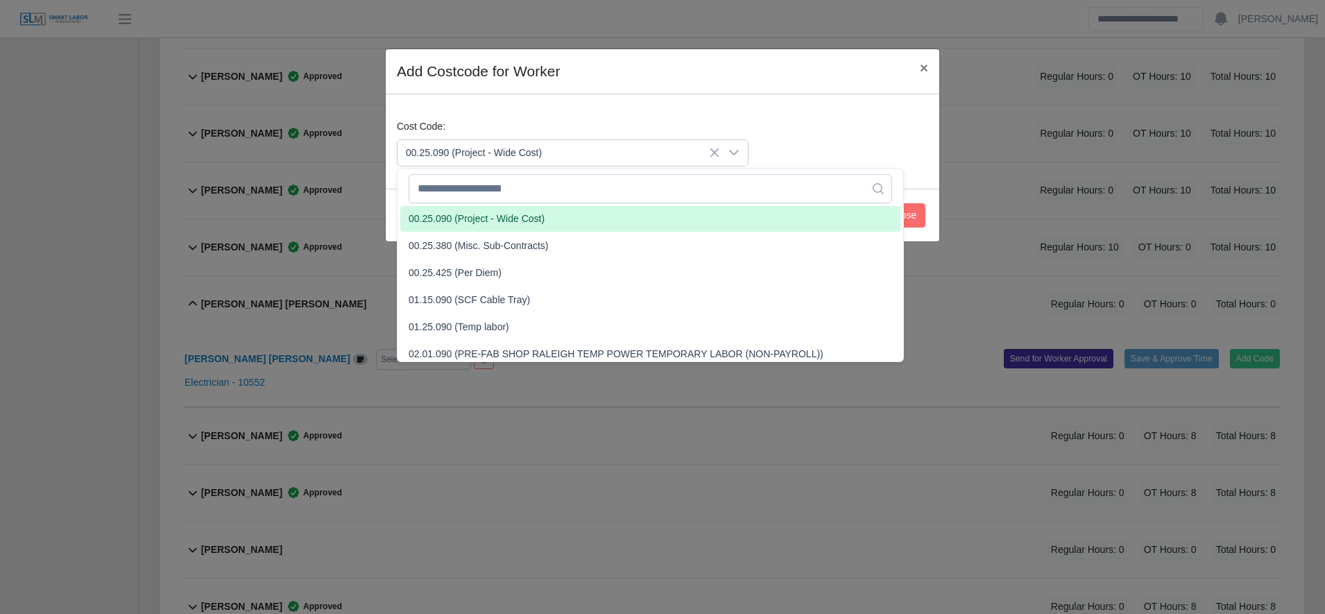
click at [450, 218] on span "00.25.090 (Project - Wide Cost)" at bounding box center [477, 219] width 136 height 15
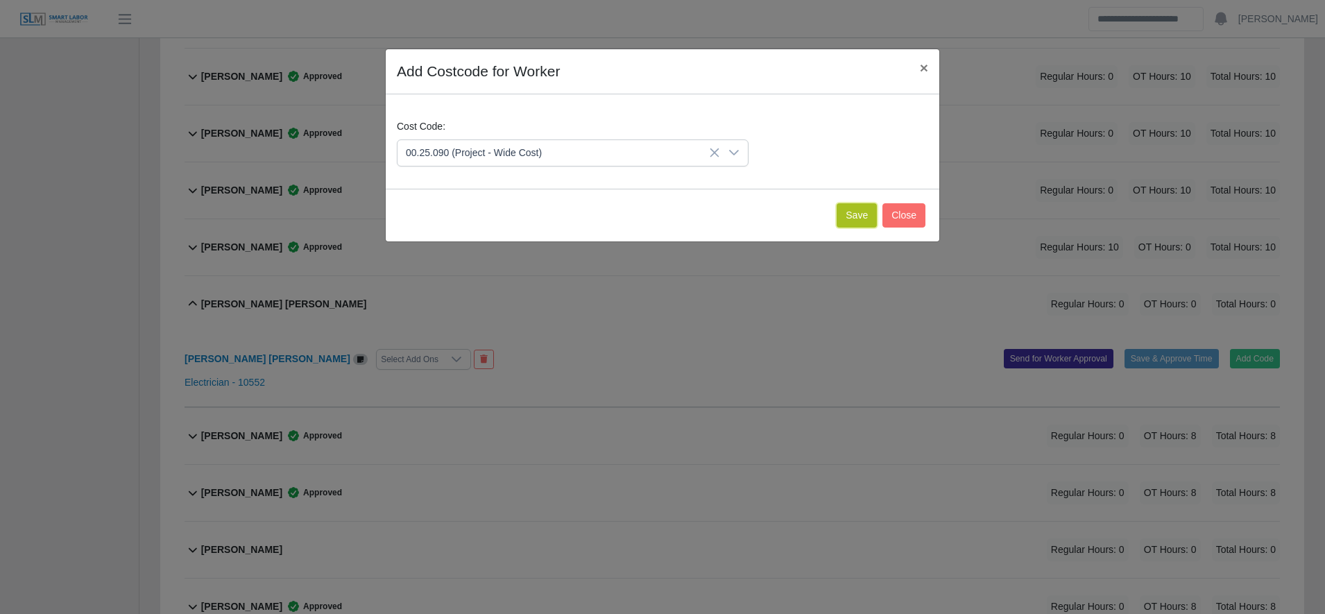
click at [854, 221] on button "Save" at bounding box center [857, 215] width 40 height 24
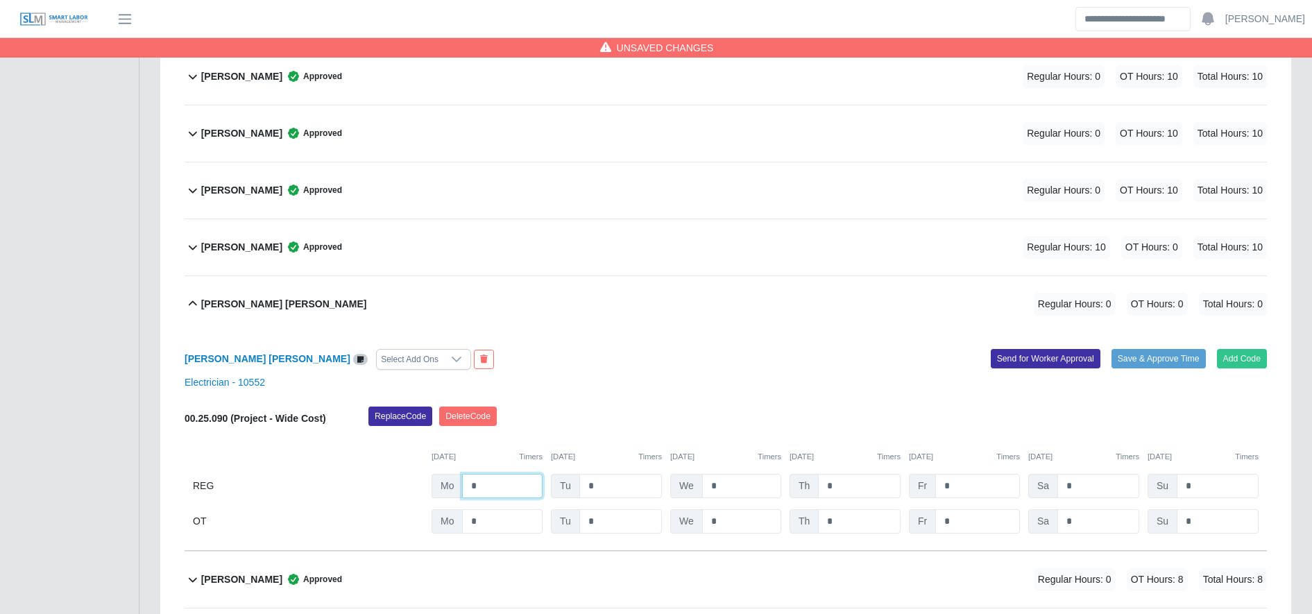
click at [474, 485] on input "*" at bounding box center [502, 486] width 80 height 24
type input "**"
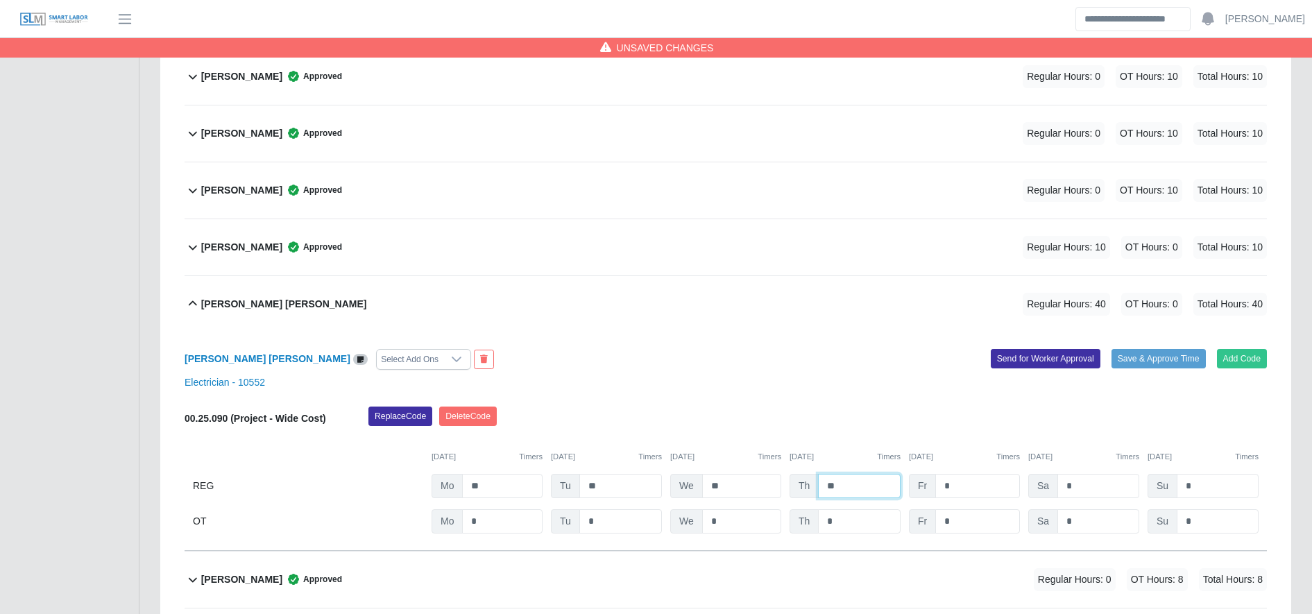
type input "**"
click at [842, 421] on div "Replace Code Delete Code" at bounding box center [817, 421] width 919 height 28
click at [951, 524] on input "*" at bounding box center [977, 521] width 85 height 24
type input "**"
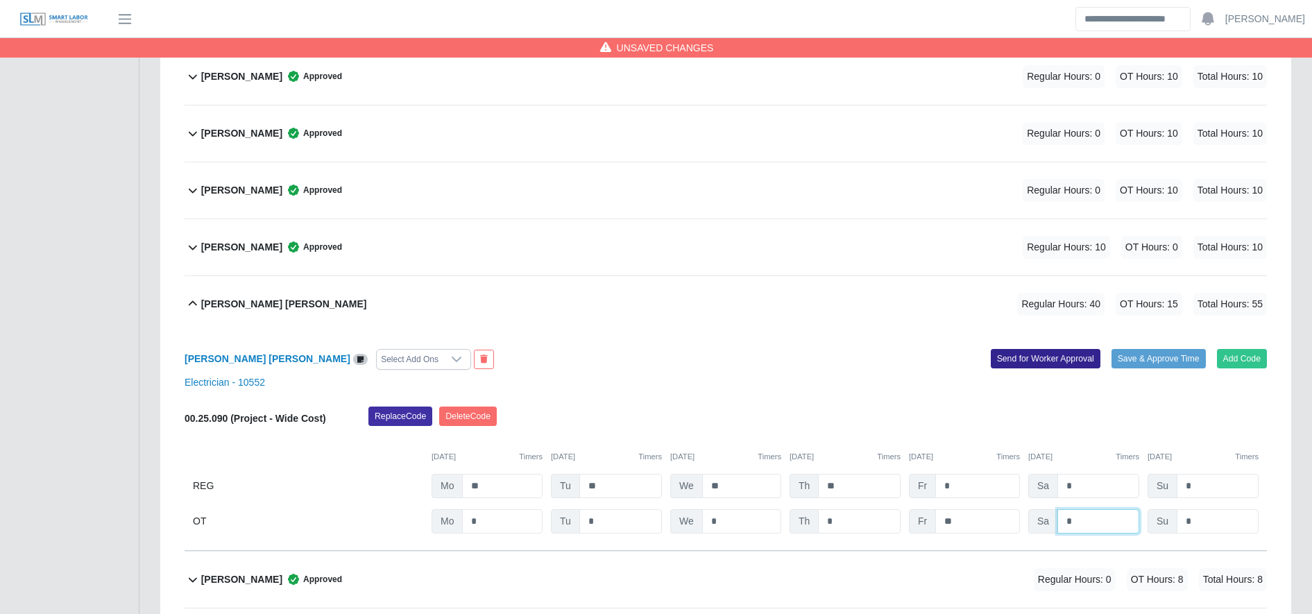
type input "*"
click at [1061, 356] on button "Send for Worker Approval" at bounding box center [1046, 358] width 110 height 19
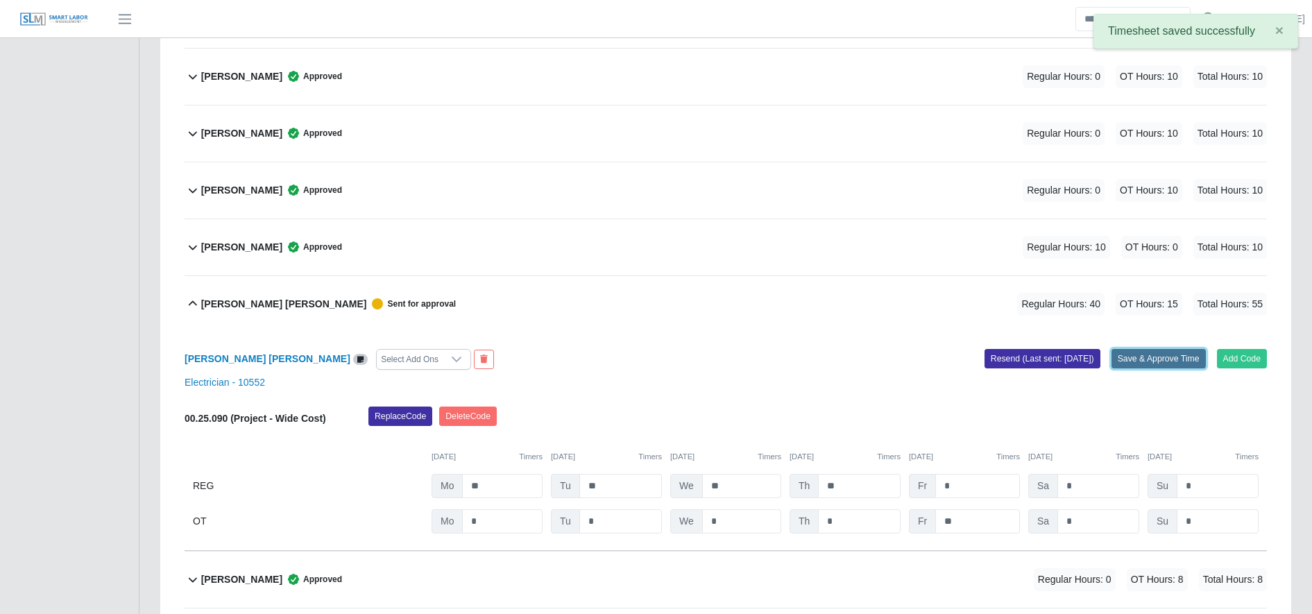
click at [1171, 352] on button "Save & Approve Time" at bounding box center [1158, 358] width 94 height 19
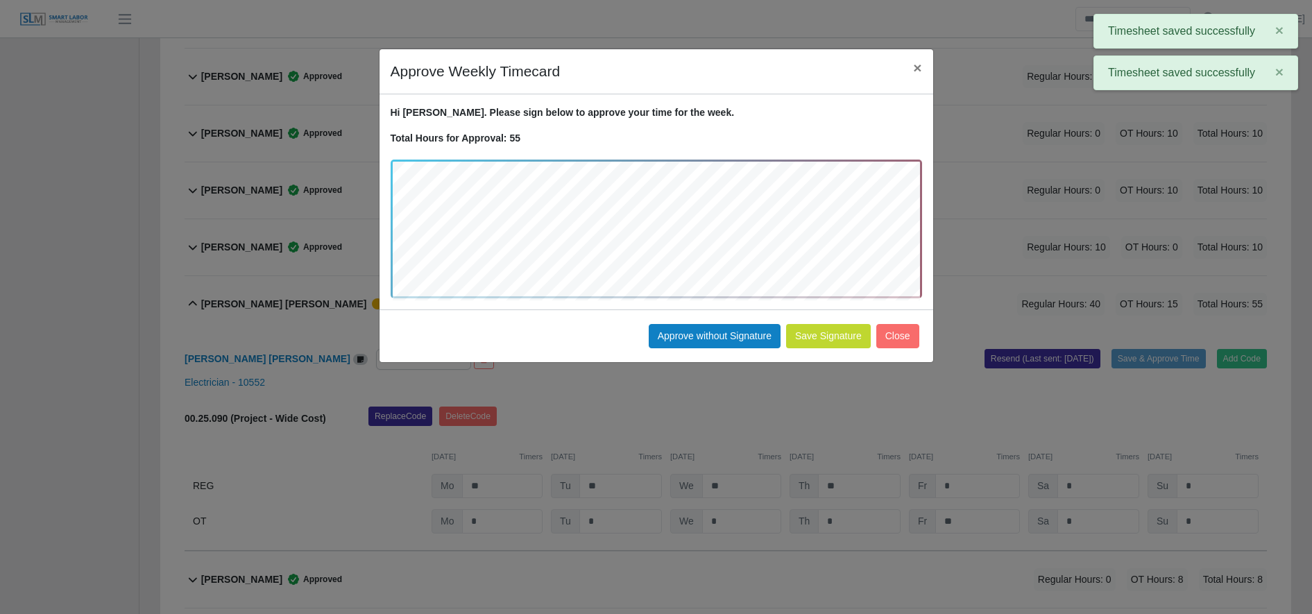
click at [835, 309] on div "Save Signature Approve without Signature Close" at bounding box center [656, 335] width 554 height 53
click at [812, 332] on button "Save Signature" at bounding box center [828, 336] width 85 height 24
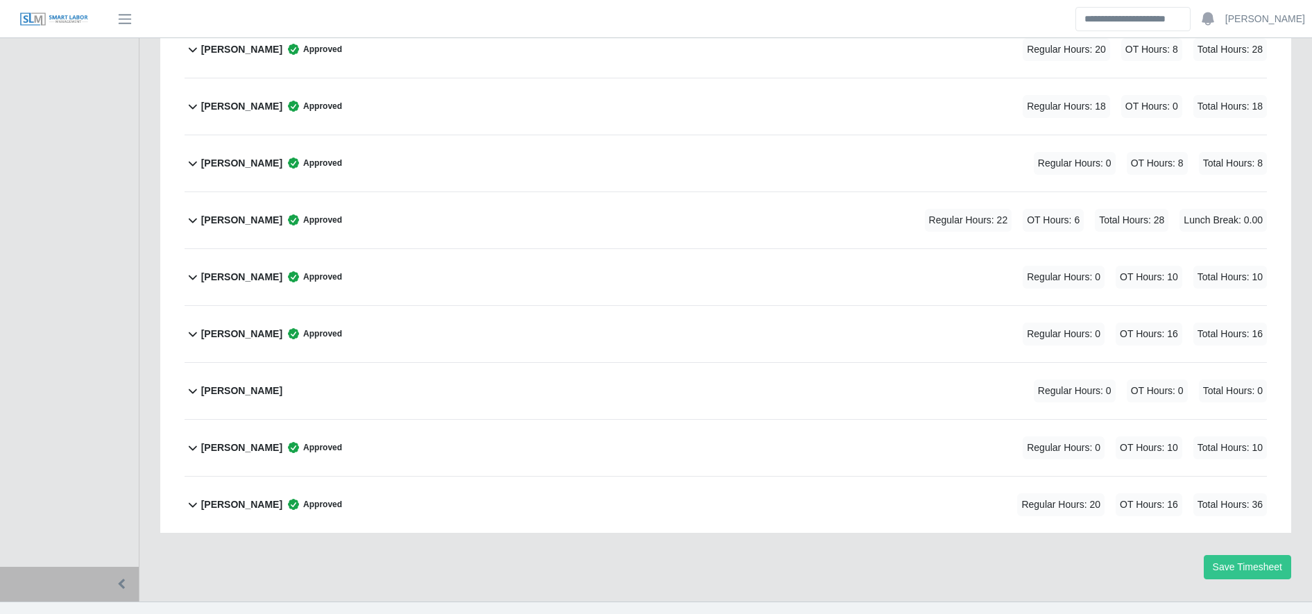
scroll to position [3659, 0]
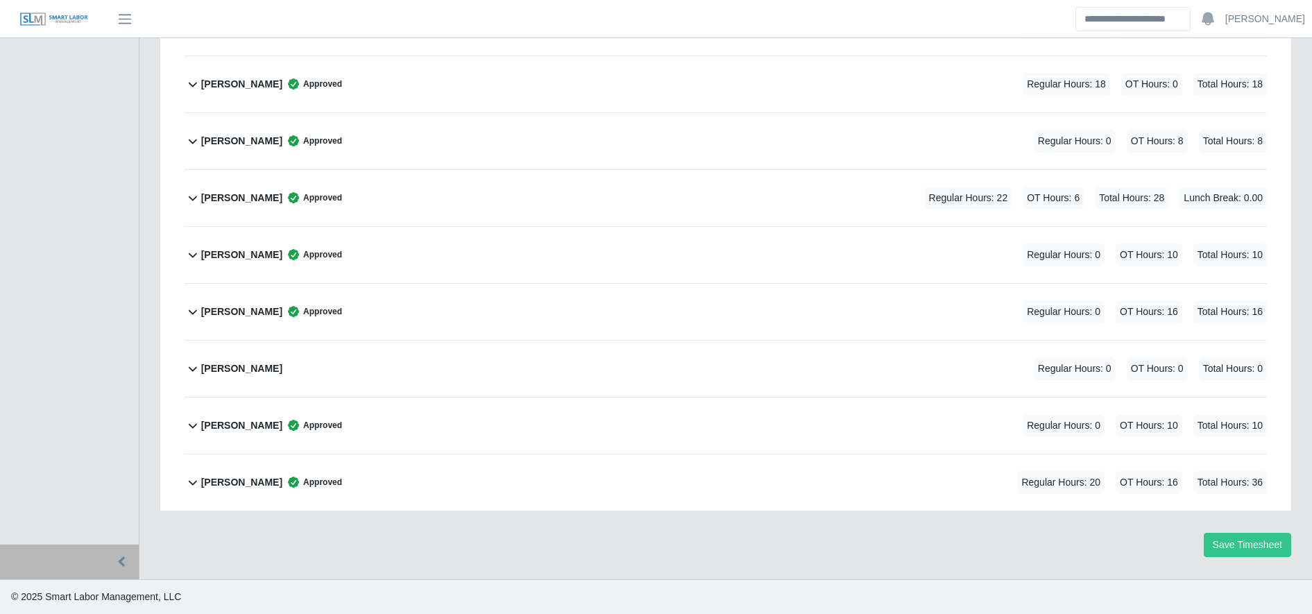
click at [451, 372] on div "Suany Mejia Regular Hours: 0 OT Hours: 0 Total Hours: 0" at bounding box center [734, 369] width 1066 height 56
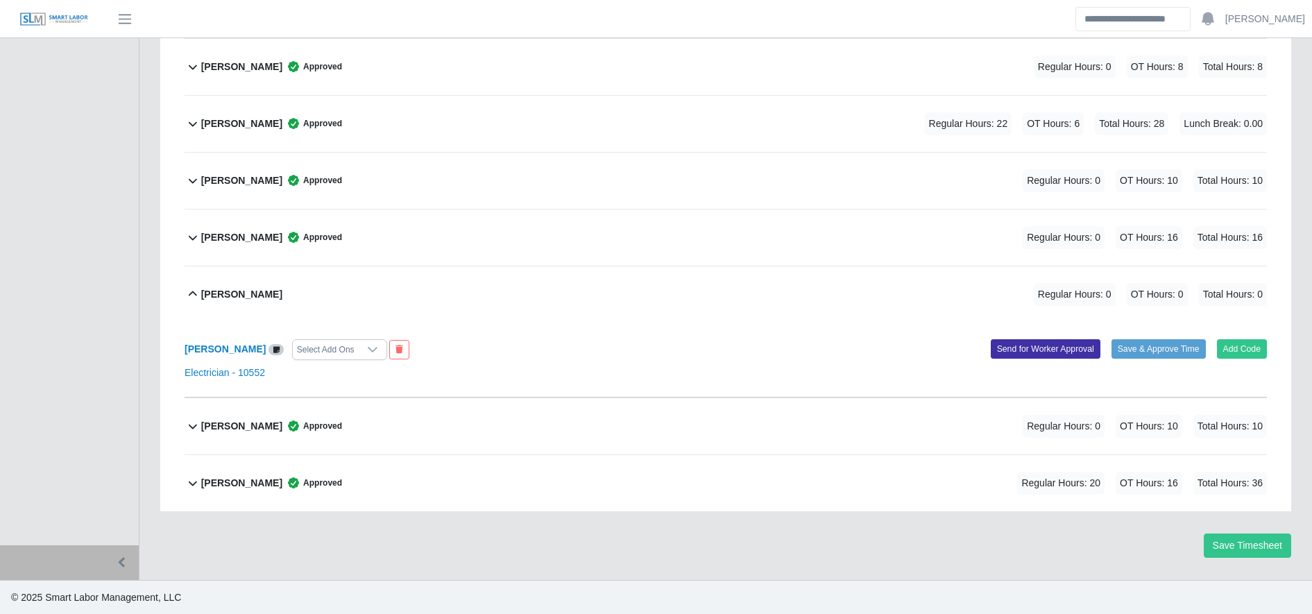
scroll to position [3735, 0]
click at [219, 352] on b "[PERSON_NAME]" at bounding box center [225, 348] width 81 height 11
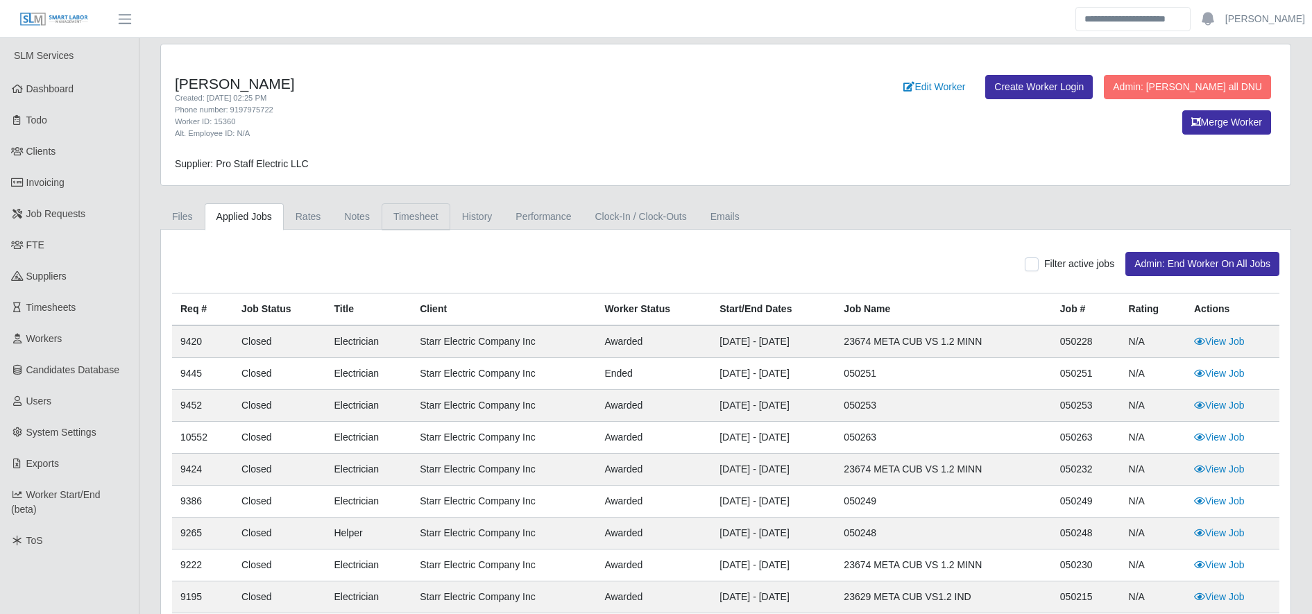
click at [428, 218] on link "Timesheet" at bounding box center [416, 216] width 69 height 27
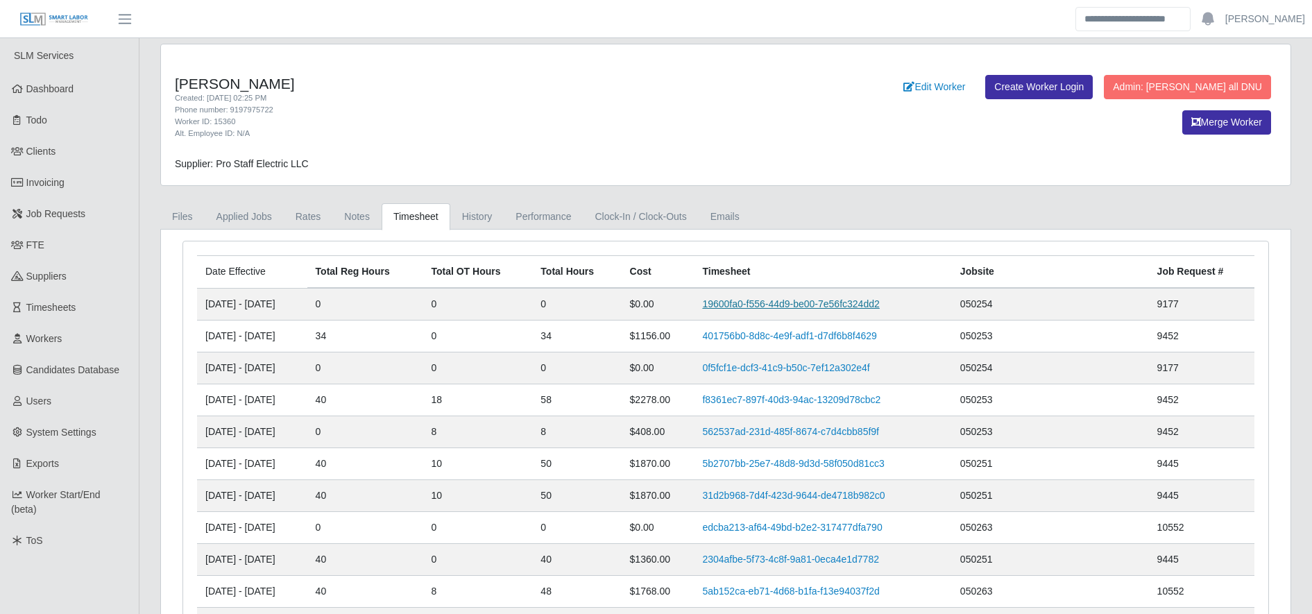
click at [783, 299] on link "19600fa0-f556-44d9-be00-7e56fc324dd2" at bounding box center [790, 303] width 177 height 11
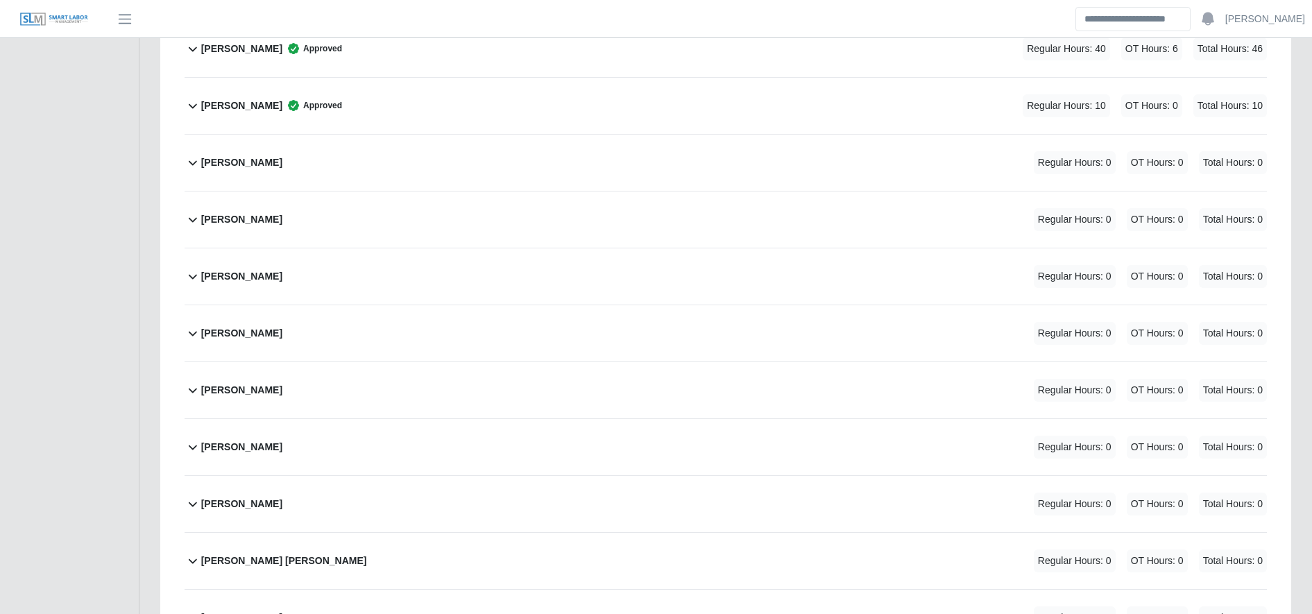
scroll to position [2674, 0]
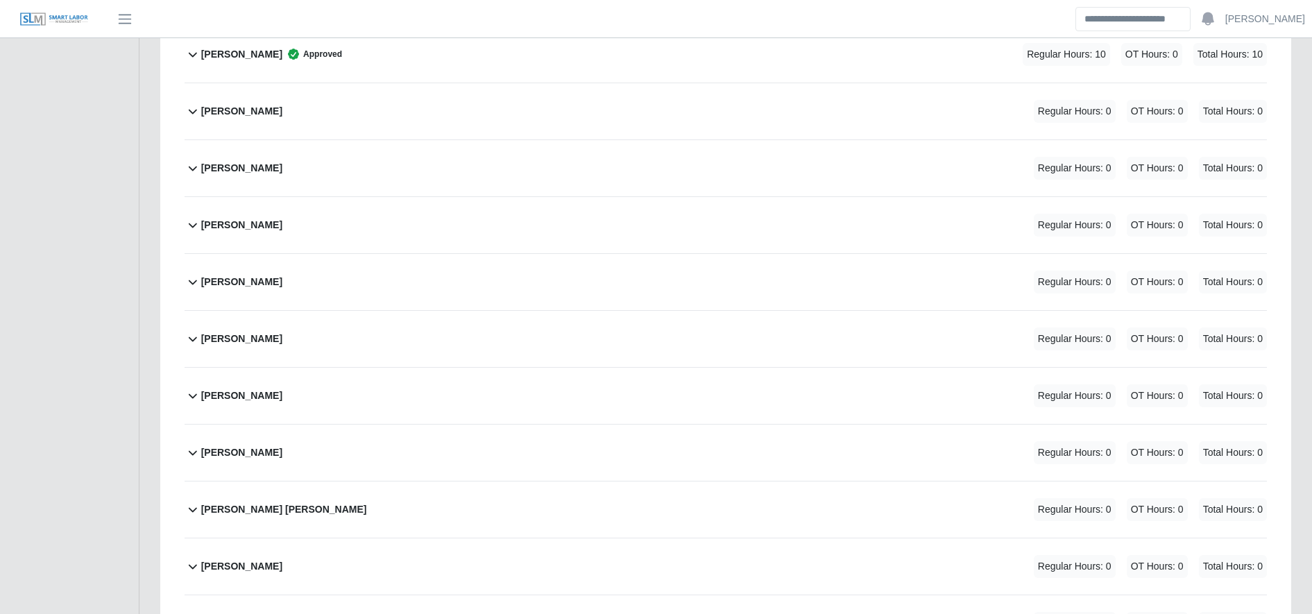
click at [420, 498] on div "[PERSON_NAME] [PERSON_NAME] Regular Hours: 0 OT Hours: 0 Total Hours: 0" at bounding box center [734, 509] width 1066 height 56
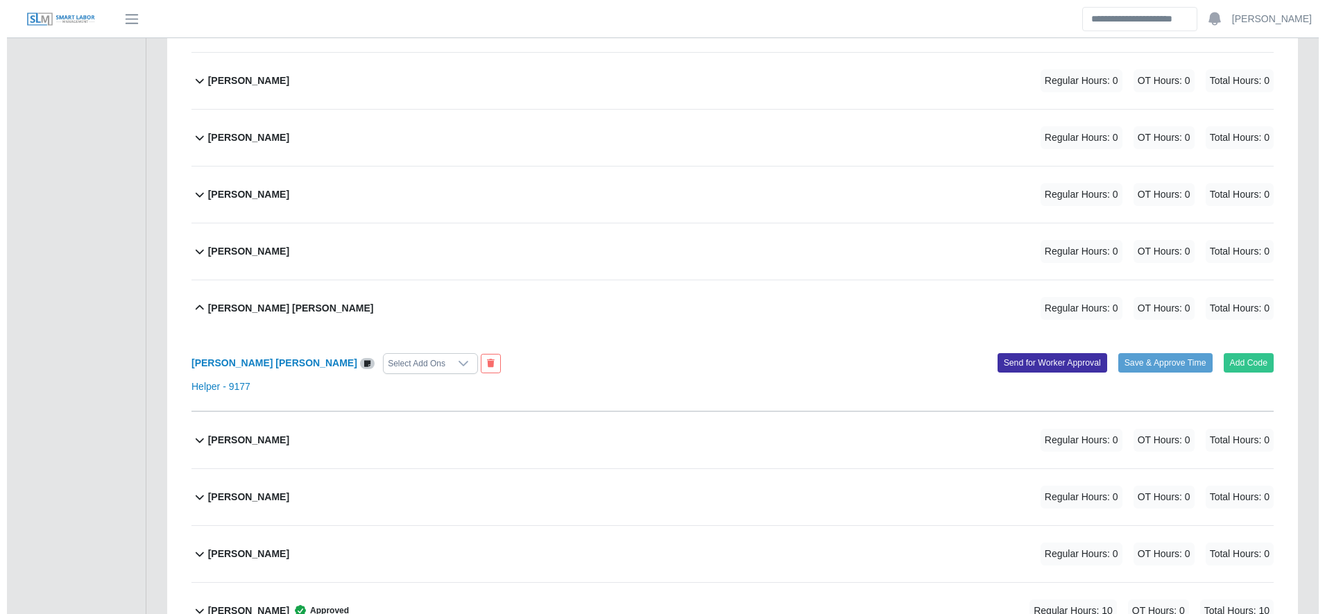
scroll to position [2900, 0]
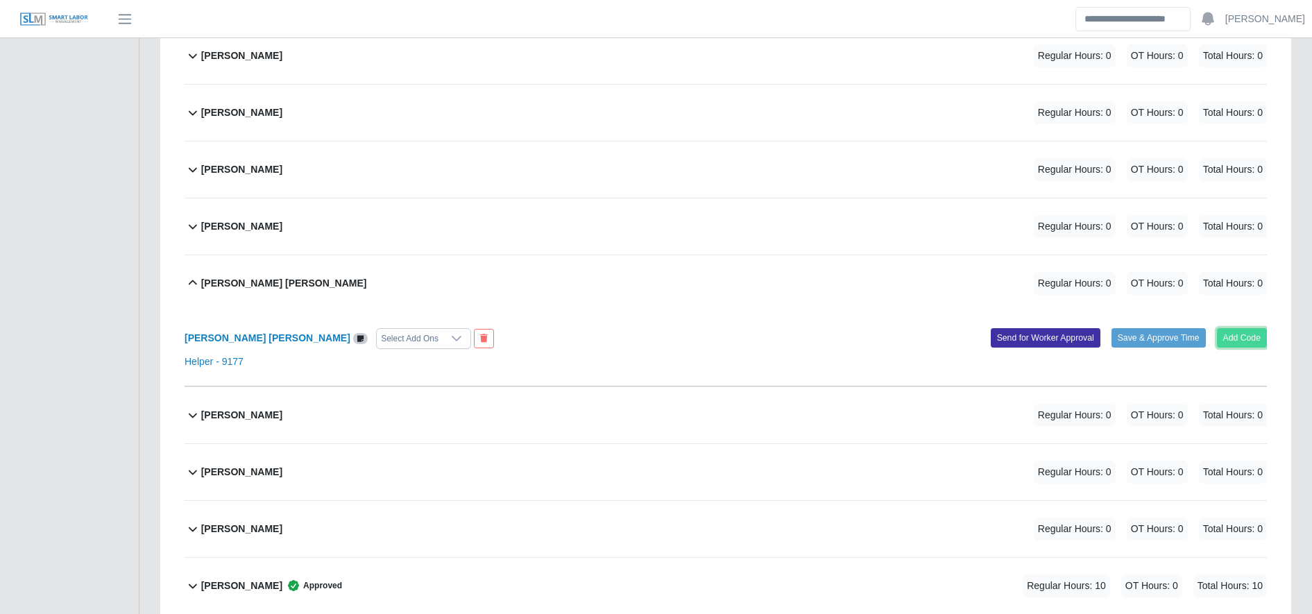
click at [1265, 335] on button "Add Code" at bounding box center [1242, 337] width 51 height 19
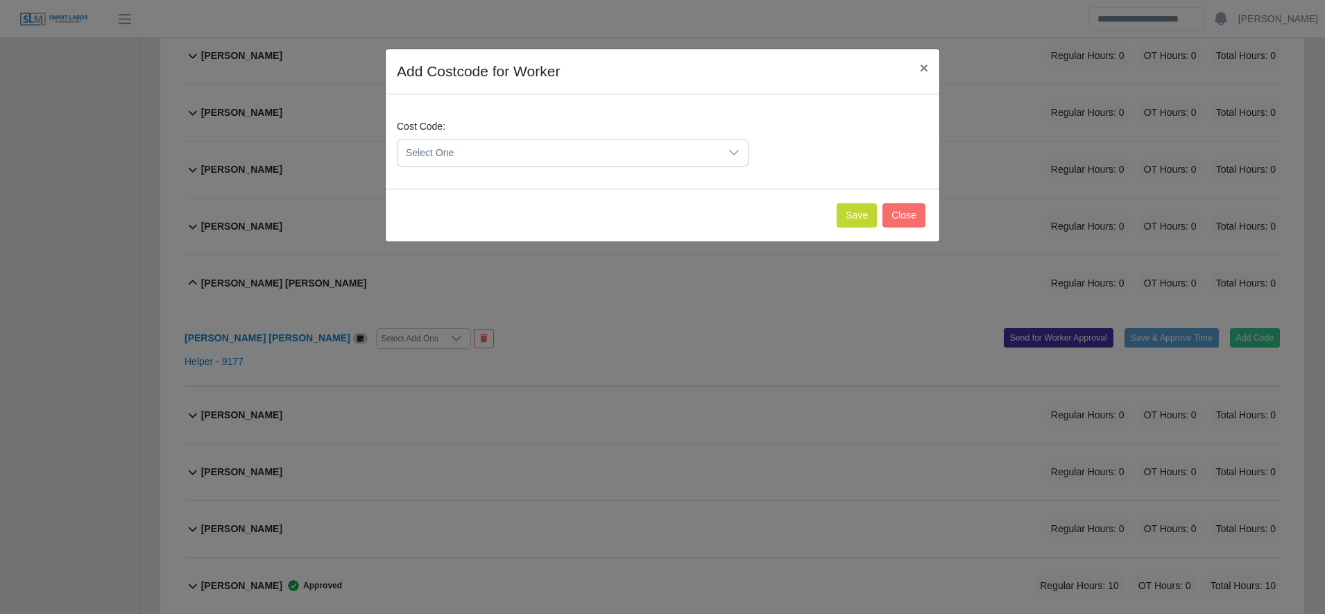
click at [407, 143] on span "Select One" at bounding box center [558, 153] width 323 height 26
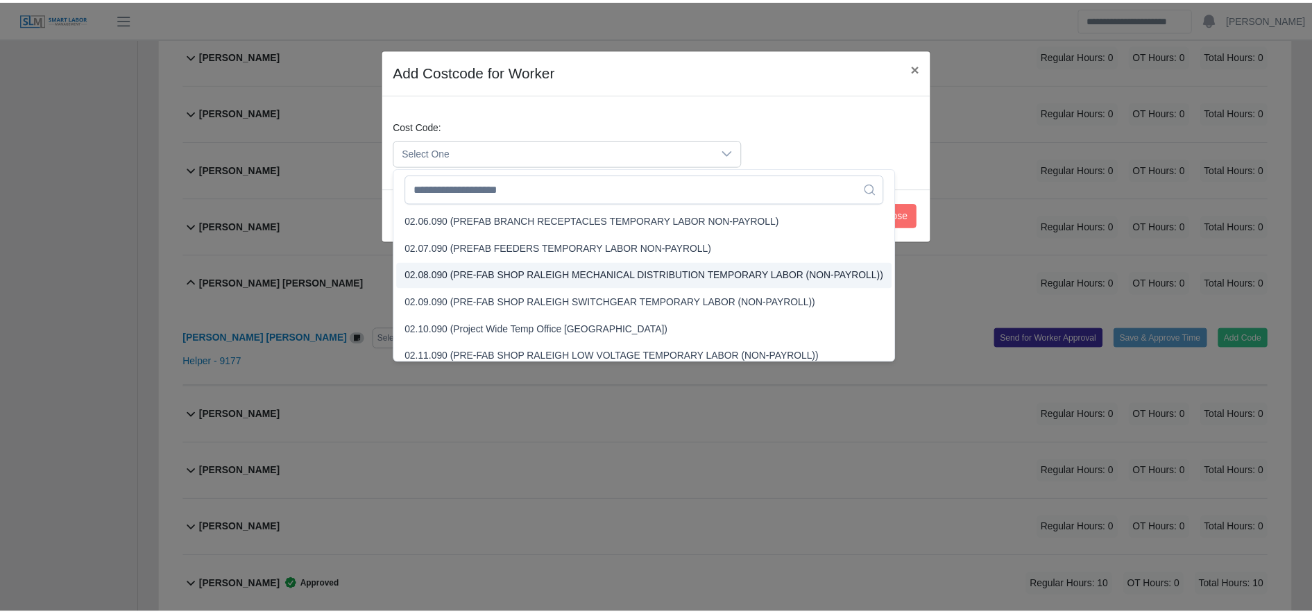
scroll to position [482, 0]
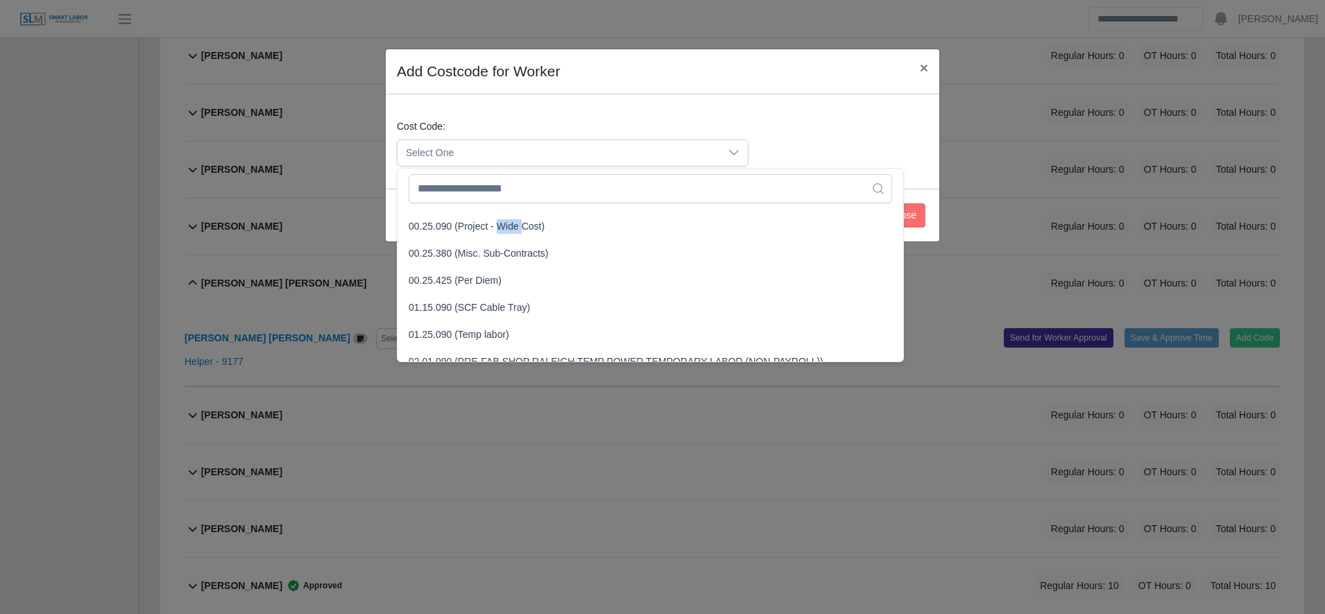
drag, startPoint x: 502, startPoint y: 240, endPoint x: 472, endPoint y: 219, distance: 36.8
click at [472, 219] on span "00.25.090 (Project - Wide Cost)" at bounding box center [477, 226] width 136 height 15
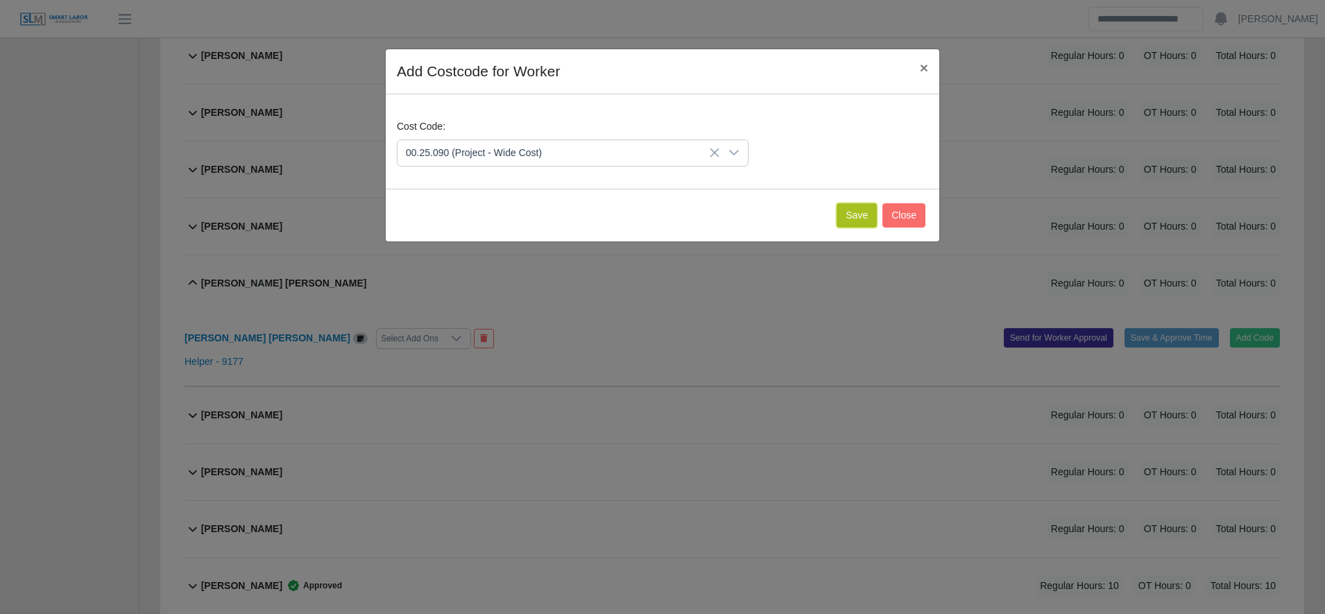
click at [855, 219] on button "Save" at bounding box center [857, 215] width 40 height 24
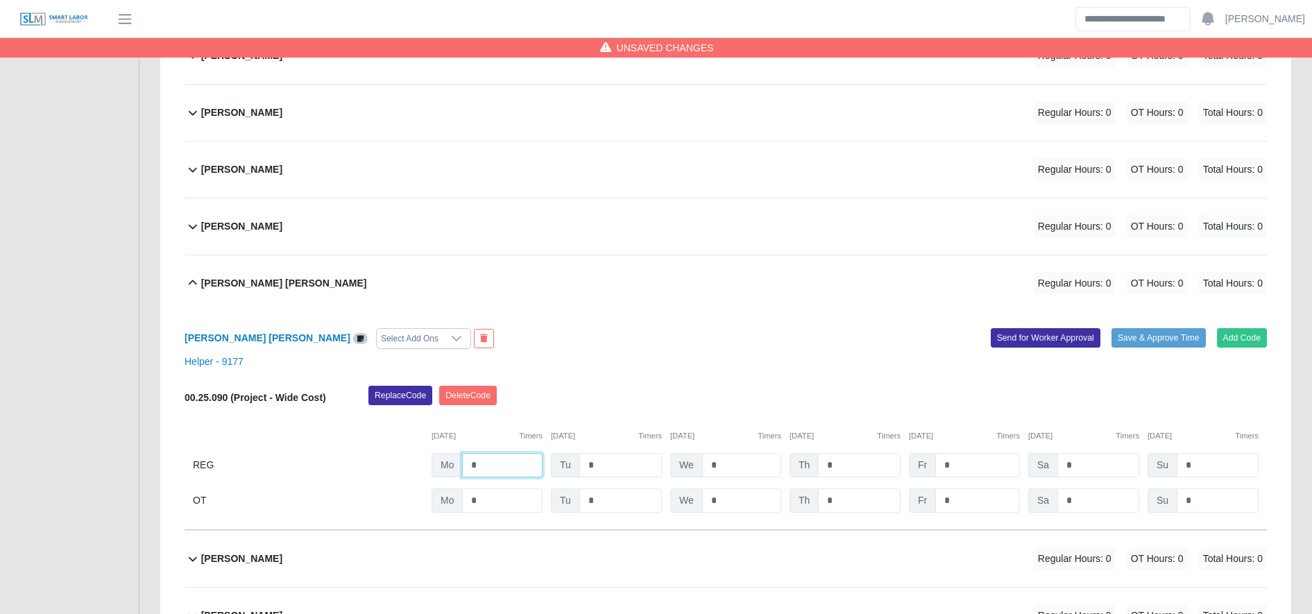
click at [501, 461] on input "*" at bounding box center [502, 465] width 80 height 24
click at [459, 389] on button "Delete Code" at bounding box center [468, 395] width 58 height 19
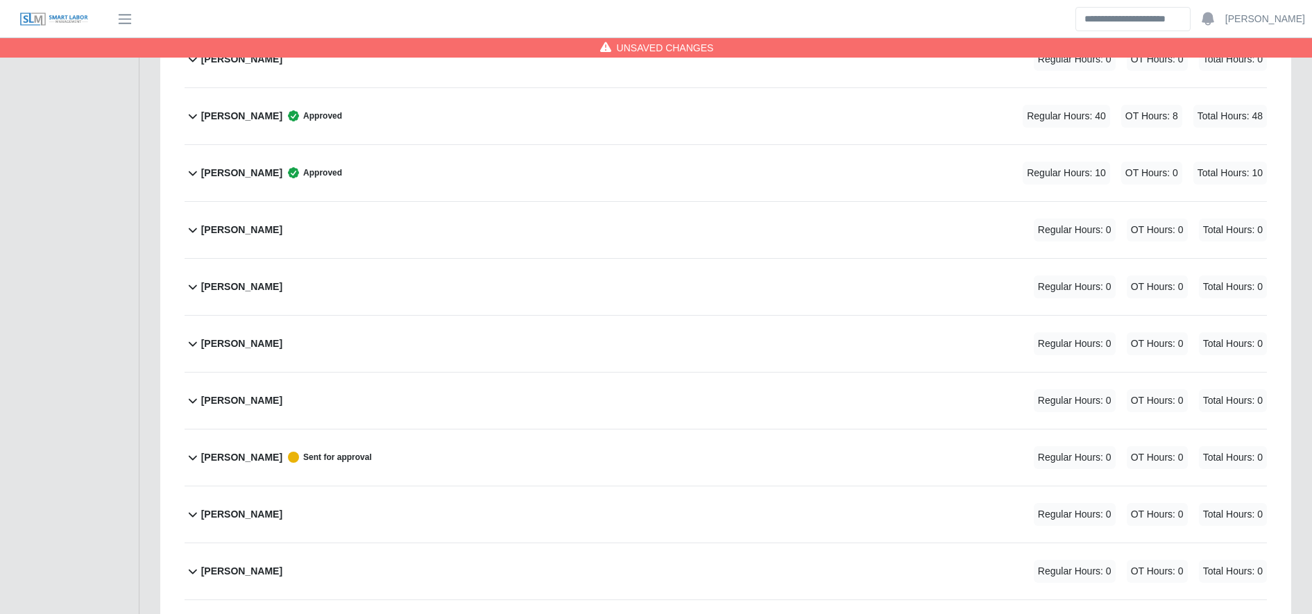
scroll to position [4995, 0]
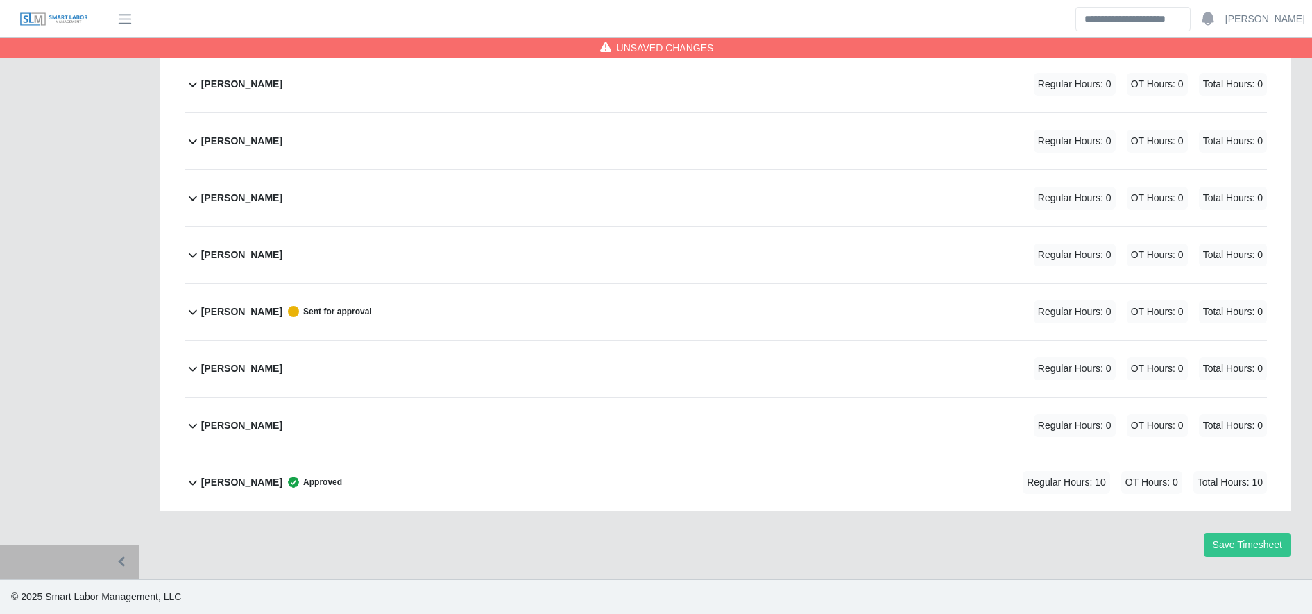
click at [734, 307] on div "[PERSON_NAME] Sent for approval Regular Hours: 0 OT Hours: 0 Total Hours: 0" at bounding box center [734, 312] width 1066 height 56
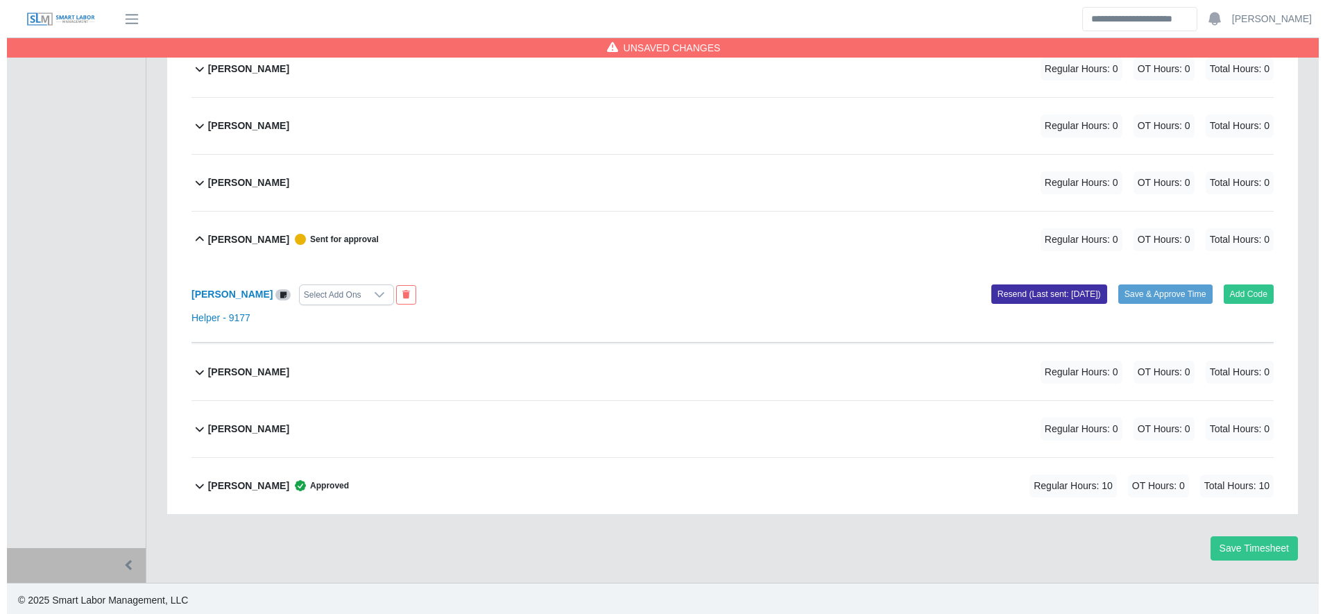
scroll to position [5070, 0]
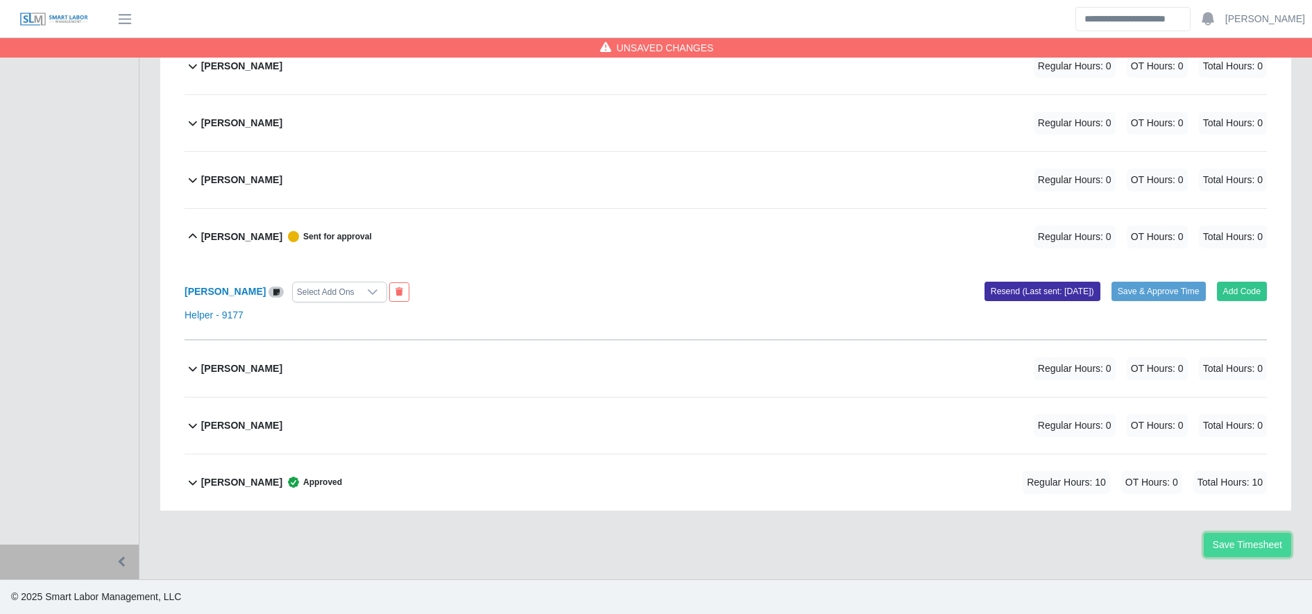
click at [1243, 538] on button "Save Timesheet" at bounding box center [1247, 545] width 87 height 24
click at [1235, 298] on button "Add Code" at bounding box center [1242, 291] width 51 height 19
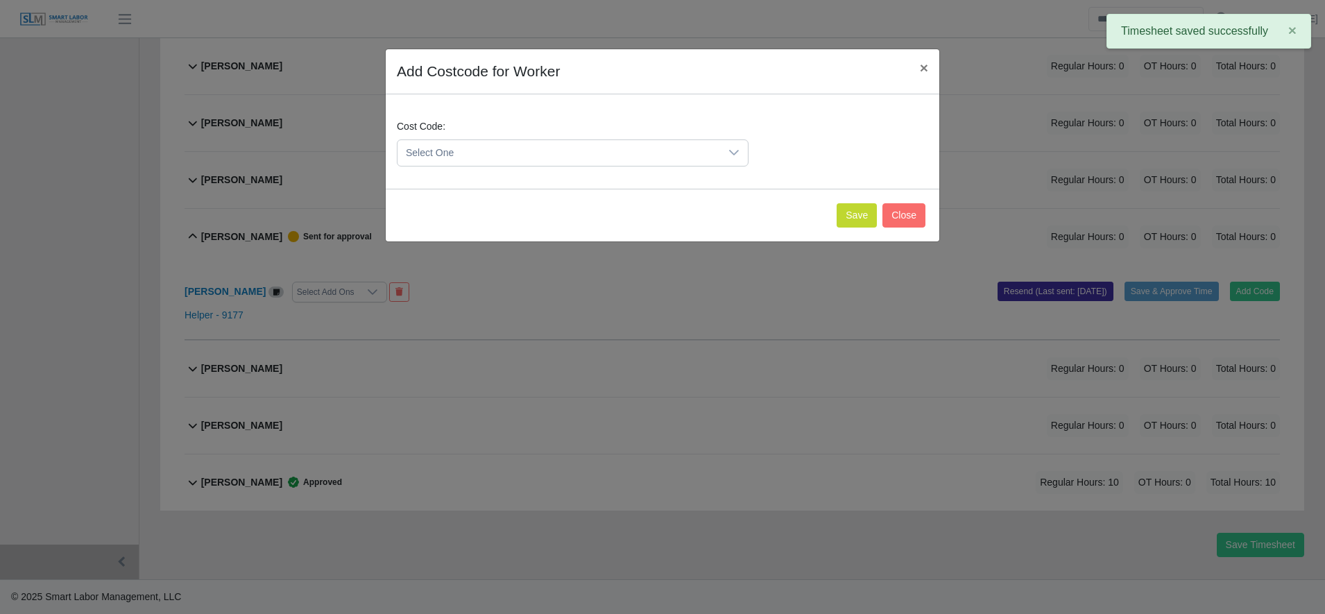
click at [578, 153] on span "Select One" at bounding box center [558, 153] width 323 height 26
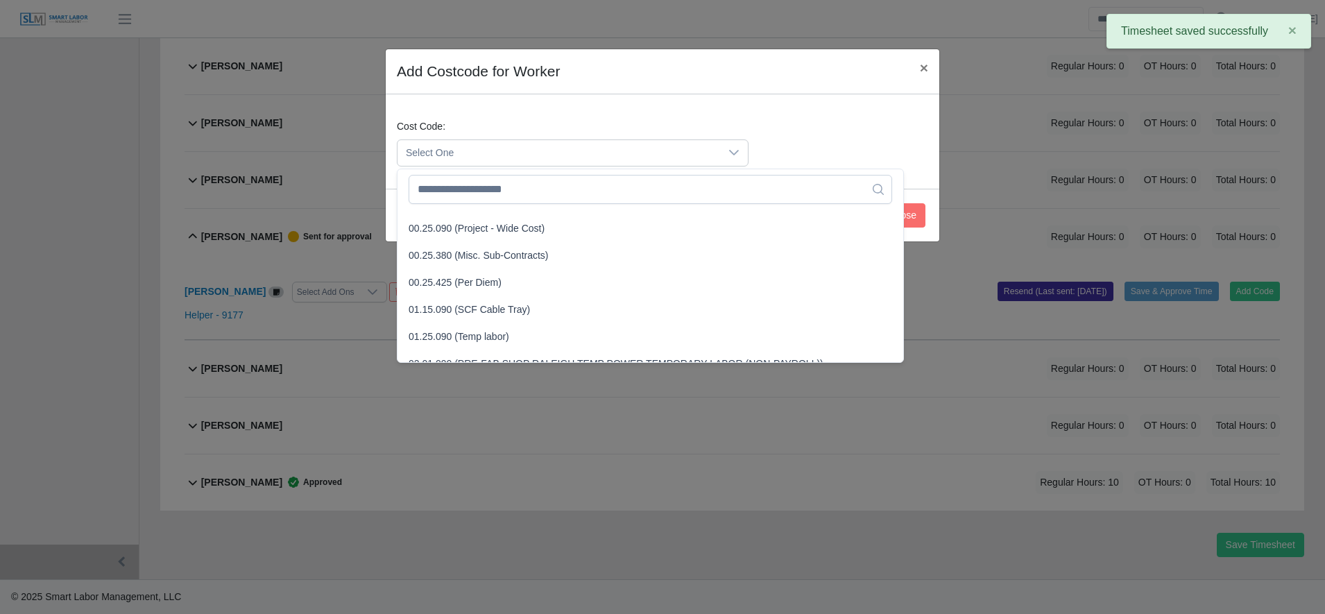
scroll to position [481, 0]
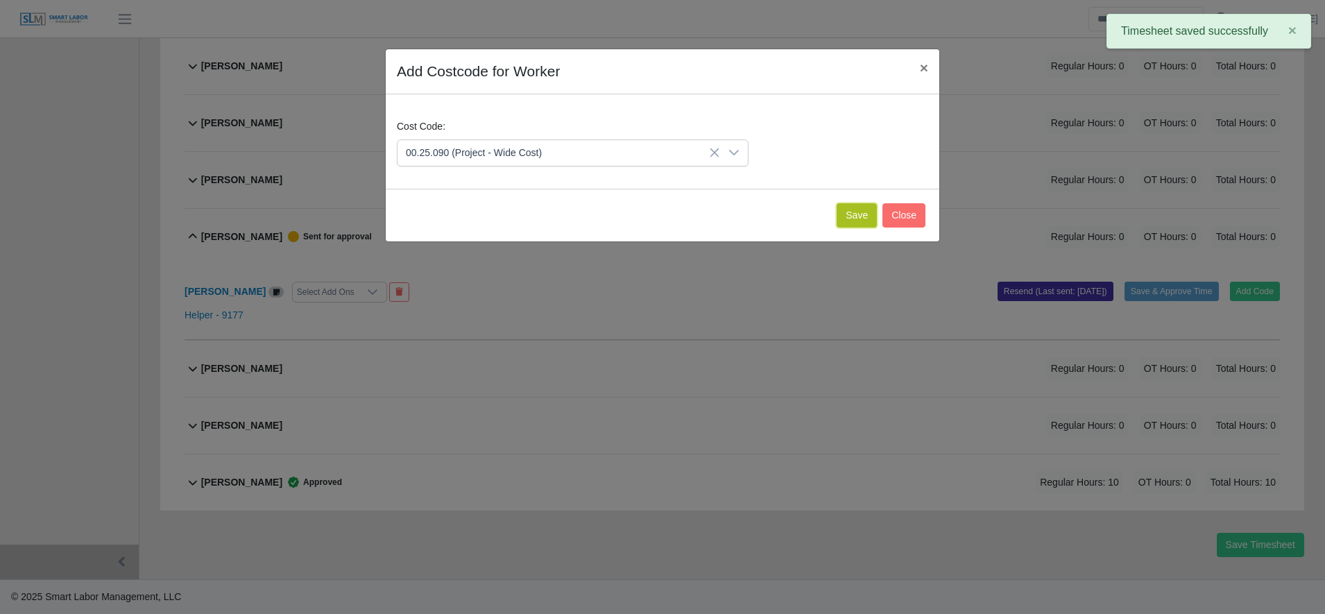
click at [856, 223] on button "Save" at bounding box center [857, 215] width 40 height 24
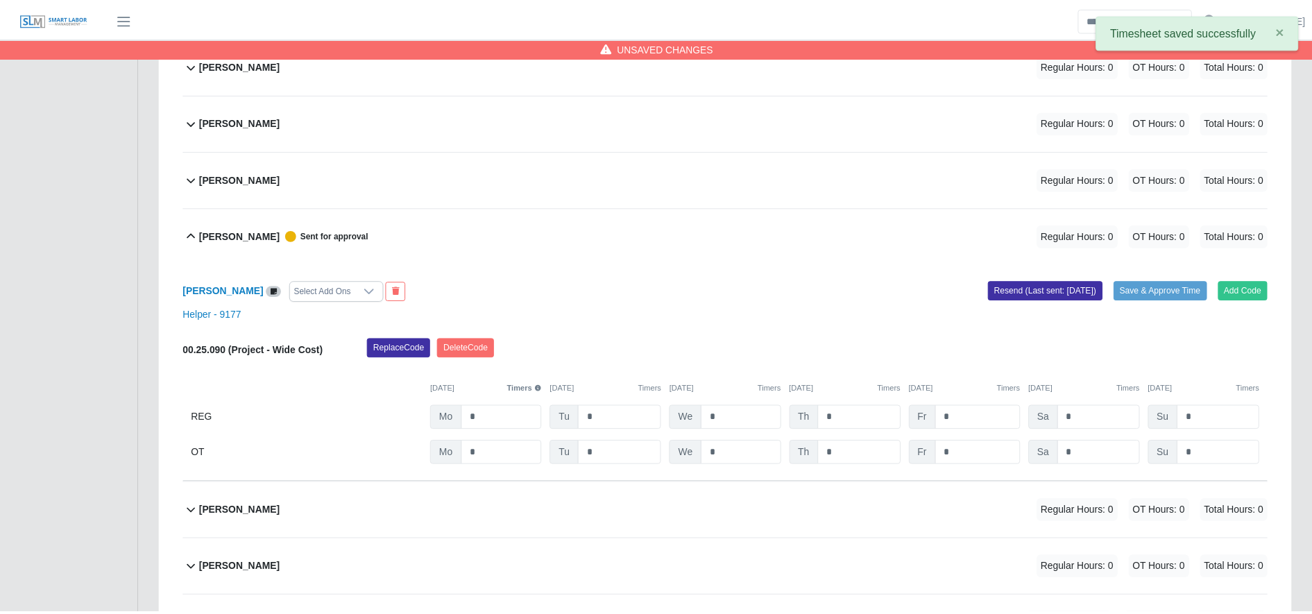
scroll to position [5214, 0]
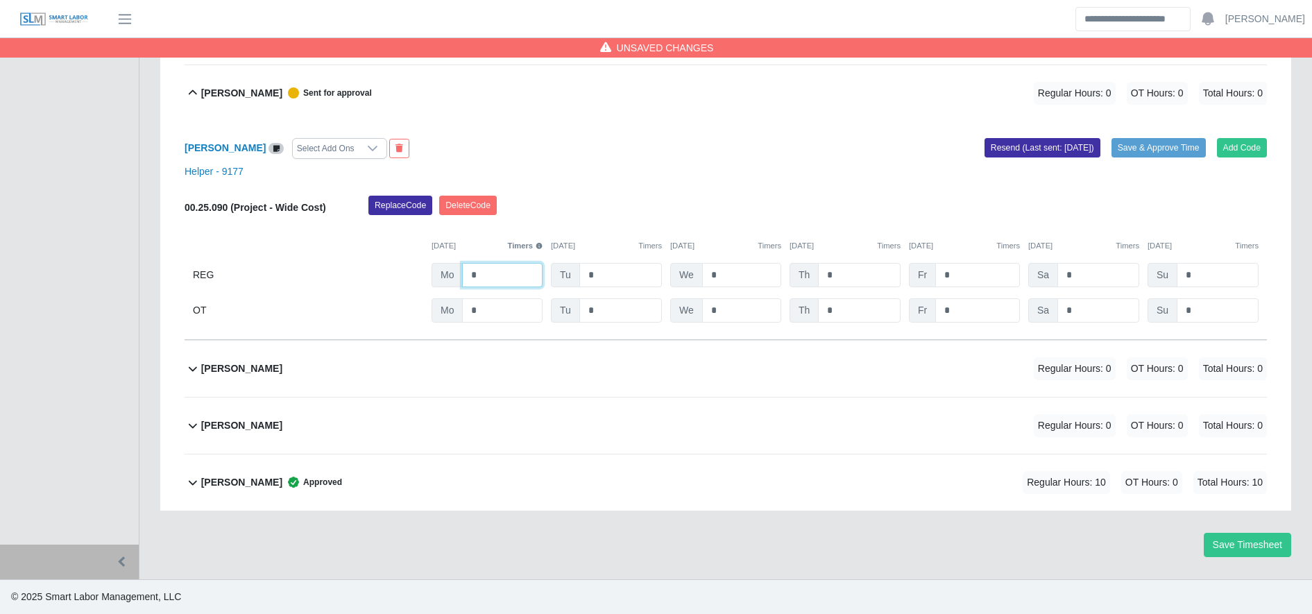
click at [494, 273] on input "*" at bounding box center [502, 275] width 80 height 24
type input "**"
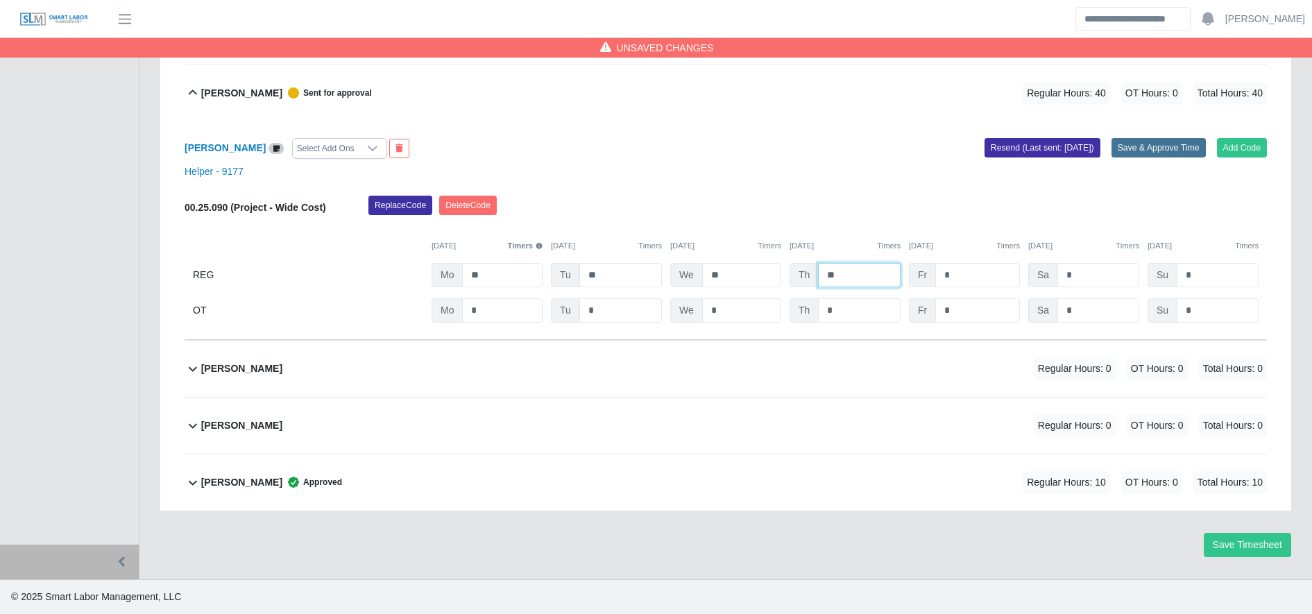
type input "**"
click at [1154, 139] on button "Save & Approve Time" at bounding box center [1158, 147] width 94 height 19
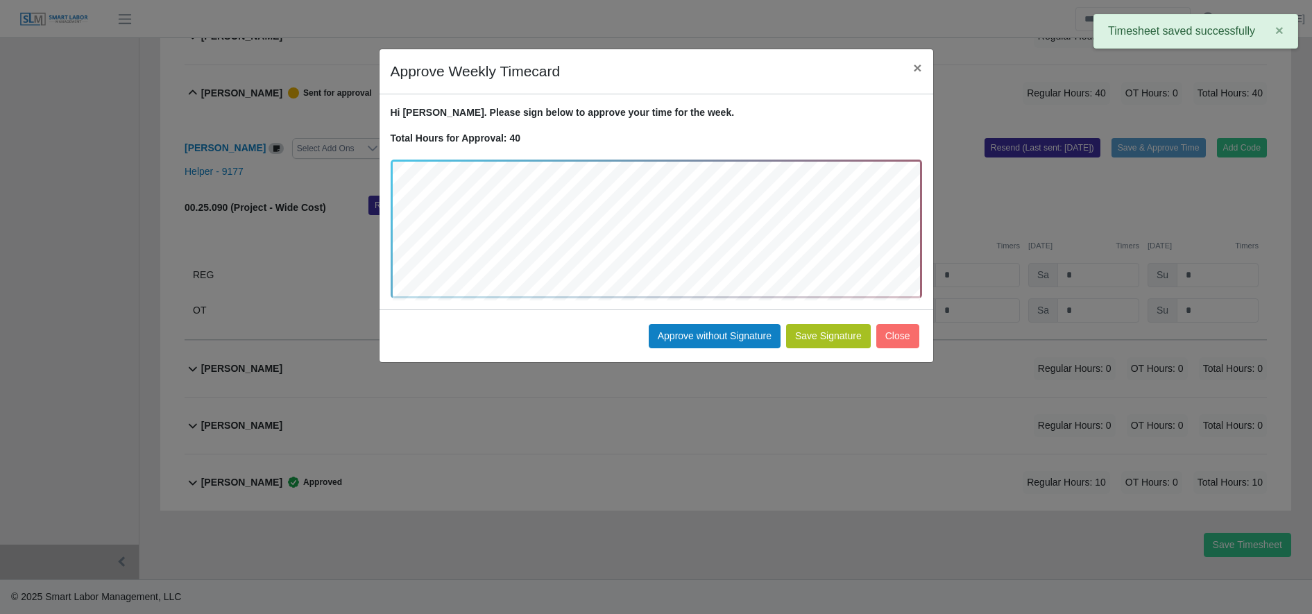
click at [842, 336] on button "Save Signature" at bounding box center [828, 336] width 85 height 24
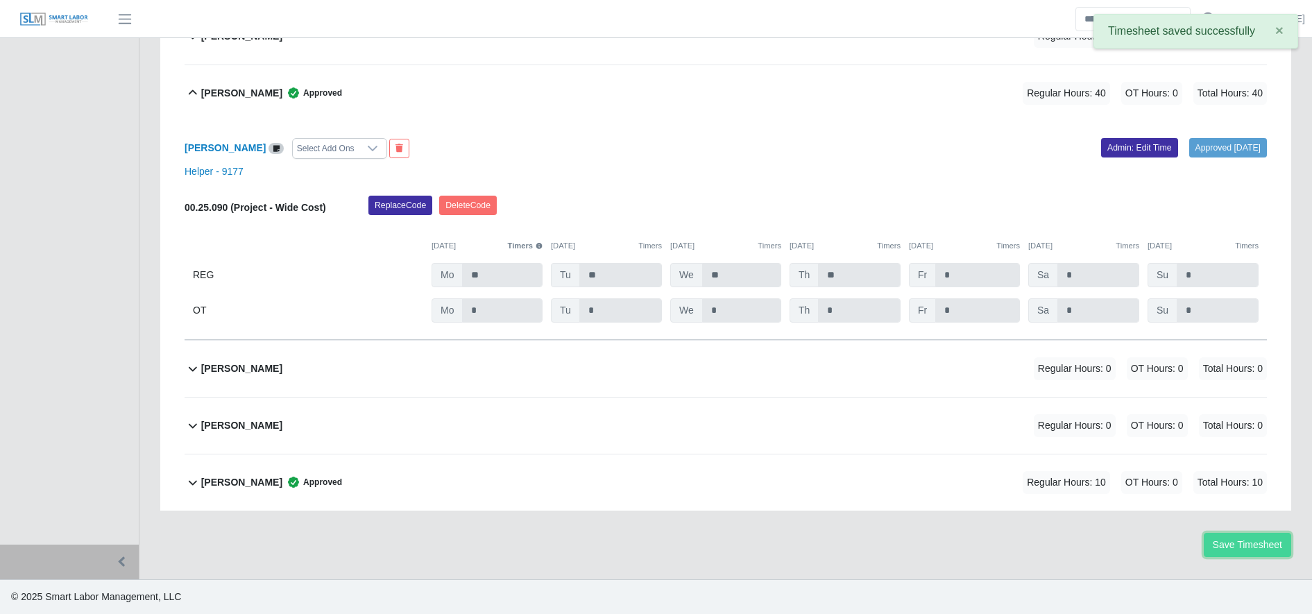
click at [1263, 547] on button "Save Timesheet" at bounding box center [1247, 545] width 87 height 24
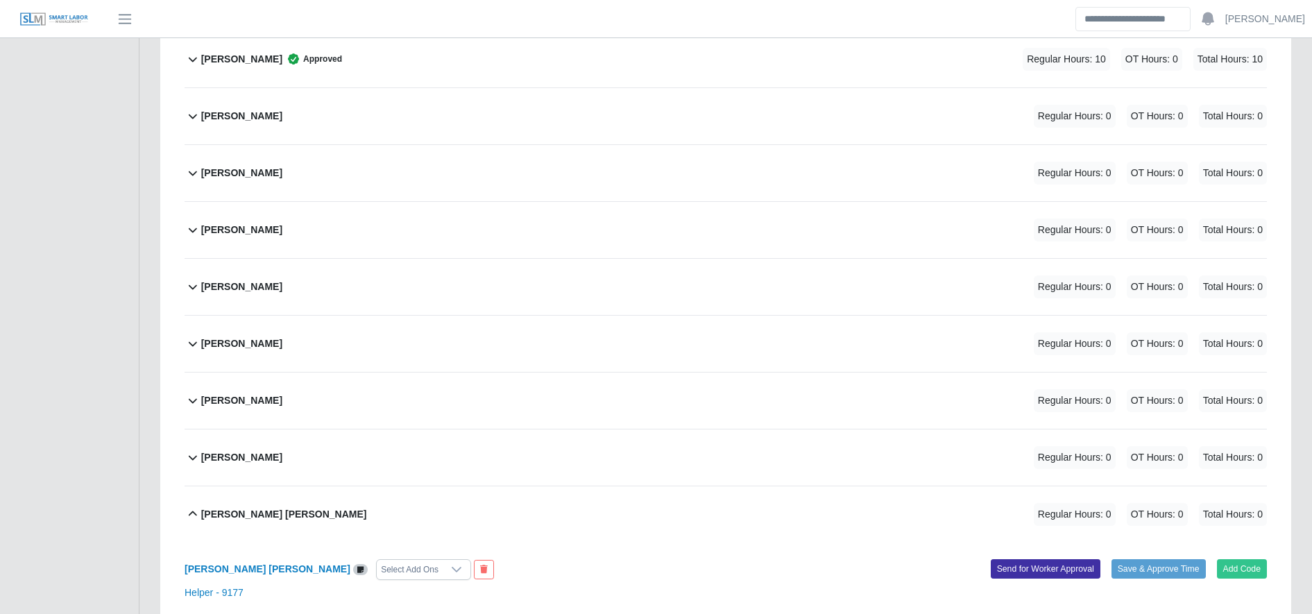
click at [761, 219] on div "Jose Arias Regular Hours: 0 OT Hours: 0 Total Hours: 0" at bounding box center [734, 230] width 1066 height 56
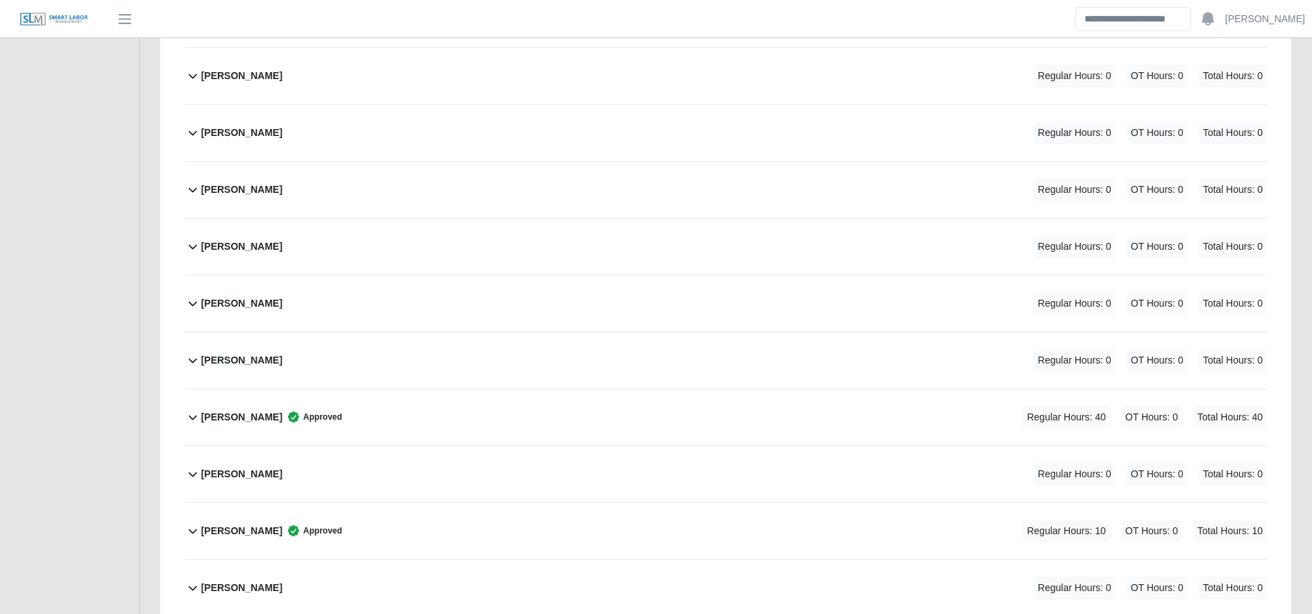
scroll to position [1222, 0]
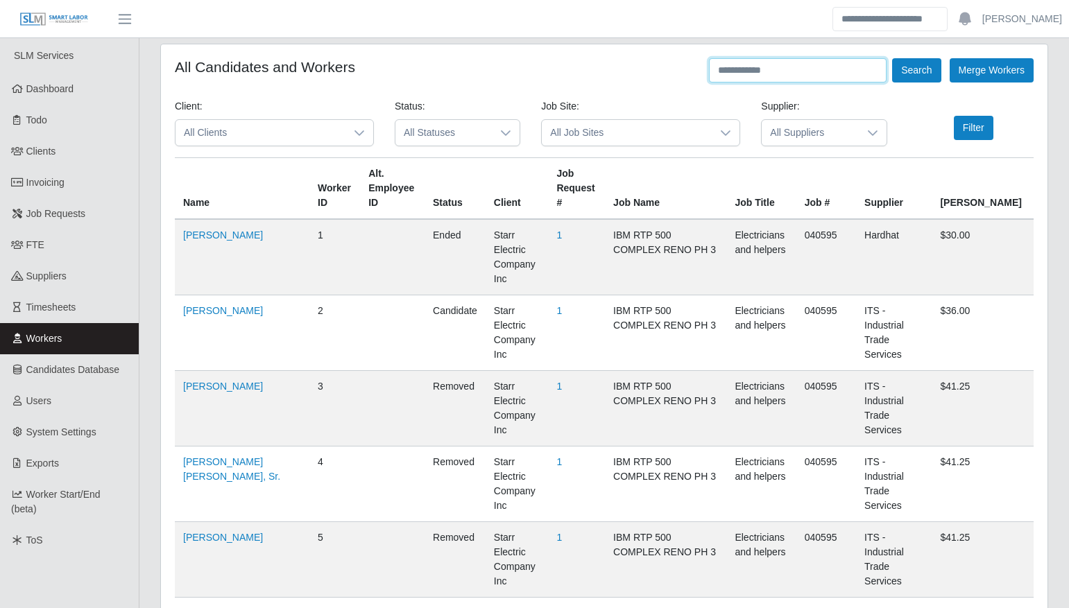
click at [760, 65] on input "text" at bounding box center [798, 70] width 178 height 24
click at [913, 82] on button "Search" at bounding box center [916, 70] width 49 height 24
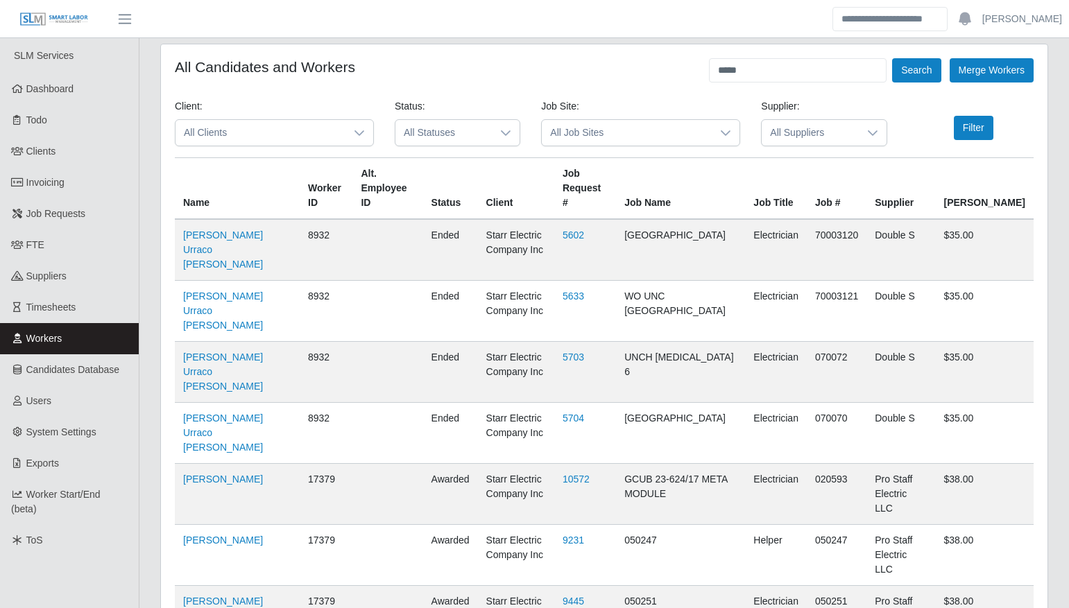
click at [838, 73] on input "*****" at bounding box center [798, 70] width 178 height 24
click at [909, 78] on button "Search" at bounding box center [916, 70] width 49 height 24
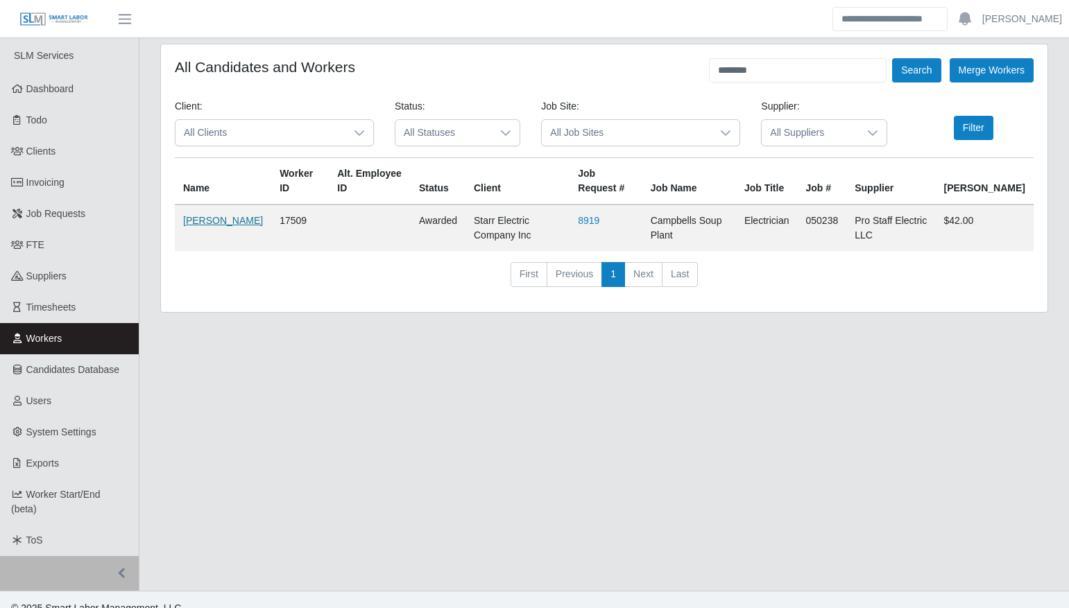
click at [186, 226] on link "[PERSON_NAME]" at bounding box center [223, 220] width 80 height 11
click at [789, 62] on input "********" at bounding box center [798, 70] width 178 height 24
click at [895, 71] on div "*** Search" at bounding box center [825, 70] width 232 height 24
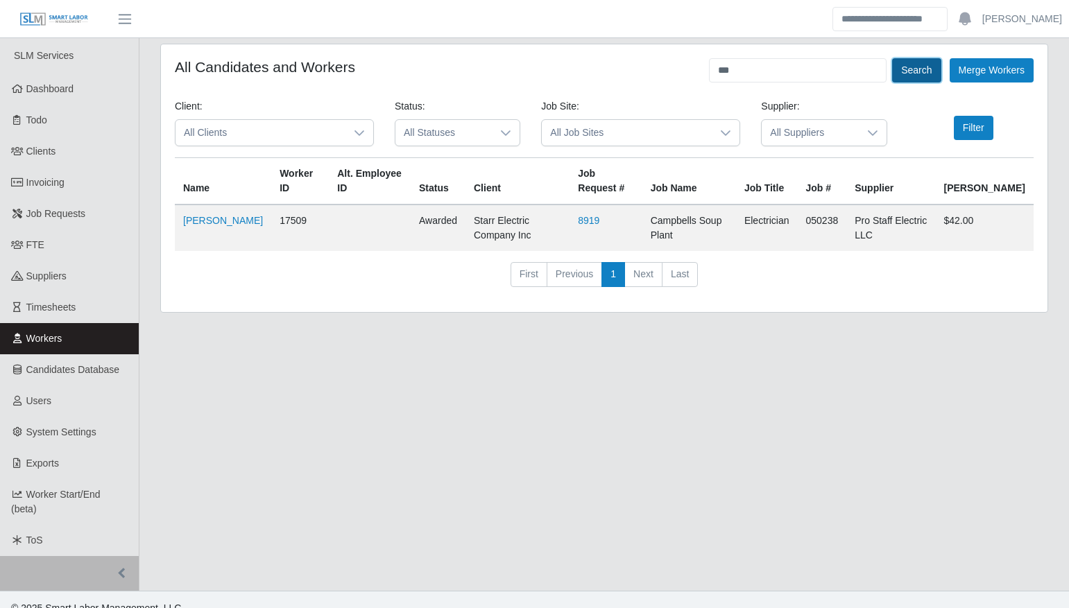
click at [895, 71] on button "Search" at bounding box center [916, 70] width 49 height 24
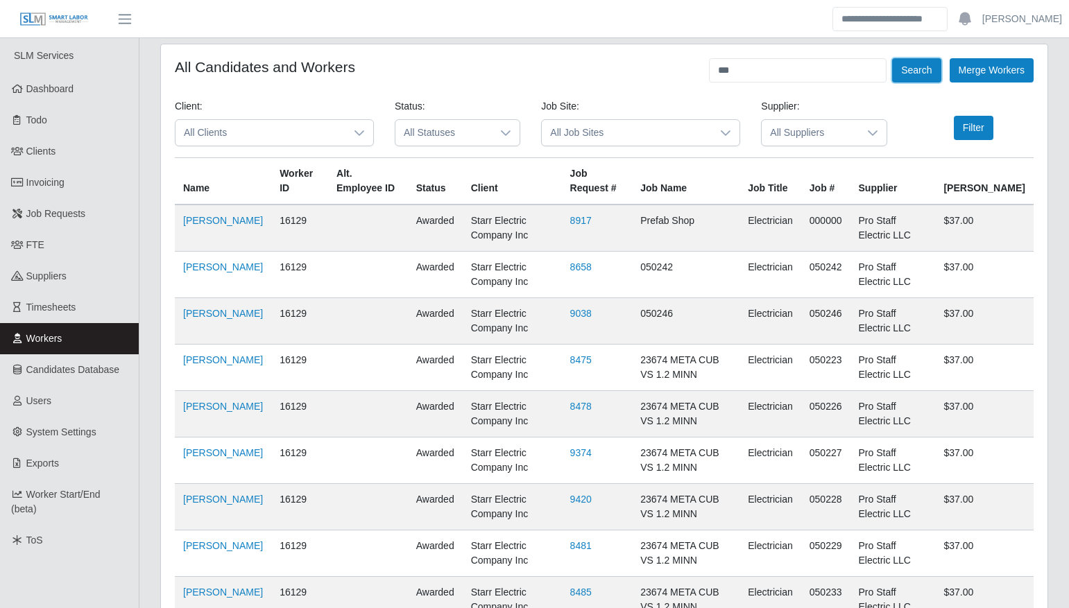
scroll to position [407, 0]
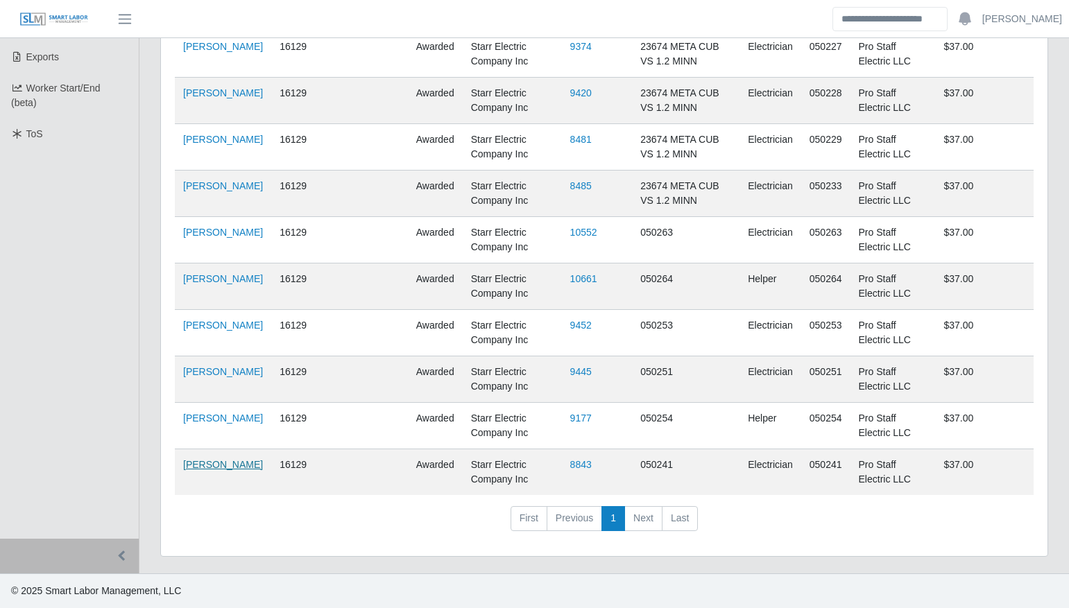
click at [197, 470] on link "Hoguer Mata" at bounding box center [223, 464] width 80 height 11
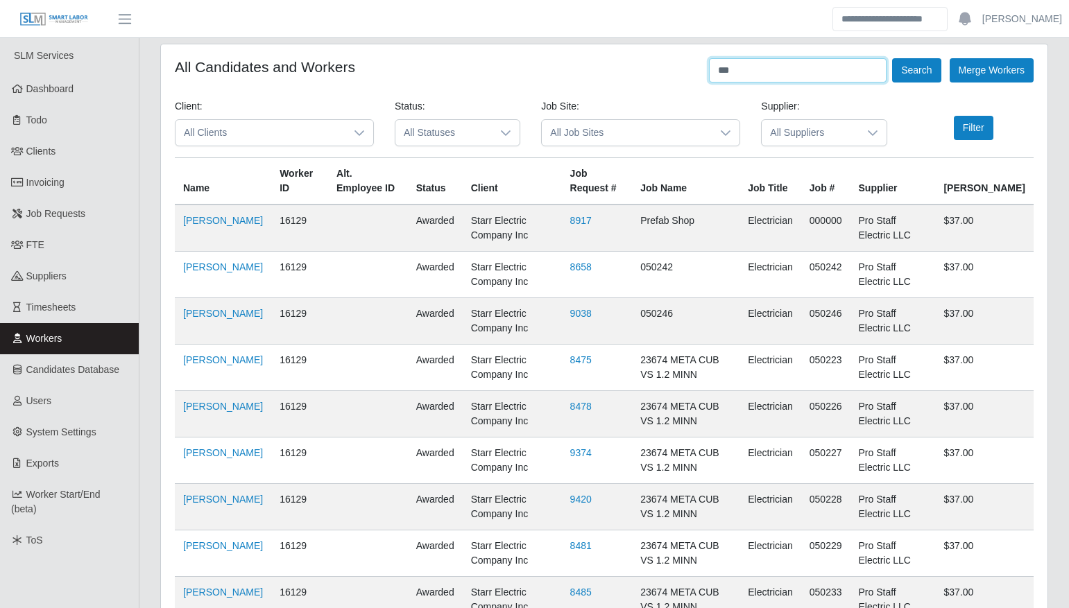
click at [801, 62] on input "***" at bounding box center [798, 70] width 178 height 24
click at [900, 73] on button "Search" at bounding box center [916, 70] width 49 height 24
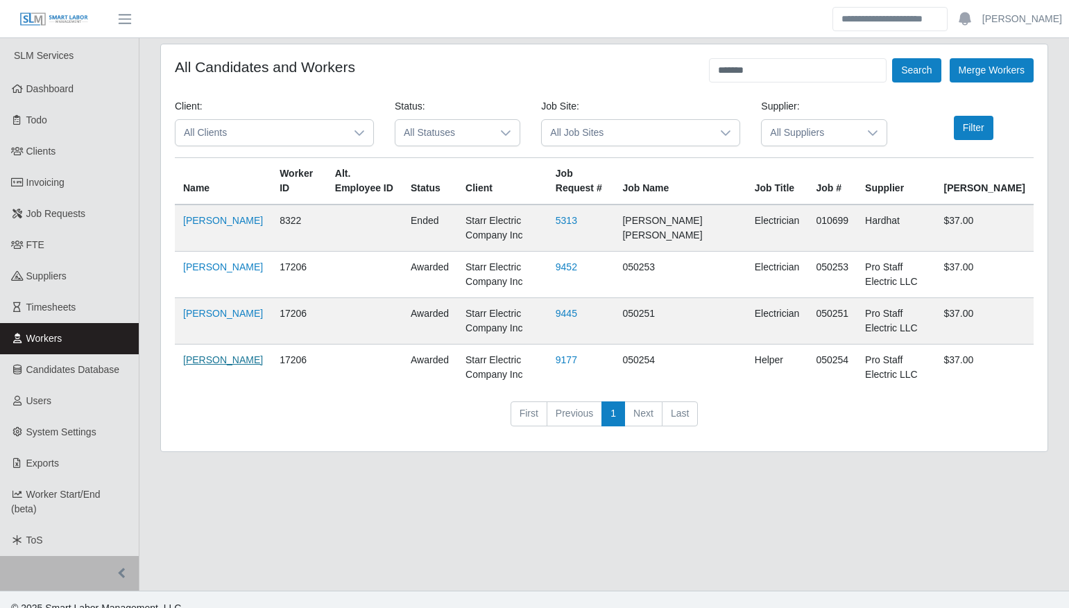
click at [187, 354] on link "Jorge Valera" at bounding box center [223, 359] width 80 height 11
click at [771, 80] on input "*******" at bounding box center [798, 70] width 178 height 24
click at [905, 68] on button "Search" at bounding box center [916, 70] width 49 height 24
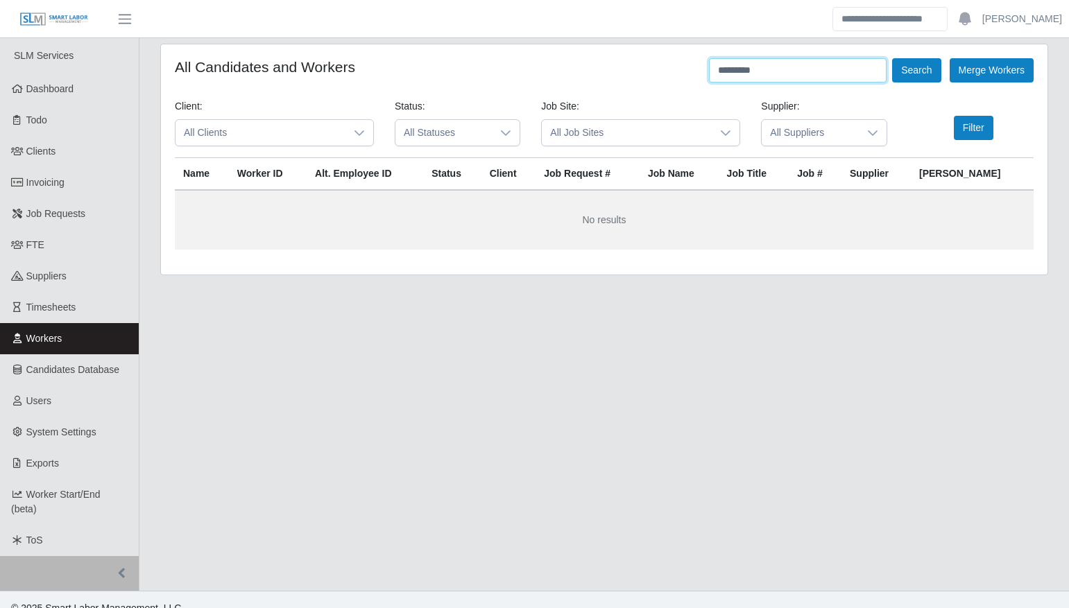
click at [827, 69] on input "*********" at bounding box center [798, 70] width 178 height 24
click at [827, 67] on input "**" at bounding box center [798, 70] width 178 height 24
click at [913, 76] on button "Search" at bounding box center [916, 70] width 49 height 24
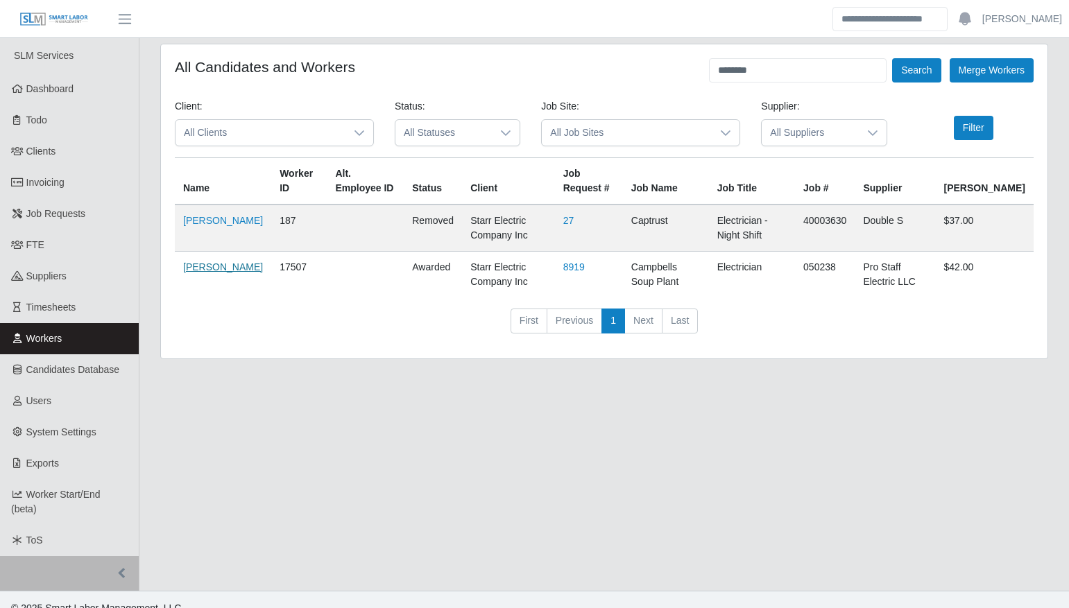
click at [194, 271] on link "Jose Marquez" at bounding box center [223, 267] width 80 height 11
click at [823, 65] on input "********" at bounding box center [798, 70] width 178 height 24
type input "********"
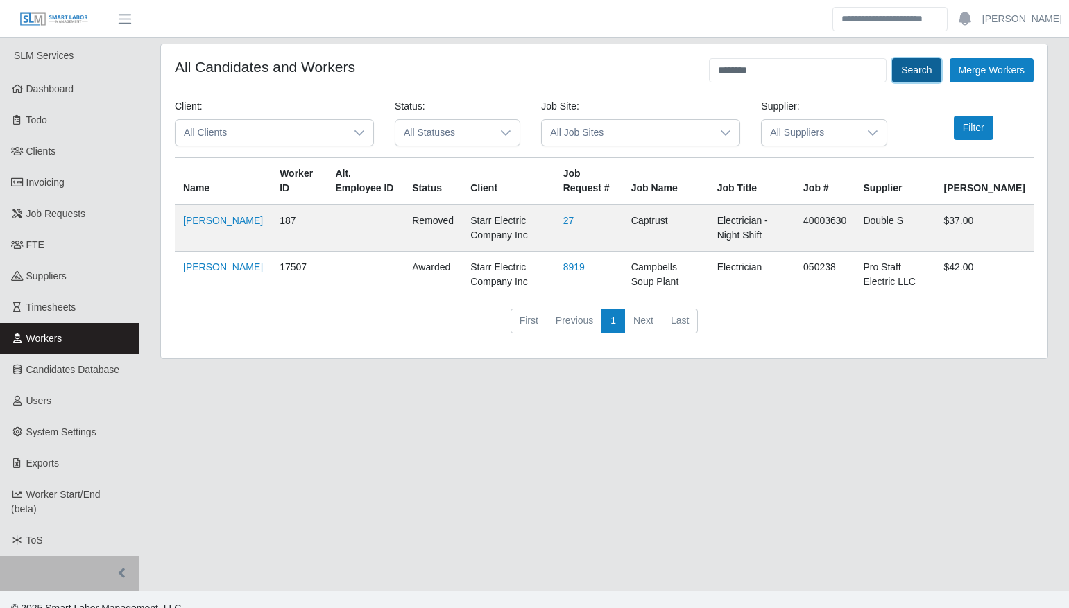
click at [906, 79] on button "Search" at bounding box center [916, 70] width 49 height 24
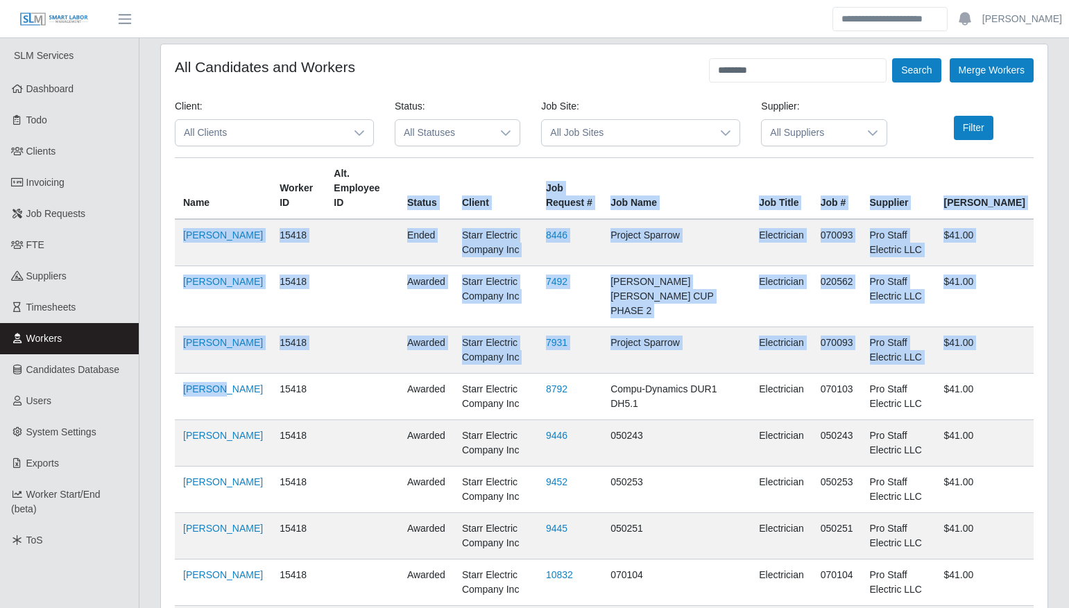
drag, startPoint x: 366, startPoint y: 203, endPoint x: 189, endPoint y: 387, distance: 254.6
click at [189, 387] on table "Name Worker ID Alt. Employee ID Status Client Job Request # Job Name Job Title …" at bounding box center [604, 404] width 859 height 495
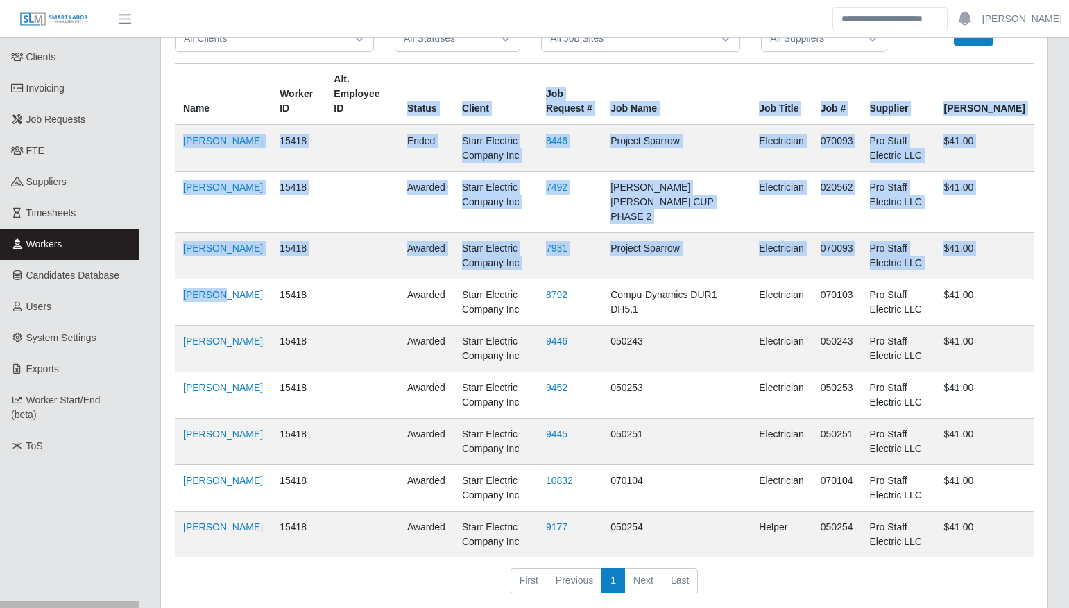
scroll to position [126, 0]
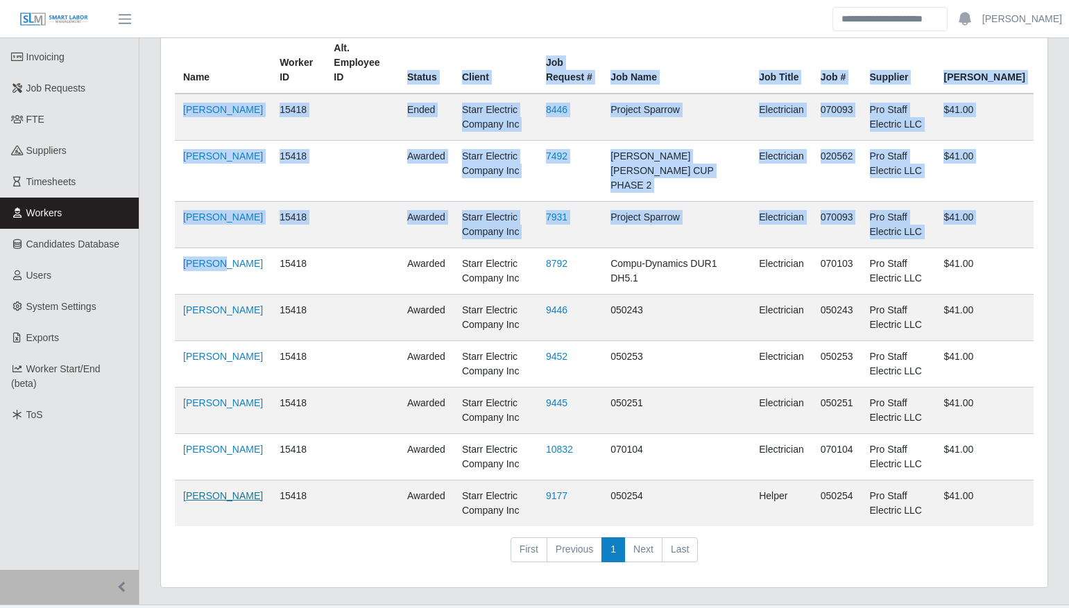
click at [203, 490] on link "[PERSON_NAME]" at bounding box center [223, 495] width 80 height 11
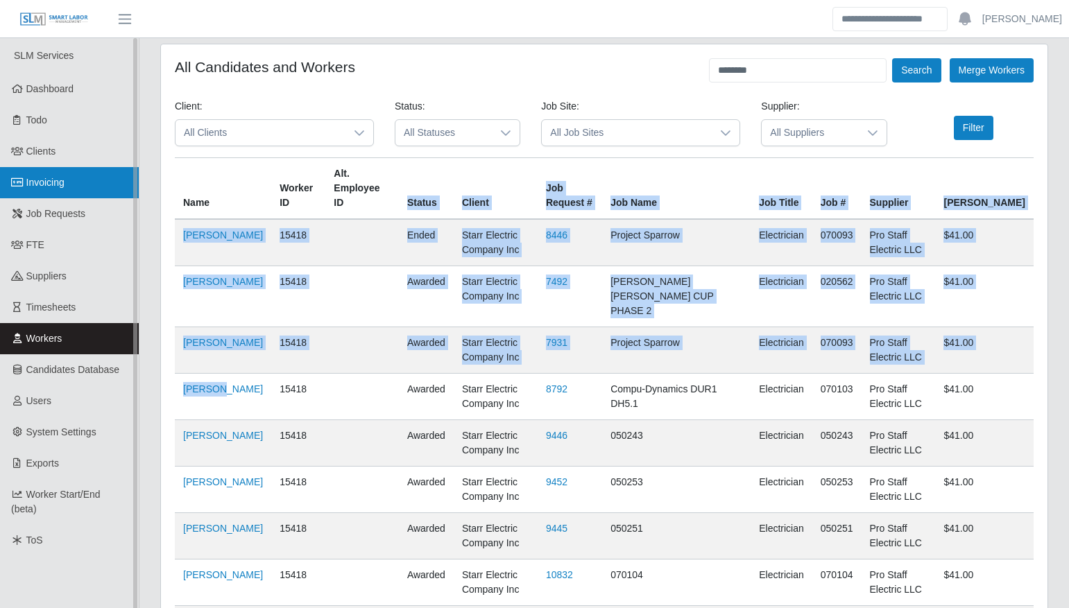
click at [101, 182] on link "Invoicing" at bounding box center [69, 182] width 139 height 31
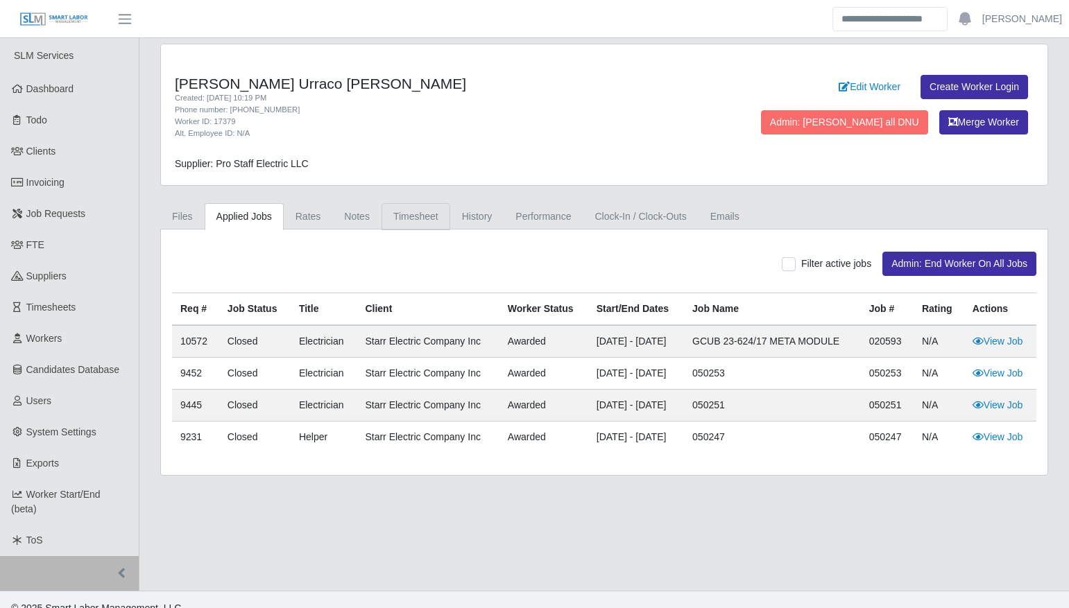
click at [416, 221] on link "Timesheet" at bounding box center [416, 216] width 69 height 27
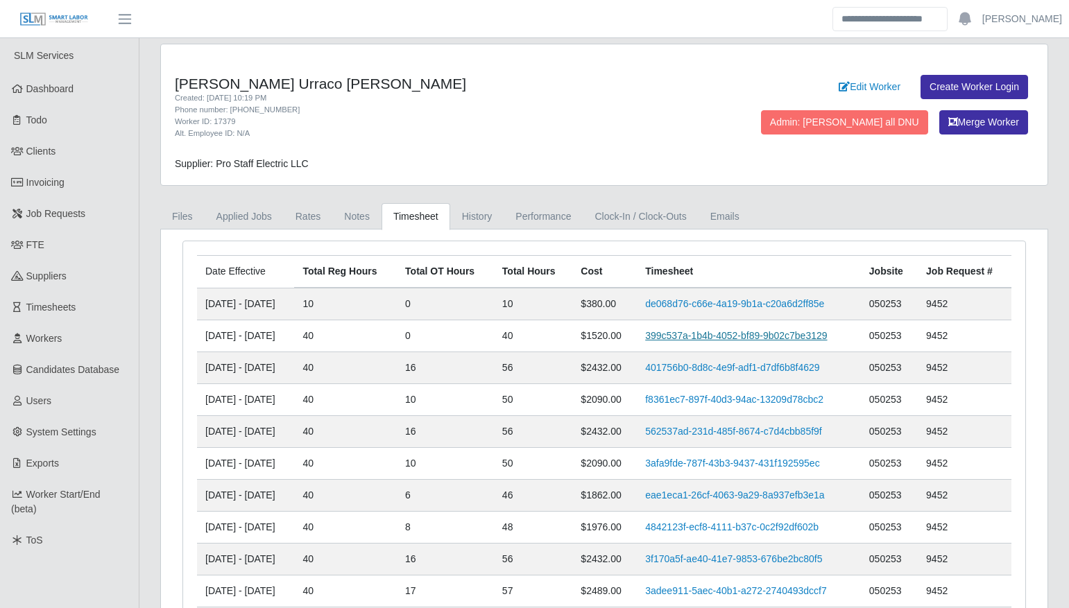
click at [685, 338] on link "399c537a-1b4b-4052-bf89-9b02c7be3129" at bounding box center [736, 335] width 182 height 11
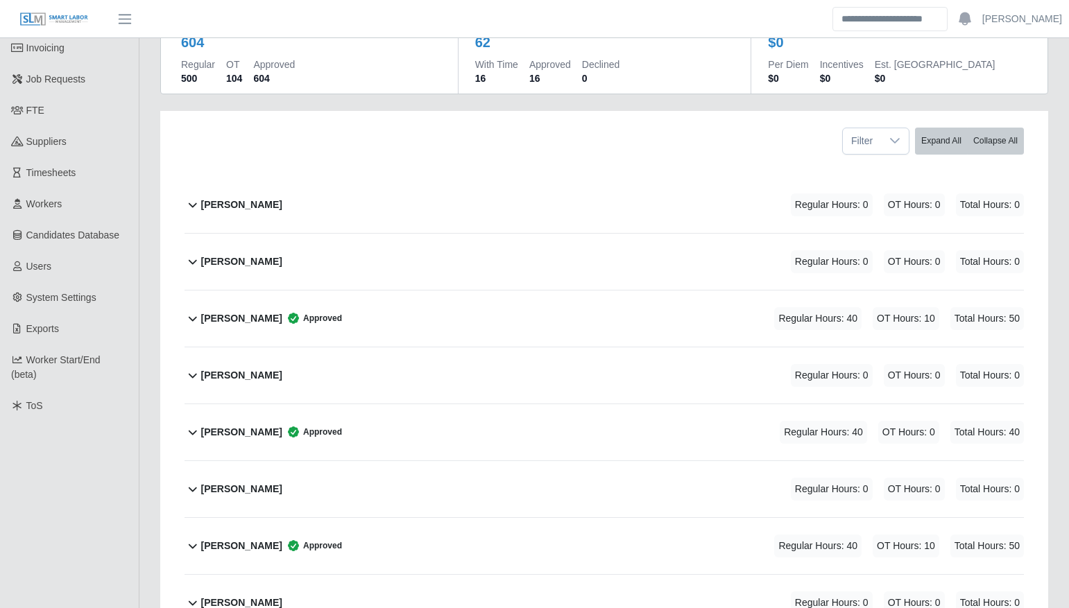
scroll to position [135, 0]
click at [481, 421] on div "[PERSON_NAME] Approved Regular Hours: 40 OT Hours: 0 Total Hours: 40" at bounding box center [612, 432] width 823 height 56
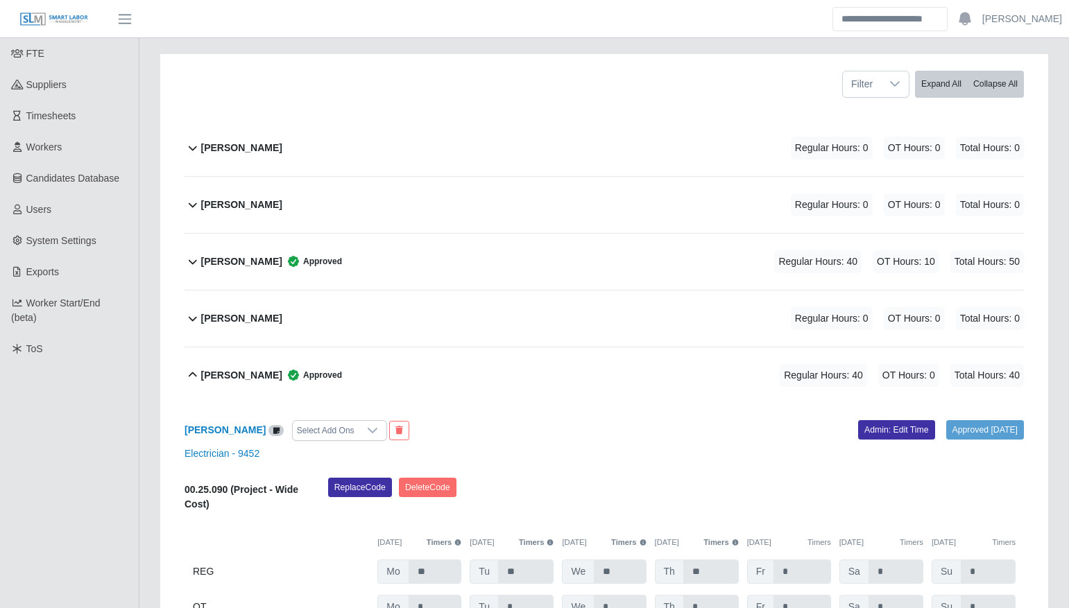
scroll to position [194, 0]
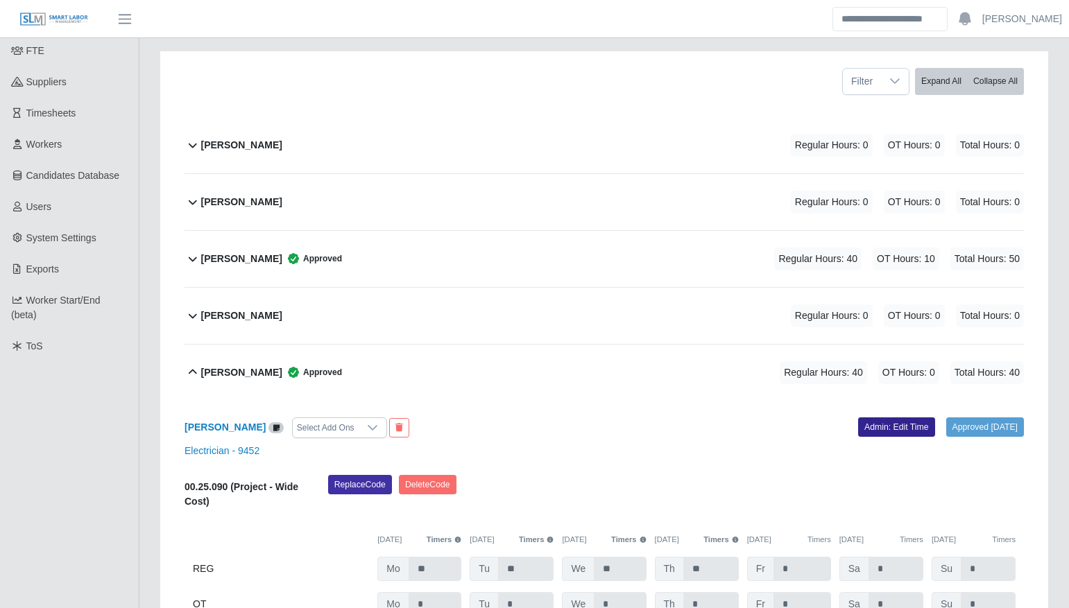
click at [894, 431] on link "Admin: Edit Time" at bounding box center [896, 427] width 77 height 19
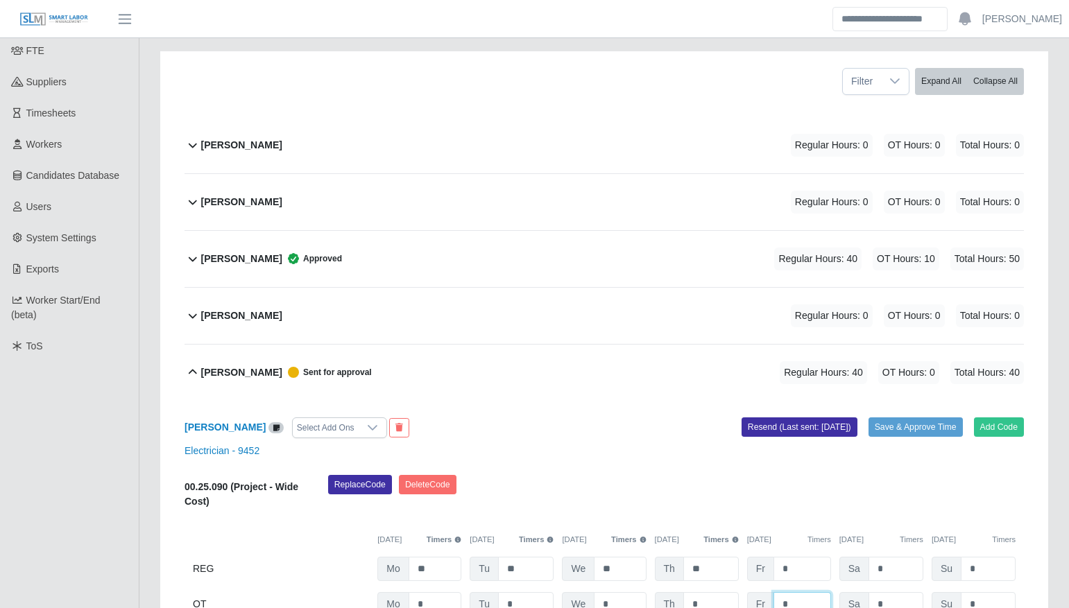
click at [789, 604] on input "*" at bounding box center [802, 604] width 58 height 24
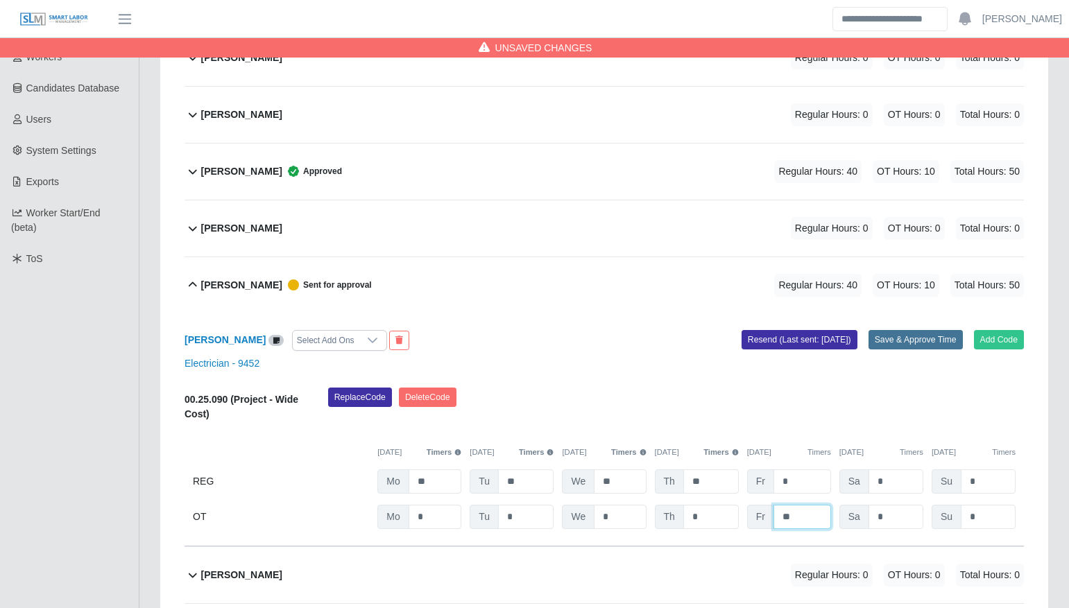
type input "**"
click at [917, 333] on button "Save & Approve Time" at bounding box center [916, 339] width 94 height 19
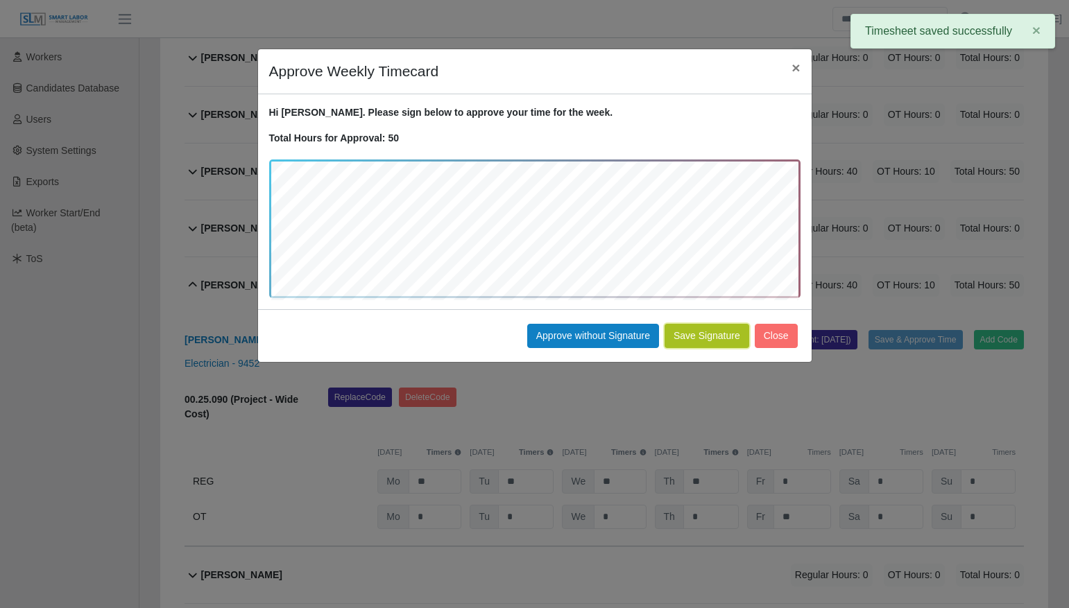
click at [711, 325] on button "Save Signature" at bounding box center [707, 336] width 85 height 24
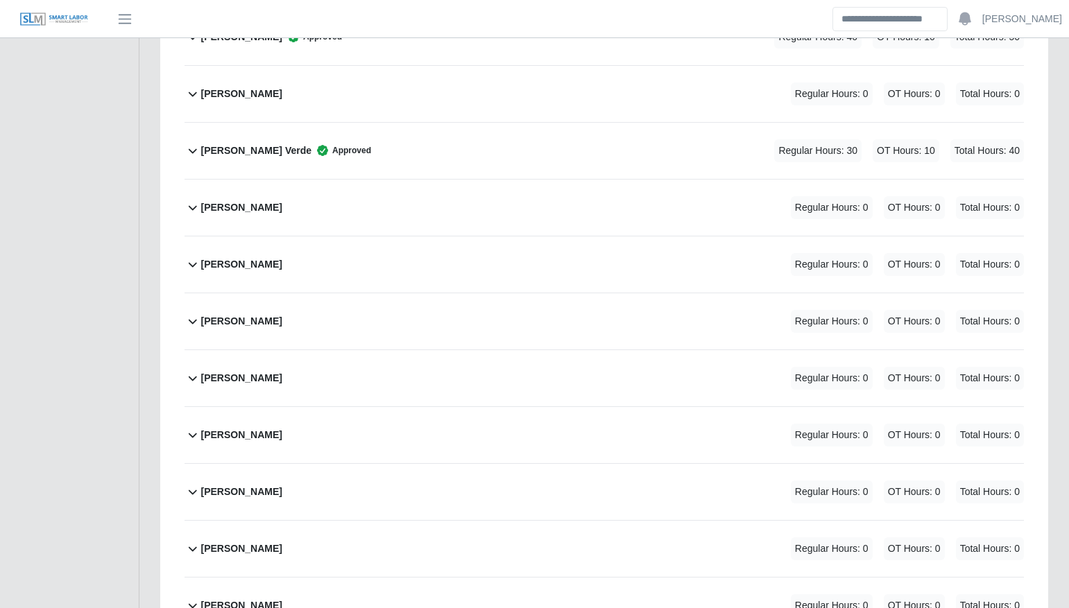
scroll to position [878, 0]
click at [626, 330] on div "Carlos Sierra Regular Hours: 0 OT Hours: 0 Total Hours: 0" at bounding box center [612, 321] width 823 height 56
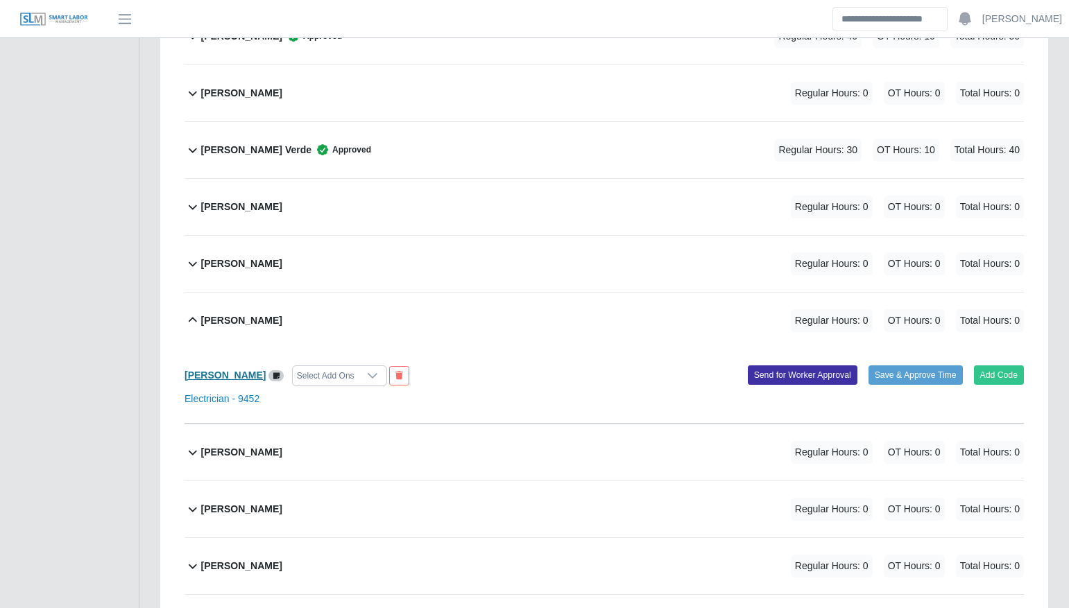
click at [225, 370] on b "Carlos Sierra" at bounding box center [225, 375] width 81 height 11
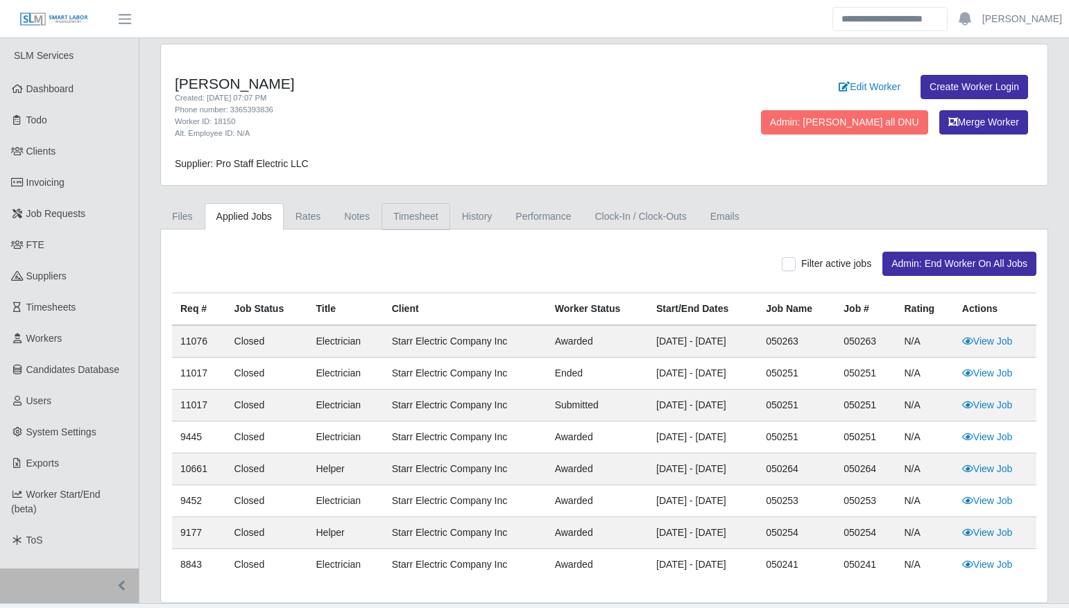
click at [397, 210] on link "Timesheet" at bounding box center [416, 216] width 69 height 27
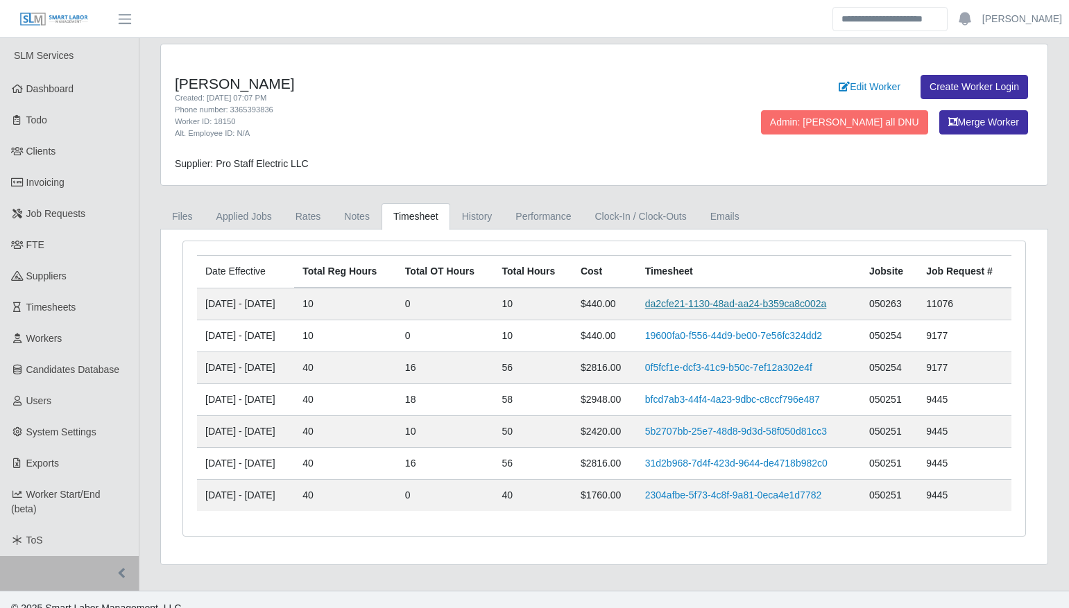
click at [696, 303] on link "da2cfe21-1130-48ad-aa24-b359ca8c002a" at bounding box center [736, 303] width 182 height 11
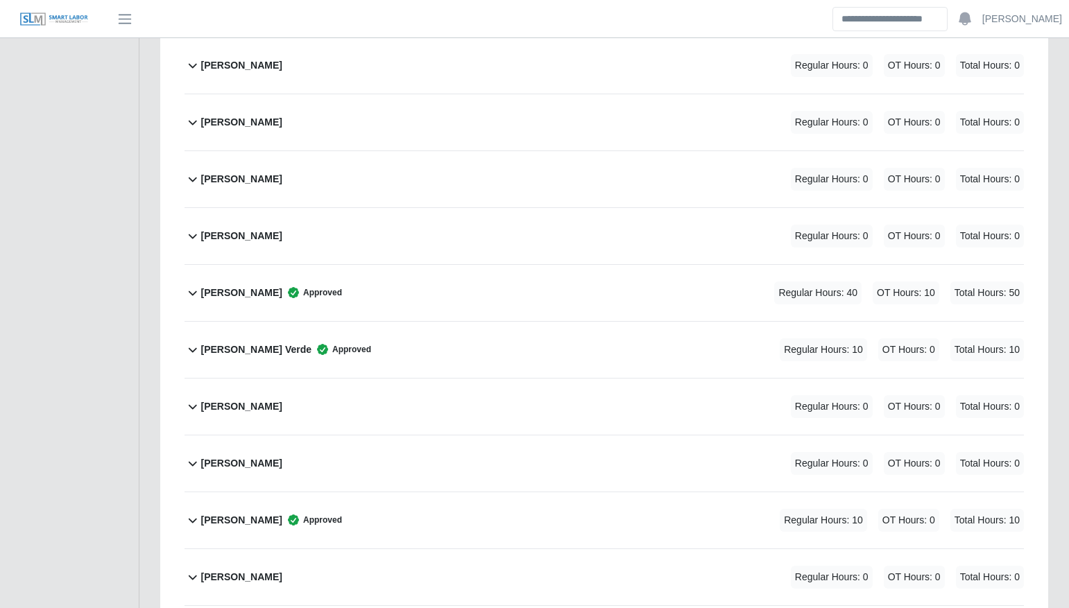
scroll to position [1066, 0]
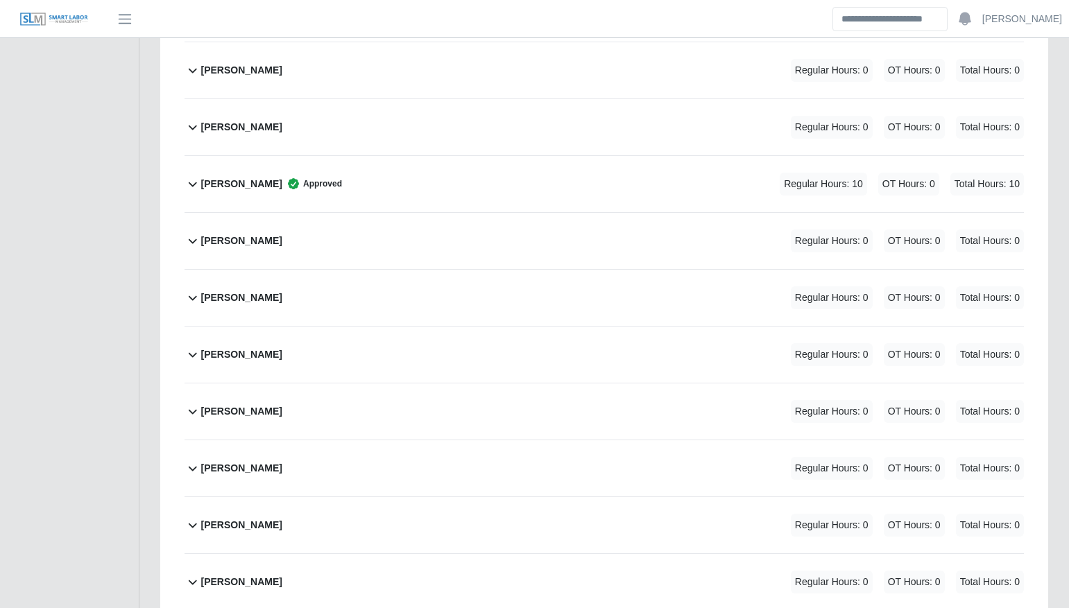
click at [366, 191] on div "[PERSON_NAME] Approved Regular Hours: 10 OT Hours: 0 Total Hours: 10" at bounding box center [612, 184] width 823 height 56
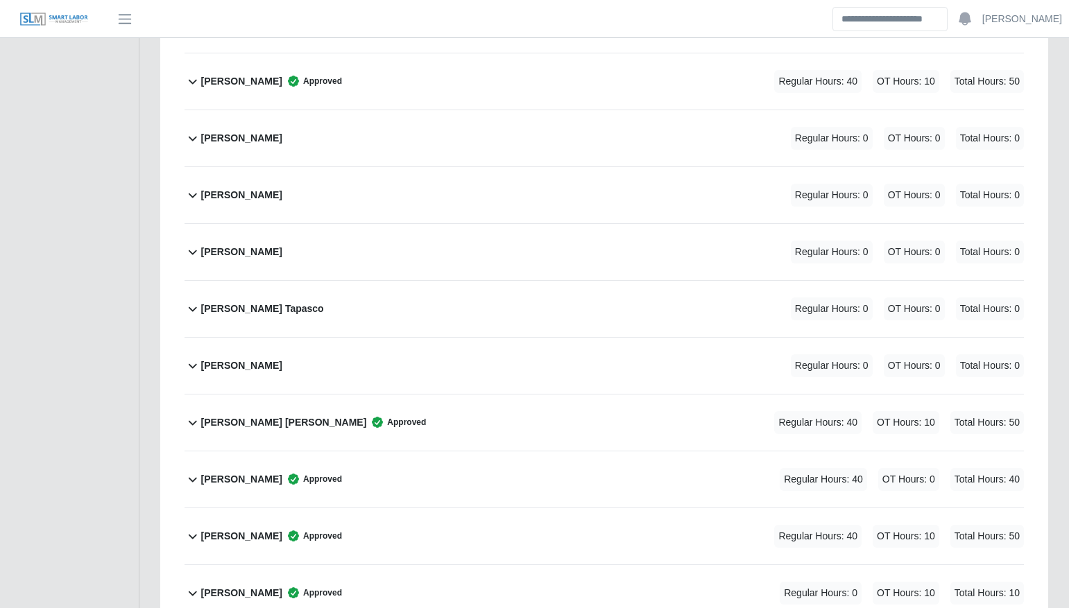
scroll to position [1300, 0]
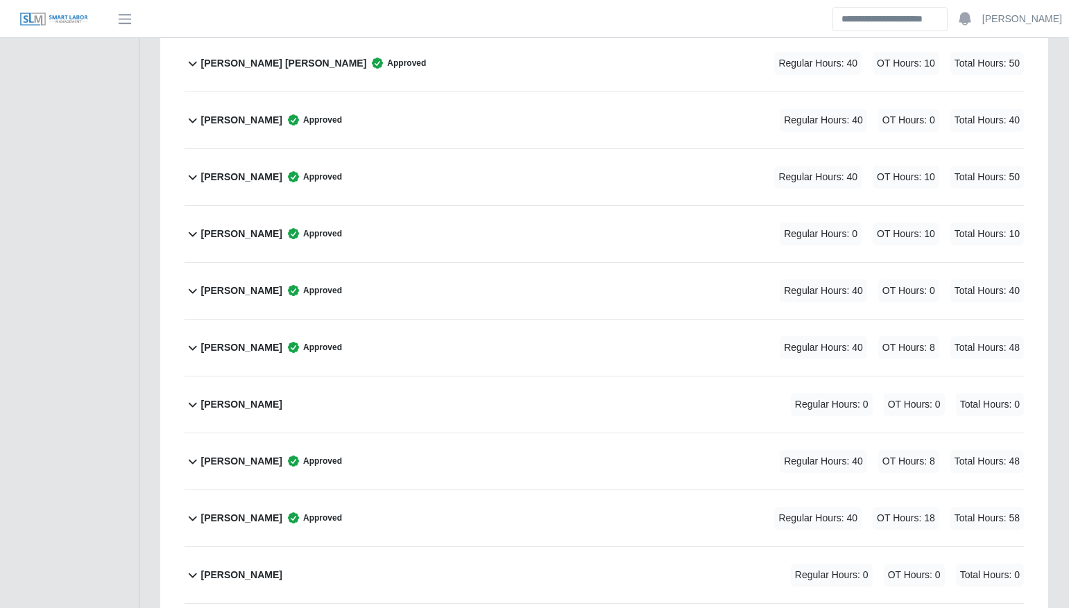
click at [520, 443] on div "Joel Rodruiguez Approved Regular Hours: 40 OT Hours: 8 Total Hours: 48" at bounding box center [612, 462] width 823 height 56
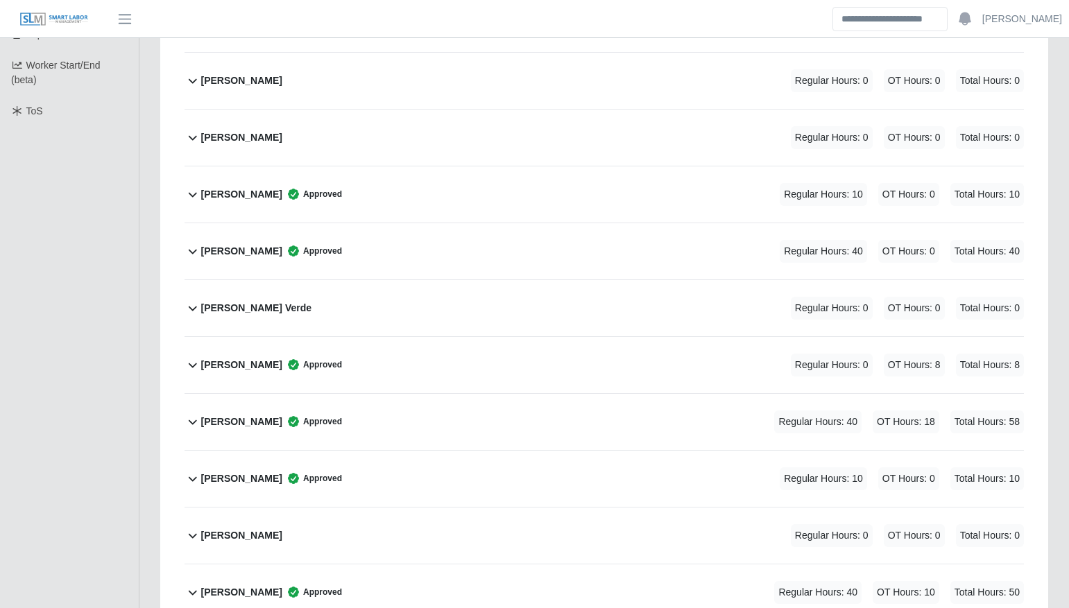
scroll to position [431, 0]
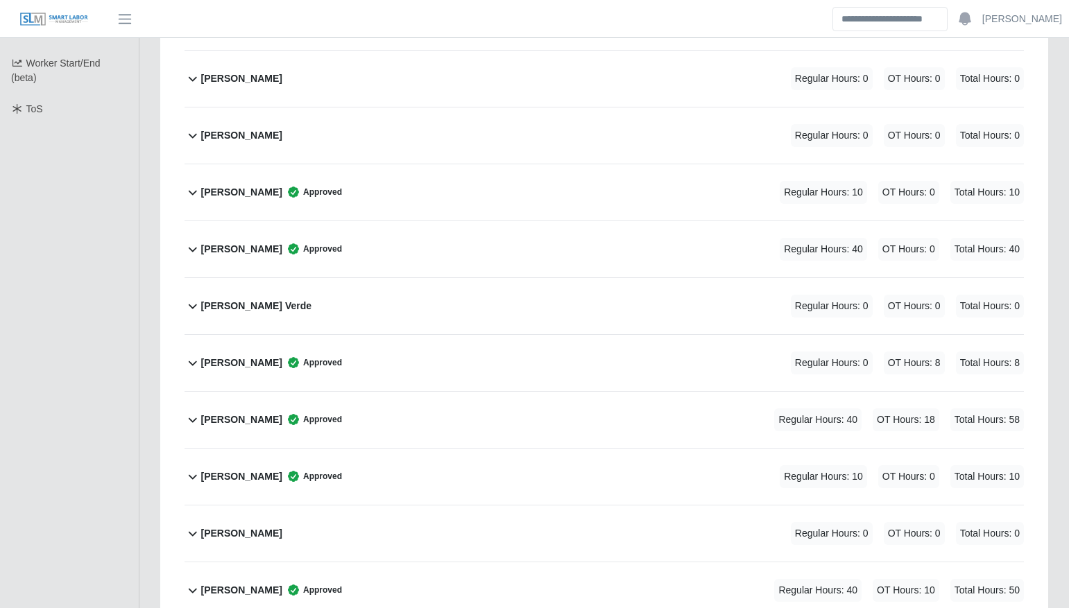
click at [453, 482] on div "[PERSON_NAME] Approved Regular Hours: 10 OT Hours: 0 Total Hours: 10" at bounding box center [612, 477] width 823 height 56
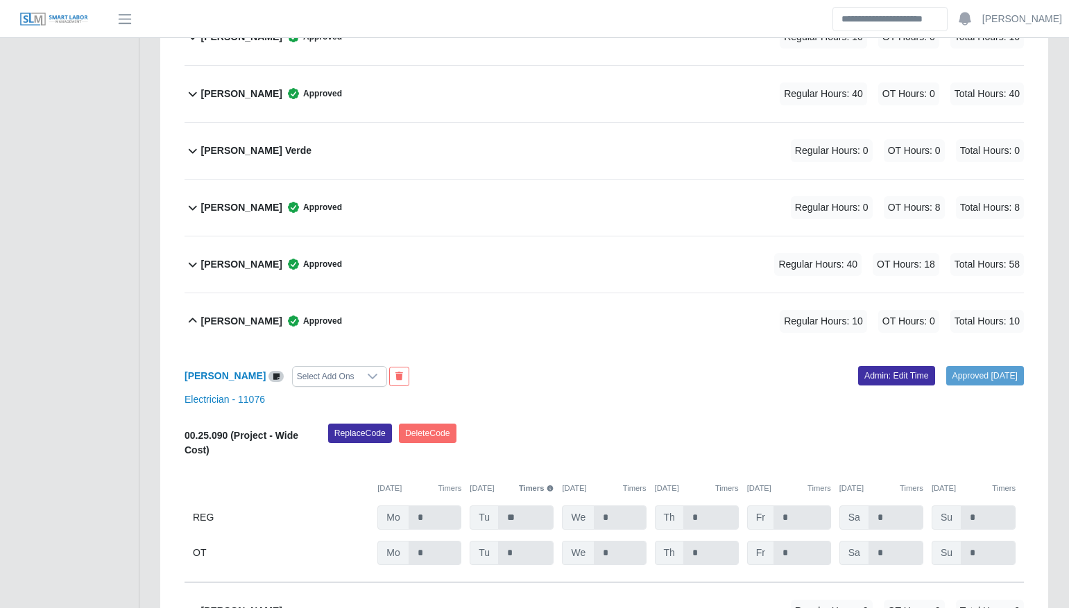
scroll to position [617, 0]
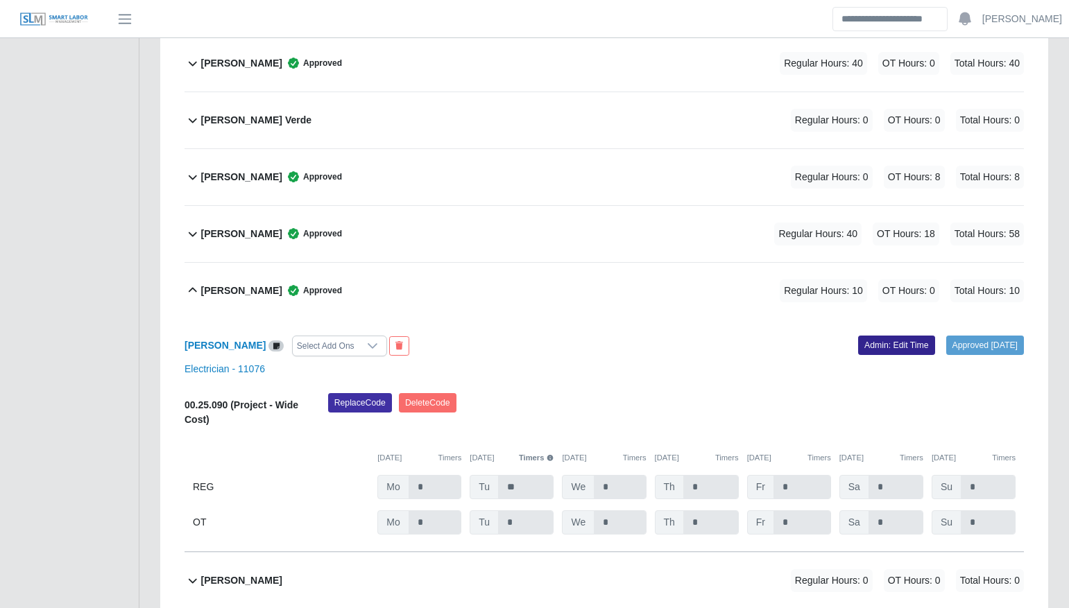
click at [866, 351] on link "Admin: Edit Time" at bounding box center [896, 345] width 77 height 19
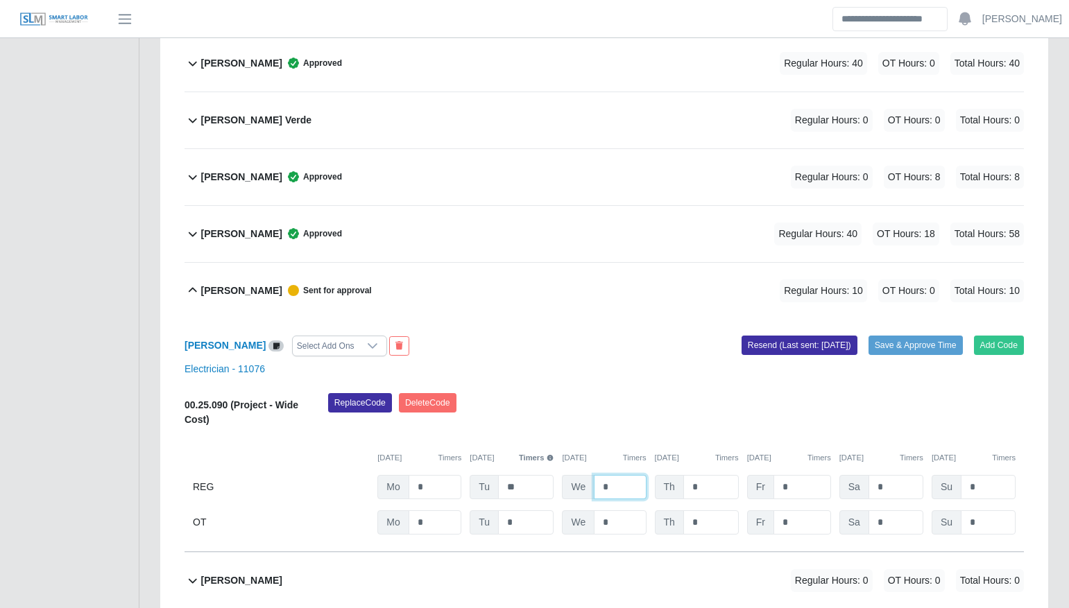
click at [619, 484] on input "*" at bounding box center [620, 487] width 52 height 24
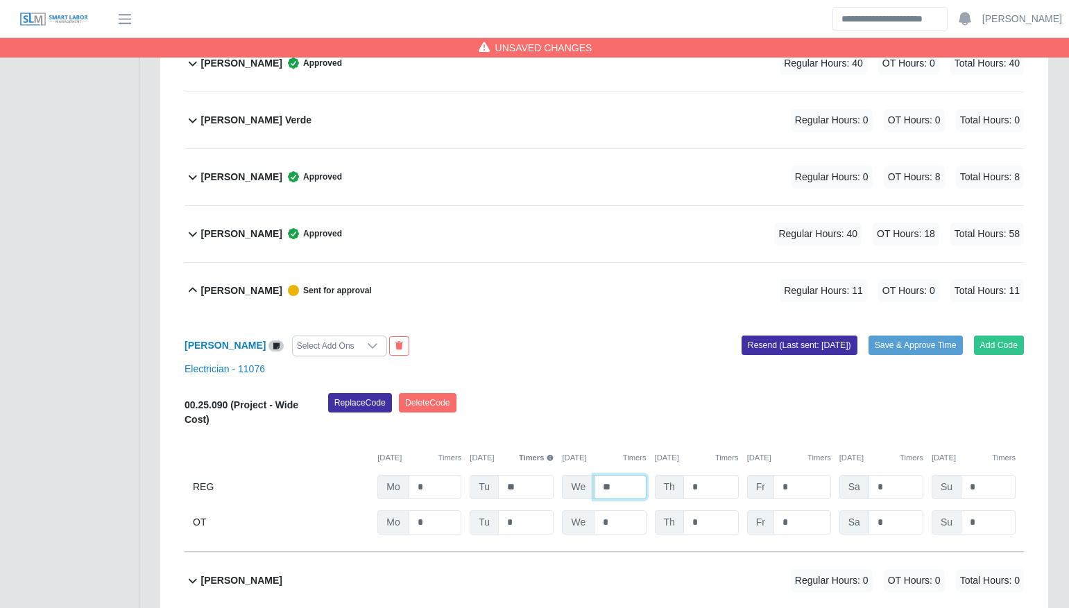
type input "**"
click at [792, 518] on input "*" at bounding box center [802, 523] width 58 height 24
type input "**"
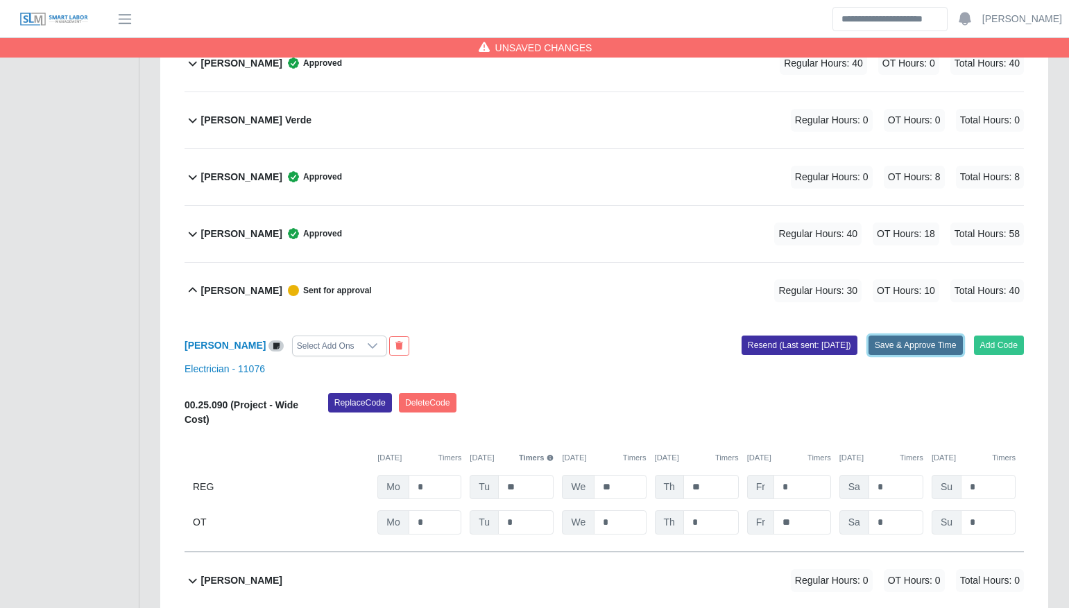
click at [939, 342] on button "Save & Approve Time" at bounding box center [916, 345] width 94 height 19
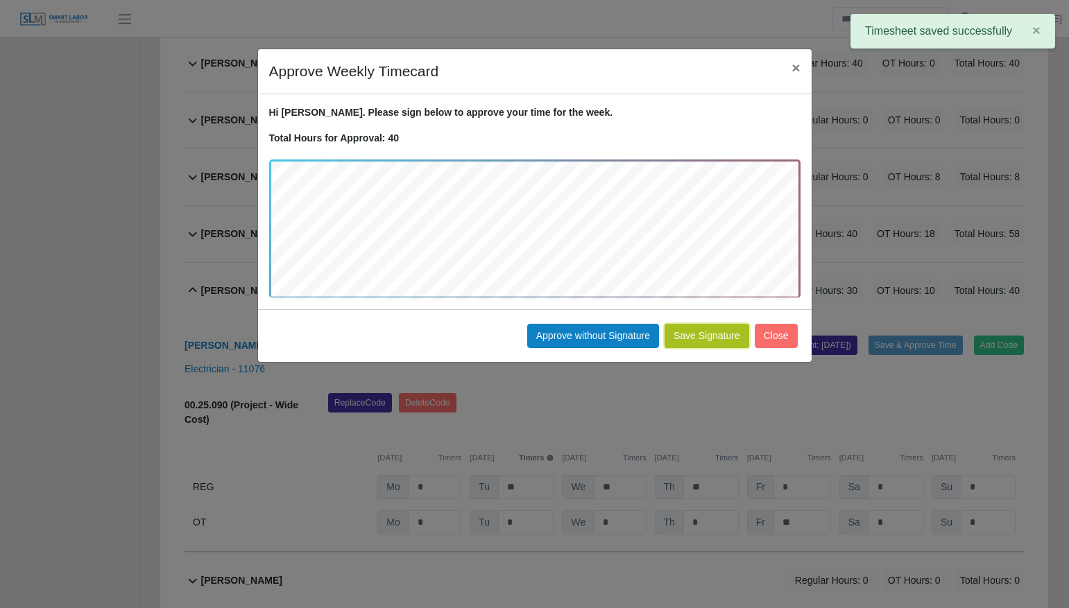
click at [706, 331] on button "Save Signature" at bounding box center [707, 336] width 85 height 24
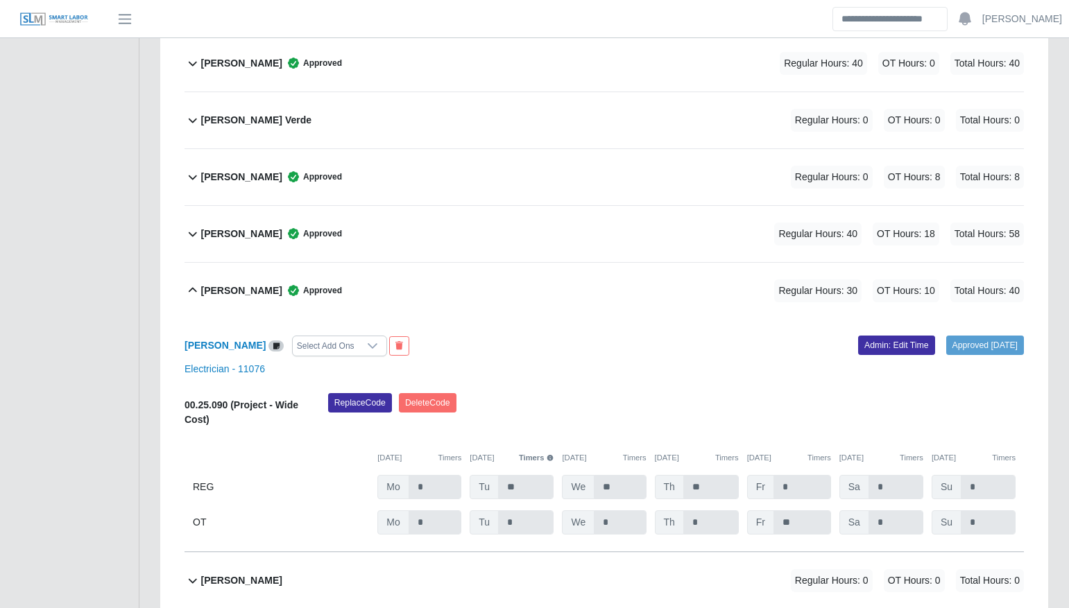
click at [706, 331] on div "Carlos Sierra Select Add Ons Approved 10/14/2025 Admin: Edit Time Electrician -…" at bounding box center [604, 435] width 839 height 233
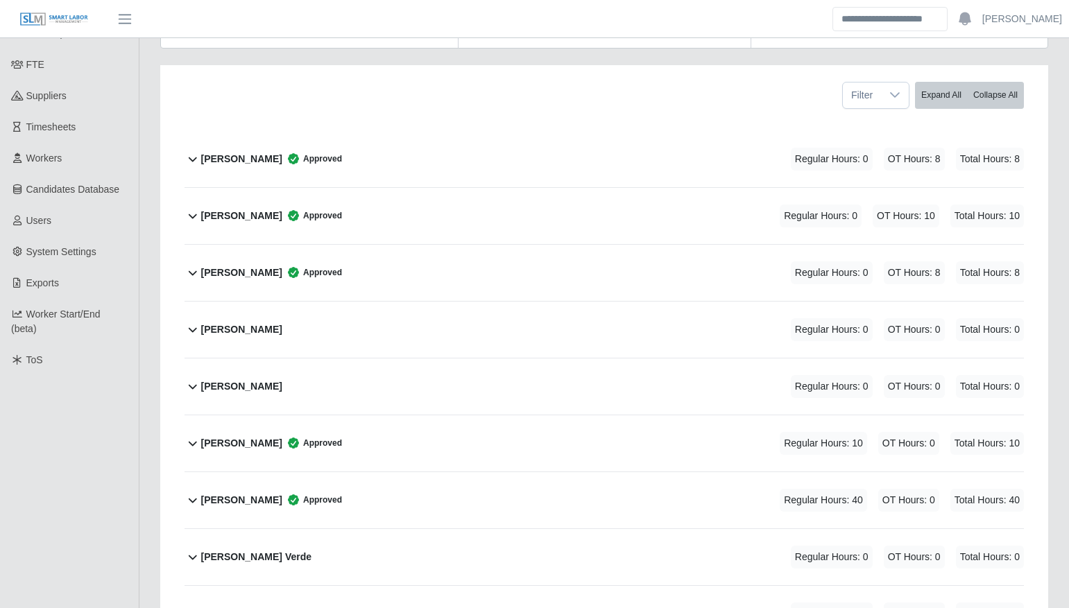
scroll to position [0, 0]
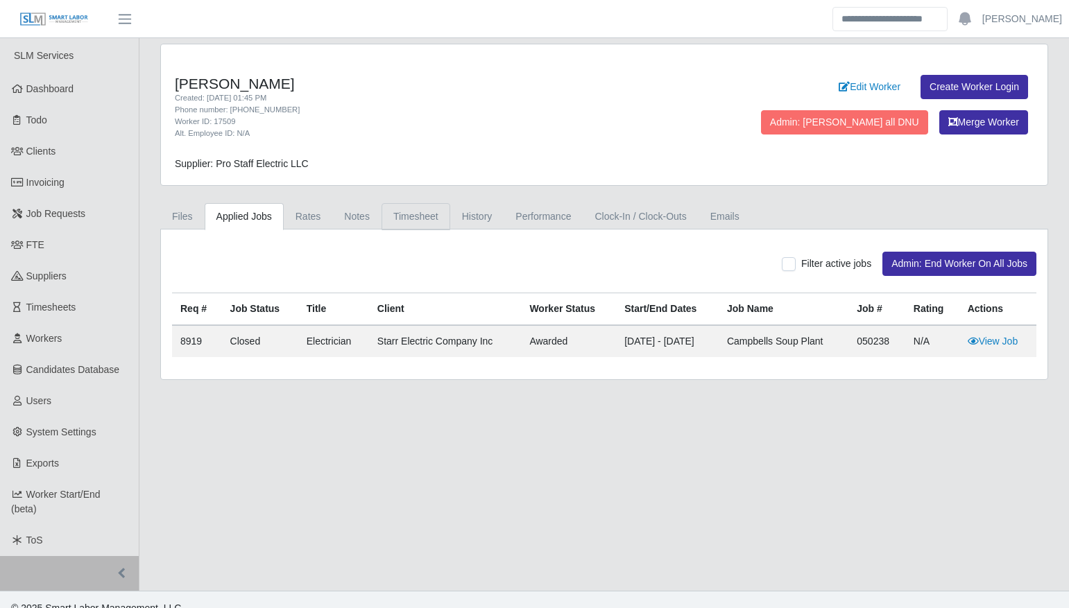
click at [421, 228] on link "Timesheet" at bounding box center [416, 216] width 69 height 27
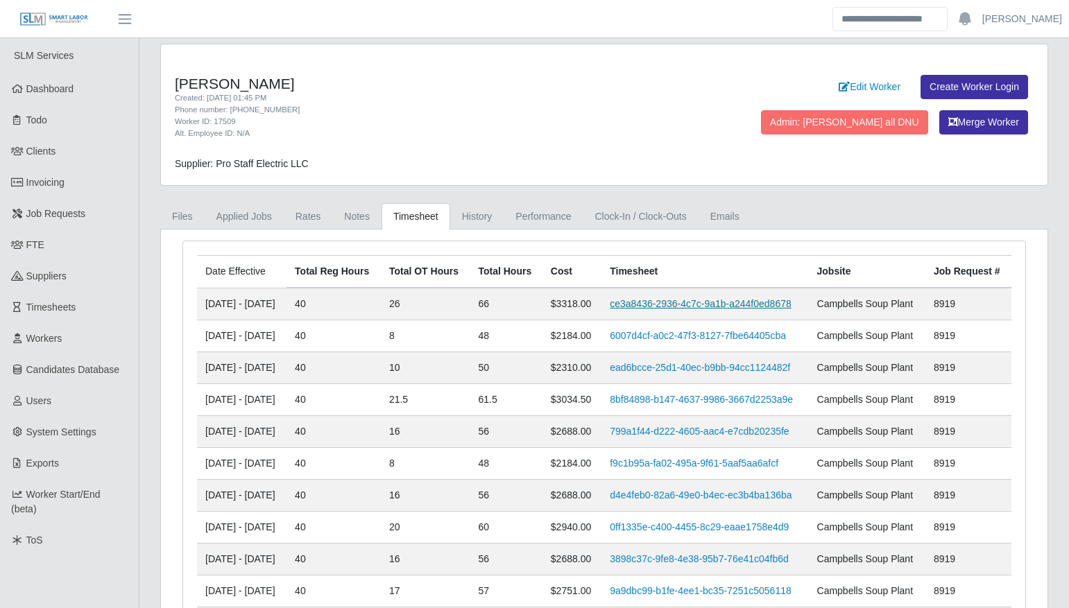
click at [685, 306] on link "ce3a8436-2936-4c7c-9a1b-a244f0ed8678" at bounding box center [701, 303] width 182 height 11
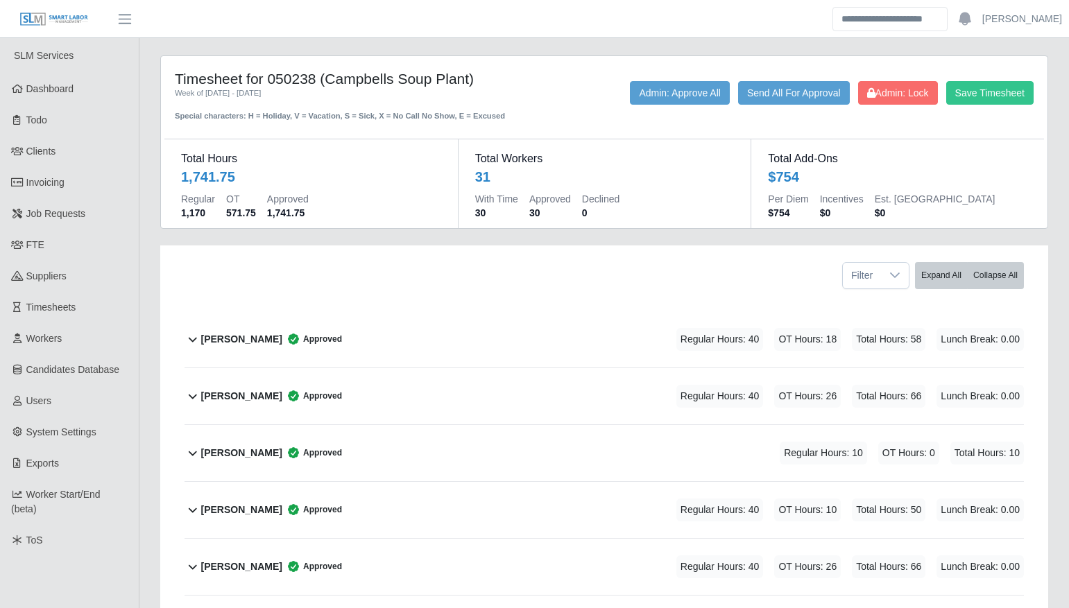
scroll to position [458, 0]
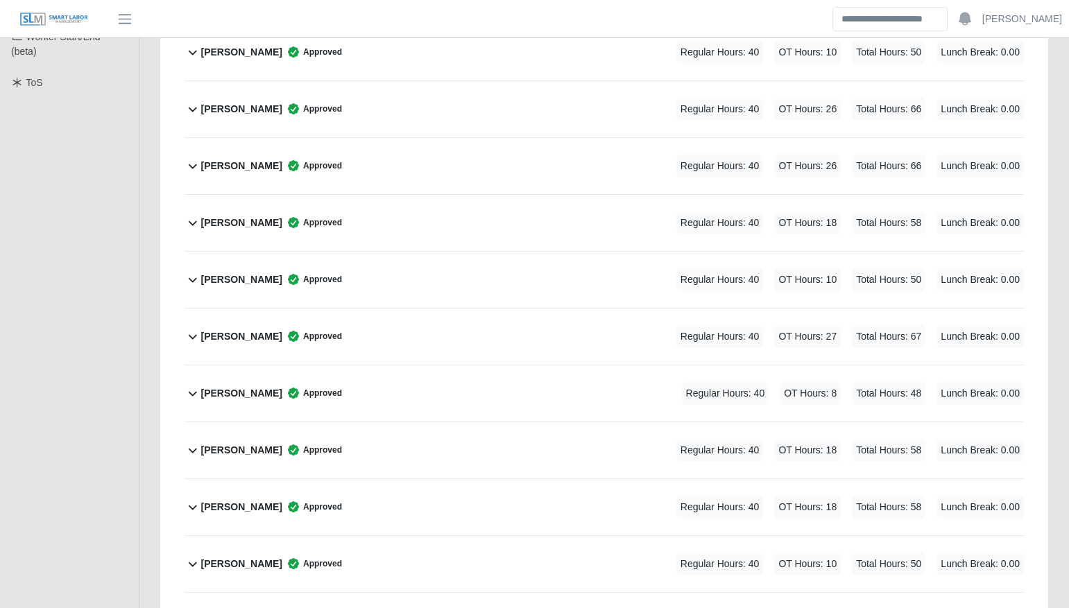
click at [423, 157] on div "Darwin Reyes Approved Regular Hours: 40 OT Hours: 26 Total Hours: 66 Lunch Brea…" at bounding box center [612, 166] width 823 height 56
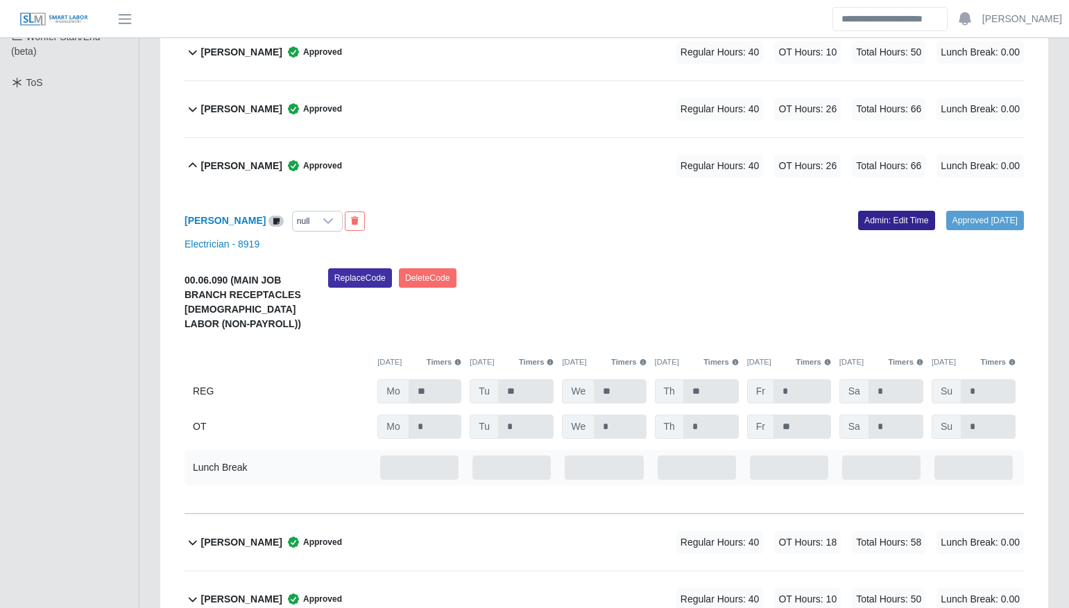
click at [885, 219] on link "Admin: Edit Time" at bounding box center [896, 220] width 77 height 19
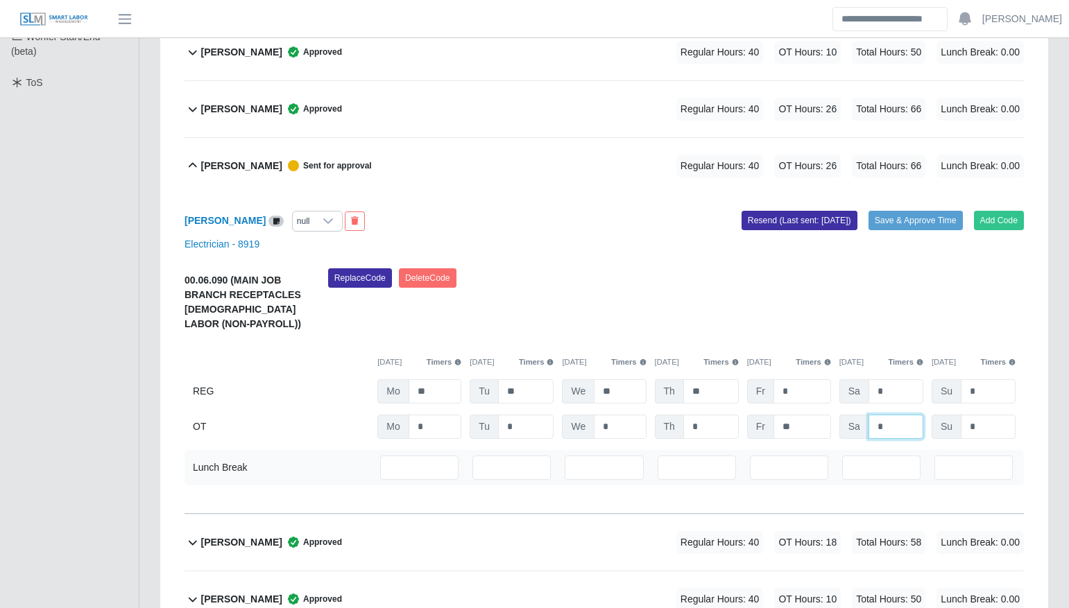
click at [907, 425] on input "*" at bounding box center [896, 427] width 55 height 24
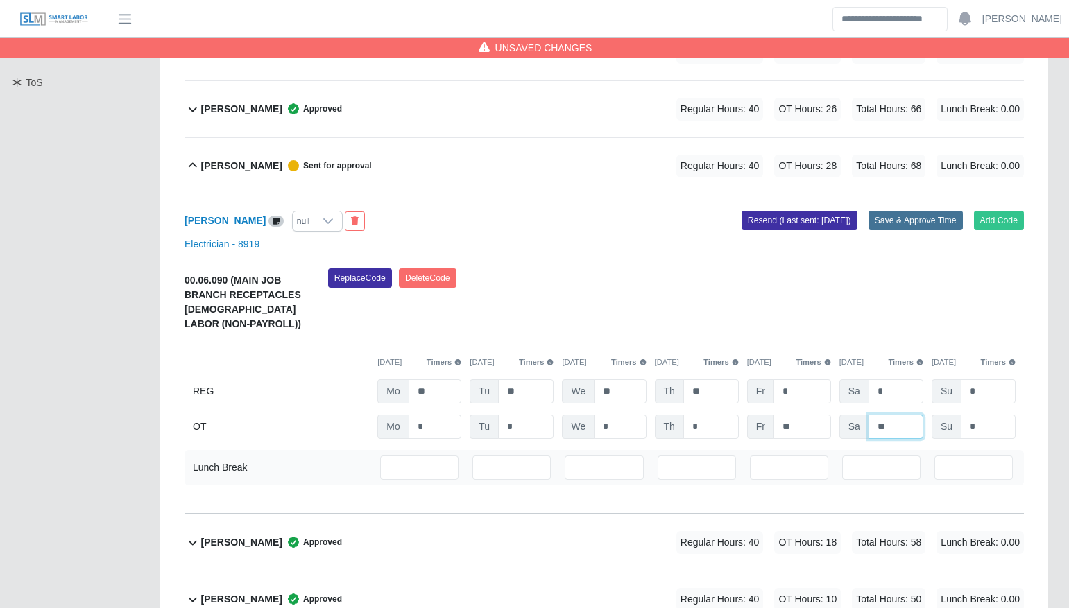
type input "**"
click at [895, 223] on button "Save & Approve Time" at bounding box center [916, 220] width 94 height 19
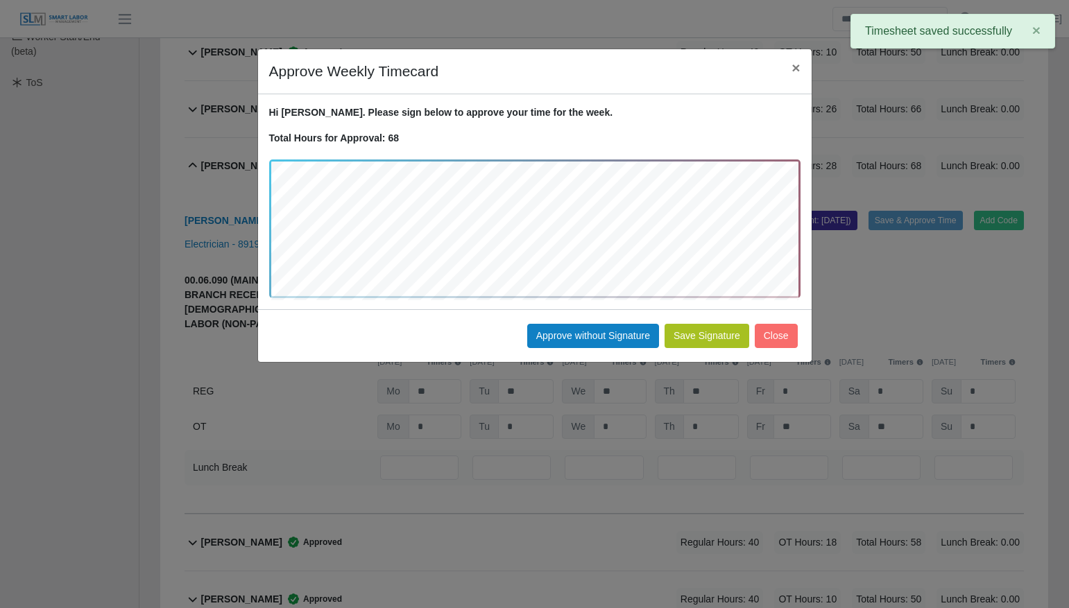
click at [704, 334] on button "Save Signature" at bounding box center [707, 336] width 85 height 24
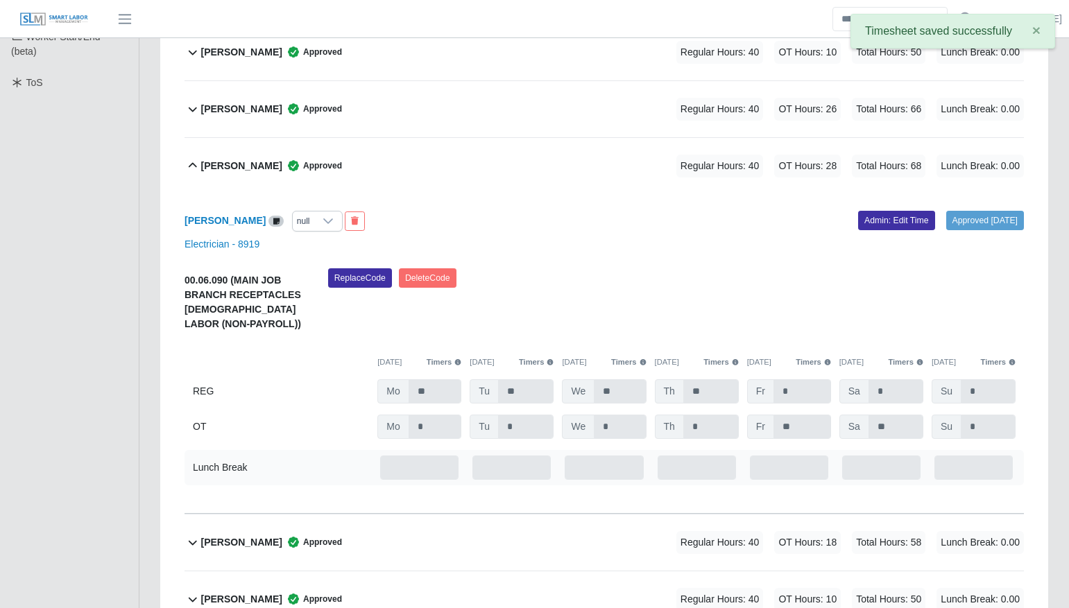
click at [341, 174] on div "Darwin Reyes Approved Regular Hours: 40 OT Hours: 28 Total Hours: 68 Lunch Brea…" at bounding box center [612, 166] width 823 height 56
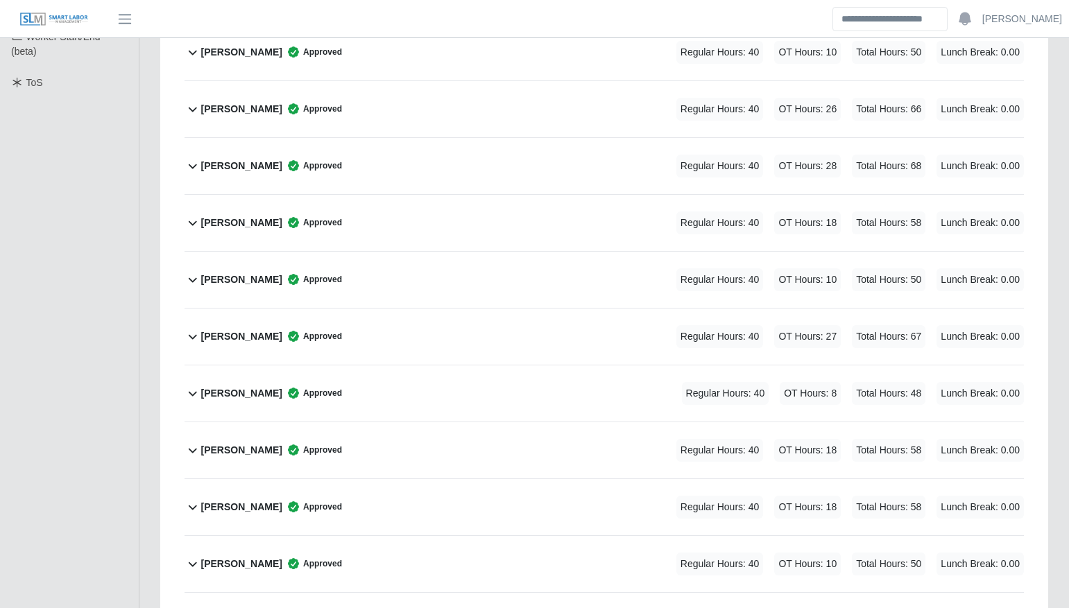
click at [339, 170] on div "Darwin Reyes Approved Regular Hours: 40 OT Hours: 28 Total Hours: 68 Lunch Brea…" at bounding box center [612, 166] width 823 height 56
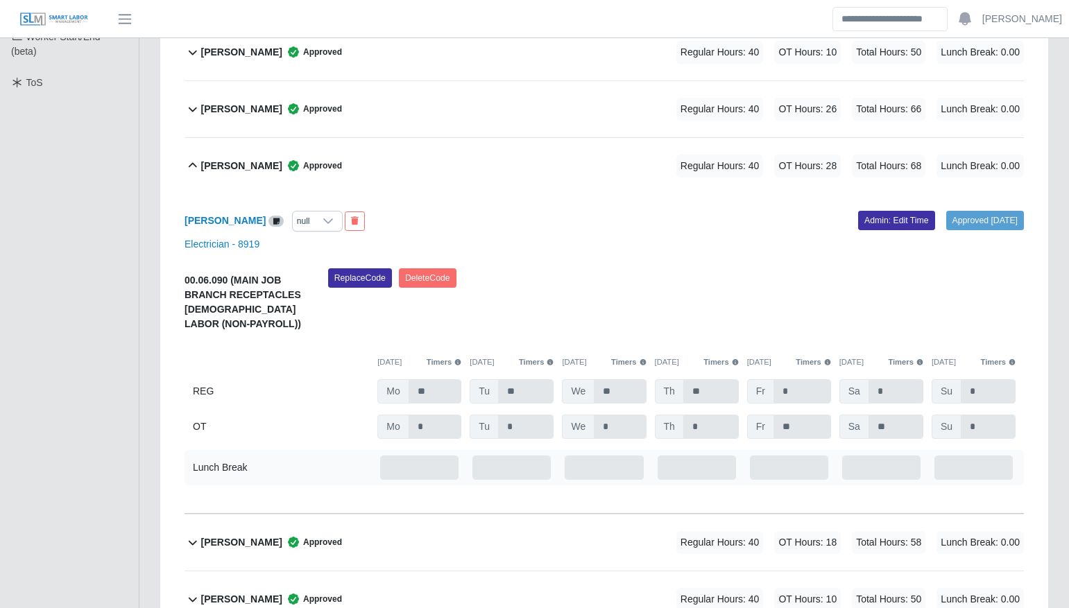
click at [339, 170] on div "Darwin Reyes Approved Regular Hours: 40 OT Hours: 28 Total Hours: 68 Lunch Brea…" at bounding box center [612, 166] width 823 height 56
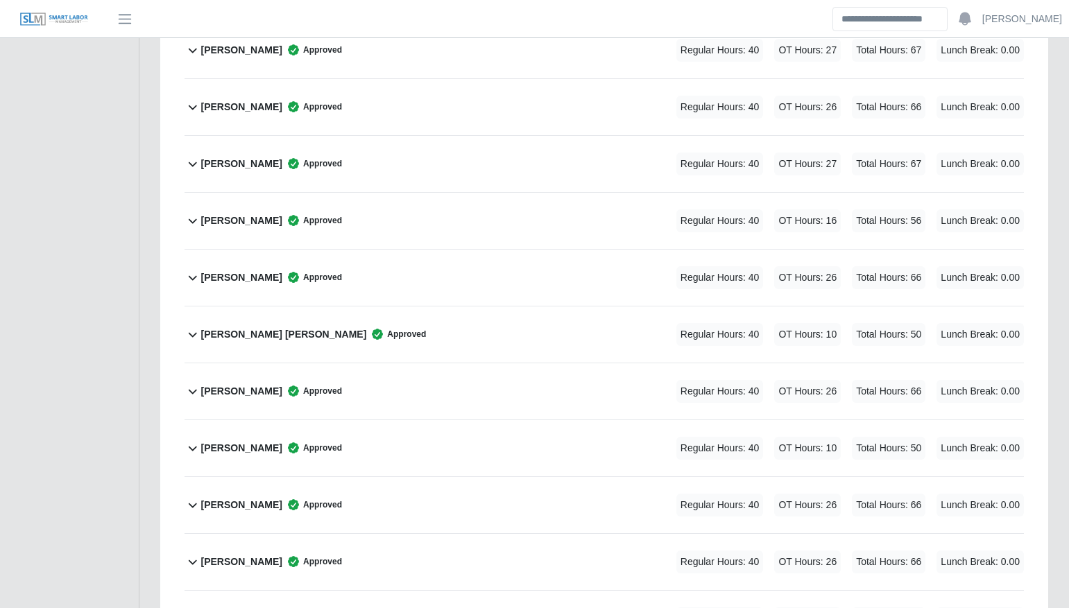
scroll to position [1172, 0]
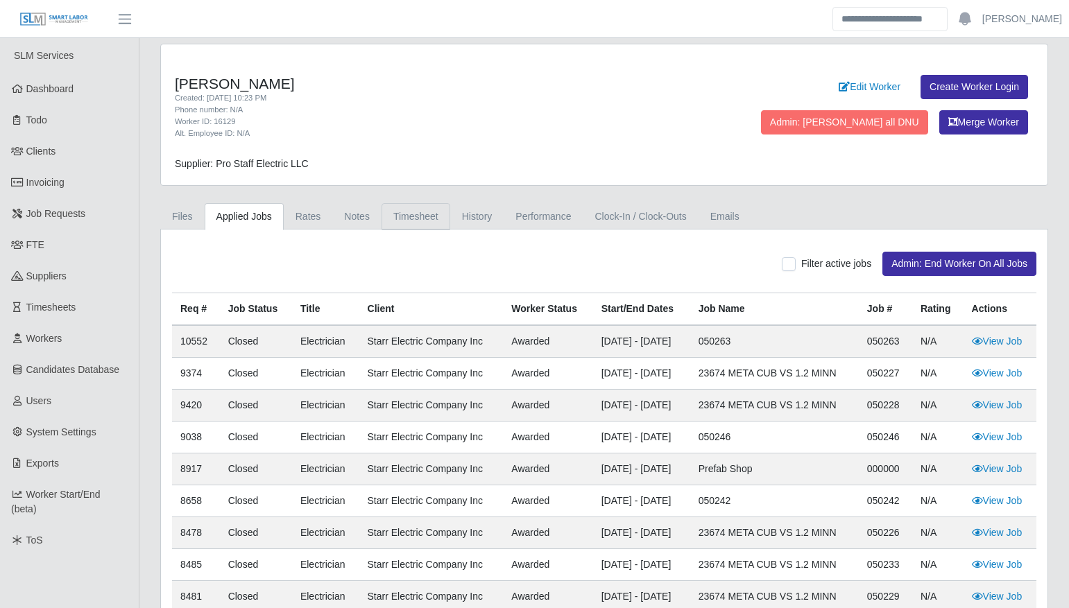
click at [425, 228] on link "Timesheet" at bounding box center [416, 216] width 69 height 27
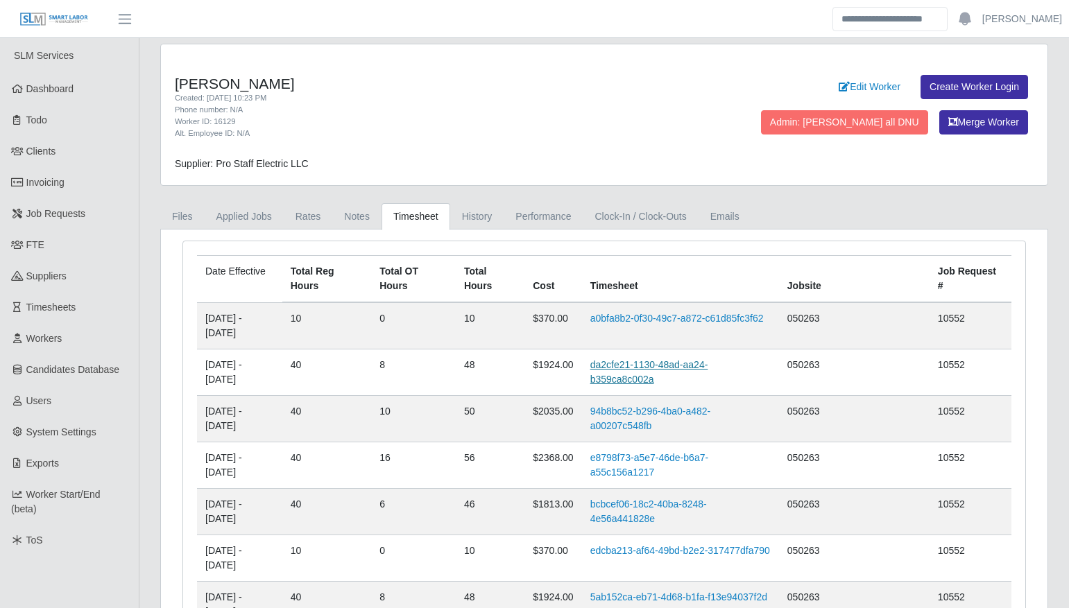
click at [658, 370] on link "da2cfe21-1130-48ad-aa24-b359ca8c002a" at bounding box center [649, 372] width 118 height 26
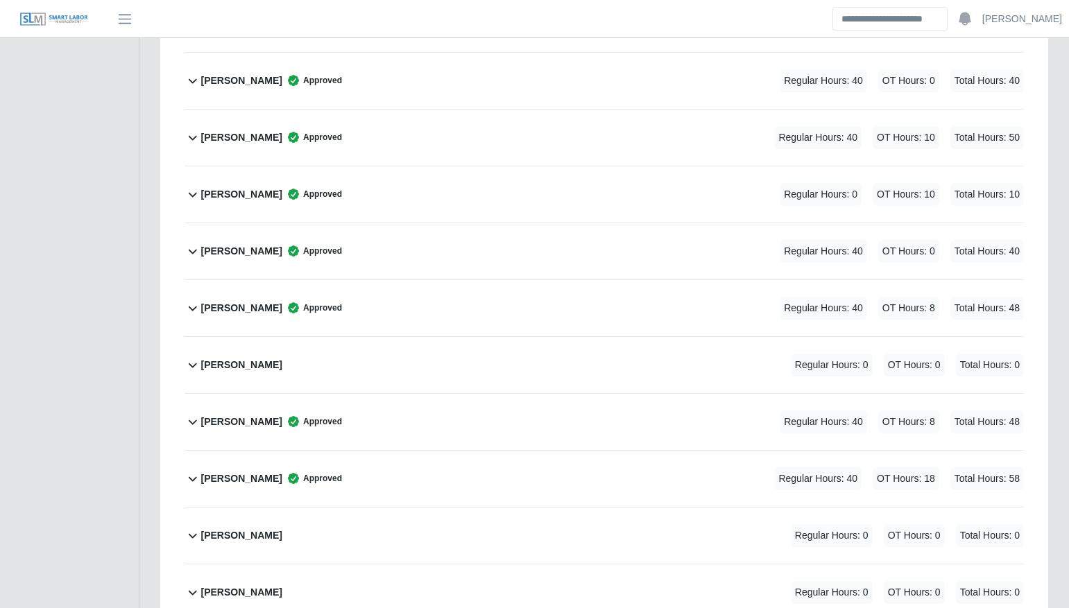
scroll to position [1341, 0]
click at [429, 299] on div "[PERSON_NAME] Approved Regular Hours: 40 OT Hours: 8 Total Hours: 48" at bounding box center [612, 307] width 823 height 56
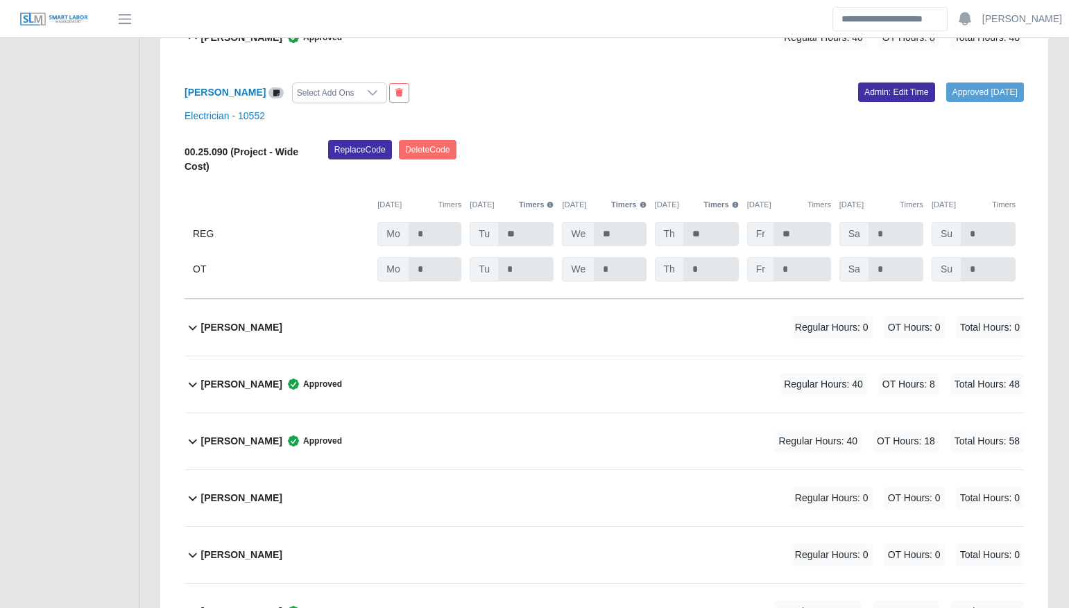
scroll to position [1611, 0]
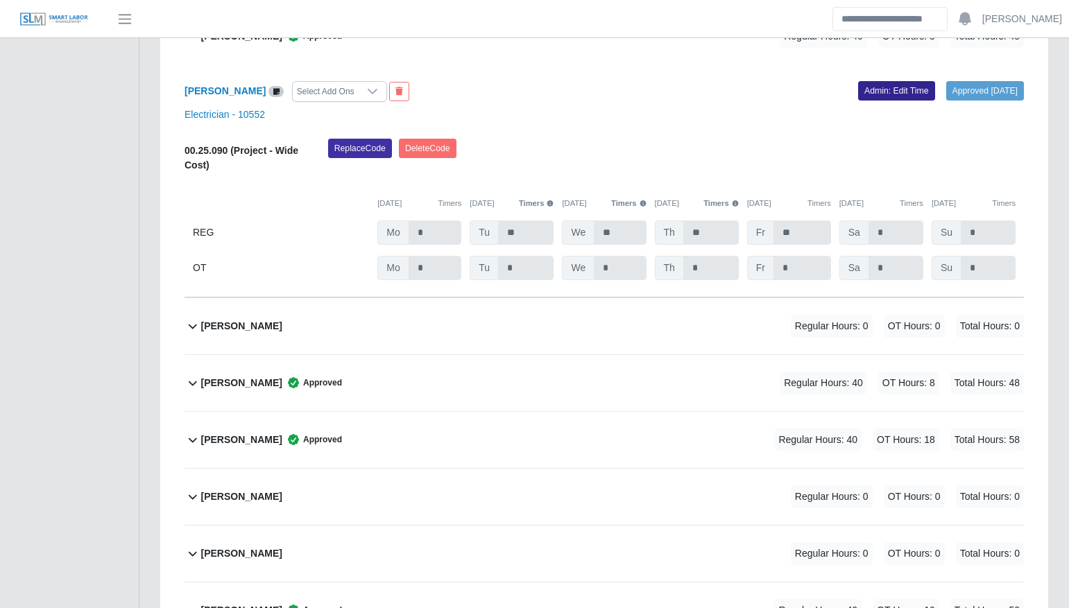
click at [884, 92] on link "Admin: Edit Time" at bounding box center [896, 90] width 77 height 19
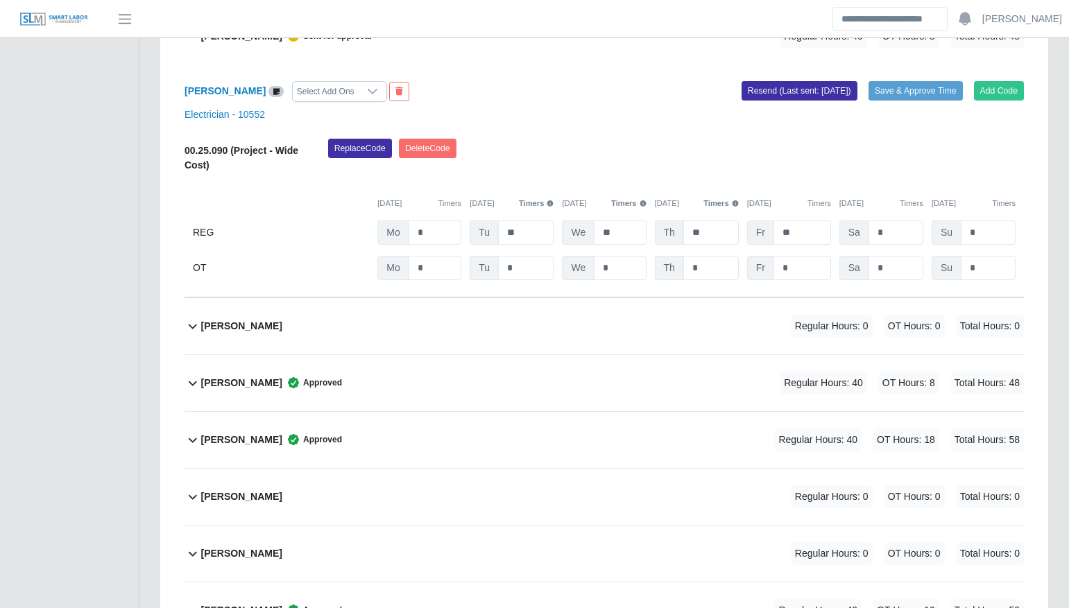
scroll to position [1573, 0]
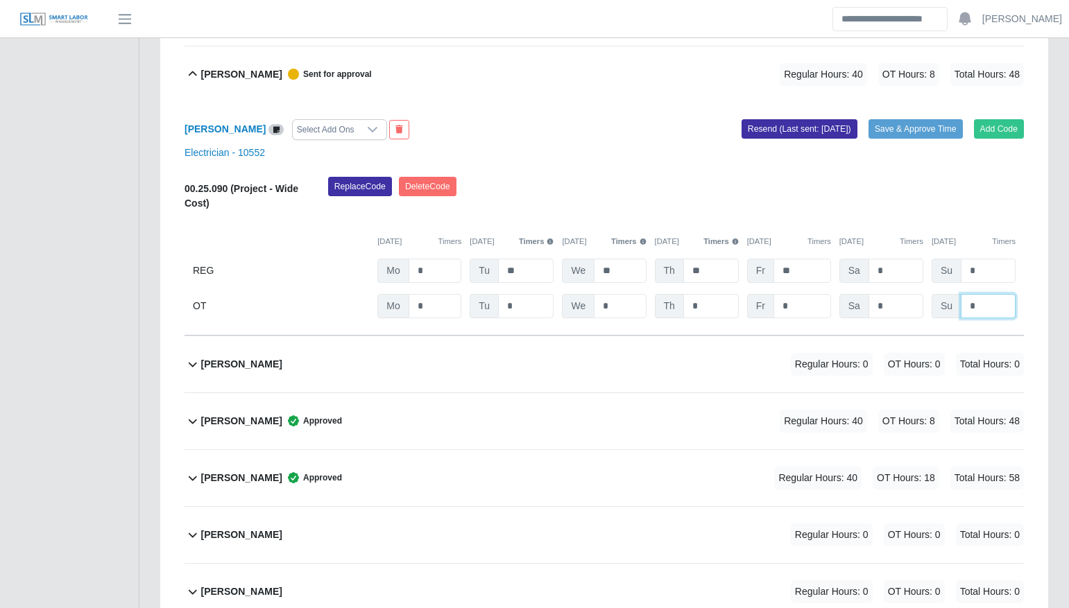
click at [978, 302] on input "*" at bounding box center [988, 306] width 55 height 24
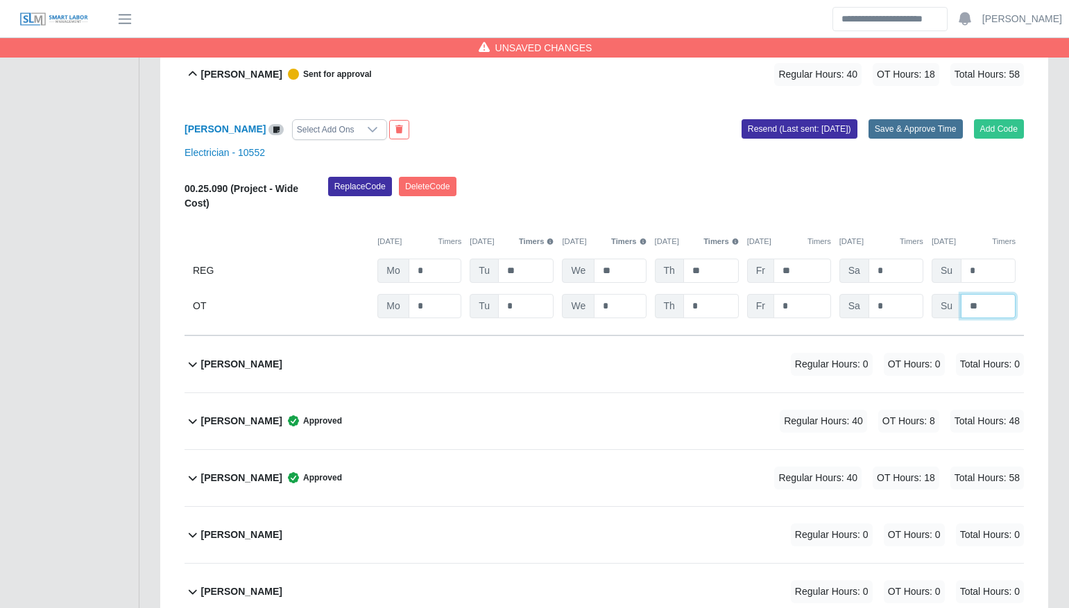
type input "**"
click at [923, 119] on button "Save & Approve Time" at bounding box center [916, 128] width 94 height 19
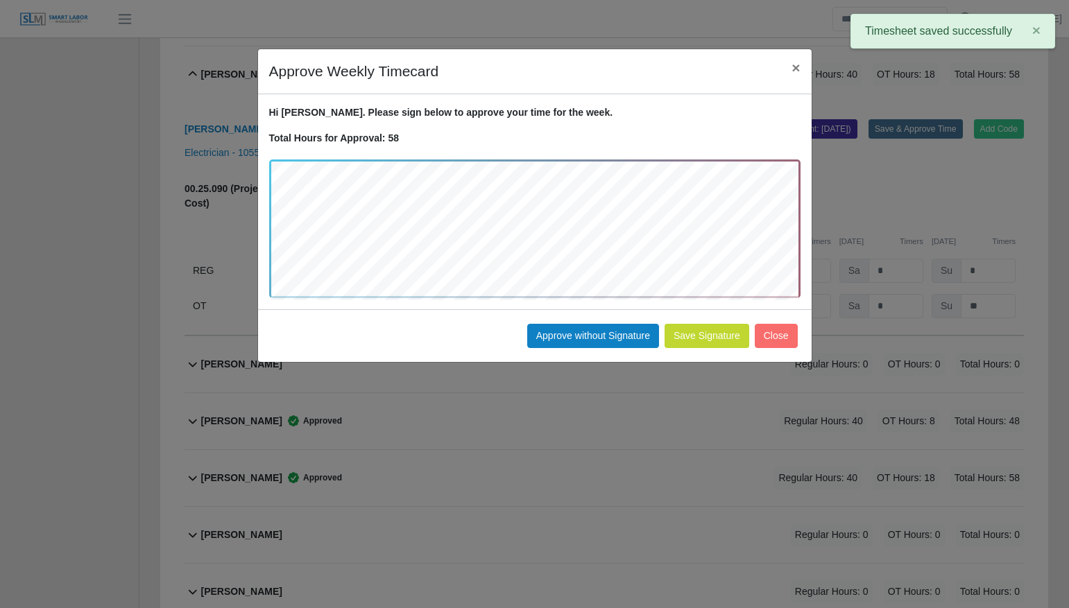
click at [707, 337] on button "Save Signature" at bounding box center [707, 336] width 85 height 24
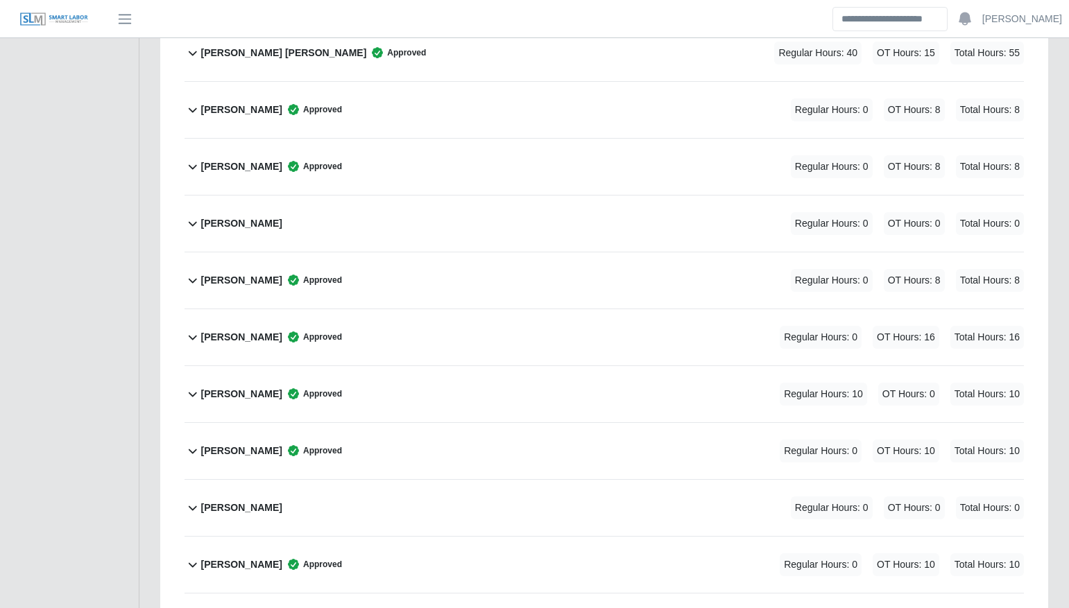
scroll to position [2510, 0]
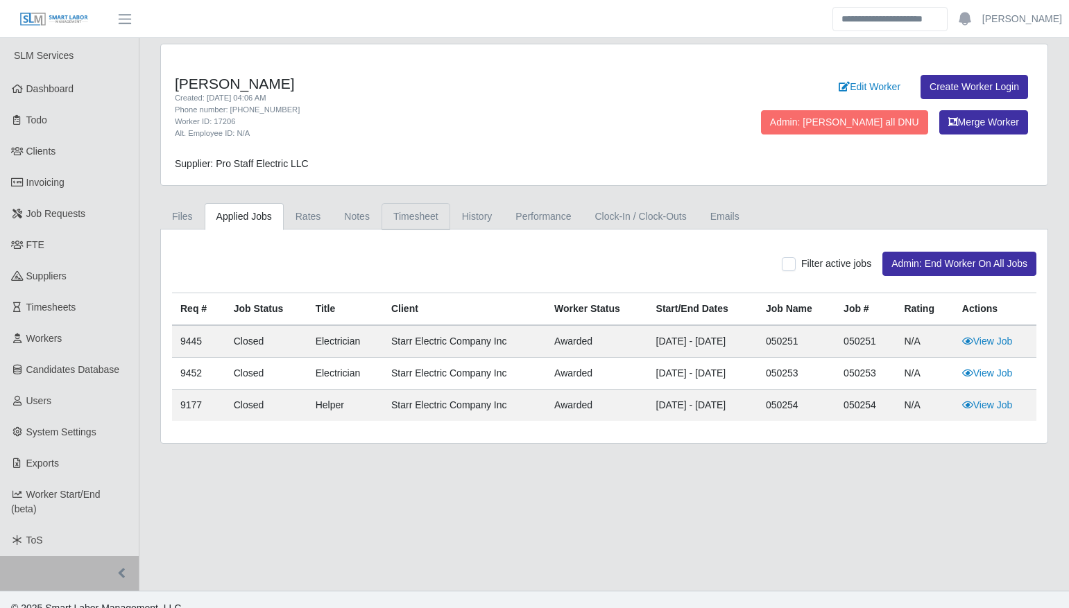
click at [415, 216] on link "Timesheet" at bounding box center [416, 216] width 69 height 27
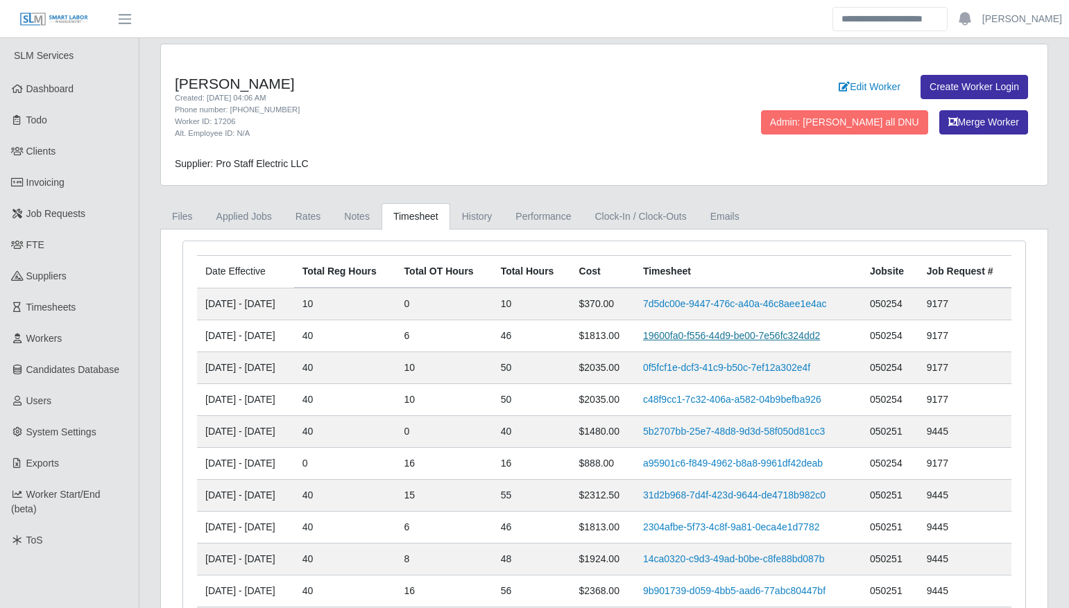
click at [673, 332] on link "19600fa0-f556-44d9-be00-7e56fc324dd2" at bounding box center [731, 335] width 177 height 11
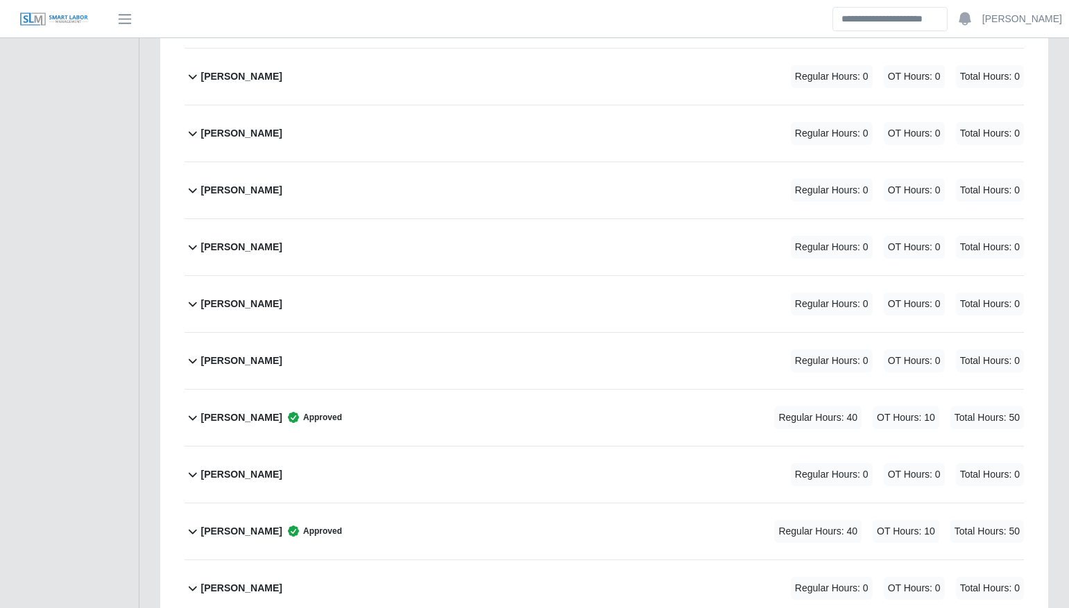
scroll to position [2239, 0]
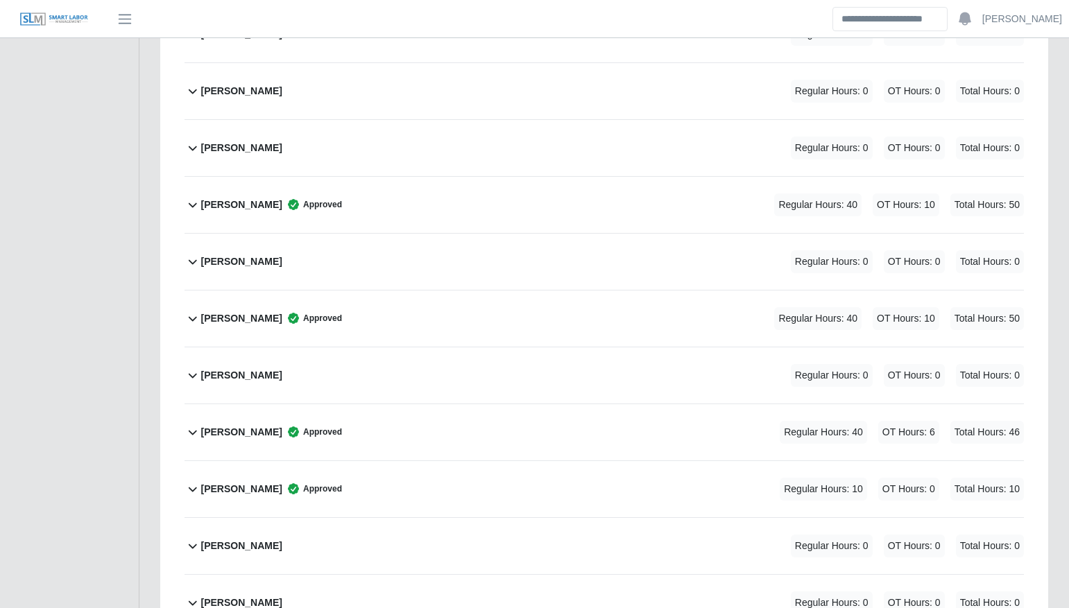
click at [411, 428] on div "[PERSON_NAME] Approved Regular Hours: 40 OT Hours: 6 Total Hours: 46" at bounding box center [612, 432] width 823 height 56
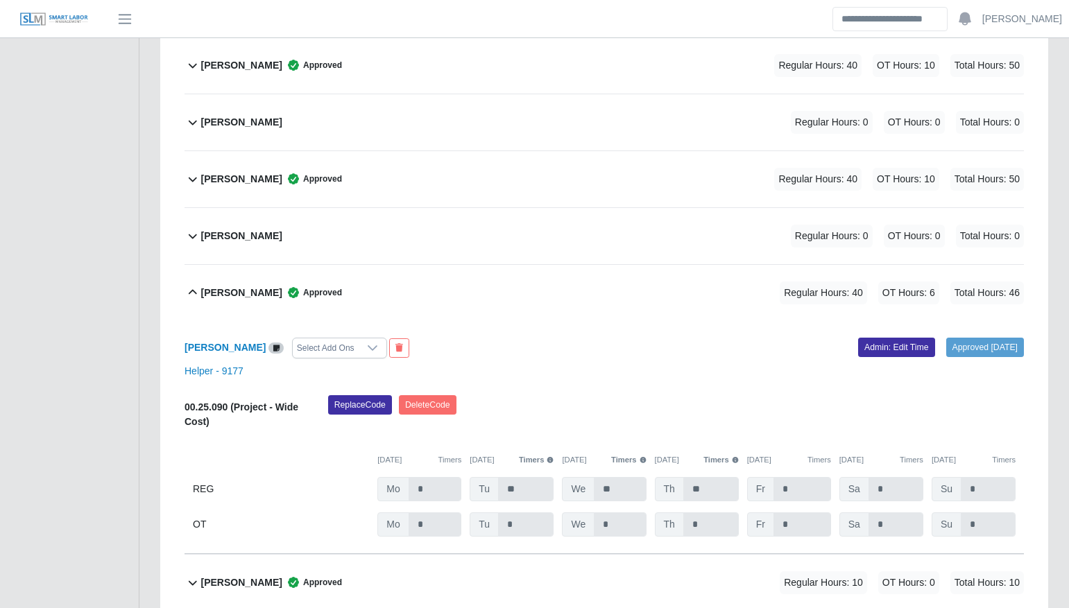
scroll to position [2384, 0]
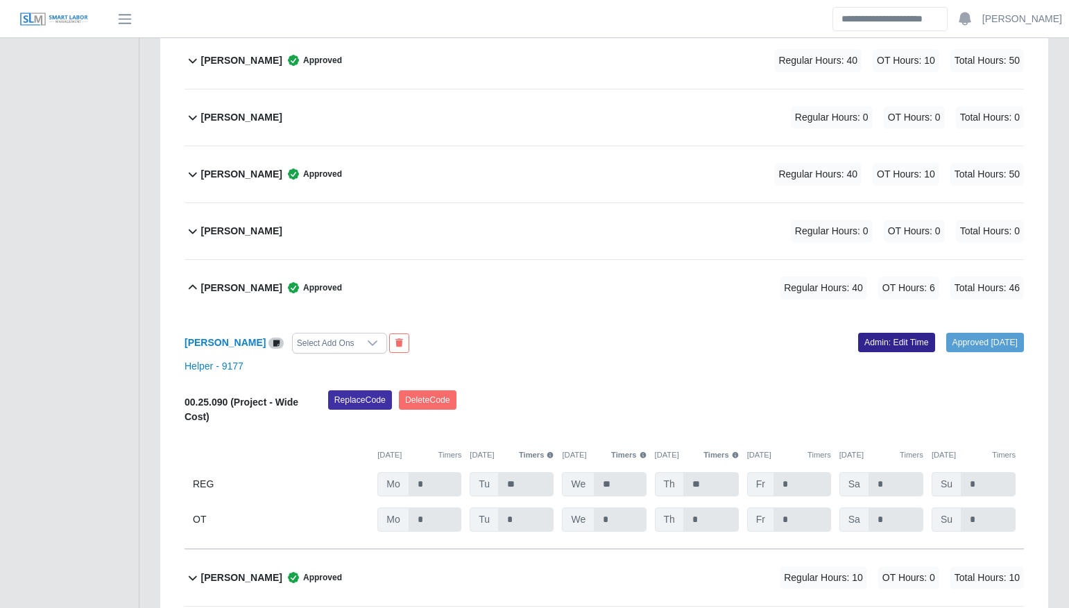
click at [874, 346] on link "Admin: Edit Time" at bounding box center [896, 342] width 77 height 19
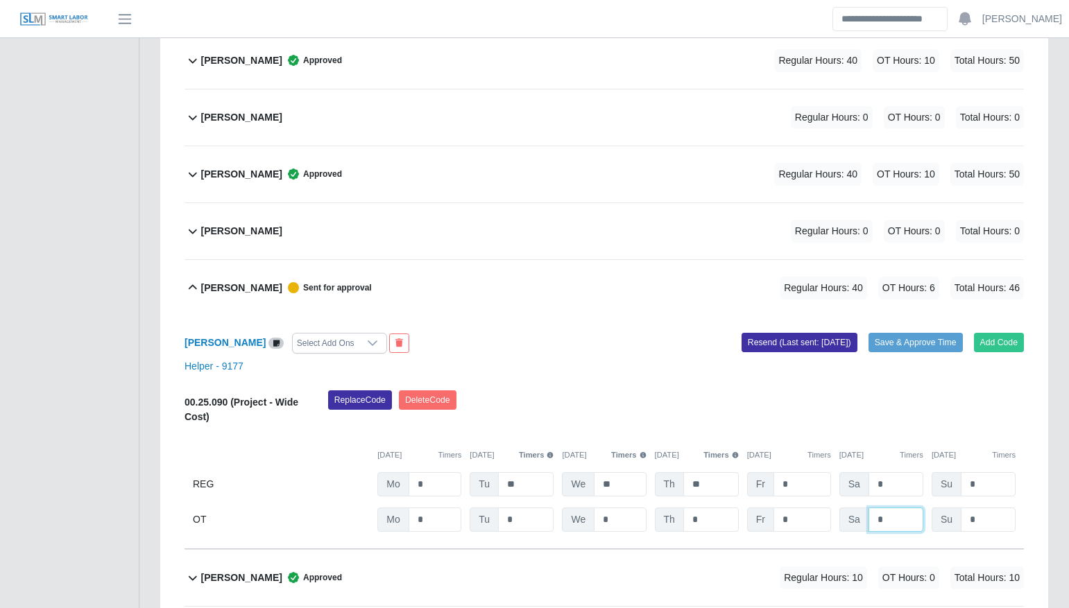
click at [904, 529] on input "*" at bounding box center [896, 520] width 55 height 24
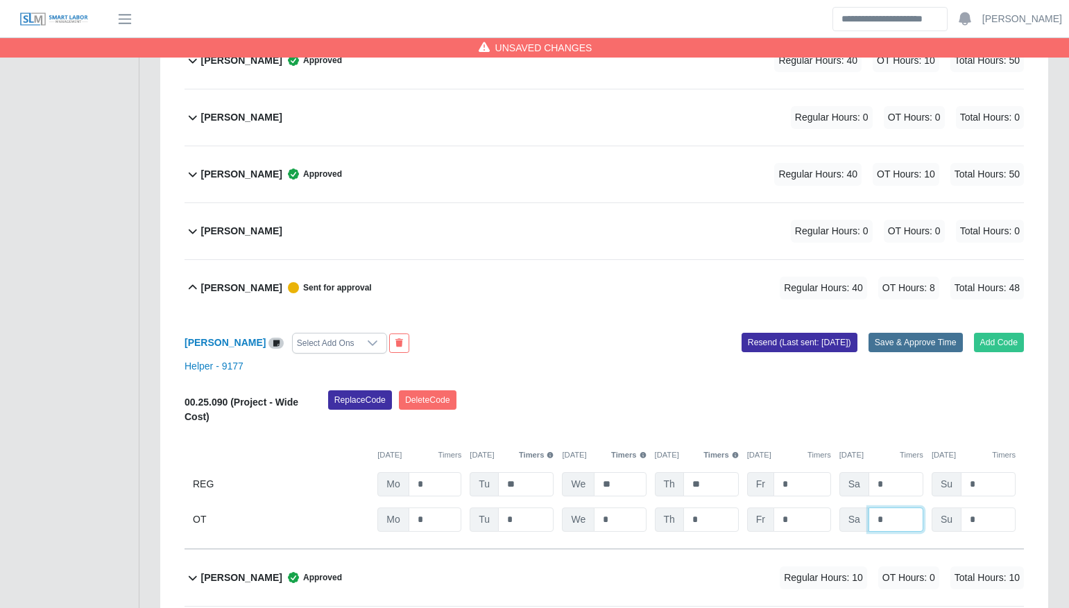
type input "*"
click at [923, 343] on button "Save & Approve Time" at bounding box center [916, 342] width 94 height 19
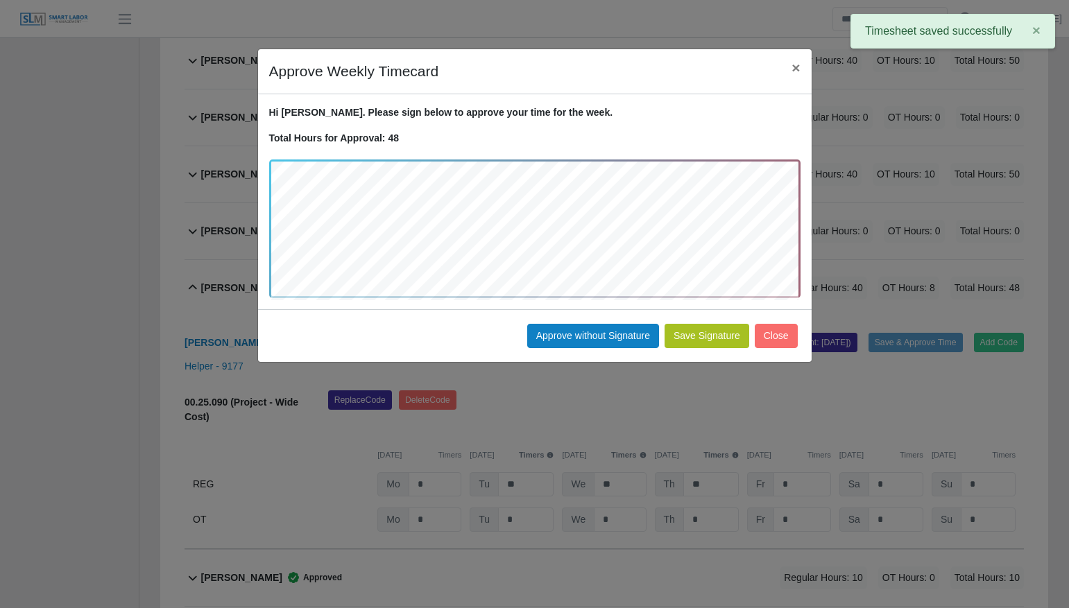
click at [697, 336] on button "Save Signature" at bounding box center [707, 336] width 85 height 24
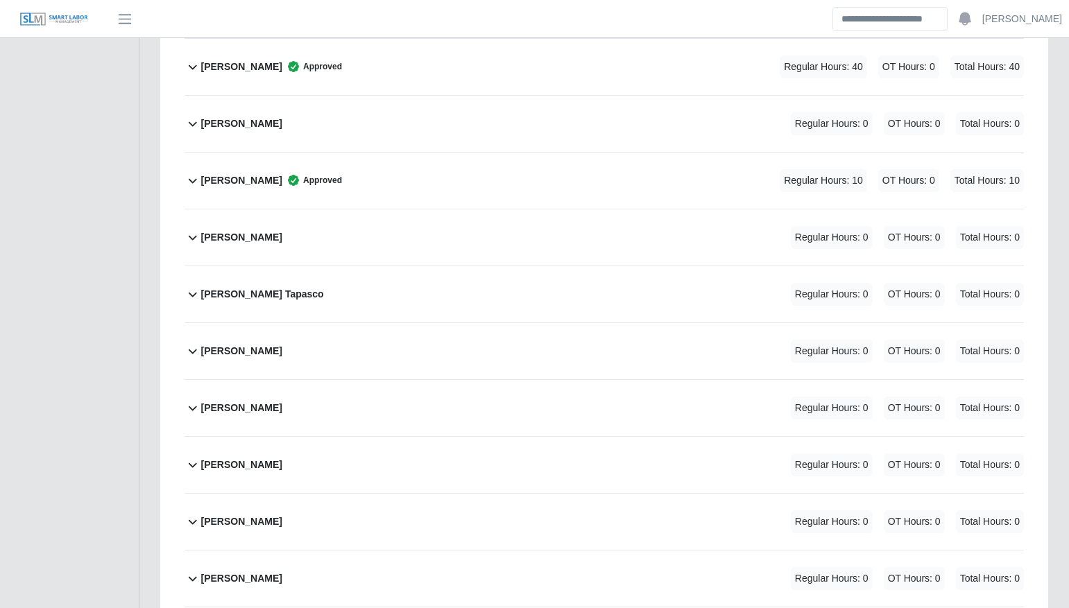
scroll to position [590, 0]
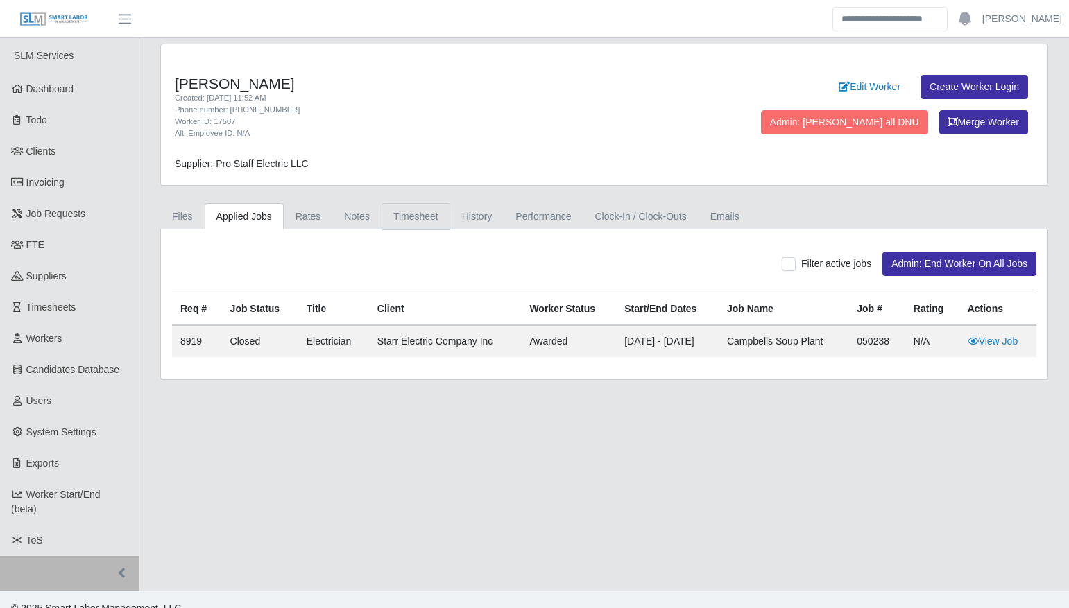
click at [413, 221] on link "Timesheet" at bounding box center [416, 216] width 69 height 27
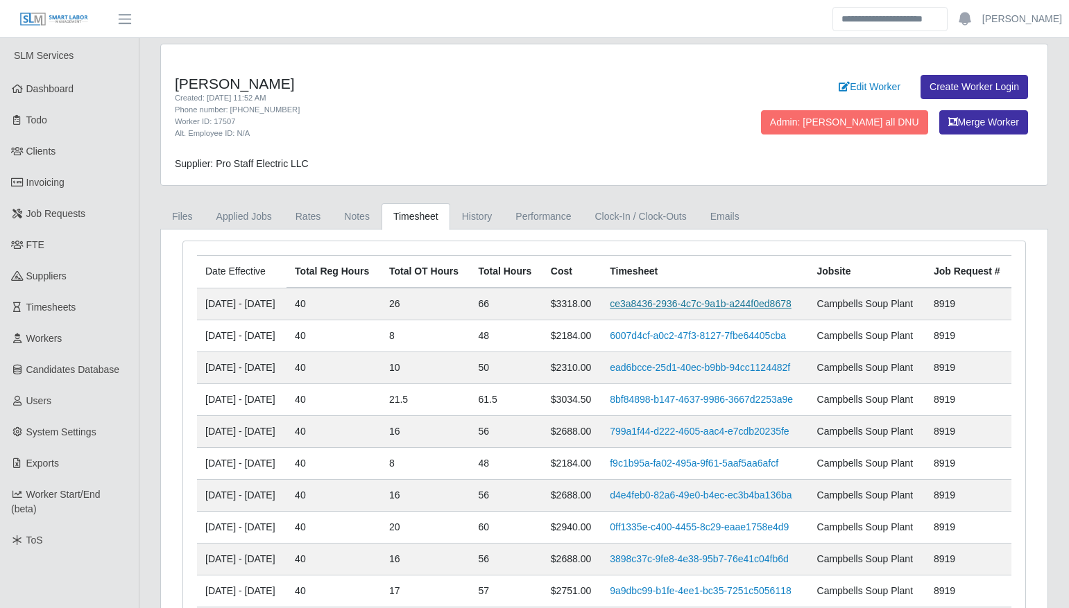
click at [680, 302] on link "ce3a8436-2936-4c7c-9a1b-a244f0ed8678" at bounding box center [701, 303] width 182 height 11
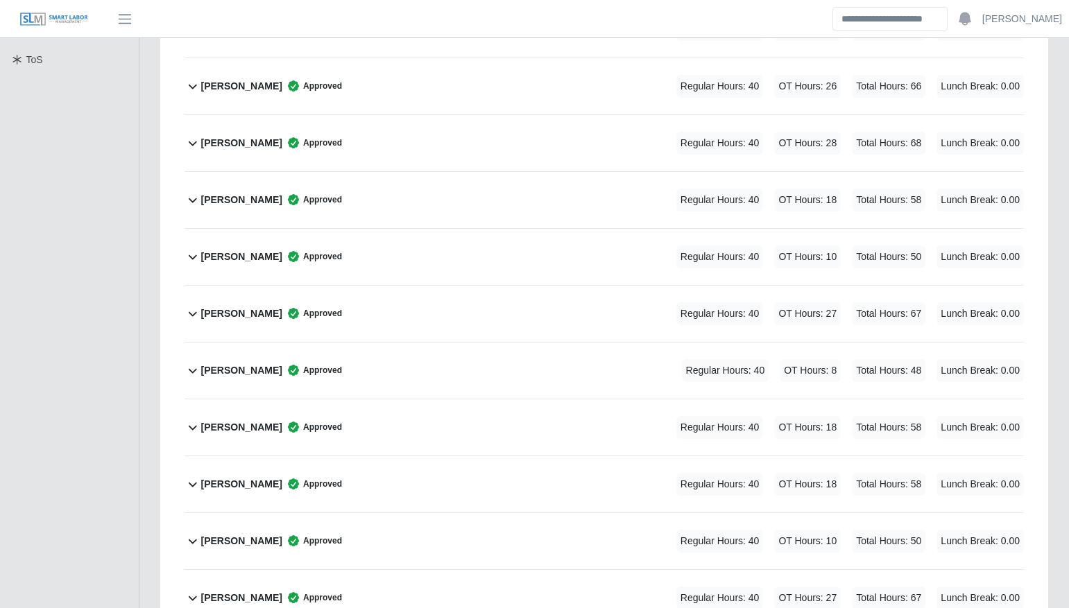
scroll to position [744, 0]
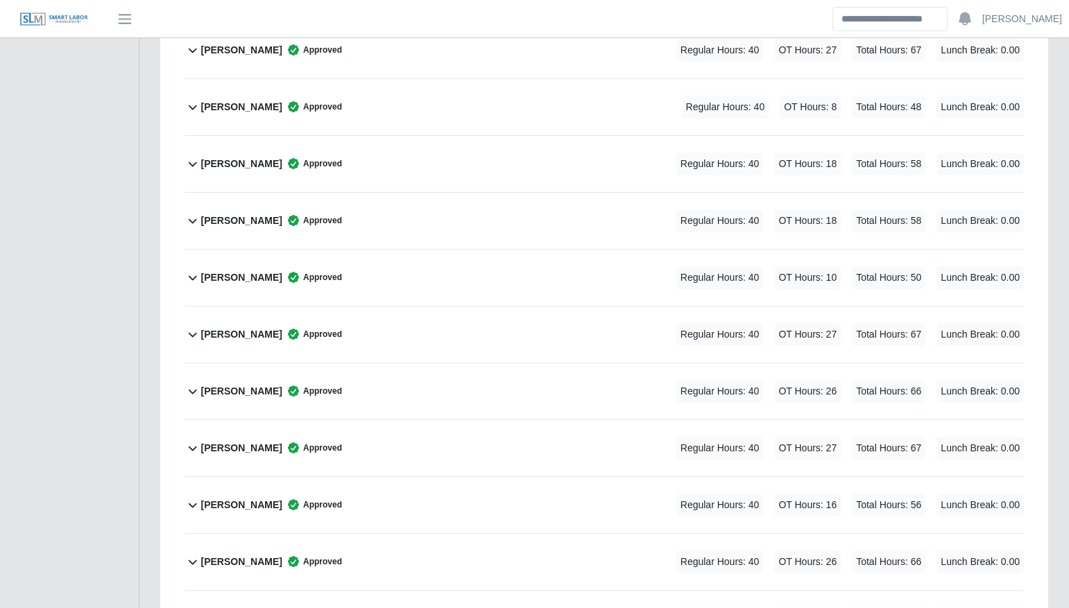
click at [608, 386] on div "[PERSON_NAME] Approved Regular Hours: 40 OT Hours: 26 Total Hours: 66 Lunch Bre…" at bounding box center [612, 392] width 823 height 56
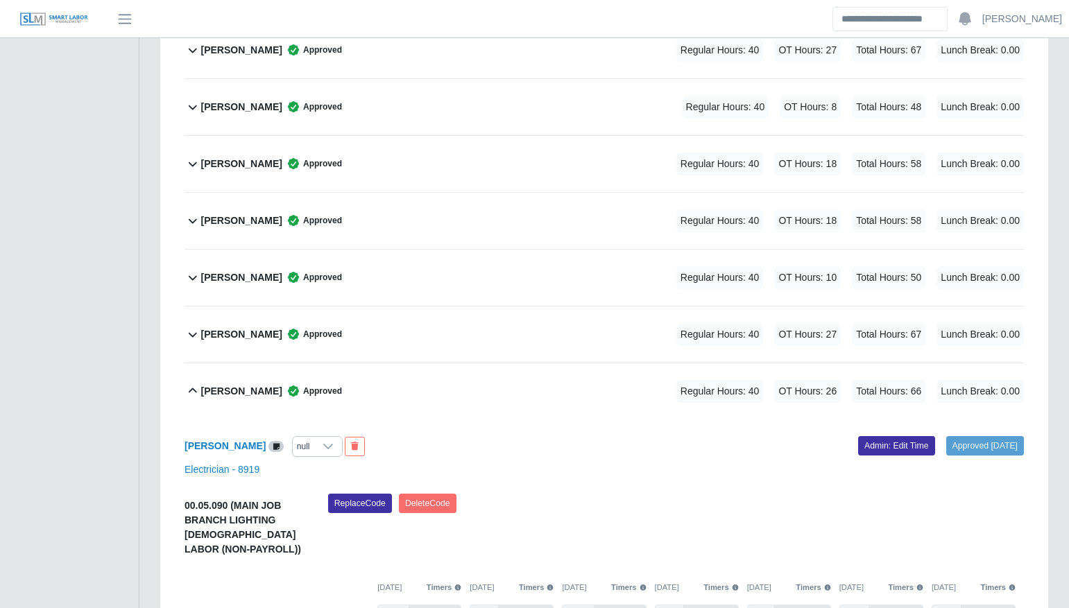
scroll to position [885, 0]
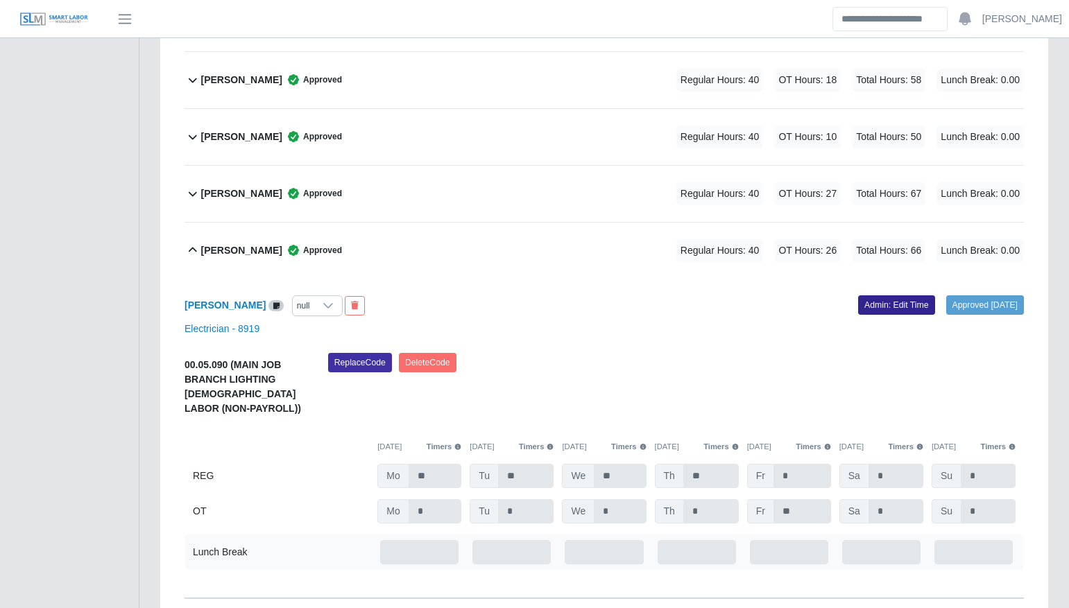
click at [901, 305] on link "Admin: Edit Time" at bounding box center [896, 305] width 77 height 19
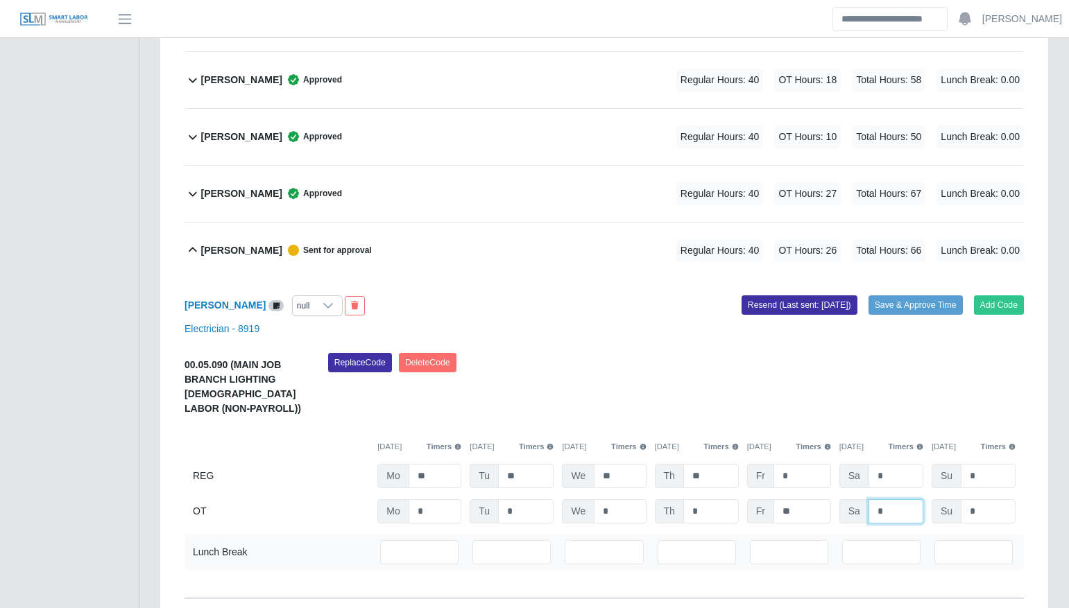
click at [894, 522] on input "*" at bounding box center [896, 511] width 55 height 24
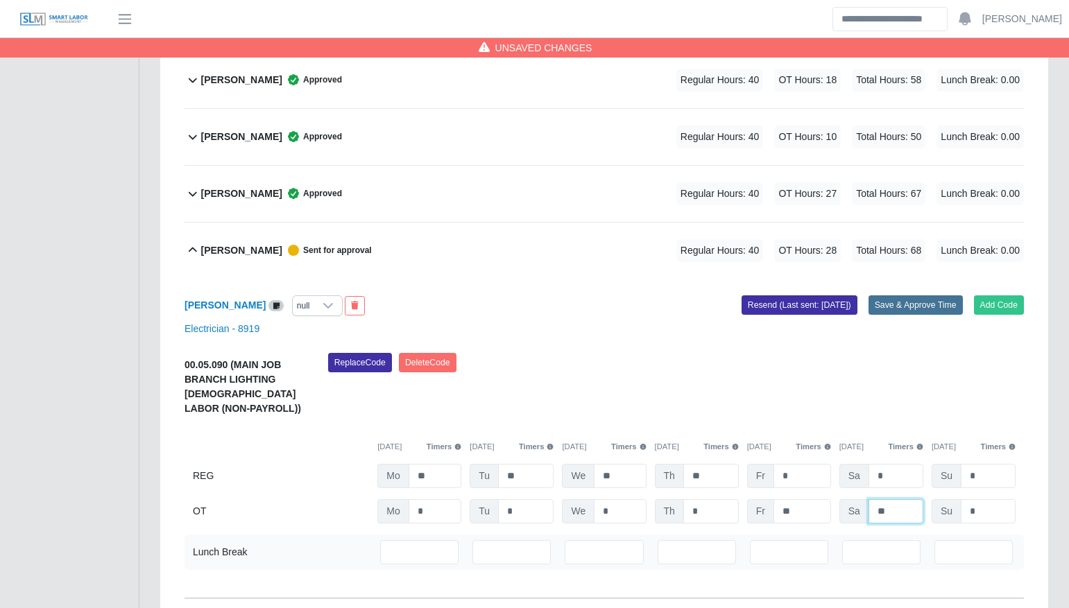
type input "**"
click at [921, 296] on button "Save & Approve Time" at bounding box center [916, 305] width 94 height 19
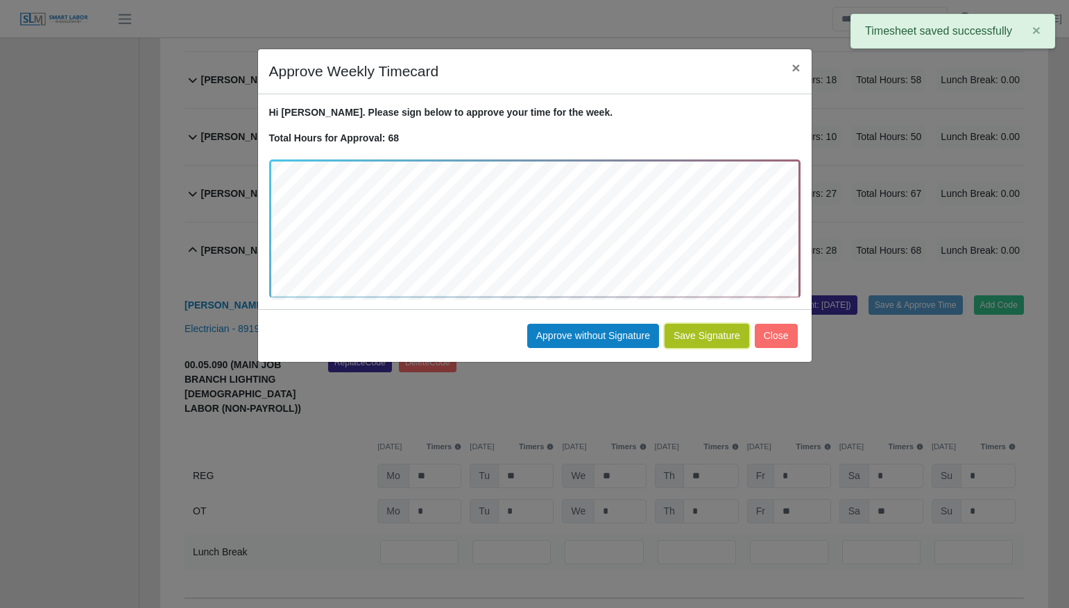
click at [711, 333] on button "Save Signature" at bounding box center [707, 336] width 85 height 24
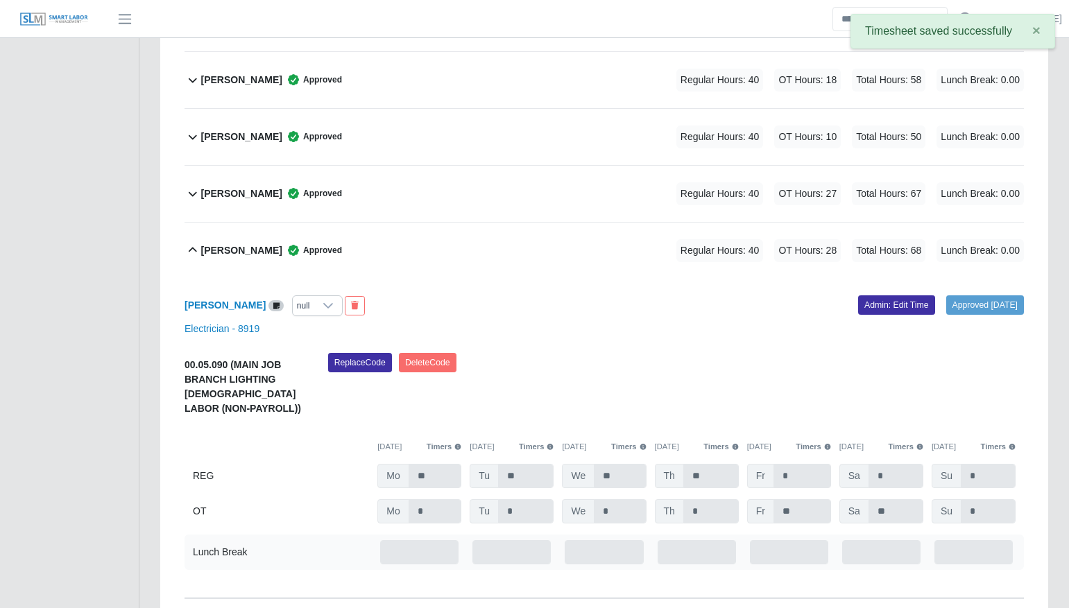
click at [471, 263] on div "Jose Marquez Approved Regular Hours: 40 OT Hours: 28 Total Hours: 68 Lunch Brea…" at bounding box center [612, 251] width 823 height 56
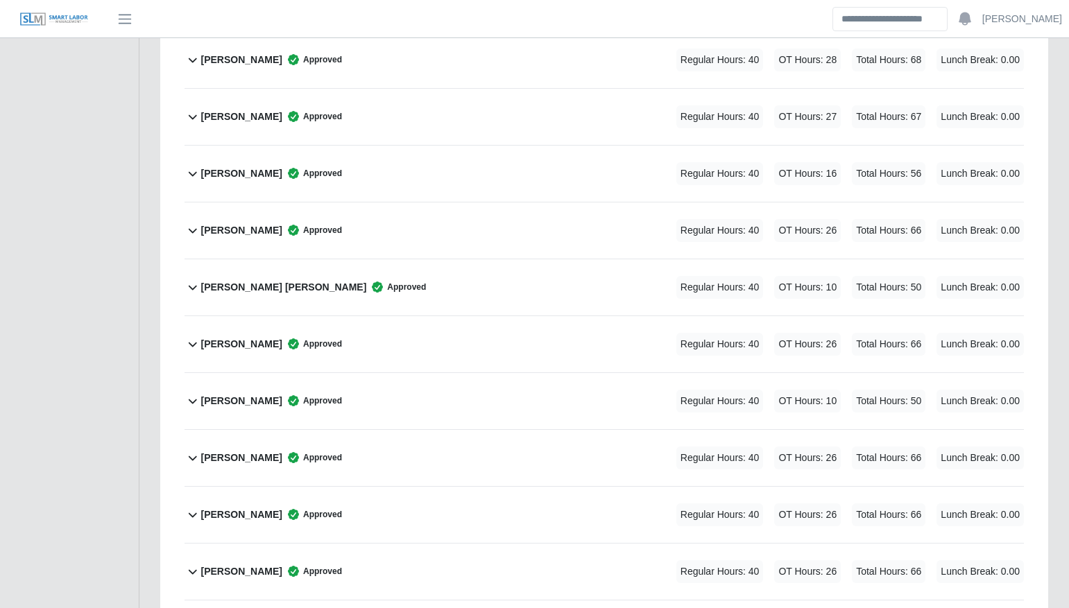
scroll to position [1333, 0]
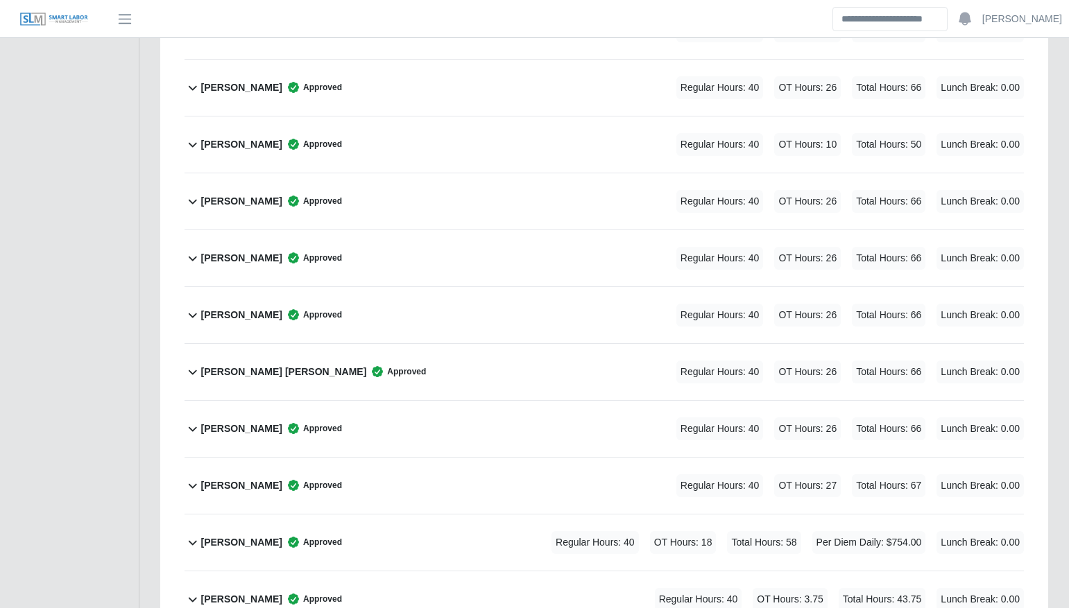
click at [436, 431] on div "Oscar Gomez Approved Regular Hours: 40 OT Hours: 26 Total Hours: 66 Lunch Break…" at bounding box center [612, 429] width 823 height 56
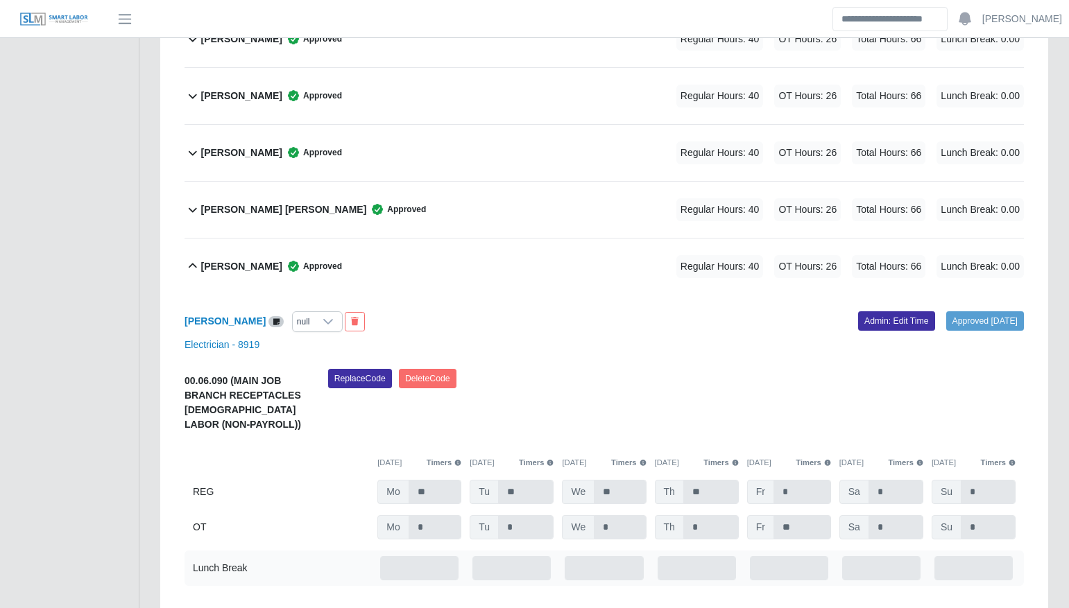
scroll to position [1496, 0]
click at [868, 319] on link "Admin: Edit Time" at bounding box center [896, 320] width 77 height 19
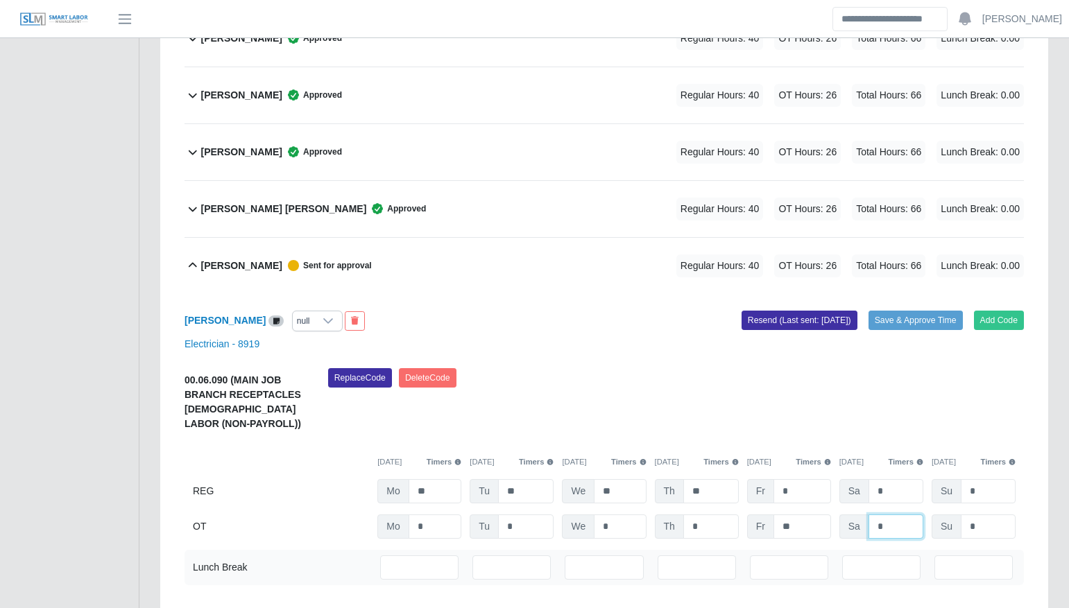
click at [898, 522] on input "*" at bounding box center [896, 527] width 55 height 24
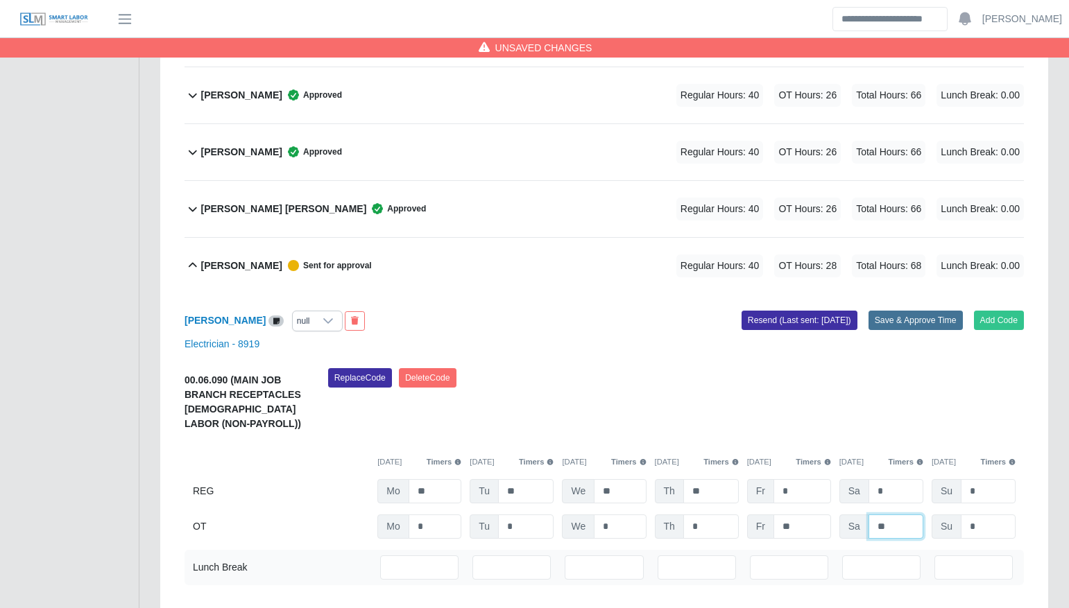
type input "**"
click at [937, 312] on button "Save & Approve Time" at bounding box center [916, 320] width 94 height 19
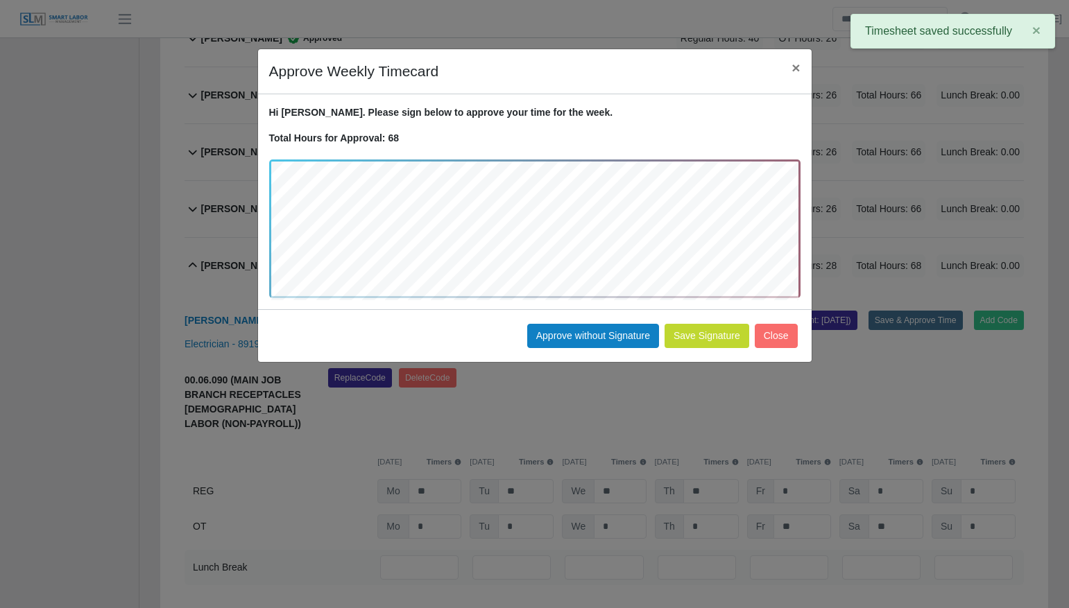
click at [728, 334] on button "Save Signature" at bounding box center [707, 336] width 85 height 24
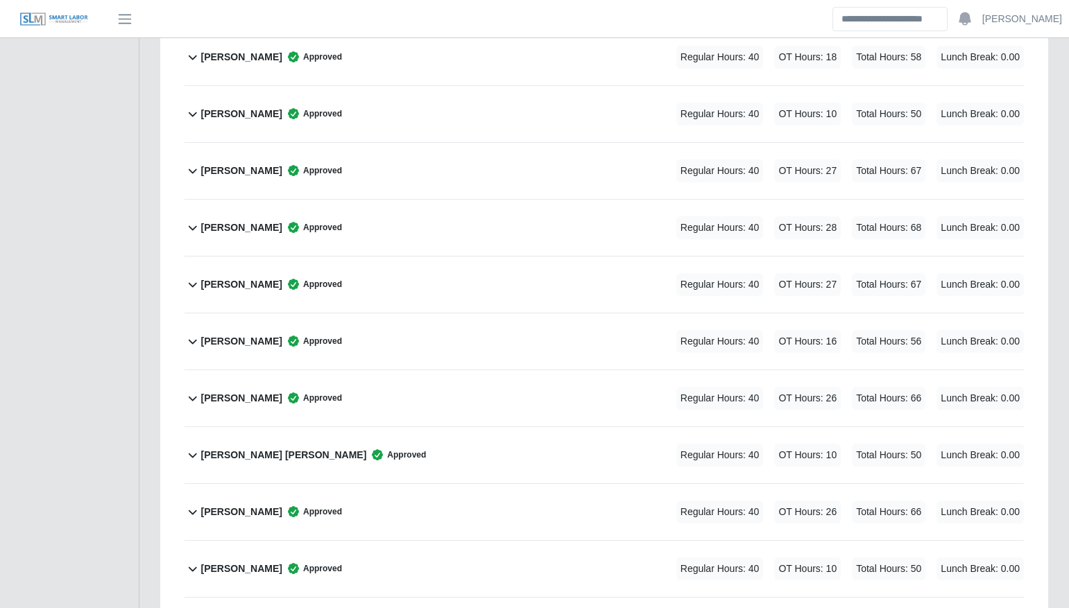
scroll to position [704, 0]
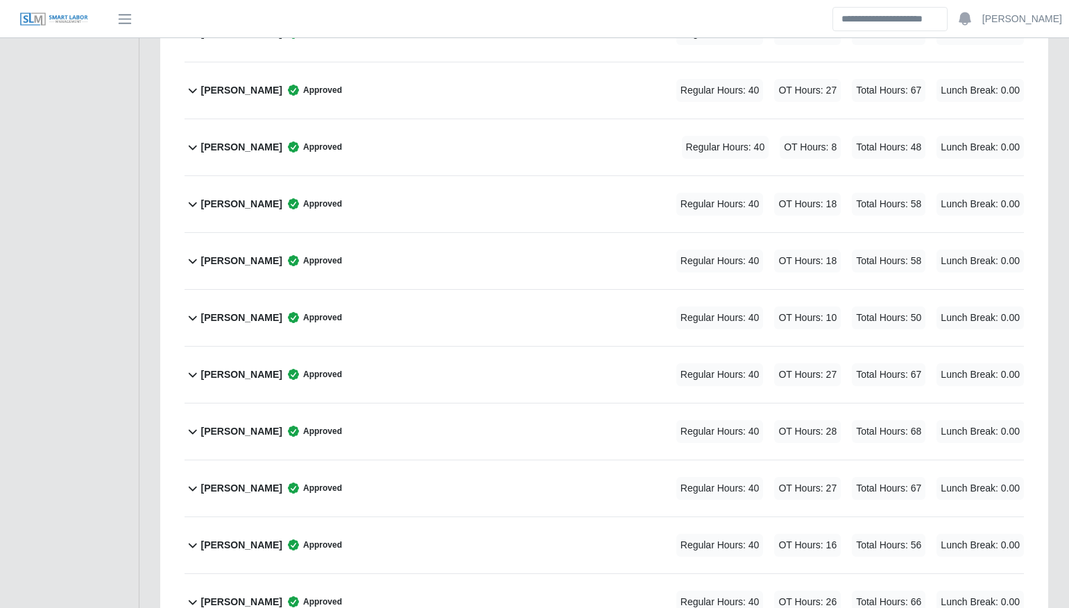
click at [470, 208] on div "Ivan Acosta Approved Regular Hours: 40 OT Hours: 18 Total Hours: 58 Lunch Break…" at bounding box center [612, 204] width 823 height 56
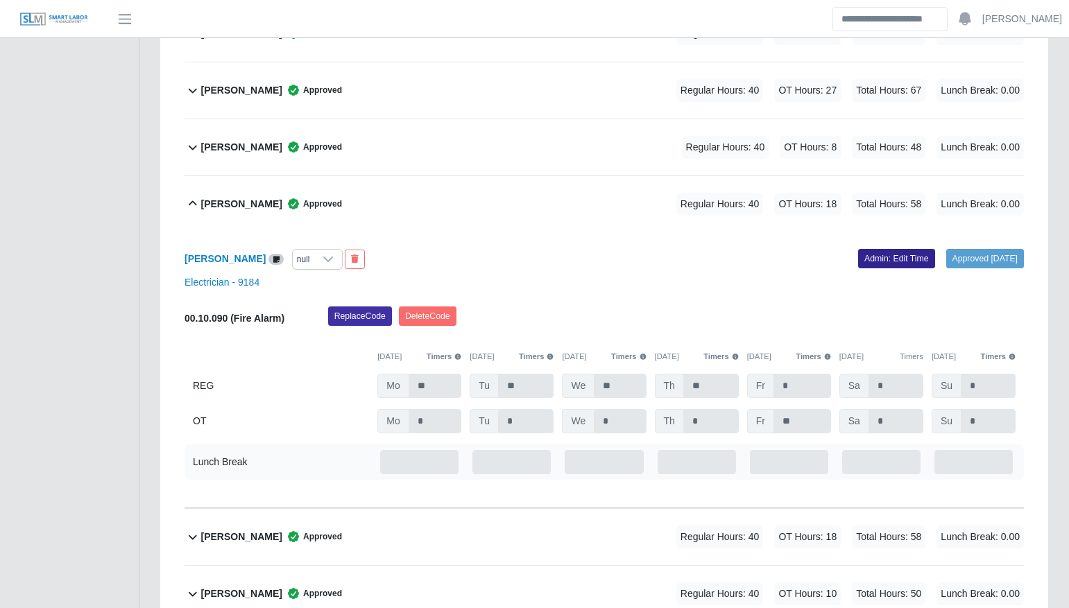
click at [893, 249] on link "Admin: Edit Time" at bounding box center [896, 258] width 77 height 19
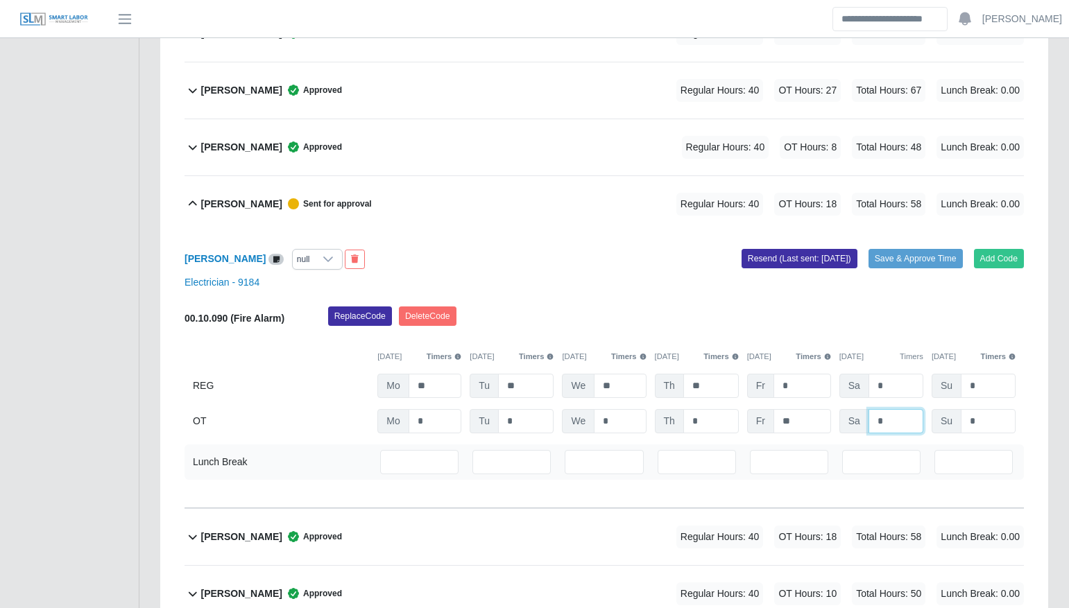
click at [898, 420] on input "*" at bounding box center [896, 421] width 55 height 24
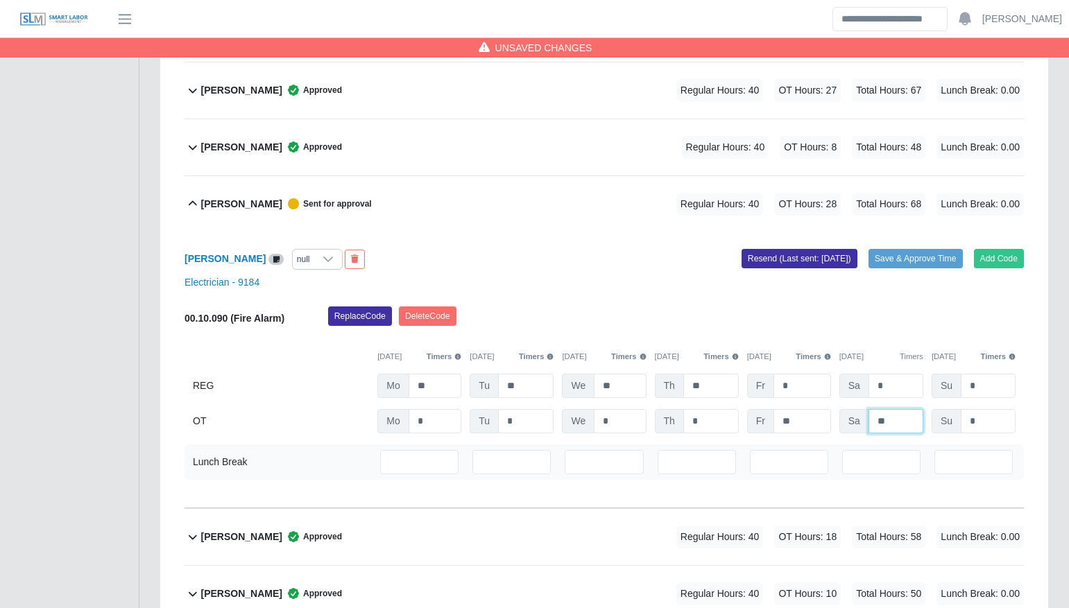
type input "**"
click at [771, 303] on div "Ivan Acosta null Add Code Save & Approve Time Resend (Last sent: 10/13/2025) El…" at bounding box center [604, 370] width 839 height 276
click at [932, 255] on button "Save & Approve Time" at bounding box center [916, 258] width 94 height 19
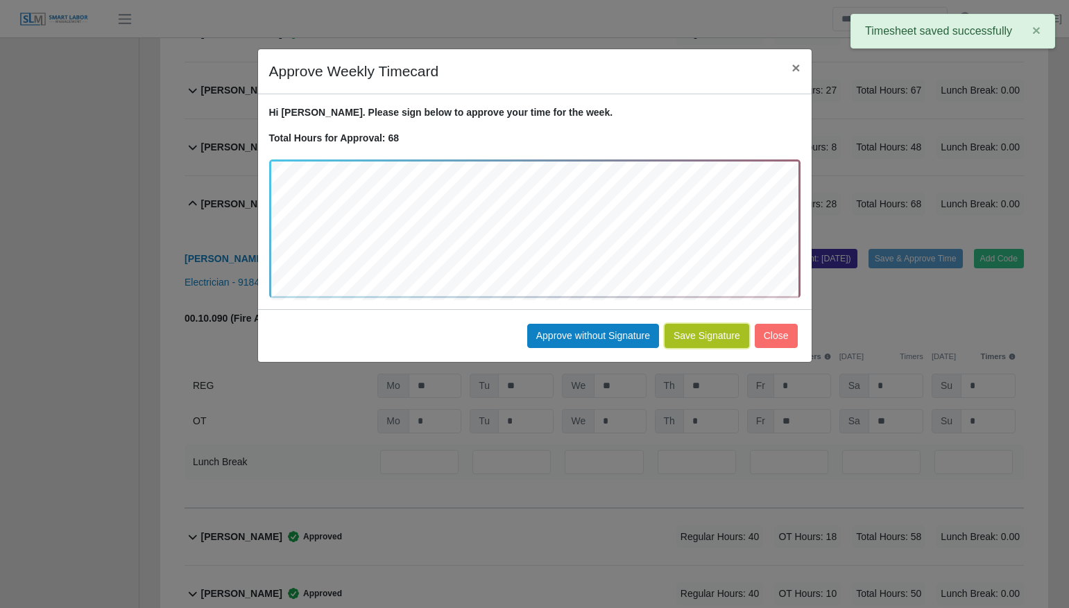
click at [710, 341] on button "Save Signature" at bounding box center [707, 336] width 85 height 24
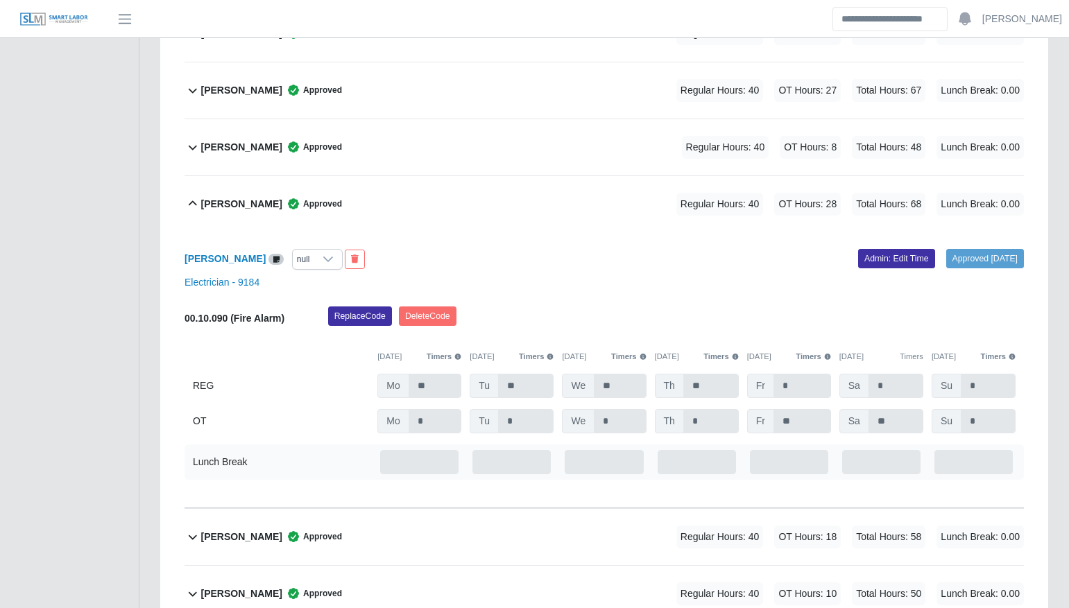
scroll to position [0, 0]
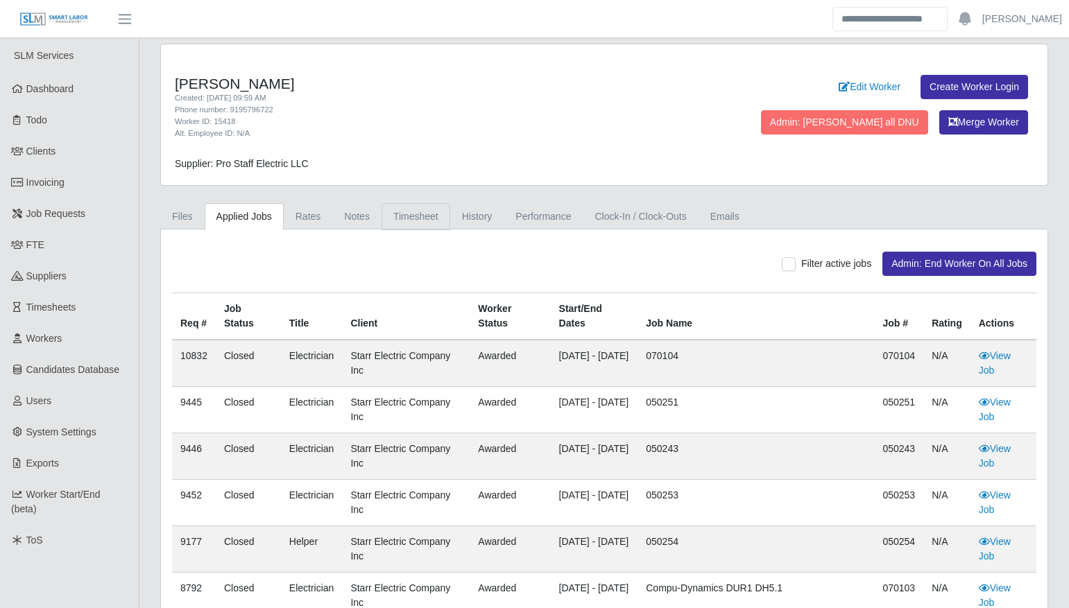
click at [400, 207] on link "Timesheet" at bounding box center [416, 216] width 69 height 27
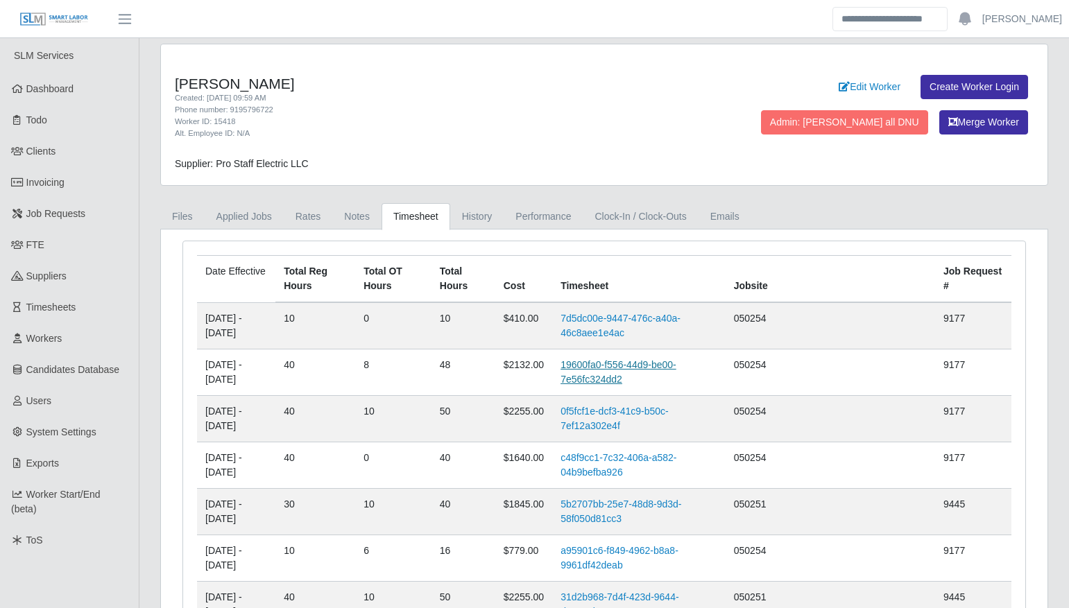
click at [658, 375] on link "19600fa0-f556-44d9-be00-7e56fc324dd2" at bounding box center [619, 372] width 116 height 26
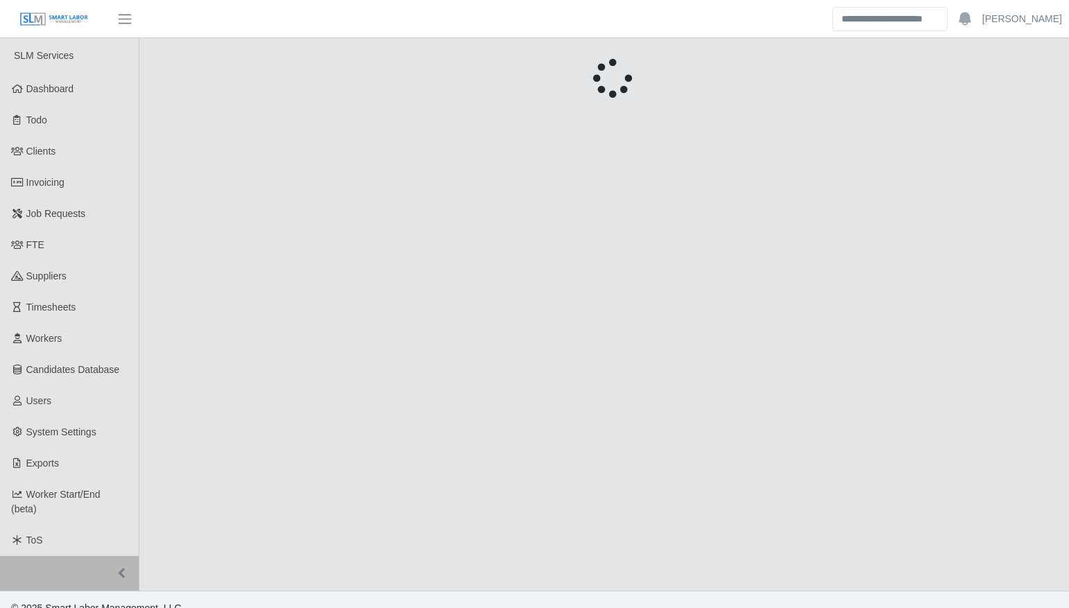
click at [658, 375] on main "Unsaved Timesheet Warning × Please save this timesheet before approving time, o…" at bounding box center [604, 314] width 930 height 553
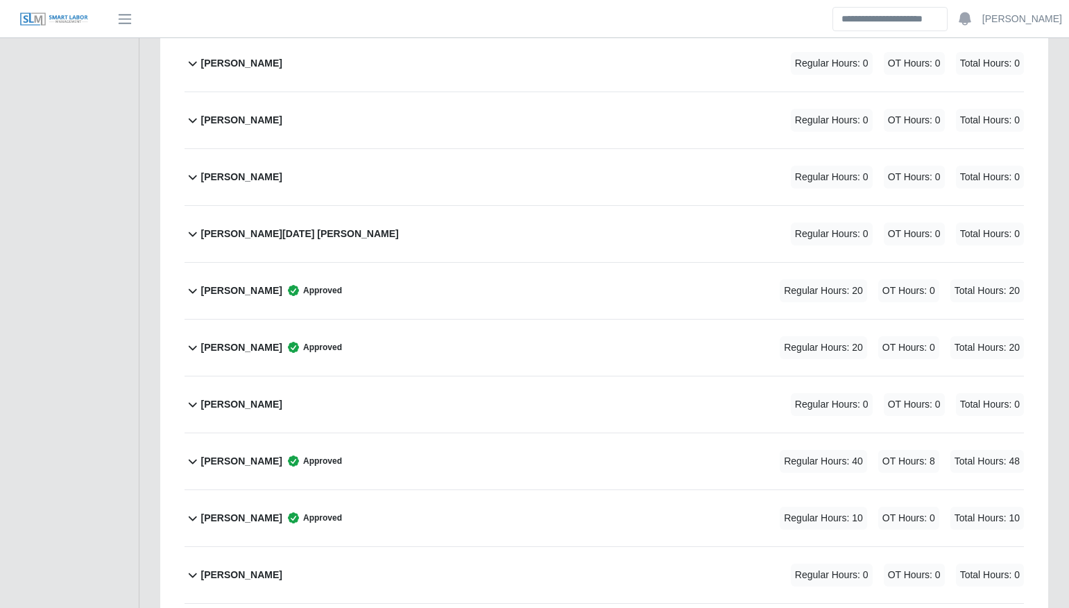
scroll to position [4439, 0]
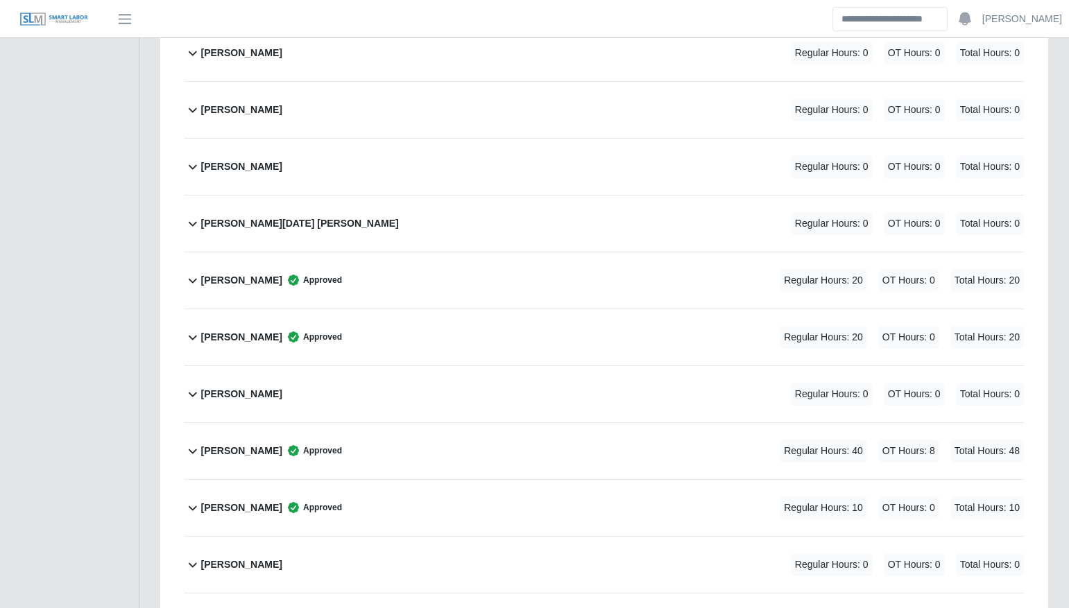
click at [490, 456] on div "[PERSON_NAME] Approved Regular Hours: 40 OT Hours: 8 Total Hours: 48" at bounding box center [612, 451] width 823 height 56
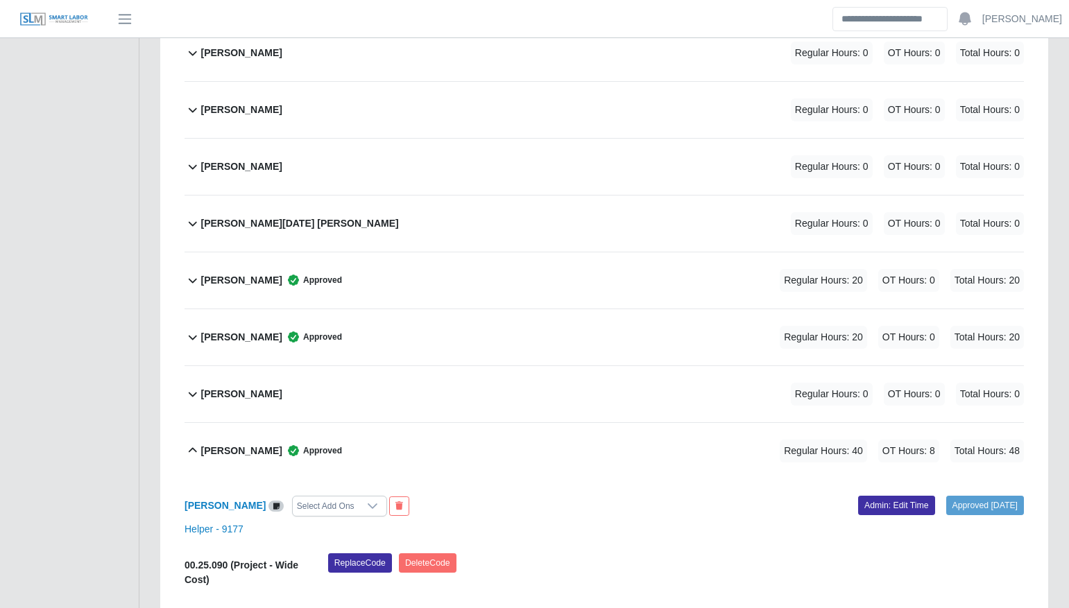
scroll to position [4654, 0]
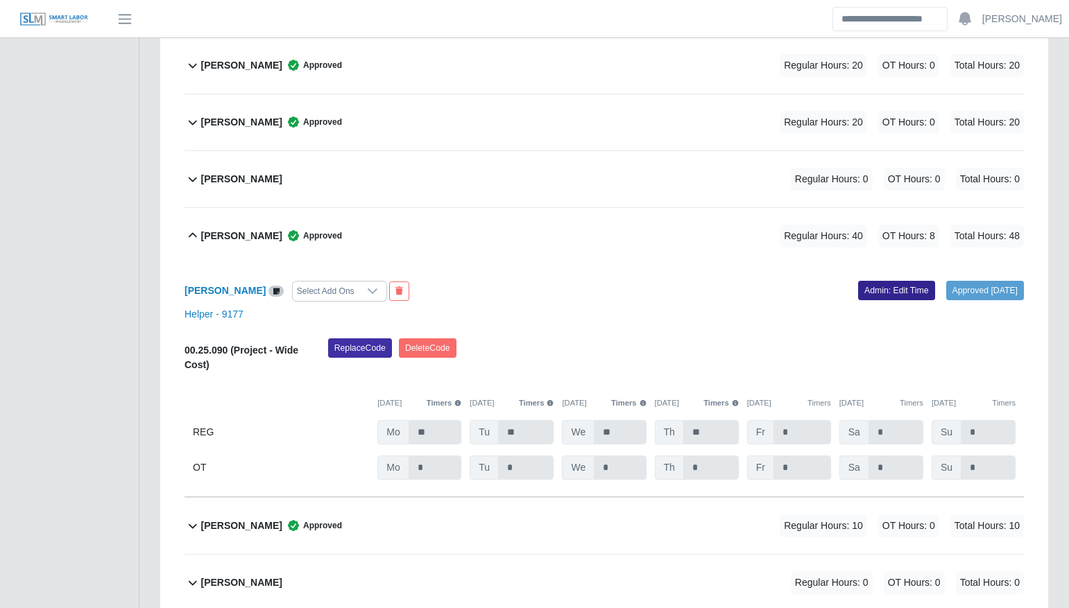
click at [899, 295] on link "Admin: Edit Time" at bounding box center [896, 290] width 77 height 19
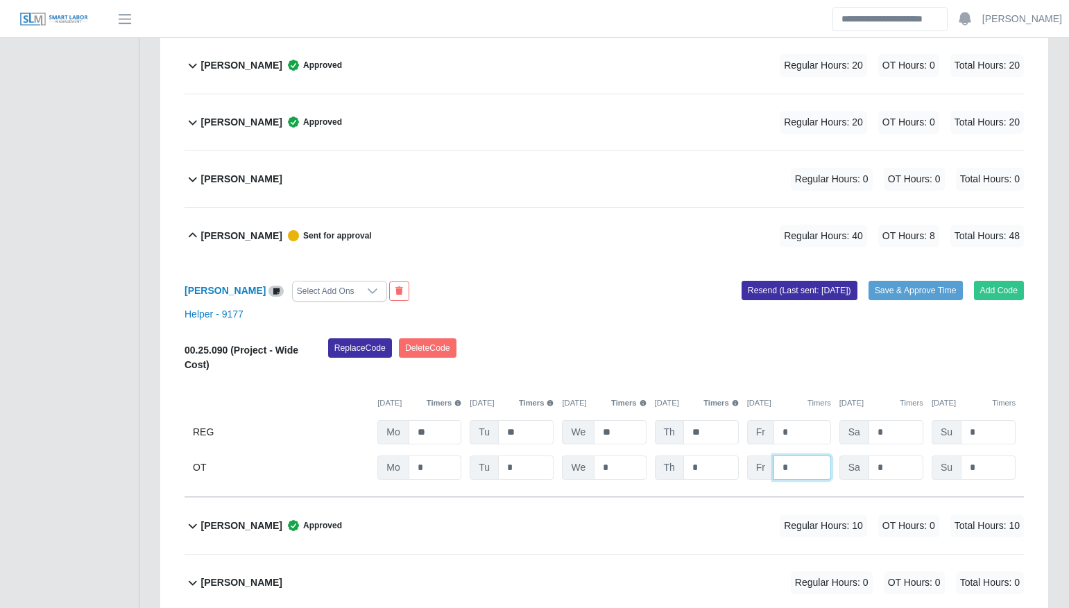
click at [804, 463] on input "*" at bounding box center [802, 468] width 58 height 24
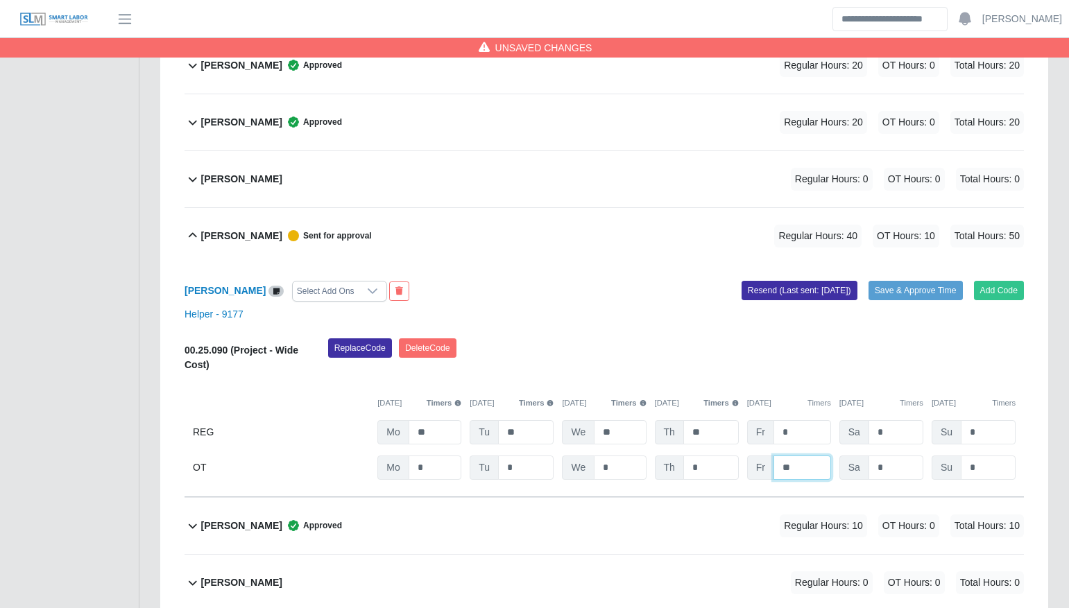
type input "**"
click at [614, 366] on div "Replace Code [GEOGRAPHIC_DATA] Code" at bounding box center [676, 360] width 717 height 42
click at [909, 296] on button "Save & Approve Time" at bounding box center [916, 290] width 94 height 19
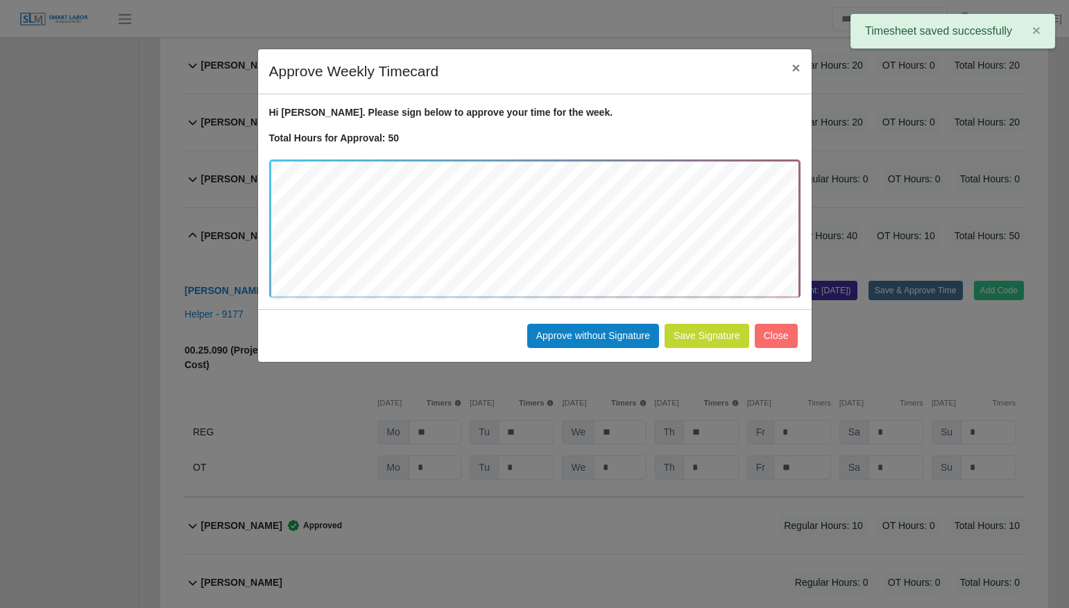
click at [711, 339] on button "Save Signature" at bounding box center [707, 336] width 85 height 24
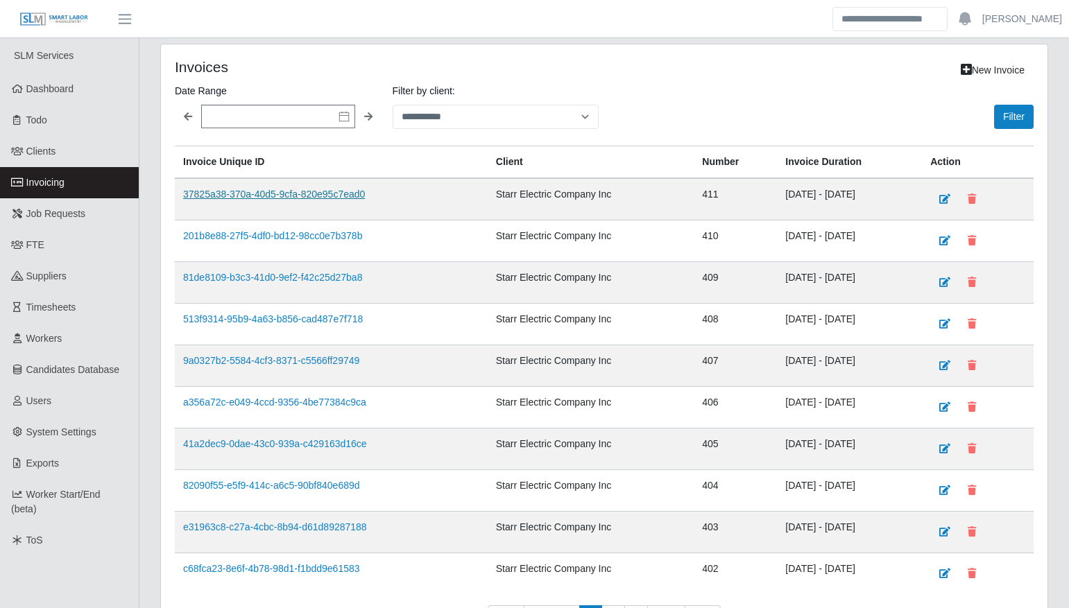
click at [273, 198] on link "37825a38-370a-40d5-9cfa-820e95c7ead0" at bounding box center [274, 194] width 182 height 11
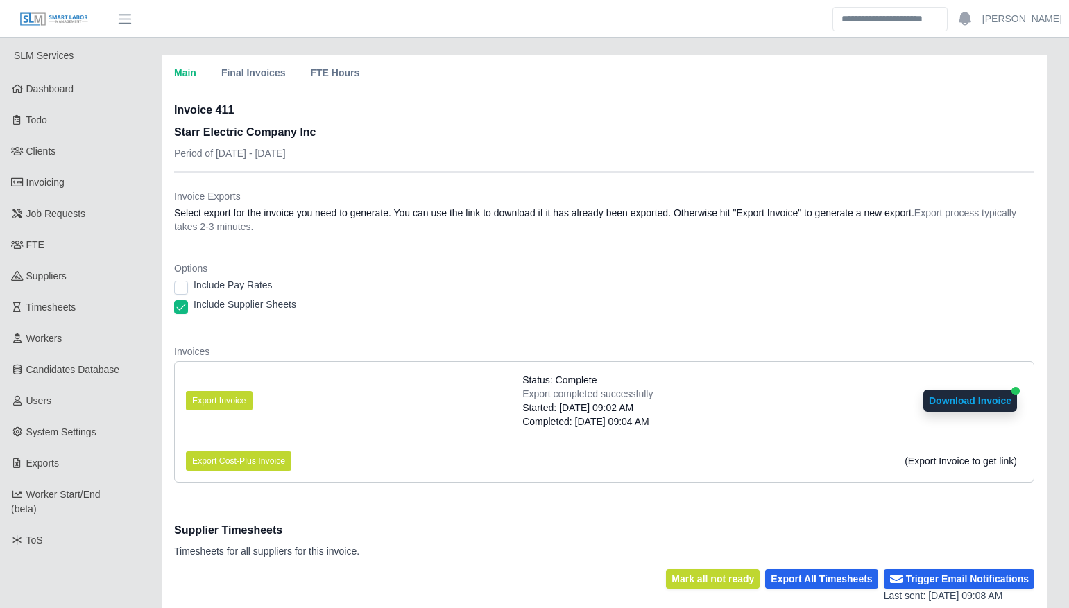
scroll to position [335, 0]
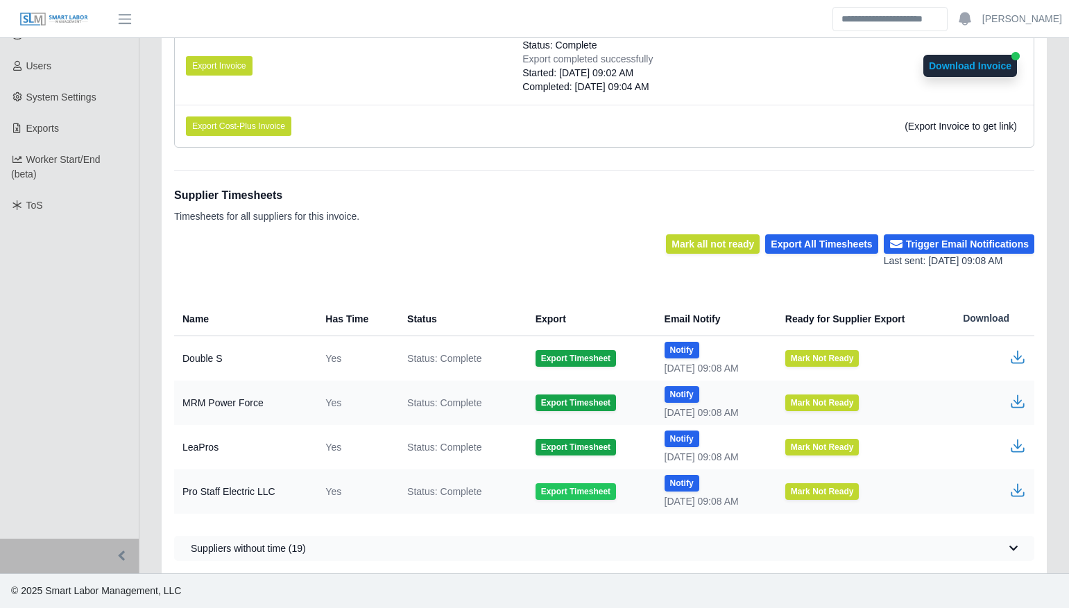
click at [567, 499] on button "Export Timesheet" at bounding box center [576, 492] width 80 height 17
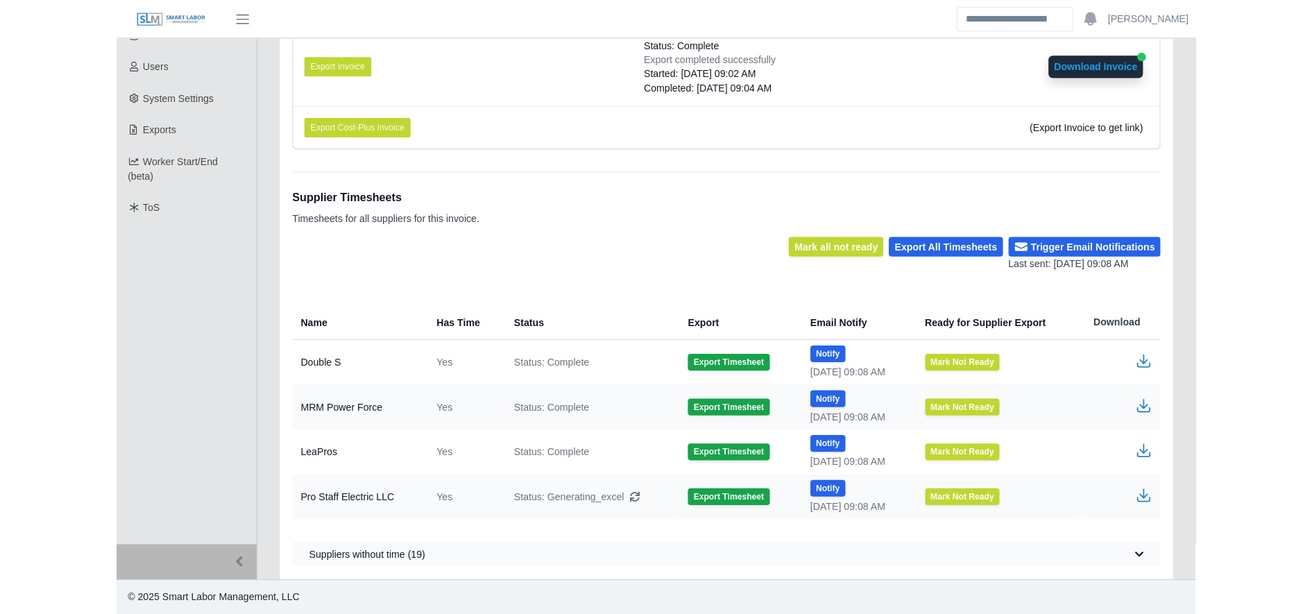
scroll to position [316, 0]
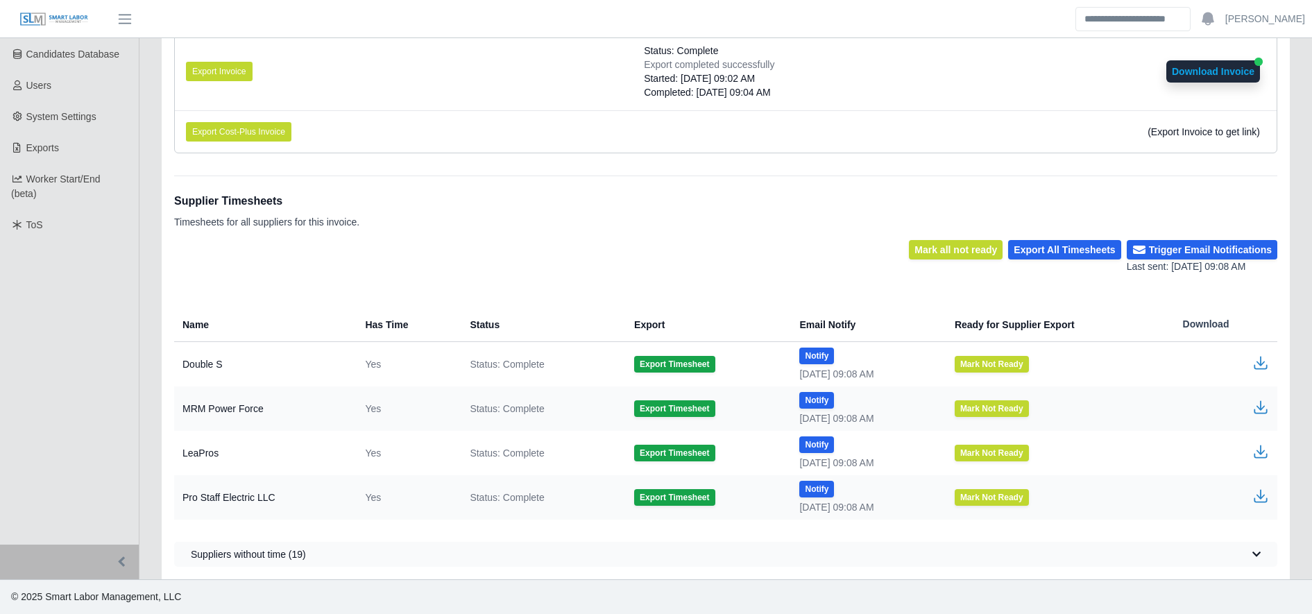
click at [1068, 499] on icon "button" at bounding box center [1260, 496] width 17 height 17
